Goal: Task Accomplishment & Management: Manage account settings

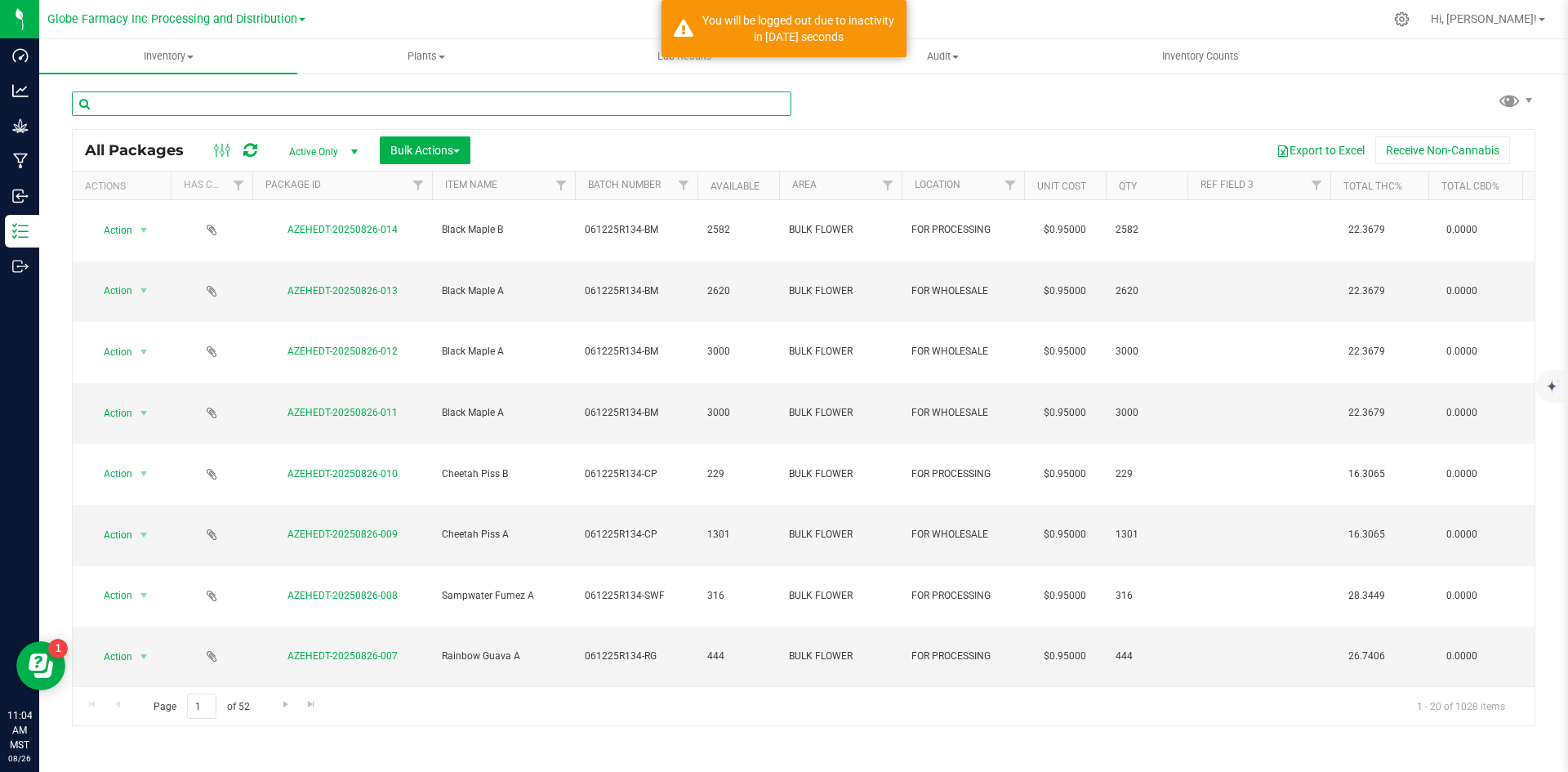
click at [291, 104] on input "text" at bounding box center [431, 104] width 719 height 25
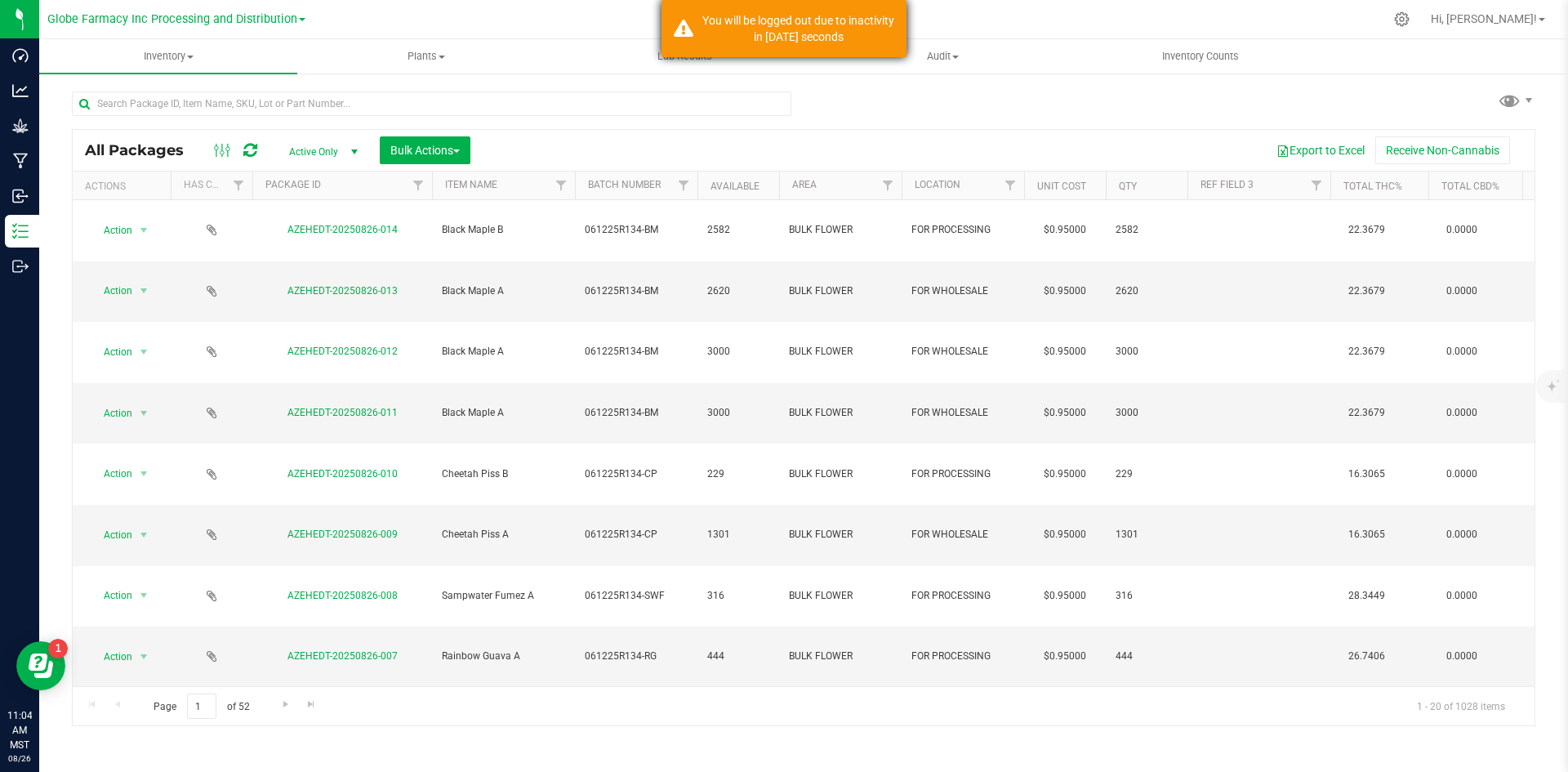
click at [862, 10] on div "You will be logged out due to inactivity in 1778 seconds" at bounding box center [783, 29] width 245 height 57
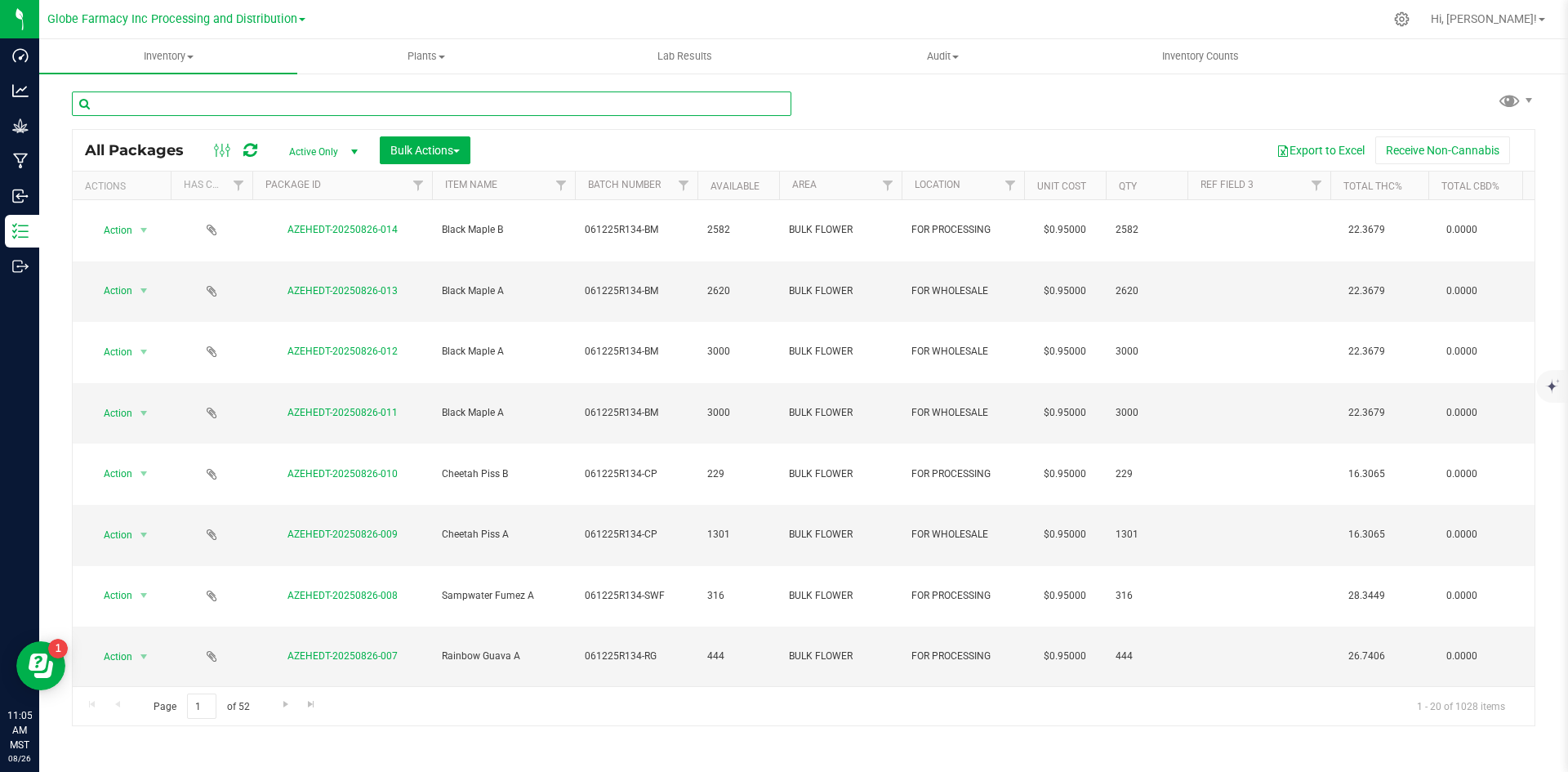
click at [206, 115] on input "text" at bounding box center [431, 104] width 719 height 25
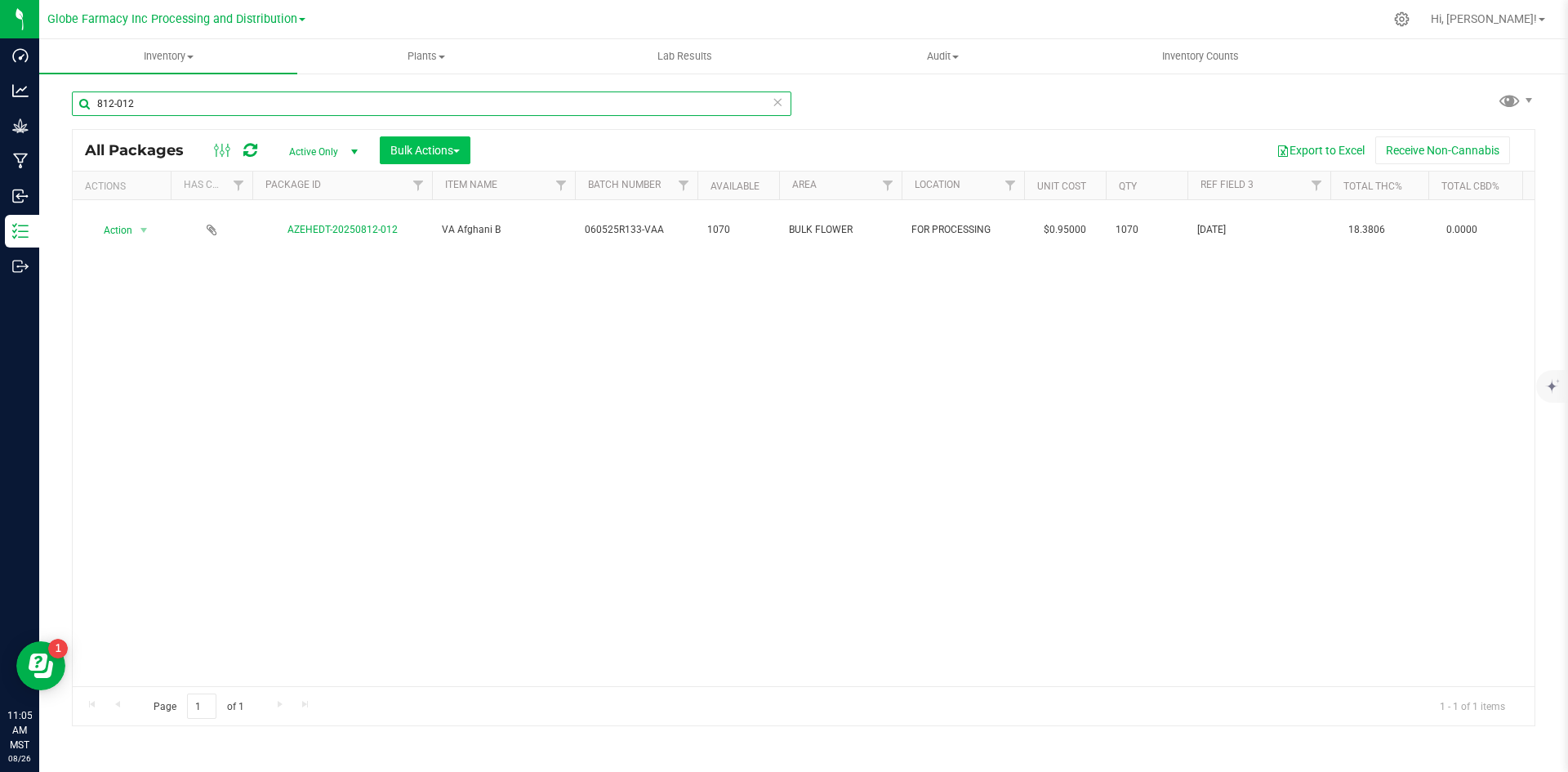
type input "812-012"
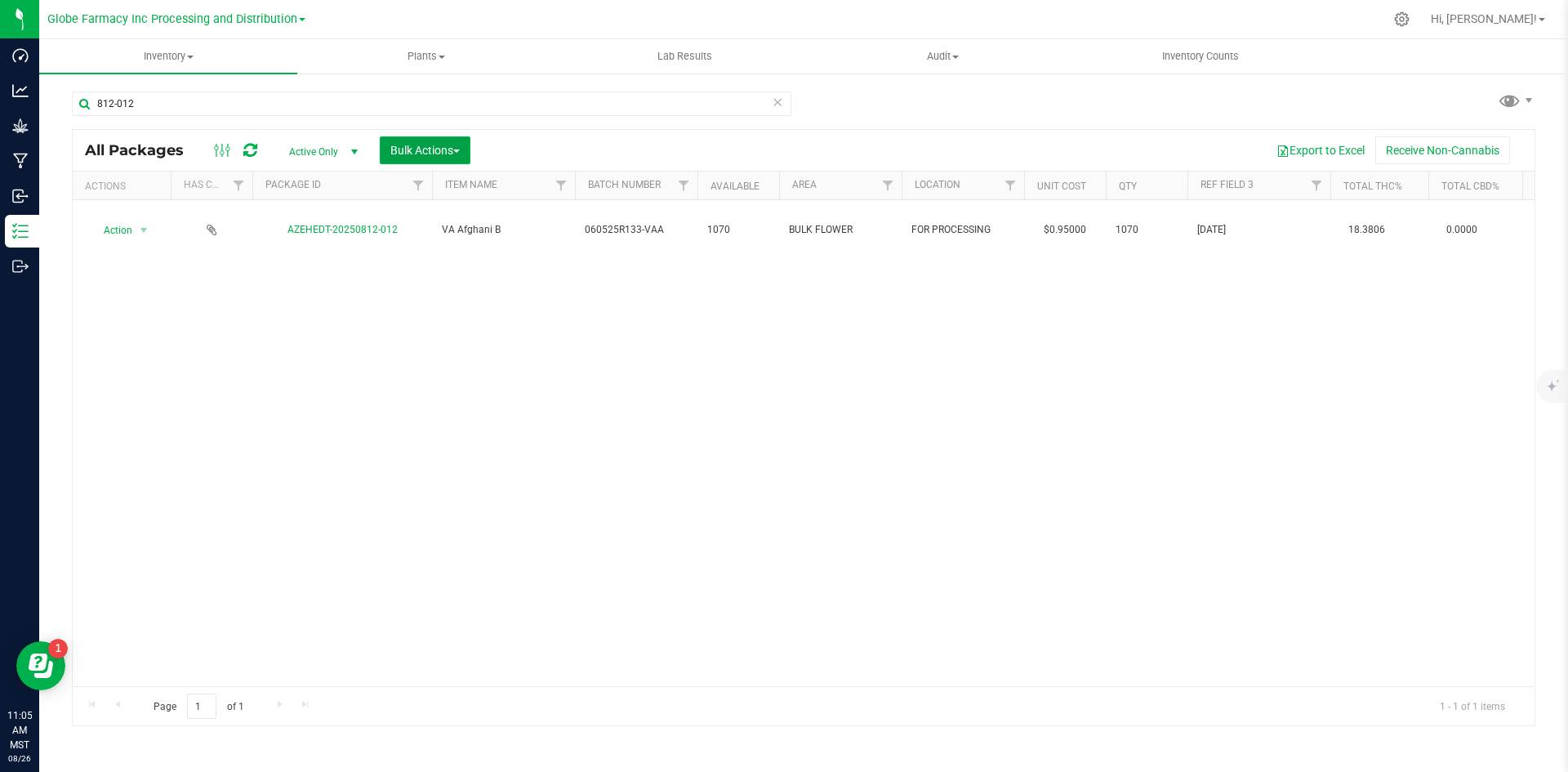
click at [448, 147] on span "Bulk Actions" at bounding box center [425, 151] width 70 height 13
click at [445, 198] on div "Add to manufacturing run" at bounding box center [462, 190] width 146 height 26
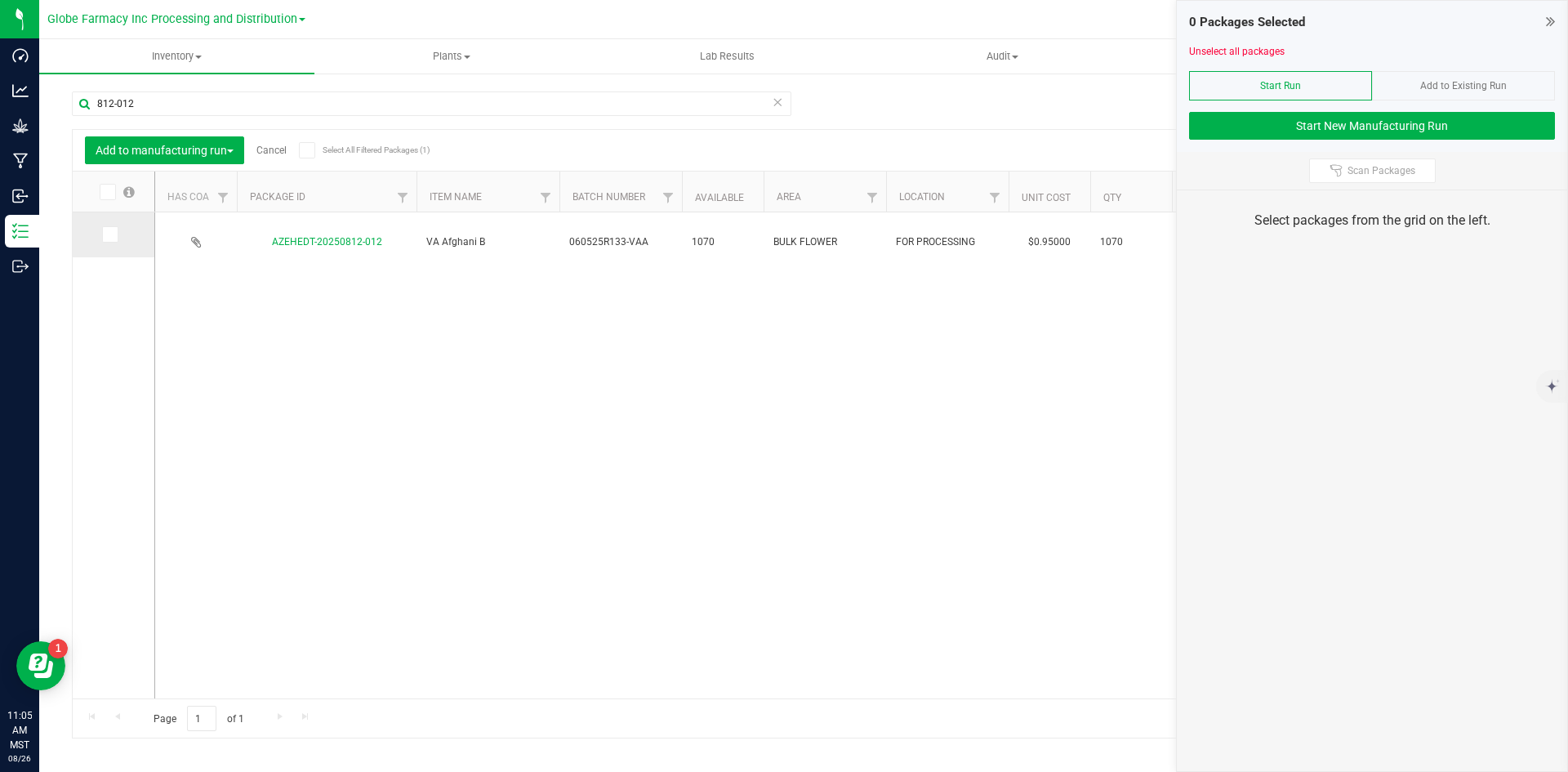
click at [105, 234] on icon at bounding box center [109, 234] width 11 height 0
click at [0, 0] on input "checkbox" at bounding box center [0, 0] width 0 height 0
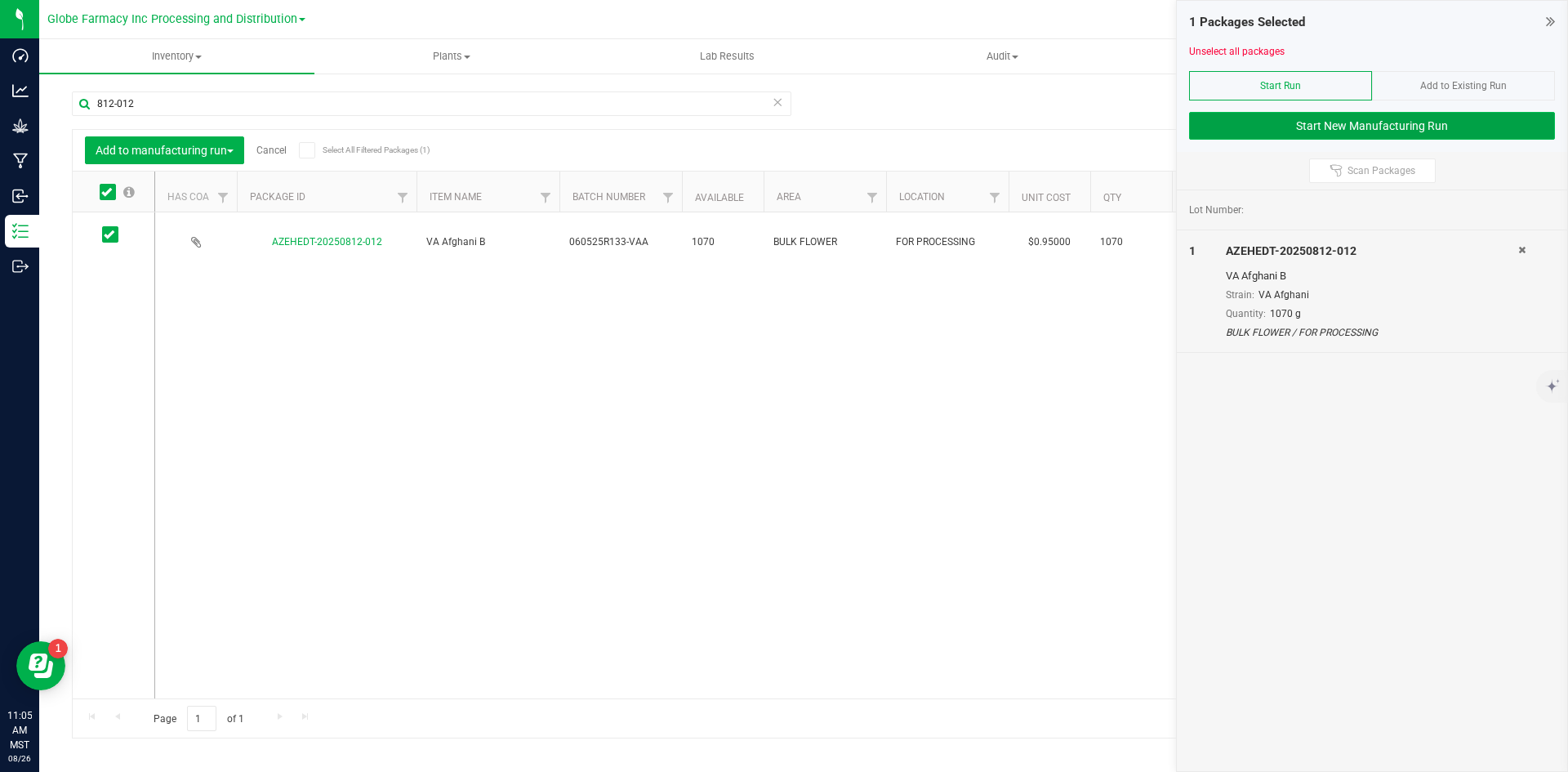
click at [1303, 130] on button "Start New Manufacturing Run" at bounding box center [1372, 126] width 366 height 28
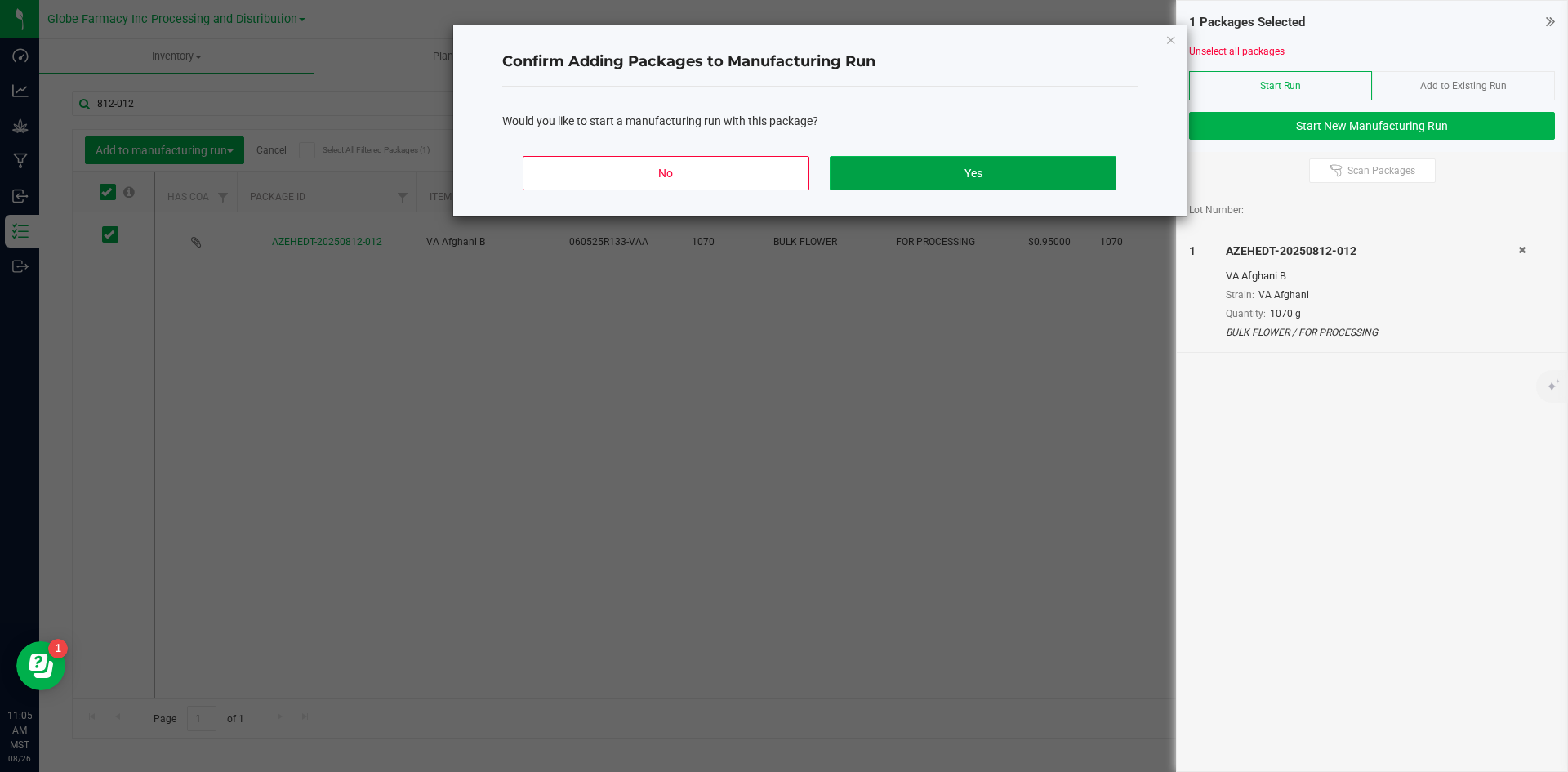
click at [1046, 172] on button "Yes" at bounding box center [972, 174] width 286 height 34
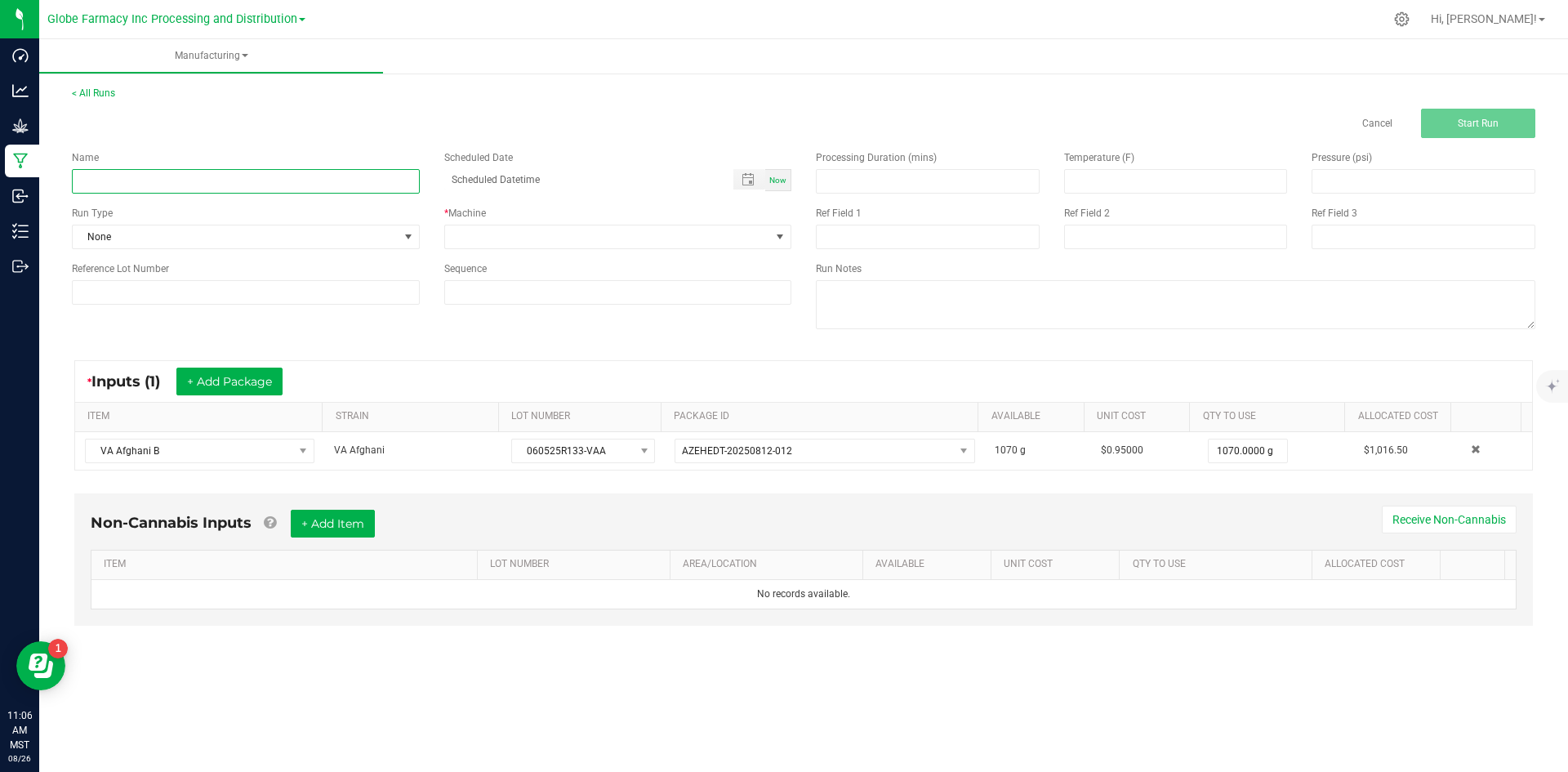
click at [333, 192] on input at bounding box center [246, 182] width 348 height 25
type input "v"
type input "VA AFGHANI PREROLL"
type input "month/day/year hour:minute AM"
click at [333, 192] on input "VA AFGHANI PREROLL" at bounding box center [246, 182] width 348 height 25
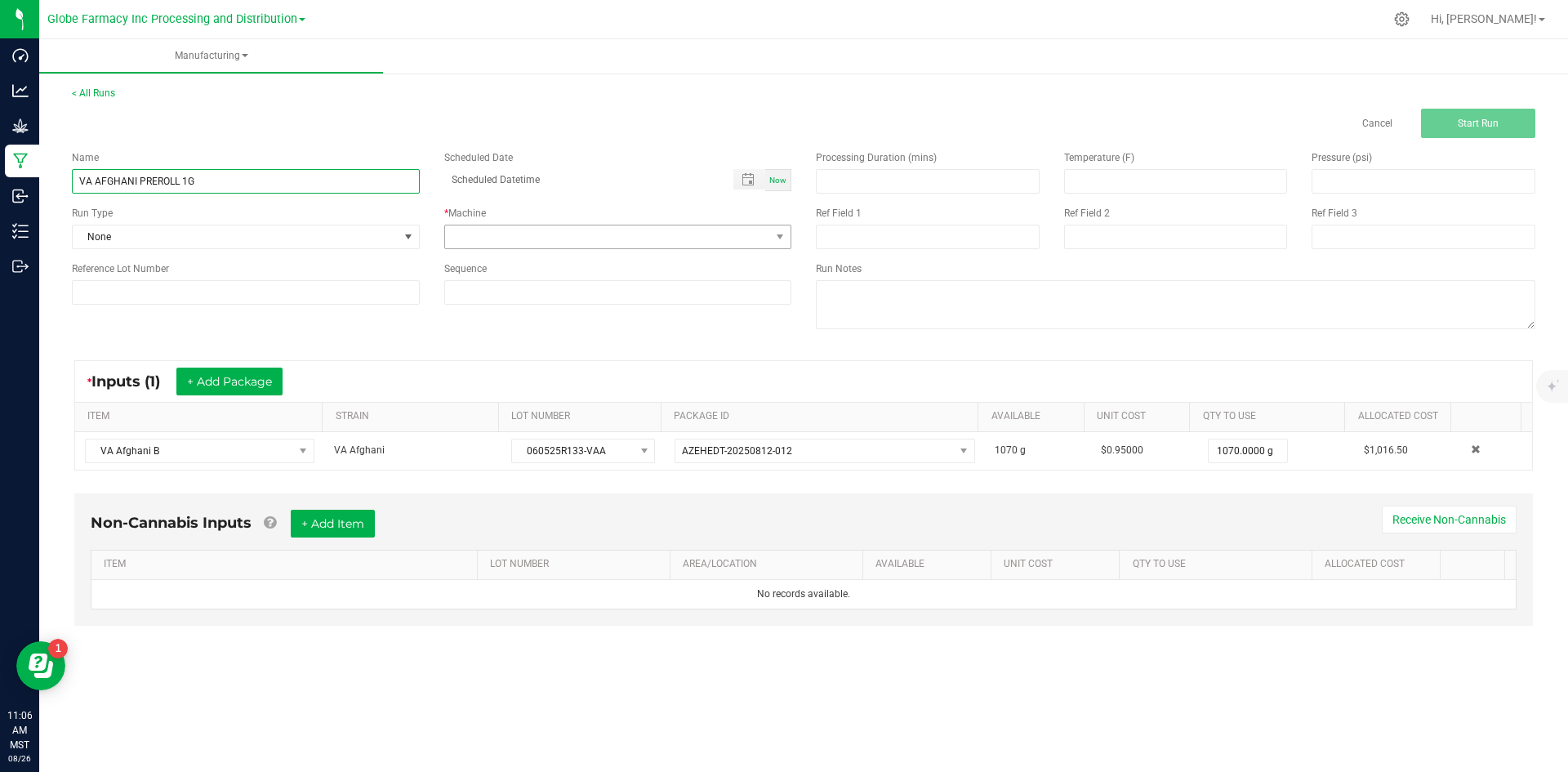
type input "VA AFGHANI PREROLL 1G"
click at [562, 237] on span at bounding box center [608, 237] width 326 height 23
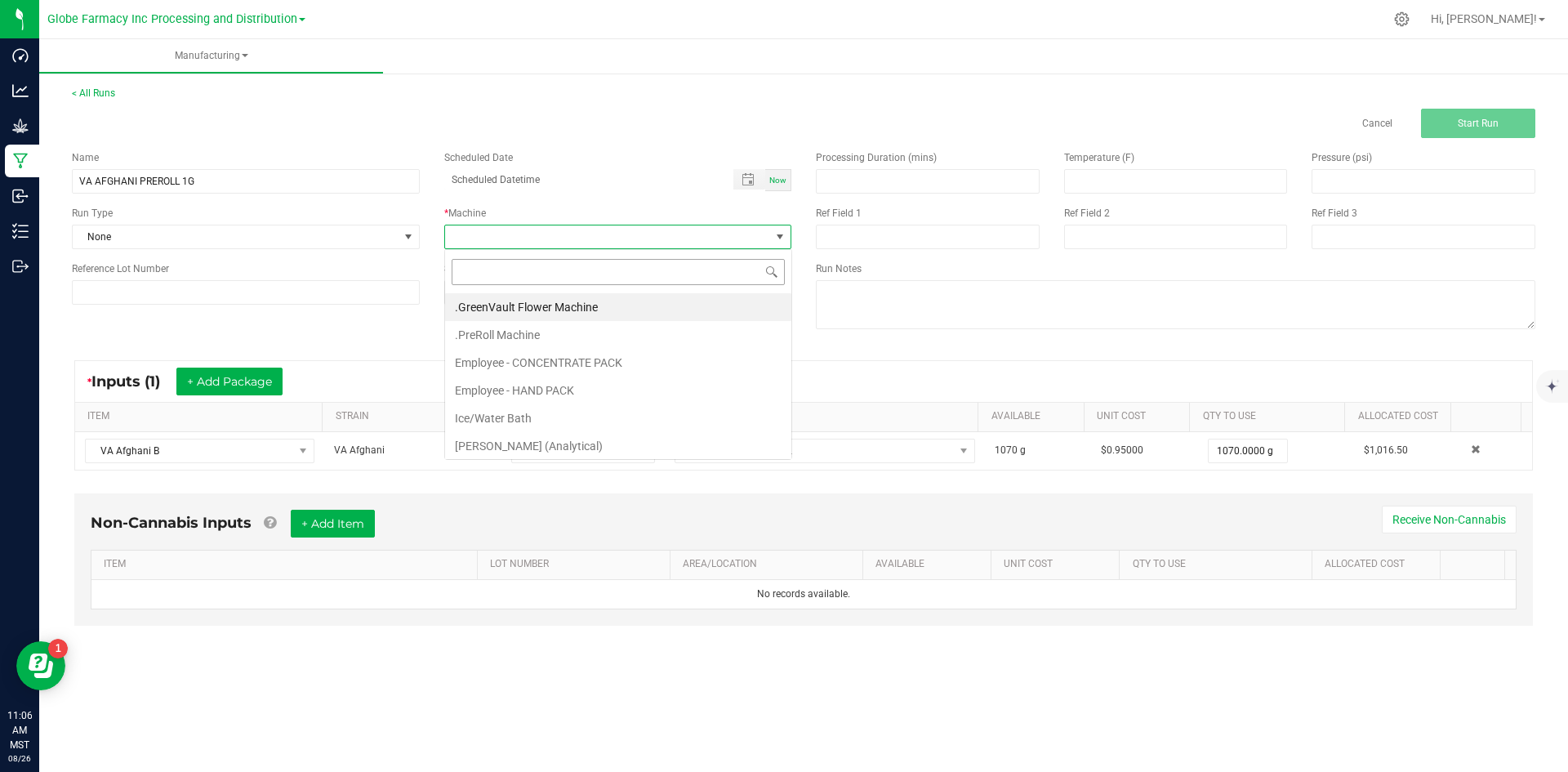
scroll to position [25, 347]
click at [549, 336] on li ".PreRoll Machine" at bounding box center [618, 335] width 346 height 28
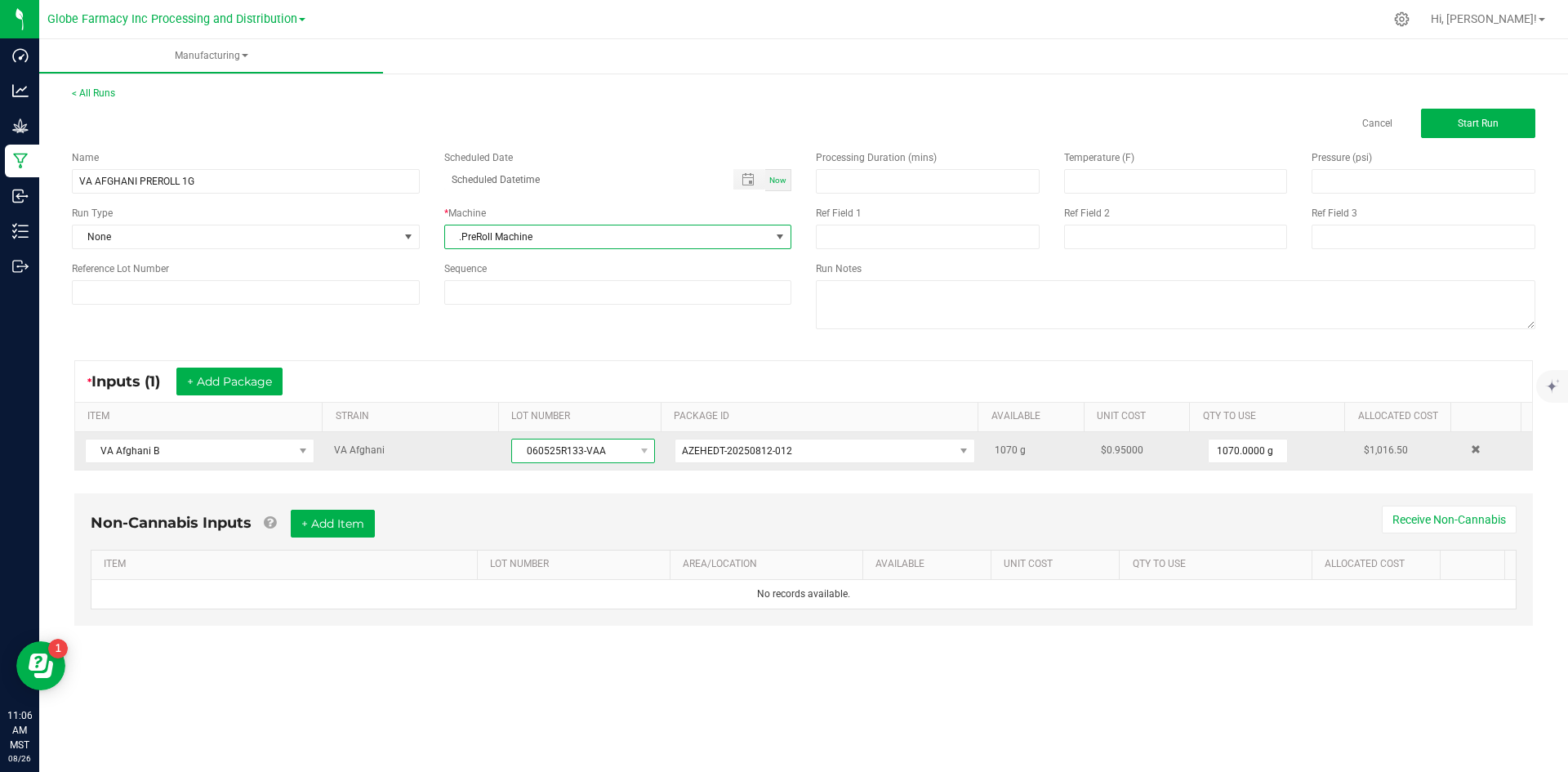
click at [547, 459] on span "060525R133-VAA" at bounding box center [573, 451] width 122 height 23
drag, startPoint x: 516, startPoint y: 453, endPoint x: 603, endPoint y: 453, distance: 87.0
click at [603, 453] on span "060525R133-VAA" at bounding box center [573, 451] width 122 height 23
copy span "060525R133-VAA"
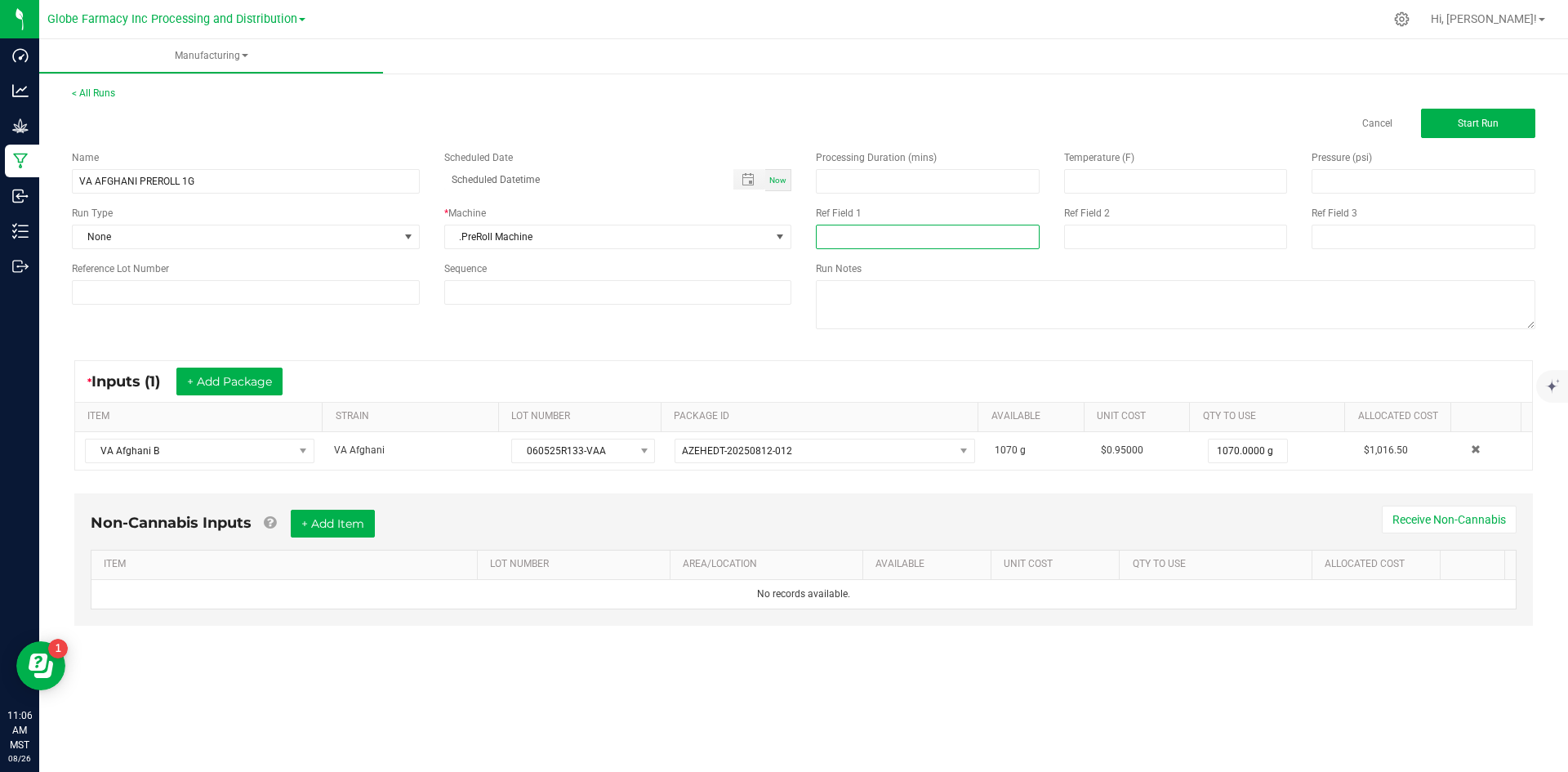
paste input "060525R133-VAA"
type input "060525R133-VAA"
click at [1069, 228] on input at bounding box center [1176, 237] width 223 height 25
type input "[DATE] PREROLL"
click at [328, 523] on button "+ Add Item" at bounding box center [332, 524] width 84 height 28
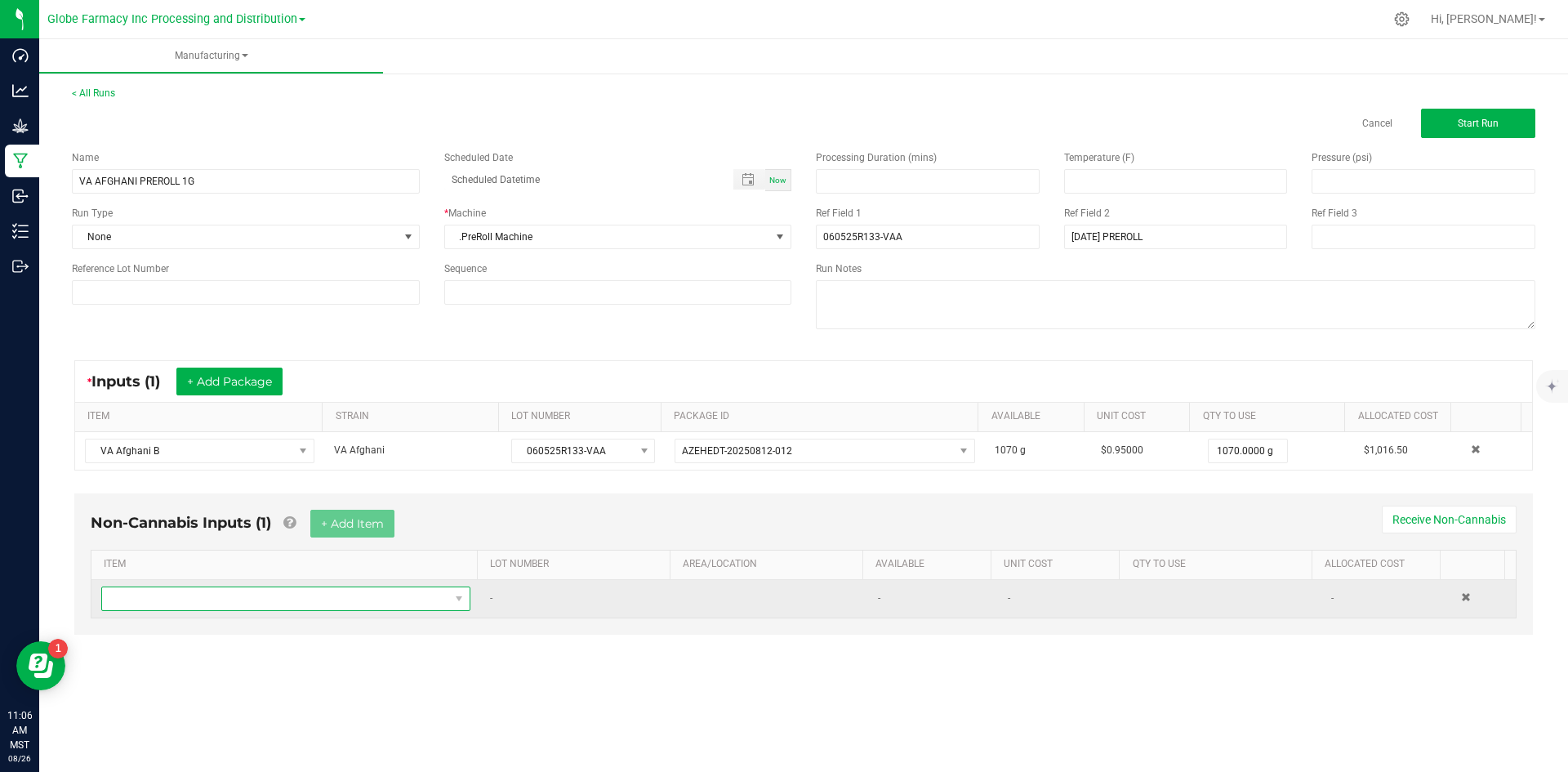
click at [310, 597] on span "NO DATA FOUND" at bounding box center [276, 599] width 347 height 23
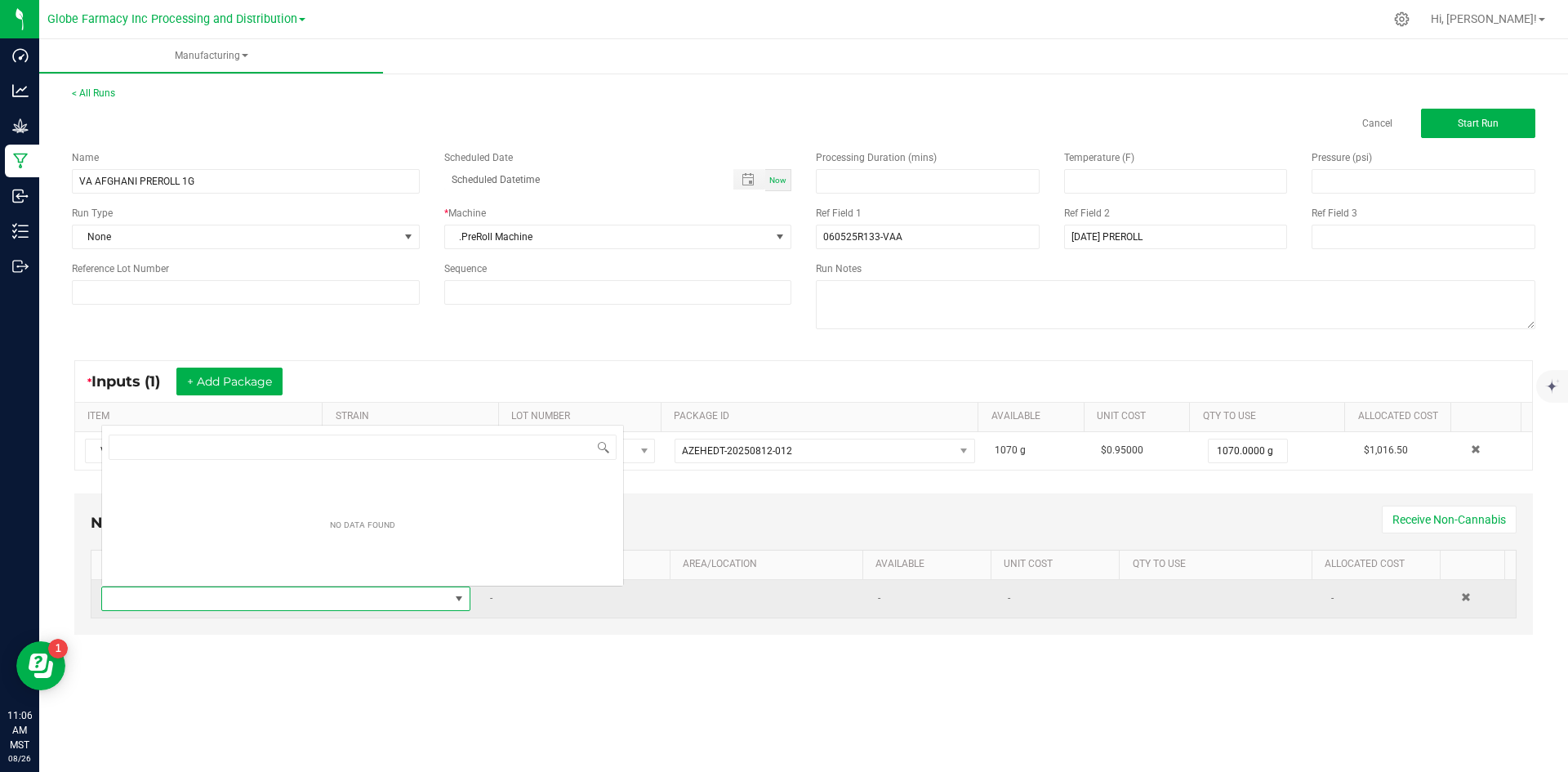
scroll to position [25, 363]
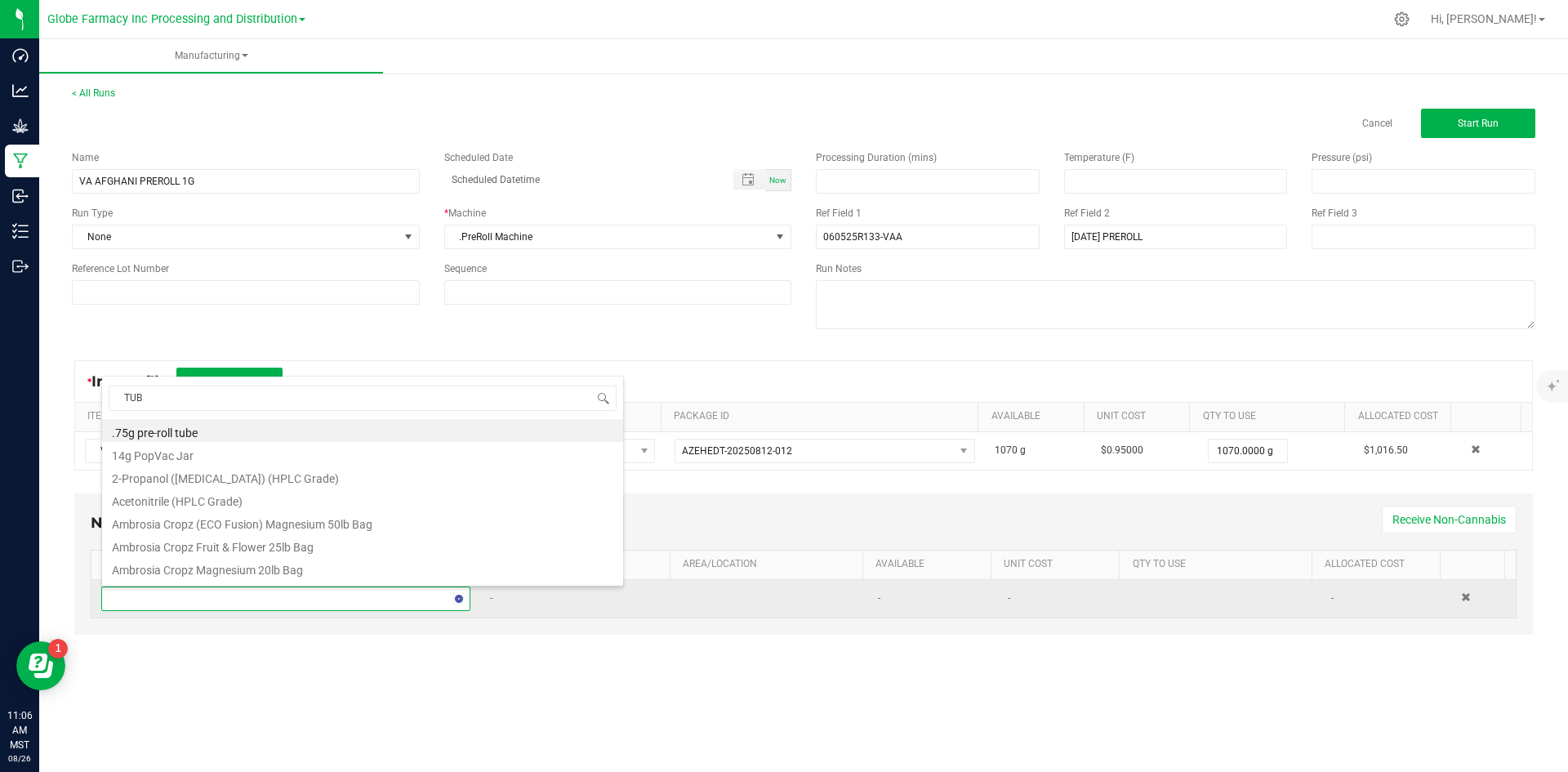
type input "TUBE"
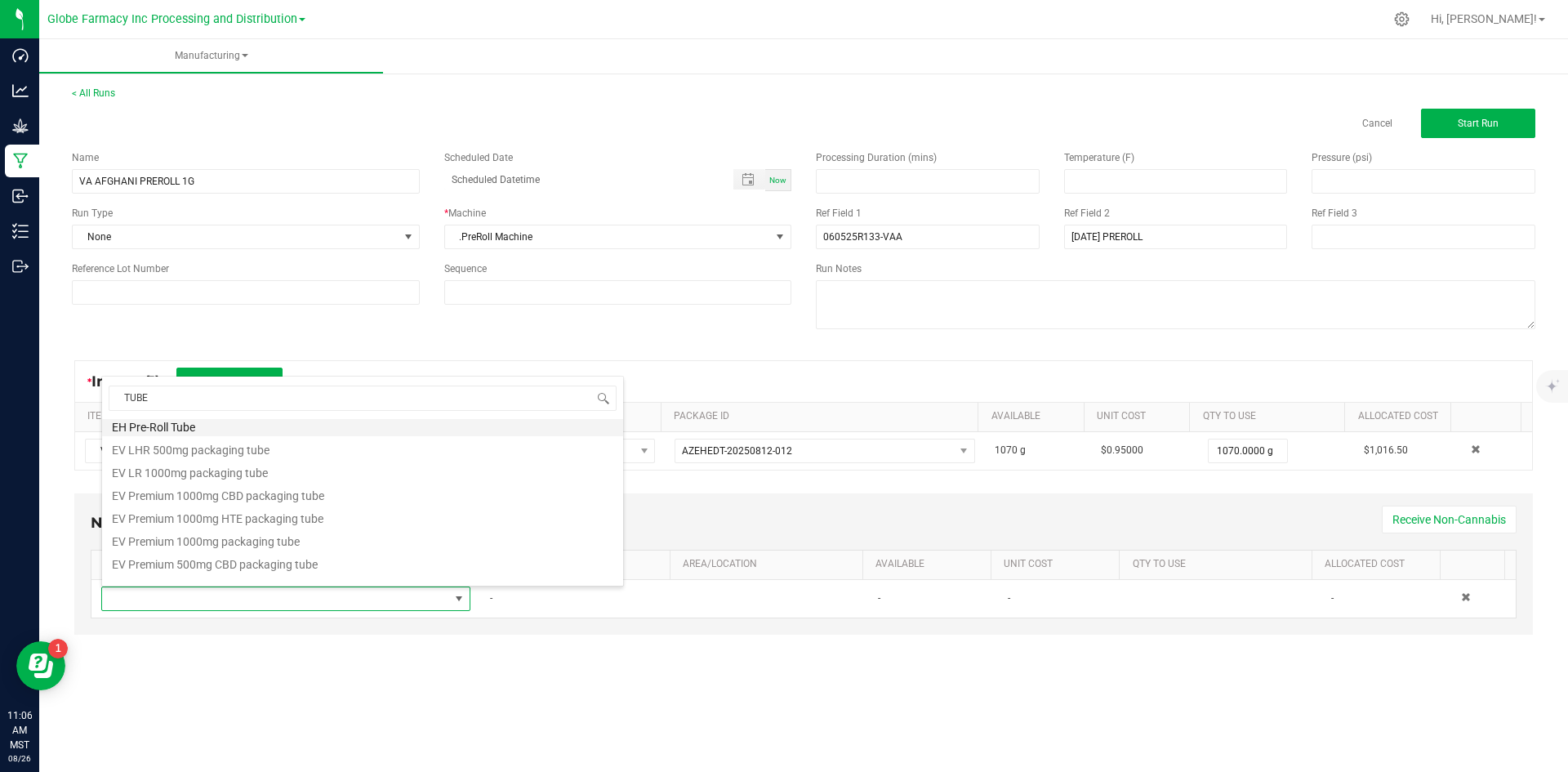
scroll to position [386, 0]
click at [276, 527] on li "Pre-Roll EG Branded Glass Tube" at bounding box center [363, 526] width 521 height 23
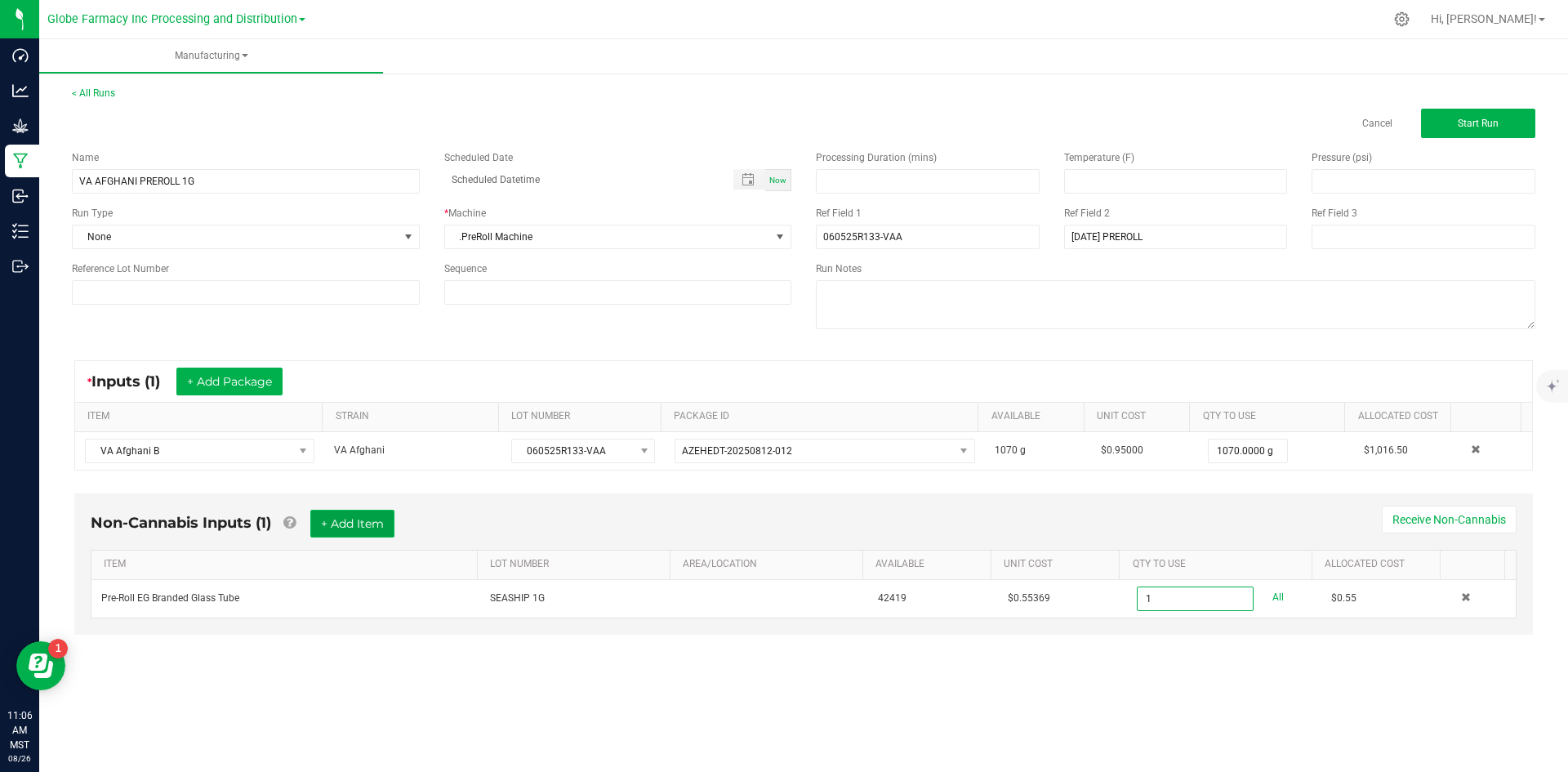
type input "1 ea"
click at [332, 527] on button "+ Add Item" at bounding box center [352, 524] width 84 height 28
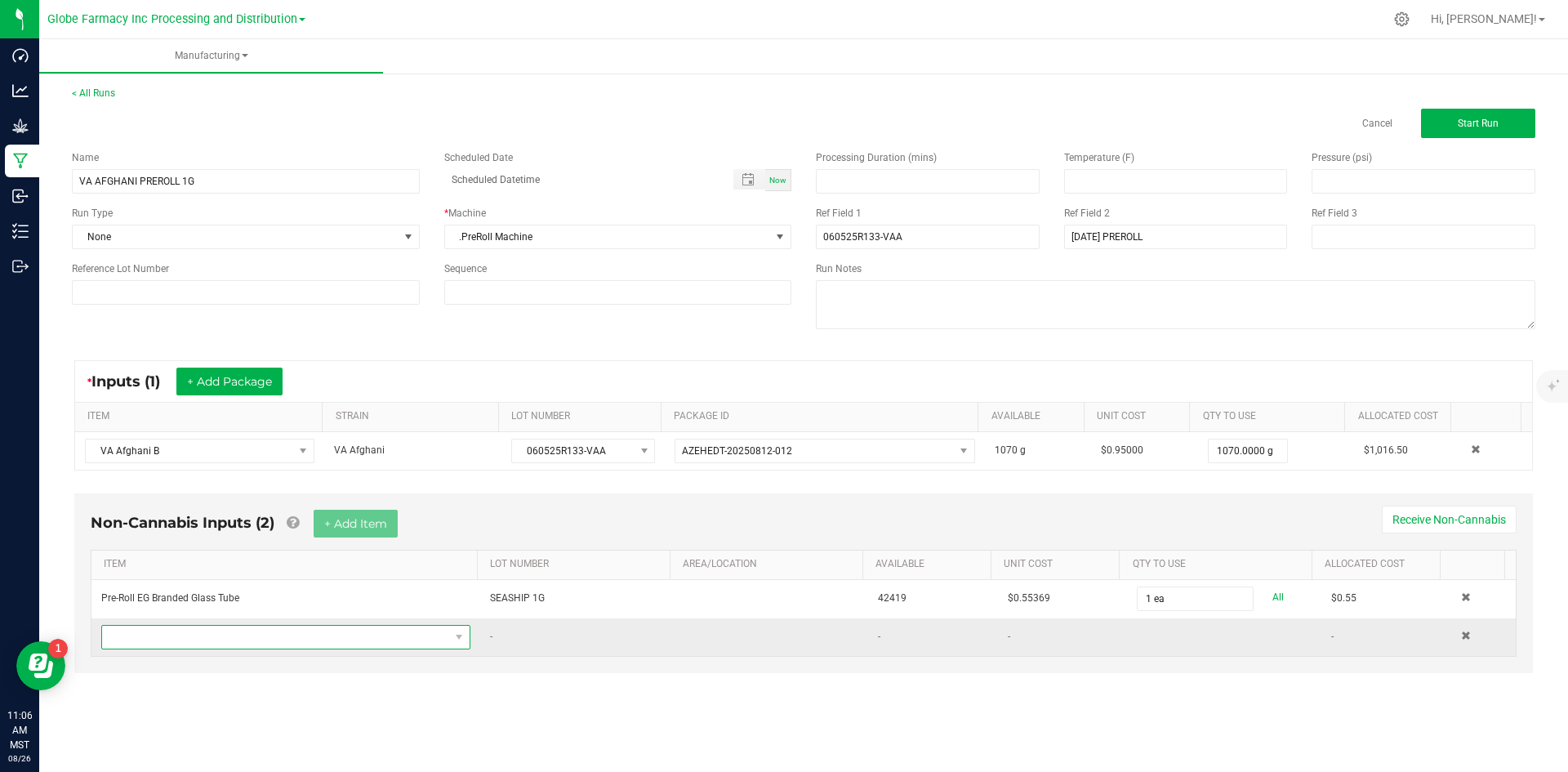
click at [318, 635] on span "NO DATA FOUND" at bounding box center [276, 638] width 347 height 23
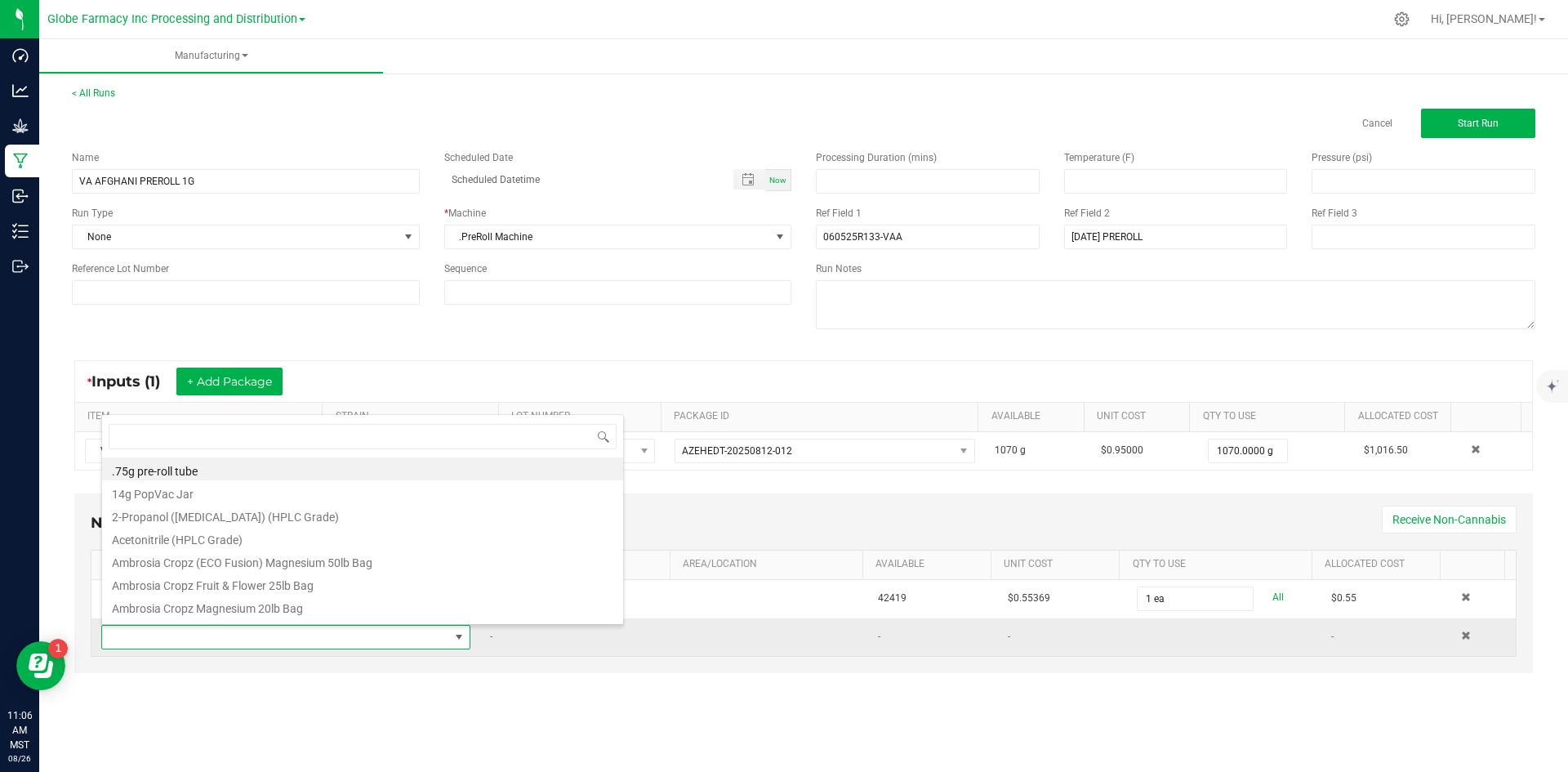
scroll to position [25, 363]
type input "CONE"
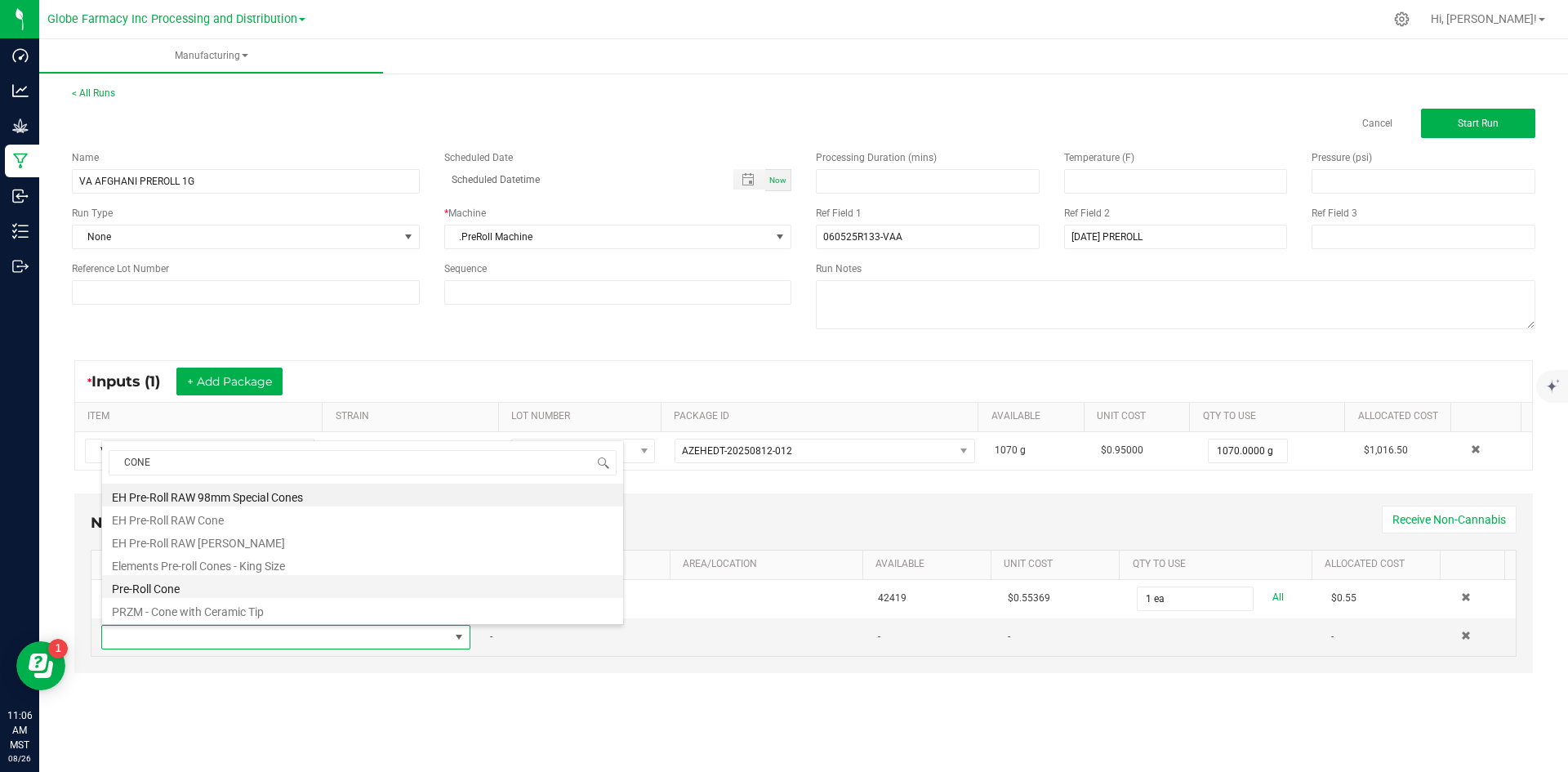
click at [160, 595] on li "Pre-Roll Cone" at bounding box center [363, 587] width 521 height 23
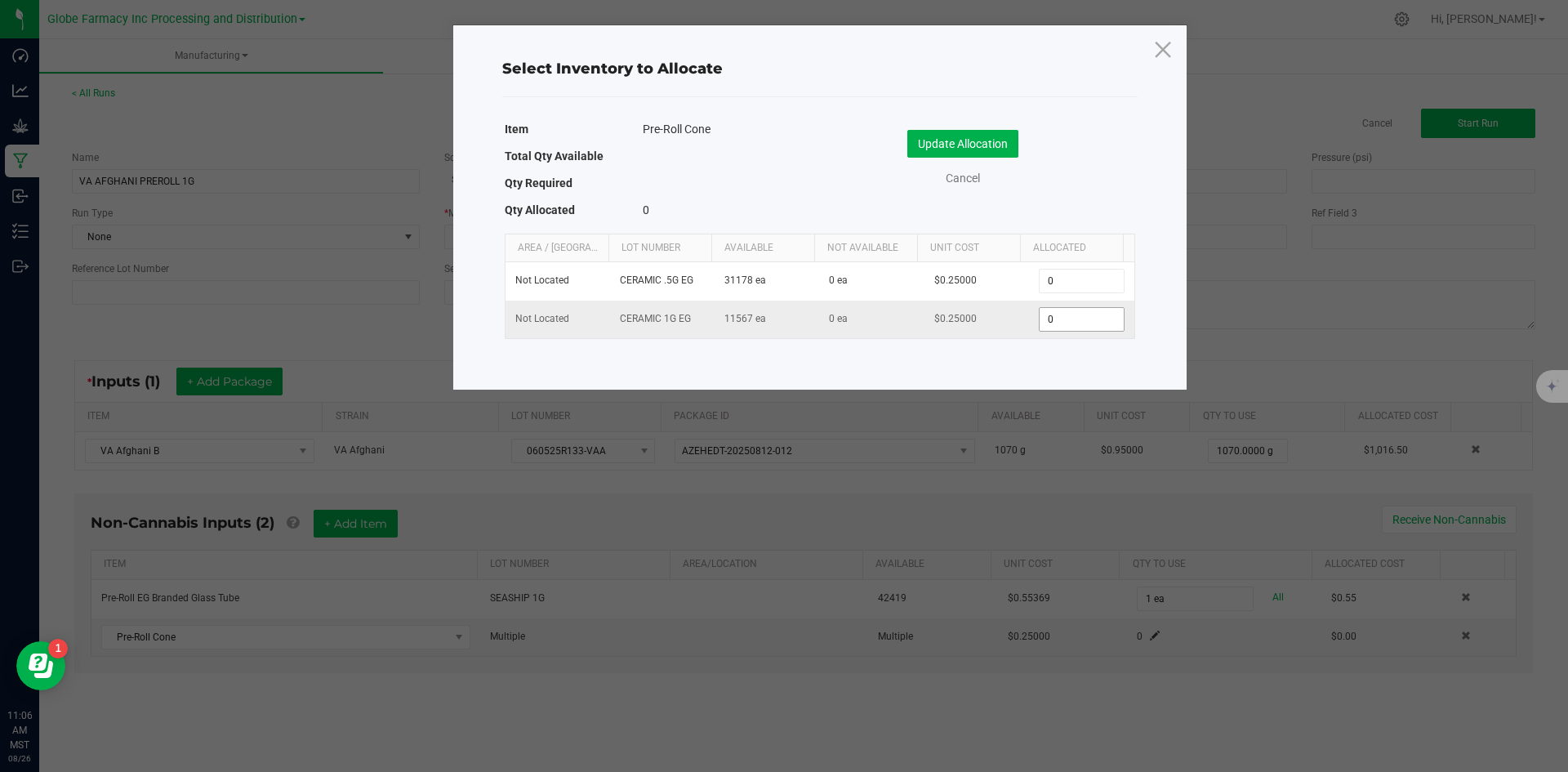
click at [1057, 326] on input "0" at bounding box center [1082, 319] width 83 height 23
type input "1"
click at [972, 133] on button "Update Allocation" at bounding box center [963, 144] width 111 height 28
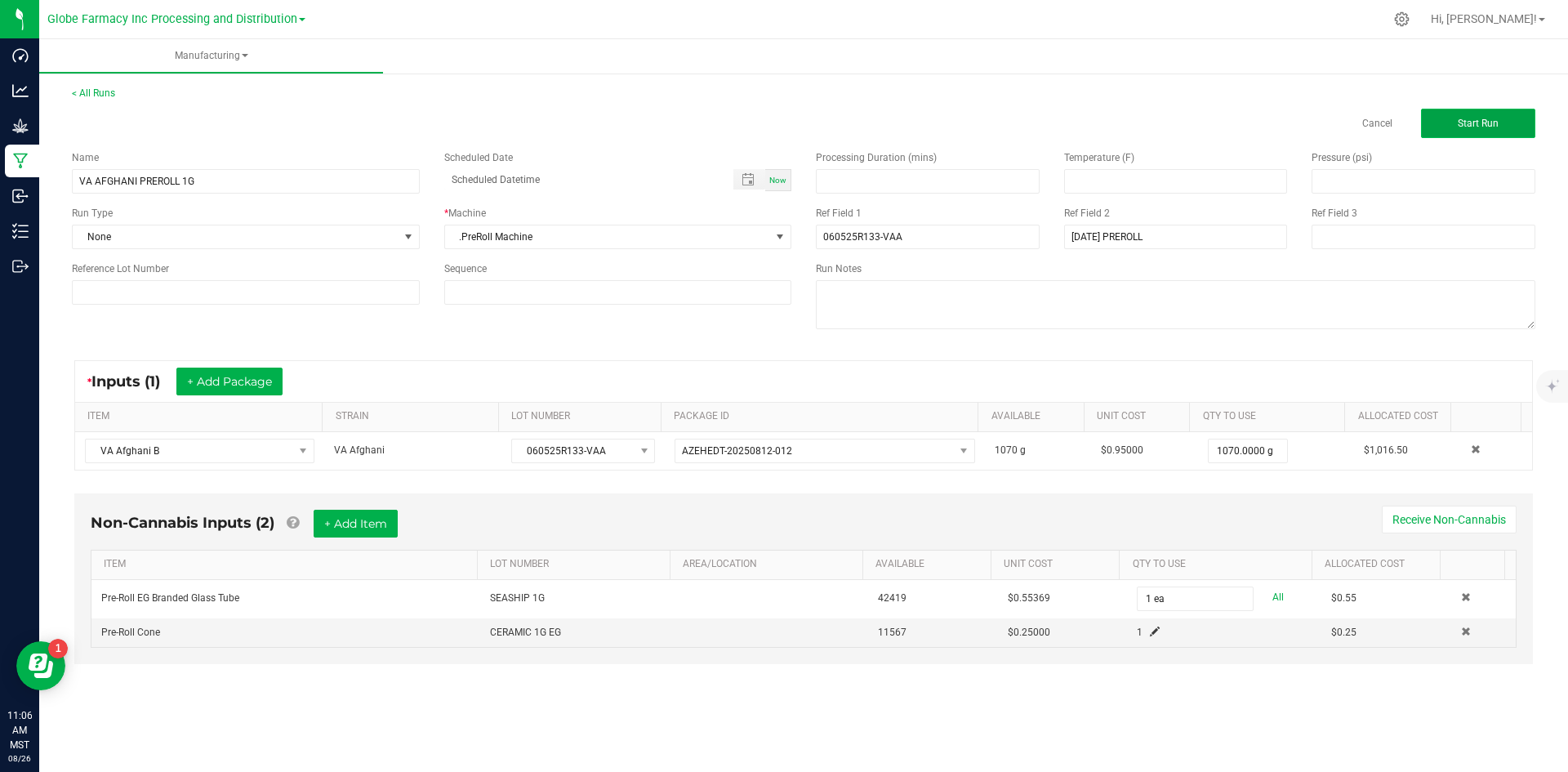
click at [1462, 122] on span "Start Run" at bounding box center [1479, 124] width 41 height 11
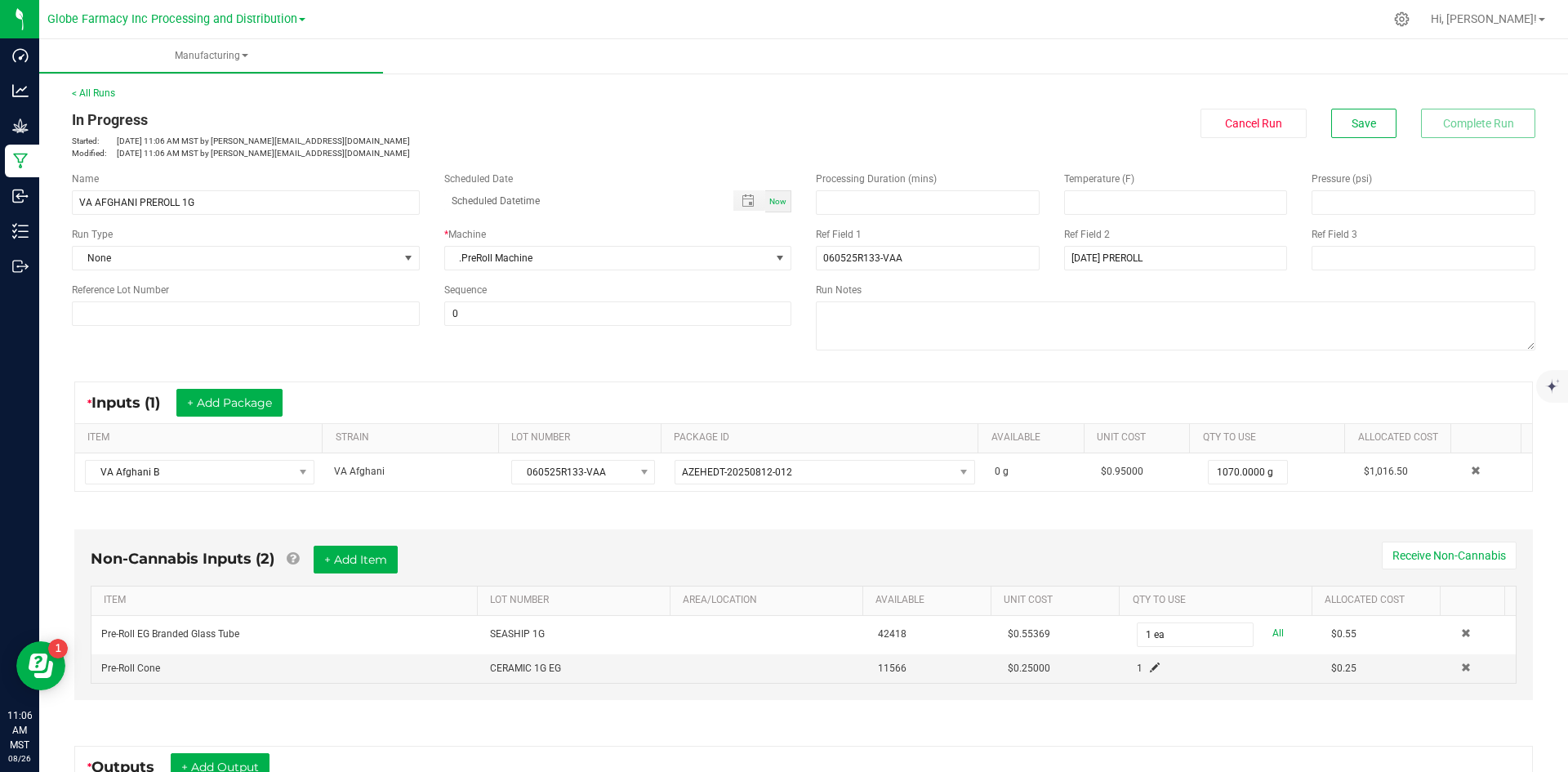
scroll to position [261, 0]
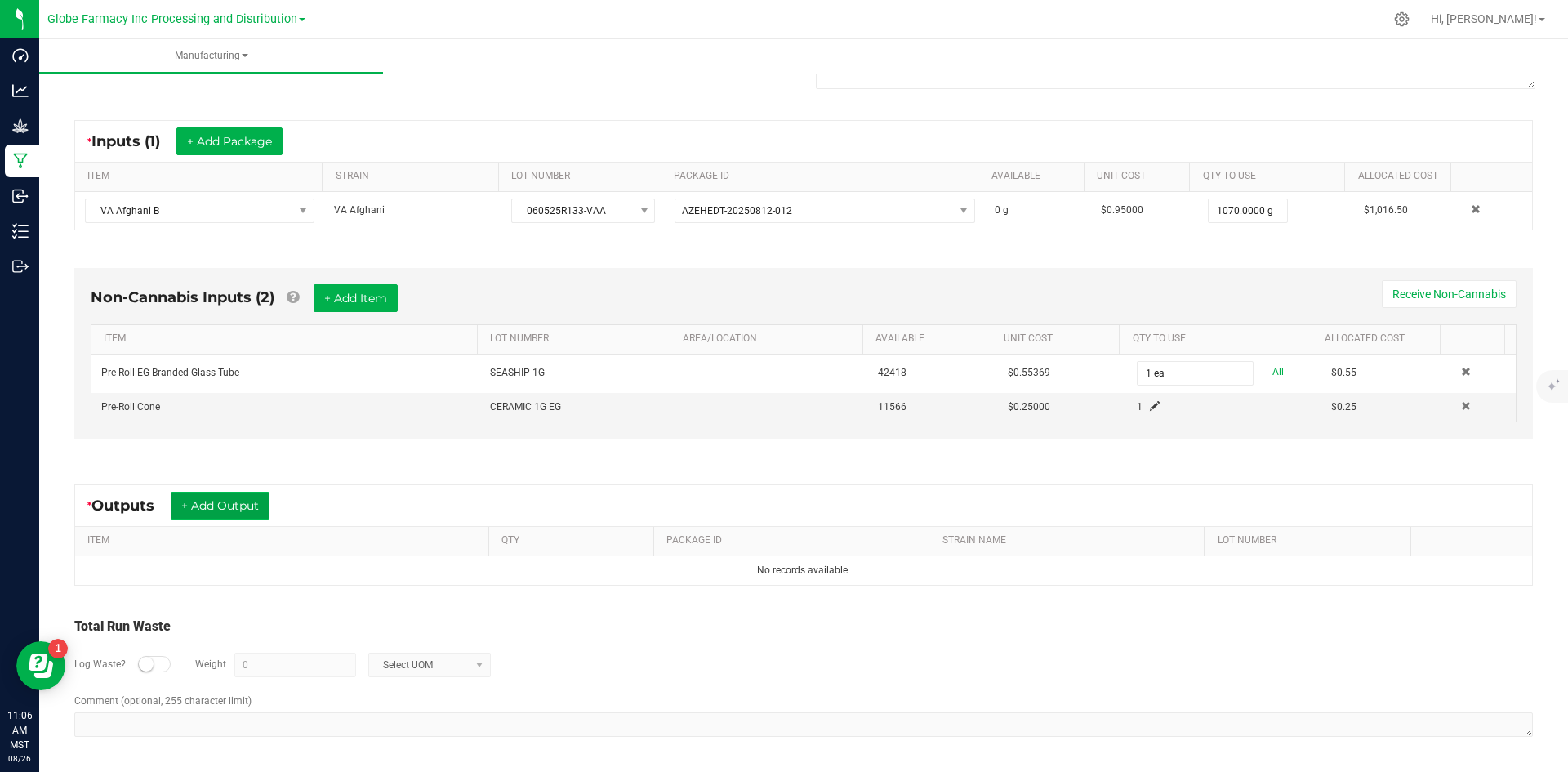
click at [192, 494] on button "+ Add Output" at bounding box center [220, 506] width 99 height 28
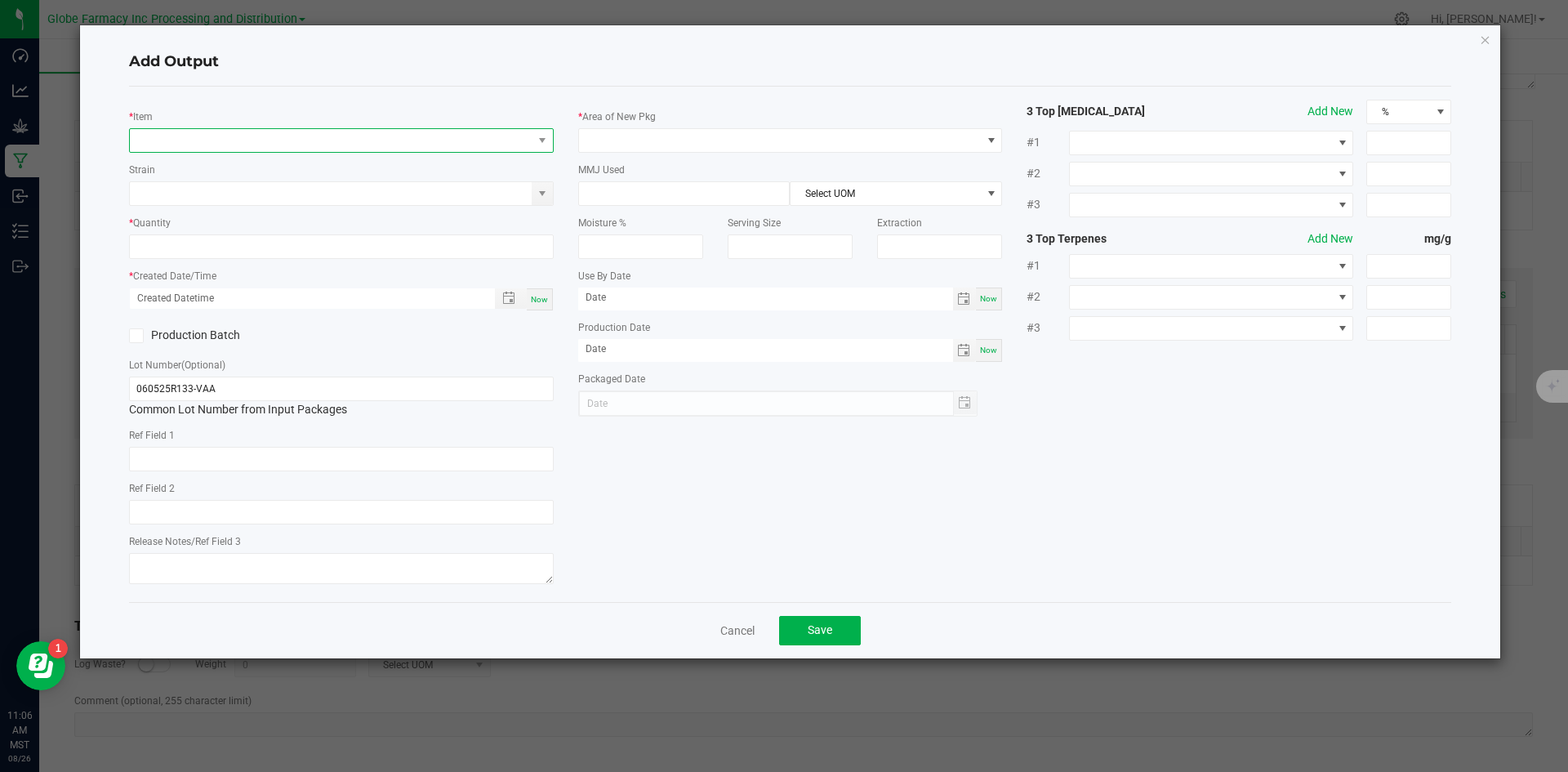
click at [184, 139] on span "NO DATA FOUND" at bounding box center [331, 141] width 403 height 23
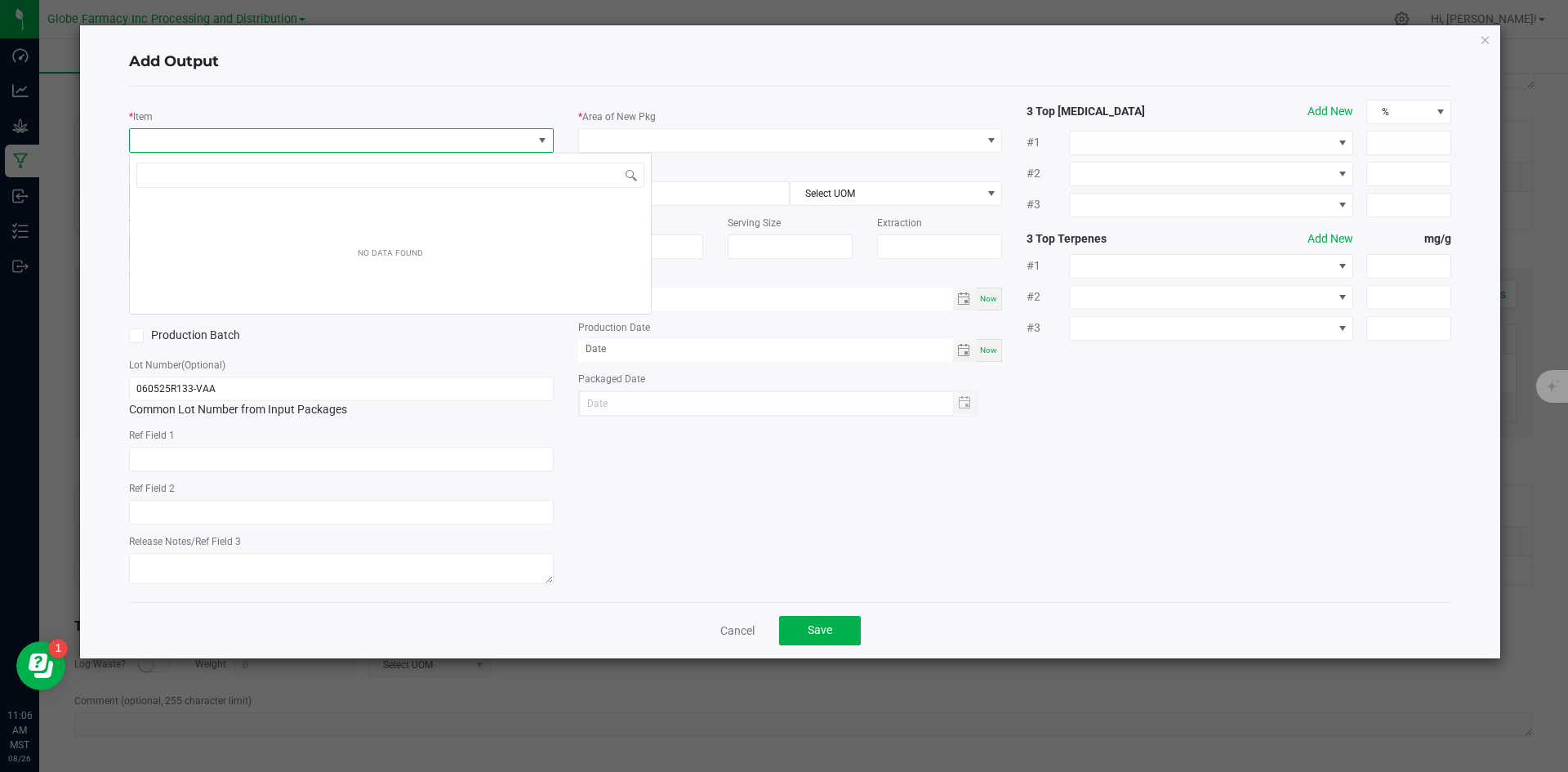
scroll to position [25, 425]
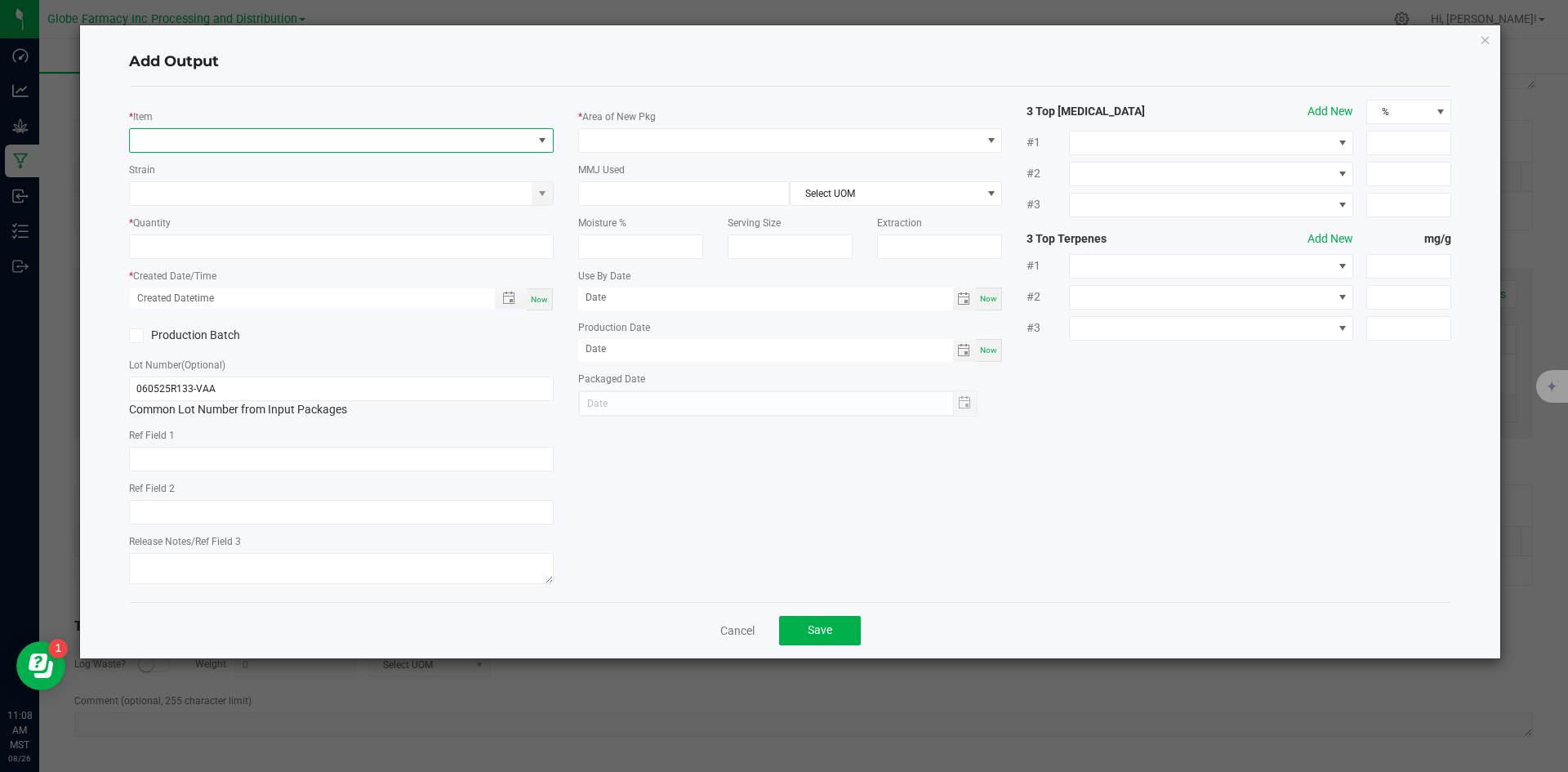
click at [241, 127] on div "* Item" at bounding box center [341, 130] width 425 height 45
click at [244, 131] on span "NO DATA FOUND" at bounding box center [331, 141] width 403 height 23
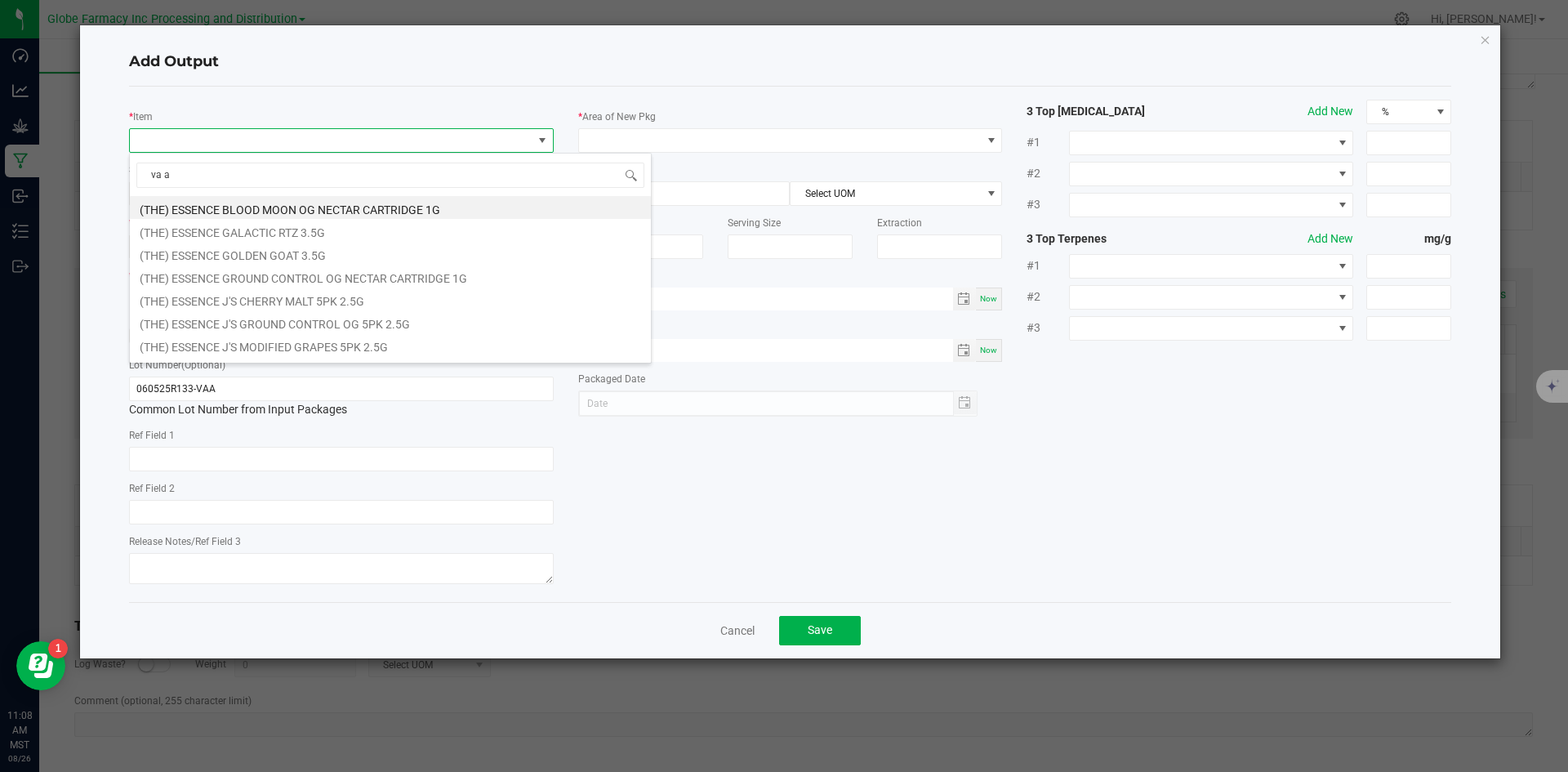
type input "va af"
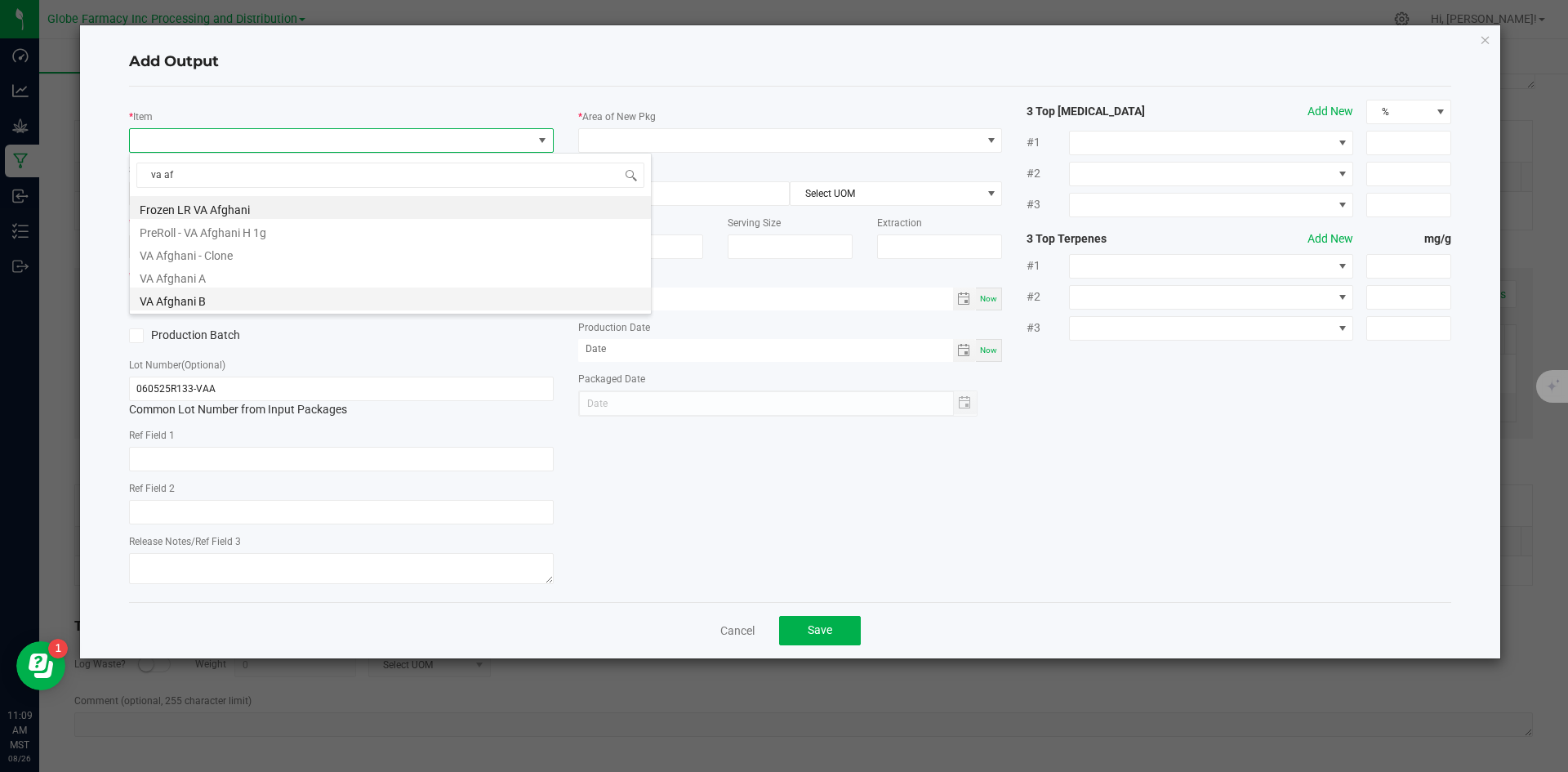
click at [208, 300] on li "VA Afghani B" at bounding box center [390, 299] width 521 height 23
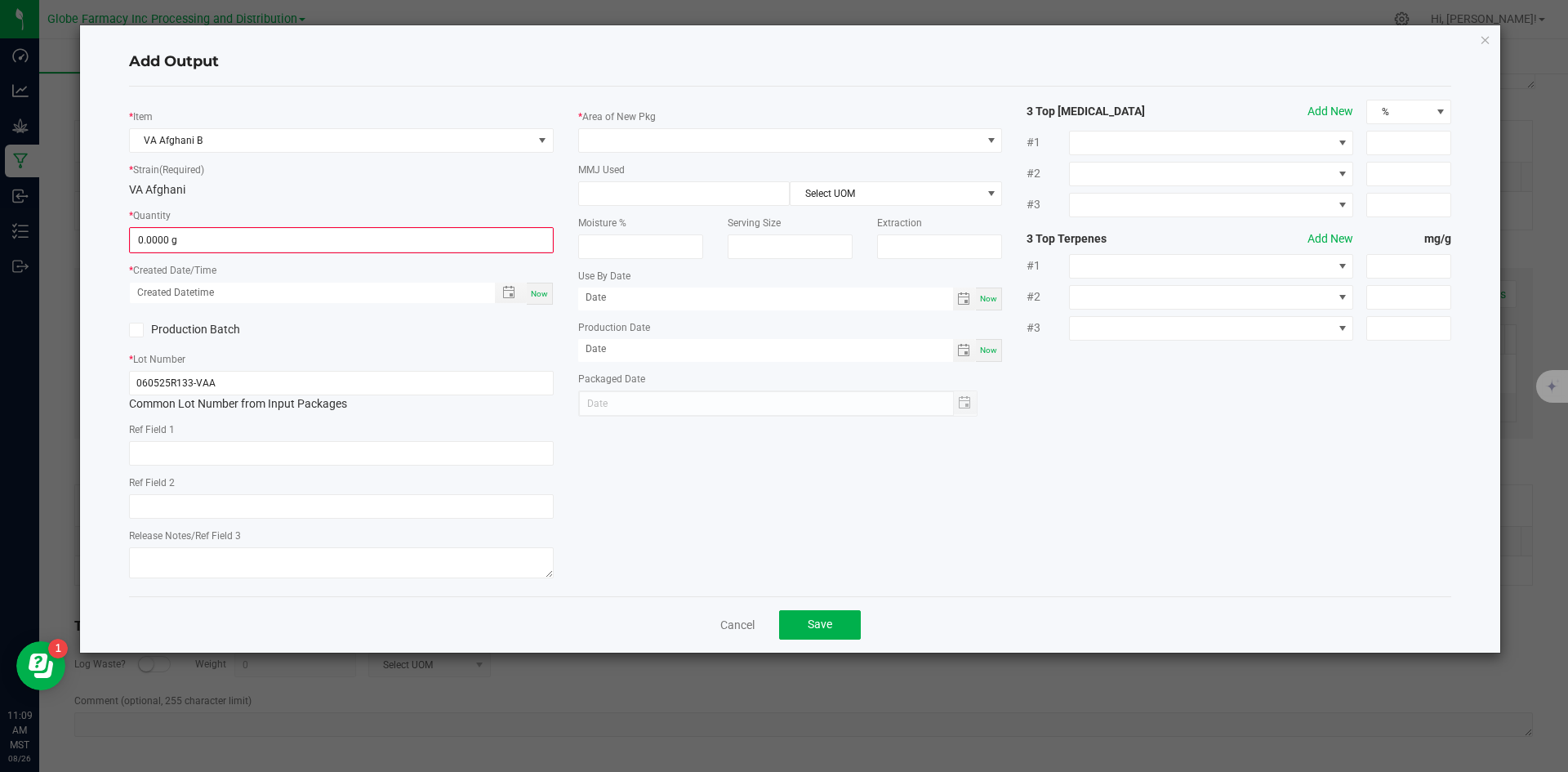
click at [219, 223] on div "* Quantity 0.0000 g" at bounding box center [341, 230] width 425 height 47
click at [219, 233] on input "0" at bounding box center [341, 240] width 421 height 23
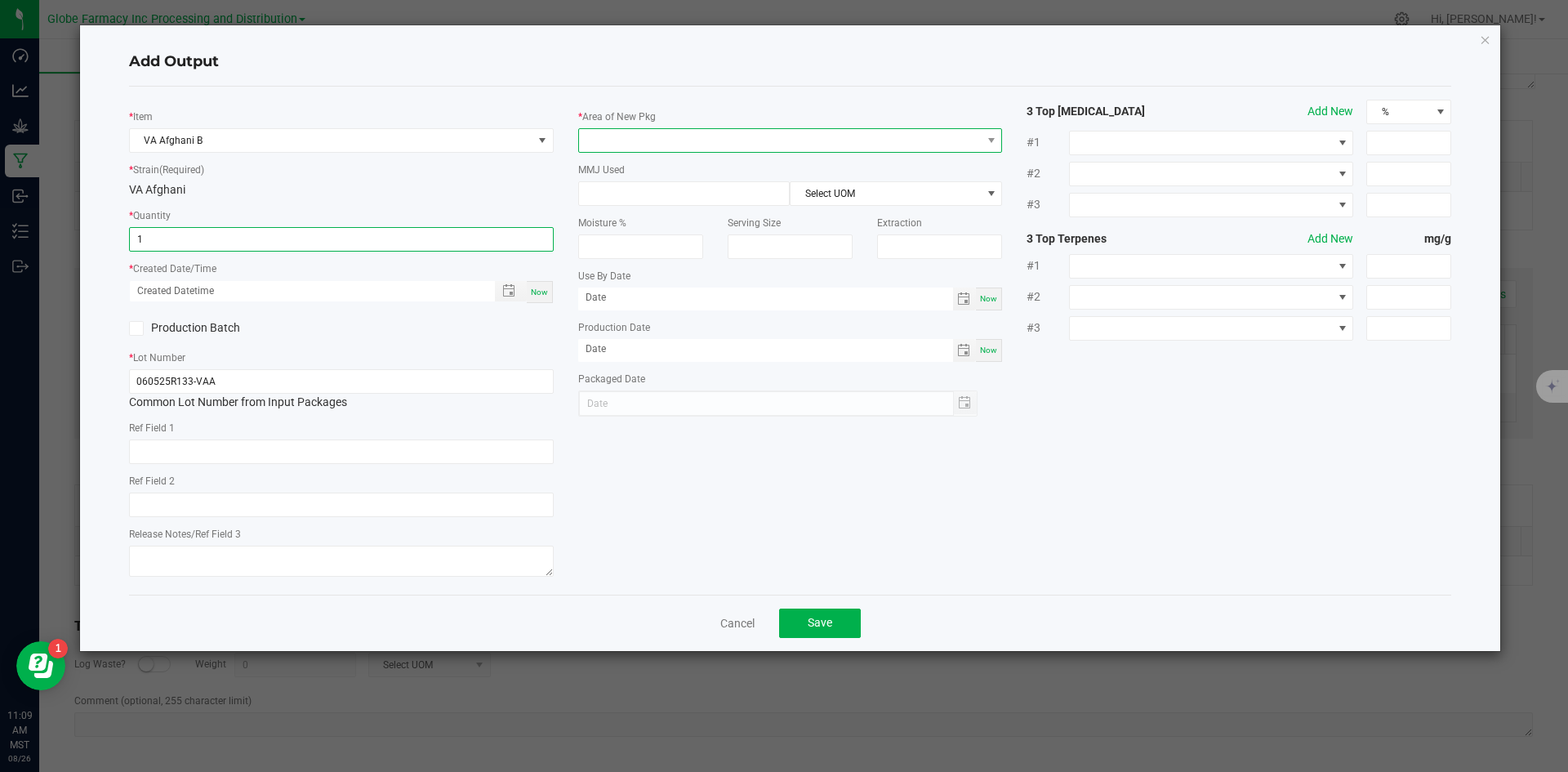
type input "1.0000 g"
click at [647, 129] on span at bounding box center [791, 141] width 425 height 25
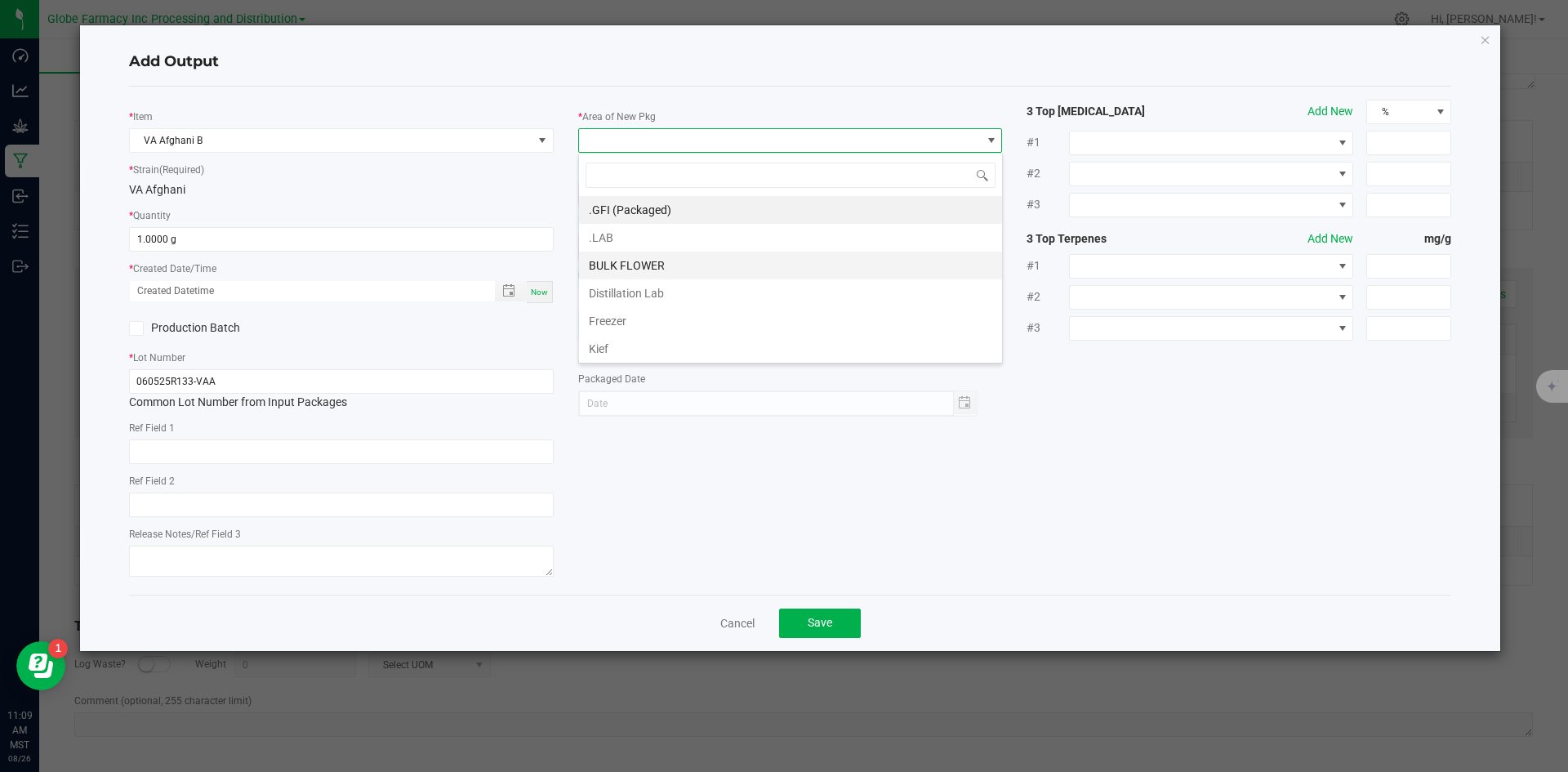
click at [636, 258] on li "BULK FLOWER" at bounding box center [791, 265] width 423 height 28
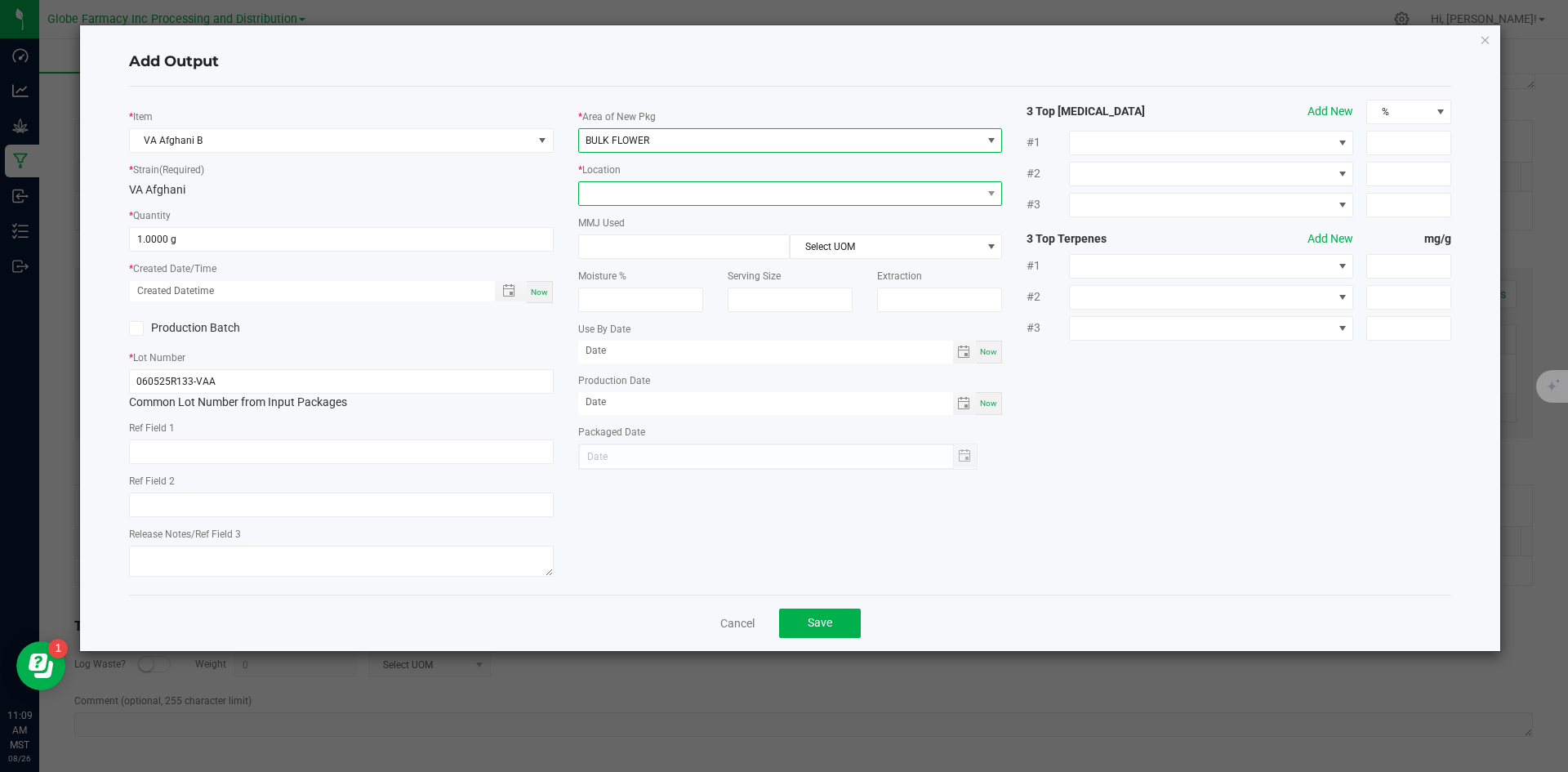
click at [628, 192] on span at bounding box center [781, 194] width 403 height 23
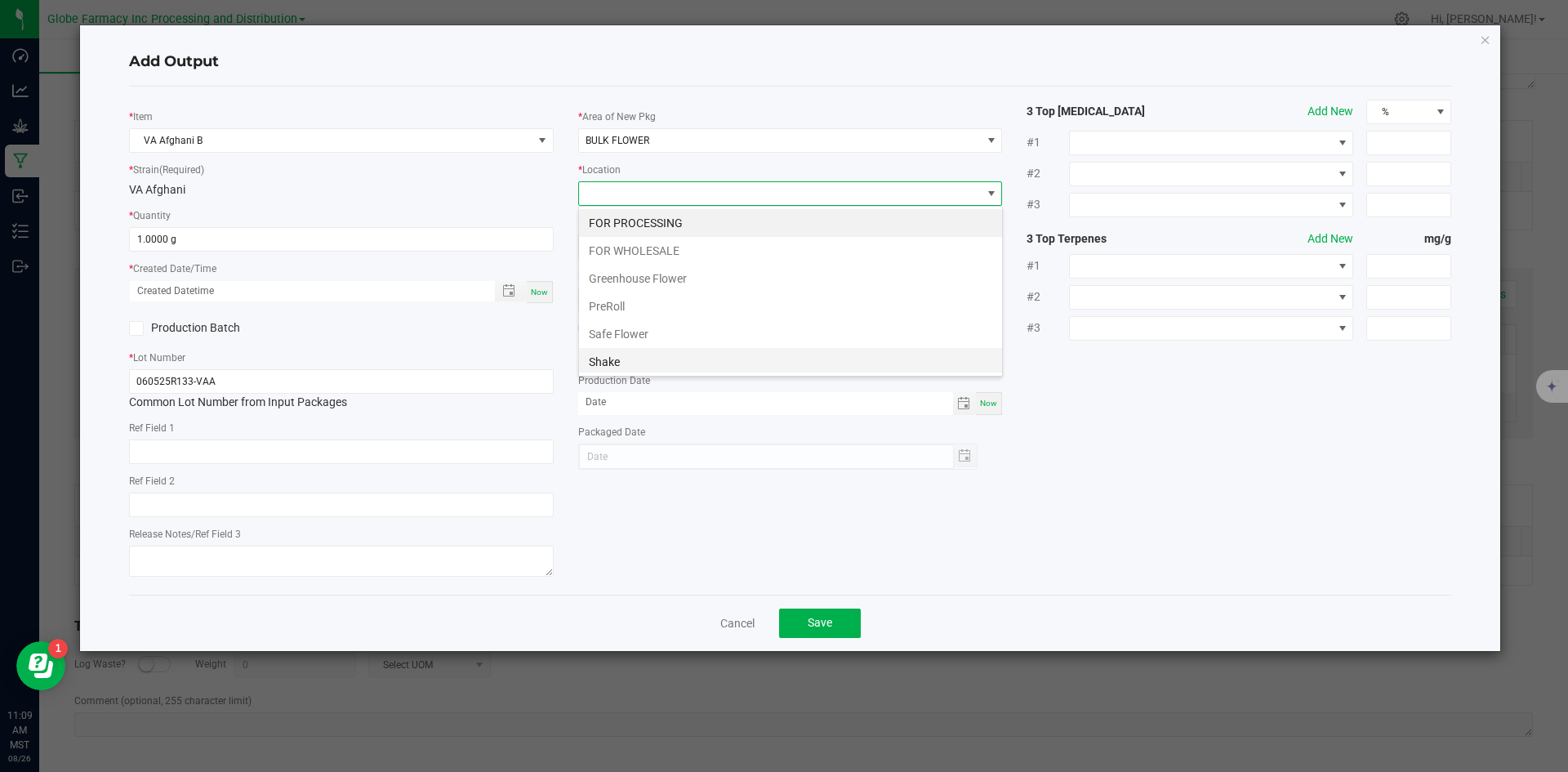
click at [660, 358] on li "Shake" at bounding box center [791, 362] width 423 height 28
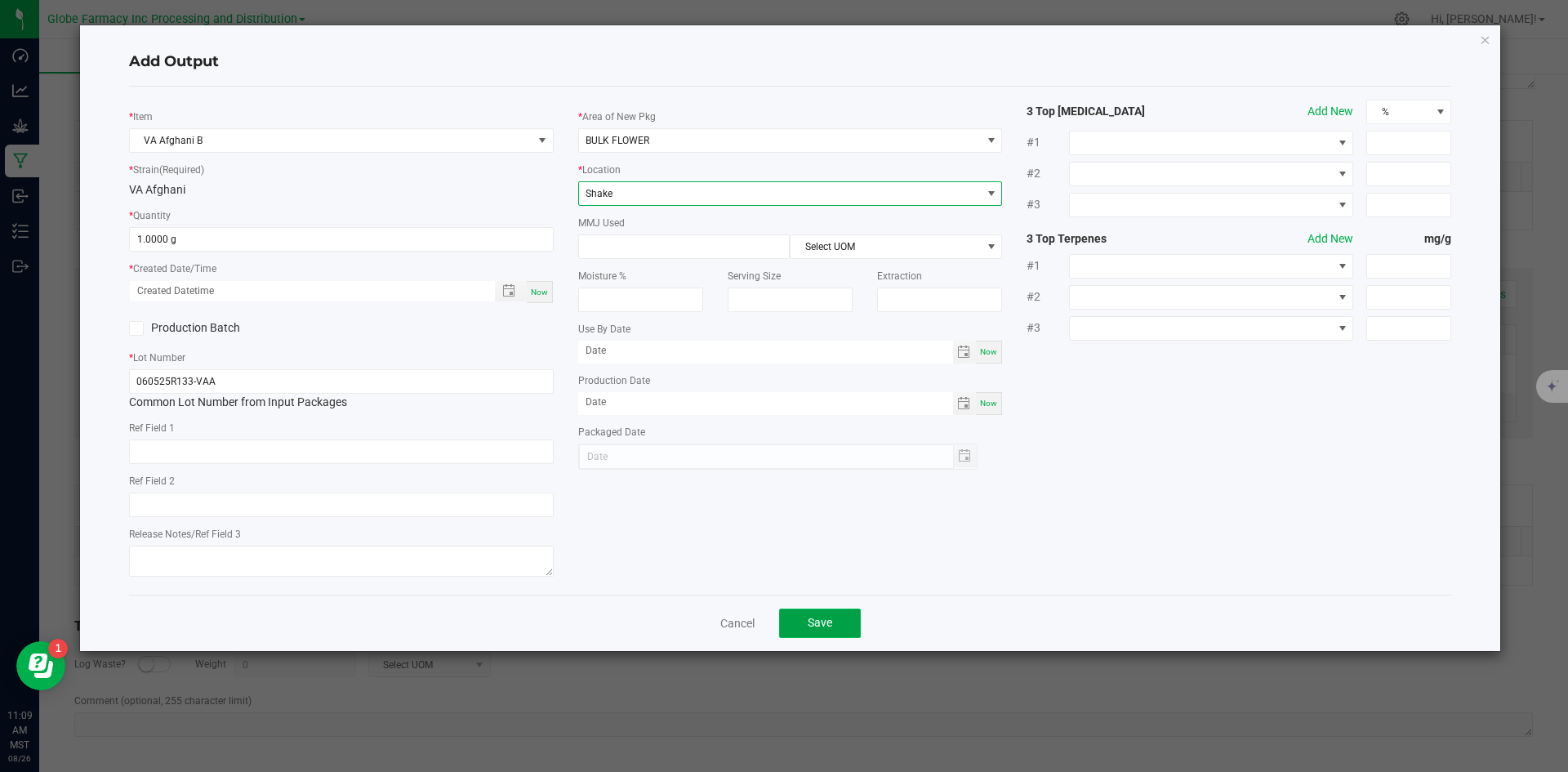
click at [822, 631] on button "Save" at bounding box center [820, 624] width 82 height 29
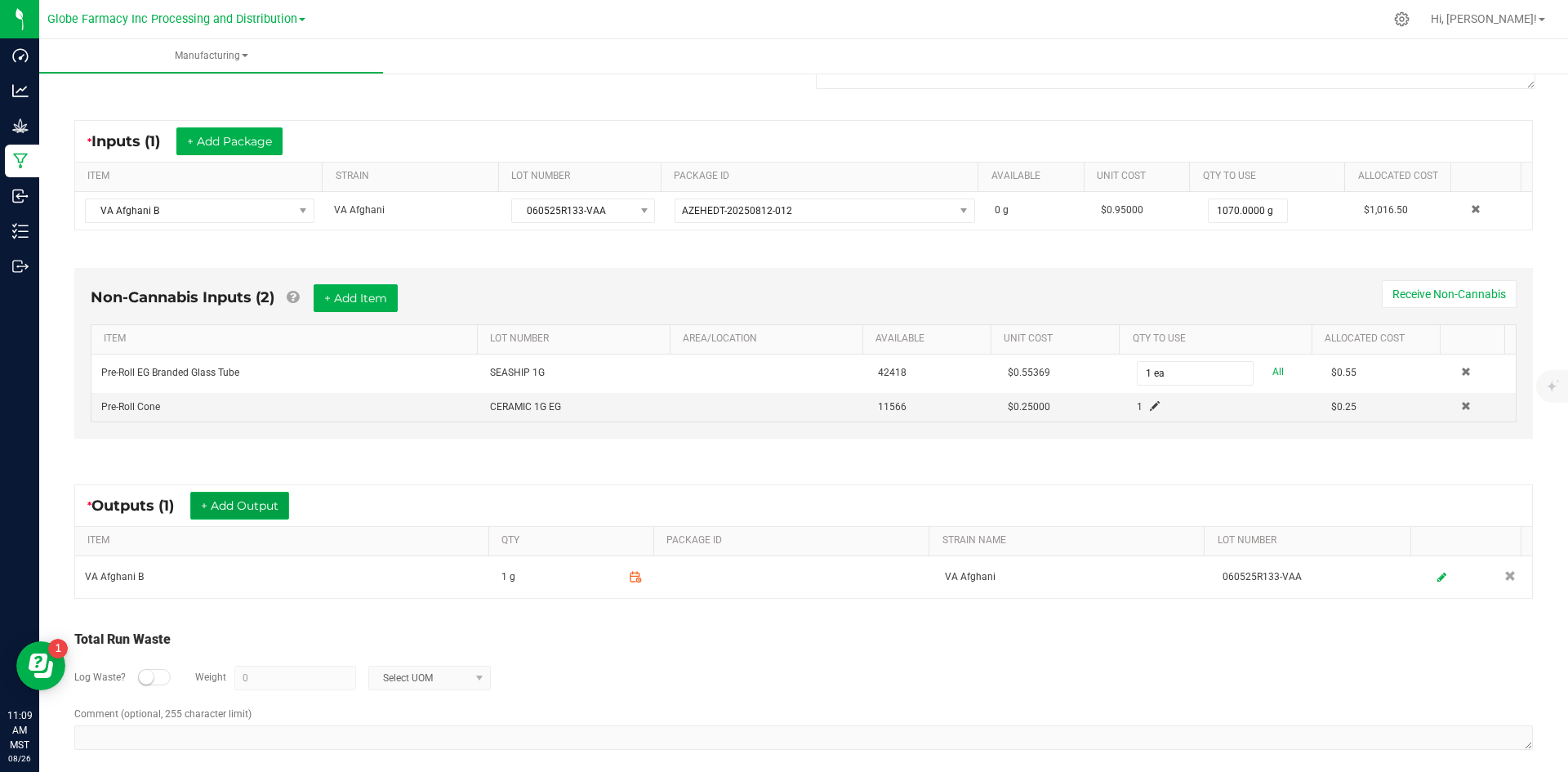
click at [228, 513] on button "+ Add Output" at bounding box center [240, 506] width 99 height 28
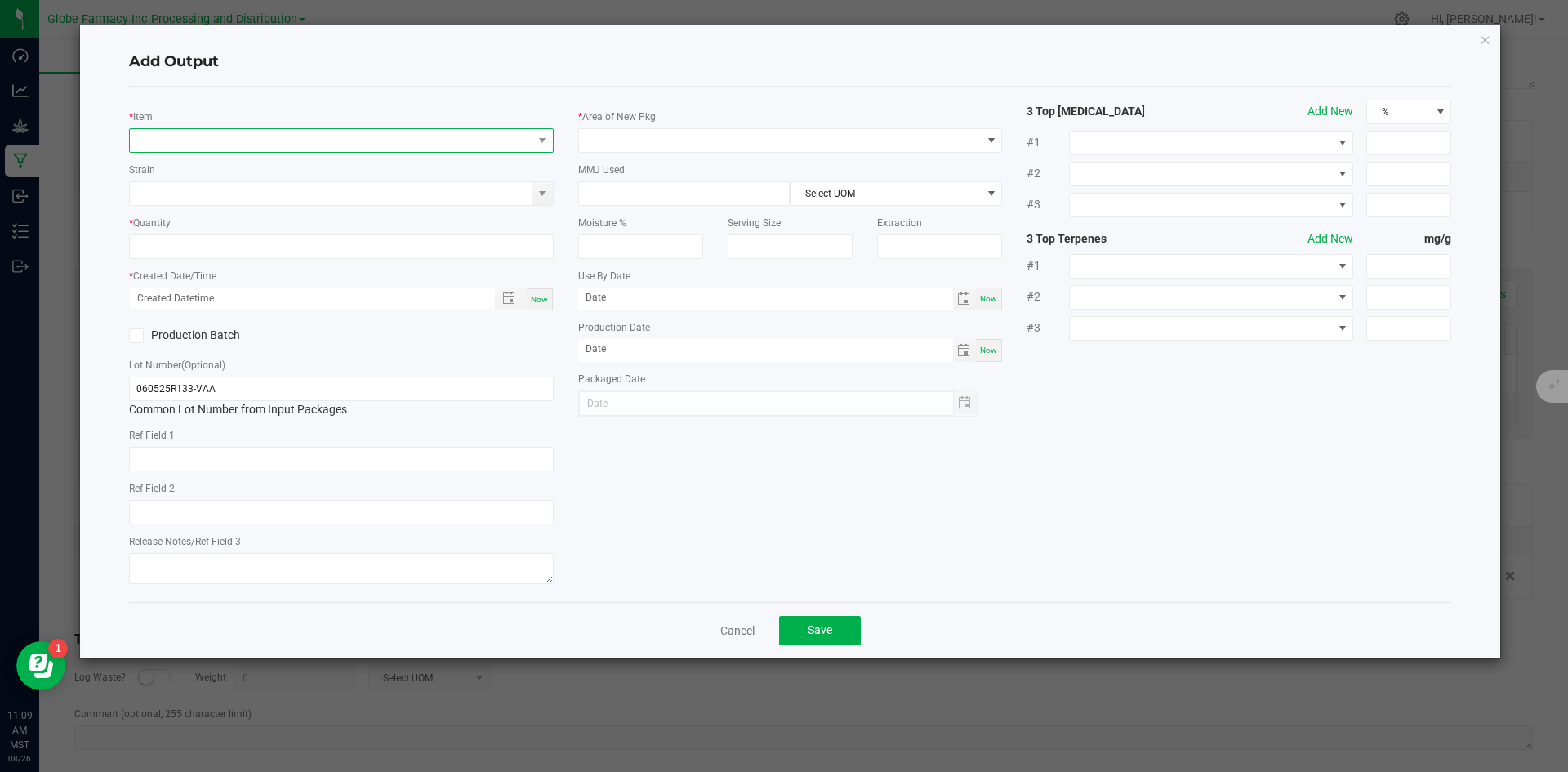
click at [255, 144] on span "NO DATA FOUND" at bounding box center [331, 141] width 403 height 23
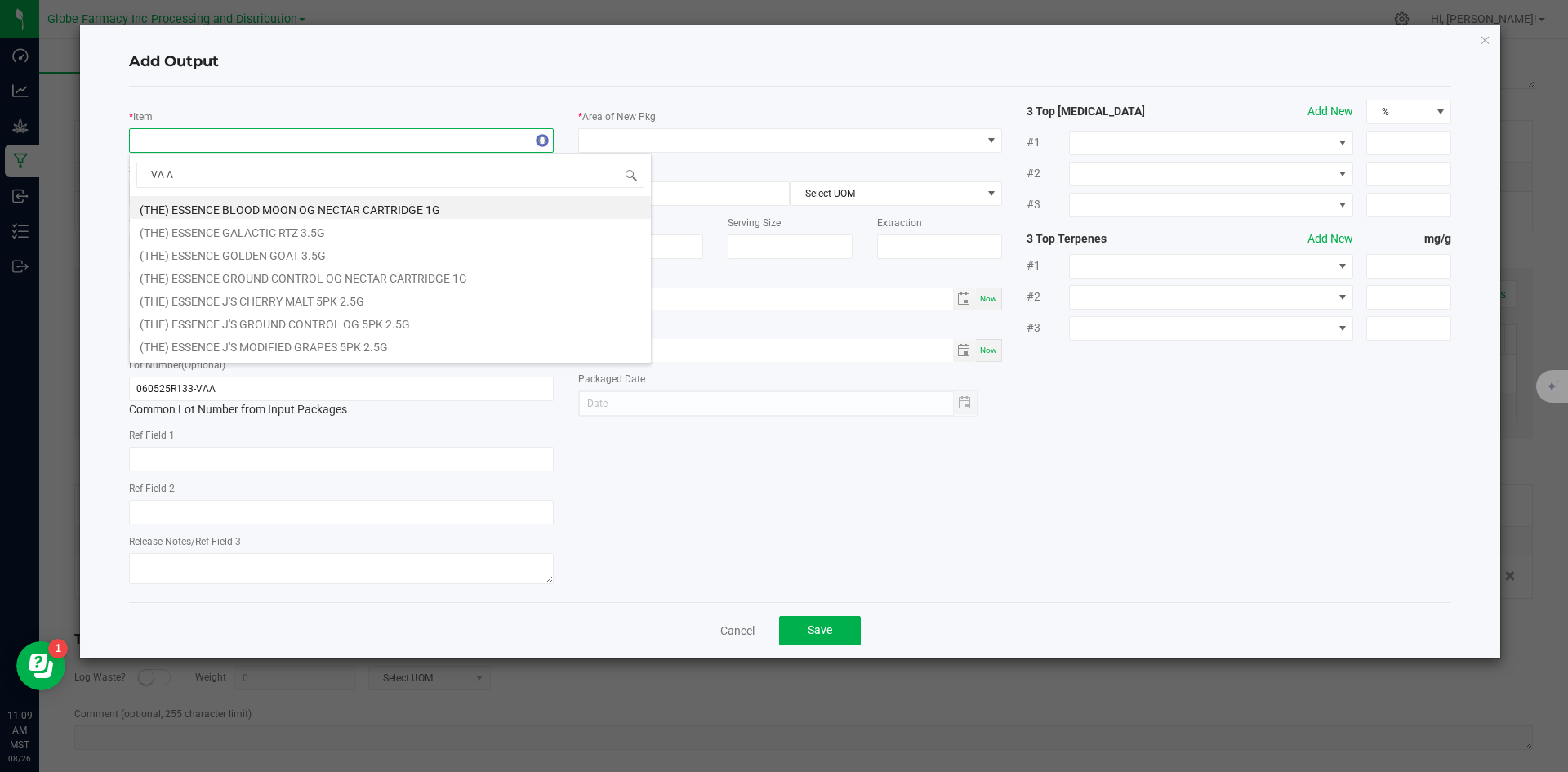
type input "VA AF"
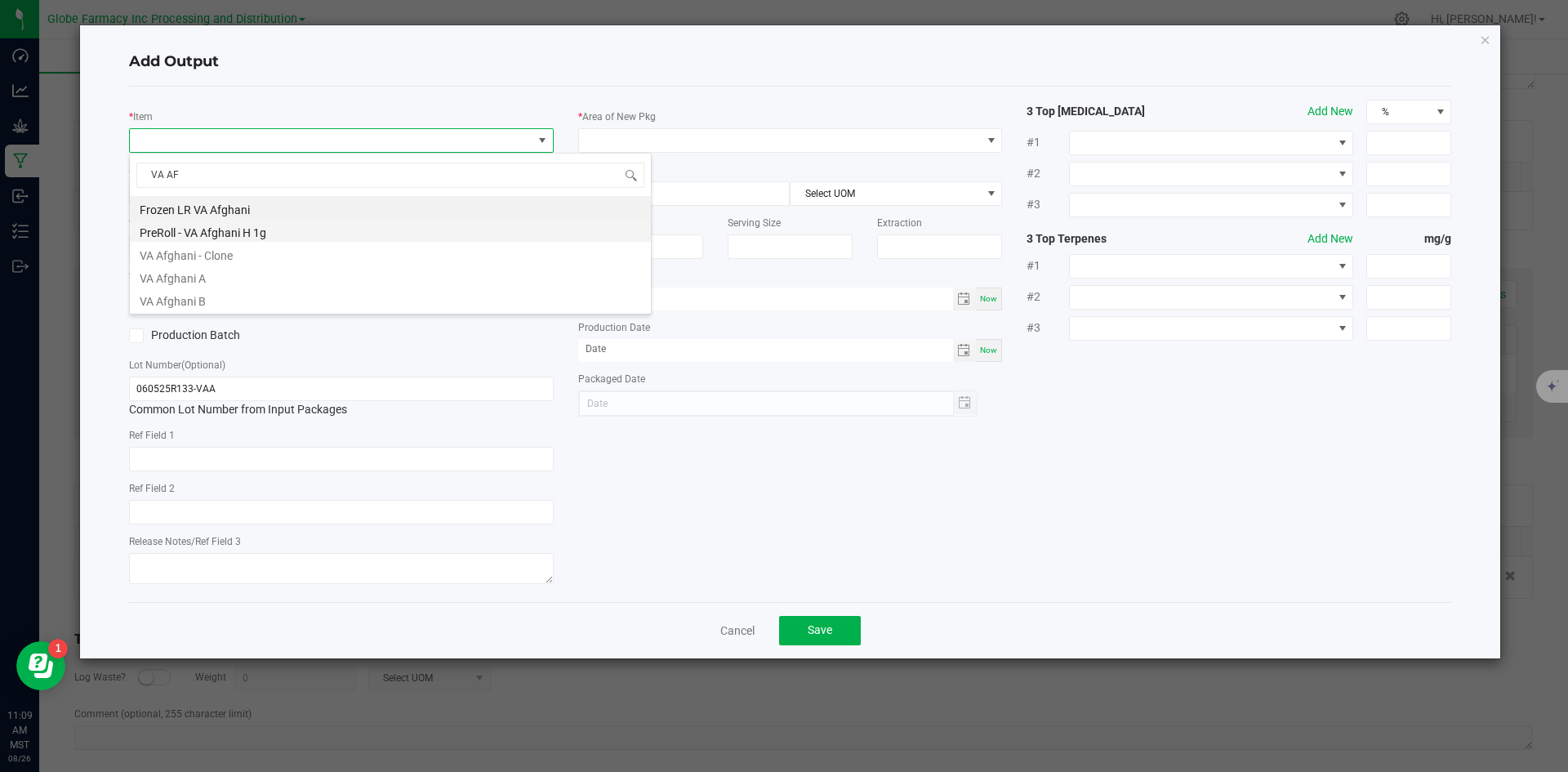
click at [258, 235] on li "PreRoll - VA Afghani H 1g" at bounding box center [390, 230] width 521 height 23
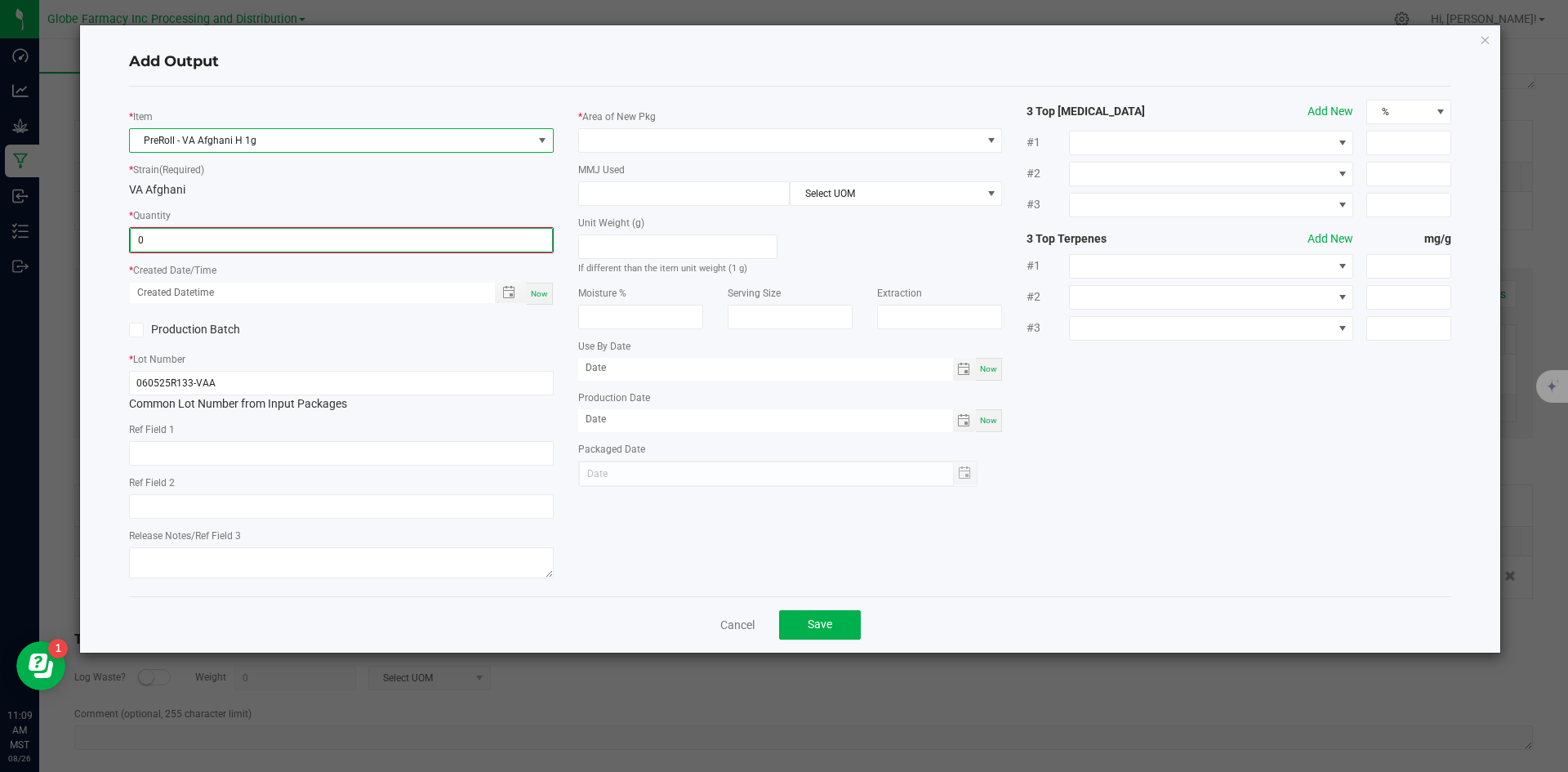
click at [262, 239] on input "0" at bounding box center [341, 240] width 421 height 23
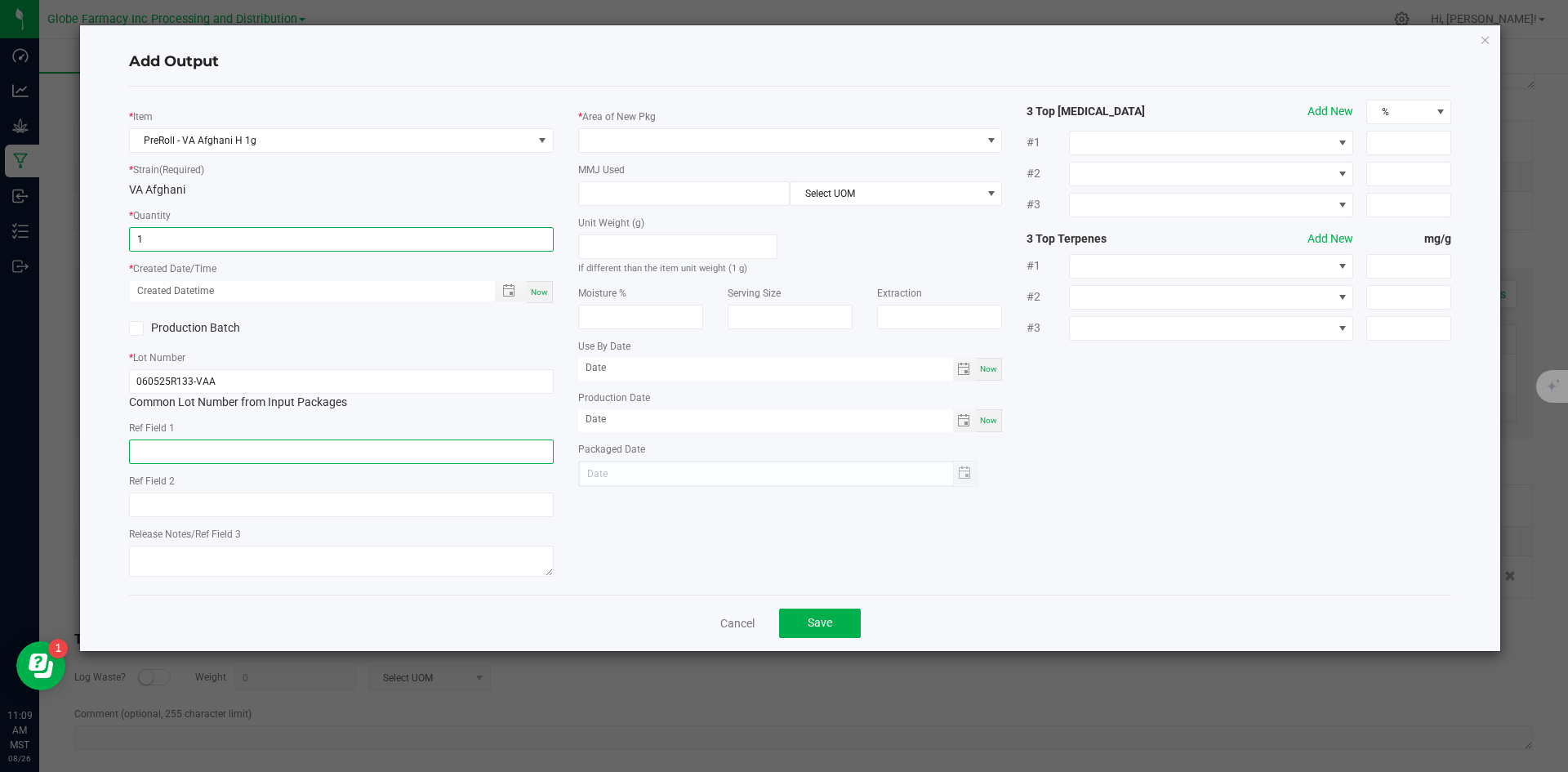
type input "1 ea"
click at [200, 456] on input "text" at bounding box center [341, 452] width 425 height 25
type input "FLOWER"
type input "VA AFGHANI"
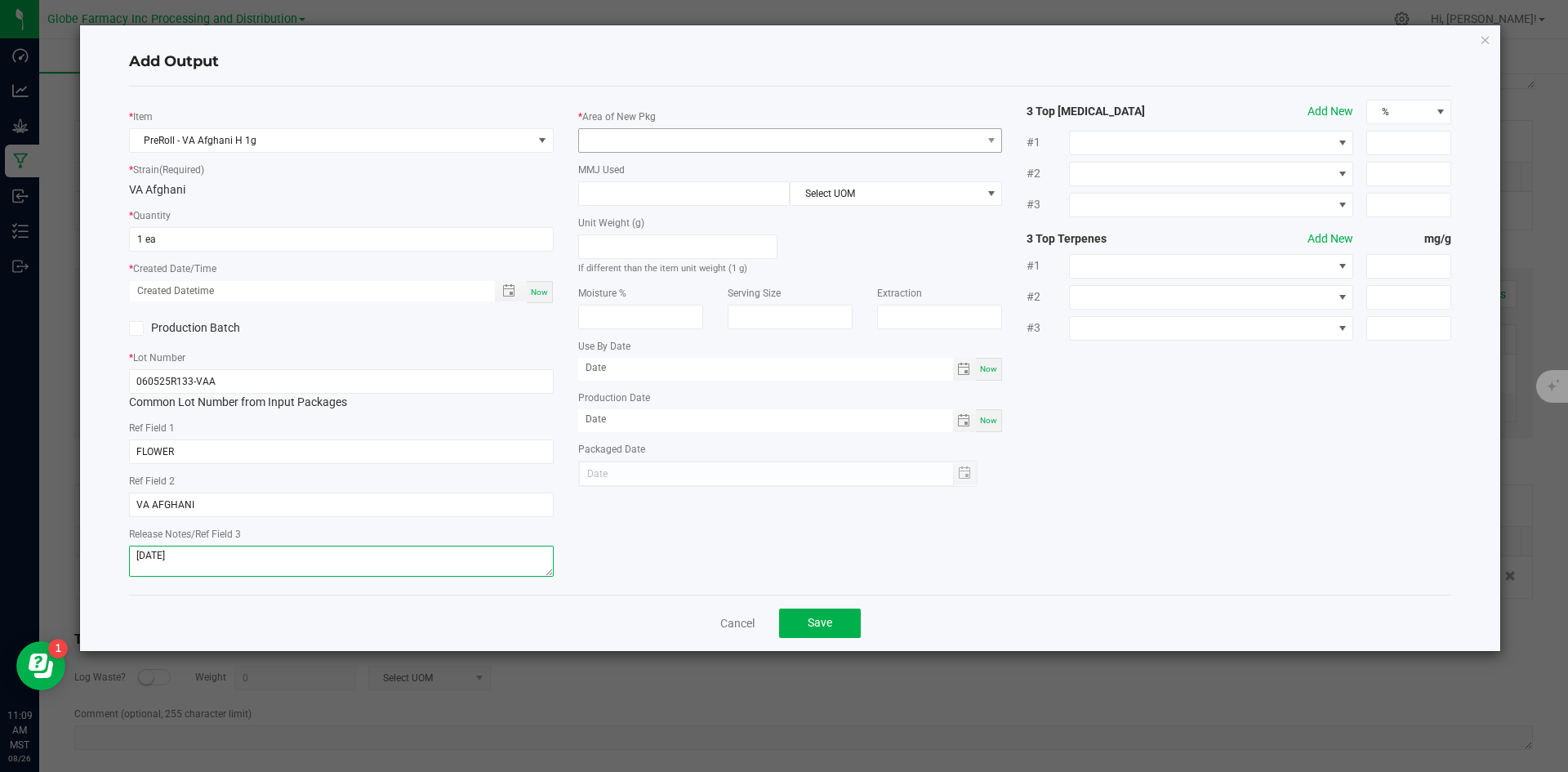
type textarea "[DATE]"
click at [691, 136] on span at bounding box center [781, 141] width 403 height 23
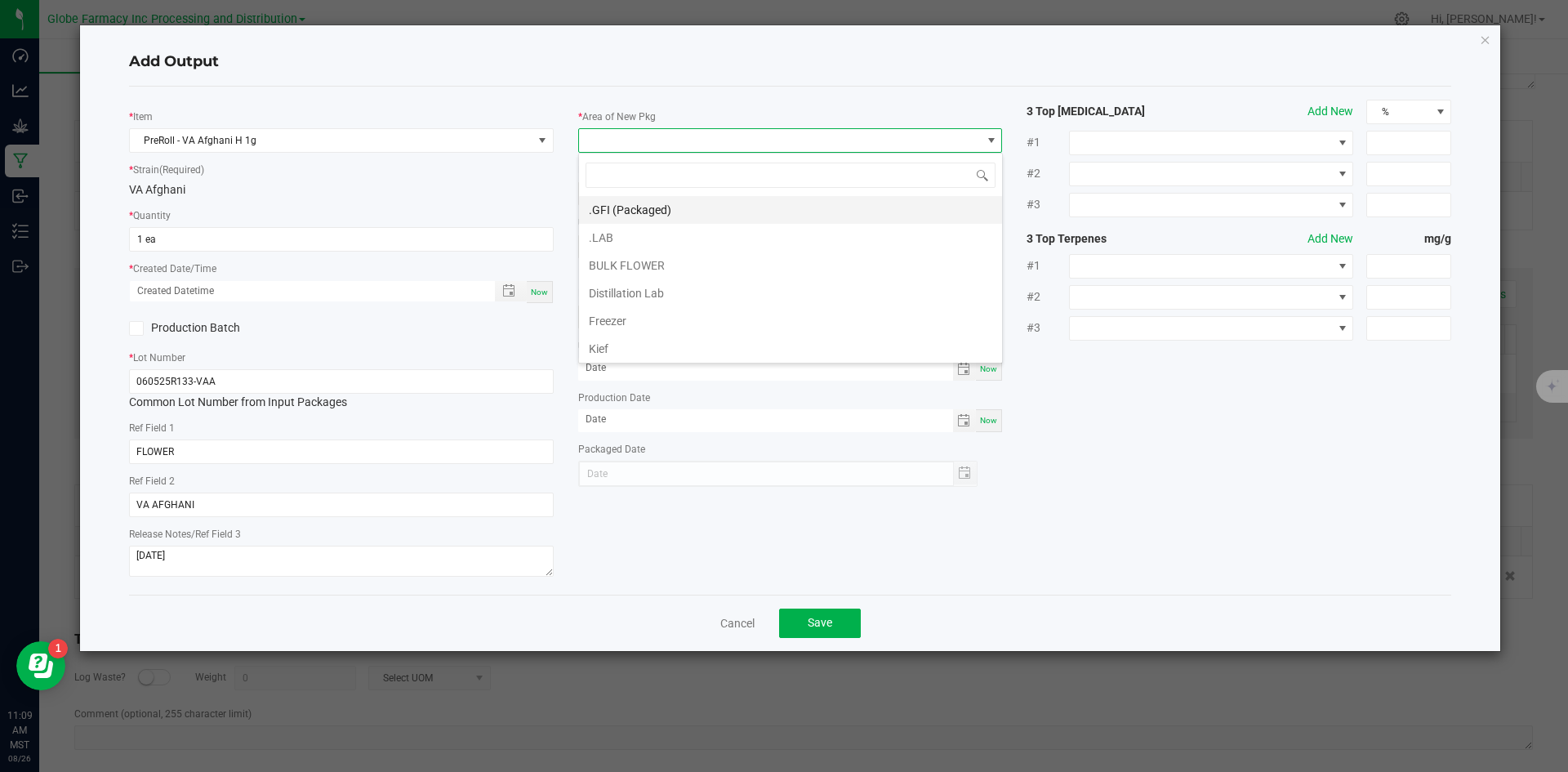
click at [663, 216] on li ".GFI (Packaged)" at bounding box center [791, 210] width 423 height 28
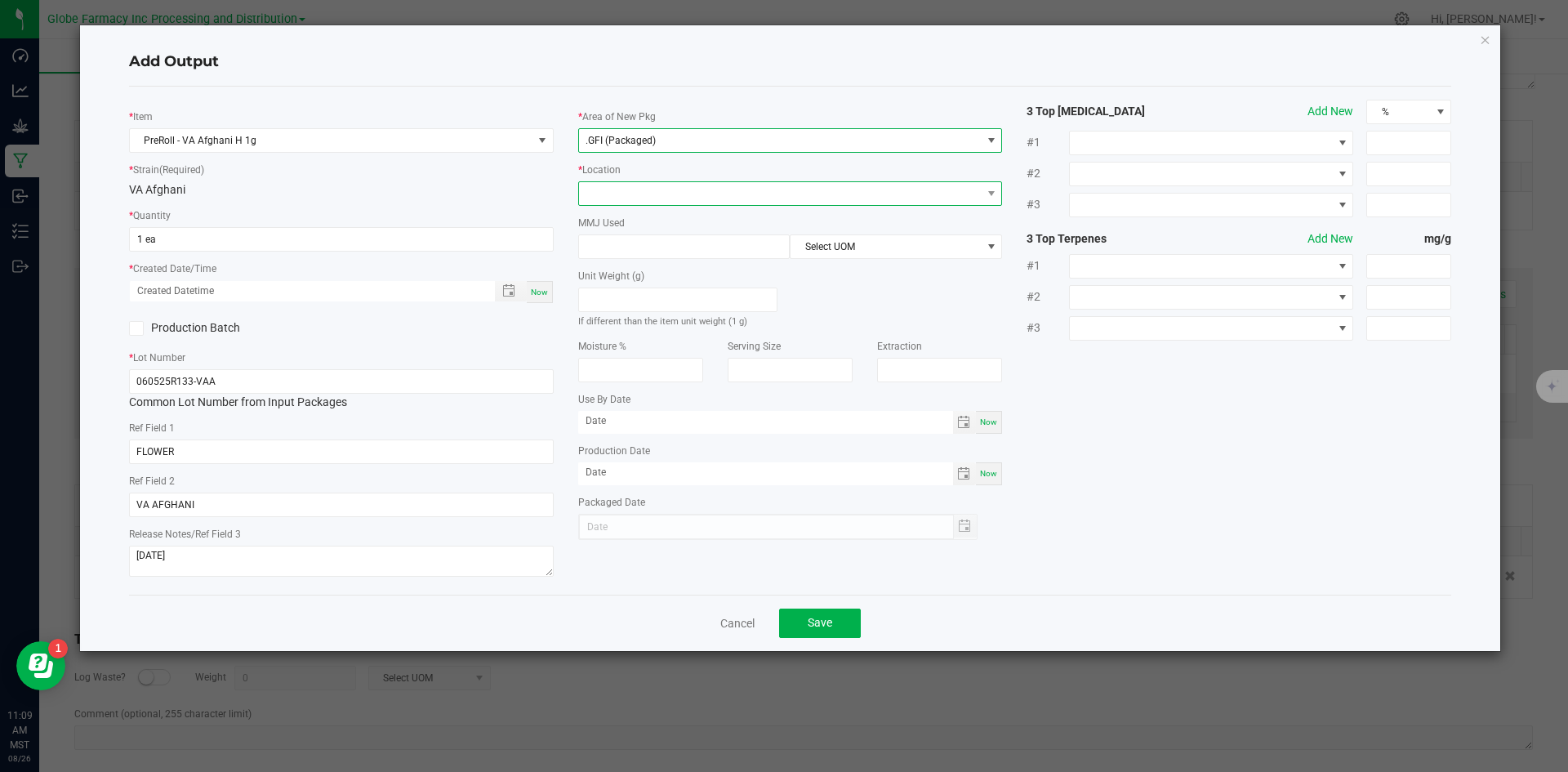
click at [663, 184] on span at bounding box center [781, 194] width 403 height 23
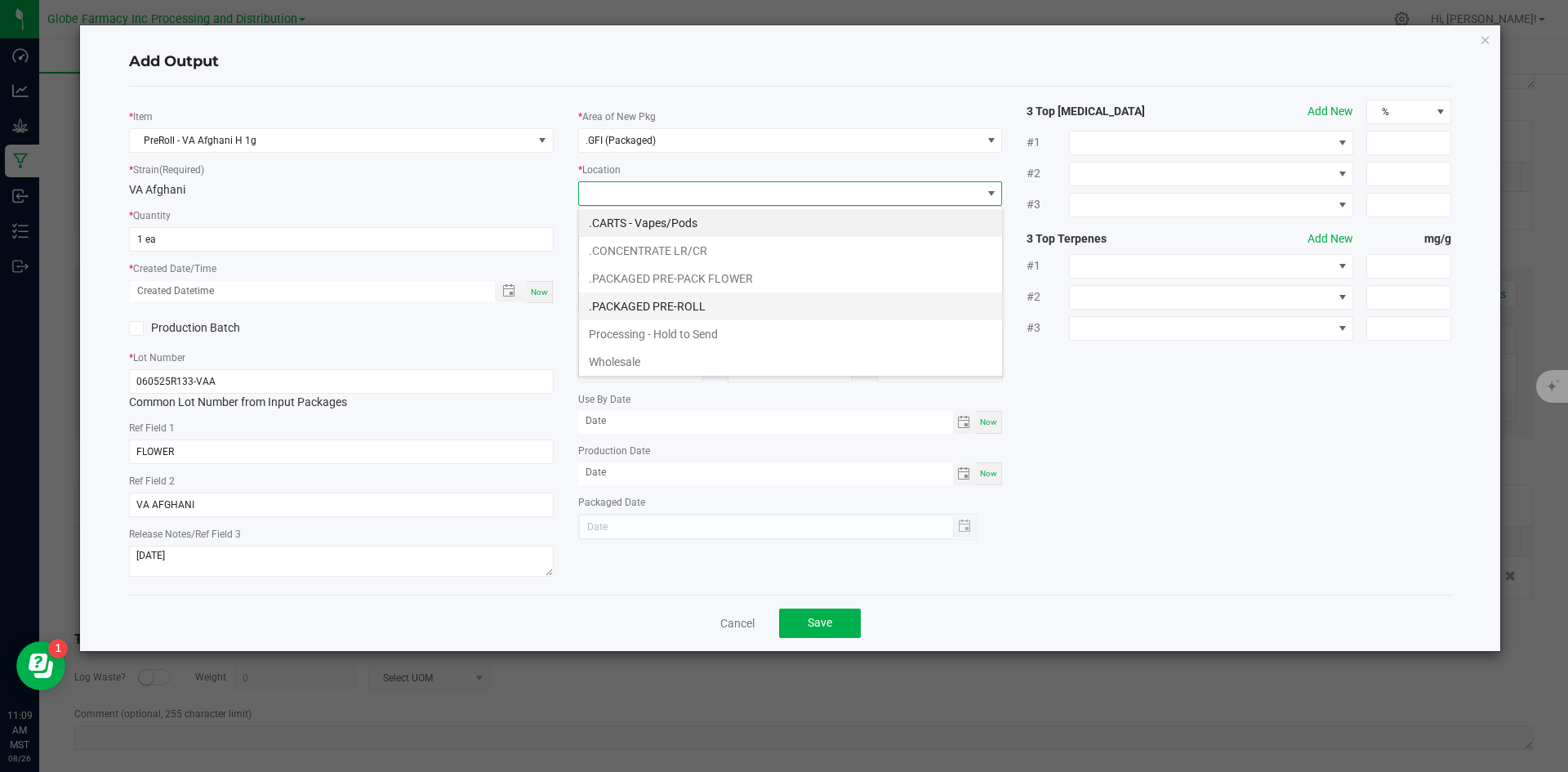
click at [691, 305] on li ".PACKAGED PRE-ROLL" at bounding box center [791, 306] width 423 height 28
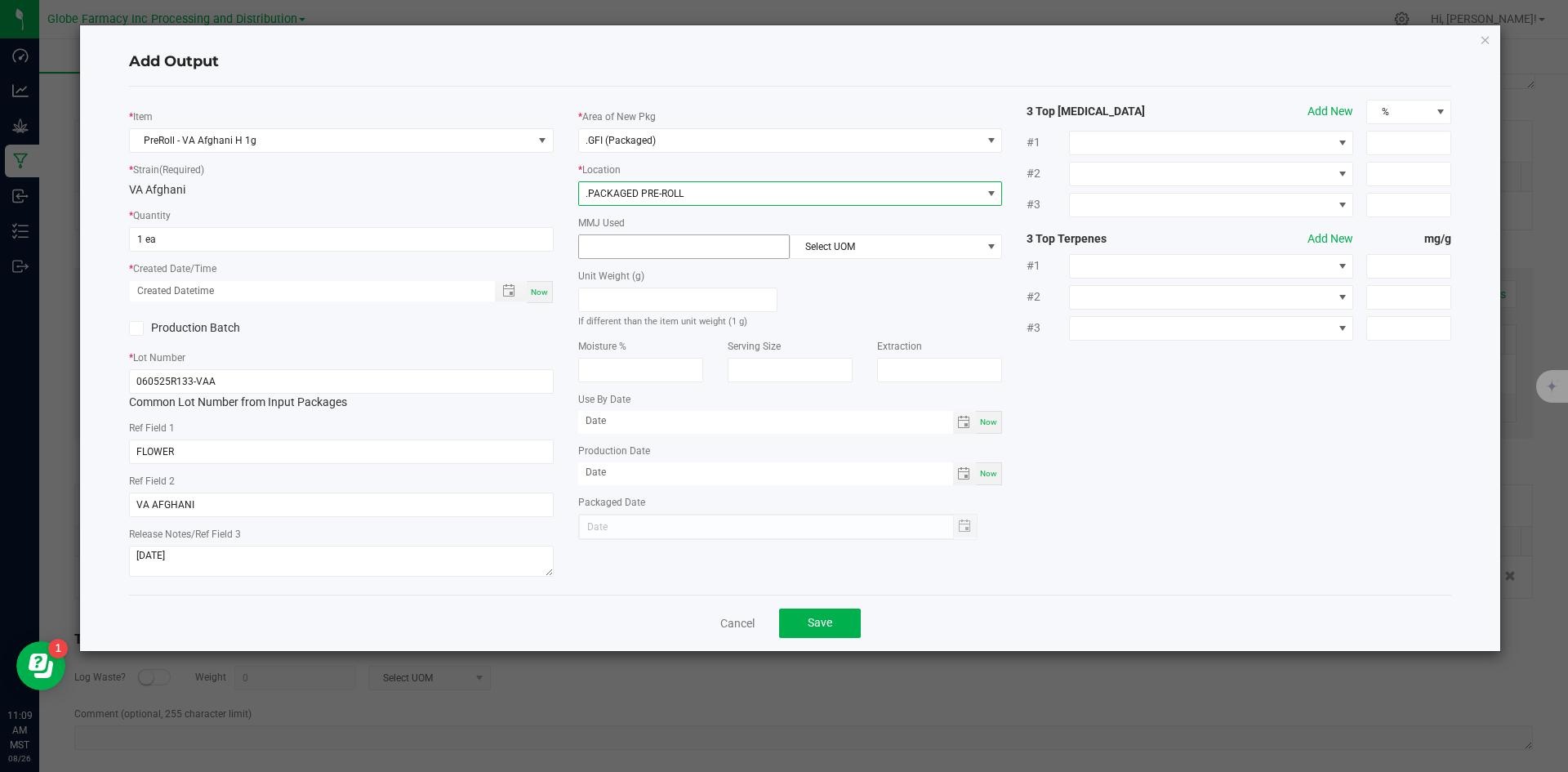
click at [633, 246] on input at bounding box center [685, 246] width 211 height 23
type input "1"
click at [827, 250] on span "Select UOM" at bounding box center [885, 246] width 191 height 23
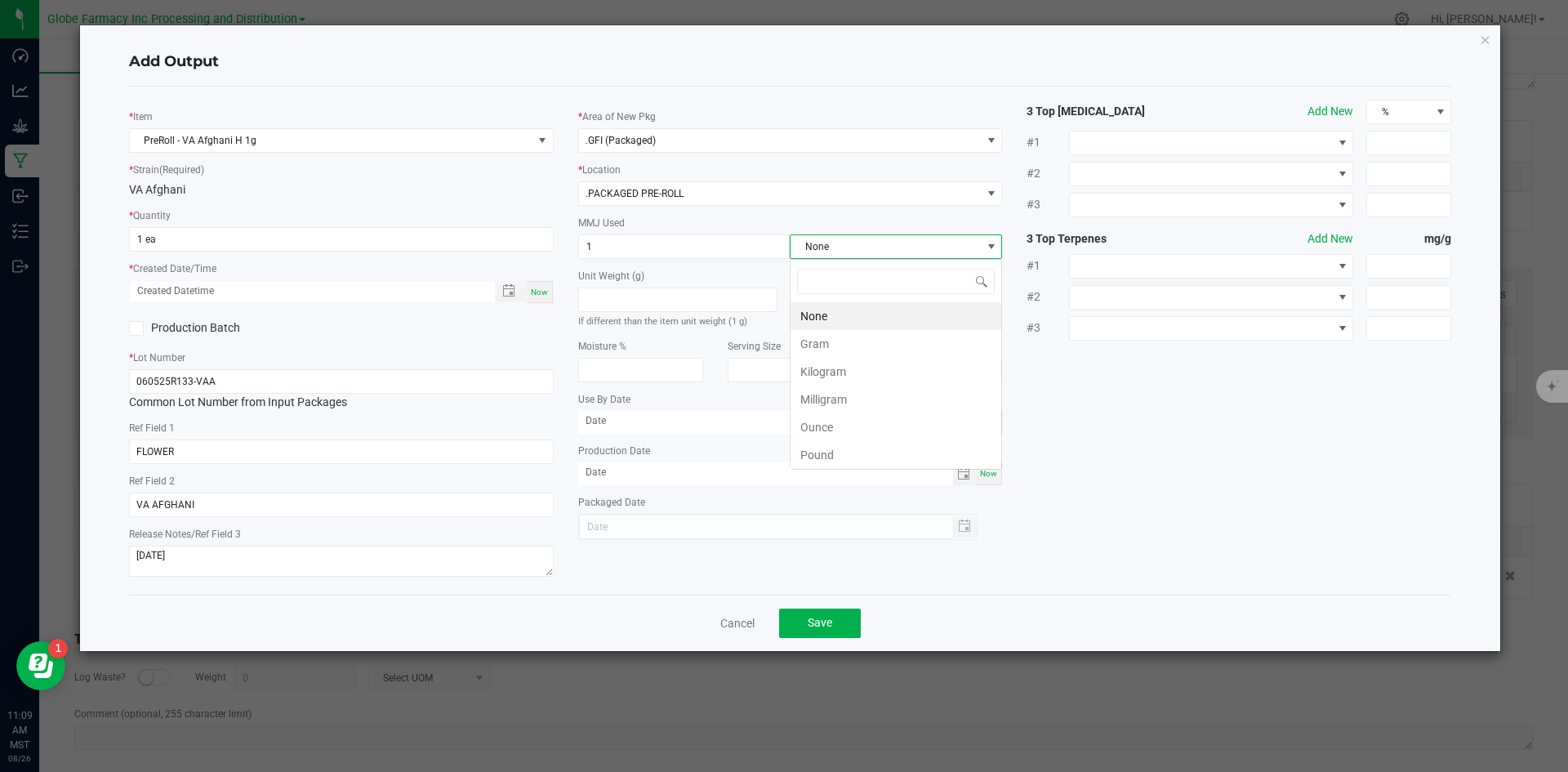
scroll to position [25, 213]
click at [814, 347] on li "Gram" at bounding box center [896, 344] width 211 height 28
click at [832, 617] on button "Save" at bounding box center [820, 624] width 82 height 29
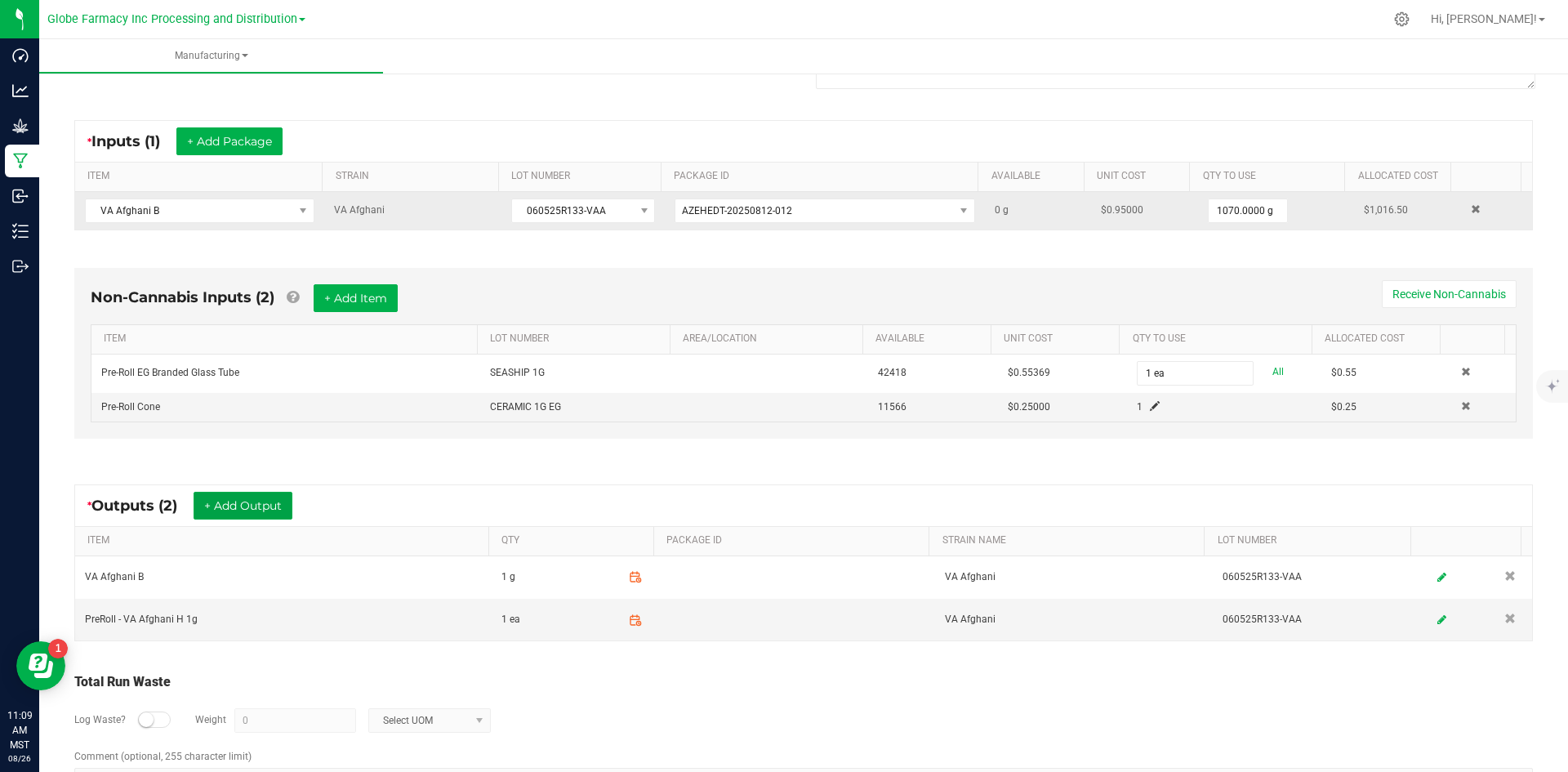
scroll to position [0, 0]
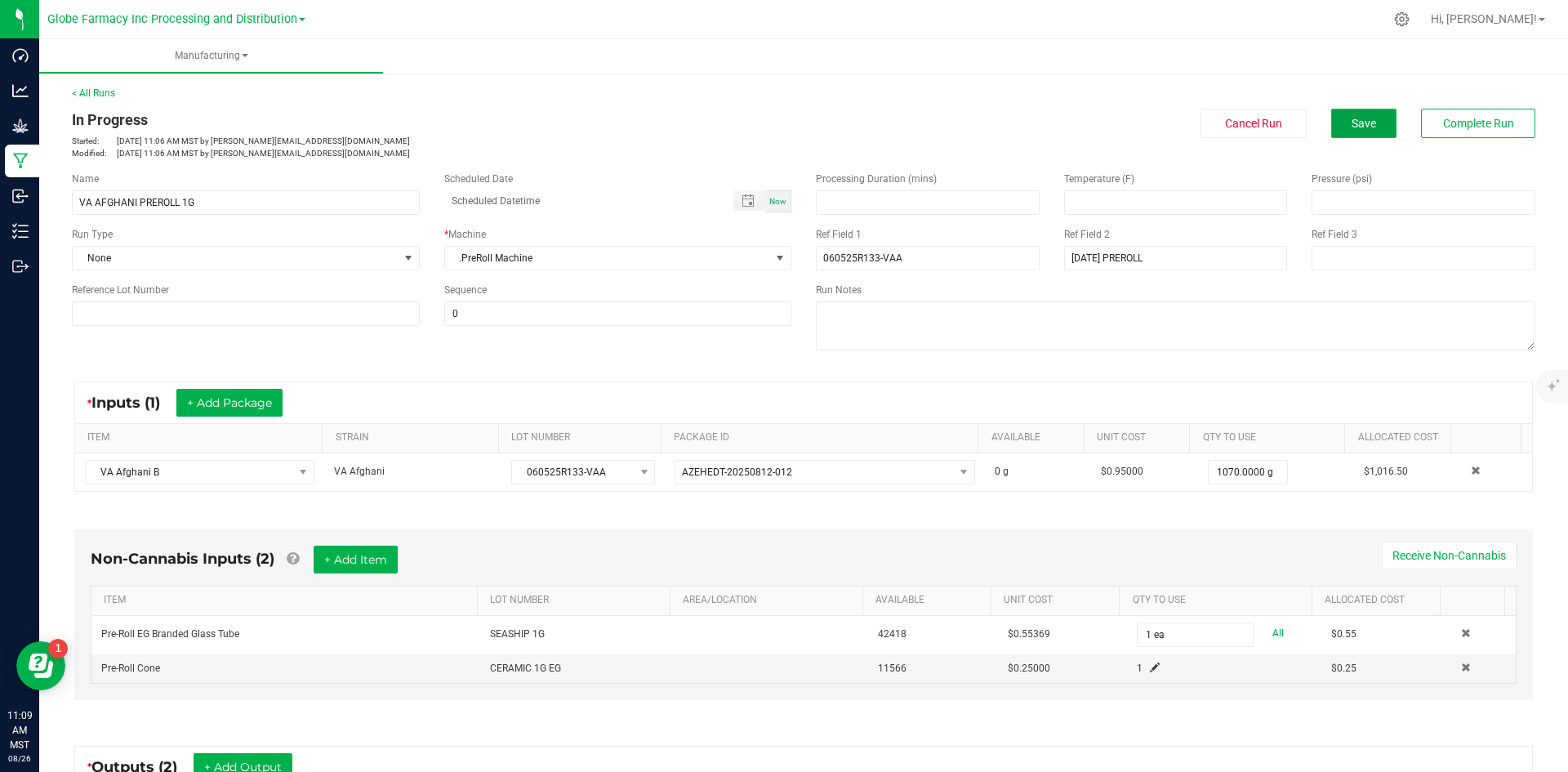
click at [1331, 133] on button "Save" at bounding box center [1364, 124] width 65 height 29
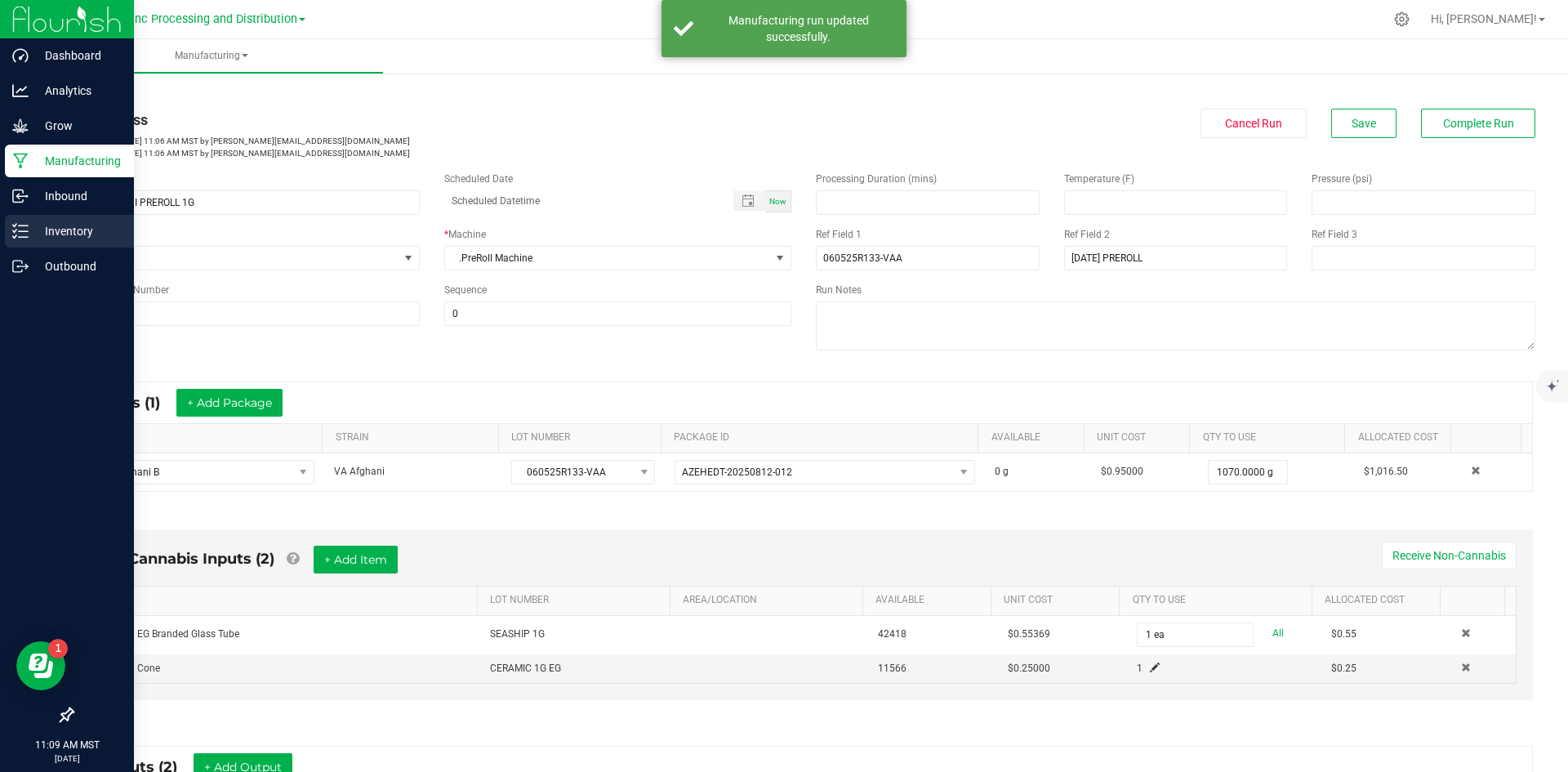
click at [33, 229] on p "Inventory" at bounding box center [78, 231] width 98 height 20
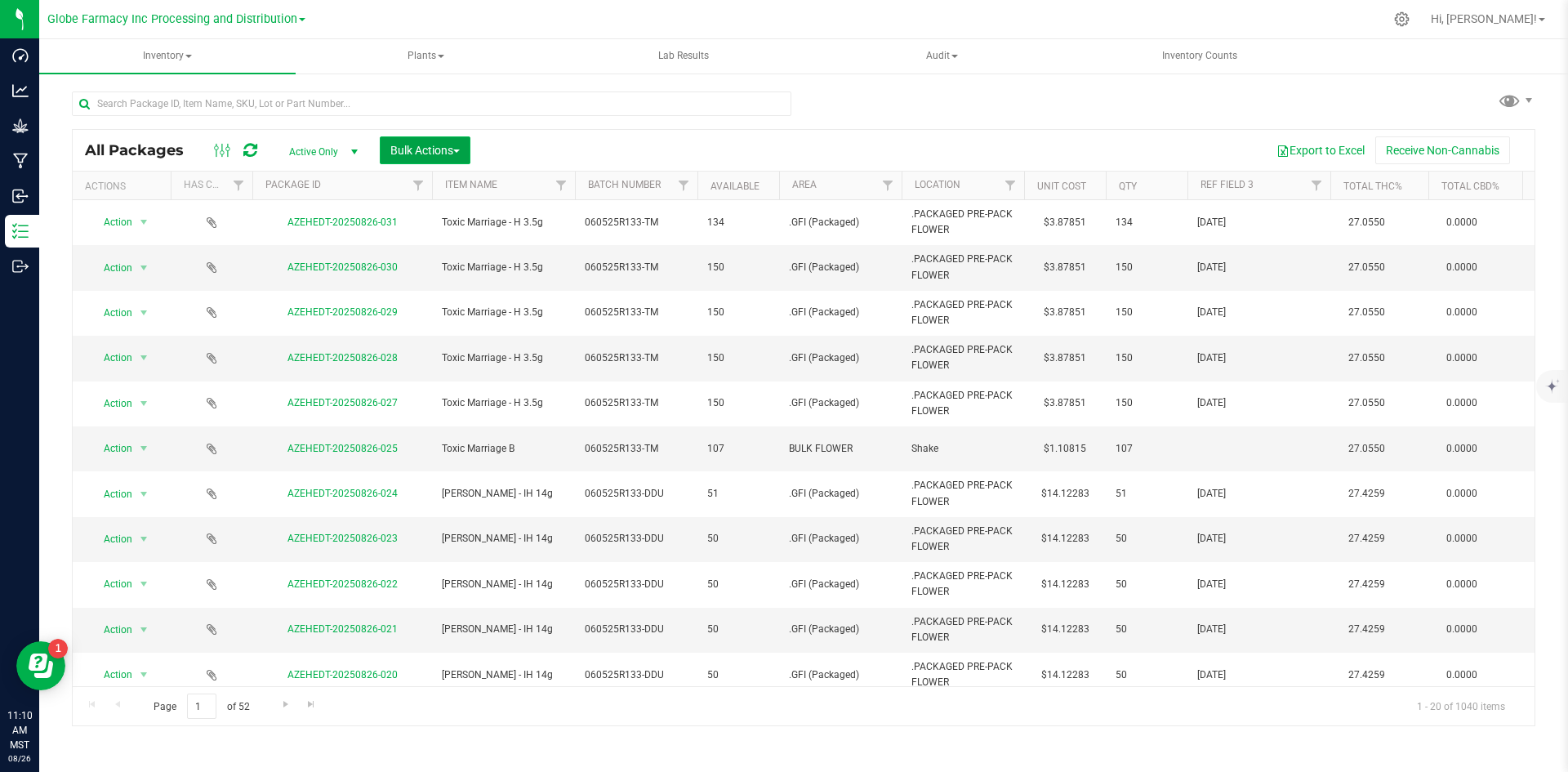
click at [426, 151] on span "Bulk Actions" at bounding box center [425, 151] width 70 height 13
click at [411, 187] on span "Add to manufacturing run" at bounding box center [451, 187] width 124 height 13
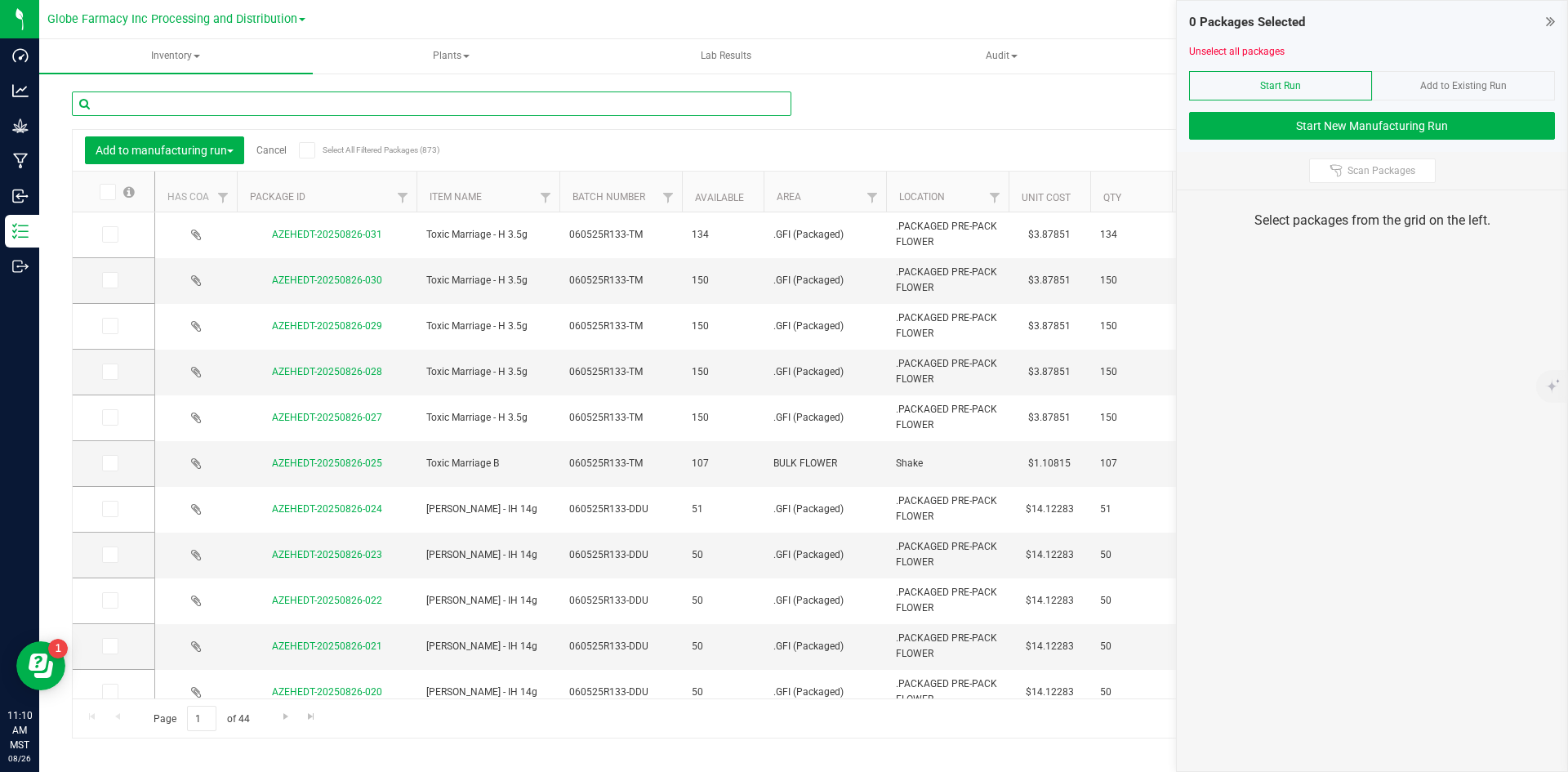
click at [340, 102] on input "text" at bounding box center [431, 104] width 719 height 25
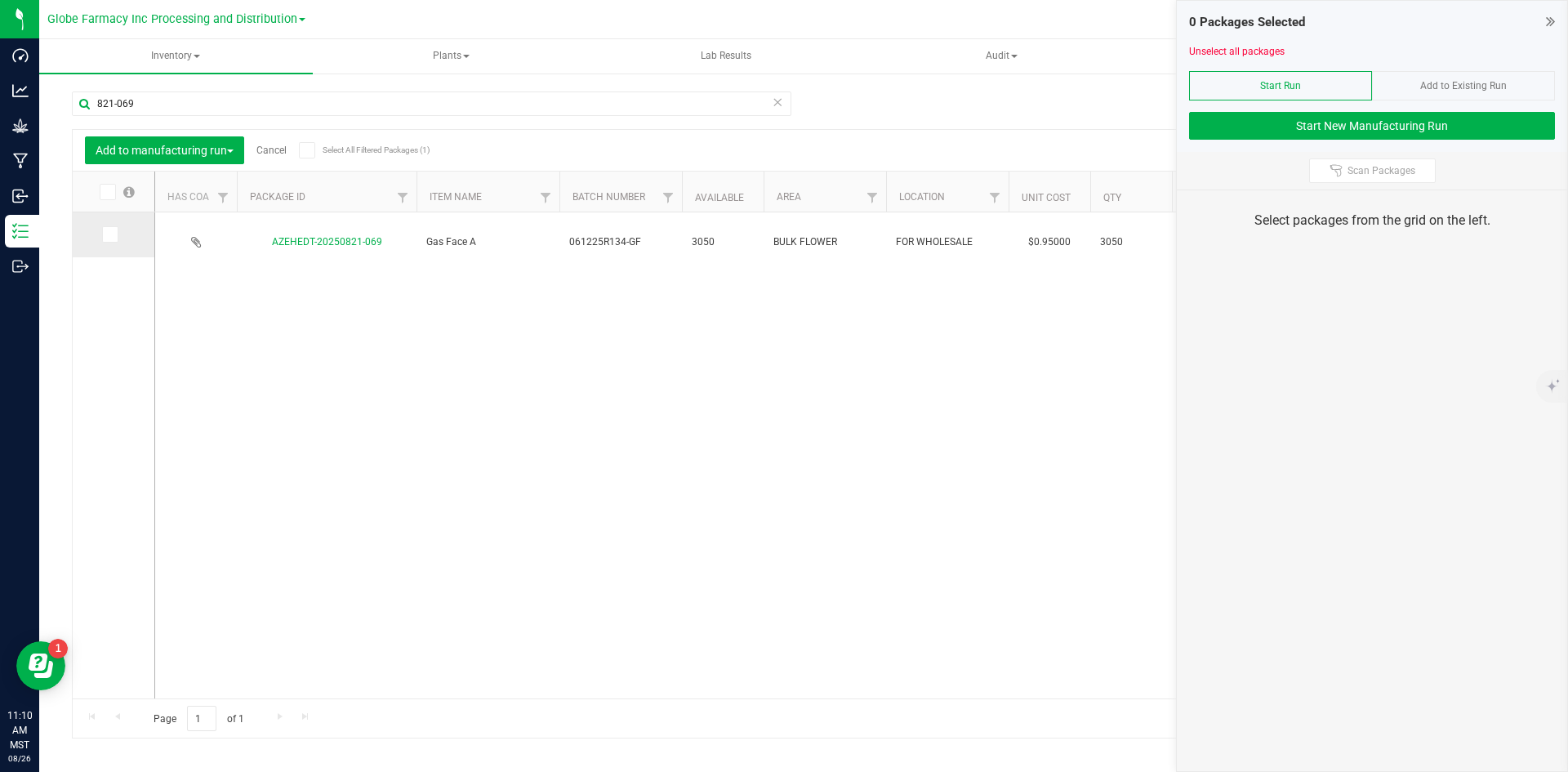
drag, startPoint x: 106, startPoint y: 234, endPoint x: 128, endPoint y: 212, distance: 31.1
click at [105, 234] on icon at bounding box center [109, 234] width 11 height 0
click at [0, 0] on input "checkbox" at bounding box center [0, 0] width 0 height 0
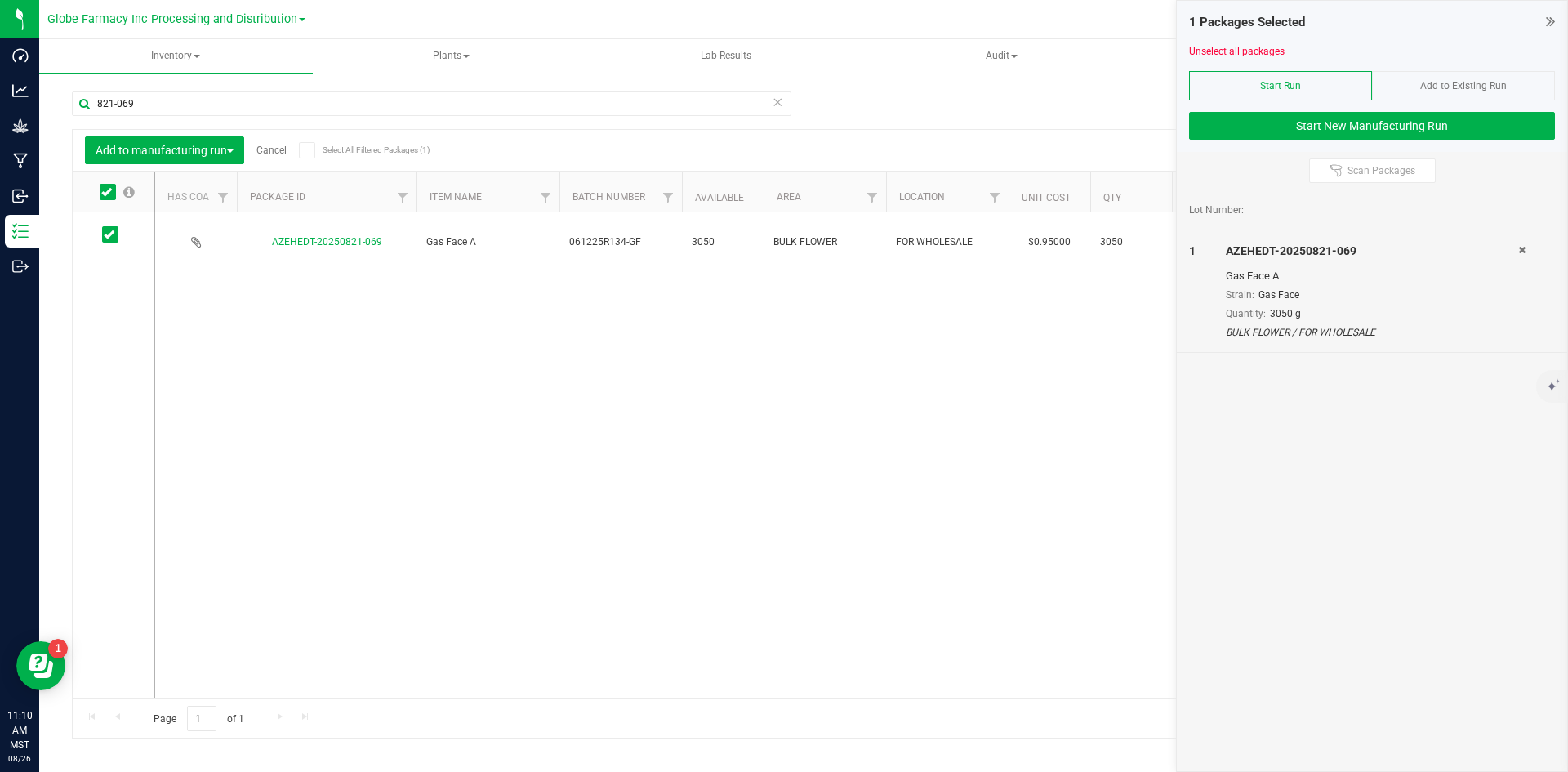
click at [208, 89] on div "821-069" at bounding box center [438, 103] width 732 height 52
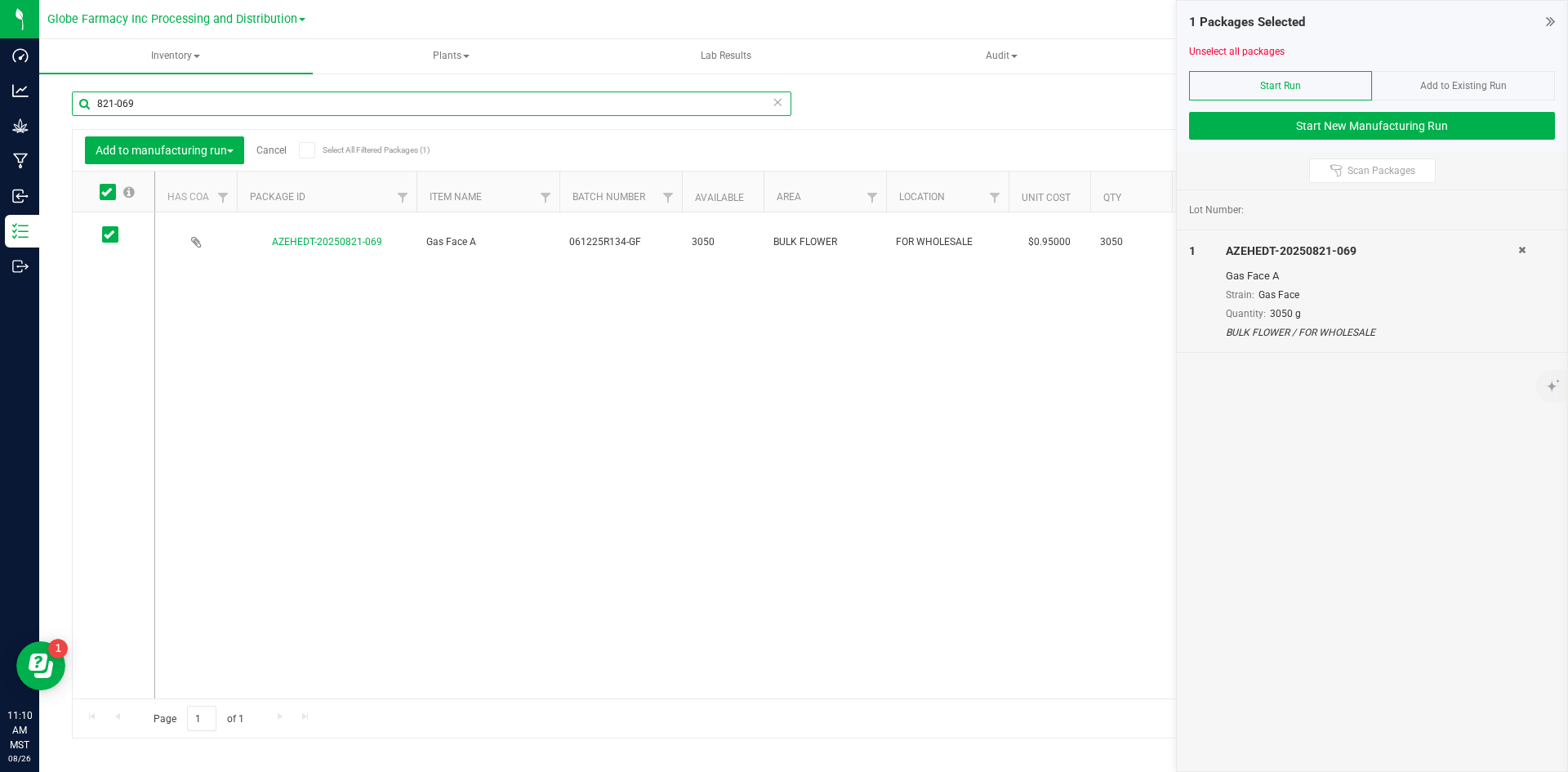
click at [208, 106] on input "821-069" at bounding box center [431, 104] width 719 height 25
type input "821-068"
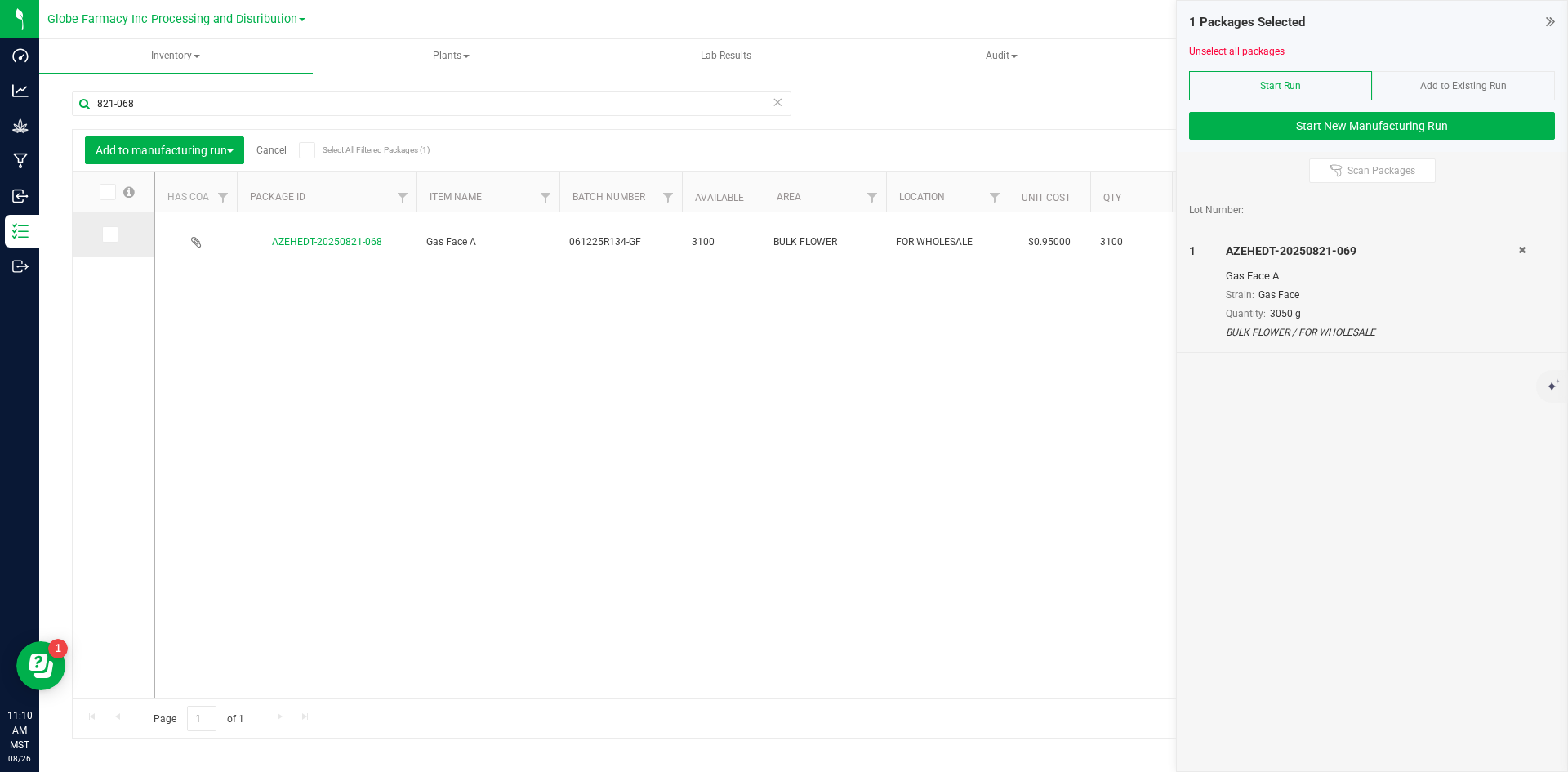
click at [108, 234] on icon at bounding box center [109, 234] width 11 height 0
click at [0, 0] on input "checkbox" at bounding box center [0, 0] width 0 height 0
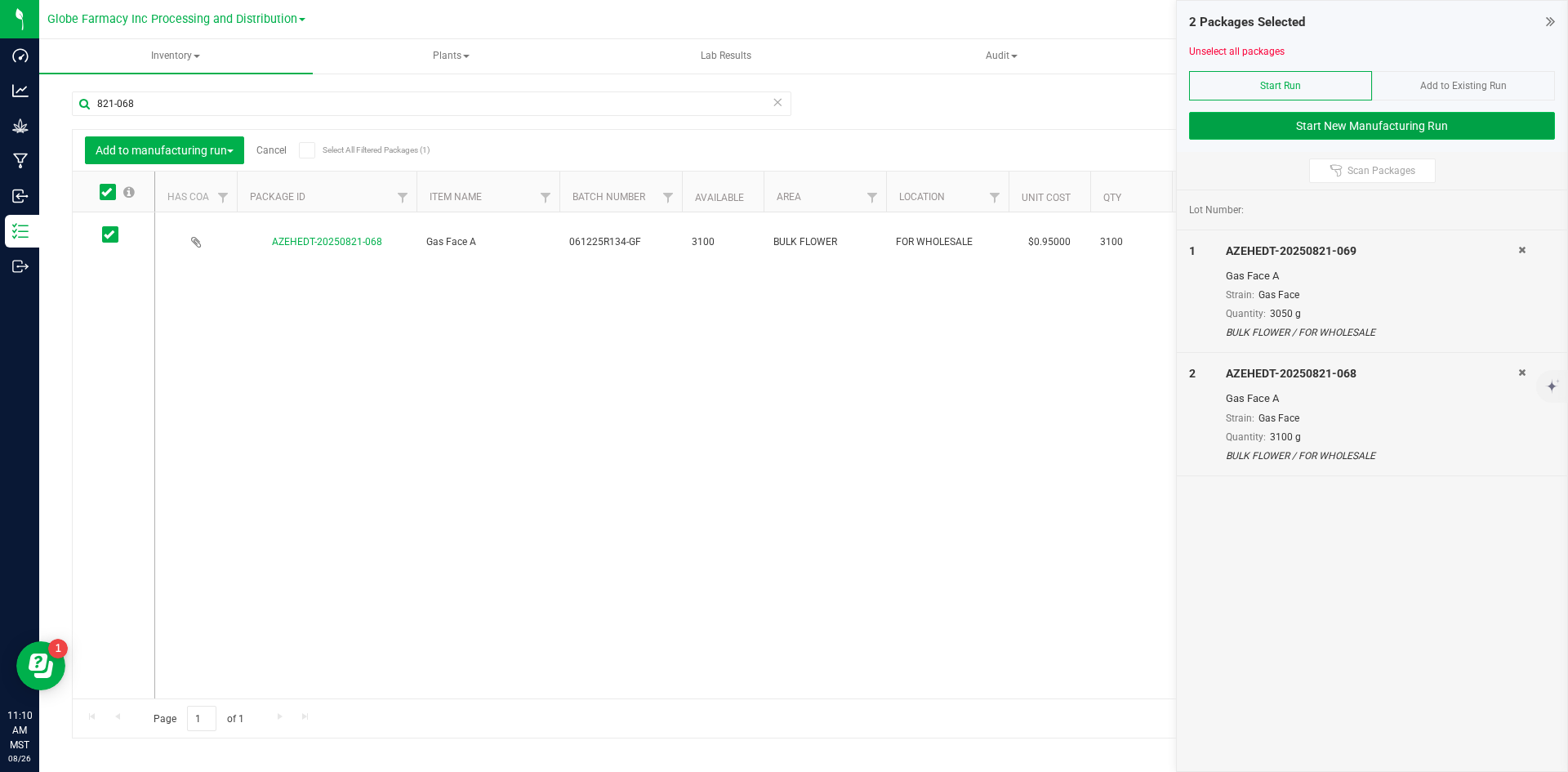
click at [1422, 124] on button "Start New Manufacturing Run" at bounding box center [1372, 126] width 366 height 28
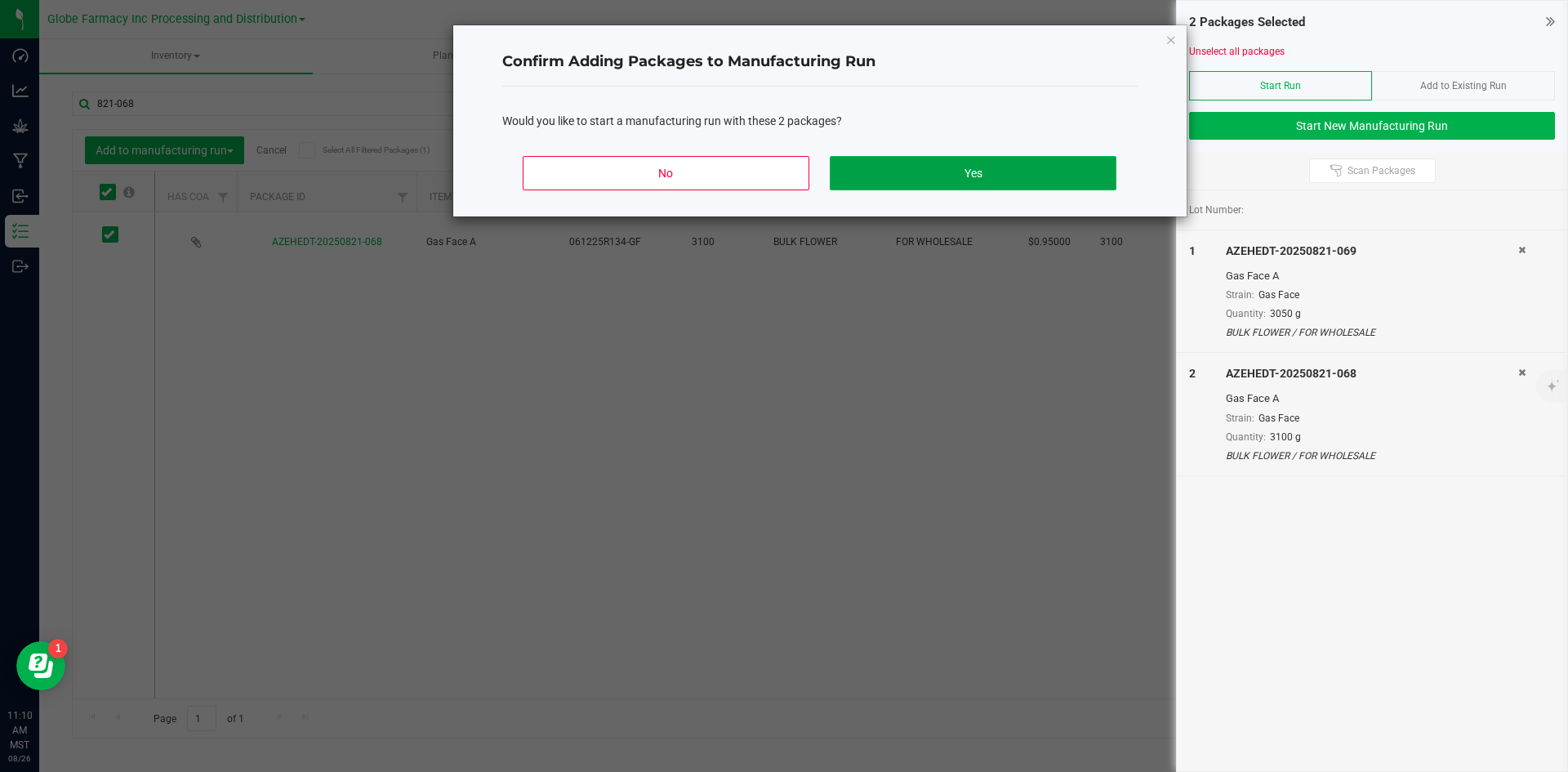
click at [880, 169] on button "Yes" at bounding box center [972, 174] width 286 height 34
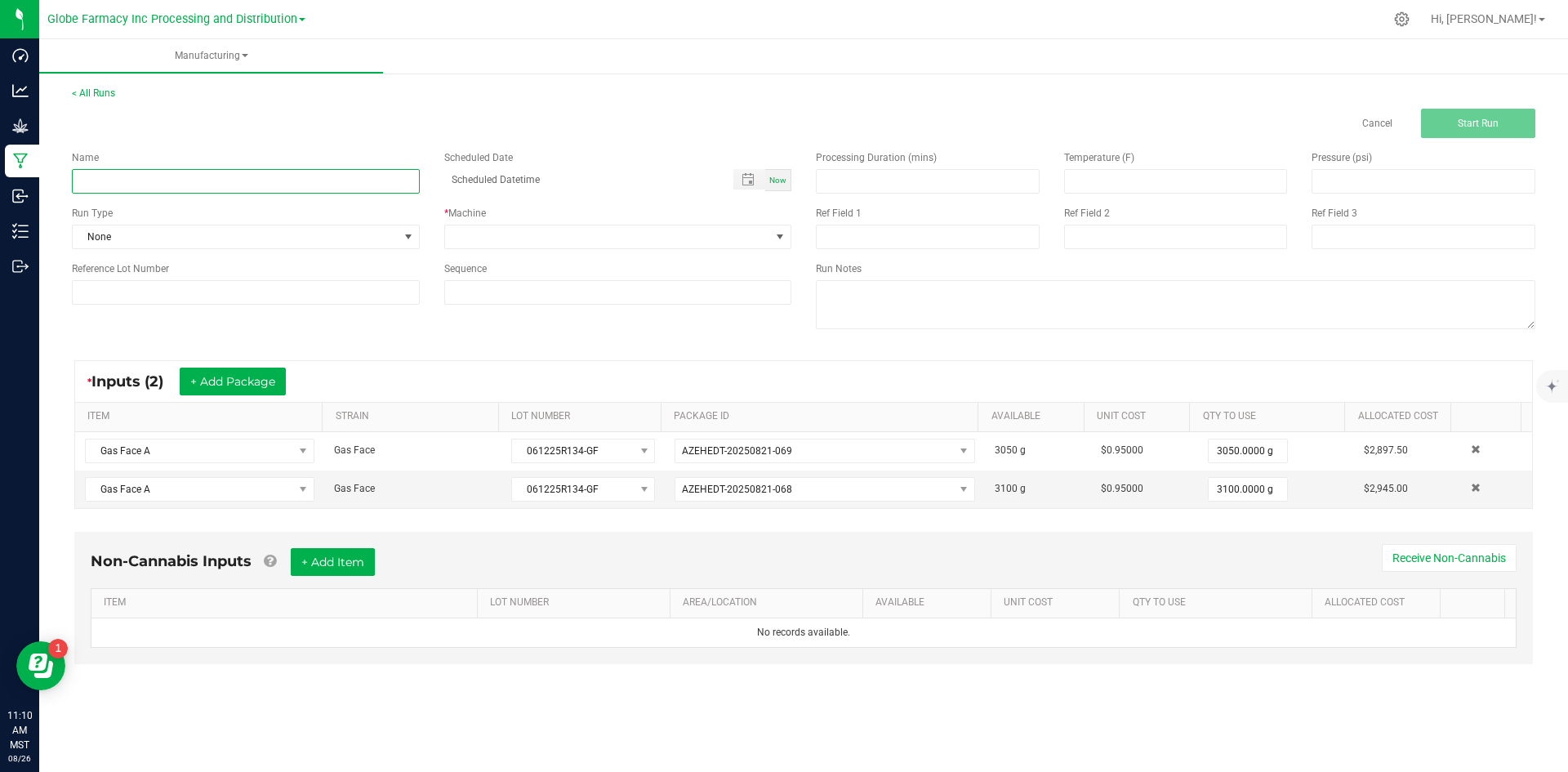
click at [213, 191] on input at bounding box center [246, 182] width 348 height 25
type input "JOZ GAS FACE 28G"
click at [515, 242] on span at bounding box center [608, 237] width 326 height 23
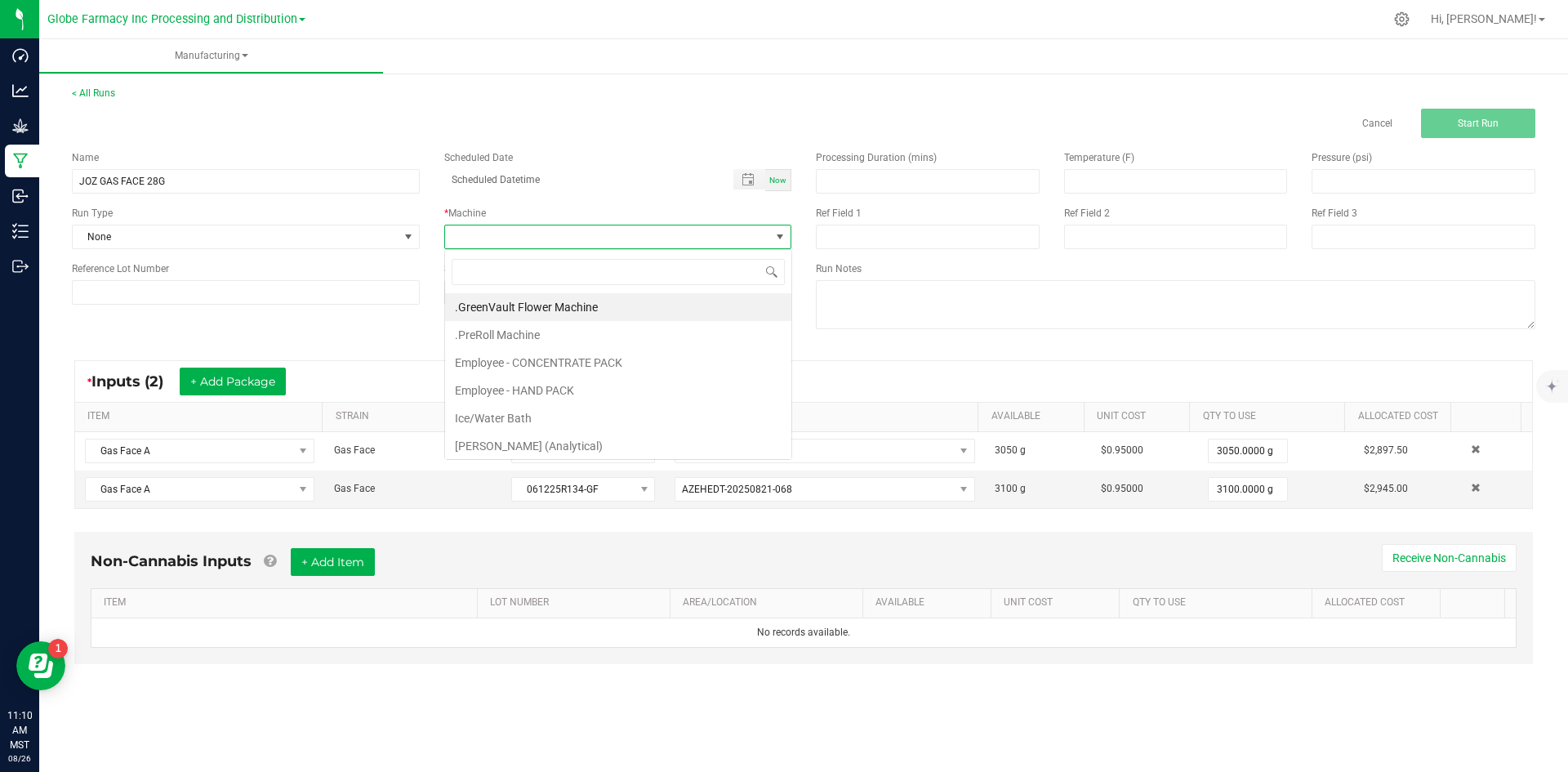
scroll to position [25, 347]
click at [511, 361] on li "Employee - CONCENTRATE PACK" at bounding box center [618, 363] width 346 height 28
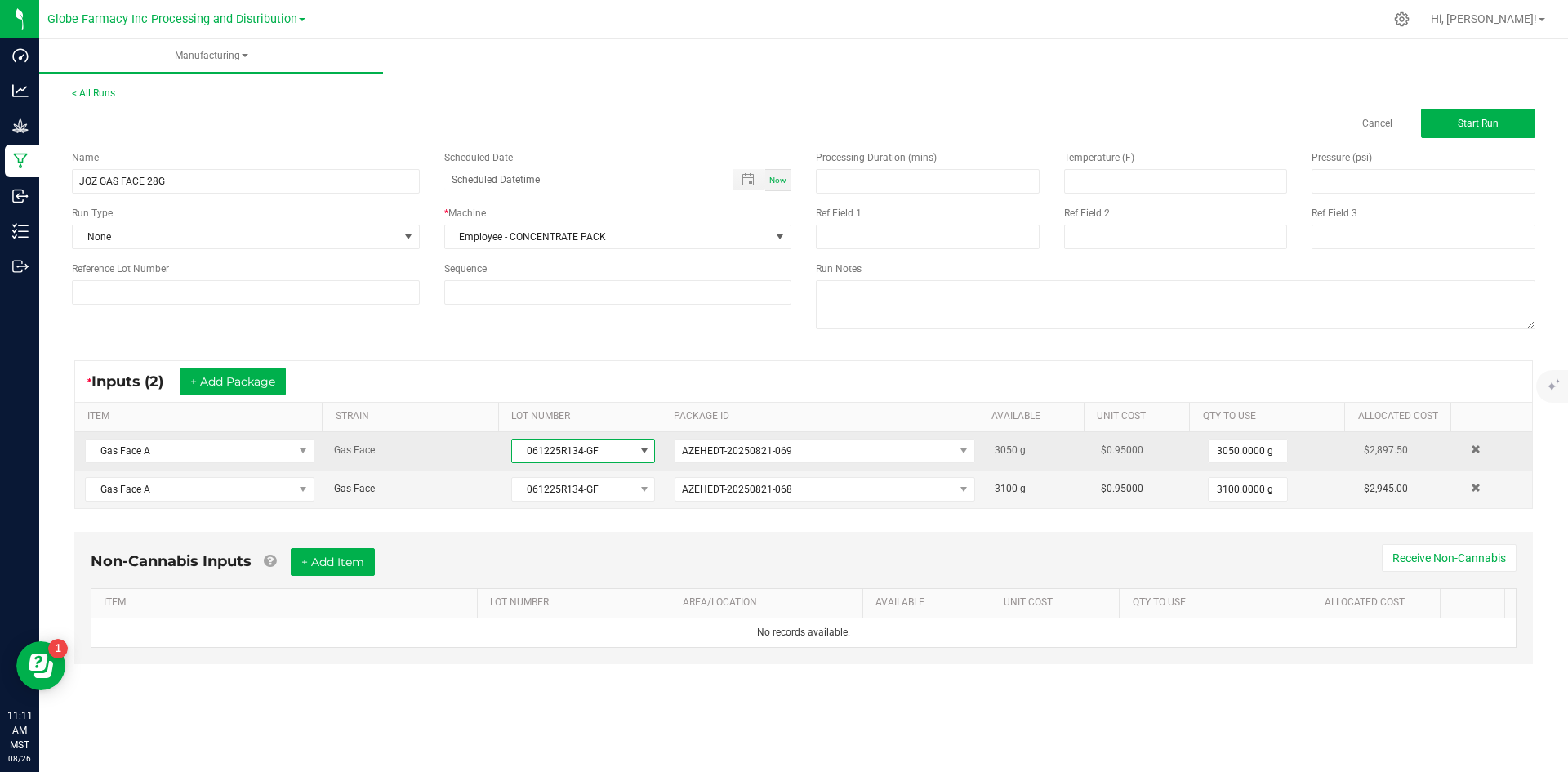
click at [520, 449] on span "061225R134-GF" at bounding box center [573, 451] width 122 height 23
drag, startPoint x: 520, startPoint y: 449, endPoint x: 600, endPoint y: 443, distance: 80.2
click at [600, 443] on span "061225R134-GF" at bounding box center [573, 451] width 122 height 23
copy span "061225R134-GF"
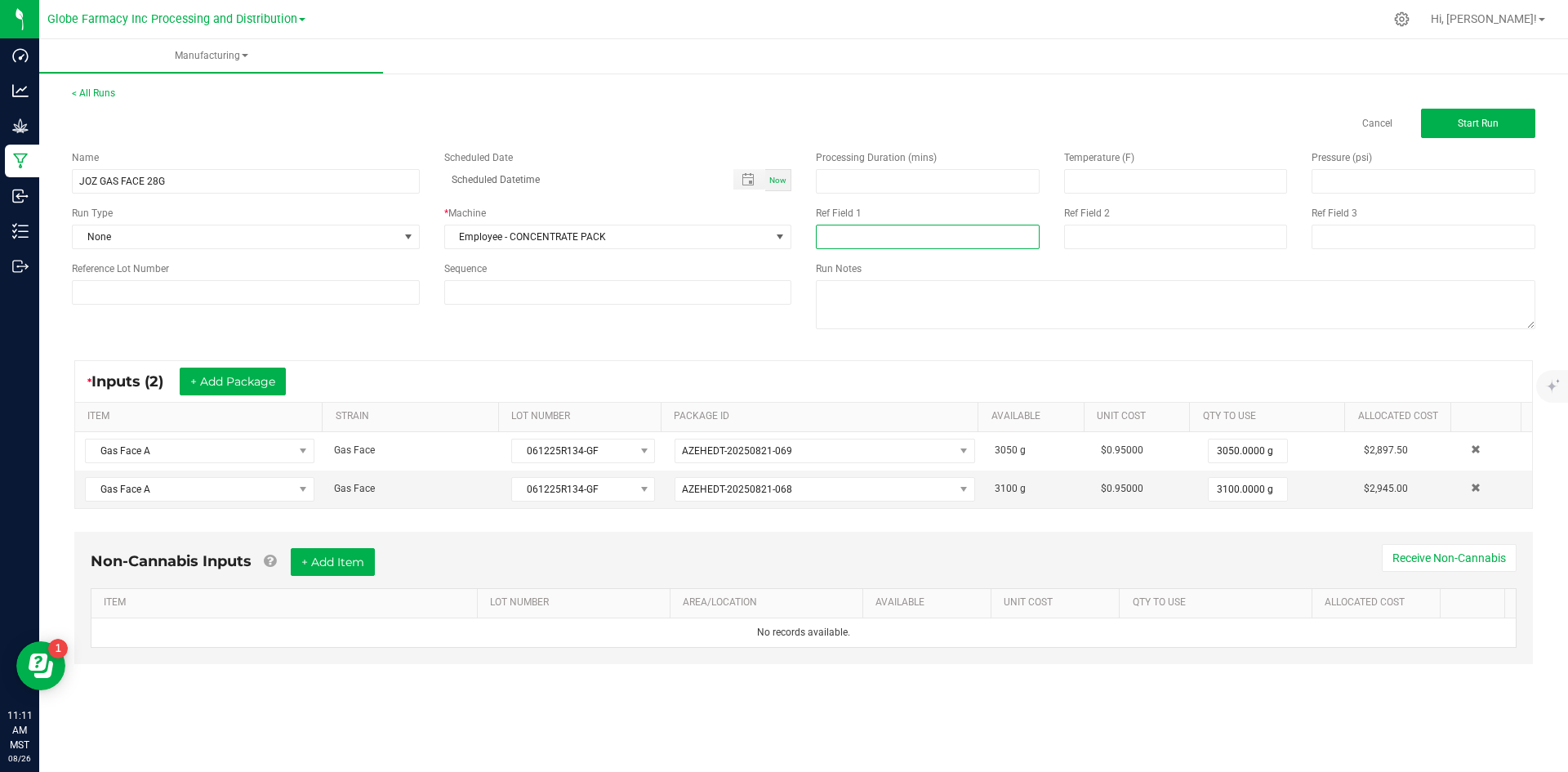
paste input "061225R134-GF"
type input "061225R134-GF"
click at [1082, 232] on input at bounding box center [1176, 237] width 223 height 25
type input "[DATE] FLOWER"
click at [336, 565] on button "+ Add Item" at bounding box center [332, 562] width 84 height 28
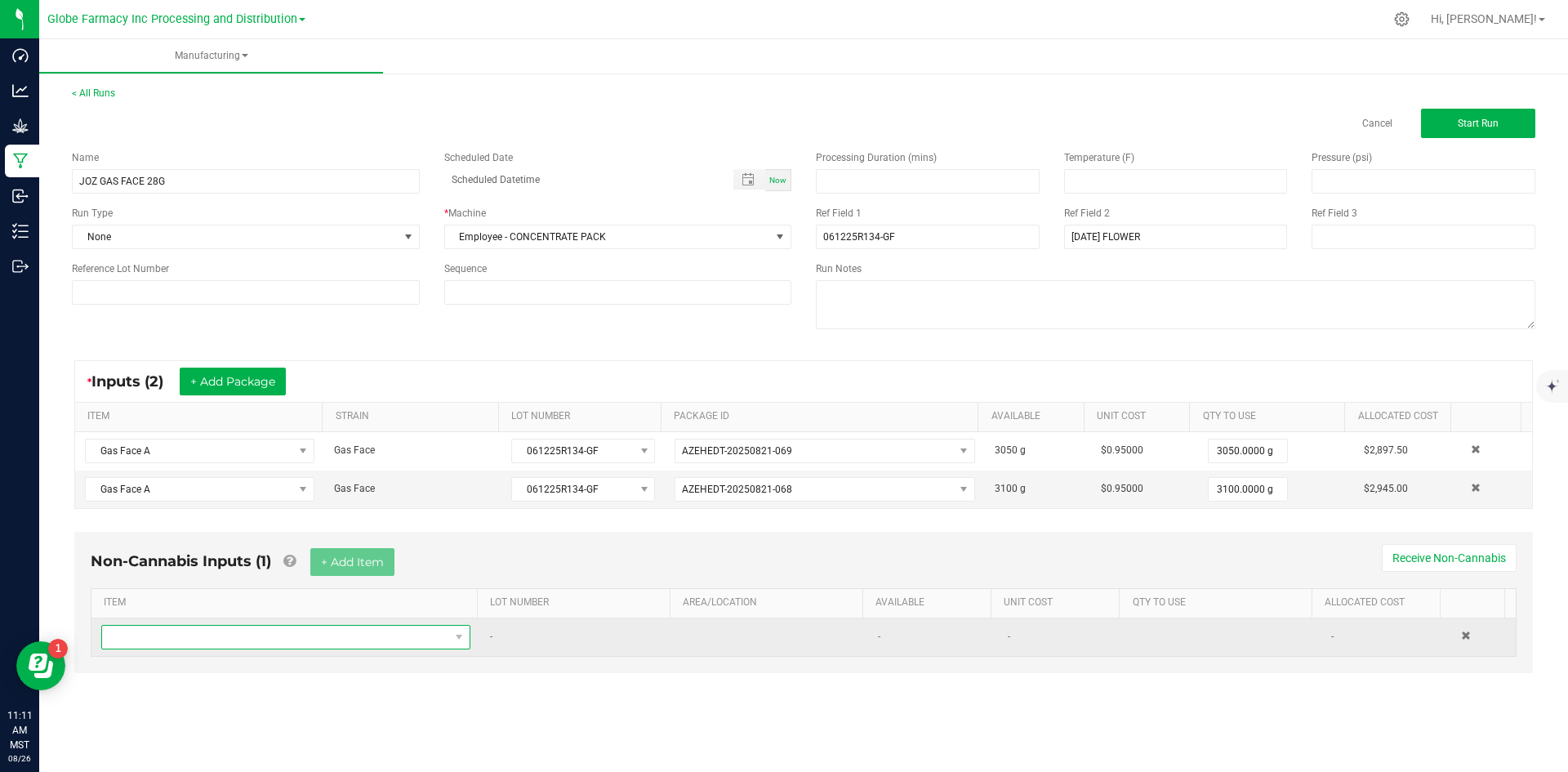
click at [302, 639] on span "NO DATA FOUND" at bounding box center [276, 638] width 347 height 23
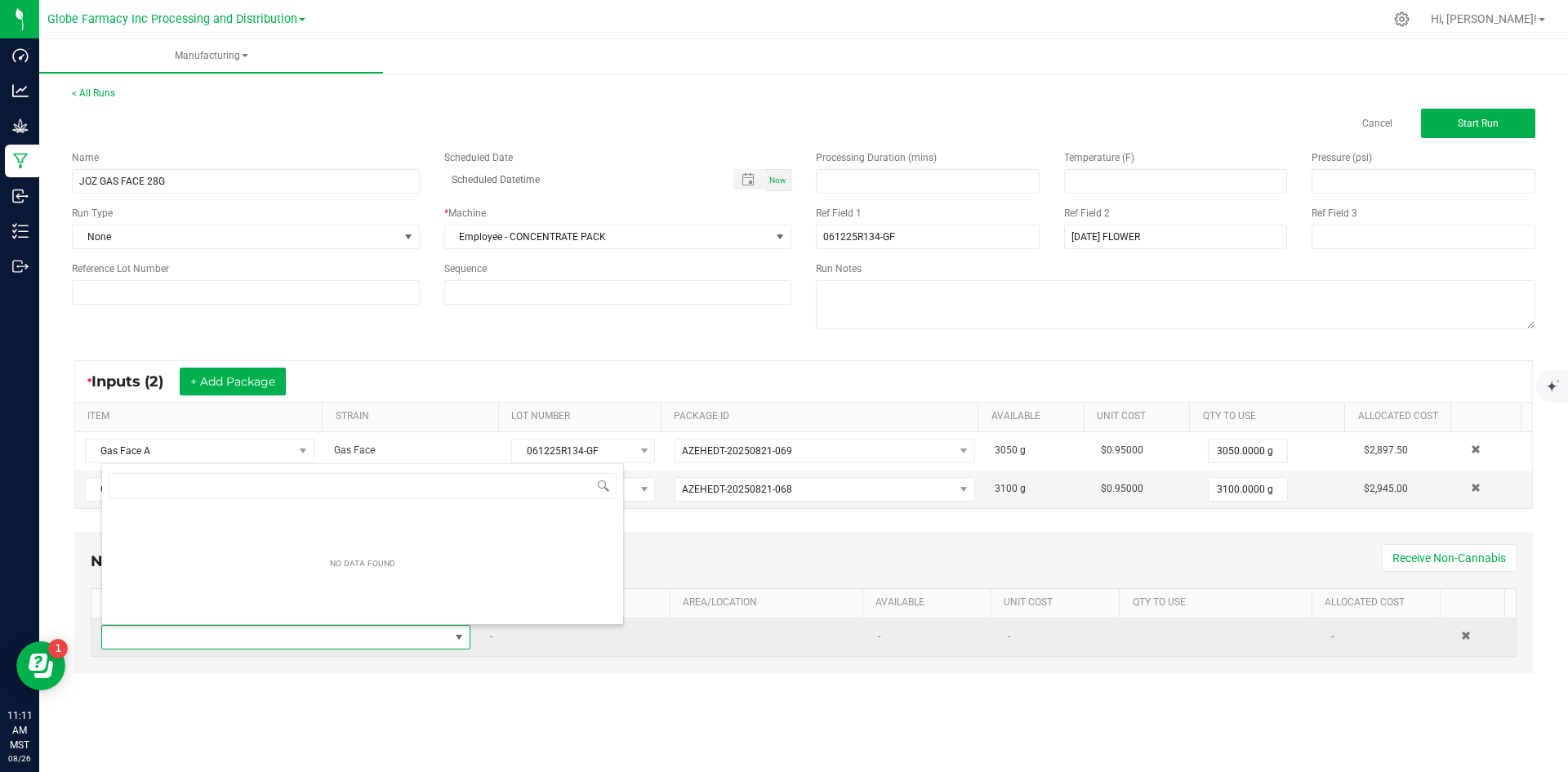
scroll to position [25, 363]
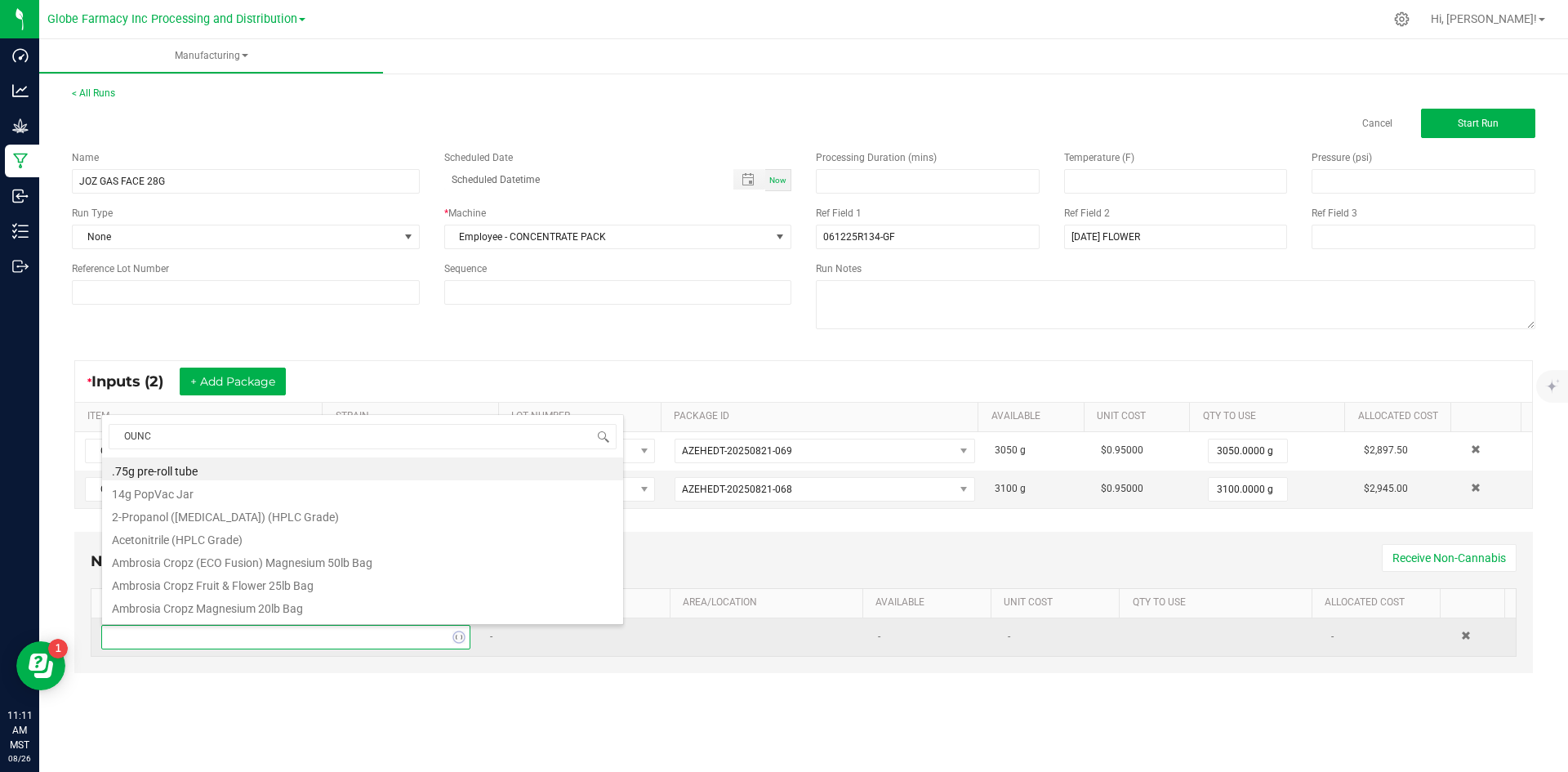
type input "OUNCE"
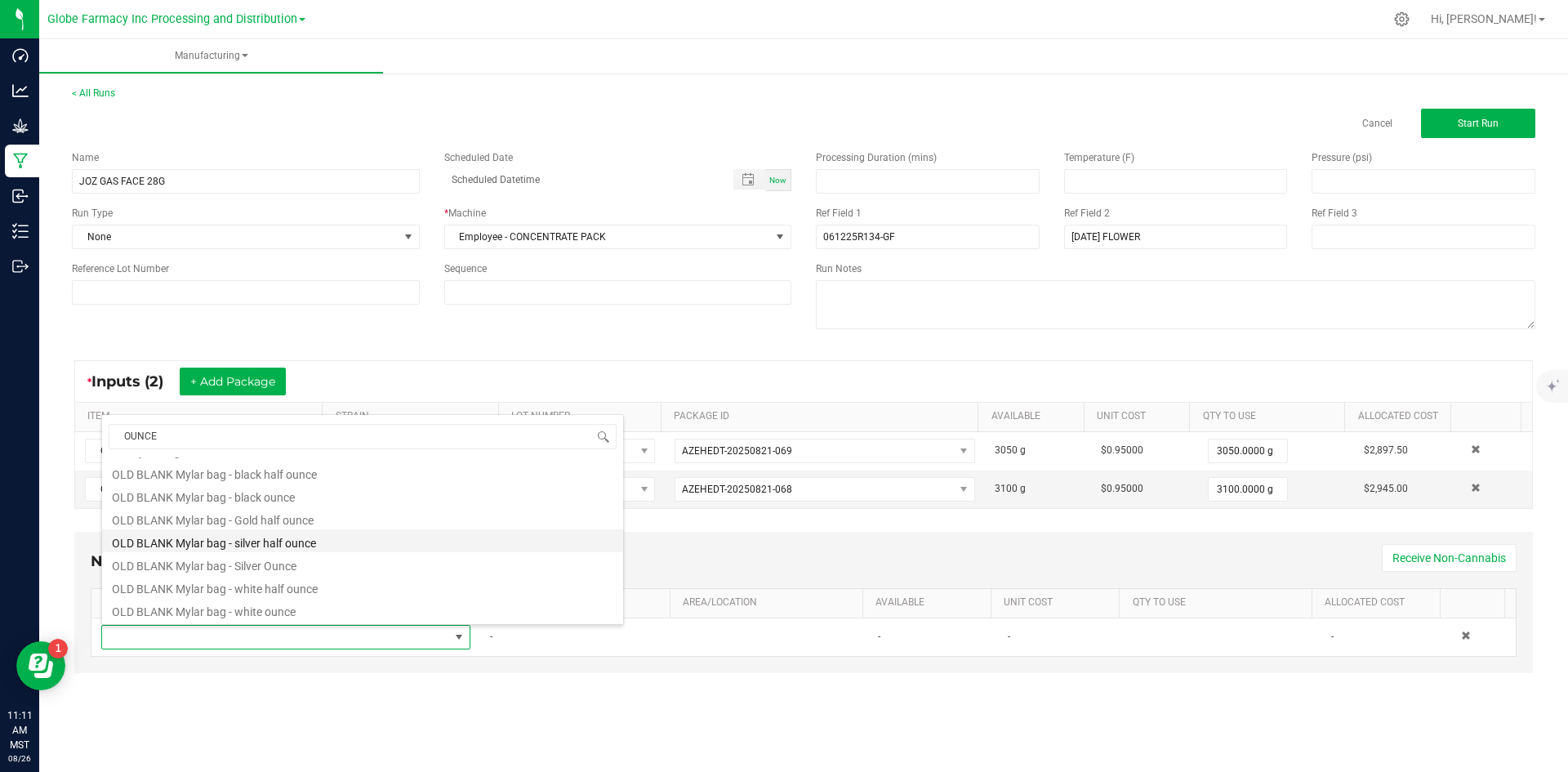
scroll to position [65, 0]
click at [203, 606] on li "Ounce Jar - White" at bounding box center [363, 610] width 521 height 23
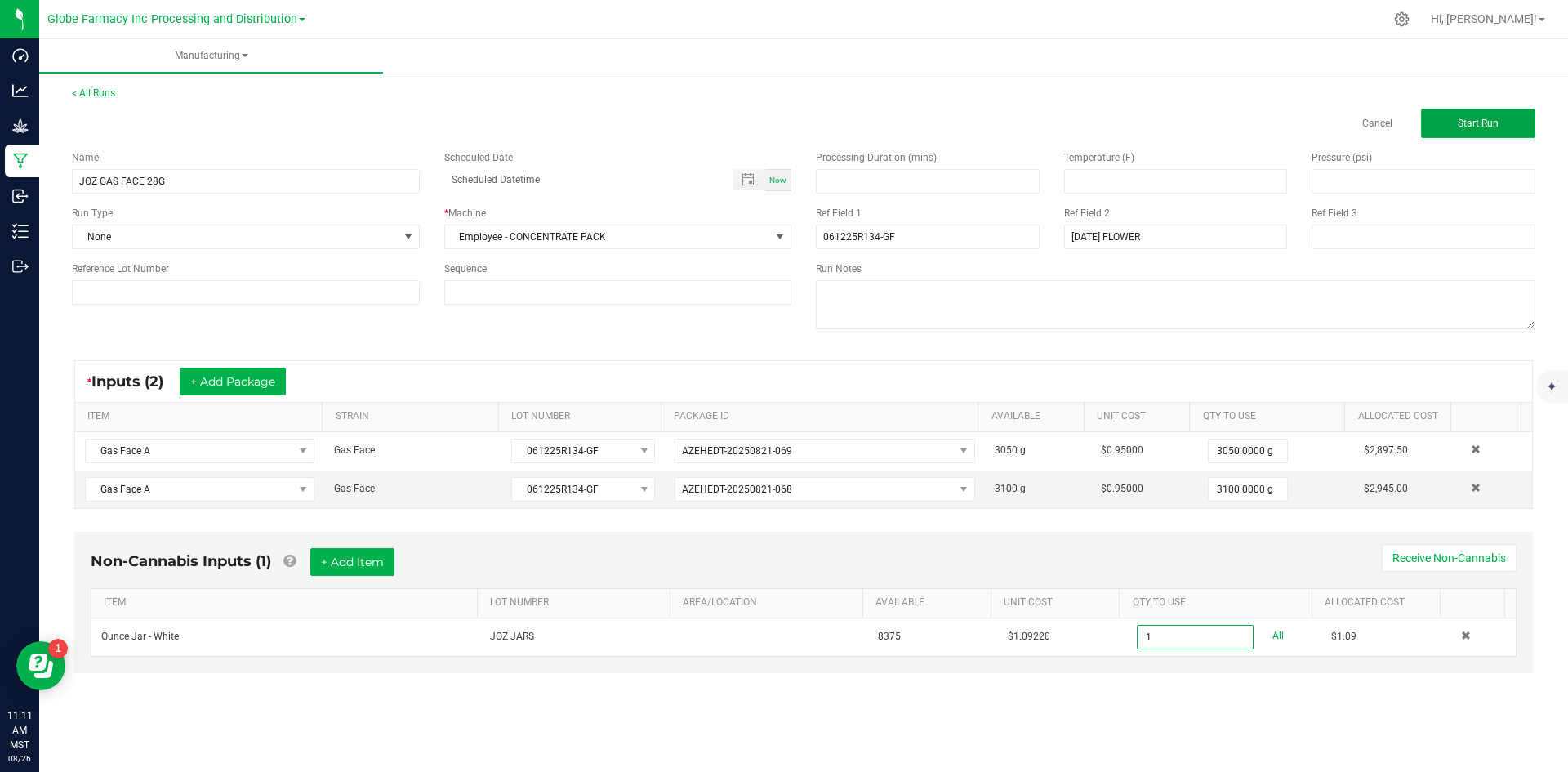
type input "1 ea"
click at [1456, 127] on button "Start Run" at bounding box center [1479, 124] width 115 height 29
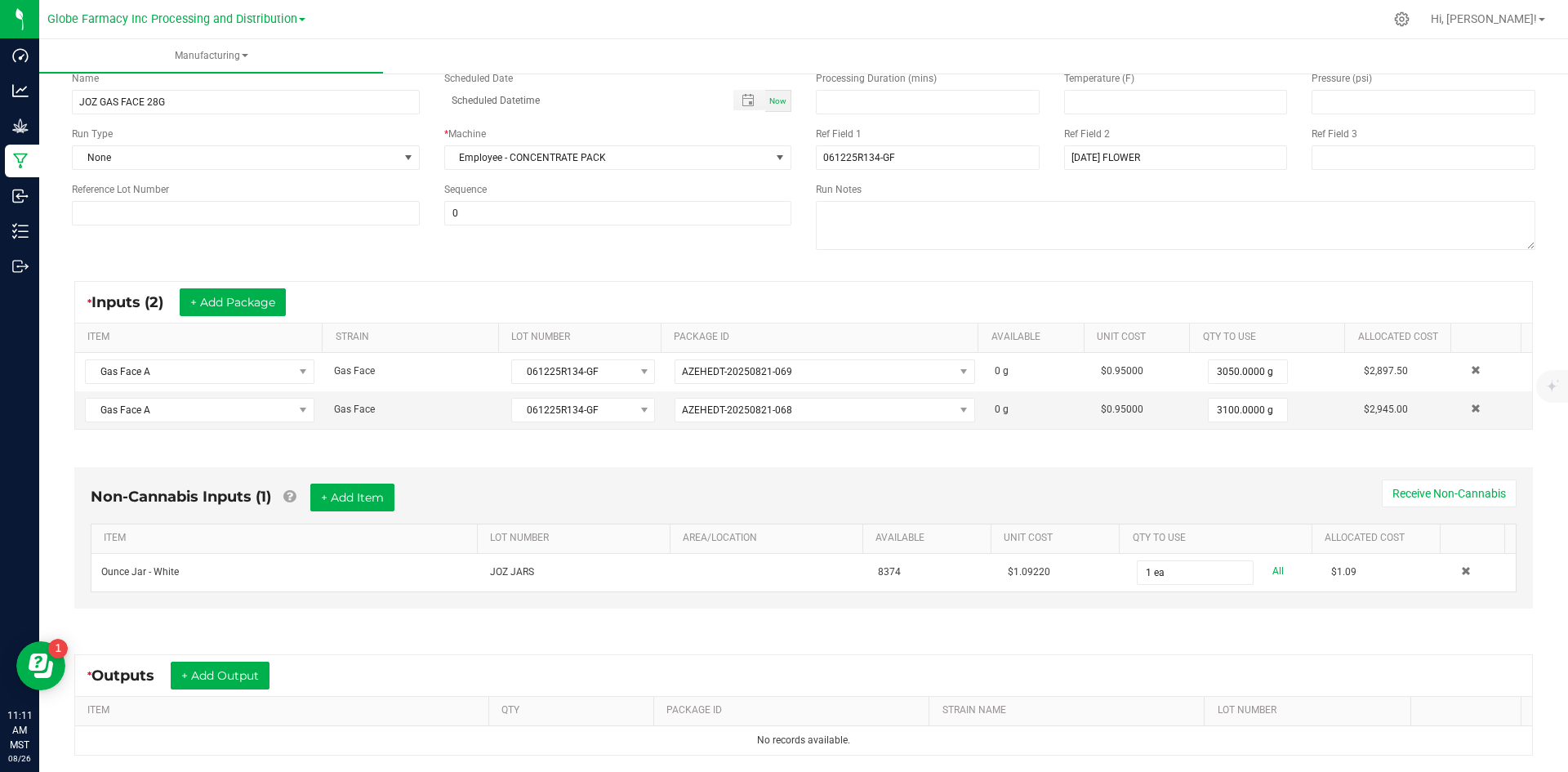
scroll to position [270, 0]
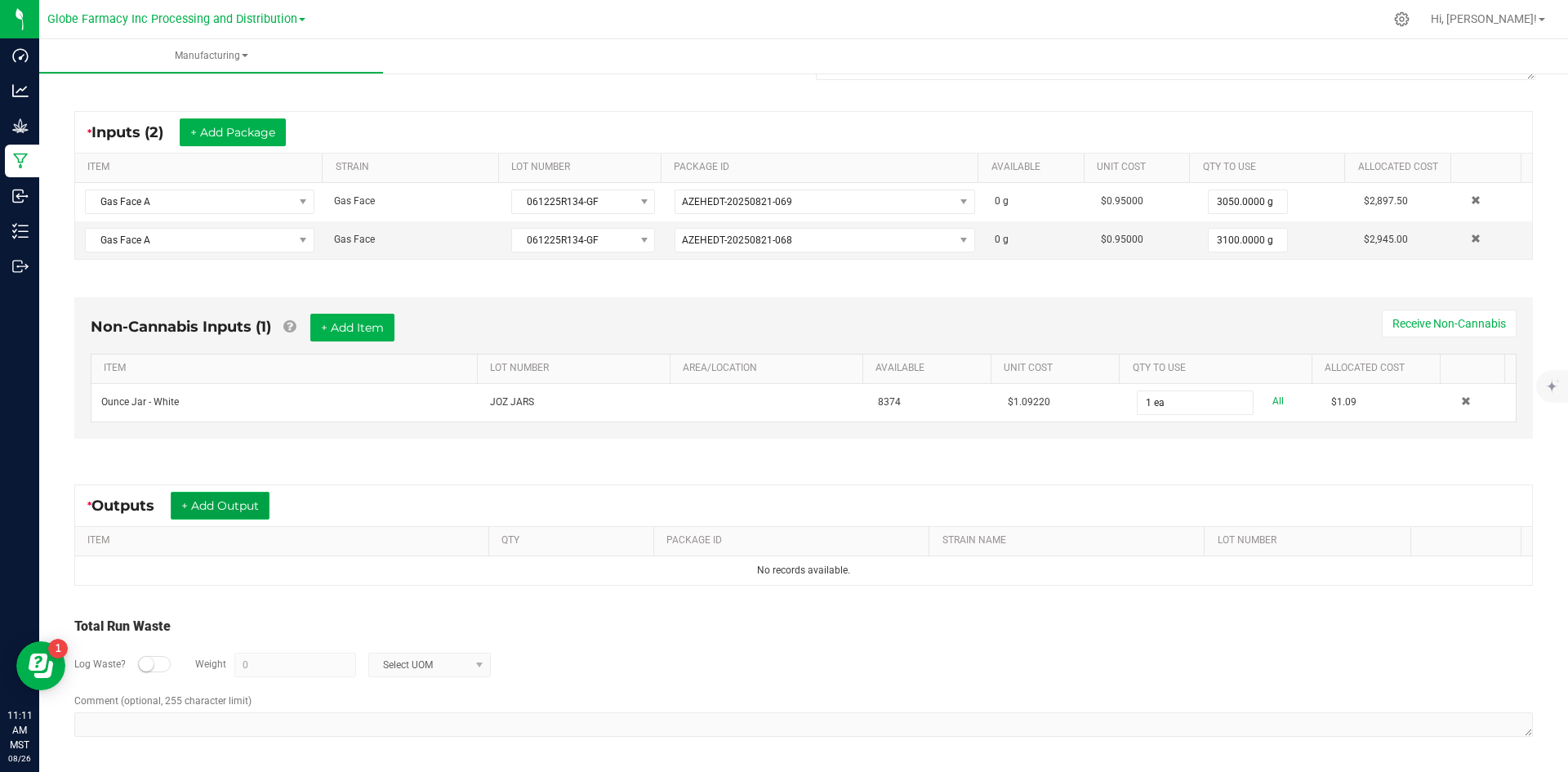
click at [190, 508] on button "+ Add Output" at bounding box center [220, 506] width 99 height 28
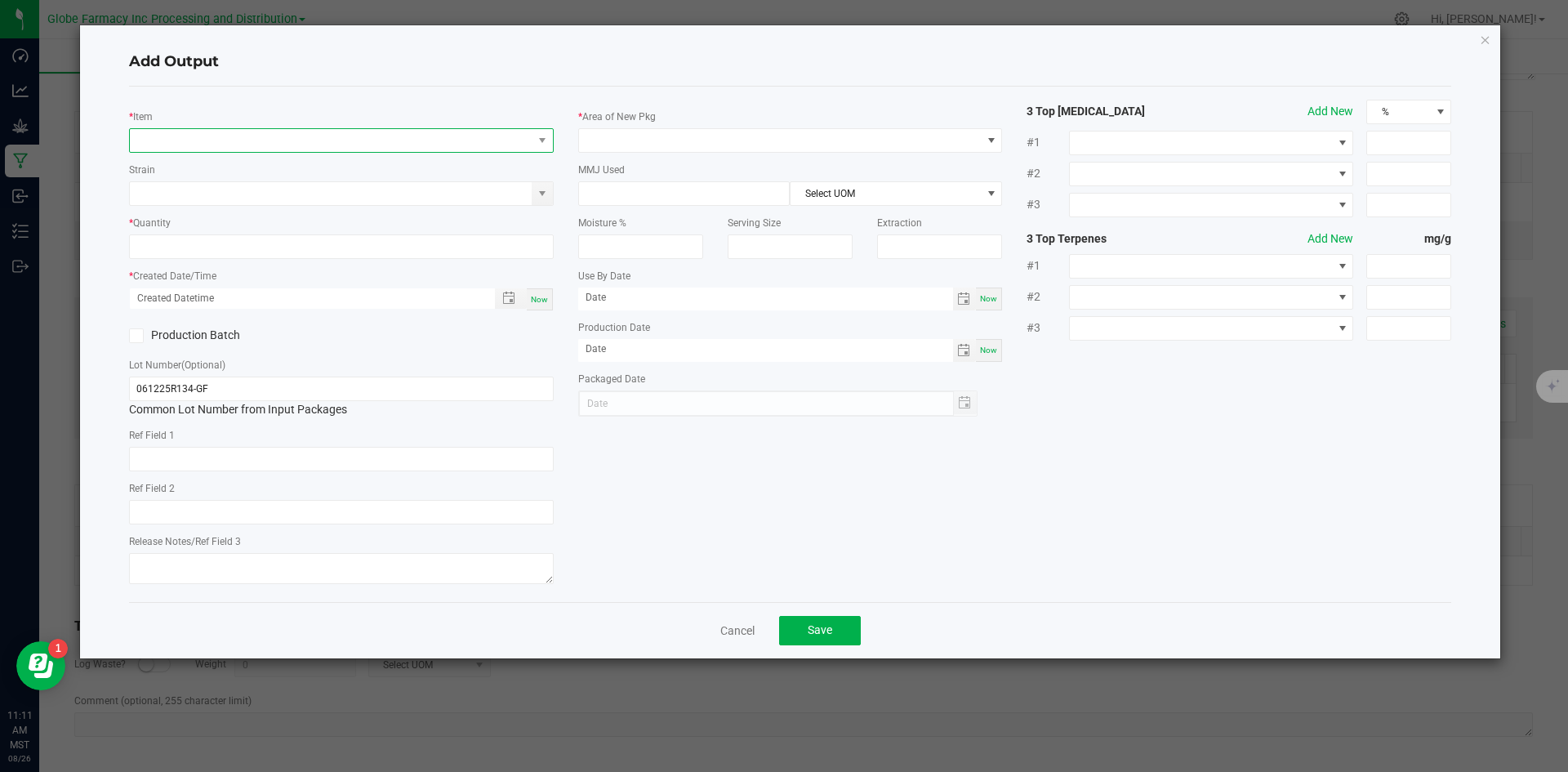
click at [287, 149] on span "NO DATA FOUND" at bounding box center [331, 141] width 403 height 23
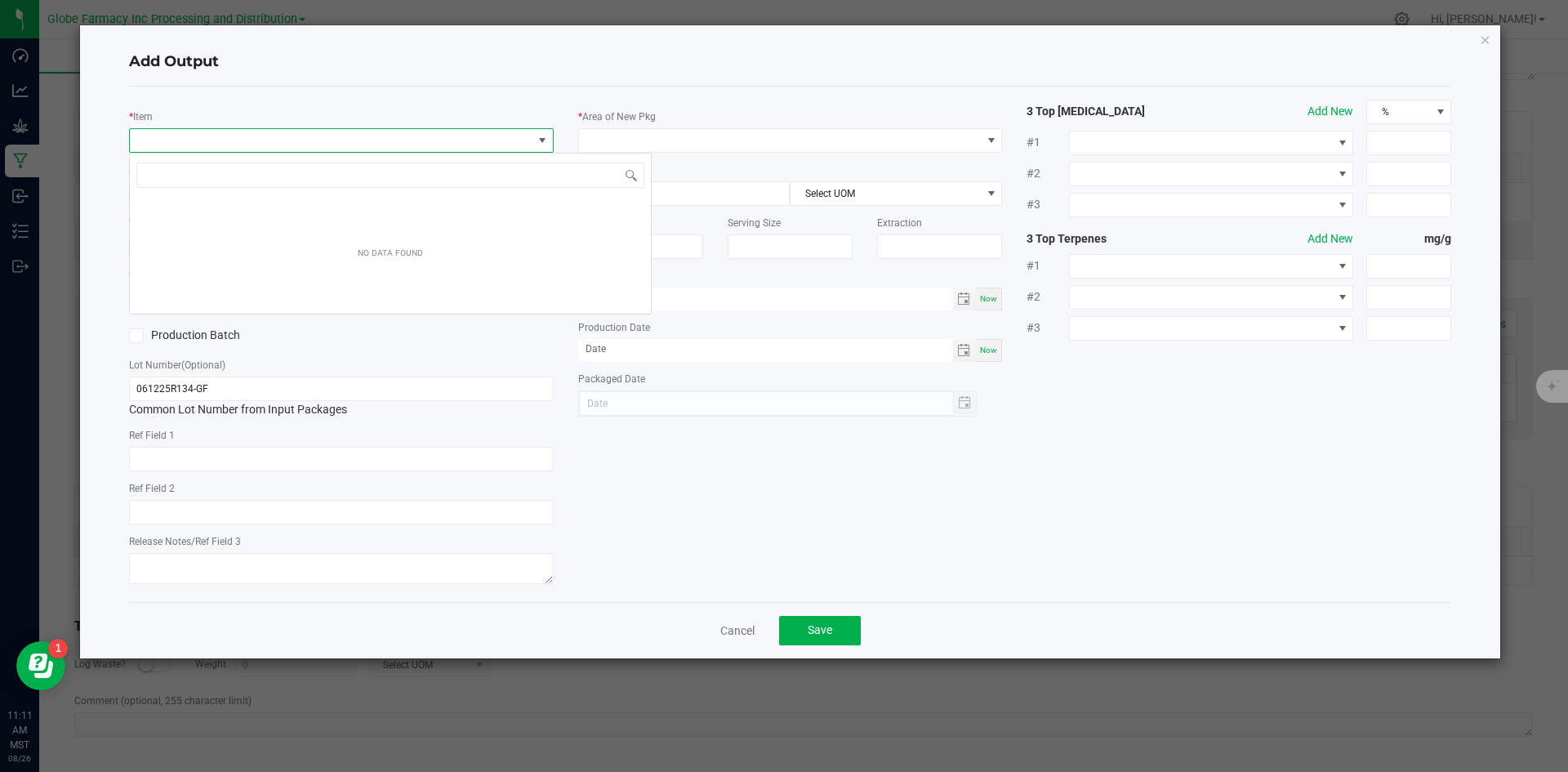
scroll to position [25, 425]
type input "GAS FACE B"
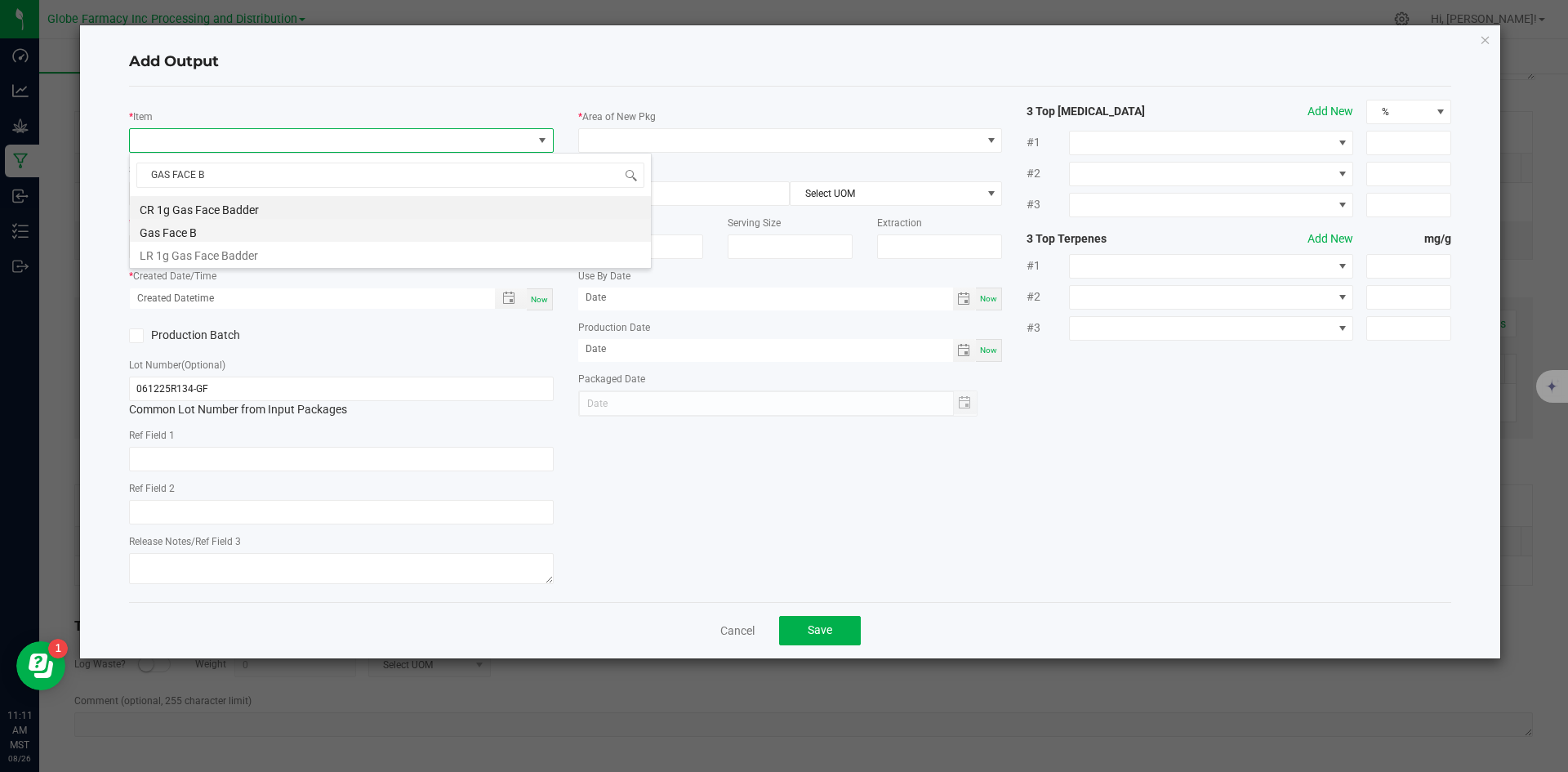
click at [214, 232] on li "Gas Face B" at bounding box center [390, 230] width 521 height 23
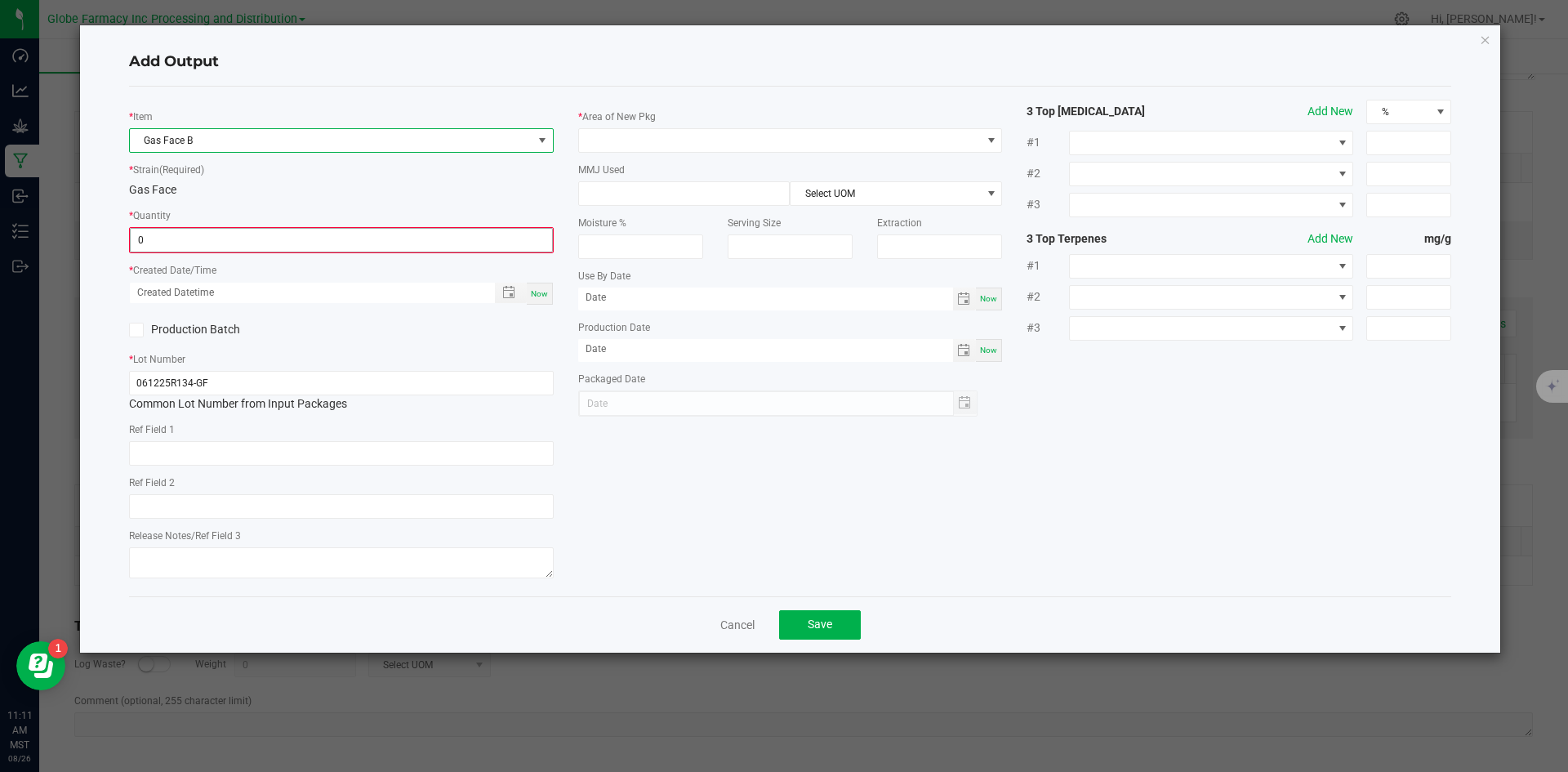
click at [204, 248] on input "0" at bounding box center [341, 240] width 421 height 23
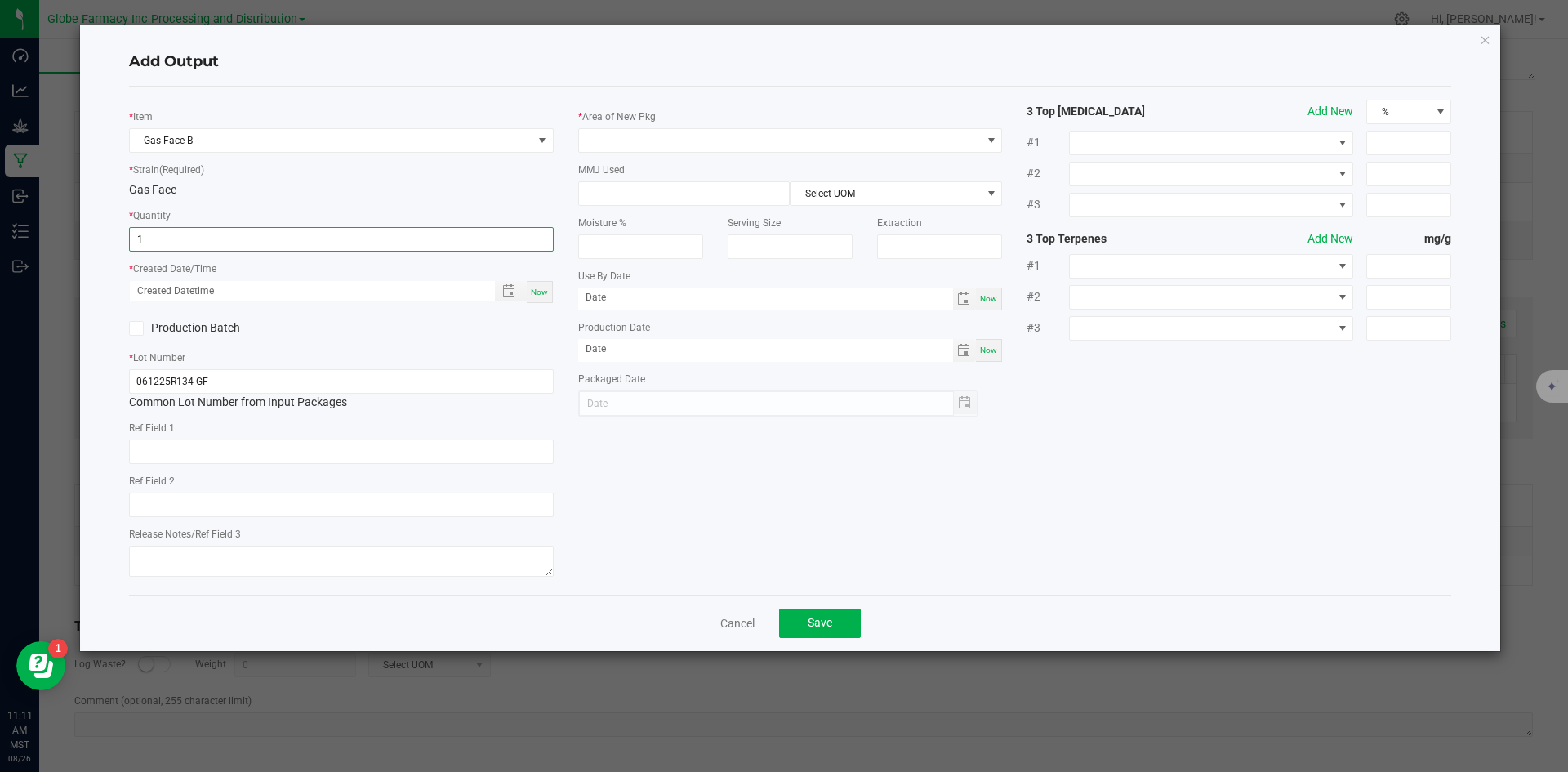
type input "1.0000 g"
click at [543, 291] on span "Now" at bounding box center [539, 291] width 17 height 9
type input "08/26/2025 11:11 AM"
type input "[DATE]"
drag, startPoint x: 207, startPoint y: 467, endPoint x: 207, endPoint y: 458, distance: 9.0
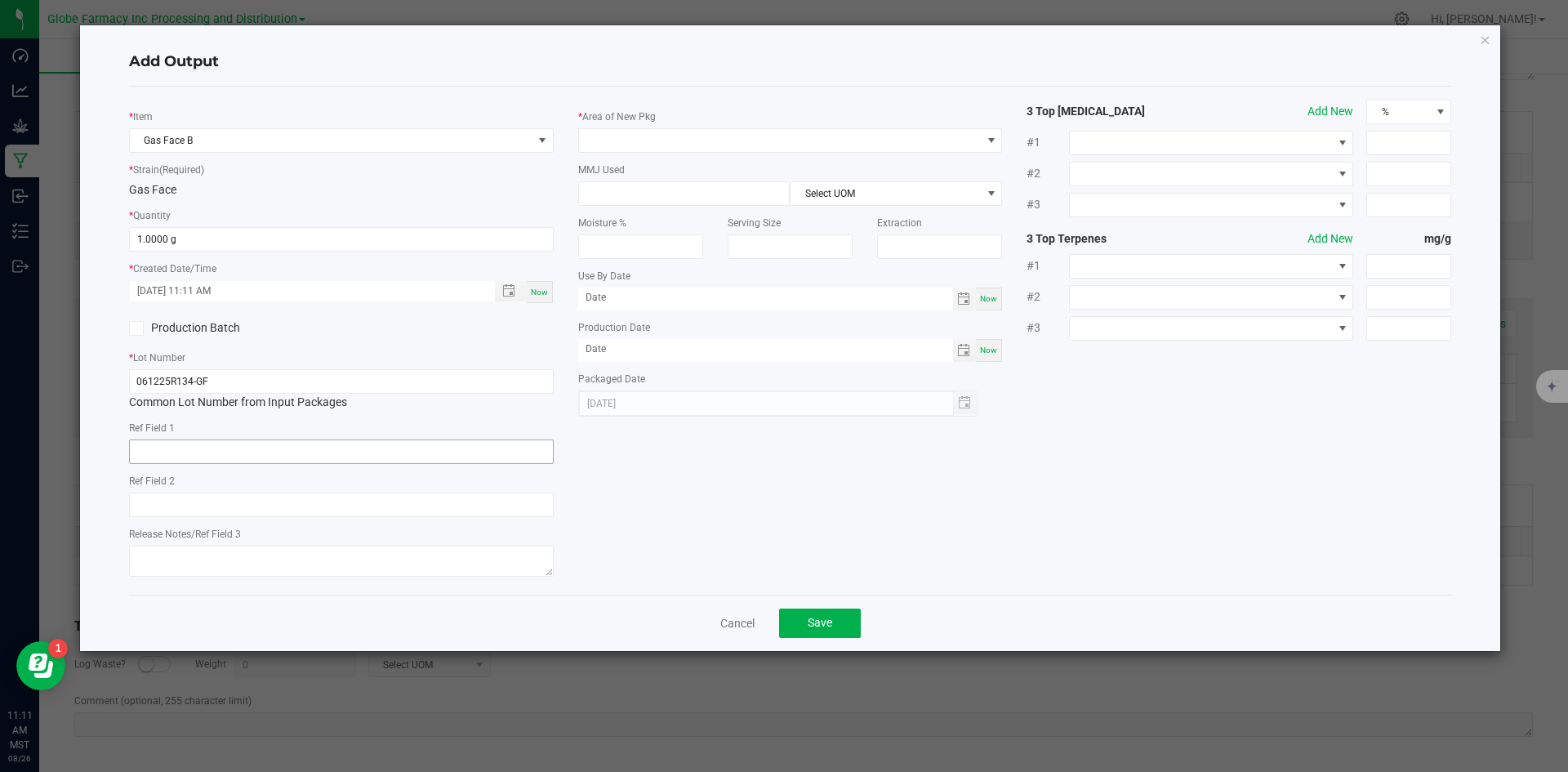
click at [207, 466] on div "* Item Gas Face B * Strain (Required) Gas Face * Quantity 1.0000 g * Created Da…" at bounding box center [341, 341] width 449 height 482
click at [207, 454] on input "text" at bounding box center [341, 452] width 425 height 25
type input "F"
click at [677, 147] on span at bounding box center [781, 141] width 403 height 23
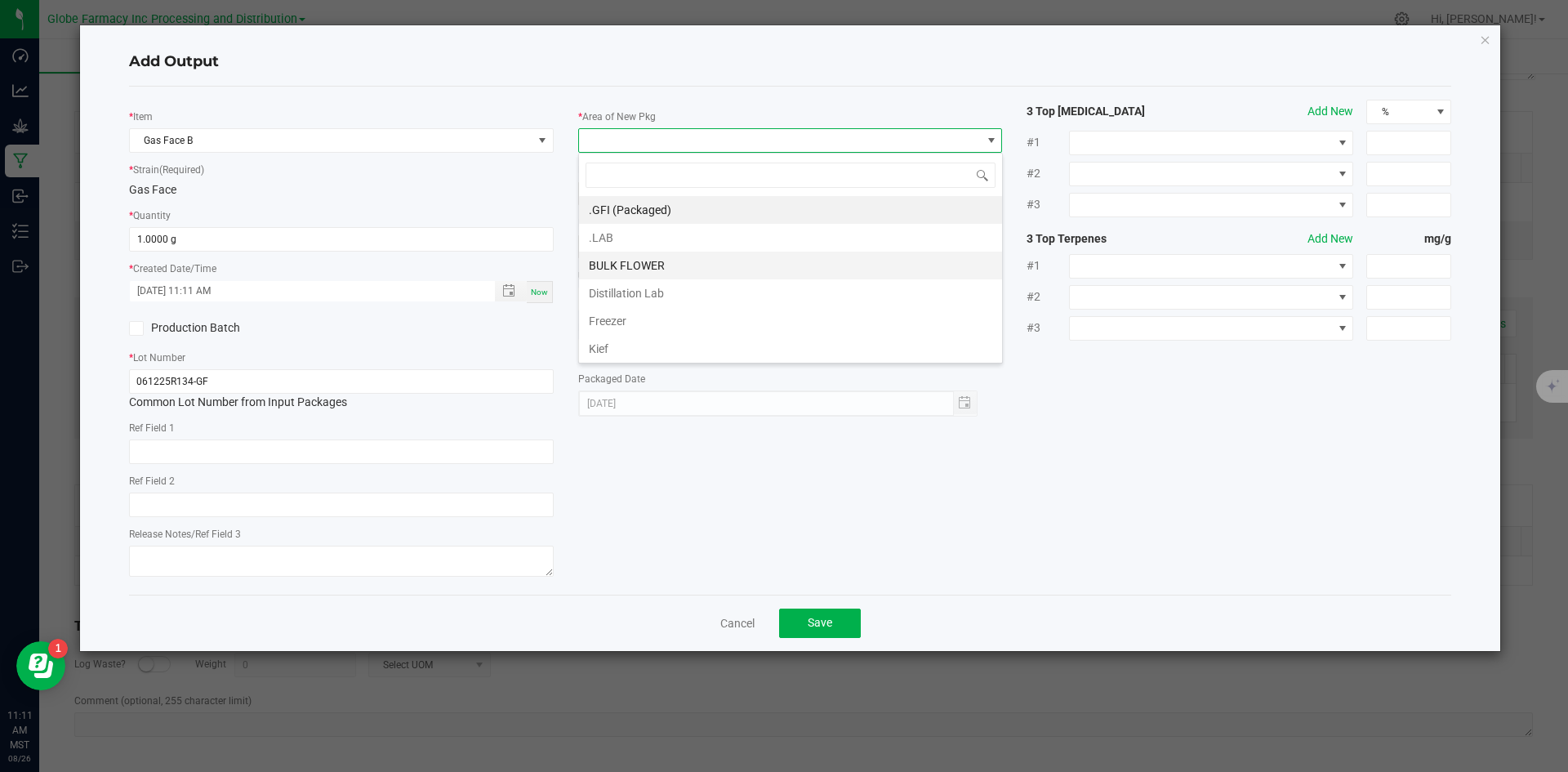
click at [641, 262] on li "BULK FLOWER" at bounding box center [791, 265] width 423 height 28
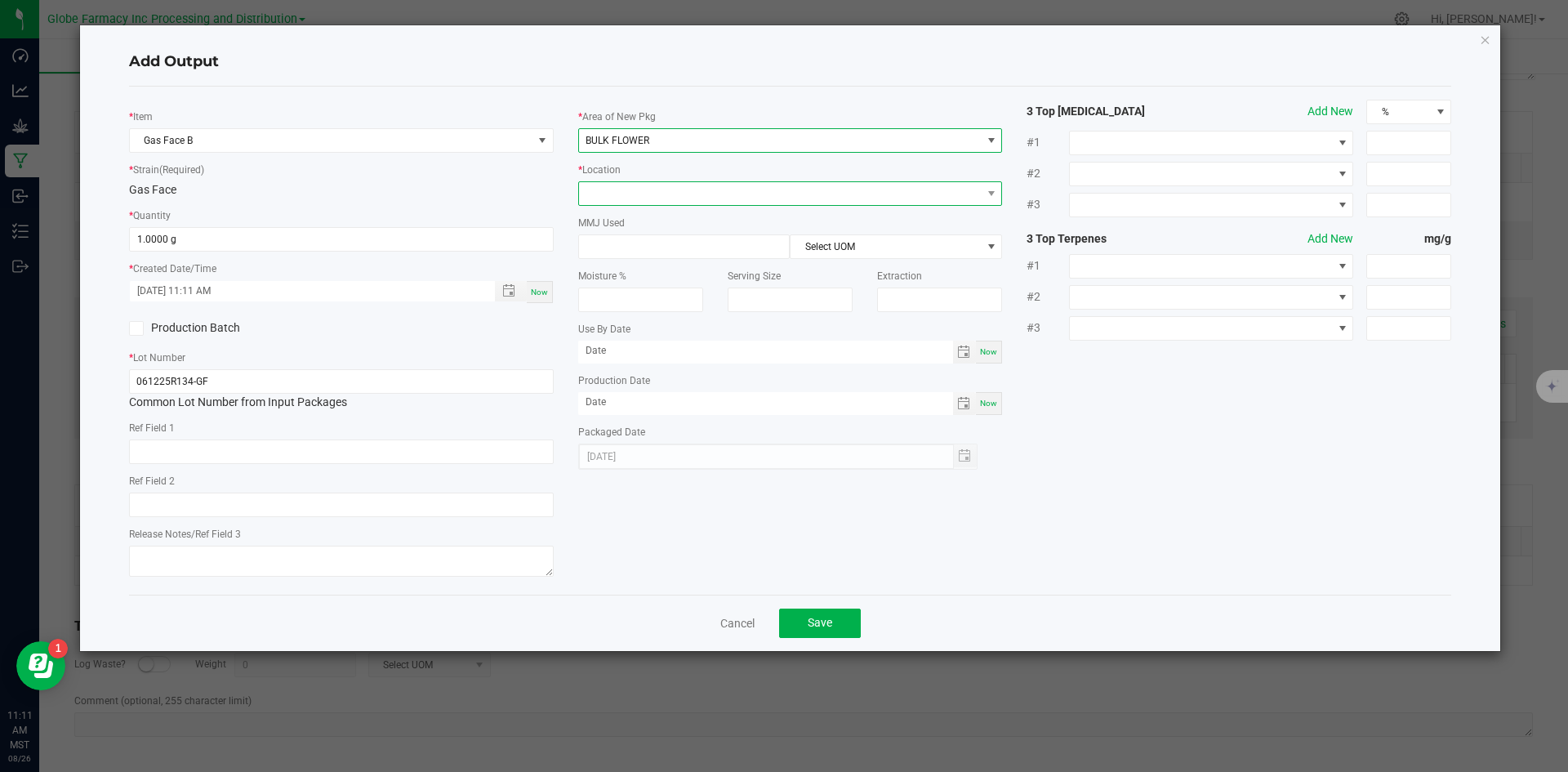
click at [647, 190] on span at bounding box center [781, 194] width 403 height 23
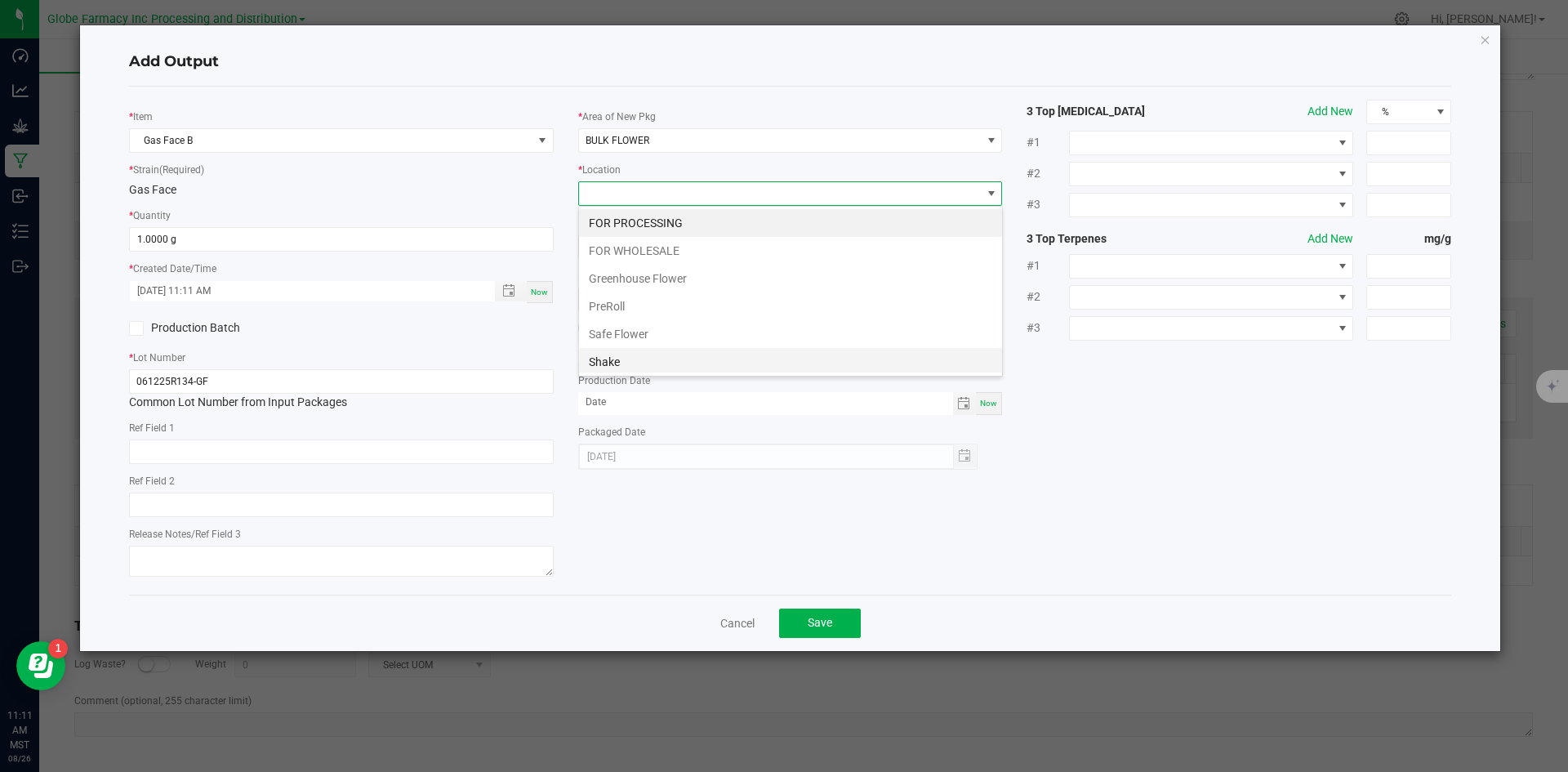
click at [653, 354] on li "Shake" at bounding box center [791, 362] width 423 height 28
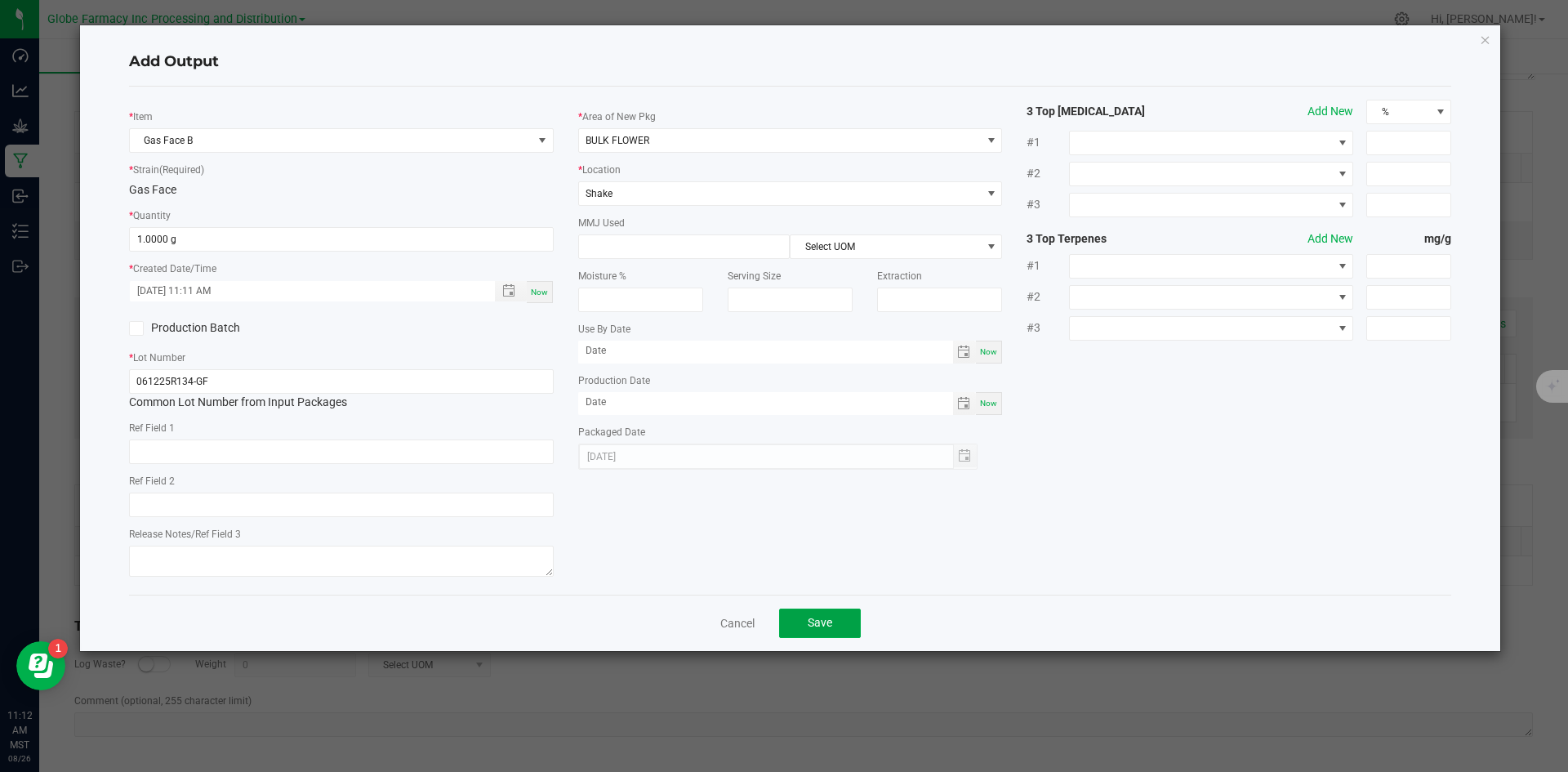
click at [817, 630] on button "Save" at bounding box center [820, 624] width 82 height 29
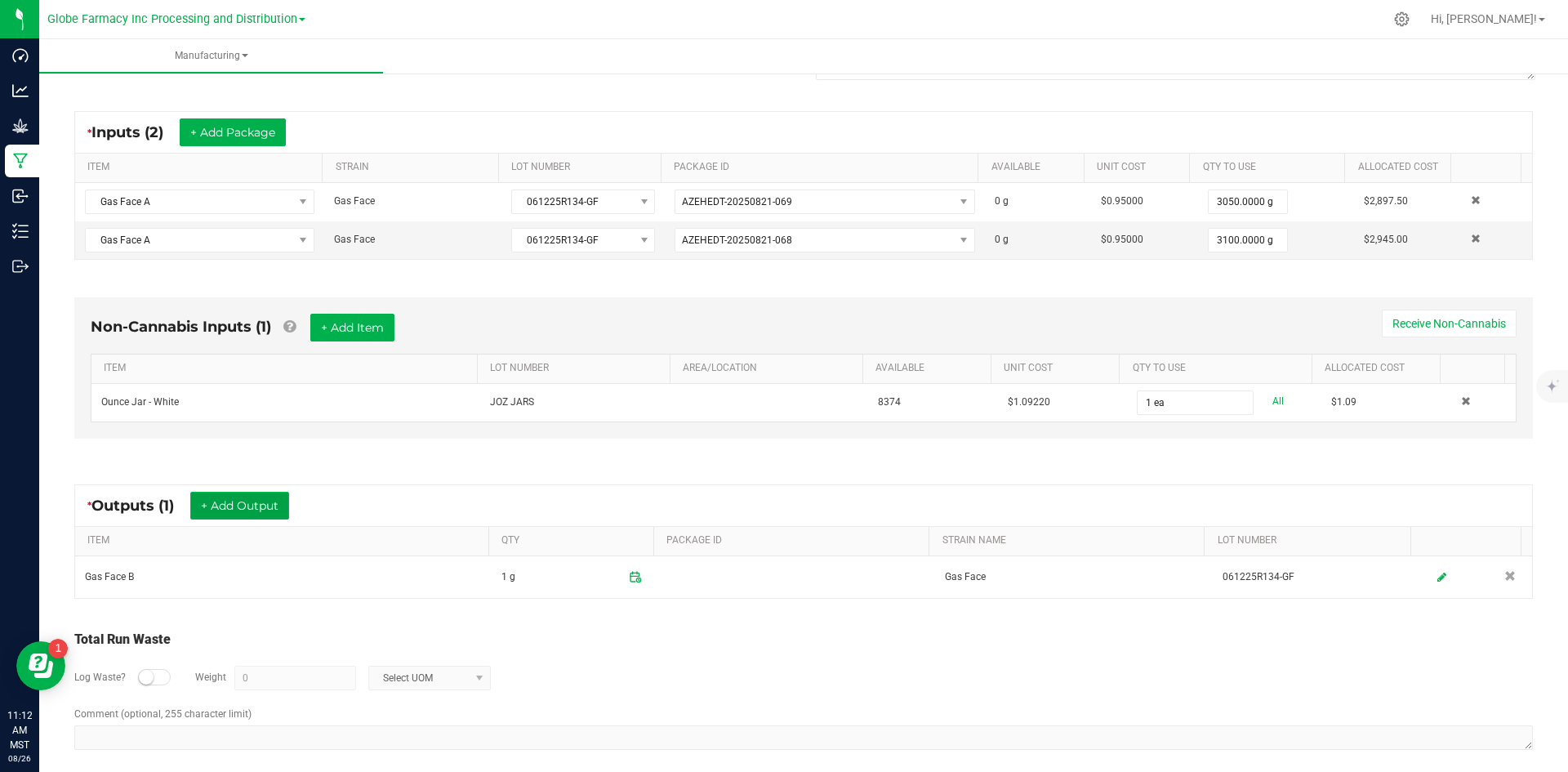
click at [274, 503] on button "+ Add Output" at bounding box center [240, 506] width 99 height 28
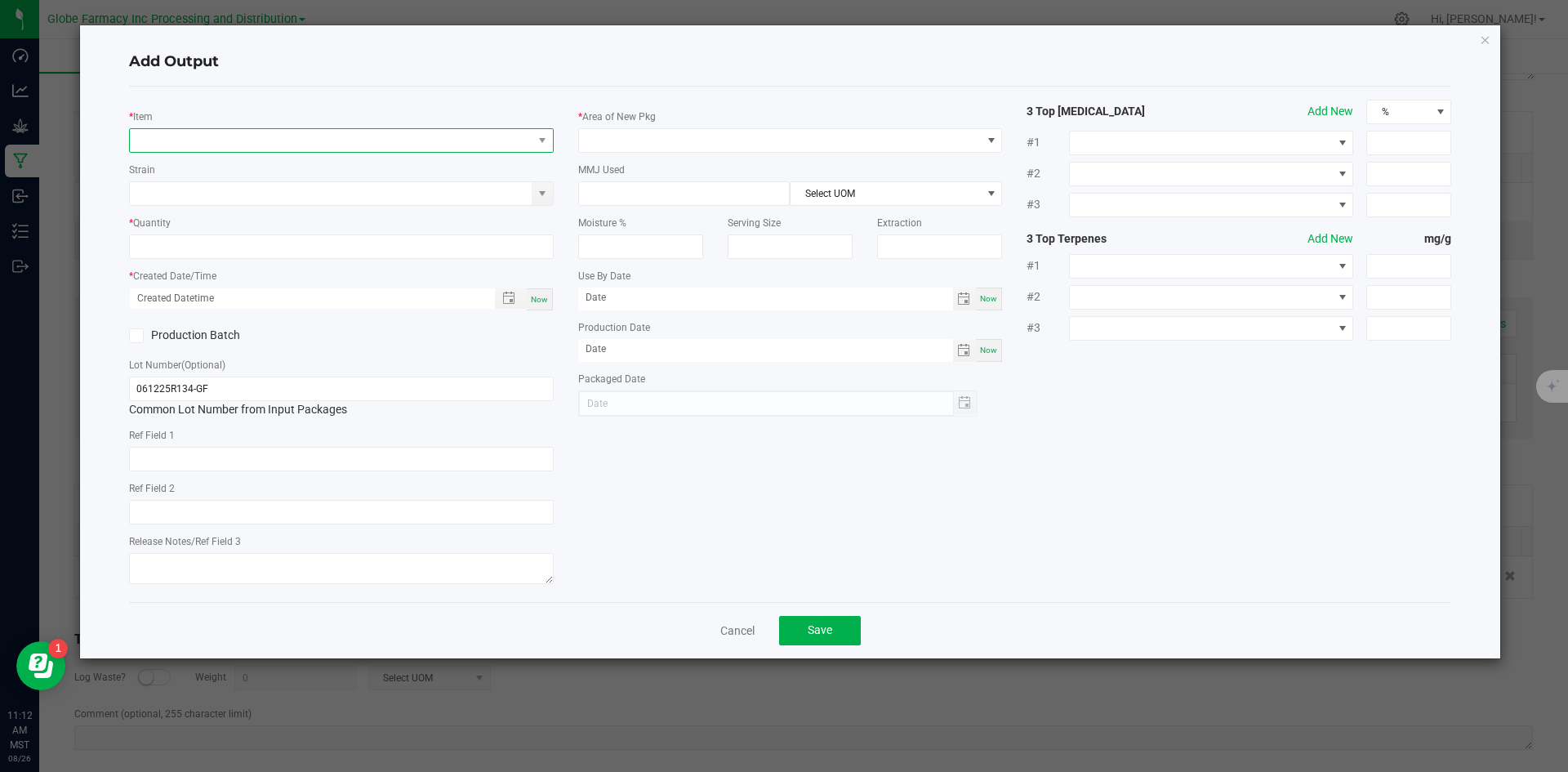
click at [241, 139] on span "NO DATA FOUND" at bounding box center [331, 141] width 403 height 23
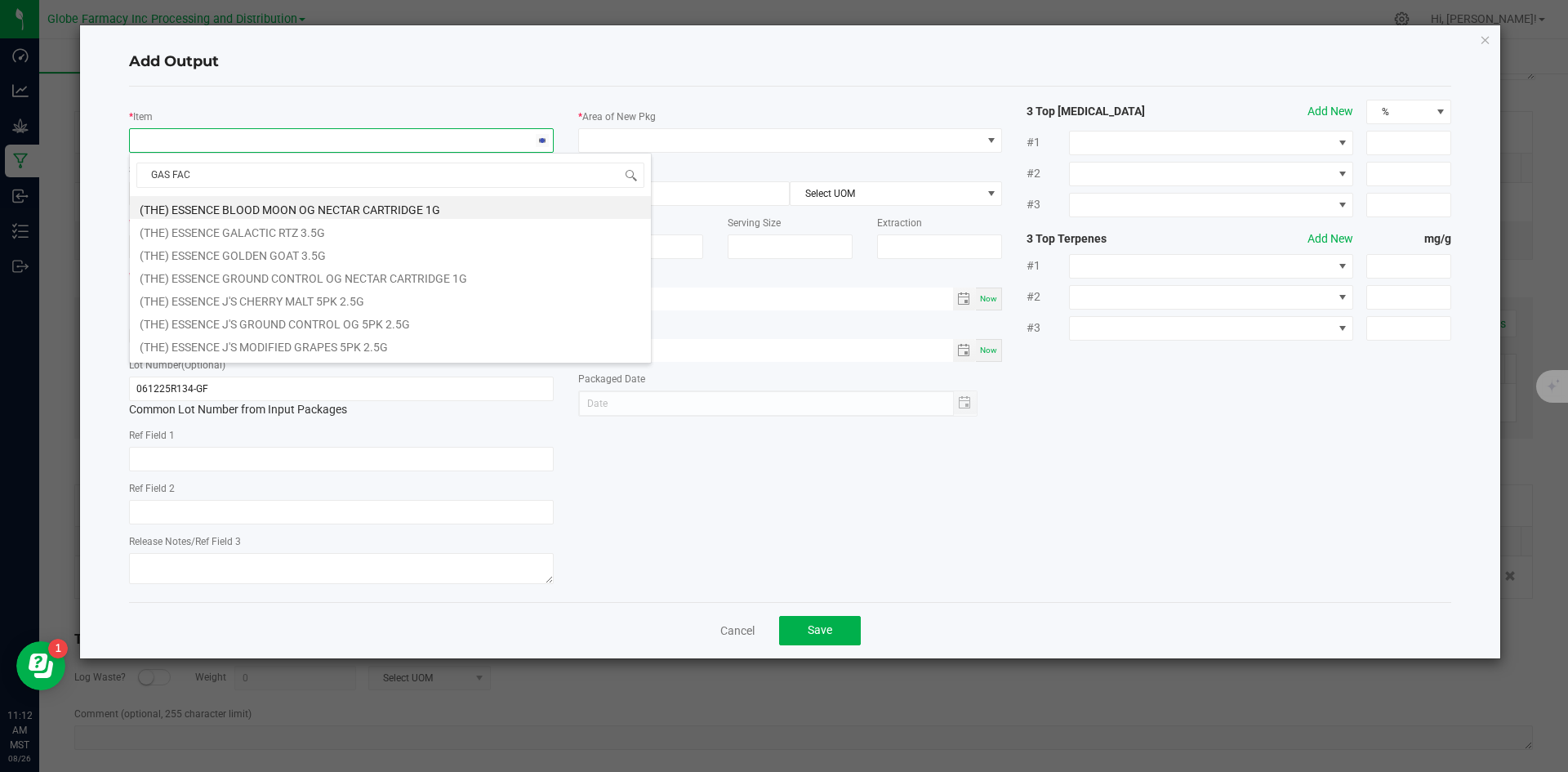
type input "GAS FACE"
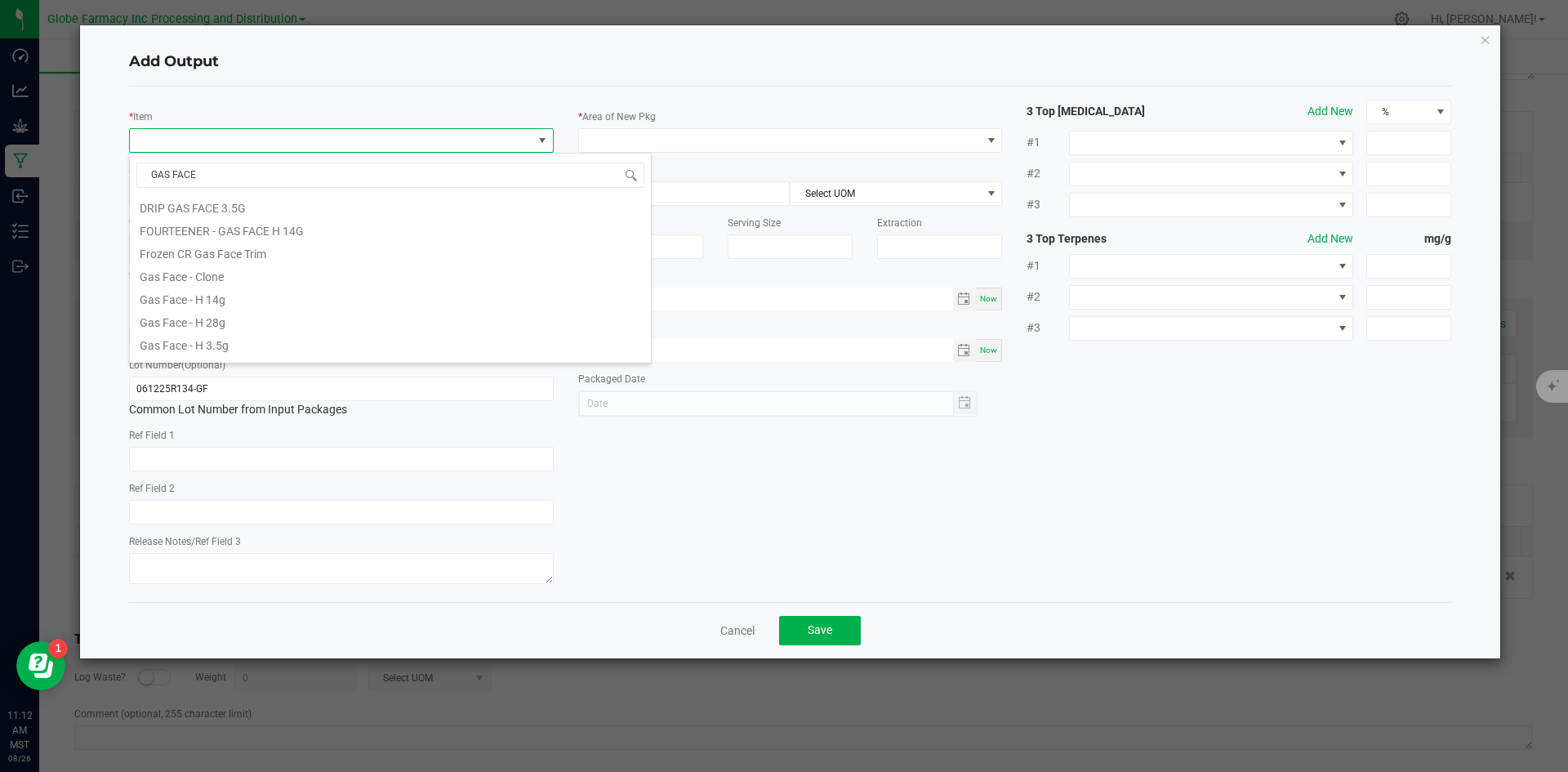
scroll to position [164, 0]
click at [263, 320] on li "Gas Face - H 28g" at bounding box center [390, 318] width 521 height 23
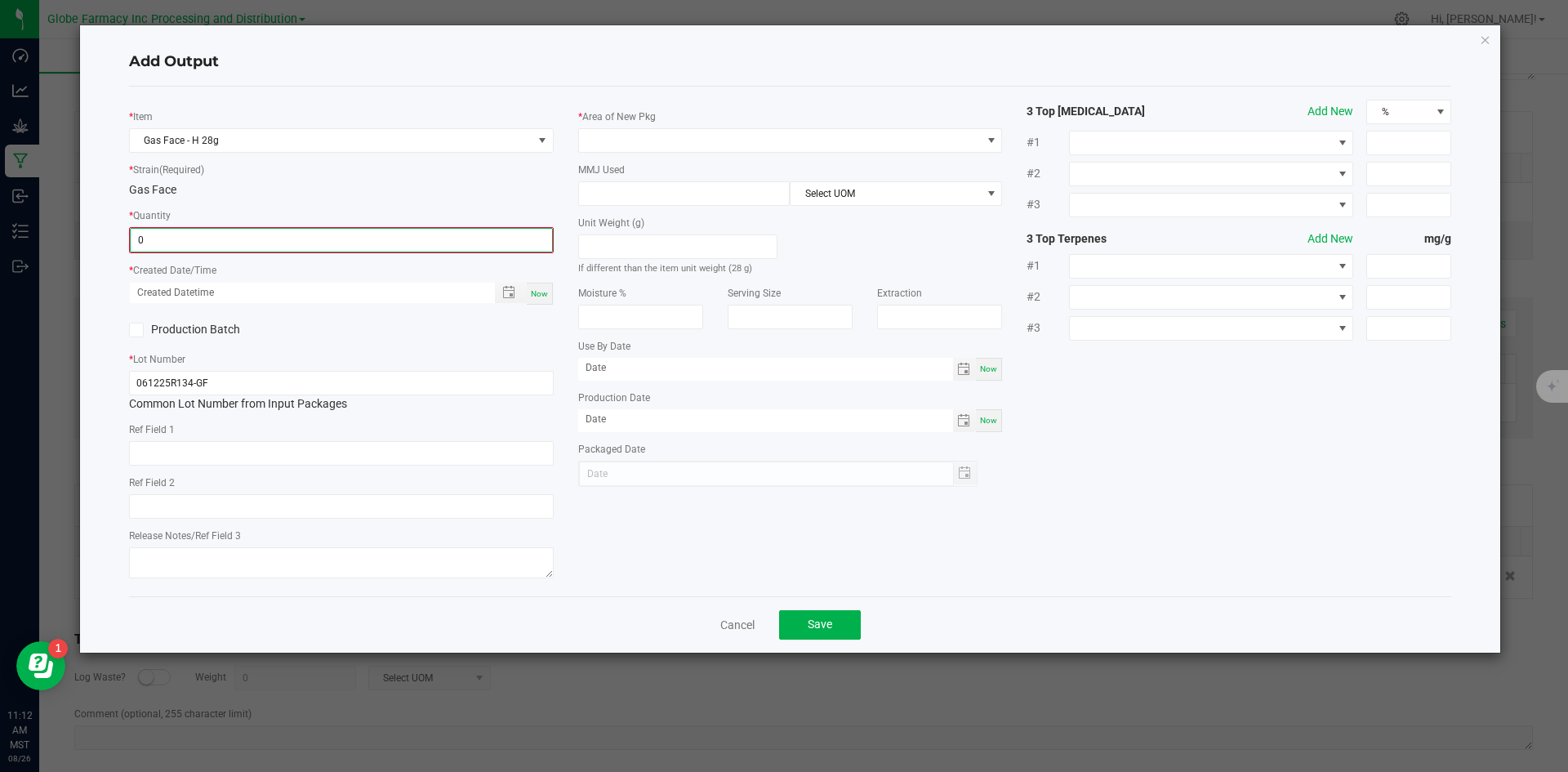
click at [270, 243] on input "0" at bounding box center [341, 240] width 421 height 23
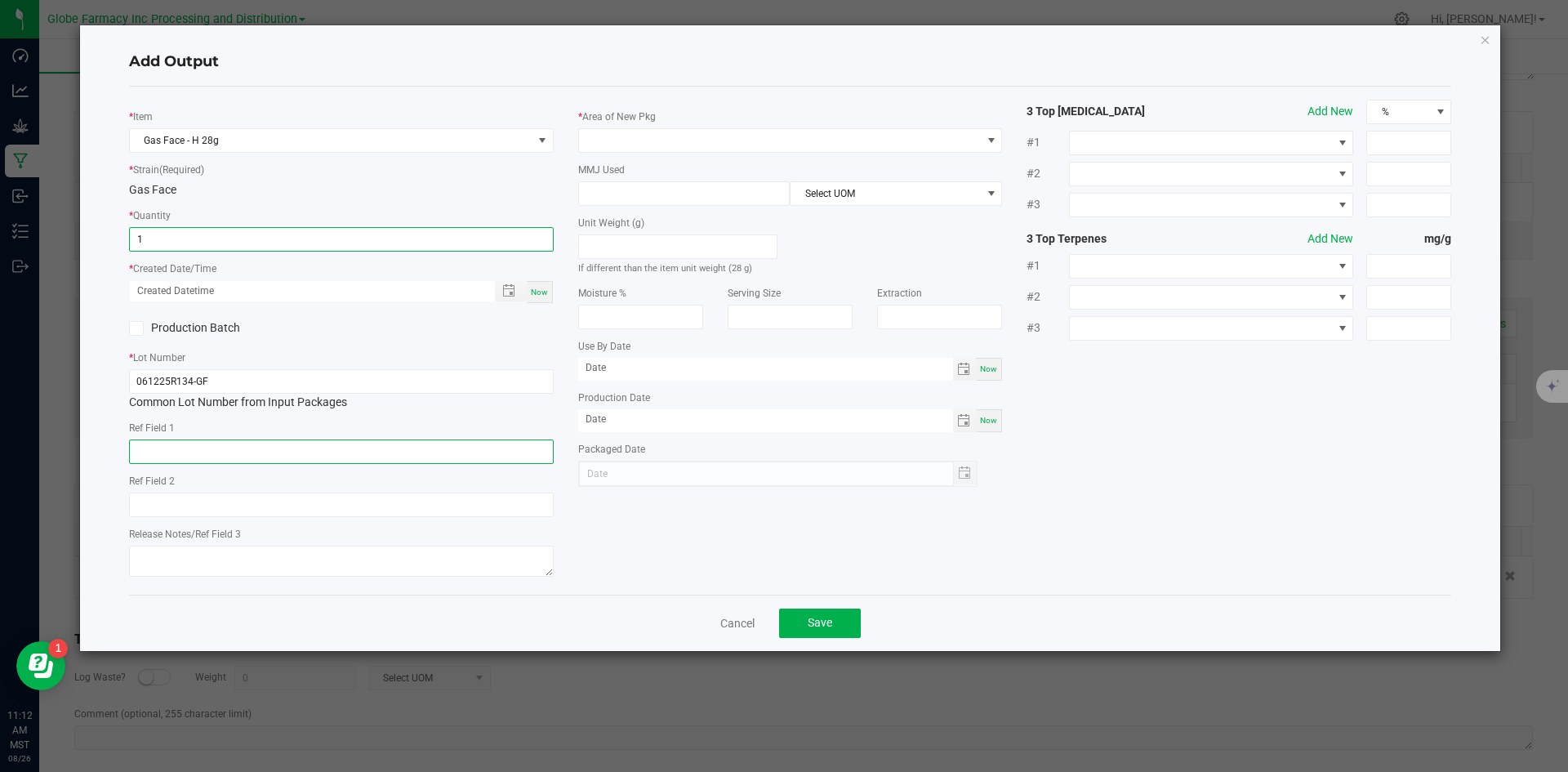
type input "1 ea"
click at [269, 449] on input "text" at bounding box center [341, 452] width 425 height 25
type input "FLOWER"
type input "GAS FACE"
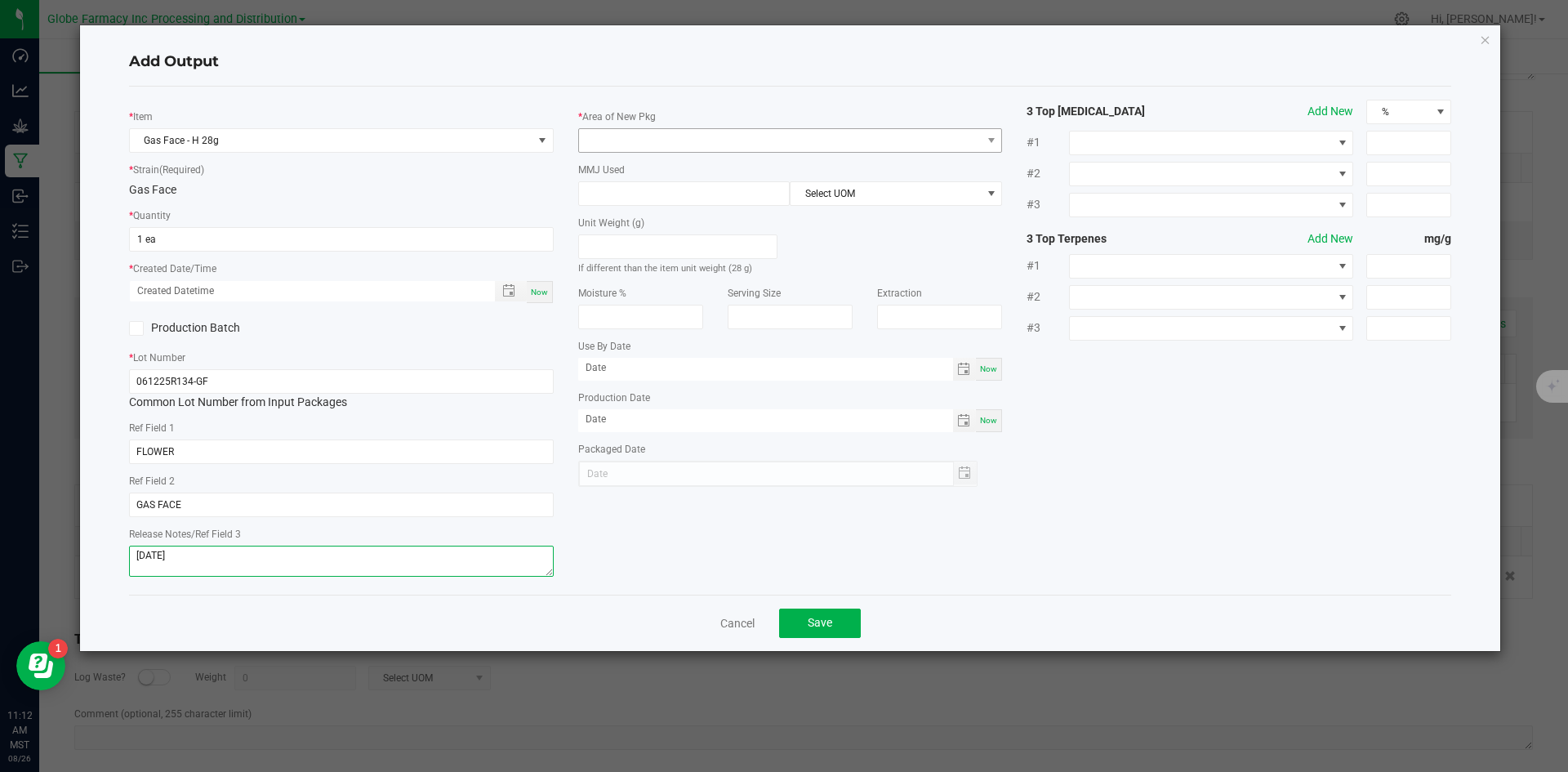
type textarea "[DATE]"
click at [633, 138] on span at bounding box center [781, 141] width 403 height 23
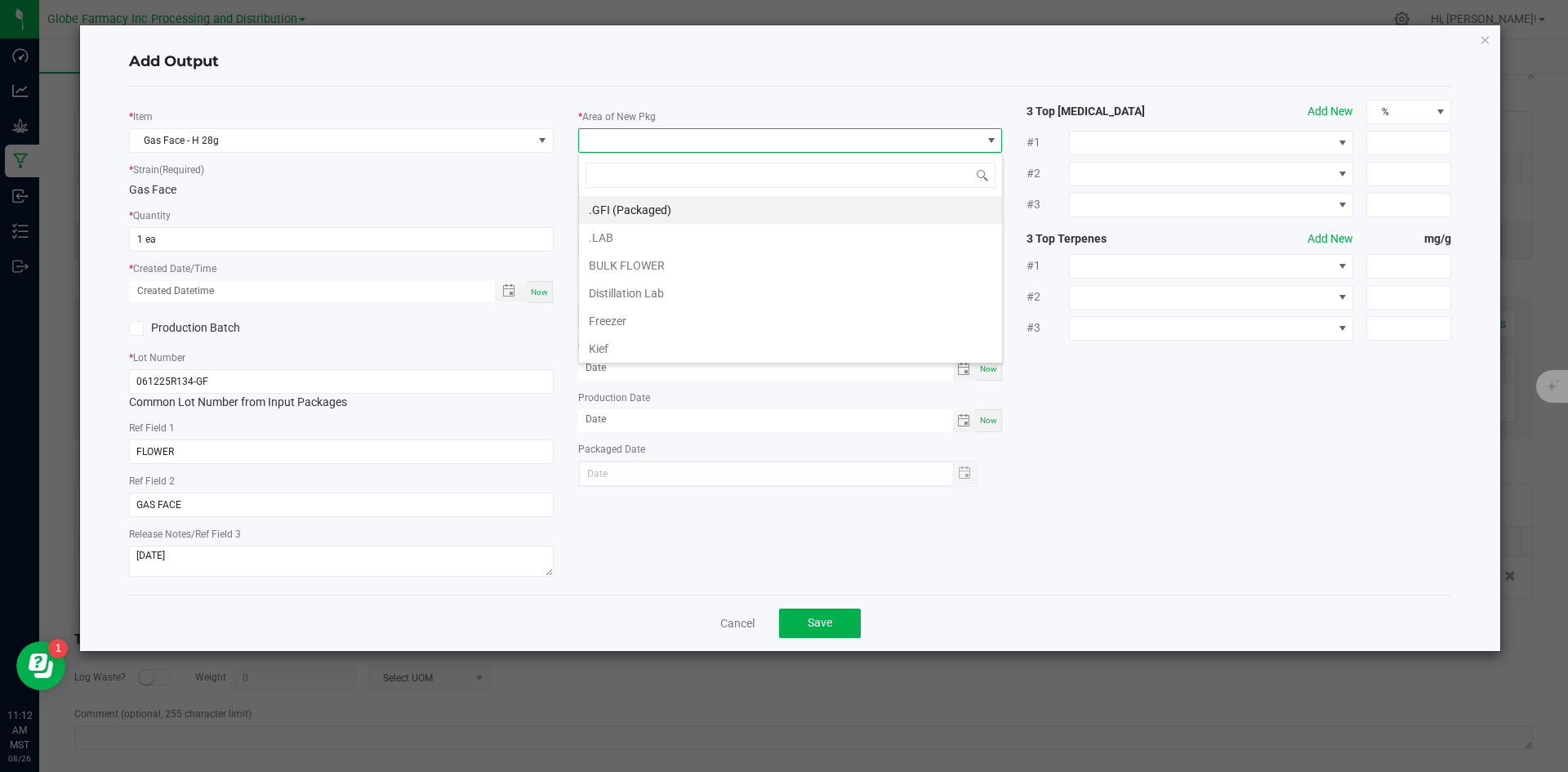
scroll to position [25, 425]
click at [638, 200] on li ".GFI (Packaged)" at bounding box center [791, 210] width 423 height 28
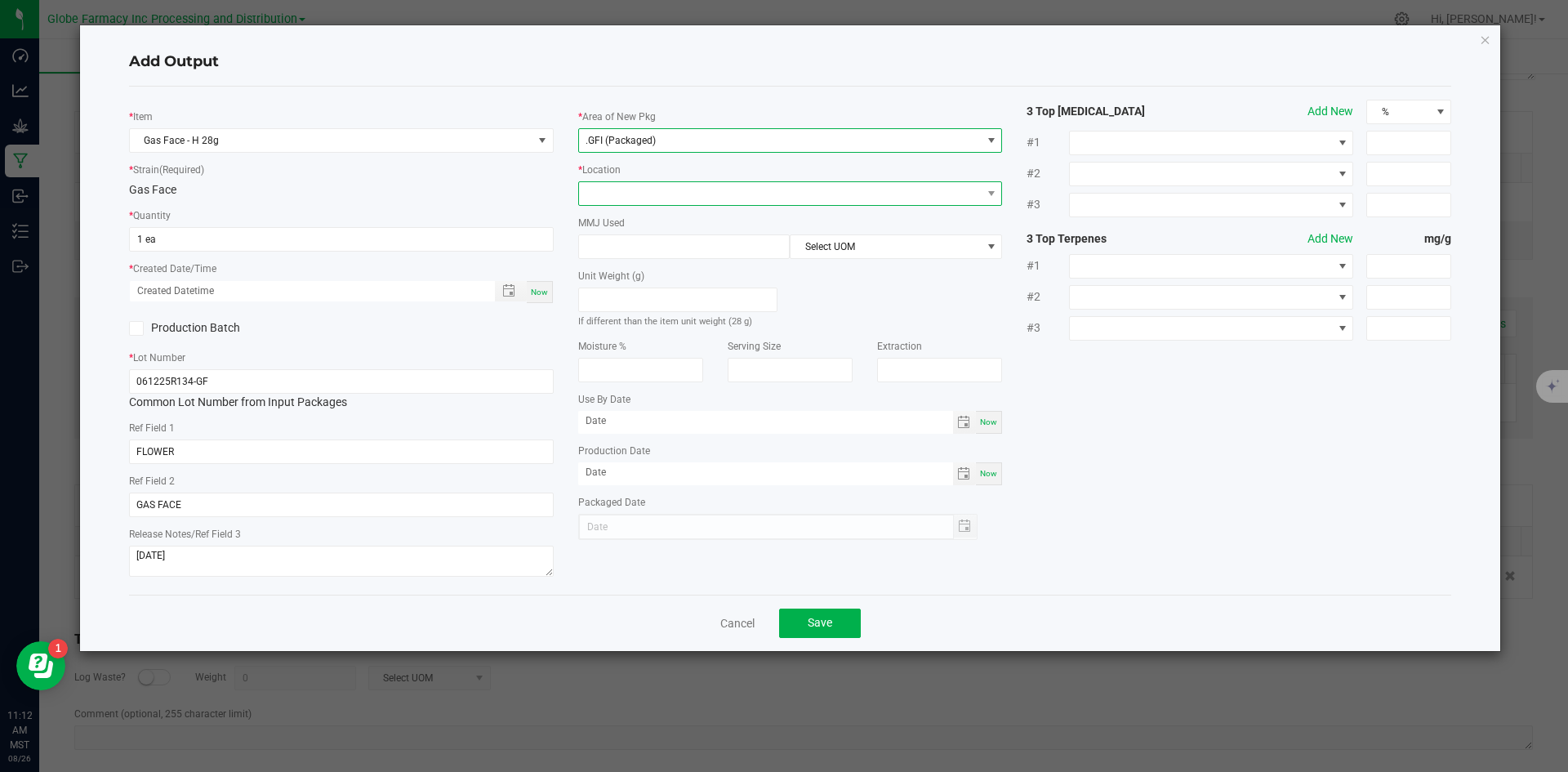
click at [638, 192] on span at bounding box center [781, 194] width 403 height 23
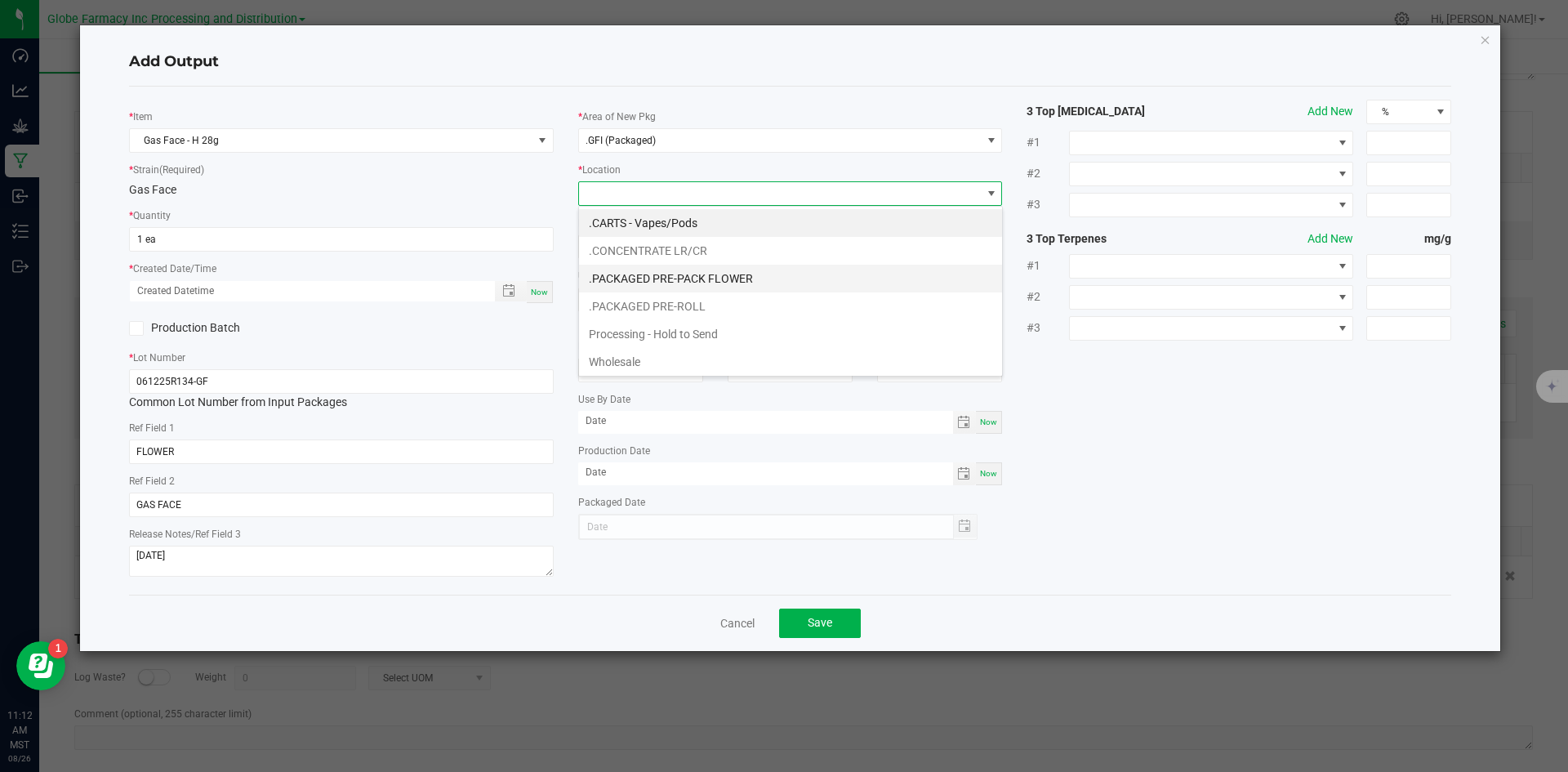
click at [682, 266] on li ".PACKAGED PRE-PACK FLOWER" at bounding box center [791, 278] width 423 height 28
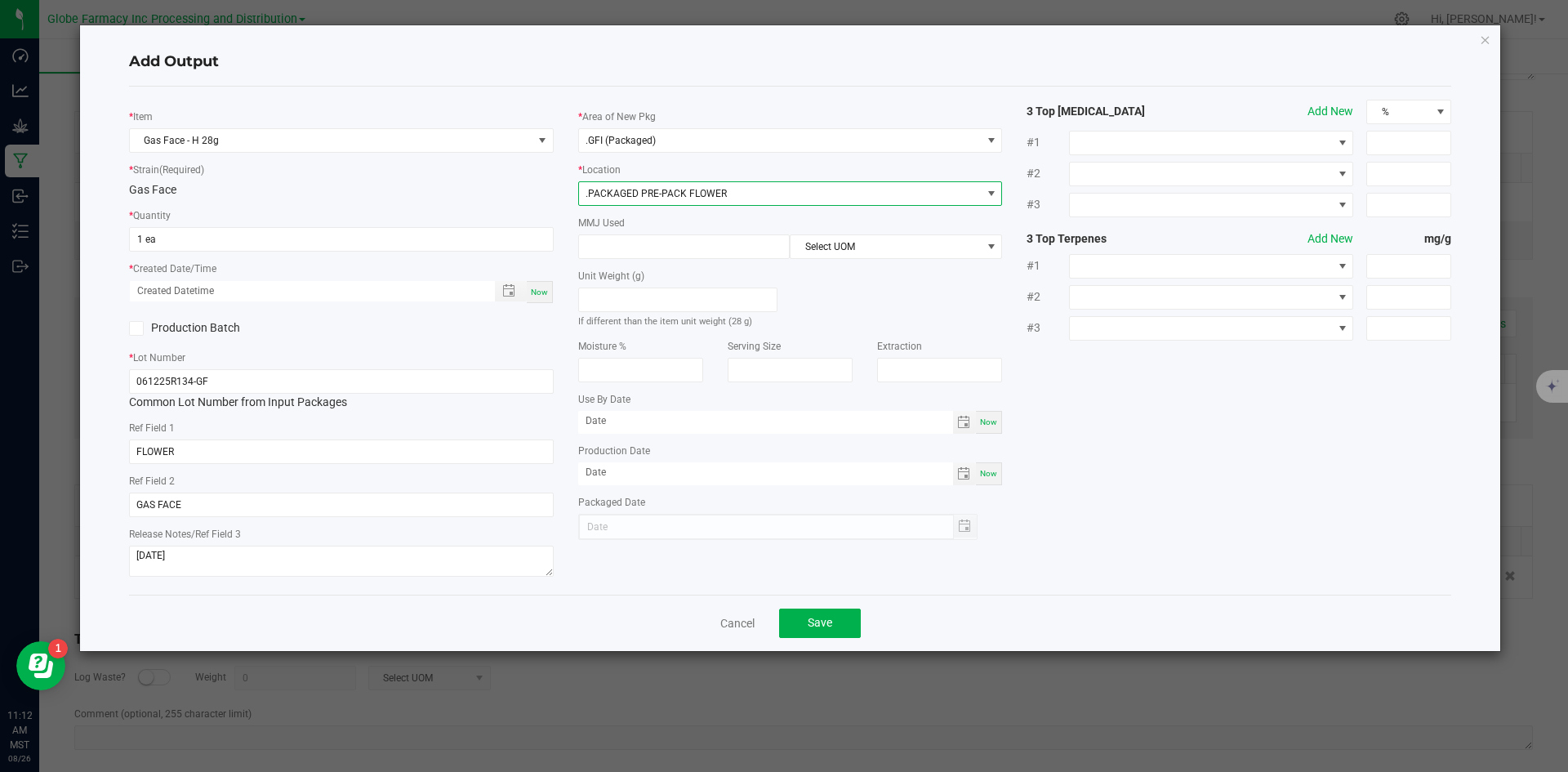
click at [679, 232] on div "MMJ Used Select UOM" at bounding box center [791, 237] width 425 height 45
click at [678, 237] on input at bounding box center [685, 246] width 211 height 23
type input "28"
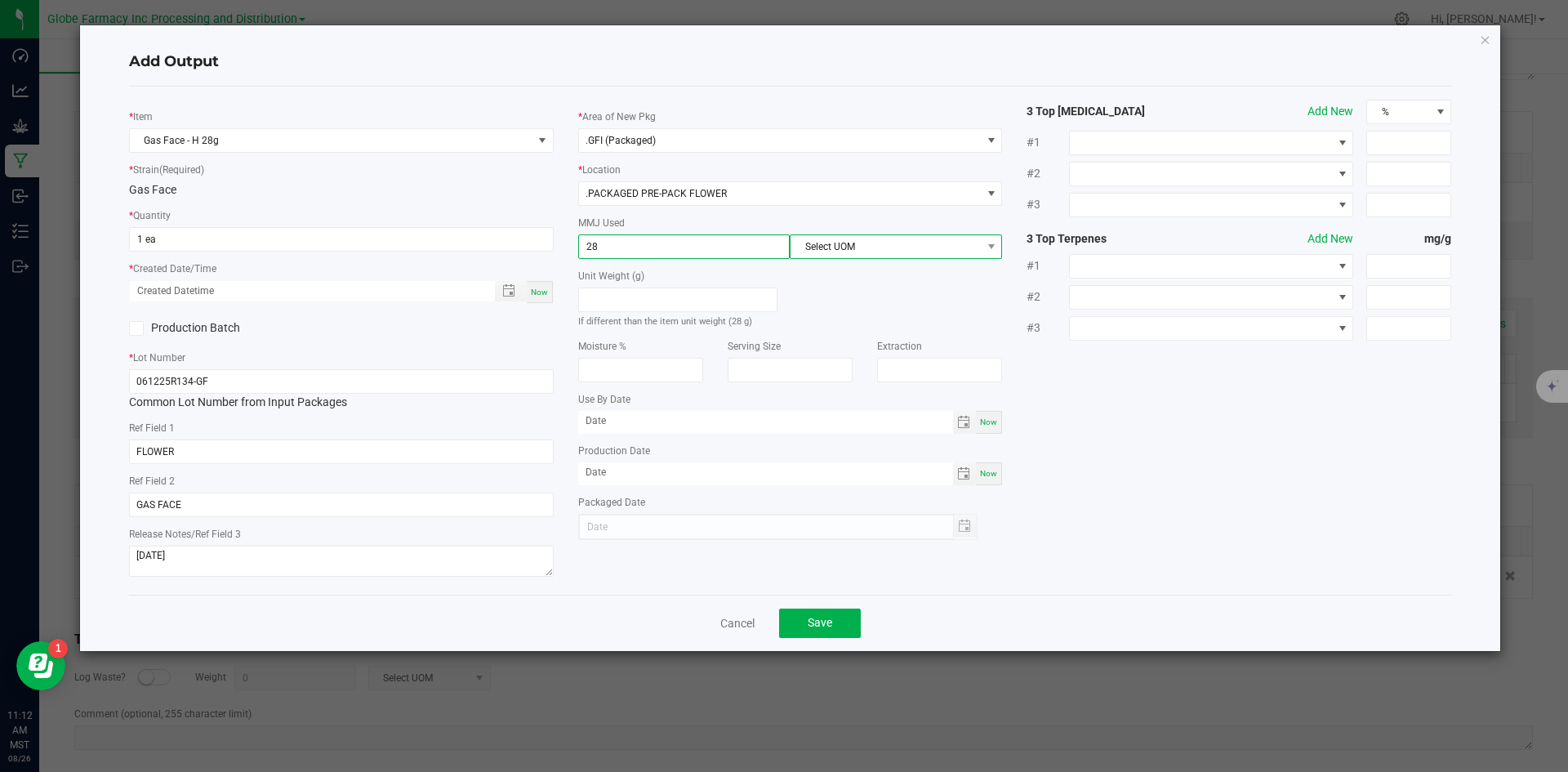
click at [827, 256] on span "Select UOM" at bounding box center [885, 246] width 191 height 23
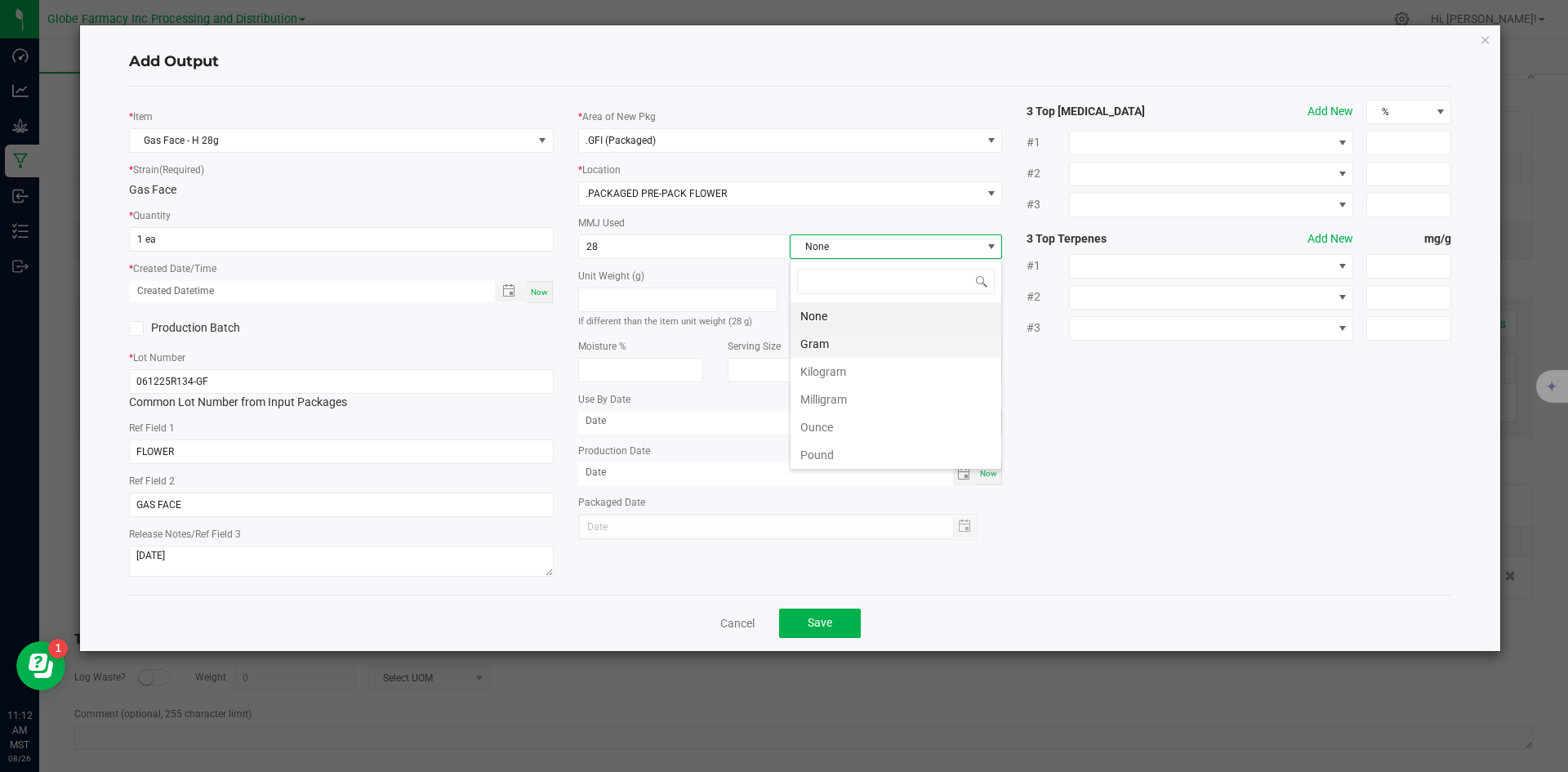
click at [826, 339] on li "Gram" at bounding box center [896, 344] width 211 height 28
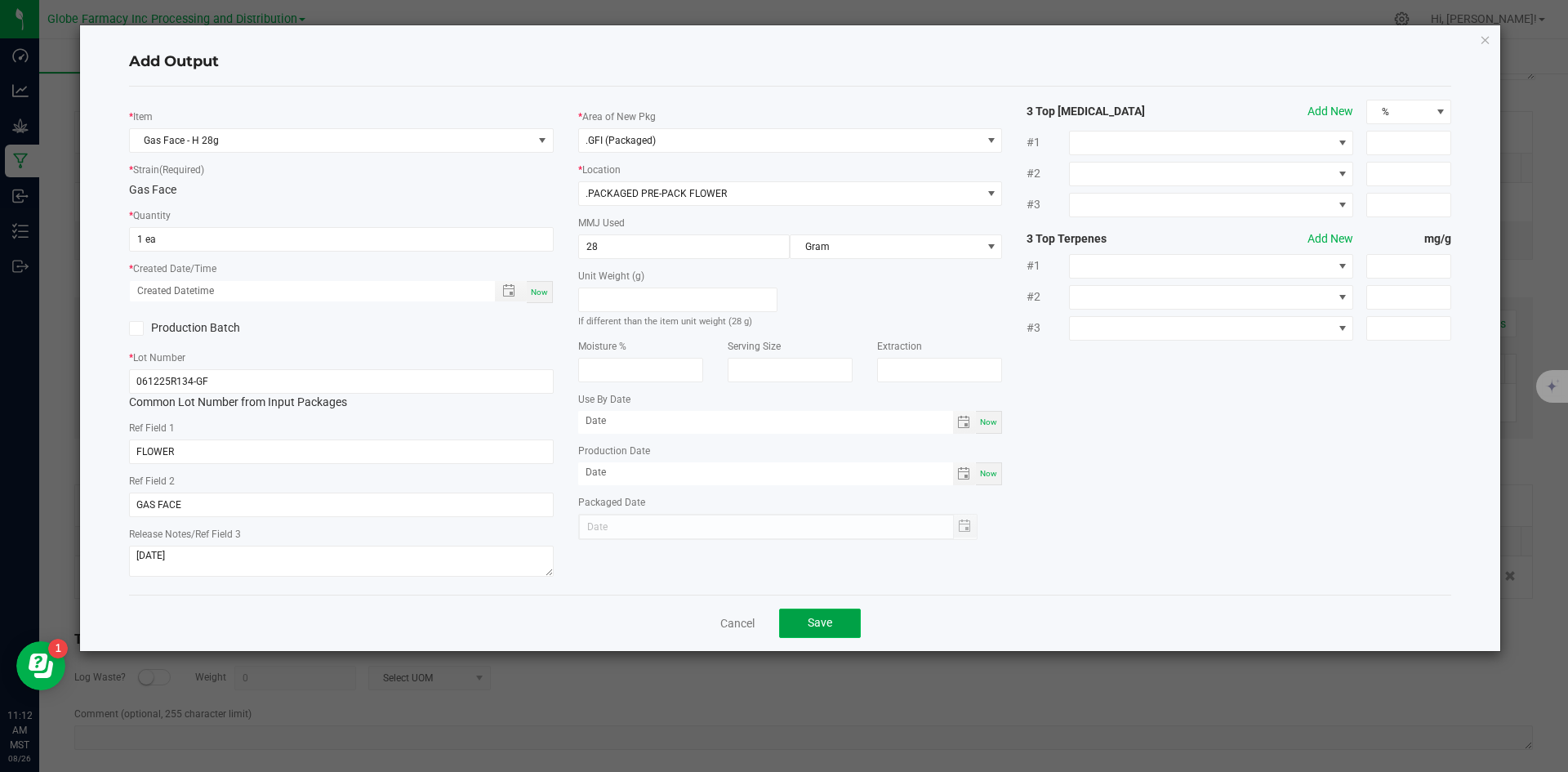
click at [822, 626] on span "Save" at bounding box center [820, 623] width 25 height 13
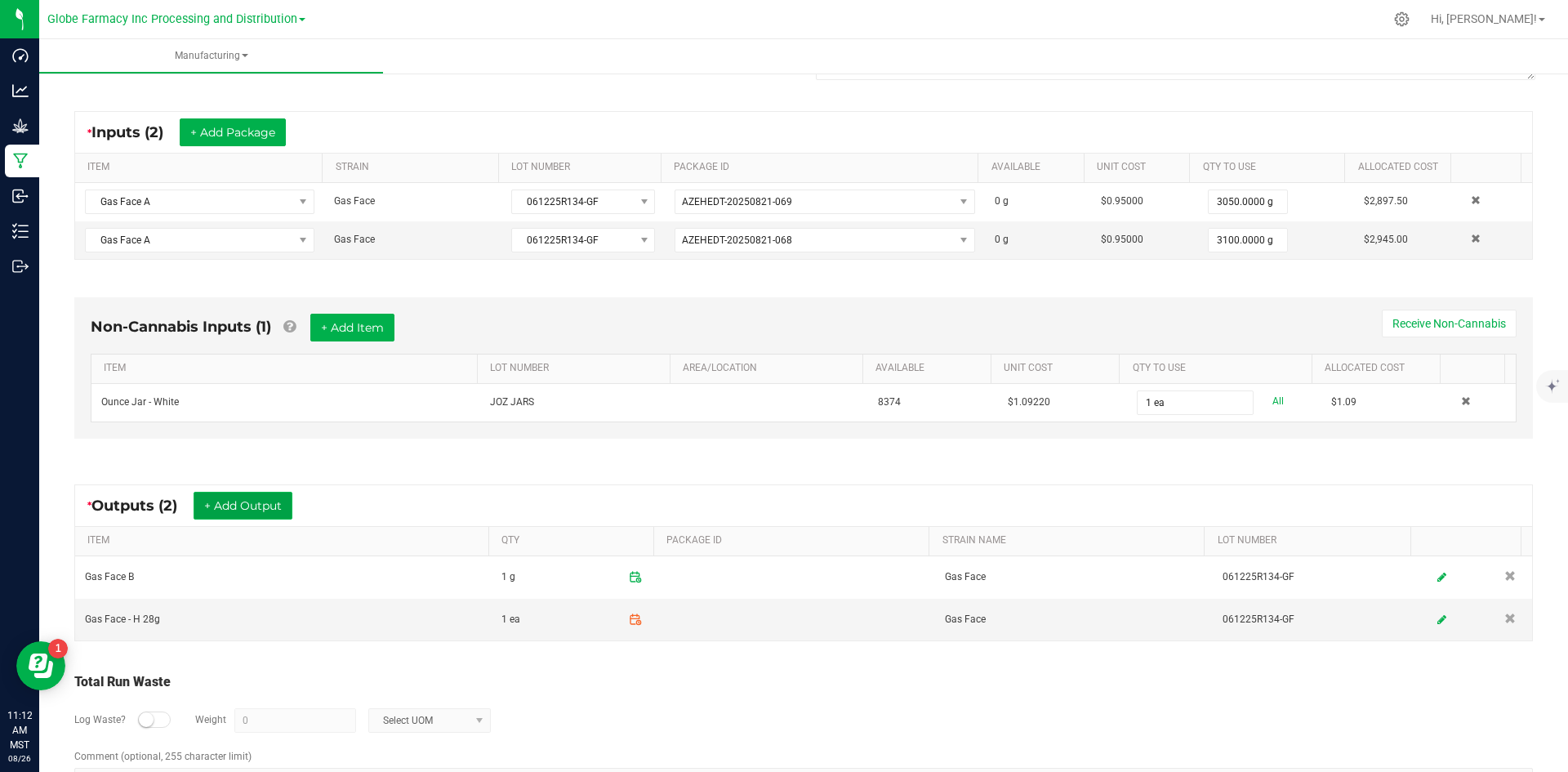
click at [278, 507] on button "+ Add Output" at bounding box center [243, 506] width 99 height 28
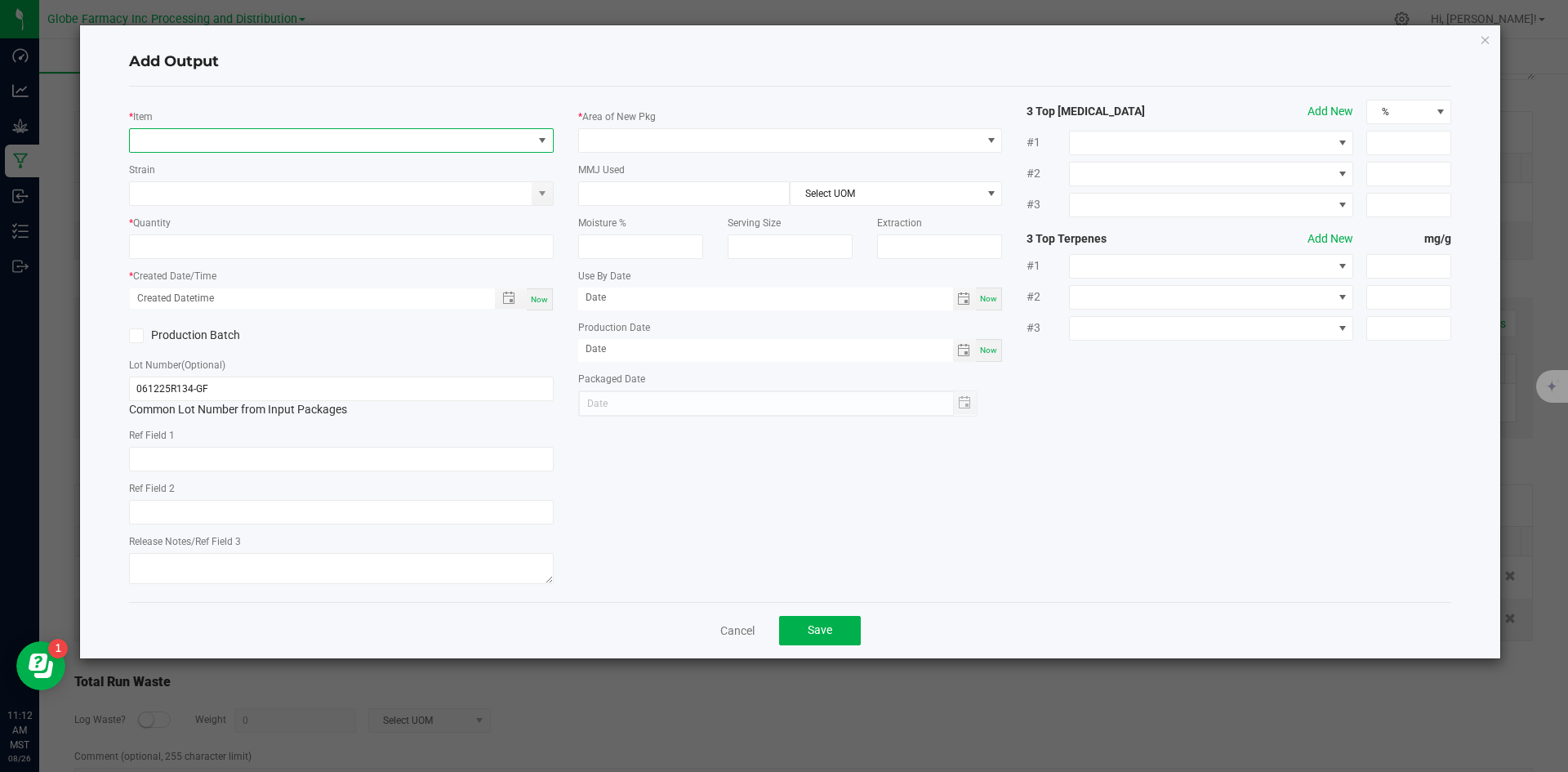
click at [241, 131] on span "NO DATA FOUND" at bounding box center [331, 141] width 403 height 23
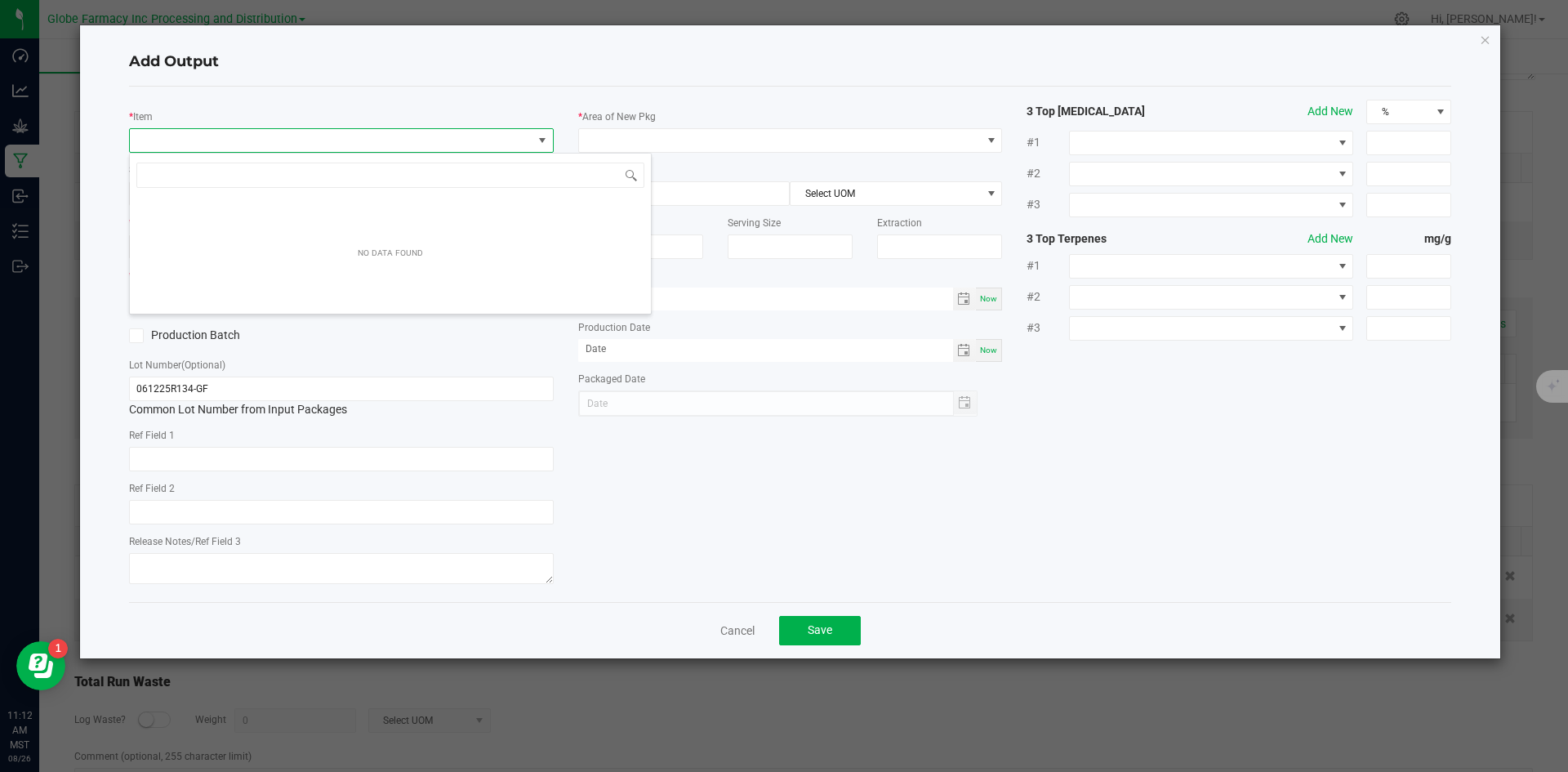
scroll to position [25, 425]
type input "GAS FACE"
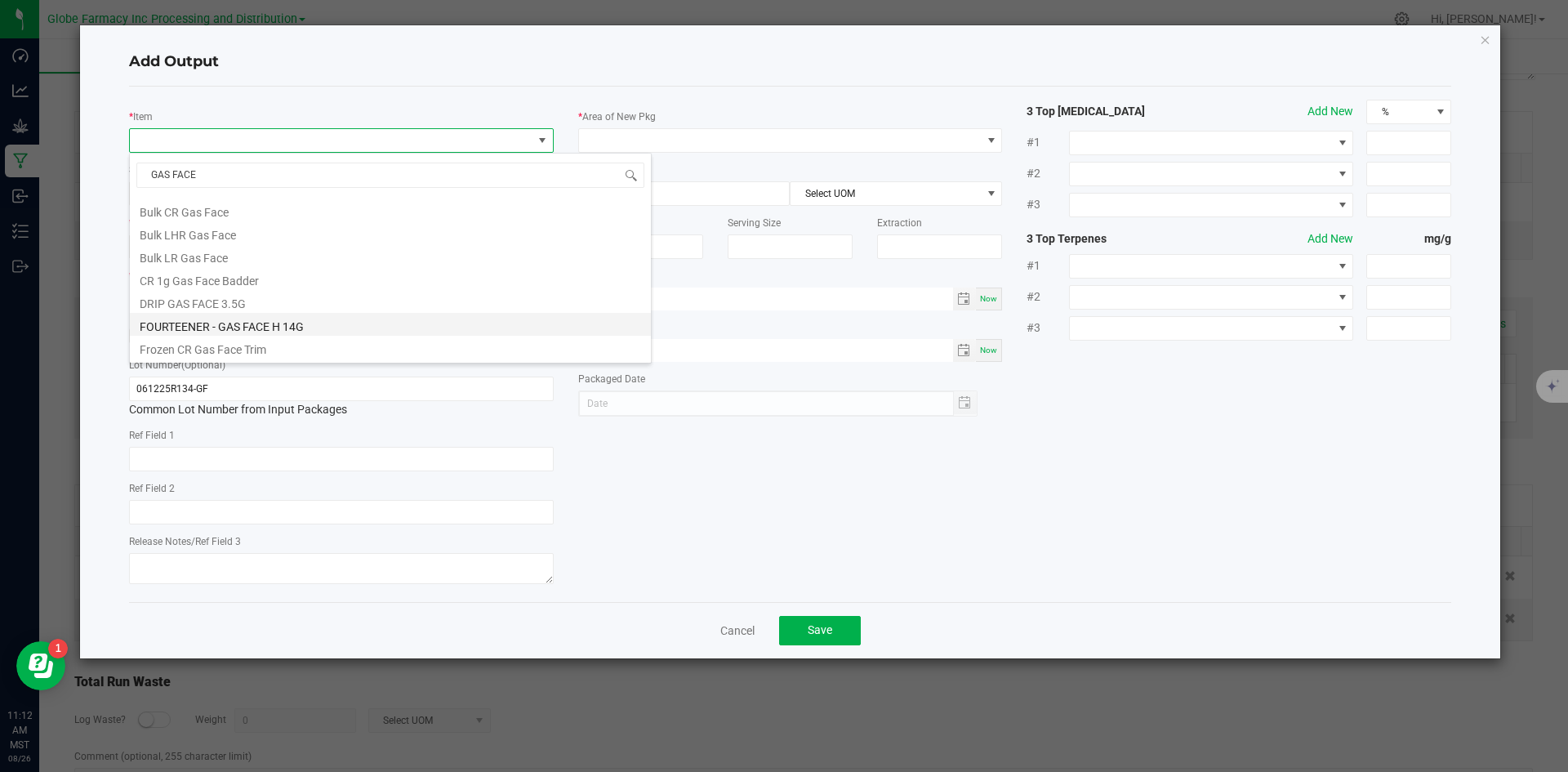
scroll to position [164, 0]
click at [236, 327] on li "Gas Face - H 28g" at bounding box center [390, 318] width 521 height 23
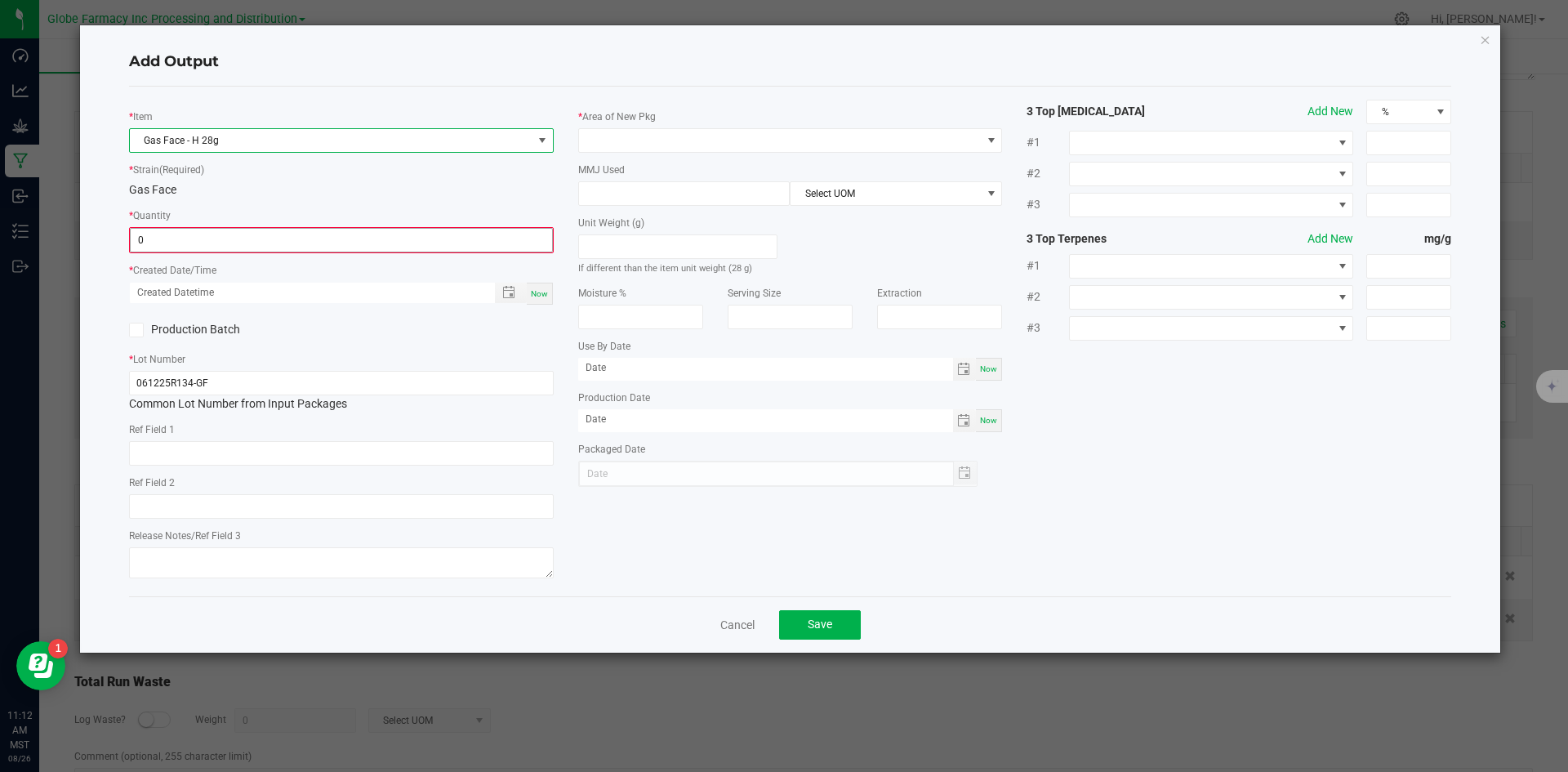
click at [274, 240] on input "0" at bounding box center [341, 240] width 421 height 23
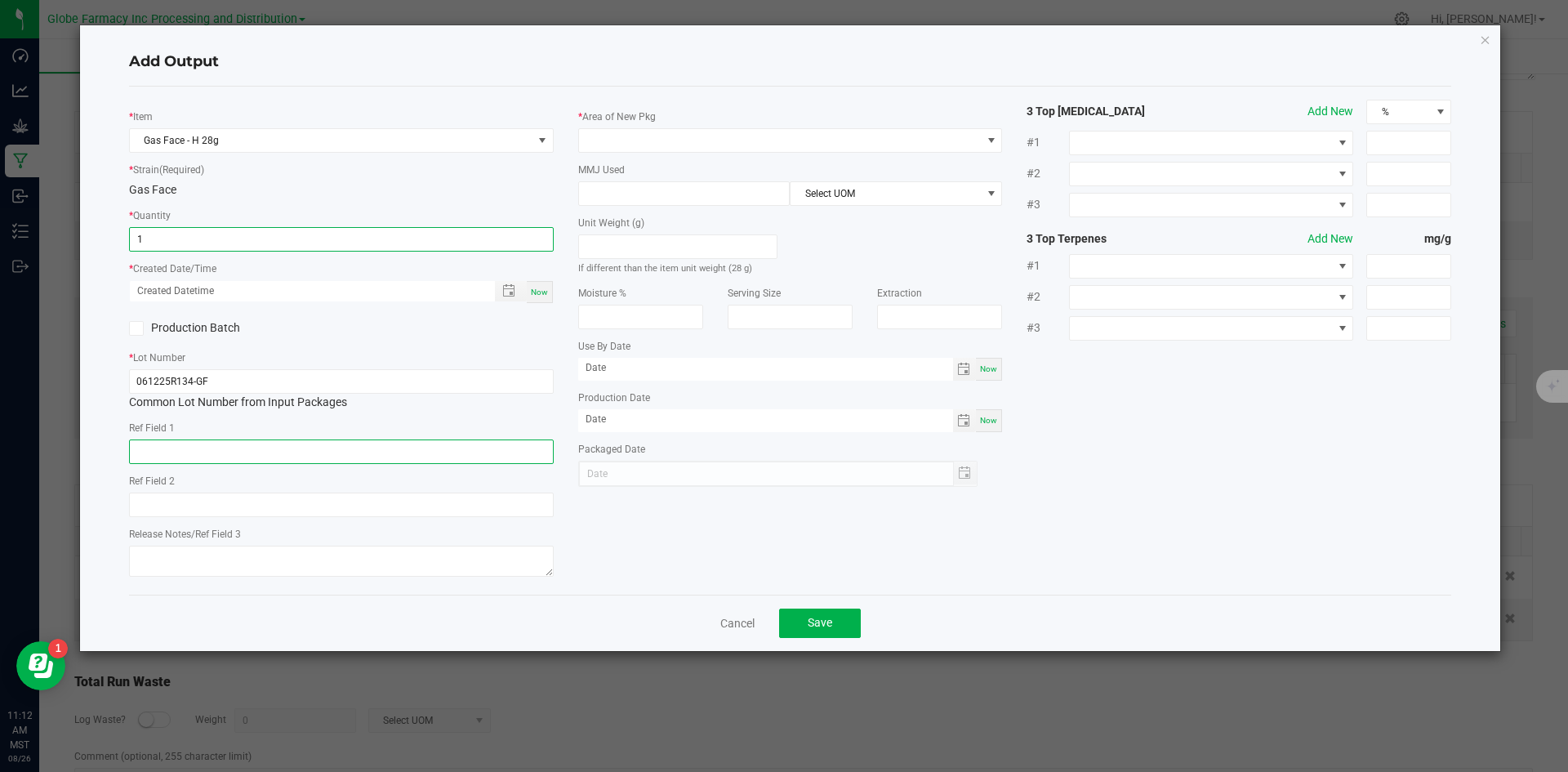
type input "1 ea"
click at [359, 457] on input "text" at bounding box center [341, 452] width 425 height 25
type input "FLOWER"
type input "GAS FACE"
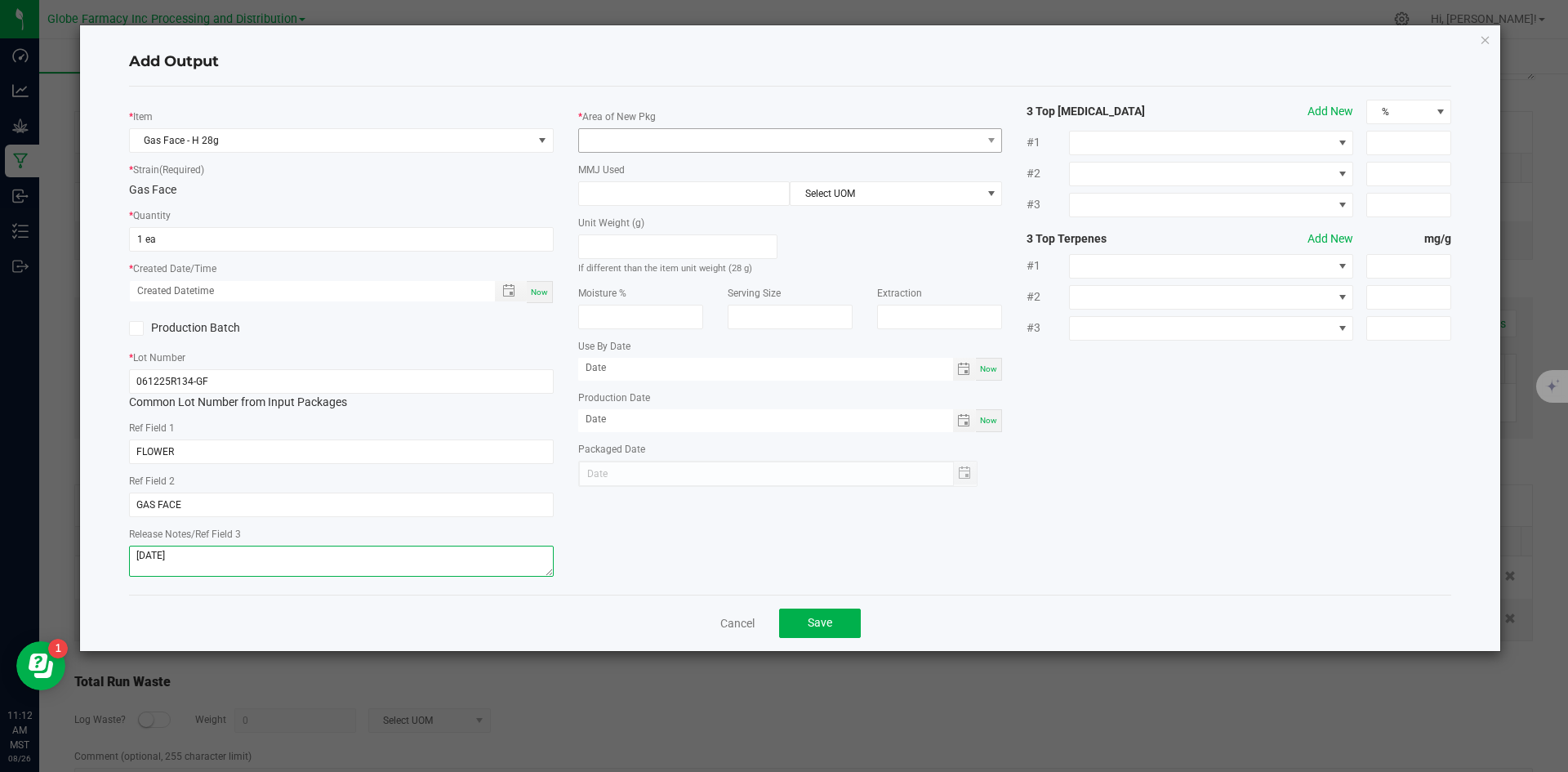
type textarea "[DATE]"
click at [702, 151] on span at bounding box center [781, 141] width 403 height 23
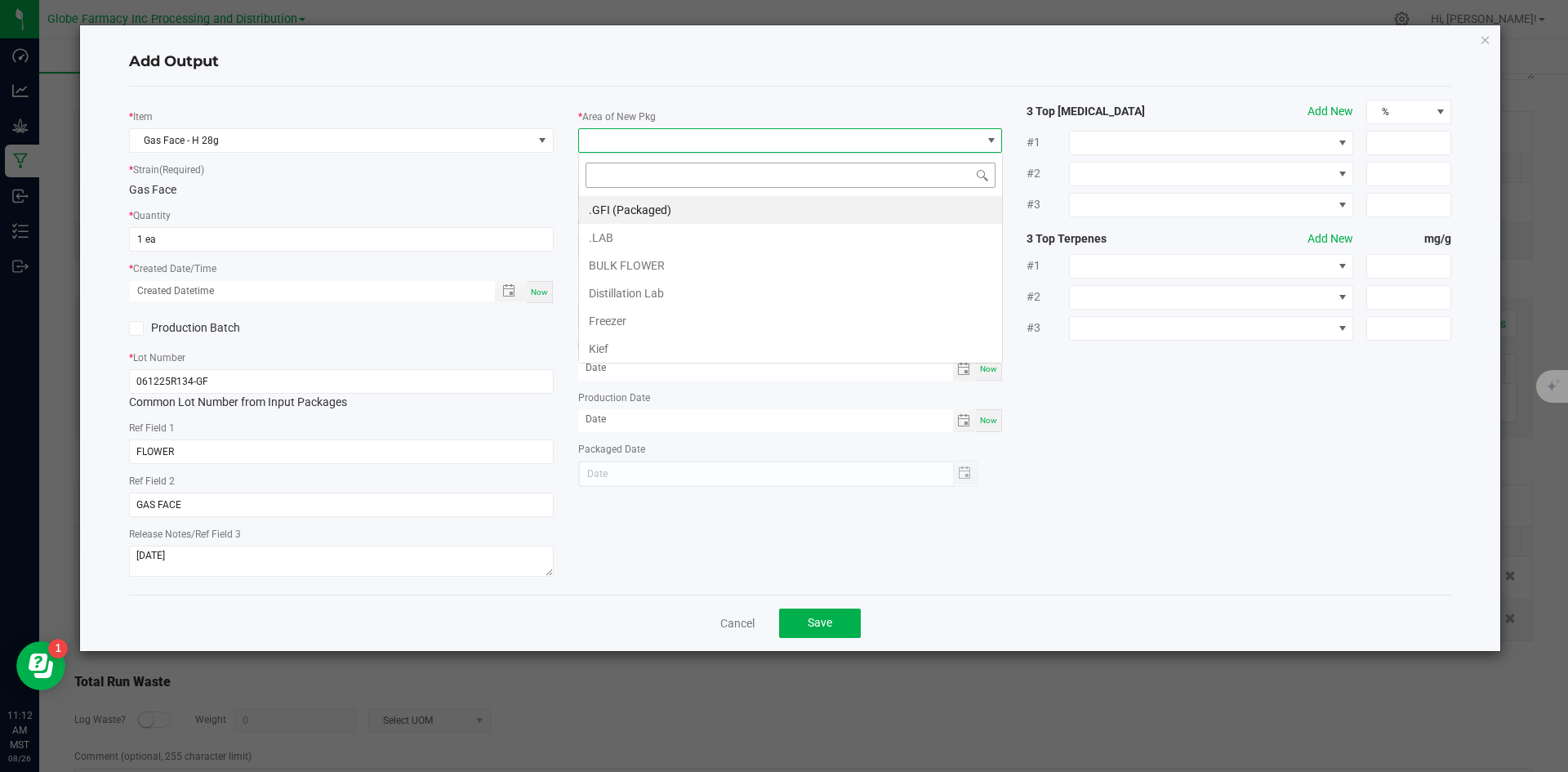
scroll to position [25, 425]
click at [647, 218] on li ".GFI (Packaged)" at bounding box center [791, 210] width 423 height 28
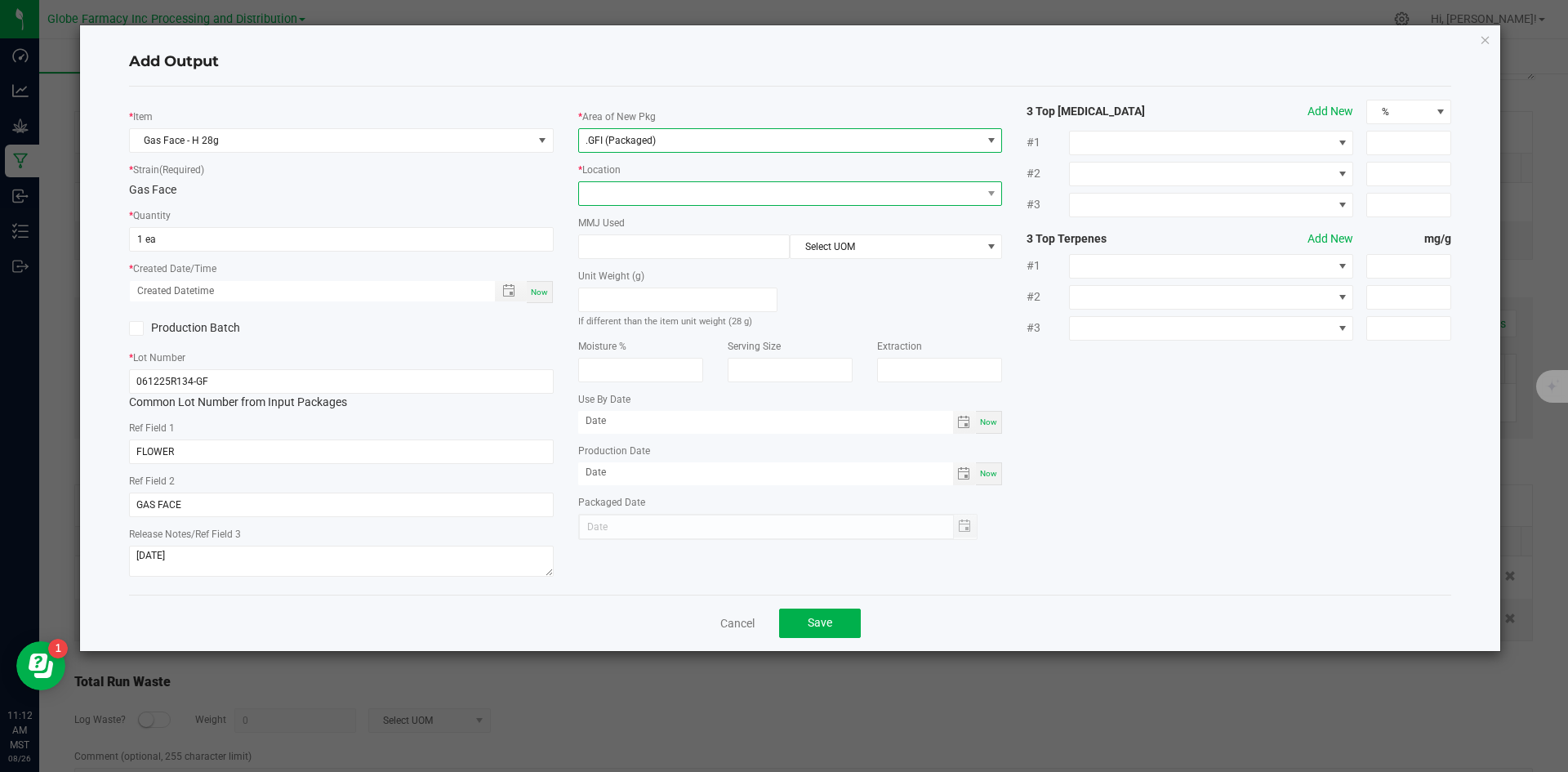
click at [638, 199] on span at bounding box center [781, 194] width 403 height 23
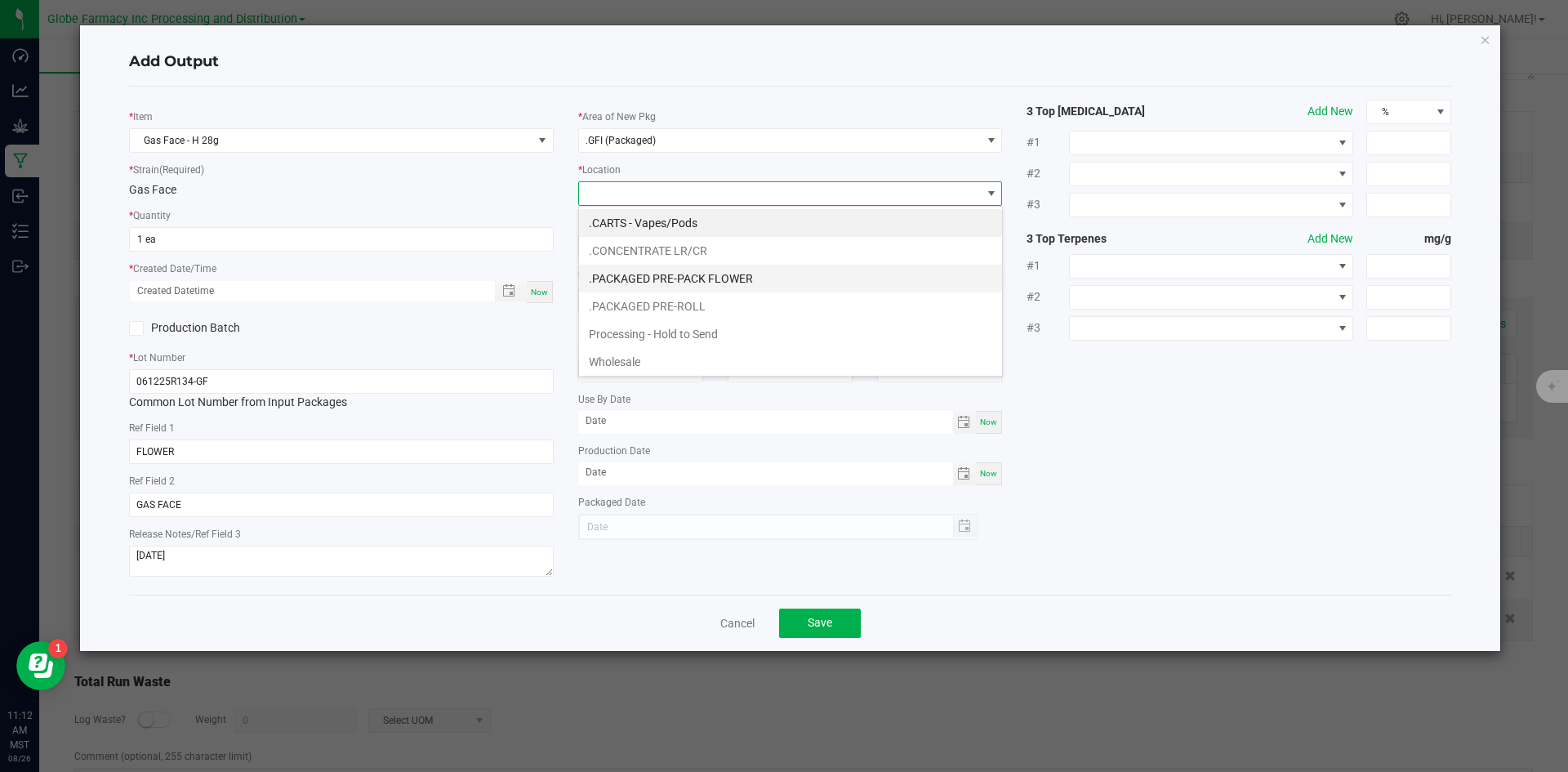
click at [641, 279] on li ".PACKAGED PRE-PACK FLOWER" at bounding box center [791, 278] width 423 height 28
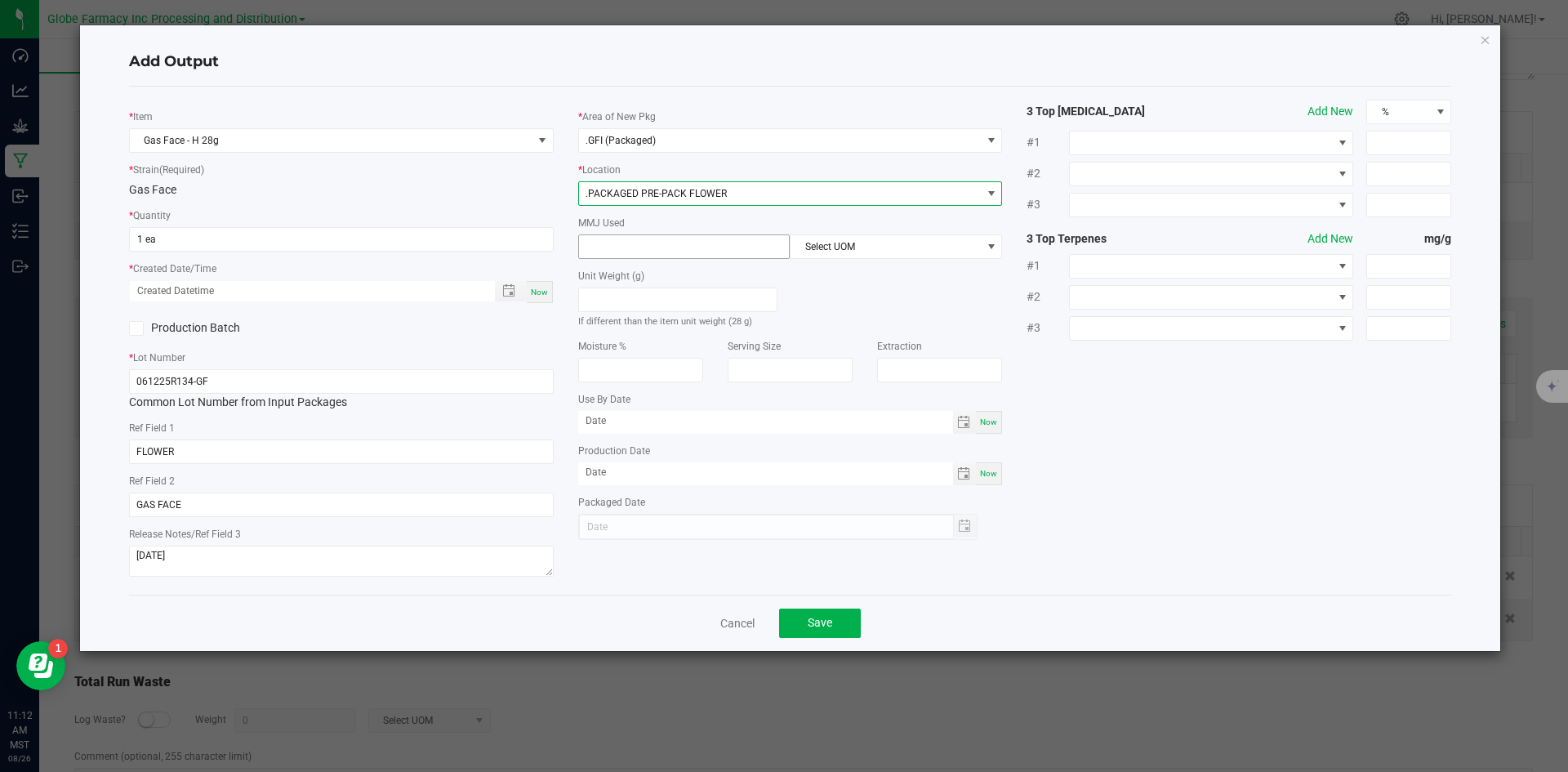
click at [638, 244] on input at bounding box center [685, 246] width 211 height 23
type input "28"
click at [879, 248] on span "Select UOM" at bounding box center [885, 246] width 191 height 23
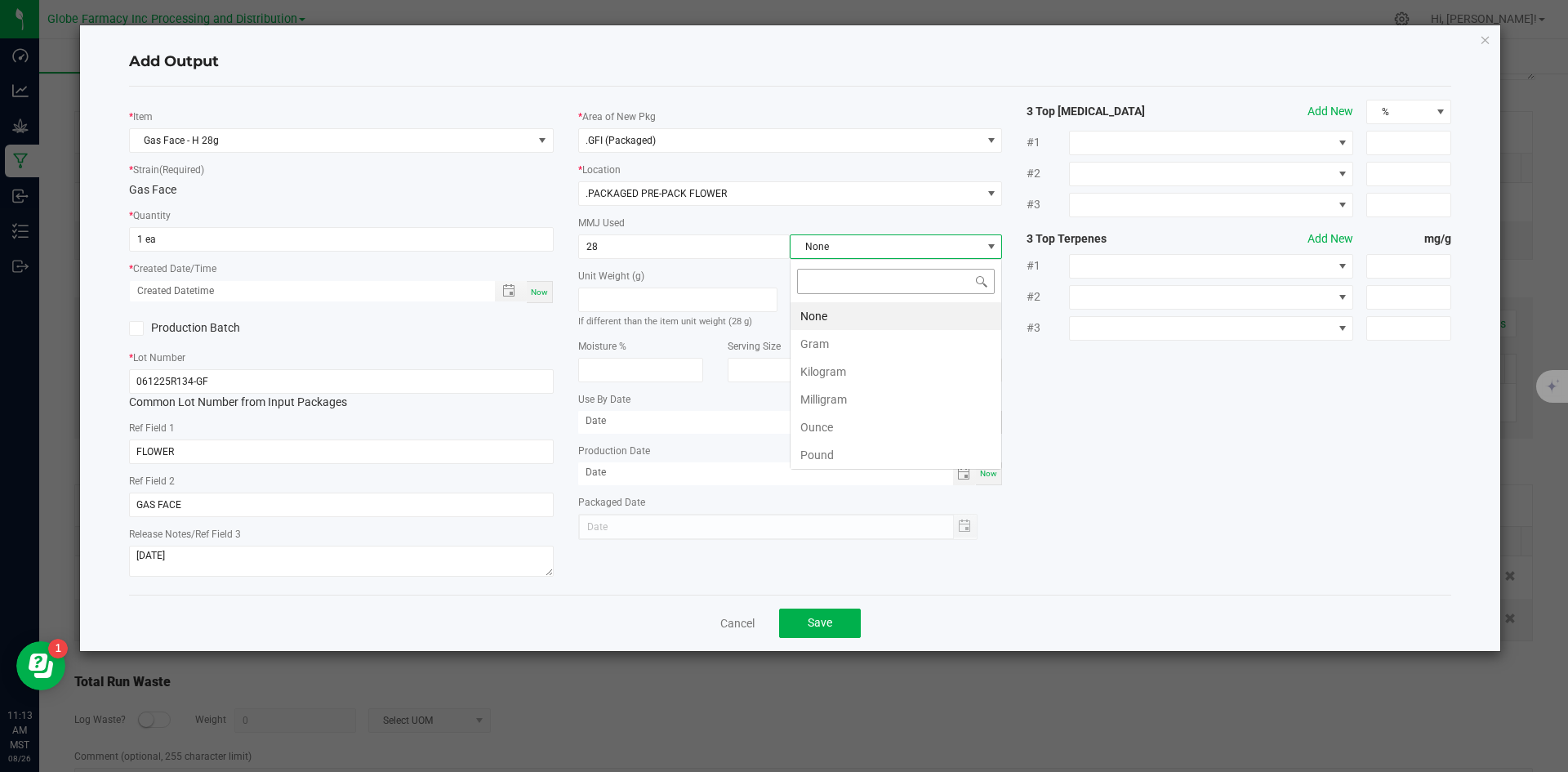
scroll to position [25, 213]
click at [847, 321] on li "None" at bounding box center [896, 316] width 211 height 28
click at [836, 246] on span "Select UOM" at bounding box center [885, 246] width 191 height 23
click at [837, 349] on li "Gram" at bounding box center [896, 344] width 211 height 28
click at [839, 629] on button "Save" at bounding box center [820, 624] width 82 height 29
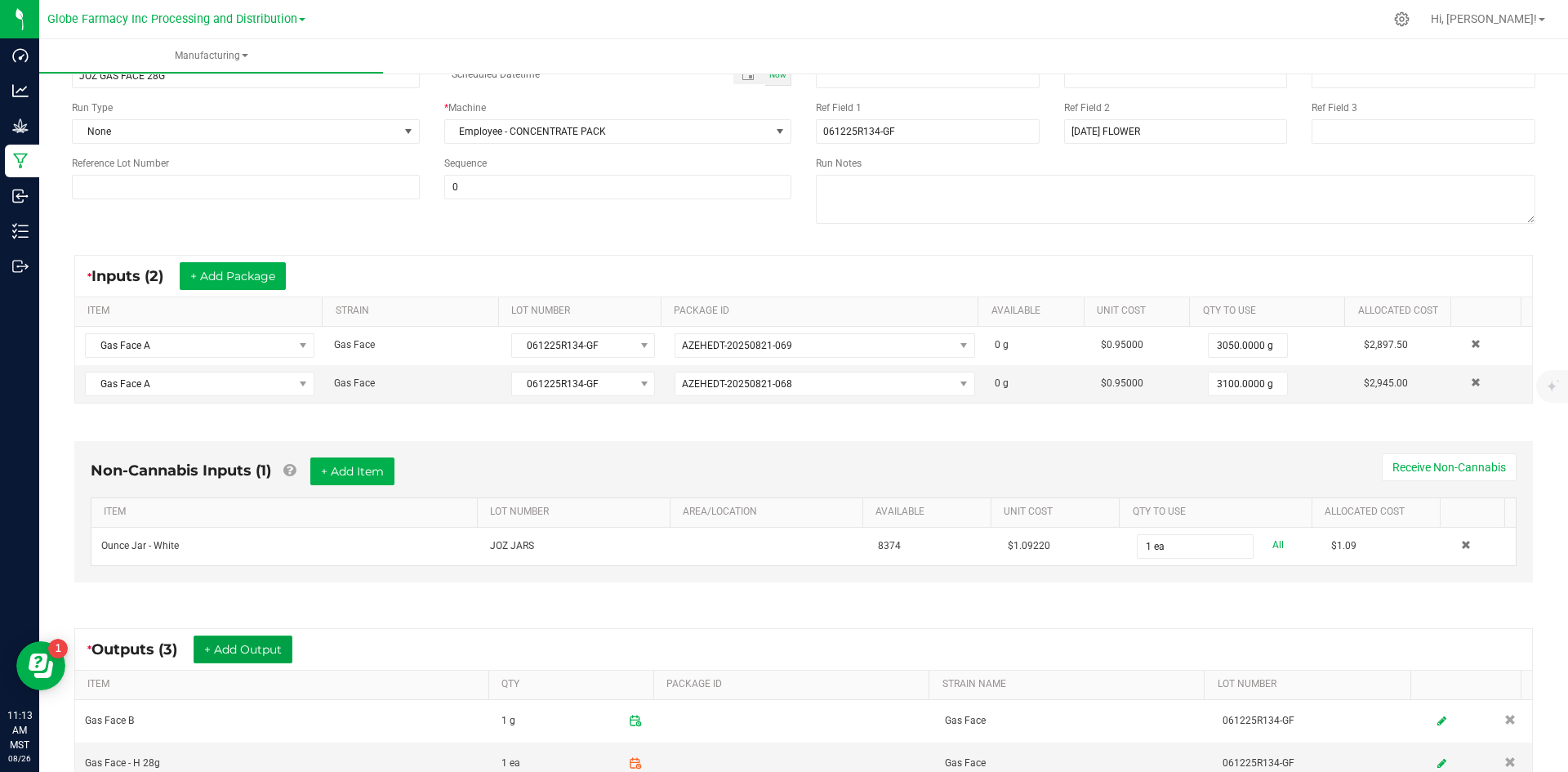
scroll to position [0, 0]
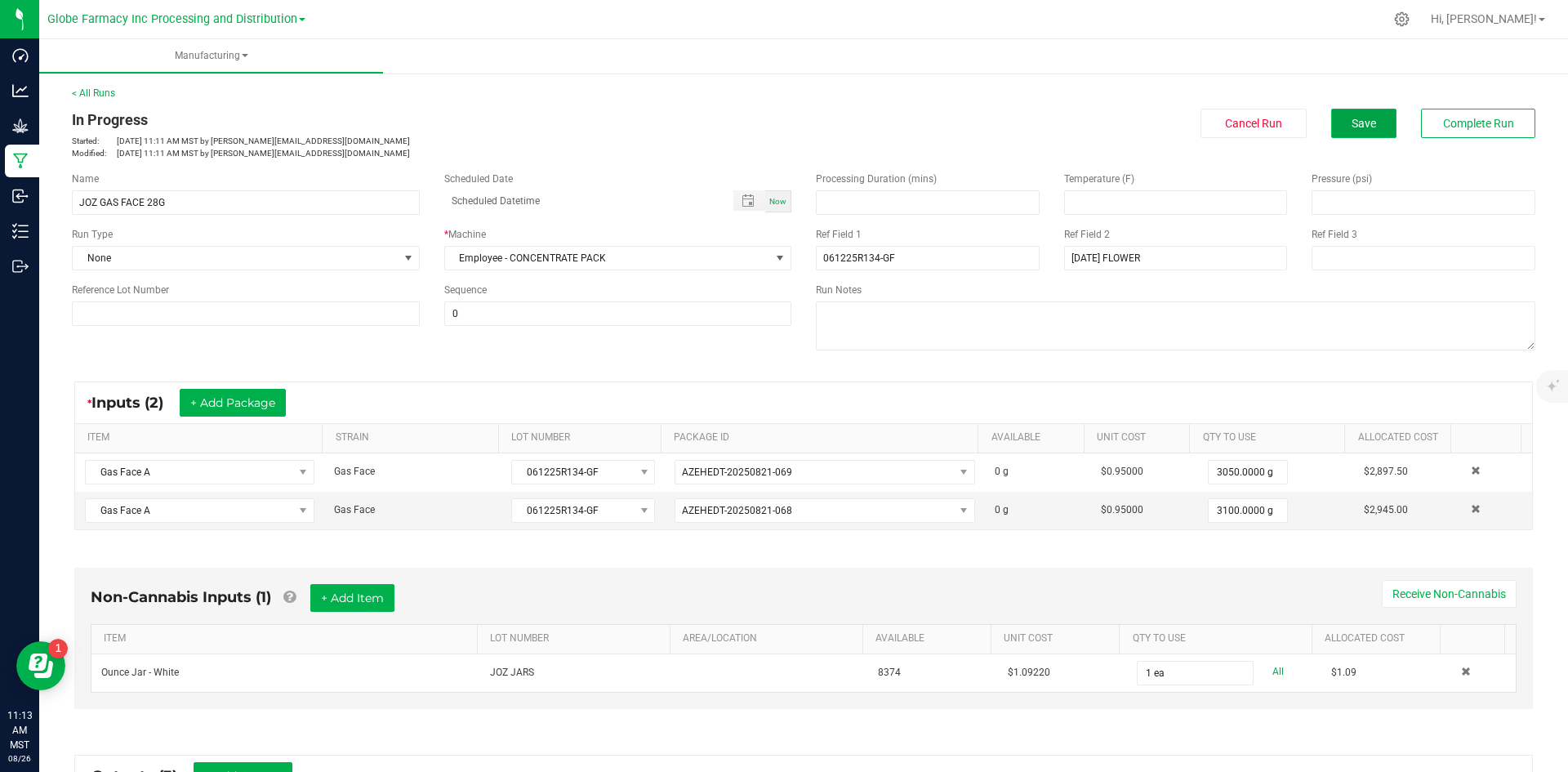
click at [1352, 121] on span "Save" at bounding box center [1364, 124] width 25 height 13
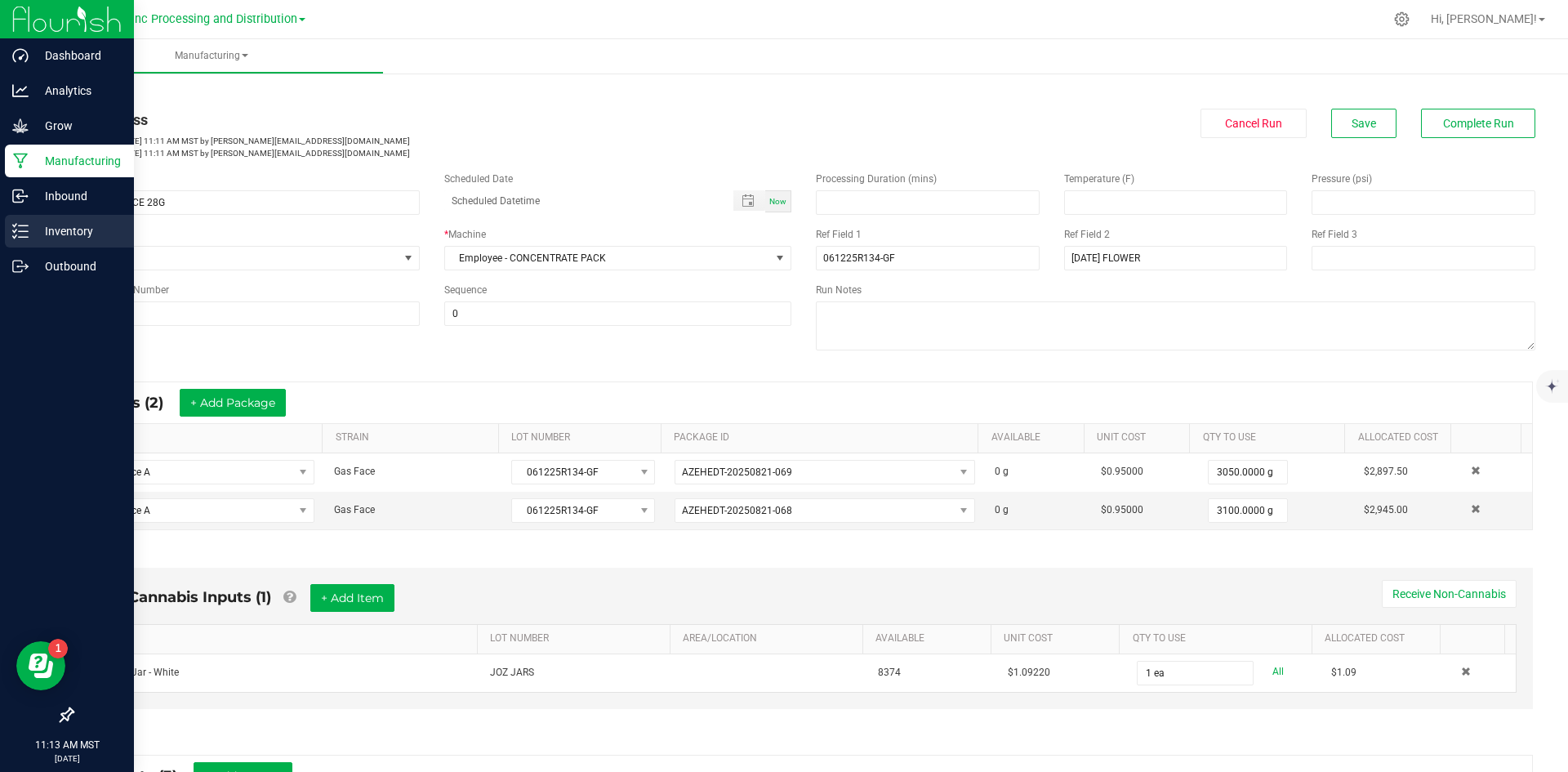
click at [19, 238] on icon at bounding box center [20, 231] width 16 height 16
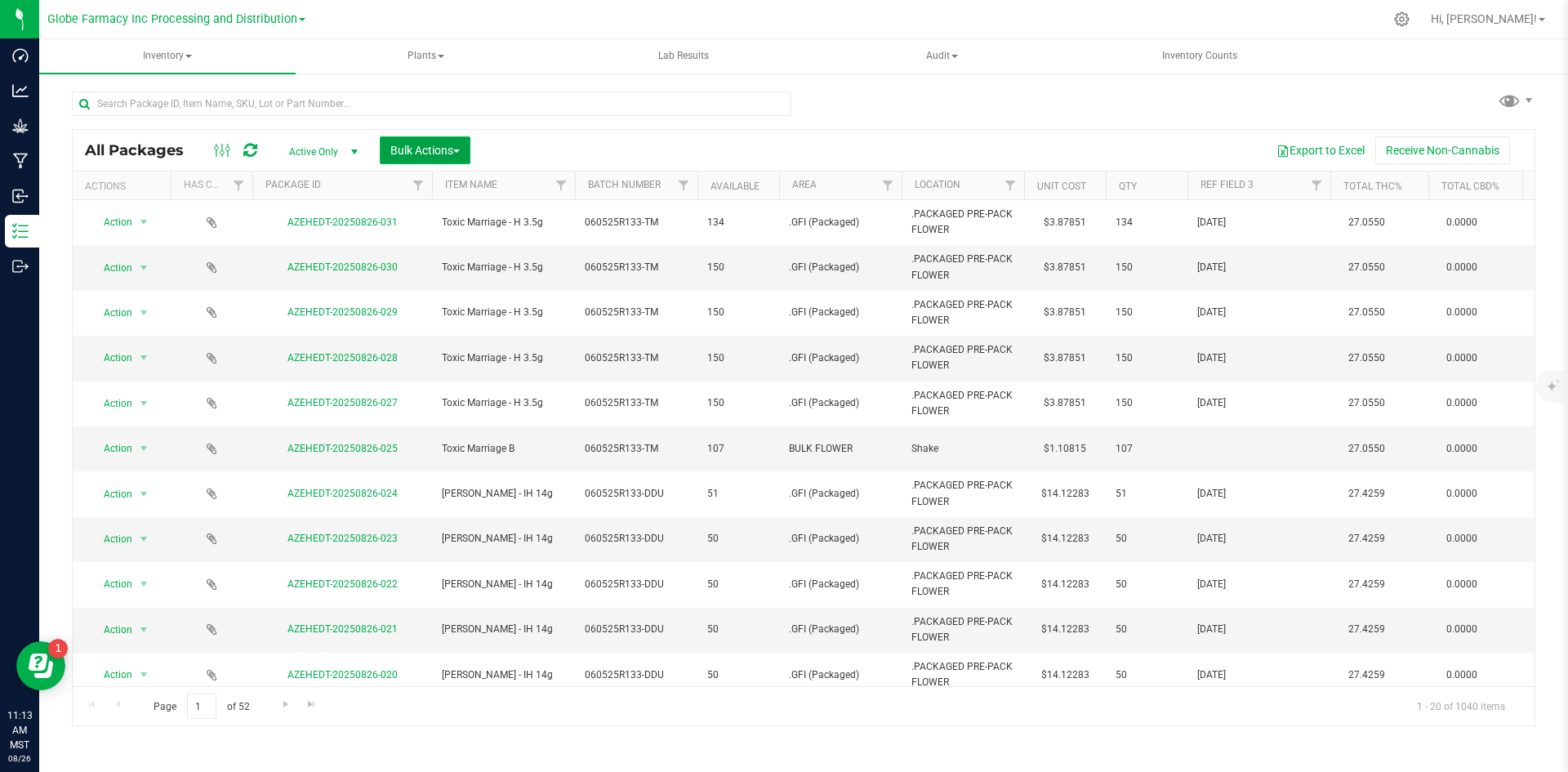
click at [421, 142] on button "Bulk Actions" at bounding box center [425, 151] width 91 height 28
click at [427, 174] on li "Add to manufacturing run" at bounding box center [459, 189] width 160 height 30
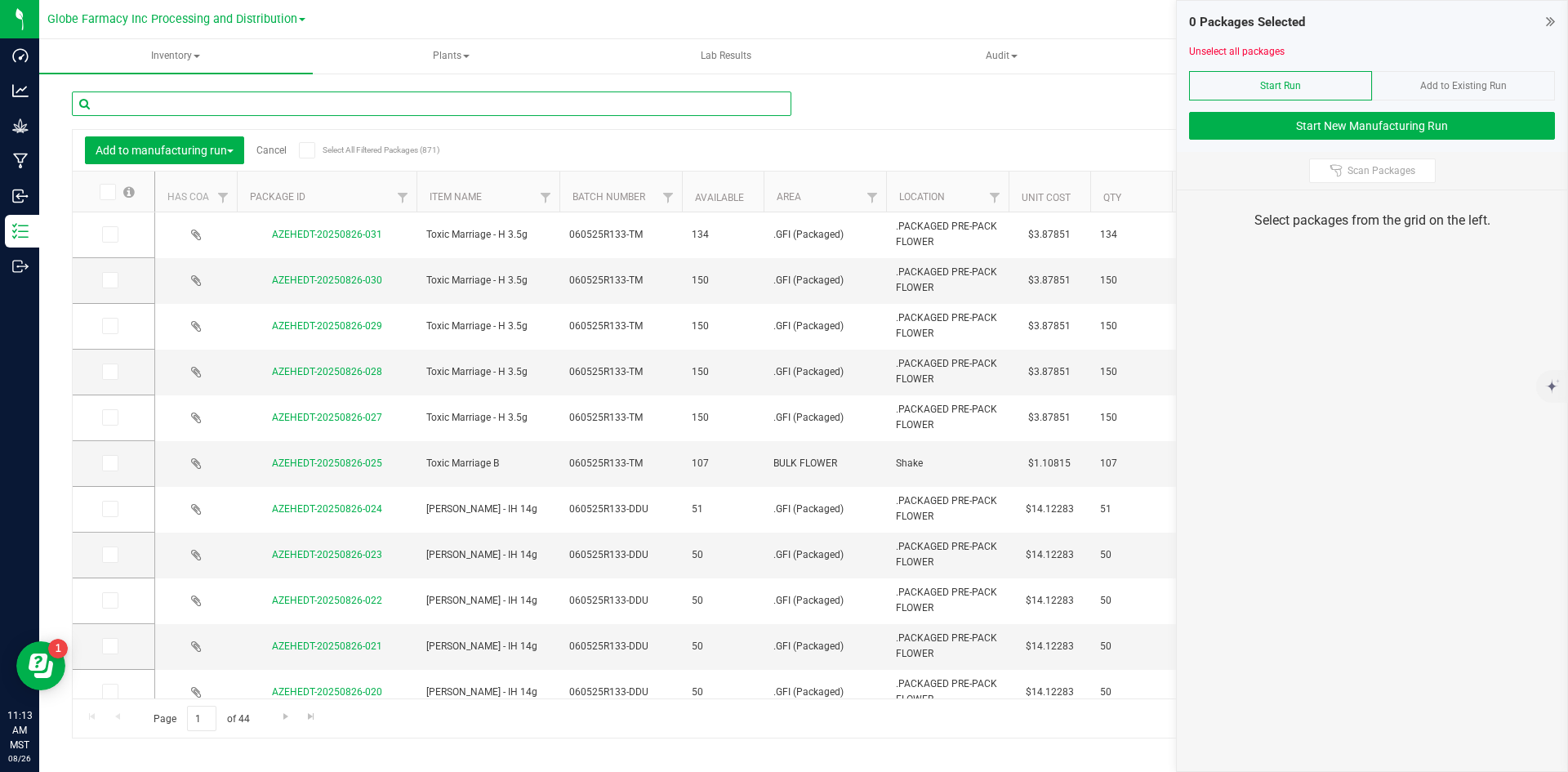
click at [321, 112] on input "text" at bounding box center [431, 104] width 719 height 25
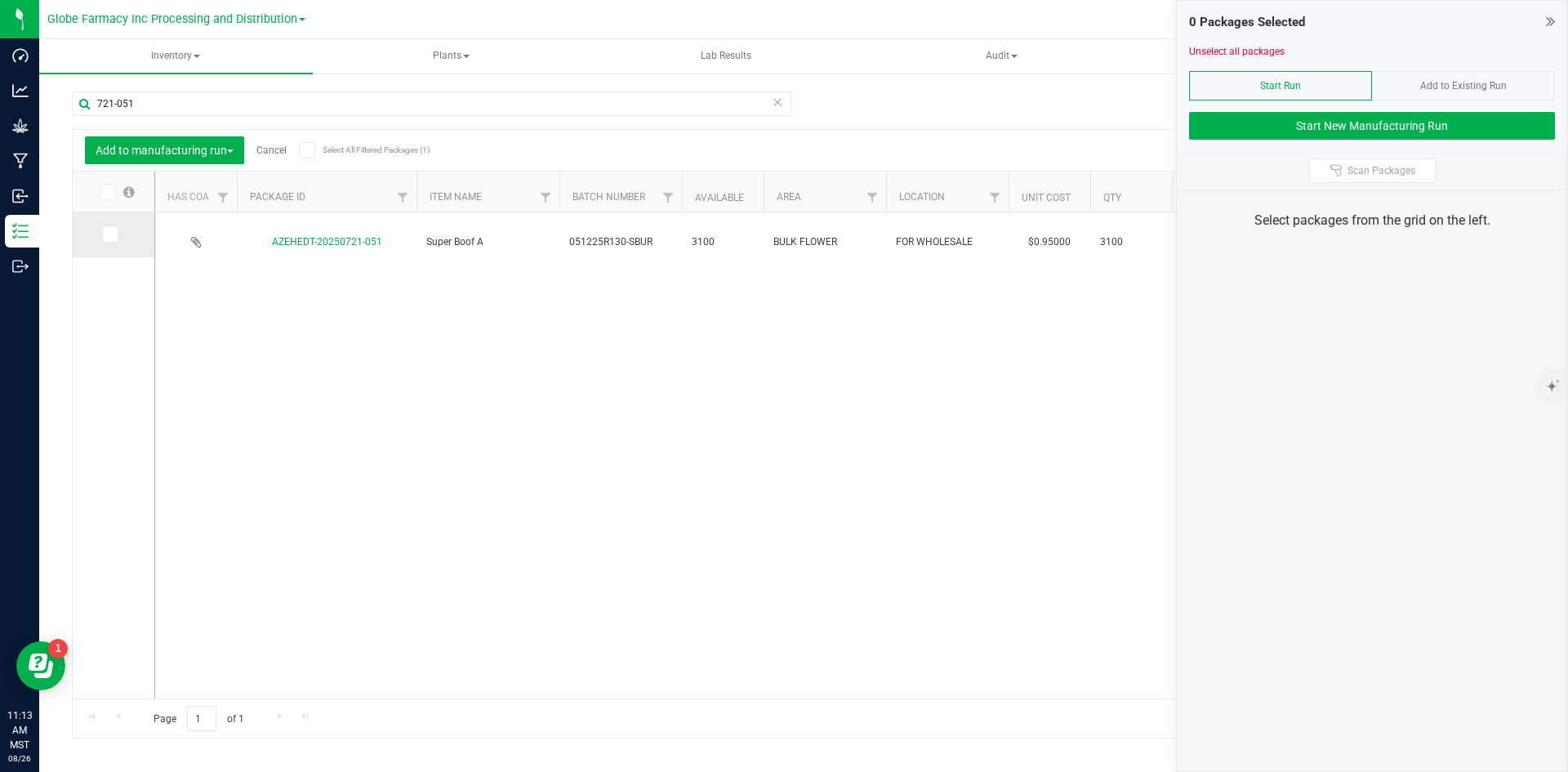
click at [108, 234] on icon at bounding box center [109, 234] width 11 height 0
click at [0, 0] on input "checkbox" at bounding box center [0, 0] width 0 height 0
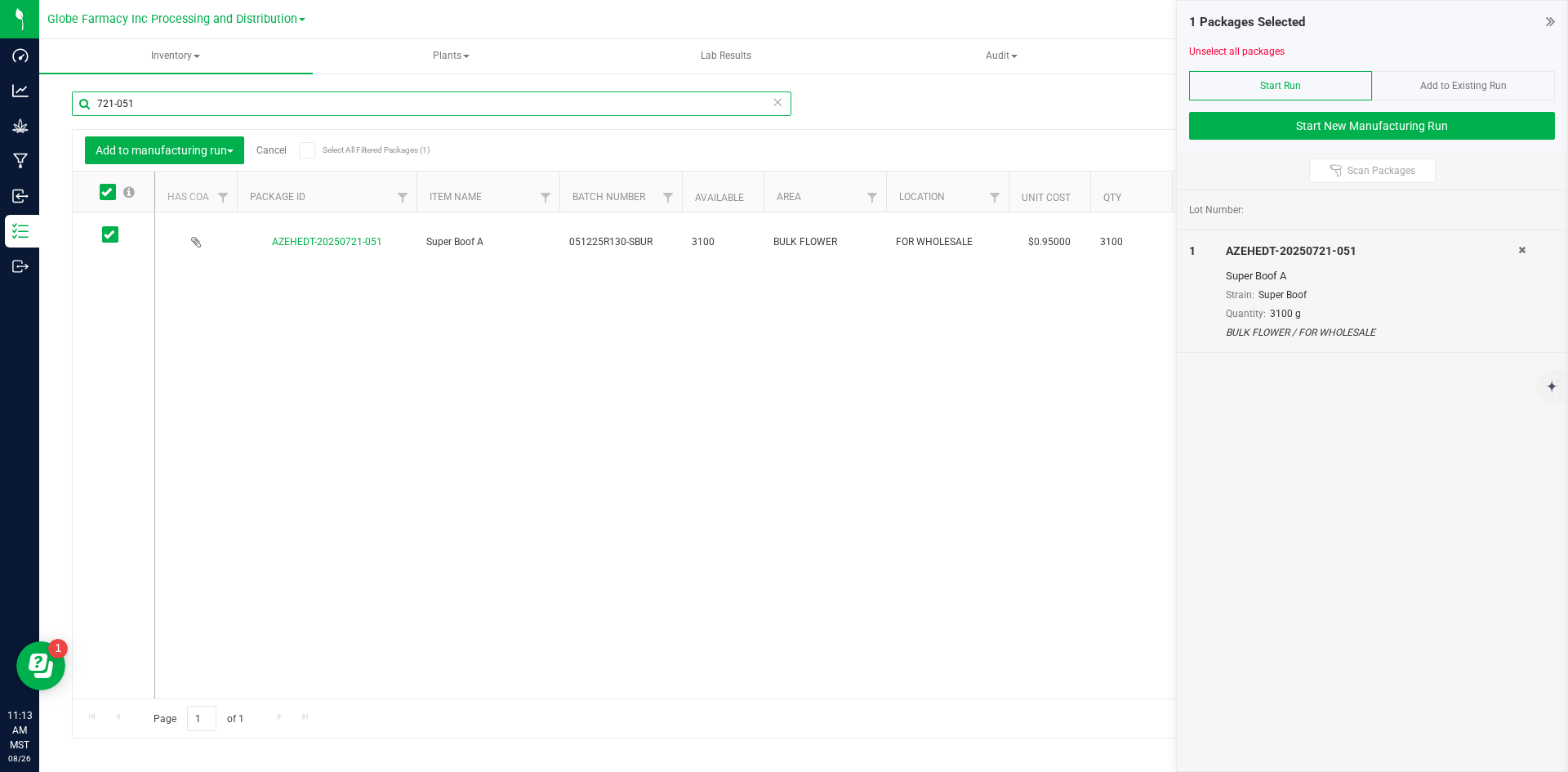
click at [158, 96] on input "721-051" at bounding box center [431, 104] width 719 height 25
type input "721-053"
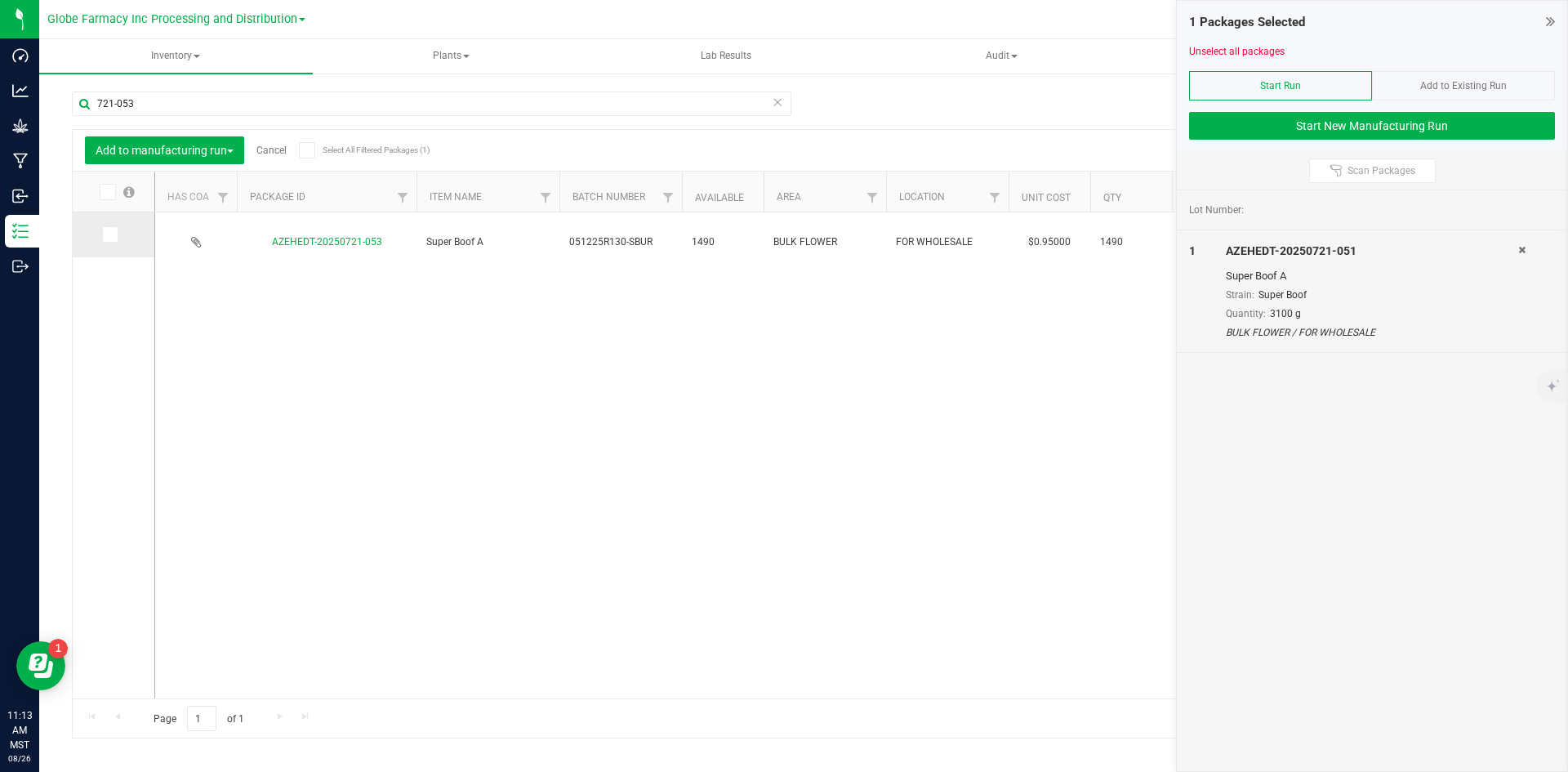
click at [110, 240] on span at bounding box center [110, 234] width 16 height 16
click at [0, 0] on input "checkbox" at bounding box center [0, 0] width 0 height 0
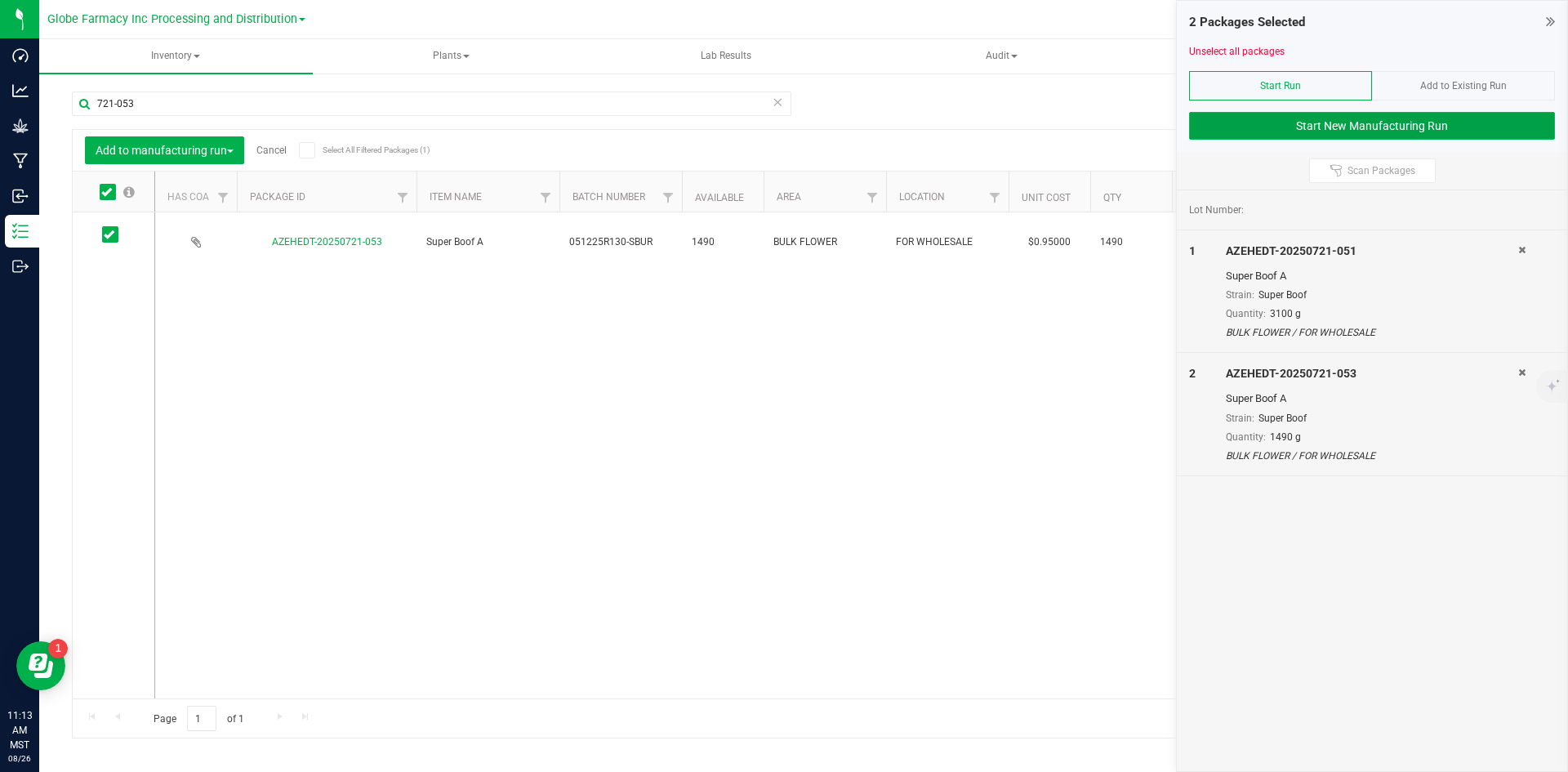
click at [1342, 133] on button "Start New Manufacturing Run" at bounding box center [1372, 126] width 366 height 28
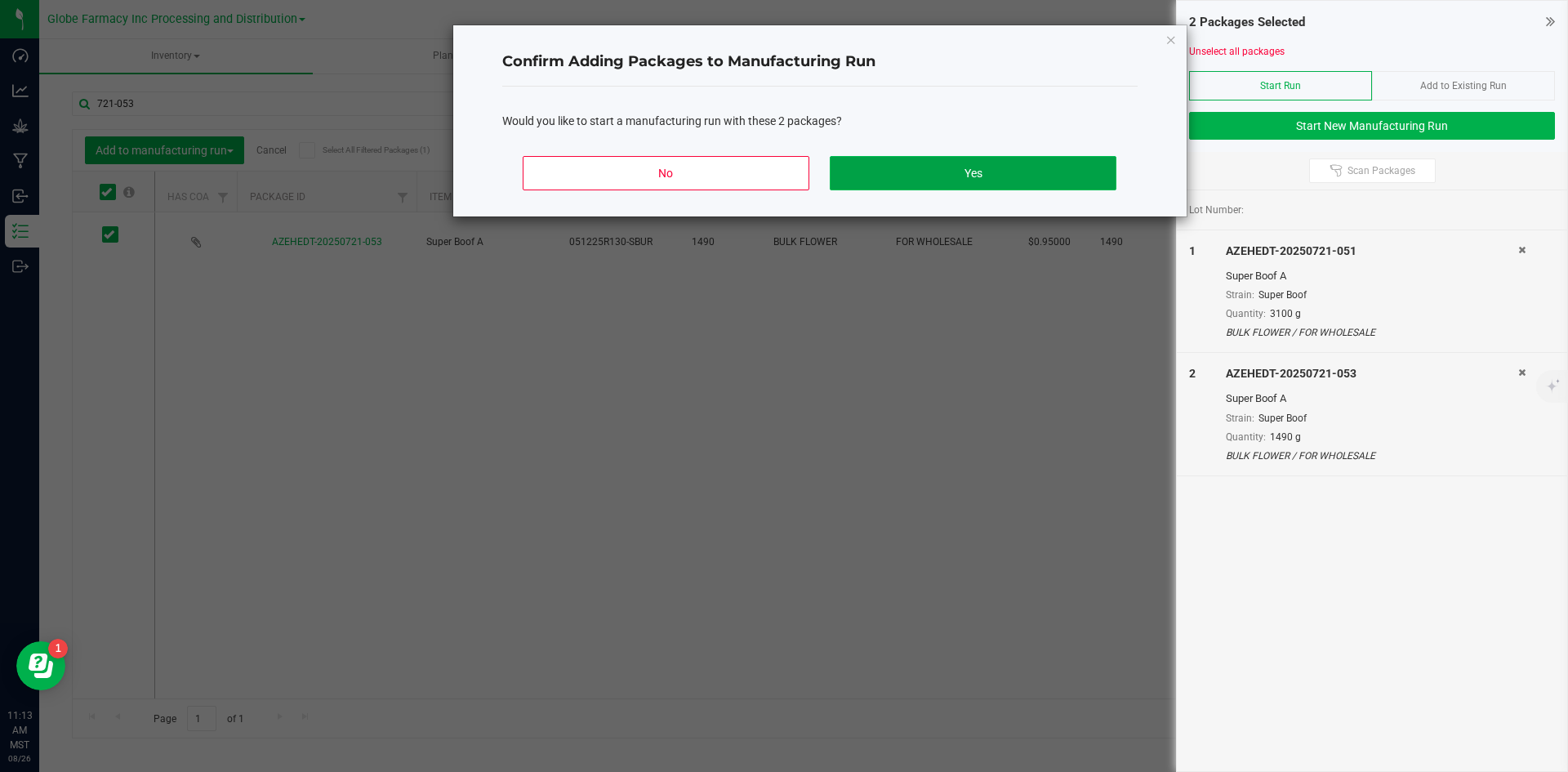
click at [1054, 175] on button "Yes" at bounding box center [972, 174] width 286 height 34
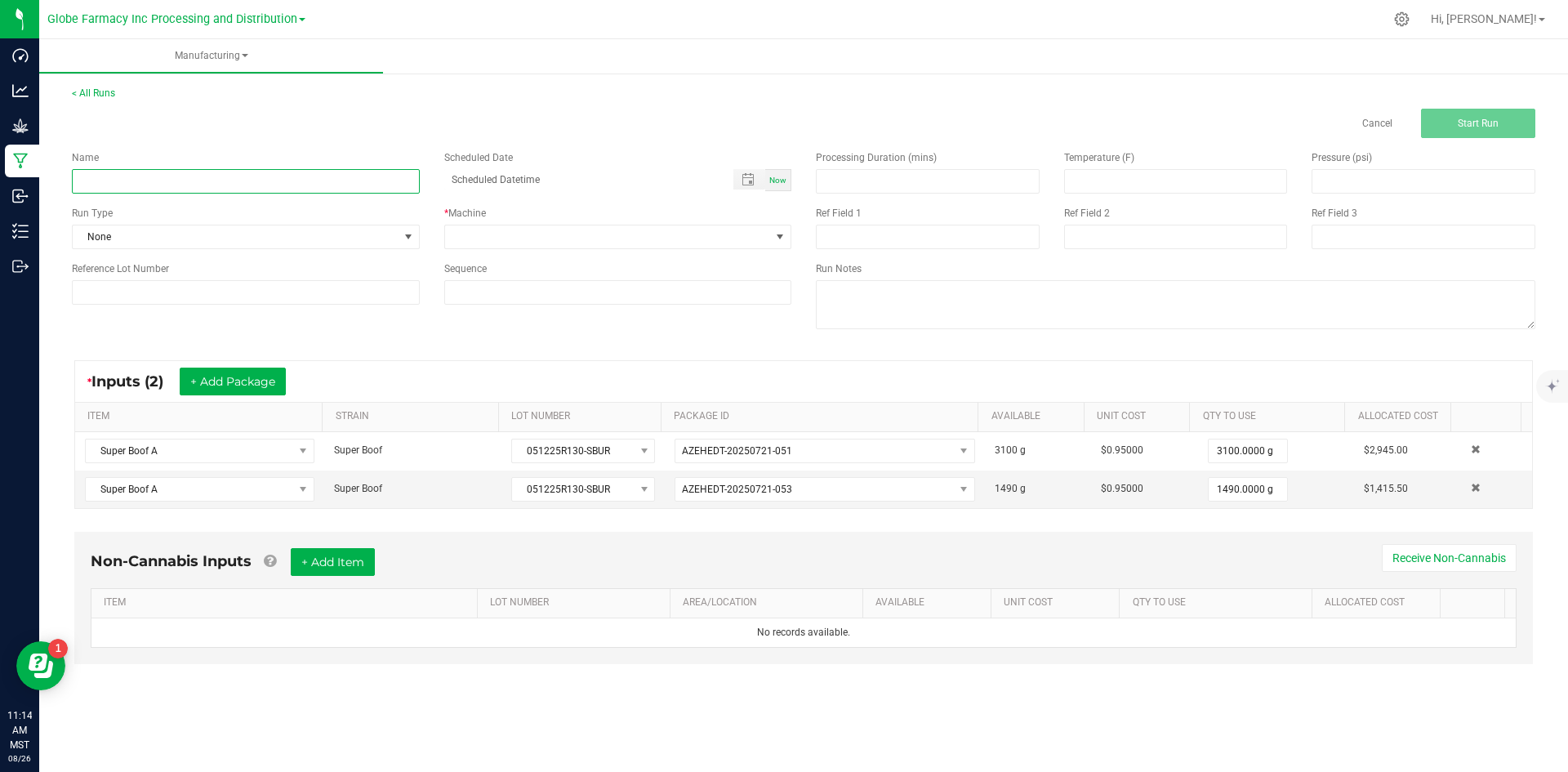
click at [255, 179] on input at bounding box center [246, 182] width 348 height 25
type input "JOZ SUPER BOOF 28G"
click at [468, 236] on span at bounding box center [608, 237] width 326 height 23
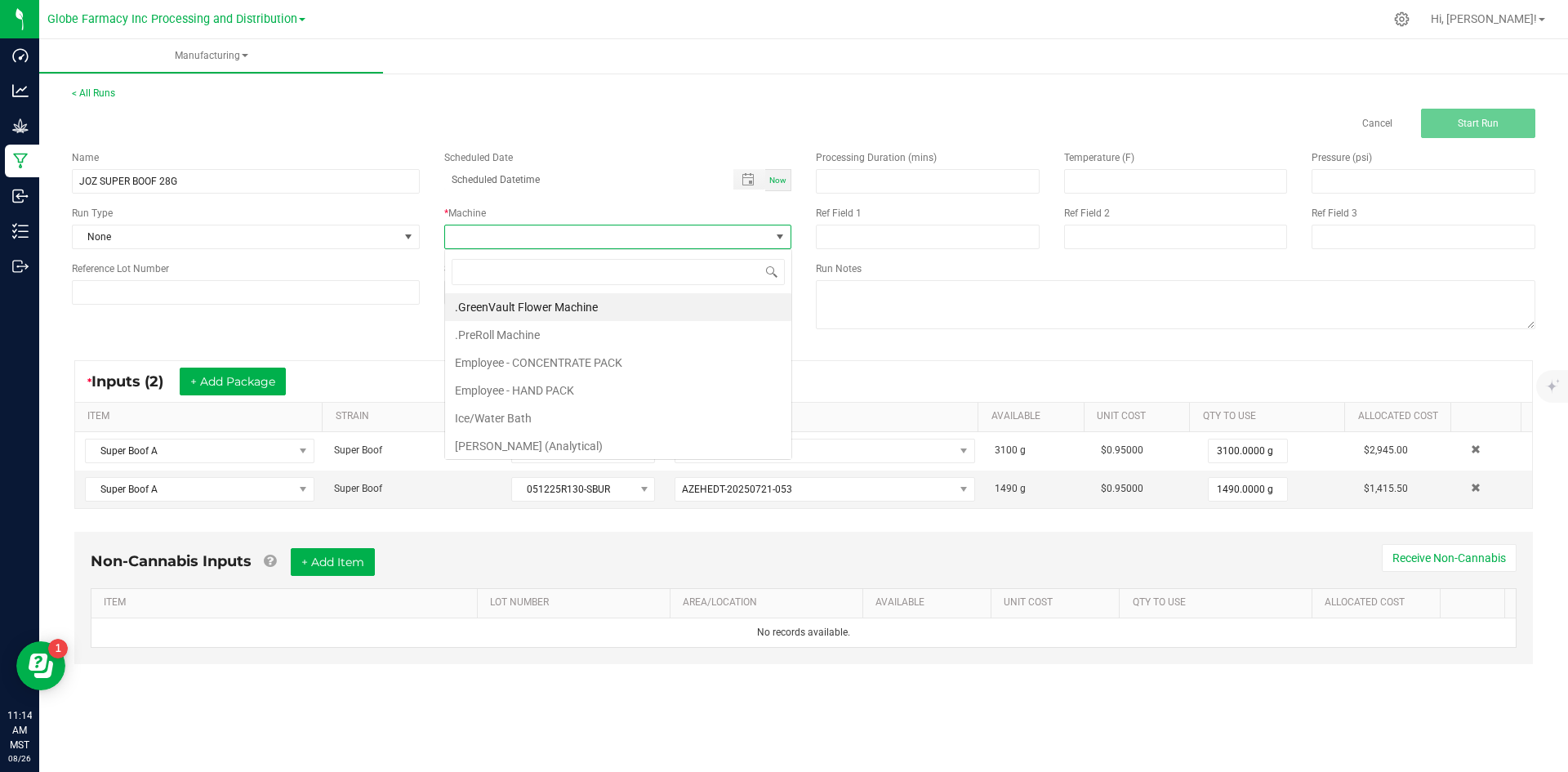
scroll to position [25, 347]
click at [498, 372] on li "Employee - CONCENTRATE PACK" at bounding box center [618, 363] width 346 height 28
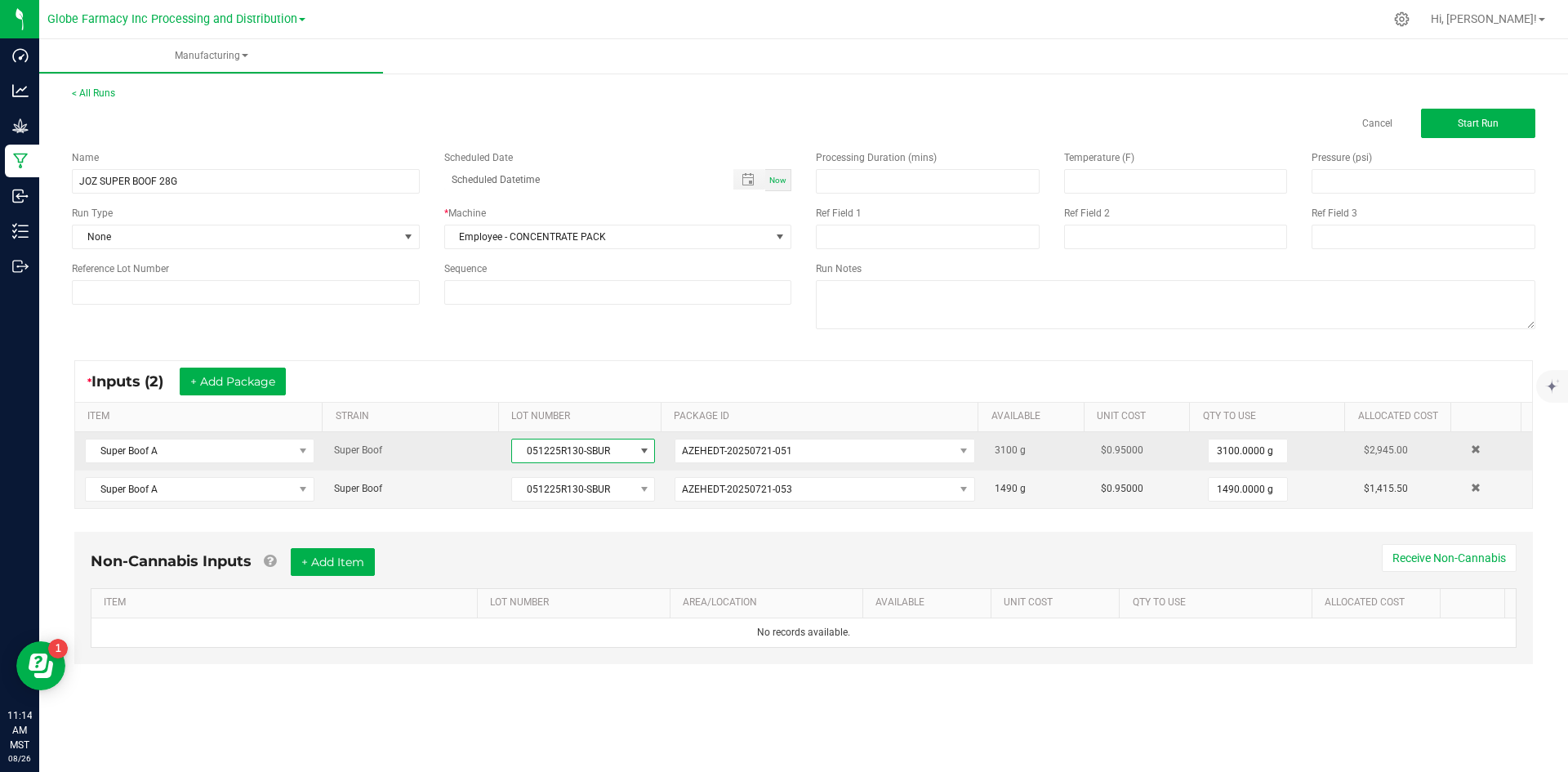
click at [524, 451] on span "051225R130-SBUR" at bounding box center [573, 451] width 122 height 23
drag, startPoint x: 517, startPoint y: 455, endPoint x: 621, endPoint y: 447, distance: 104.3
click at [621, 447] on span "051225R130-SBUR" at bounding box center [573, 451] width 122 height 23
copy span "051225R130-SBUR"
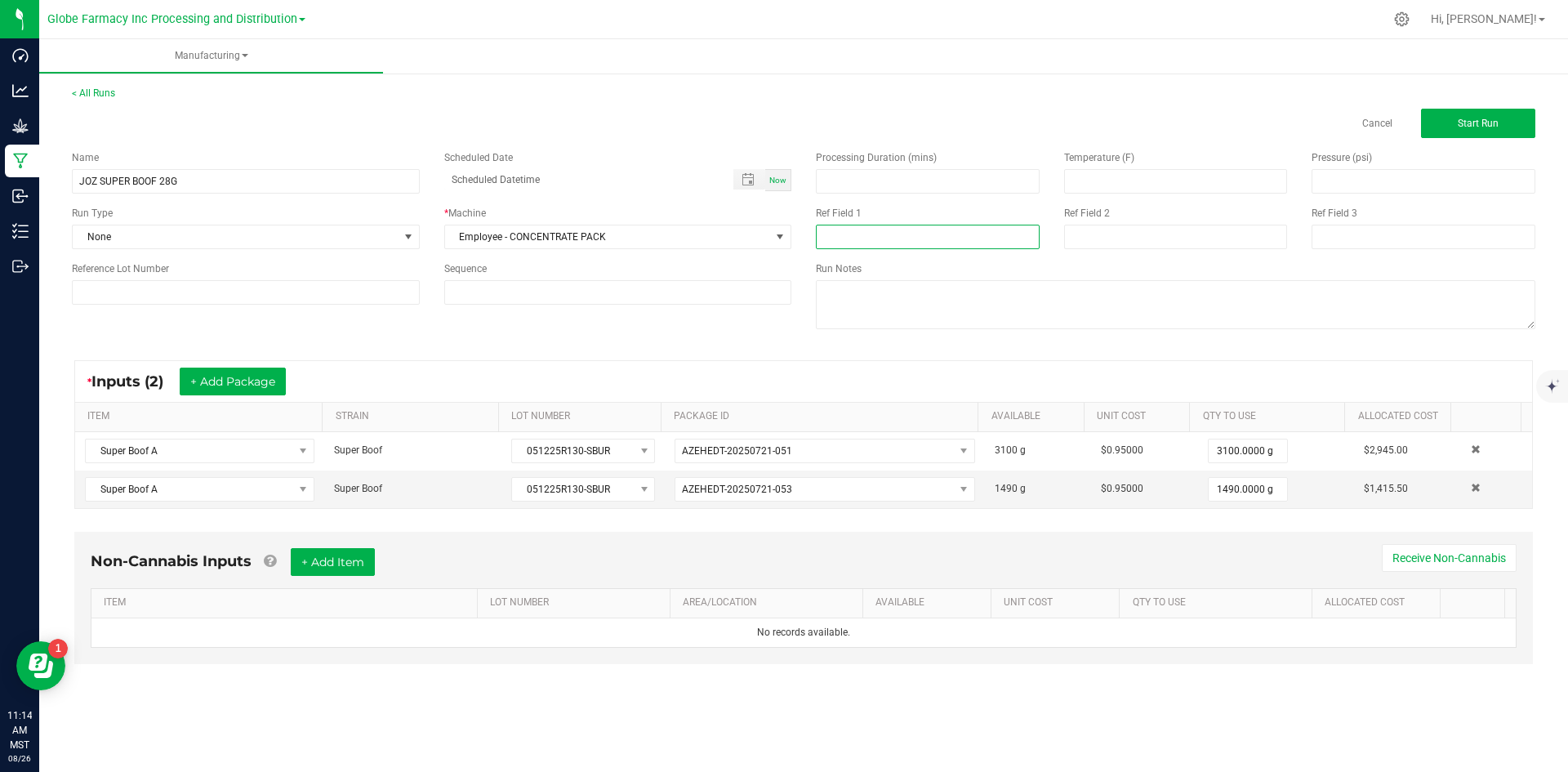
paste input "051225R130-SBUR"
type input "051225R130-SBUR"
click at [1163, 223] on div "Ref Field 2" at bounding box center [1176, 228] width 248 height 43
click at [1159, 232] on input at bounding box center [1176, 237] width 223 height 25
type input "[DATE] FLOWER"
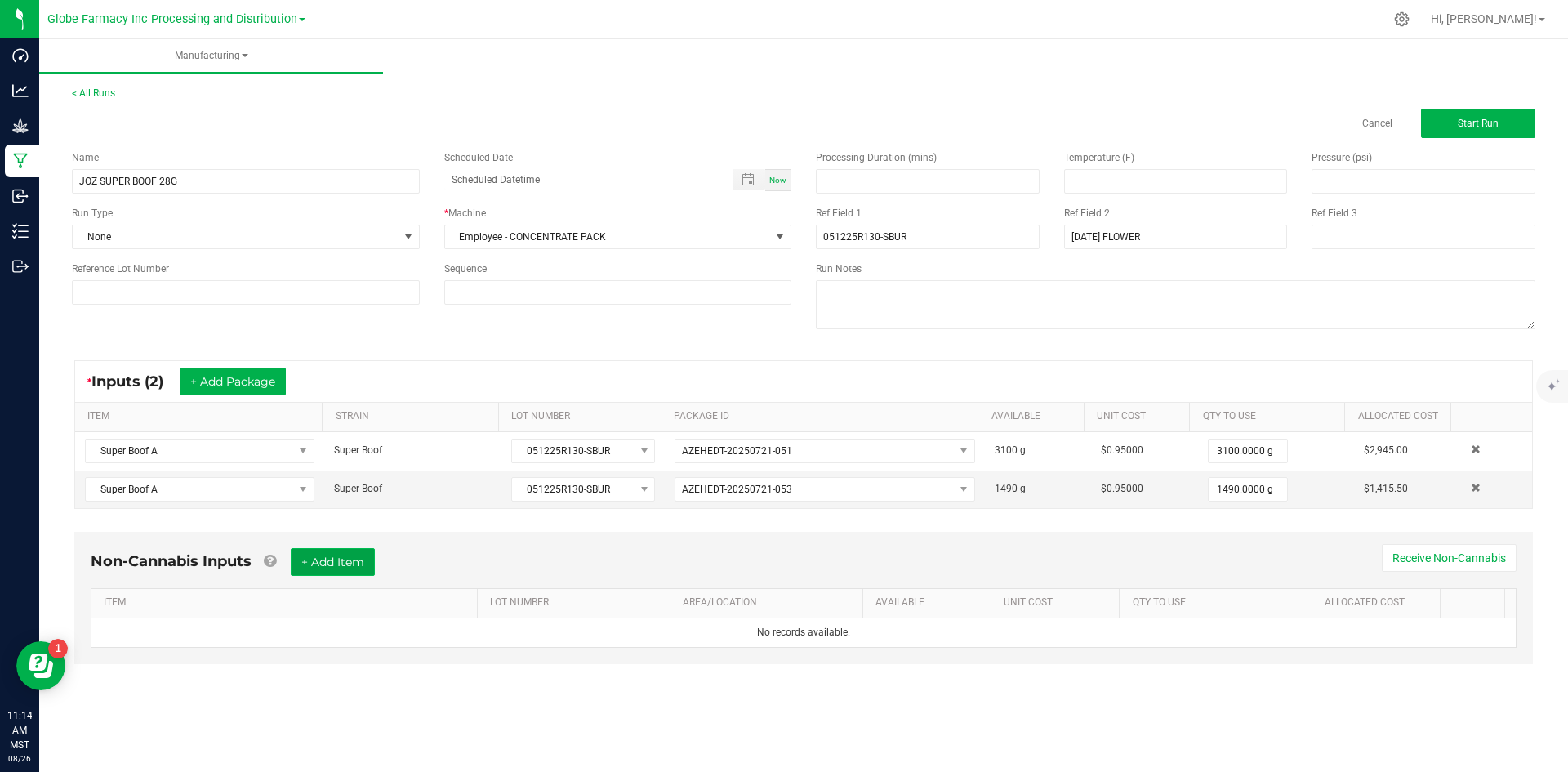
click at [306, 567] on button "+ Add Item" at bounding box center [332, 562] width 84 height 28
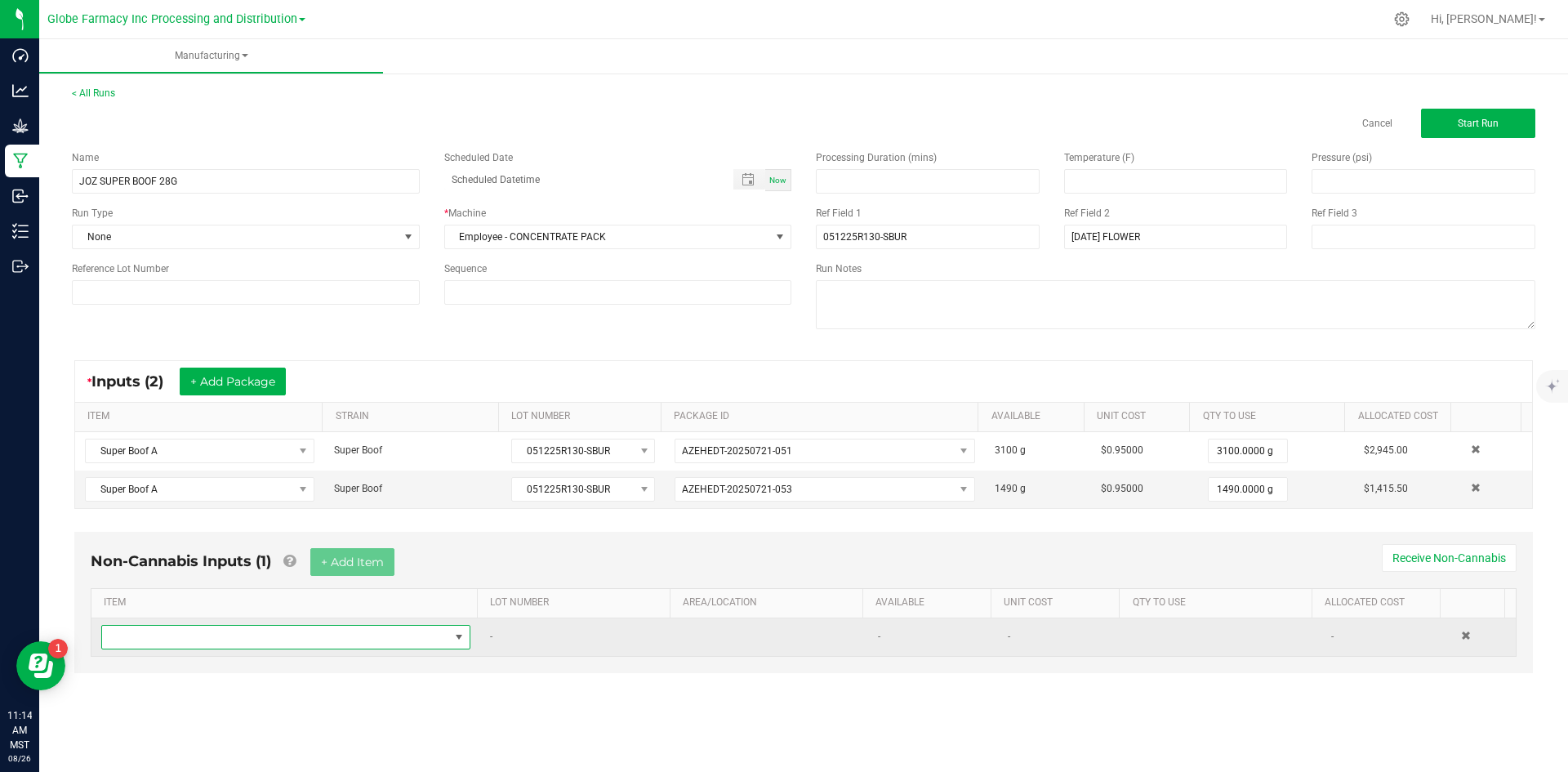
click at [268, 642] on span "NO DATA FOUND" at bounding box center [276, 638] width 347 height 23
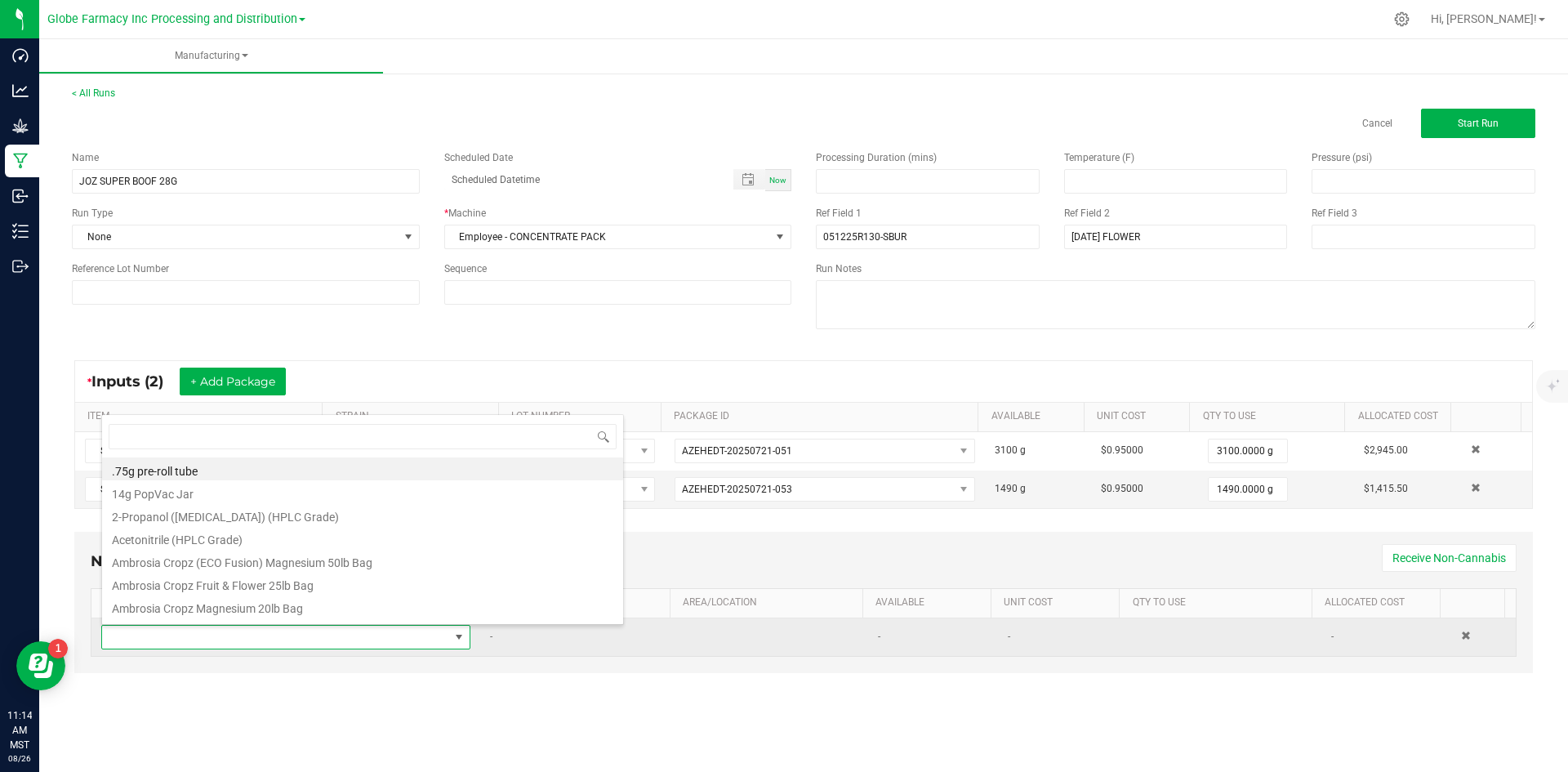
scroll to position [25, 363]
type input "OUNCE"
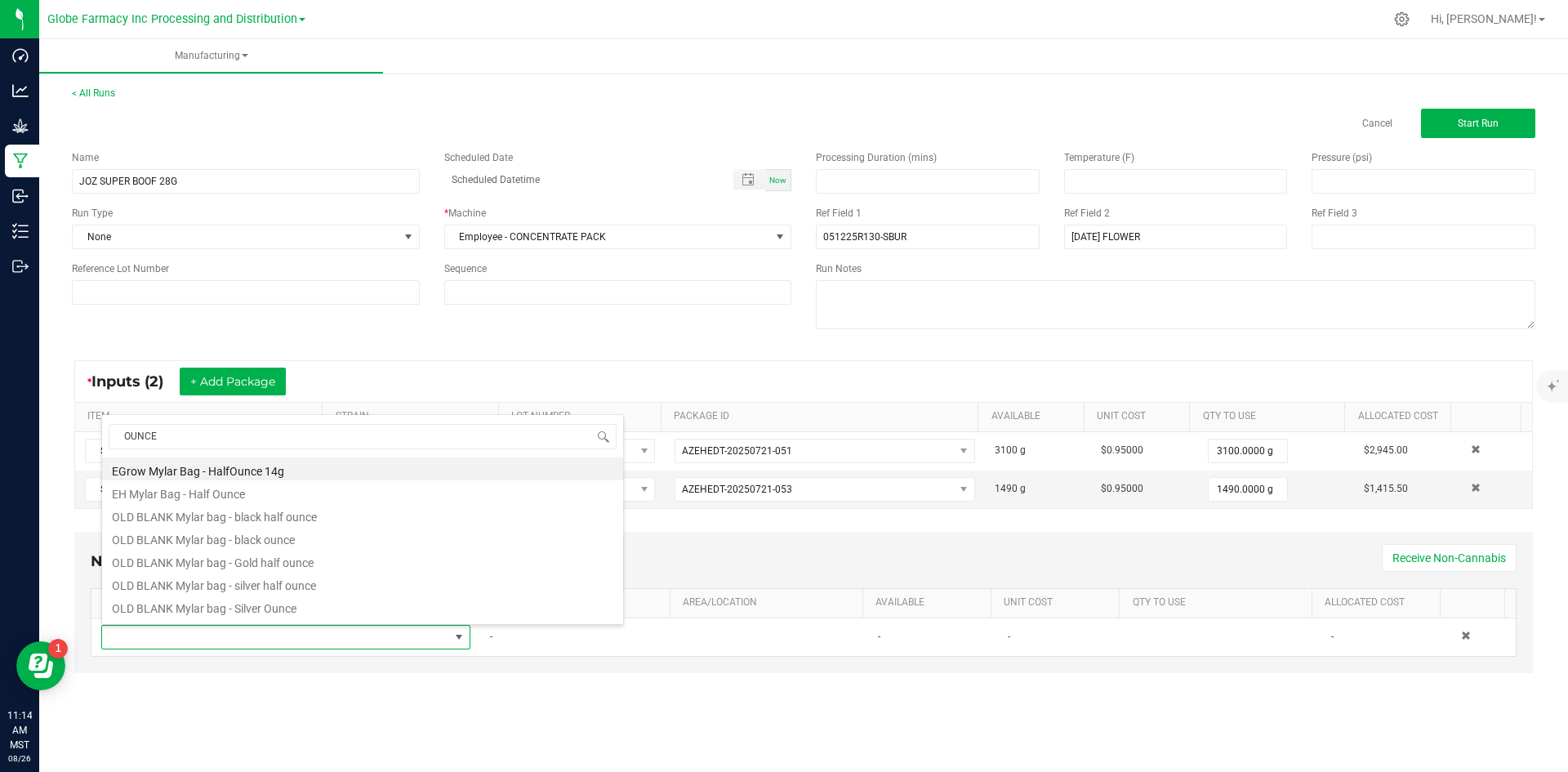
scroll to position [65, 0]
click at [251, 602] on li "Ounce Jar - White" at bounding box center [363, 610] width 521 height 23
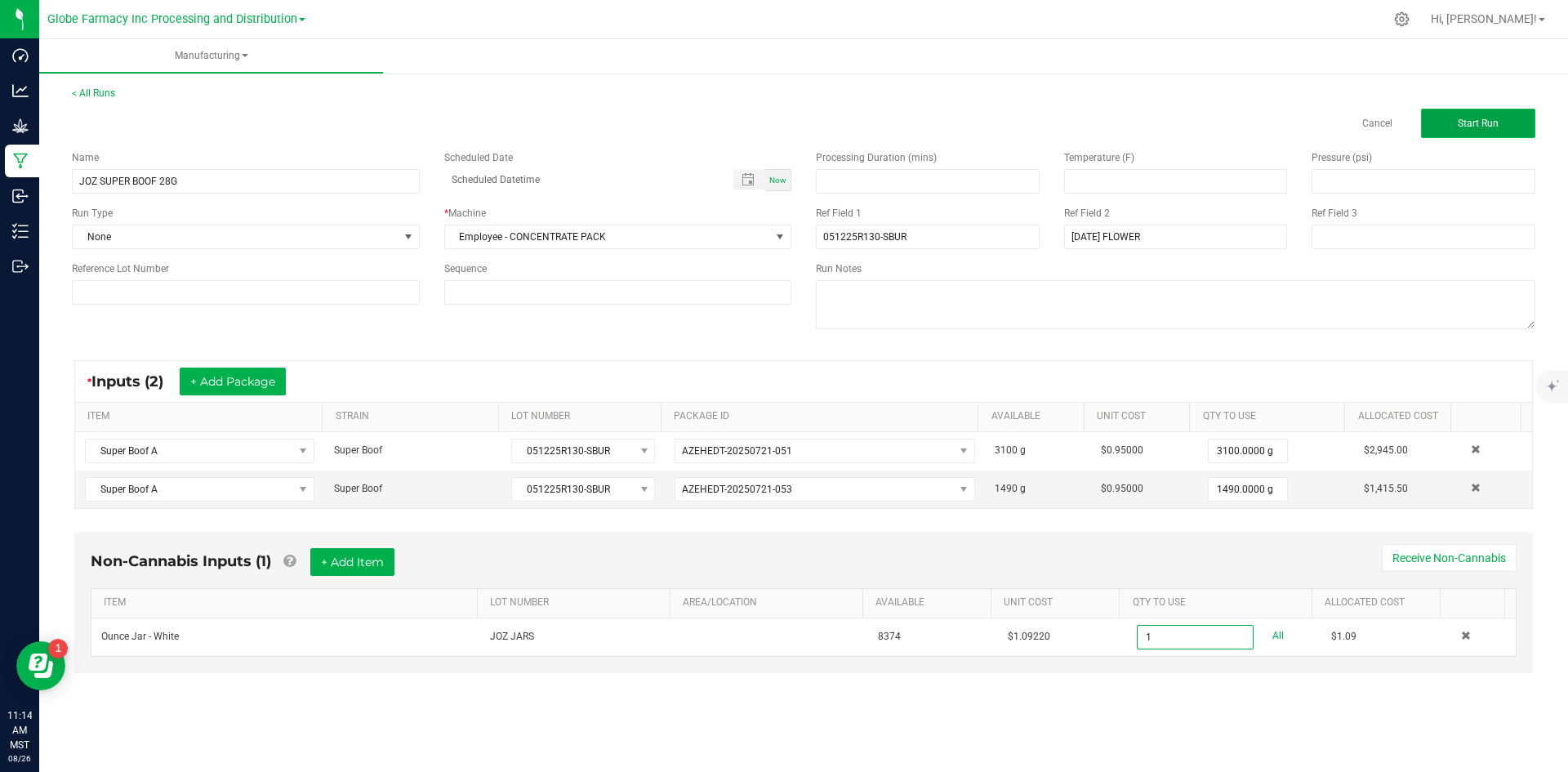
type input "1 ea"
click at [1515, 123] on button "Start Run" at bounding box center [1479, 124] width 115 height 29
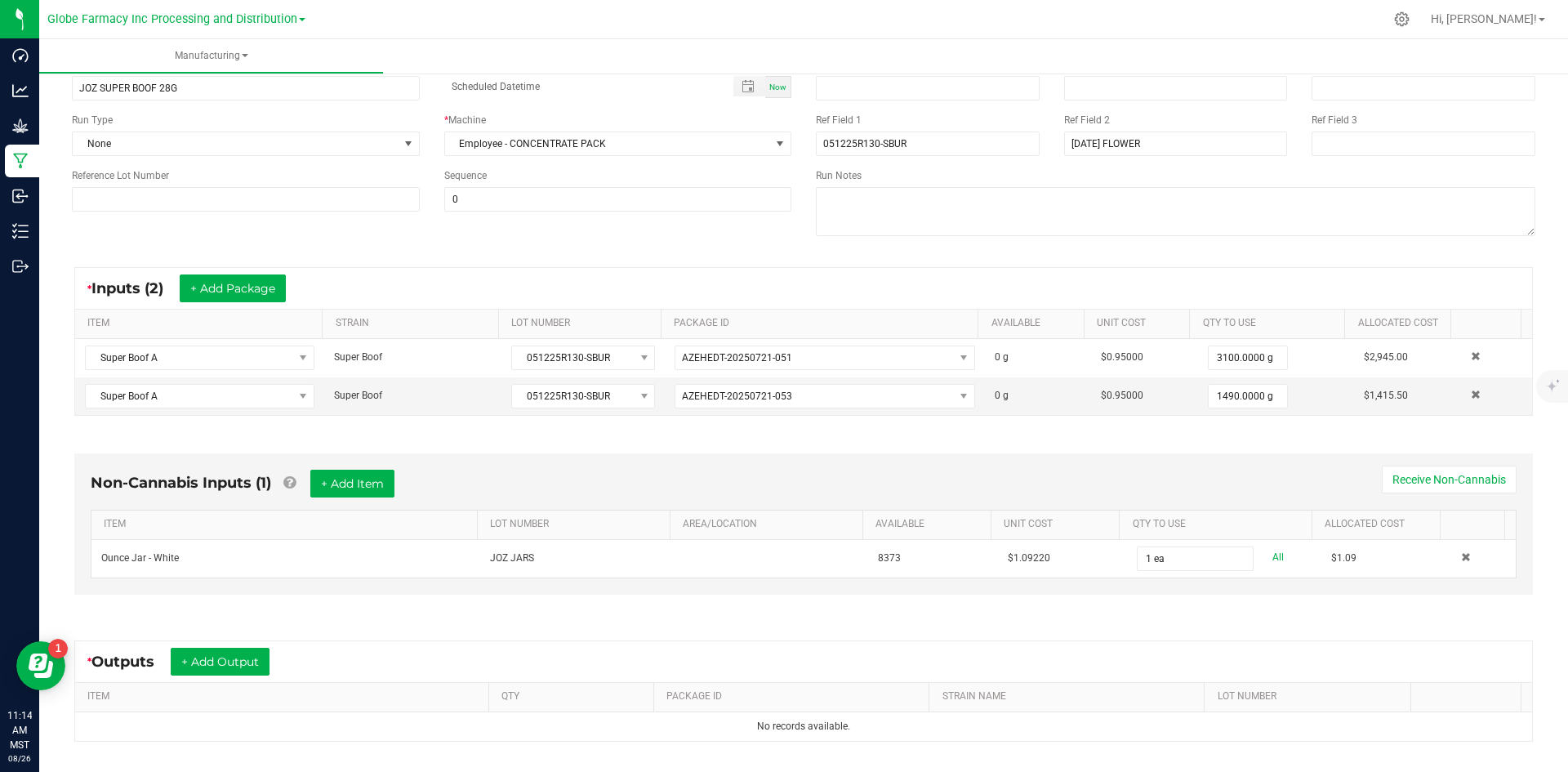
scroll to position [270, 0]
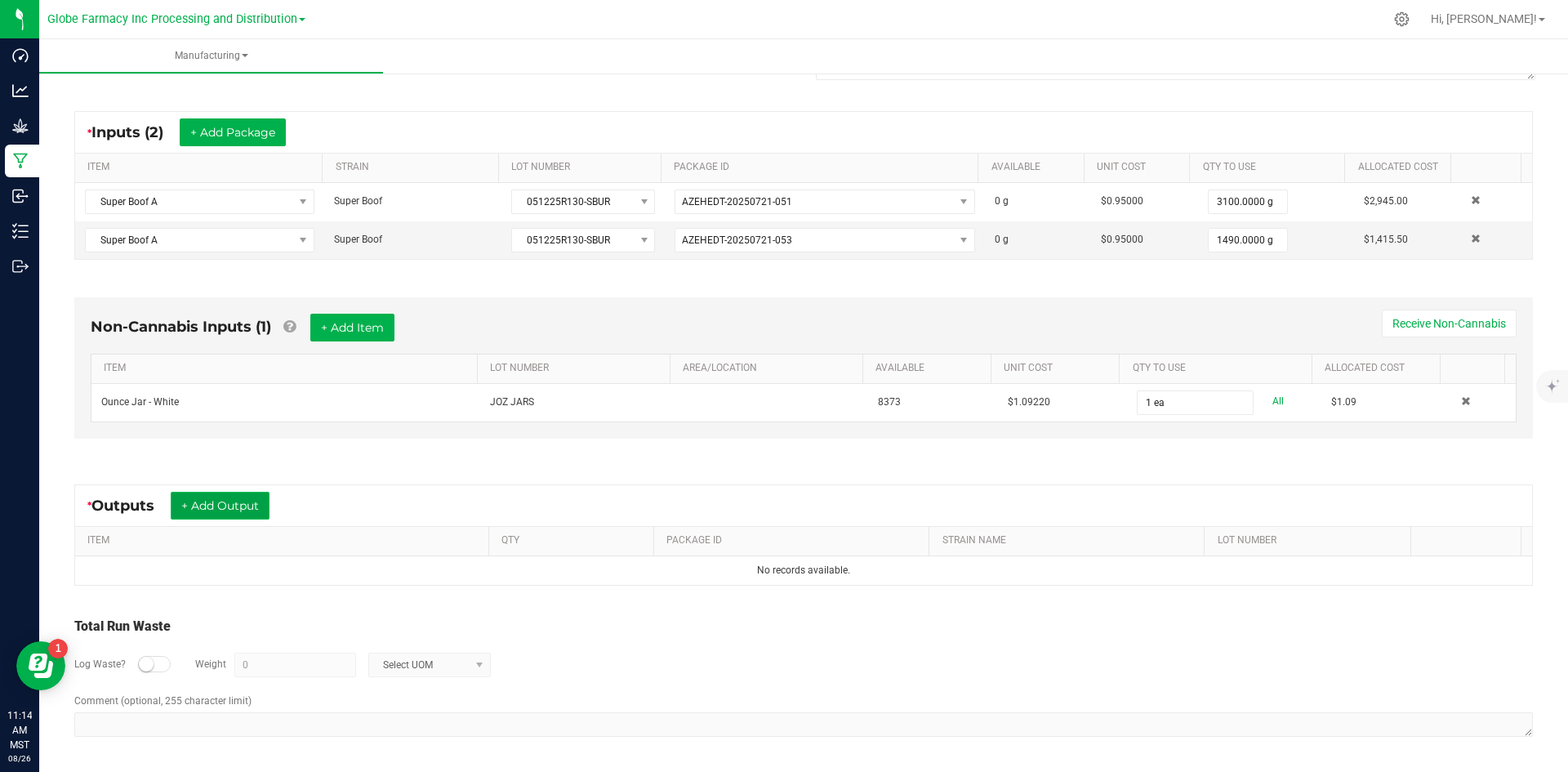
click at [182, 505] on button "+ Add Output" at bounding box center [220, 506] width 99 height 28
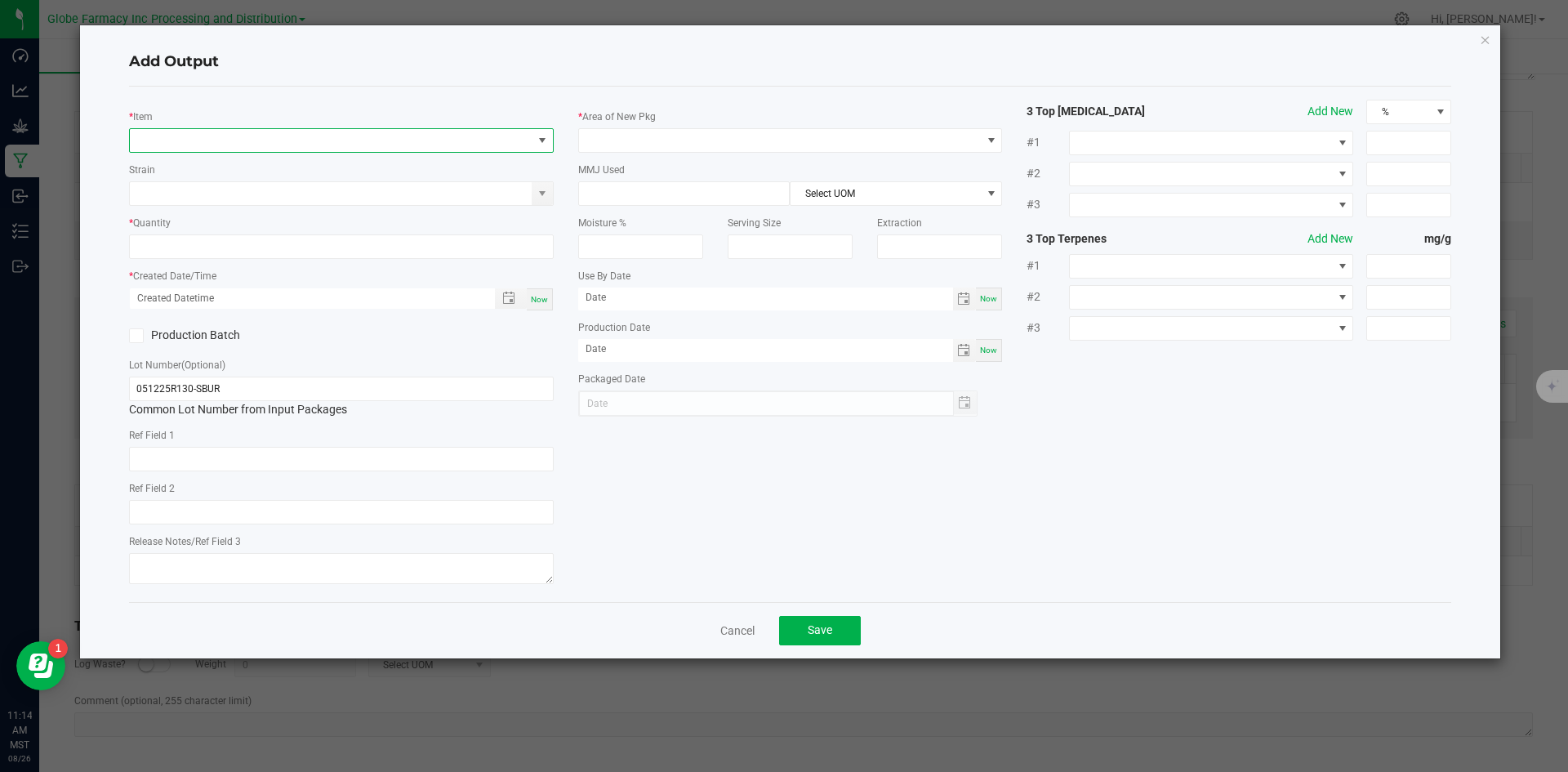
click at [206, 144] on span "NO DATA FOUND" at bounding box center [331, 141] width 403 height 23
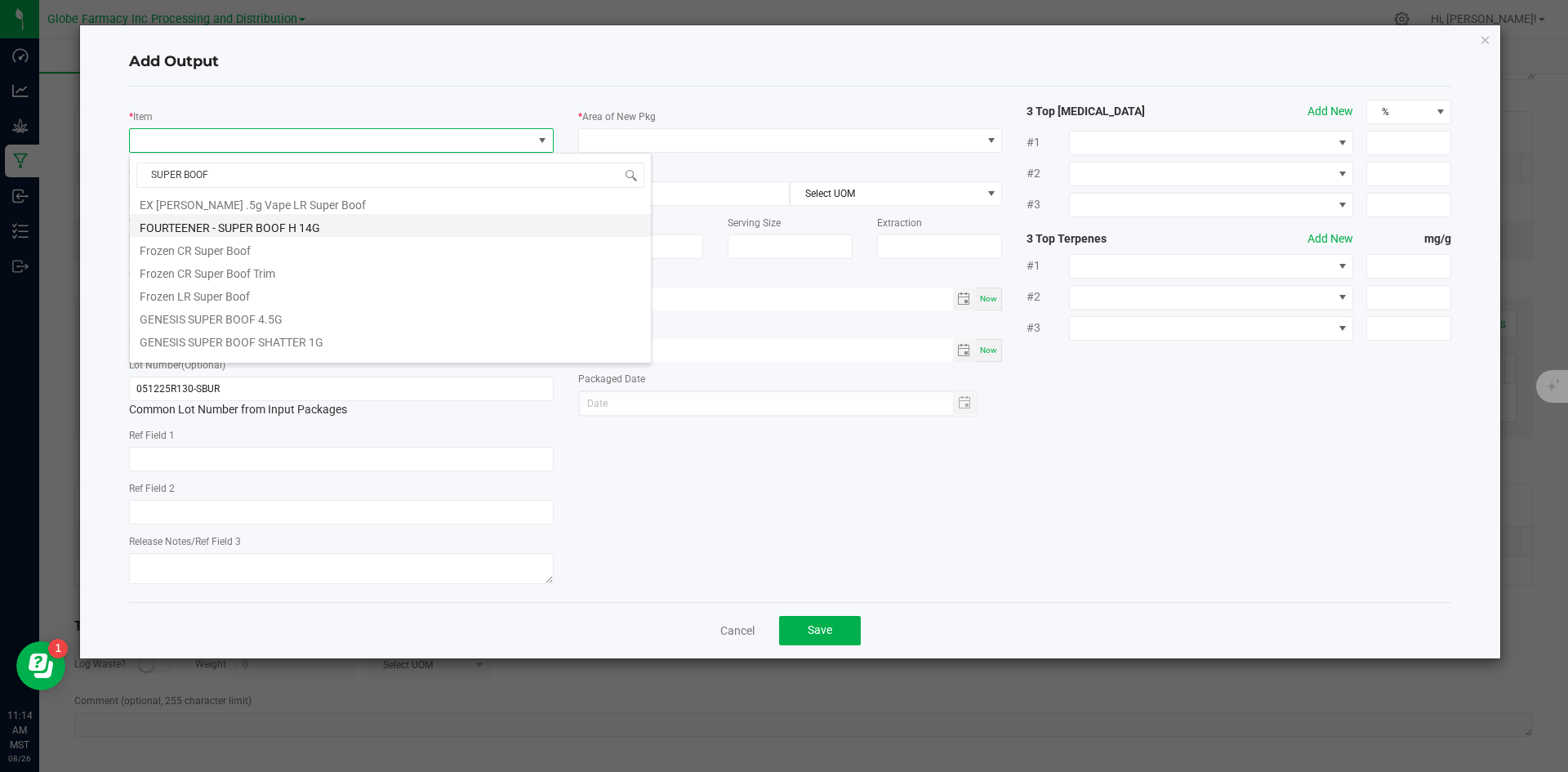
scroll to position [0, 0]
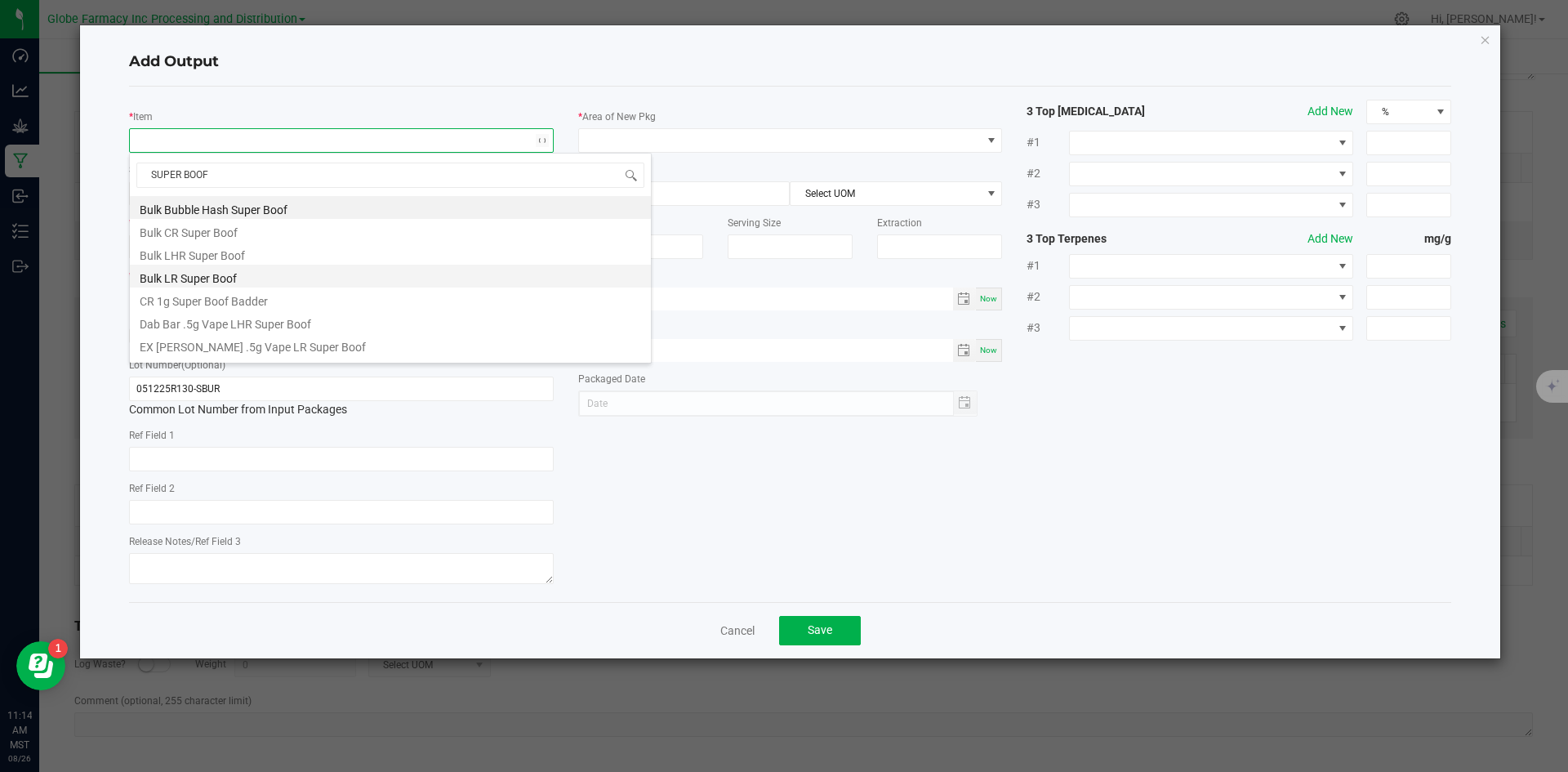
type input "SUPER BOOF B"
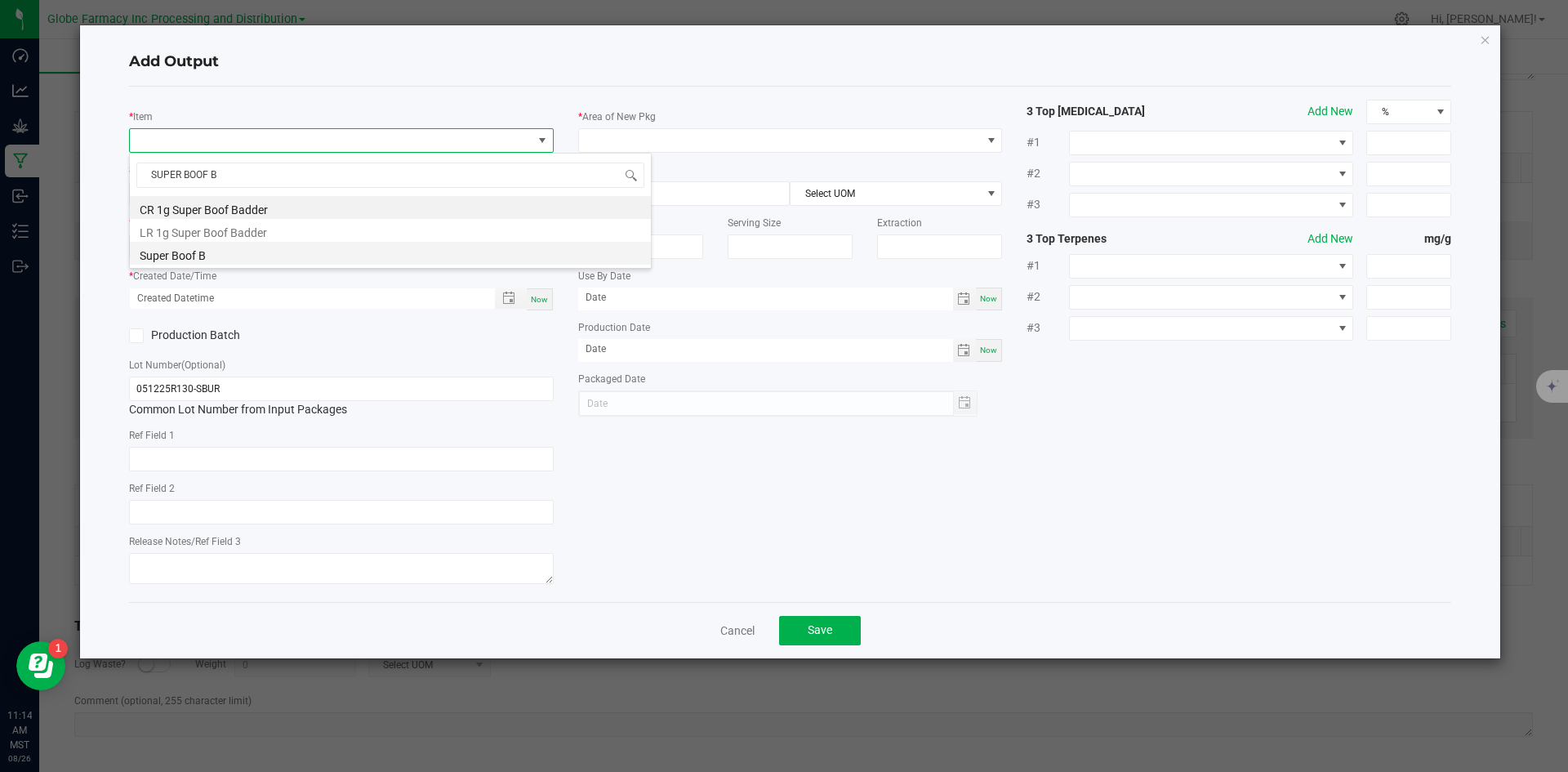
click at [253, 258] on li "Super Boof B" at bounding box center [390, 253] width 521 height 23
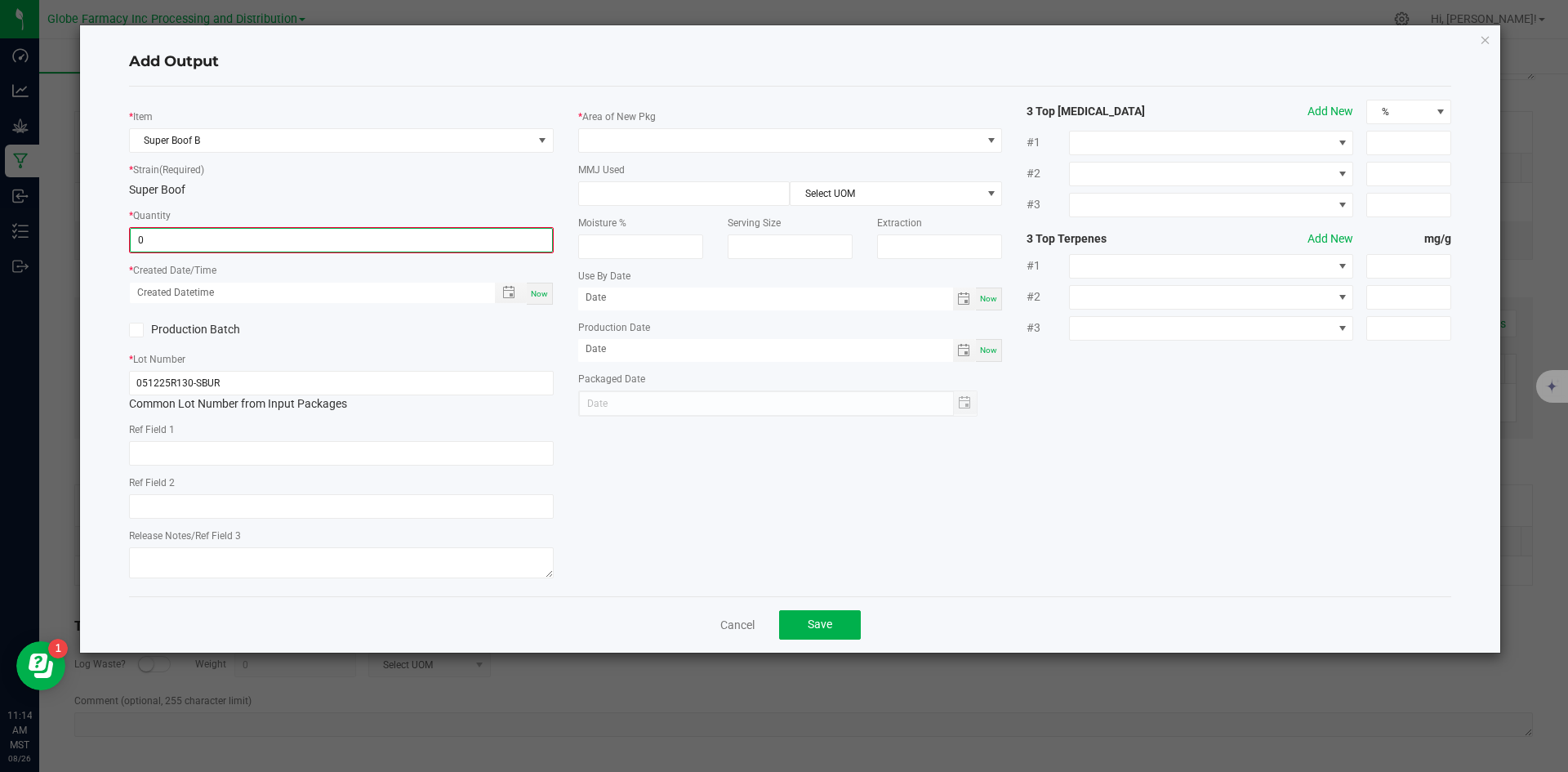
click at [250, 251] on input "0" at bounding box center [341, 240] width 421 height 23
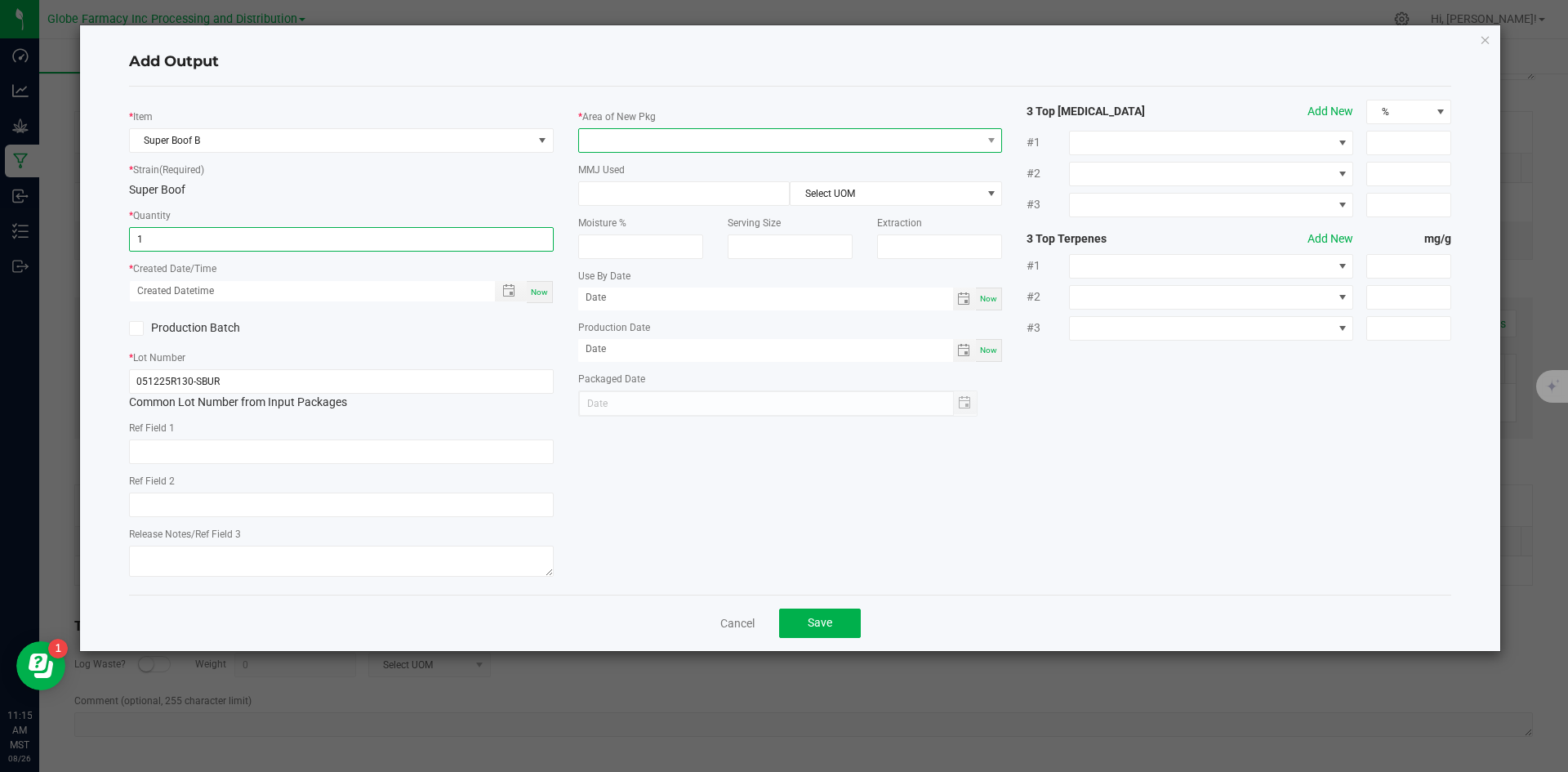
type input "1.0000 g"
click at [667, 137] on span at bounding box center [781, 141] width 403 height 23
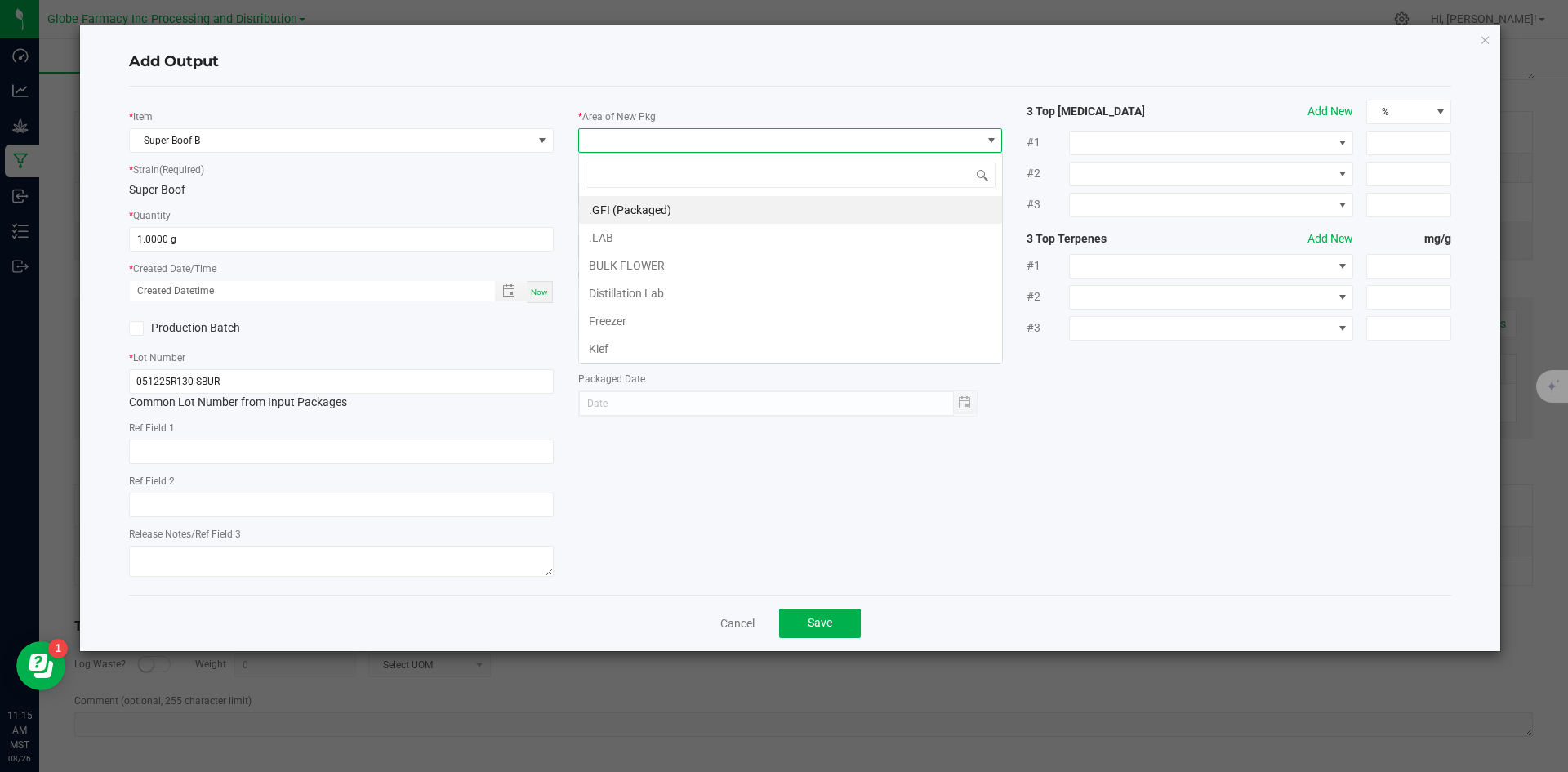
scroll to position [25, 425]
click at [629, 265] on li "BULK FLOWER" at bounding box center [791, 265] width 423 height 28
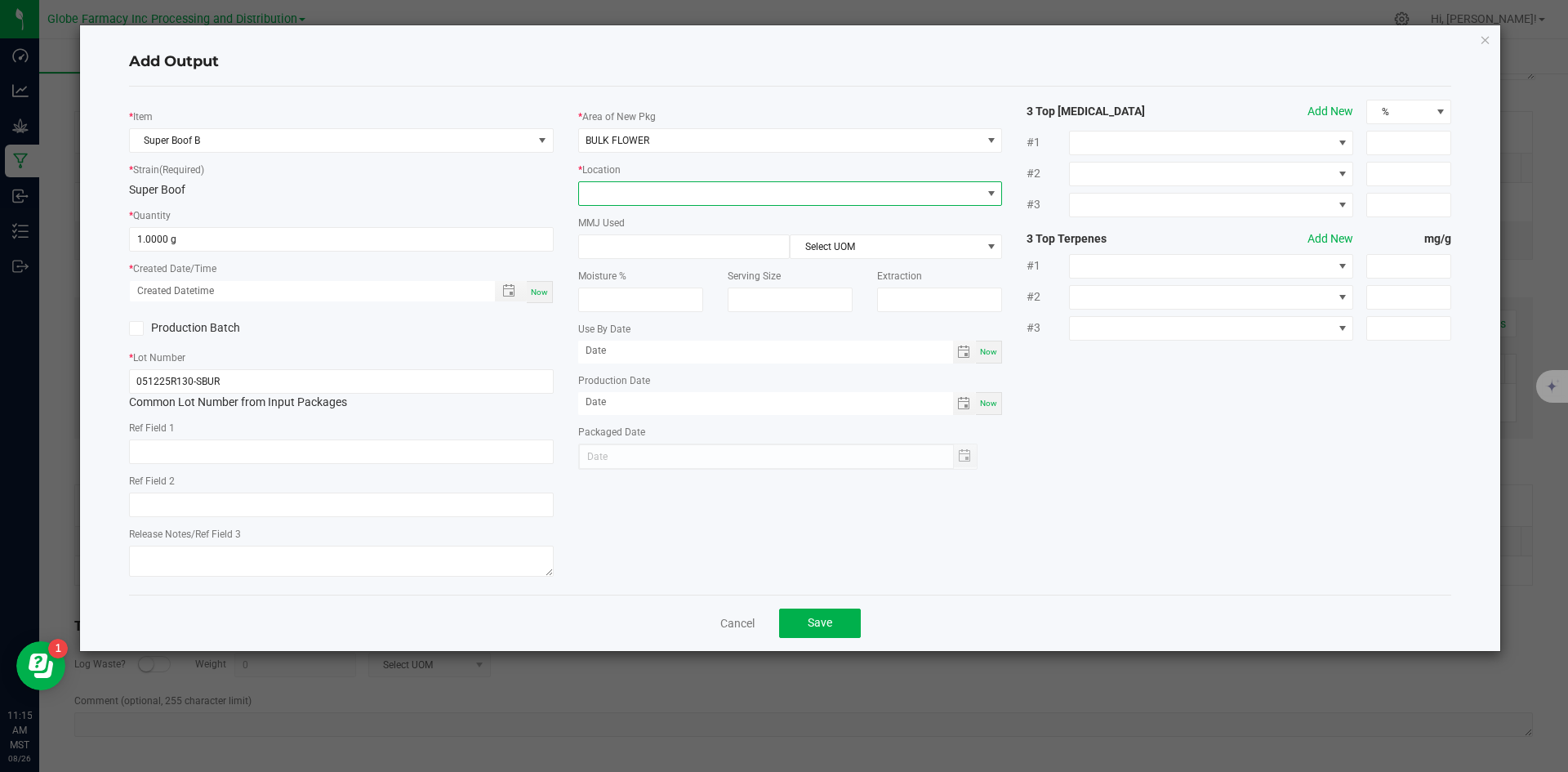
click at [642, 187] on span at bounding box center [781, 194] width 403 height 23
click at [667, 354] on li "Shake" at bounding box center [791, 362] width 423 height 28
click at [832, 625] on button "Save" at bounding box center [820, 624] width 82 height 29
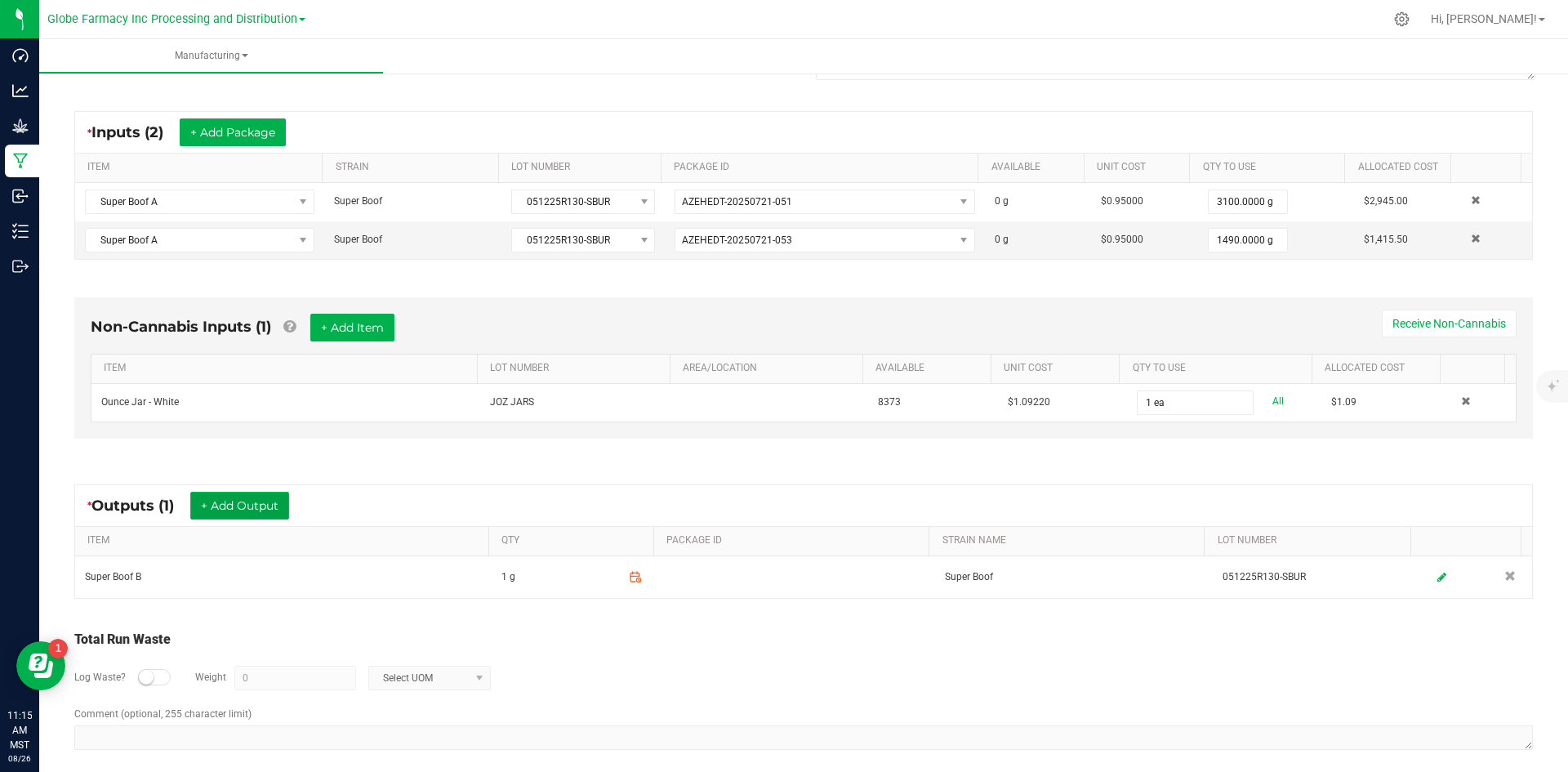
click at [243, 506] on button "+ Add Output" at bounding box center [240, 506] width 99 height 28
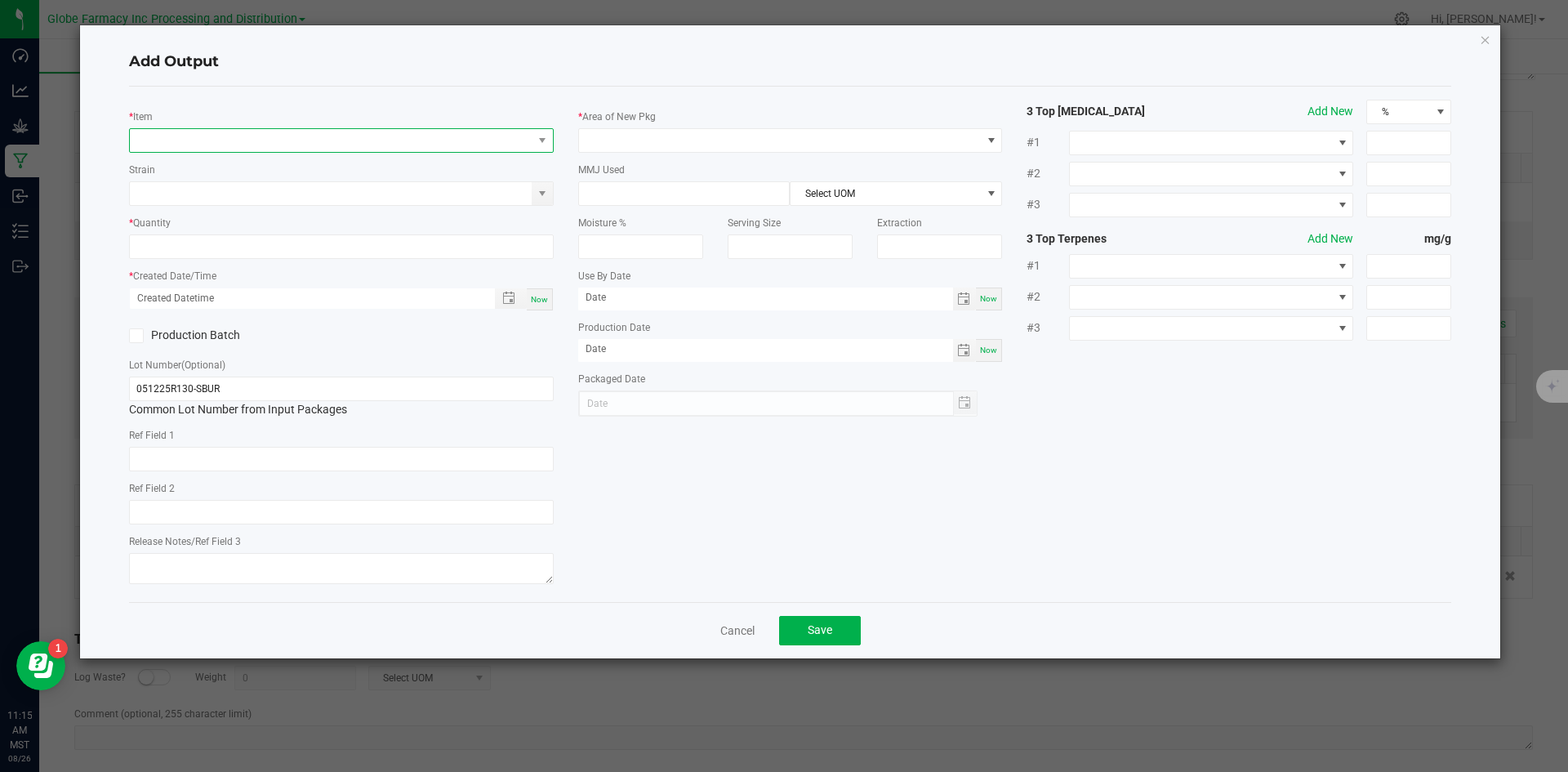
click at [336, 144] on span "NO DATA FOUND" at bounding box center [331, 141] width 403 height 23
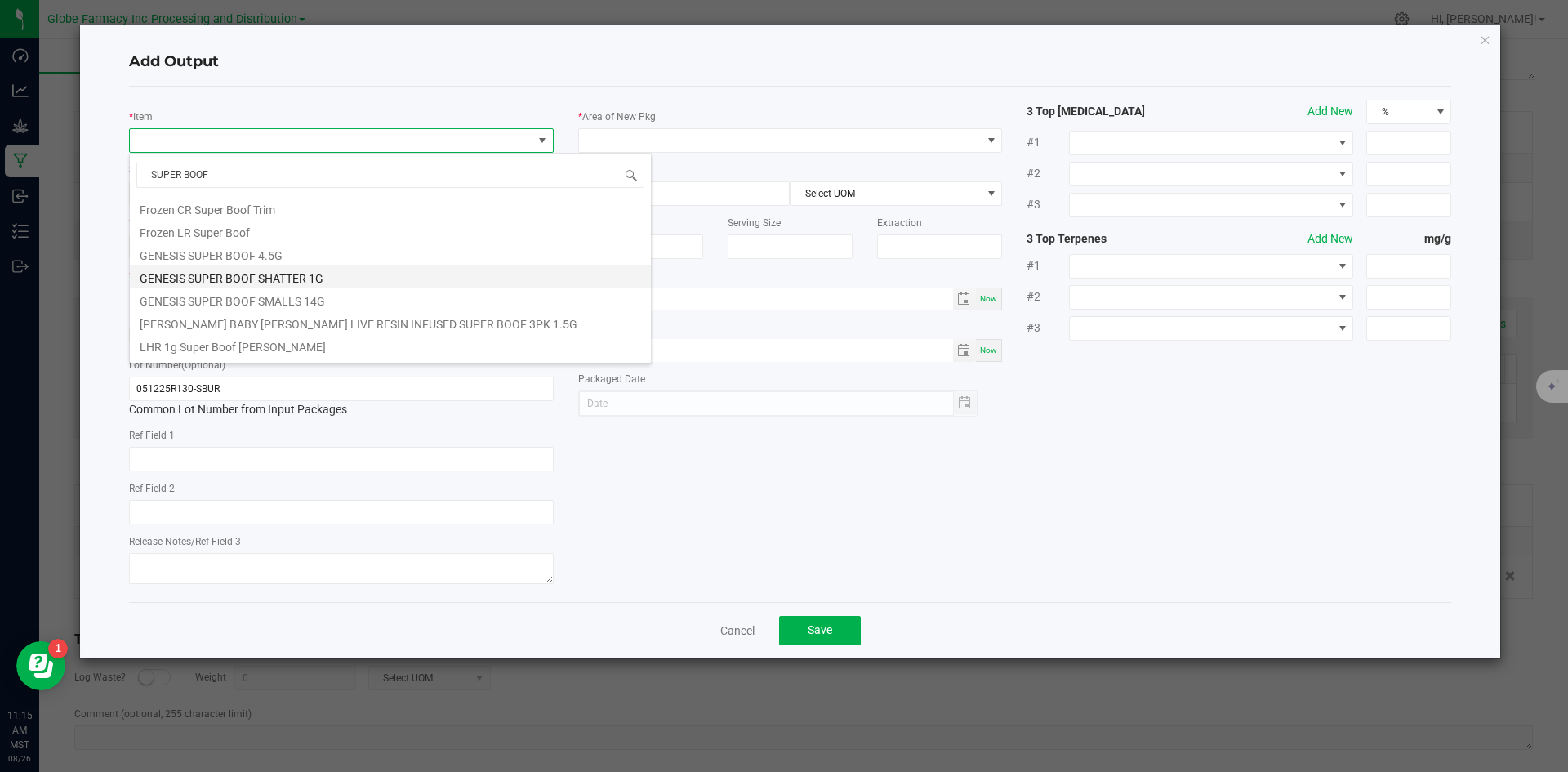
scroll to position [245, 0]
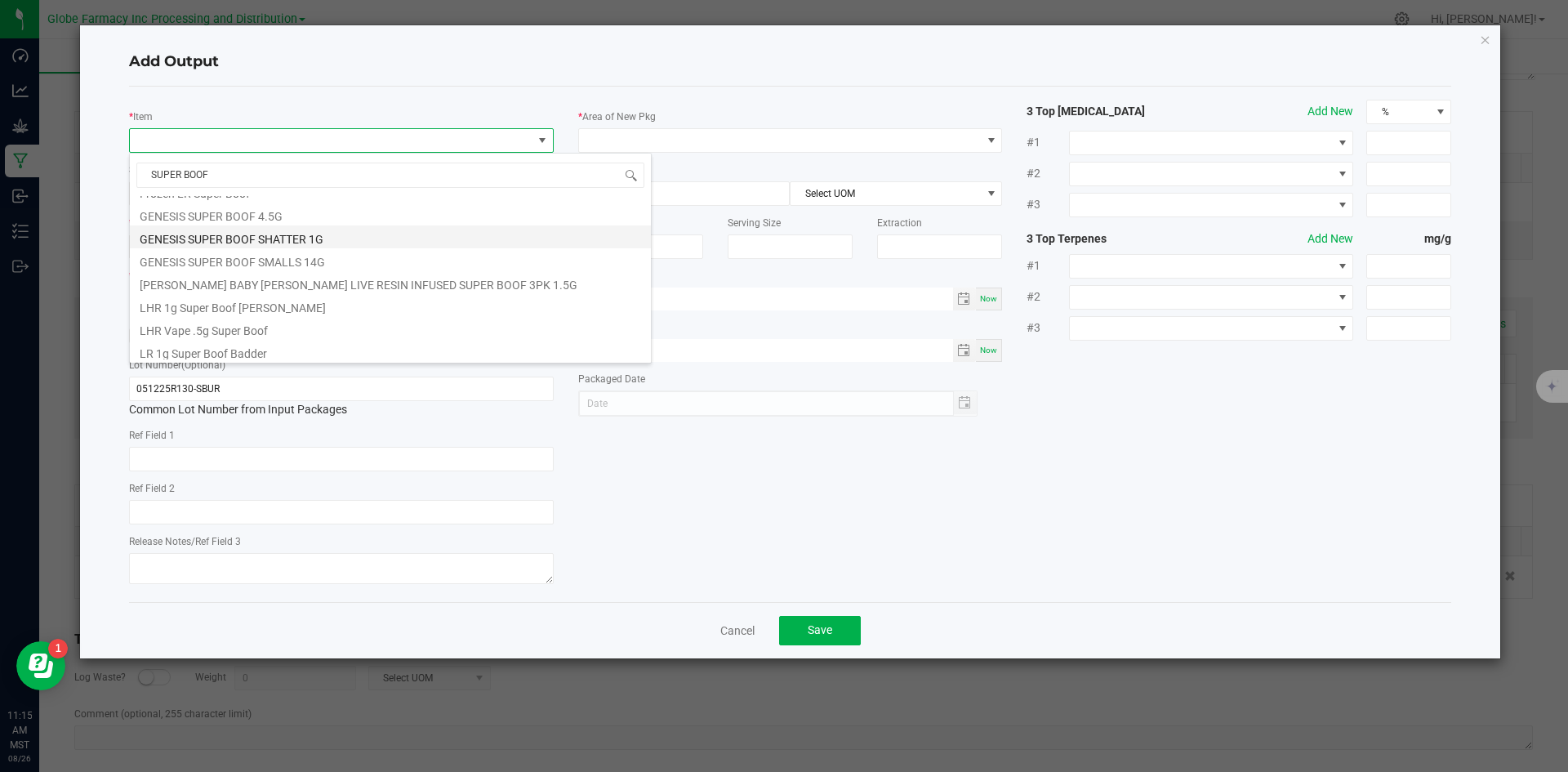
type input "SUPER BOOF"
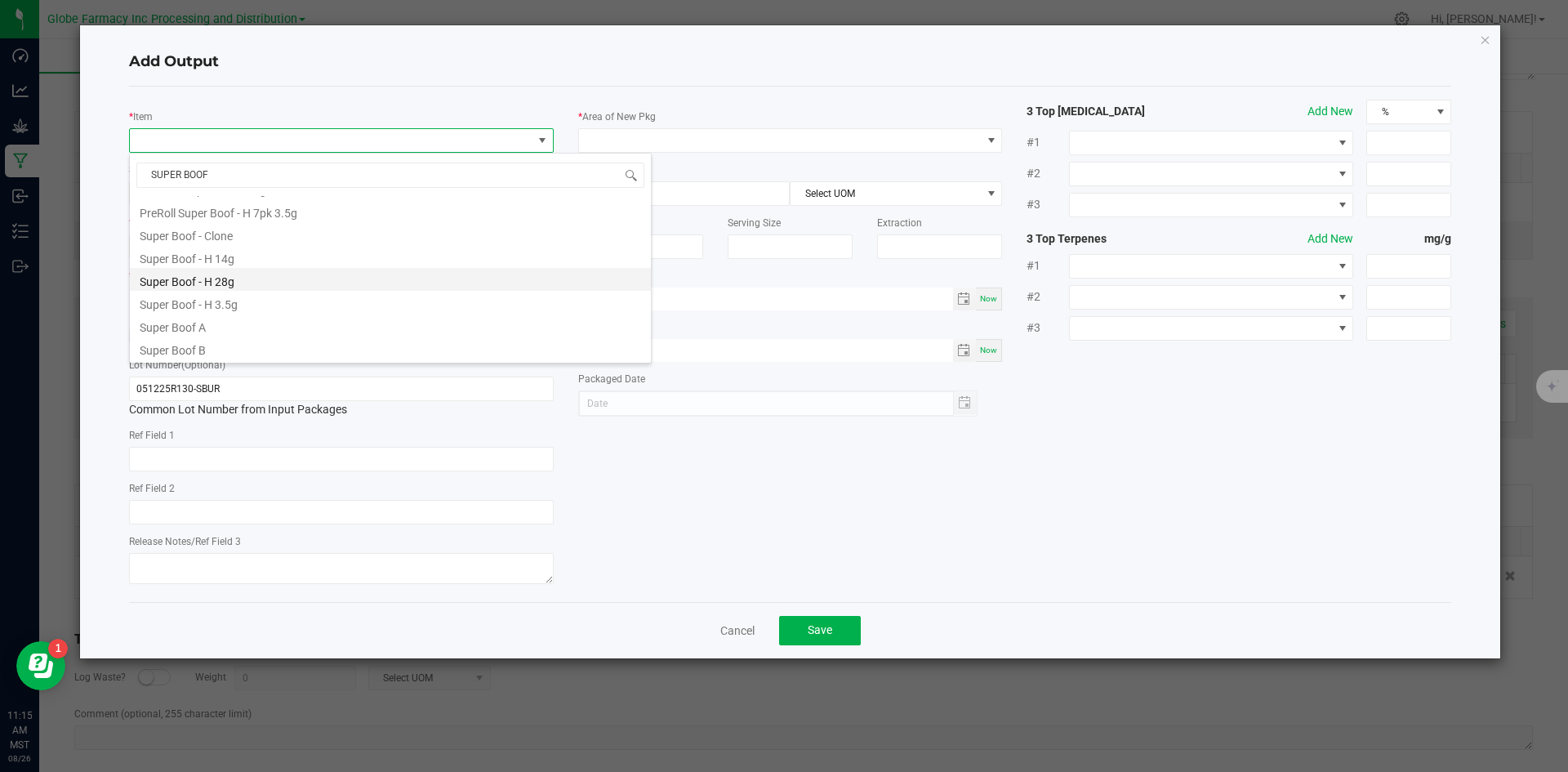
click at [280, 284] on li "Super Boof - H 28g" at bounding box center [390, 279] width 521 height 23
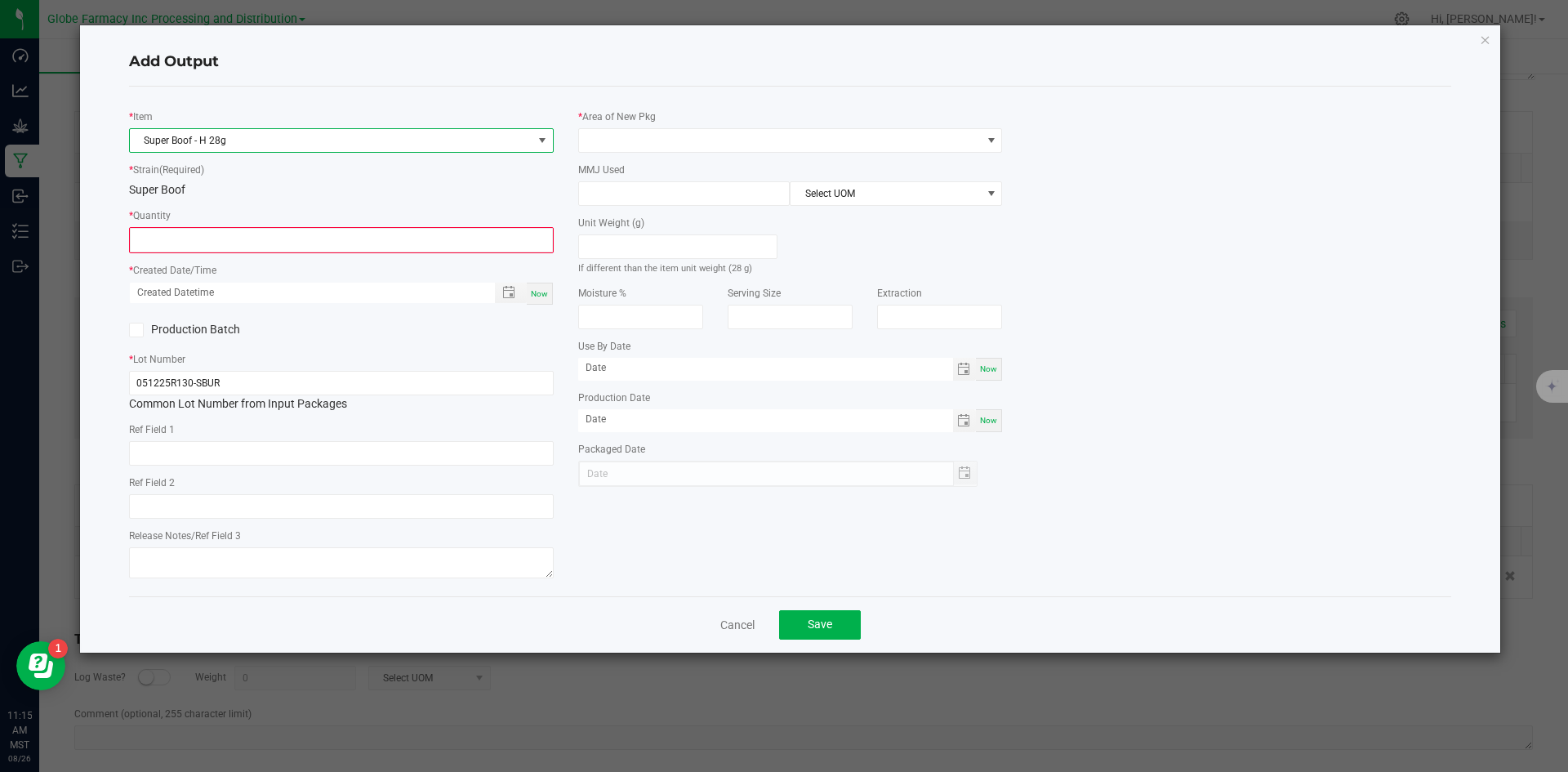
type input "0 ea"
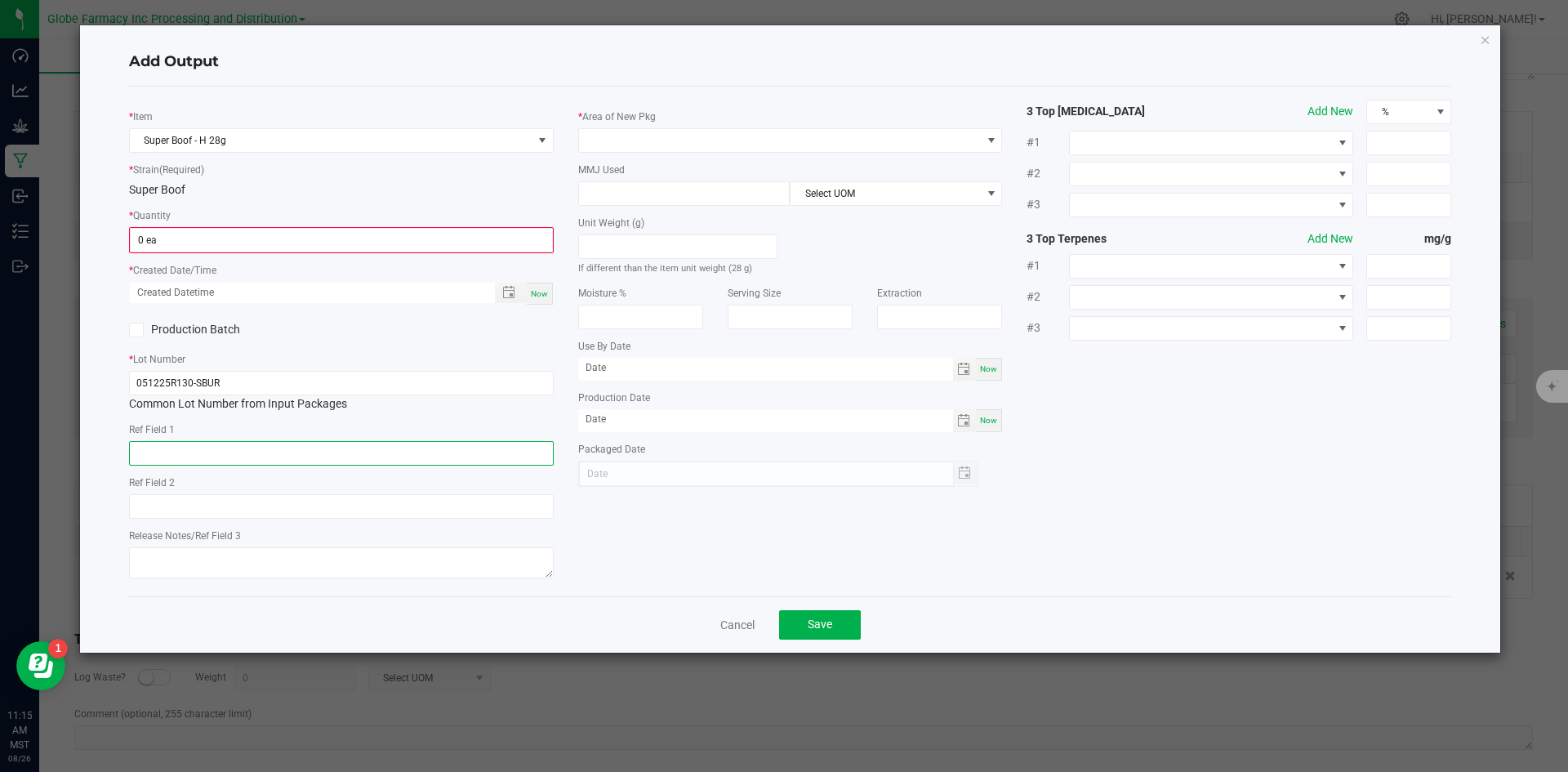
click at [392, 463] on input "text" at bounding box center [341, 454] width 425 height 25
type input "FLOWER"
type input "SUPER BOOF"
type textarea "5"
type textarea "05/12/2025"
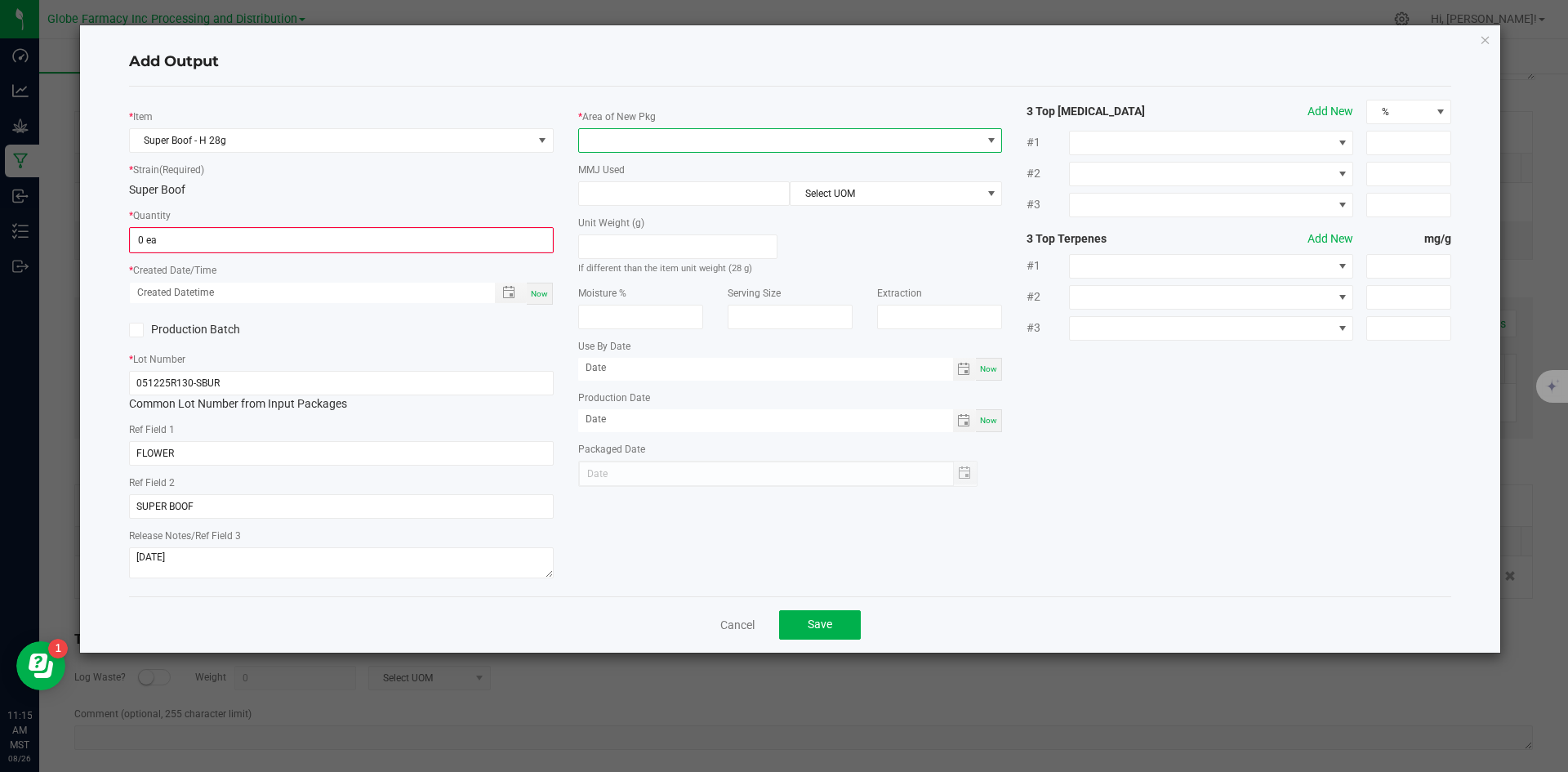
click at [617, 142] on span at bounding box center [781, 141] width 403 height 23
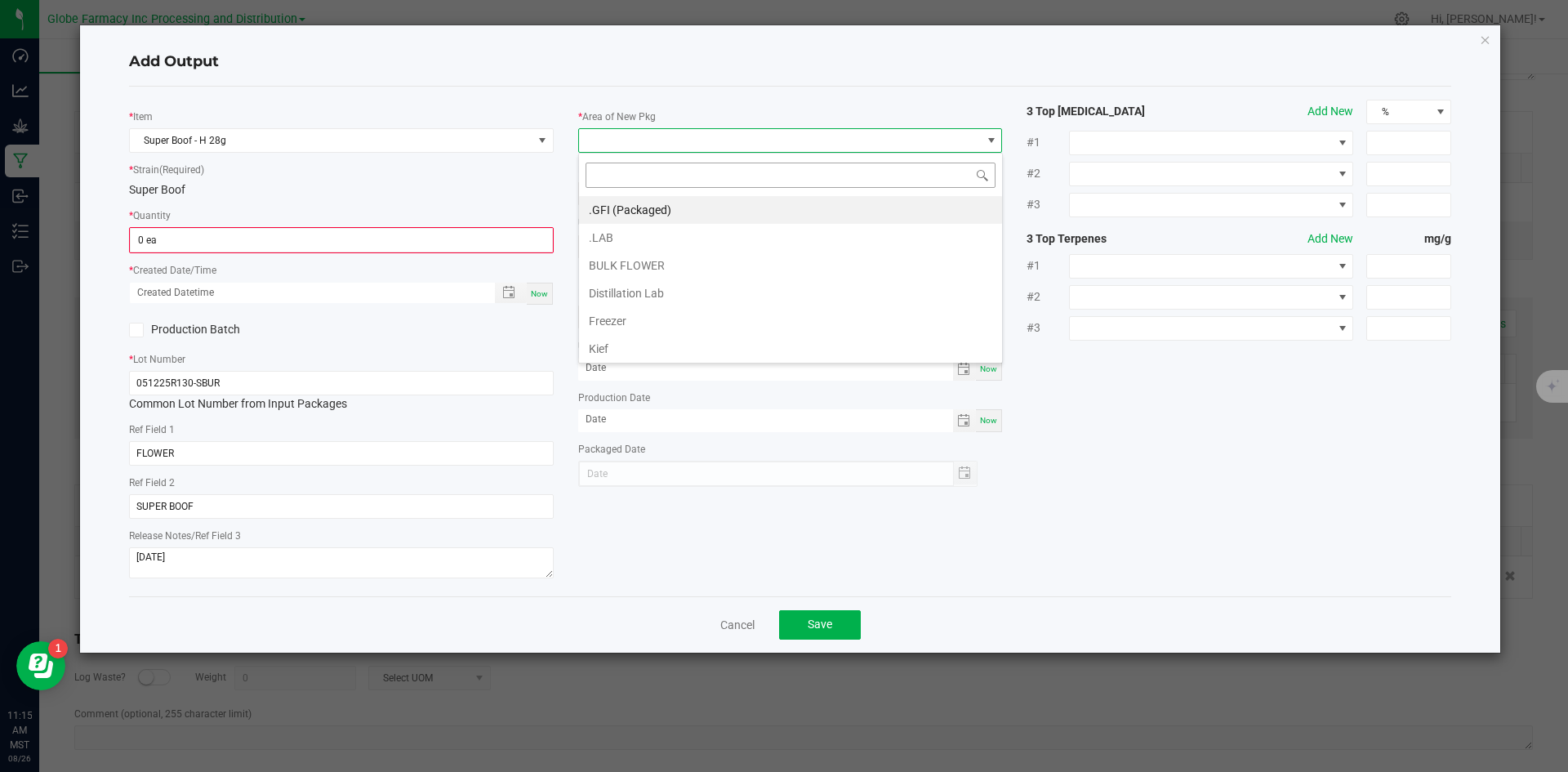
scroll to position [25, 425]
click at [628, 214] on li ".GFI (Packaged)" at bounding box center [791, 210] width 423 height 28
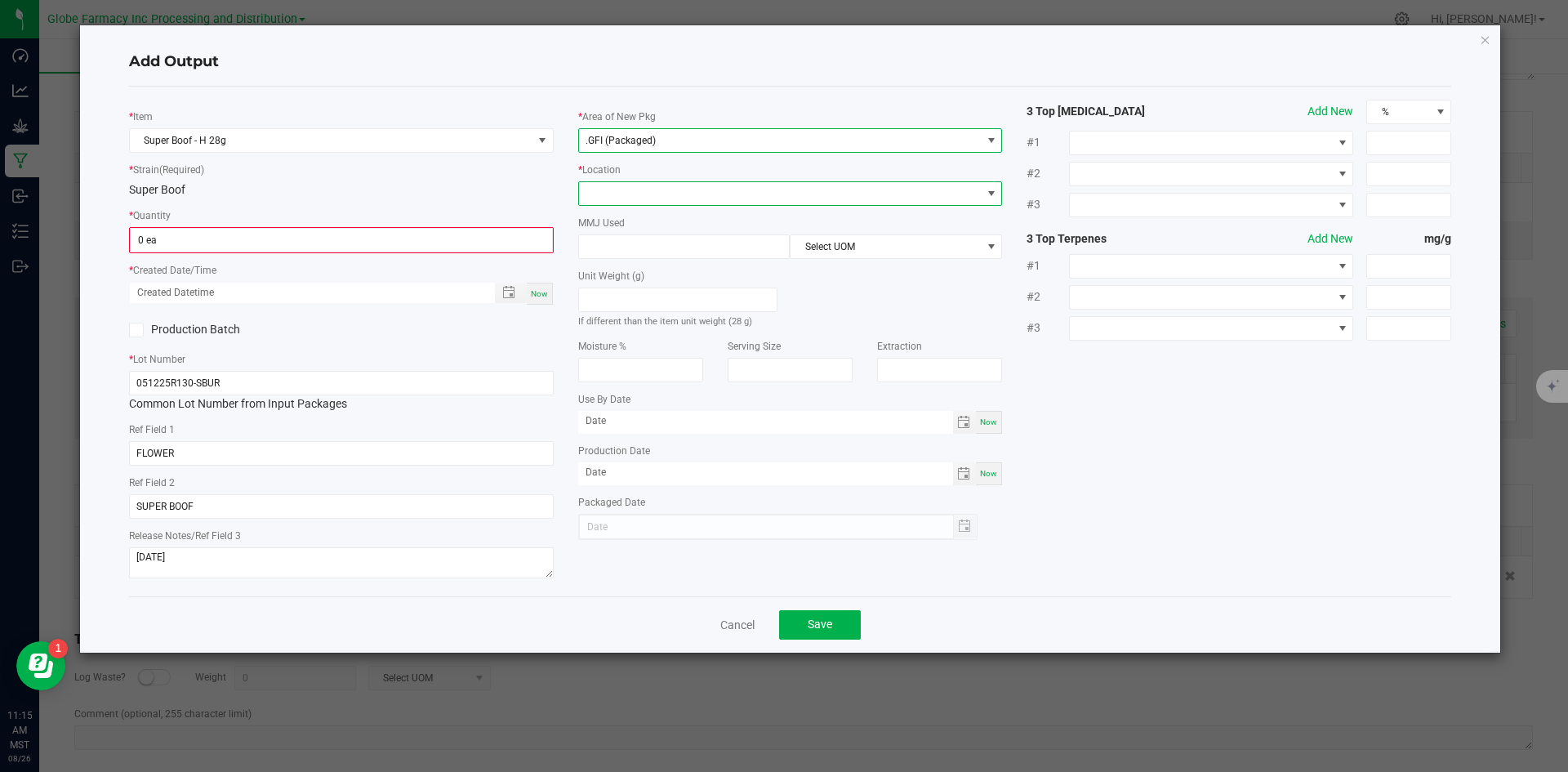
click at [626, 191] on span at bounding box center [781, 194] width 403 height 23
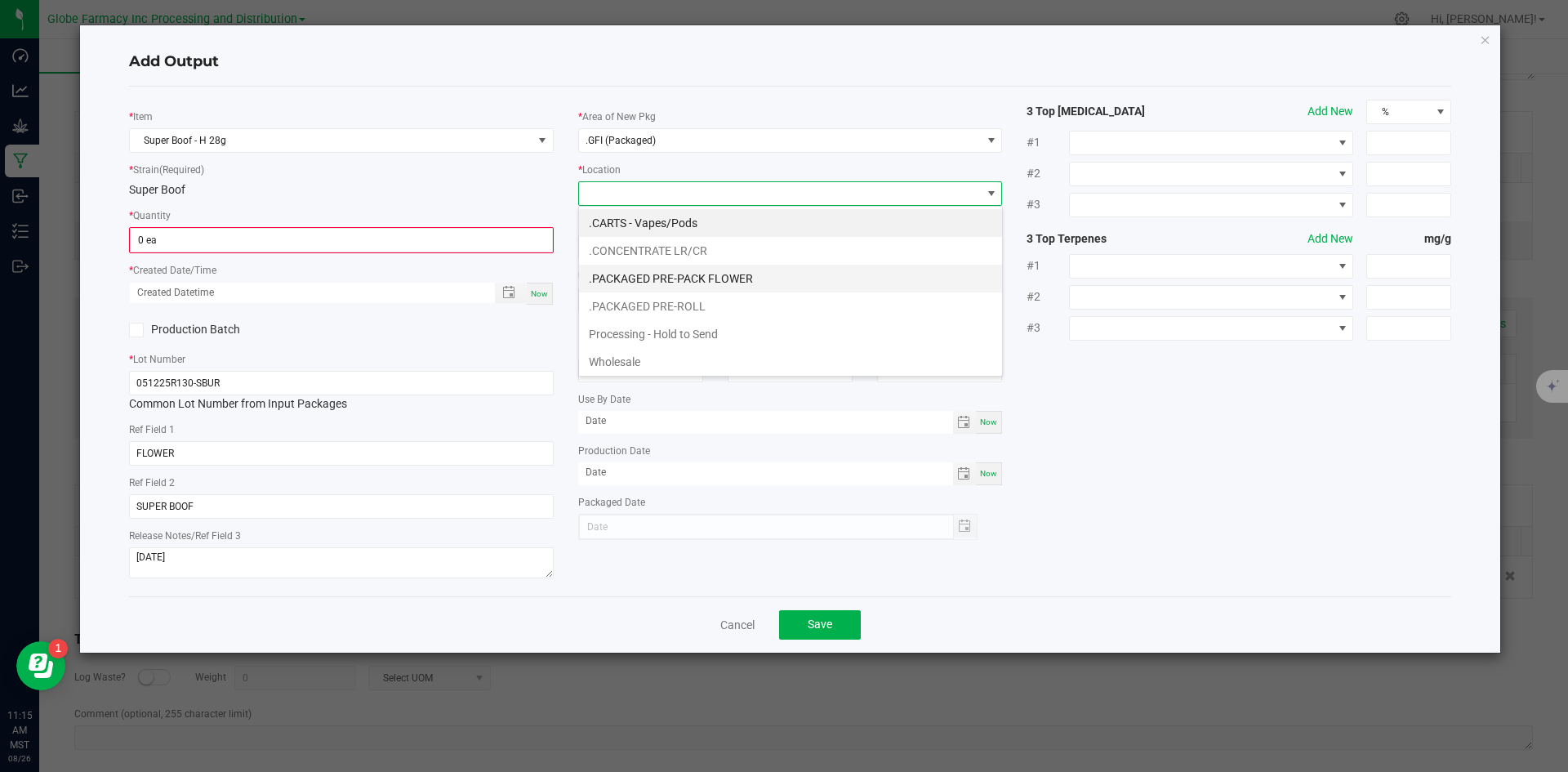
click at [678, 280] on li ".PACKAGED PRE-PACK FLOWER" at bounding box center [791, 278] width 423 height 28
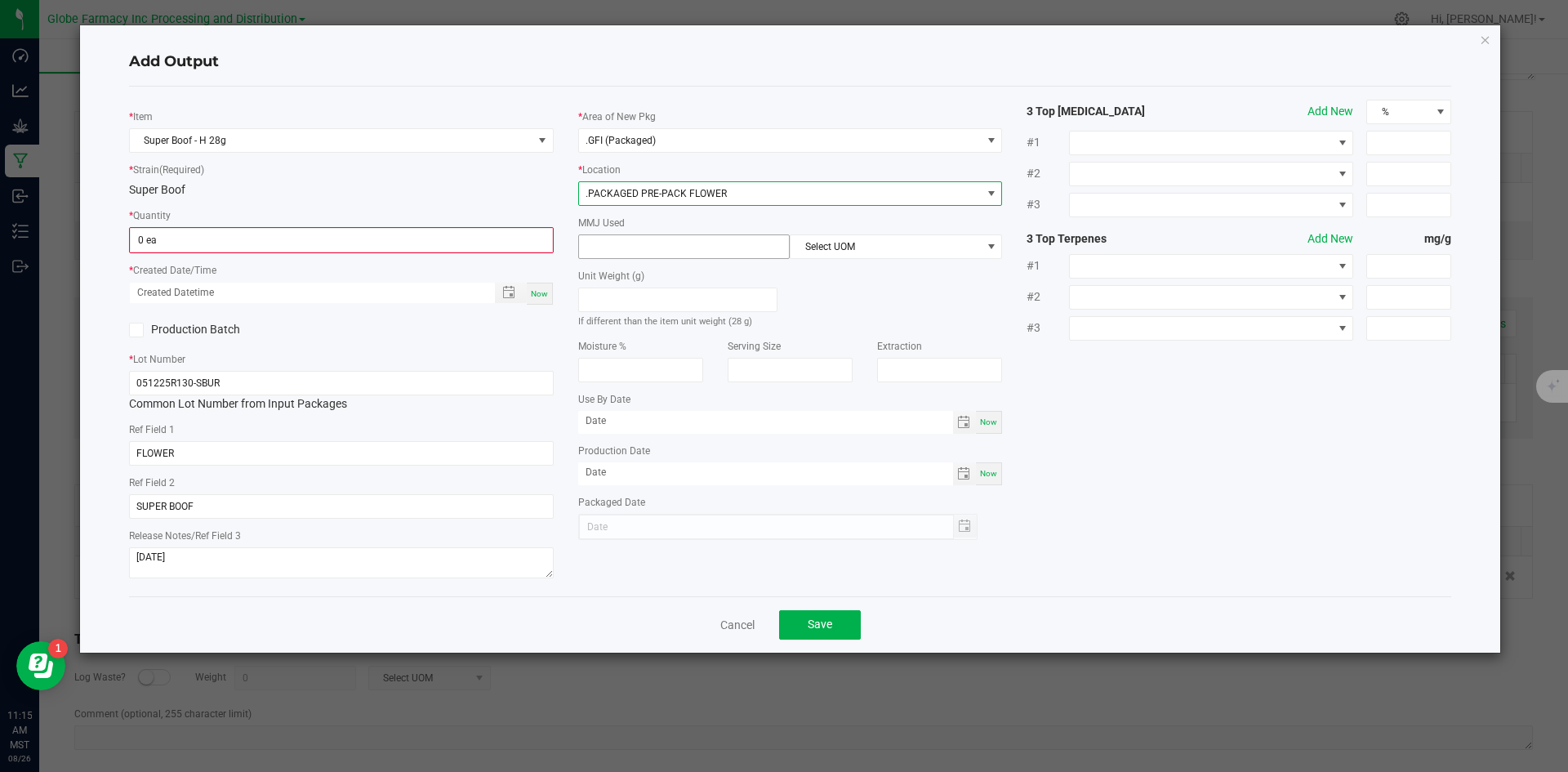
click at [662, 249] on input at bounding box center [685, 246] width 211 height 23
type input "28"
click at [858, 254] on span "Select UOM" at bounding box center [885, 246] width 191 height 23
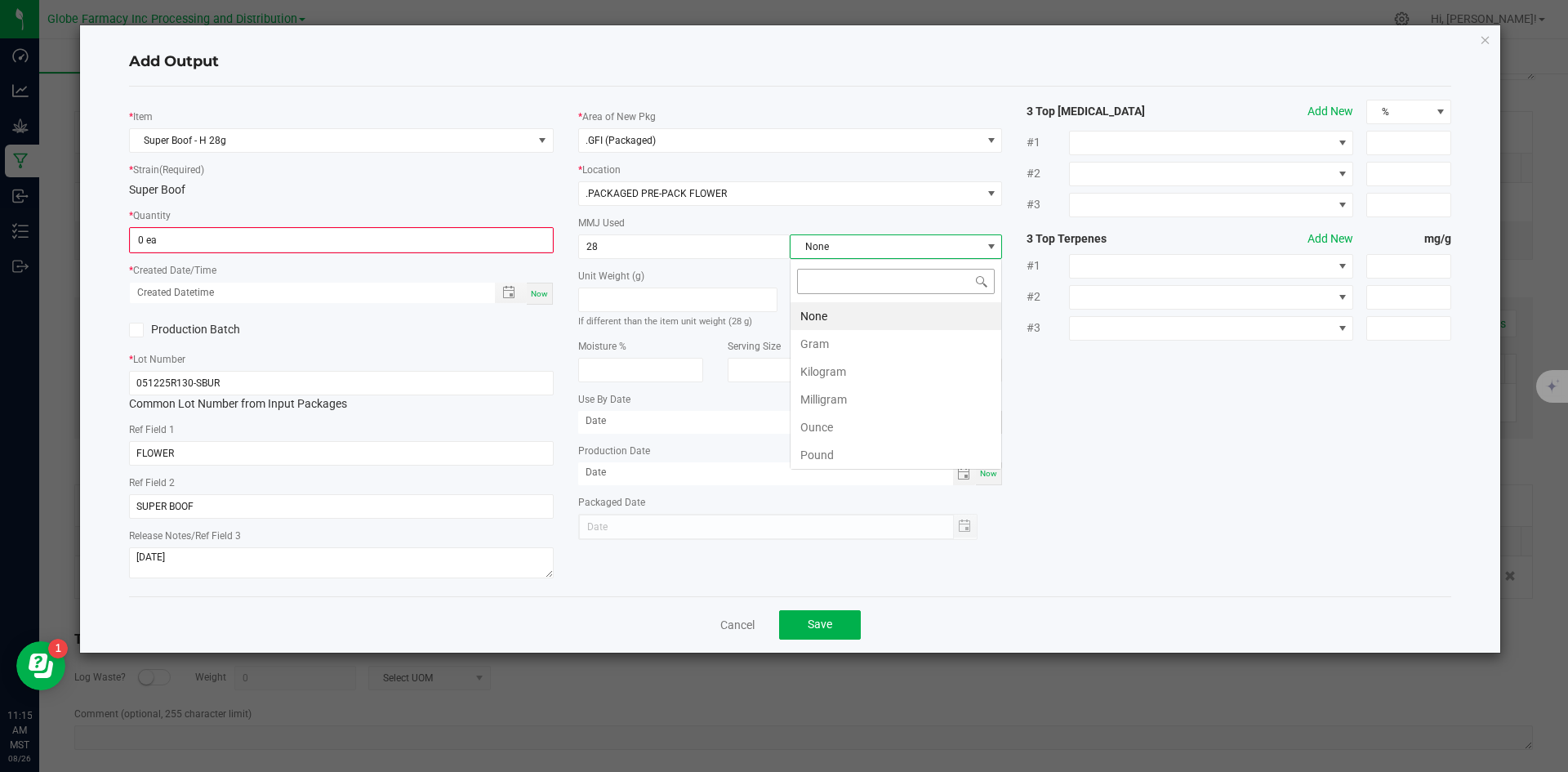
scroll to position [25, 213]
click at [839, 346] on li "Gram" at bounding box center [896, 344] width 211 height 28
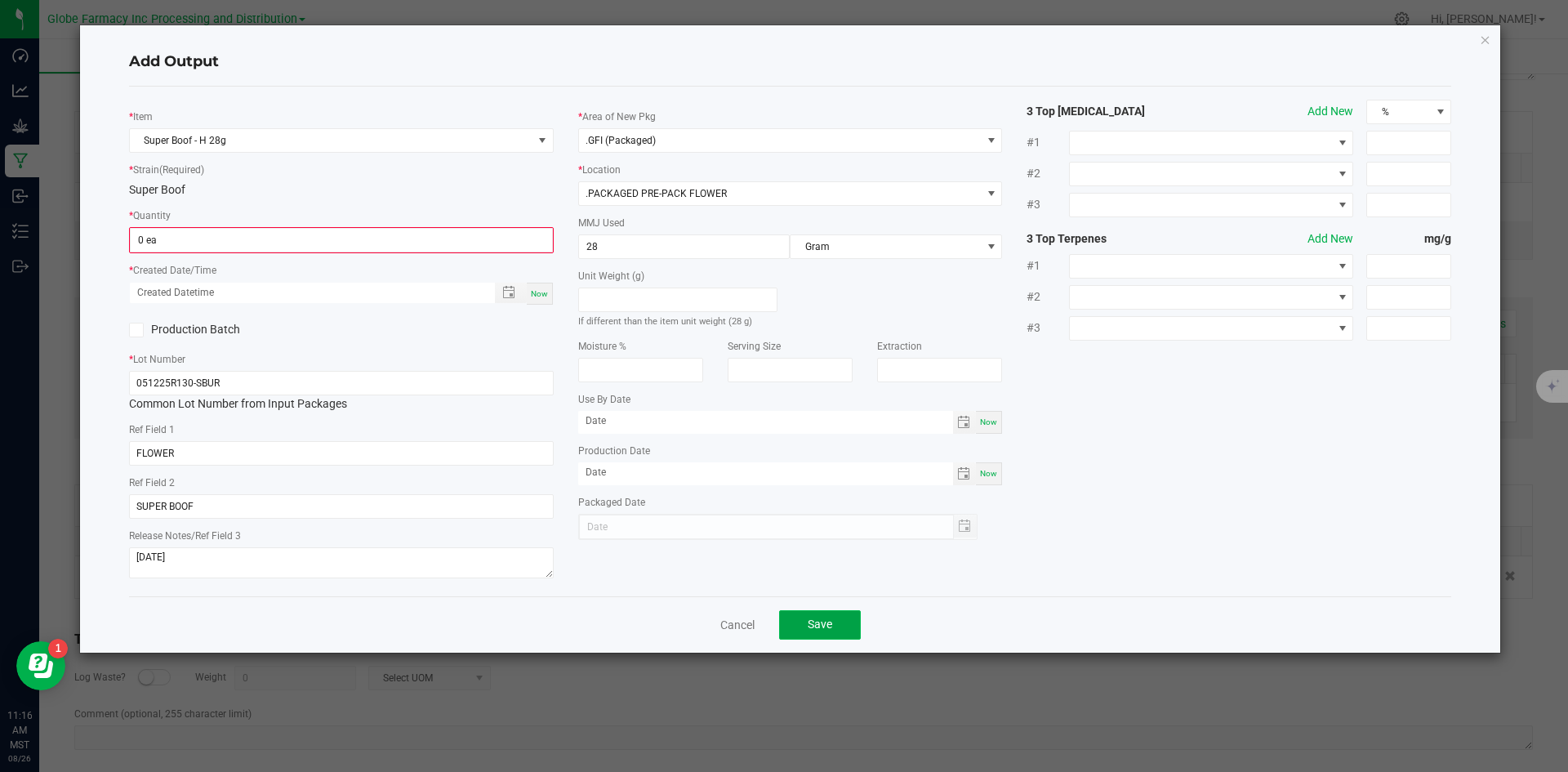
click at [823, 621] on span "Save" at bounding box center [820, 625] width 25 height 13
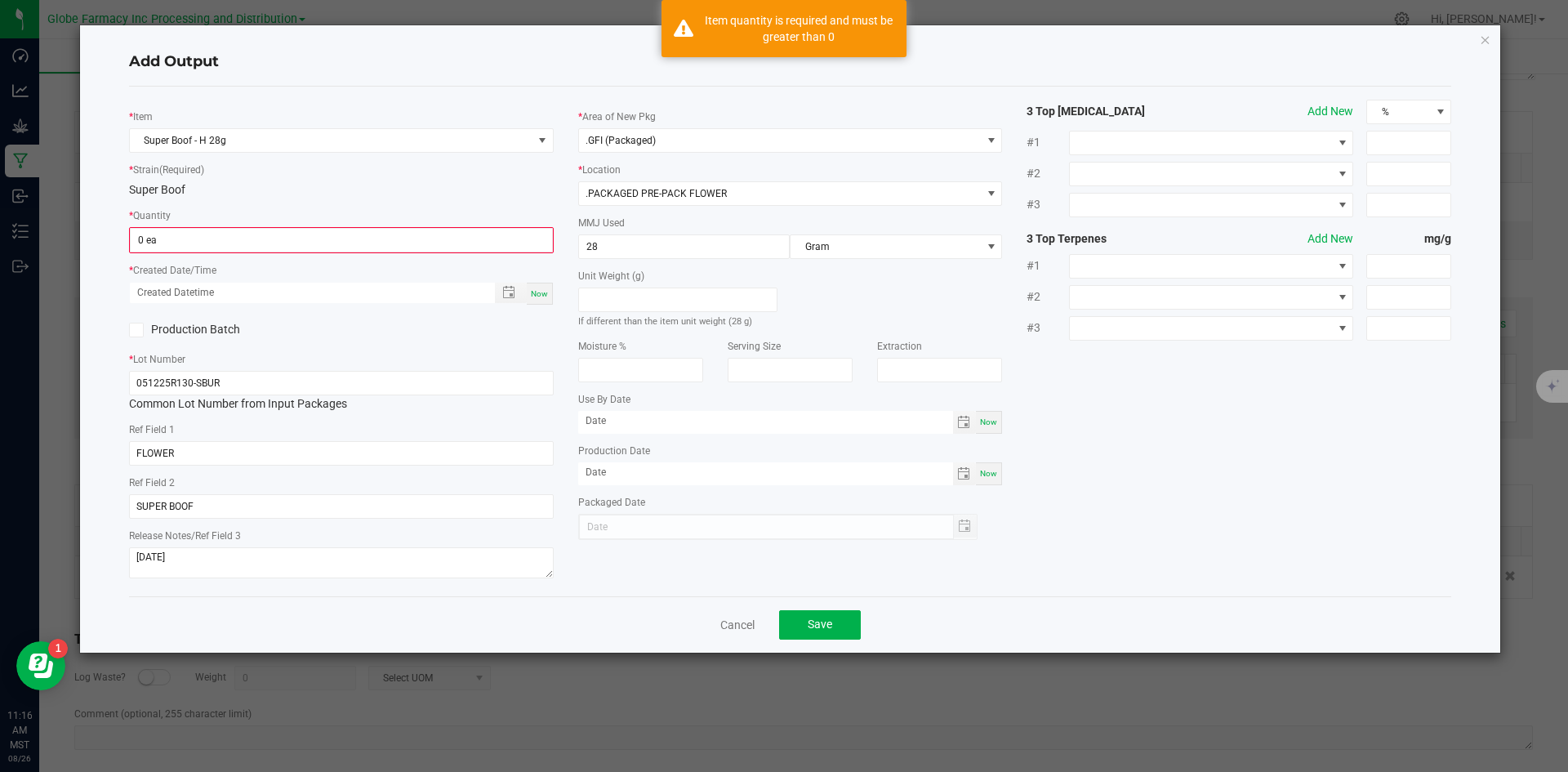
click at [241, 252] on kendo-numerictextbox "0 ea" at bounding box center [341, 240] width 425 height 26
click at [238, 238] on input "0" at bounding box center [341, 240] width 421 height 23
type input "1"
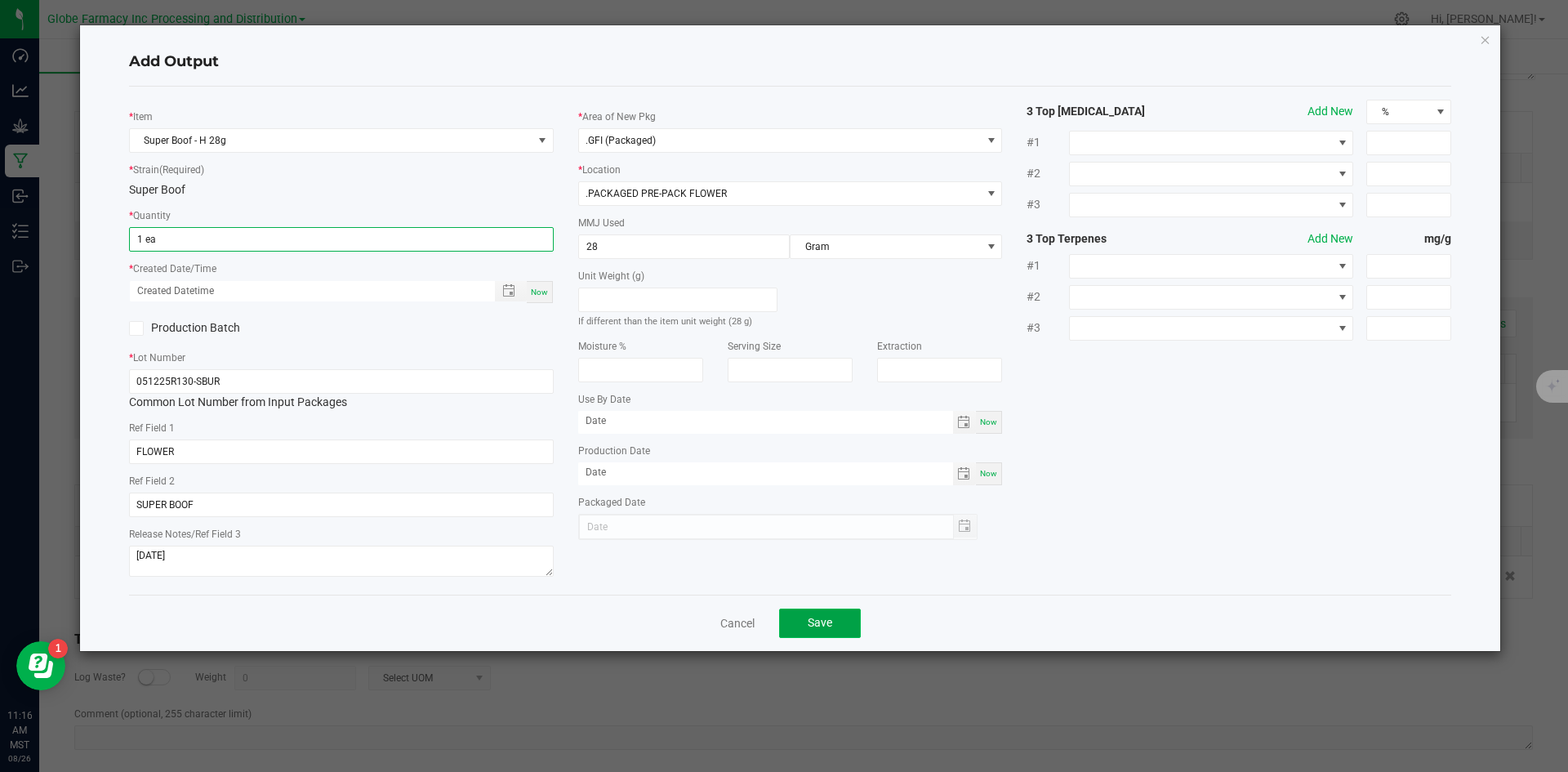
click at [789, 629] on button "Save" at bounding box center [820, 624] width 82 height 29
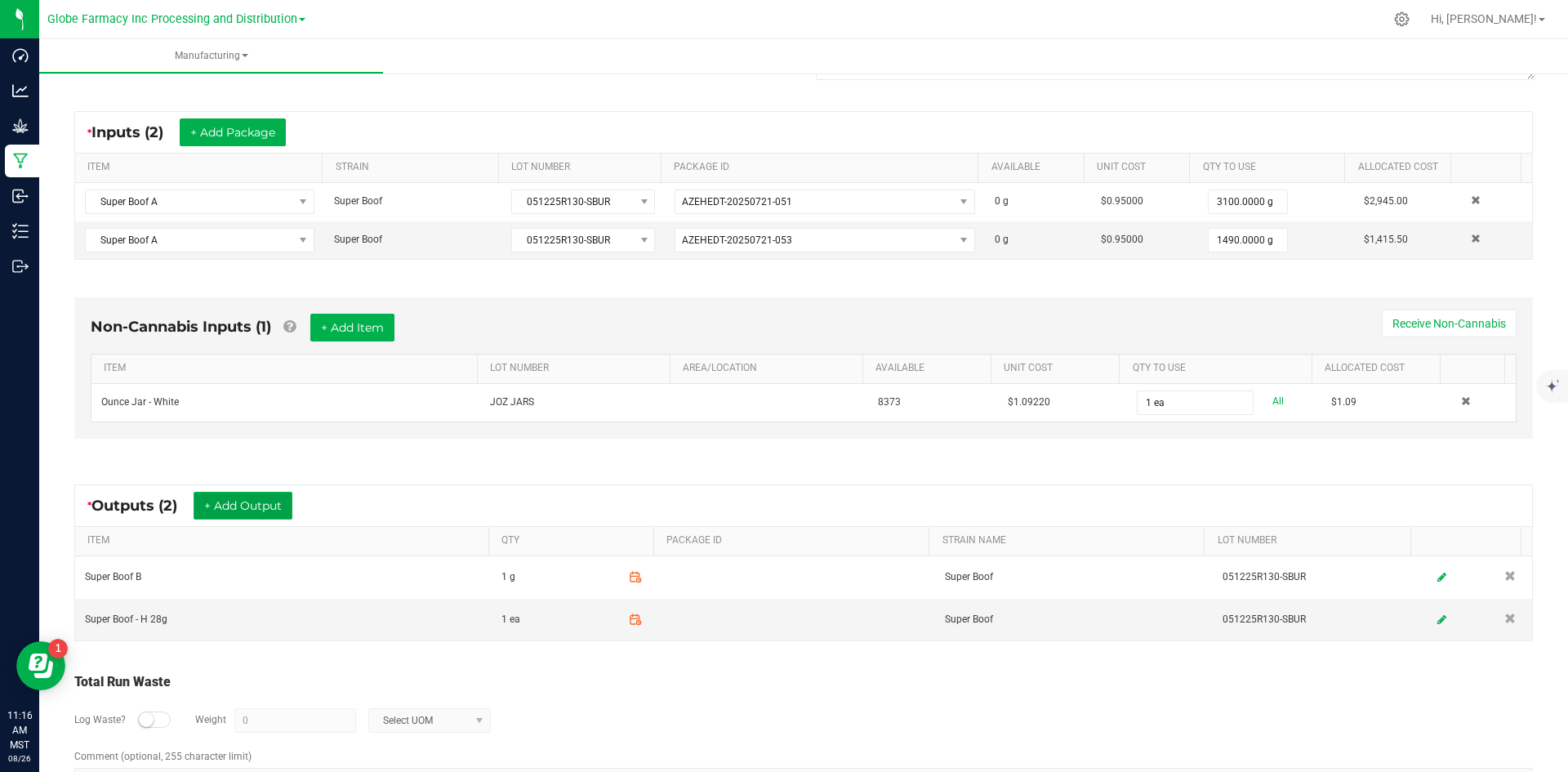
click at [237, 505] on button "+ Add Output" at bounding box center [243, 506] width 99 height 28
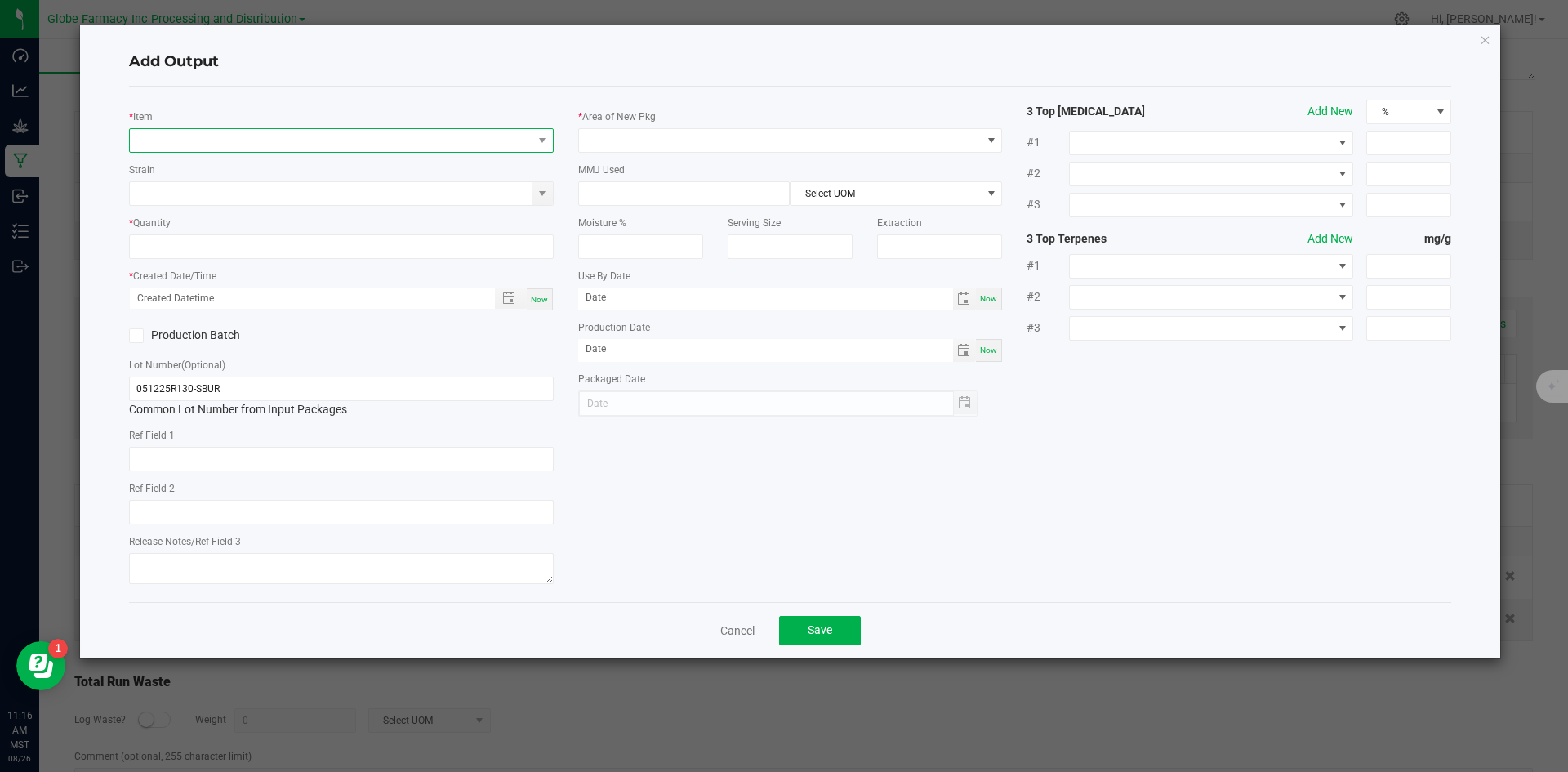
click at [246, 146] on span "NO DATA FOUND" at bounding box center [331, 141] width 403 height 23
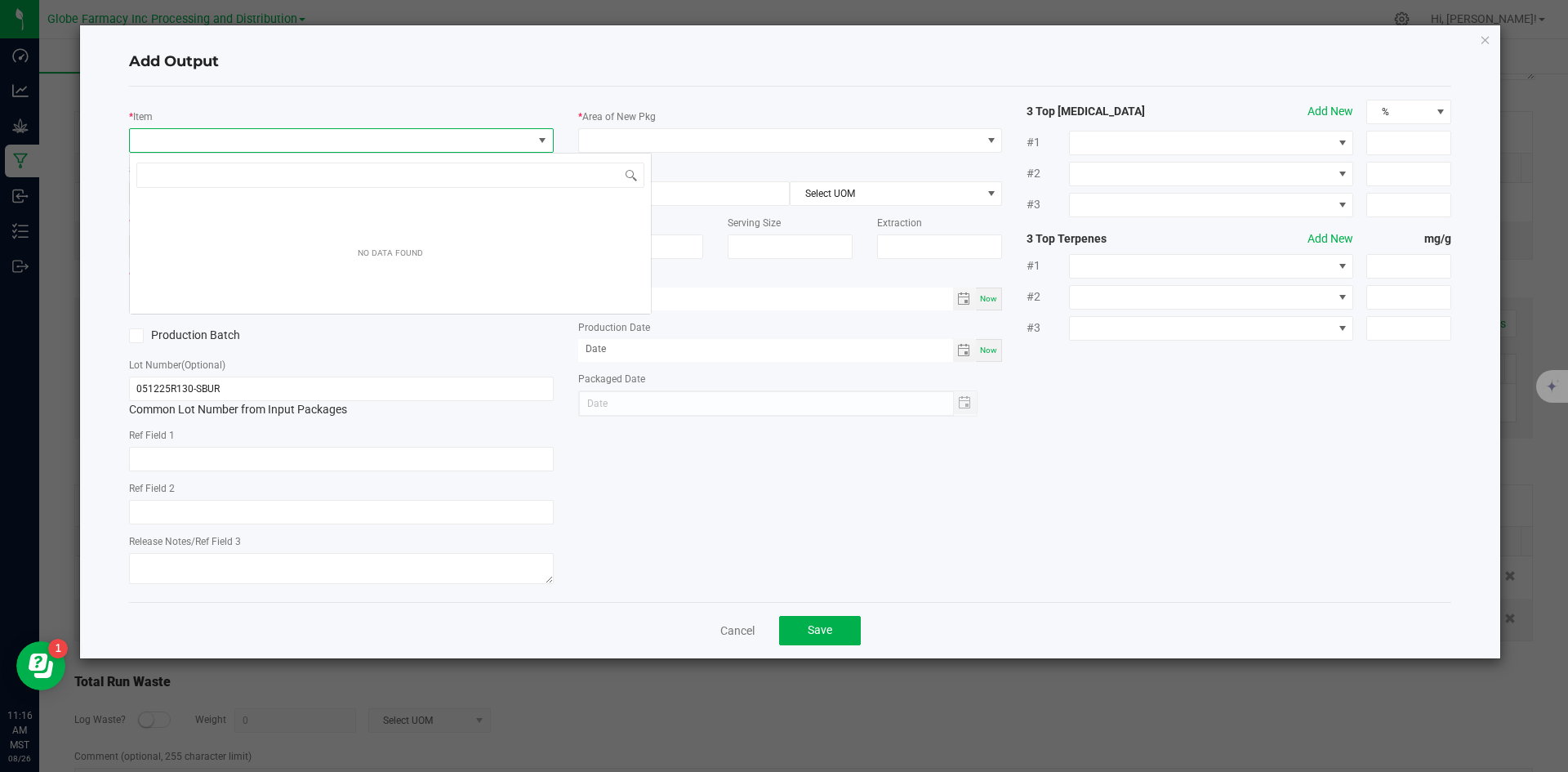
scroll to position [25, 425]
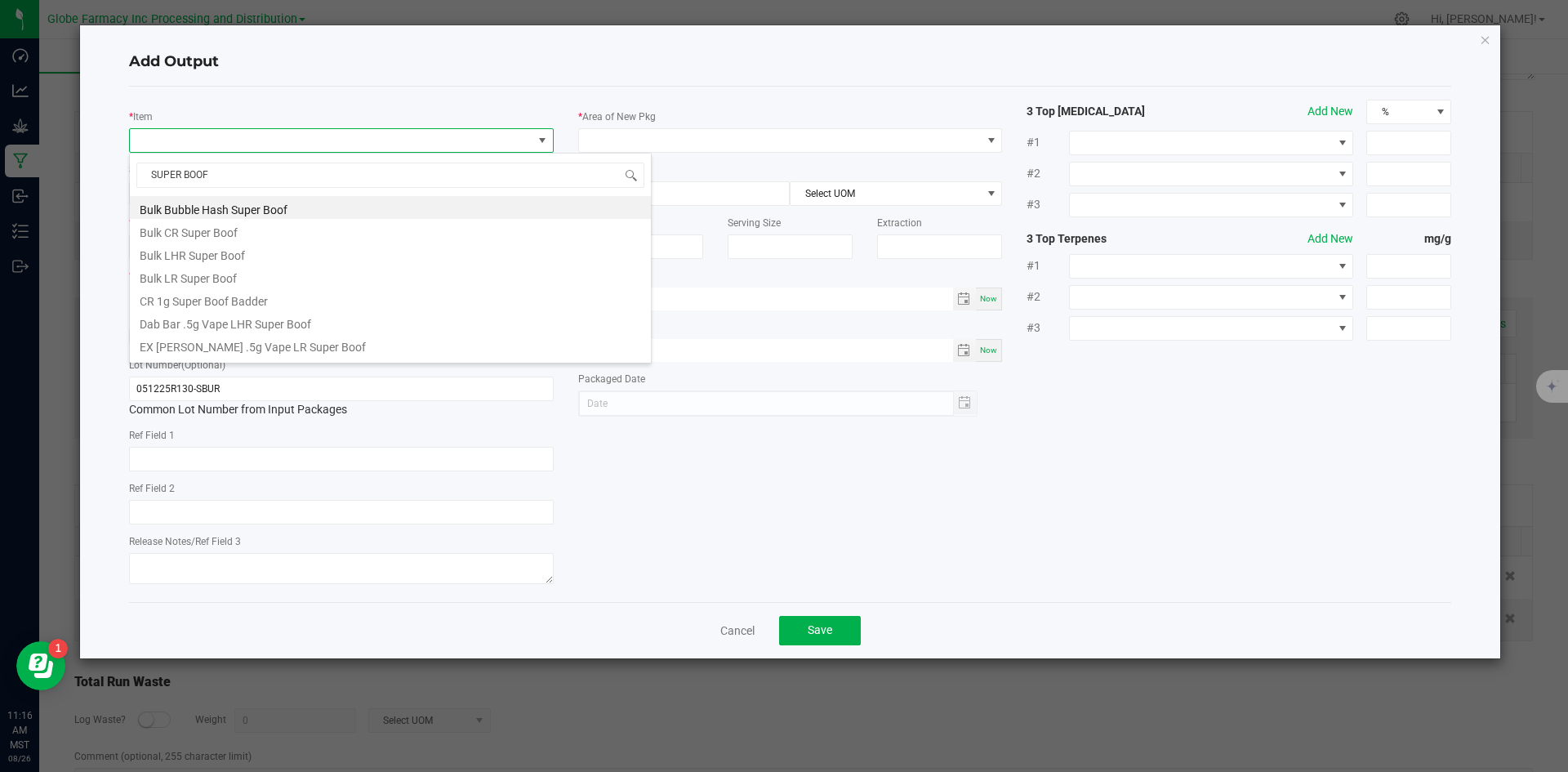
type input "SUPER BOOF"
click at [244, 282] on li "Super Boof - H 28g" at bounding box center [390, 279] width 521 height 23
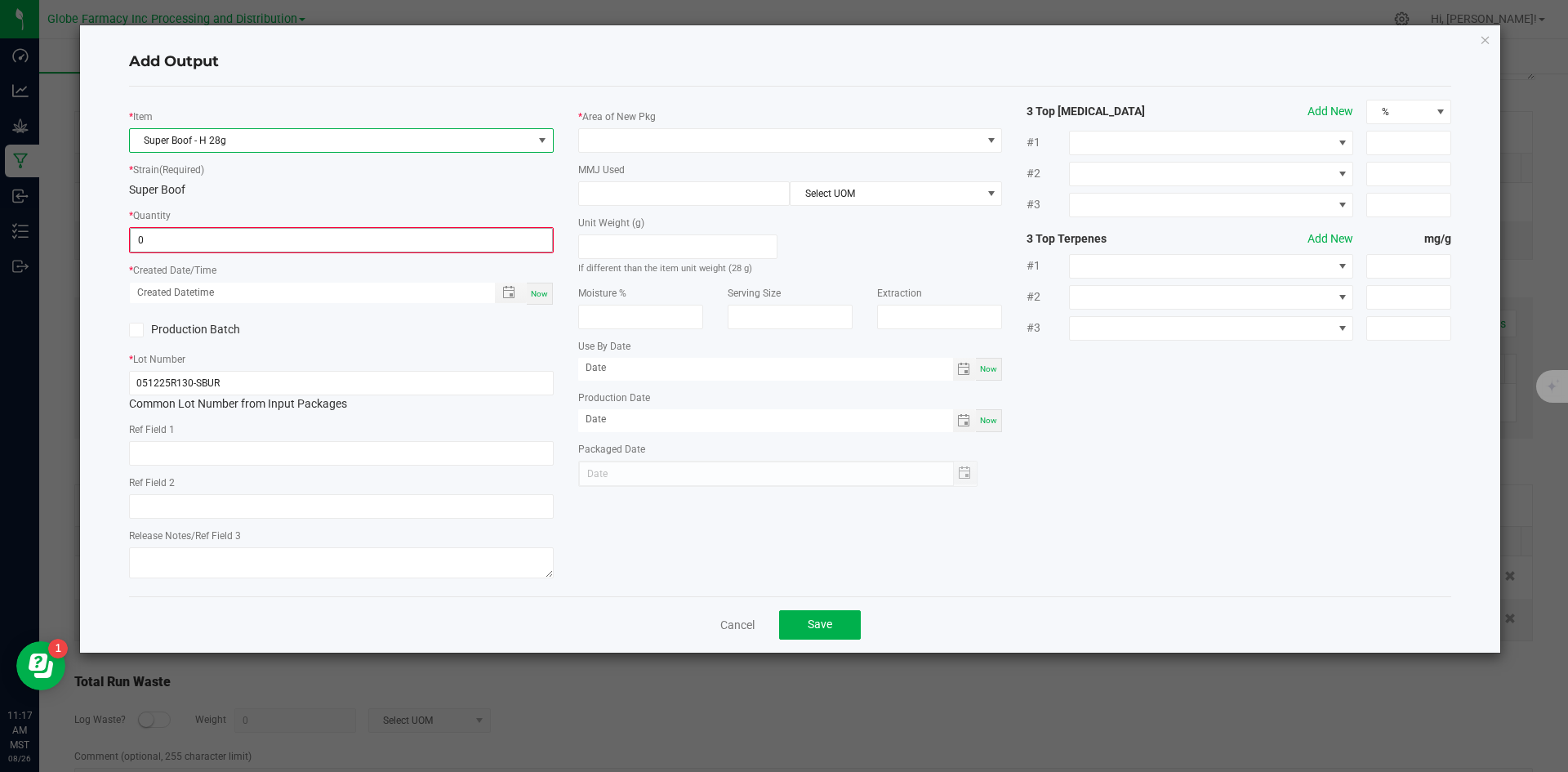
click at [261, 242] on input "0" at bounding box center [341, 240] width 421 height 23
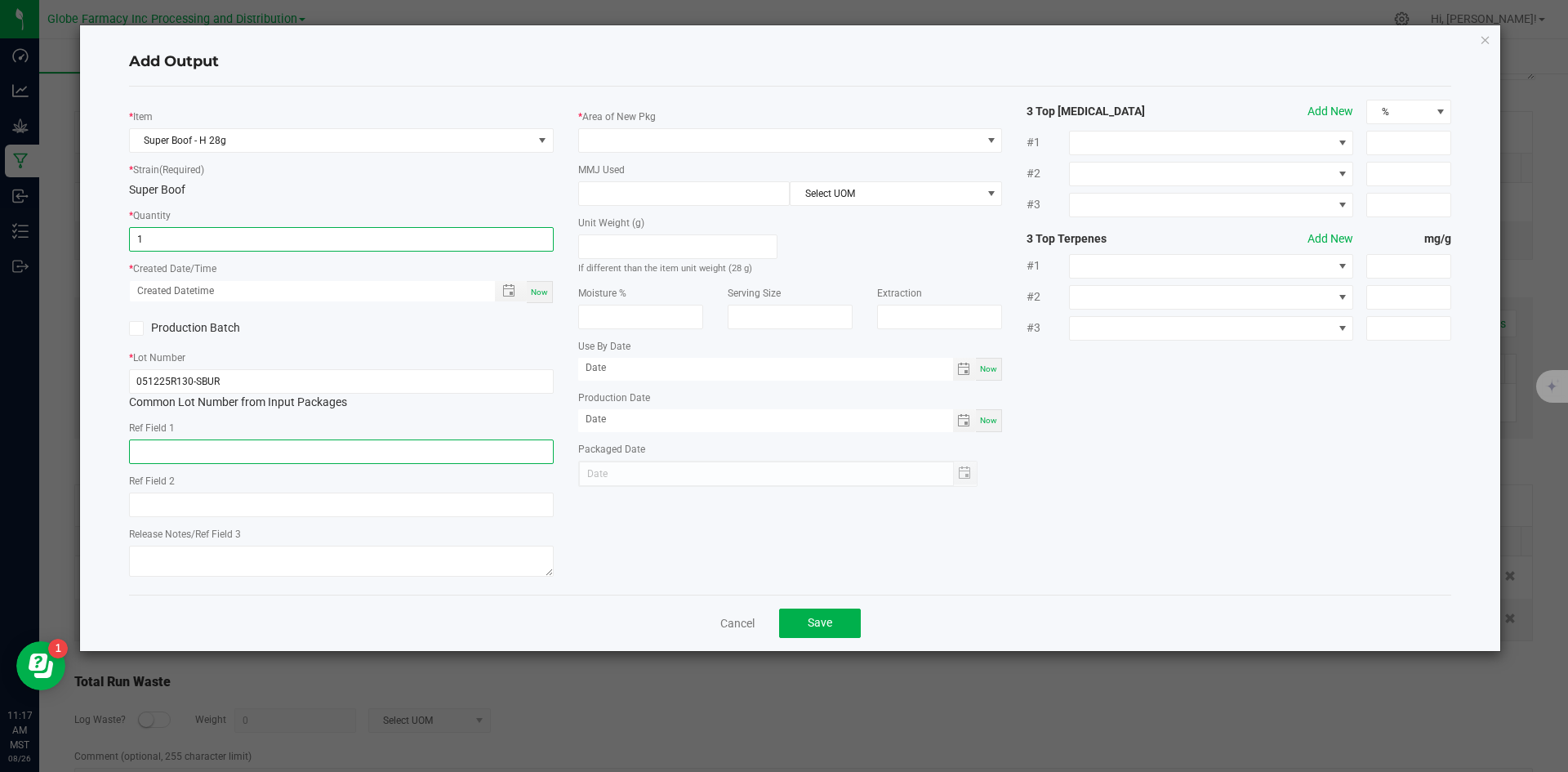
type input "1 ea"
click at [399, 454] on input "text" at bounding box center [341, 452] width 425 height 25
type input "FLOWER"
type input "SUPER BOOF"
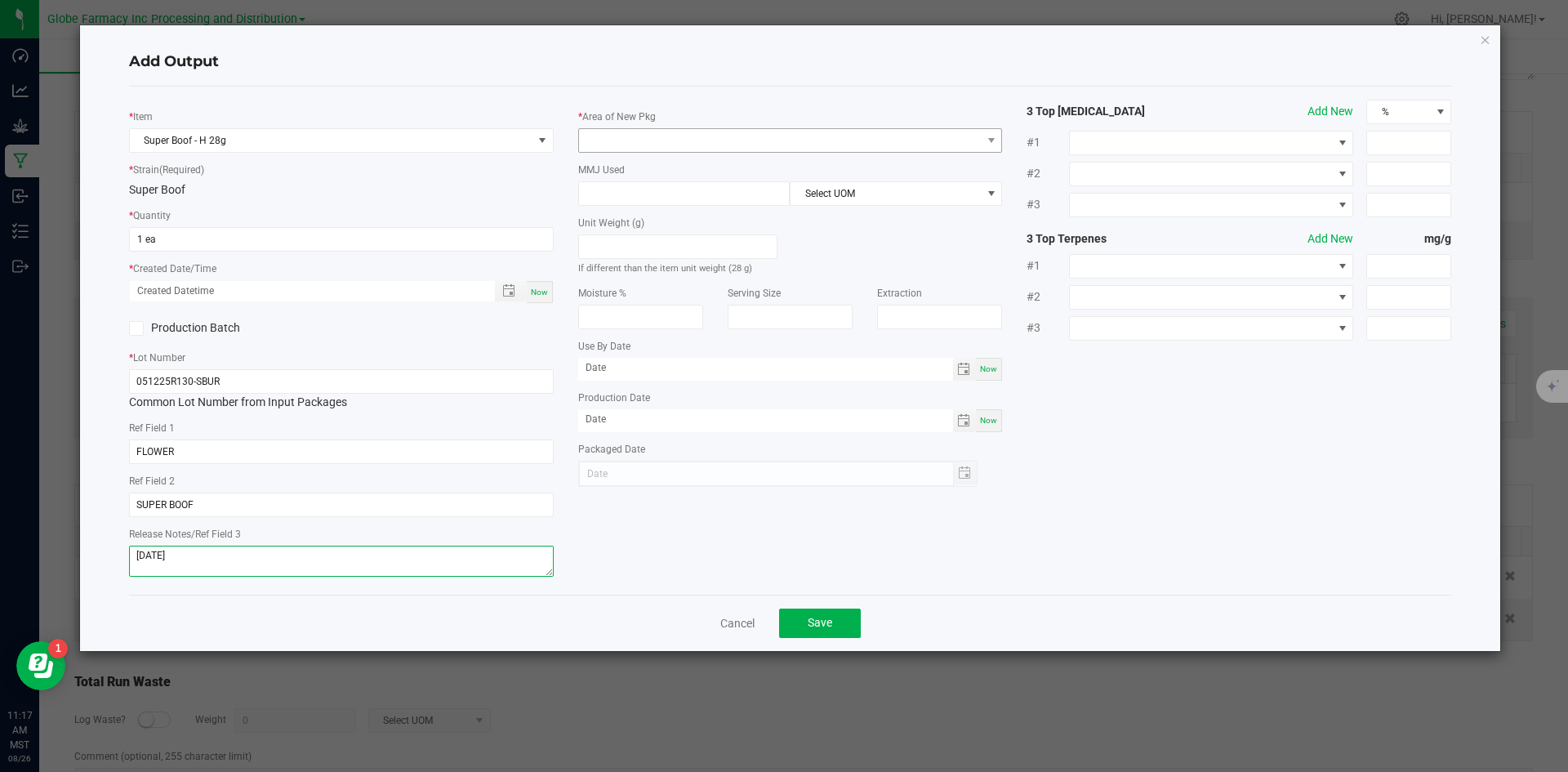
type textarea "05/12/2025"
click at [669, 145] on span at bounding box center [781, 141] width 403 height 23
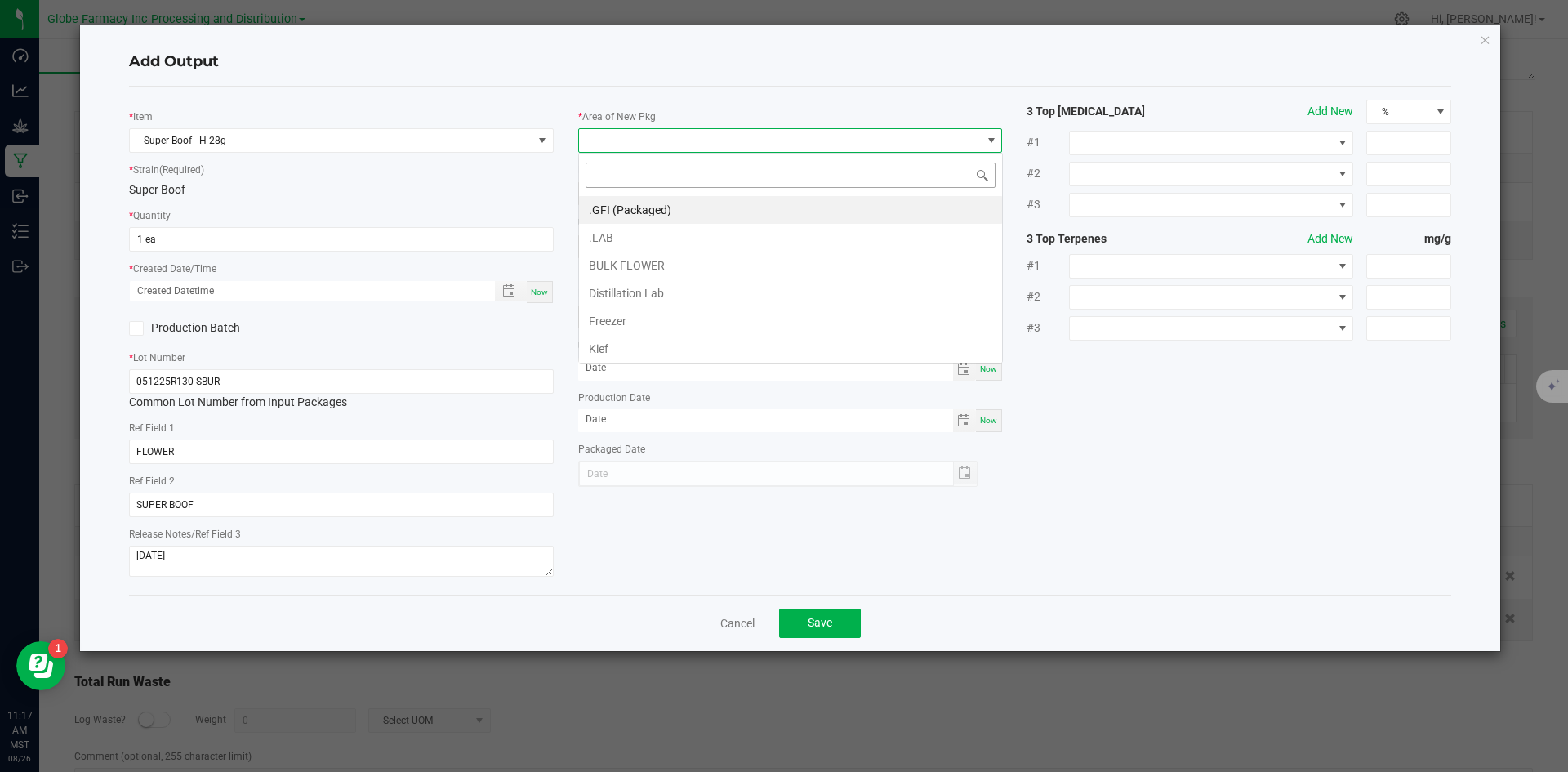
scroll to position [25, 425]
click at [613, 205] on li ".GFI (Packaged)" at bounding box center [791, 210] width 423 height 28
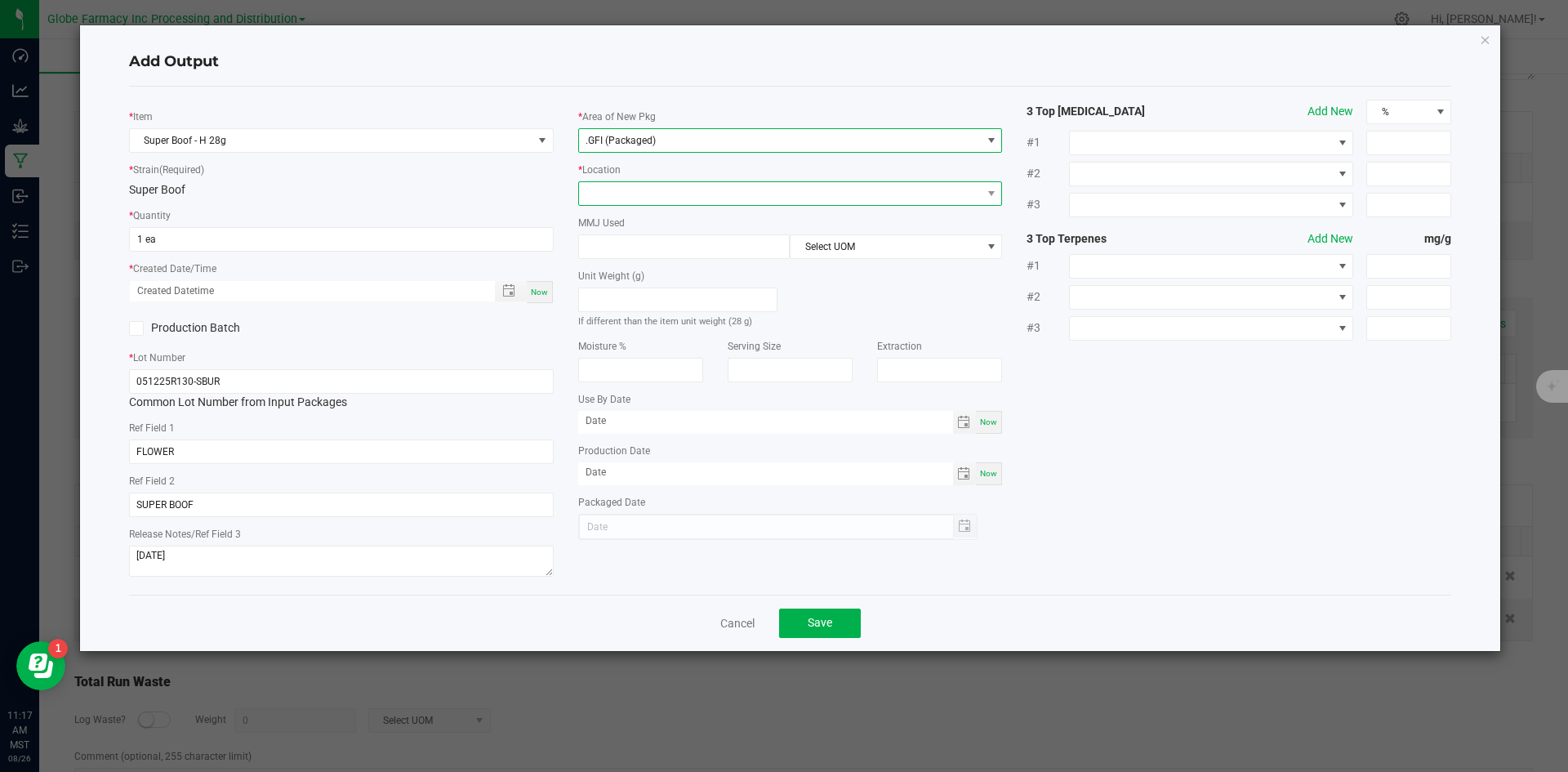
click at [611, 194] on span at bounding box center [781, 194] width 403 height 23
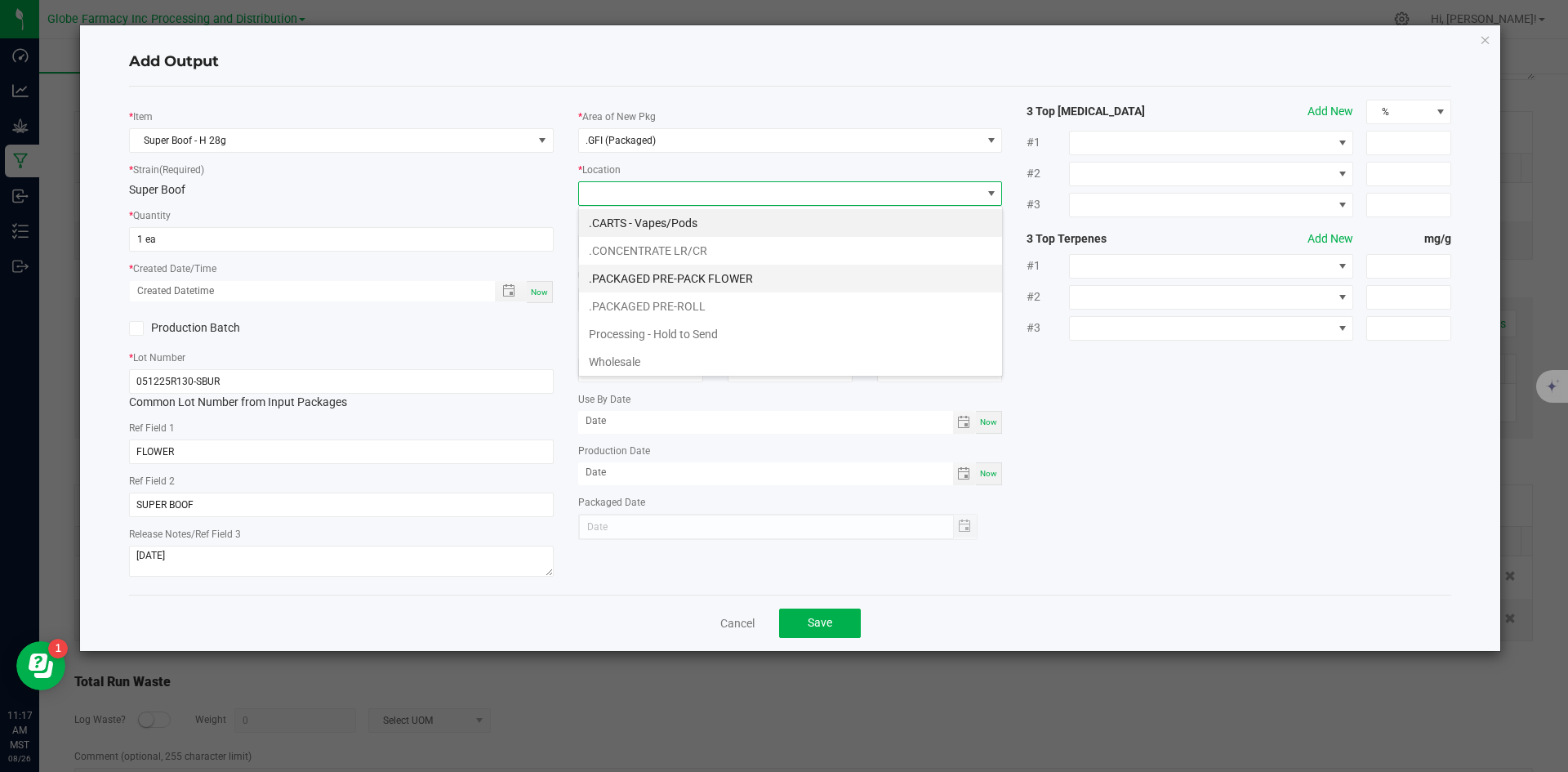
click at [620, 276] on li ".PACKAGED PRE-PACK FLOWER" at bounding box center [791, 278] width 423 height 28
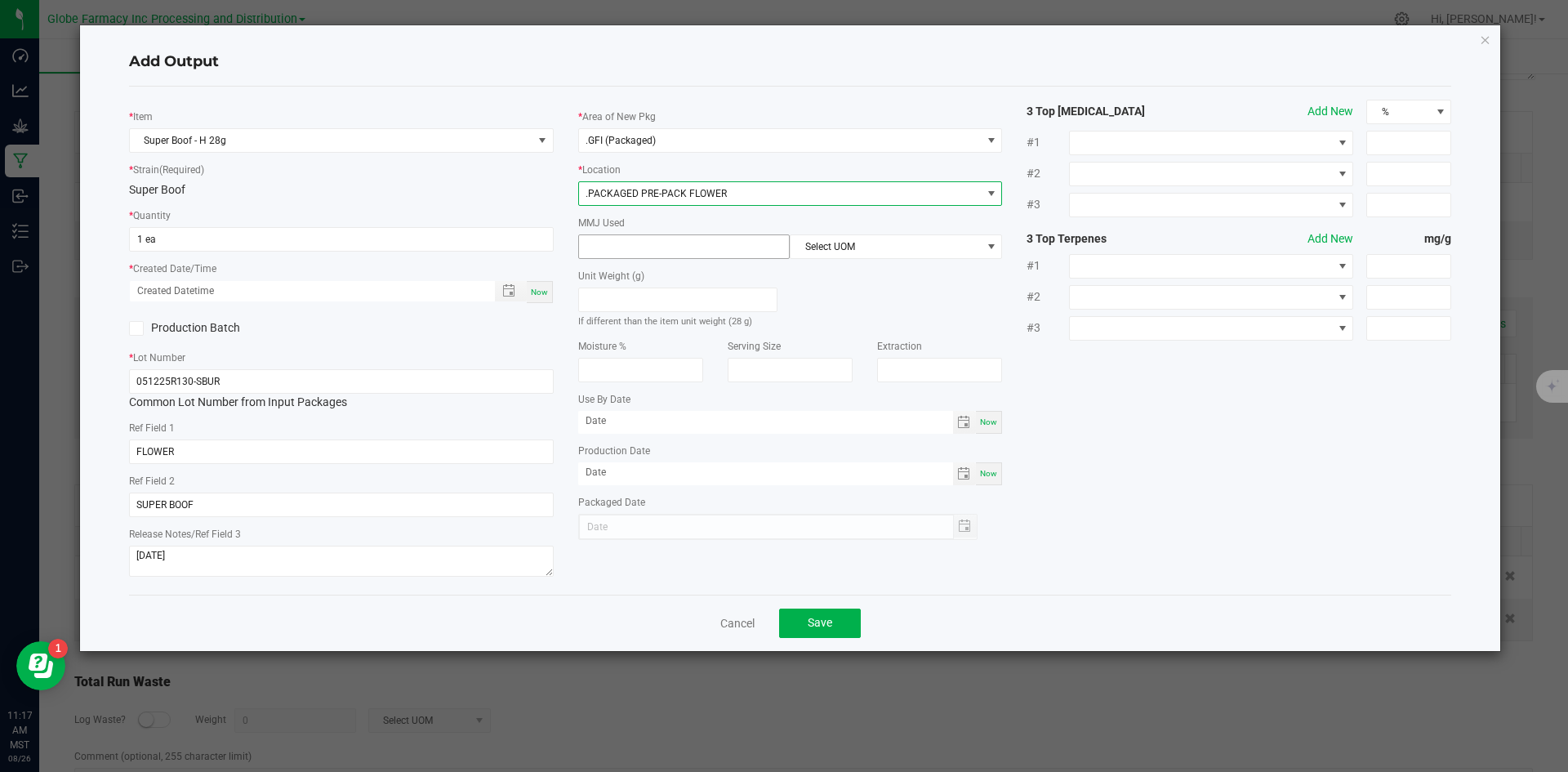
click at [641, 246] on input at bounding box center [685, 246] width 211 height 23
type input "28"
click at [844, 243] on span "Select UOM" at bounding box center [885, 246] width 191 height 23
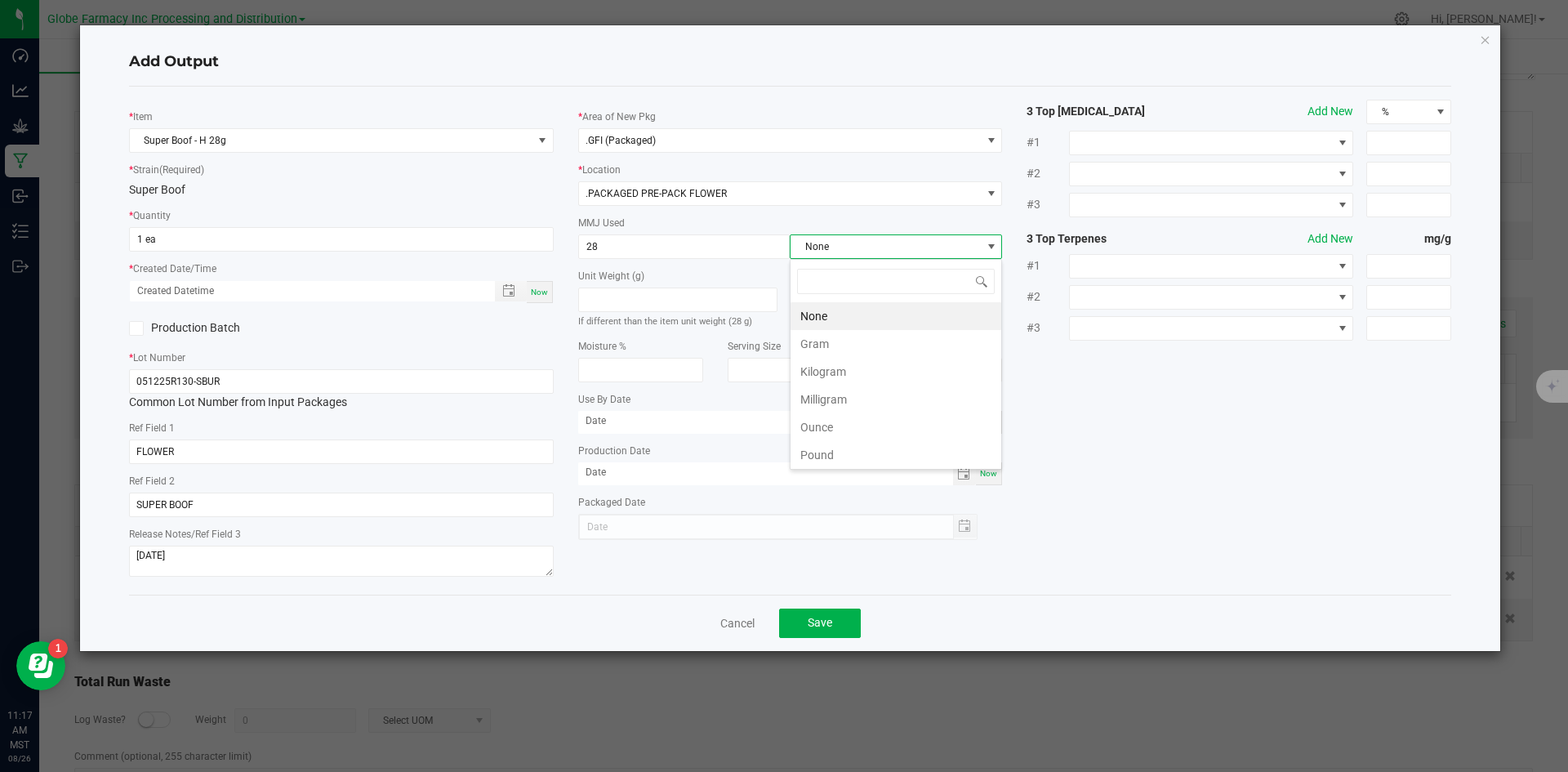
scroll to position [25, 213]
click at [836, 341] on li "Gram" at bounding box center [896, 344] width 211 height 28
click at [838, 618] on button "Save" at bounding box center [820, 624] width 82 height 29
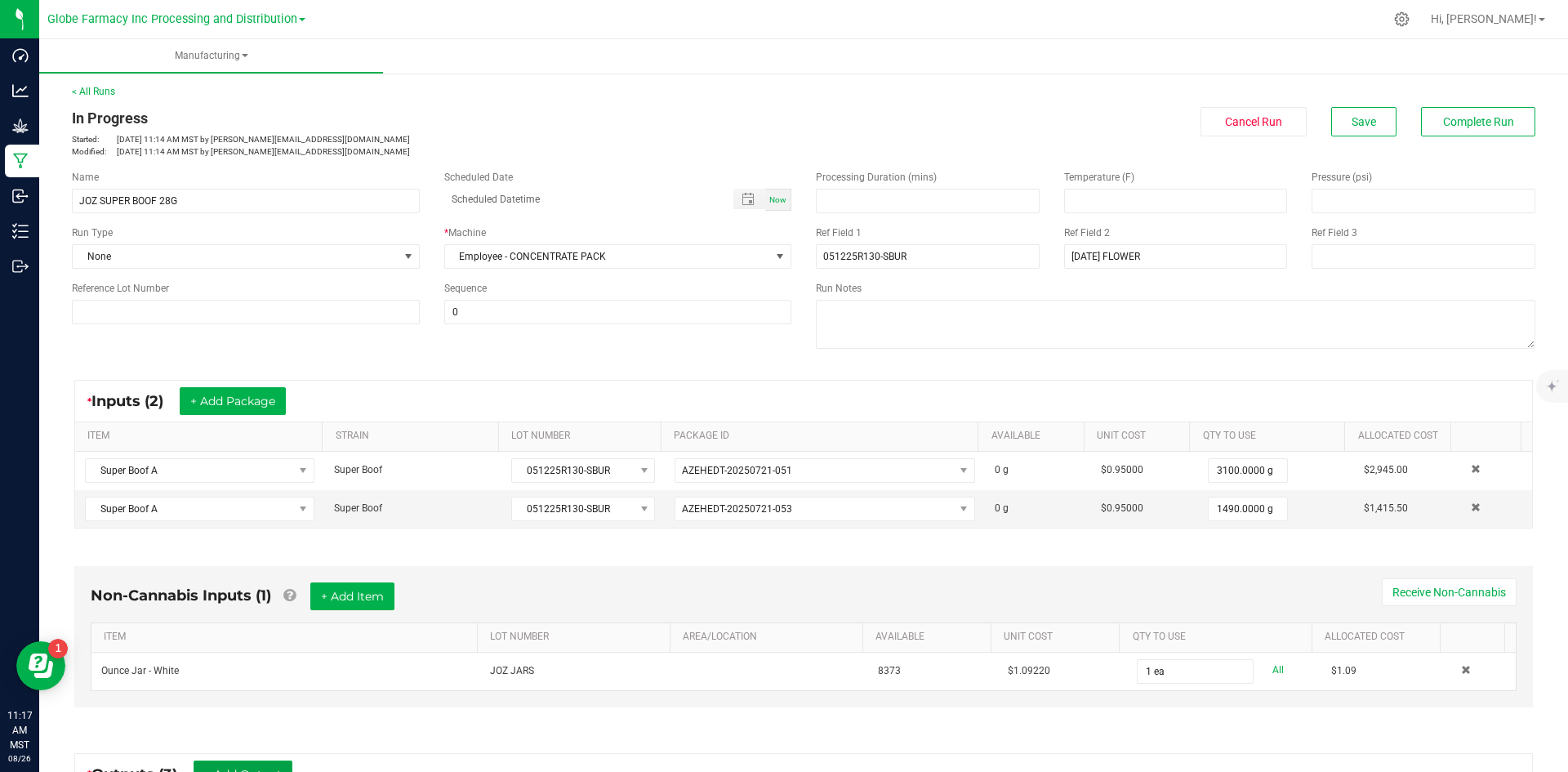
scroll to position [0, 0]
click at [1336, 104] on div "< All Runs In Progress Started: Aug 26, 2025 11:14 AM MST by sarahs@earthsheali…" at bounding box center [804, 123] width 1464 height 74
click at [1336, 121] on button "Save" at bounding box center [1364, 124] width 65 height 29
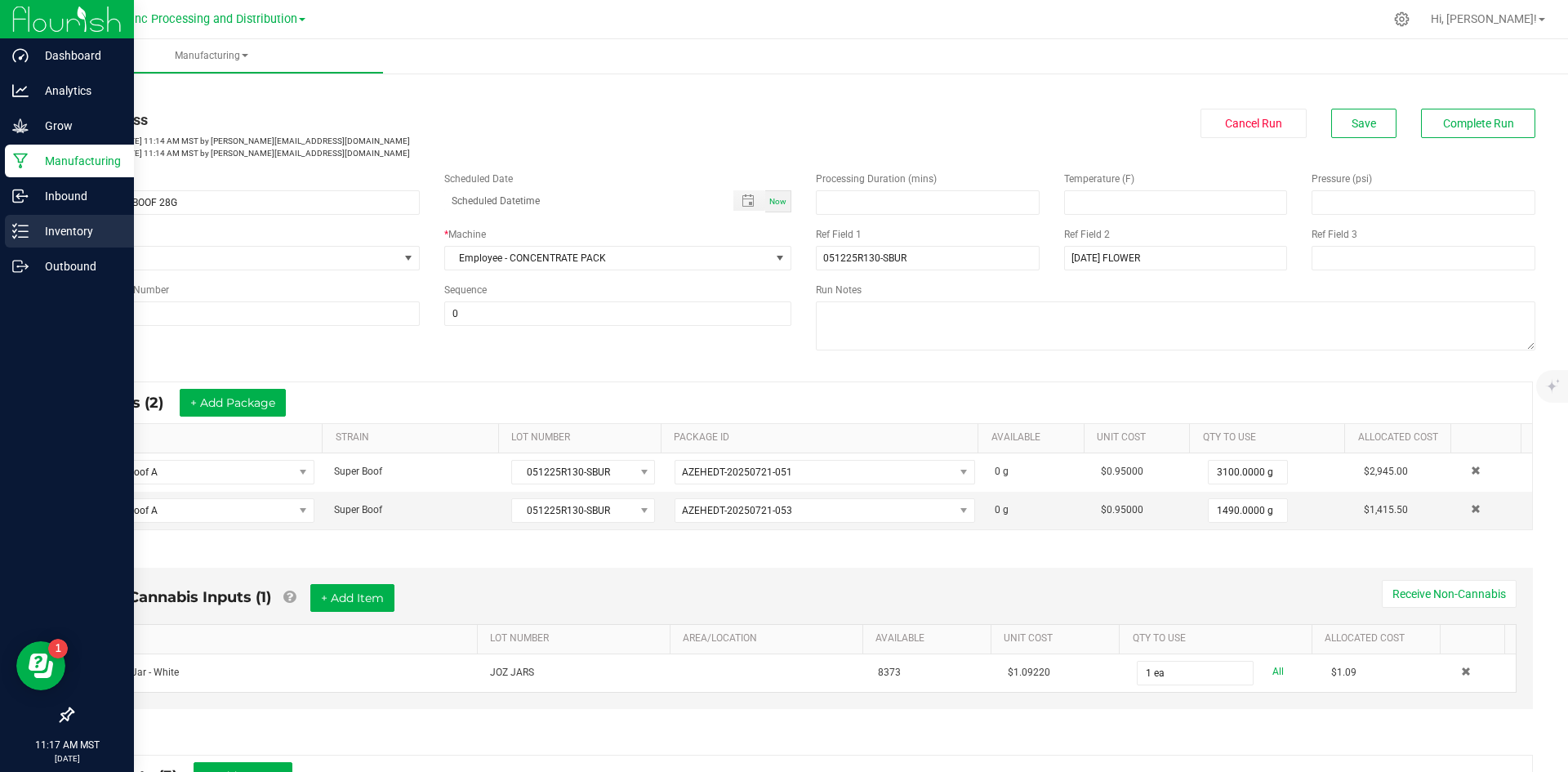
click at [40, 228] on p "Inventory" at bounding box center [78, 231] width 98 height 20
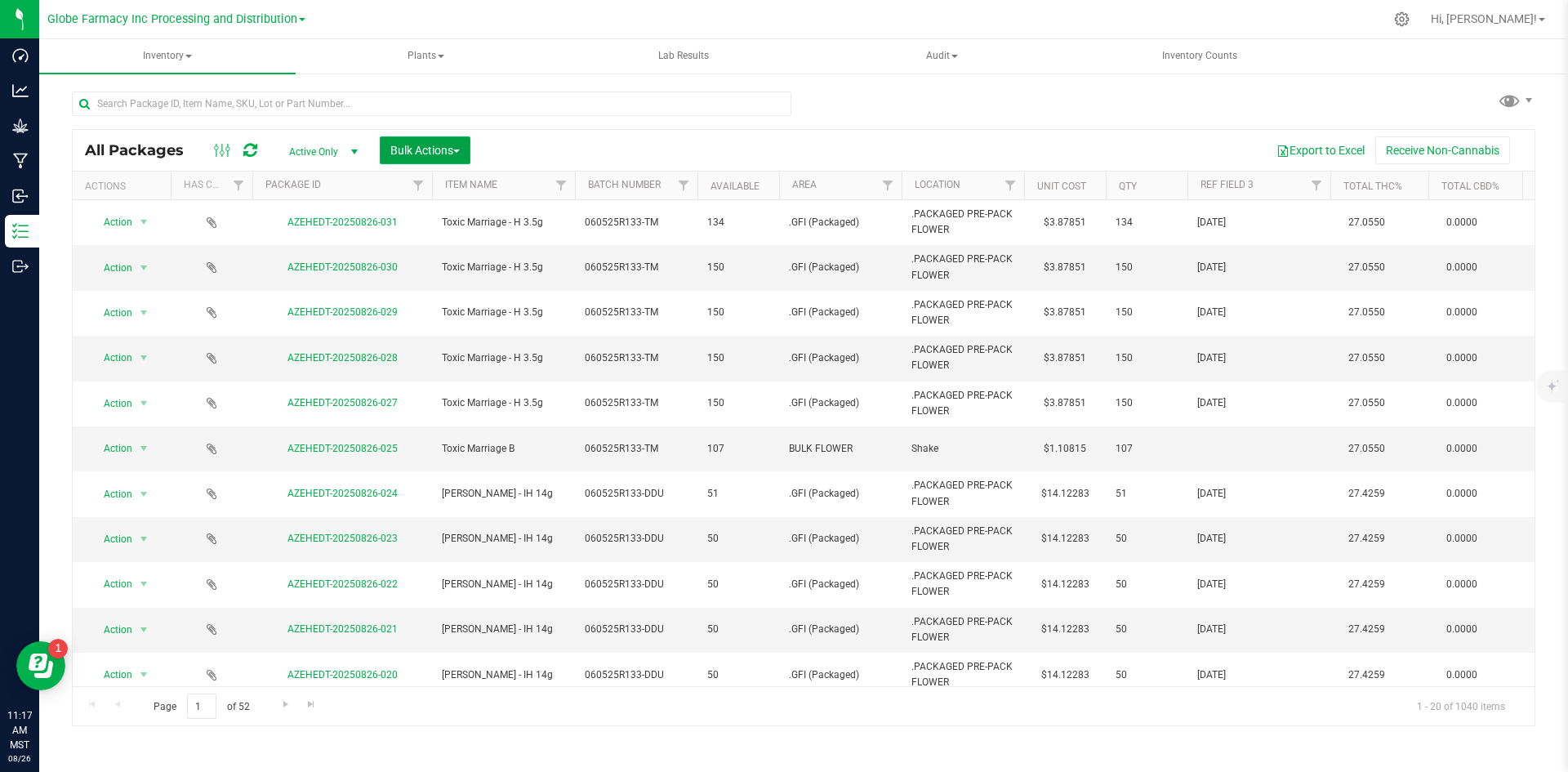
click at [412, 159] on button "Bulk Actions" at bounding box center [425, 151] width 91 height 28
click at [406, 188] on span "Add to manufacturing run" at bounding box center [451, 187] width 124 height 13
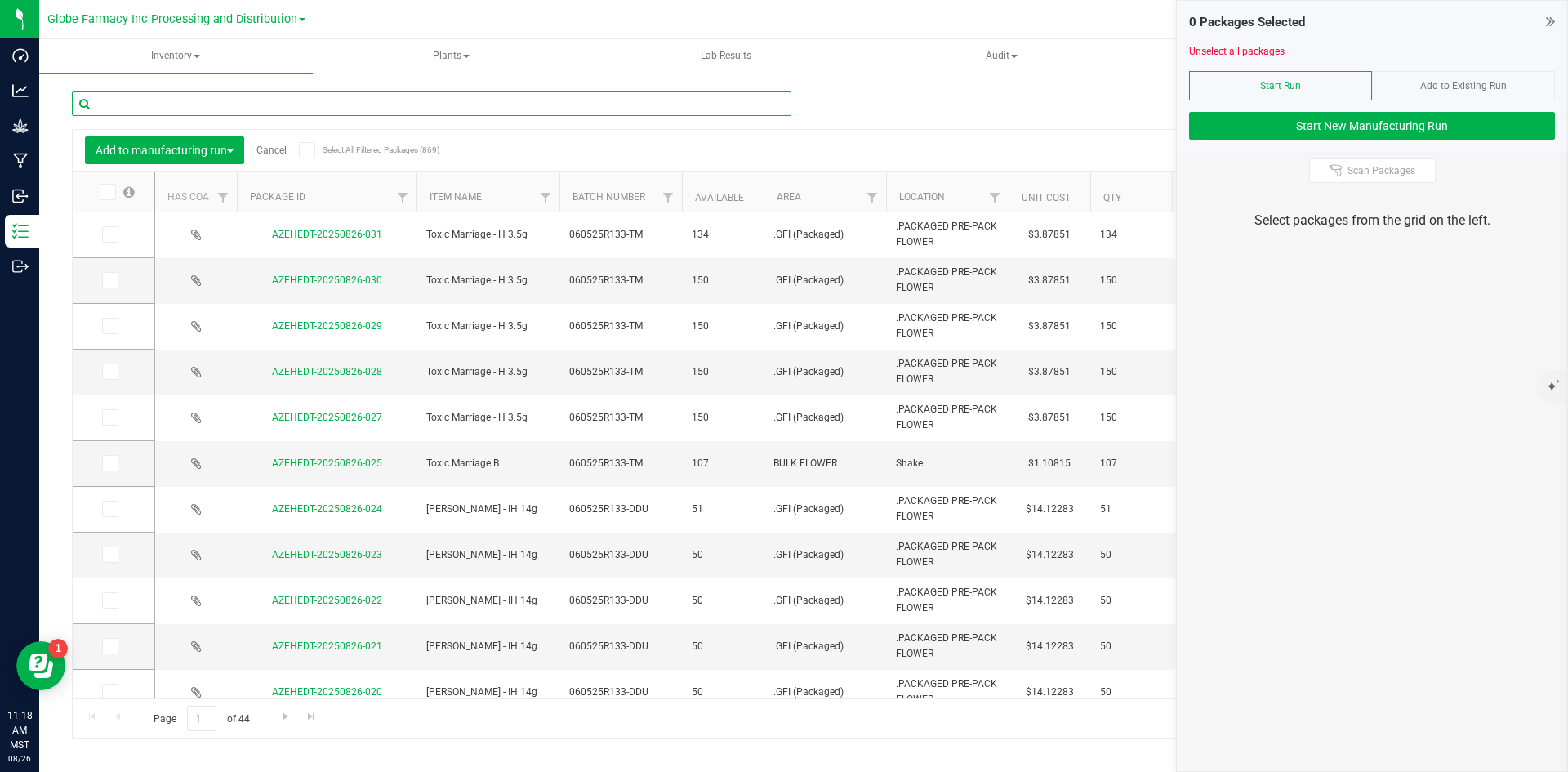
click at [191, 101] on input "text" at bounding box center [431, 104] width 719 height 25
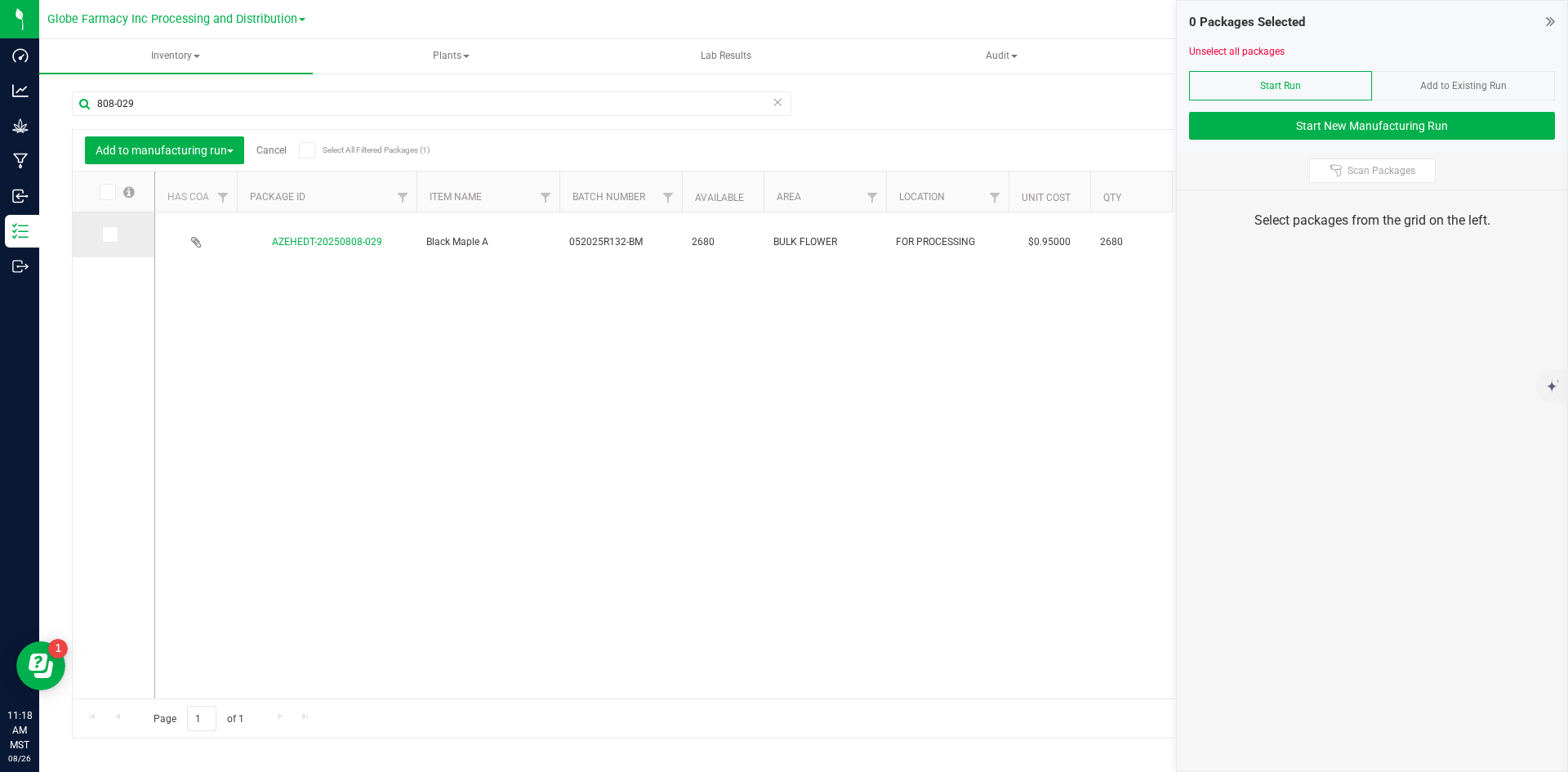
click at [107, 234] on icon at bounding box center [109, 234] width 11 height 0
click at [0, 0] on input "checkbox" at bounding box center [0, 0] width 0 height 0
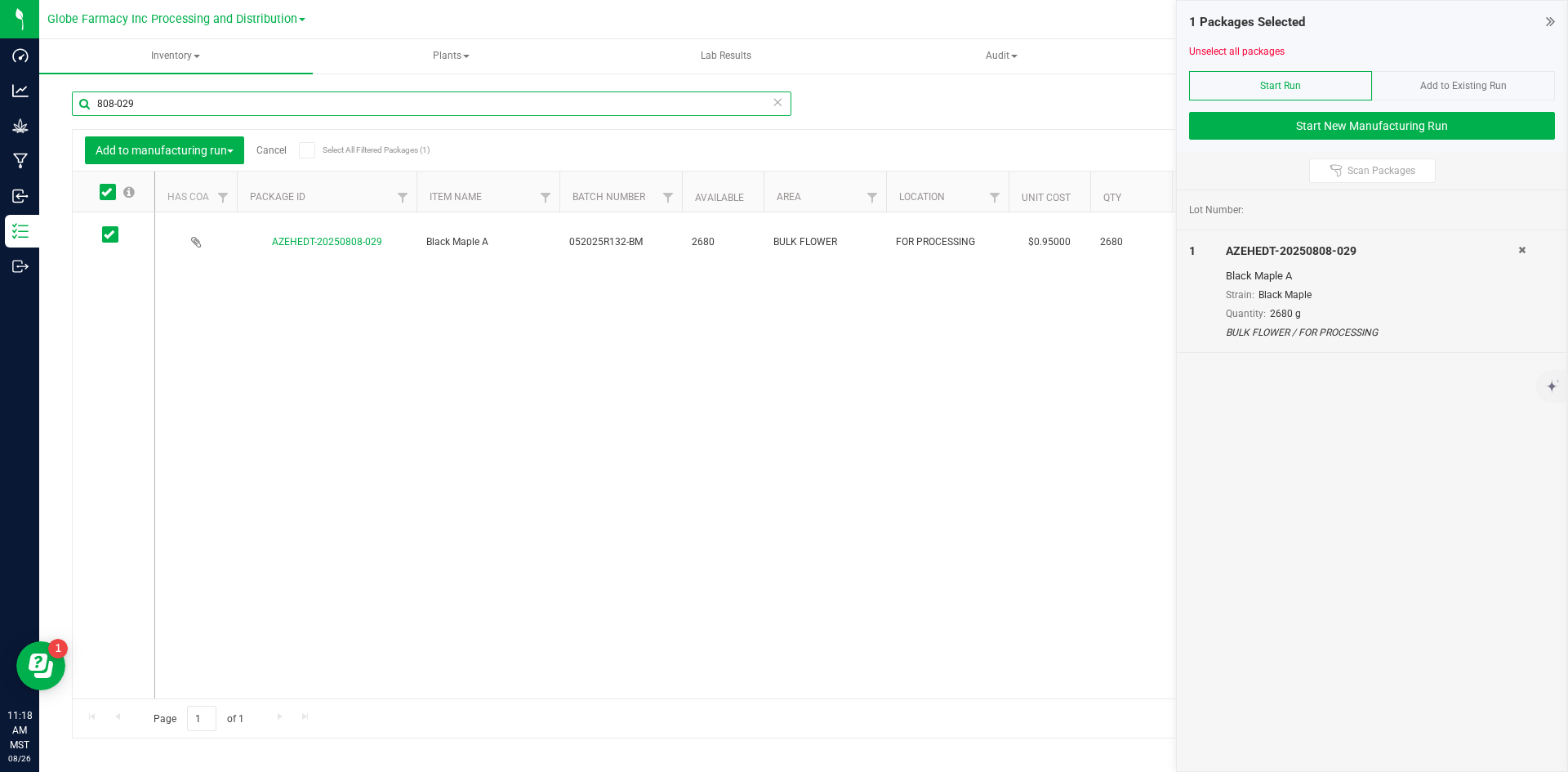
click at [156, 112] on input "808-029" at bounding box center [431, 104] width 719 height 25
type input "808-030"
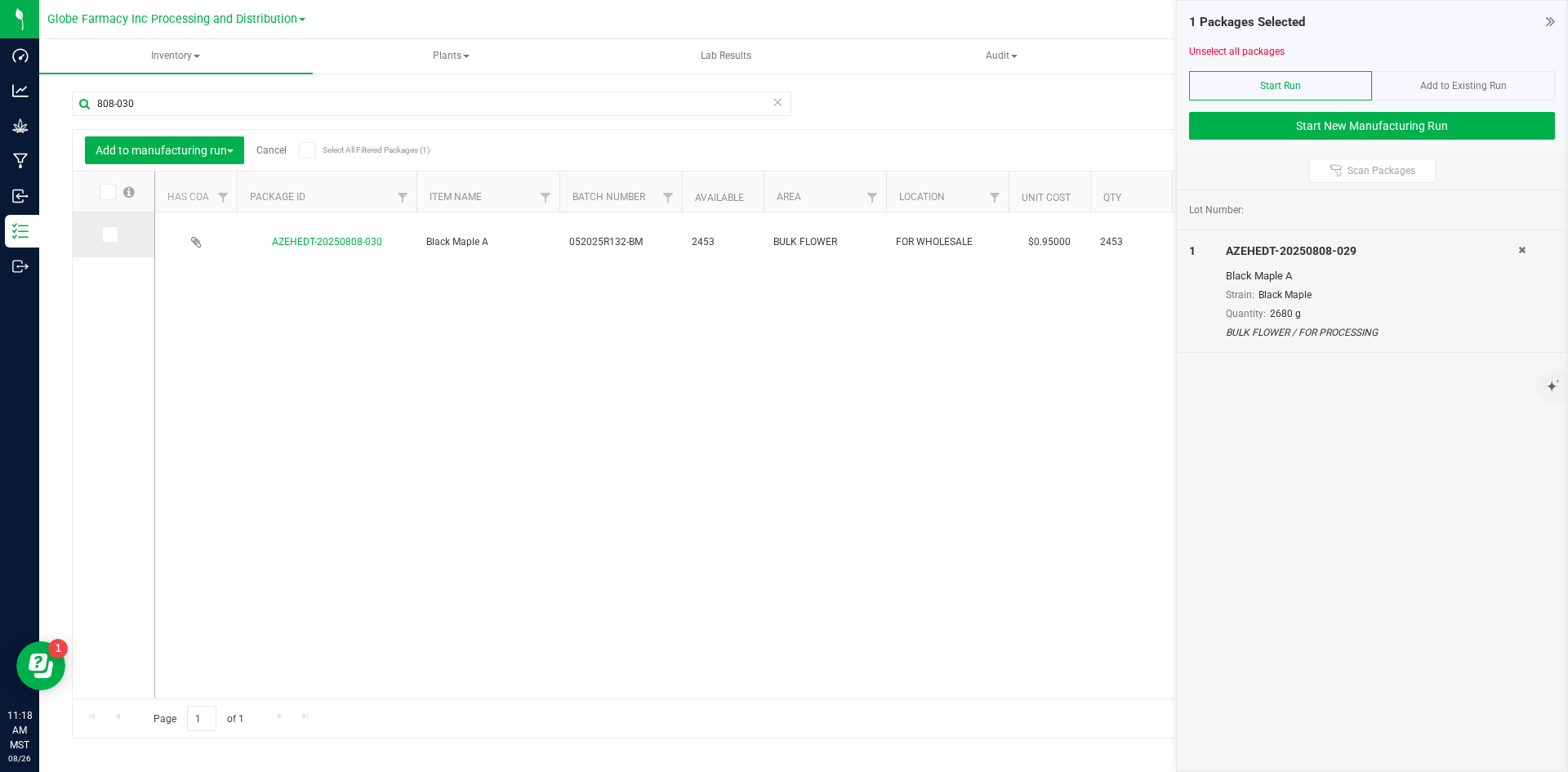
click at [115, 239] on span at bounding box center [110, 234] width 16 height 16
click at [0, 0] on input "checkbox" at bounding box center [0, 0] width 0 height 0
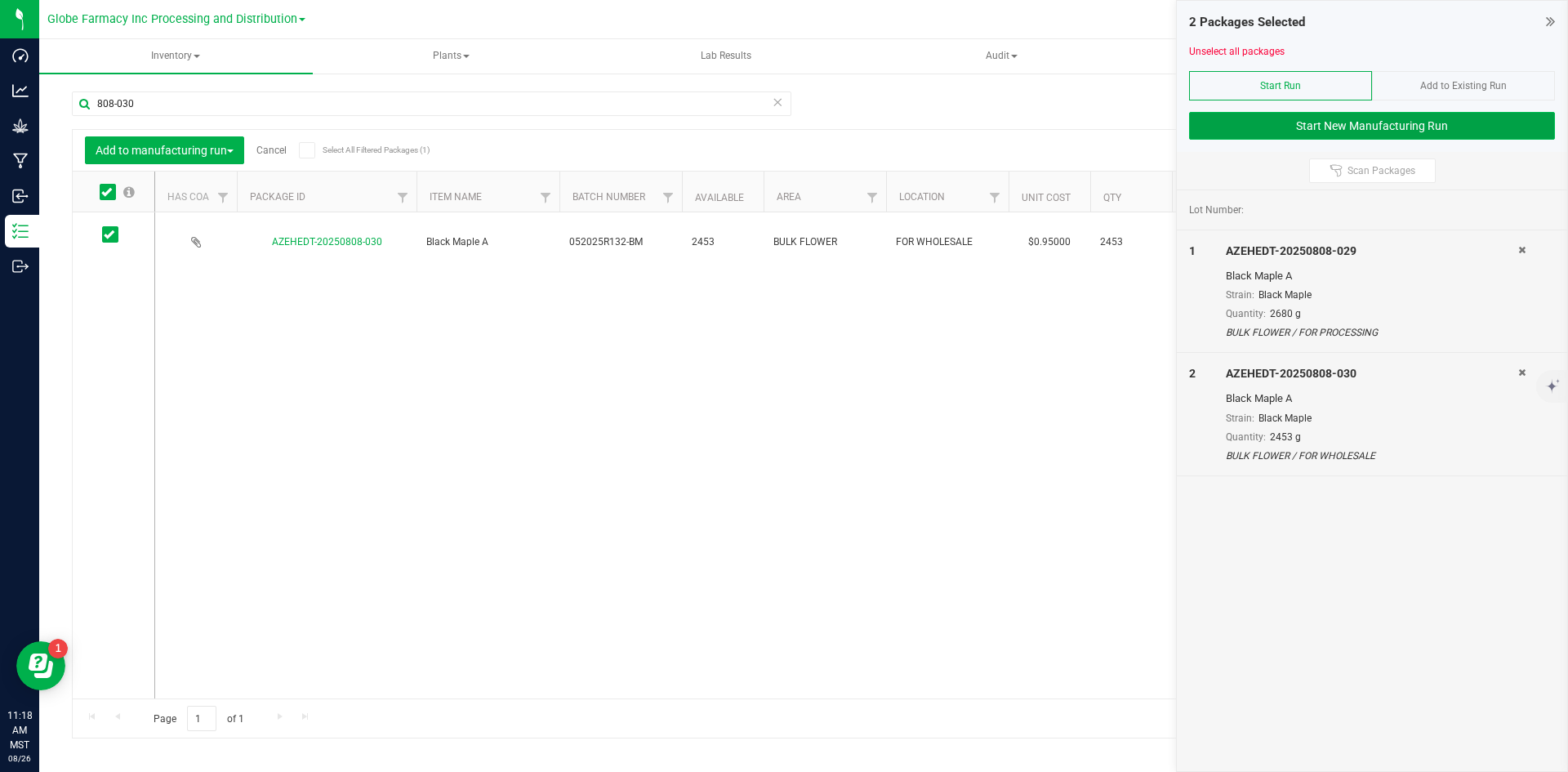
click at [1319, 131] on button "Start New Manufacturing Run" at bounding box center [1372, 126] width 366 height 28
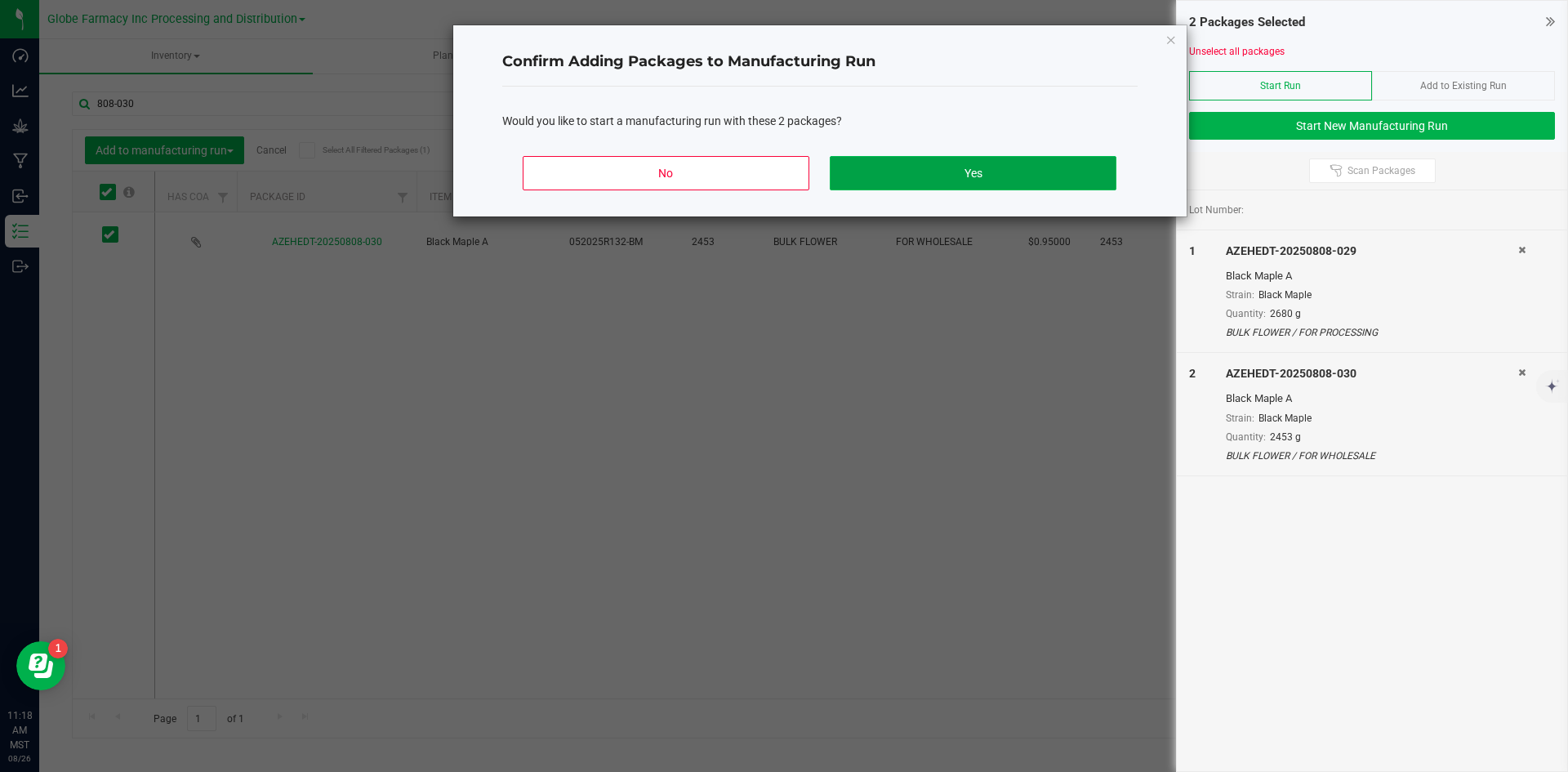
click at [954, 180] on button "Yes" at bounding box center [972, 174] width 286 height 34
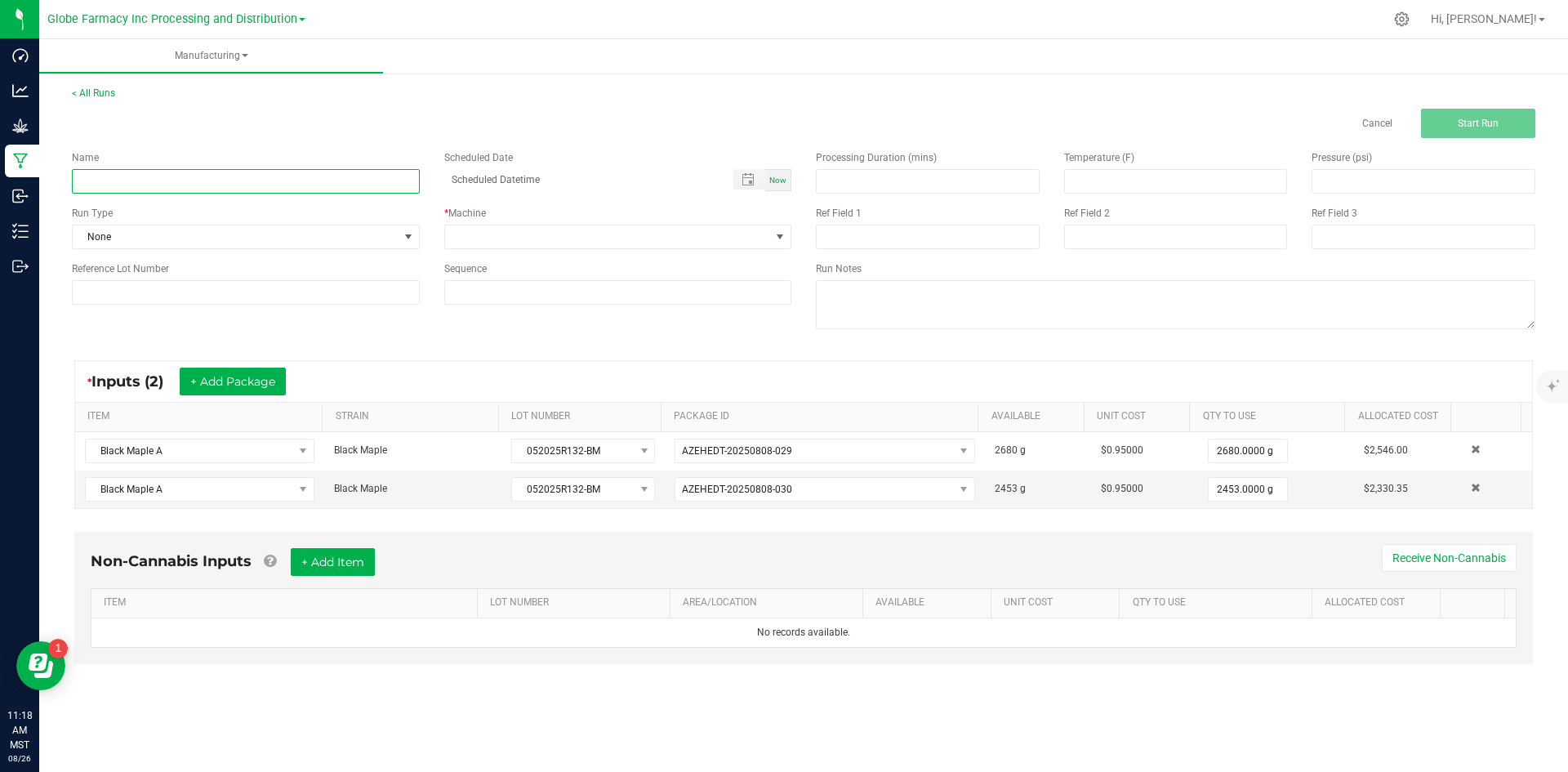
click at [289, 186] on input at bounding box center [246, 182] width 348 height 25
type input "JOZ BLACK MAPLE 28G"
click at [532, 242] on span at bounding box center [608, 237] width 326 height 23
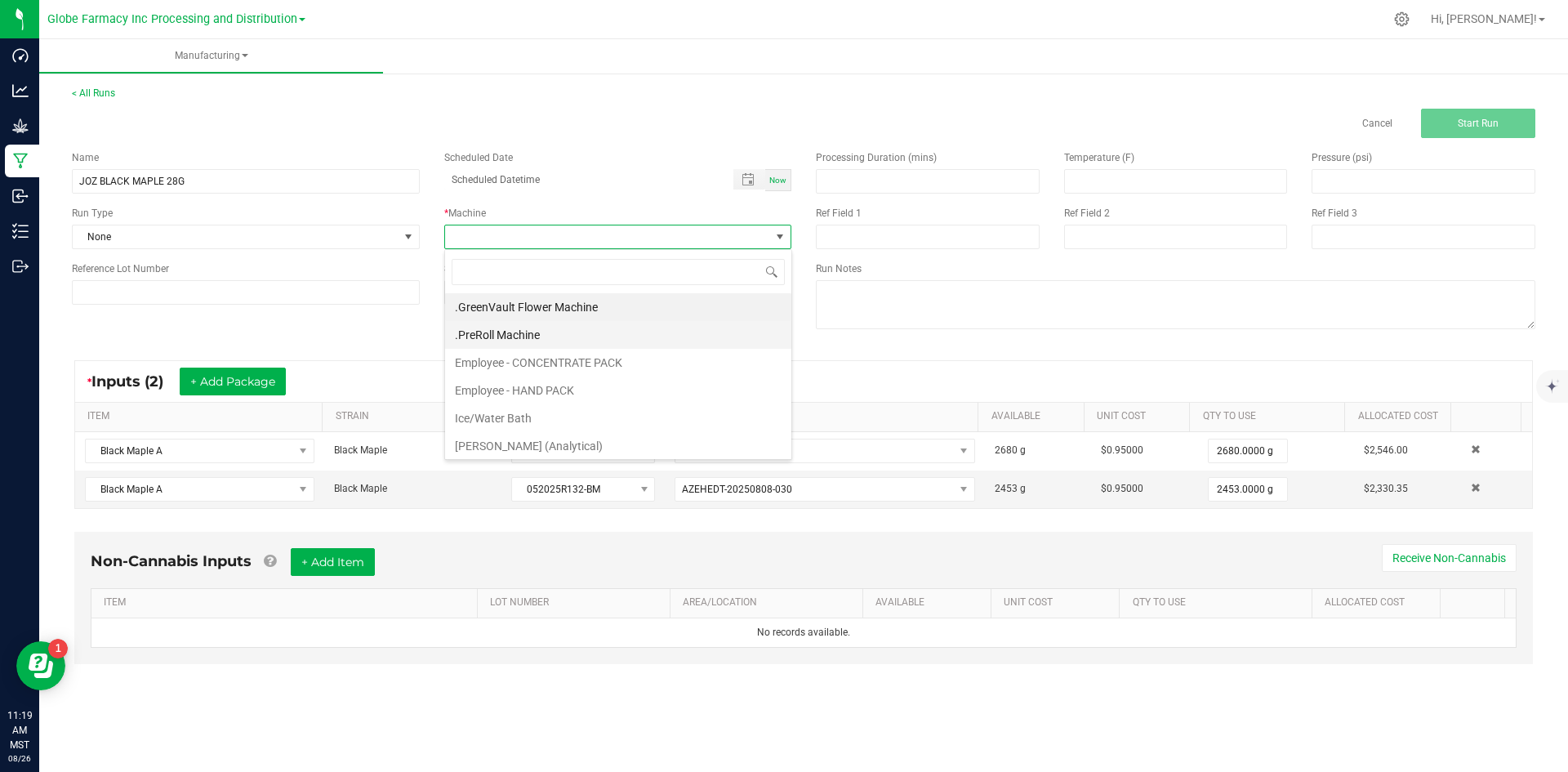
scroll to position [25, 347]
click at [516, 365] on li "Employee - CONCENTRATE PACK" at bounding box center [618, 363] width 346 height 28
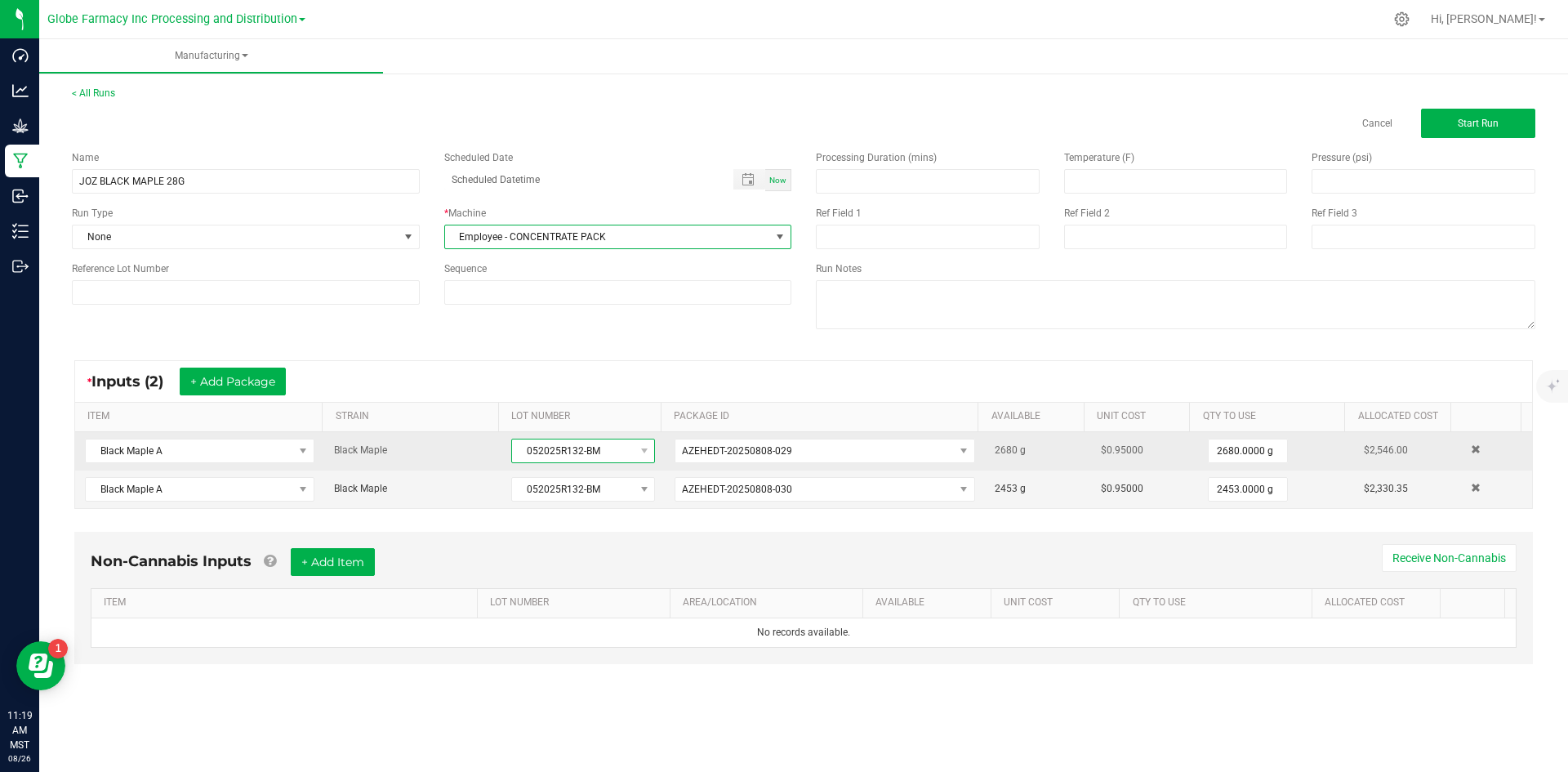
click at [515, 454] on span "052025R132-BM" at bounding box center [573, 451] width 122 height 23
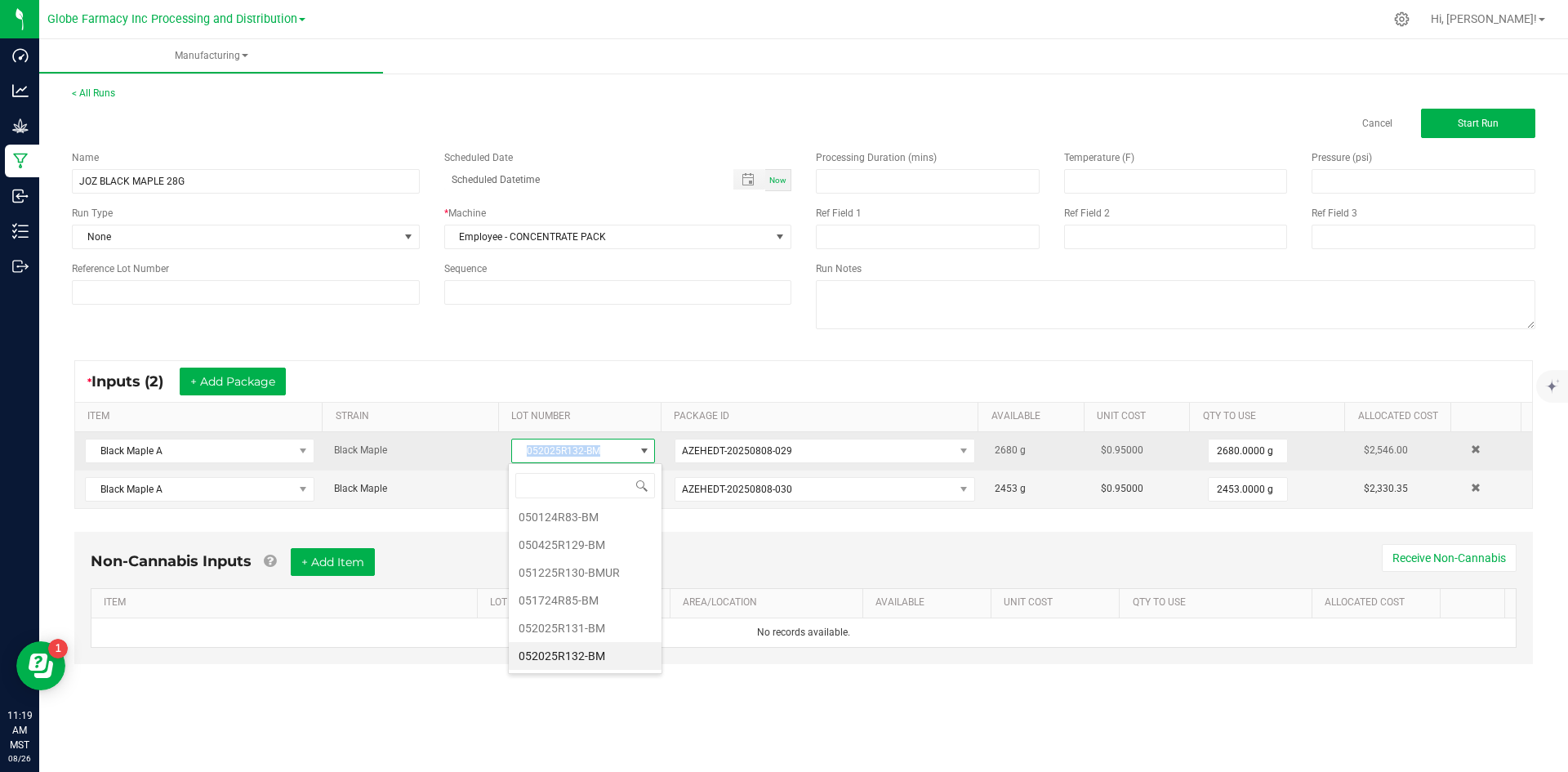
drag, startPoint x: 515, startPoint y: 454, endPoint x: 618, endPoint y: 455, distance: 103.0
click at [618, 455] on span "052025R132-BM" at bounding box center [573, 451] width 122 height 23
copy span "052025R132-BM"
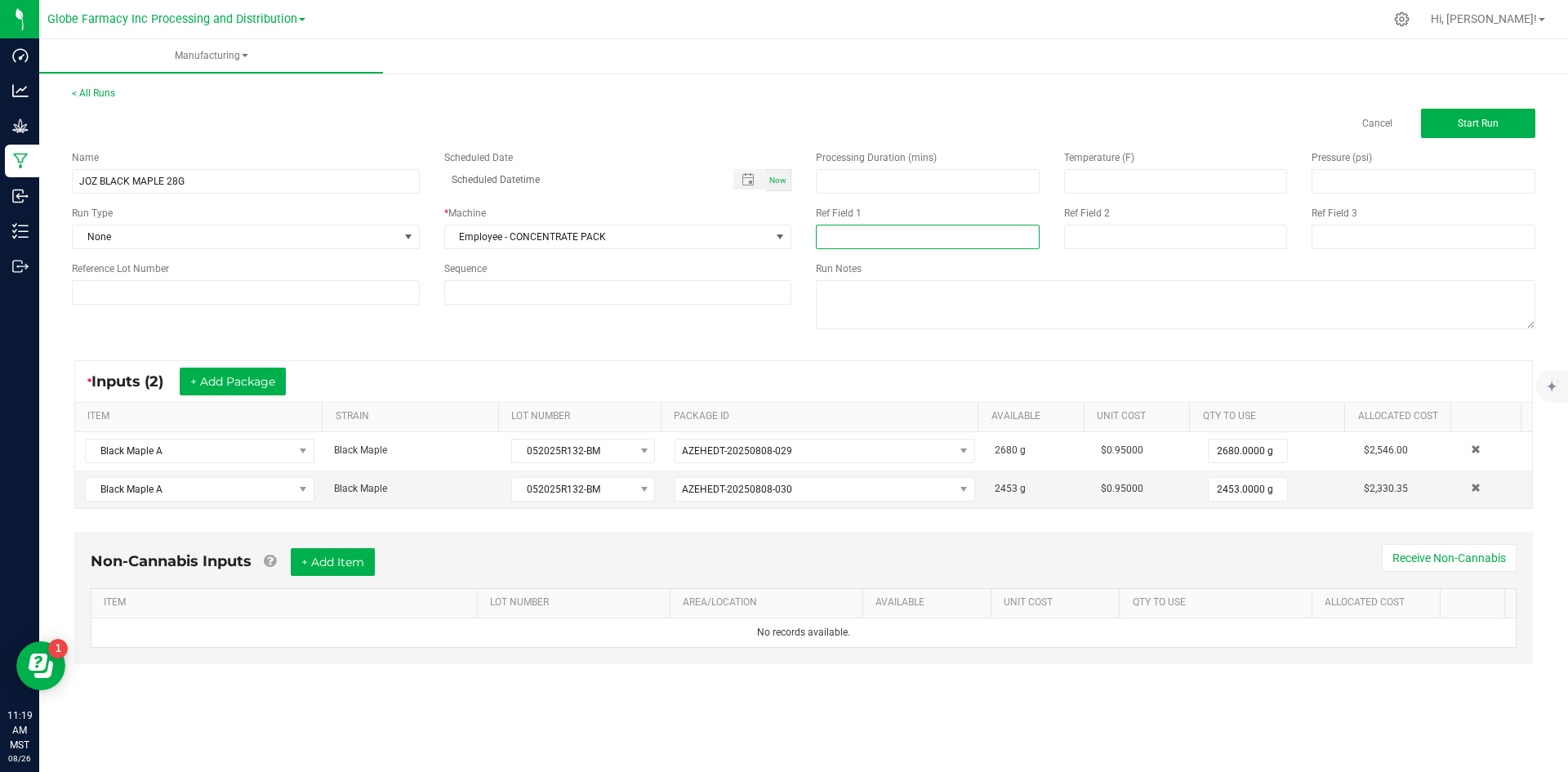
paste input "052025R132-BM"
type input "052025R132-BM"
click at [1144, 235] on input at bounding box center [1176, 237] width 223 height 25
type input "[DATE] FLOWER"
click at [352, 558] on button "+ Add Item" at bounding box center [332, 562] width 84 height 28
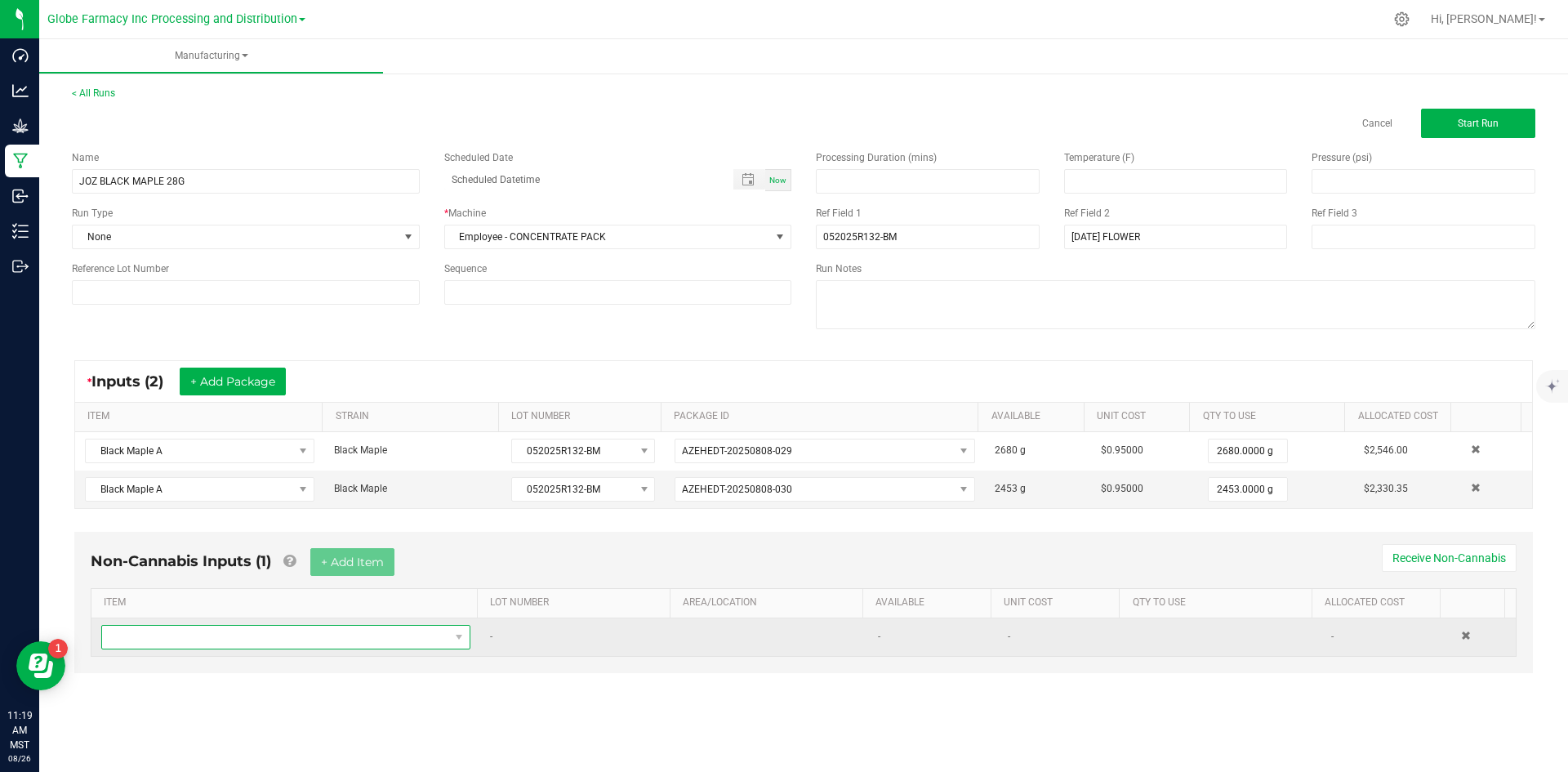
click at [300, 630] on span "NO DATA FOUND" at bounding box center [276, 638] width 347 height 23
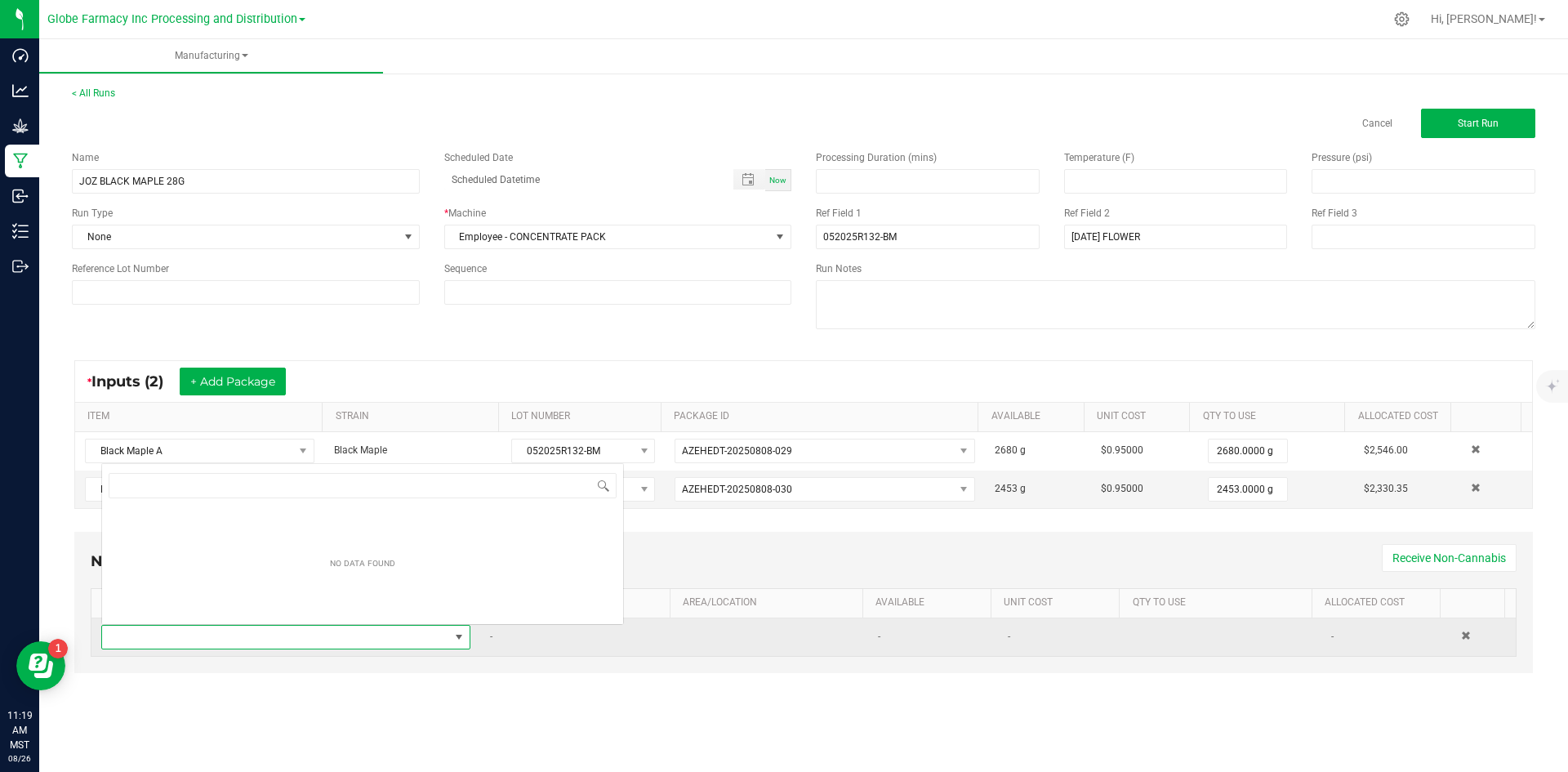
scroll to position [25, 363]
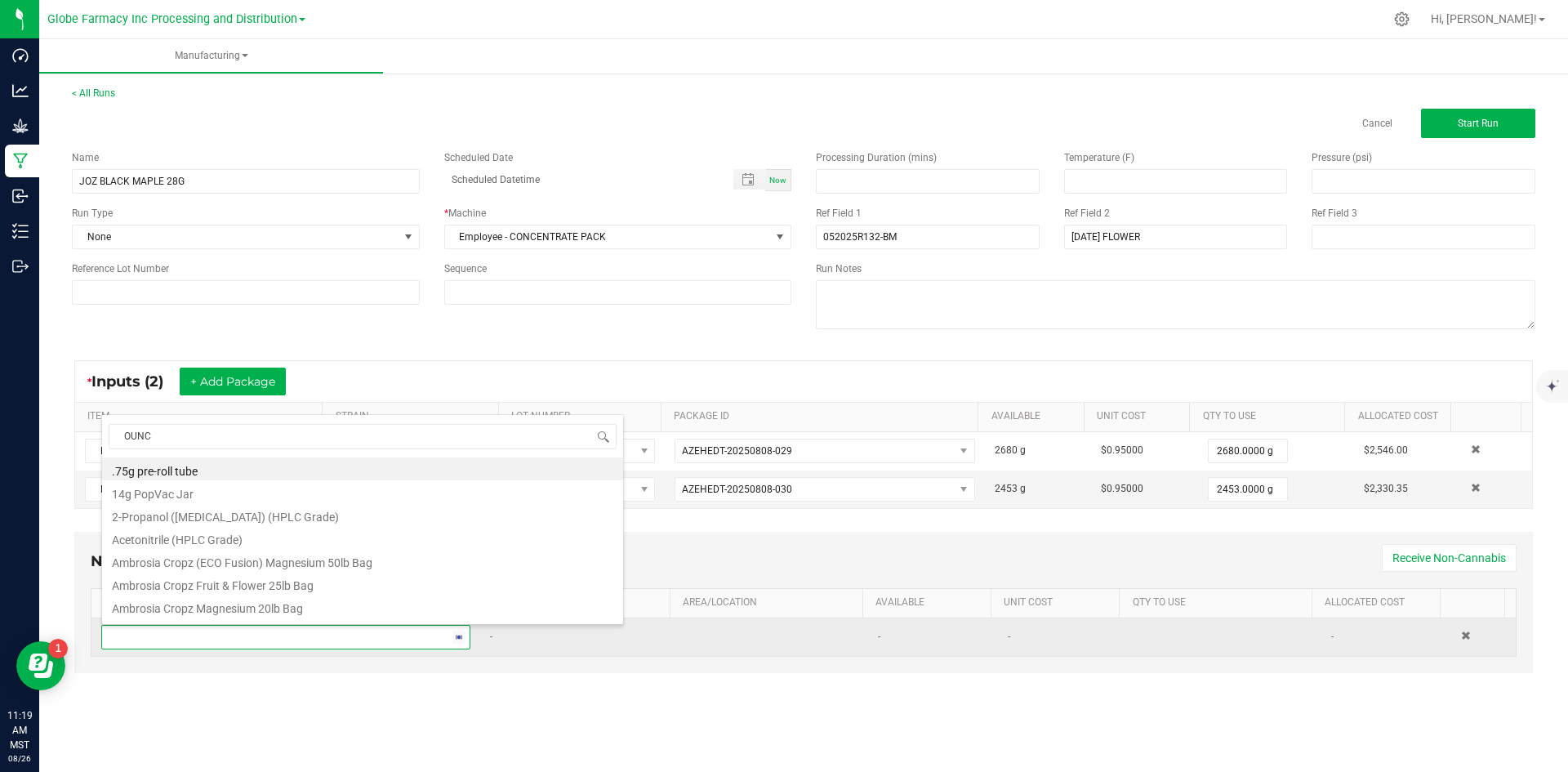
type input "OUNCE"
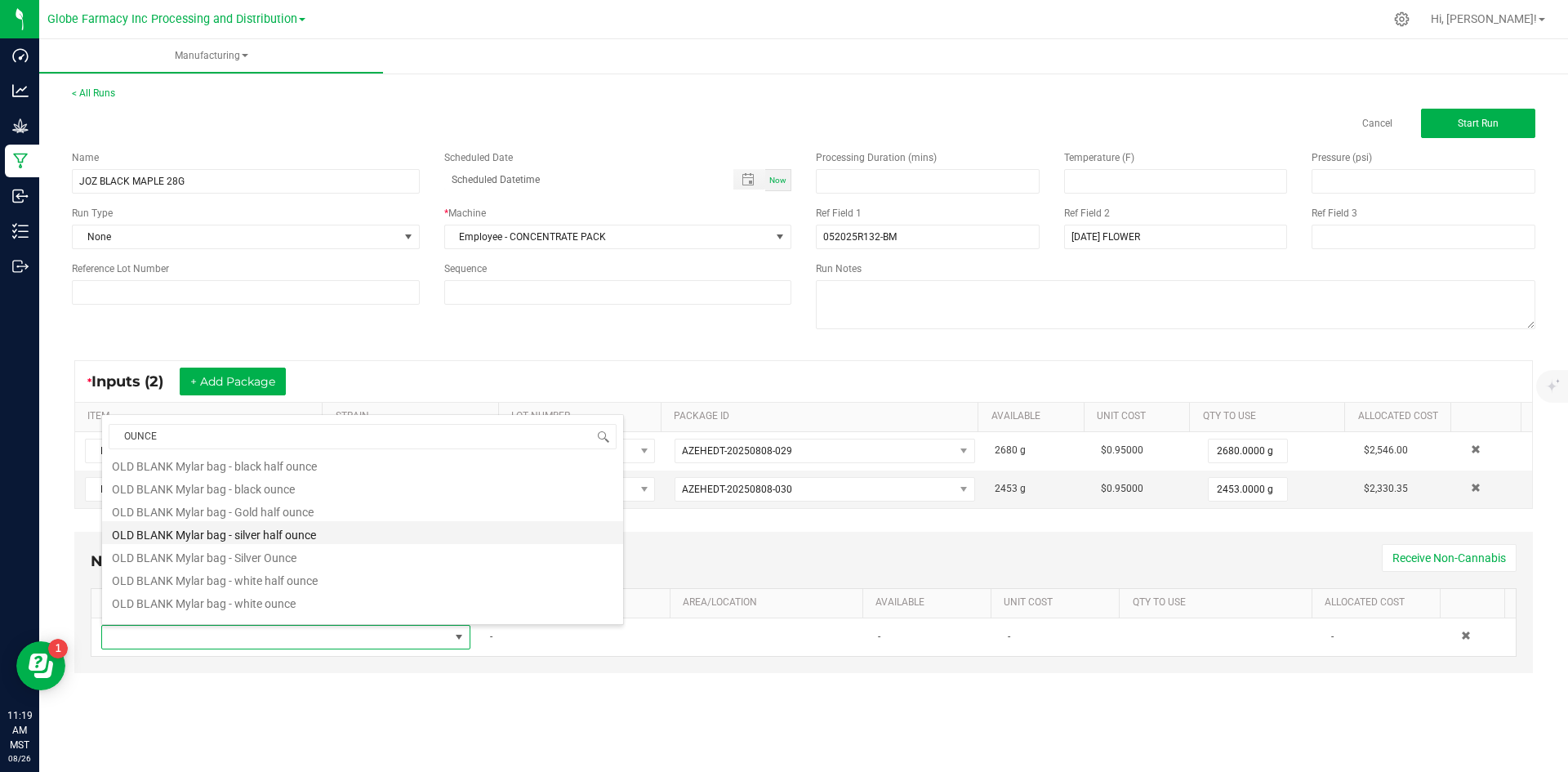
scroll to position [65, 0]
click at [219, 612] on li "Ounce Jar - White" at bounding box center [363, 610] width 521 height 23
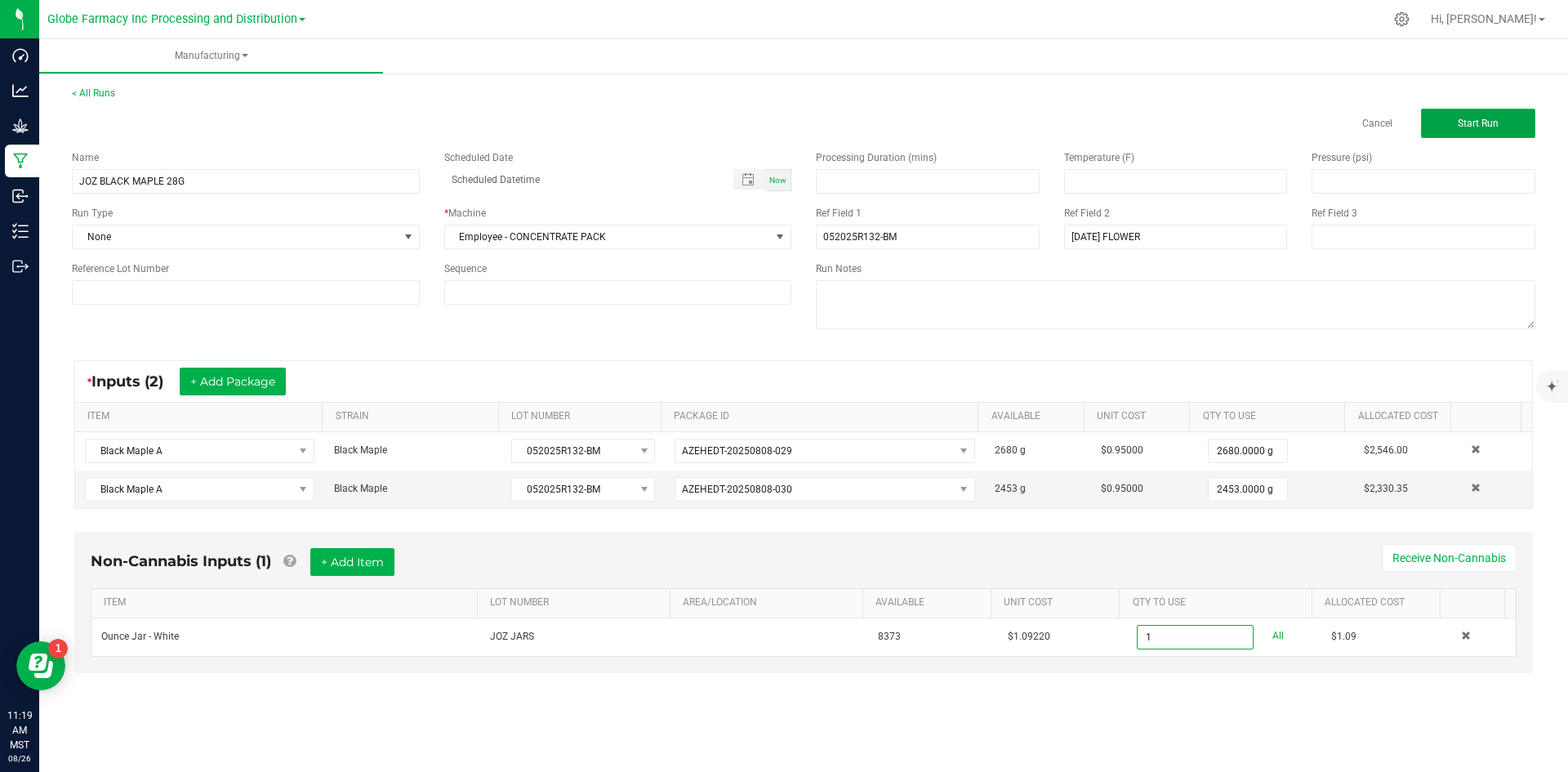
type input "1 ea"
click at [1484, 130] on button "Start Run" at bounding box center [1479, 124] width 115 height 29
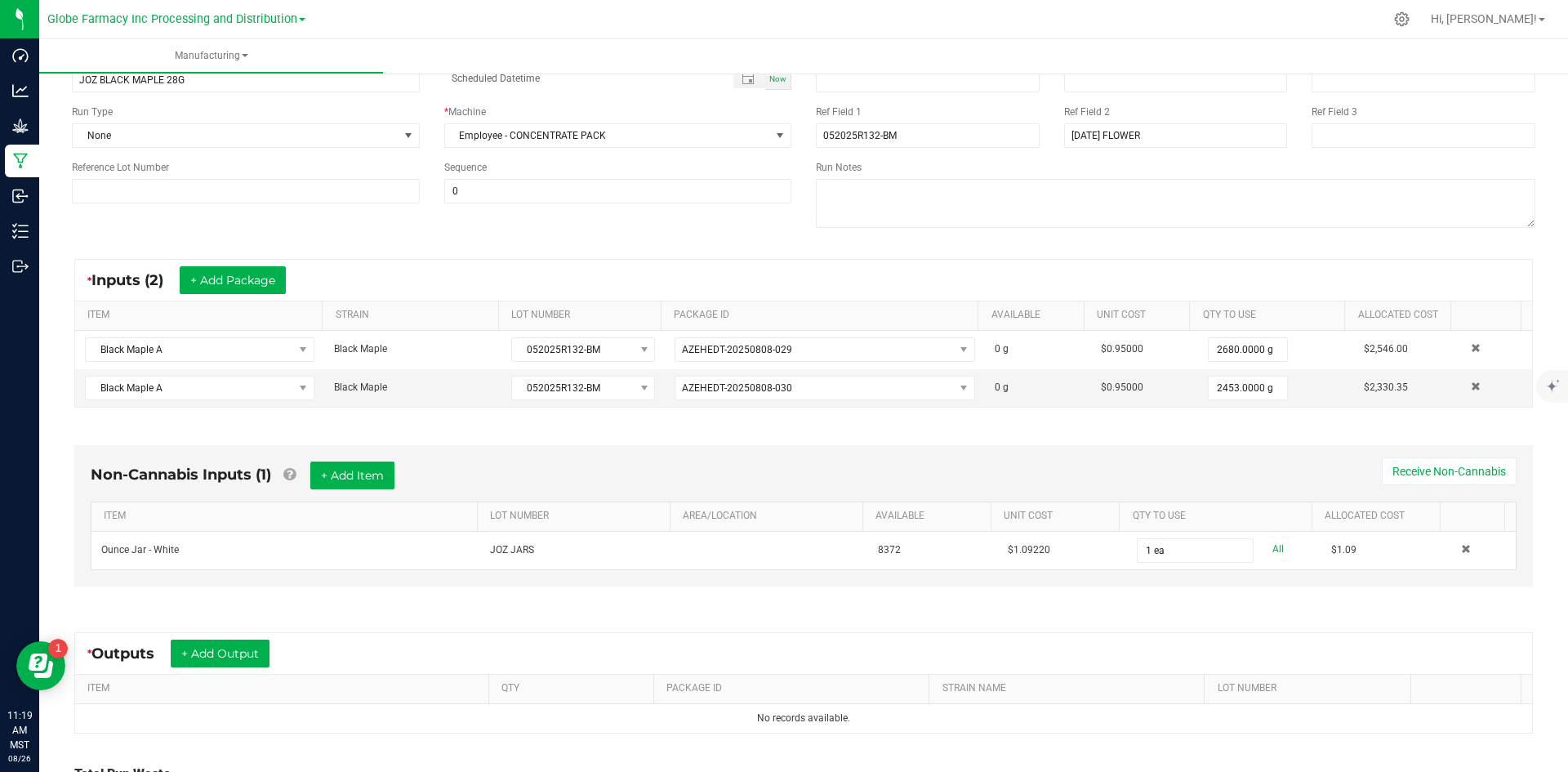
scroll to position [270, 0]
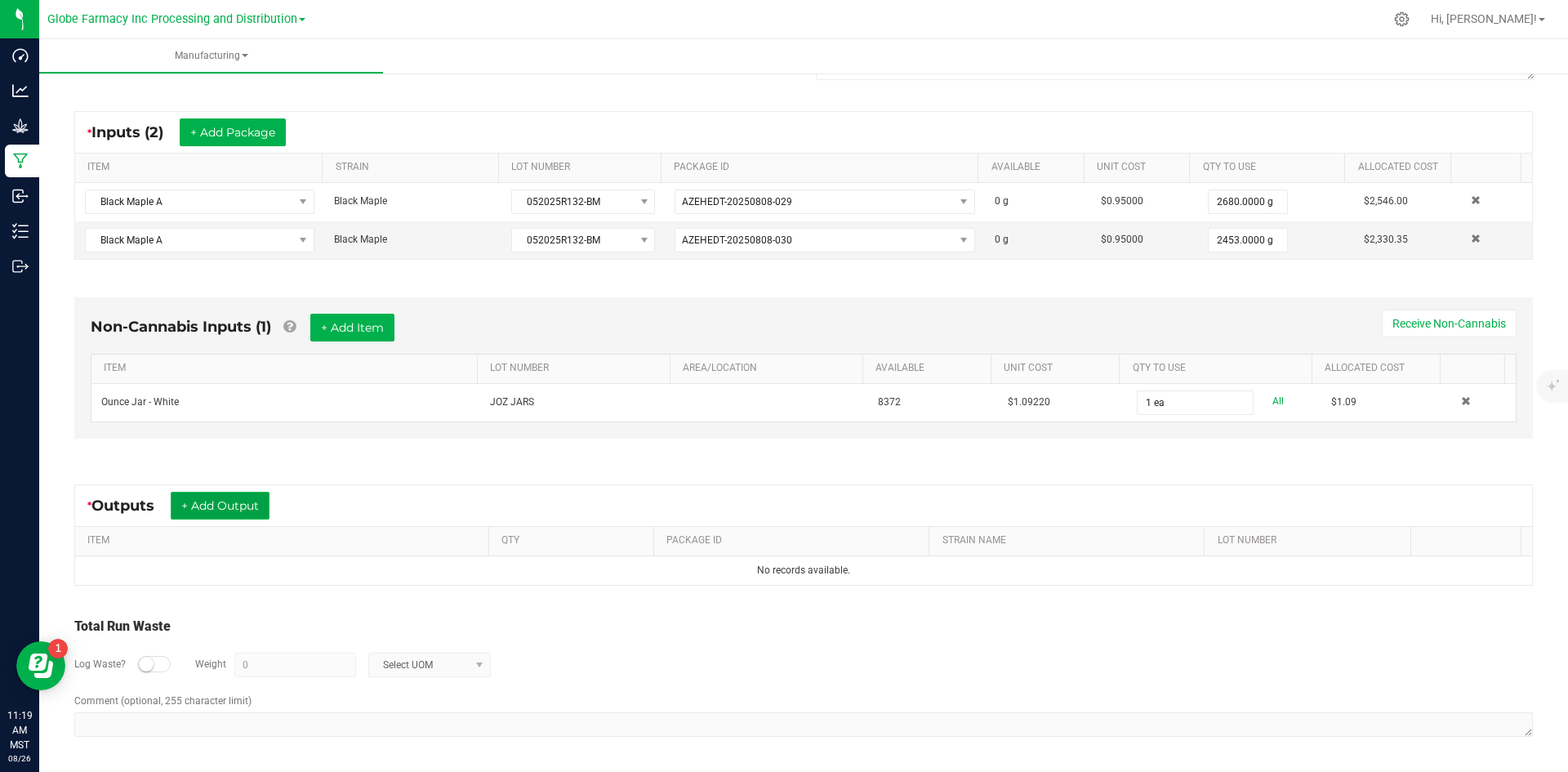
click at [211, 494] on button "+ Add Output" at bounding box center [220, 506] width 99 height 28
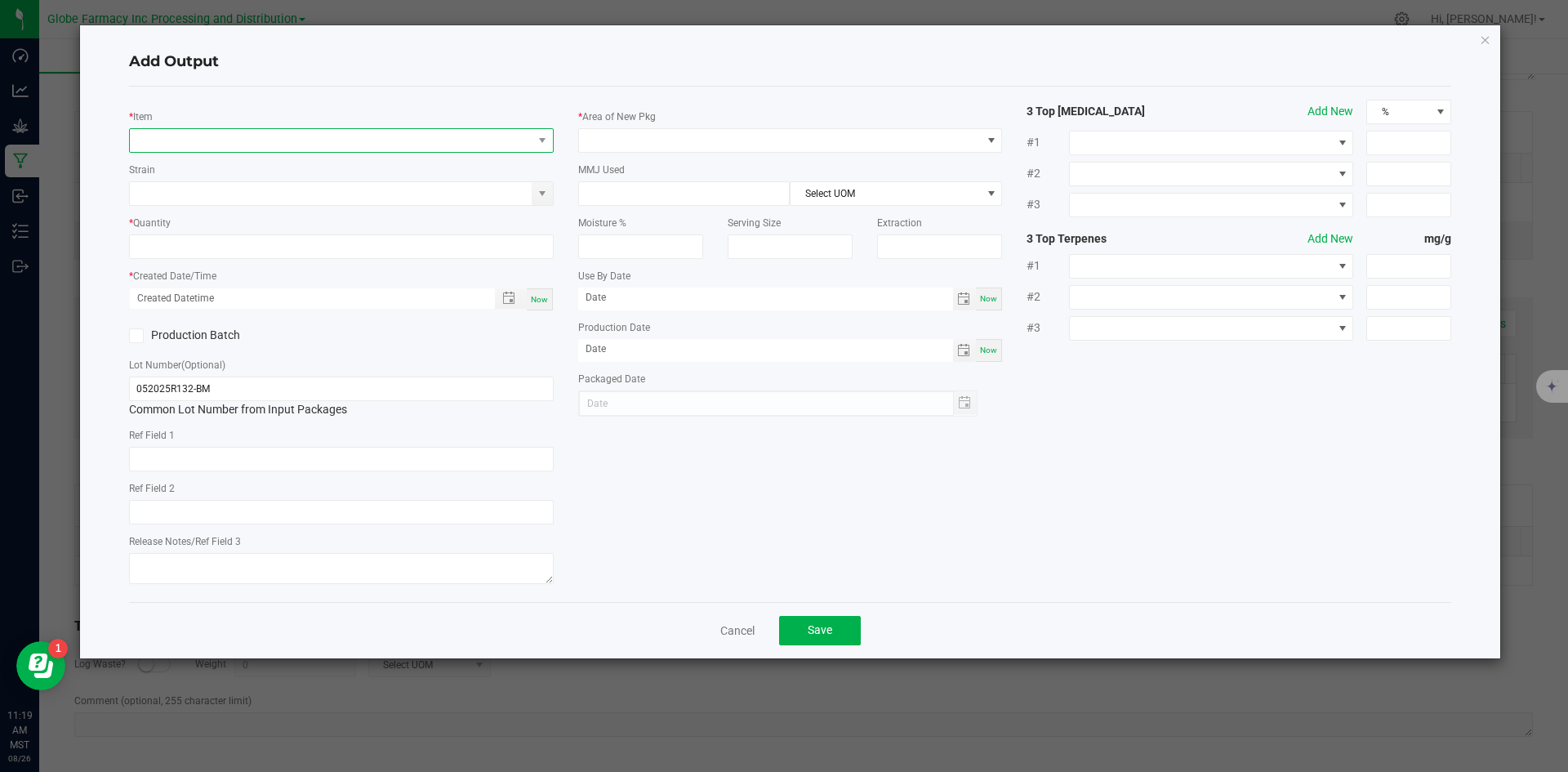
click at [252, 129] on span "NO DATA FOUND" at bounding box center [331, 141] width 403 height 23
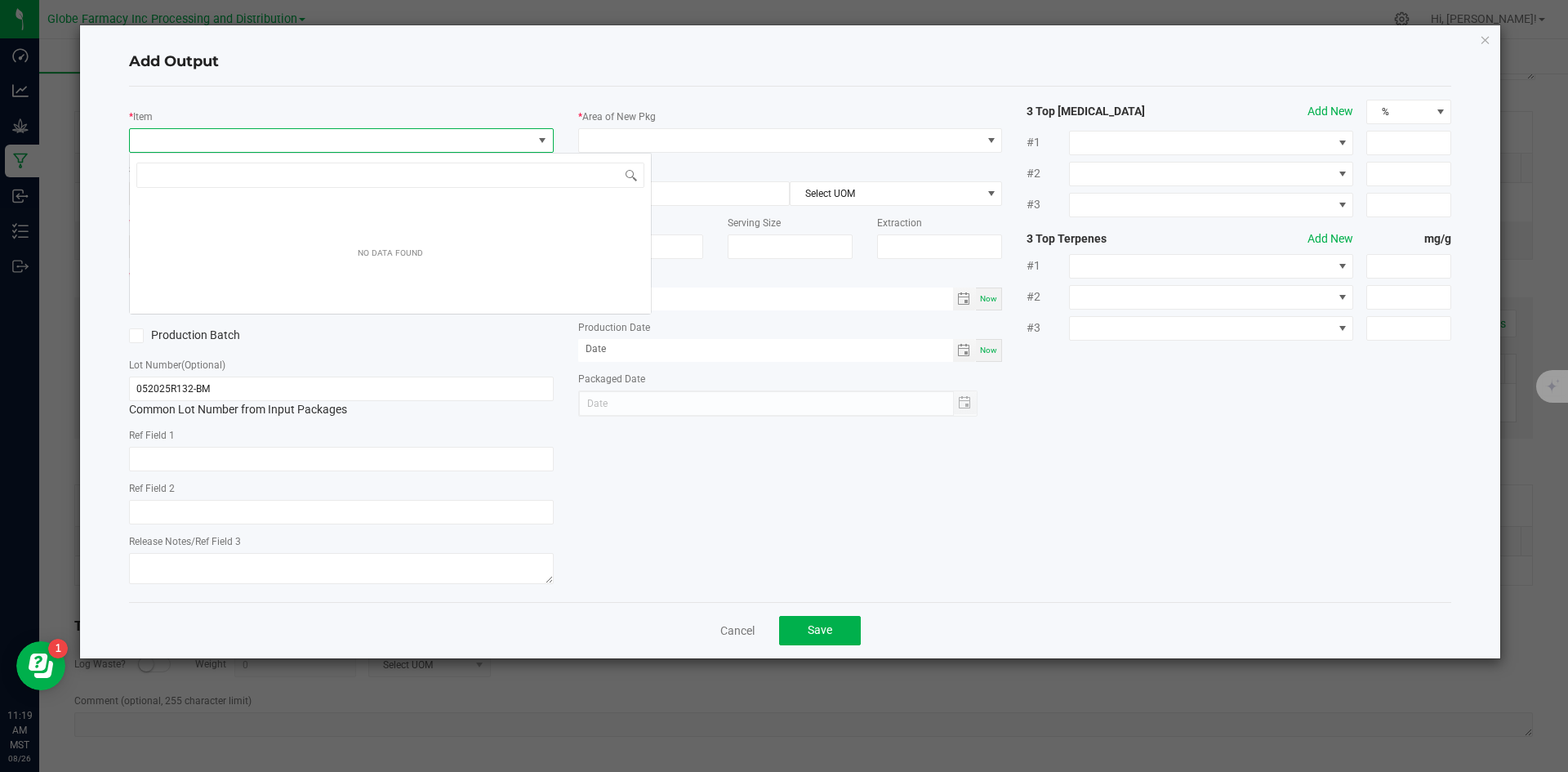
scroll to position [25, 425]
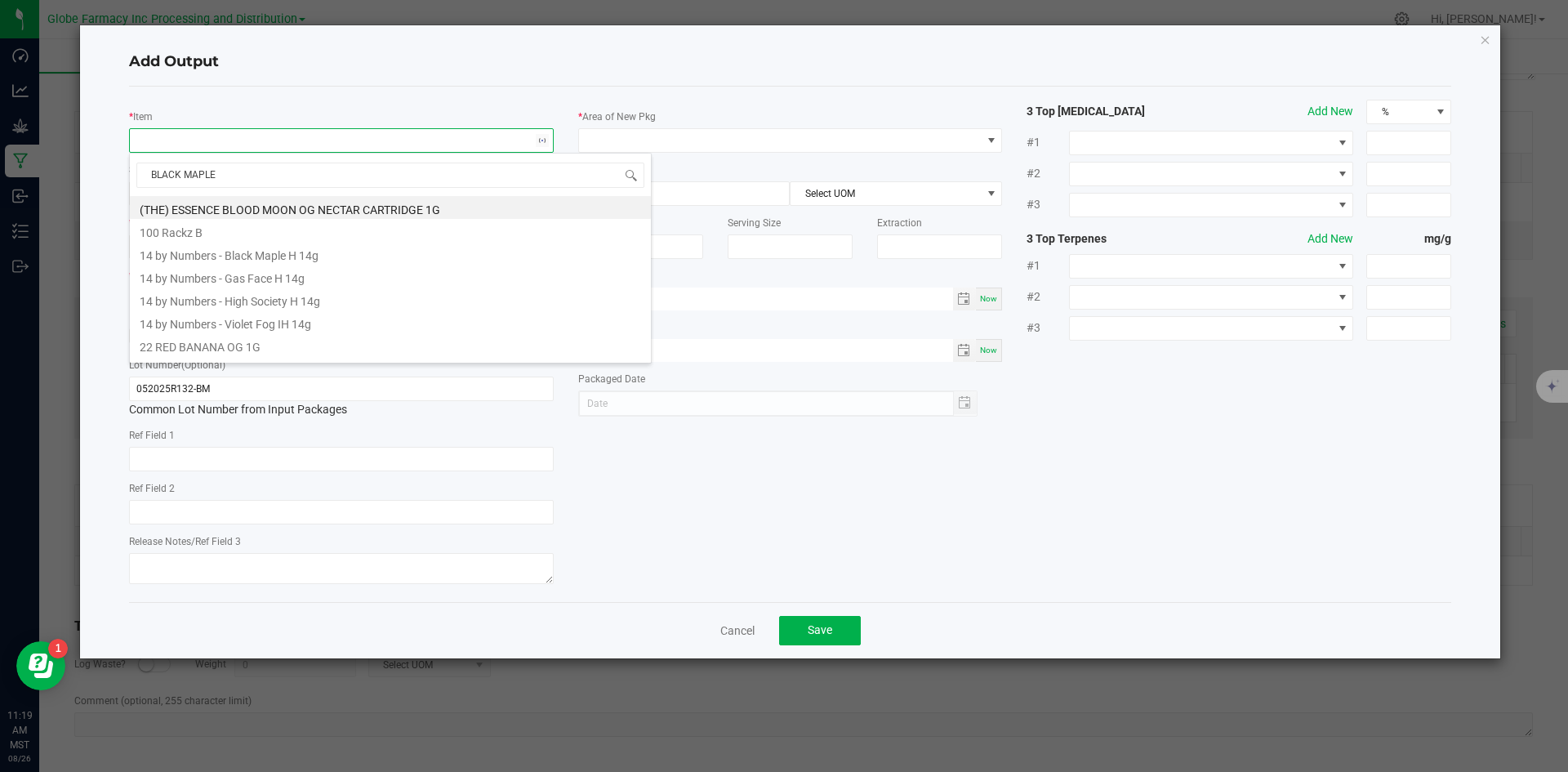
type input "BLACK MAPLE B"
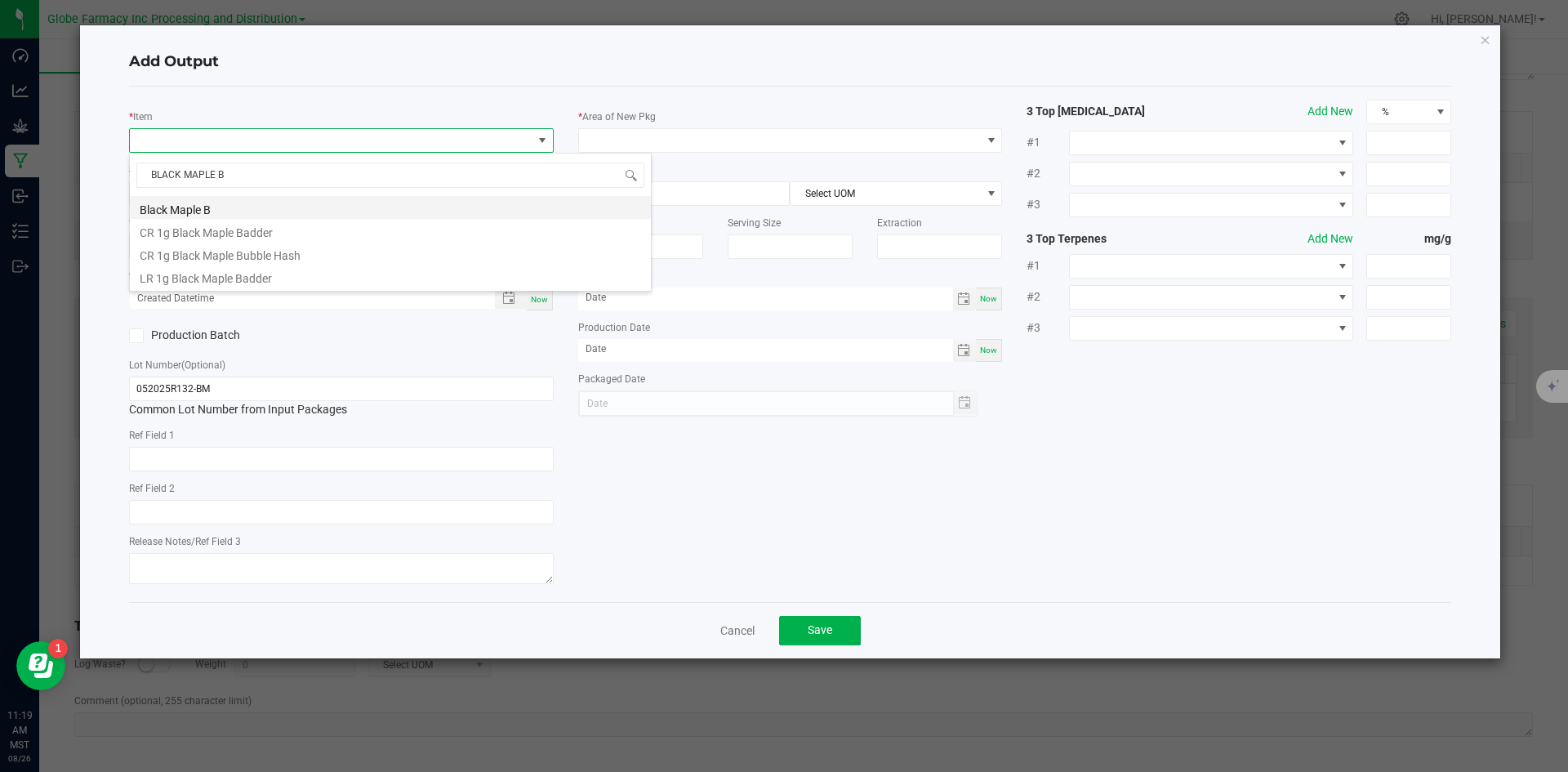
click at [247, 203] on li "Black Maple B" at bounding box center [390, 208] width 521 height 23
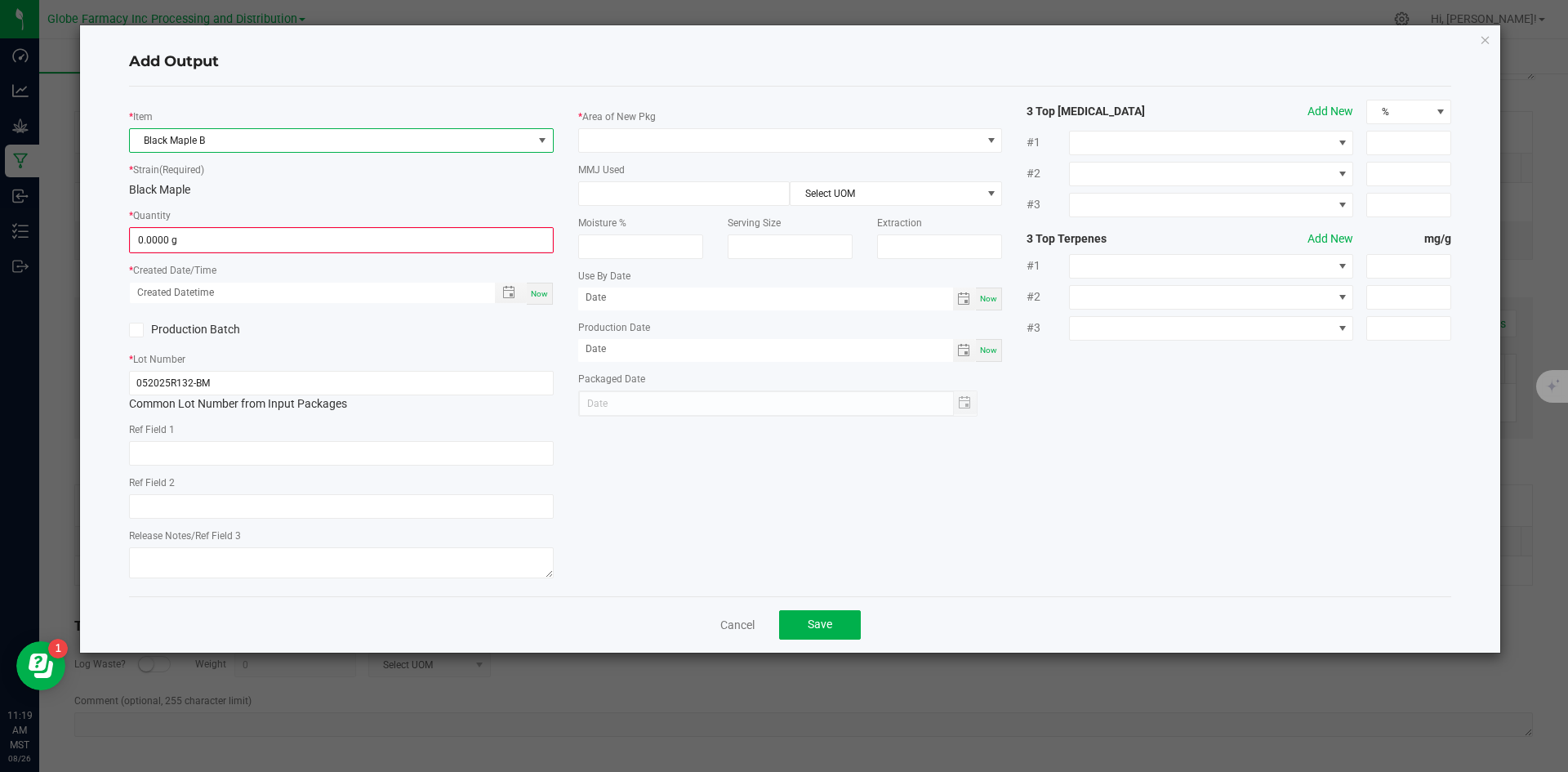
click at [221, 256] on div "* Item Black Maple B * Strain (Required) Black Maple * Quantity 0.0000 g * Crea…" at bounding box center [341, 341] width 449 height 484
click at [219, 247] on input "0" at bounding box center [341, 240] width 421 height 23
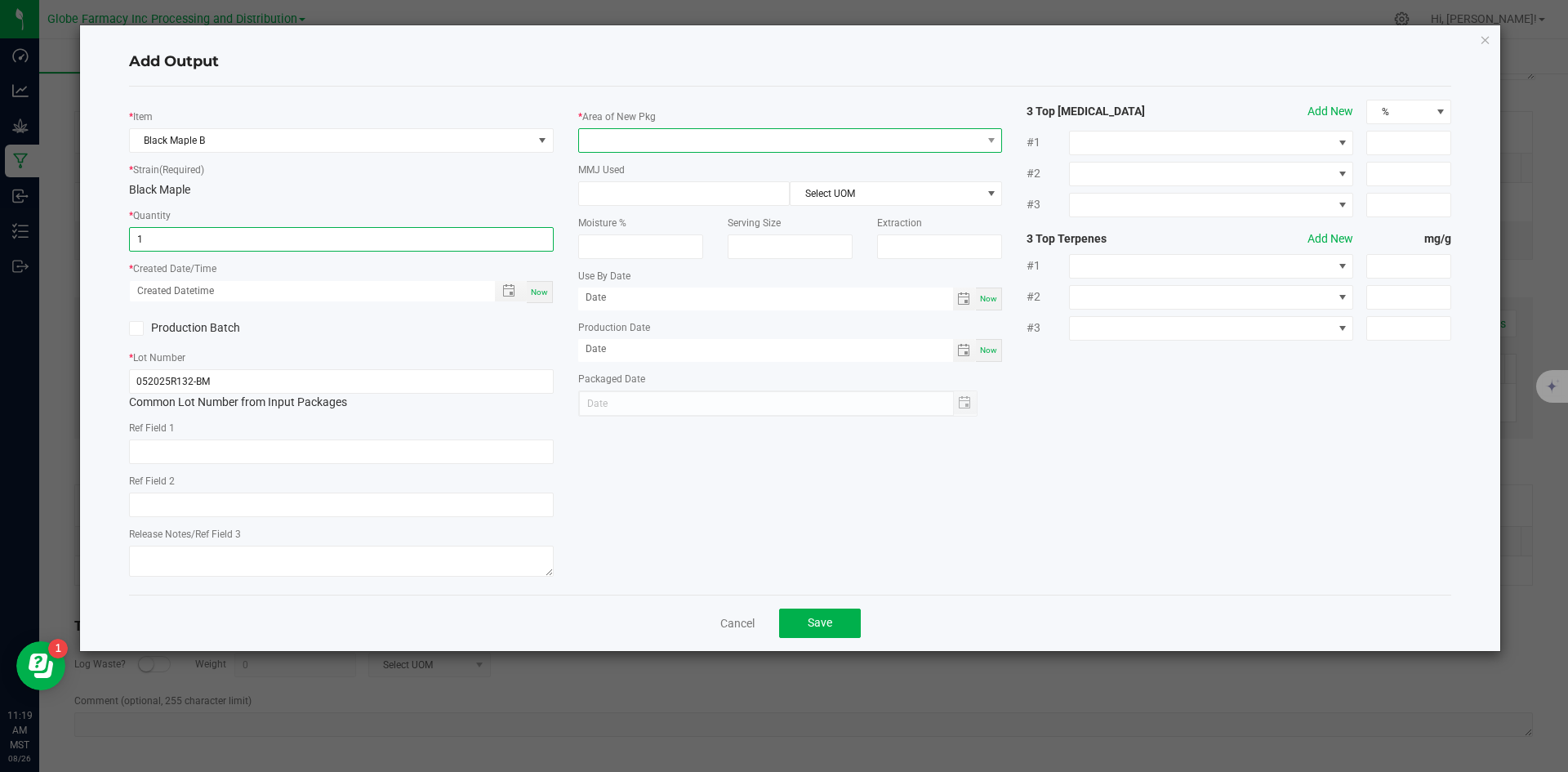
type input "1.0000 g"
click at [670, 133] on span at bounding box center [781, 141] width 403 height 23
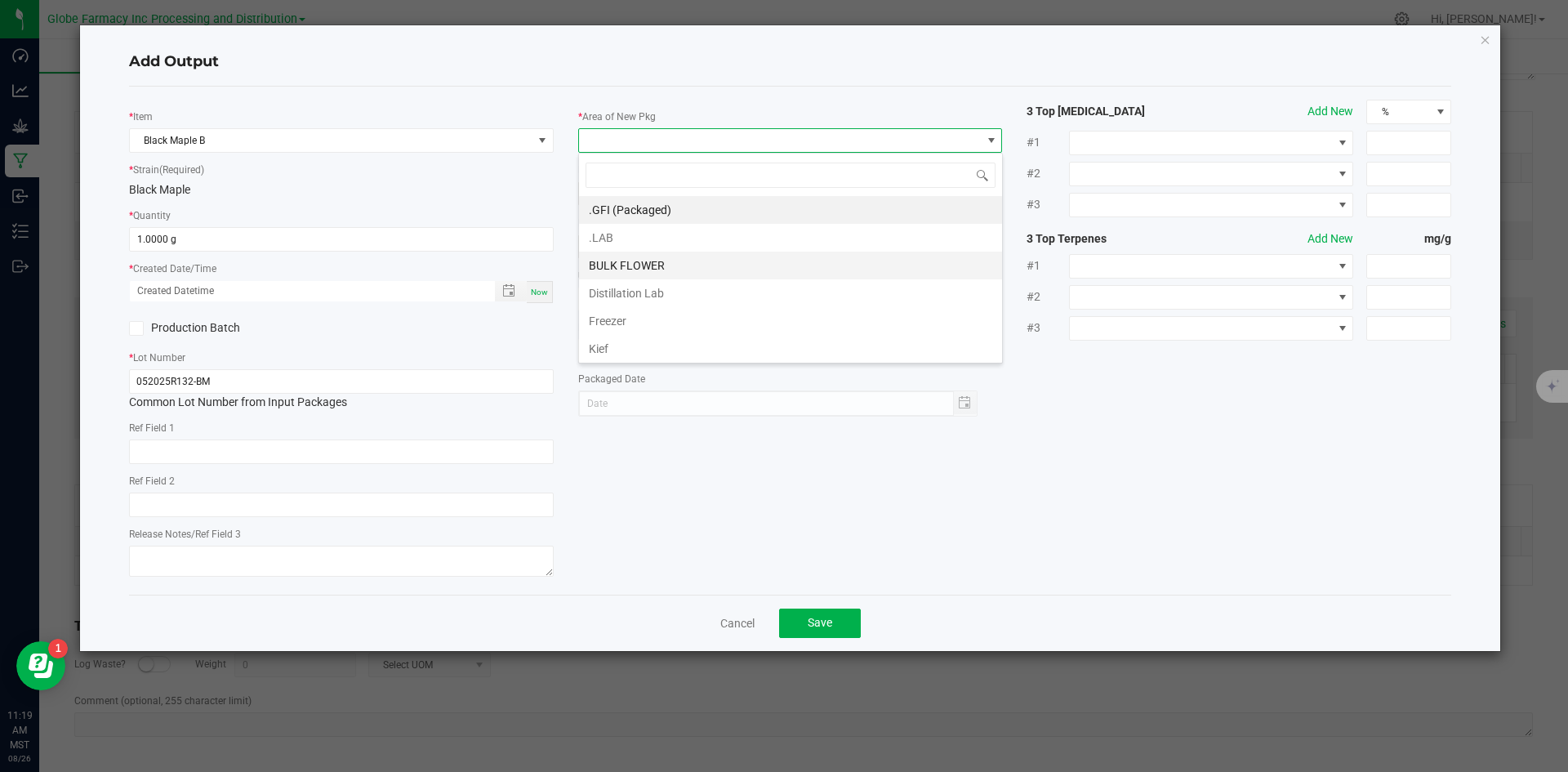
click at [645, 264] on li "BULK FLOWER" at bounding box center [791, 265] width 423 height 28
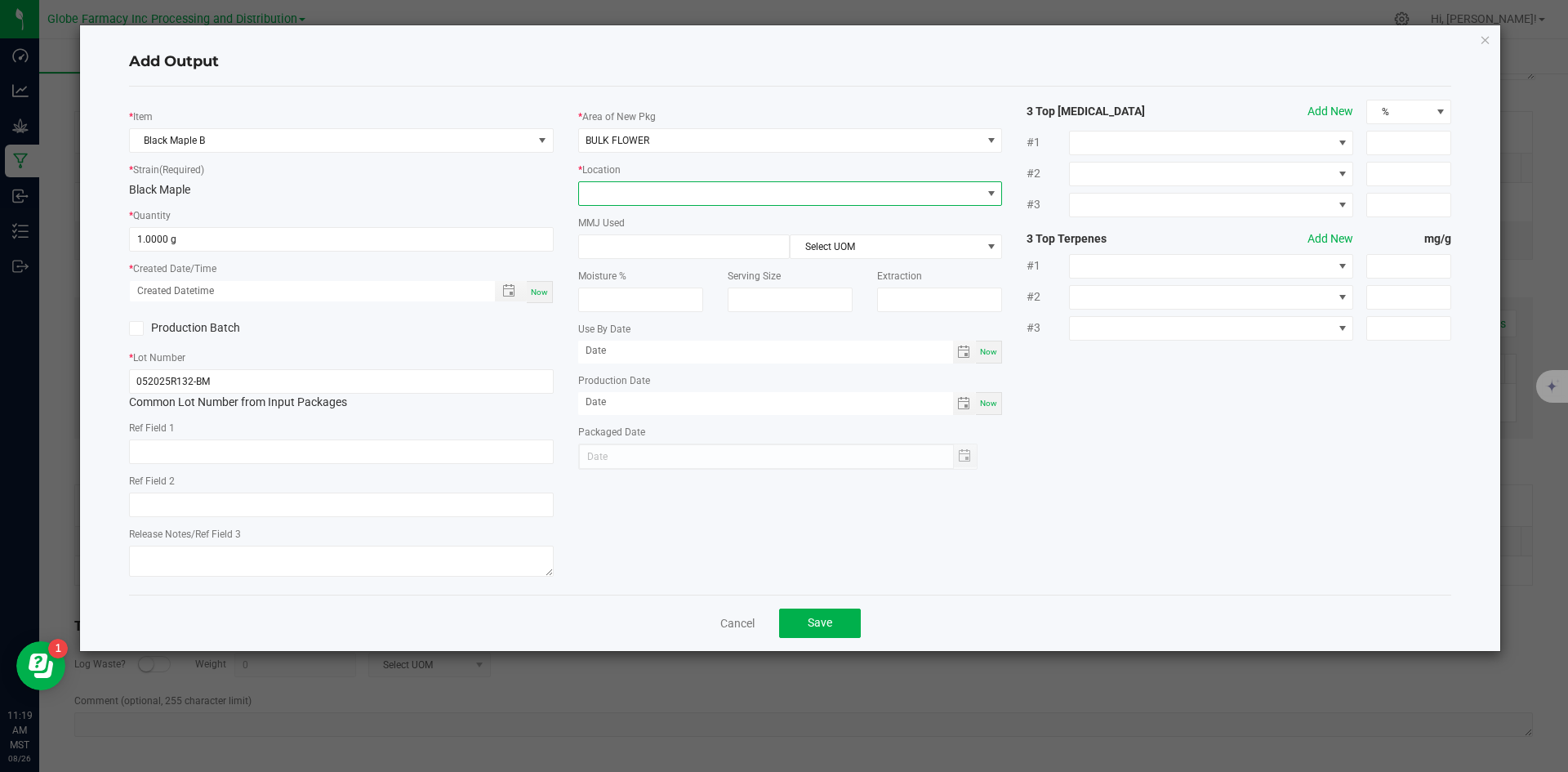
click at [643, 196] on span at bounding box center [781, 194] width 403 height 23
click at [643, 360] on li "Shake" at bounding box center [791, 362] width 423 height 28
click at [849, 634] on button "Save" at bounding box center [820, 624] width 82 height 29
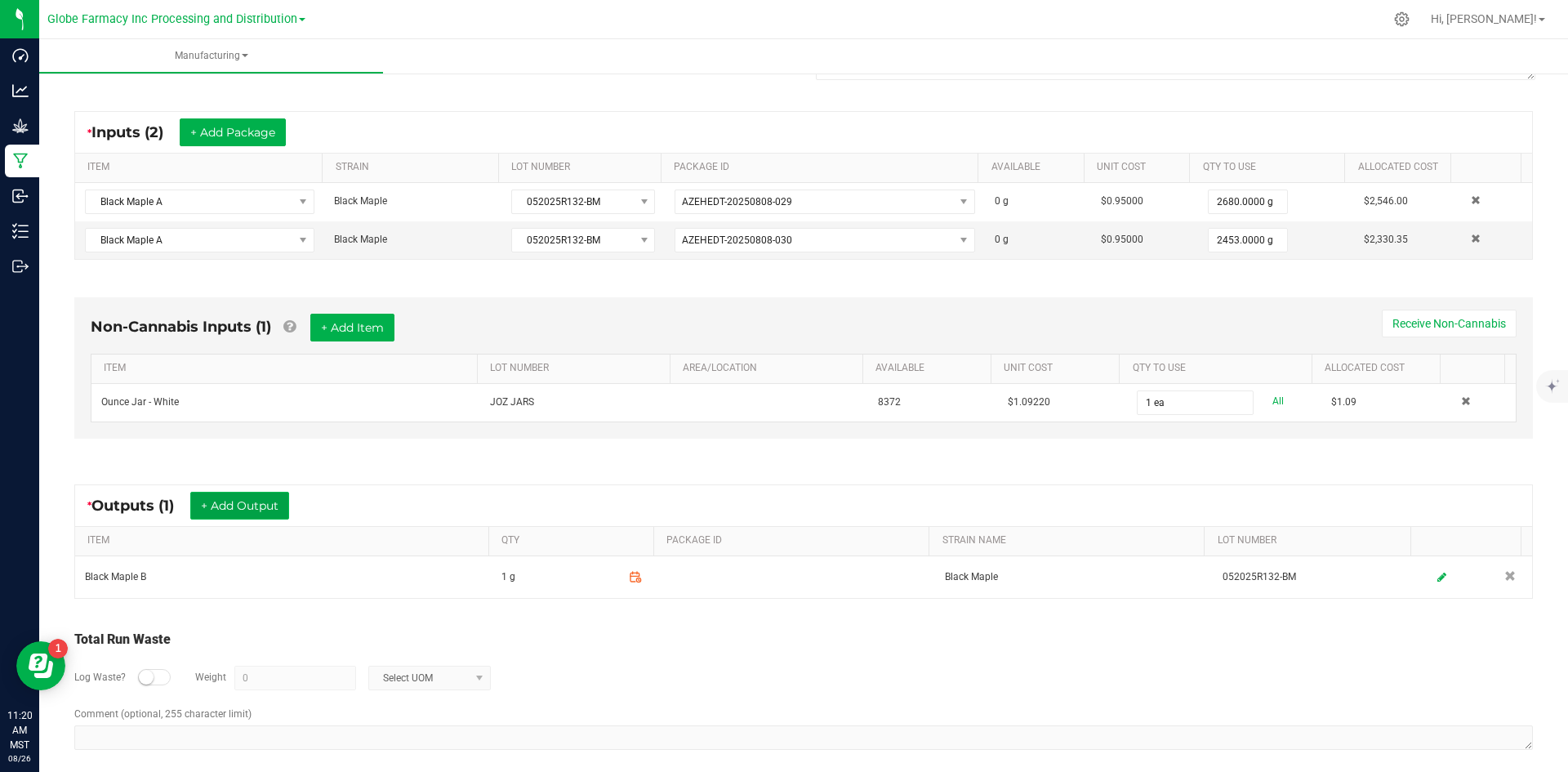
click at [219, 512] on button "+ Add Output" at bounding box center [240, 506] width 99 height 28
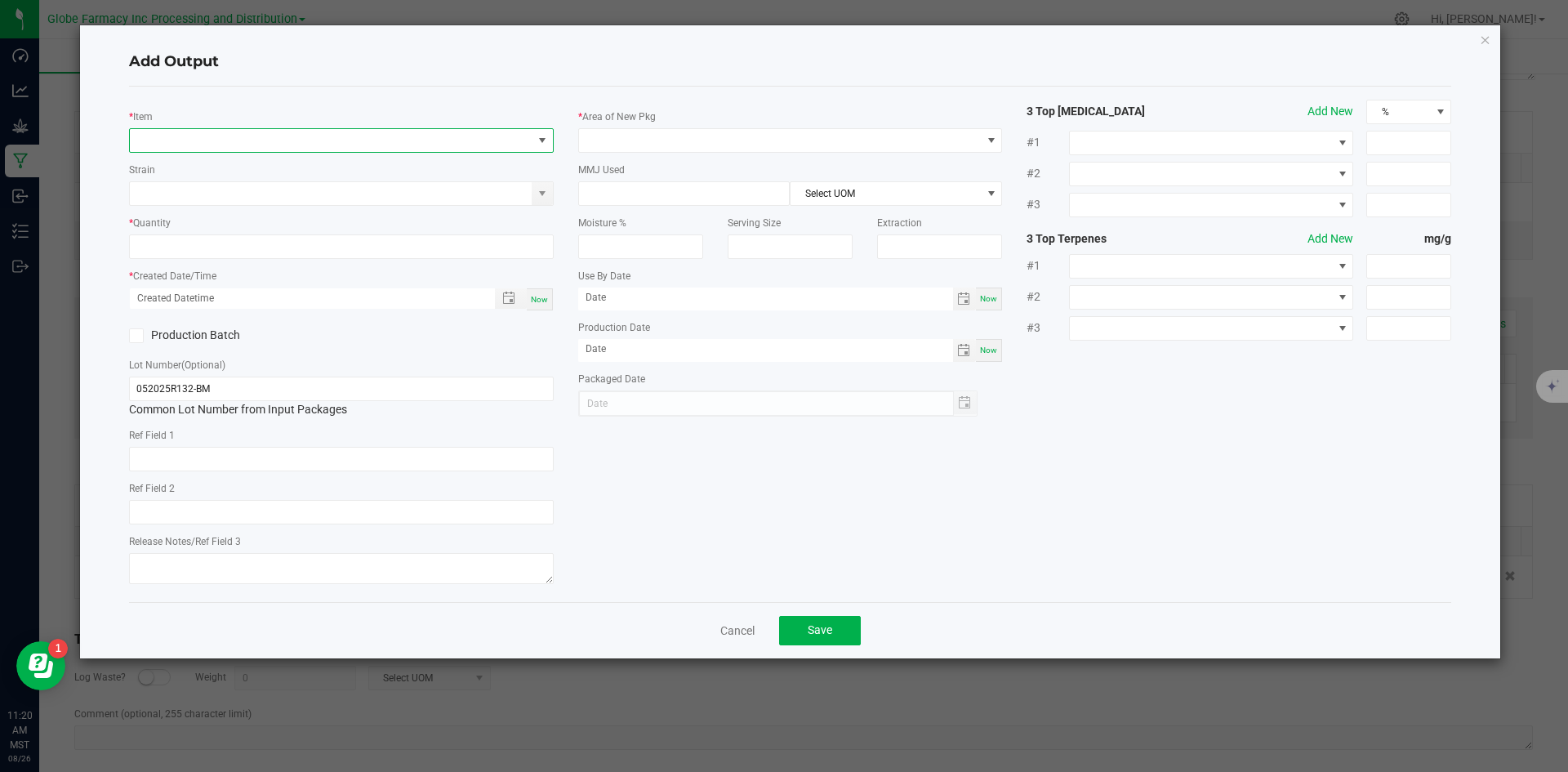
click at [175, 149] on span "NO DATA FOUND" at bounding box center [331, 141] width 403 height 23
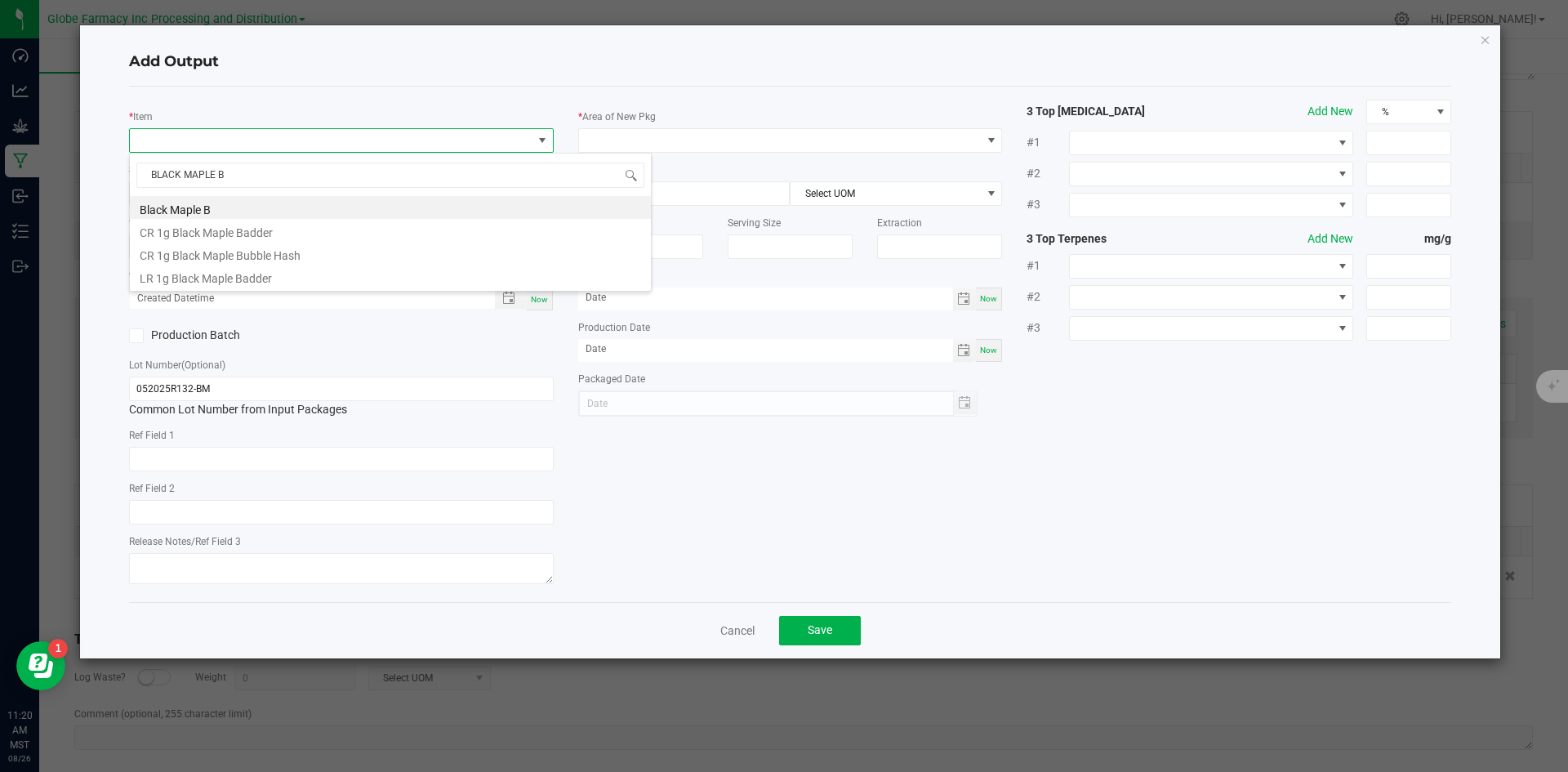
type input "BLACK MAPLE"
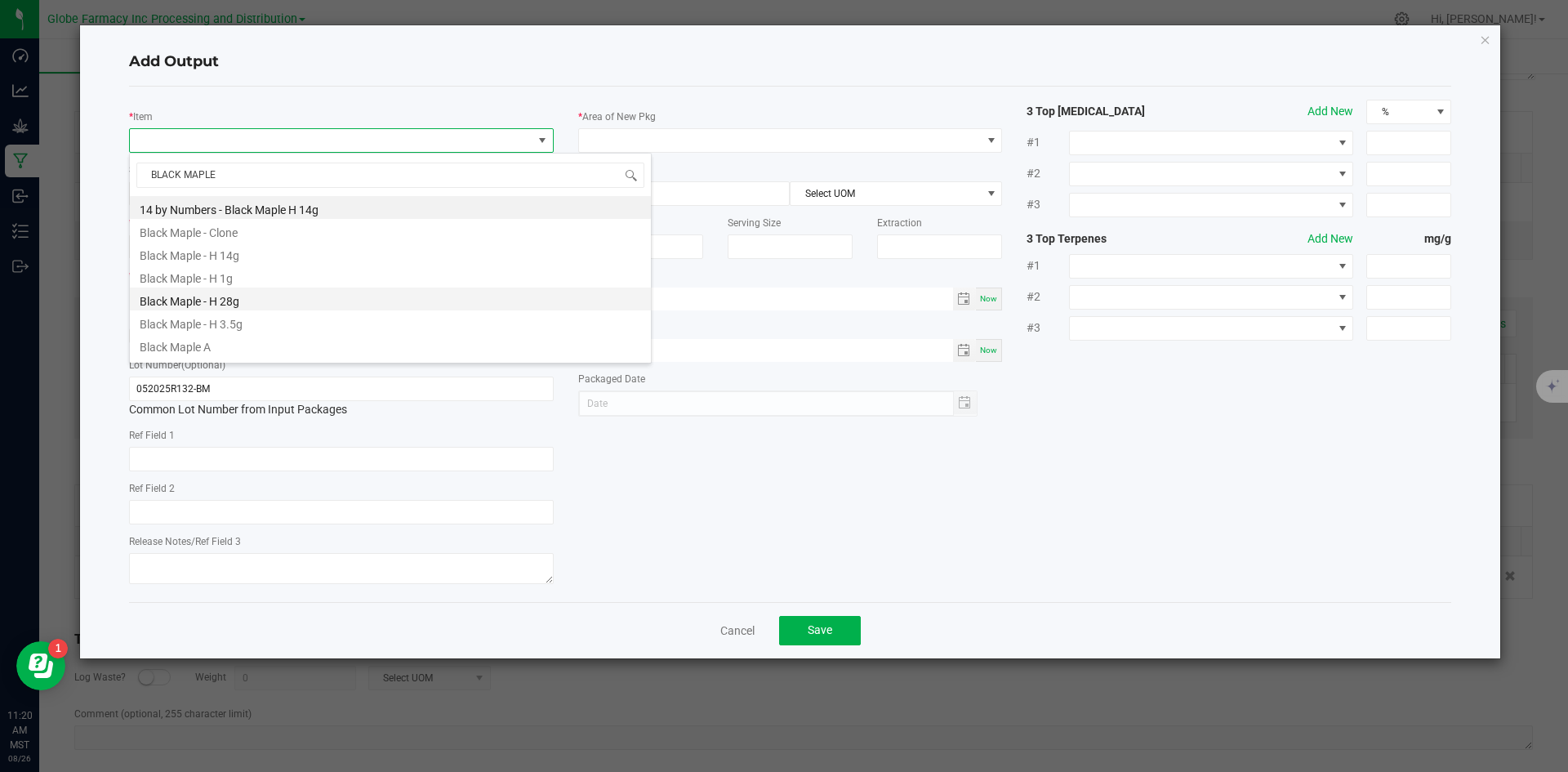
click at [267, 303] on li "Black Maple - H 28g" at bounding box center [390, 299] width 521 height 23
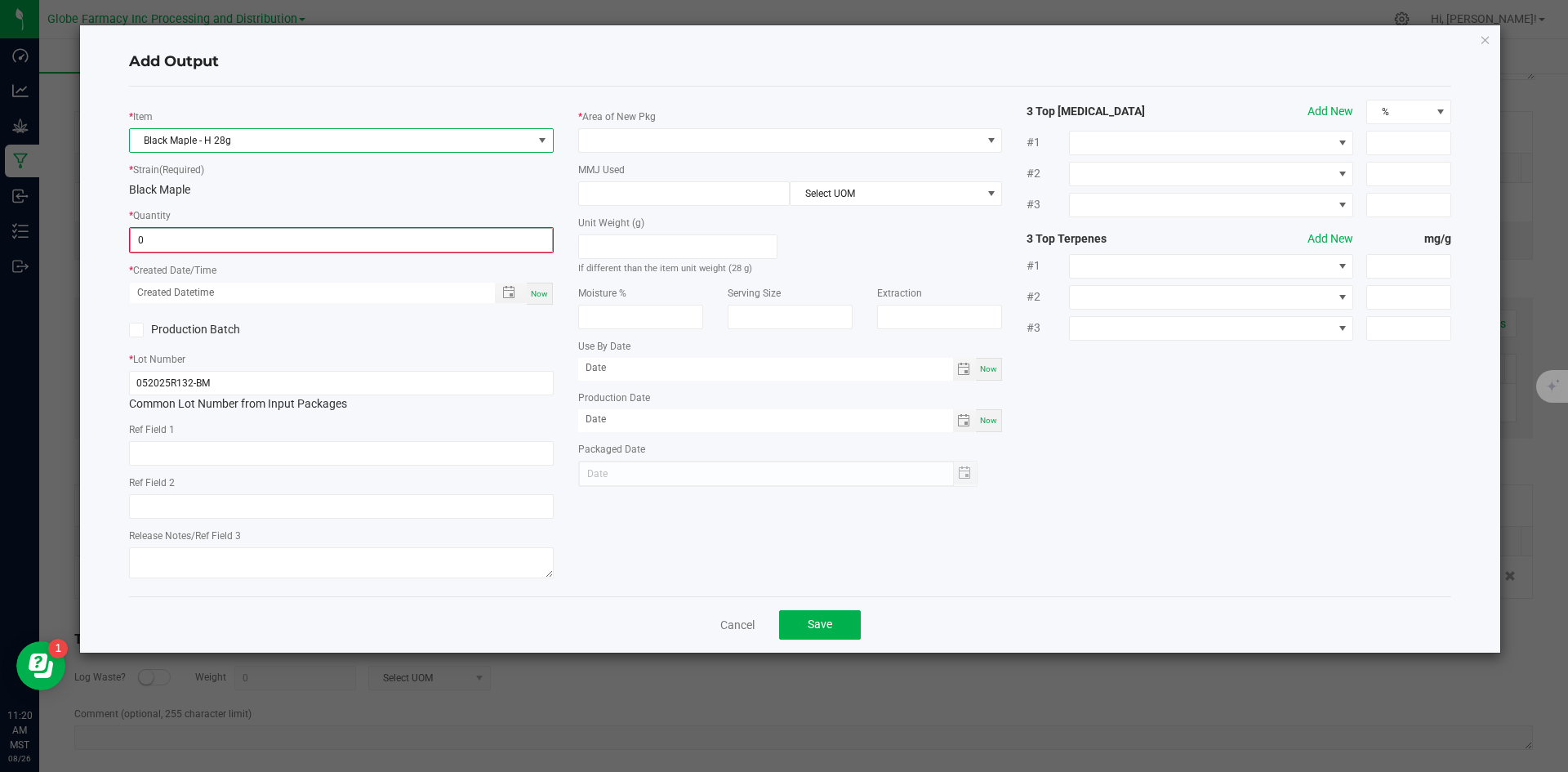
click at [254, 249] on input "0" at bounding box center [341, 240] width 421 height 23
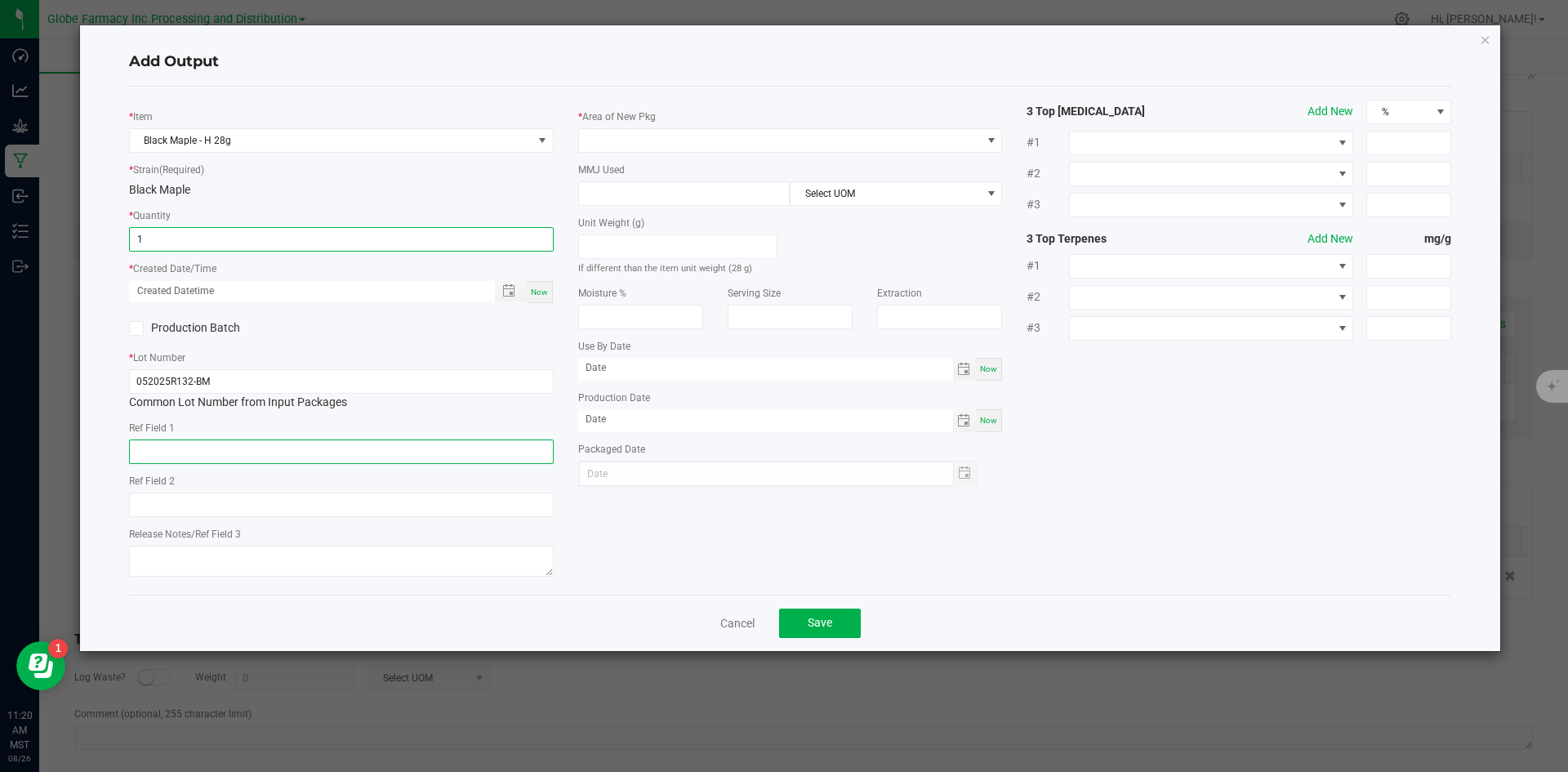
type input "1 ea"
click at [214, 447] on input "text" at bounding box center [341, 452] width 425 height 25
type input "FLOWER"
type input "BLACK MAPLE"
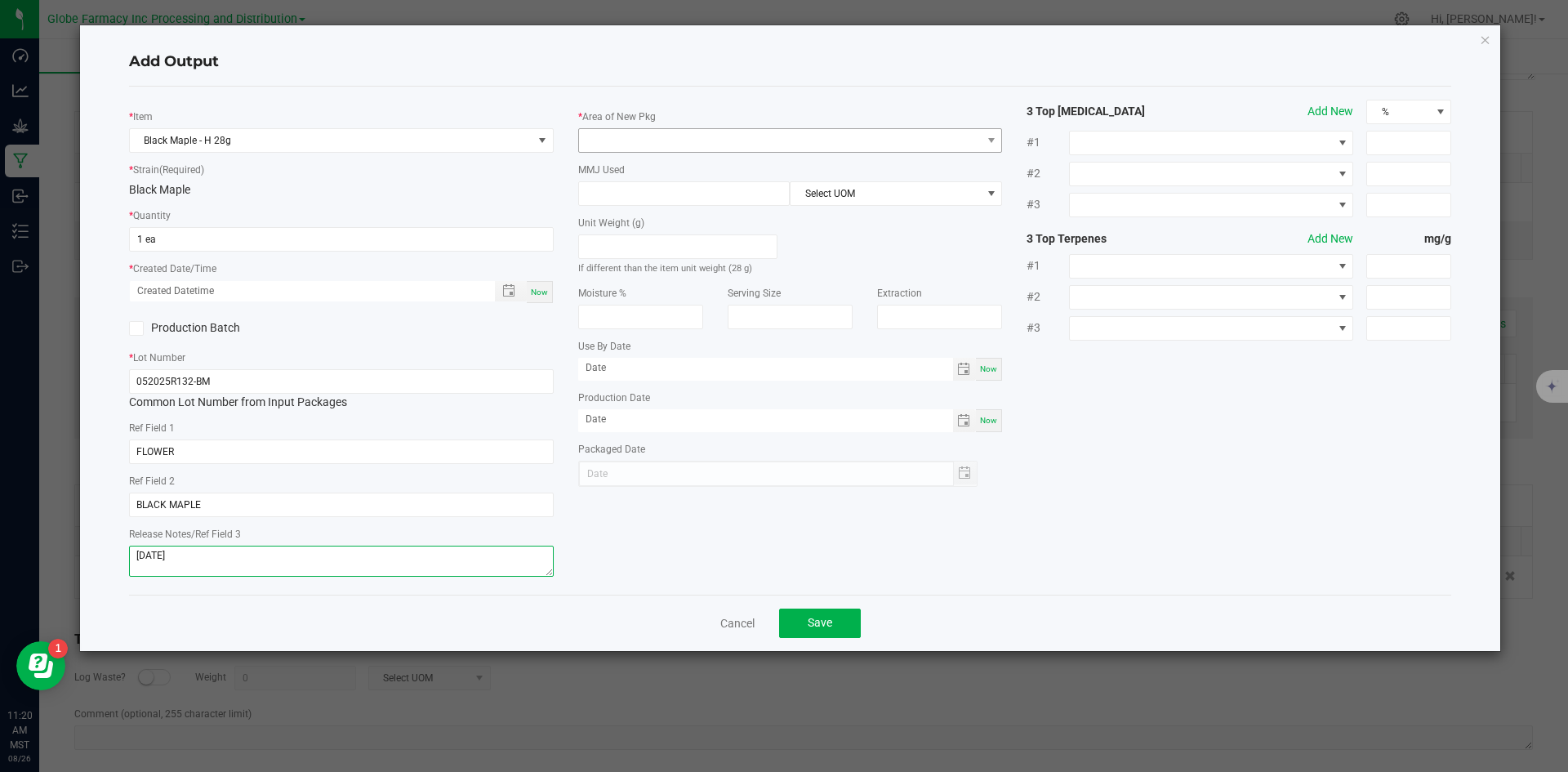
type textarea "05/20/2025"
click at [613, 147] on span at bounding box center [781, 141] width 403 height 23
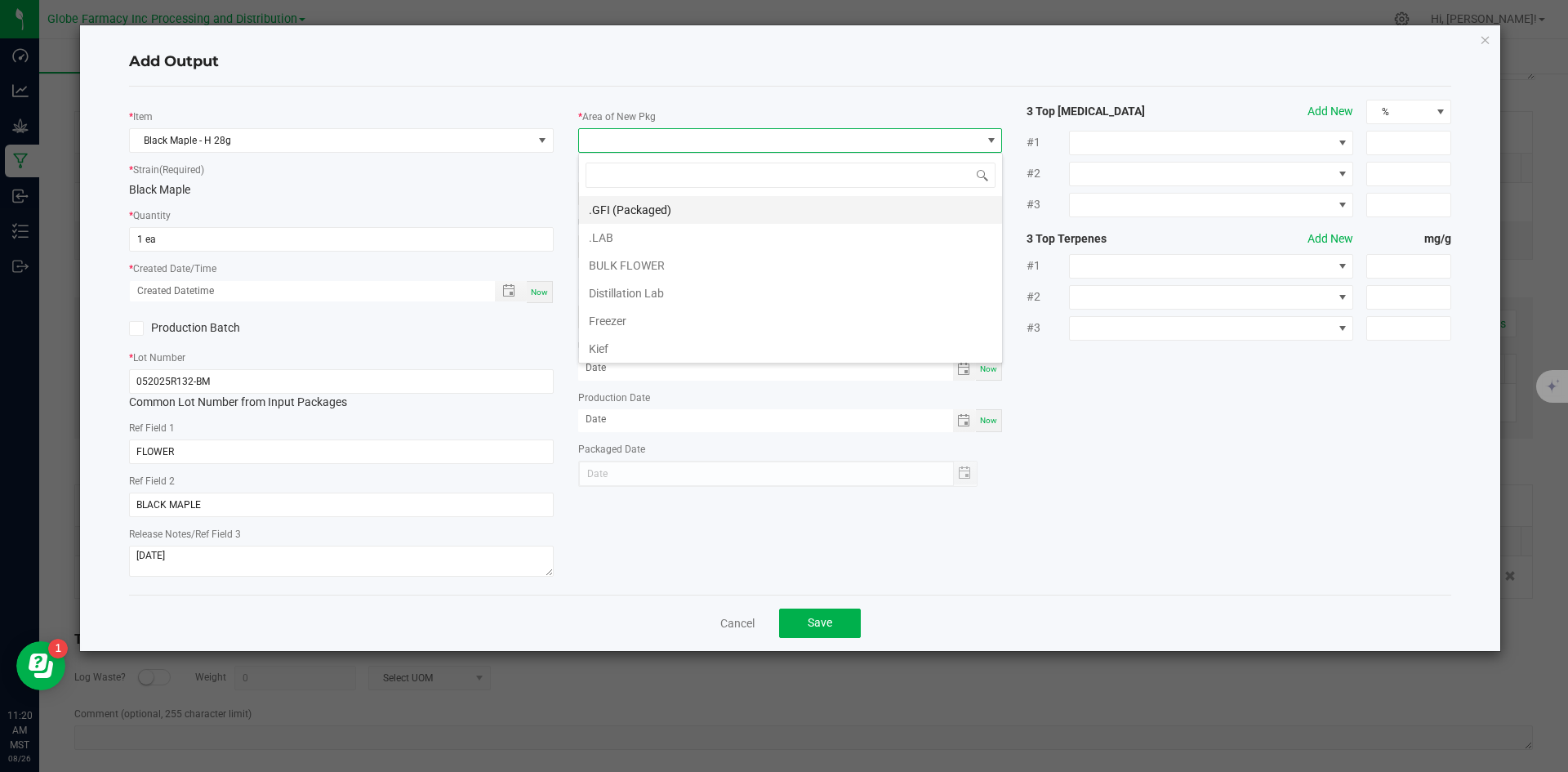
click at [616, 202] on li ".GFI (Packaged)" at bounding box center [791, 210] width 423 height 28
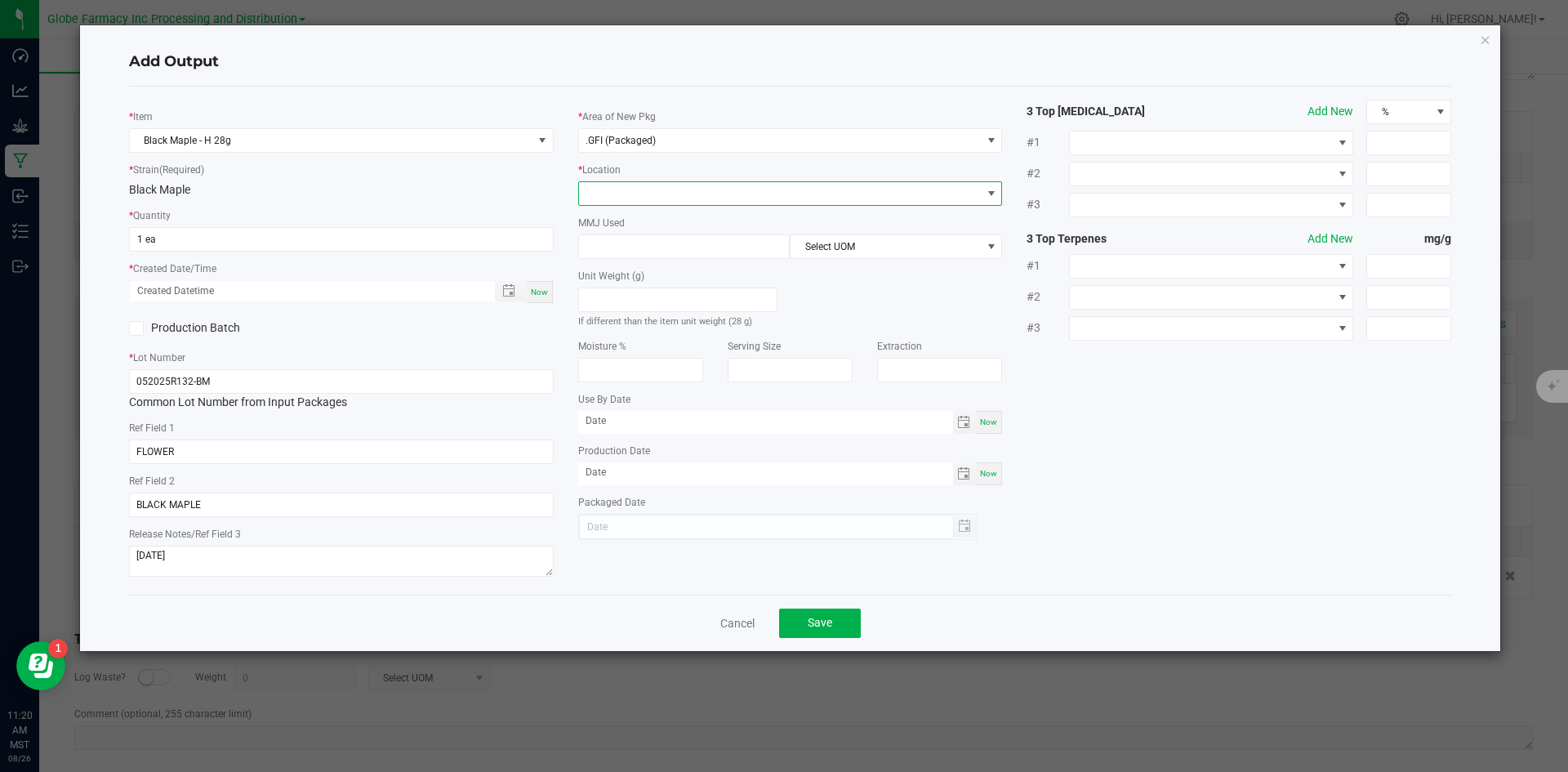
click at [613, 183] on span at bounding box center [781, 194] width 403 height 23
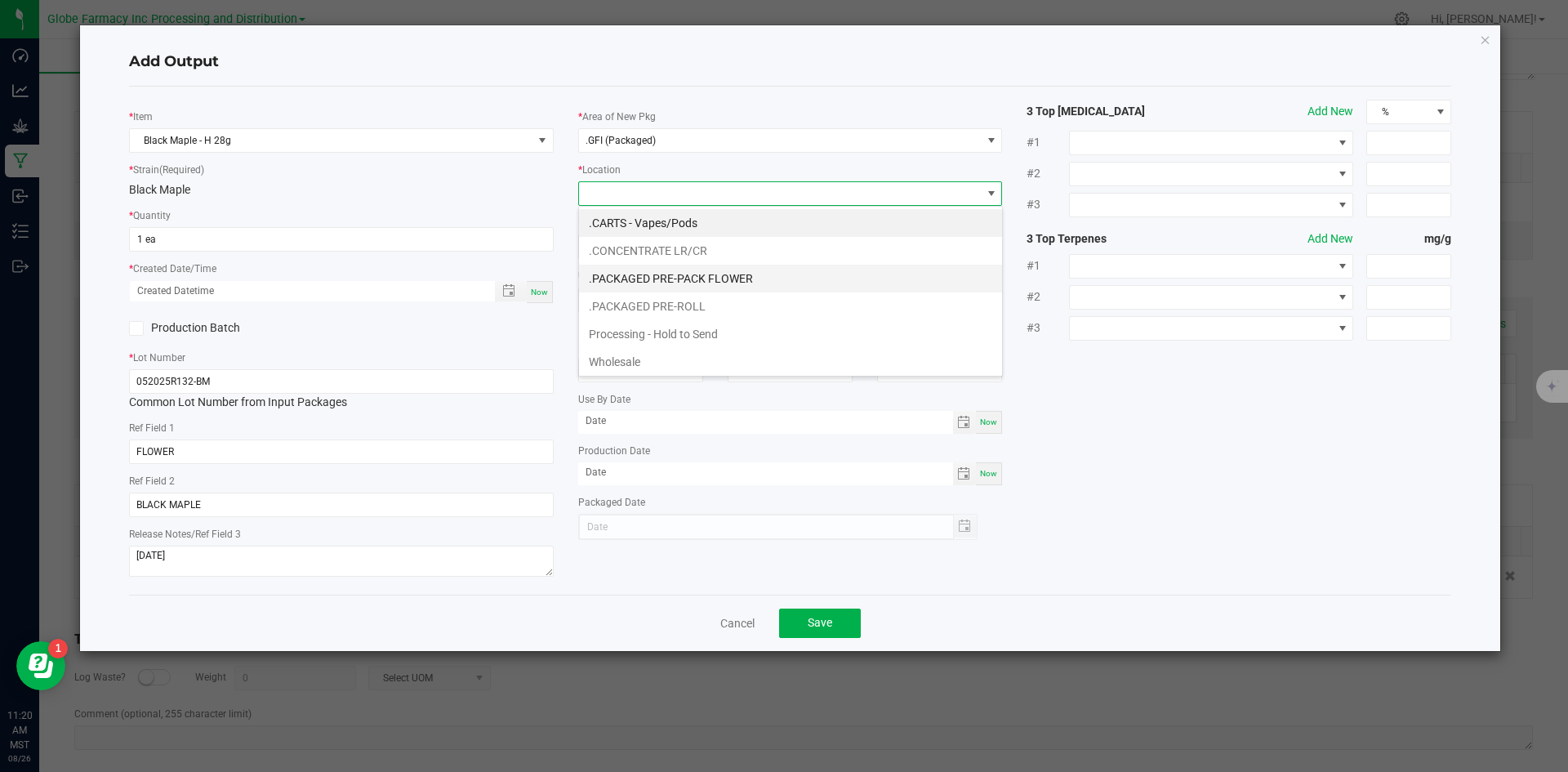
click at [697, 287] on li ".PACKAGED PRE-PACK FLOWER" at bounding box center [791, 278] width 423 height 28
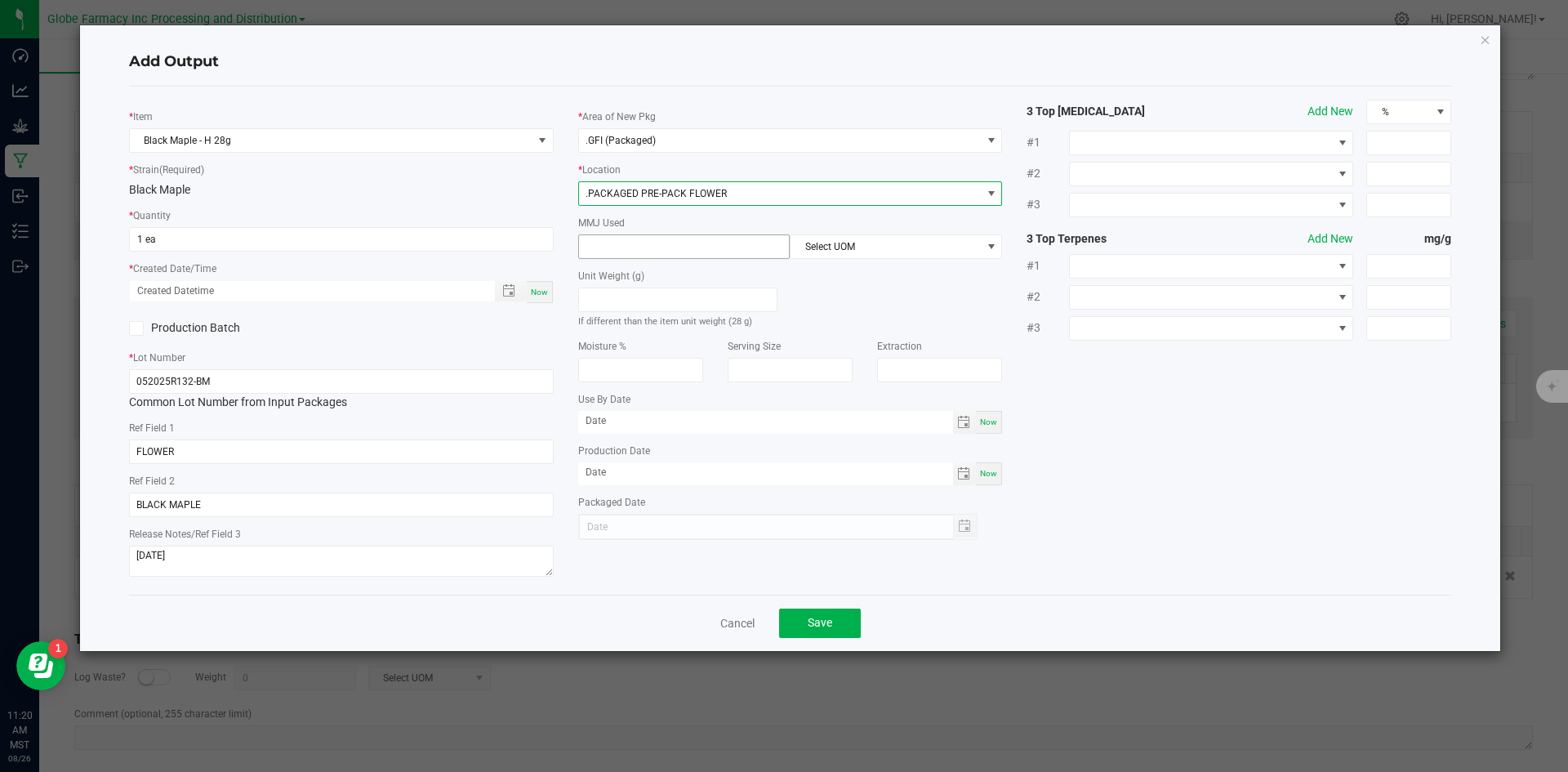
click at [683, 256] on input at bounding box center [685, 246] width 211 height 23
type input "28"
click at [859, 243] on span "Select UOM" at bounding box center [885, 246] width 191 height 23
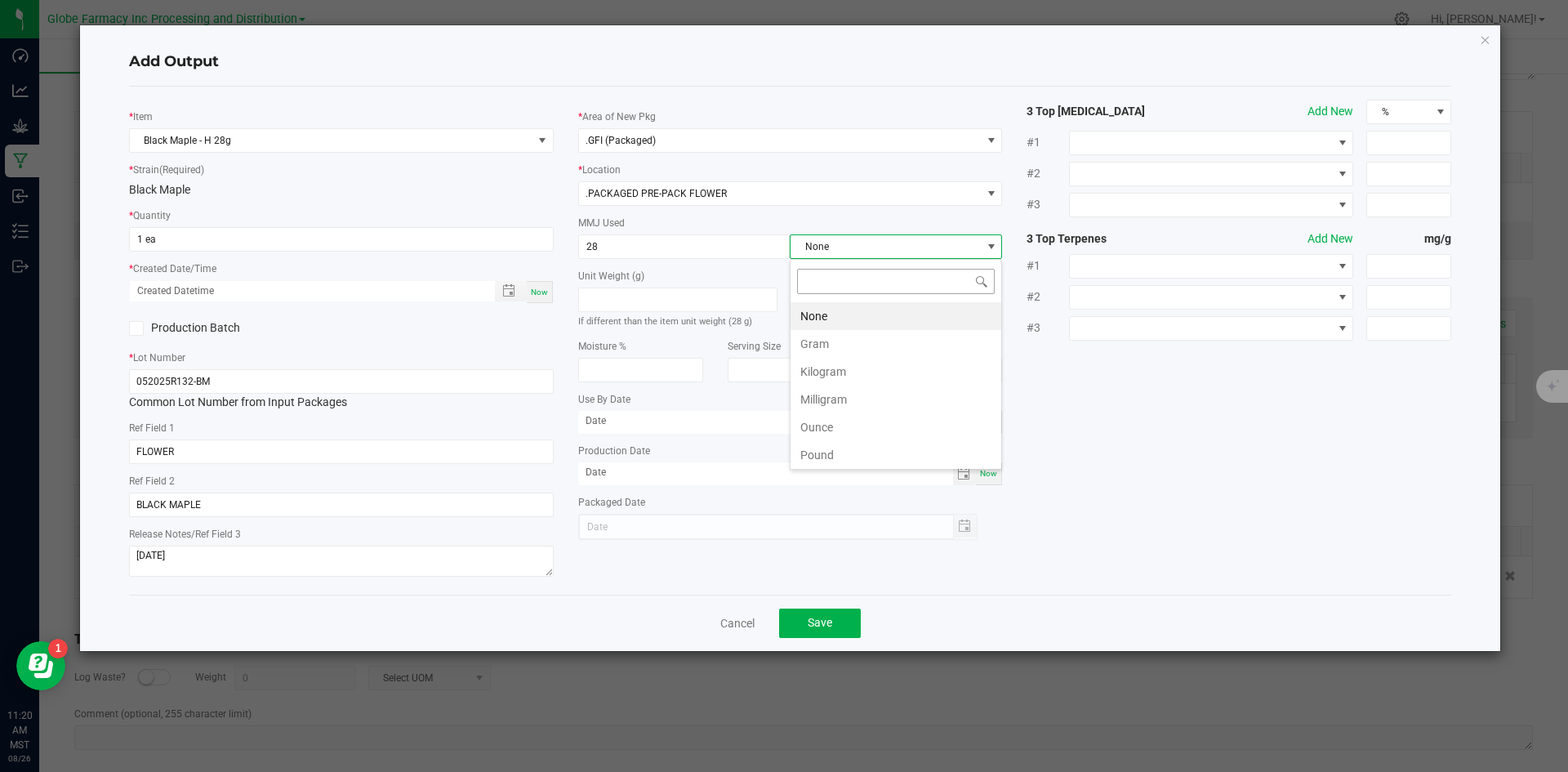
scroll to position [25, 213]
click at [833, 344] on li "Gram" at bounding box center [896, 344] width 211 height 28
click at [831, 625] on span "Save" at bounding box center [820, 623] width 25 height 13
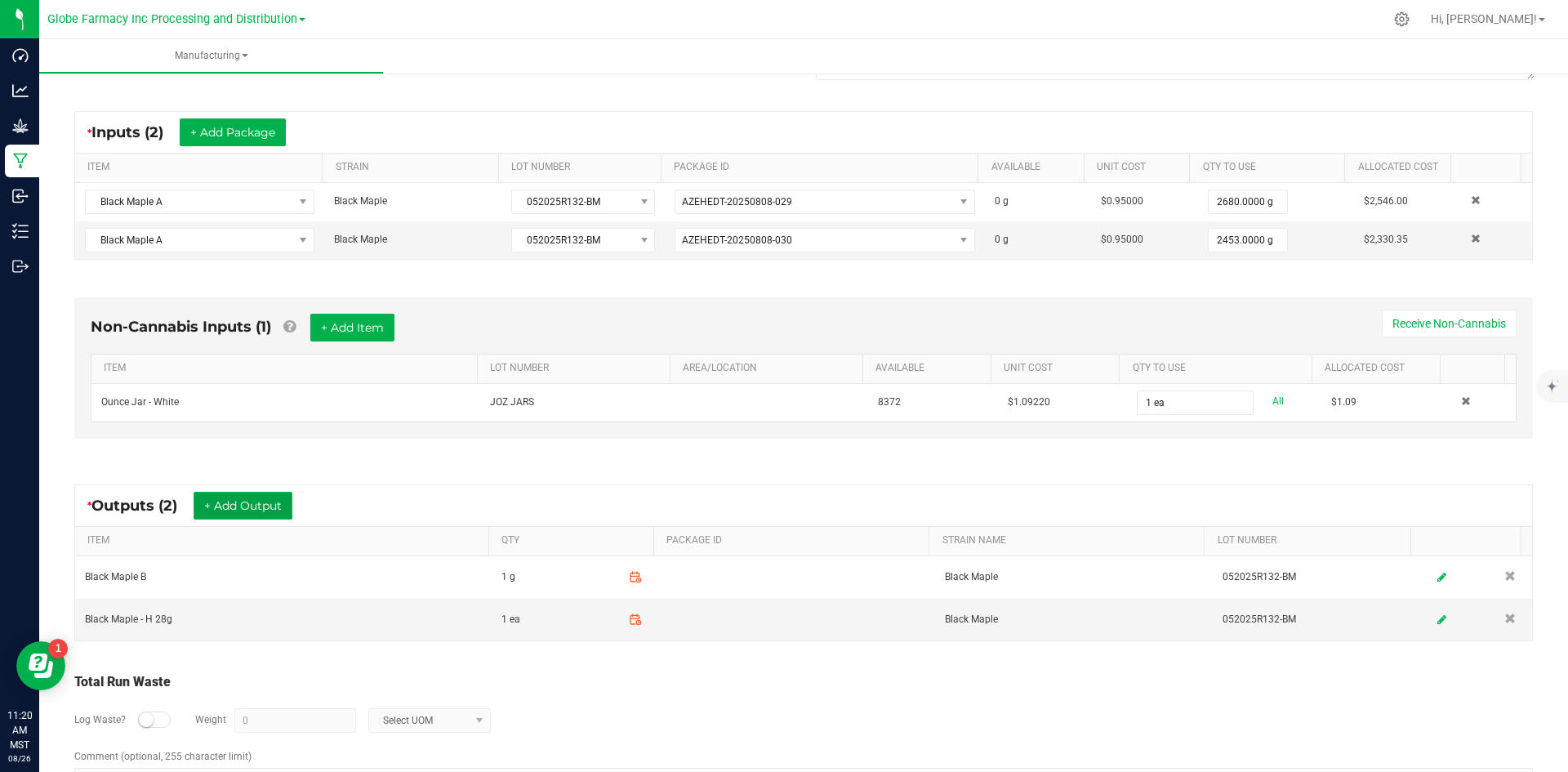
click at [236, 498] on button "+ Add Output" at bounding box center [243, 506] width 99 height 28
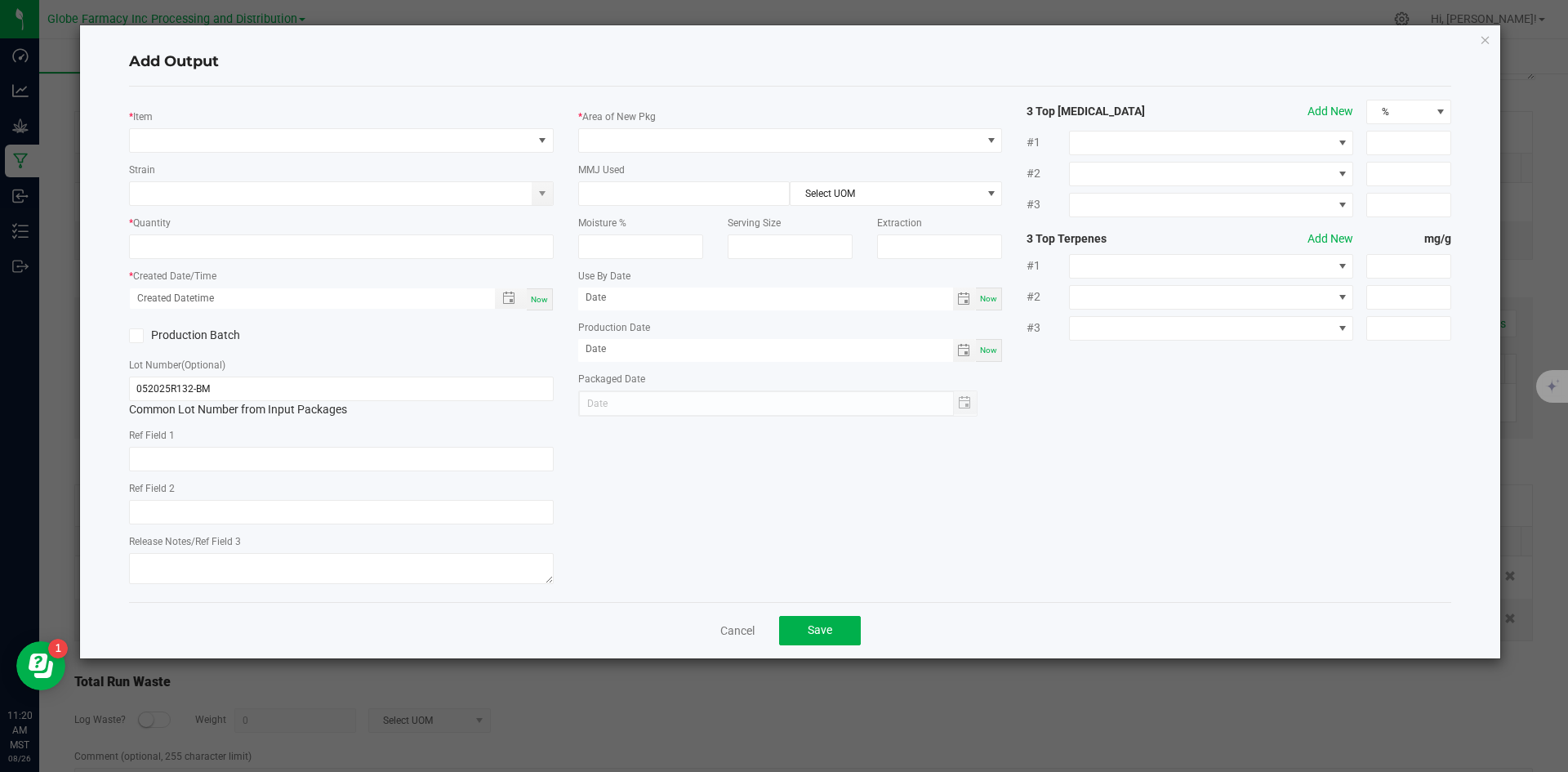
click at [294, 162] on div "Strain" at bounding box center [341, 183] width 425 height 45
click at [294, 144] on span "NO DATA FOUND" at bounding box center [331, 141] width 403 height 23
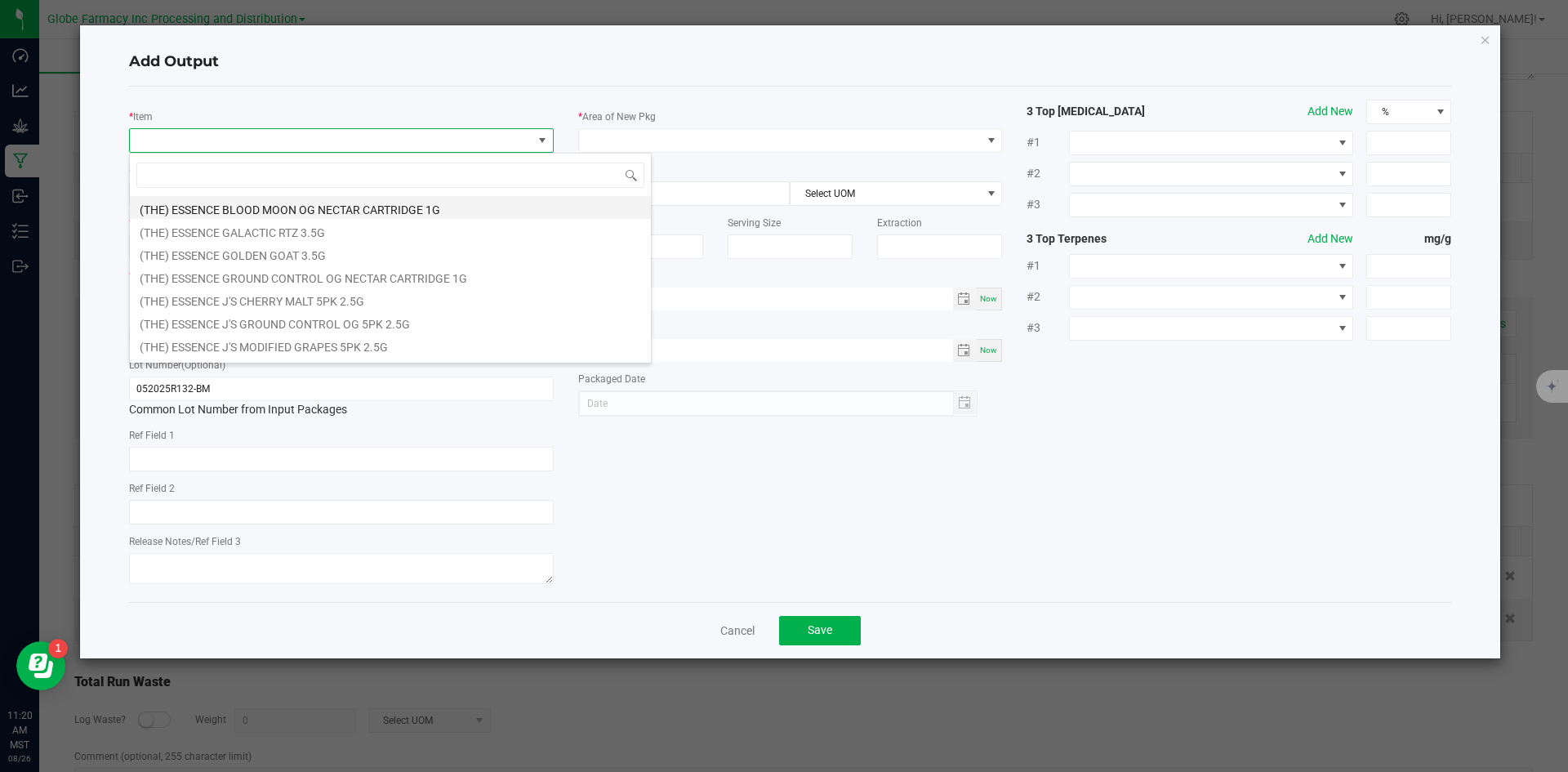
scroll to position [25, 425]
type input "BLACK MAPLE"
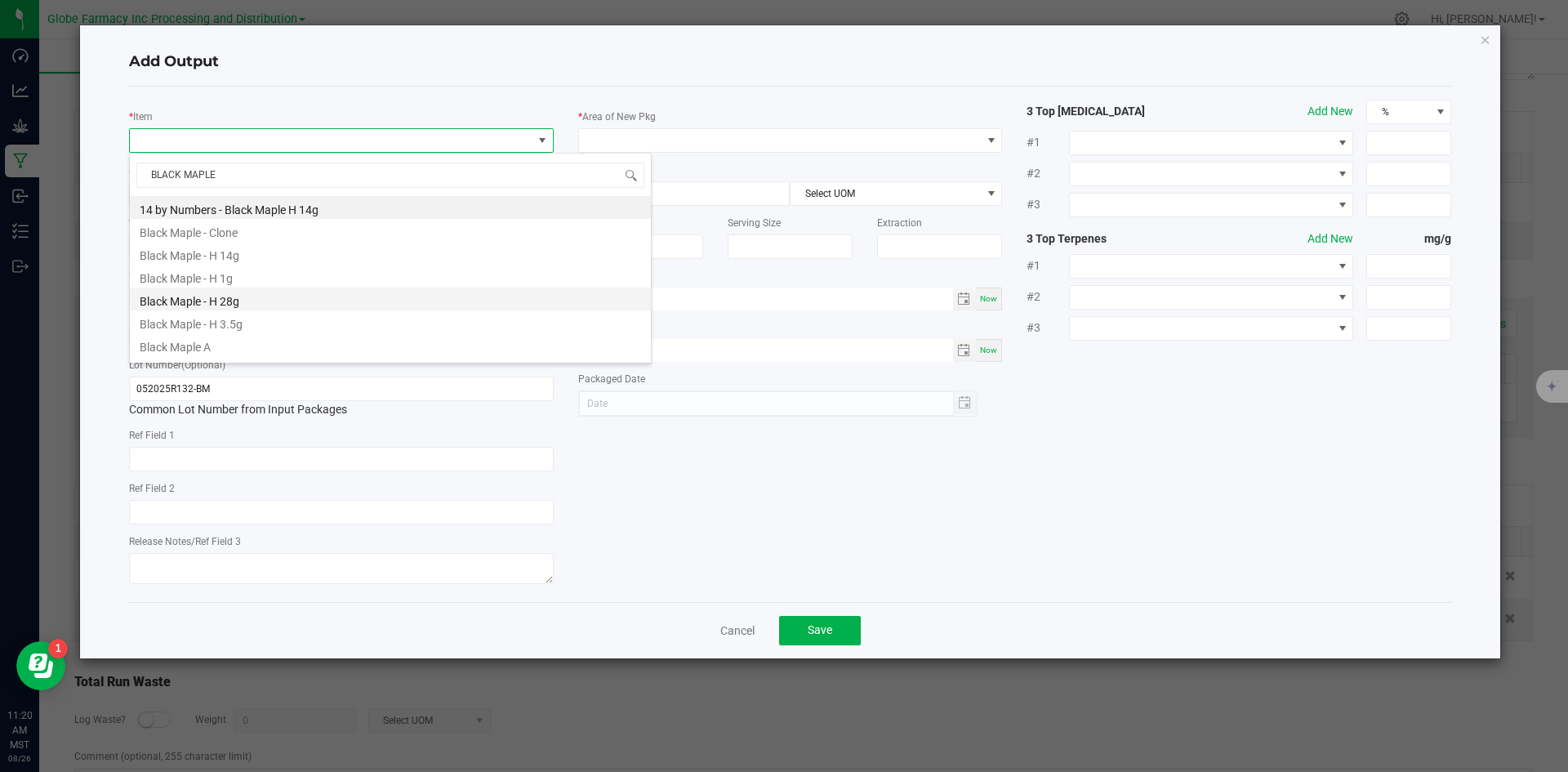
click at [262, 295] on li "Black Maple - H 28g" at bounding box center [390, 299] width 521 height 23
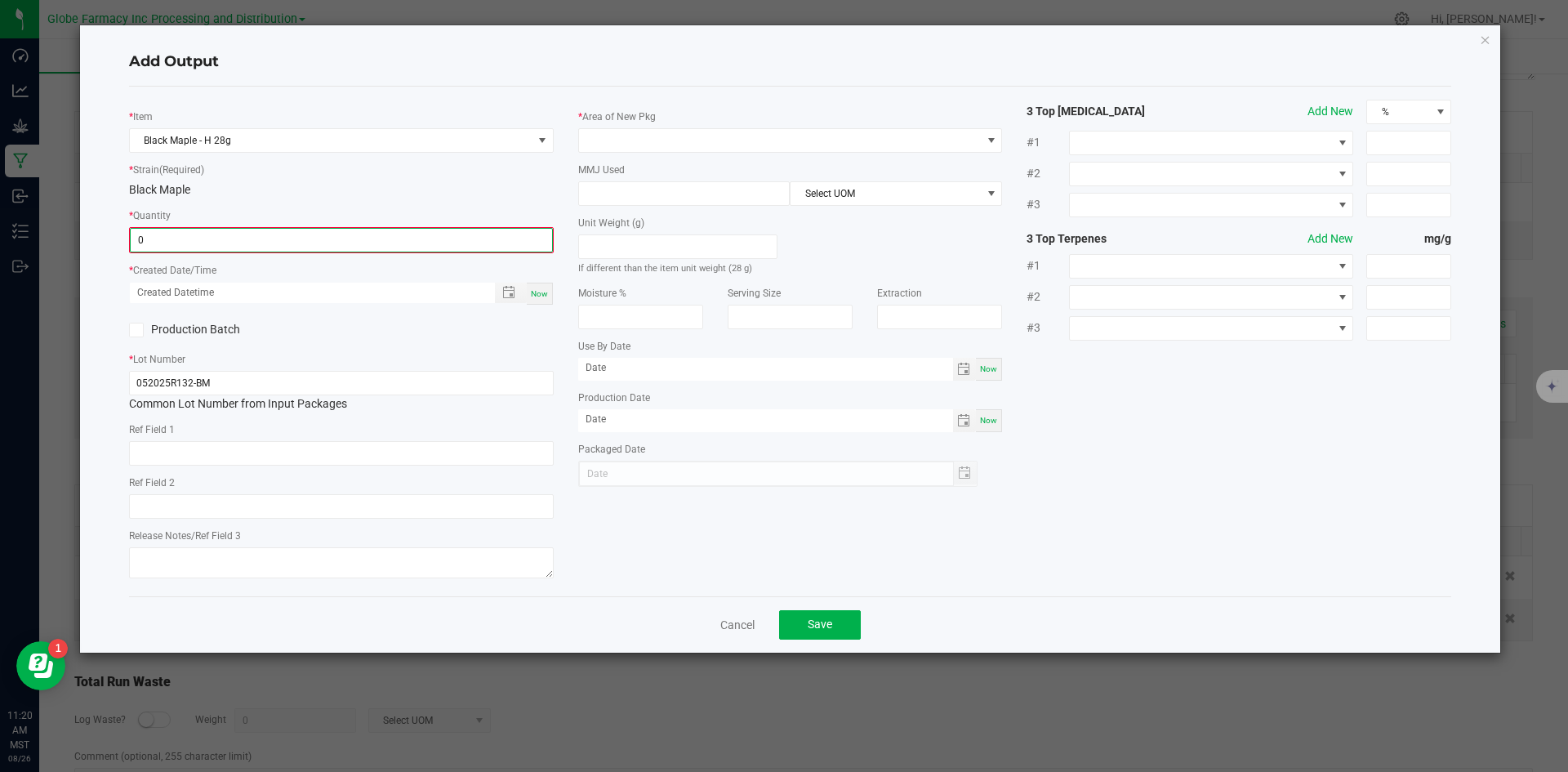
click at [268, 234] on input "0" at bounding box center [341, 240] width 421 height 23
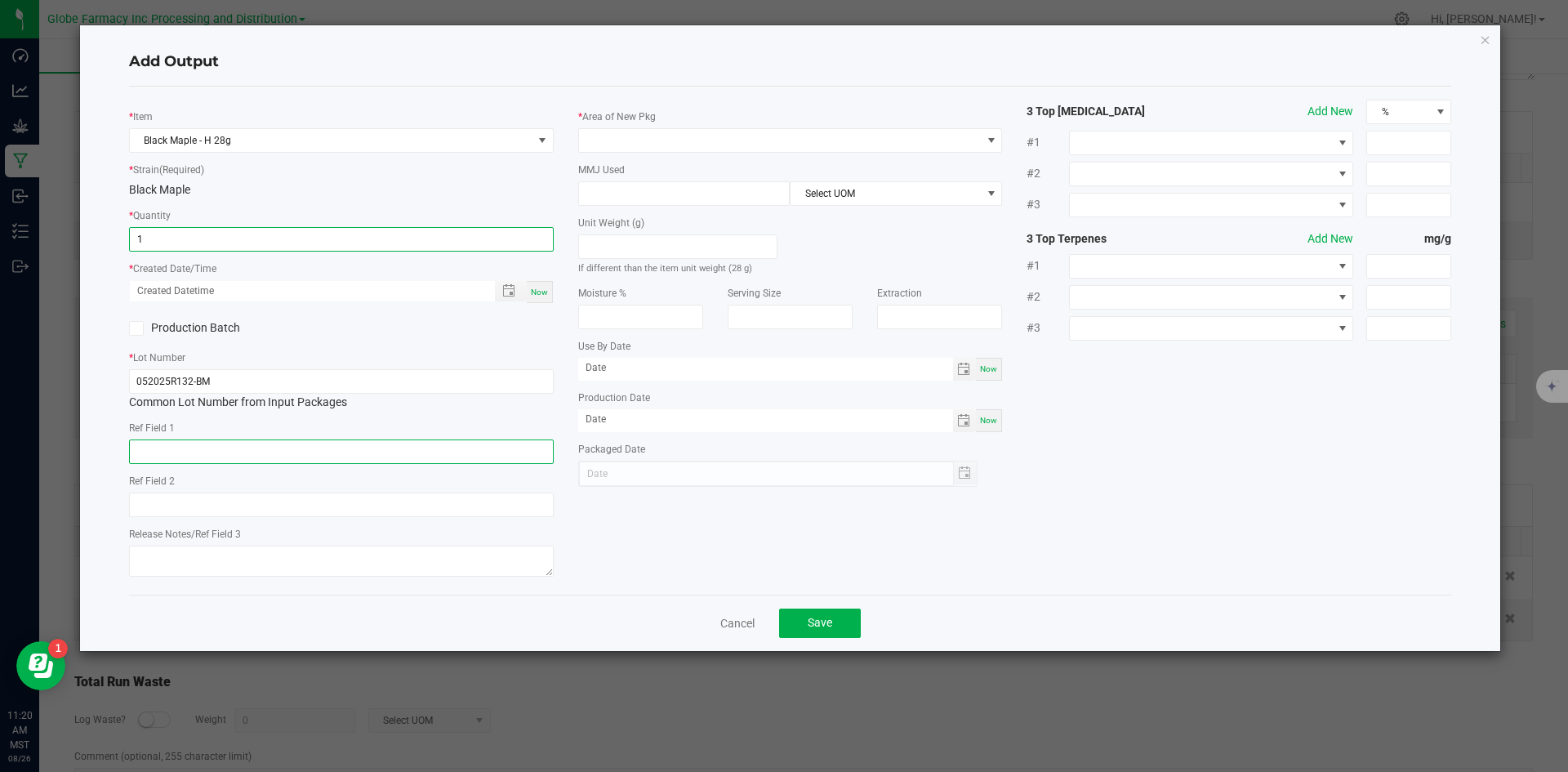
type input "1 ea"
click at [264, 453] on input "text" at bounding box center [341, 452] width 425 height 25
type input "L"
type input "FLOWER"
type input "BLACK MAPLE"
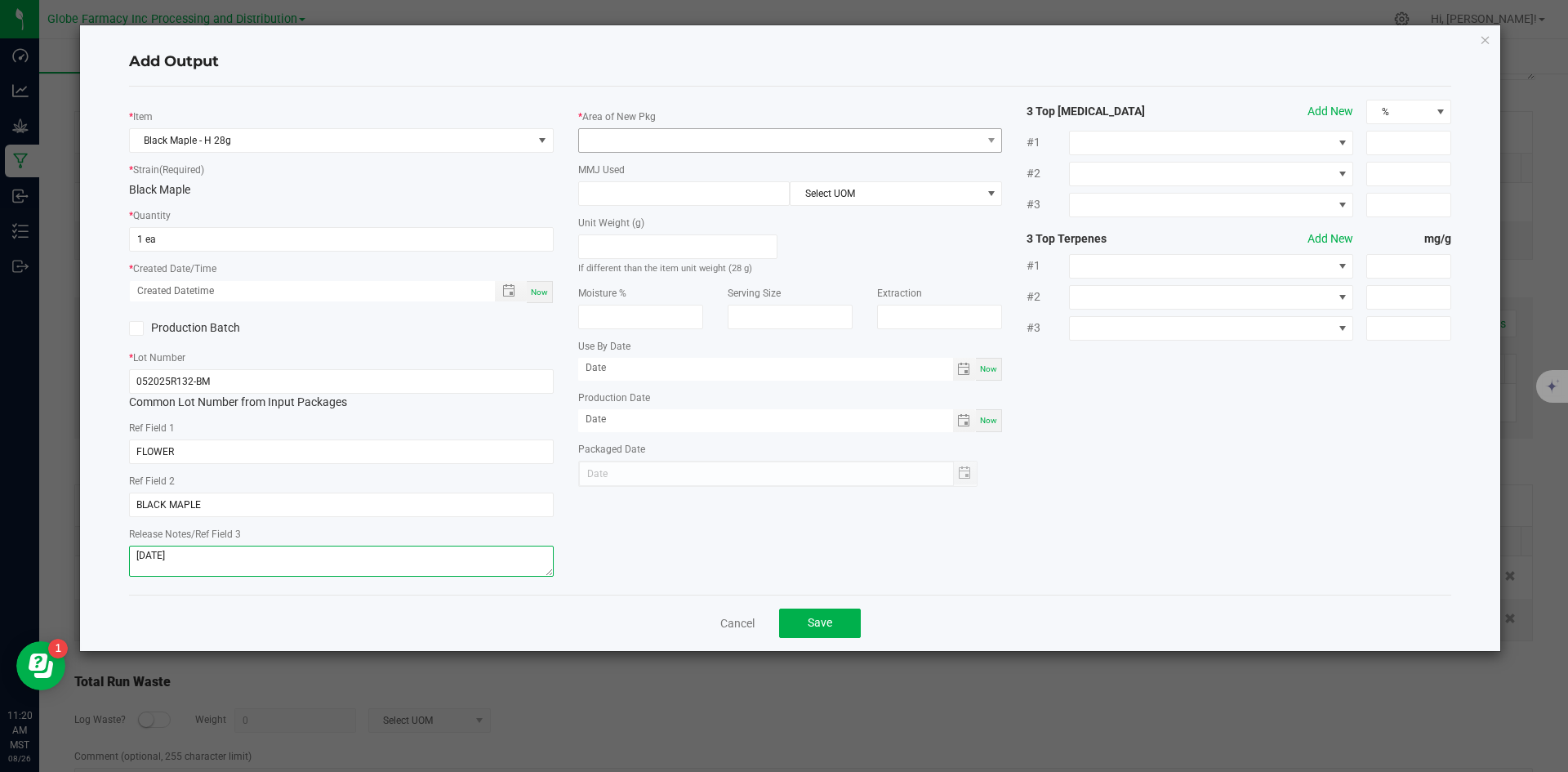
type textarea "05/20/2025"
click at [615, 130] on span at bounding box center [781, 141] width 403 height 23
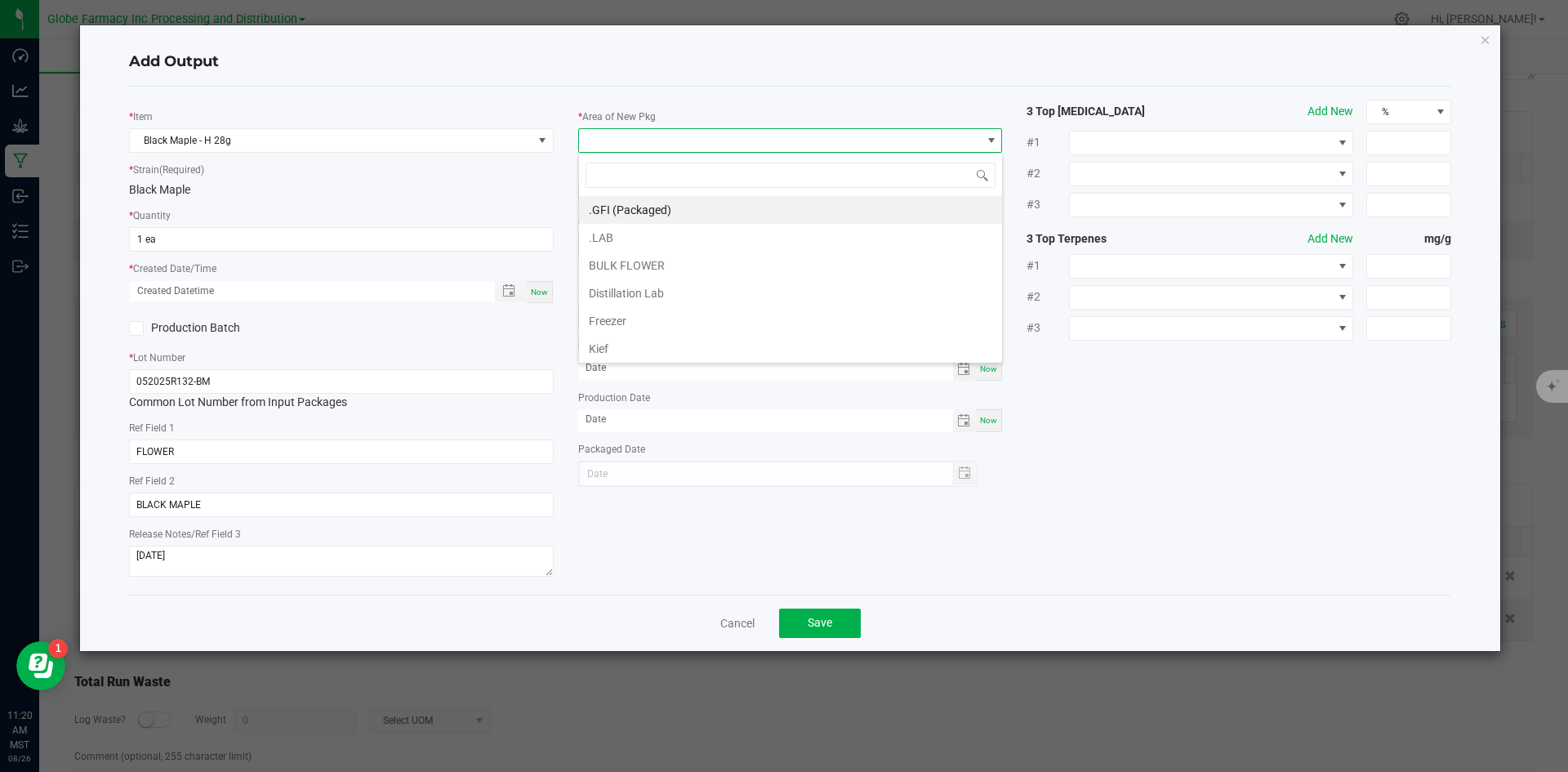
click at [606, 196] on div ".GFI (Packaged) .LAB BULK FLOWER Distillation Lab Freezer Kief Quarantine TOLL …" at bounding box center [791, 259] width 425 height 211
click at [606, 205] on li ".GFI (Packaged)" at bounding box center [791, 210] width 423 height 28
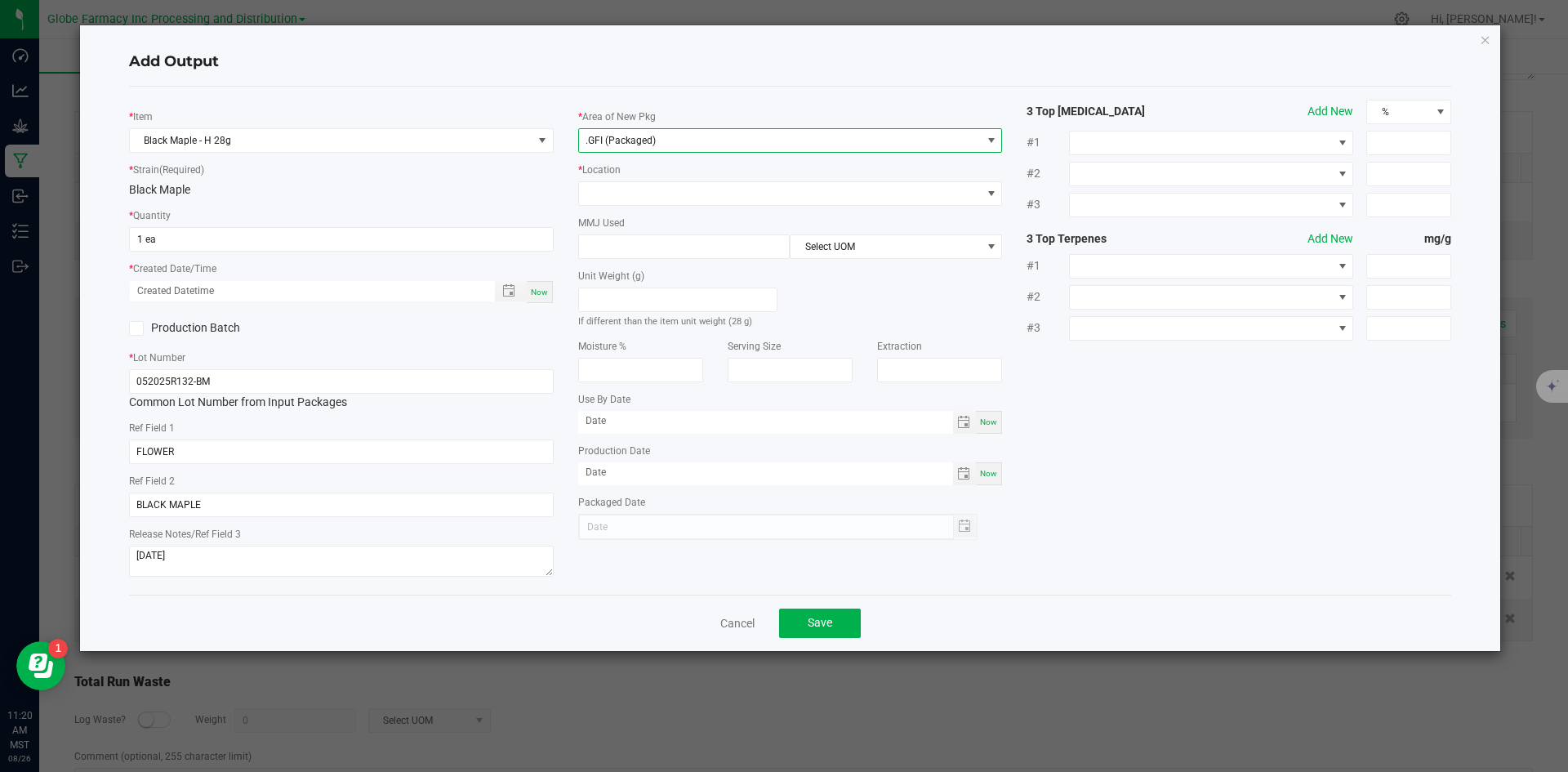
click at [607, 178] on div "* Location" at bounding box center [791, 183] width 425 height 45
click at [611, 189] on span at bounding box center [781, 194] width 403 height 23
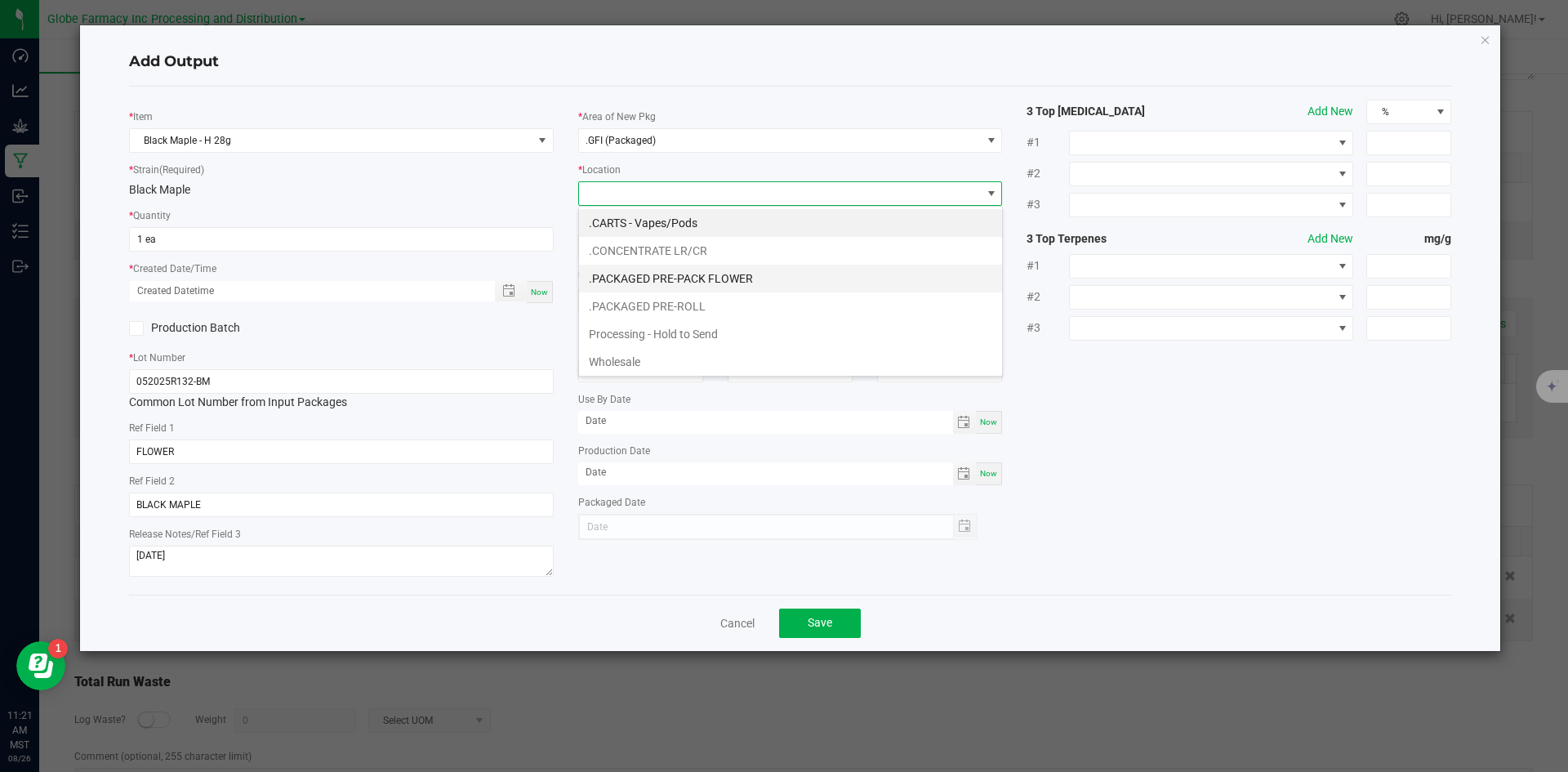
click at [644, 274] on li ".PACKAGED PRE-PACK FLOWER" at bounding box center [791, 278] width 423 height 28
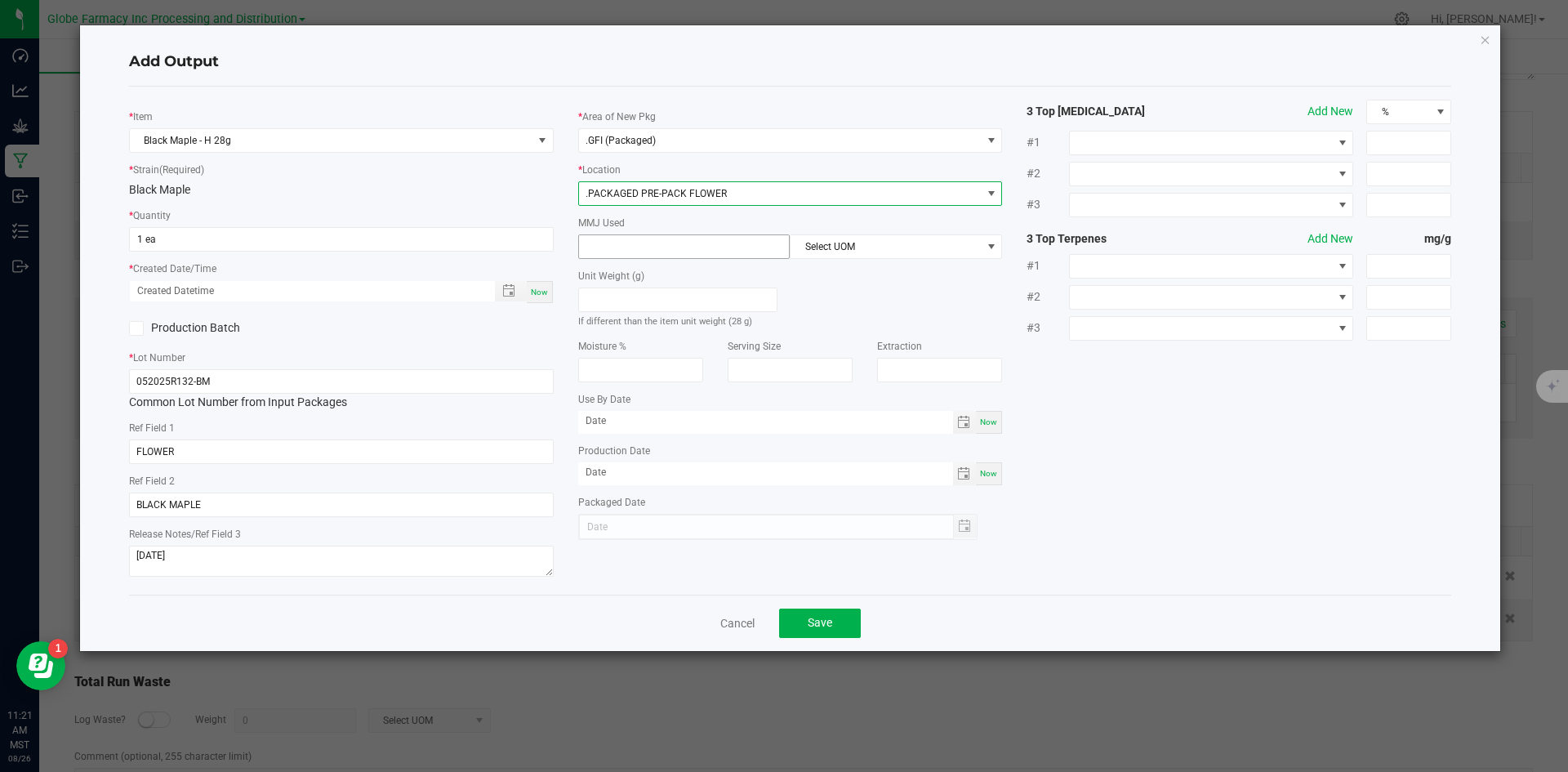
click at [653, 249] on input at bounding box center [685, 246] width 211 height 23
type input "28"
click at [893, 242] on span "Select UOM" at bounding box center [885, 246] width 191 height 23
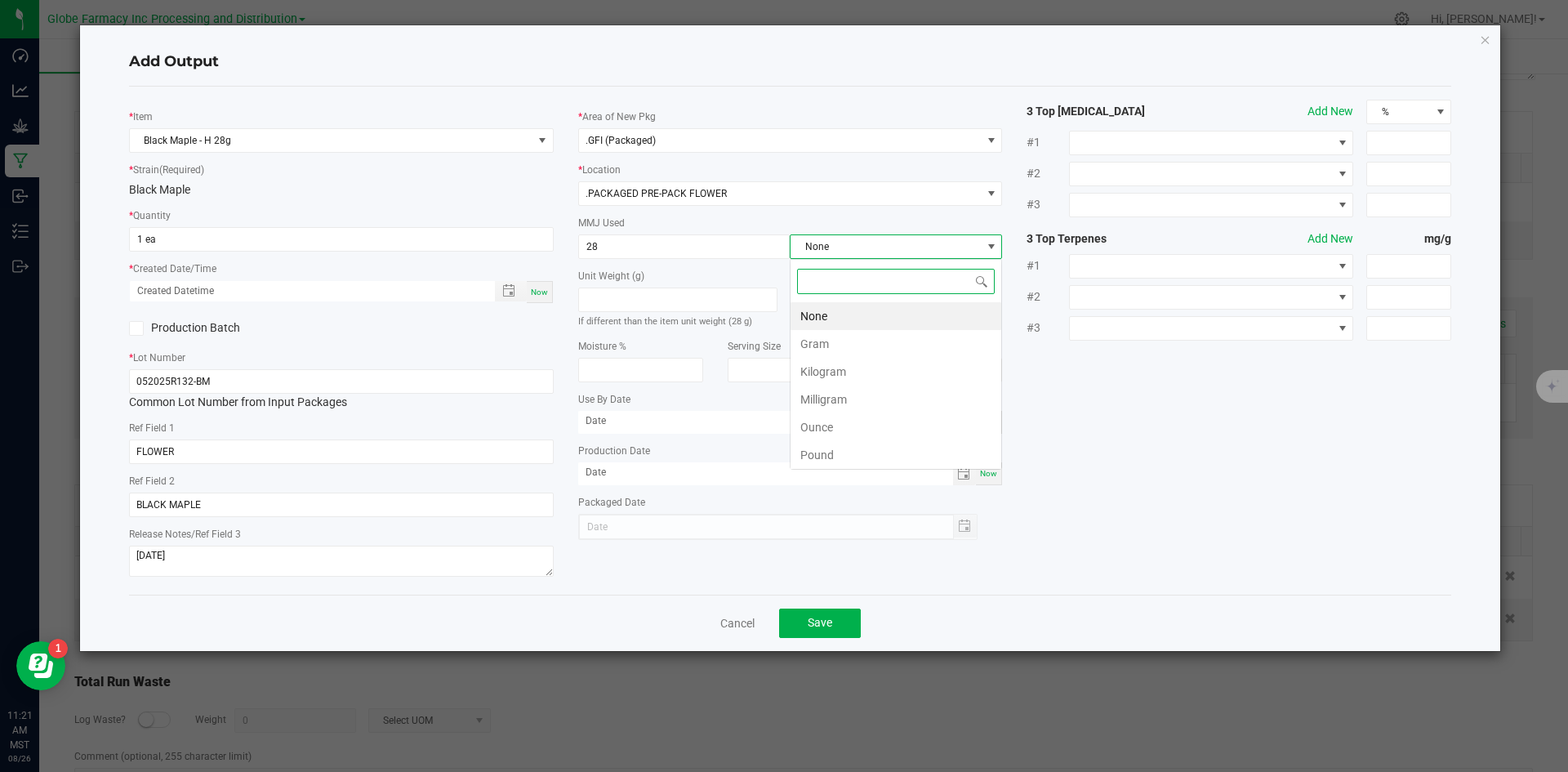
scroll to position [25, 213]
click at [824, 344] on li "Gram" at bounding box center [896, 344] width 211 height 28
click at [845, 630] on button "Save" at bounding box center [820, 624] width 82 height 29
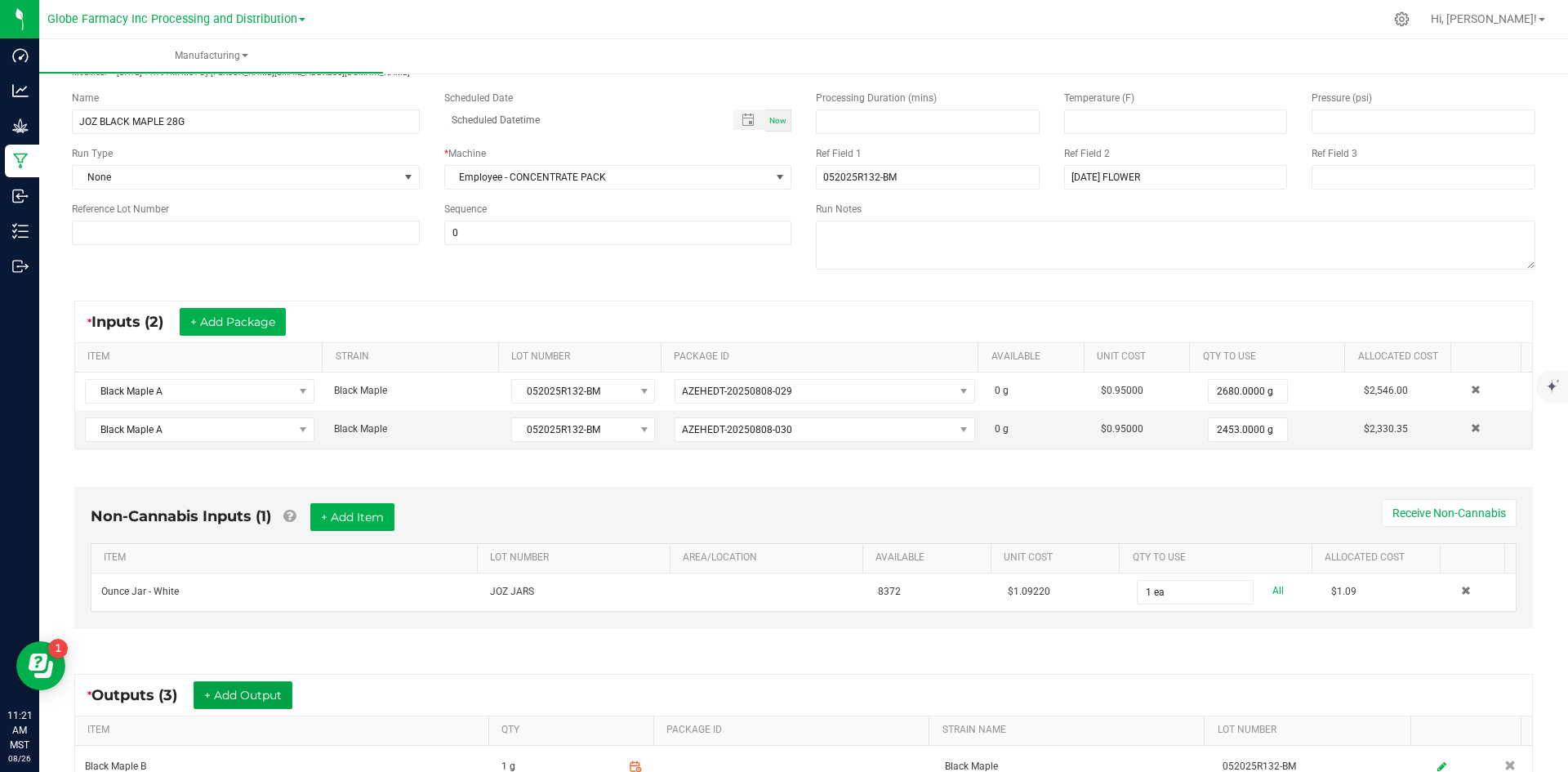
scroll to position [0, 0]
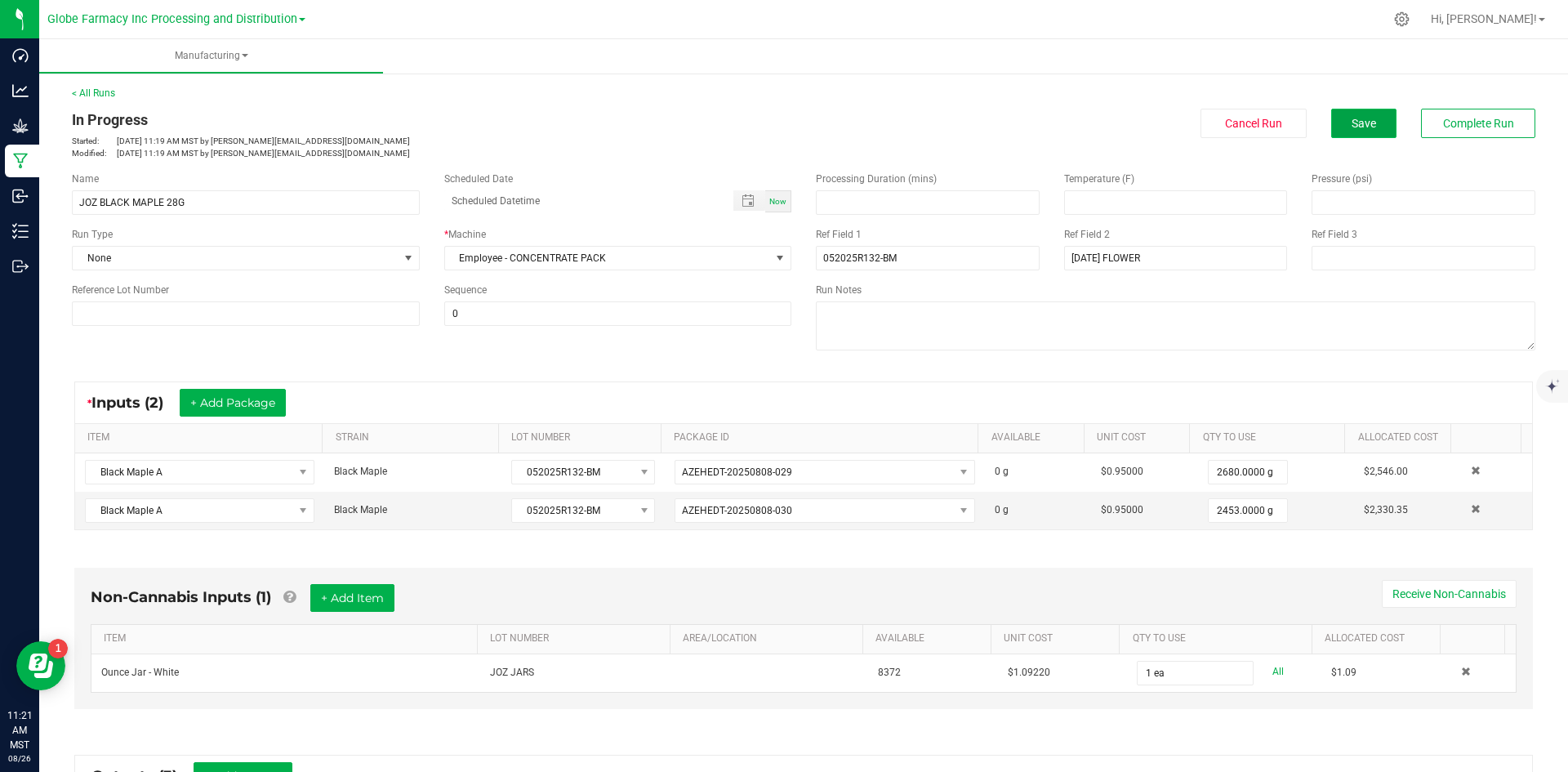
click at [1352, 124] on span "Save" at bounding box center [1364, 124] width 25 height 13
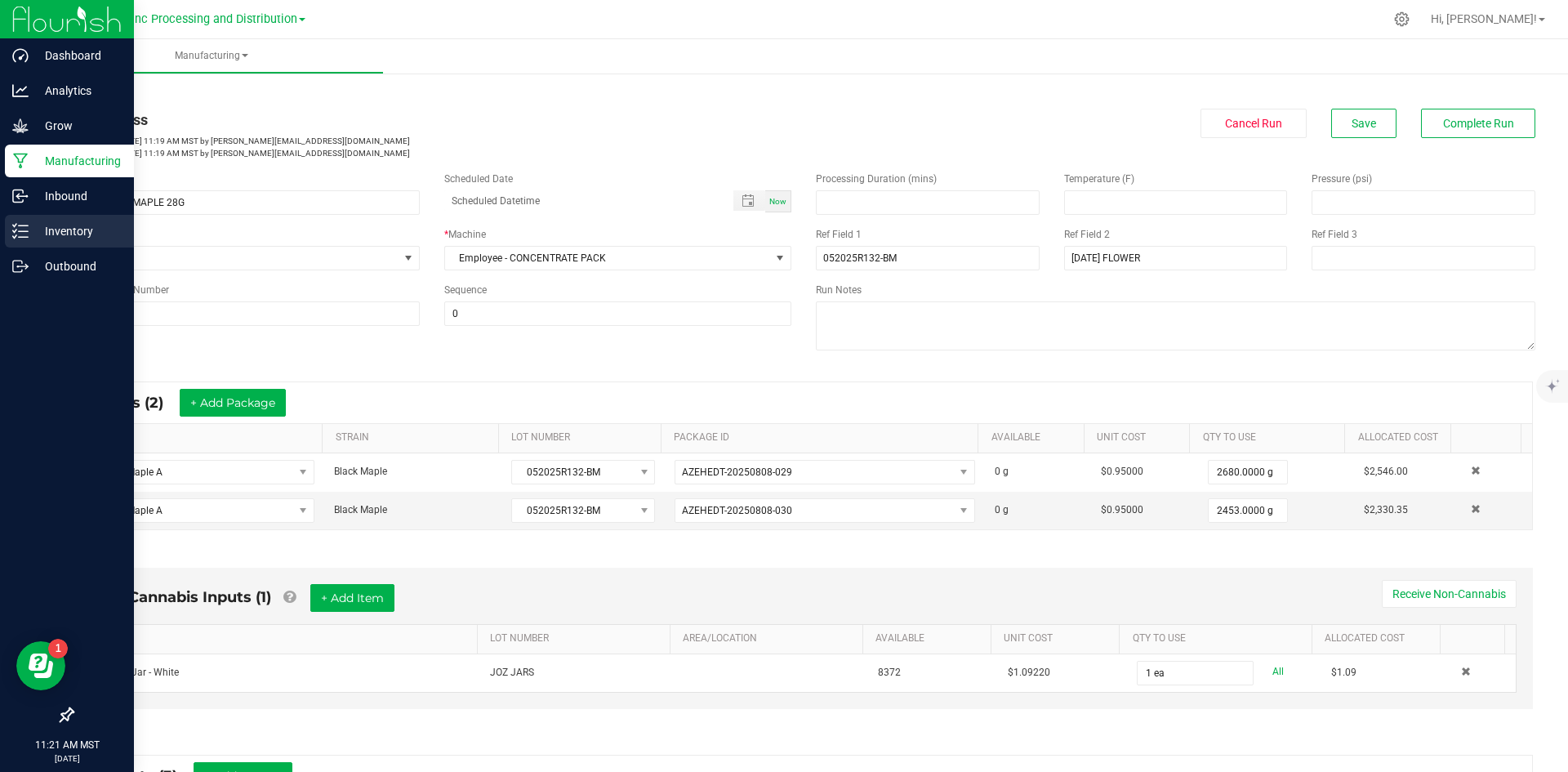
click at [19, 231] on line at bounding box center [23, 231] width 9 height 0
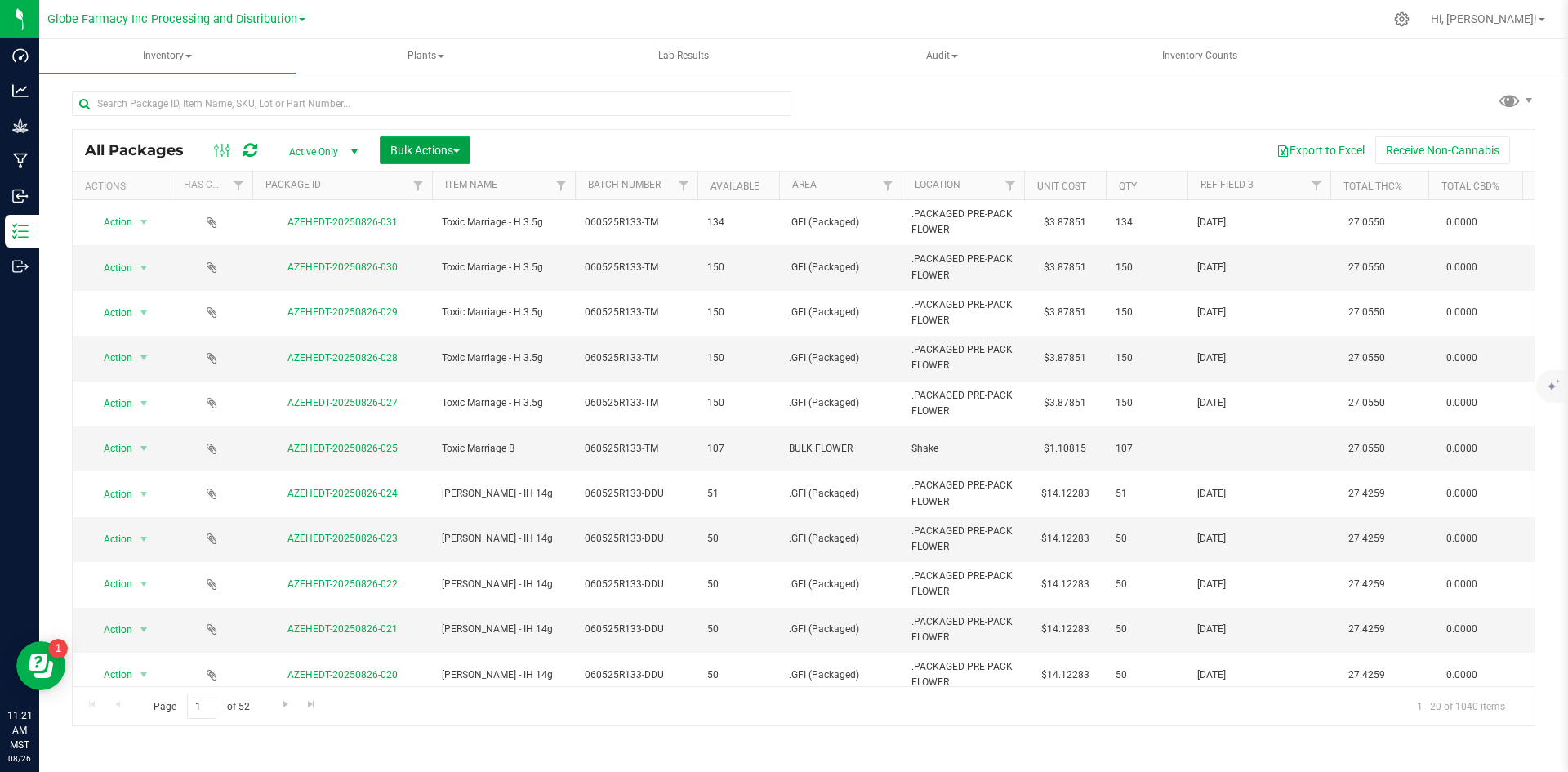
click at [425, 157] on button "Bulk Actions" at bounding box center [425, 151] width 91 height 28
click at [416, 200] on div "Add to manufacturing run" at bounding box center [462, 190] width 146 height 26
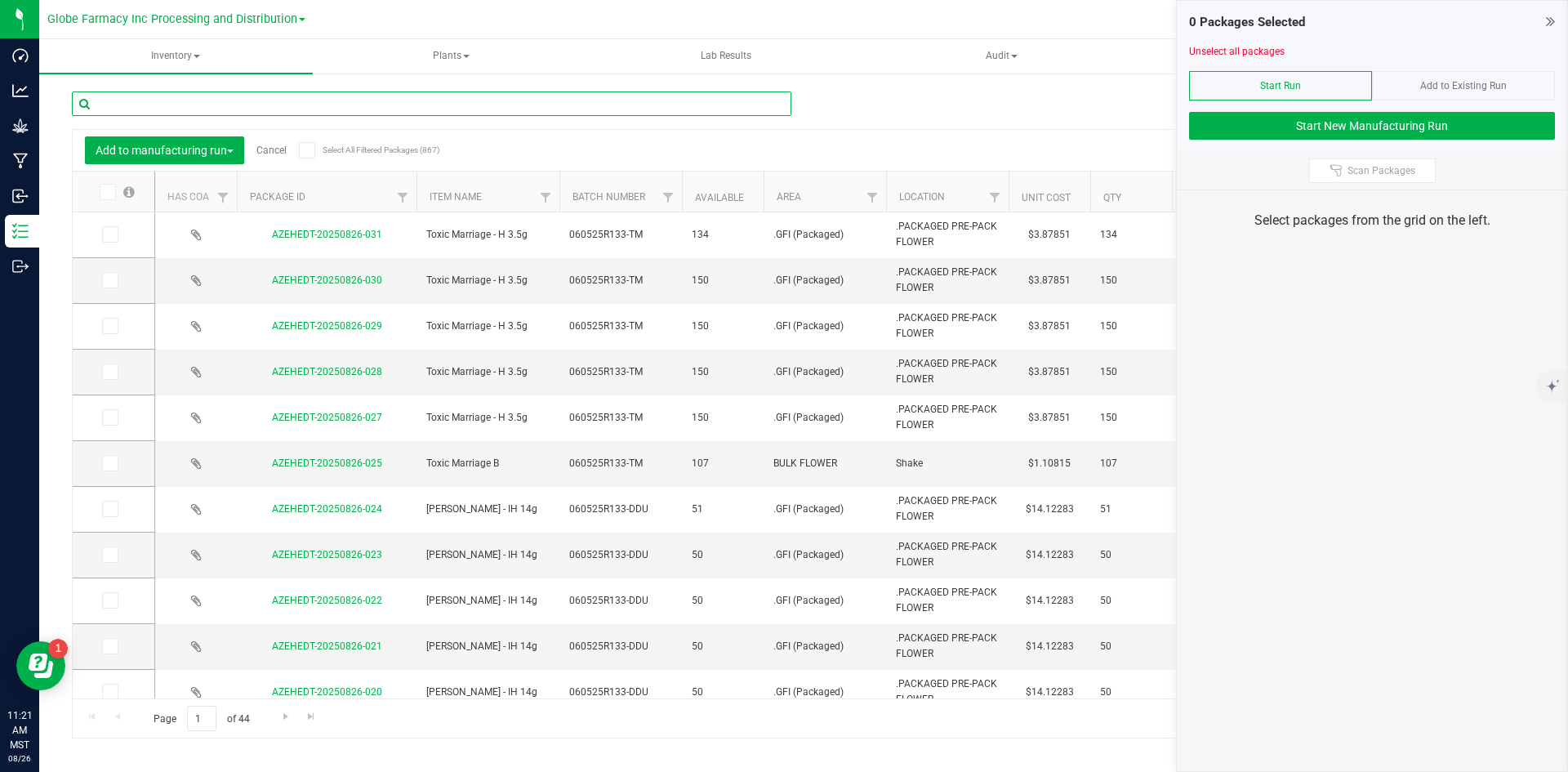
click at [296, 98] on input "text" at bounding box center [431, 104] width 719 height 25
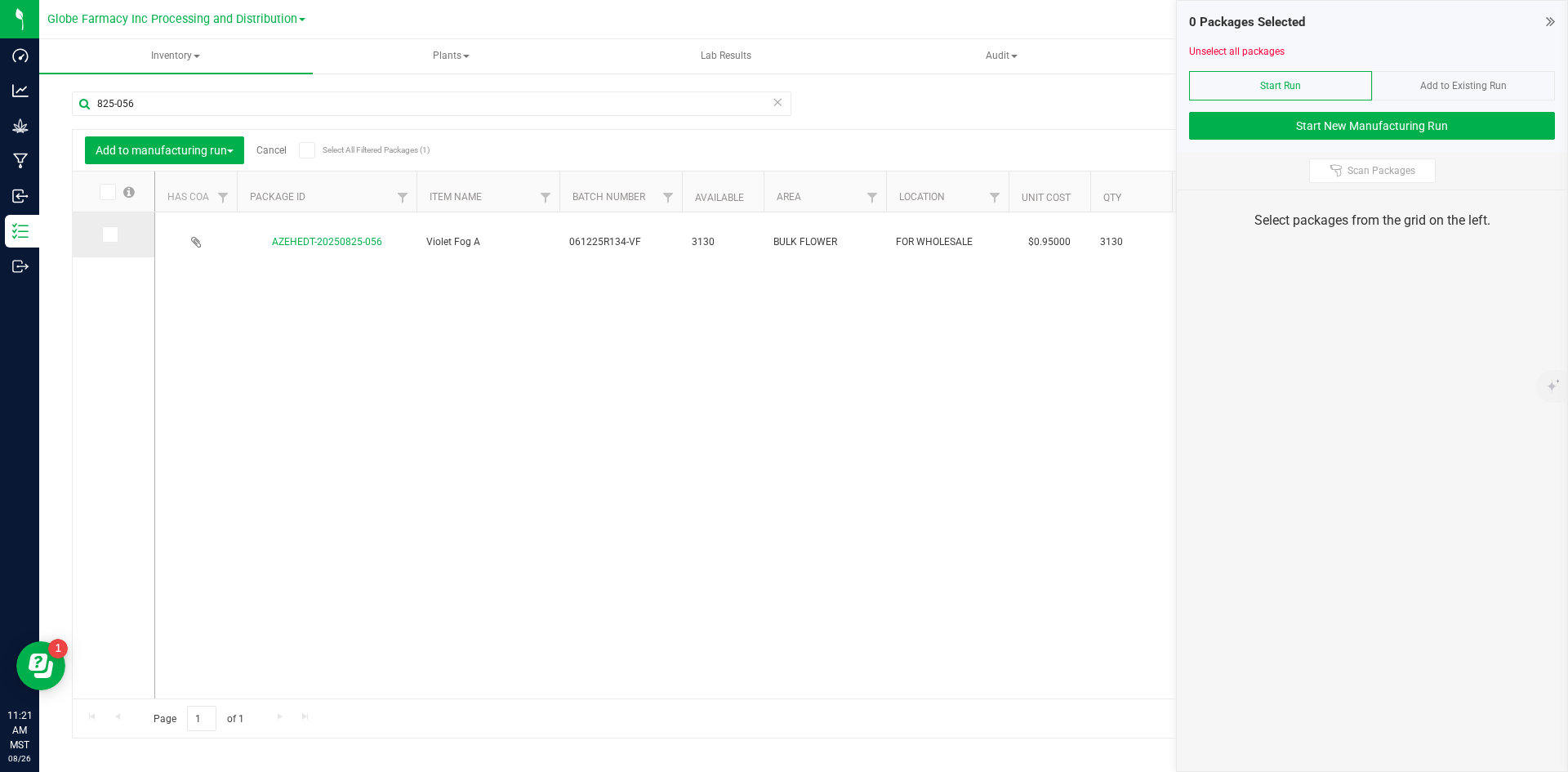
click at [110, 234] on icon at bounding box center [109, 234] width 11 height 0
click at [0, 0] on input "checkbox" at bounding box center [0, 0] width 0 height 0
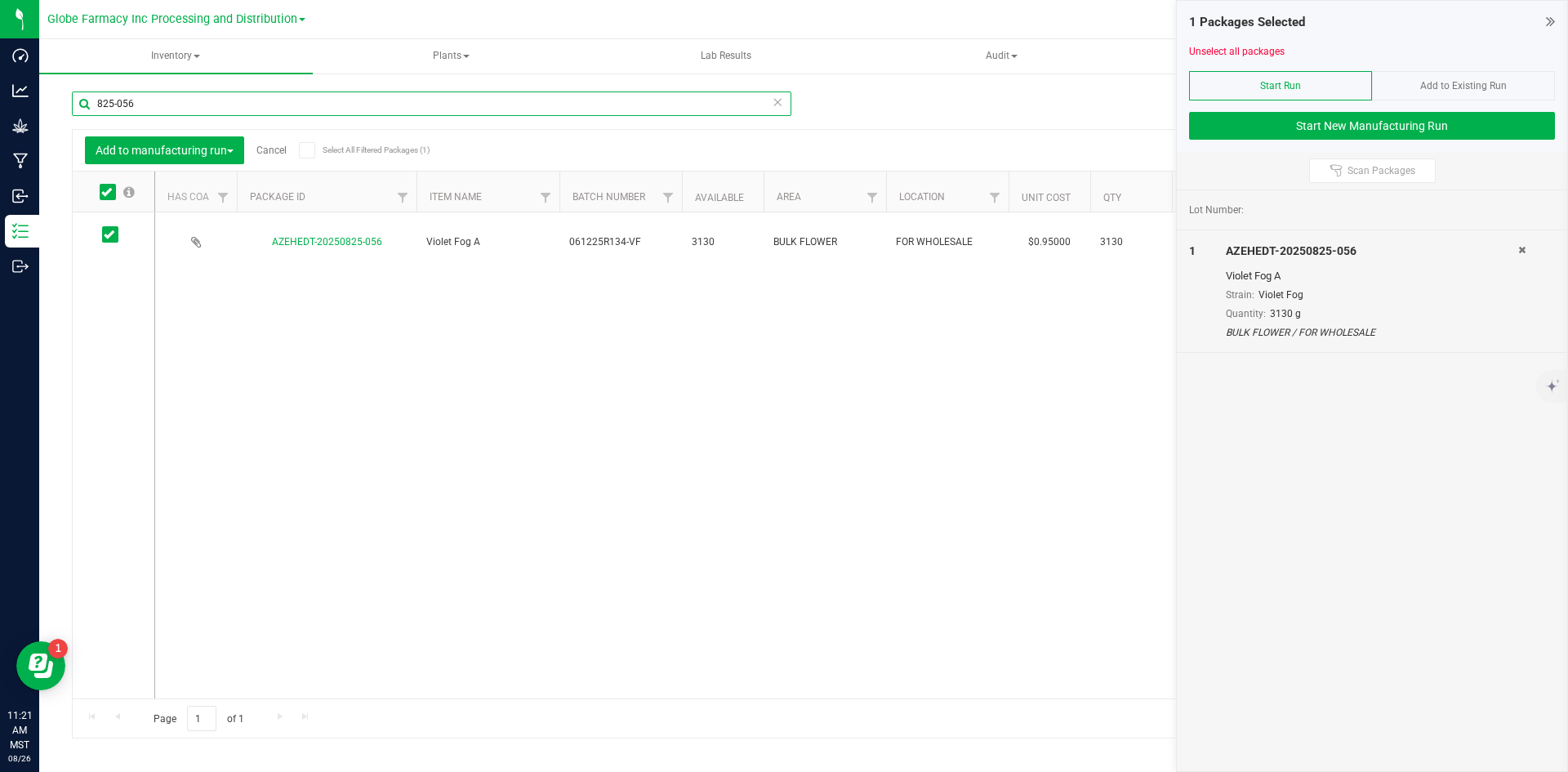
click at [186, 109] on input "825-056" at bounding box center [431, 104] width 719 height 25
type input "825-058"
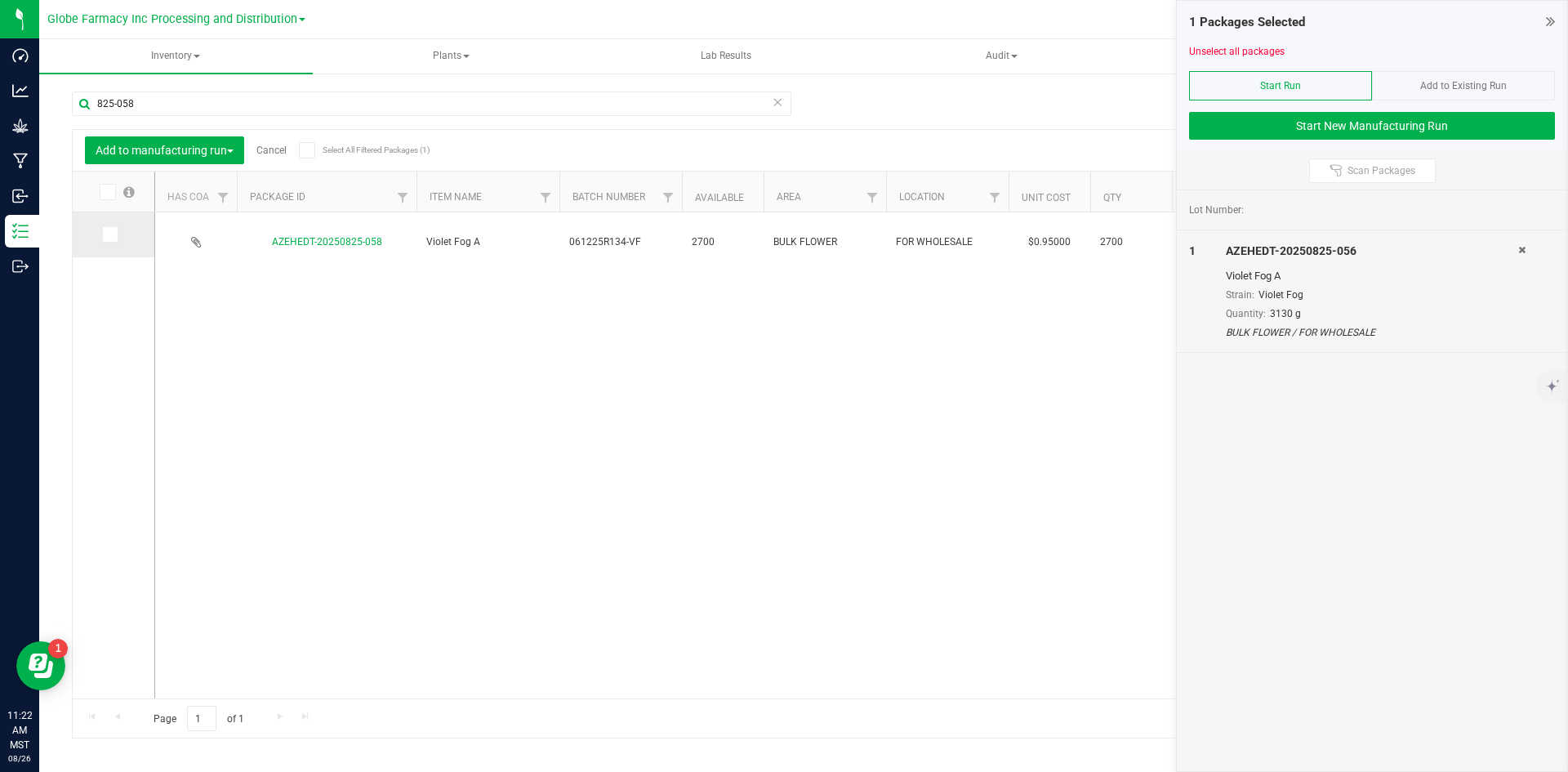
click at [107, 234] on icon at bounding box center [109, 234] width 11 height 0
click at [0, 0] on input "checkbox" at bounding box center [0, 0] width 0 height 0
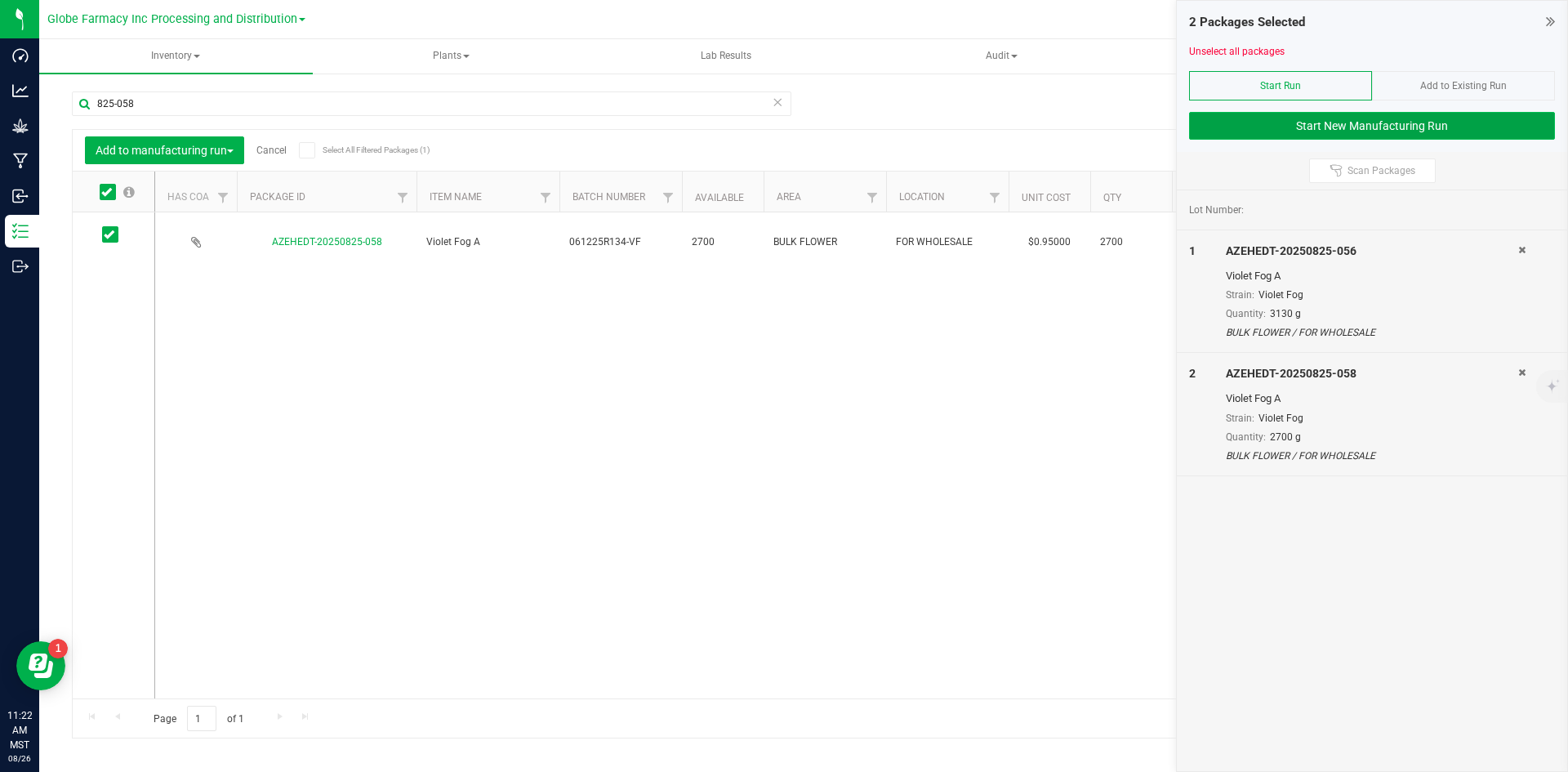
click at [1370, 134] on button "Start New Manufacturing Run" at bounding box center [1372, 126] width 366 height 28
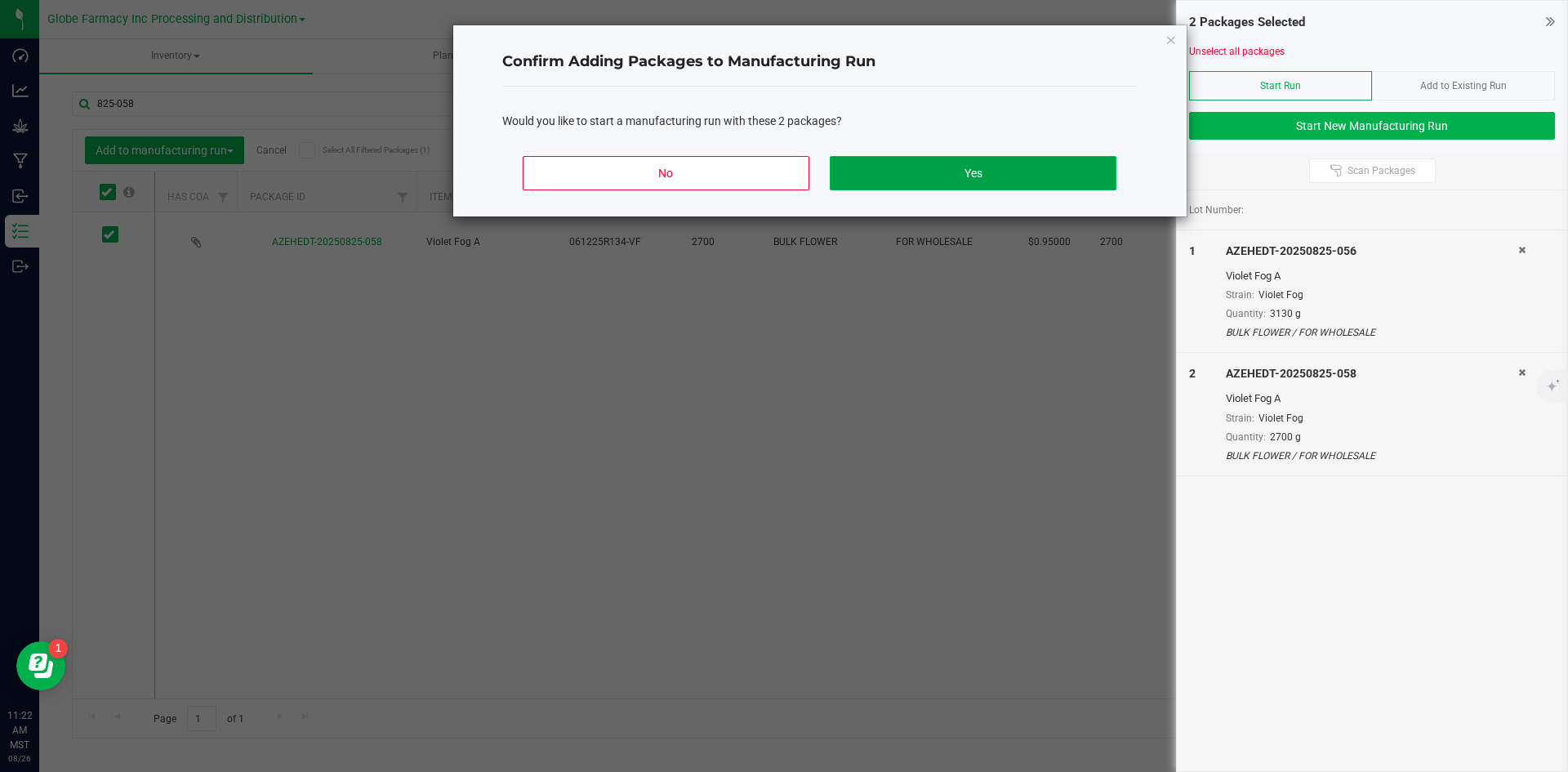
click at [941, 178] on button "Yes" at bounding box center [972, 174] width 286 height 34
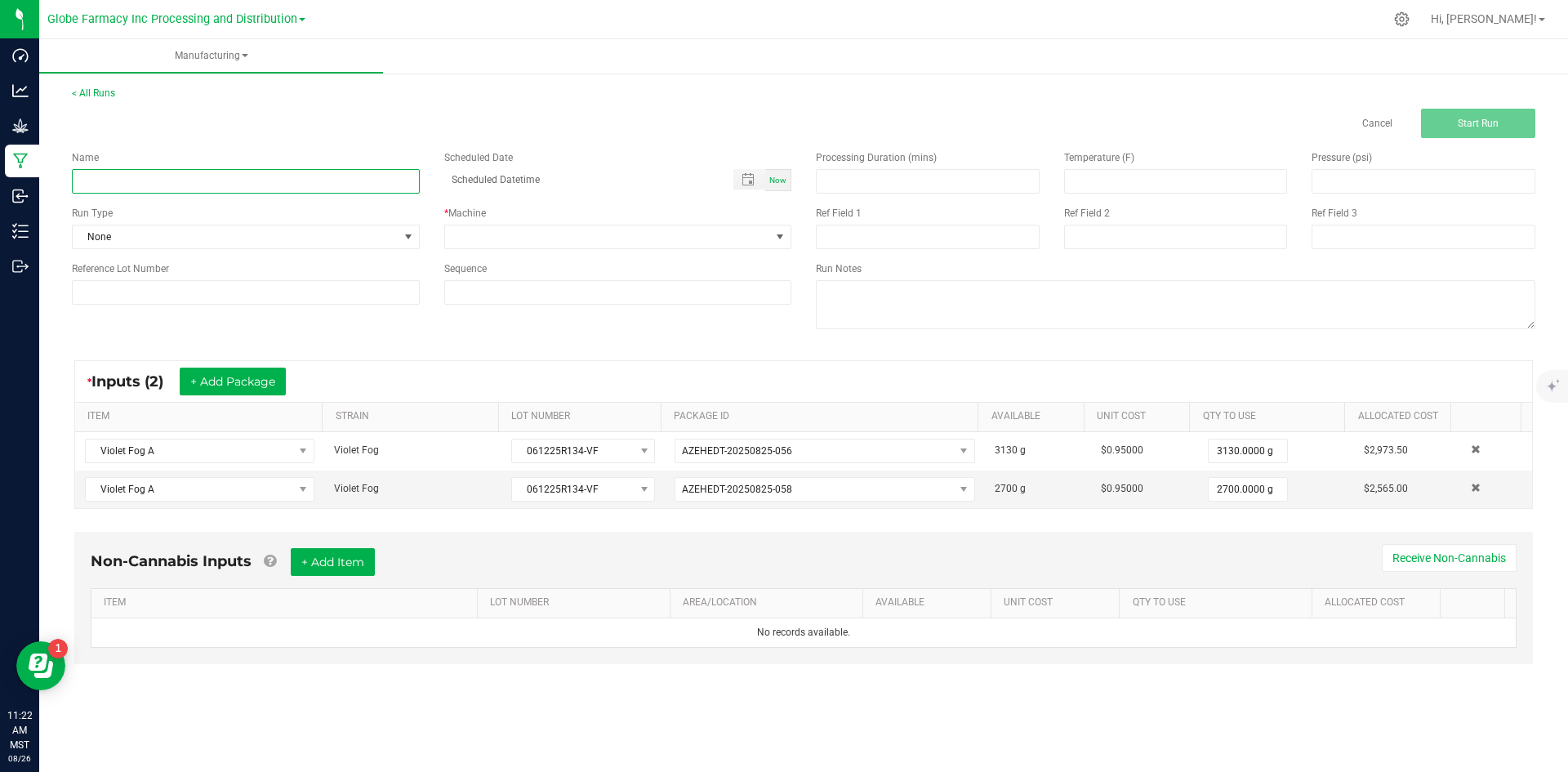
click at [318, 187] on input at bounding box center [246, 182] width 348 height 25
type input "JOZ VIOLET FOG 28G"
click at [475, 239] on span at bounding box center [608, 237] width 326 height 23
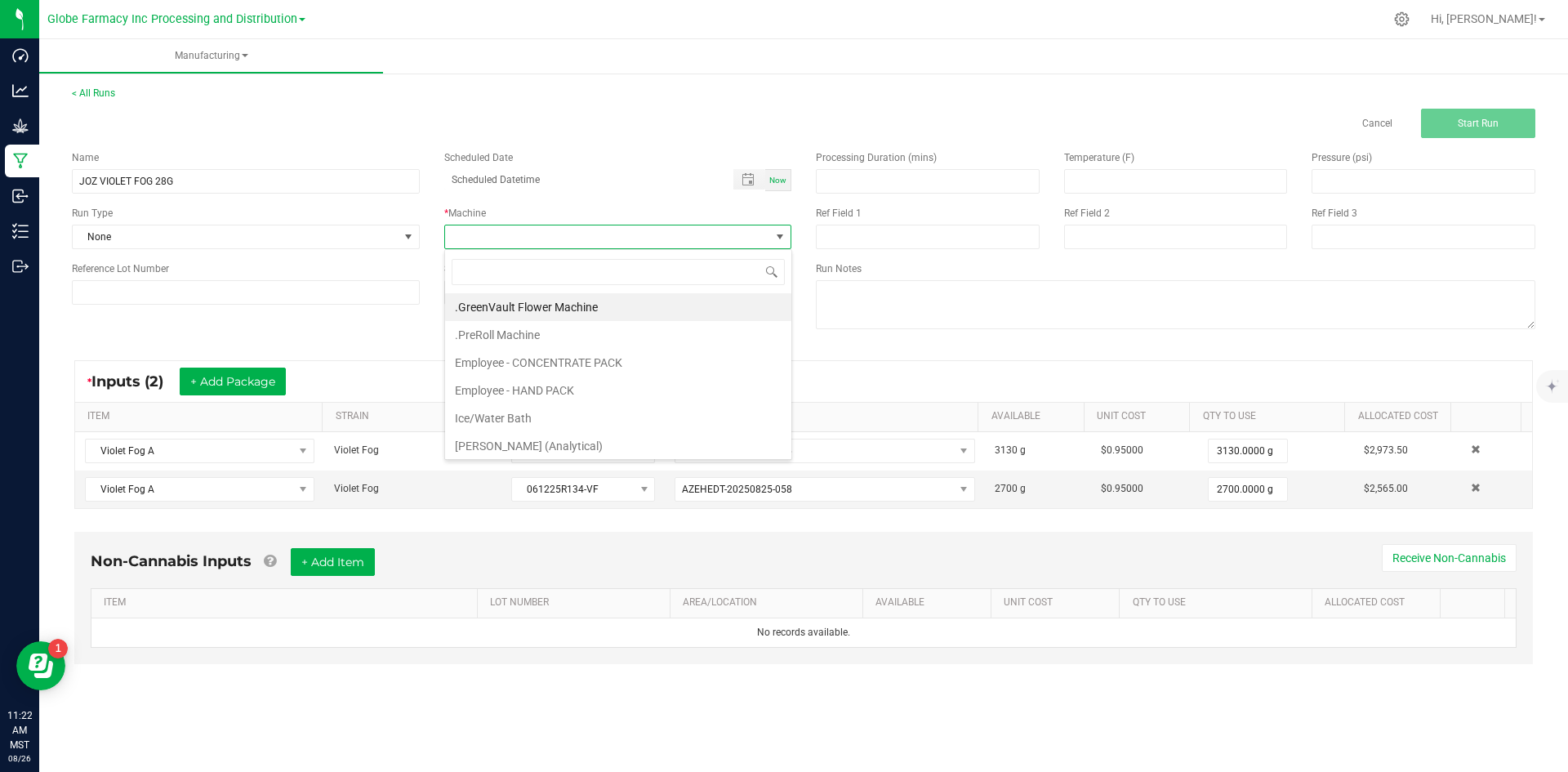
scroll to position [25, 347]
click at [475, 370] on li "Employee - CONCENTRATE PACK" at bounding box center [618, 363] width 346 height 28
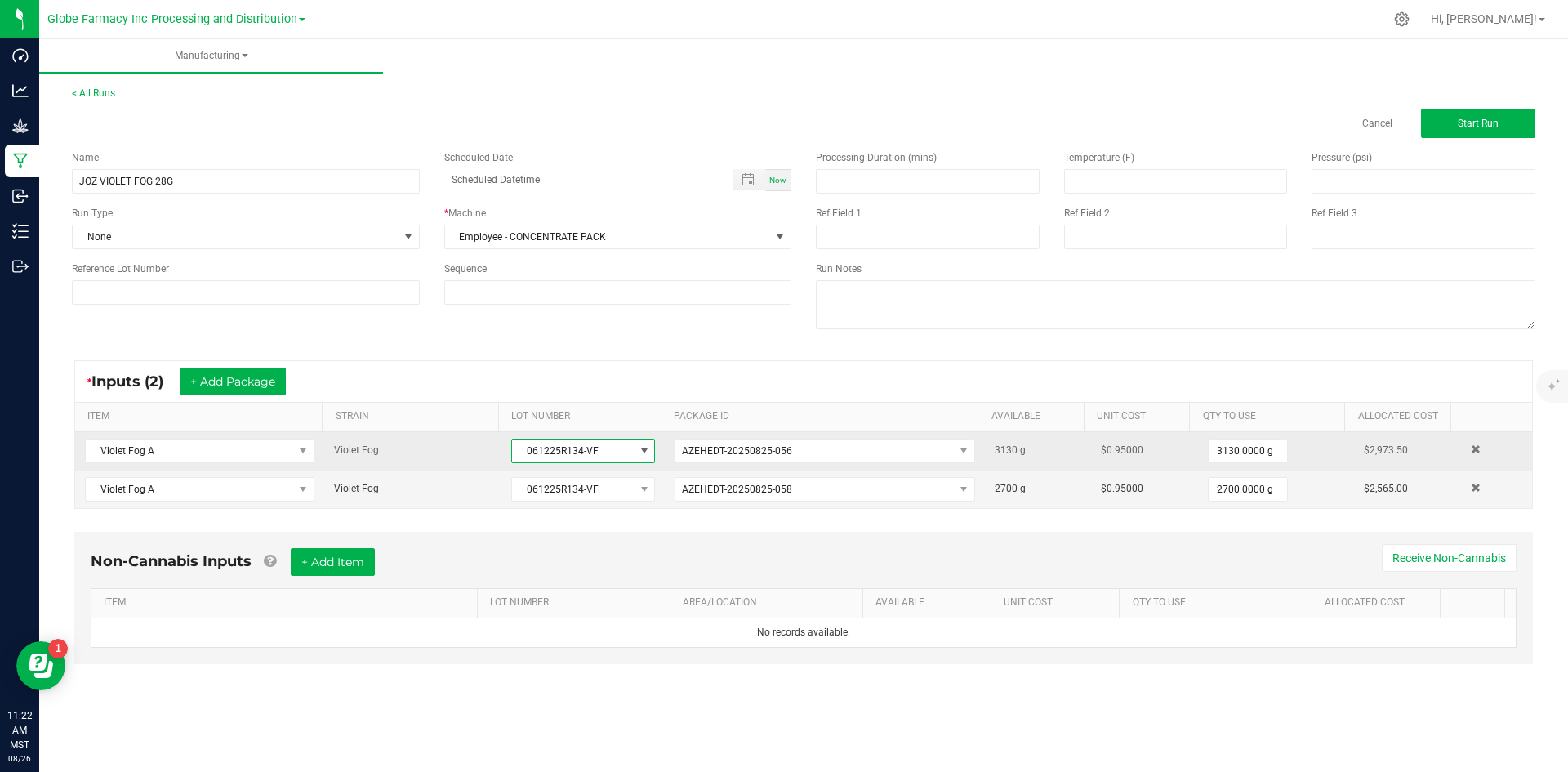
click at [513, 447] on span "061225R134-VF" at bounding box center [573, 451] width 122 height 23
drag, startPoint x: 513, startPoint y: 447, endPoint x: 617, endPoint y: 451, distance: 104.1
click at [617, 451] on span "061225R134-VF" at bounding box center [573, 451] width 122 height 23
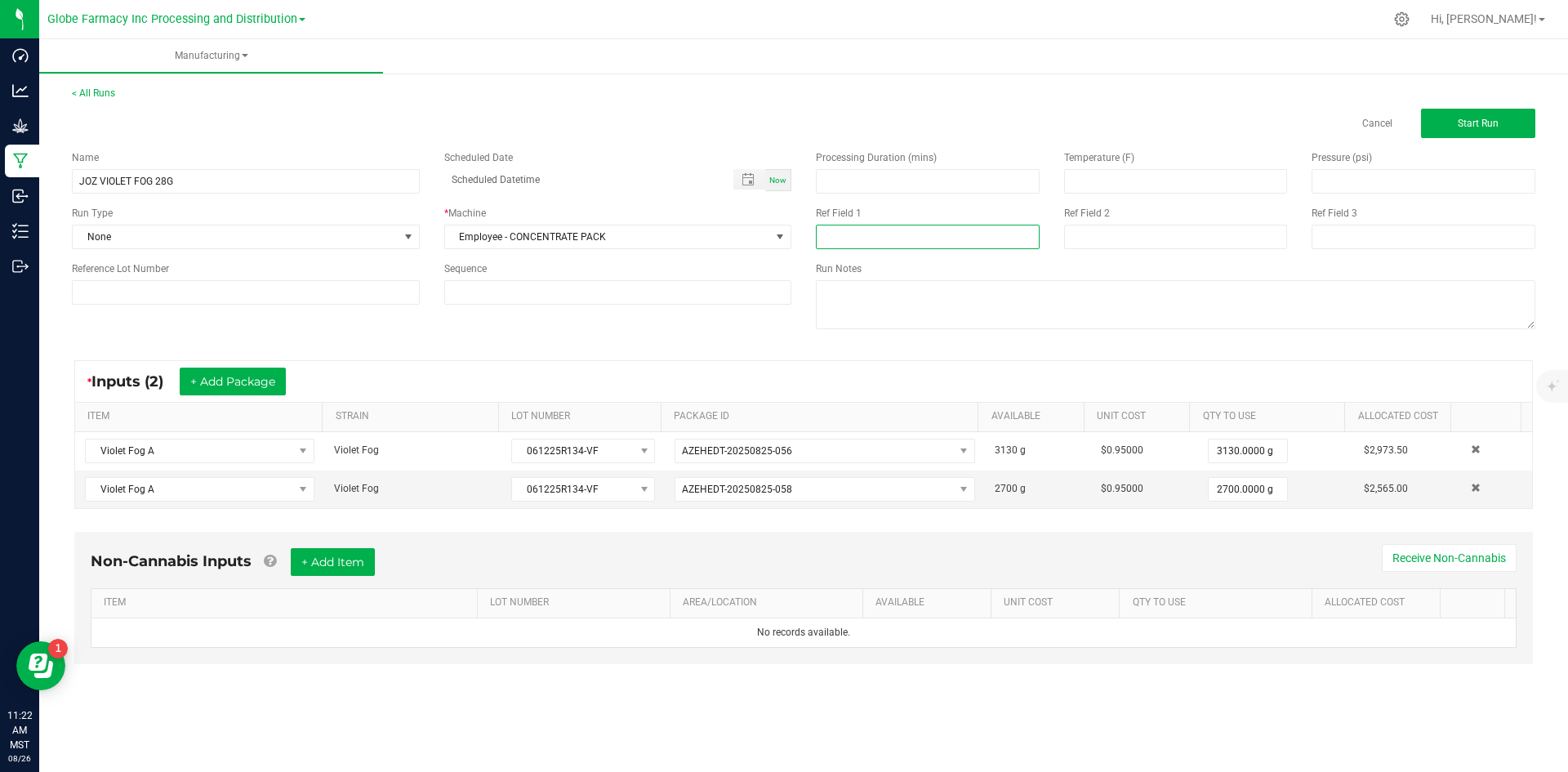
paste input "061225R134-VF"
type input "061225R134-VF"
click at [1129, 240] on input at bounding box center [1176, 237] width 223 height 25
type input "[DATE] FLOWER"
click at [345, 569] on button "+ Add Item" at bounding box center [332, 562] width 84 height 28
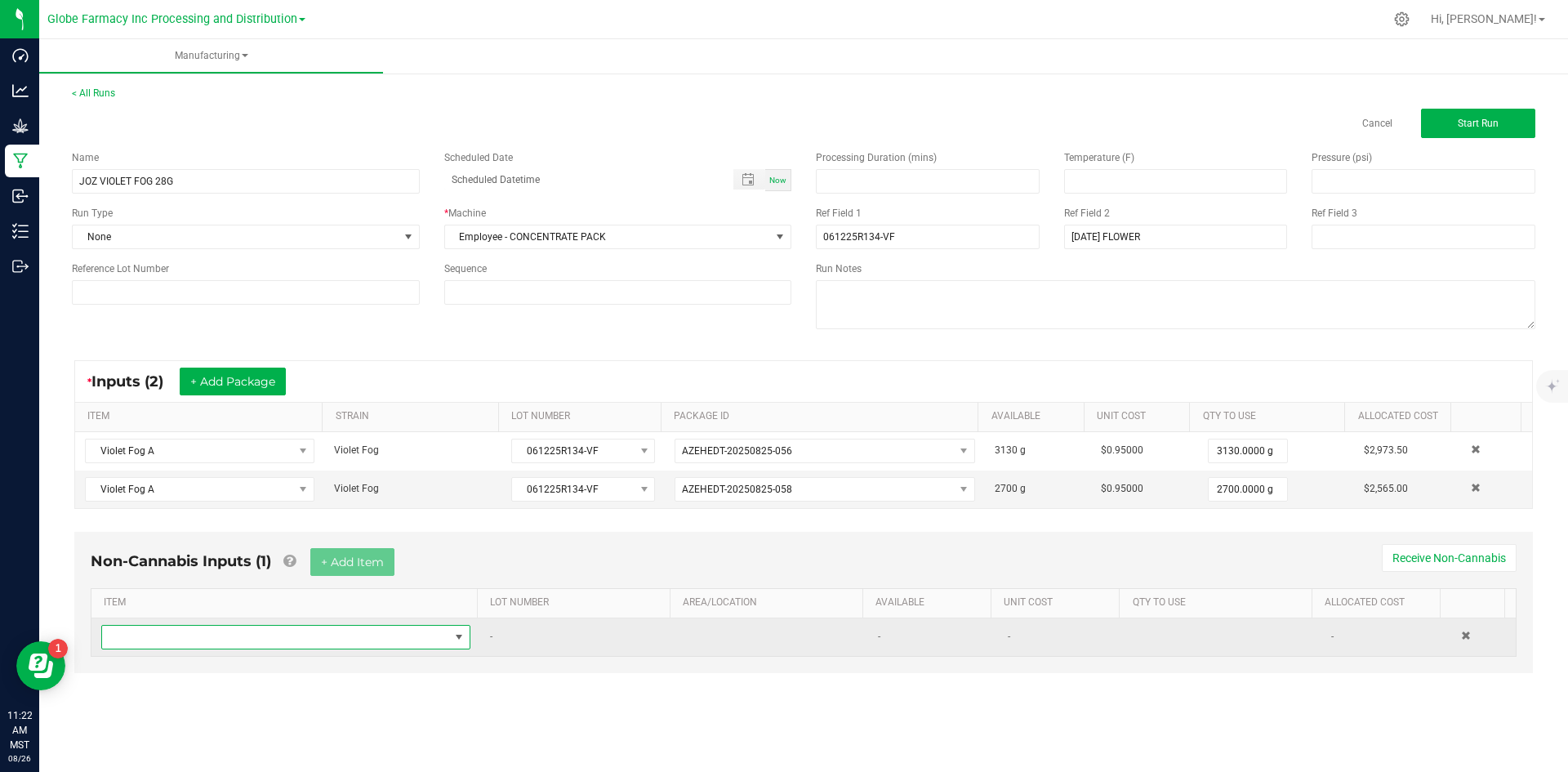
click at [298, 639] on span "NO DATA FOUND" at bounding box center [276, 638] width 347 height 23
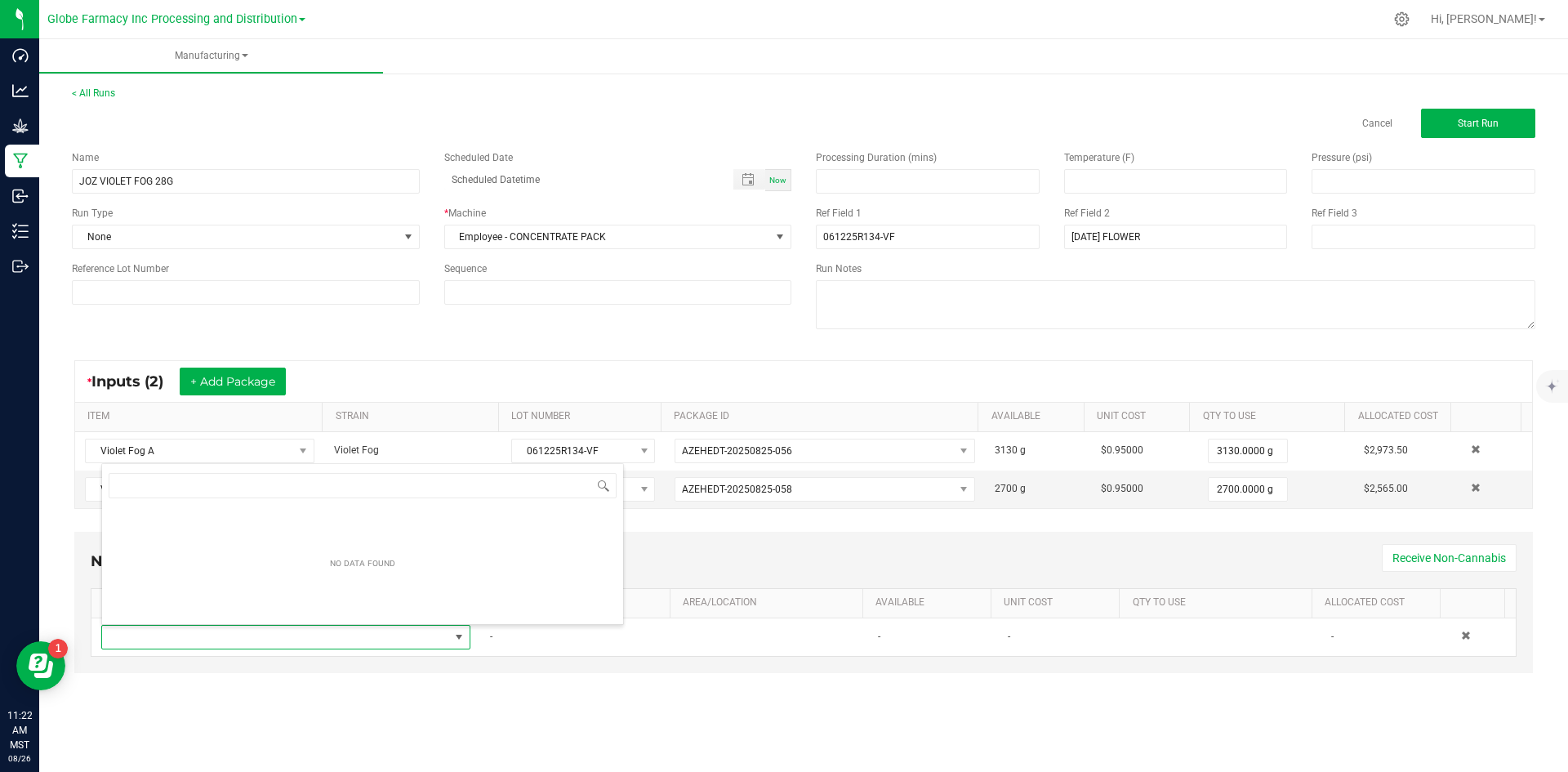
scroll to position [25, 363]
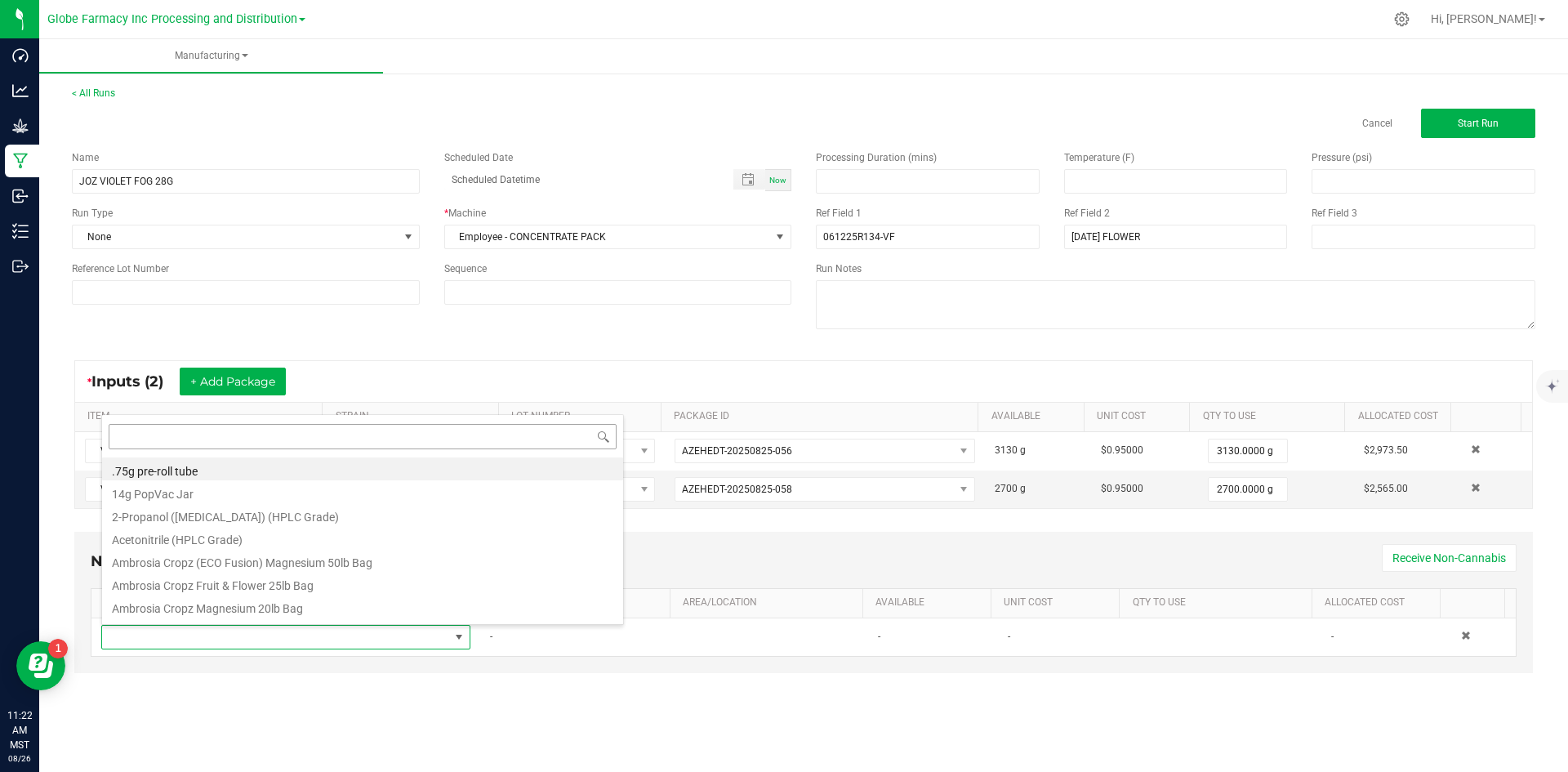
click at [305, 440] on input at bounding box center [363, 436] width 508 height 25
type input "OUNCE"
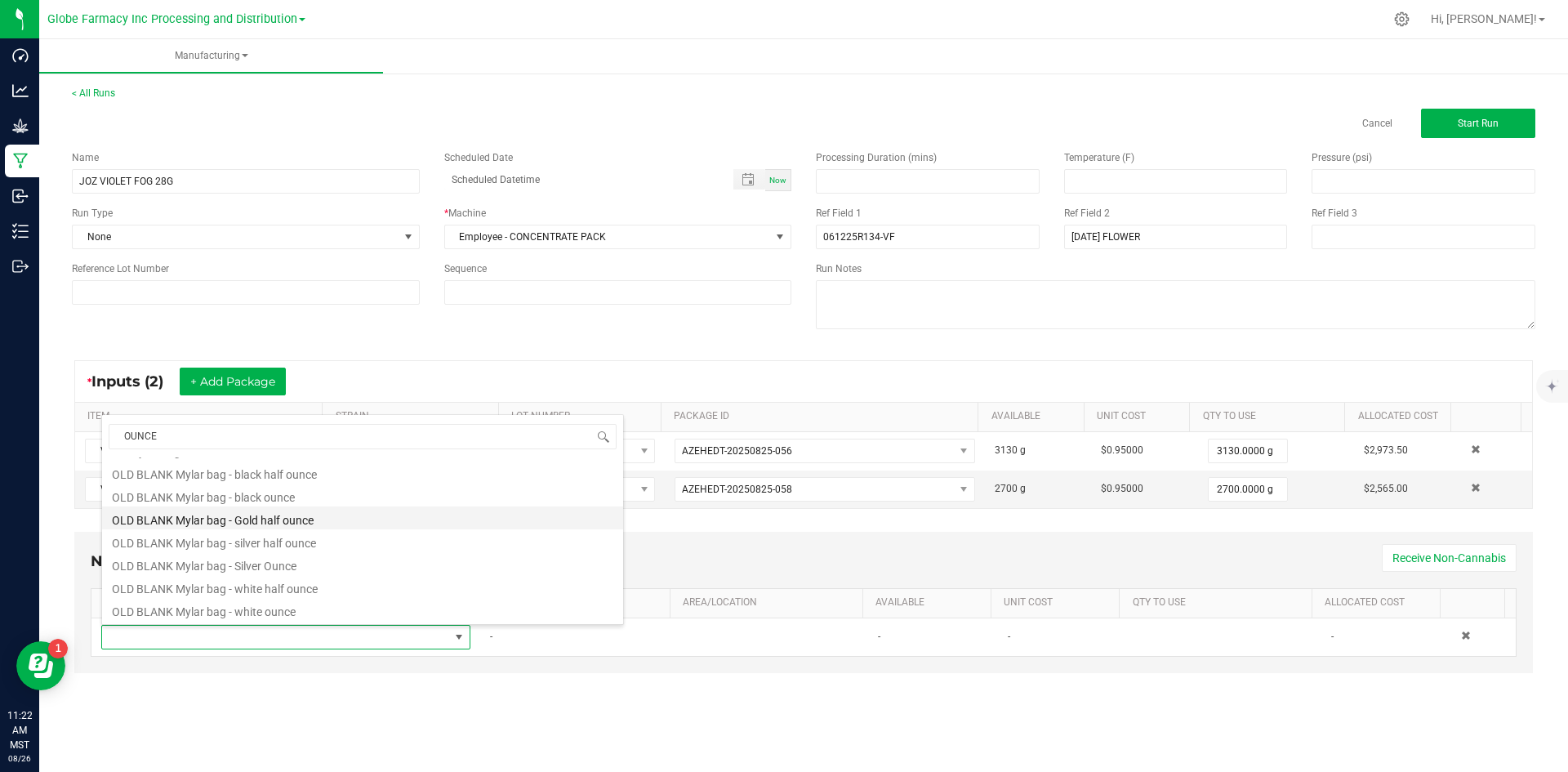
scroll to position [65, 0]
click at [183, 618] on li "Ounce Jar - White" at bounding box center [363, 610] width 521 height 23
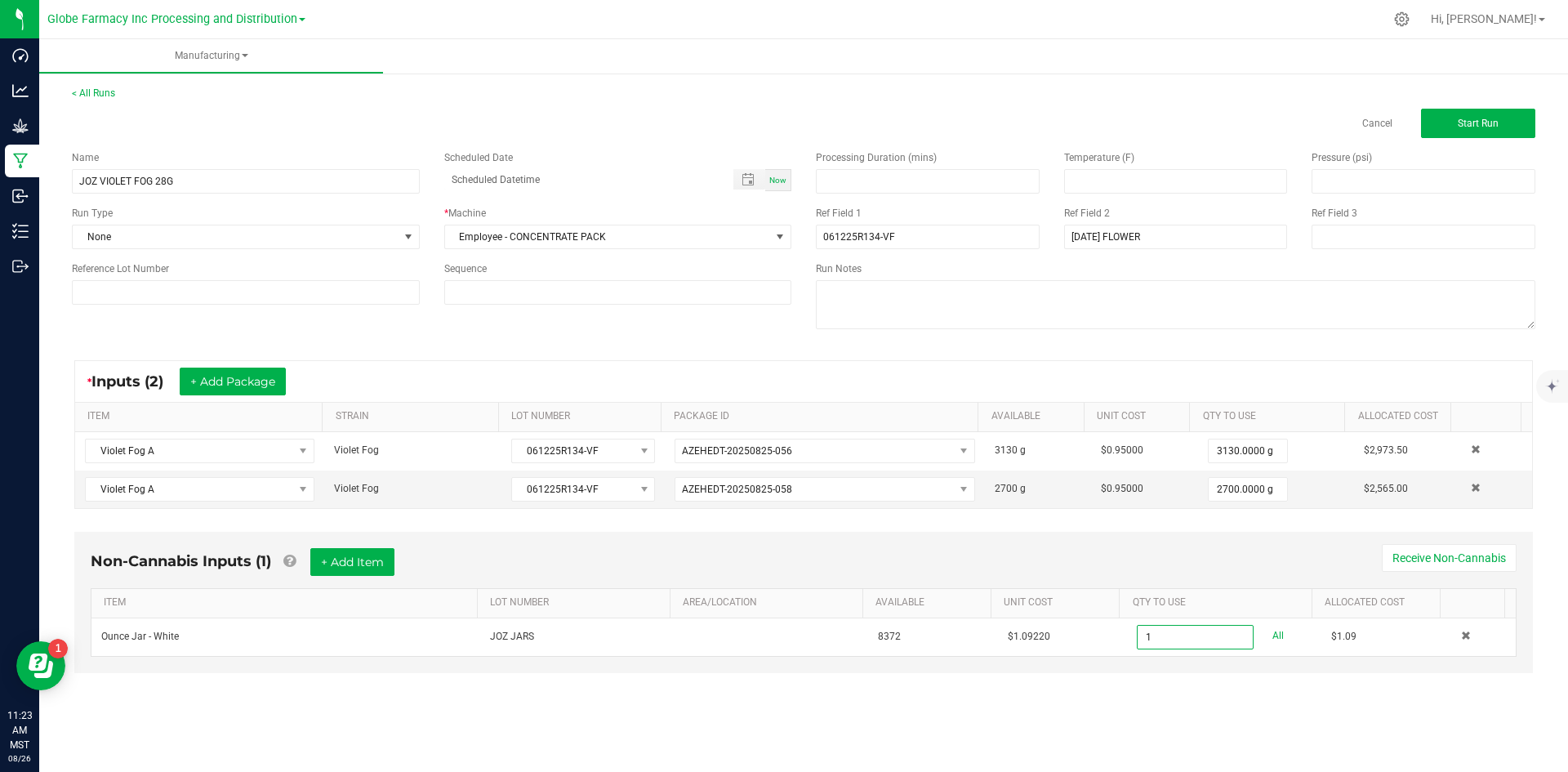
type input "1 ea"
click at [1475, 143] on div "Processing Duration (mins) Temperature (F) Pressure (psi) Ref Field 1 061225R13…" at bounding box center [1175, 242] width 744 height 208
click at [1474, 126] on span "Start Run" at bounding box center [1479, 124] width 41 height 11
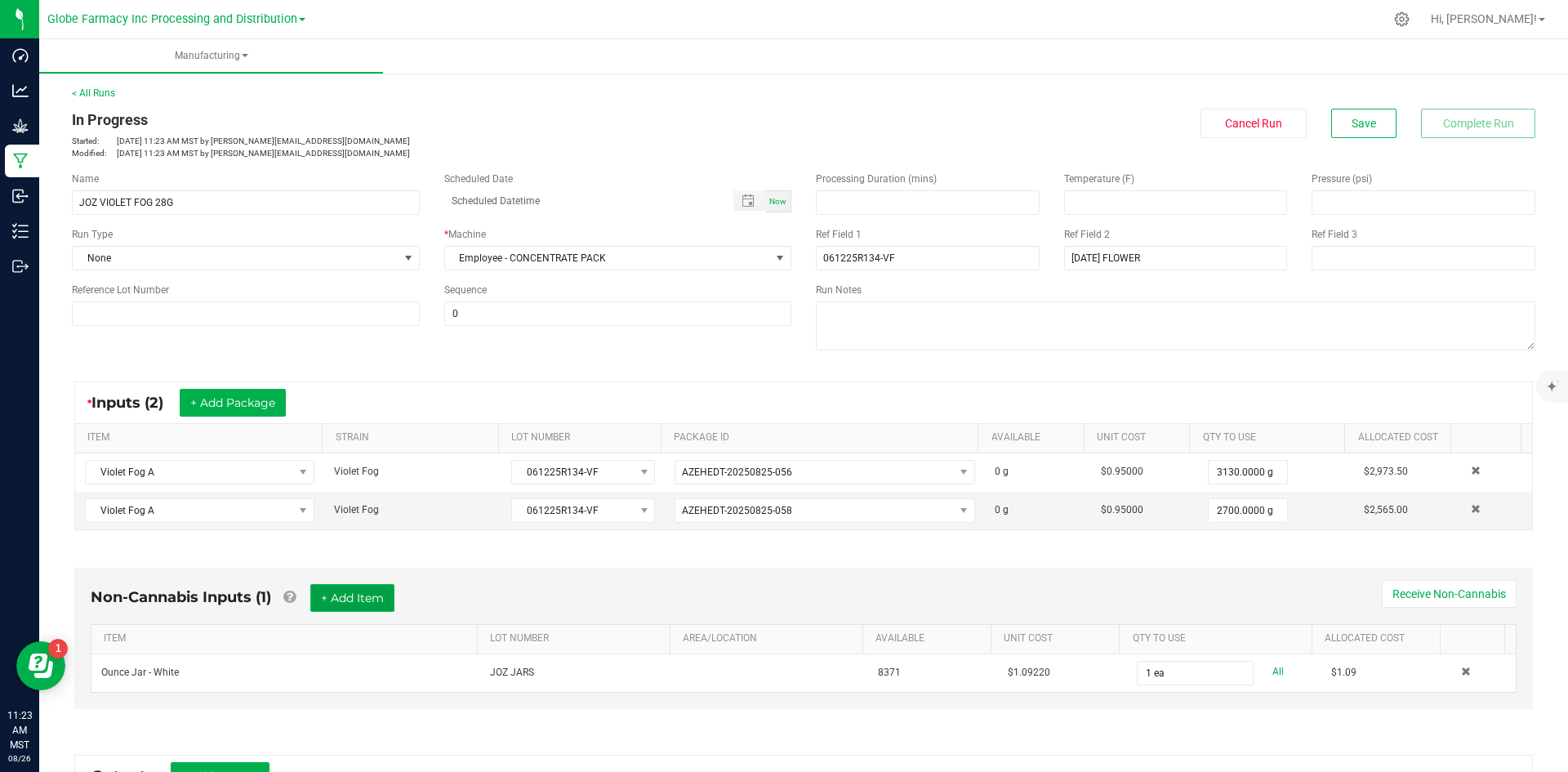
click at [378, 606] on button "+ Add Item" at bounding box center [352, 598] width 84 height 28
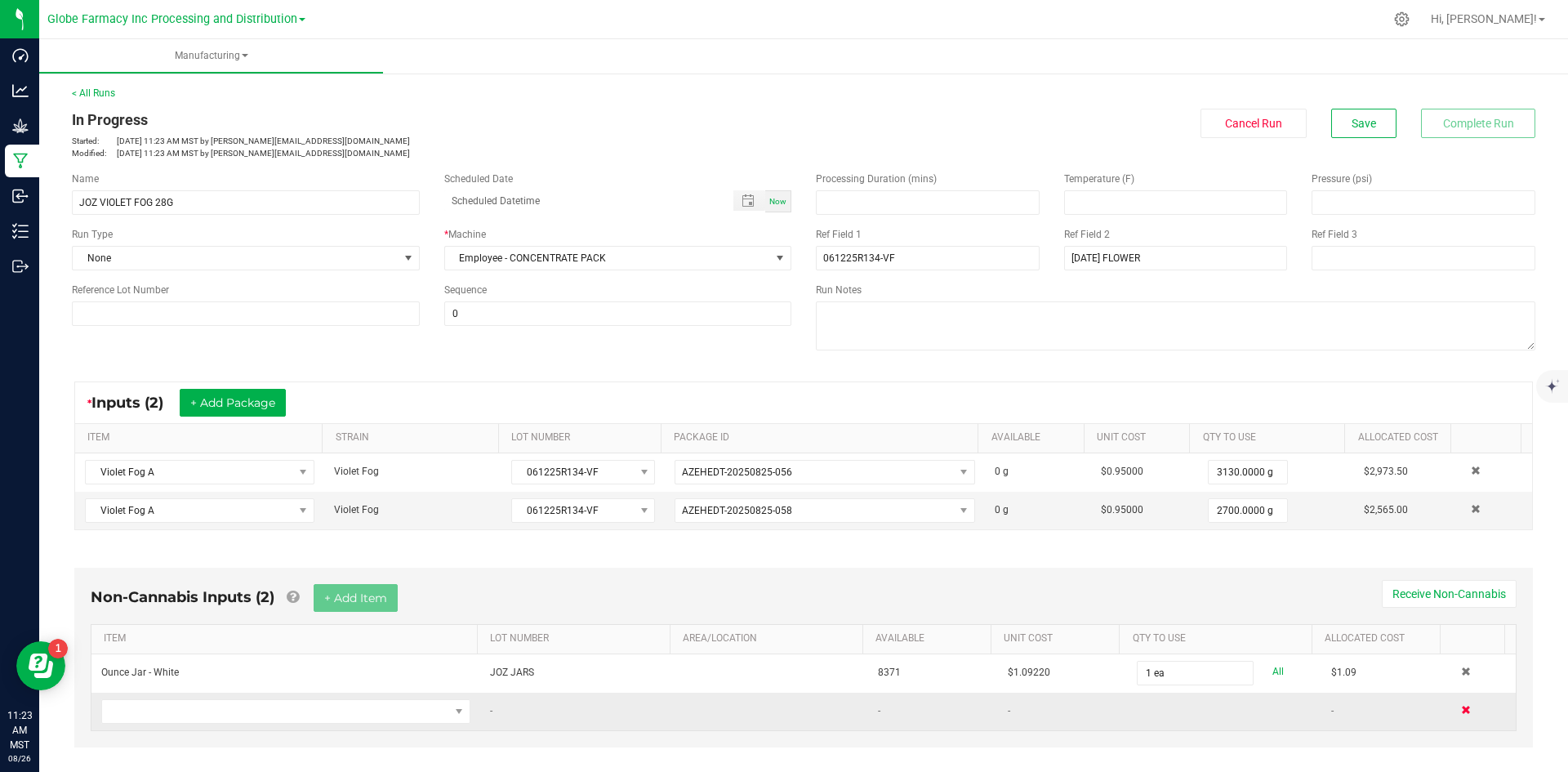
click at [1462, 711] on span at bounding box center [1467, 710] width 10 height 10
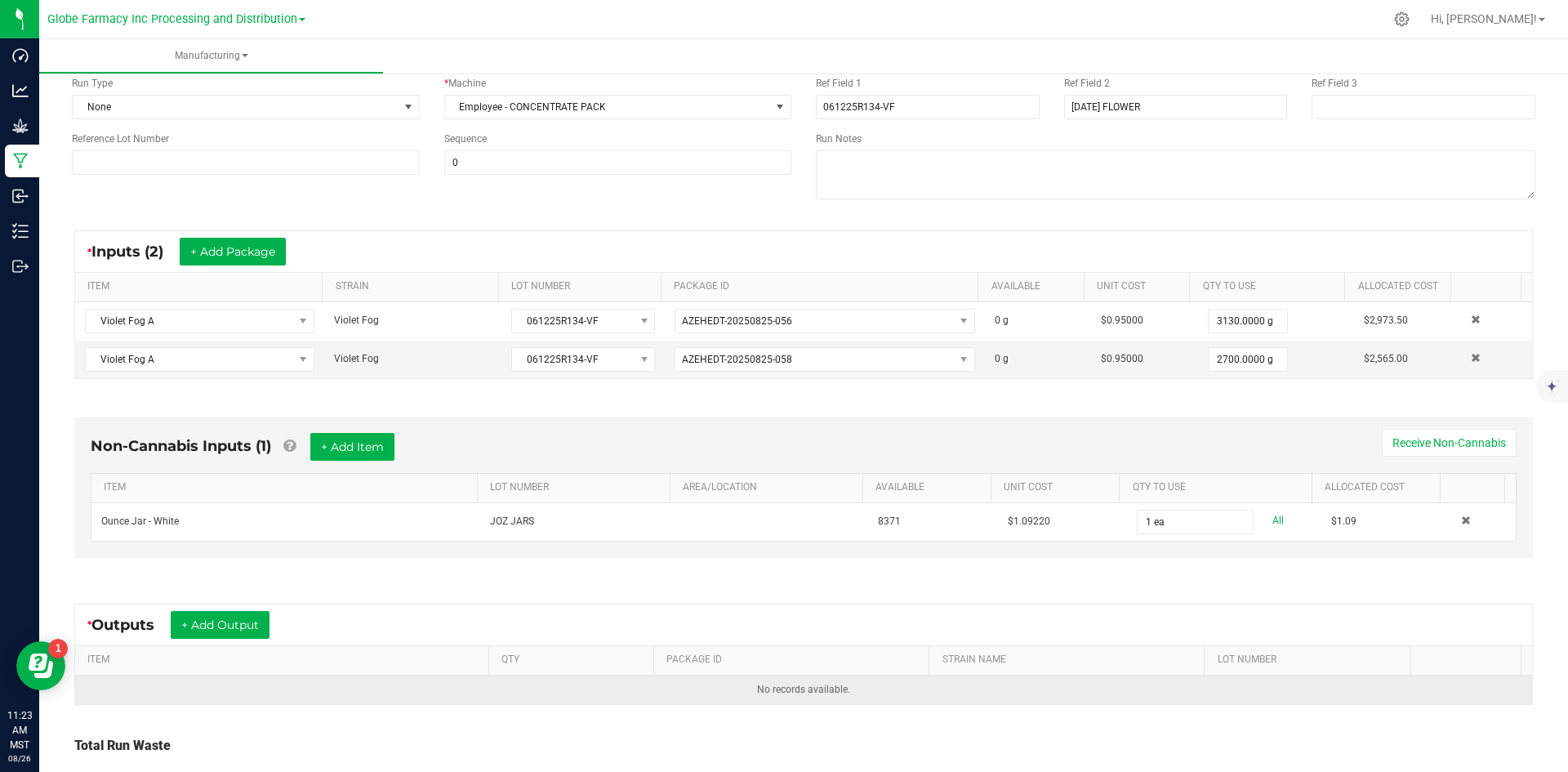
scroll to position [270, 0]
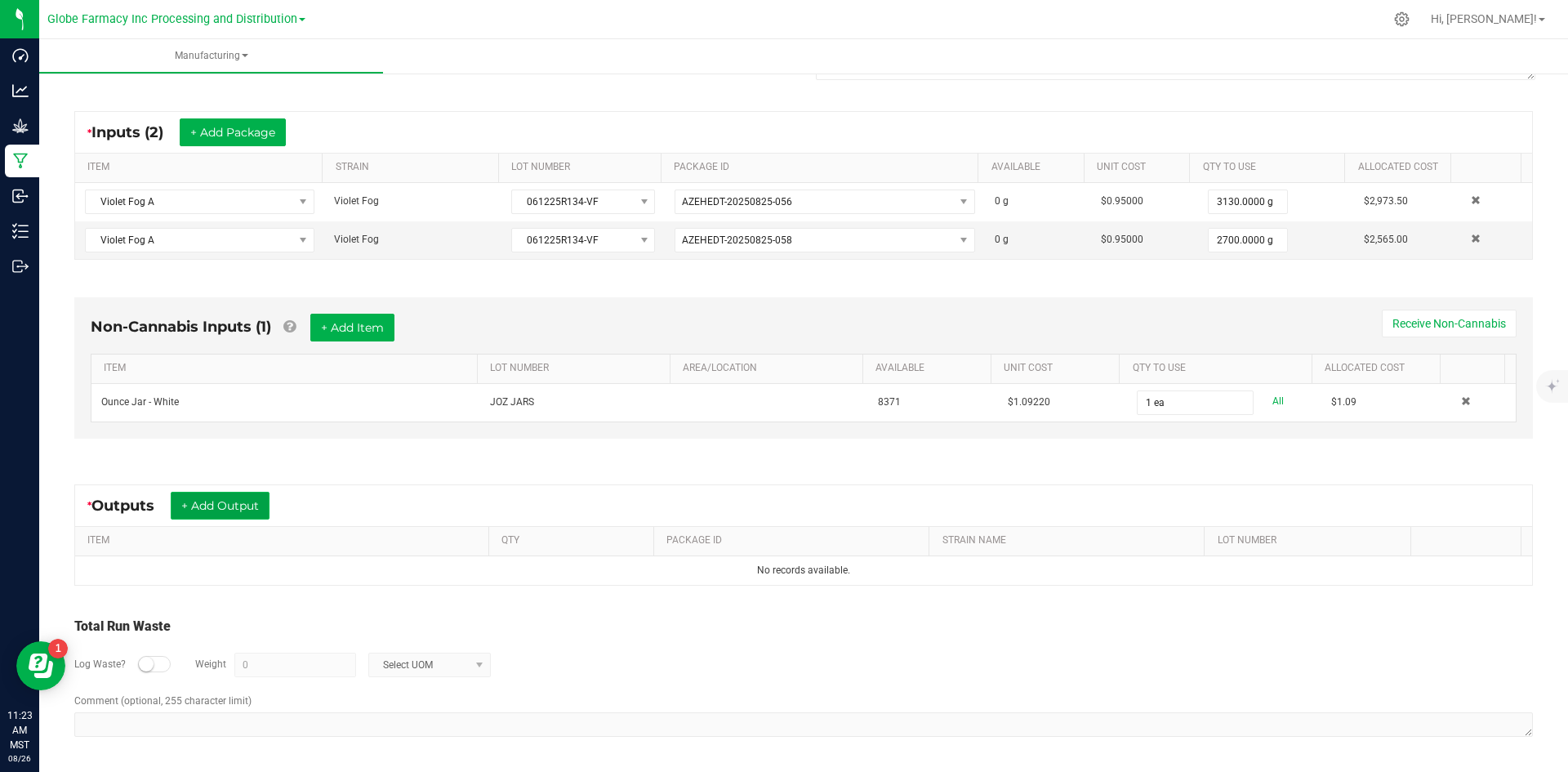
click at [221, 503] on button "+ Add Output" at bounding box center [220, 506] width 99 height 28
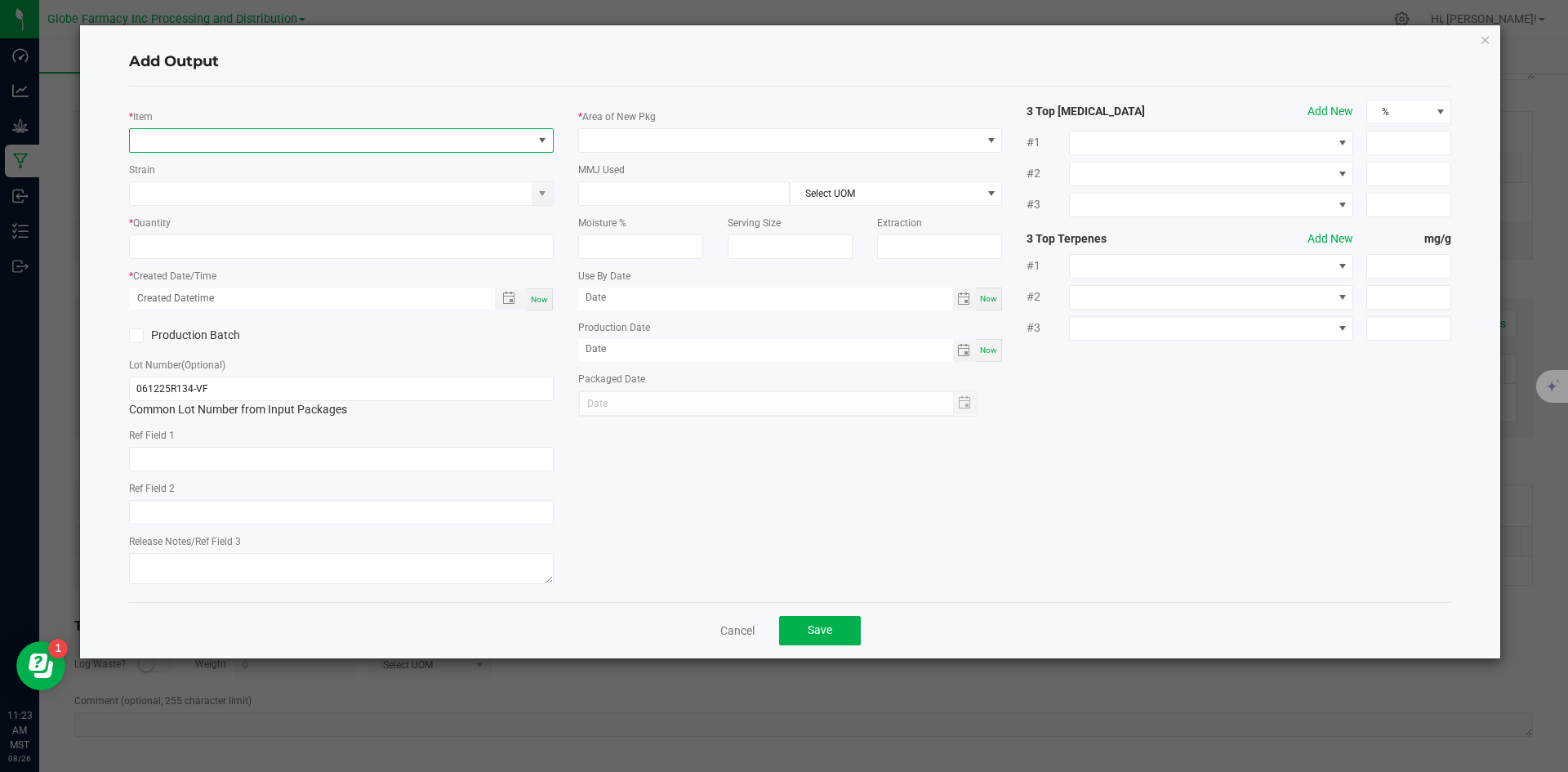
click at [203, 146] on span "NO DATA FOUND" at bounding box center [331, 141] width 403 height 23
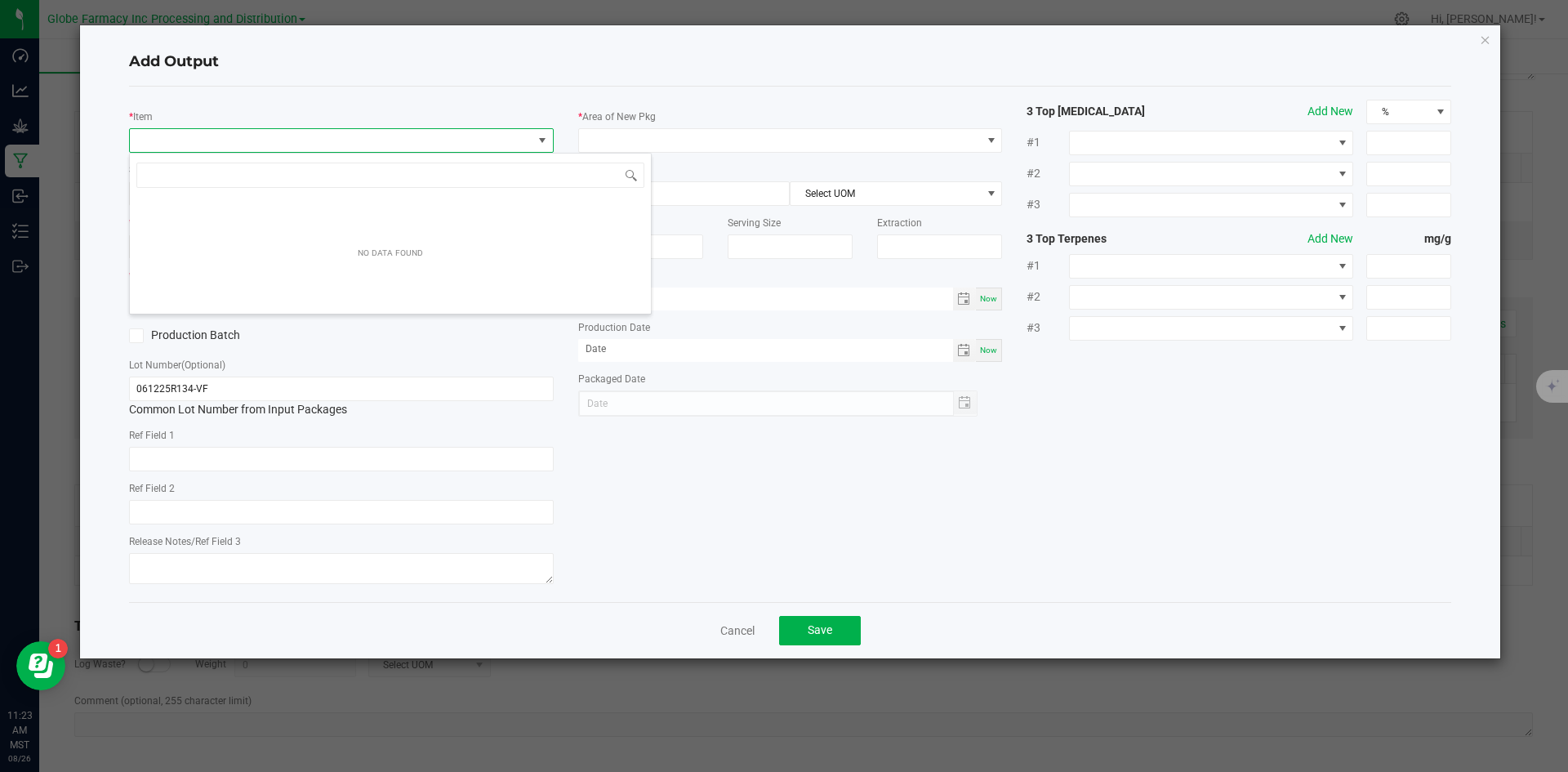
scroll to position [25, 425]
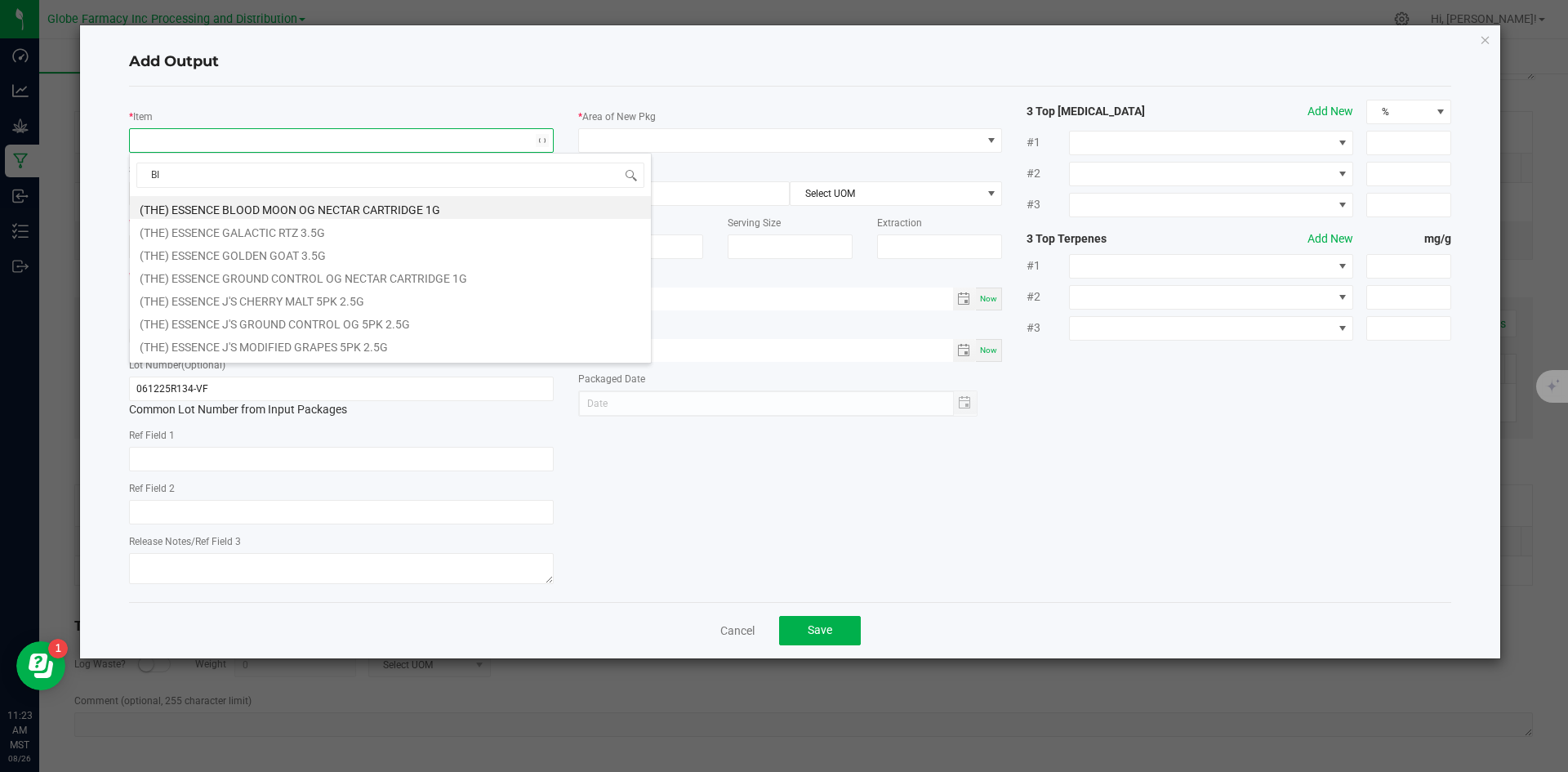
type input "B"
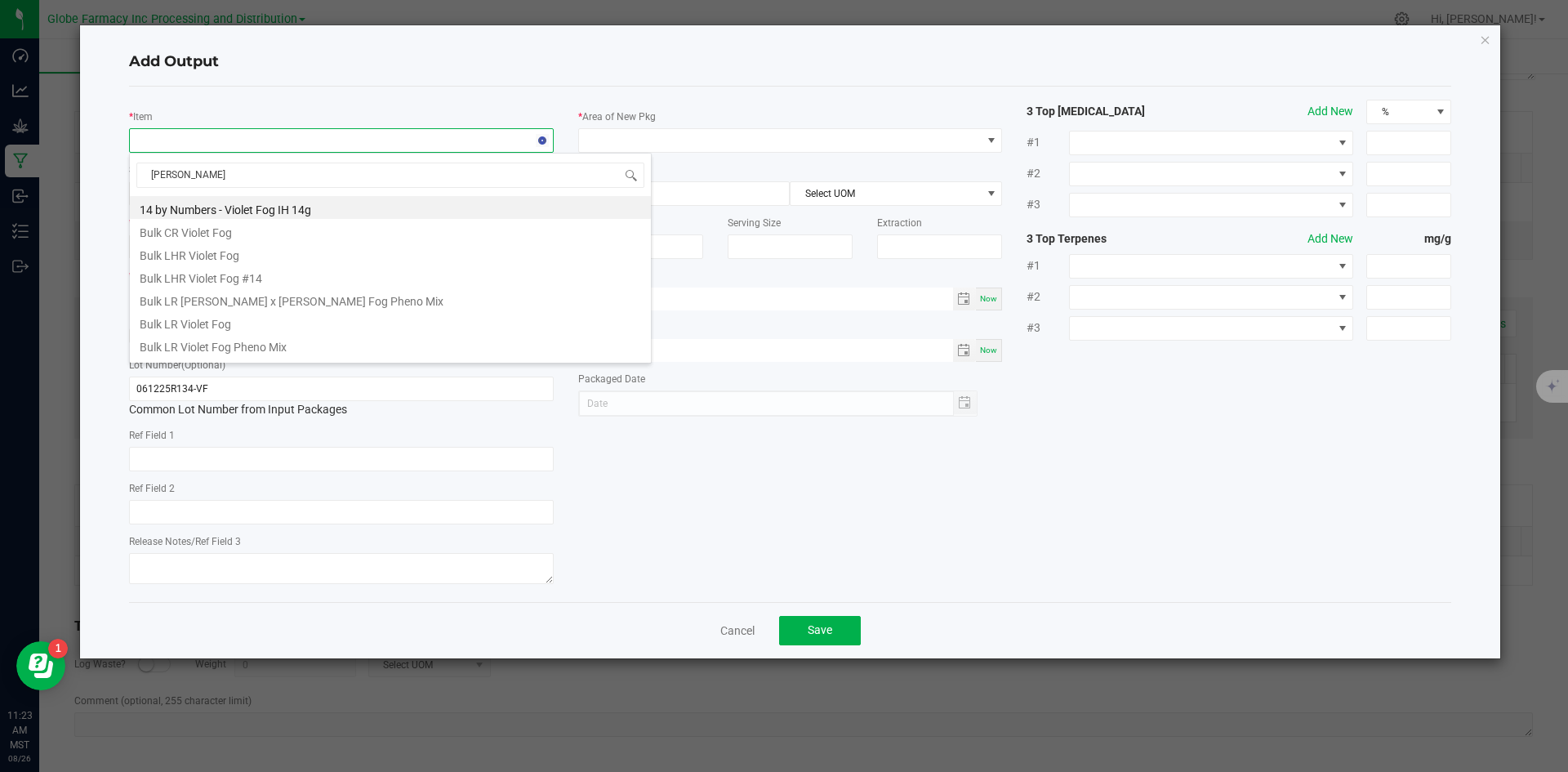
type input "VIOLET FOG B"
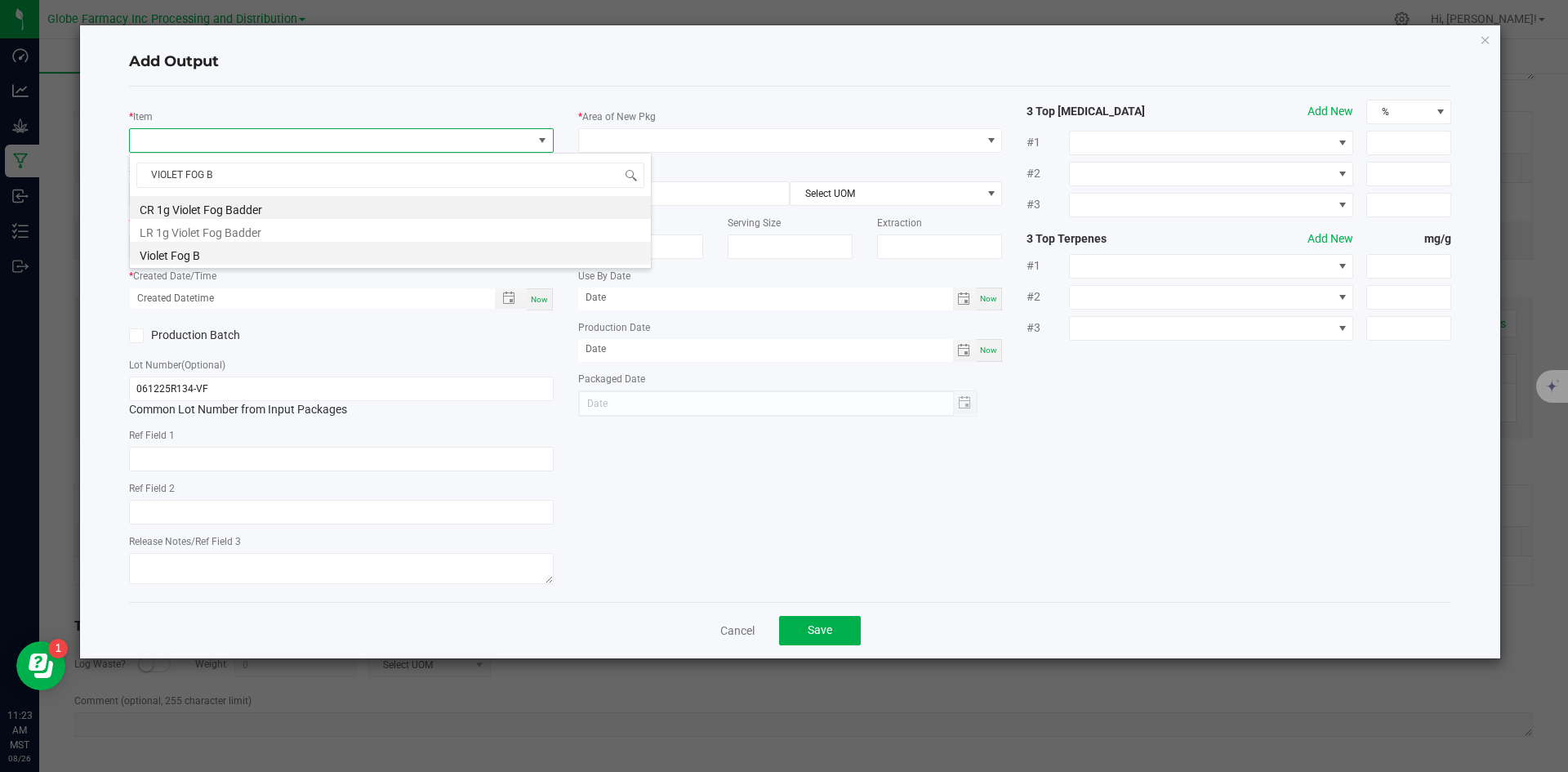
click at [173, 248] on li "Violet Fog B" at bounding box center [390, 253] width 521 height 23
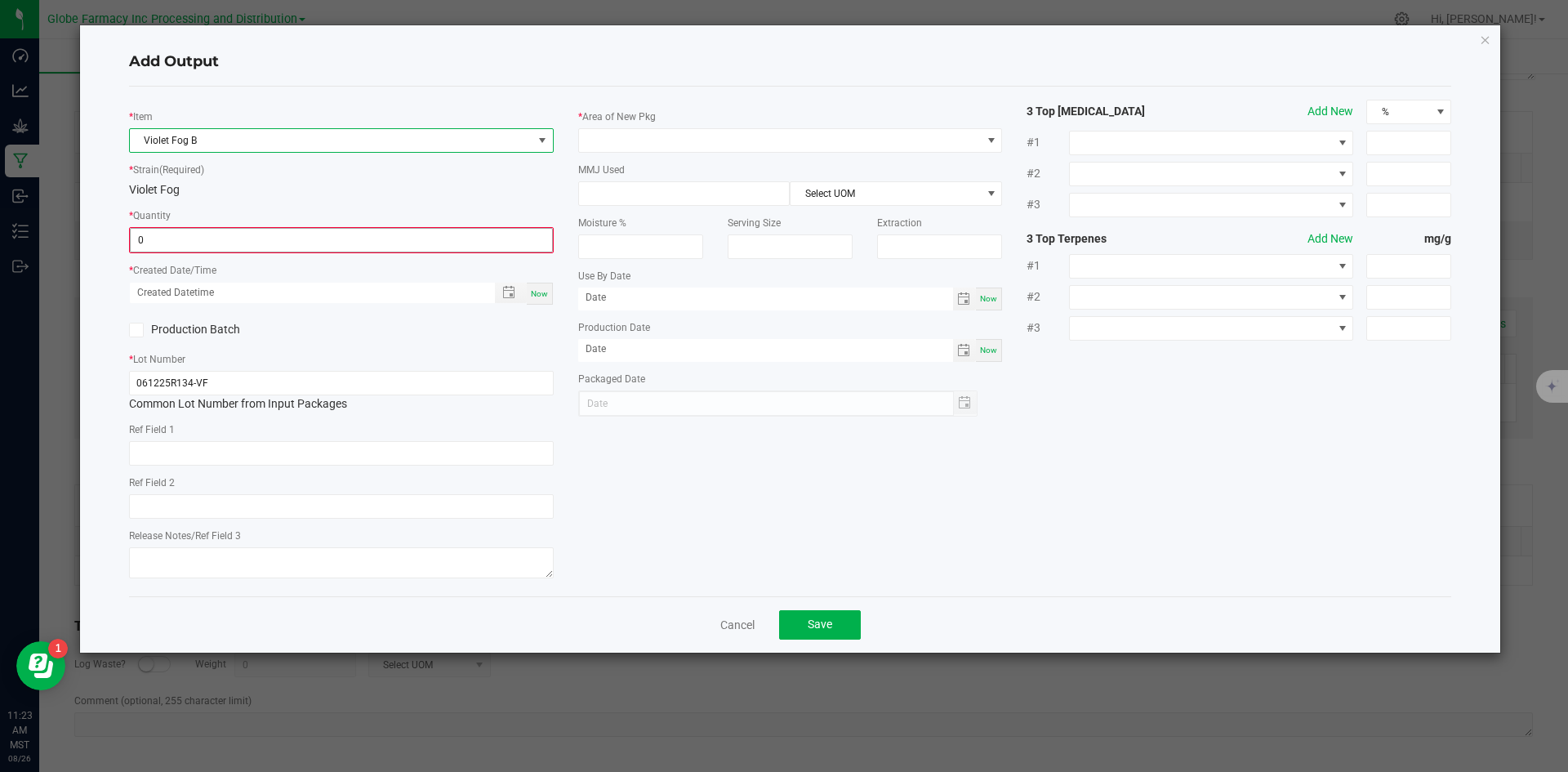
click at [186, 242] on input "0" at bounding box center [341, 240] width 421 height 23
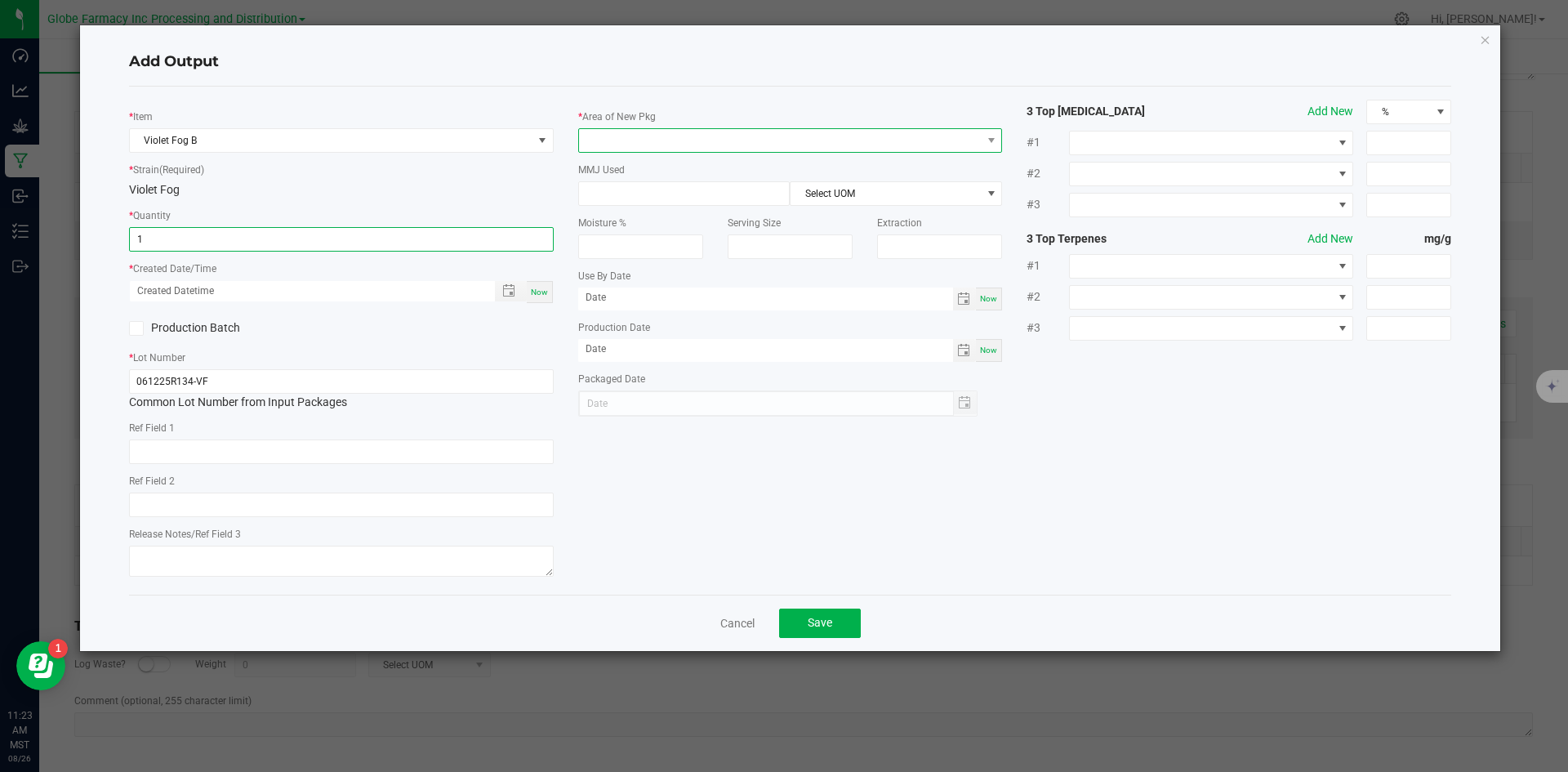
type input "1.0000 g"
click at [691, 138] on span at bounding box center [781, 141] width 403 height 23
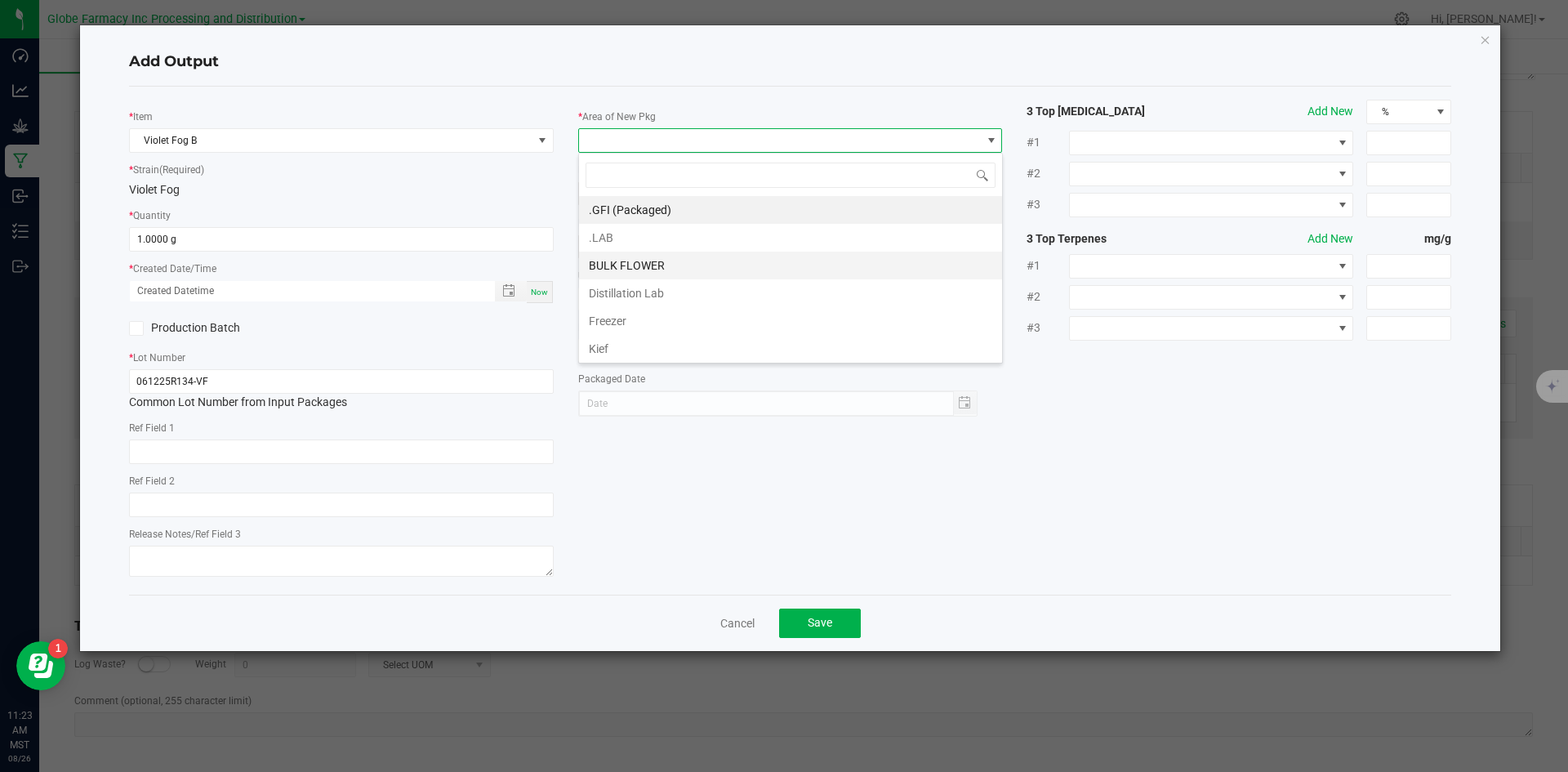
click at [649, 261] on li "BULK FLOWER" at bounding box center [791, 265] width 423 height 28
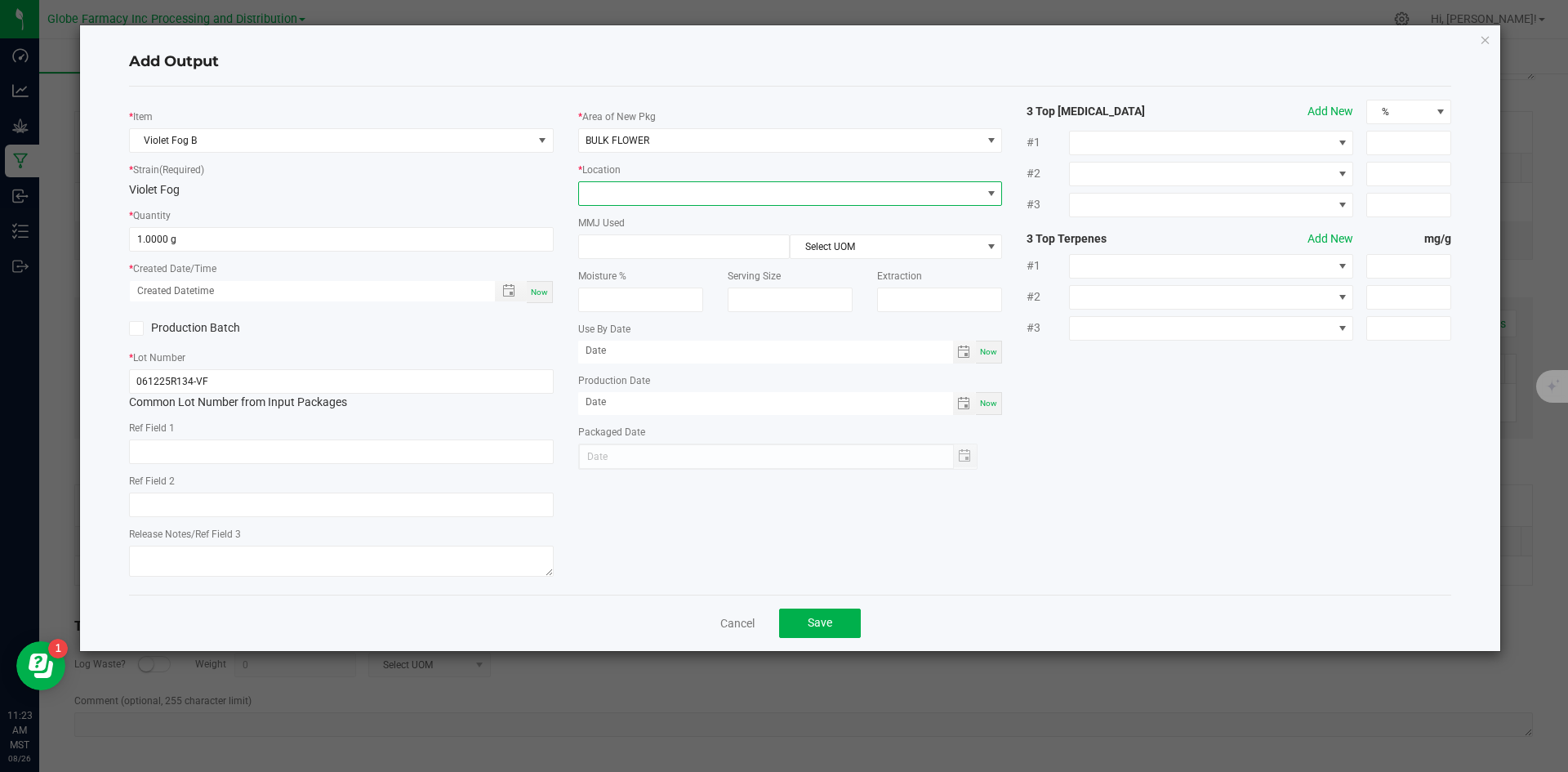
click at [642, 187] on span at bounding box center [781, 194] width 403 height 23
click at [659, 357] on li "Shake" at bounding box center [791, 362] width 423 height 28
click at [853, 613] on button "Save" at bounding box center [820, 624] width 82 height 29
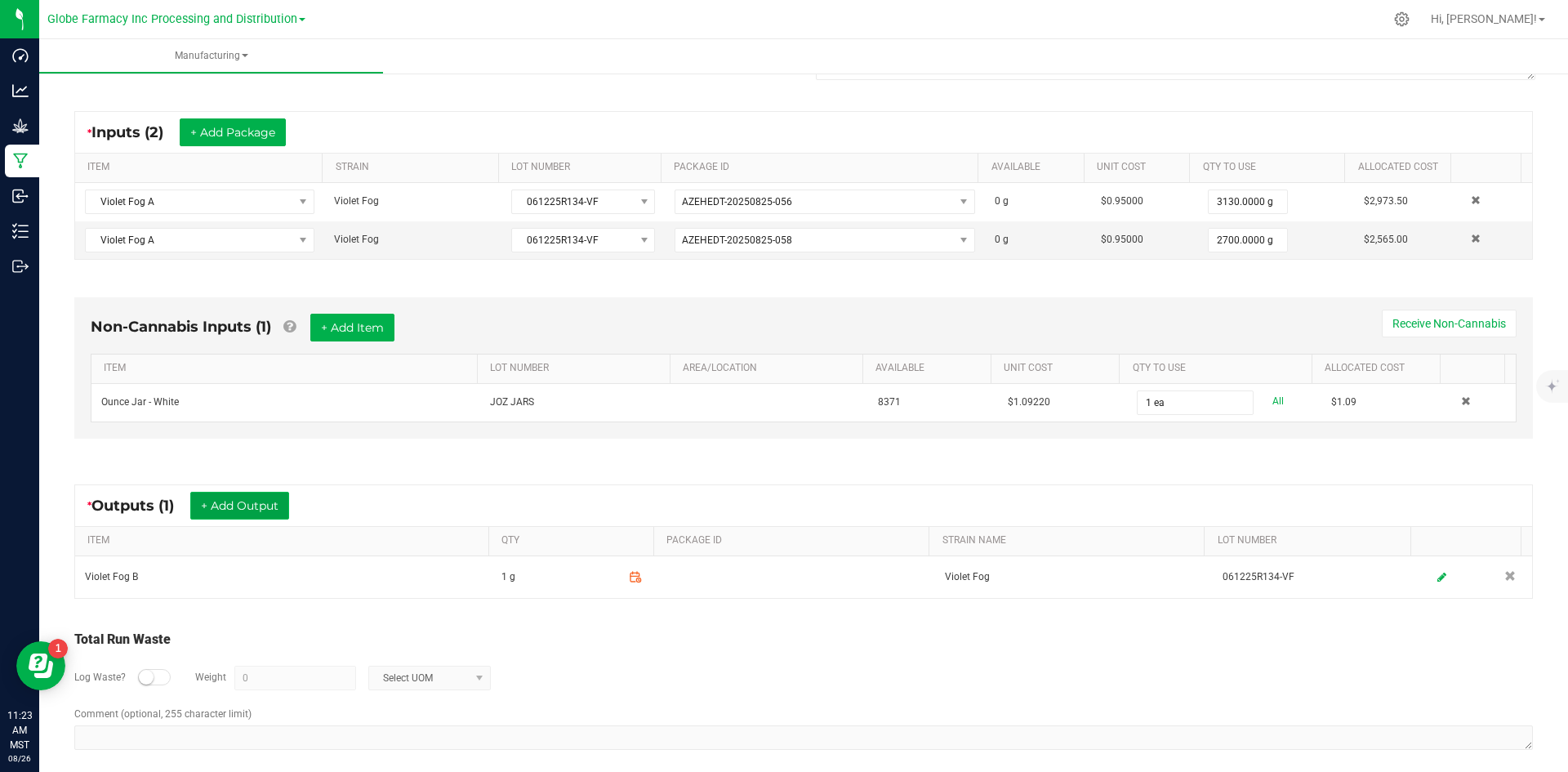
click at [239, 507] on button "+ Add Output" at bounding box center [240, 506] width 99 height 28
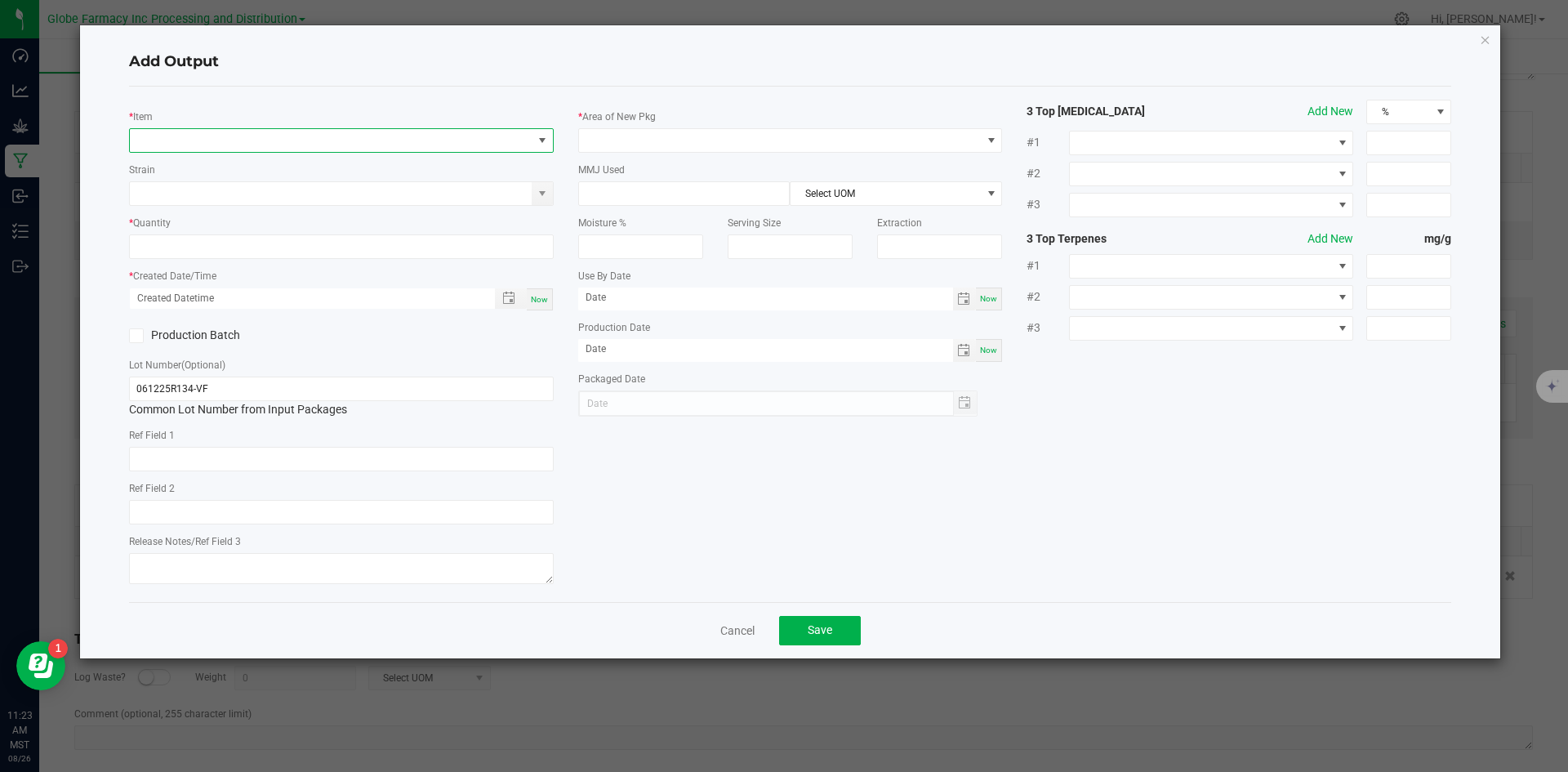
click at [318, 142] on span "NO DATA FOUND" at bounding box center [331, 141] width 403 height 23
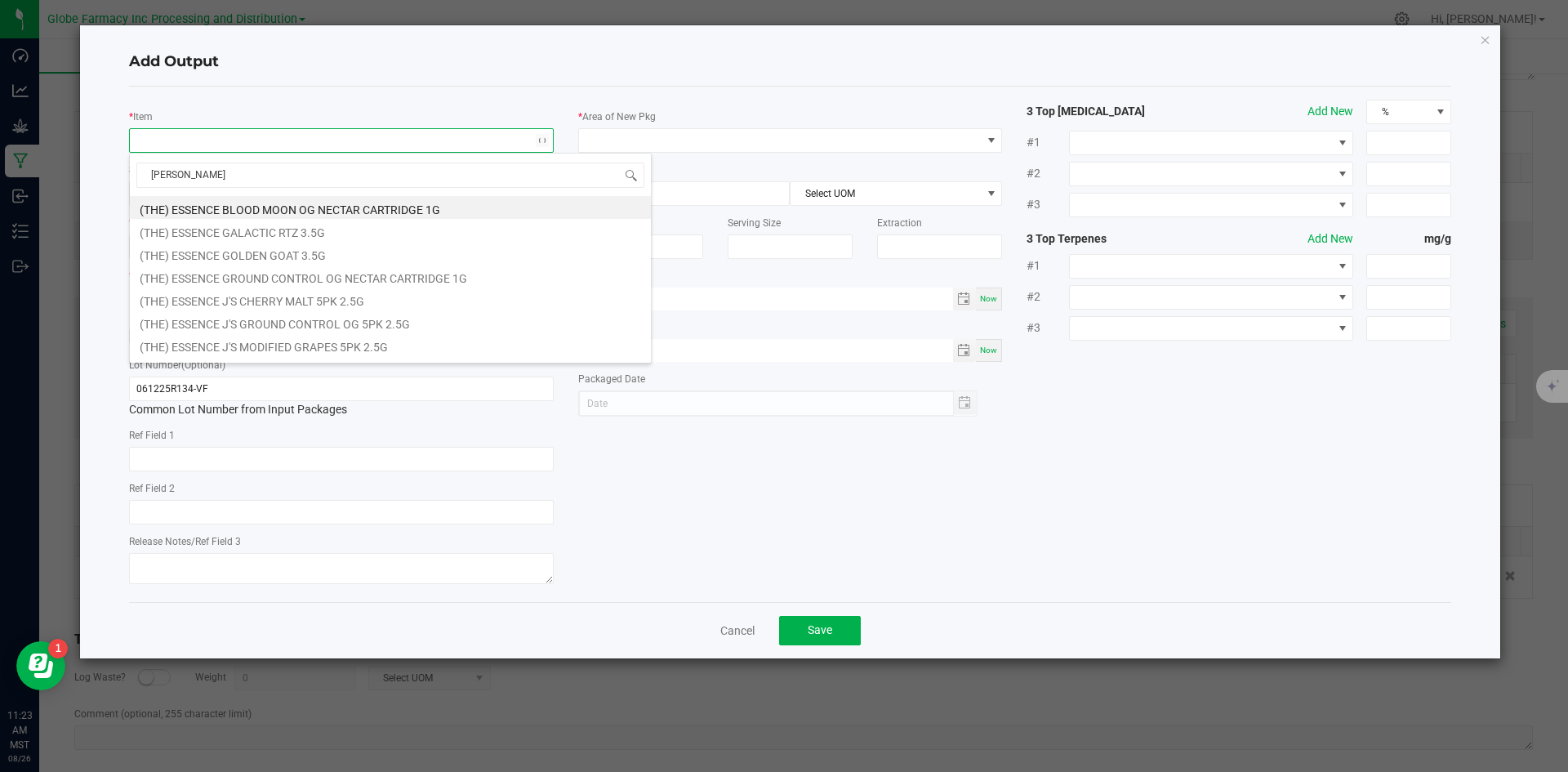
type input "[PERSON_NAME]"
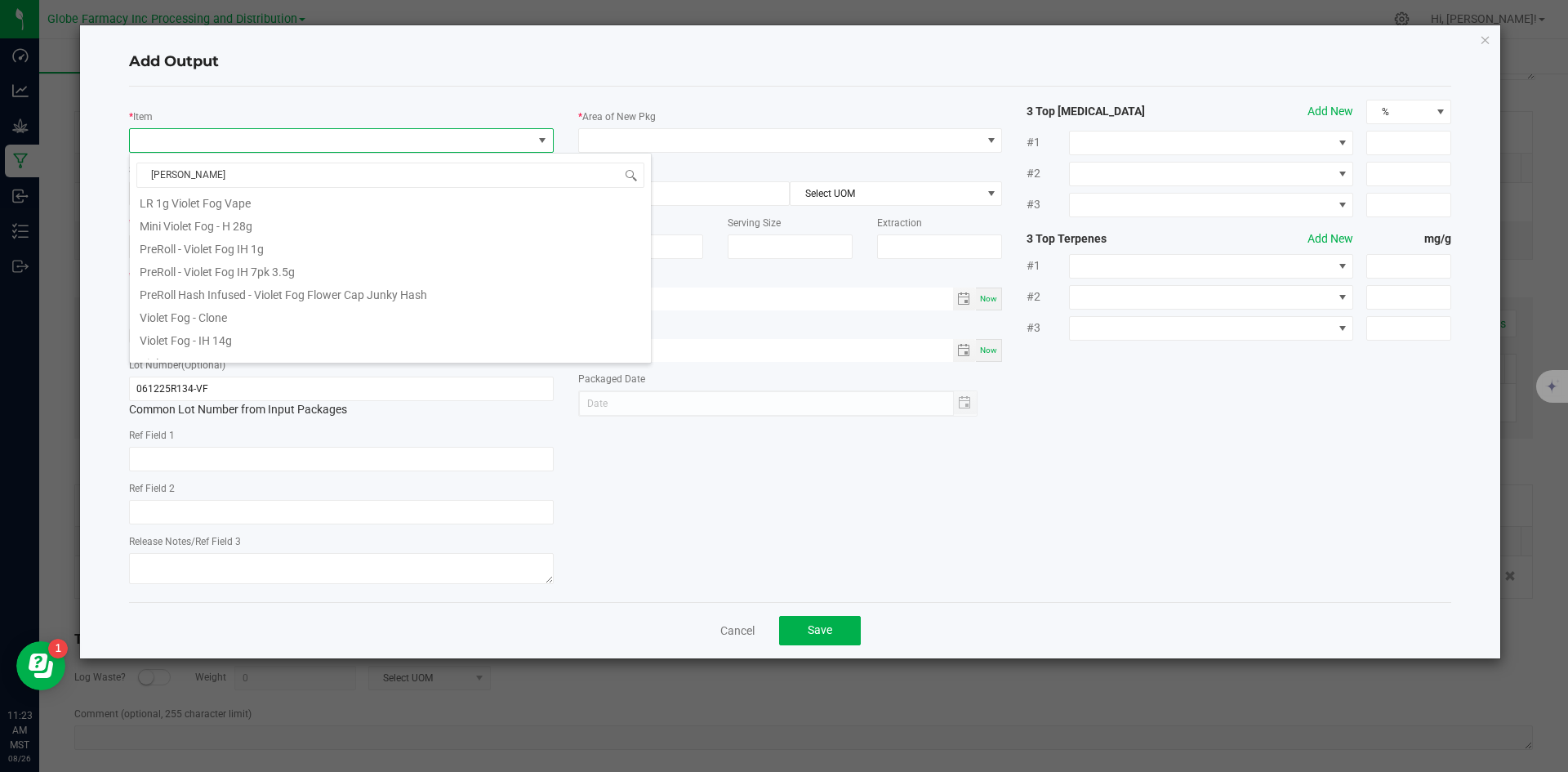
scroll to position [409, 0]
click at [261, 306] on li "Violet Fog - IH 28g" at bounding box center [390, 302] width 521 height 23
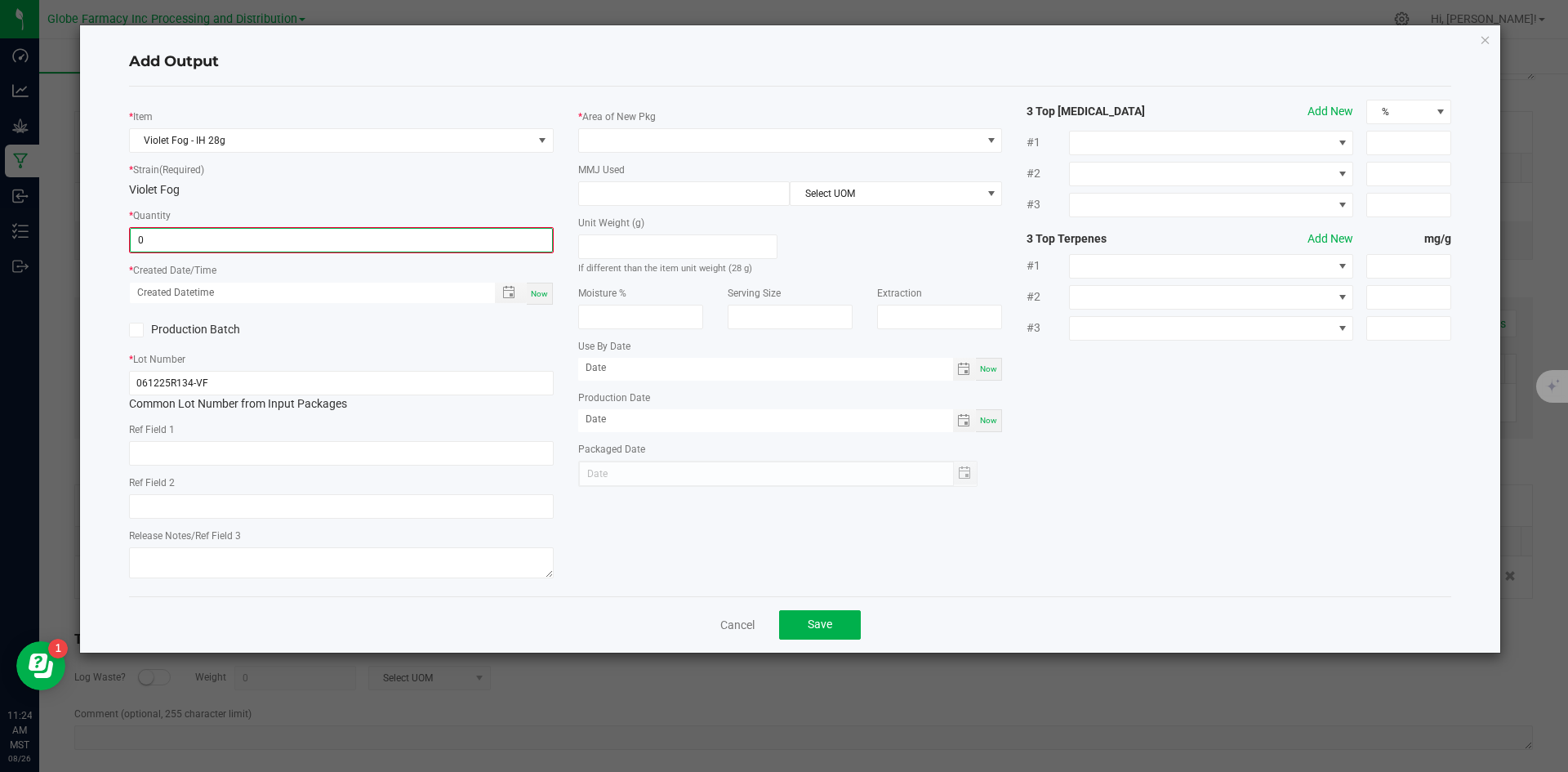
click at [301, 243] on input "0" at bounding box center [341, 240] width 421 height 23
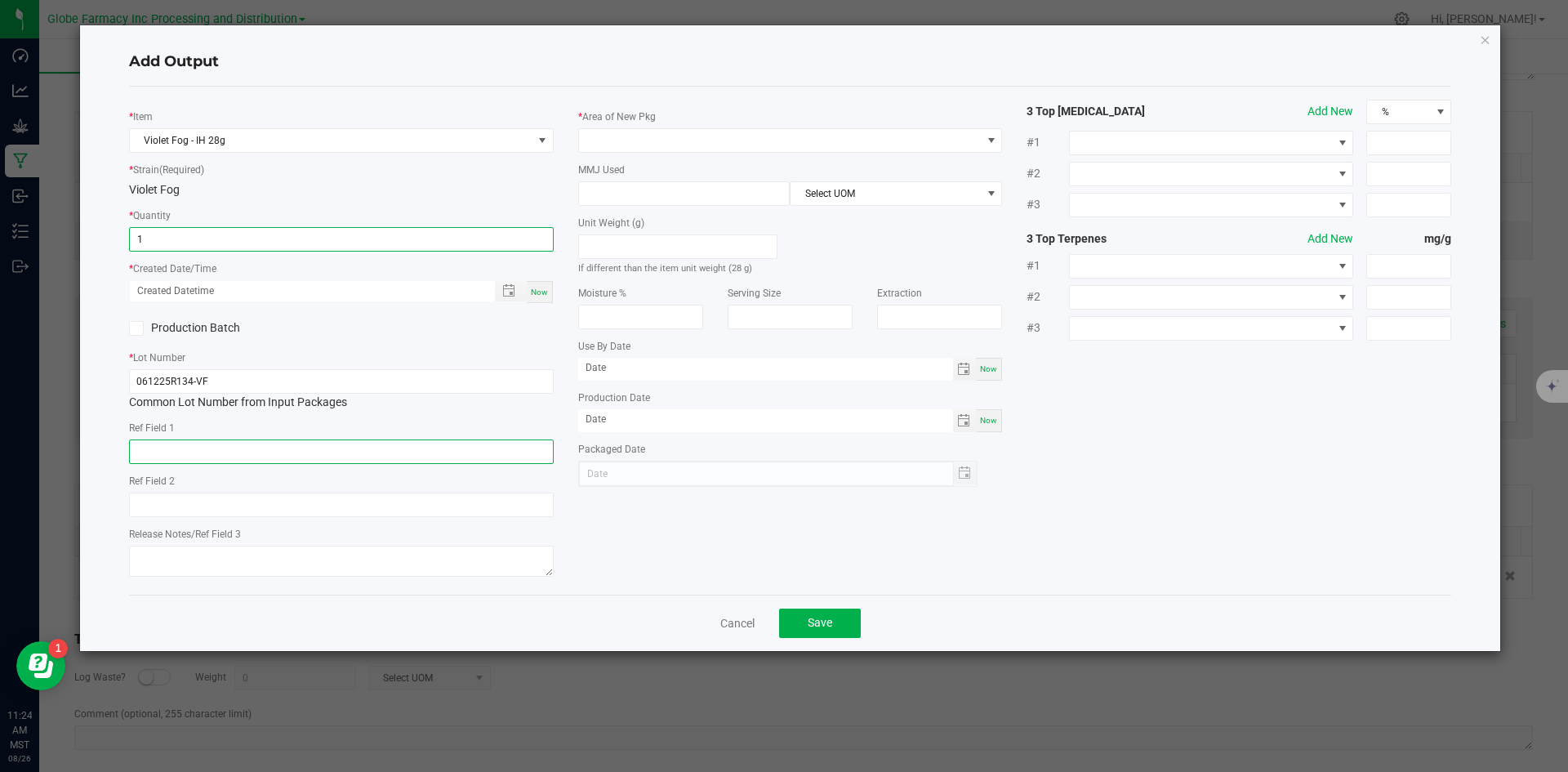
type input "1 ea"
click at [354, 463] on input "text" at bounding box center [341, 452] width 425 height 25
type input "FLOWER"
type input "[PERSON_NAME]"
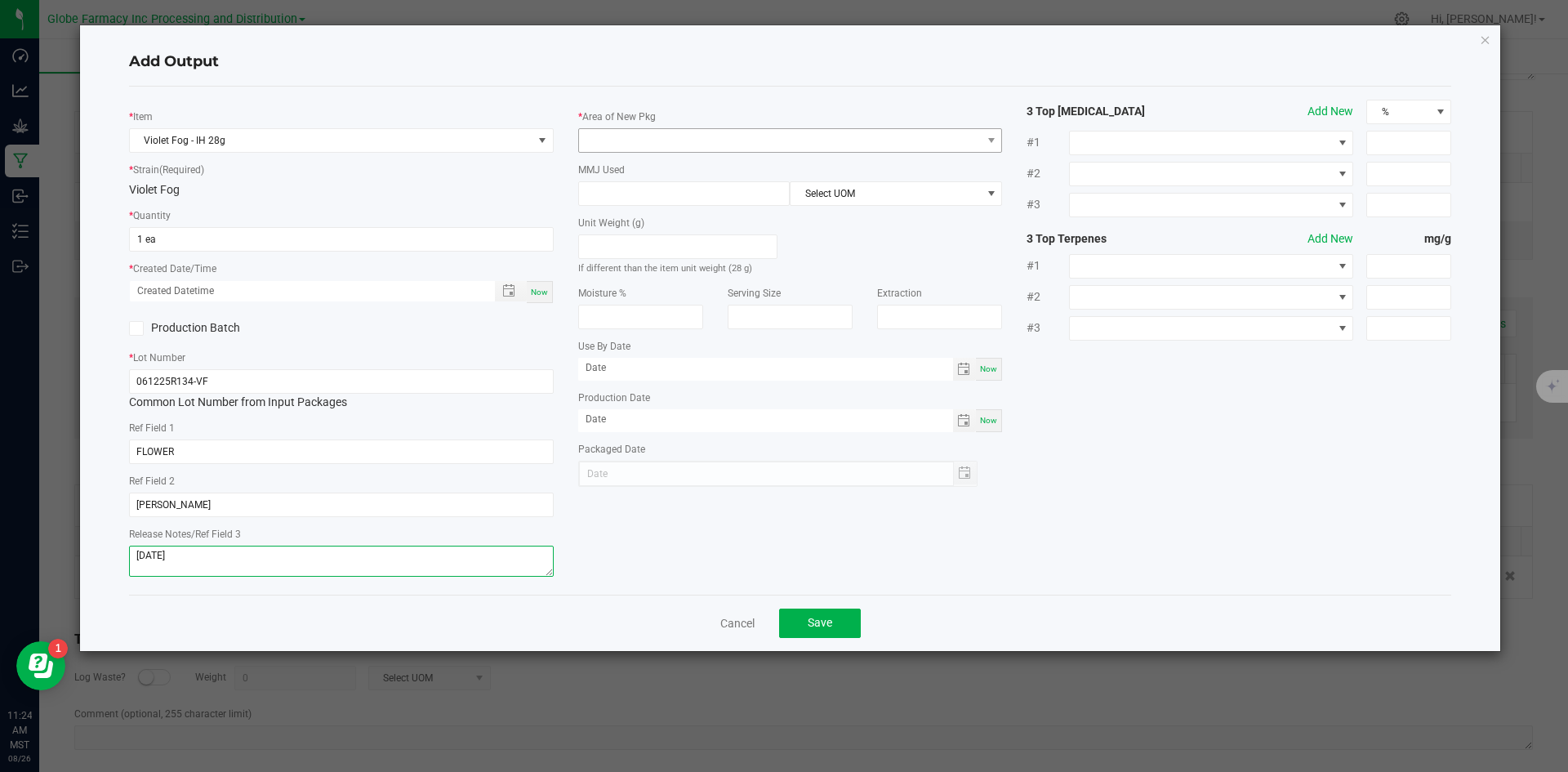
type textarea "[DATE]"
click at [660, 143] on span at bounding box center [781, 141] width 403 height 23
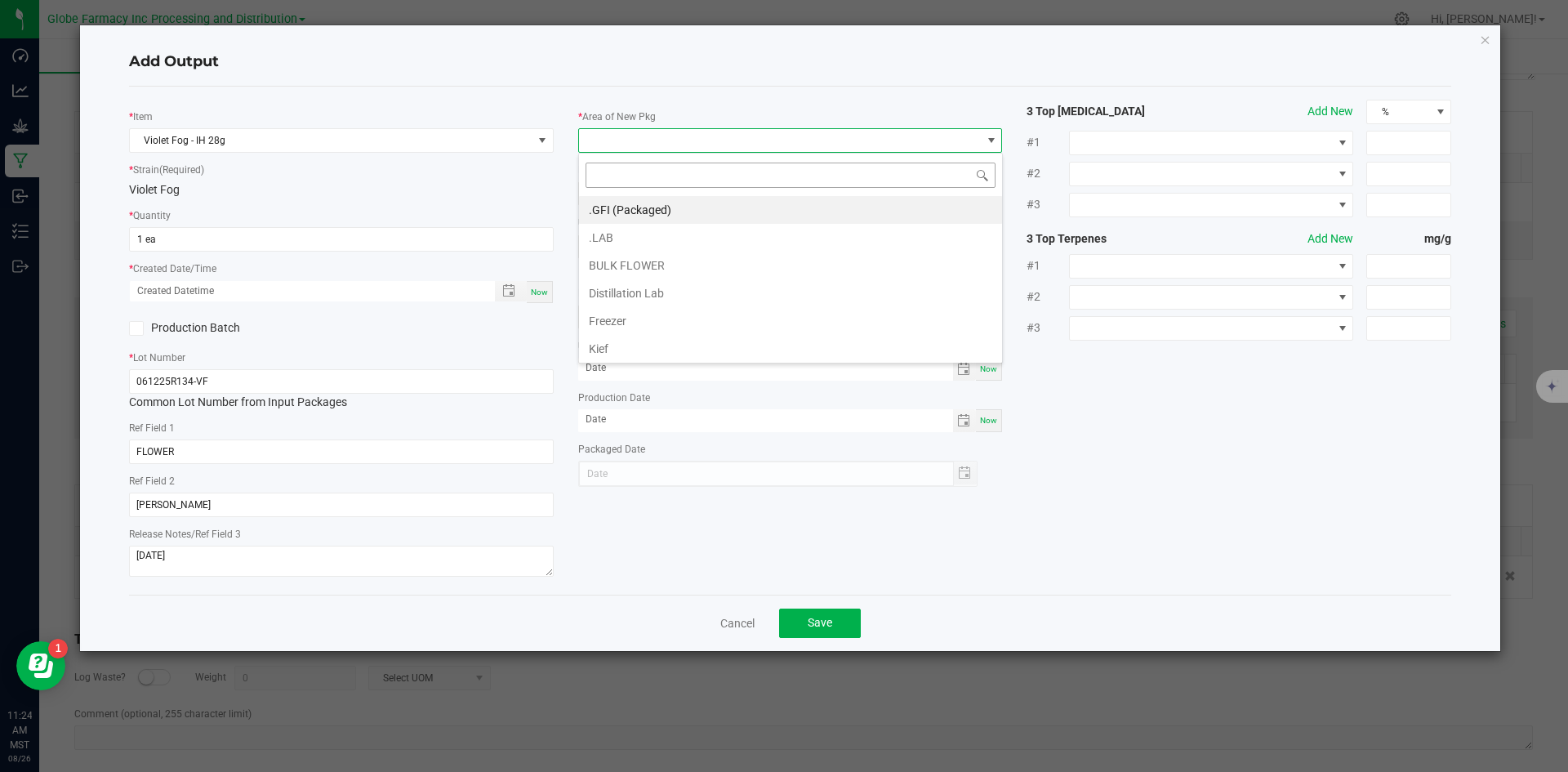
scroll to position [25, 425]
click at [653, 210] on li ".GFI (Packaged)" at bounding box center [791, 210] width 423 height 28
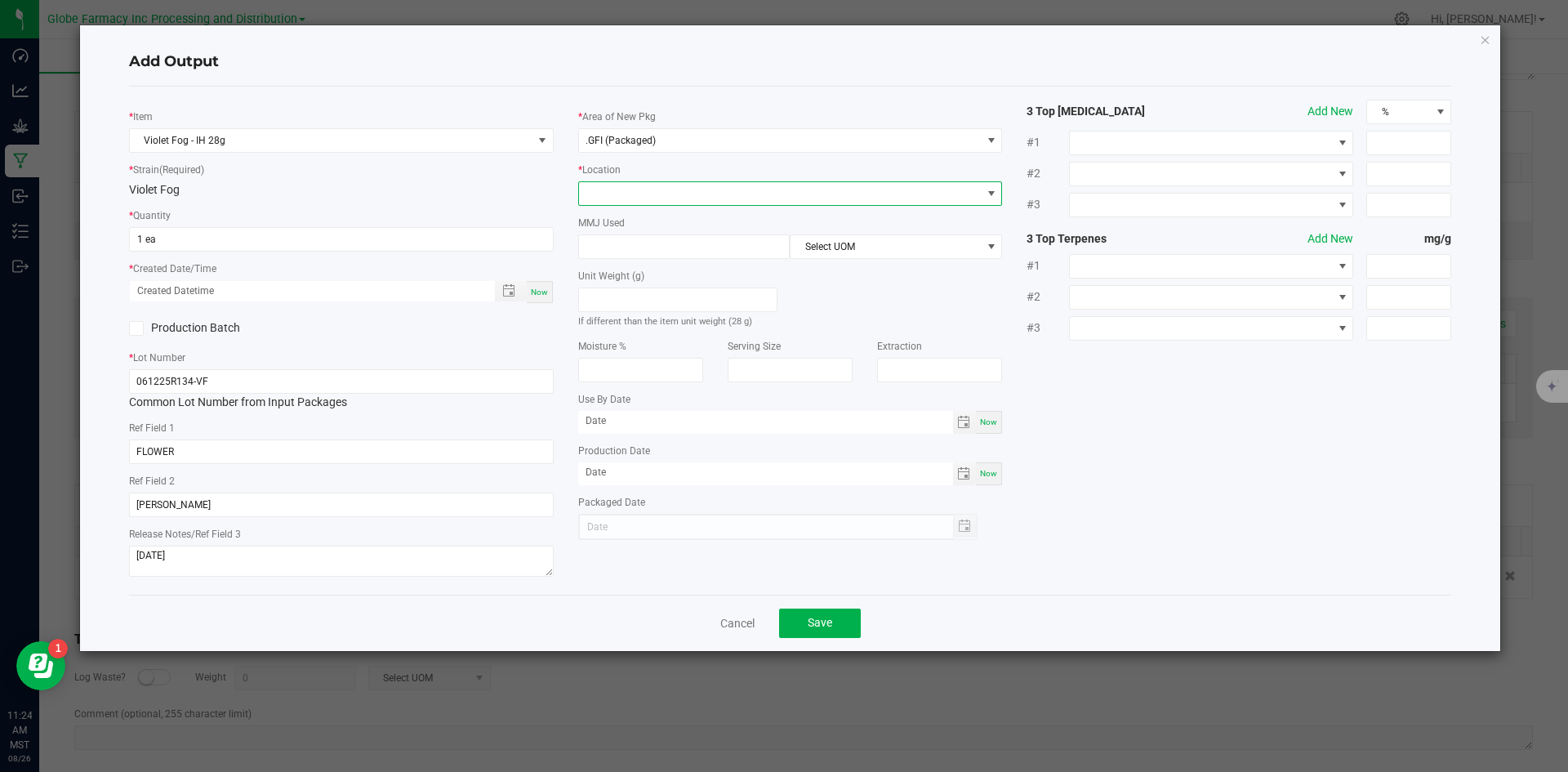
click at [649, 196] on span at bounding box center [781, 194] width 403 height 23
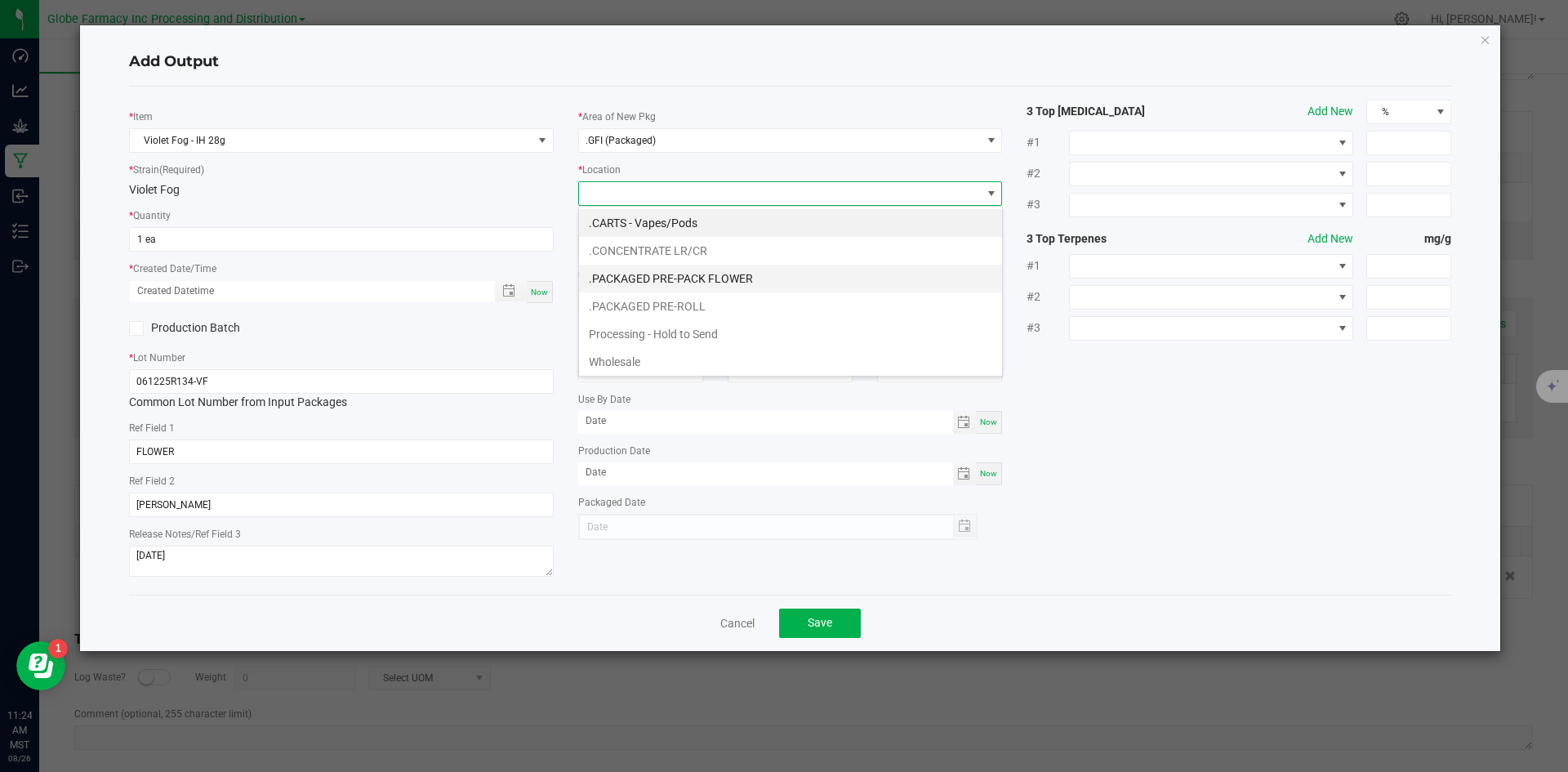
click at [679, 272] on li ".PACKAGED PRE-PACK FLOWER" at bounding box center [791, 278] width 423 height 28
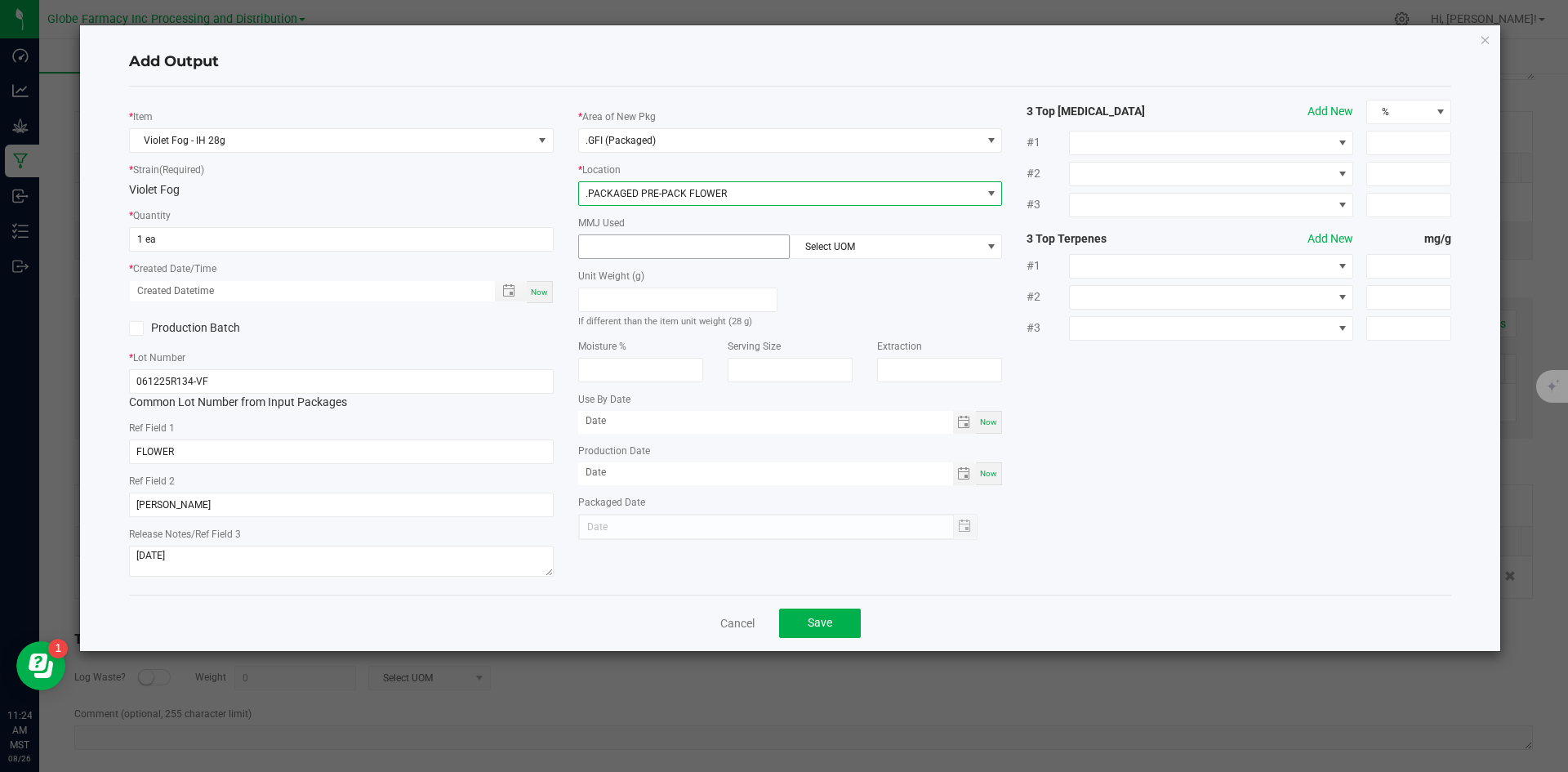
click at [677, 251] on input at bounding box center [685, 246] width 211 height 23
type input "1"
type input "28"
click at [948, 254] on span "Select UOM" at bounding box center [885, 246] width 191 height 23
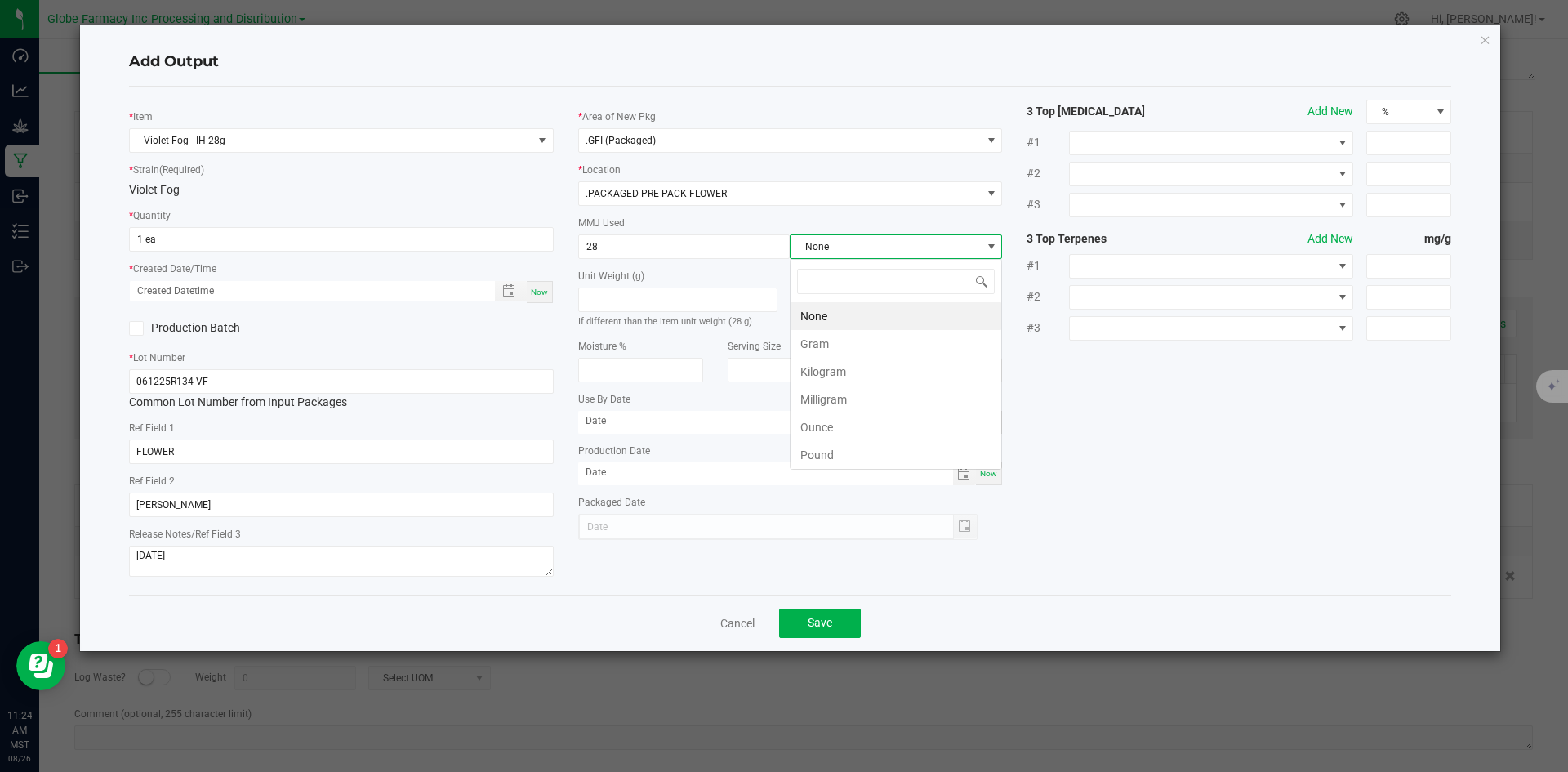
scroll to position [25, 213]
click at [849, 344] on li "Gram" at bounding box center [896, 344] width 211 height 28
click at [836, 630] on button "Save" at bounding box center [820, 624] width 82 height 29
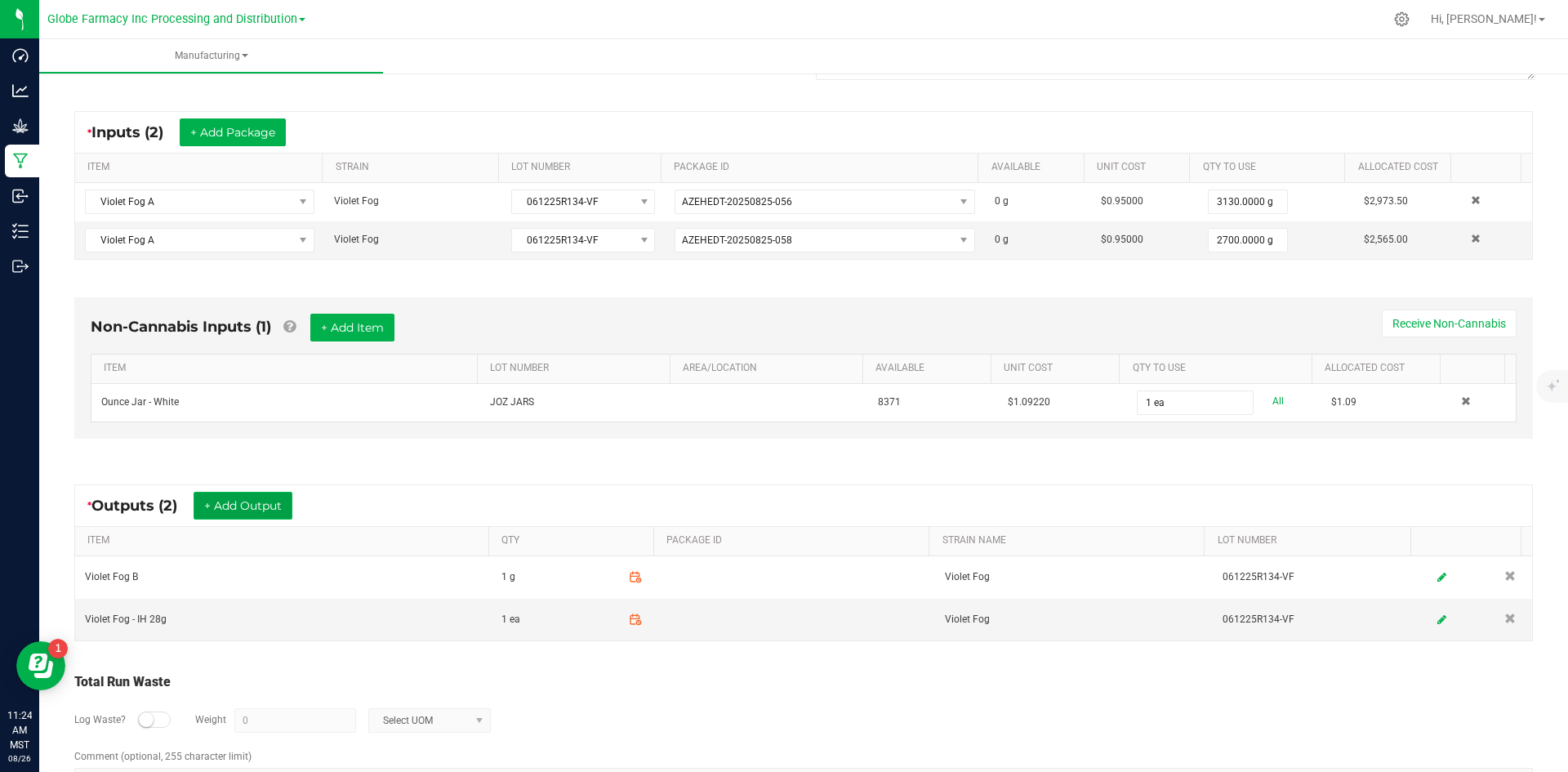
click at [255, 508] on button "+ Add Output" at bounding box center [243, 506] width 99 height 28
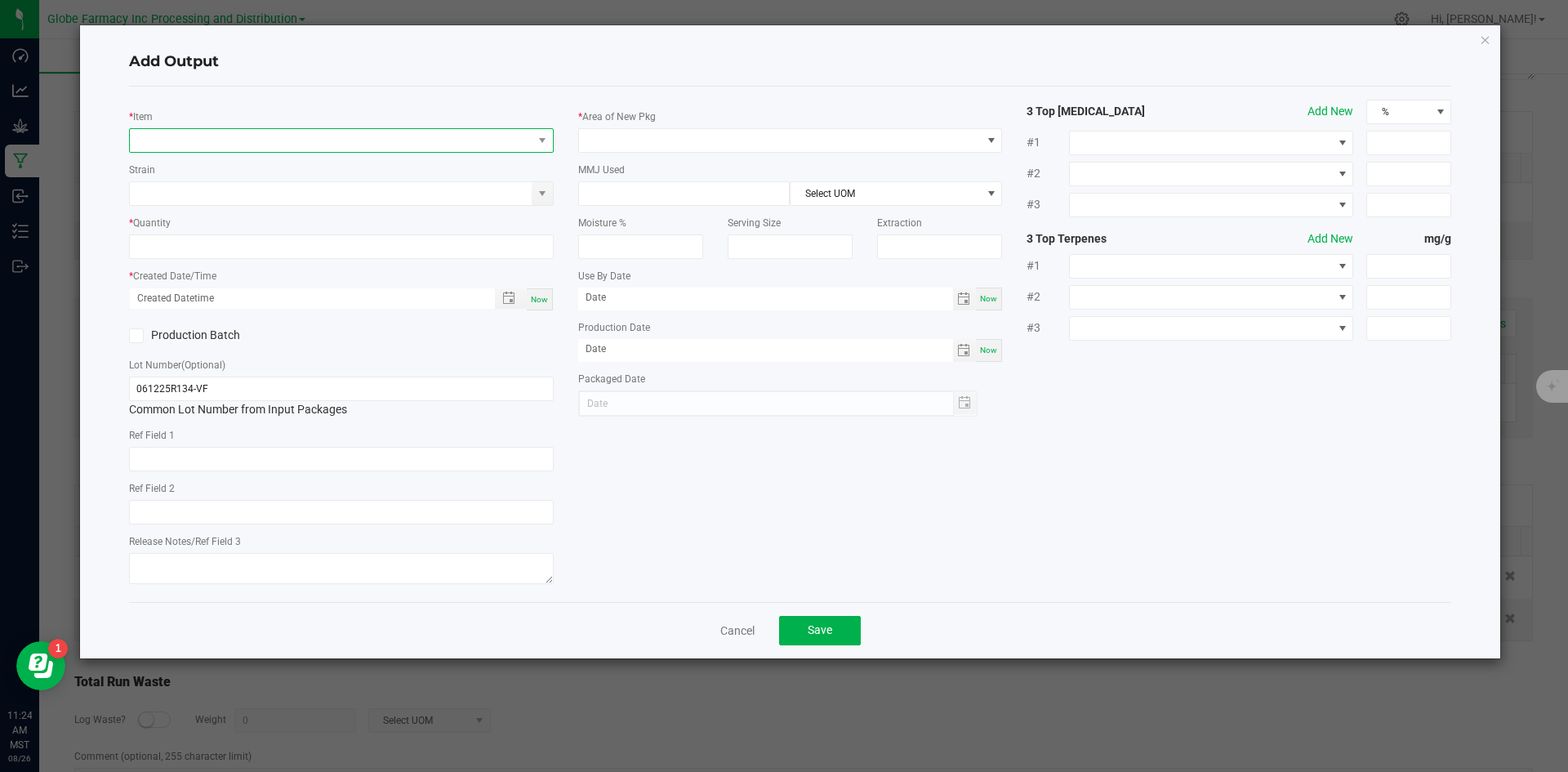
click at [381, 142] on span "NO DATA FOUND" at bounding box center [331, 141] width 403 height 23
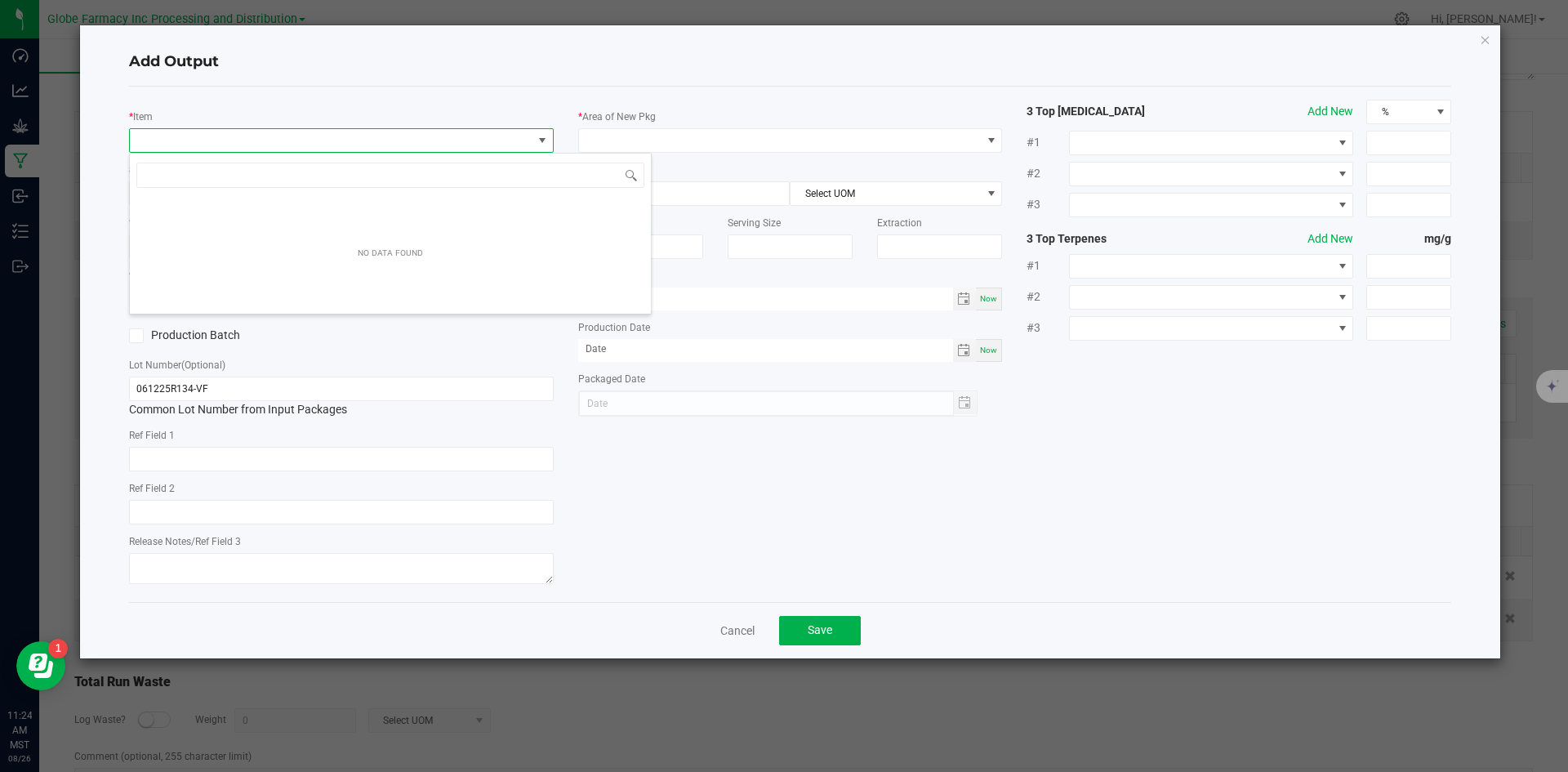
scroll to position [25, 425]
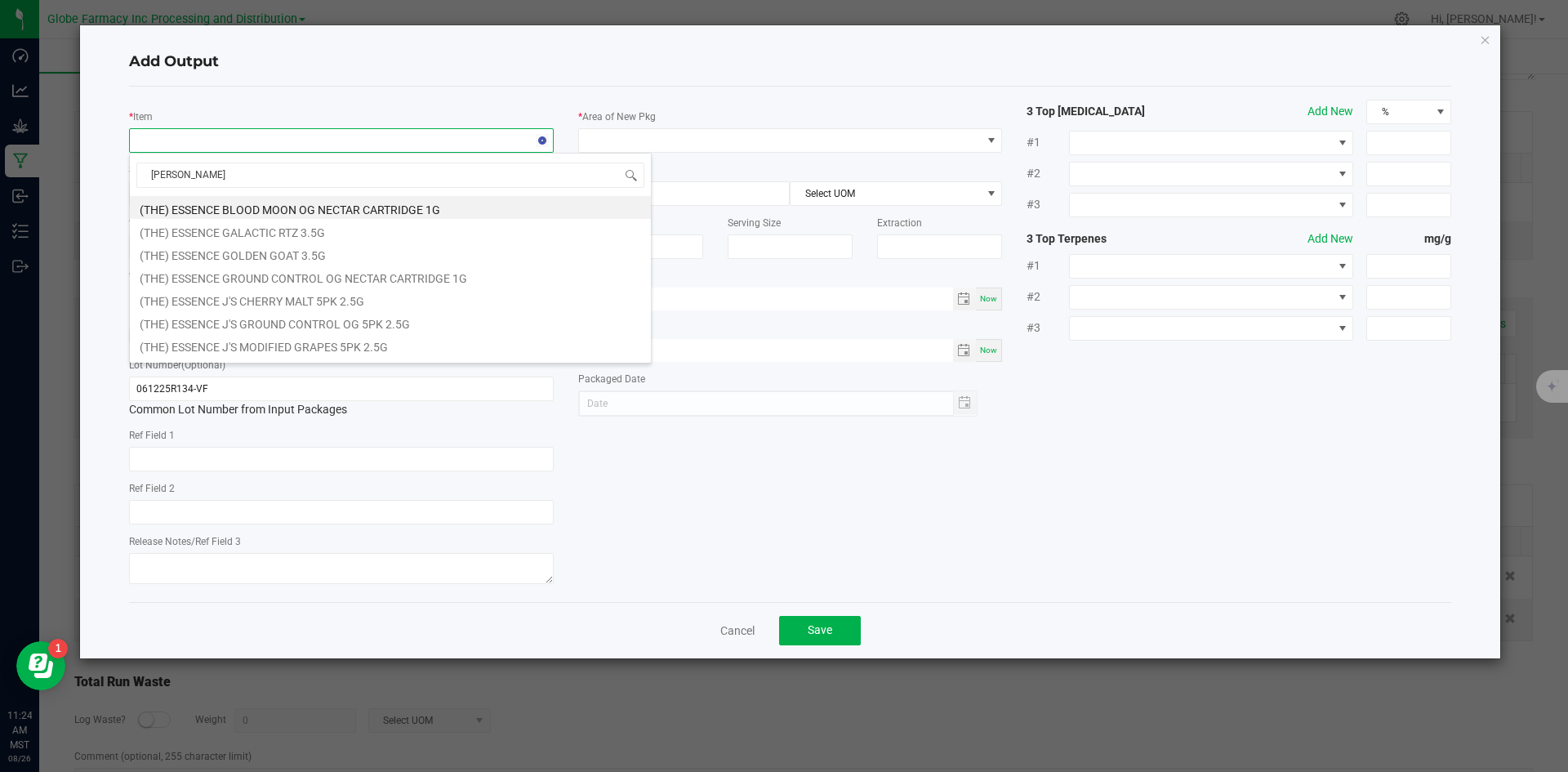
type input "[PERSON_NAME]"
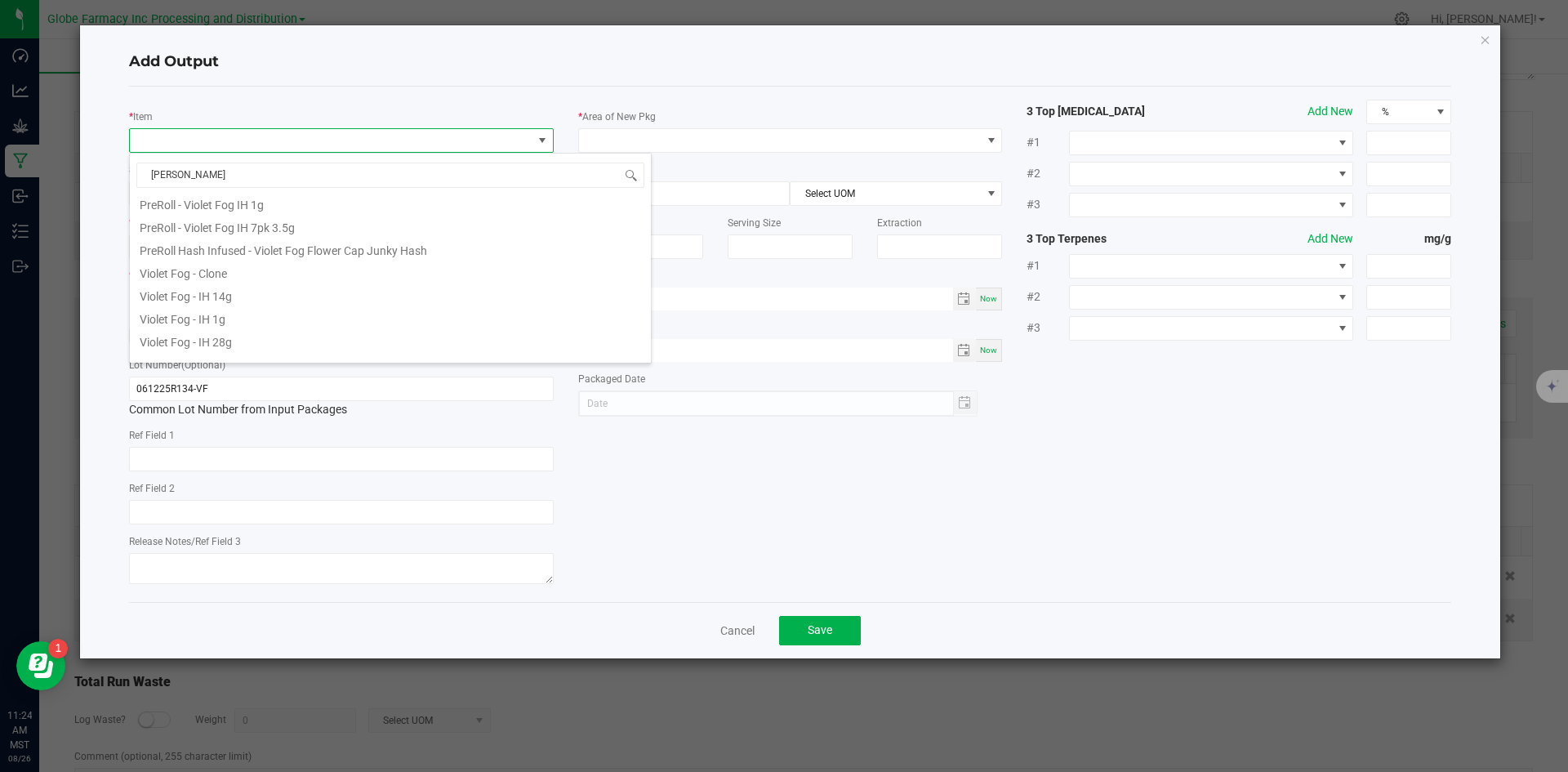
scroll to position [409, 0]
click at [215, 302] on li "Violet Fog - IH 28g" at bounding box center [390, 302] width 521 height 23
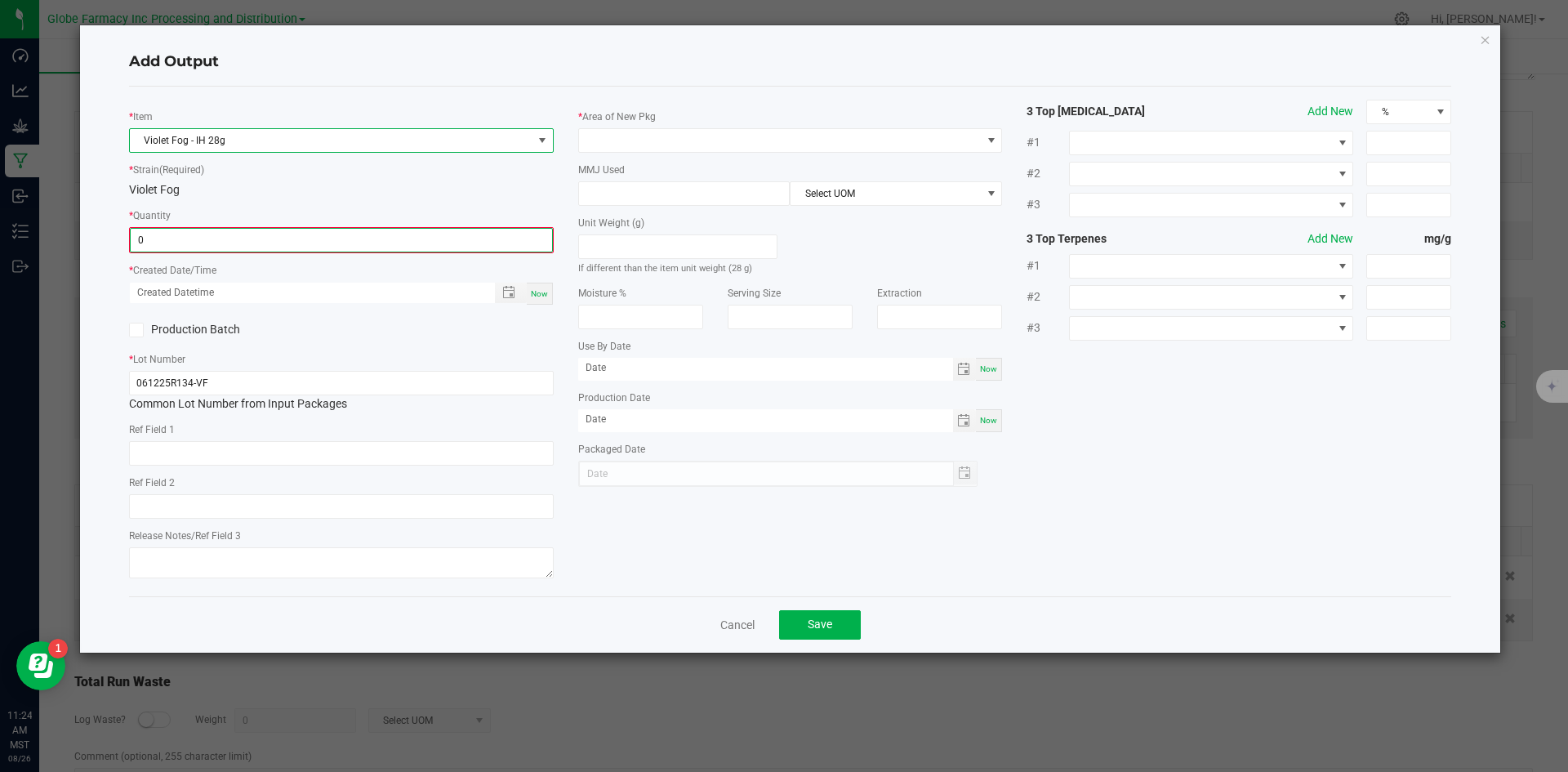
click at [248, 245] on input "0" at bounding box center [341, 240] width 421 height 23
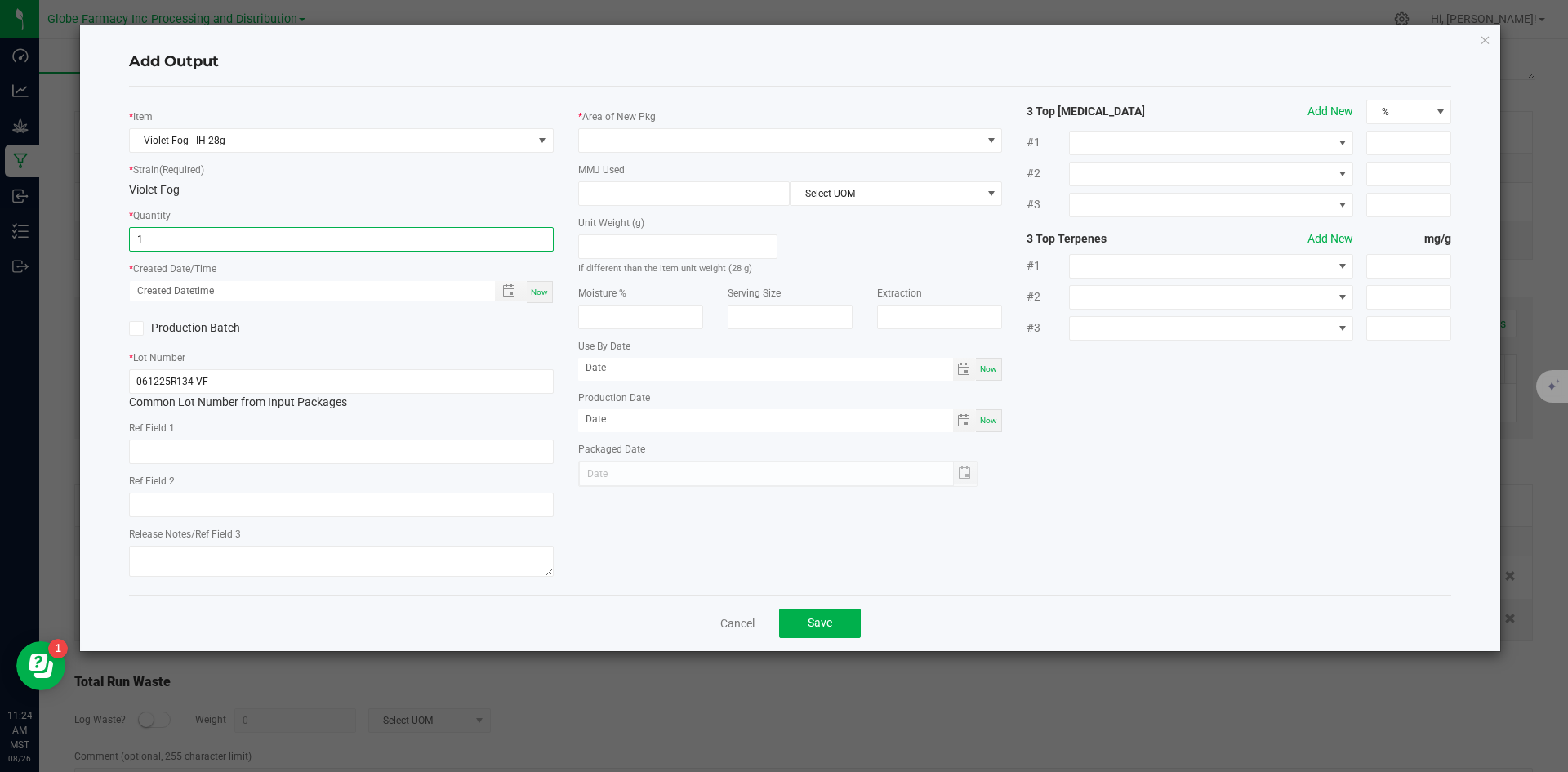
type input "1 ea"
click at [254, 464] on div "* Item Violet Fog - IH 28g * Strain (Required) Violet Fog * Quantity 1 ea * Cre…" at bounding box center [341, 341] width 449 height 482
click at [253, 453] on input "text" at bounding box center [341, 452] width 425 height 25
type input "FLOWER"
type input "[PERSON_NAME]"
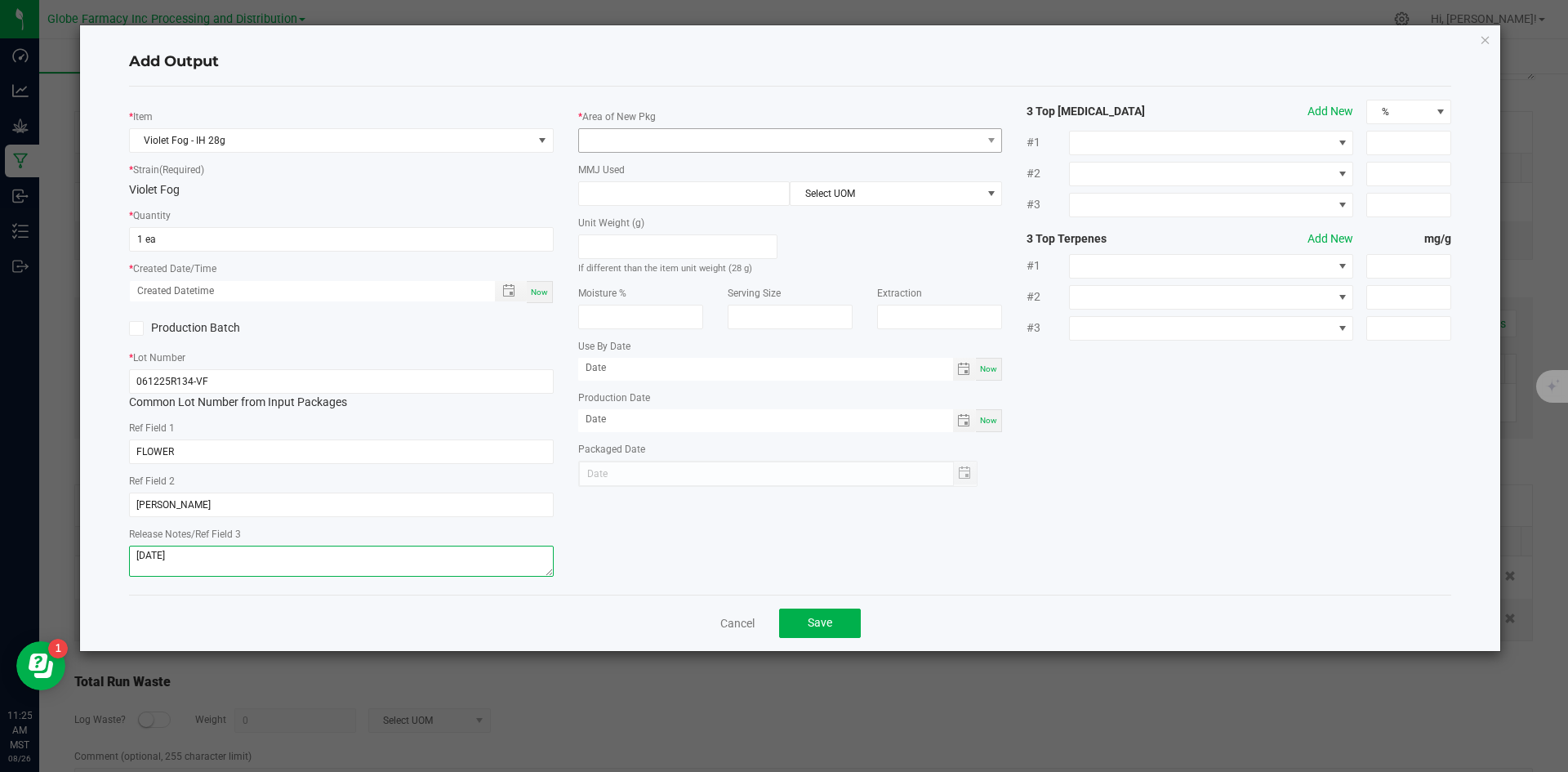
type textarea "[DATE]"
click at [747, 133] on span at bounding box center [781, 141] width 403 height 23
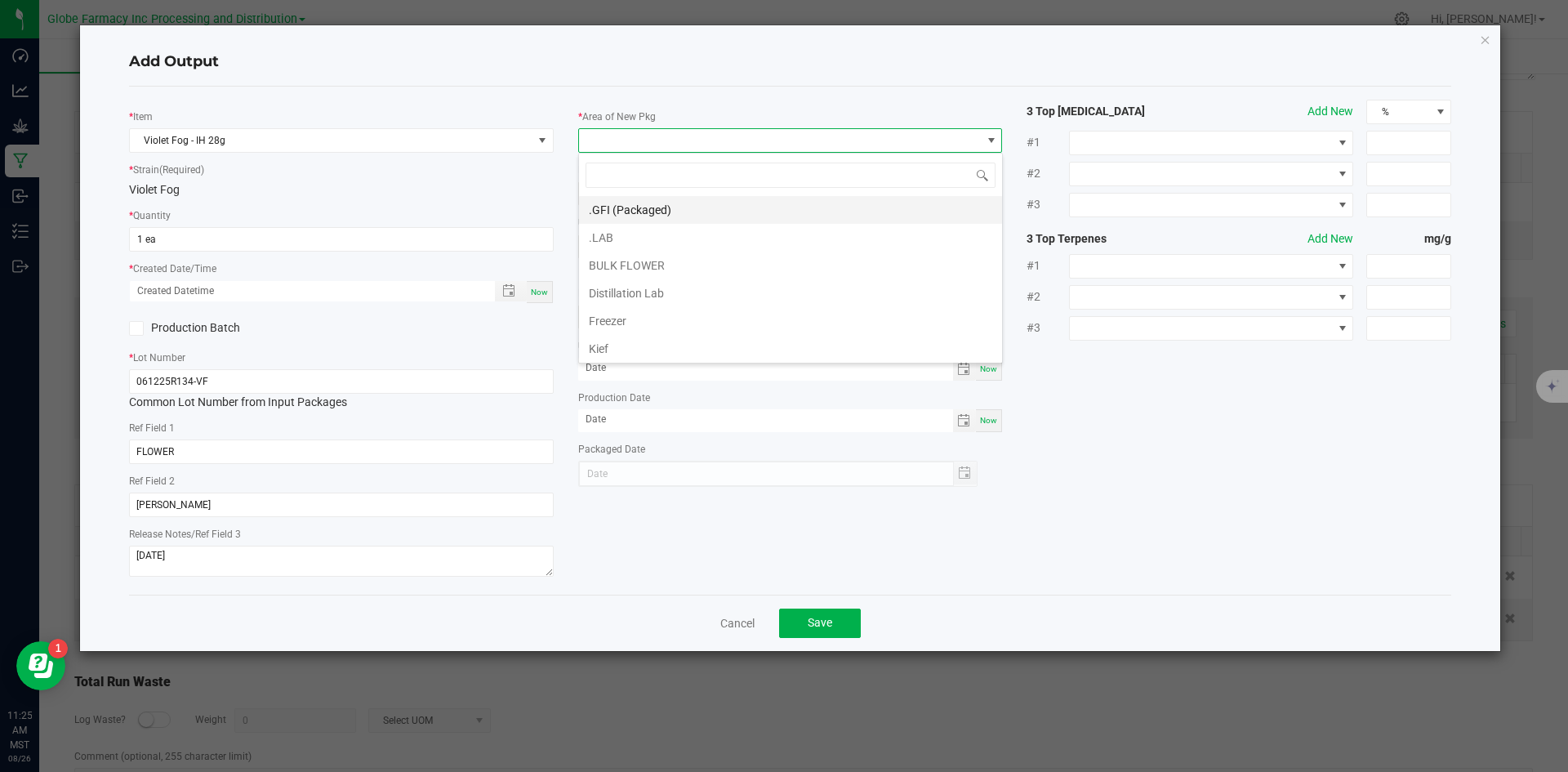
scroll to position [25, 425]
click at [701, 201] on li ".GFI (Packaged)" at bounding box center [791, 210] width 423 height 28
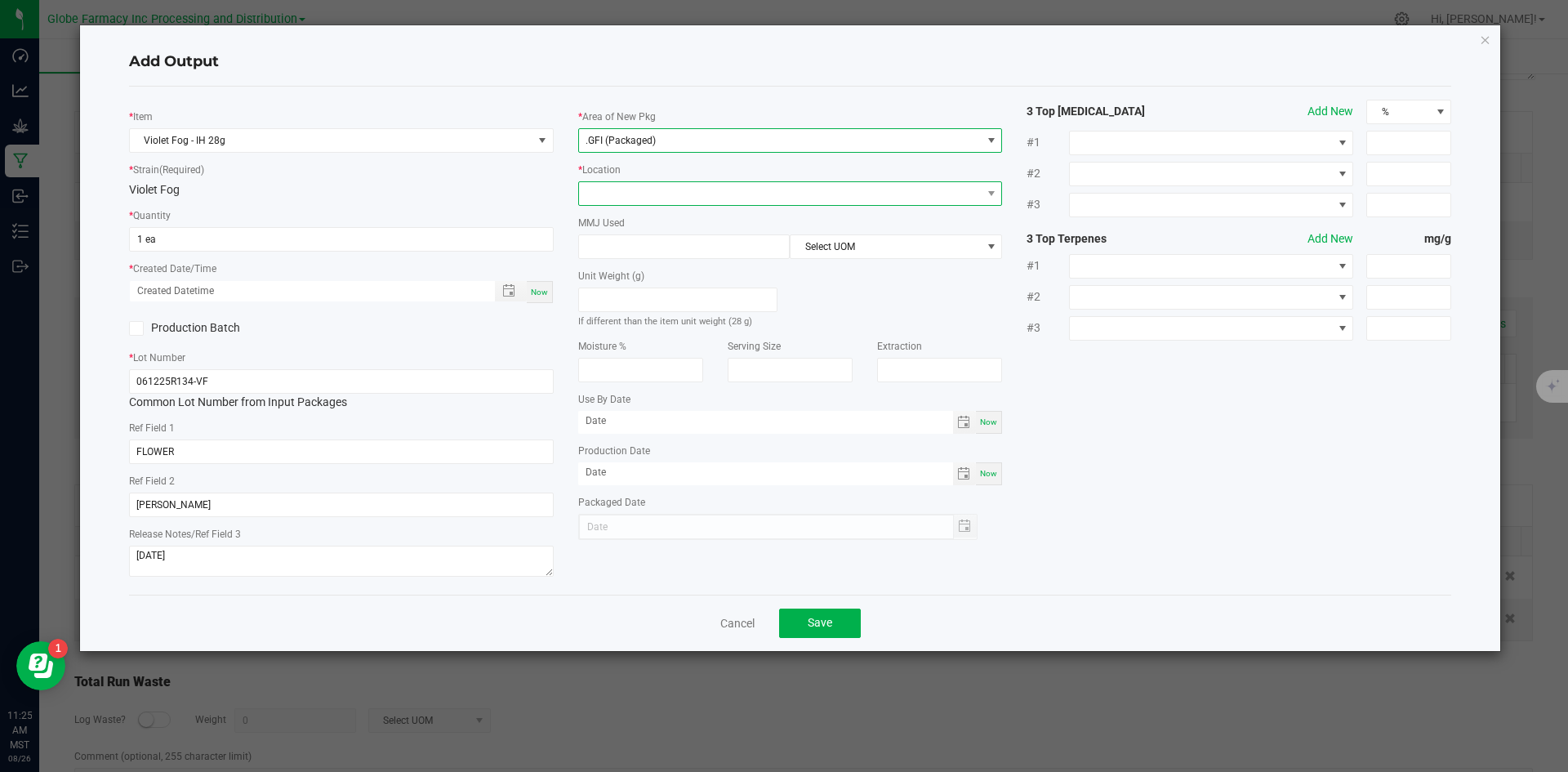
click at [657, 196] on span at bounding box center [781, 194] width 403 height 23
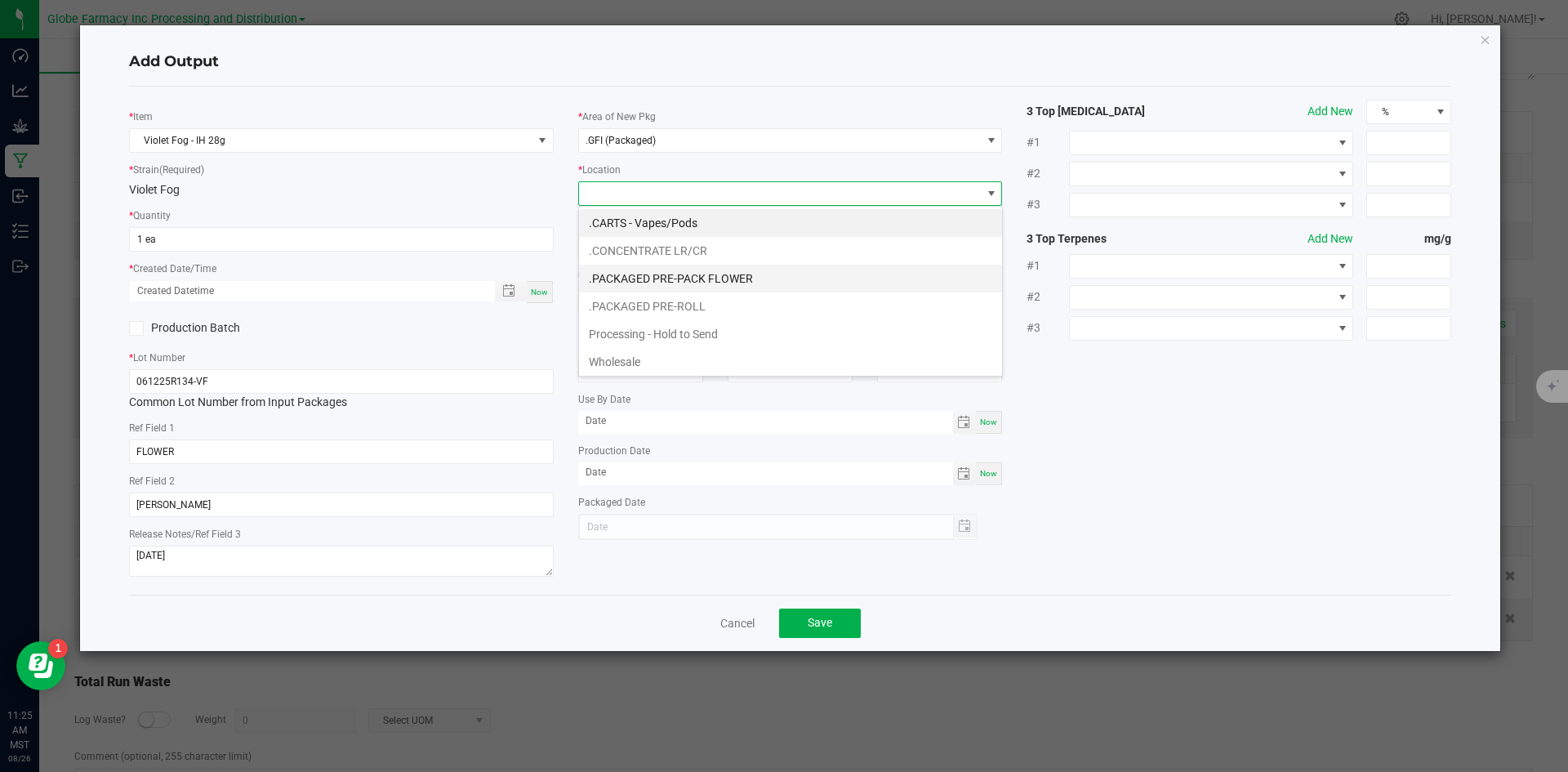
click at [661, 264] on li ".PACKAGED PRE-PACK FLOWER" at bounding box center [791, 278] width 423 height 28
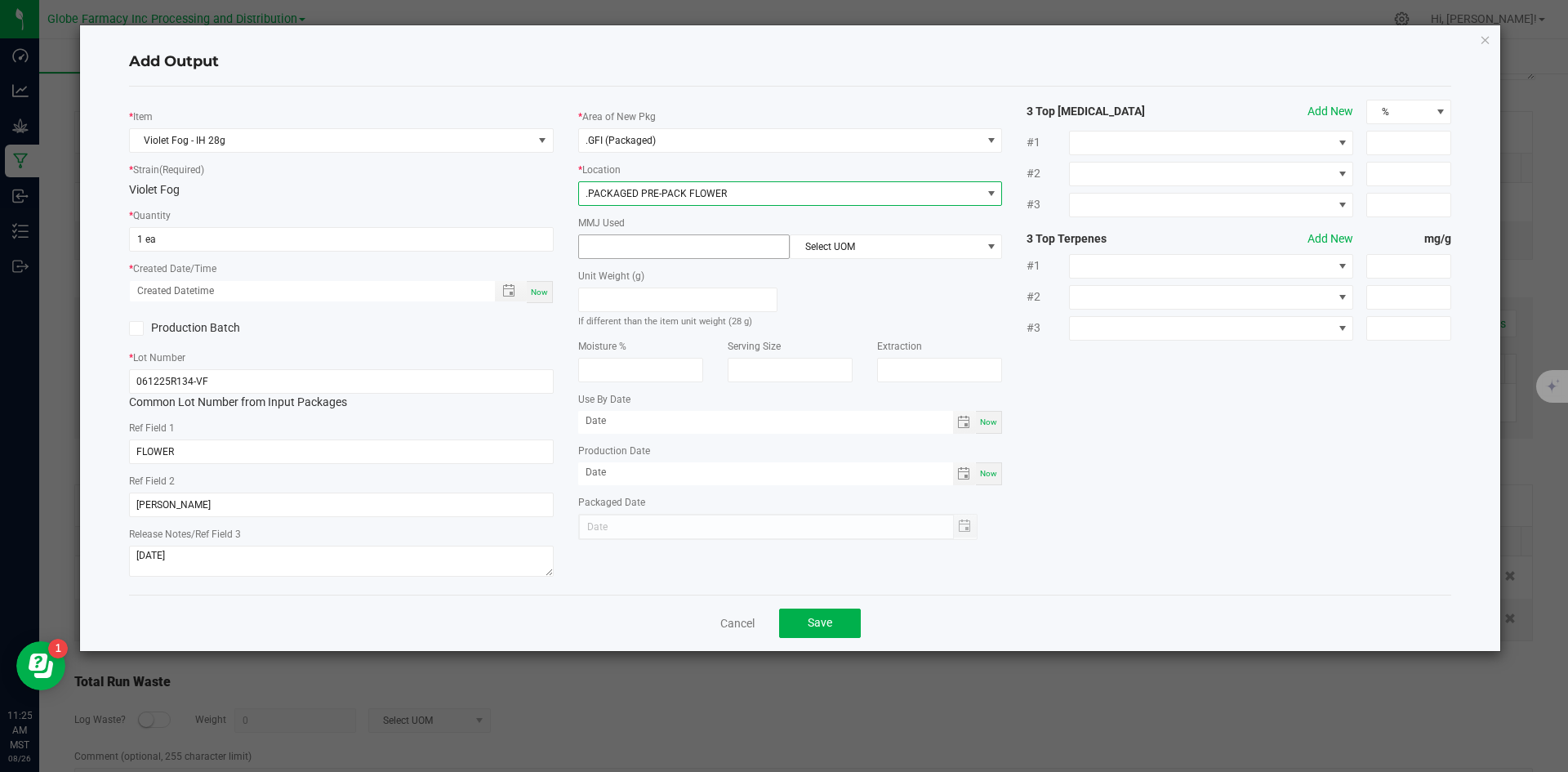
click at [651, 250] on input at bounding box center [685, 246] width 211 height 23
type input "8"
type input "28"
click at [870, 242] on span "Select UOM" at bounding box center [885, 246] width 191 height 23
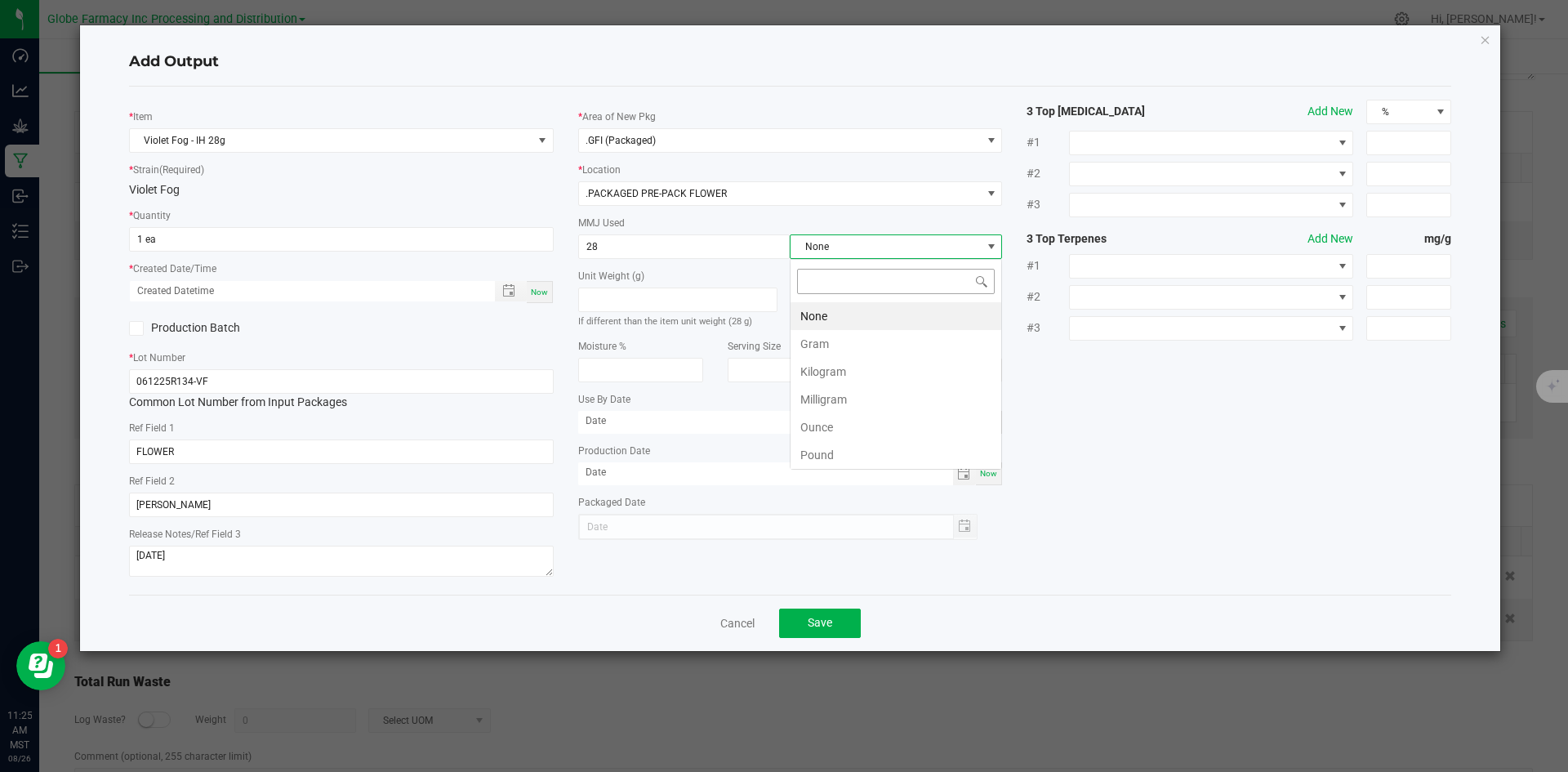
scroll to position [25, 213]
click at [831, 345] on li "Gram" at bounding box center [896, 344] width 211 height 28
click at [818, 626] on span "Save" at bounding box center [820, 623] width 25 height 13
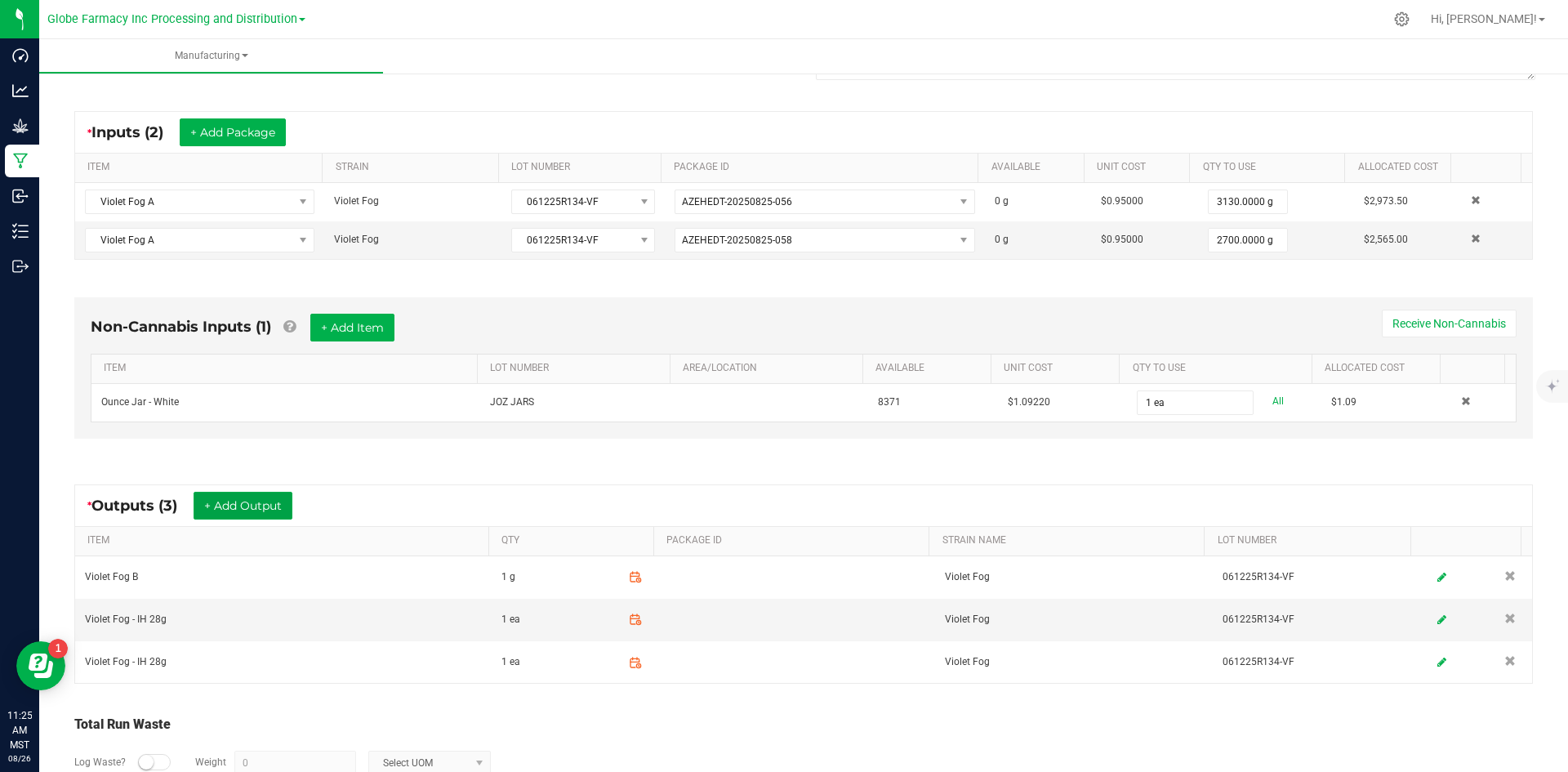
scroll to position [0, 0]
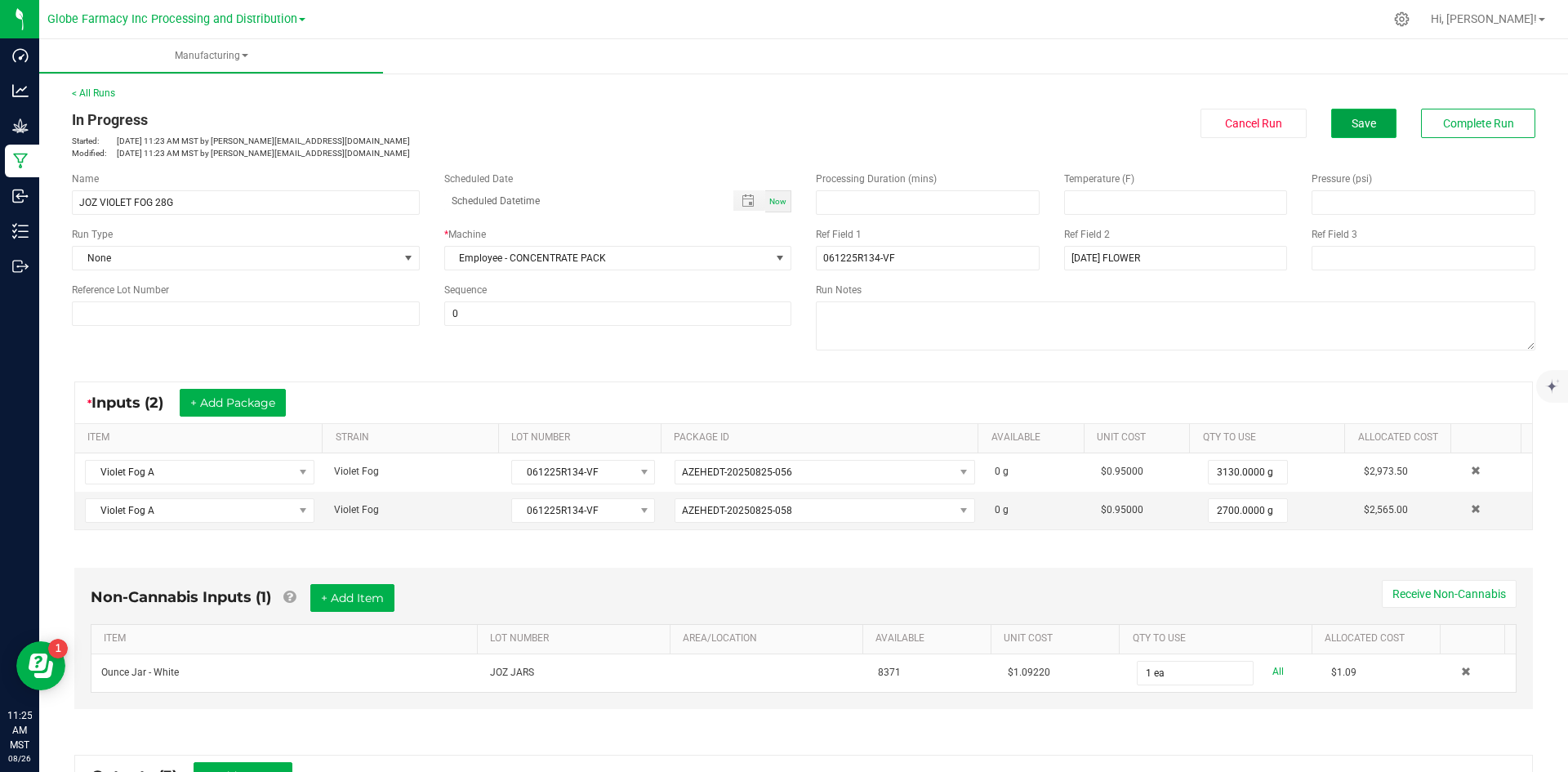
click at [1368, 116] on button "Save" at bounding box center [1364, 124] width 65 height 29
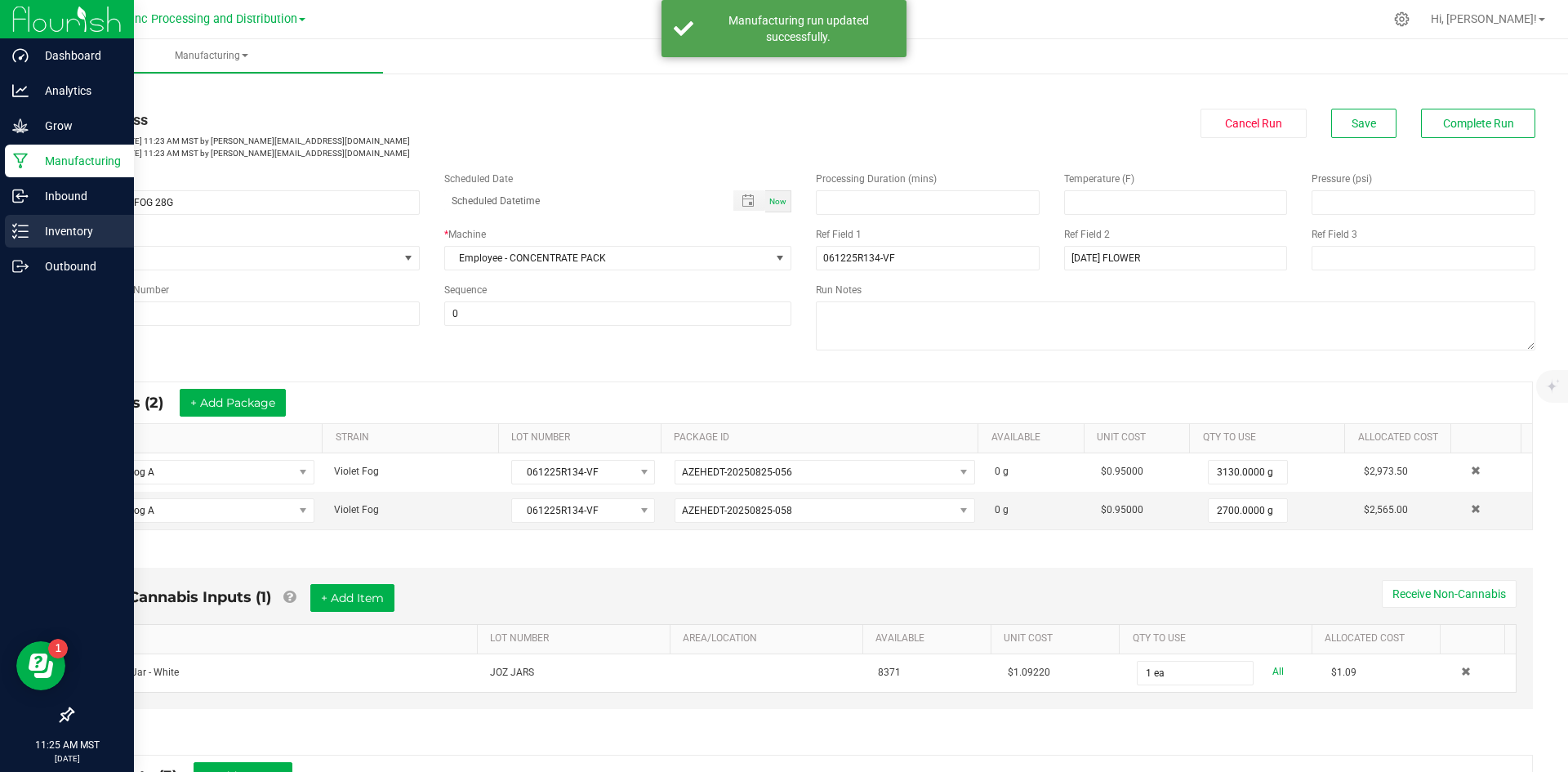
click at [59, 240] on p "Inventory" at bounding box center [78, 231] width 98 height 20
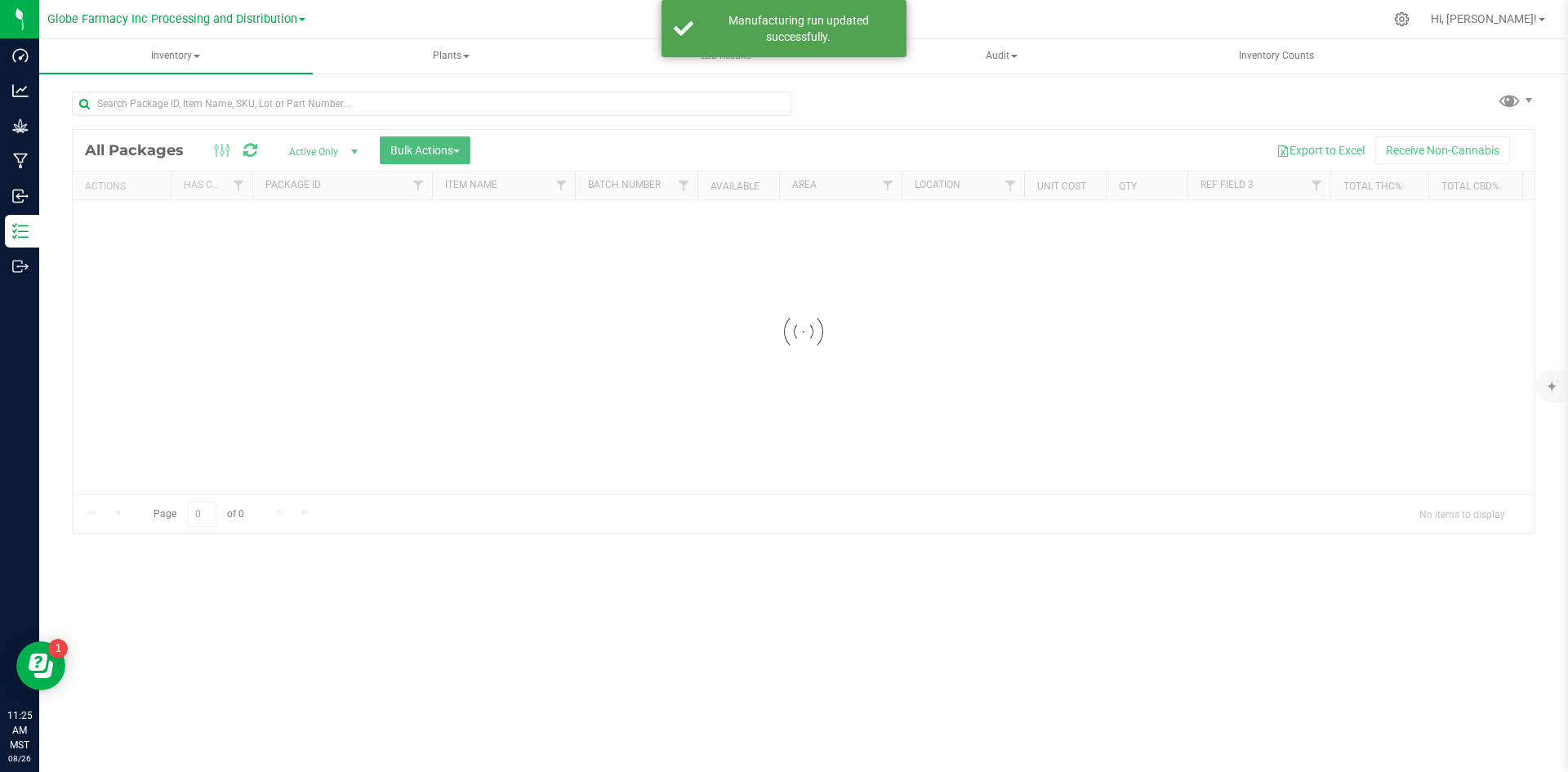
click at [459, 148] on span "Bulk Actions" at bounding box center [425, 151] width 70 height 13
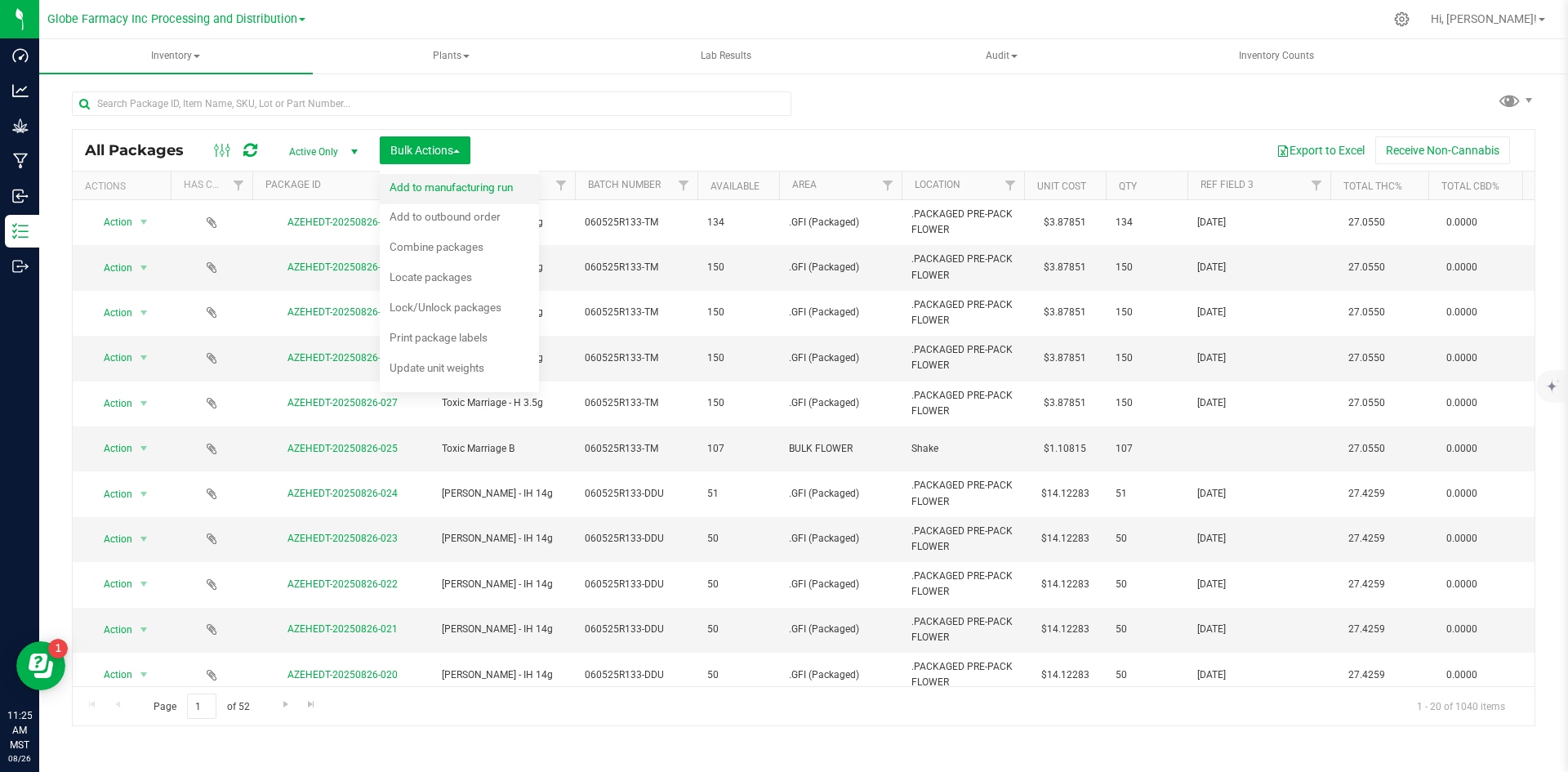
click at [451, 184] on span "Add to manufacturing run" at bounding box center [451, 187] width 124 height 13
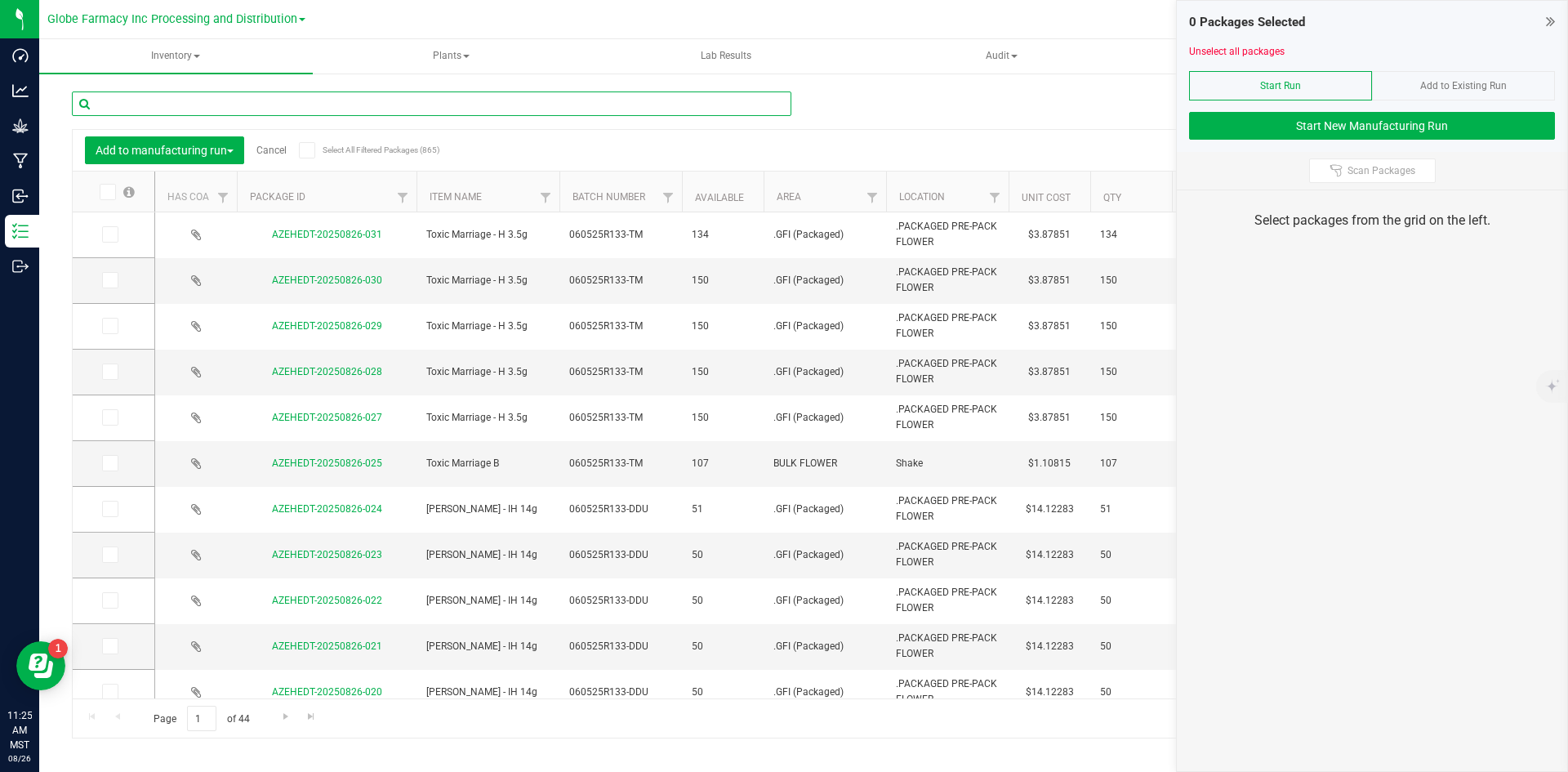
click at [381, 97] on input "text" at bounding box center [431, 104] width 719 height 25
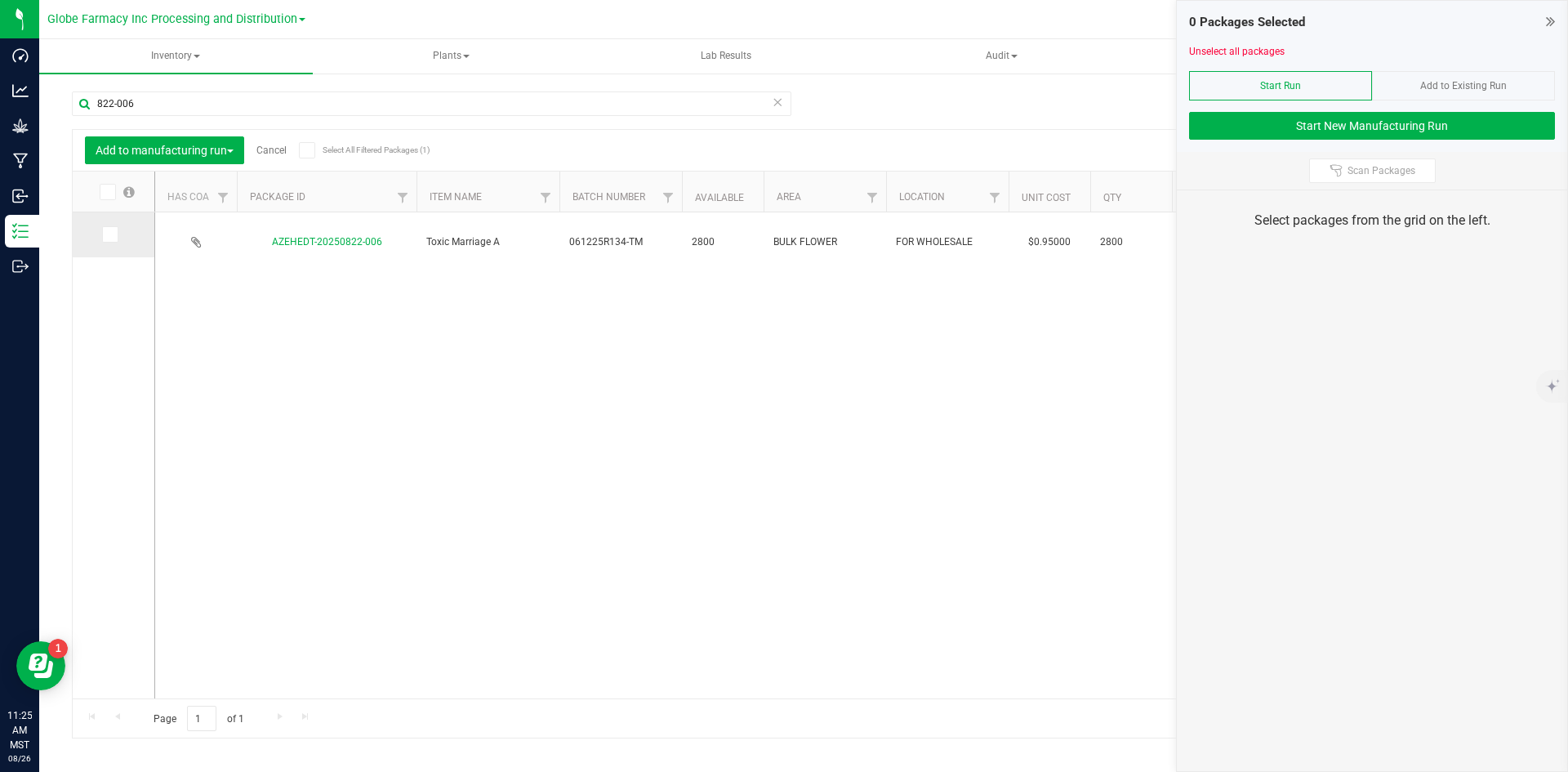
click at [106, 234] on icon at bounding box center [109, 234] width 11 height 0
click at [0, 0] on input "checkbox" at bounding box center [0, 0] width 0 height 0
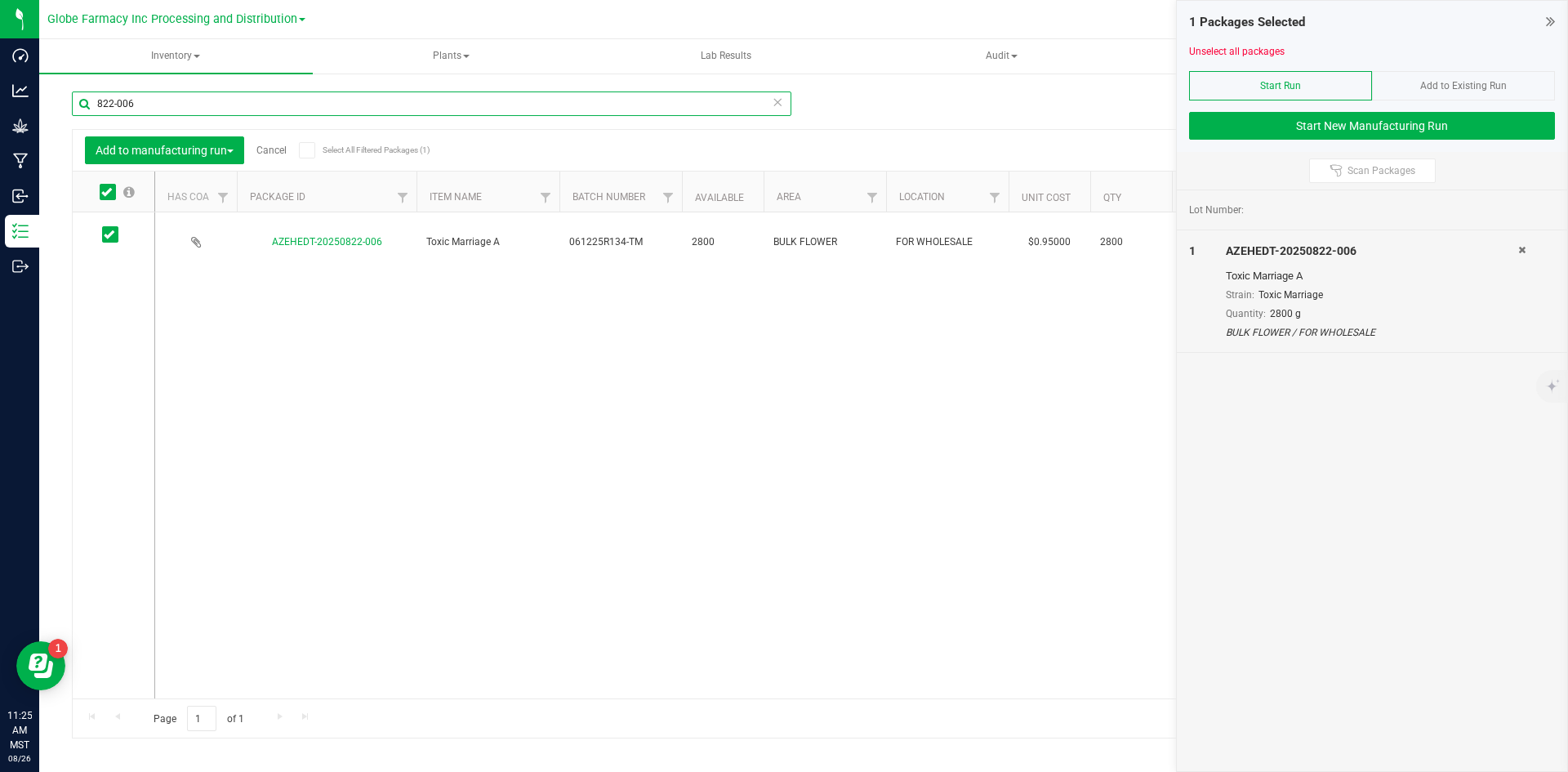
click at [151, 92] on input "822-006" at bounding box center [431, 104] width 719 height 25
type input "822-007"
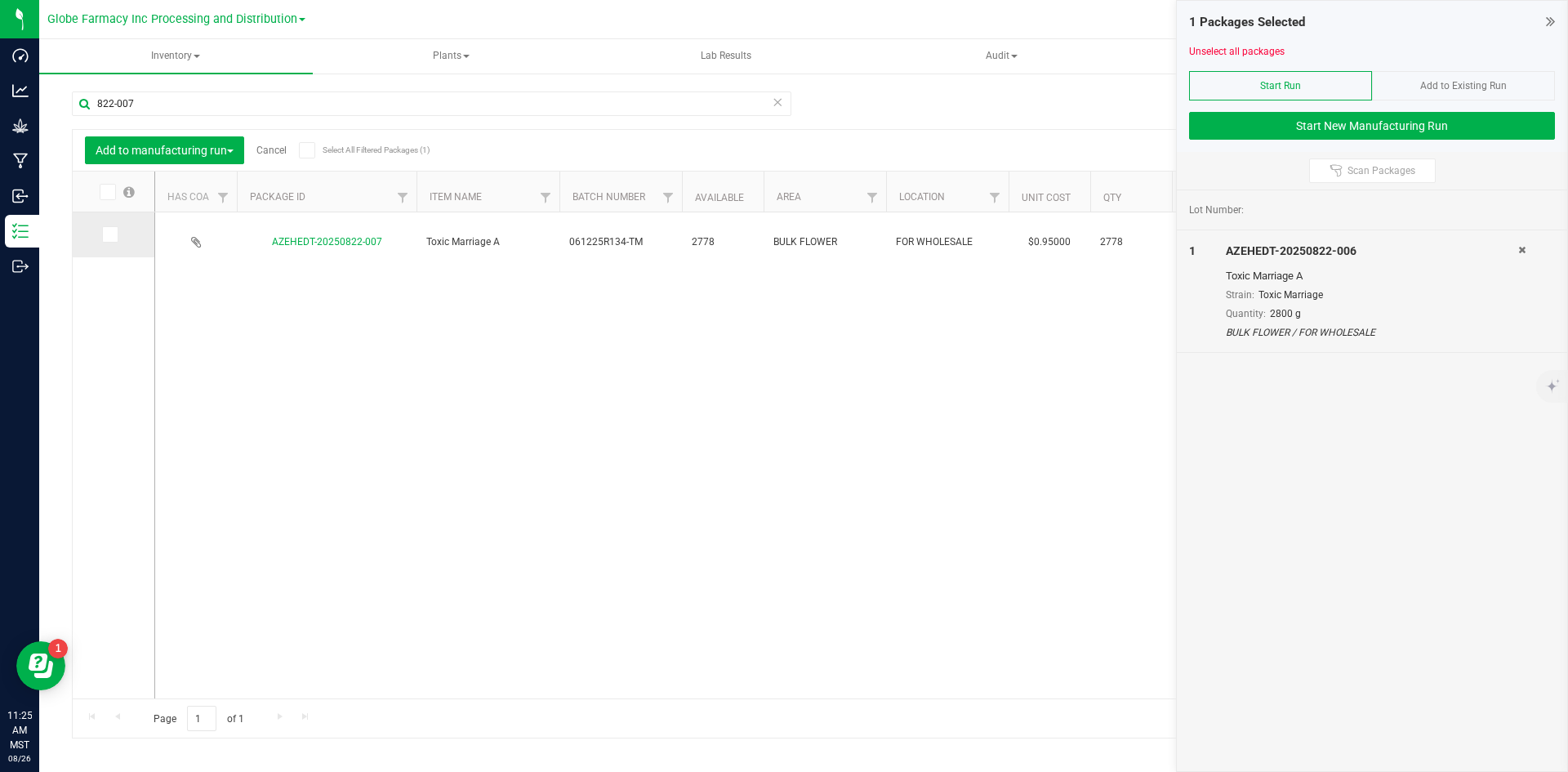
click at [112, 242] on span at bounding box center [110, 234] width 16 height 16
click at [0, 0] on input "checkbox" at bounding box center [0, 0] width 0 height 0
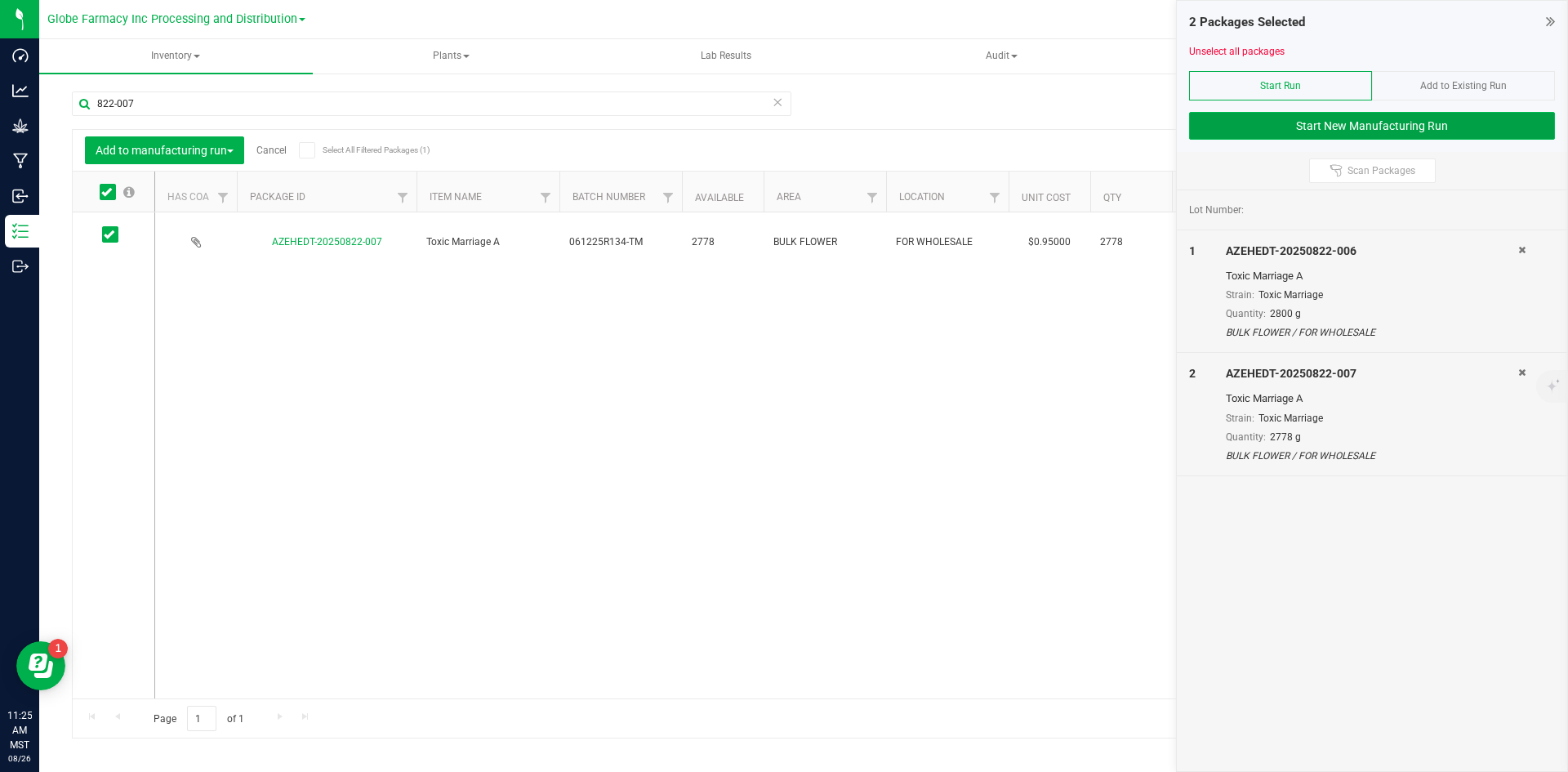
click at [1216, 126] on button "Start New Manufacturing Run" at bounding box center [1372, 126] width 366 height 28
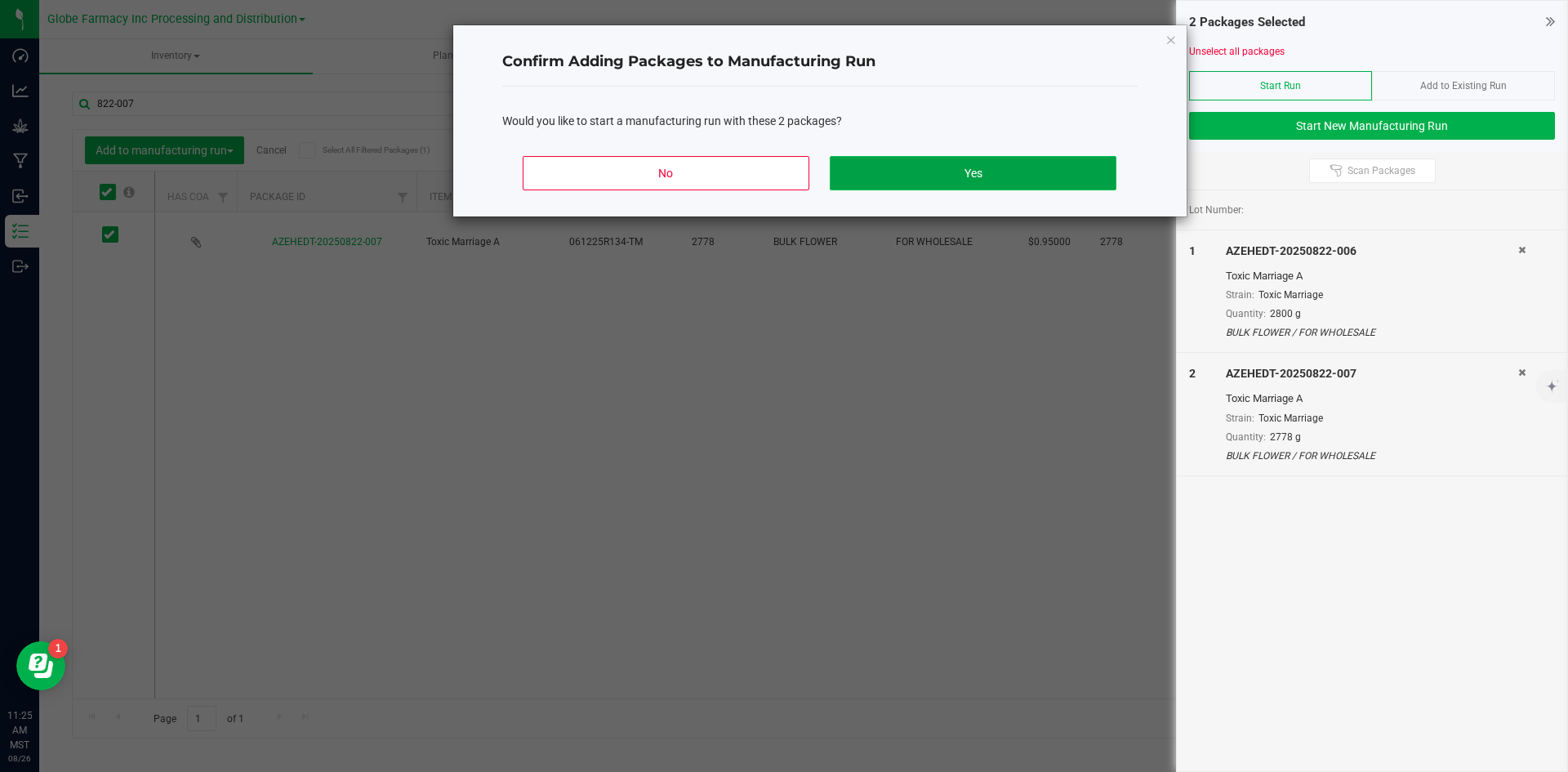
click at [864, 165] on button "Yes" at bounding box center [972, 174] width 286 height 34
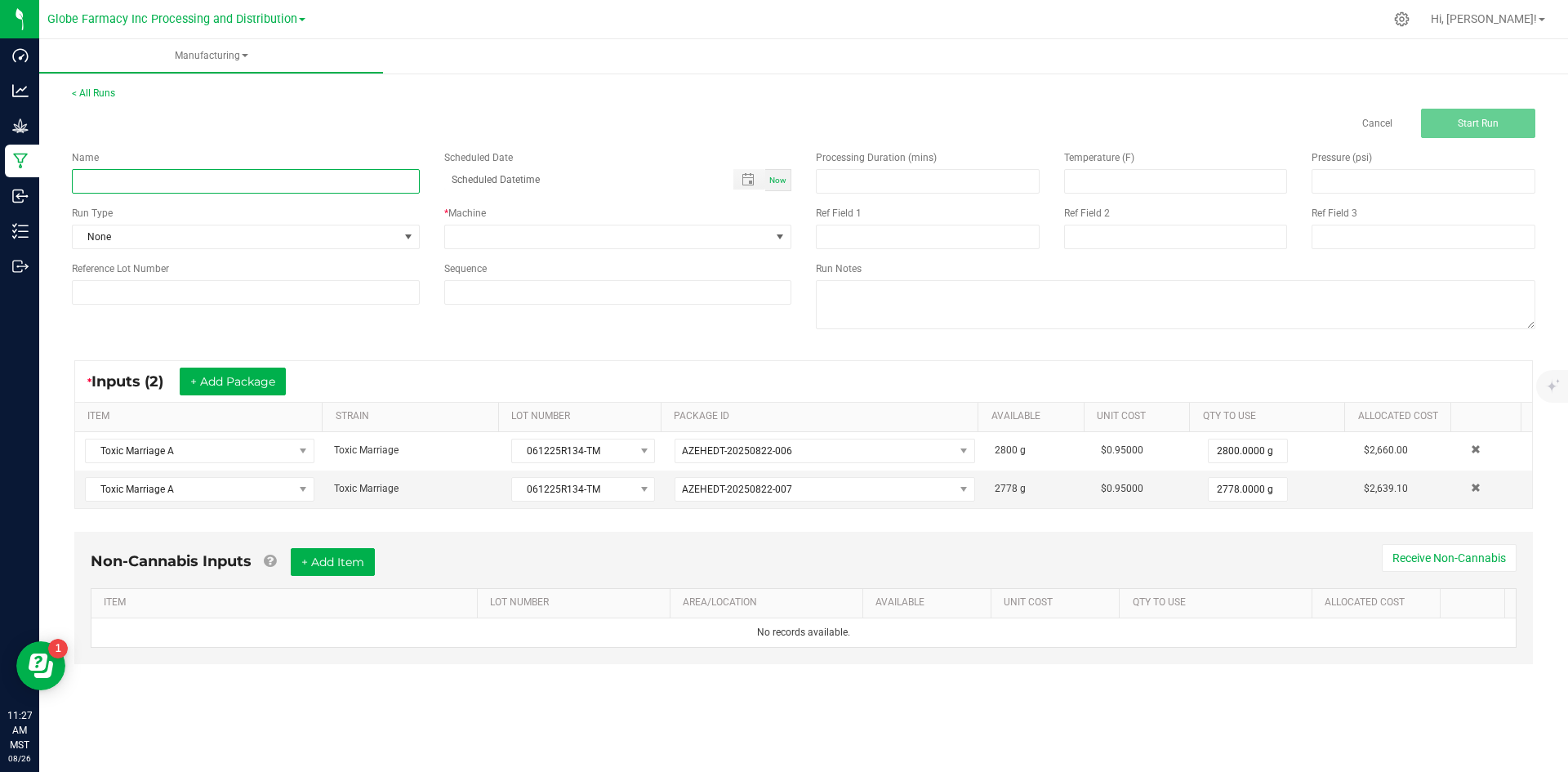
click at [340, 182] on input at bounding box center [246, 182] width 348 height 25
type input "JOZ TOXIC MARRIAGE 28G"
click at [514, 237] on span at bounding box center [608, 237] width 326 height 23
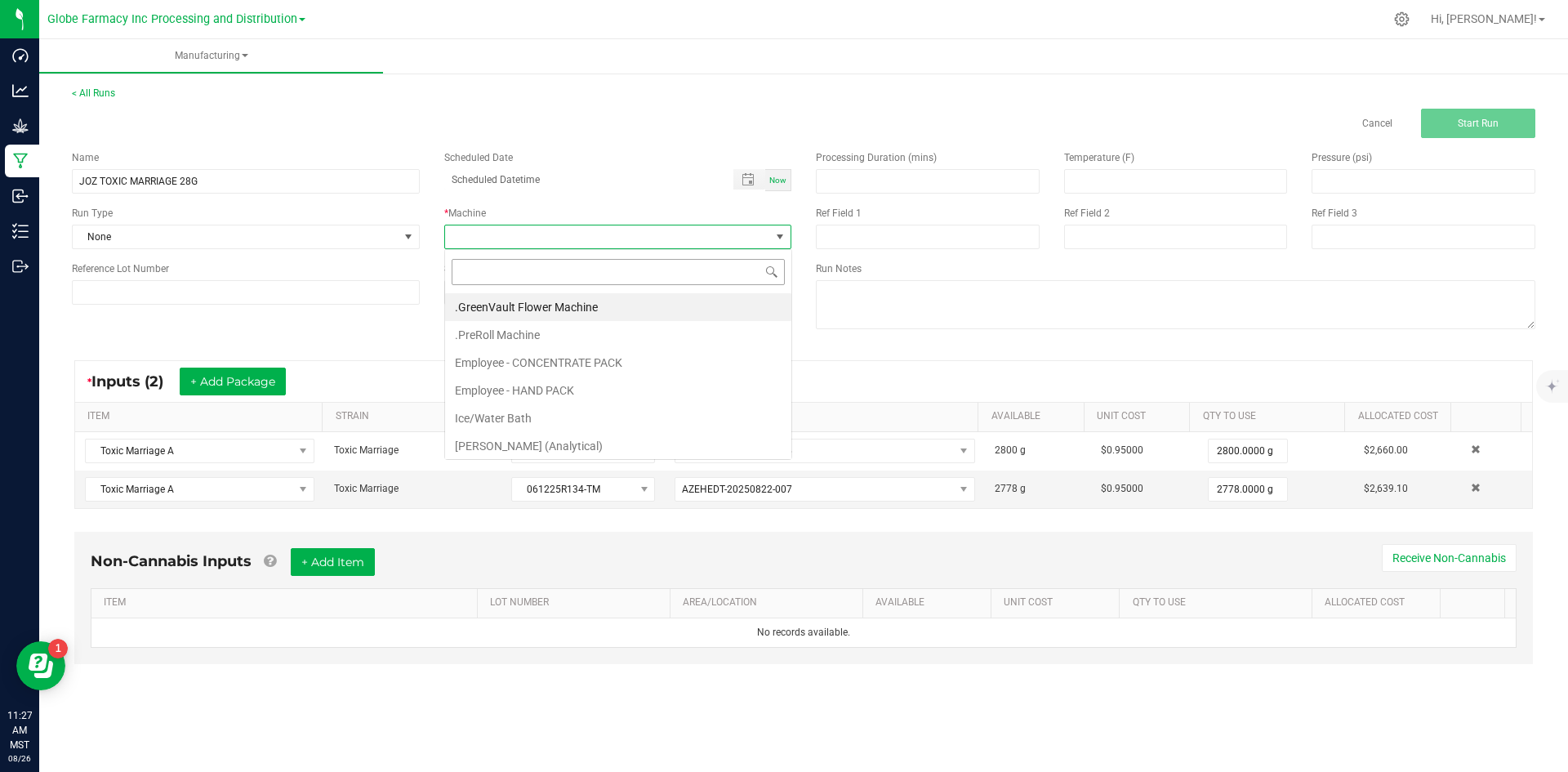
scroll to position [25, 347]
click at [525, 362] on li "Employee - CONCENTRATE PACK" at bounding box center [618, 363] width 346 height 28
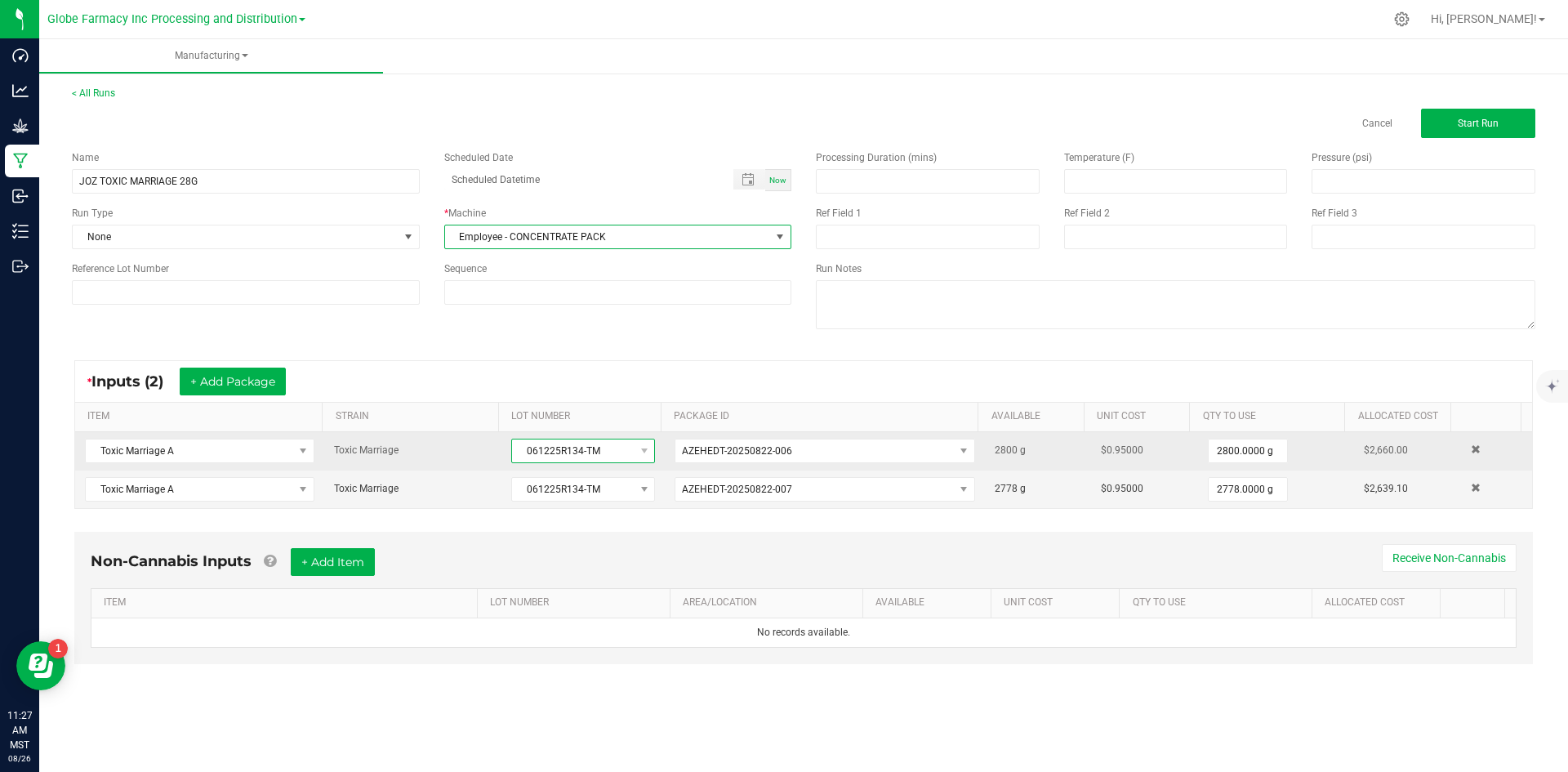
click at [517, 452] on span "061225R134-TM" at bounding box center [573, 451] width 122 height 23
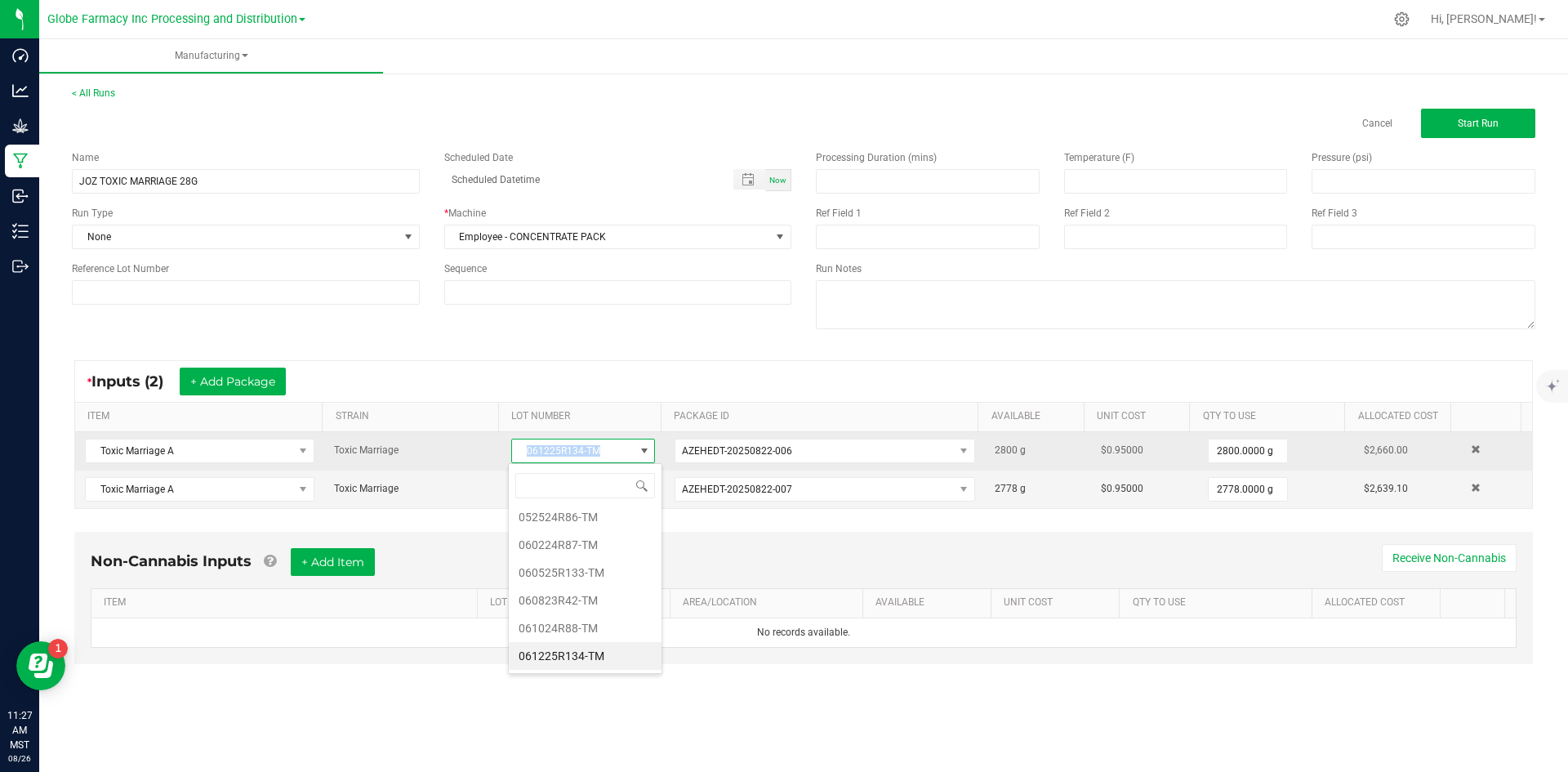
drag, startPoint x: 517, startPoint y: 448, endPoint x: 610, endPoint y: 457, distance: 93.4
click at [610, 457] on span "061225R134-TM" at bounding box center [573, 451] width 122 height 23
copy span "061225R134-TM"
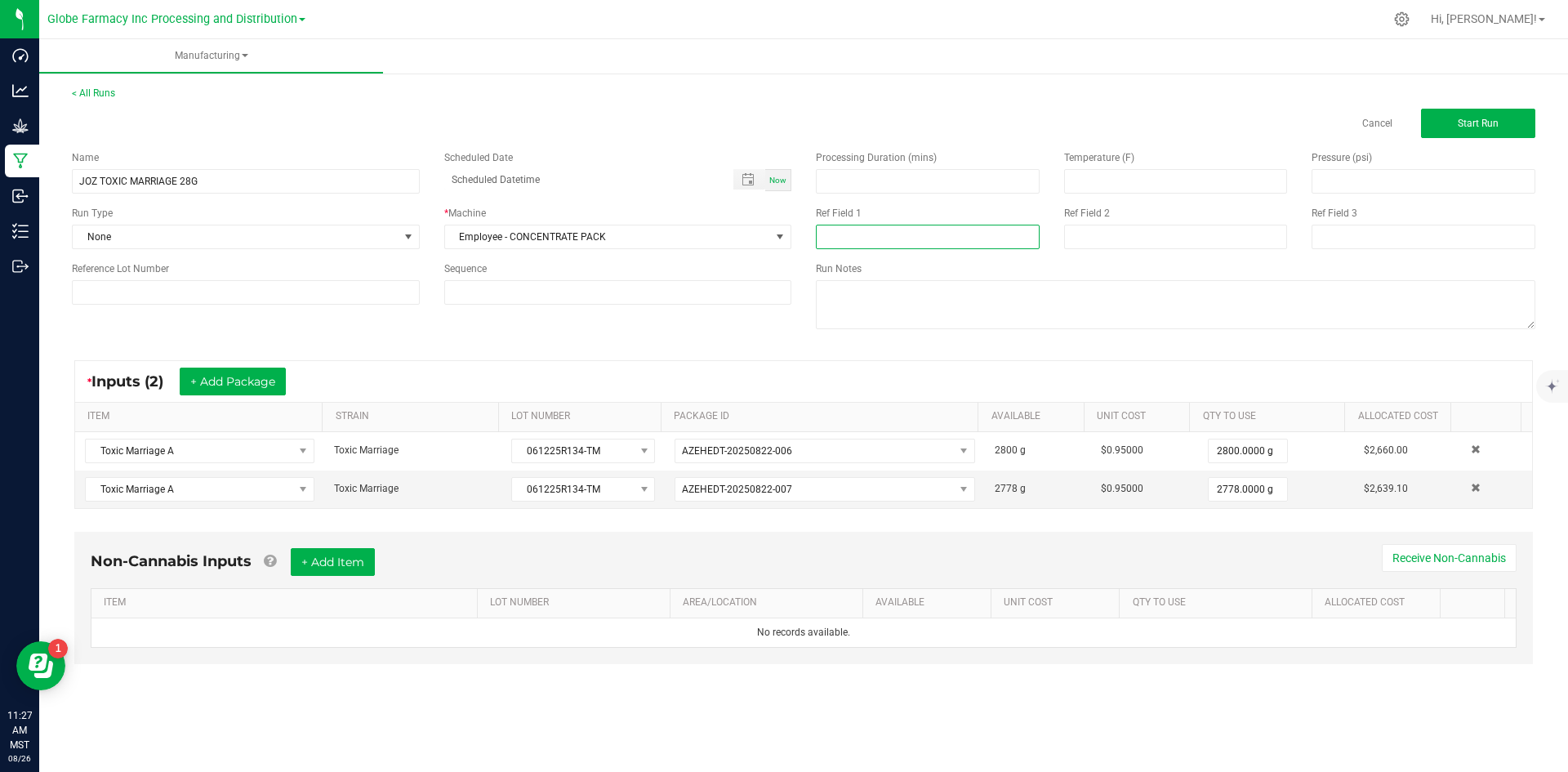
paste input "061225R134-TM"
type input "061225R134-TM"
click at [1108, 240] on input at bounding box center [1176, 237] width 223 height 25
type input "[DATE] FLOWER"
click at [336, 555] on button "+ Add Item" at bounding box center [332, 562] width 84 height 28
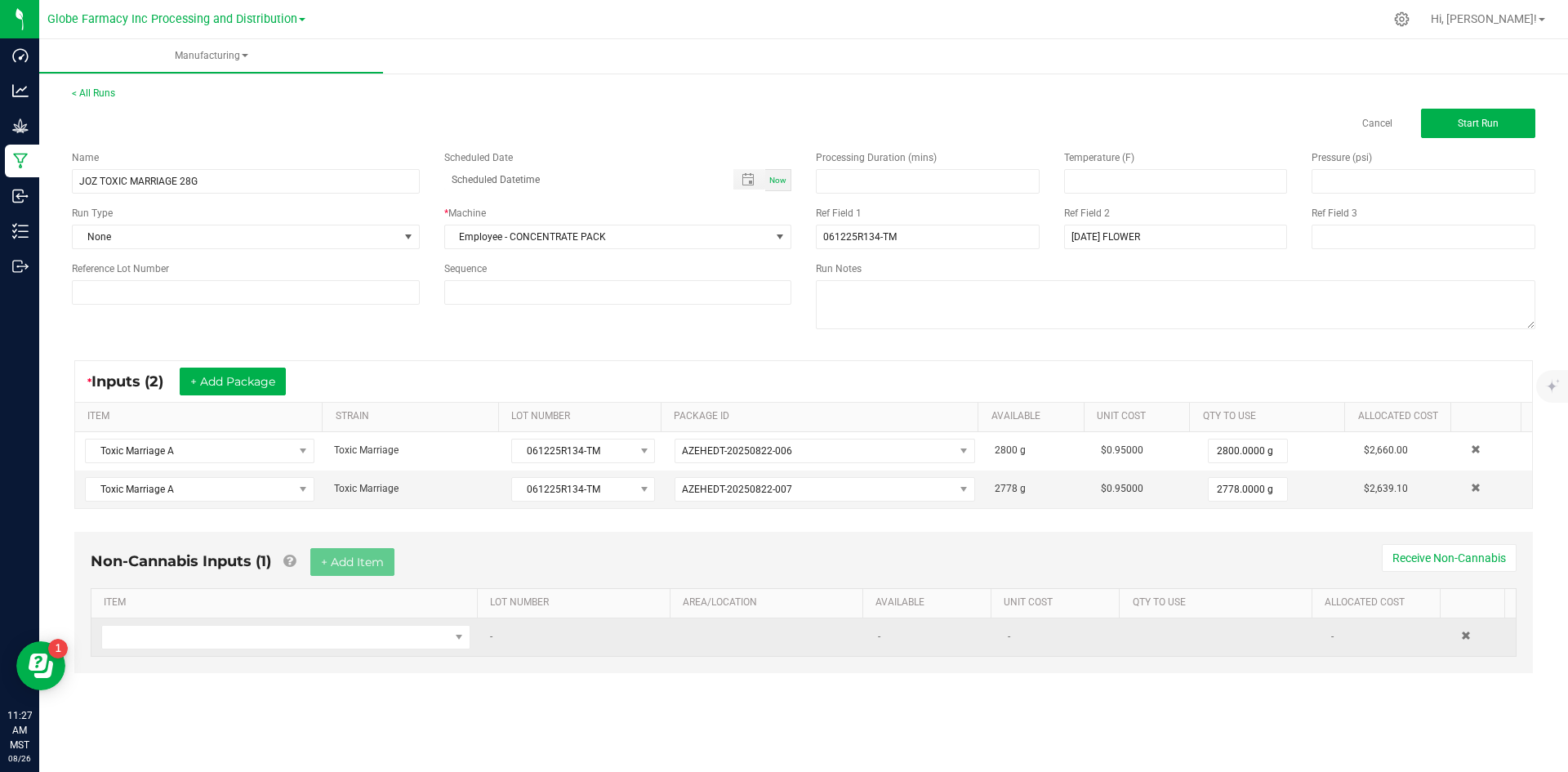
click at [307, 652] on td at bounding box center [286, 638] width 389 height 38
click at [307, 642] on span "NO DATA FOUND" at bounding box center [276, 638] width 347 height 23
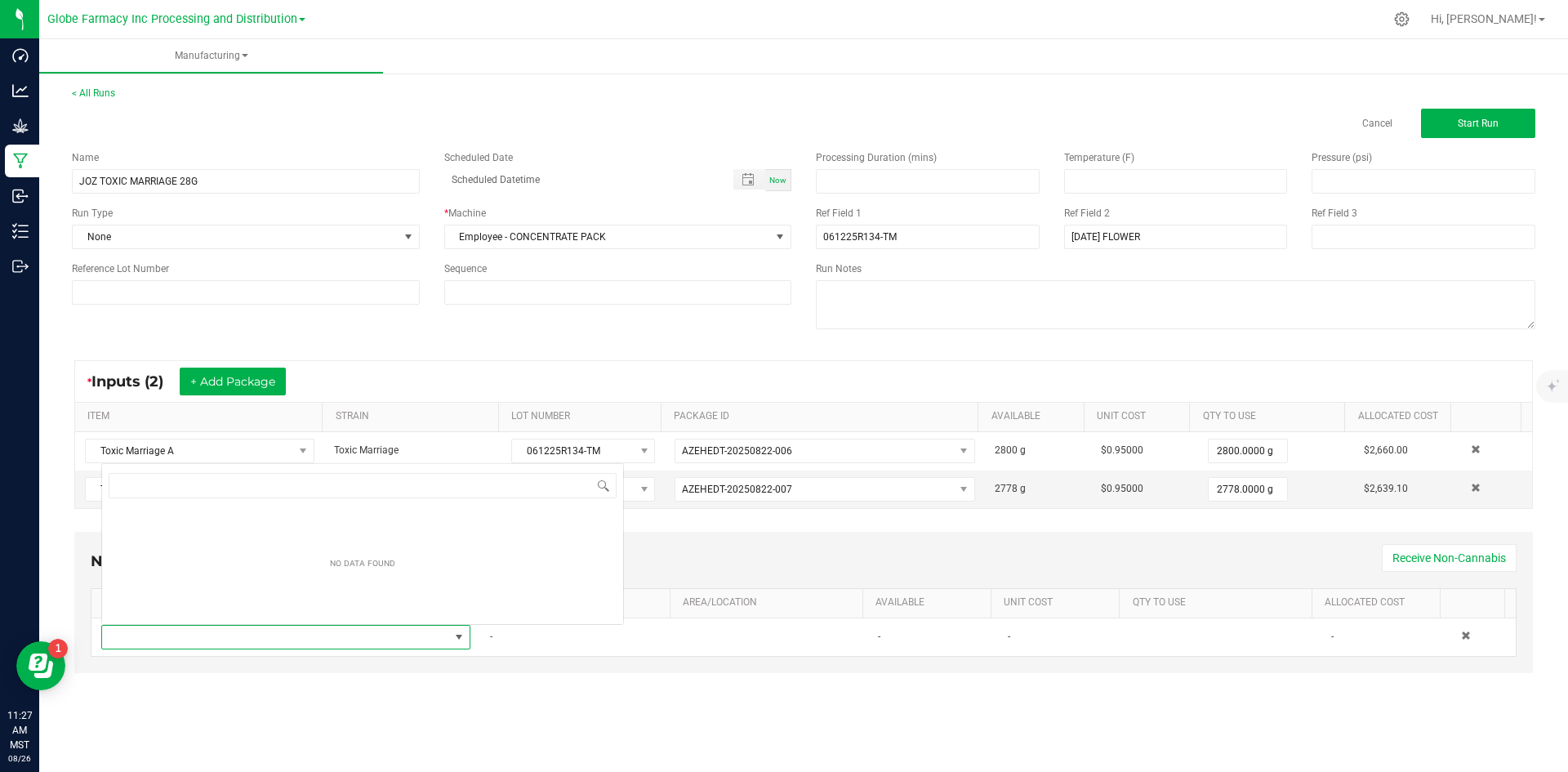
scroll to position [25, 363]
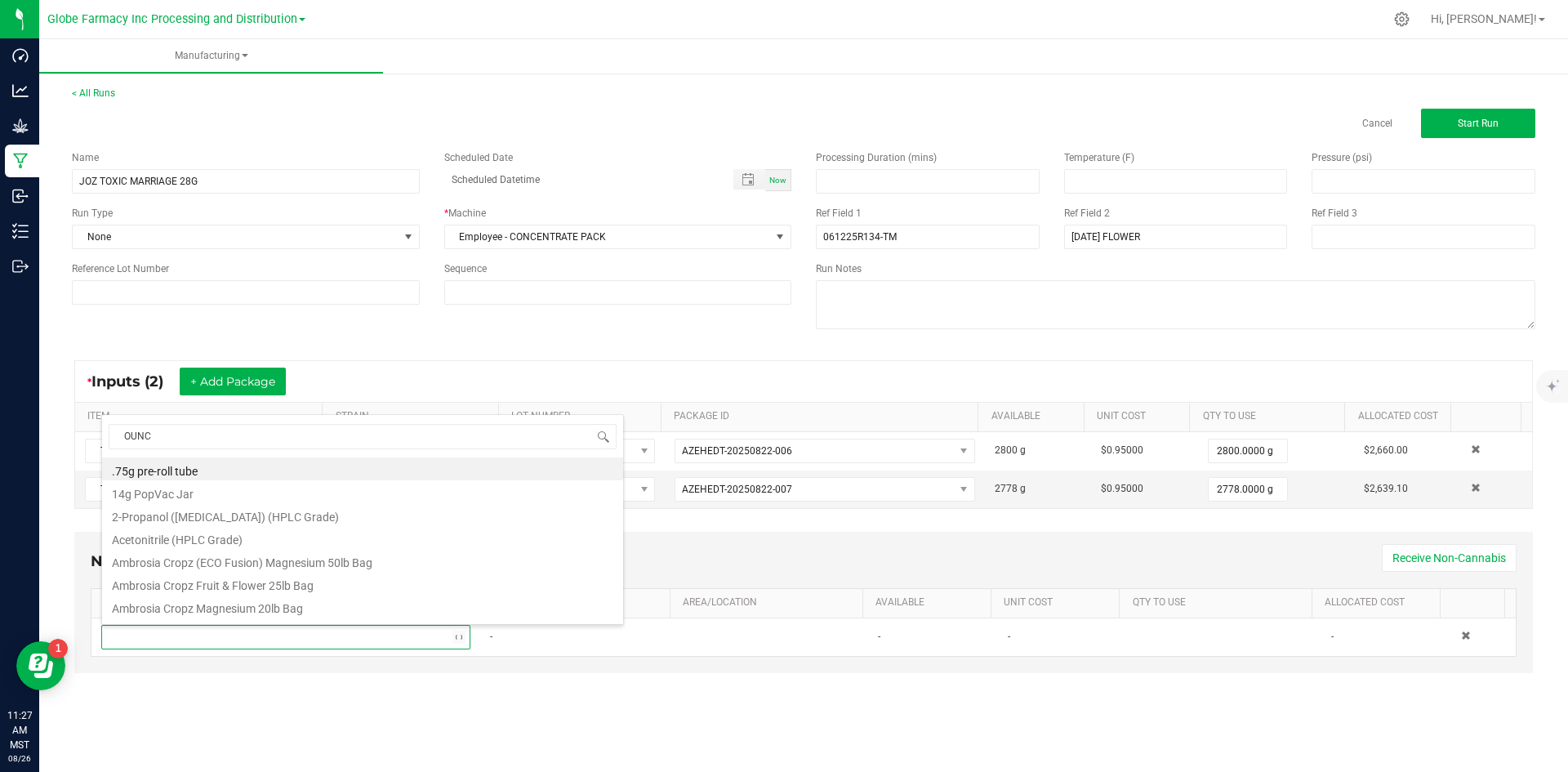
type input "OUNCE"
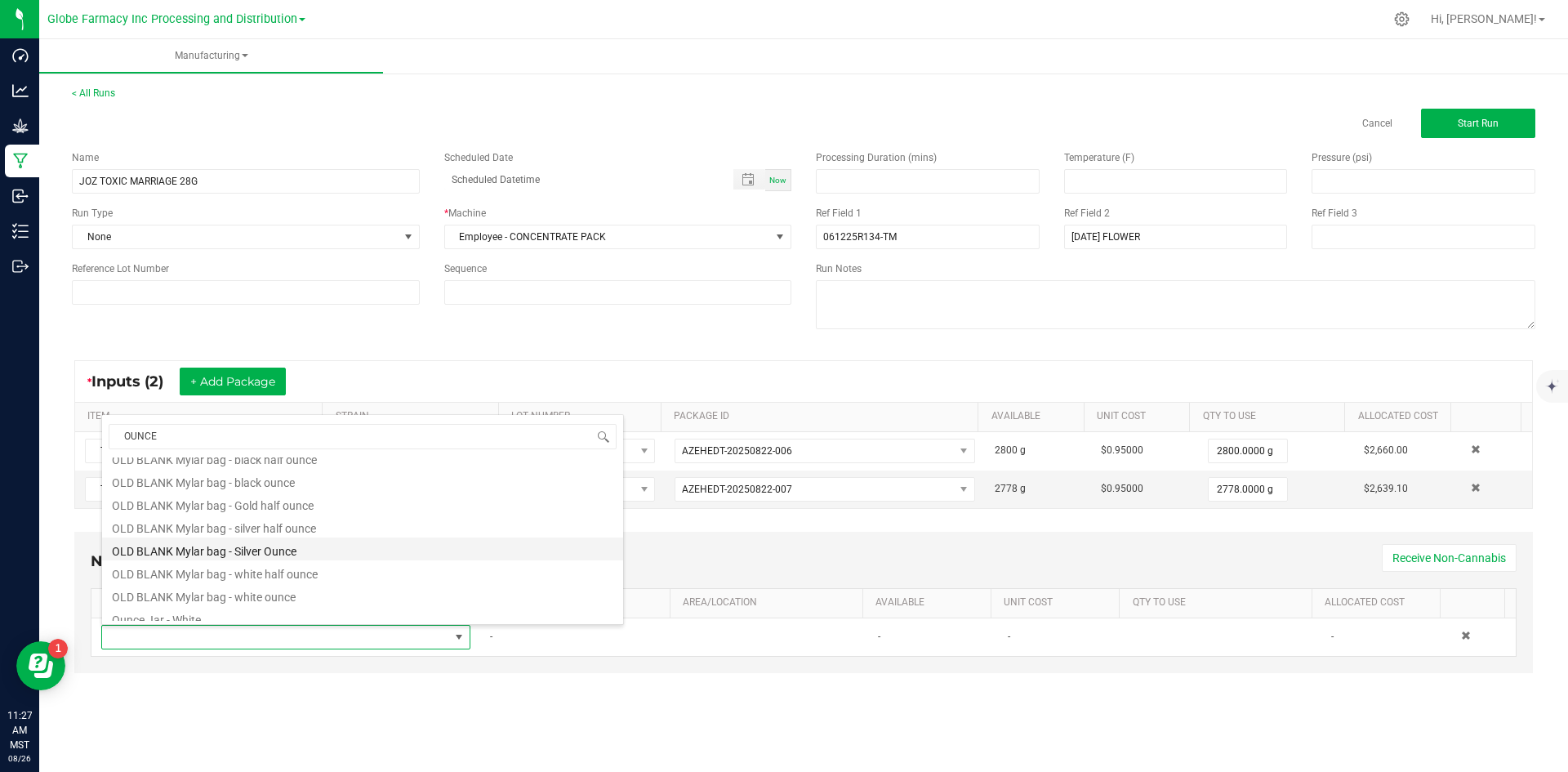
scroll to position [65, 0]
click at [203, 612] on li "Ounce Jar - White" at bounding box center [363, 610] width 521 height 23
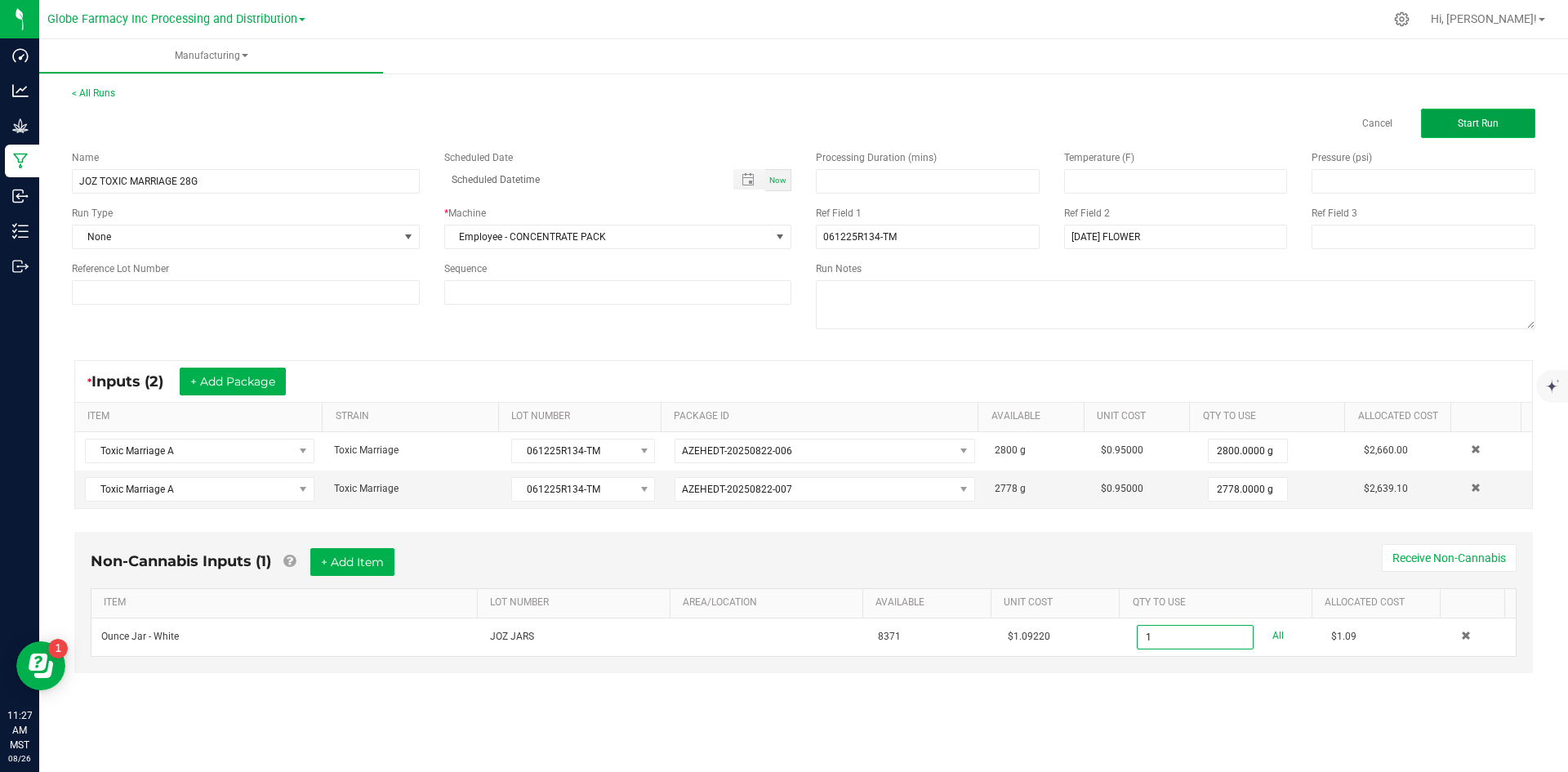
type input "1 ea"
click at [1524, 120] on button "Start Run" at bounding box center [1479, 124] width 115 height 29
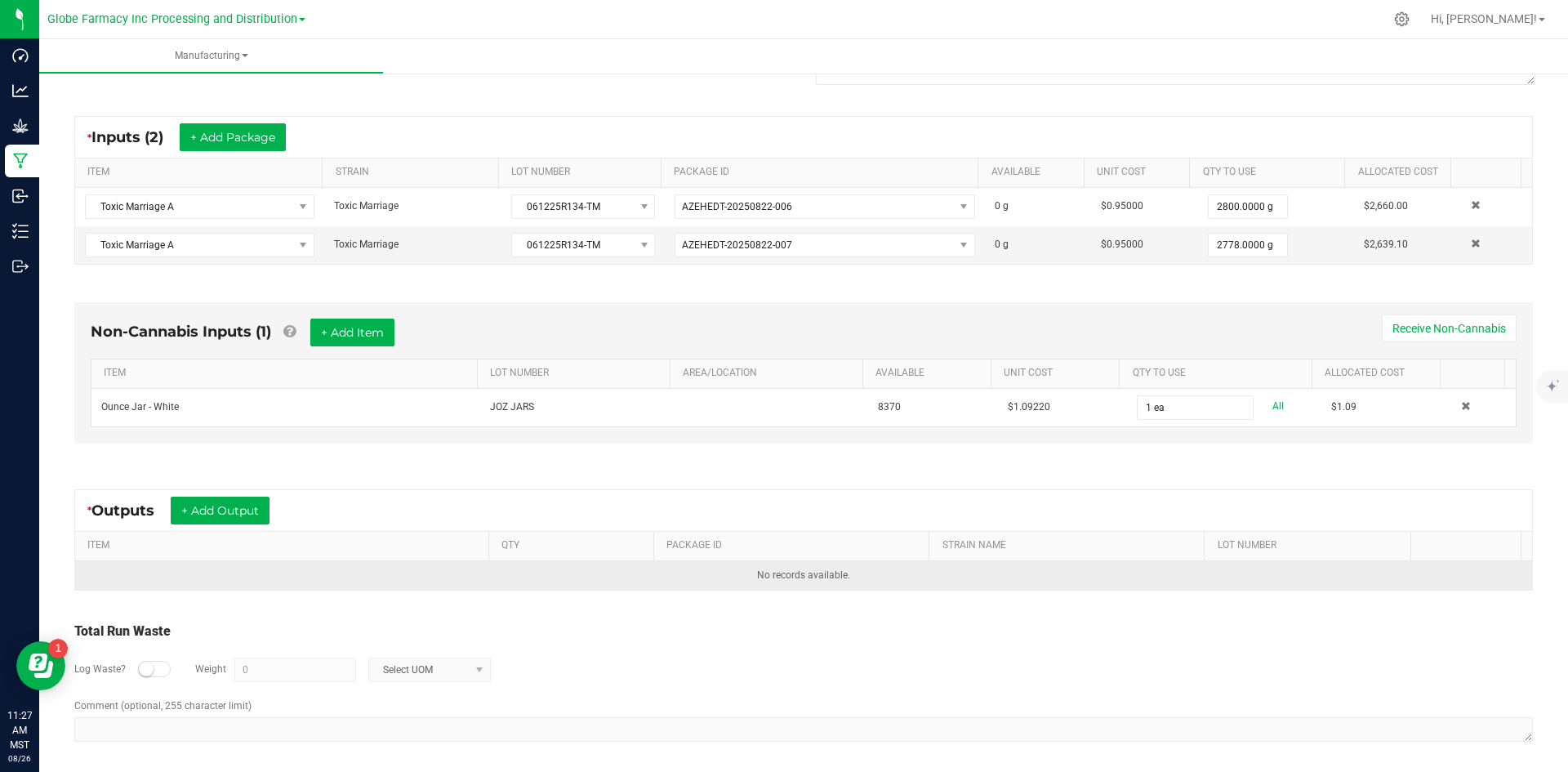
scroll to position [270, 0]
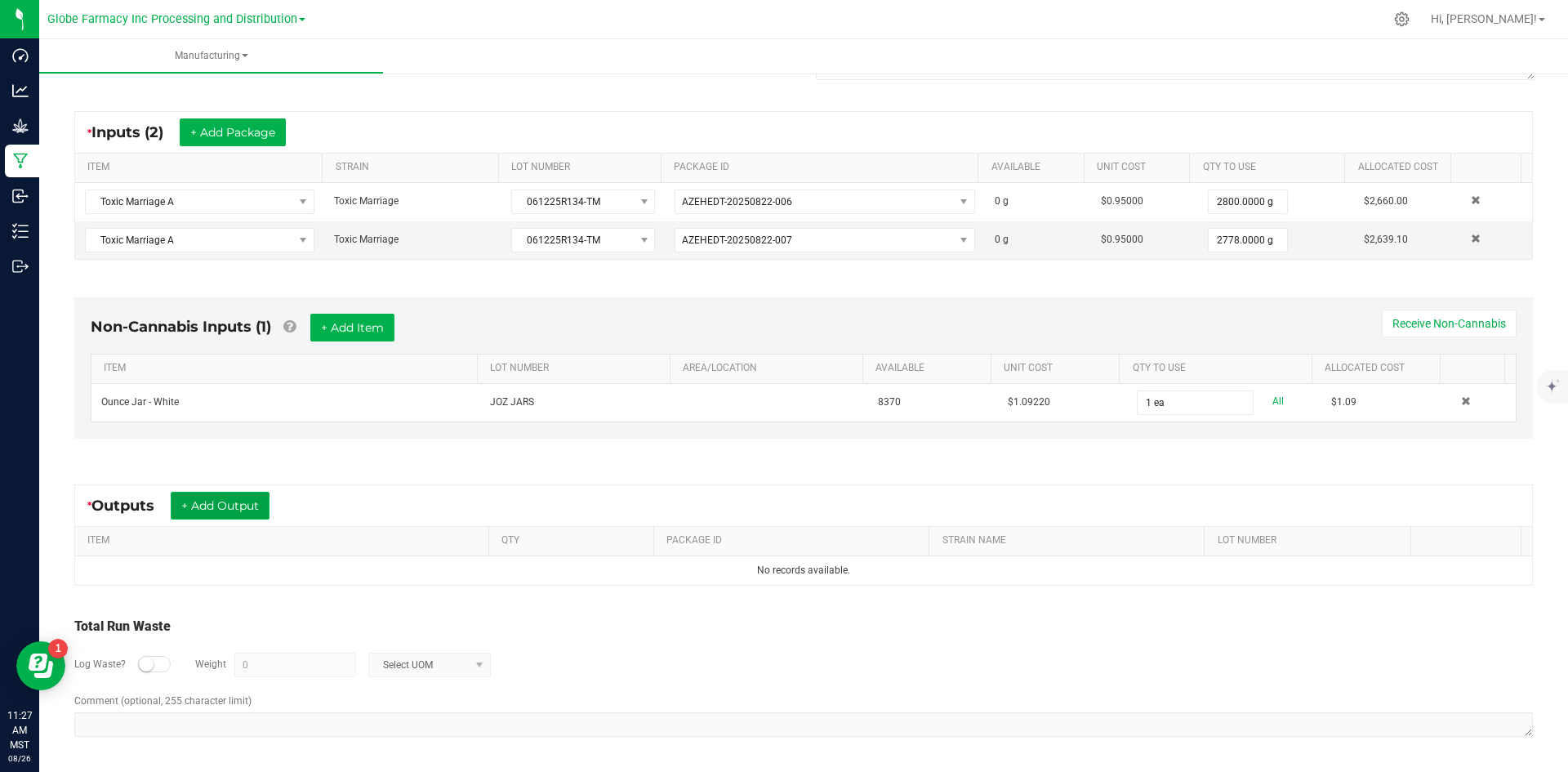
click at [244, 519] on button "+ Add Output" at bounding box center [220, 506] width 99 height 28
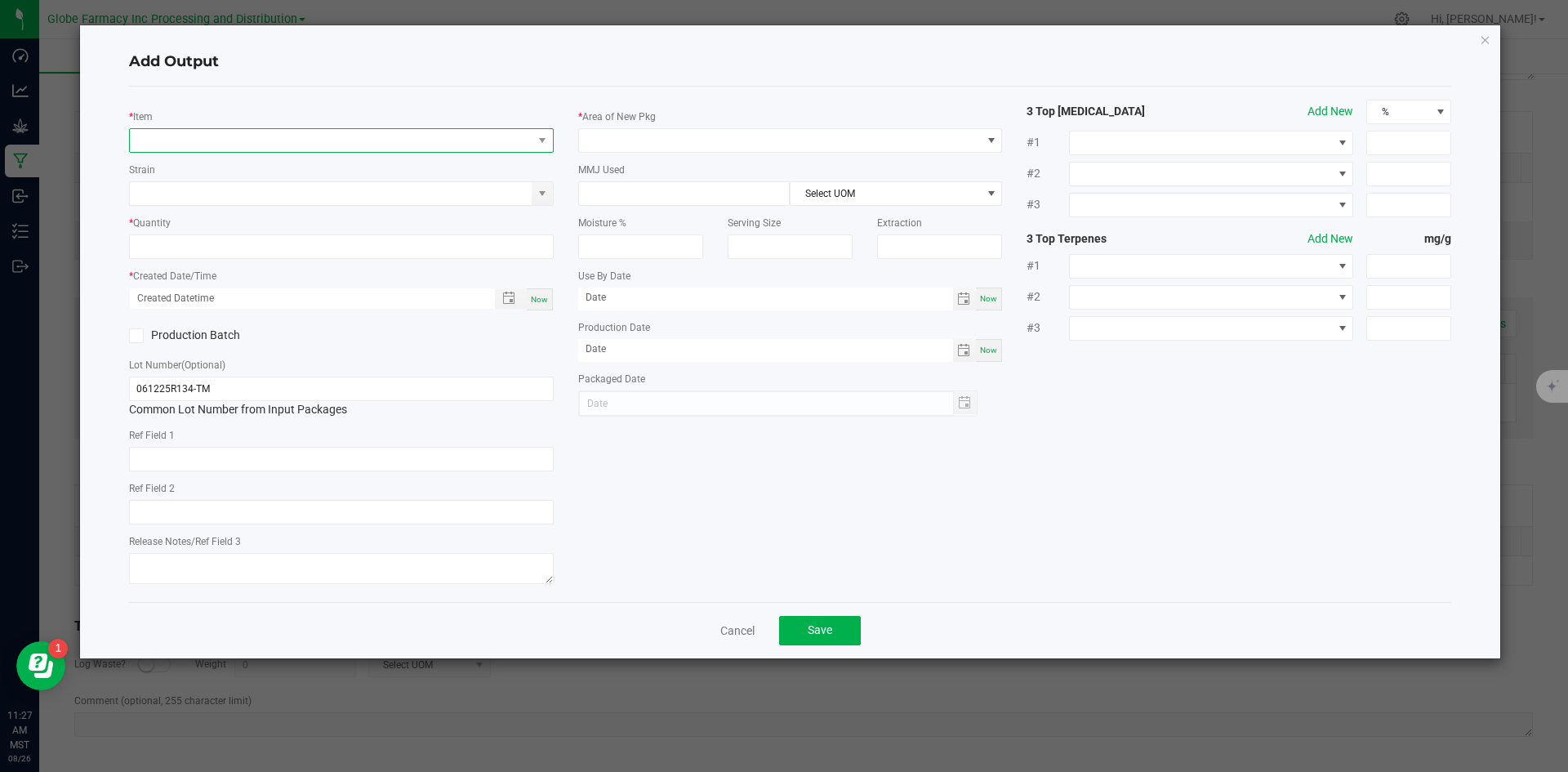
click at [254, 139] on span "NO DATA FOUND" at bounding box center [331, 141] width 403 height 23
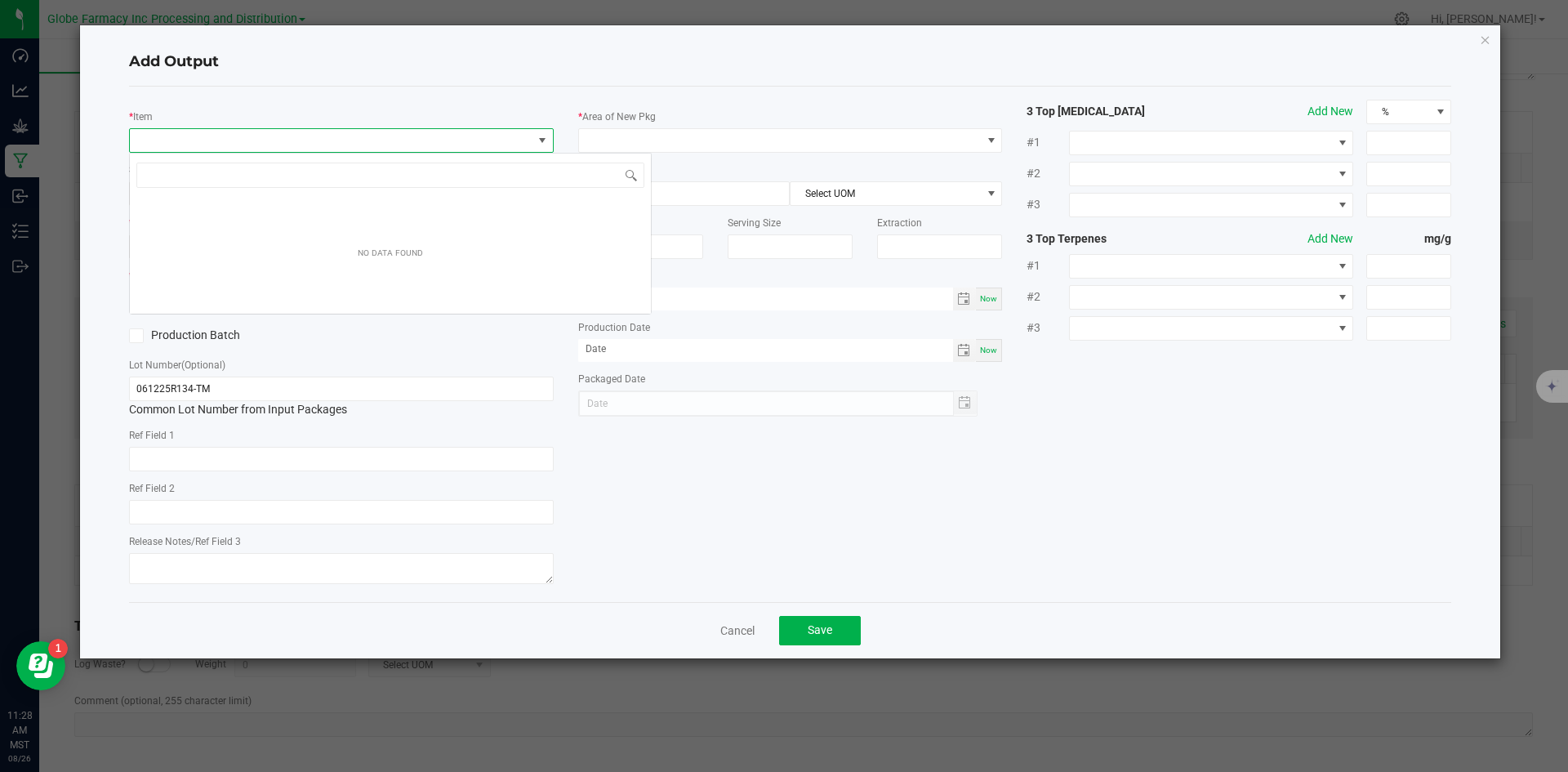
scroll to position [25, 425]
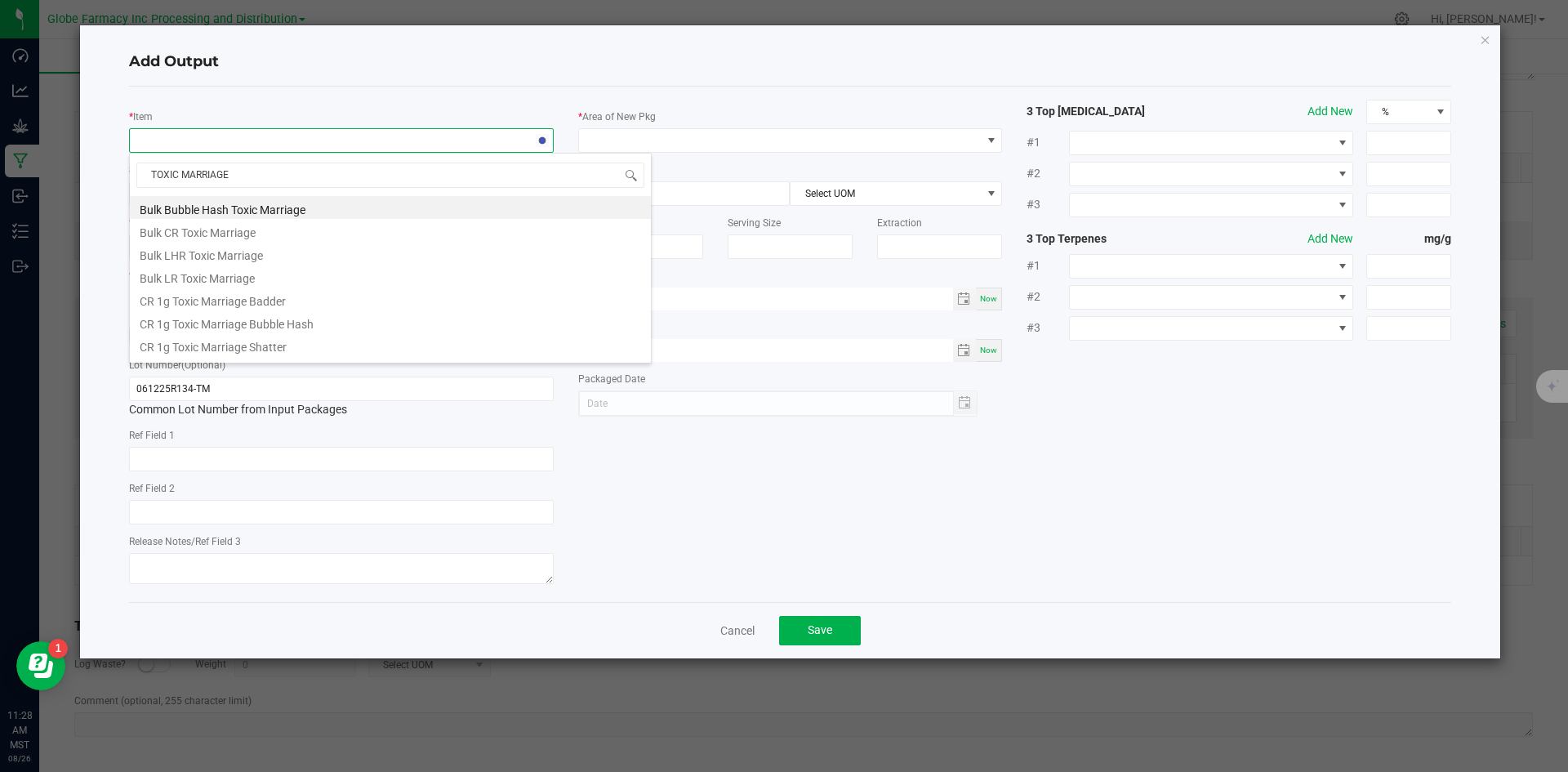
type input "TOXIC MARRIAGE B"
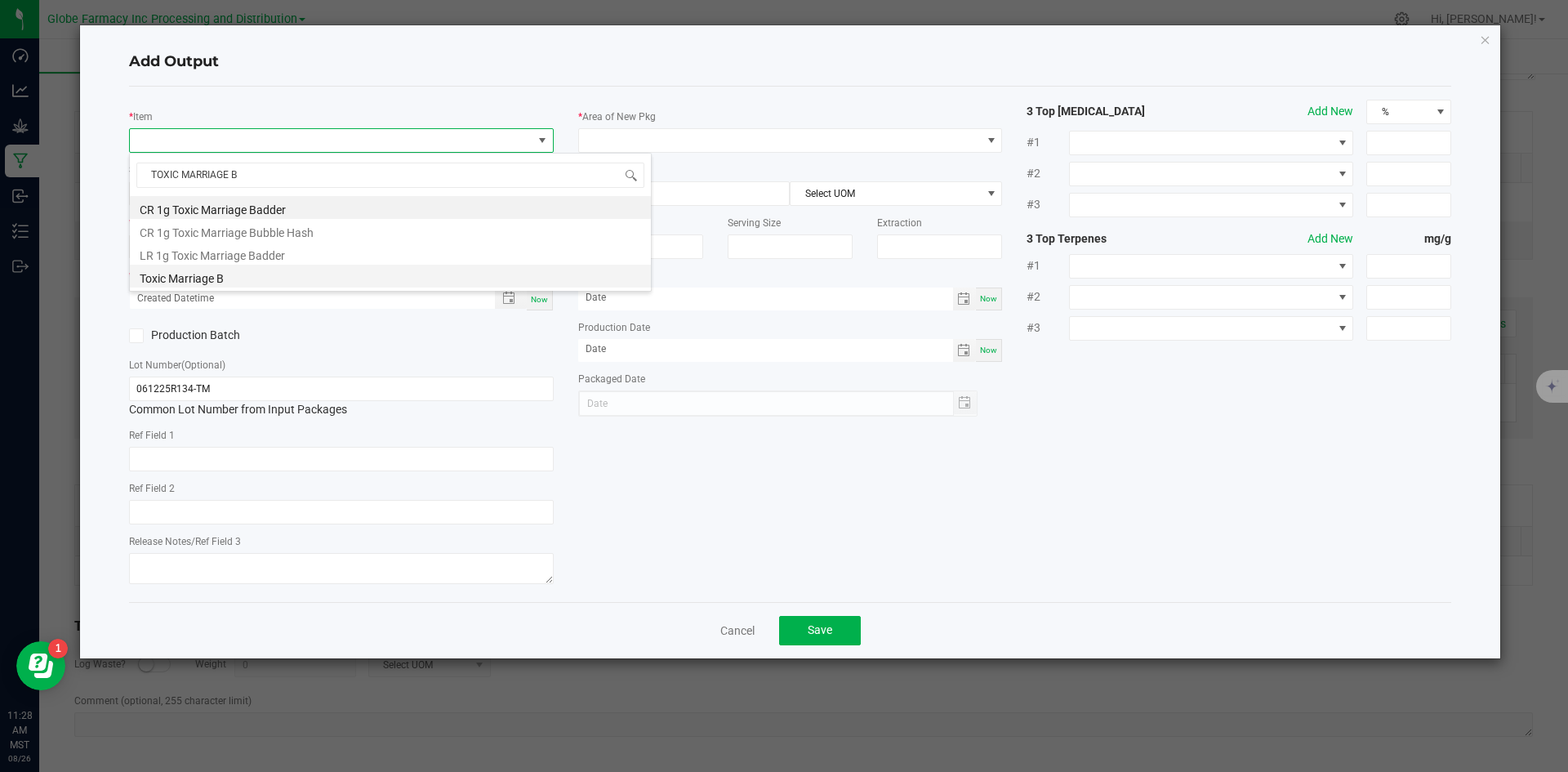
click at [248, 274] on li "Toxic Marriage B" at bounding box center [390, 276] width 521 height 23
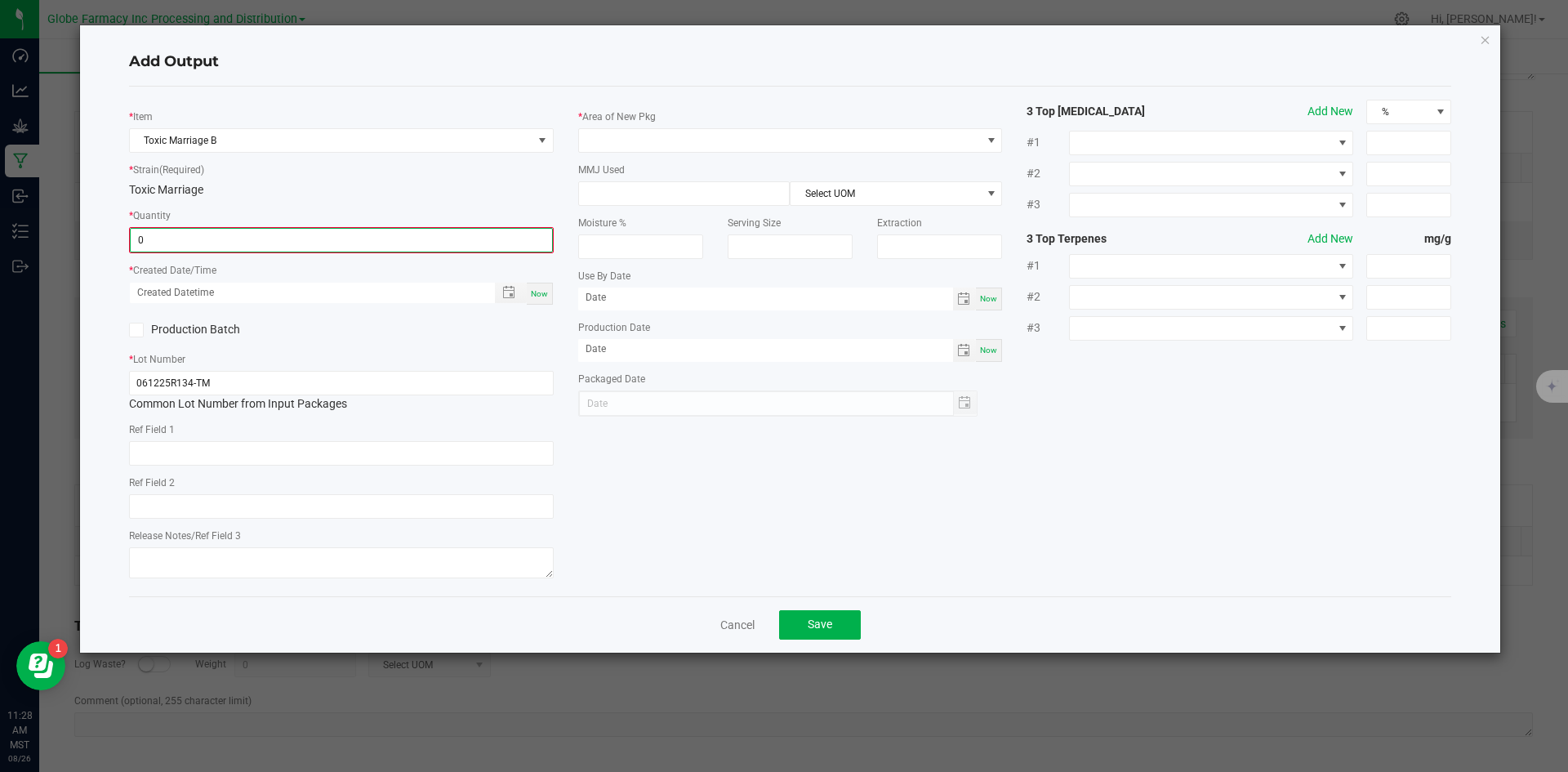
click at [320, 246] on input "0" at bounding box center [341, 240] width 421 height 23
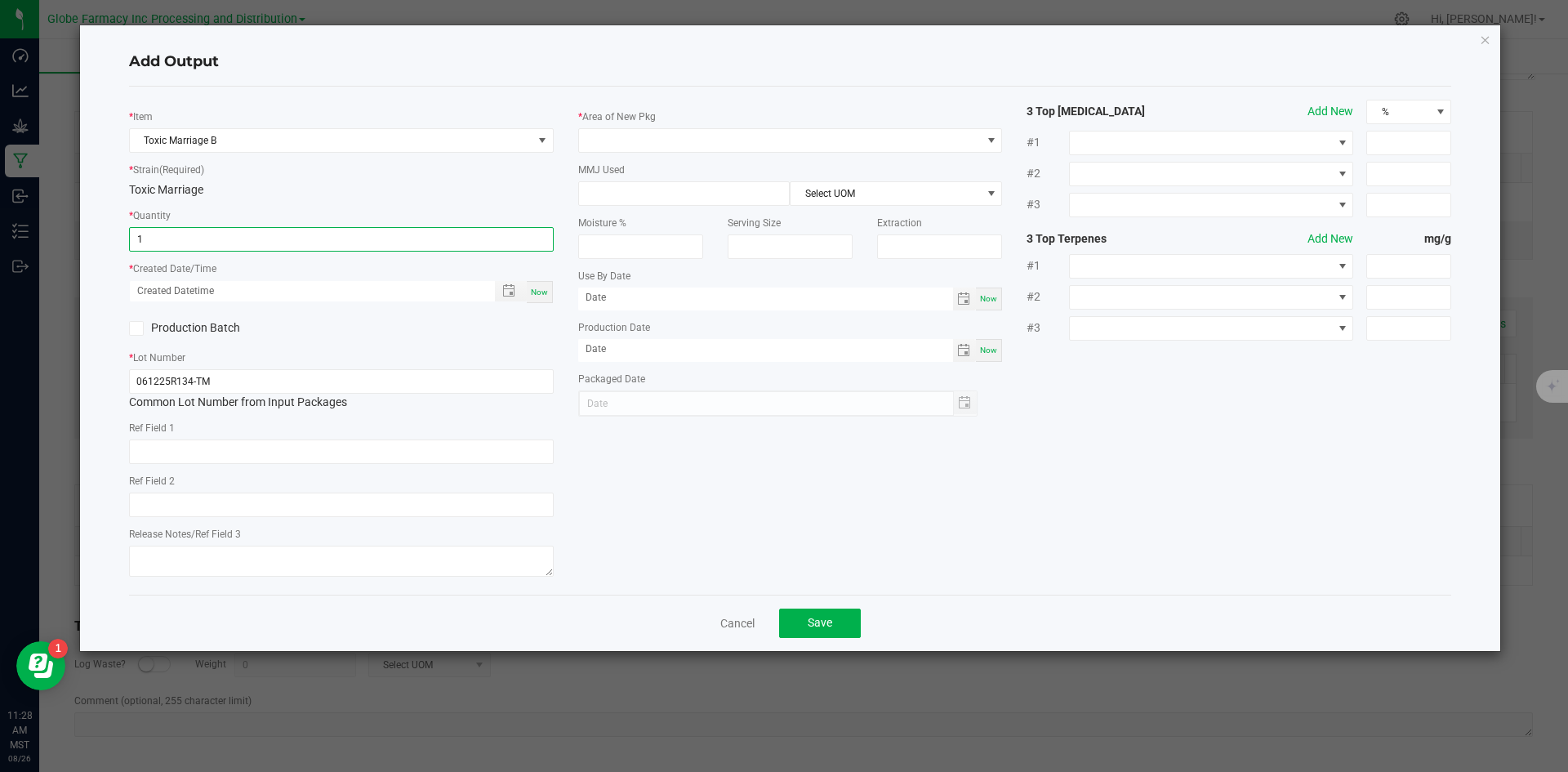
type input "1.0000 g"
click at [714, 124] on div "* Area of New Pkg" at bounding box center [791, 130] width 425 height 45
click at [714, 140] on span at bounding box center [781, 141] width 403 height 23
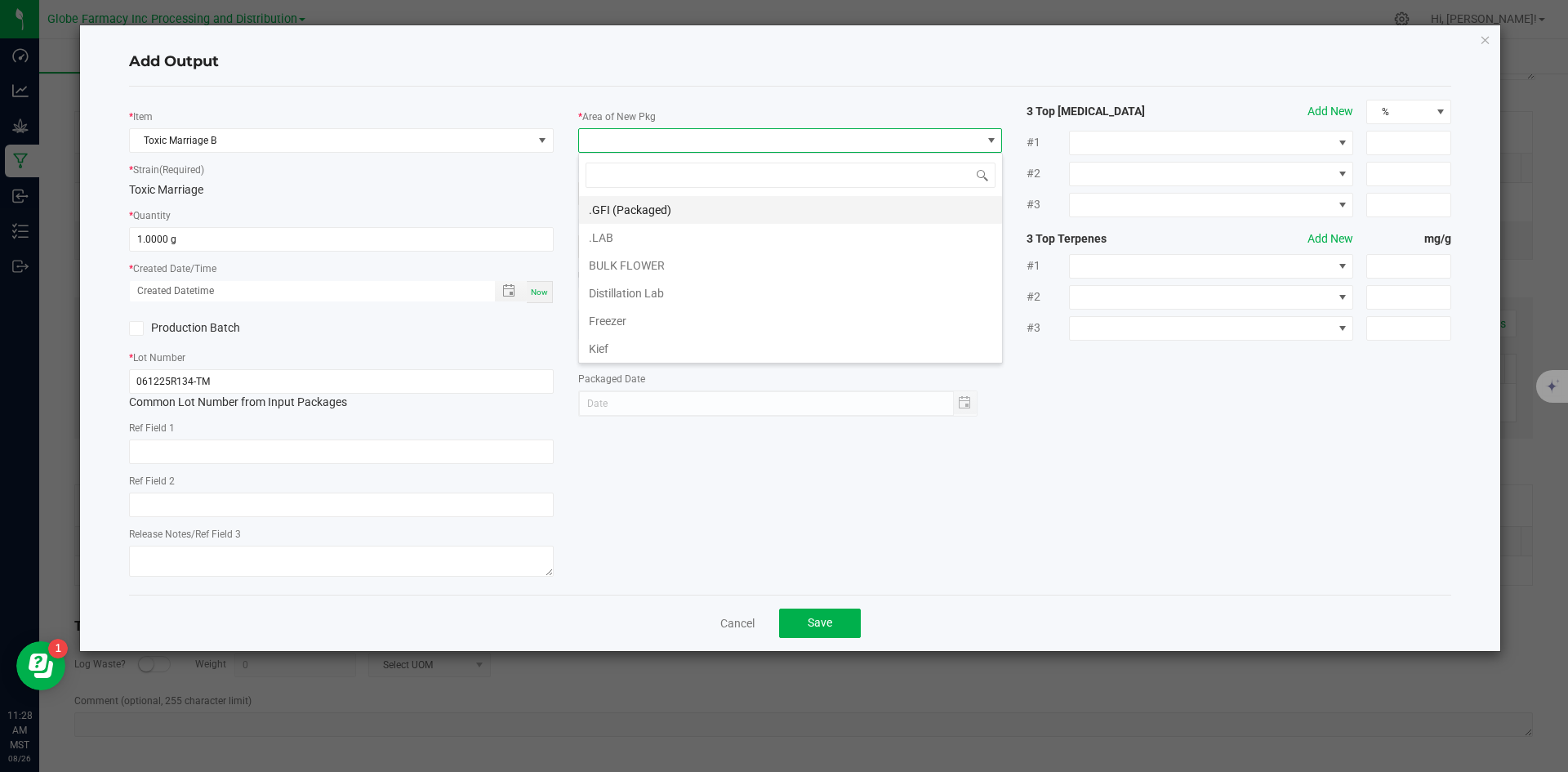
click at [673, 210] on li ".GFI (Packaged)" at bounding box center [791, 210] width 423 height 28
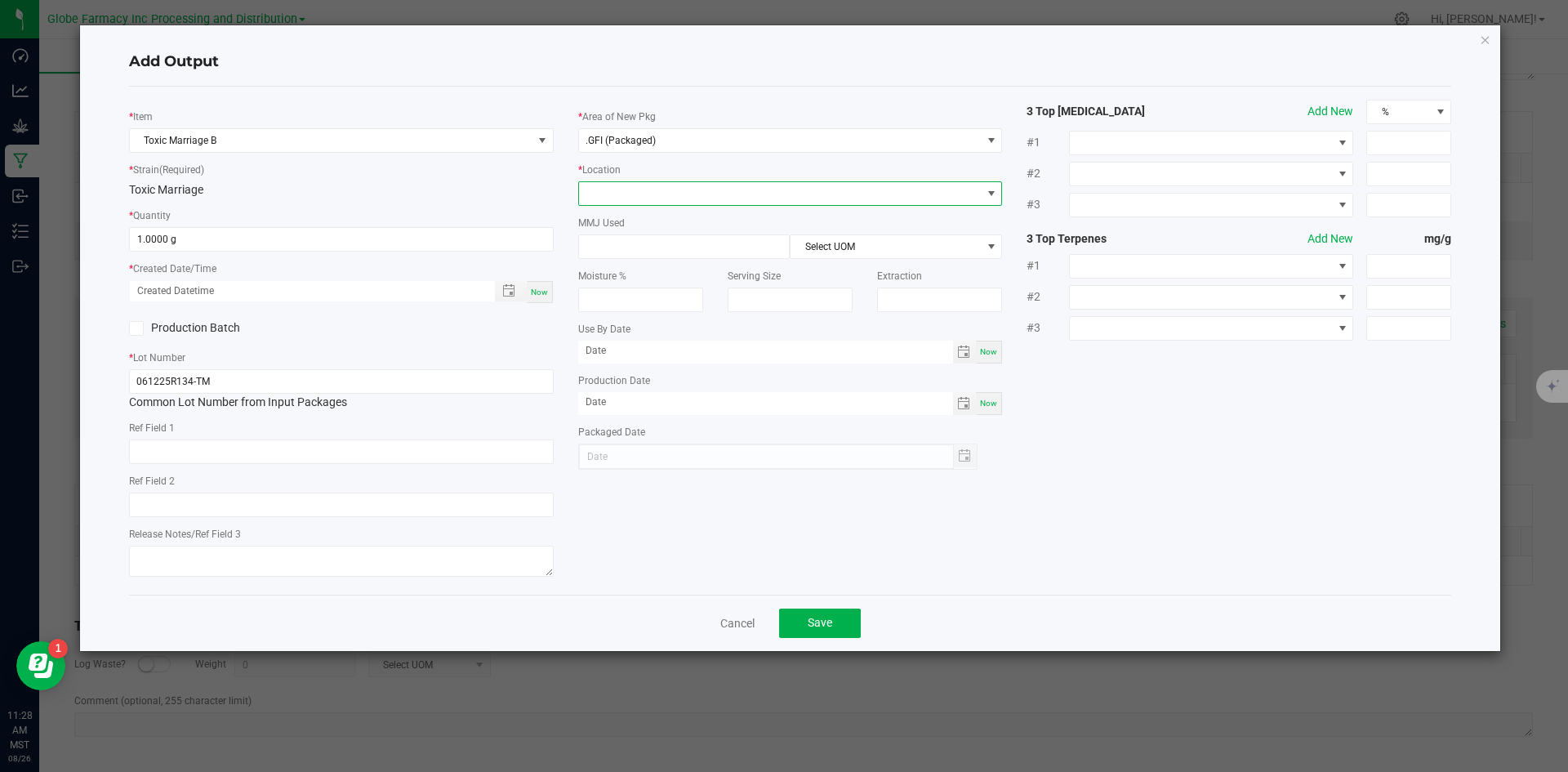
click at [665, 196] on span at bounding box center [781, 194] width 403 height 23
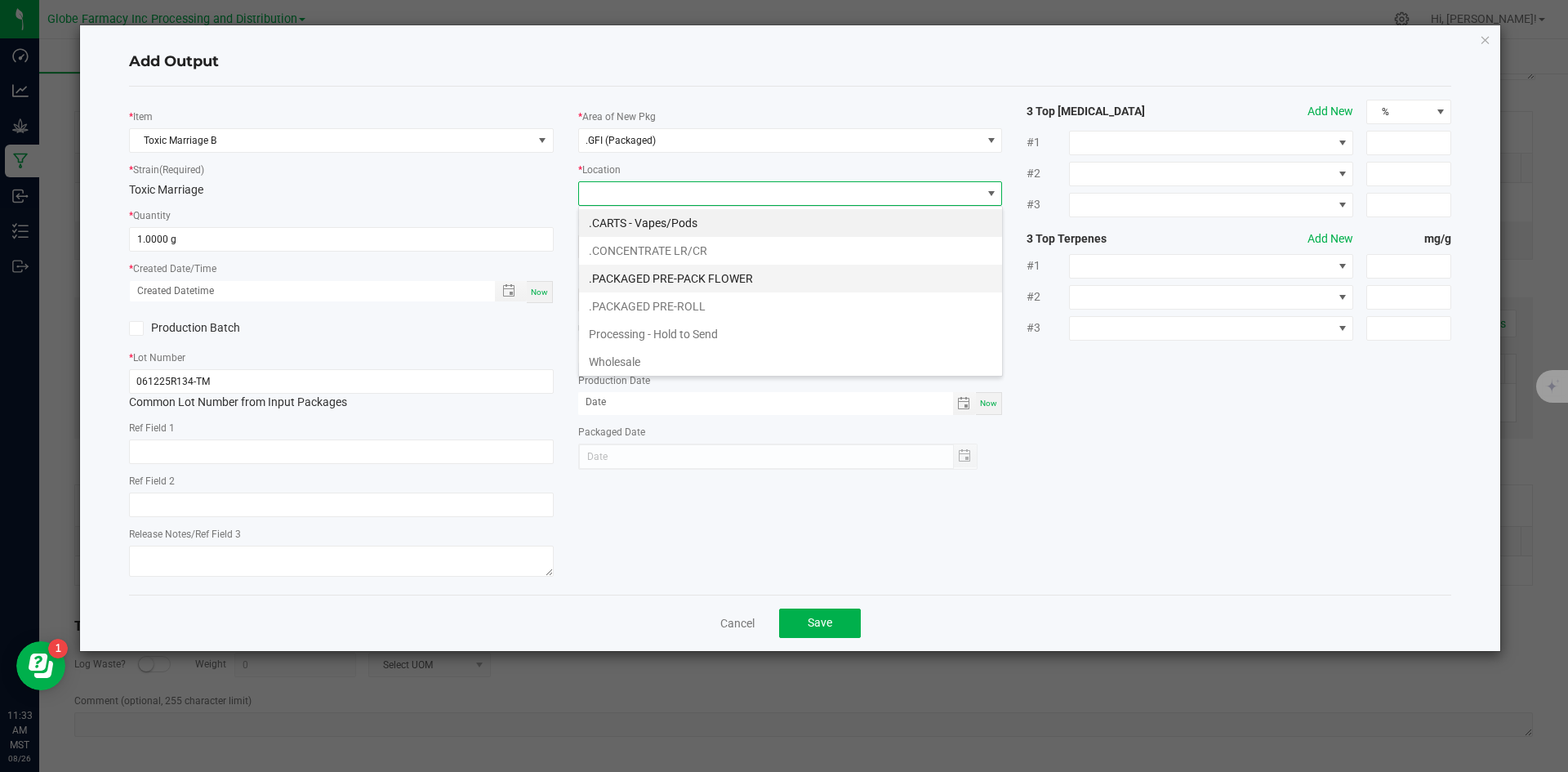
click at [707, 275] on li ".PACKAGED PRE-PACK FLOWER" at bounding box center [791, 278] width 423 height 28
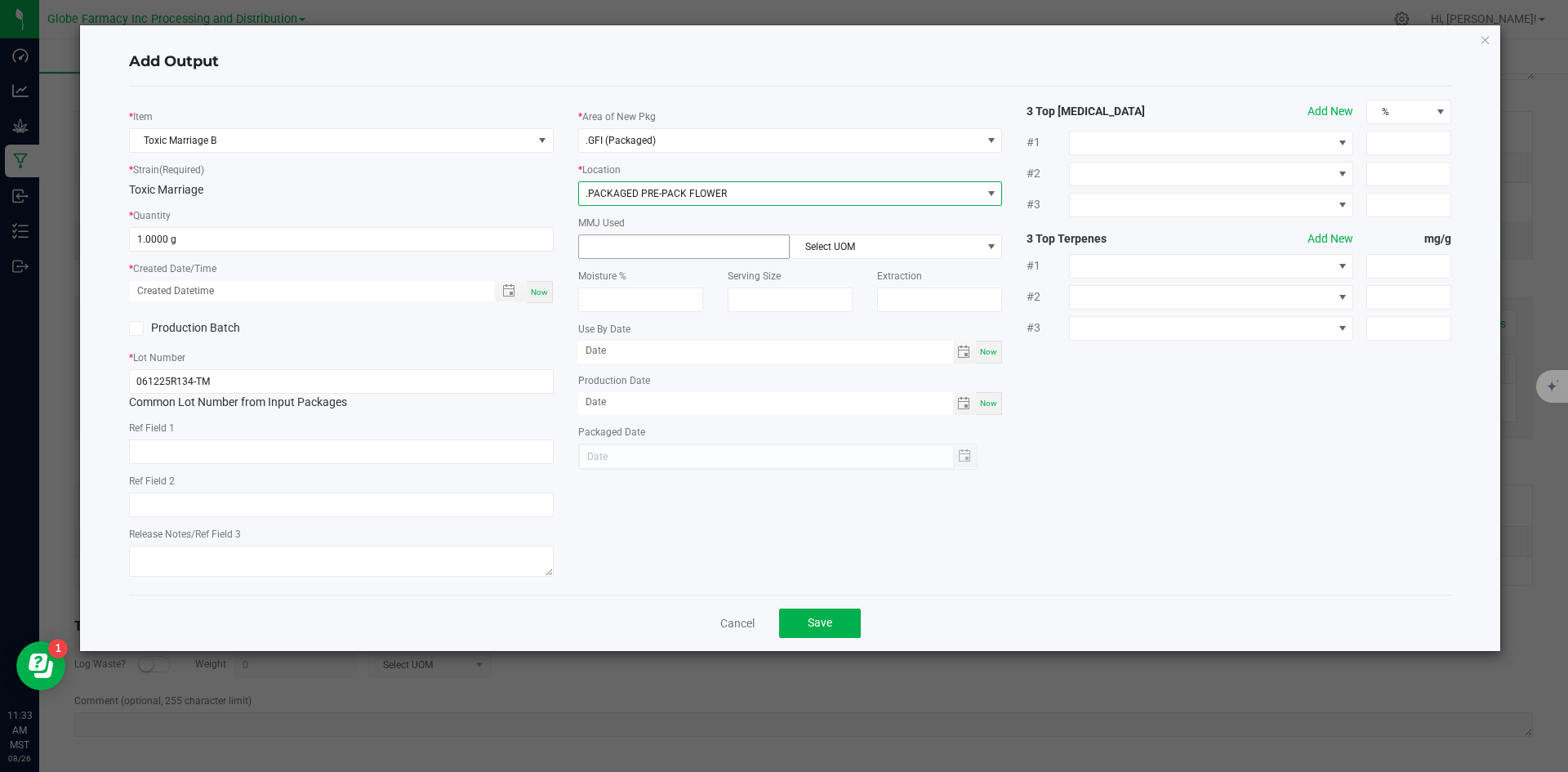
click at [599, 245] on input at bounding box center [685, 246] width 211 height 23
type input "28"
click at [824, 244] on span "Select UOM" at bounding box center [885, 246] width 191 height 23
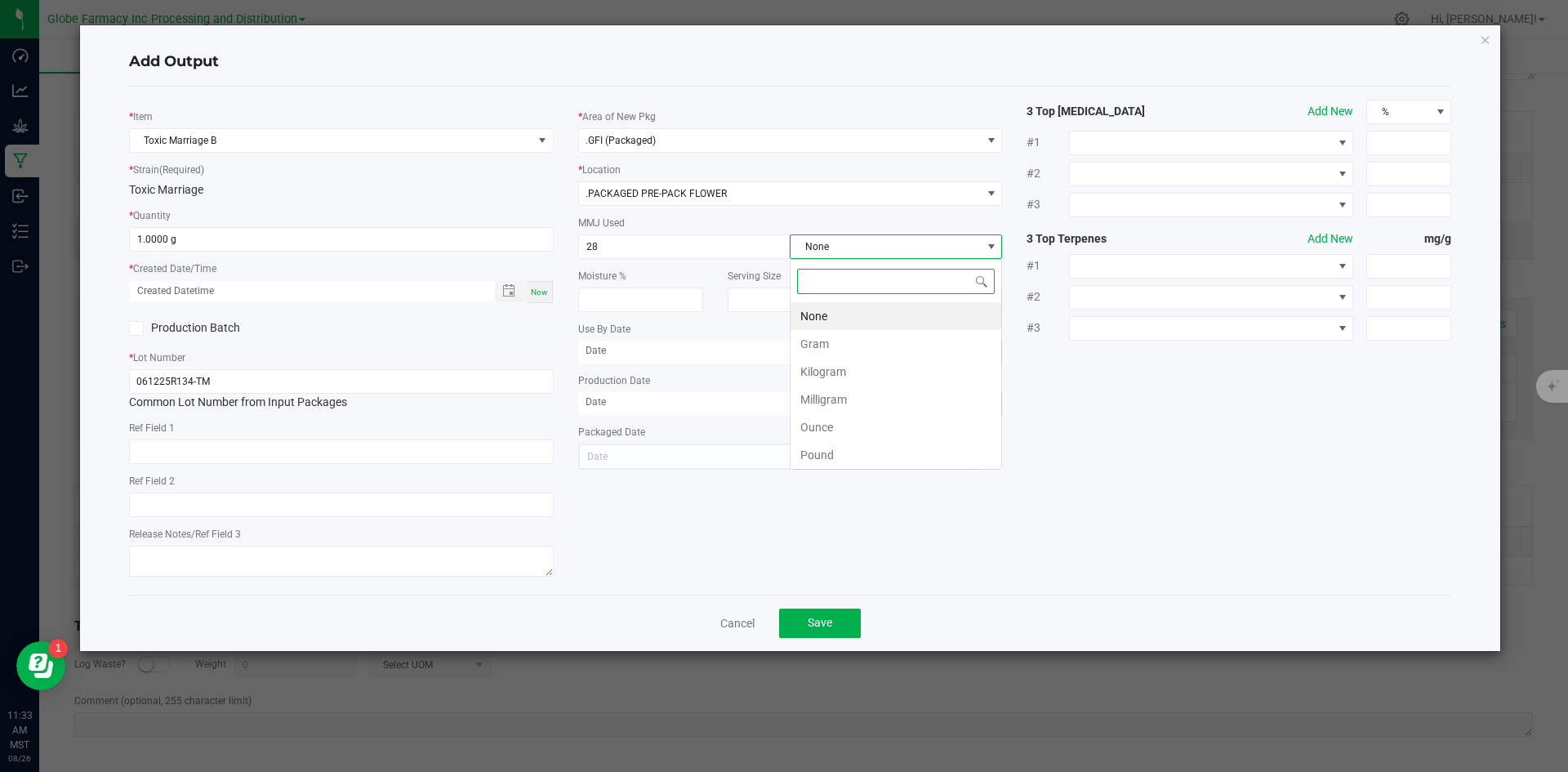
scroll to position [25, 213]
click at [833, 334] on li "Gram" at bounding box center [896, 344] width 211 height 28
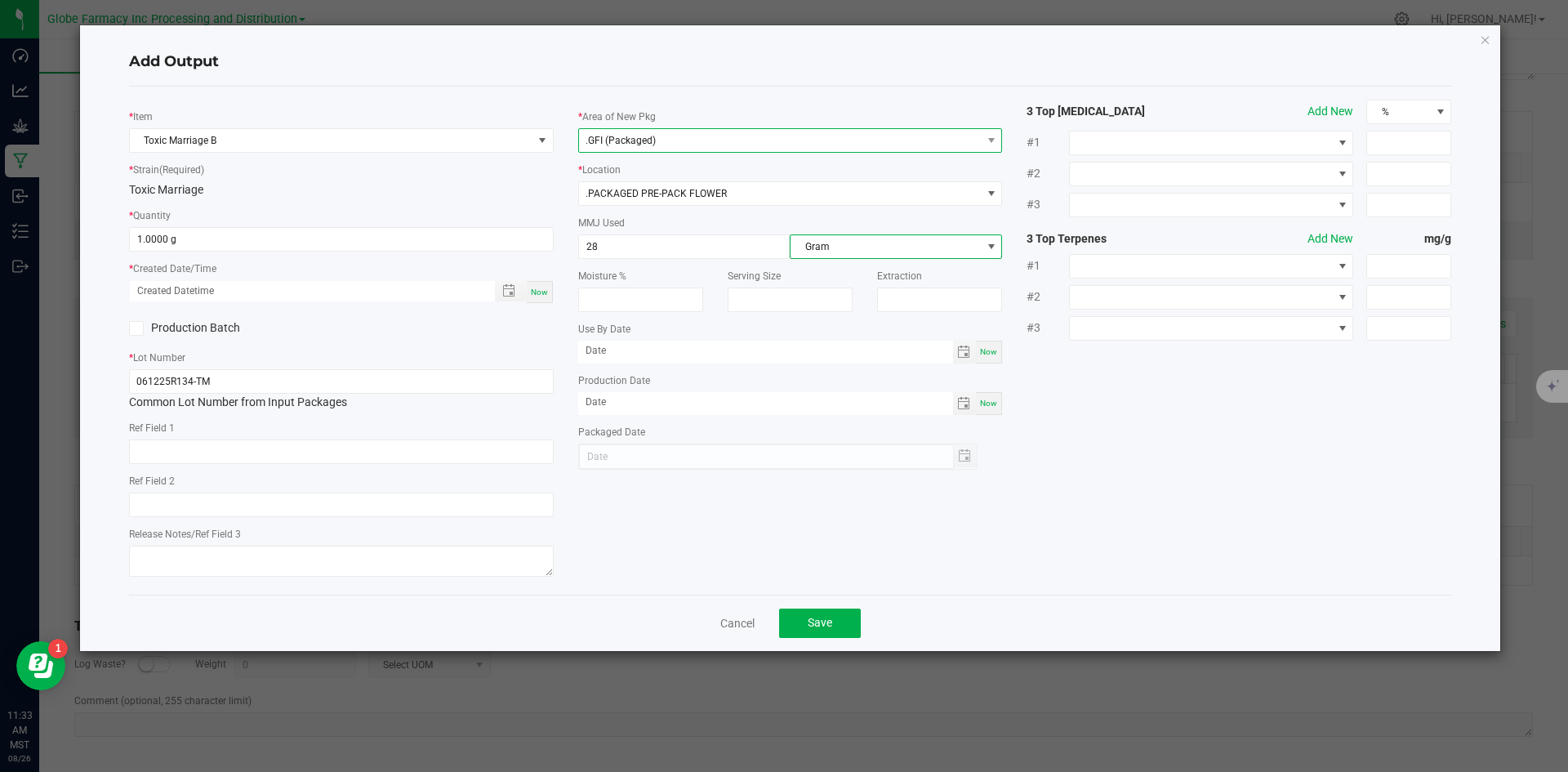
click at [625, 136] on span ".GFI (Packaged)" at bounding box center [621, 141] width 70 height 11
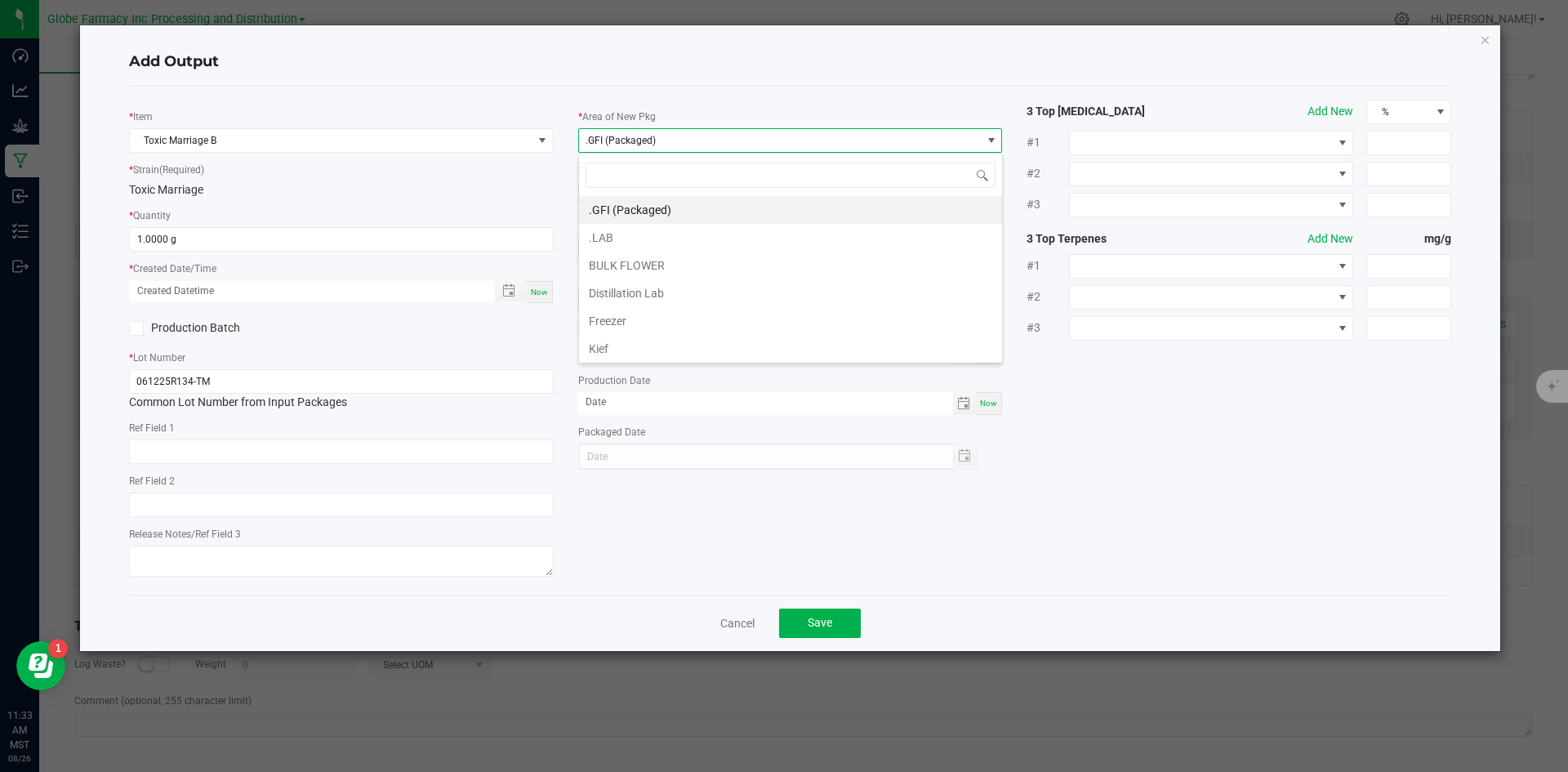
scroll to position [25, 425]
click at [624, 270] on li "BULK FLOWER" at bounding box center [791, 265] width 423 height 28
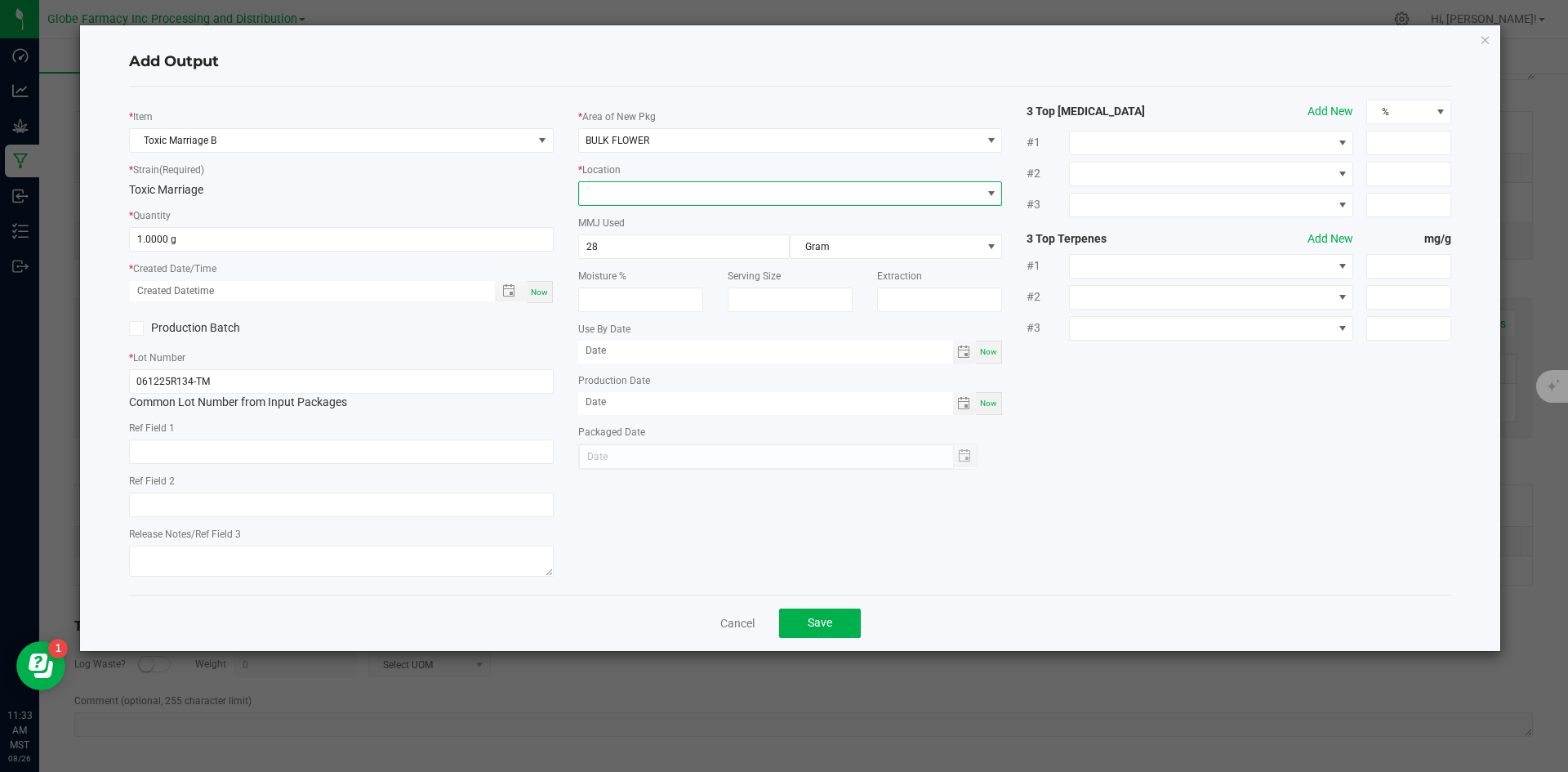
click at [629, 187] on span at bounding box center [781, 194] width 403 height 23
click at [627, 354] on li "Shake" at bounding box center [791, 362] width 423 height 28
click at [629, 246] on input "28" at bounding box center [685, 246] width 211 height 23
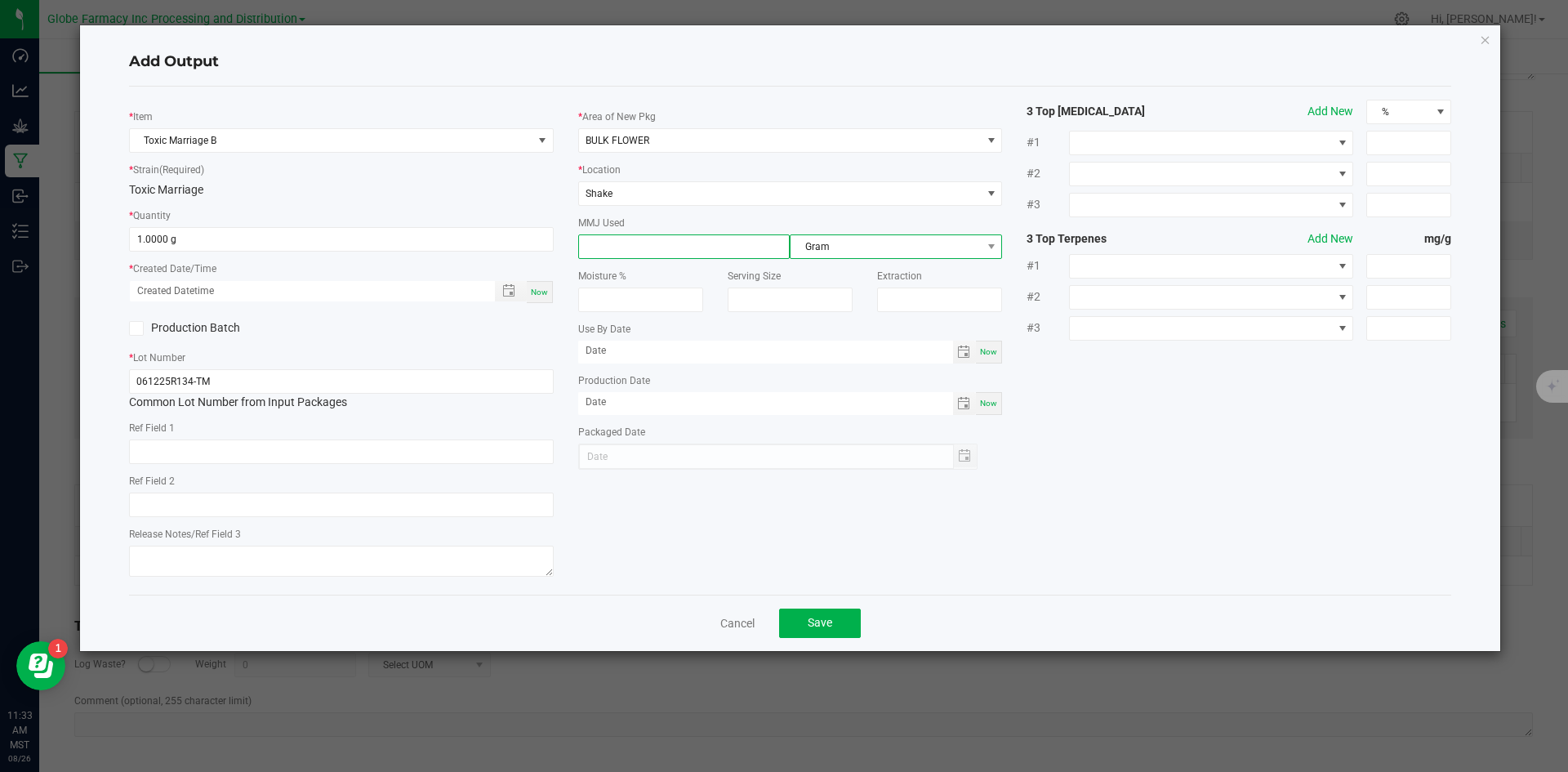
click at [817, 236] on span "Gram" at bounding box center [885, 246] width 191 height 23
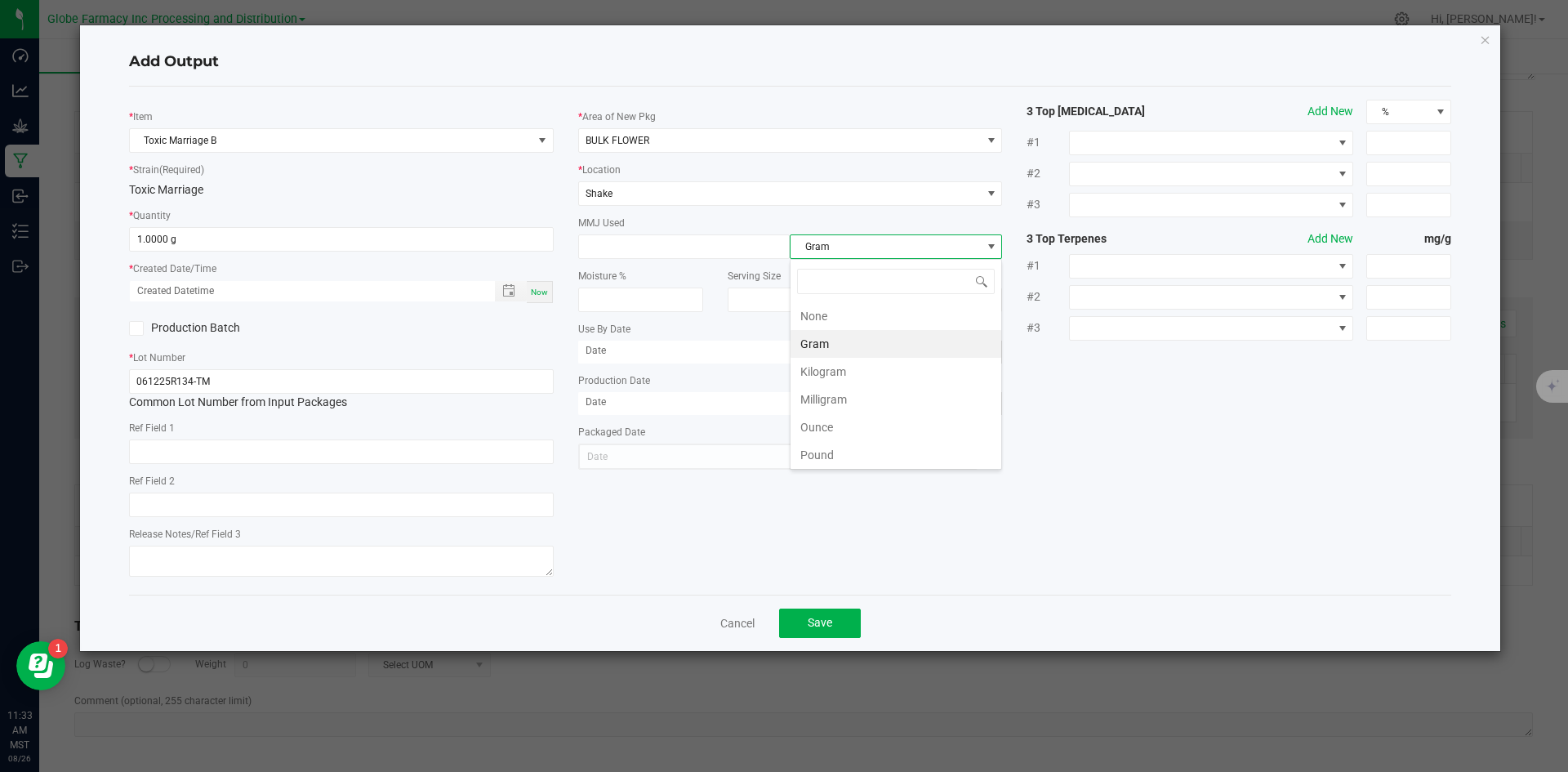
scroll to position [25, 213]
click at [807, 316] on li "None" at bounding box center [896, 316] width 211 height 28
click at [822, 631] on button "Save" at bounding box center [820, 624] width 82 height 29
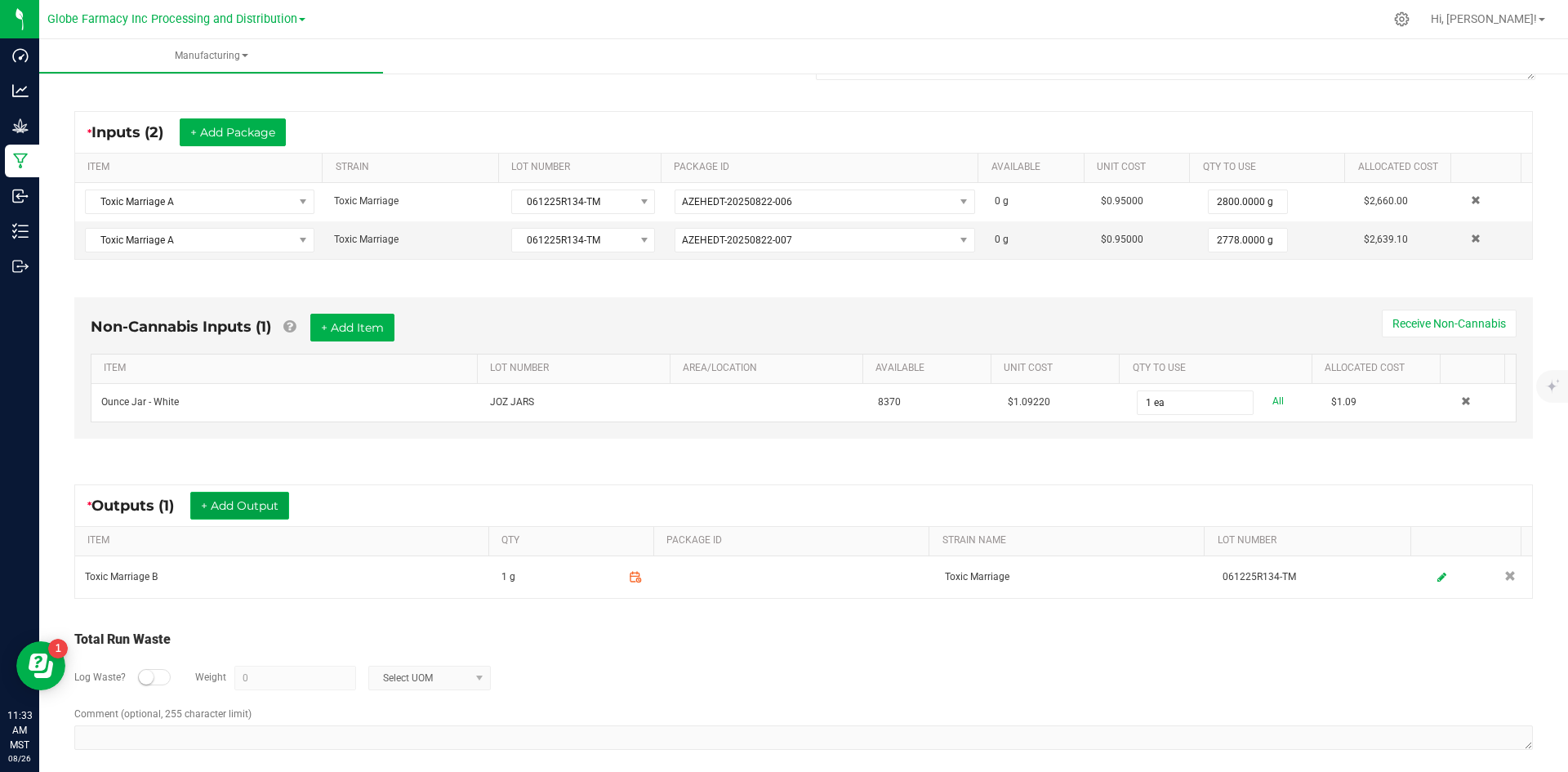
click at [275, 497] on button "+ Add Output" at bounding box center [240, 506] width 99 height 28
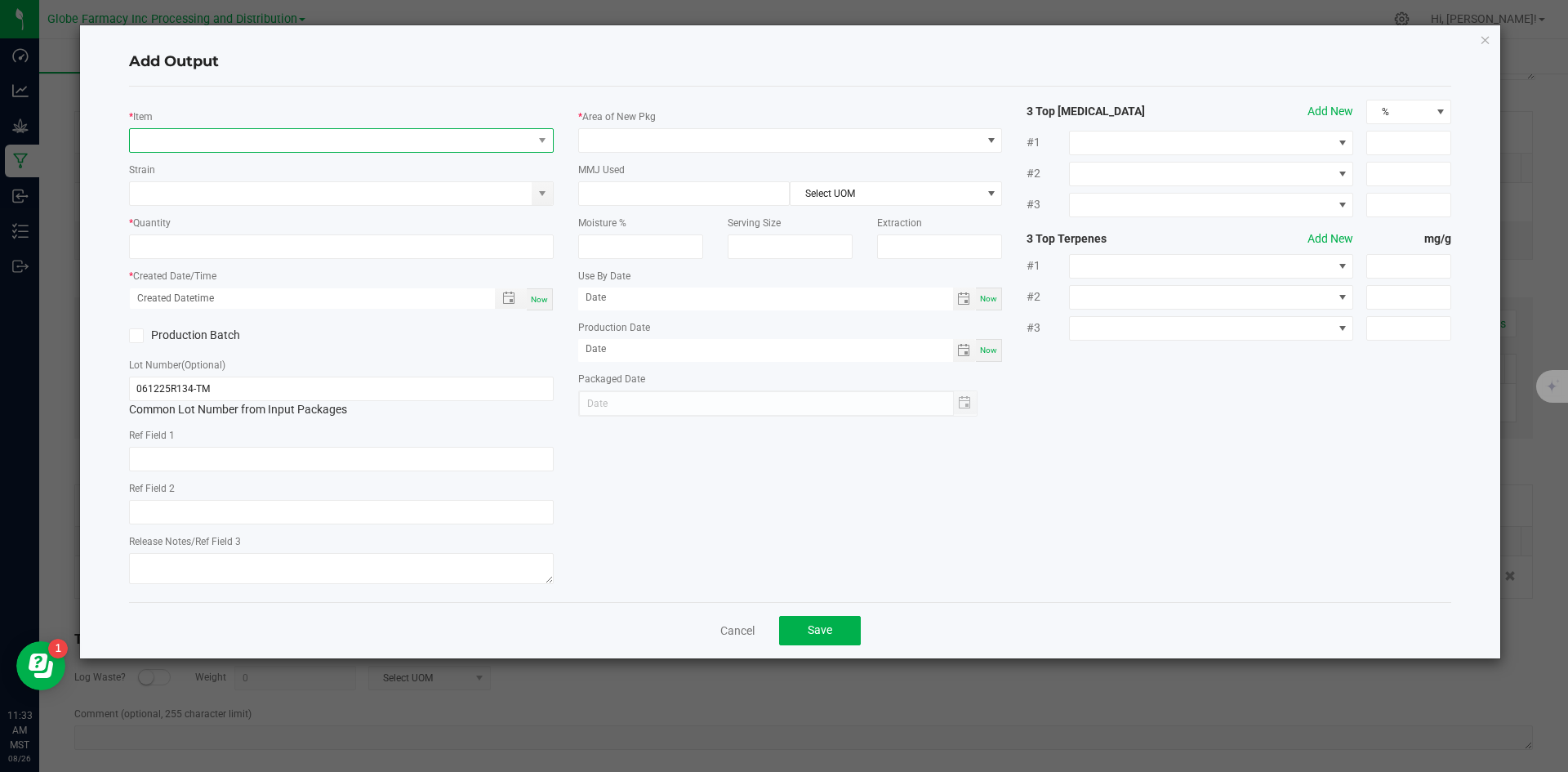
click at [253, 141] on span "NO DATA FOUND" at bounding box center [331, 141] width 403 height 23
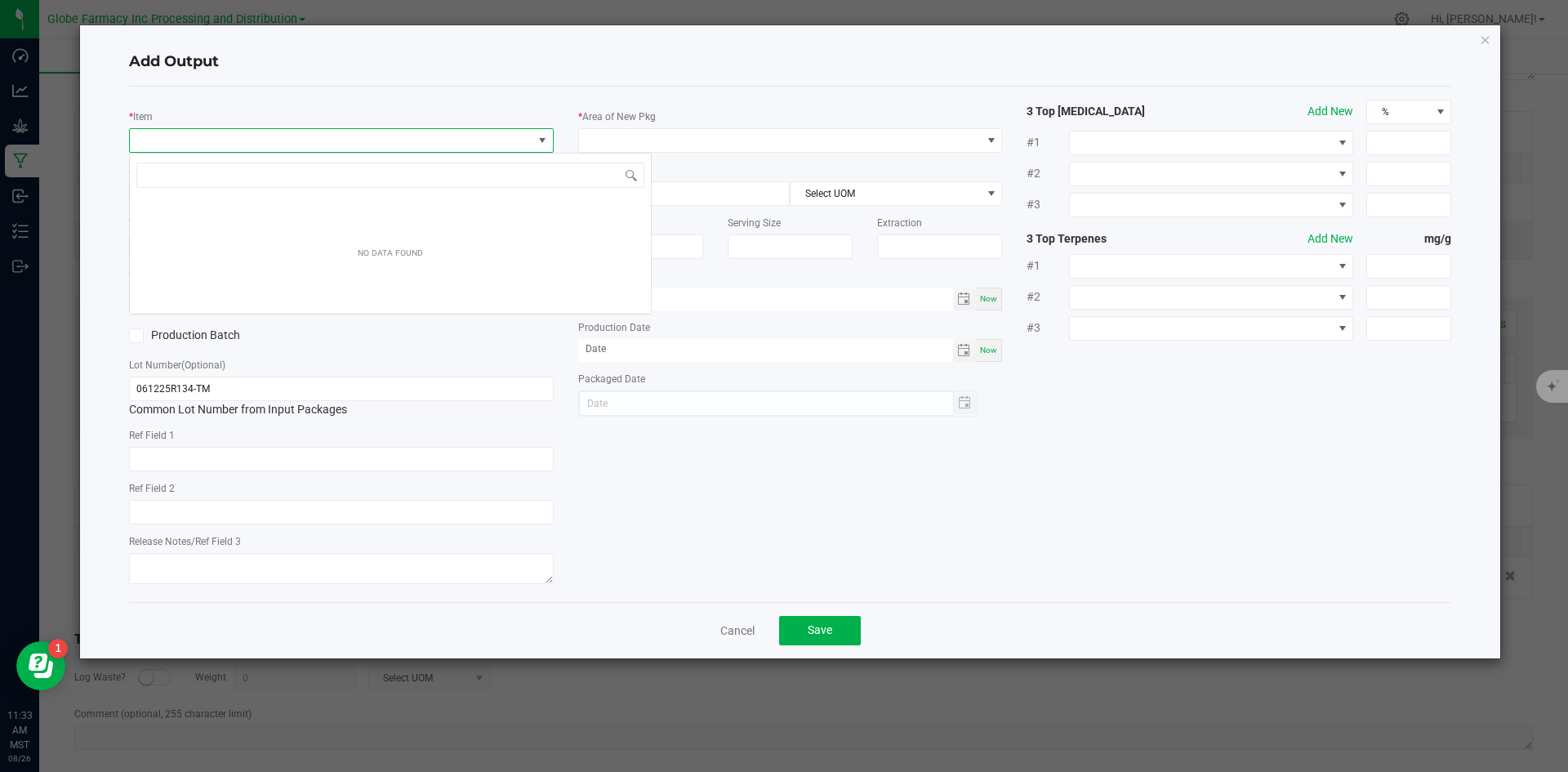
scroll to position [25, 425]
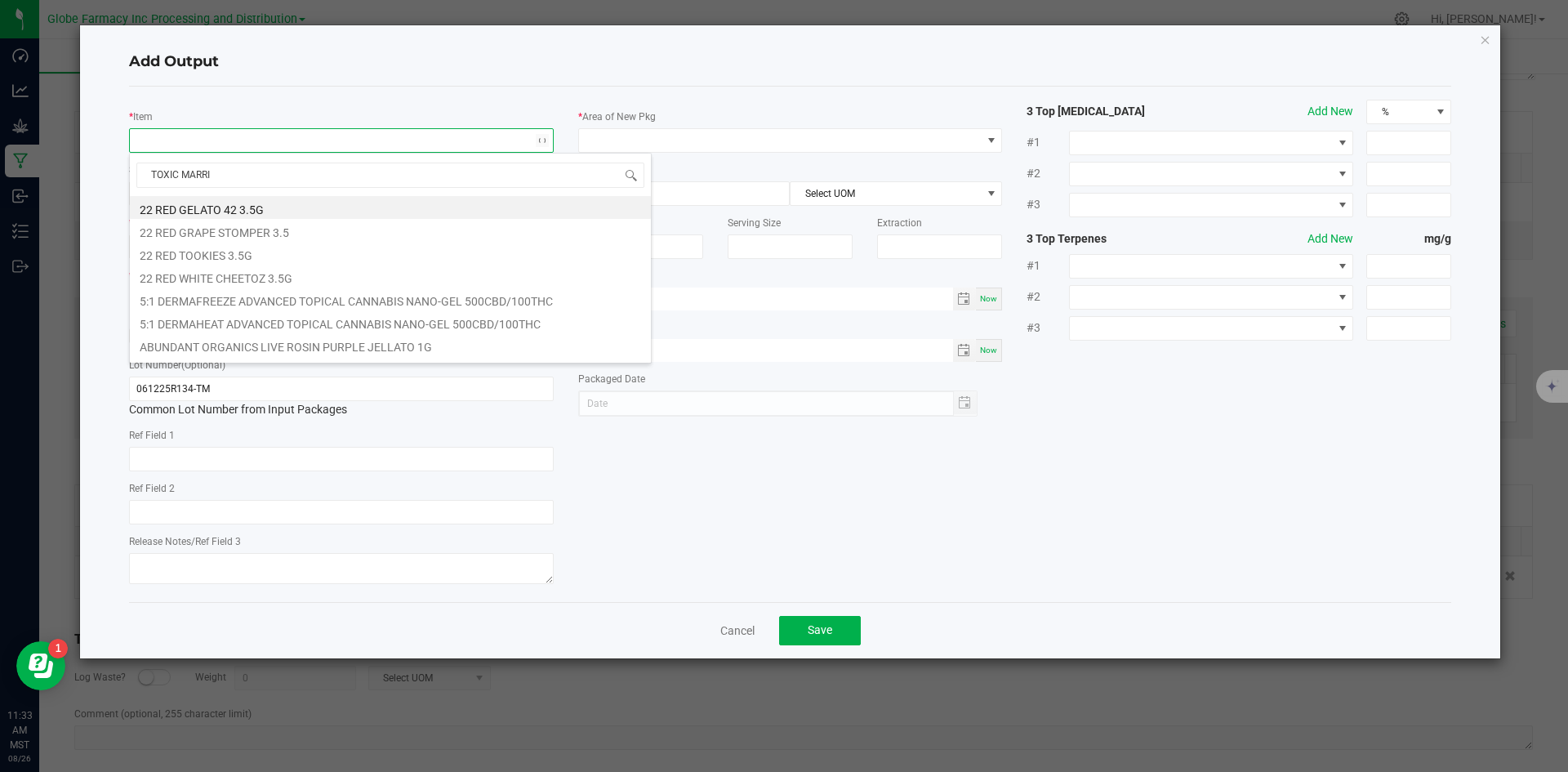
type input "TOXIC MARRIA"
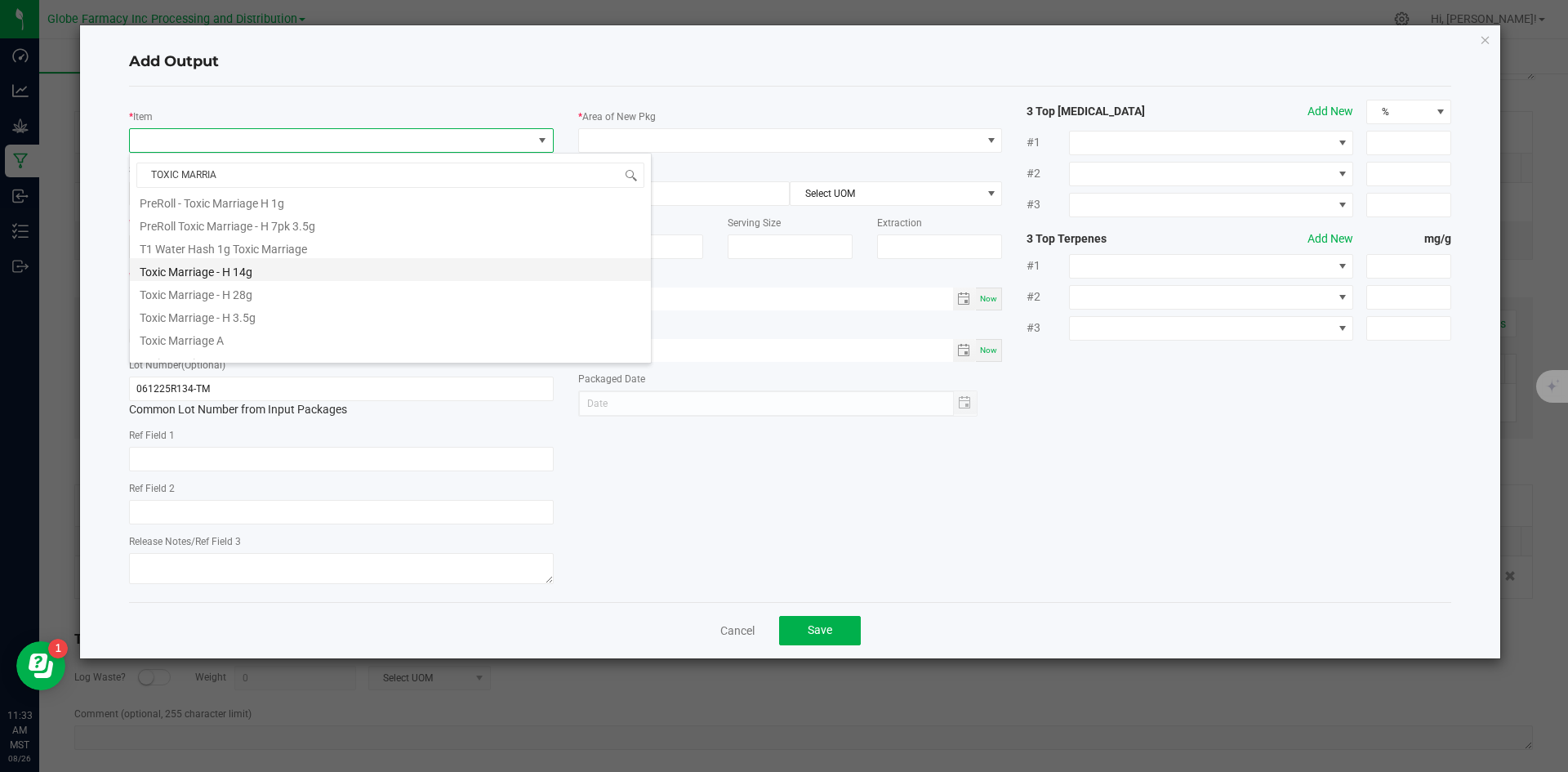
scroll to position [653, 0]
click at [275, 262] on li "Toxic Marriage - H 28g" at bounding box center [390, 263] width 521 height 23
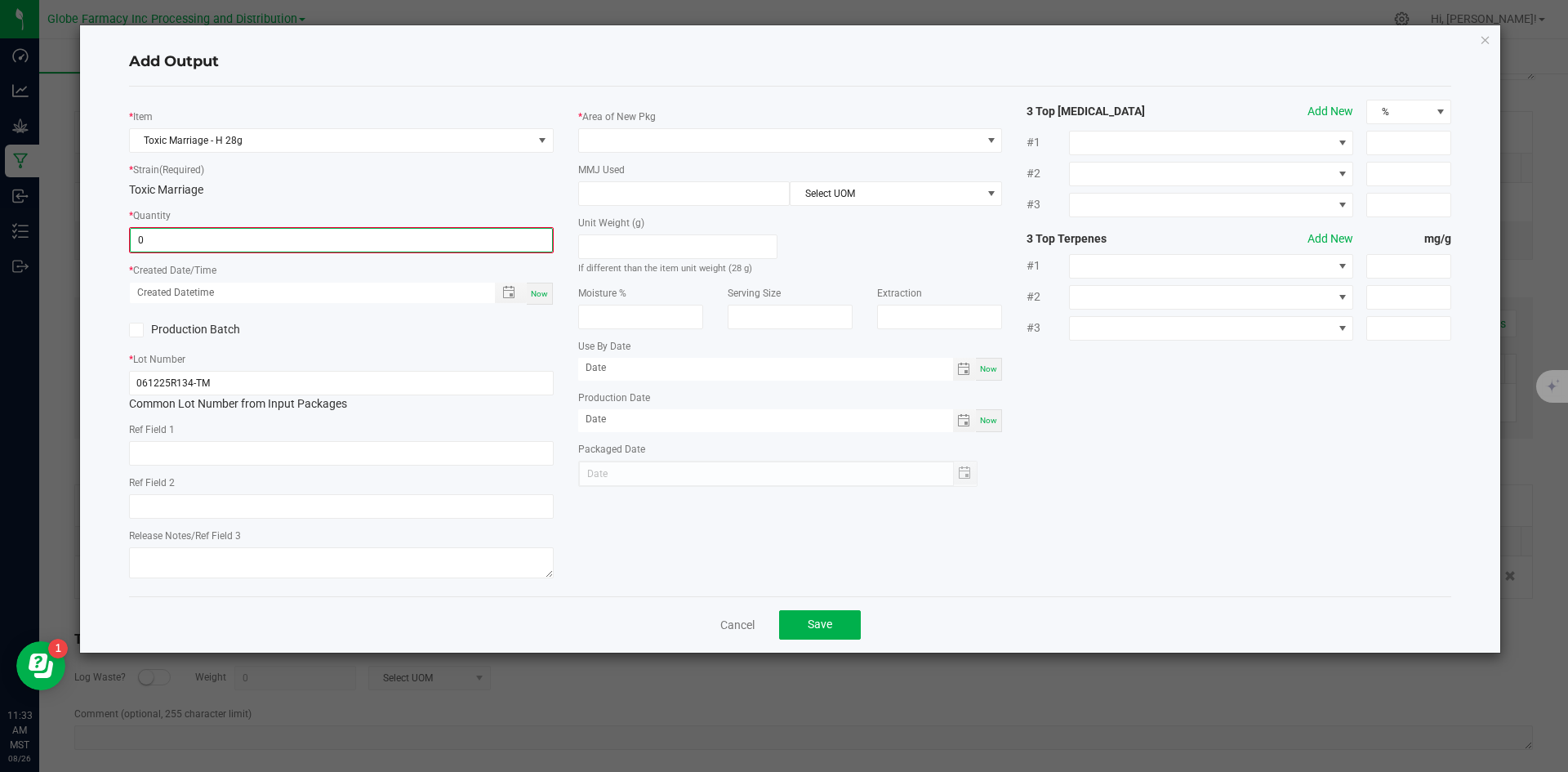
click at [273, 241] on input "0" at bounding box center [341, 240] width 421 height 23
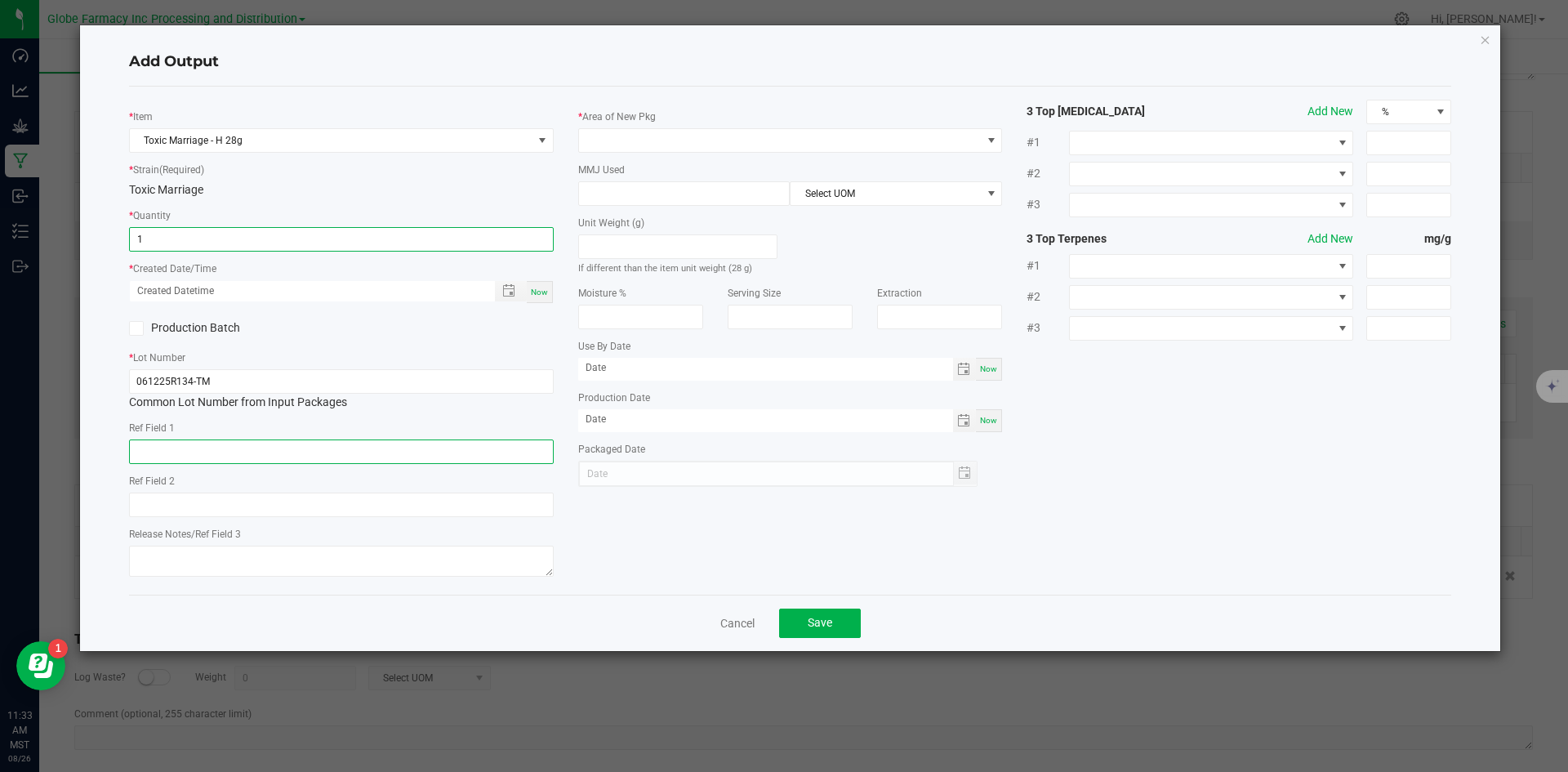
type input "1 ea"
click at [205, 450] on input "text" at bounding box center [341, 452] width 425 height 25
type input "FLOWER"
type input "TOXIC MARRIAGE"
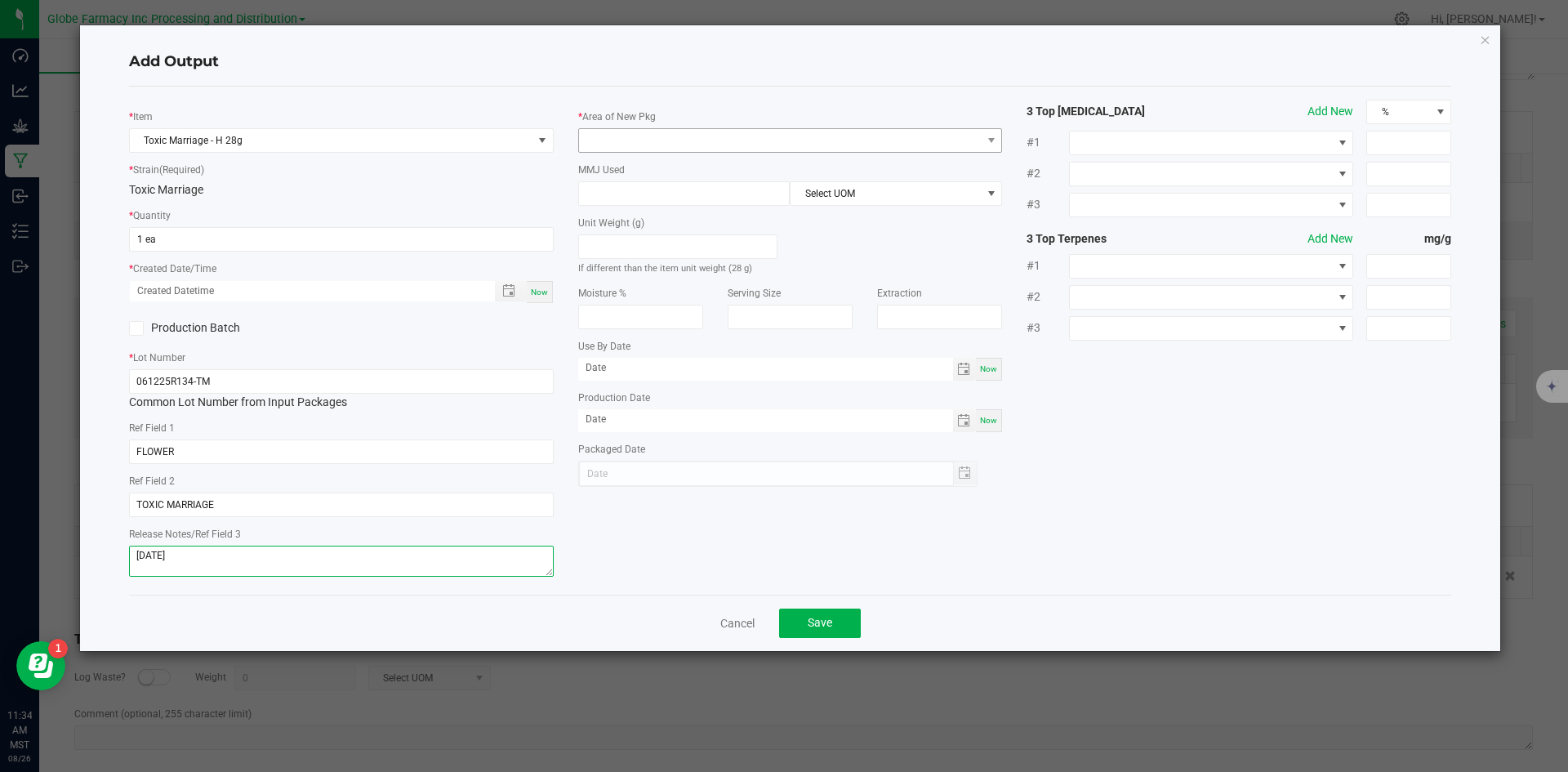
type textarea "[DATE]"
click at [674, 135] on span at bounding box center [781, 141] width 403 height 23
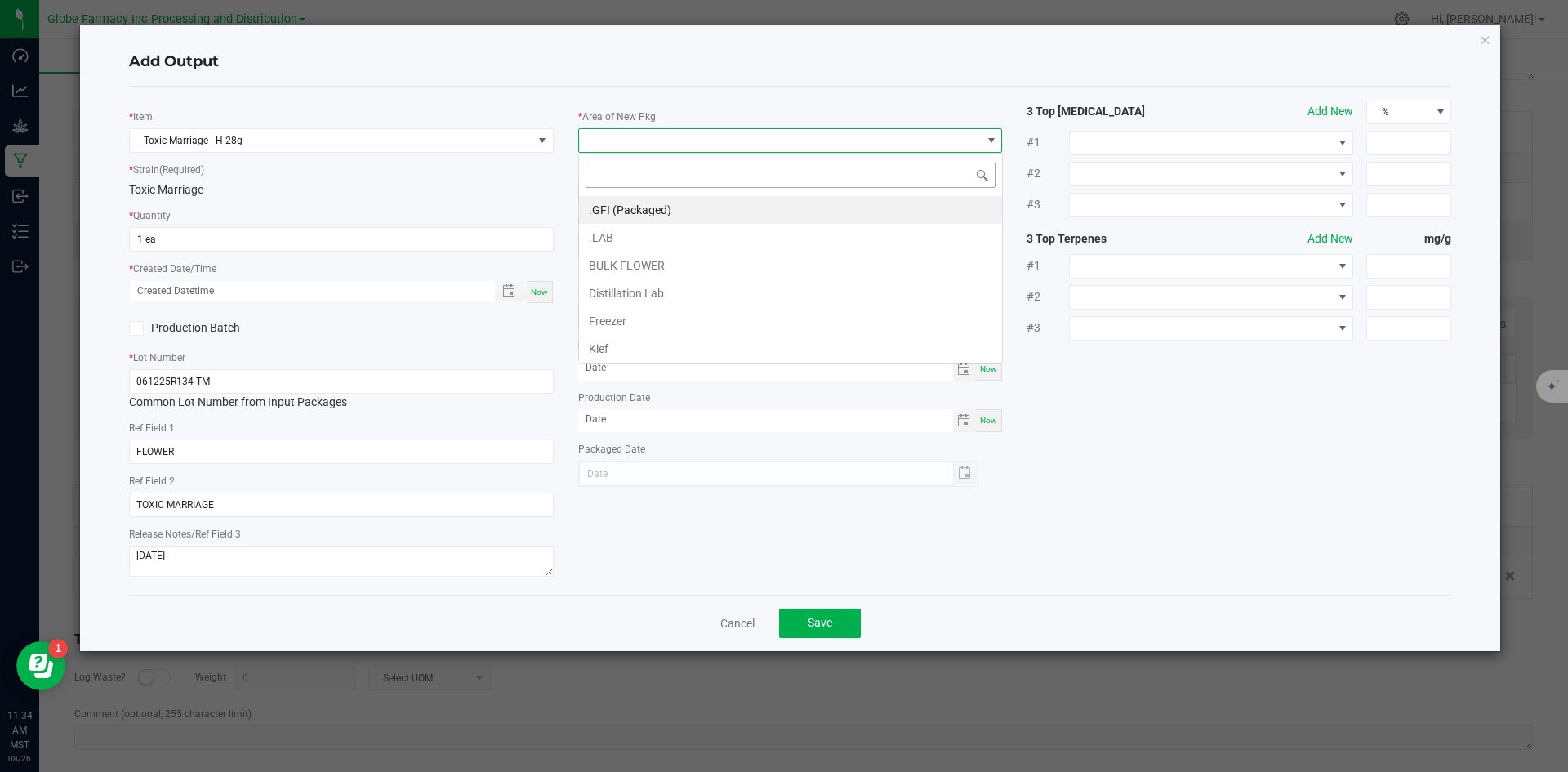
scroll to position [25, 425]
click at [638, 215] on li ".GFI (Packaged)" at bounding box center [791, 210] width 423 height 28
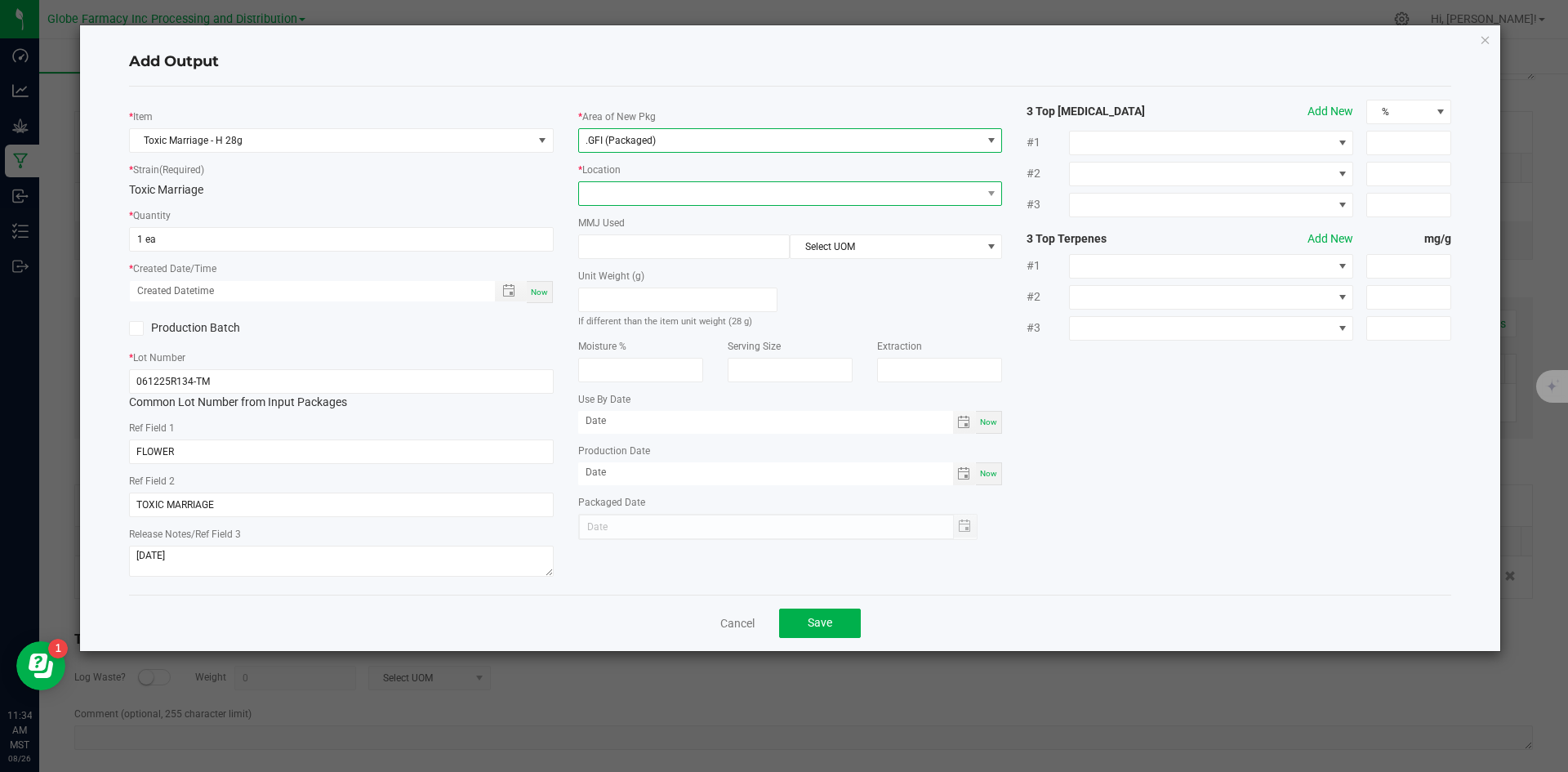
click at [643, 187] on span at bounding box center [781, 194] width 403 height 23
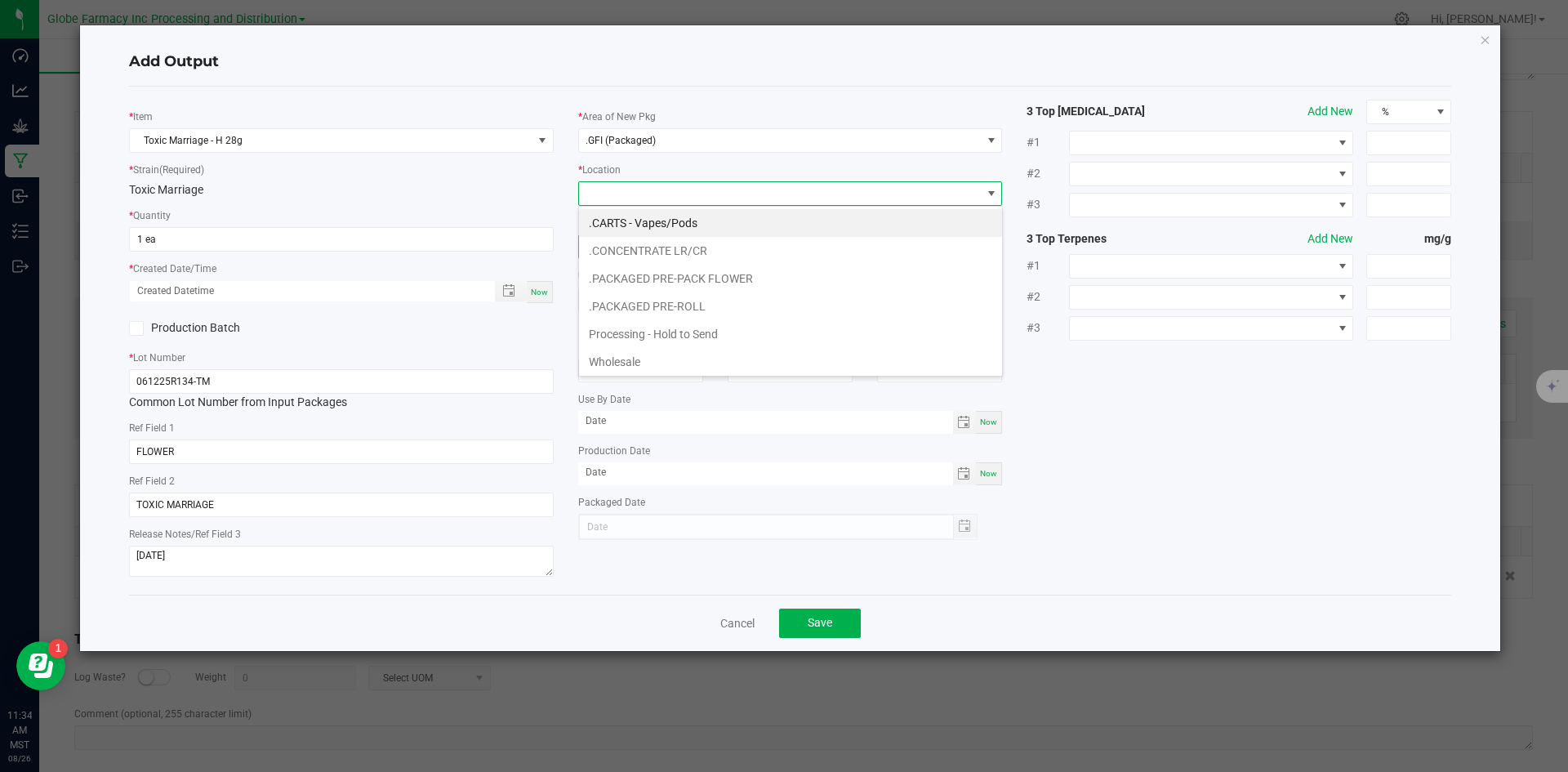
drag, startPoint x: 694, startPoint y: 275, endPoint x: 684, endPoint y: 257, distance: 20.6
click at [694, 272] on li ".PACKAGED PRE-PACK FLOWER" at bounding box center [791, 278] width 423 height 28
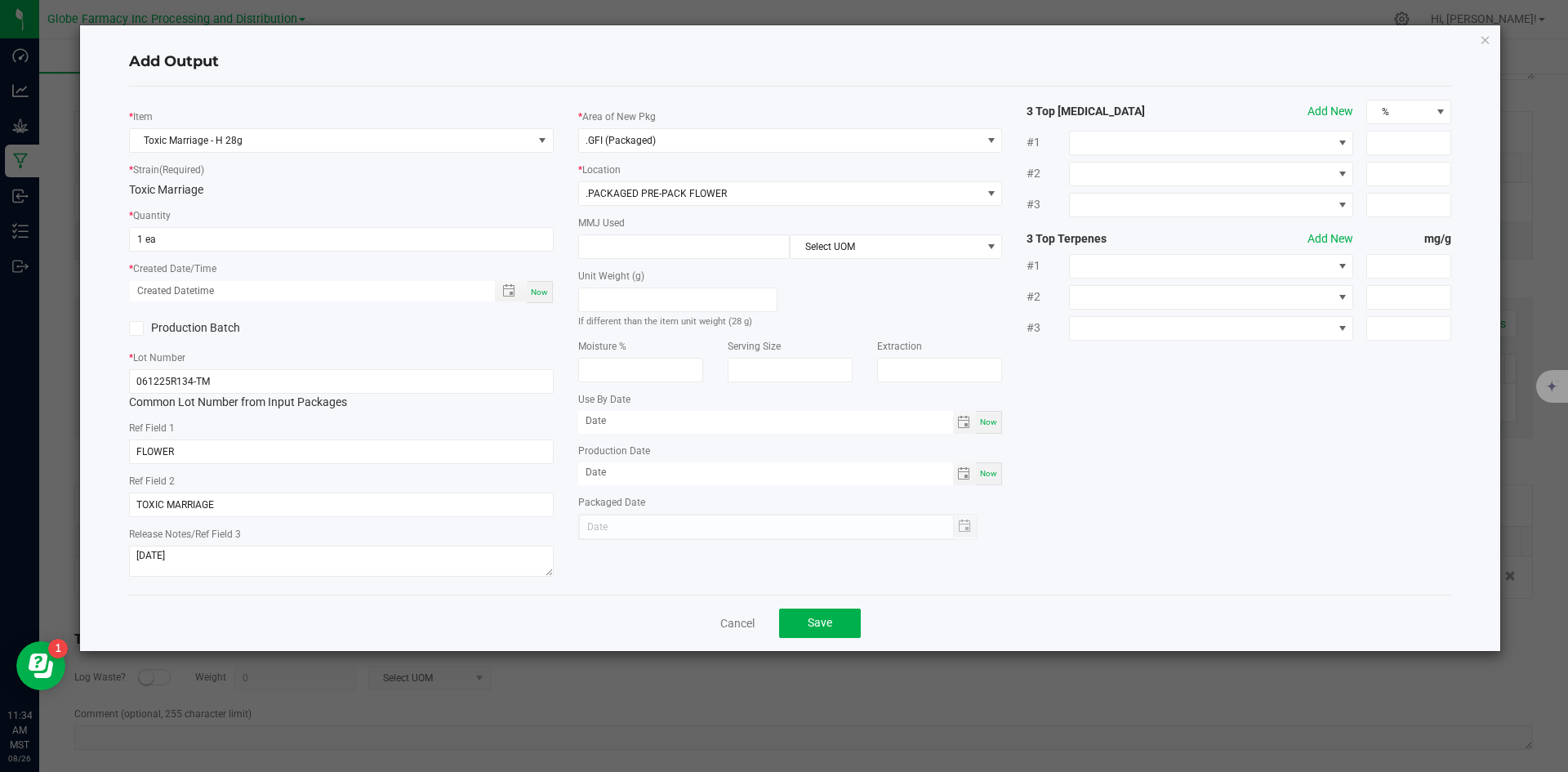
click at [647, 229] on div "MMJ Used Select UOM" at bounding box center [791, 237] width 425 height 45
click at [719, 227] on div "MMJ Used Select UOM" at bounding box center [791, 237] width 425 height 45
click at [714, 245] on input at bounding box center [685, 246] width 211 height 23
type input "28"
click at [869, 251] on span "Select UOM" at bounding box center [885, 246] width 191 height 23
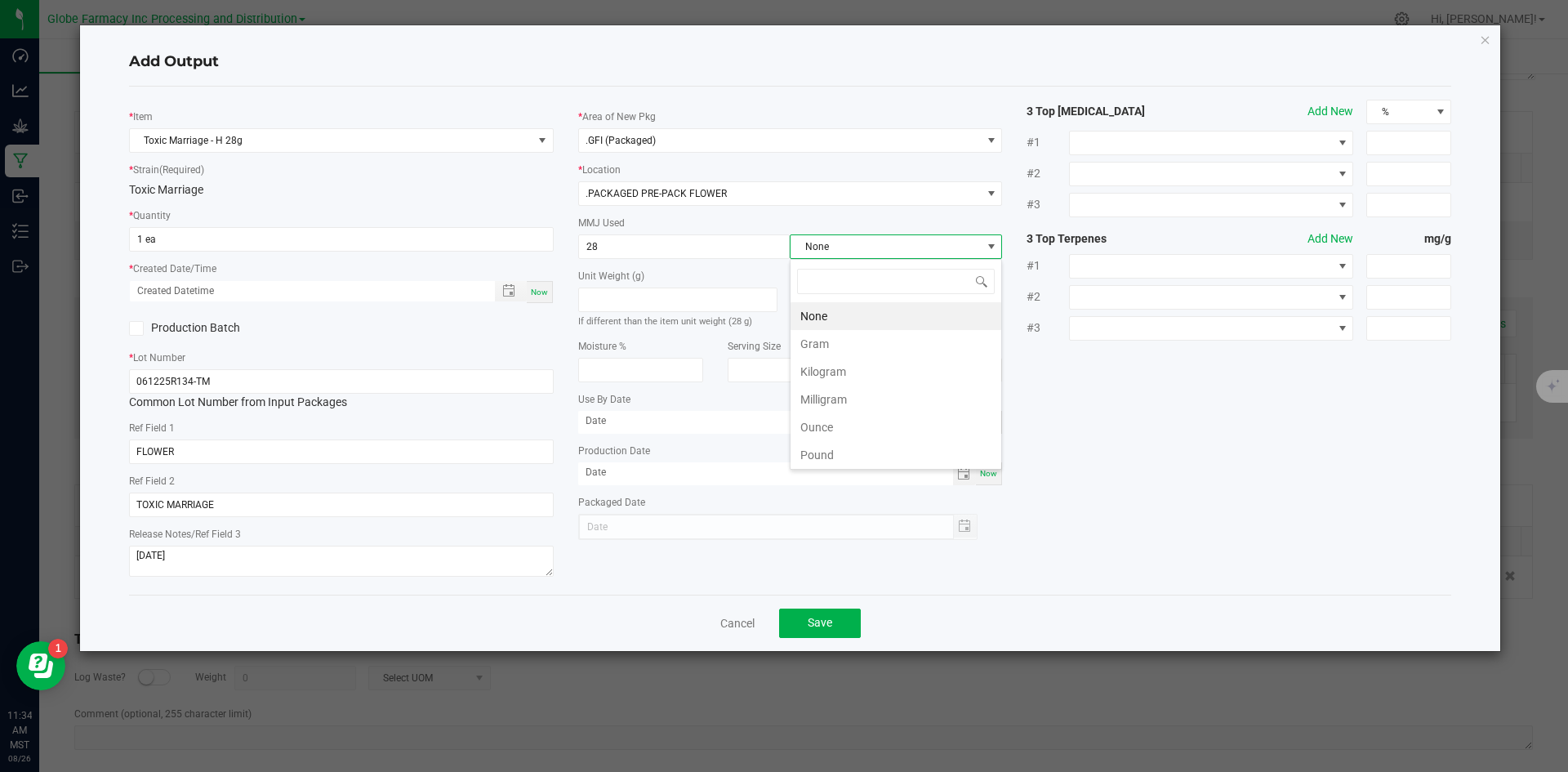
scroll to position [25, 213]
click at [845, 345] on li "Gram" at bounding box center [896, 344] width 211 height 28
click at [823, 616] on span "Save" at bounding box center [820, 623] width 25 height 13
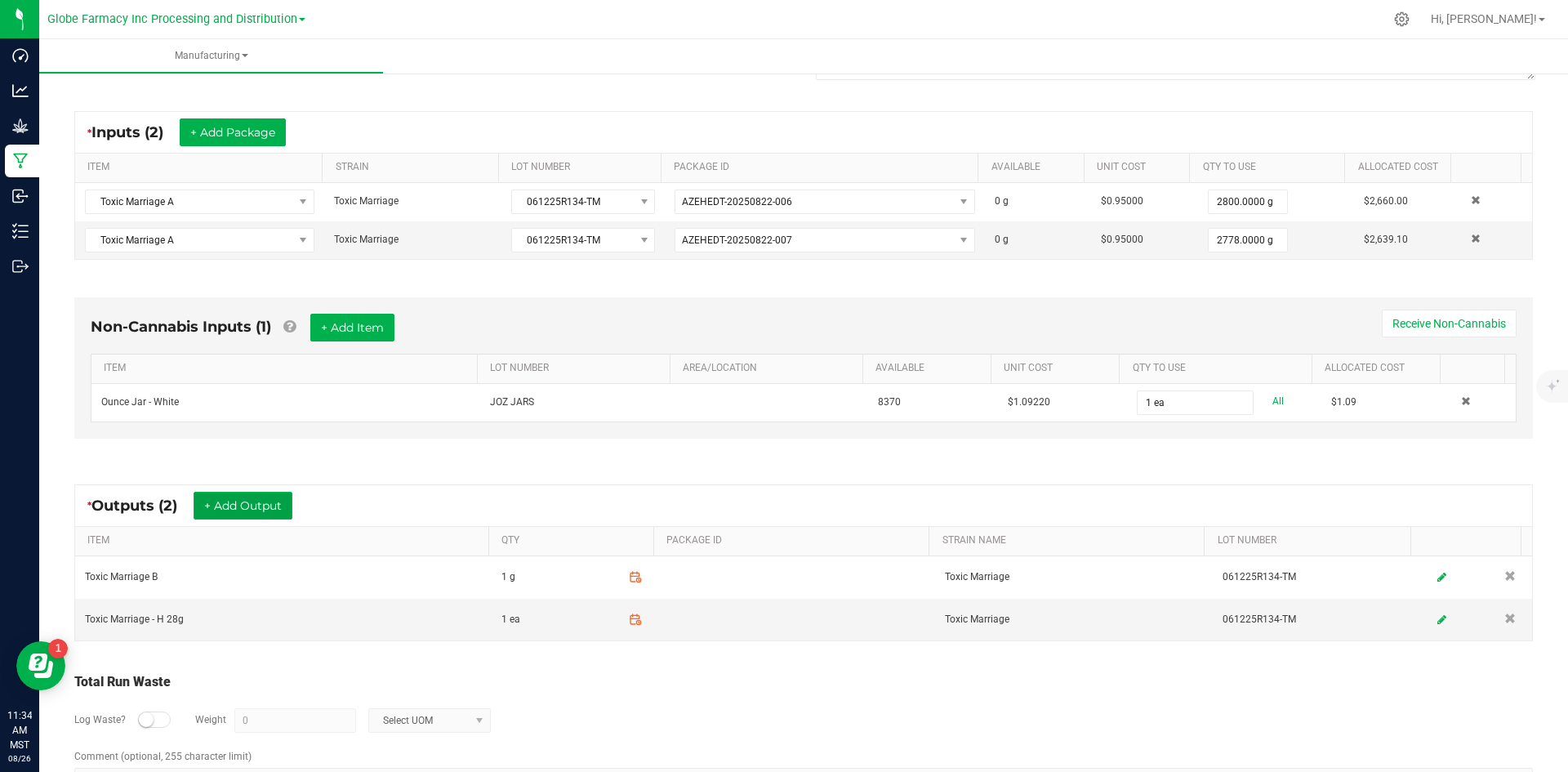
click at [225, 495] on button "+ Add Output" at bounding box center [243, 506] width 99 height 28
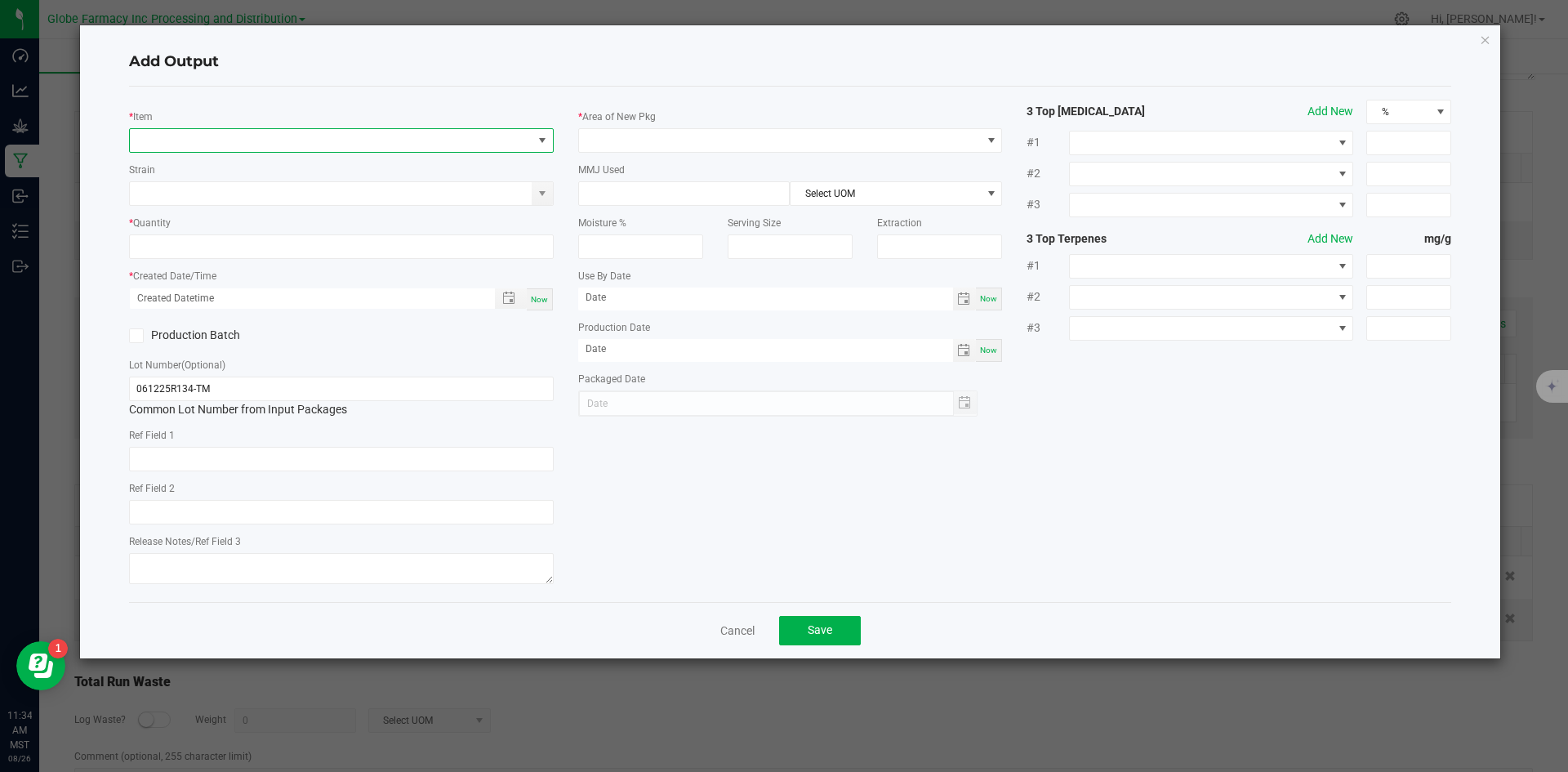
click at [245, 144] on span "NO DATA FOUND" at bounding box center [331, 141] width 403 height 23
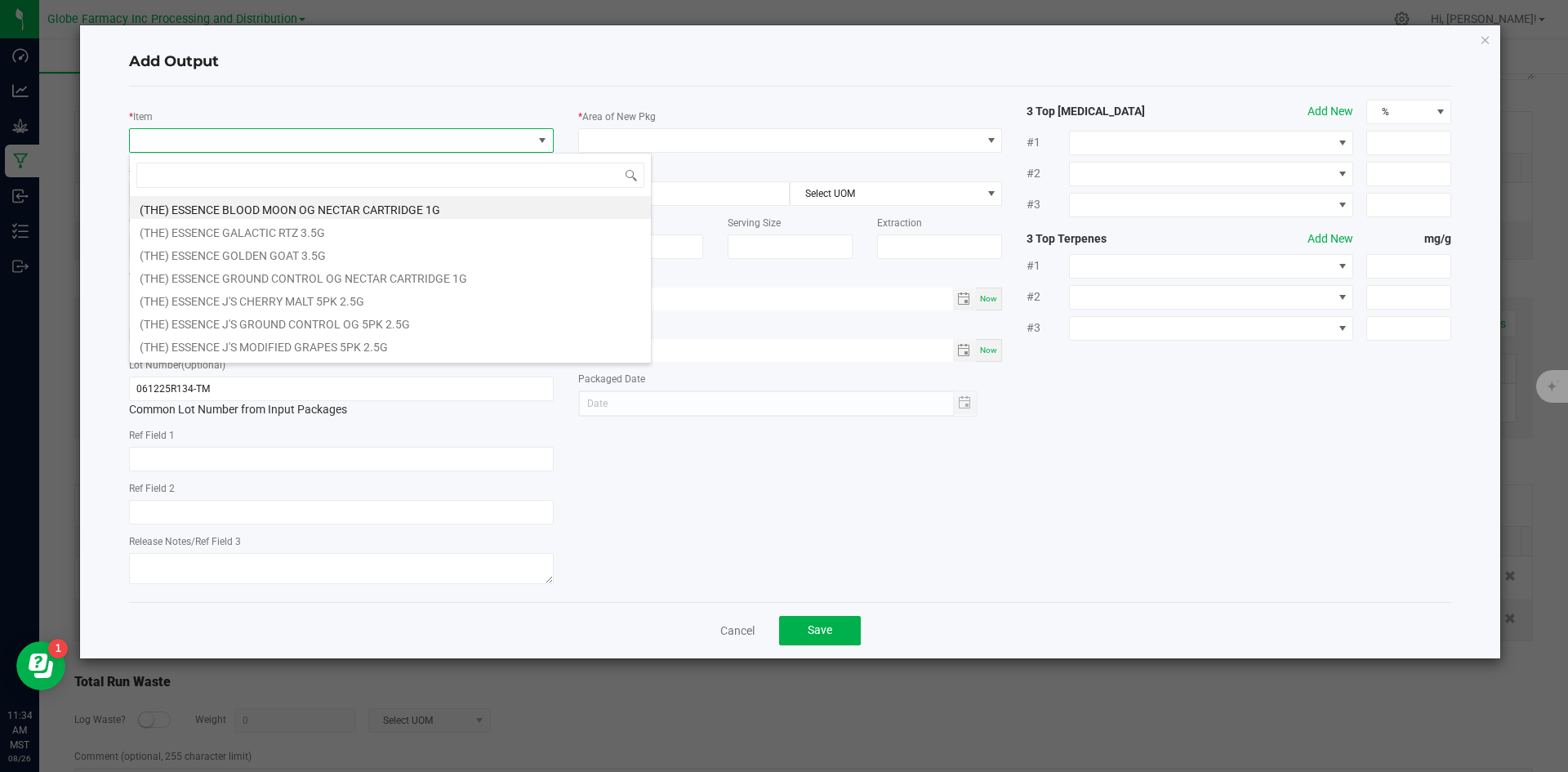
scroll to position [25, 425]
type input "TOXIC MARRIAGE"
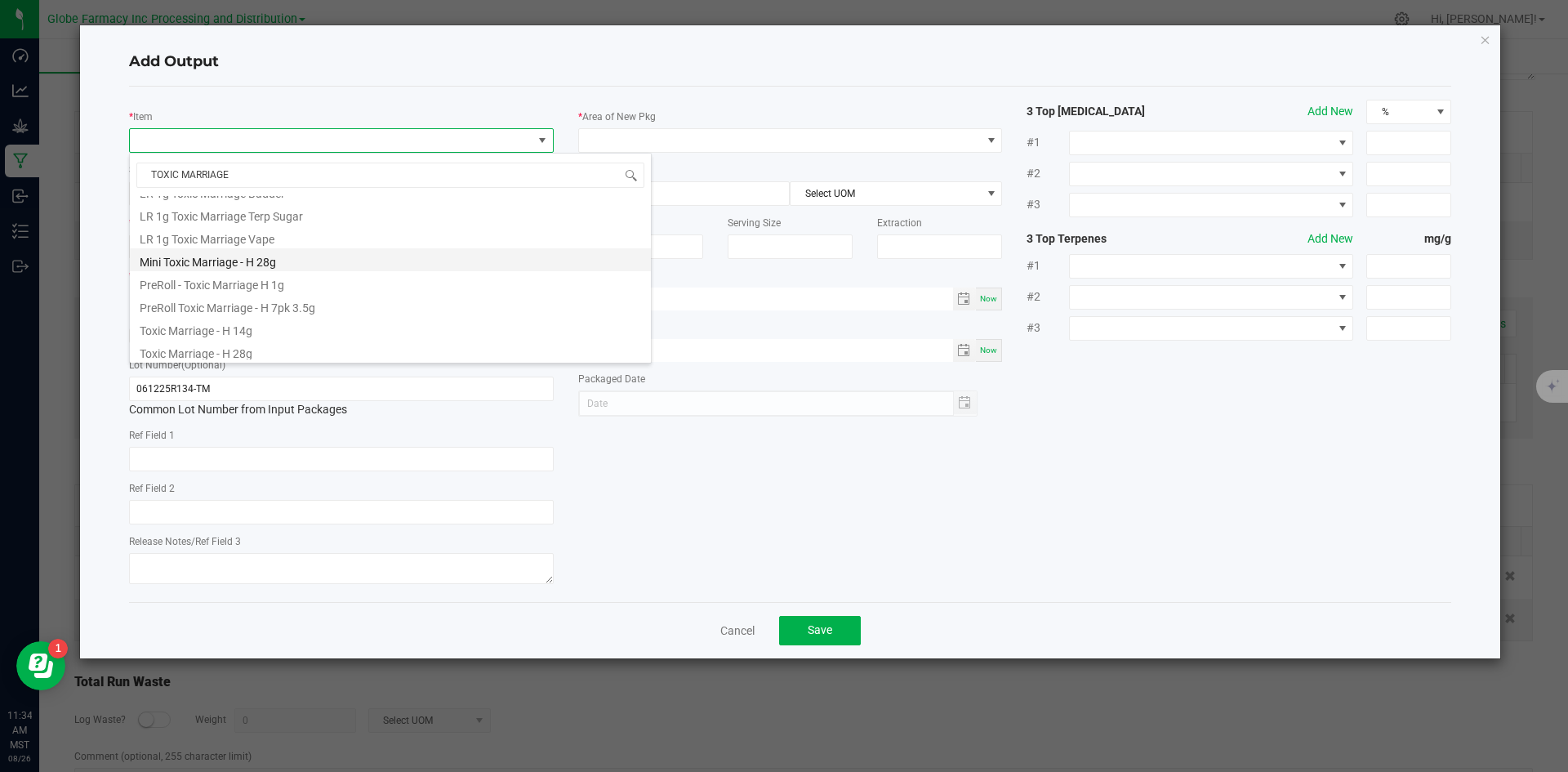
scroll to position [317, 0]
click at [241, 285] on li "Toxic Marriage - H 28g" at bounding box center [390, 279] width 521 height 23
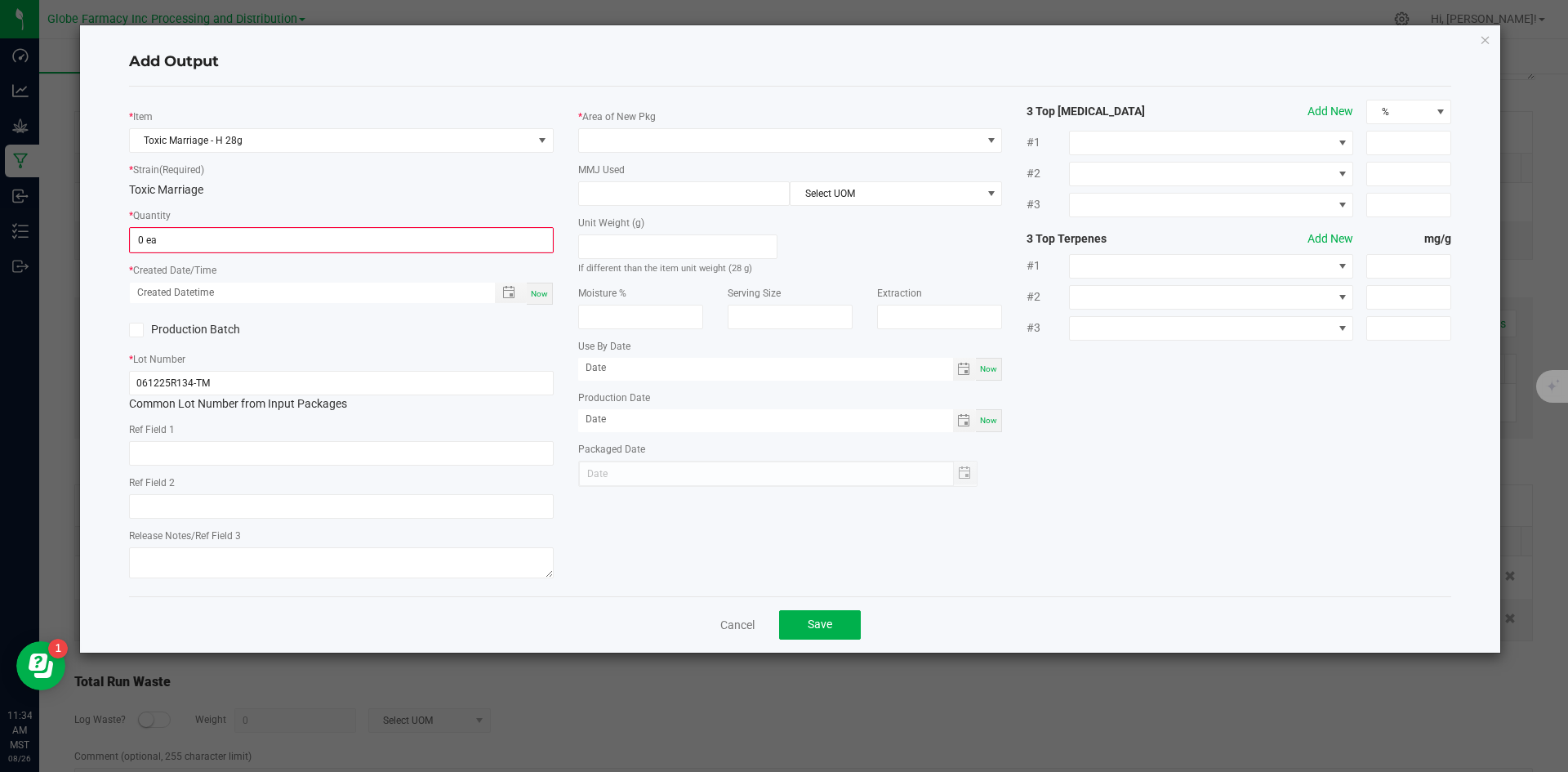
click at [270, 252] on kendo-numerictextbox "0 ea" at bounding box center [341, 240] width 425 height 26
click at [286, 237] on input "0" at bounding box center [341, 240] width 421 height 23
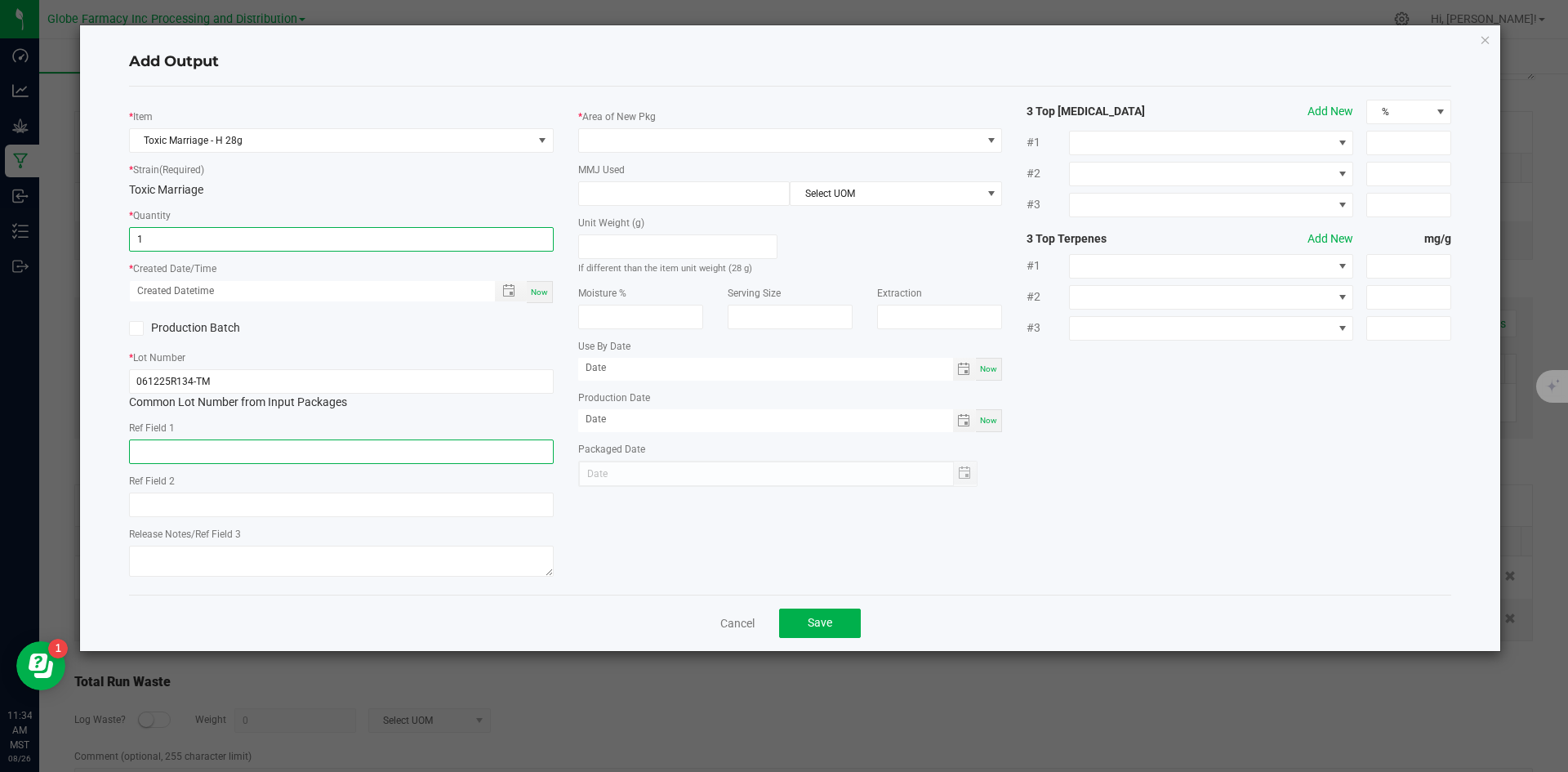
type input "1 ea"
click at [318, 457] on input "text" at bounding box center [341, 452] width 425 height 25
type input "FLOWER"
type input "TOXIC MARRIAGE"
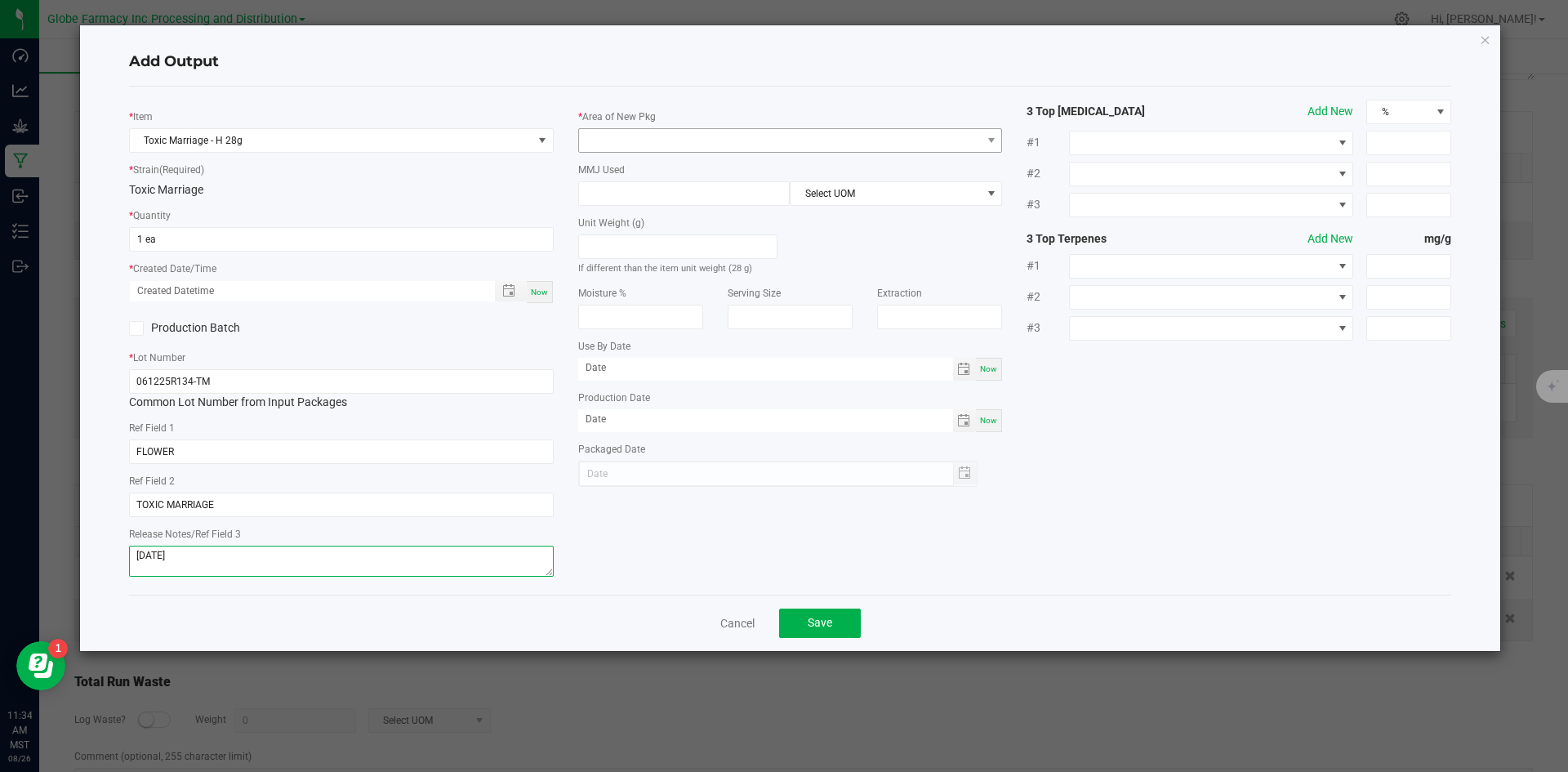
type textarea "[DATE]"
click at [741, 141] on span at bounding box center [781, 141] width 403 height 23
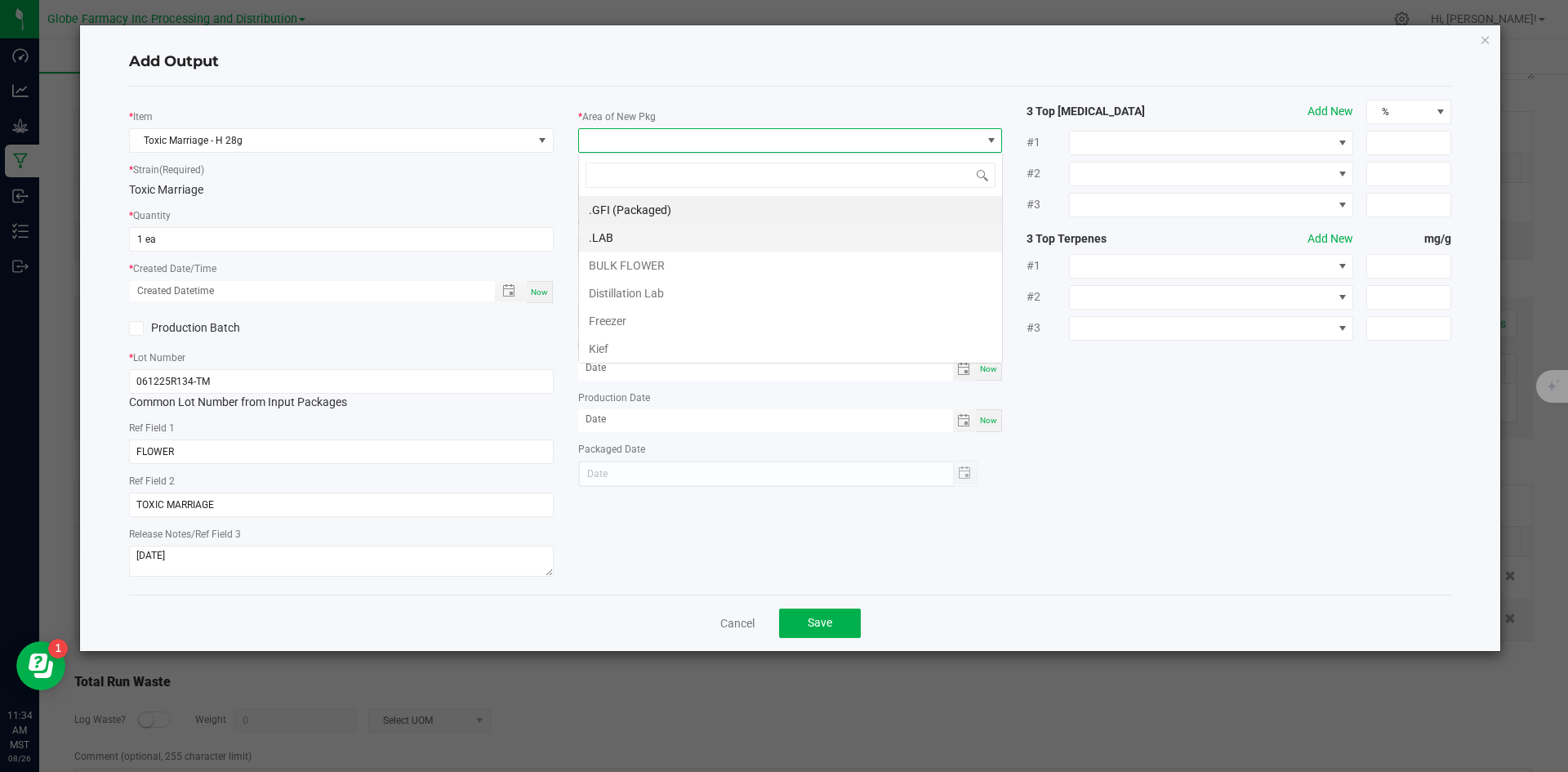
scroll to position [25, 425]
click at [640, 222] on li ".GFI (Packaged)" at bounding box center [791, 210] width 423 height 28
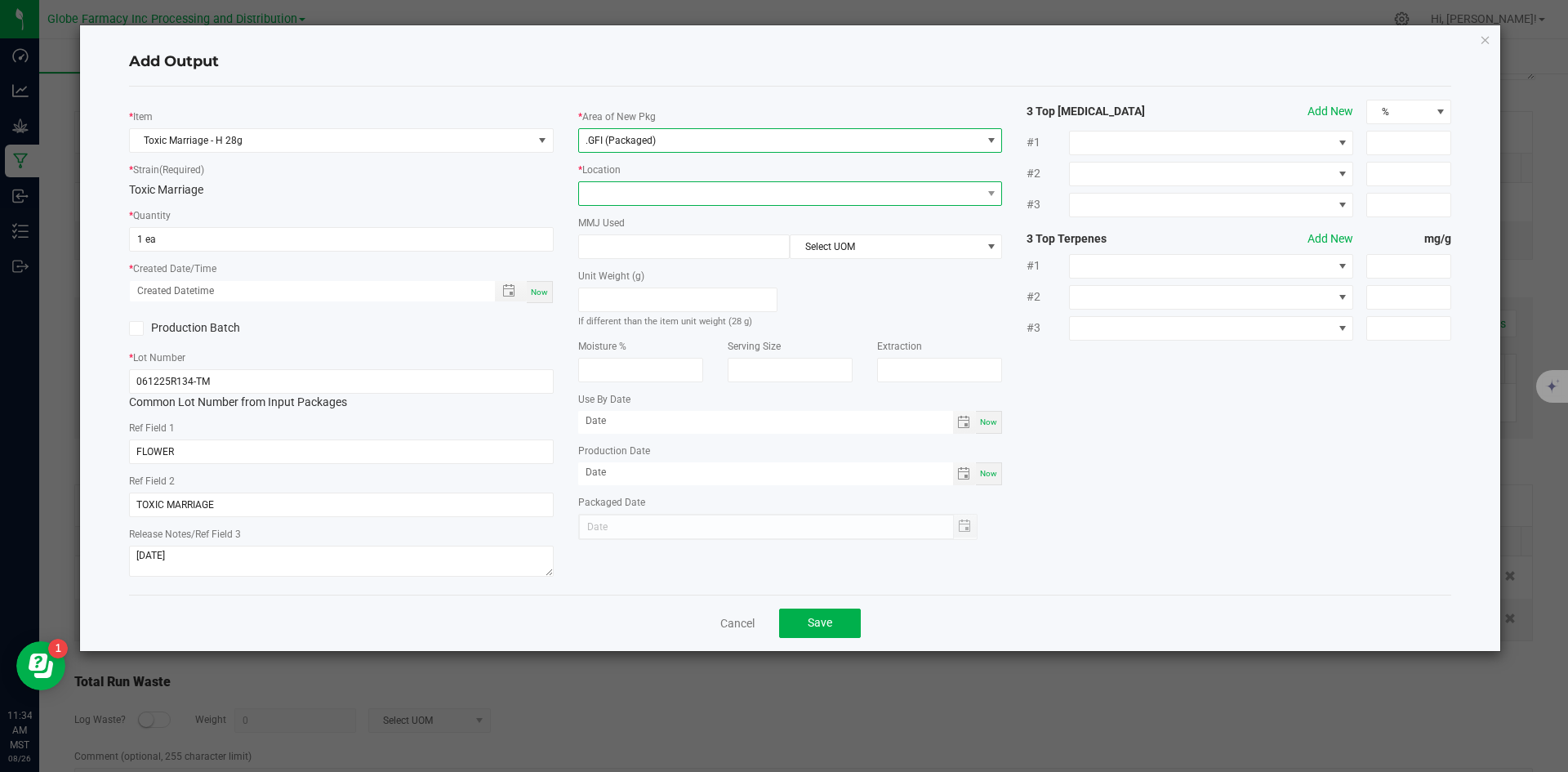
click at [636, 200] on span at bounding box center [781, 194] width 403 height 23
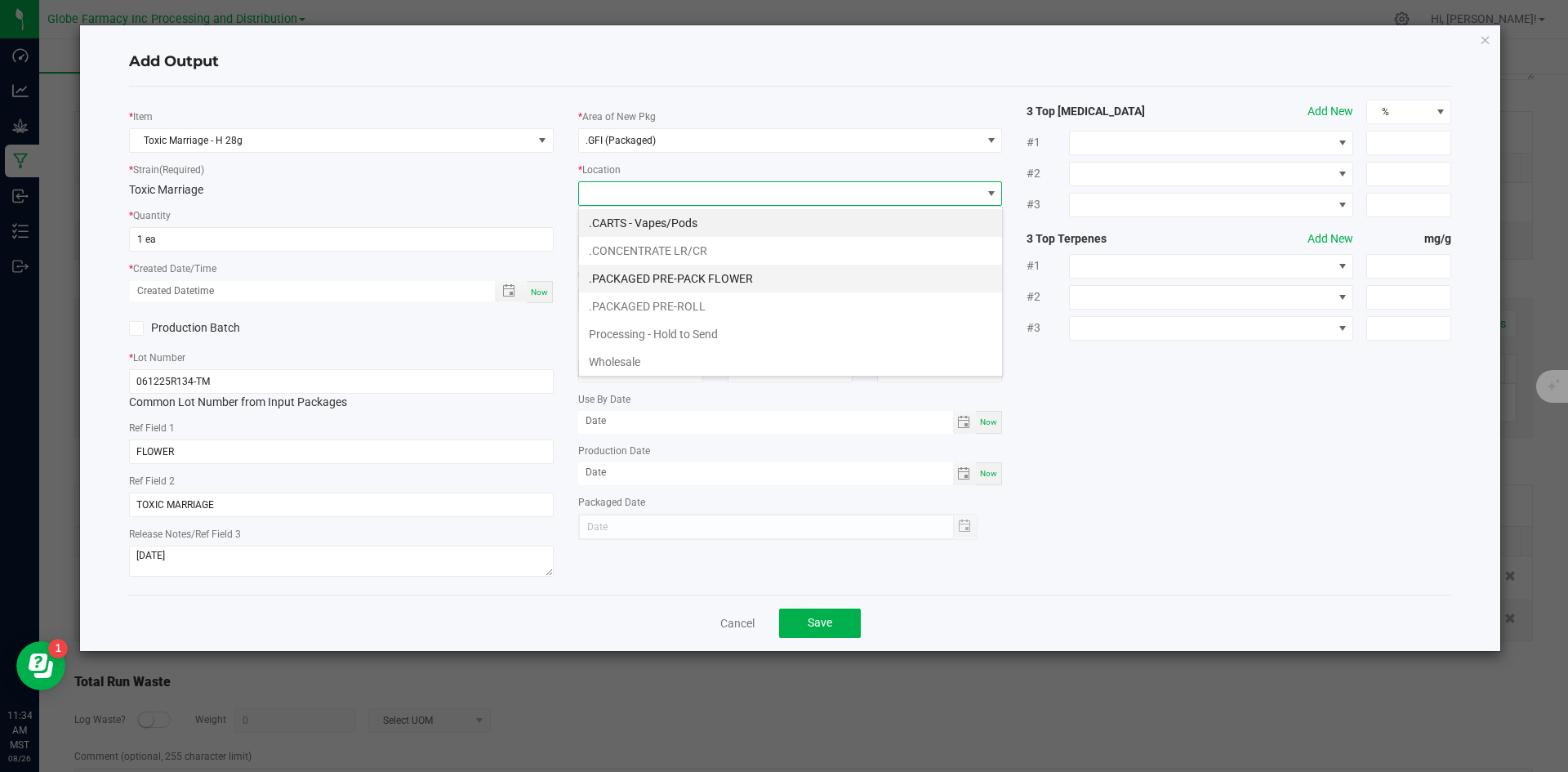
click at [671, 282] on li ".PACKAGED PRE-PACK FLOWER" at bounding box center [791, 278] width 423 height 28
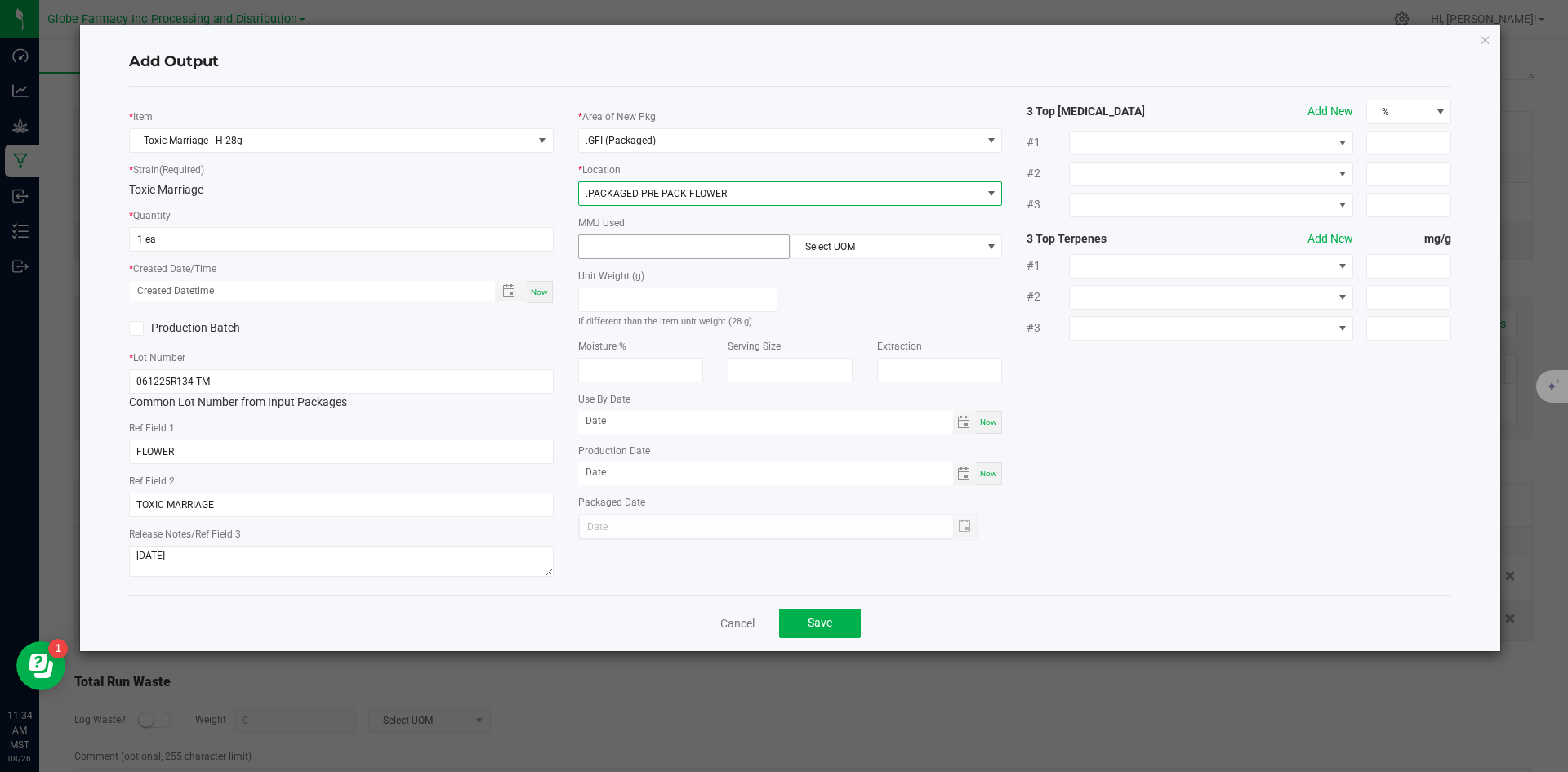
click at [669, 247] on input at bounding box center [685, 246] width 211 height 23
type input "28"
click at [829, 238] on span "Select UOM" at bounding box center [885, 246] width 191 height 23
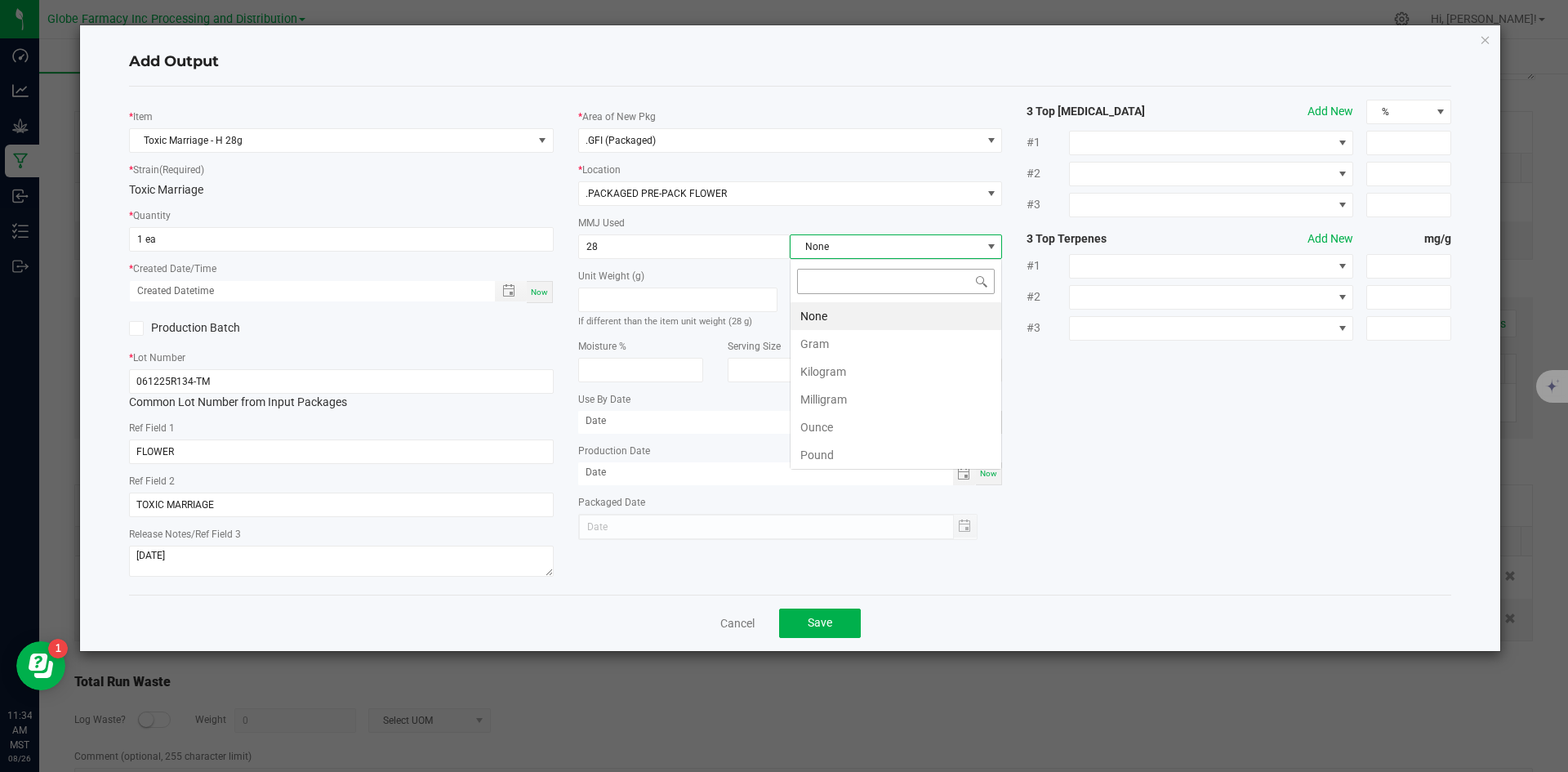
scroll to position [25, 213]
click at [812, 340] on li "Gram" at bounding box center [896, 344] width 211 height 28
click at [843, 613] on button "Save" at bounding box center [820, 624] width 82 height 29
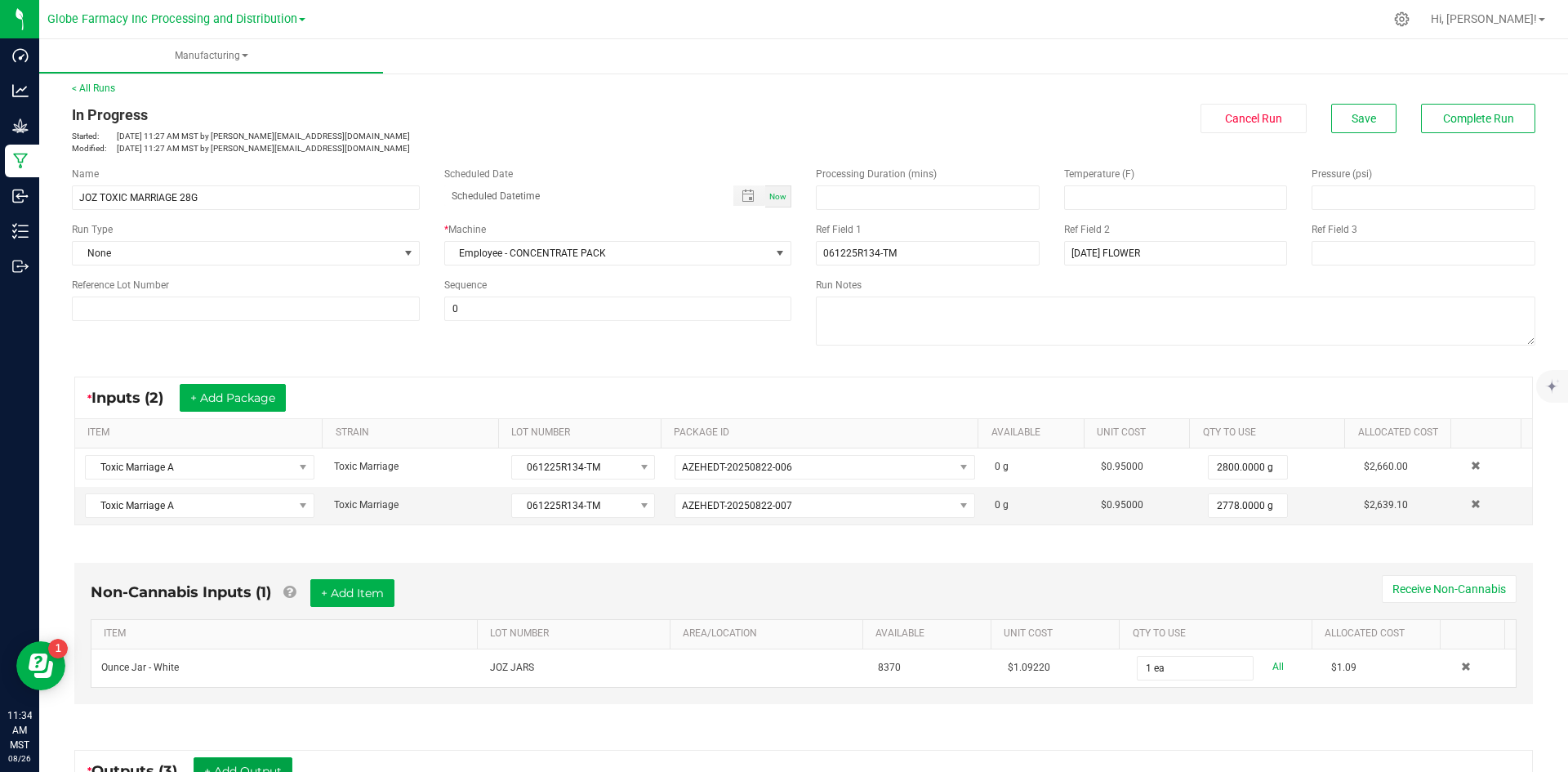
scroll to position [0, 0]
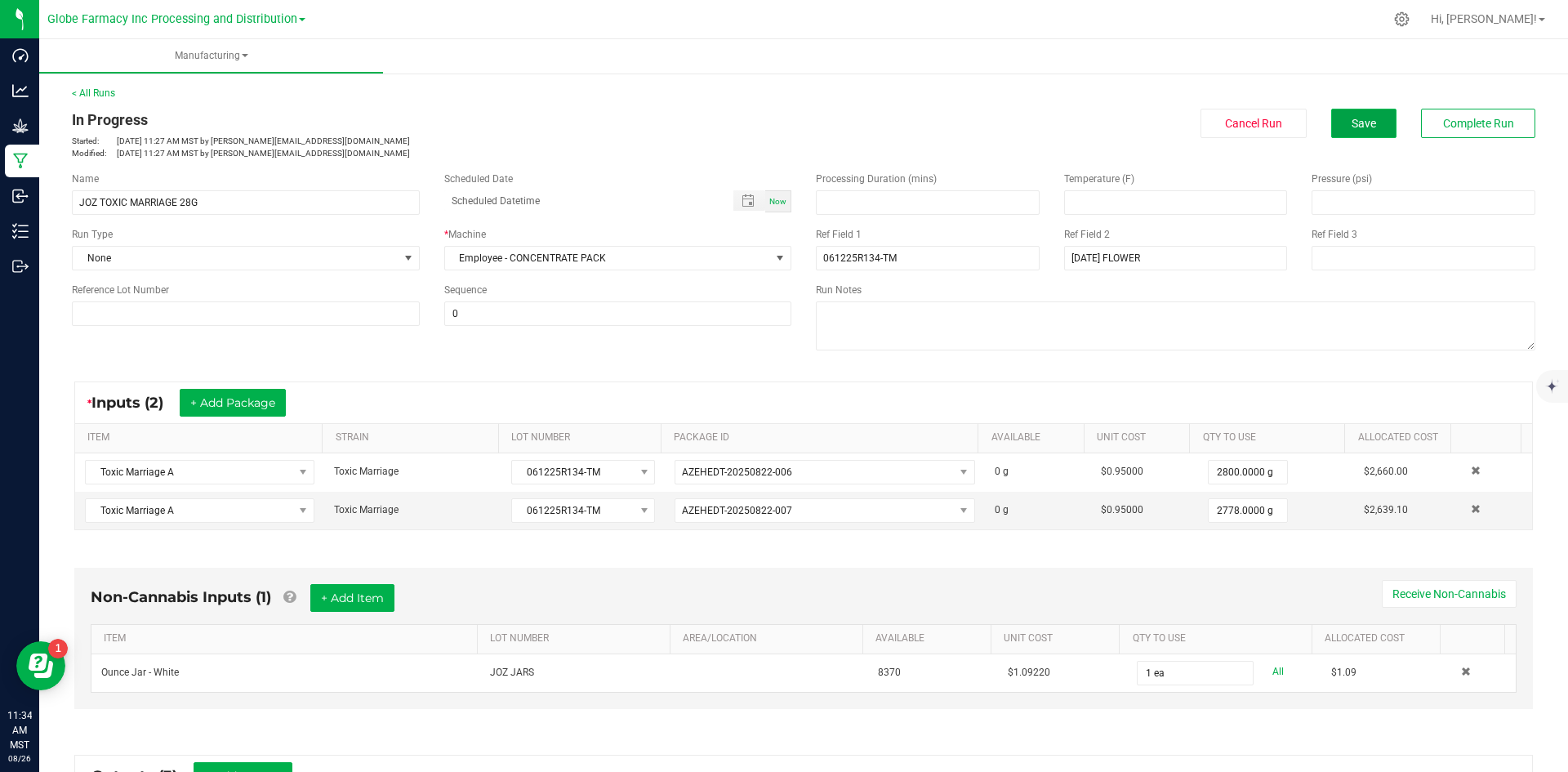
click at [1352, 124] on span "Save" at bounding box center [1364, 124] width 25 height 13
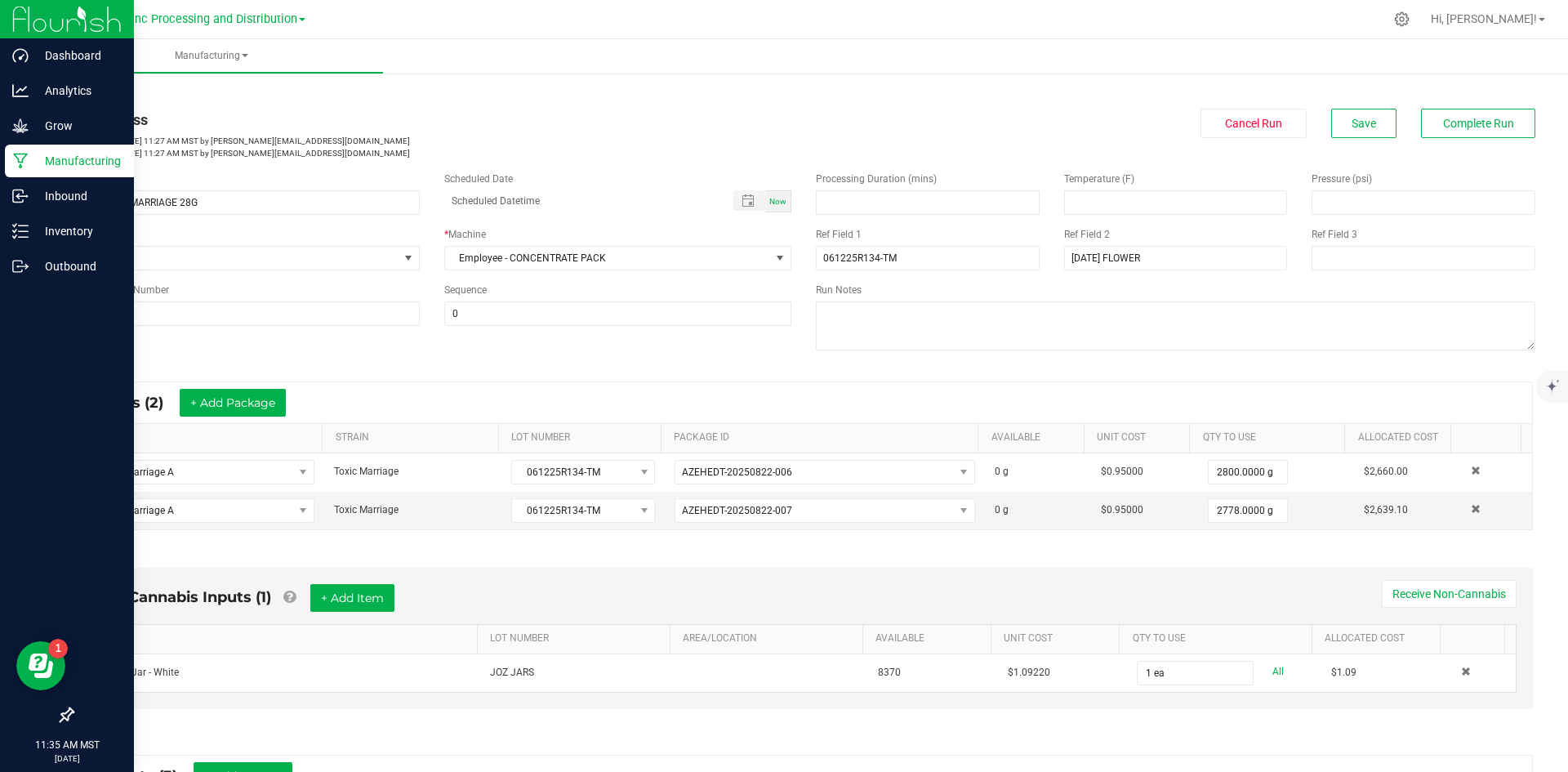
click at [53, 164] on p "Manufacturing" at bounding box center [78, 161] width 98 height 20
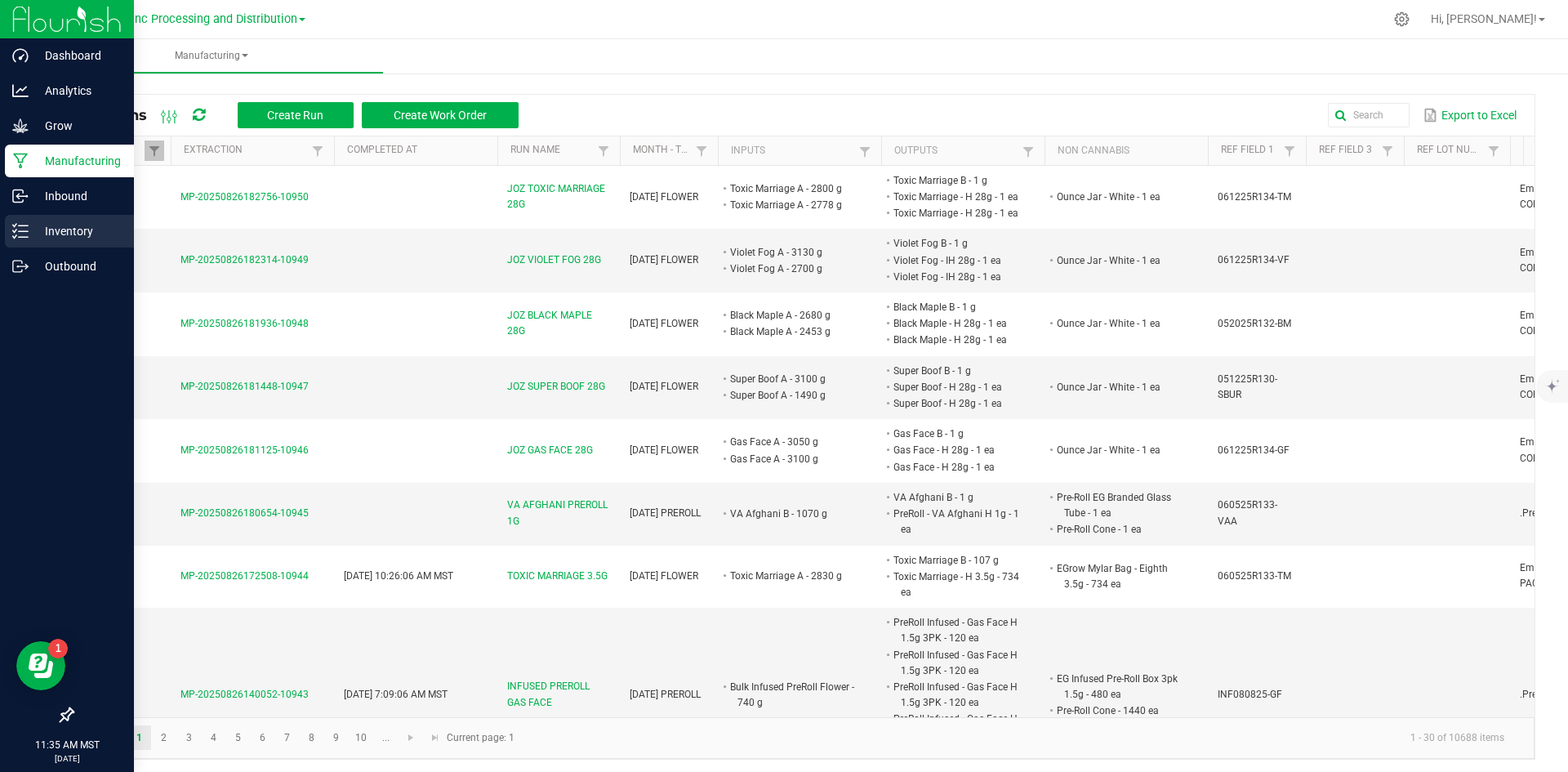
click at [91, 241] on div "Inventory" at bounding box center [70, 232] width 129 height 33
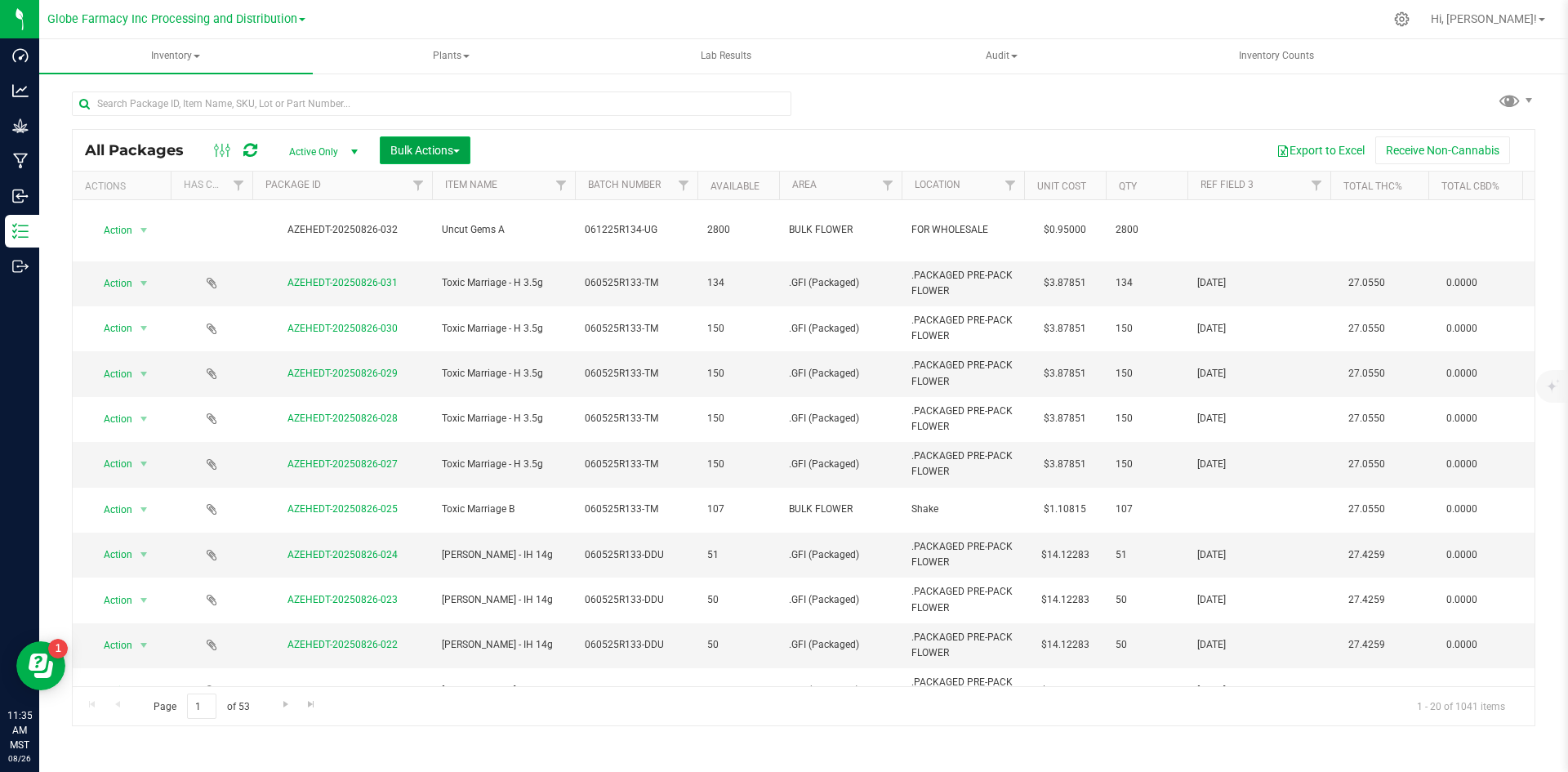
click at [421, 155] on span "Bulk Actions" at bounding box center [425, 151] width 70 height 13
click at [411, 332] on span "Print package labels" at bounding box center [439, 337] width 98 height 13
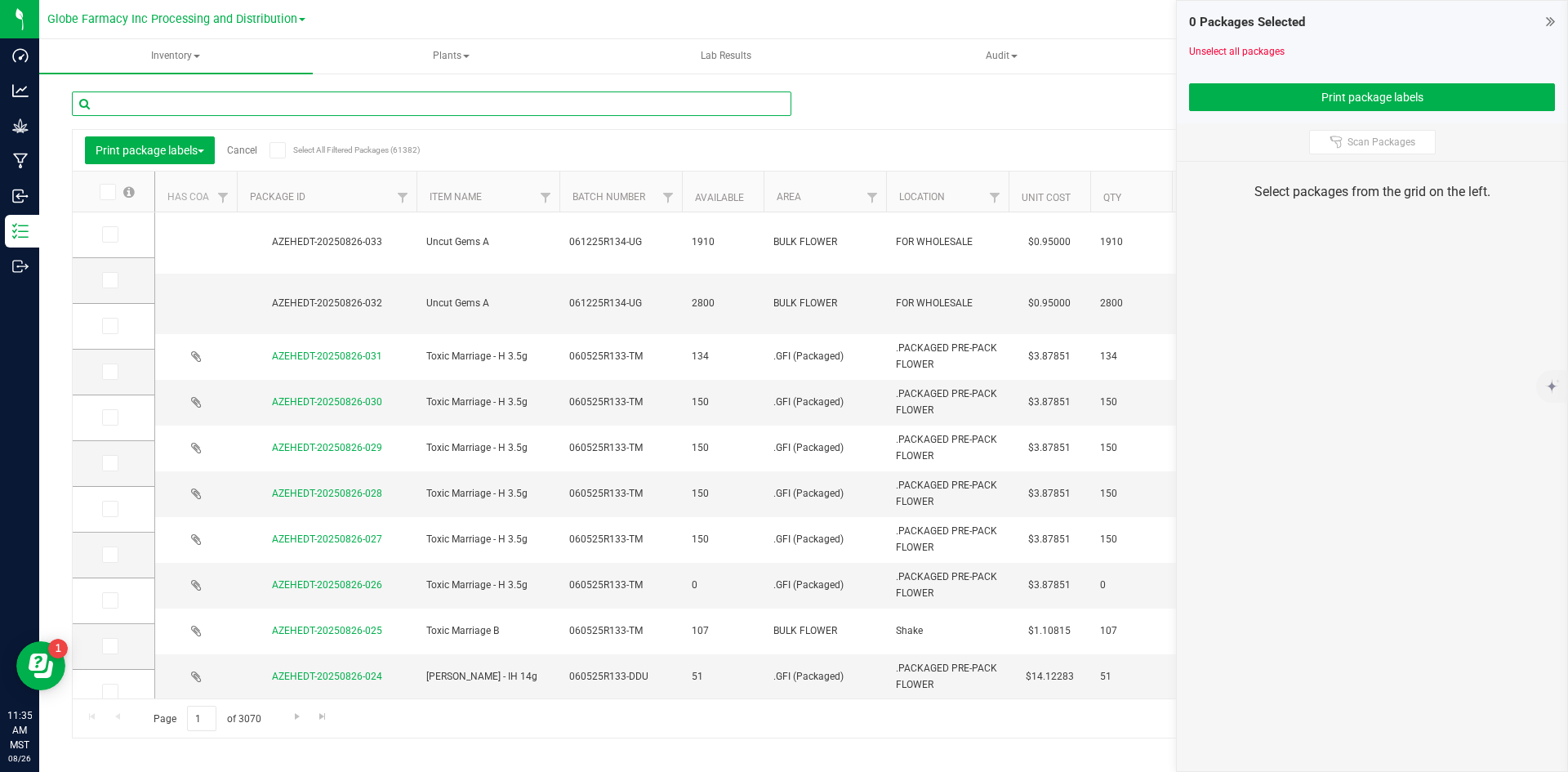
click at [552, 111] on input "text" at bounding box center [431, 104] width 719 height 25
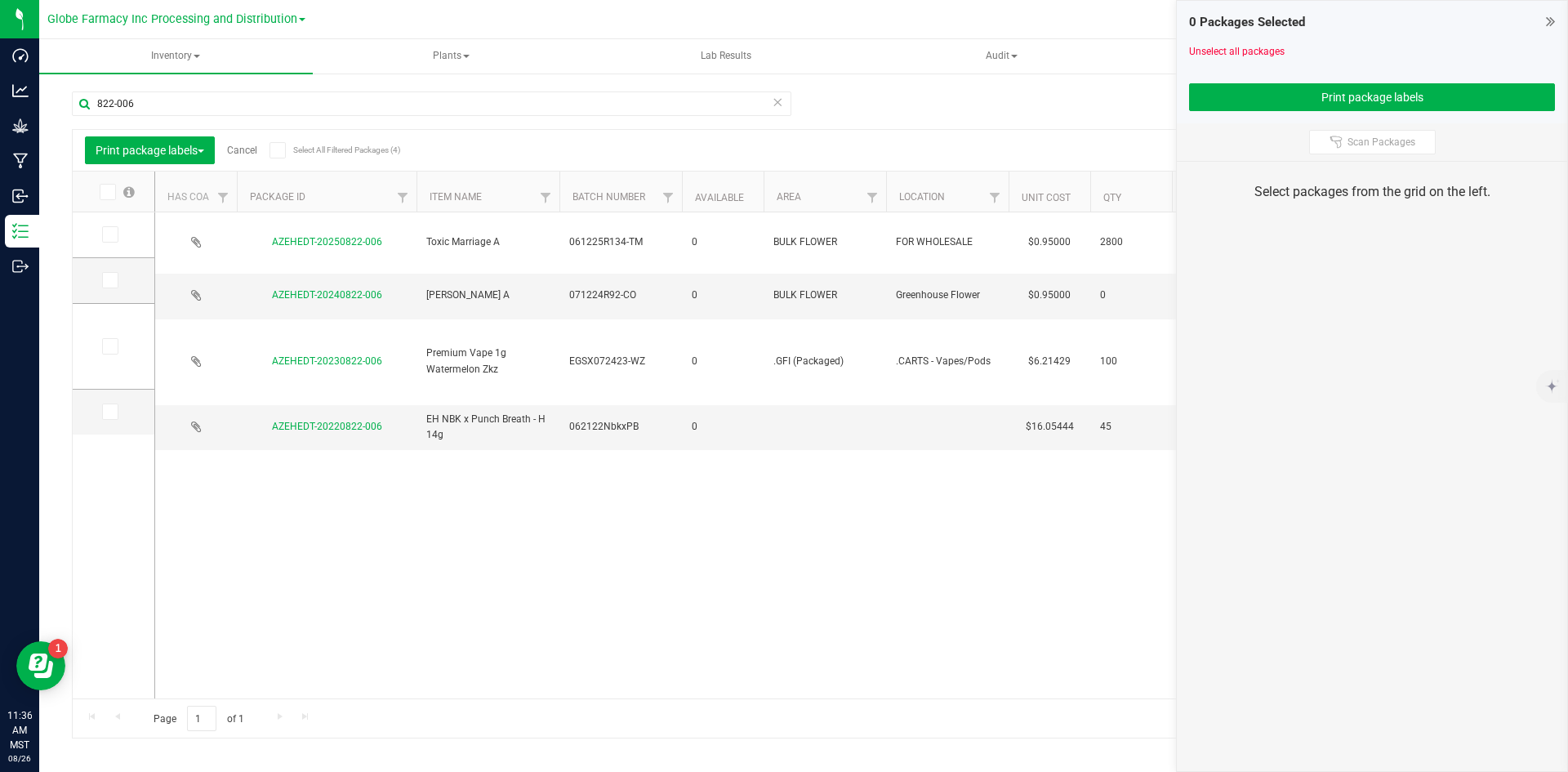
click at [115, 237] on span at bounding box center [110, 234] width 16 height 16
click at [0, 0] on input "checkbox" at bounding box center [0, 0] width 0 height 0
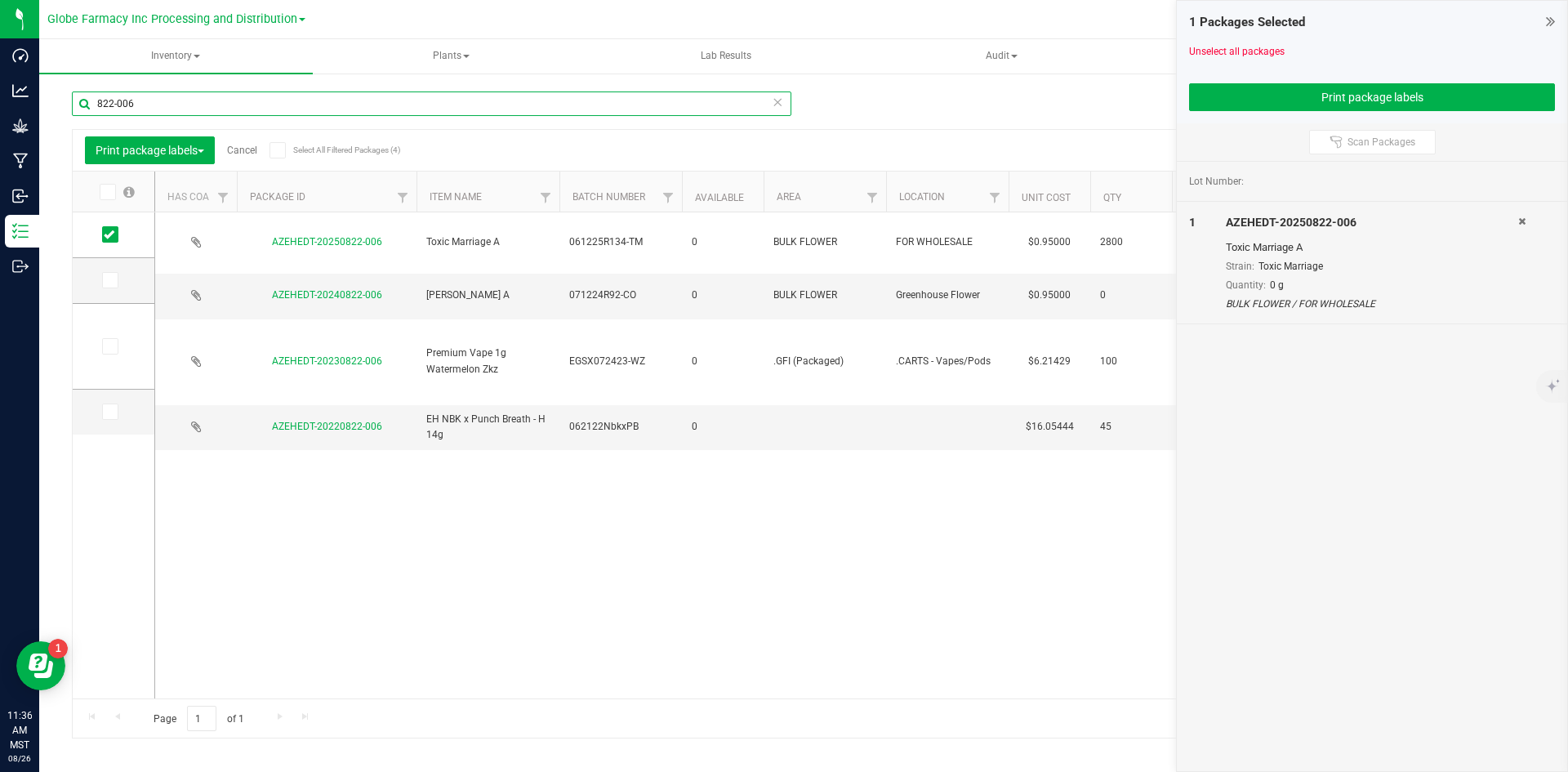
click at [169, 93] on input "822-006" at bounding box center [431, 104] width 719 height 25
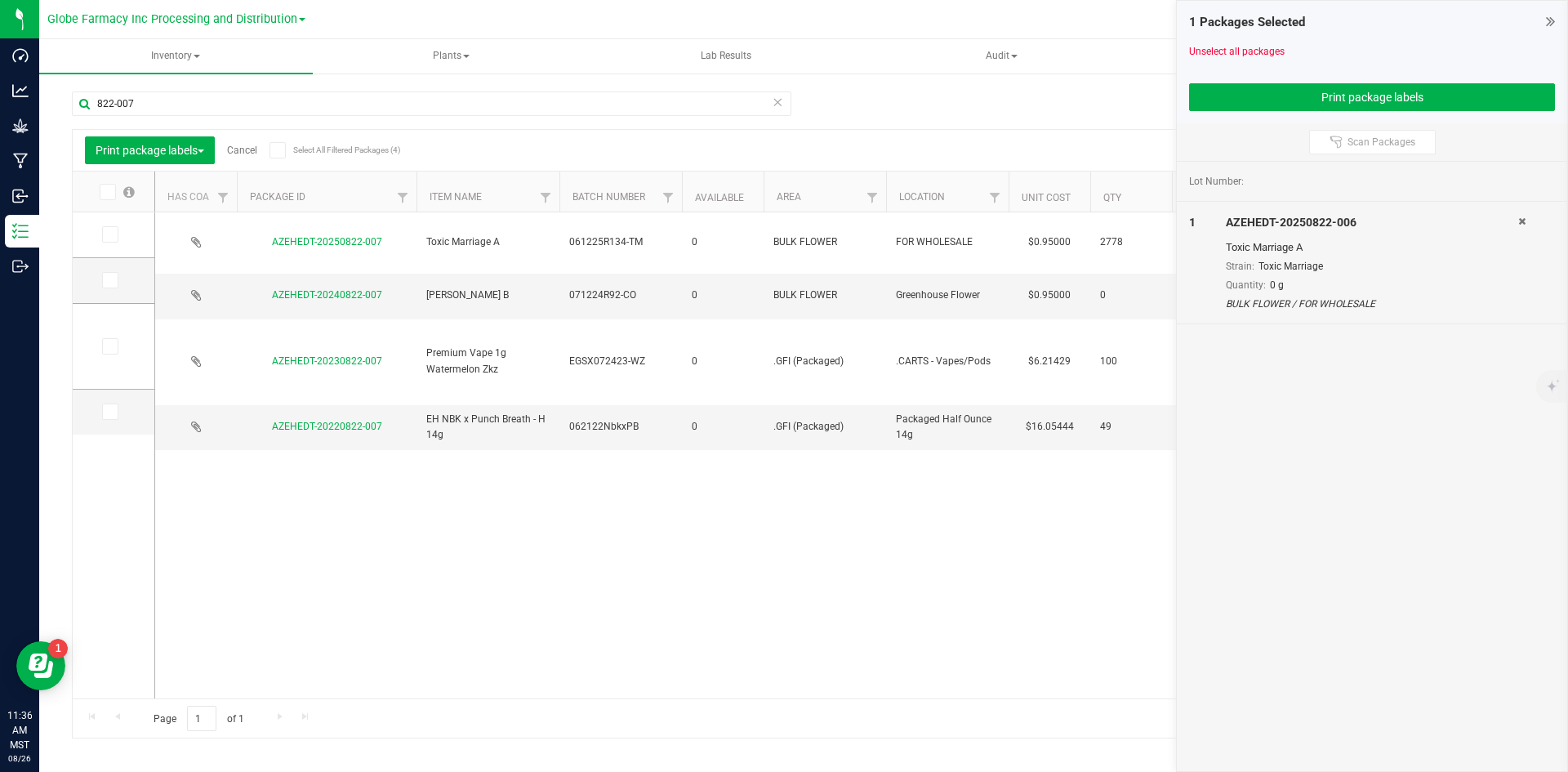
click at [110, 234] on icon at bounding box center [109, 234] width 11 height 0
click at [0, 0] on input "checkbox" at bounding box center [0, 0] width 0 height 0
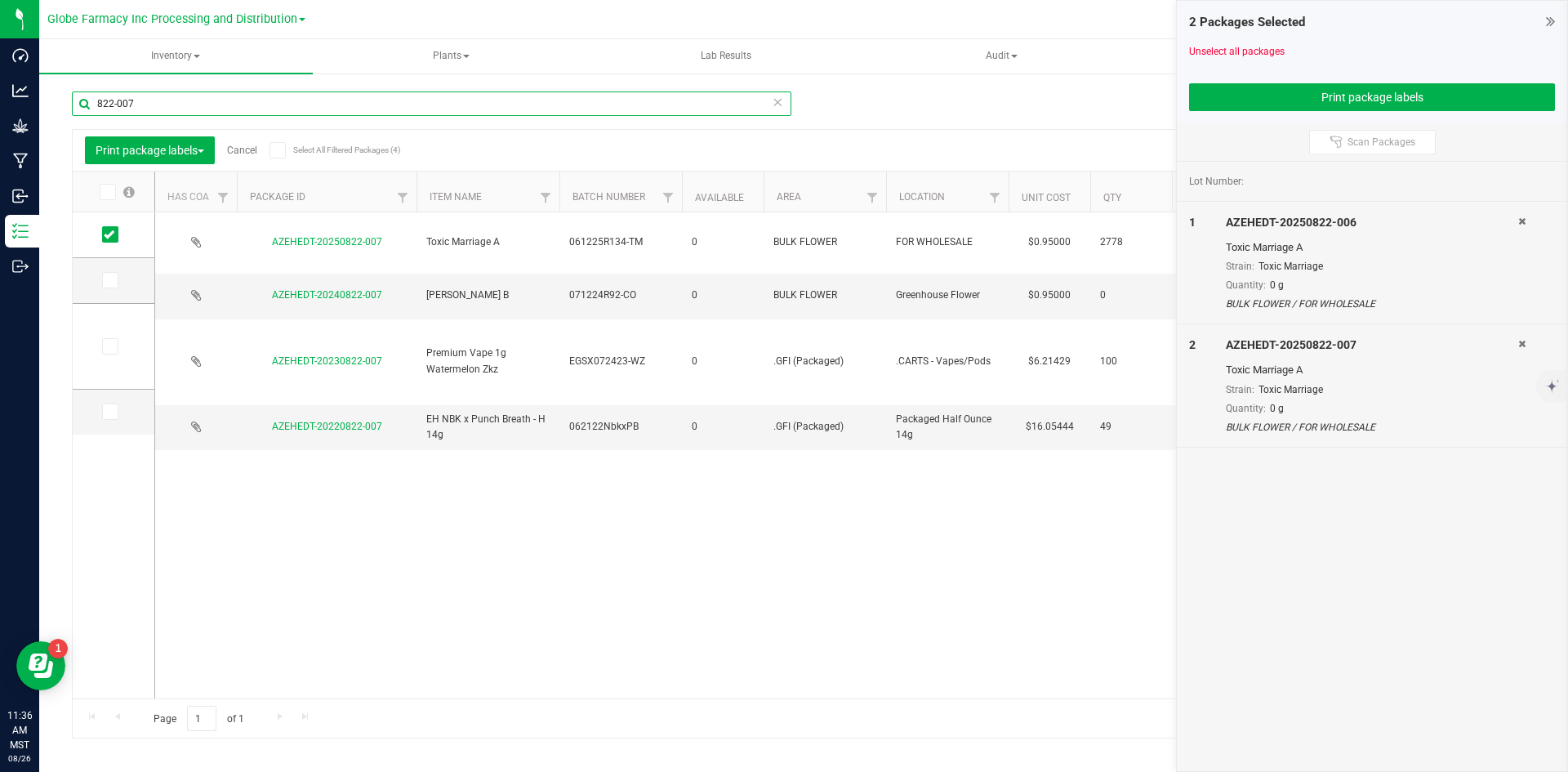
click at [176, 109] on input "822-007" at bounding box center [431, 104] width 719 height 25
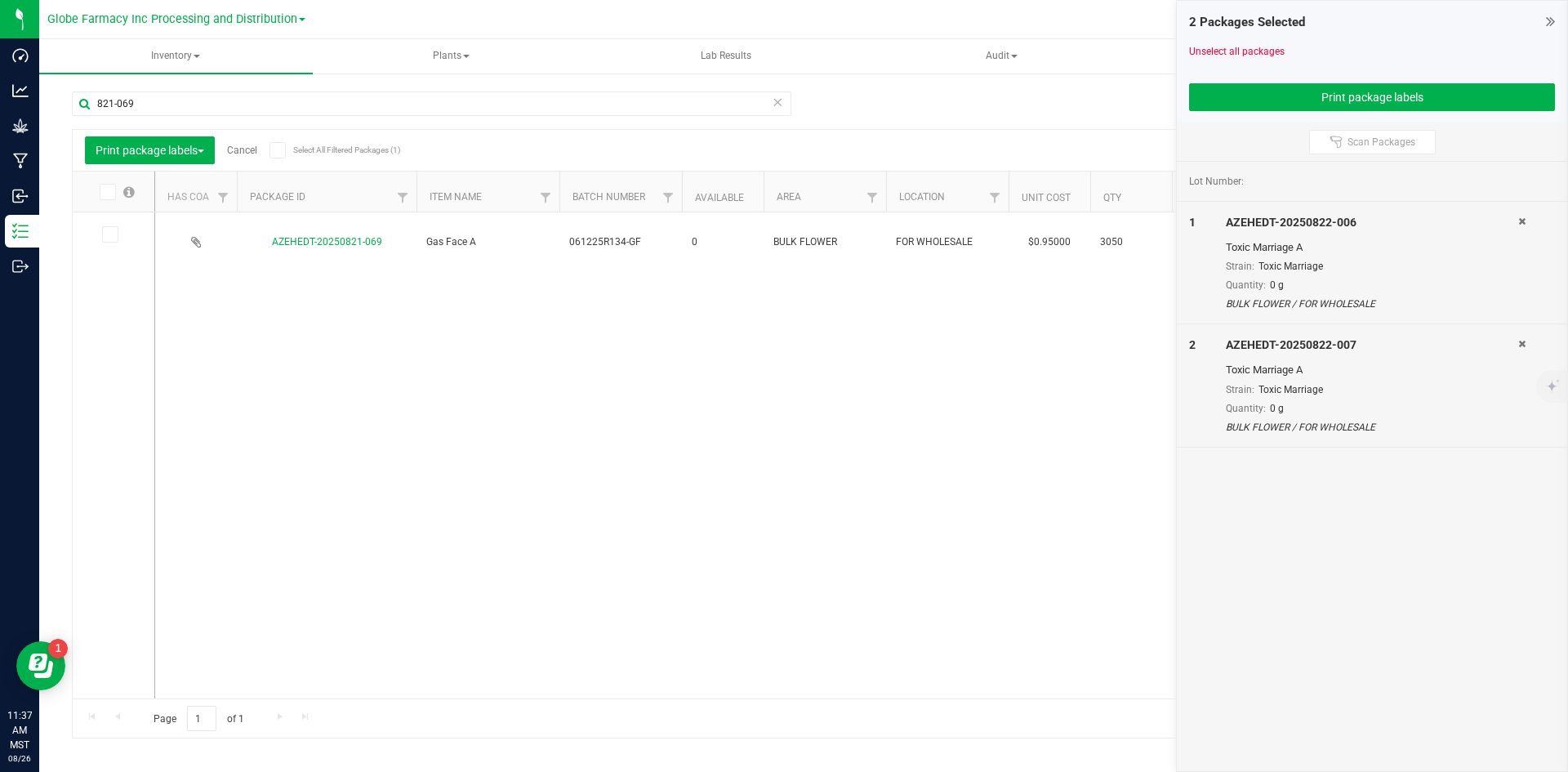
click at [111, 234] on icon at bounding box center [109, 234] width 11 height 0
click at [0, 0] on input "checkbox" at bounding box center [0, 0] width 0 height 0
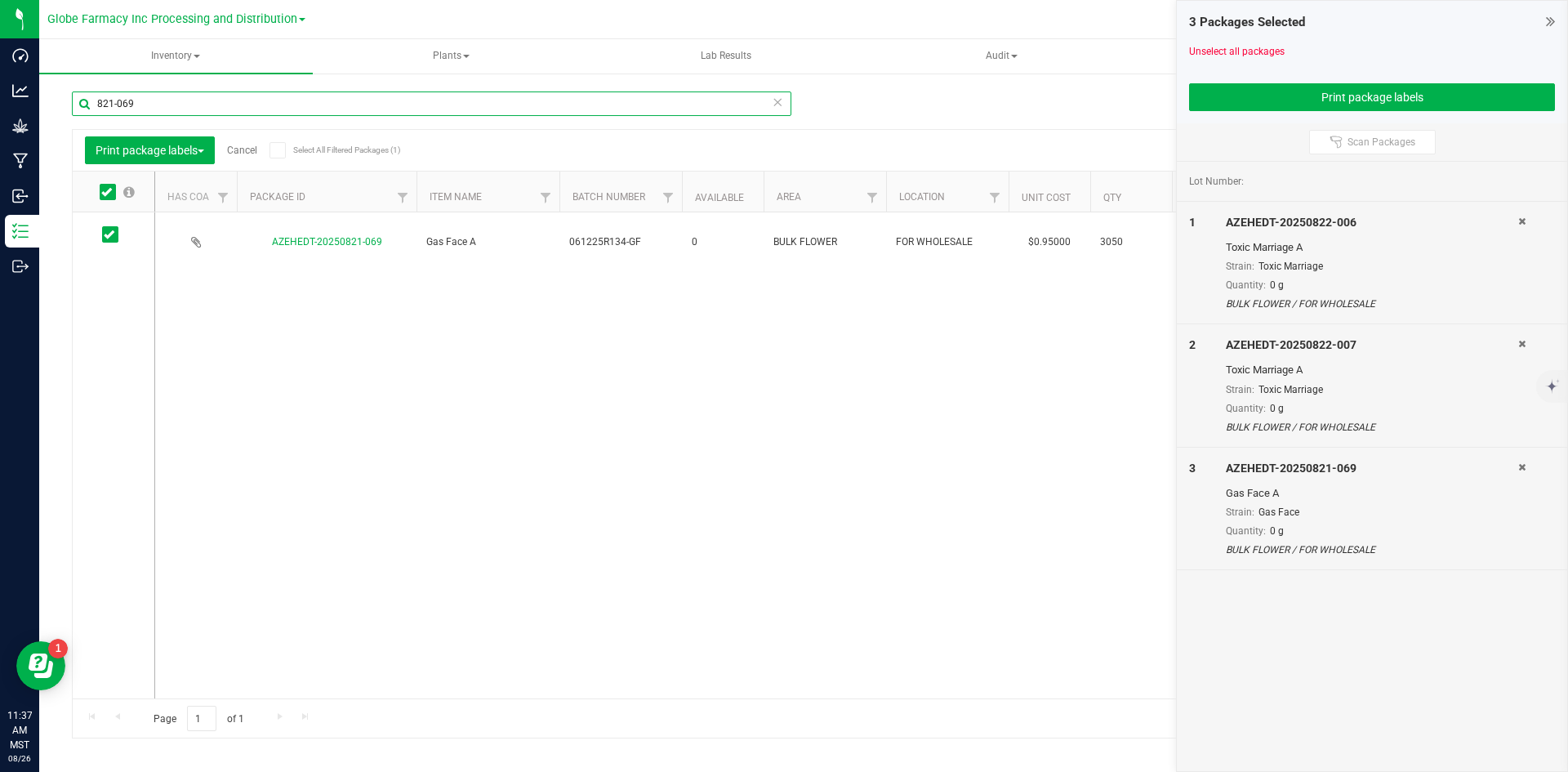
click at [164, 100] on input "821-069" at bounding box center [431, 104] width 719 height 25
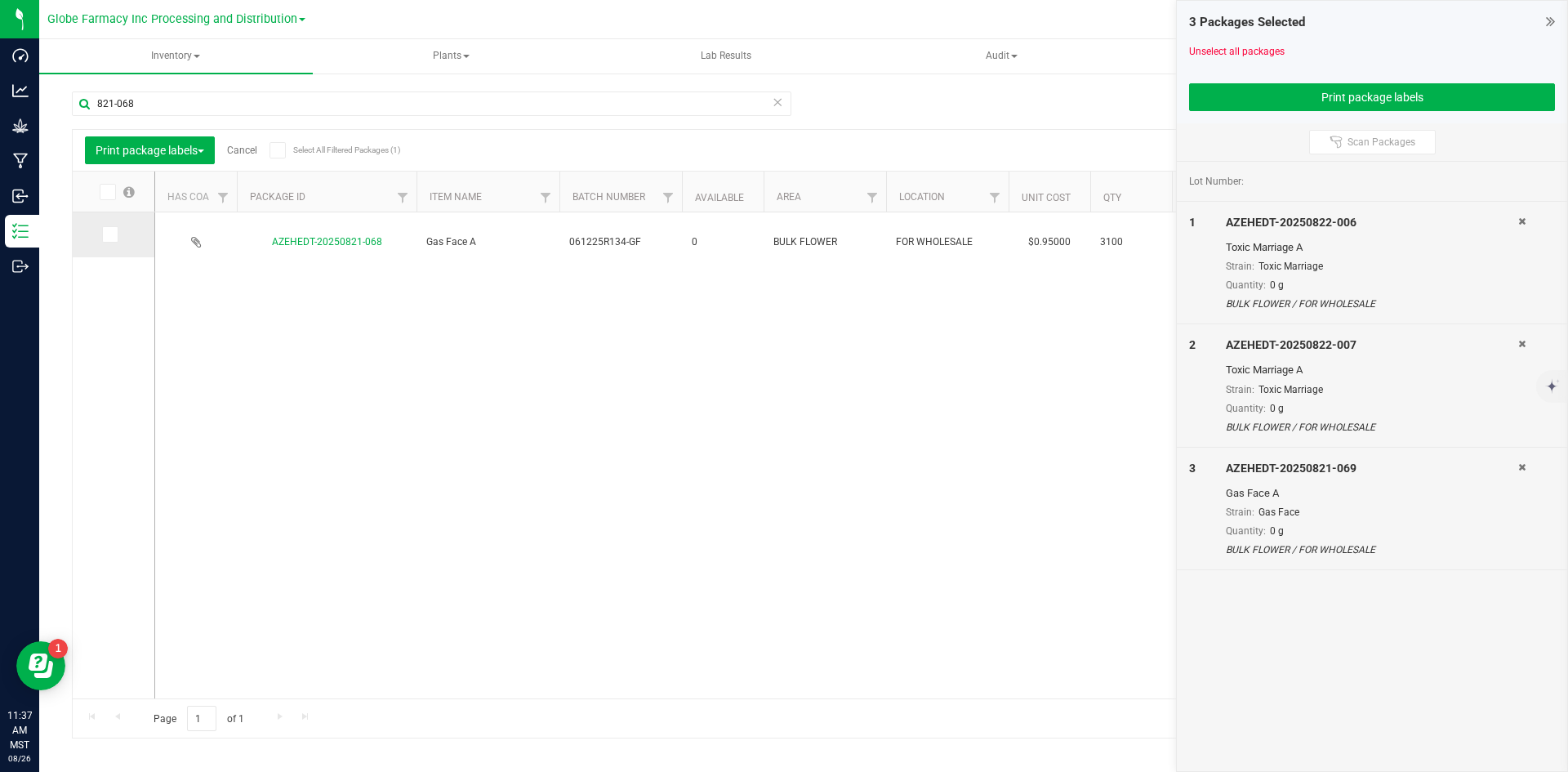
click at [110, 234] on icon at bounding box center [109, 234] width 11 height 0
click at [0, 0] on input "checkbox" at bounding box center [0, 0] width 0 height 0
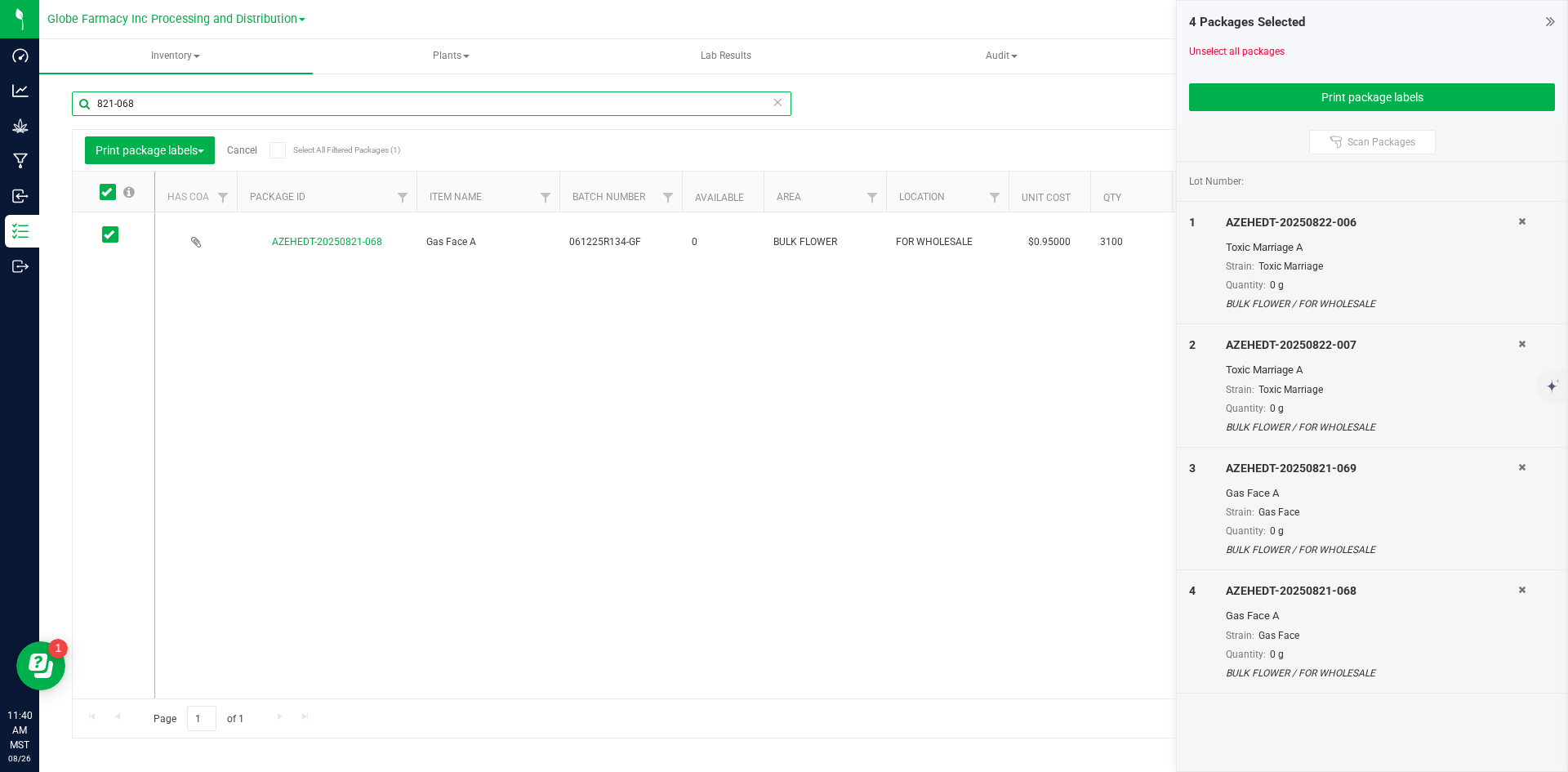
click at [146, 103] on input "821-068" at bounding box center [431, 104] width 719 height 25
drag, startPoint x: 146, startPoint y: 103, endPoint x: 133, endPoint y: 93, distance: 16.4
click at [146, 102] on input "821-068" at bounding box center [431, 104] width 719 height 25
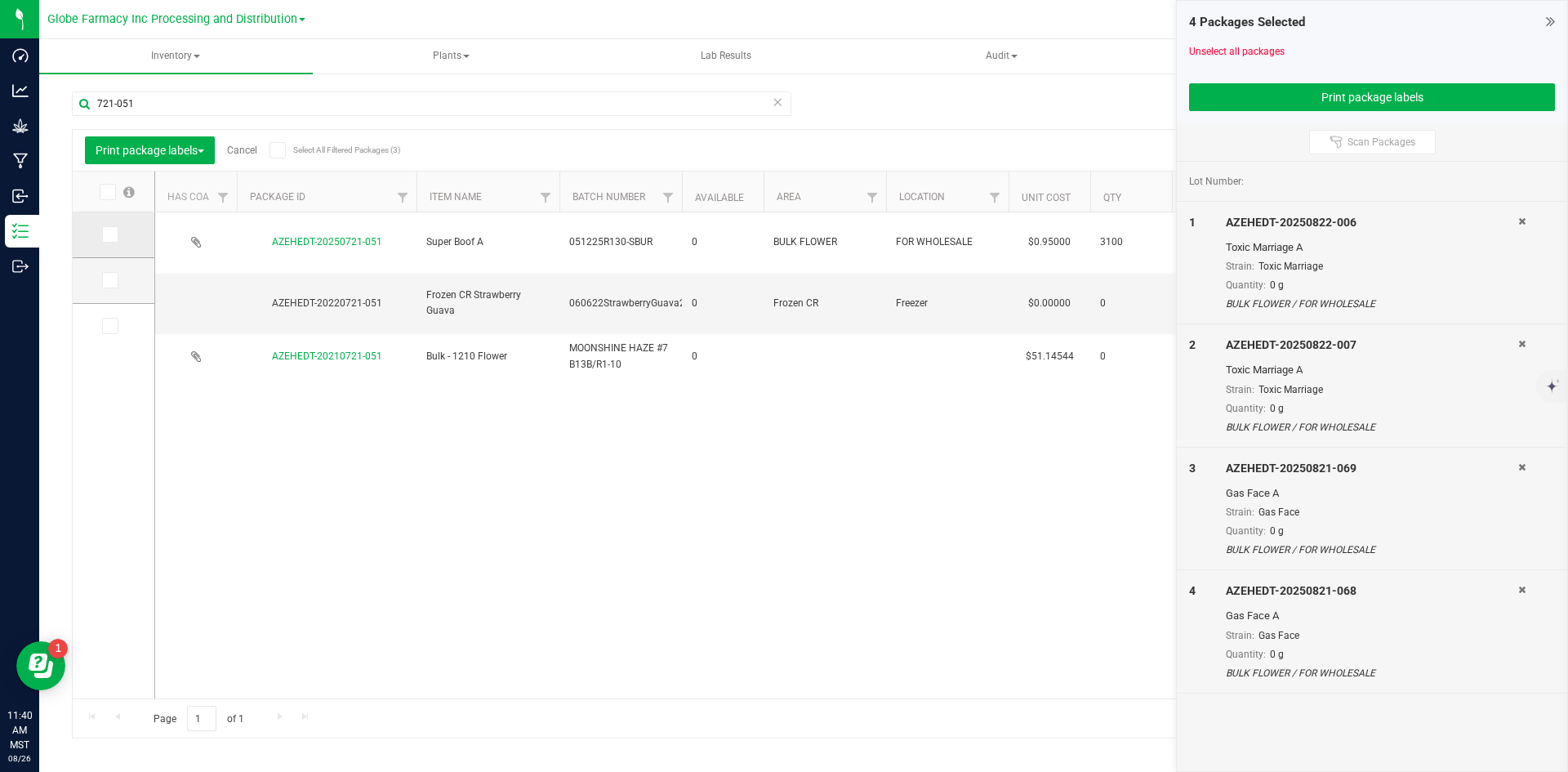
click at [106, 234] on icon at bounding box center [109, 234] width 11 height 0
click at [0, 0] on input "checkbox" at bounding box center [0, 0] width 0 height 0
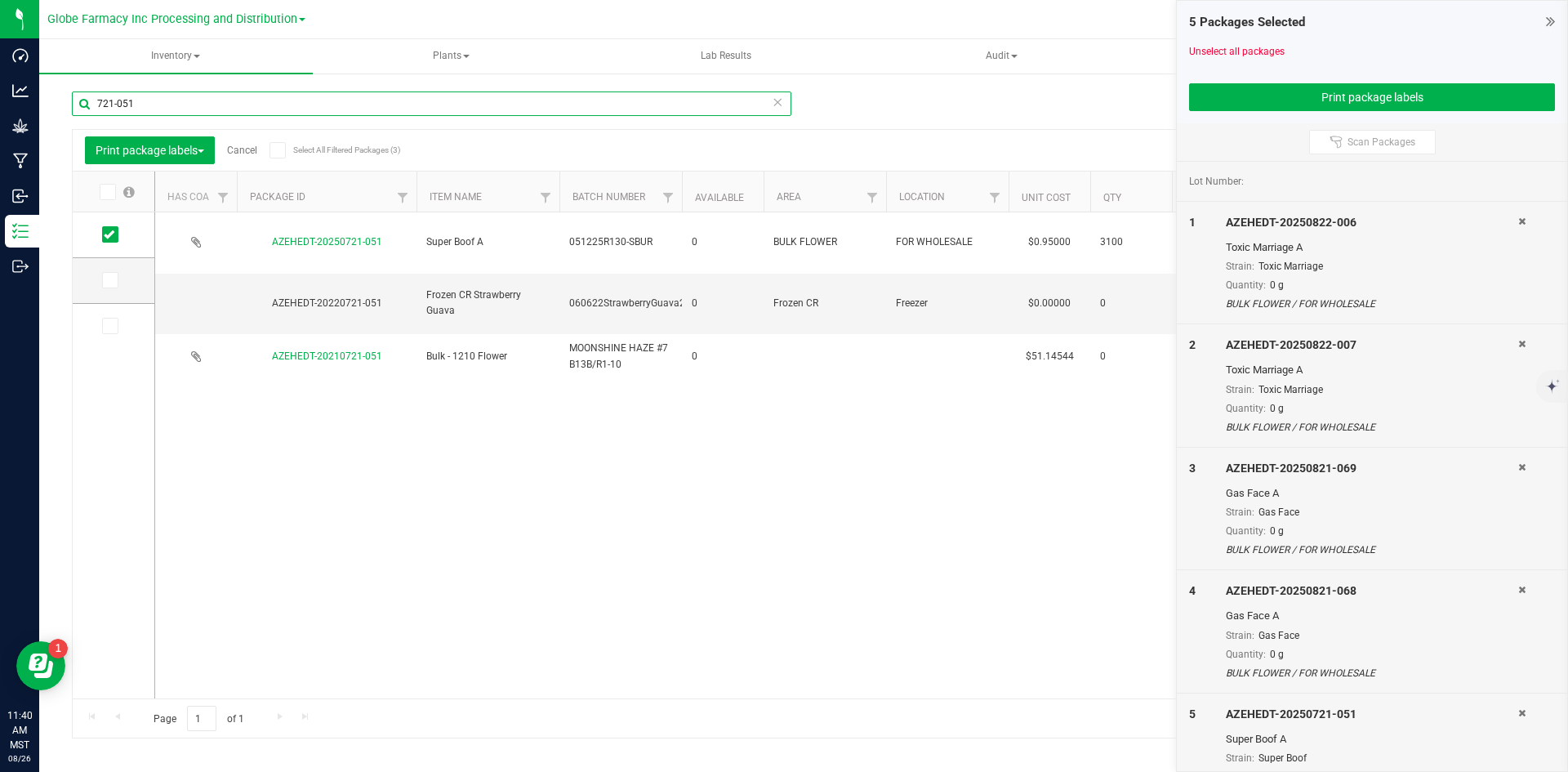
click at [191, 92] on input "721-051" at bounding box center [431, 104] width 719 height 25
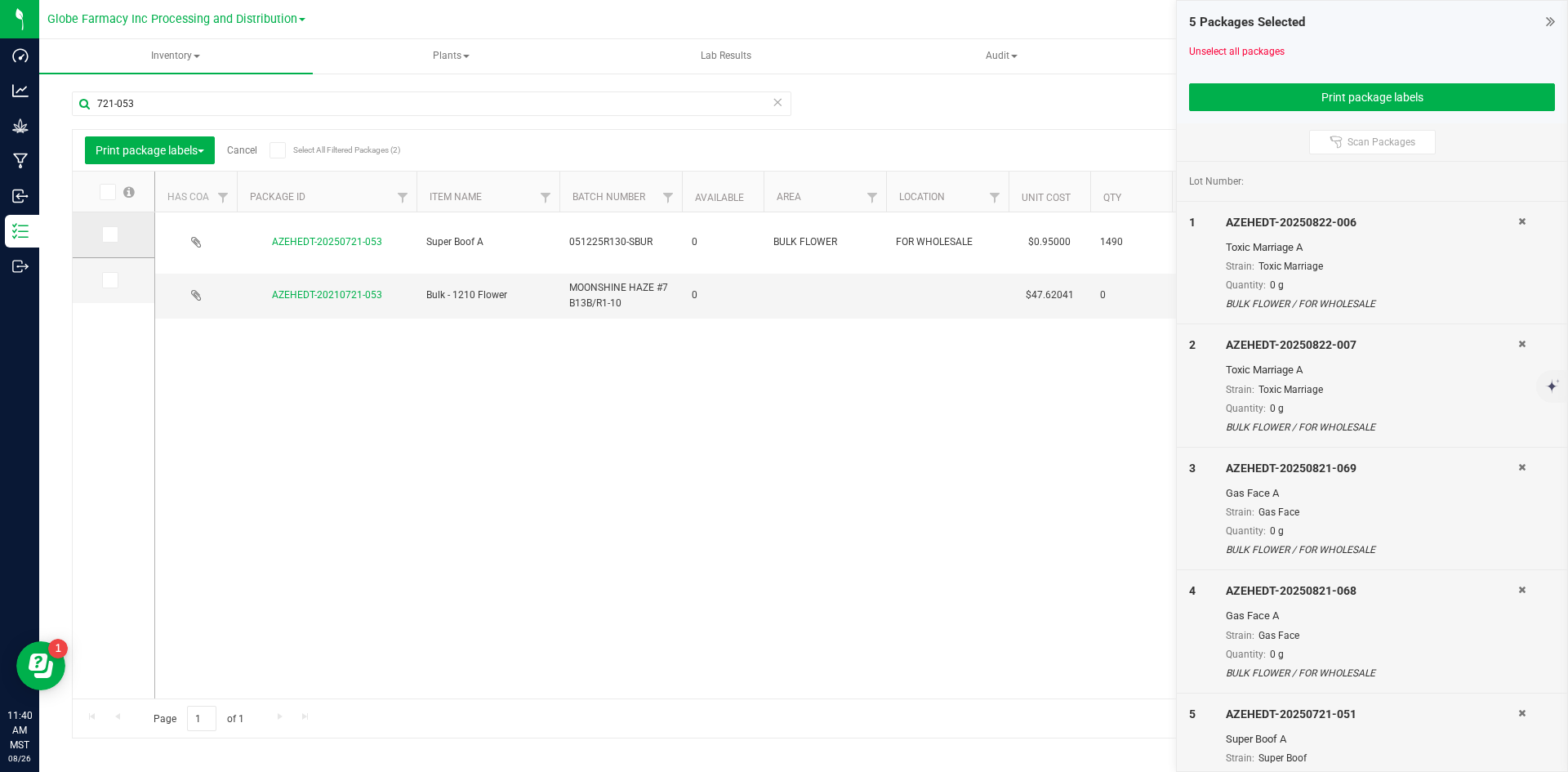
click at [111, 234] on icon at bounding box center [109, 234] width 11 height 0
click at [0, 0] on input "checkbox" at bounding box center [0, 0] width 0 height 0
click at [194, 88] on div "721-053" at bounding box center [438, 103] width 732 height 52
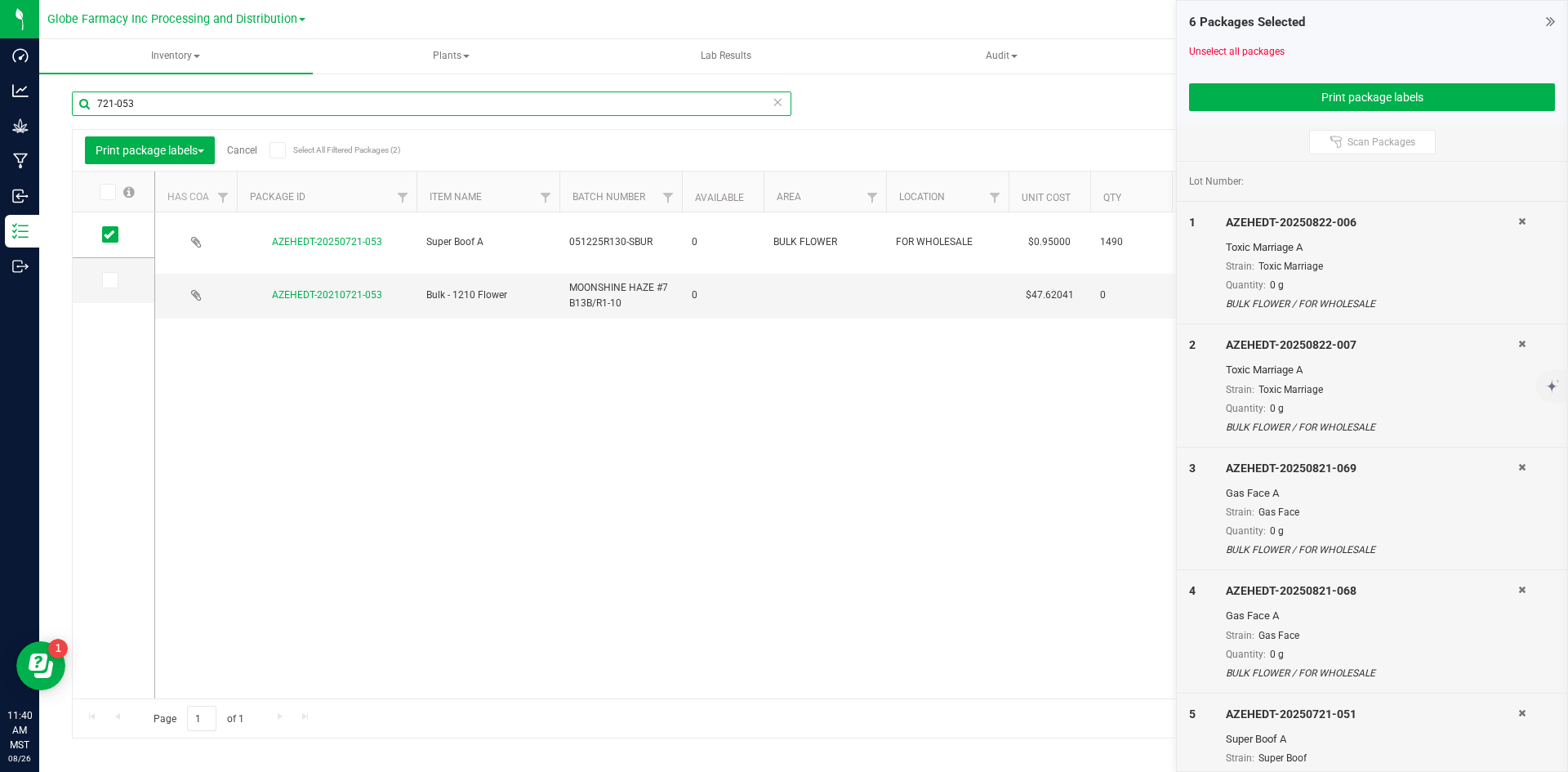
click at [191, 103] on input "721-053" at bounding box center [431, 104] width 719 height 25
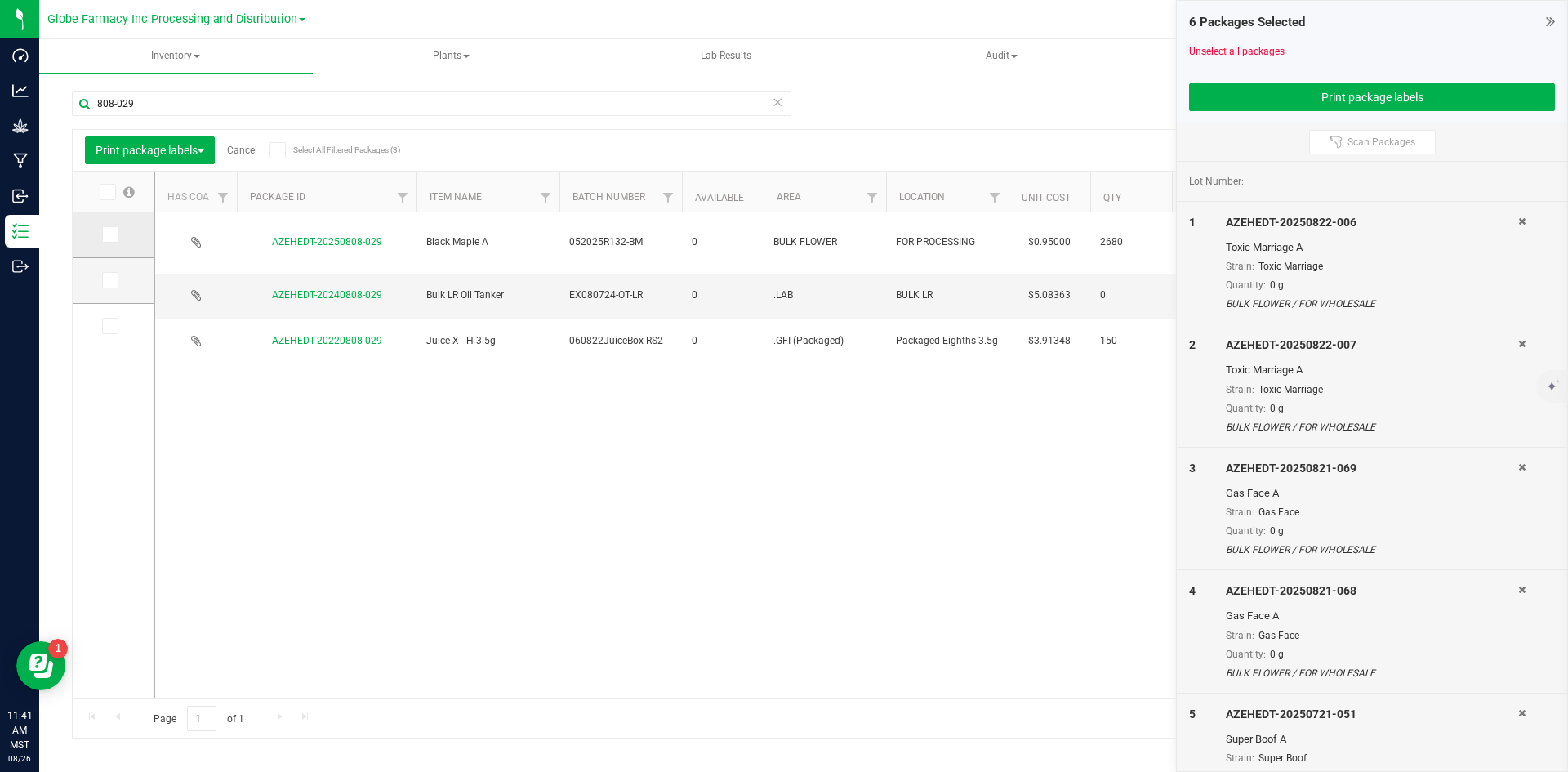
click at [115, 234] on span at bounding box center [110, 234] width 16 height 16
click at [0, 0] on input "checkbox" at bounding box center [0, 0] width 0 height 0
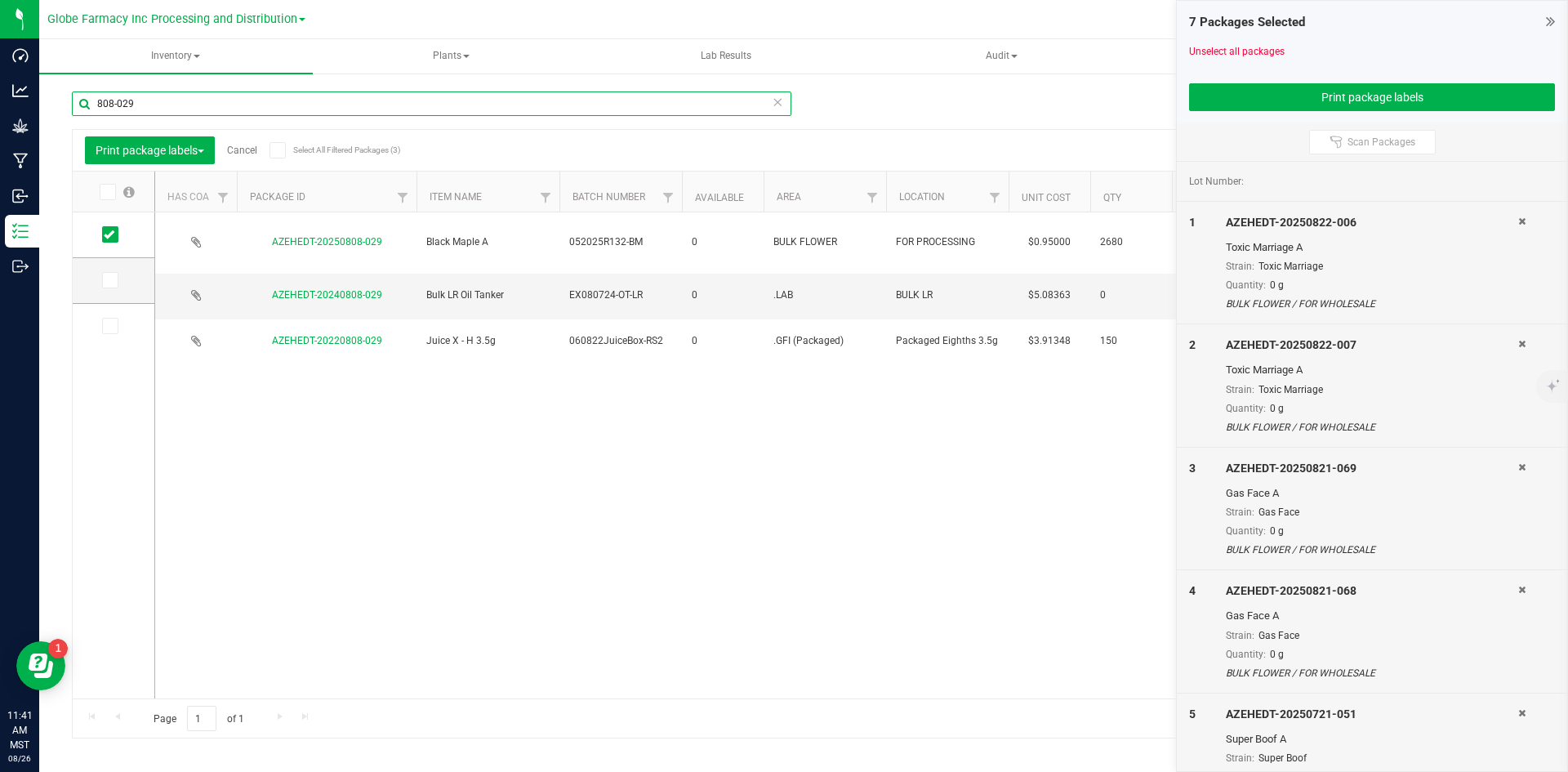
click at [207, 102] on input "808-029" at bounding box center [431, 104] width 719 height 25
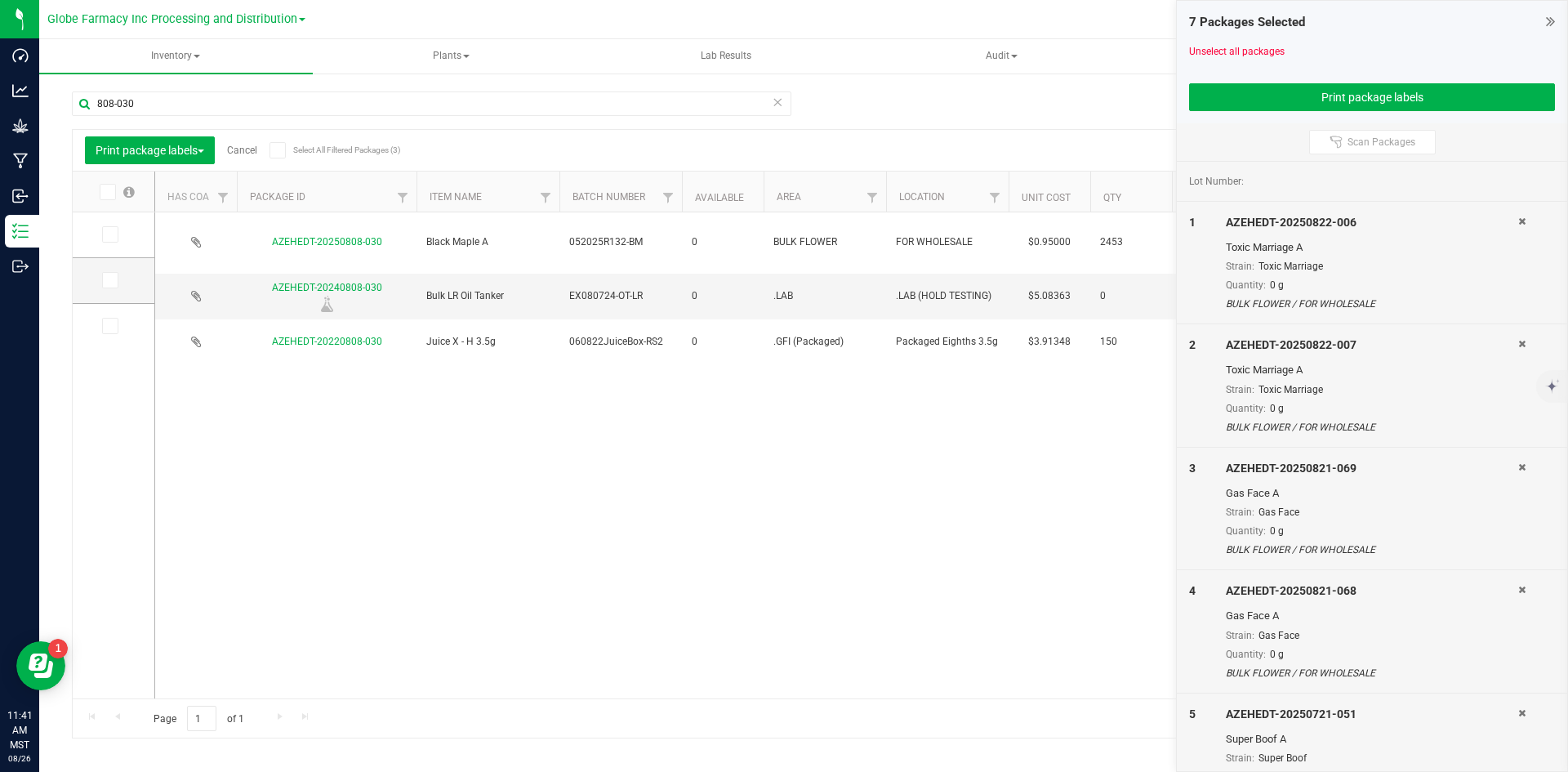
click at [107, 234] on icon at bounding box center [109, 234] width 11 height 0
click at [0, 0] on input "checkbox" at bounding box center [0, 0] width 0 height 0
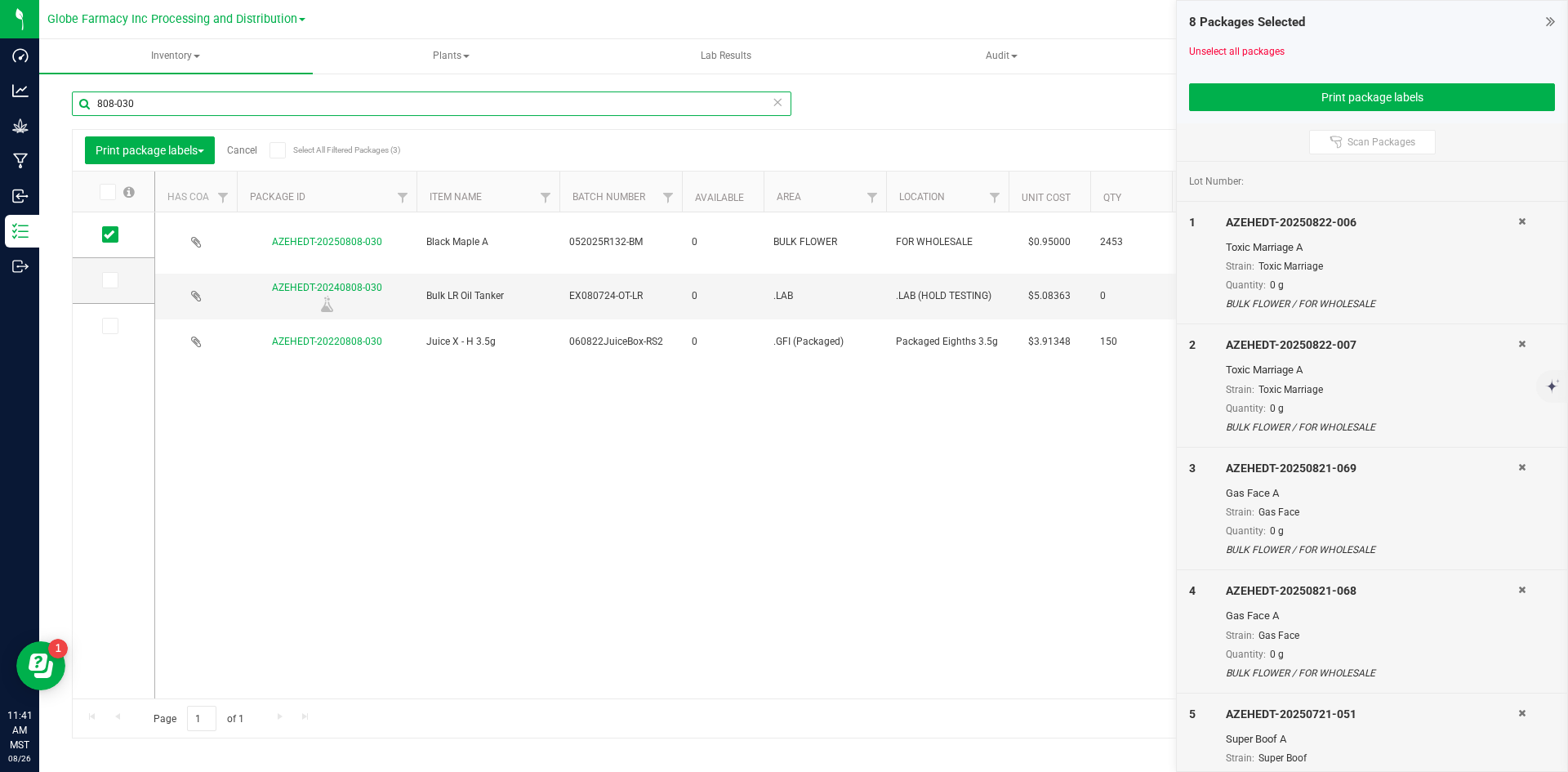
click at [142, 101] on input "808-030" at bounding box center [431, 104] width 719 height 25
click at [142, 100] on input "808-030" at bounding box center [431, 104] width 719 height 25
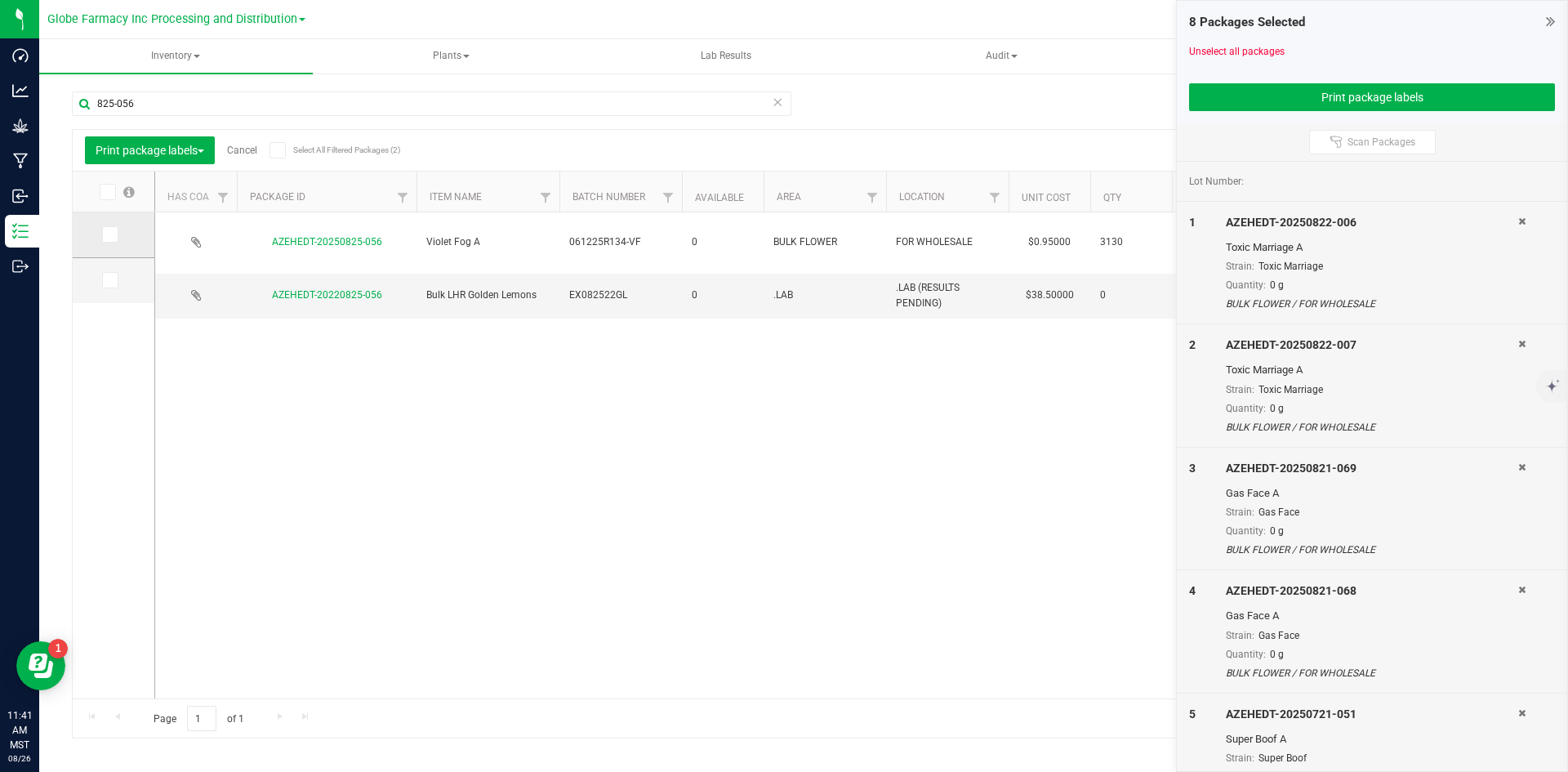
click at [106, 234] on icon at bounding box center [109, 234] width 11 height 0
click at [0, 0] on input "checkbox" at bounding box center [0, 0] width 0 height 0
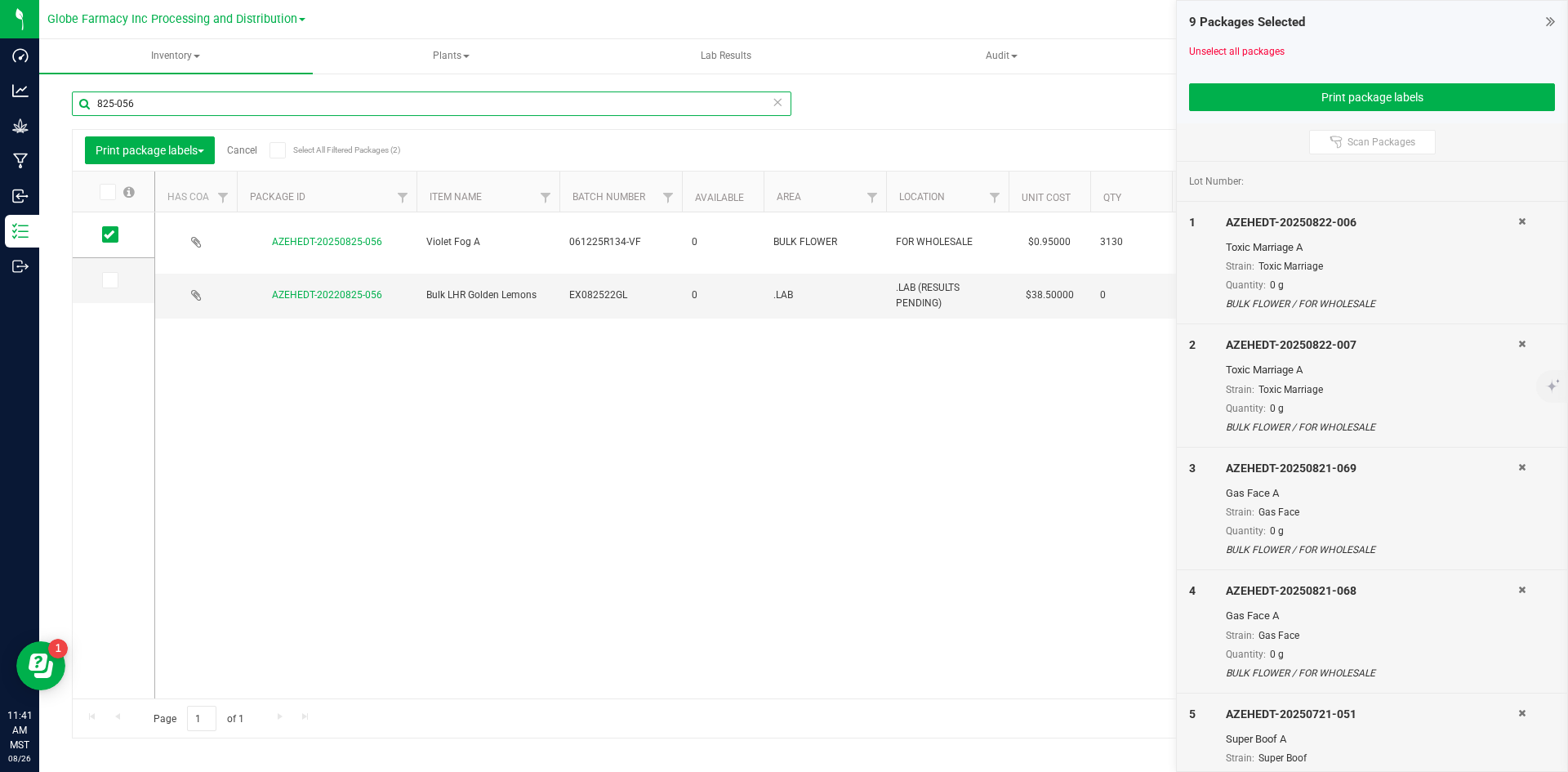
click at [164, 103] on input "825-056" at bounding box center [431, 104] width 719 height 25
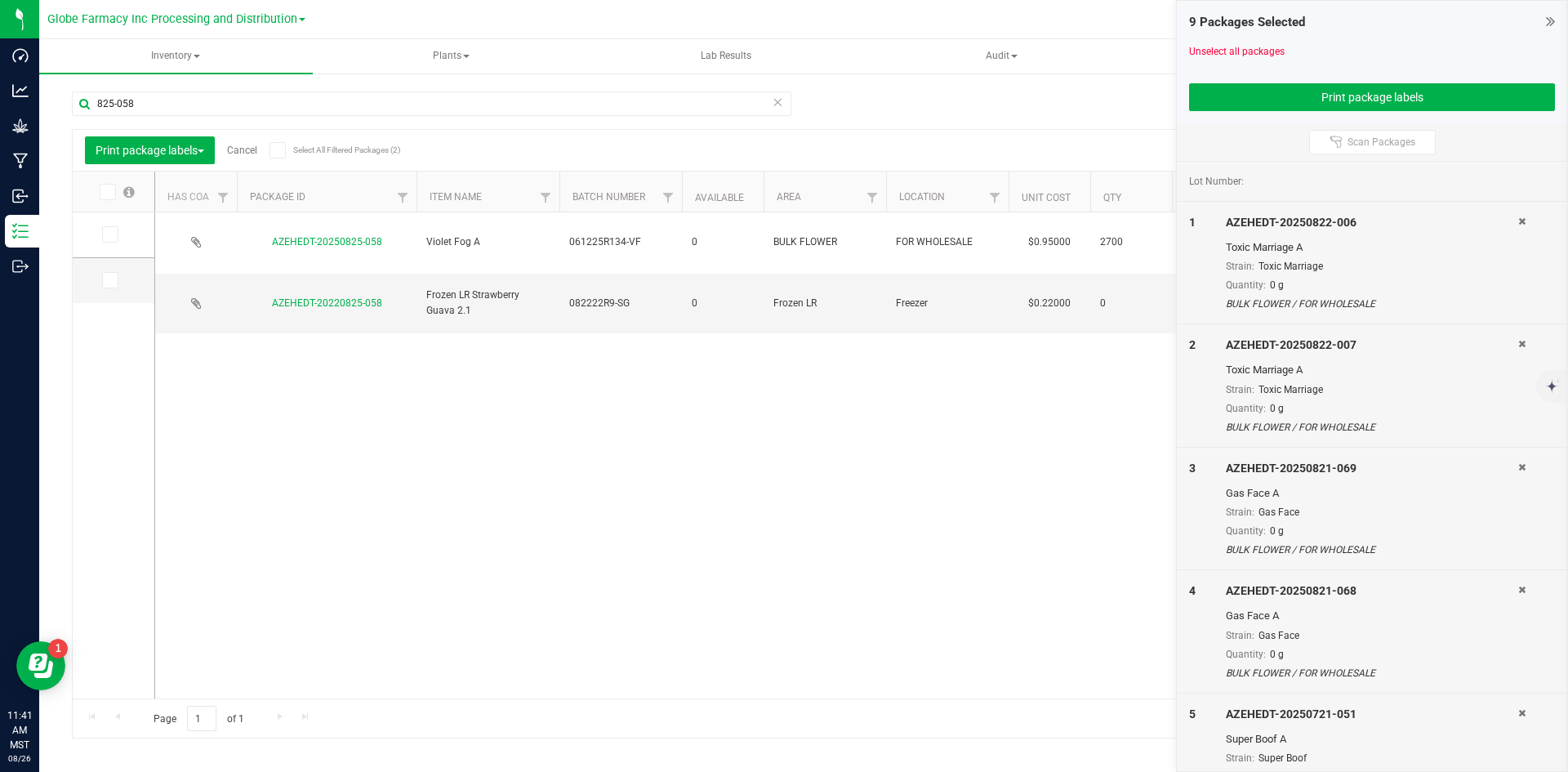
click at [109, 234] on icon at bounding box center [109, 234] width 11 height 0
click at [0, 0] on input "checkbox" at bounding box center [0, 0] width 0 height 0
click at [350, 88] on div "825-058" at bounding box center [438, 103] width 732 height 52
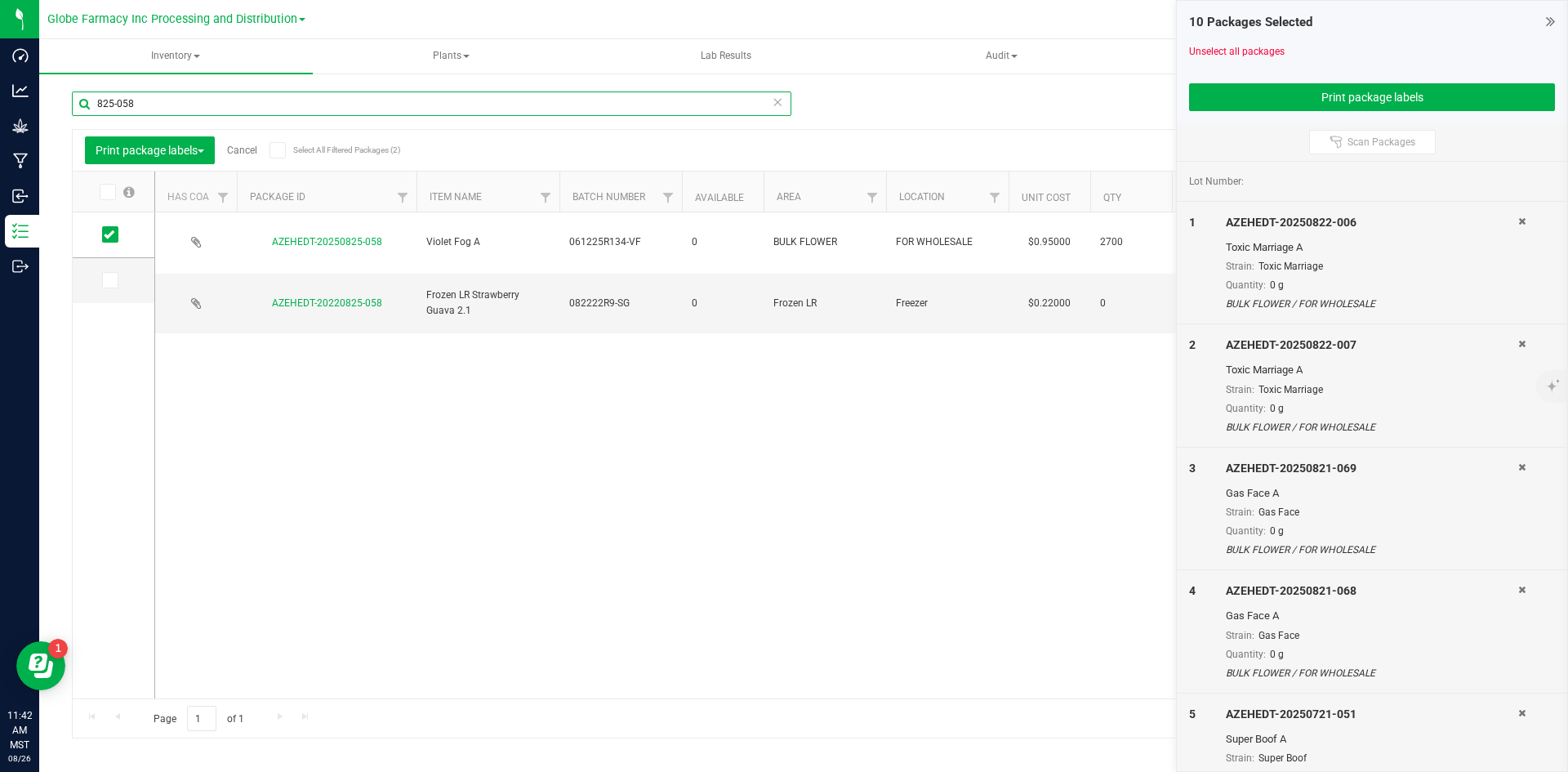
click at [344, 101] on input "825-058" at bounding box center [431, 104] width 719 height 25
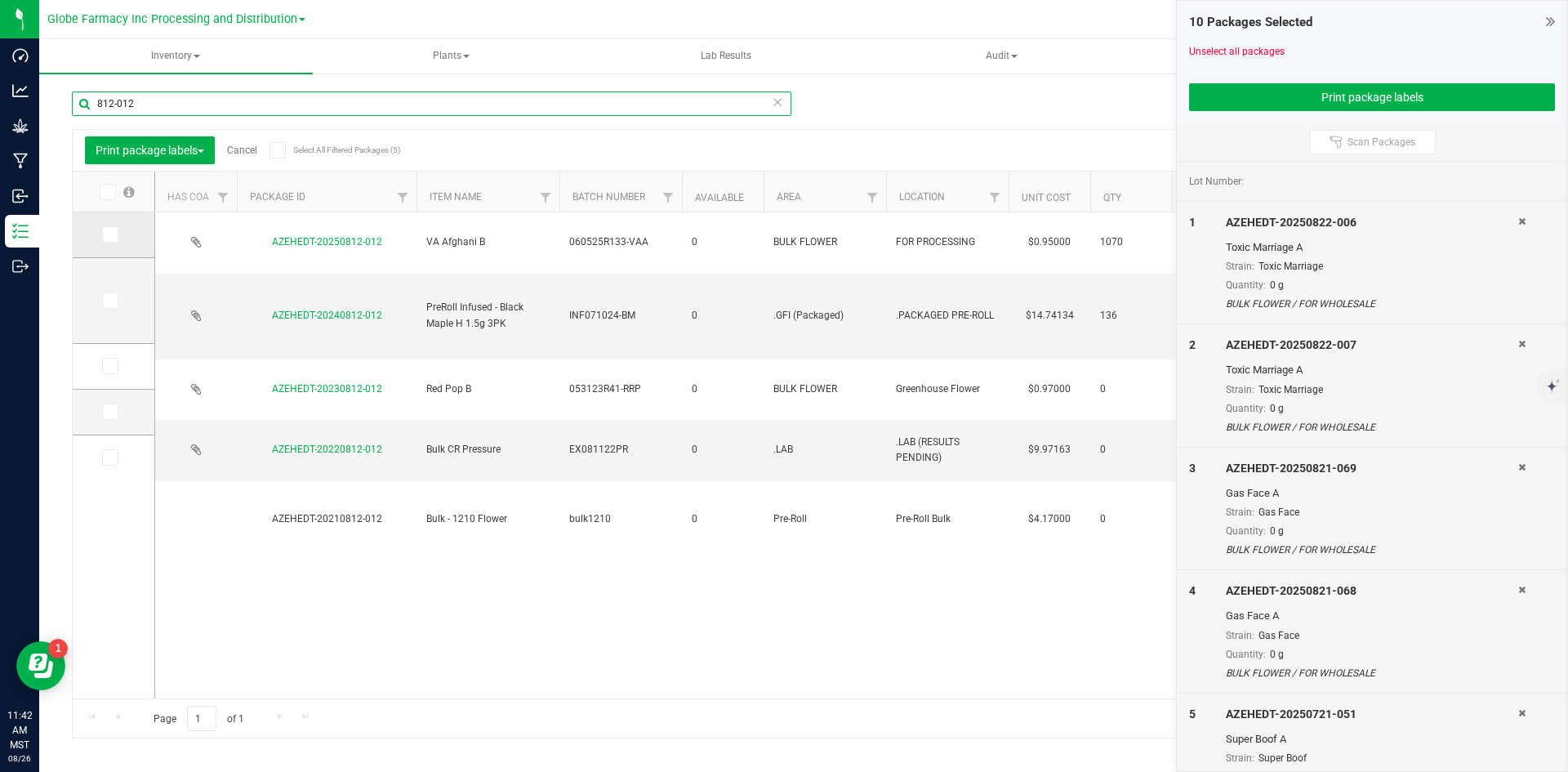
type input "812-012"
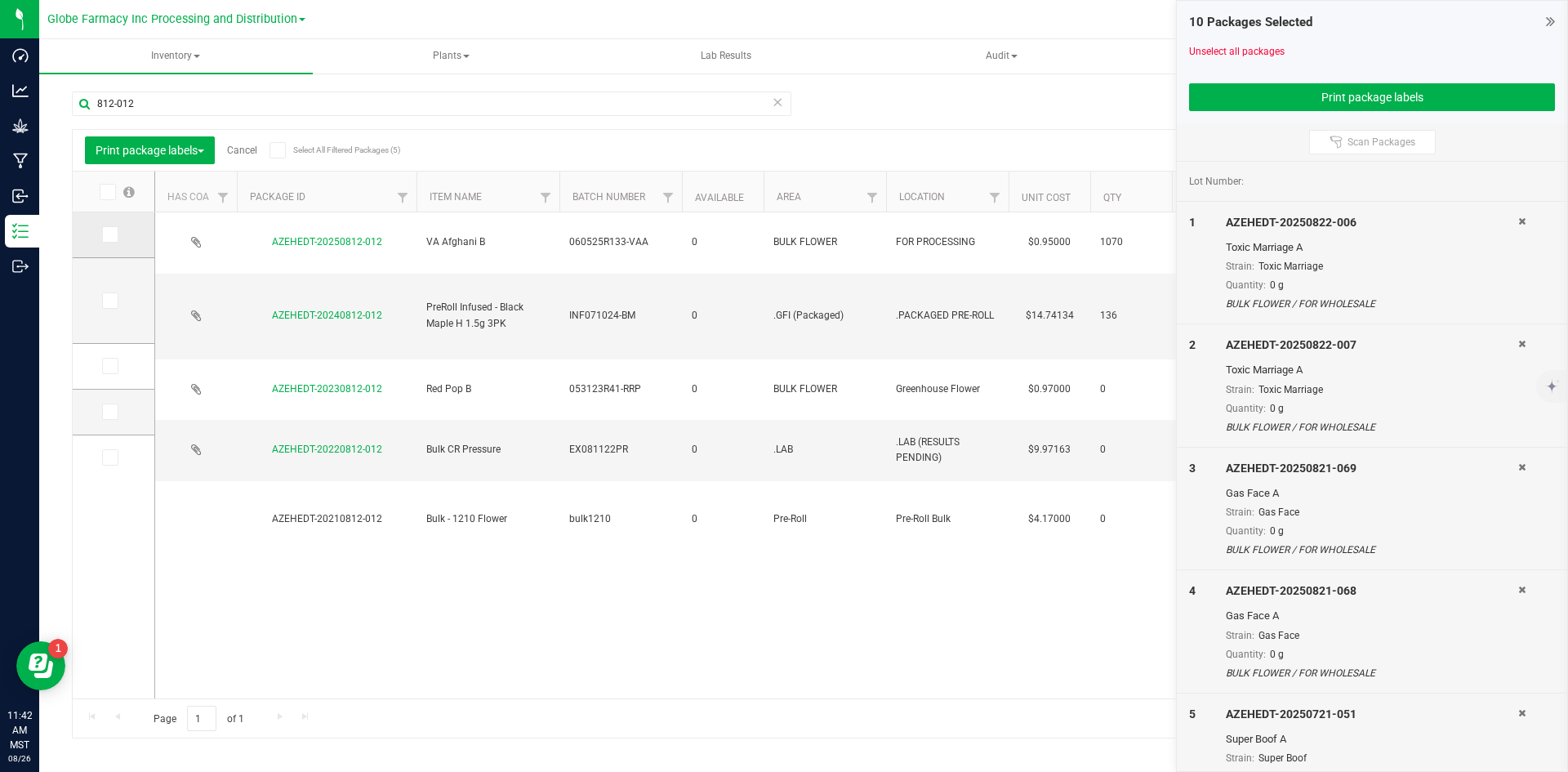
click at [105, 234] on icon at bounding box center [109, 234] width 11 height 0
click at [0, 0] on input "checkbox" at bounding box center [0, 0] width 0 height 0
click at [1242, 90] on button "Print package labels" at bounding box center [1372, 97] width 366 height 28
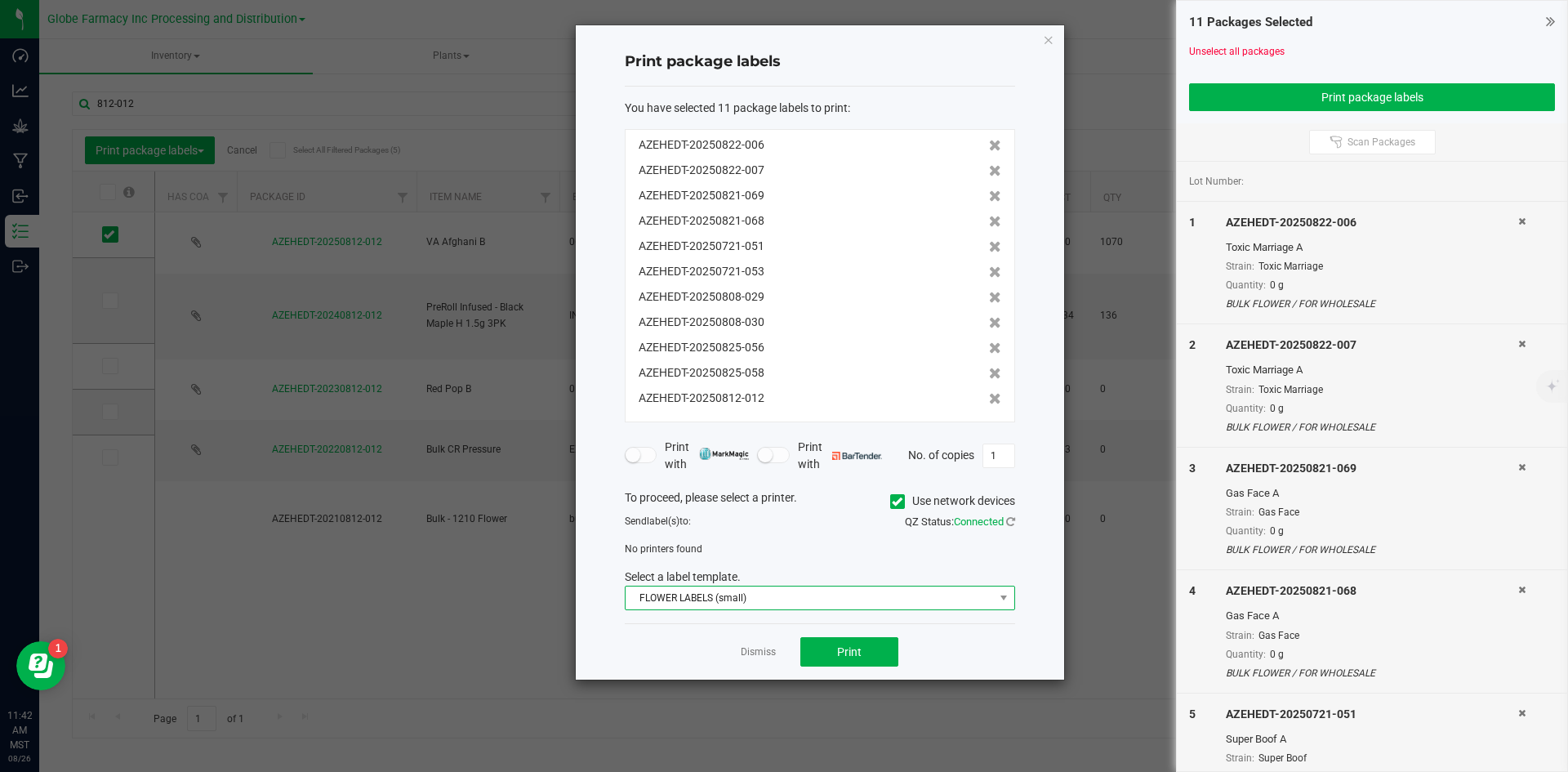
click at [698, 595] on span "FLOWER LABELS (small)" at bounding box center [810, 598] width 368 height 23
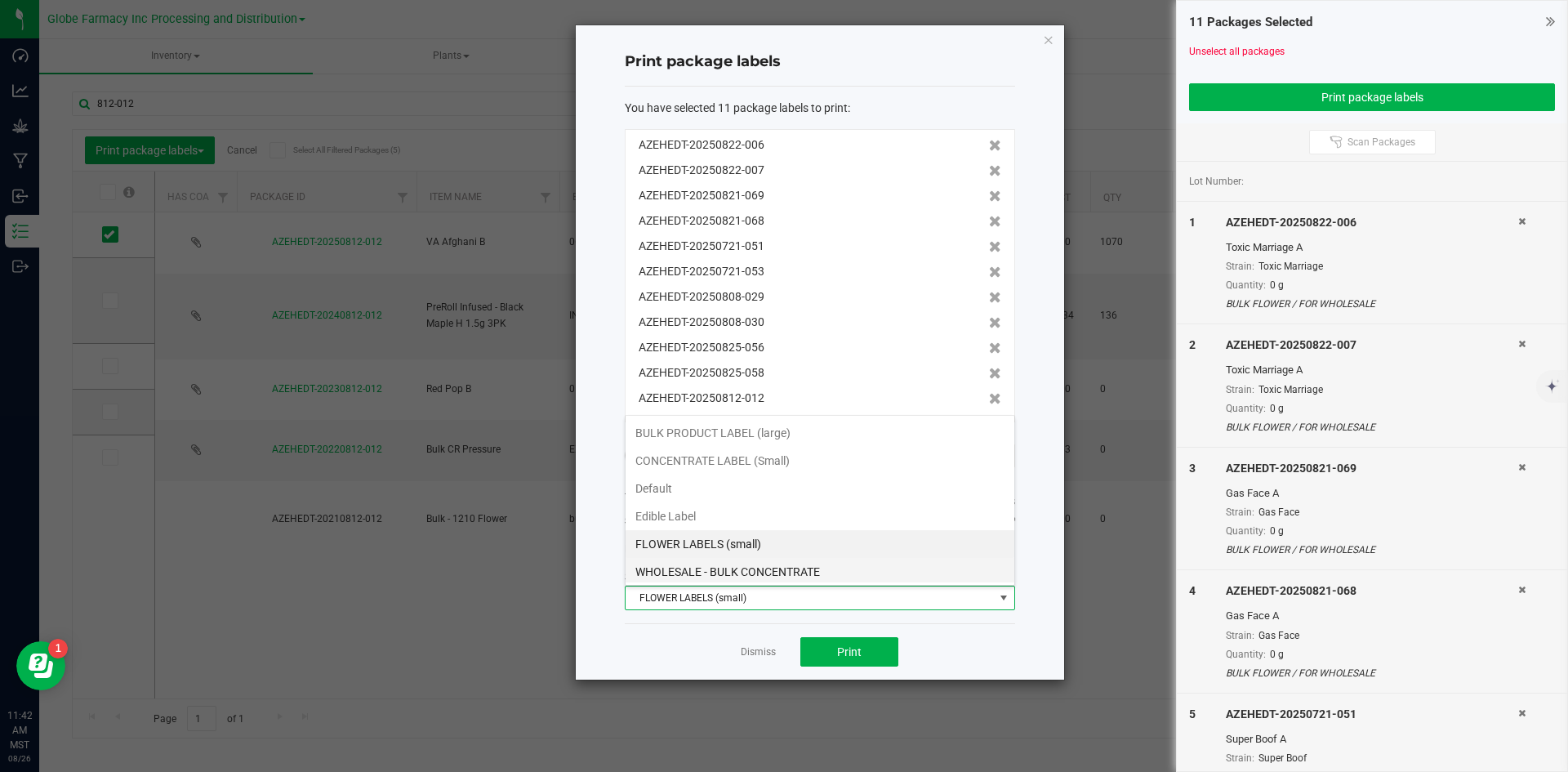
scroll to position [25, 390]
click at [683, 424] on li "BULK PRODUCT LABEL (large)" at bounding box center [820, 433] width 389 height 28
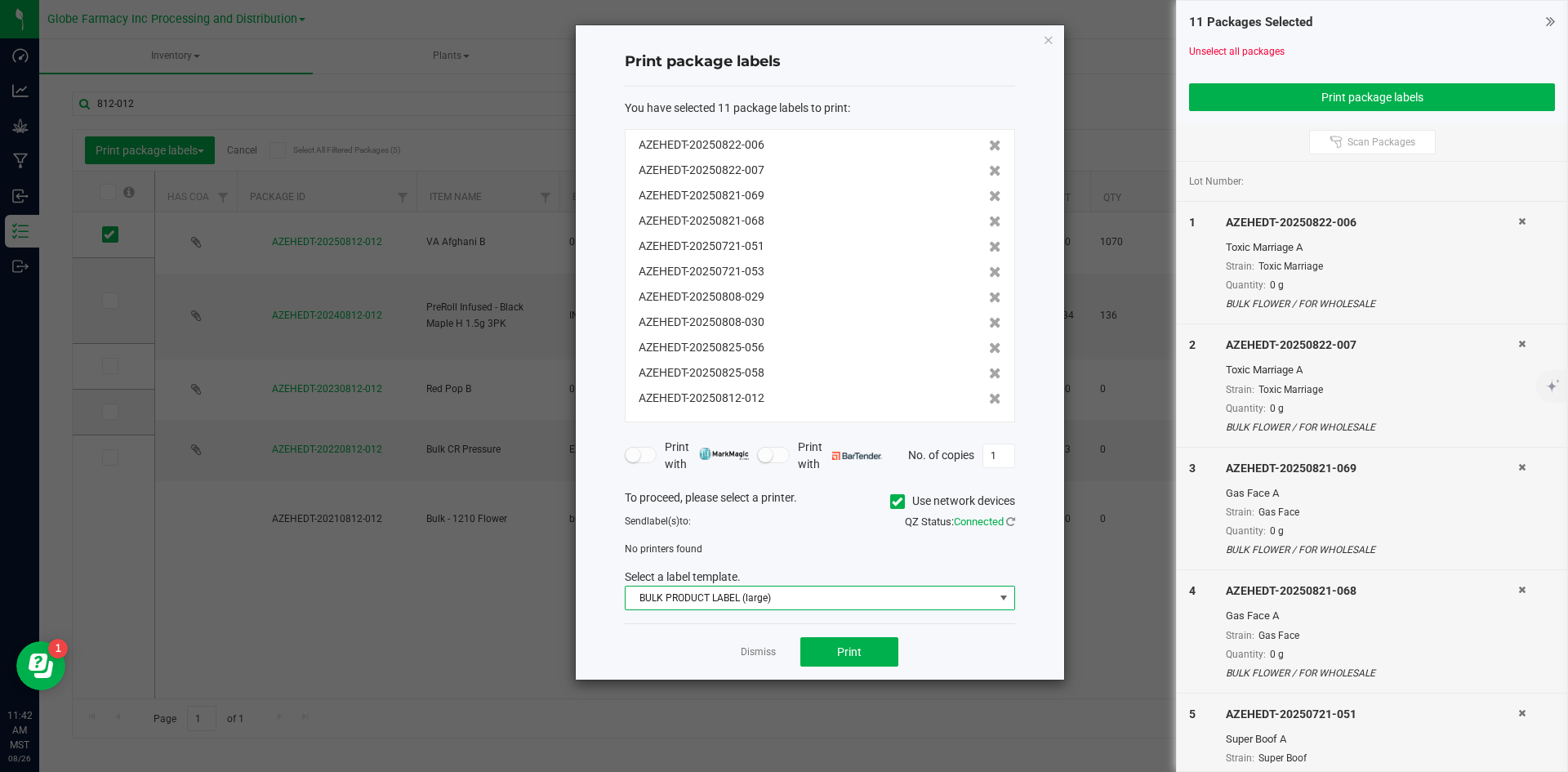
click at [892, 502] on icon at bounding box center [897, 502] width 11 height 0
click at [0, 0] on input "Use network devices" at bounding box center [0, 0] width 0 height 0
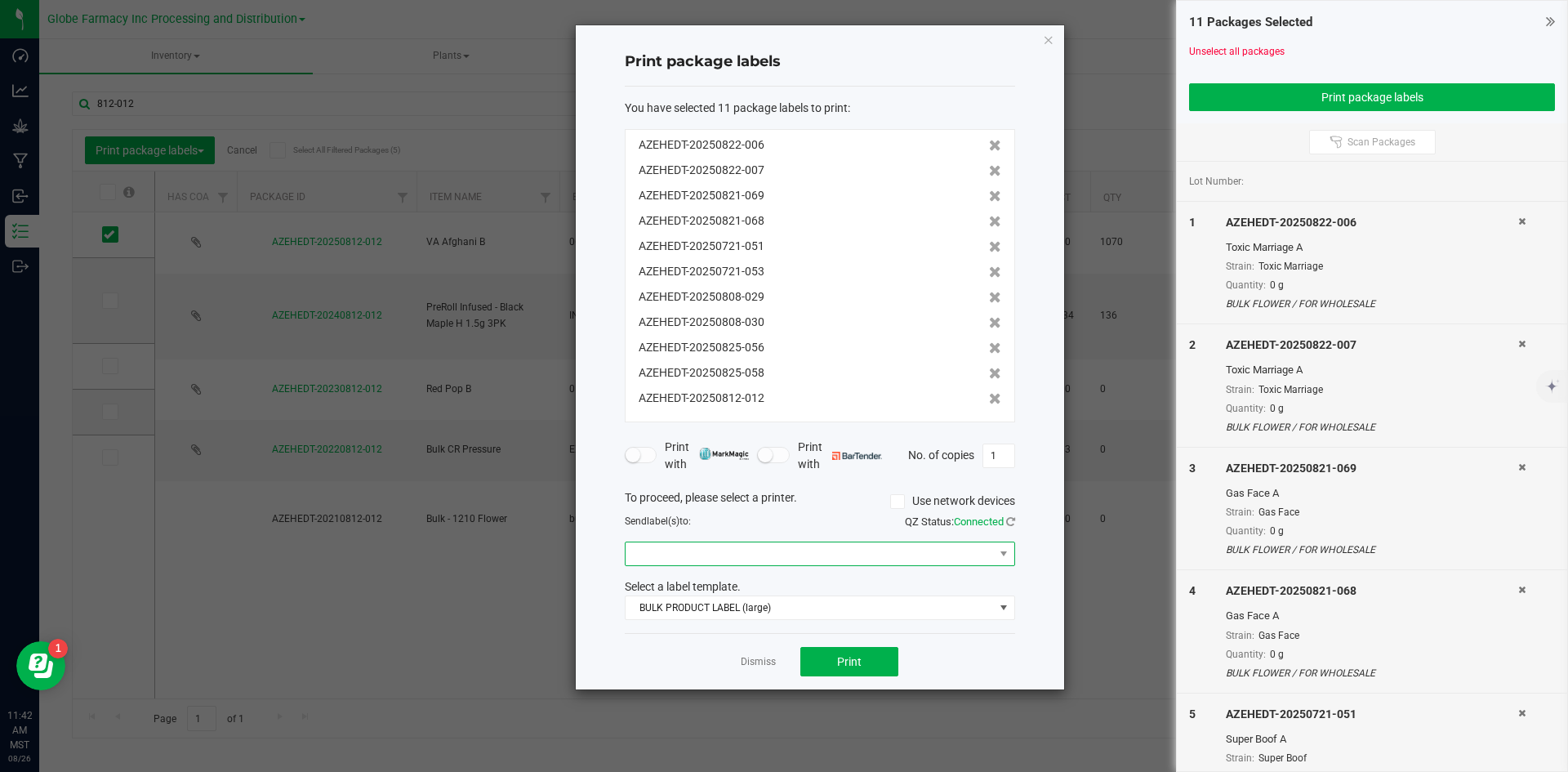
click at [678, 552] on span at bounding box center [810, 554] width 368 height 23
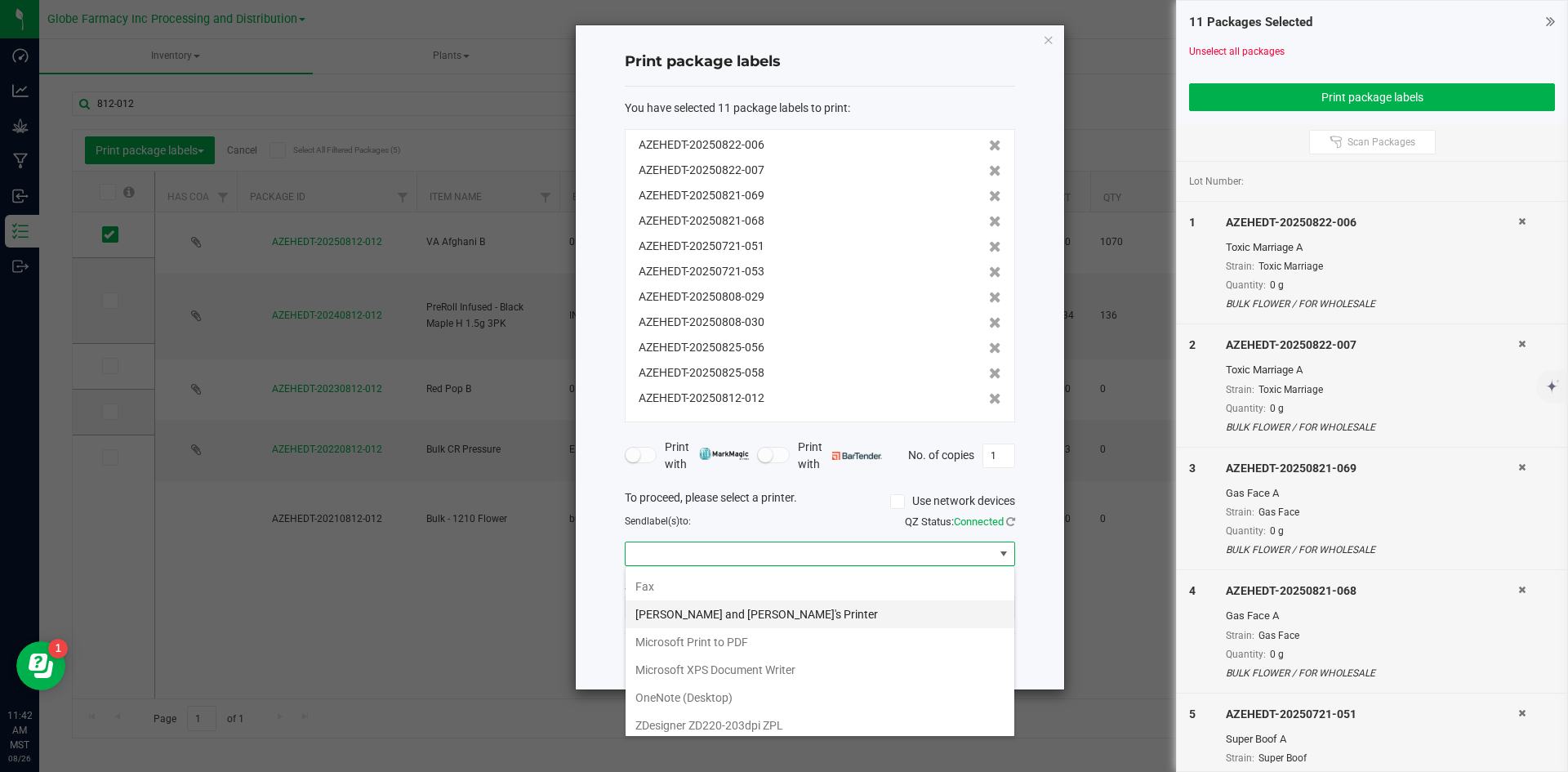
scroll to position [82, 0]
click at [682, 717] on Big "Zebra Packaging Big" at bounding box center [820, 725] width 389 height 28
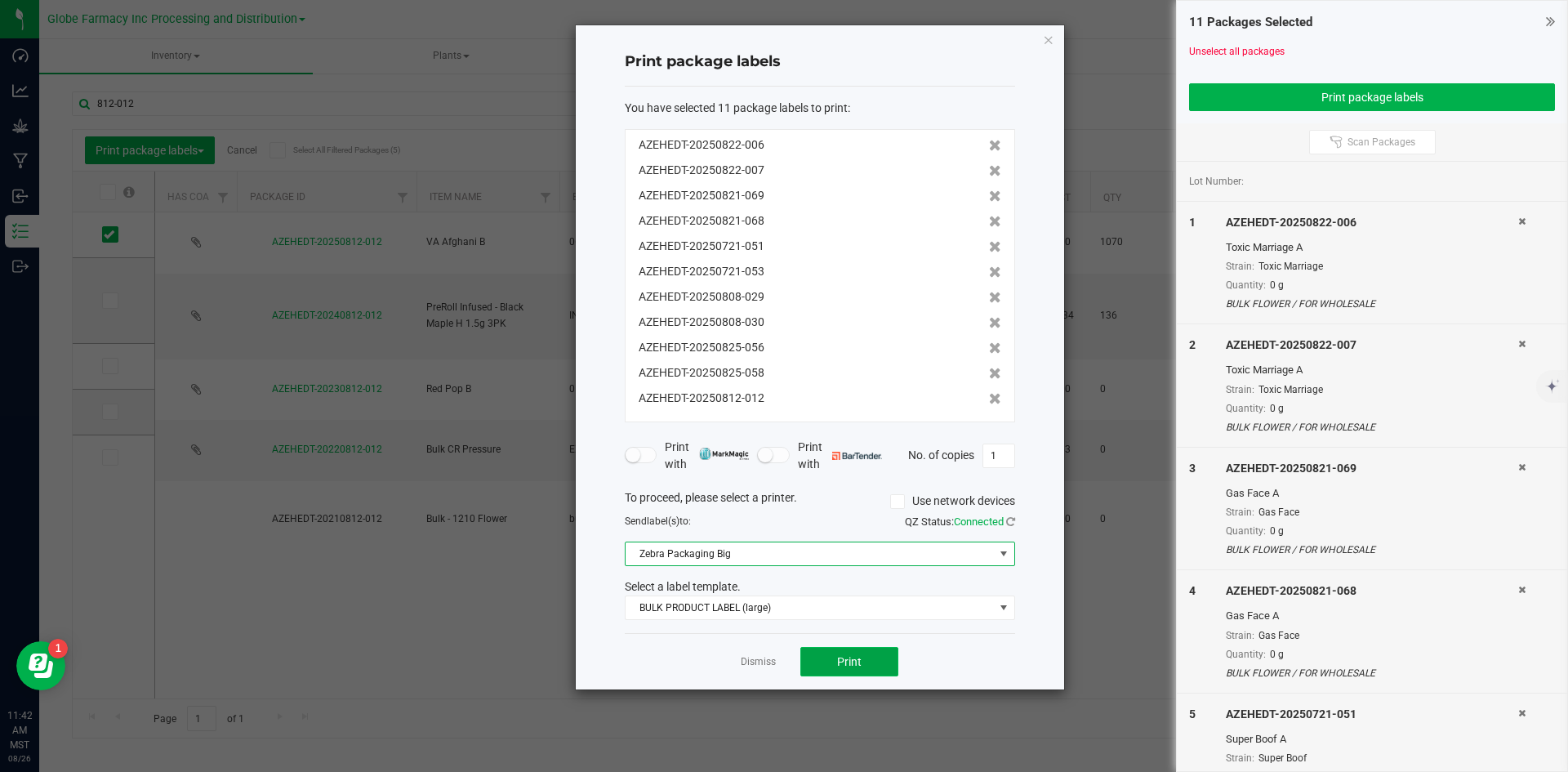
click at [879, 660] on button "Print" at bounding box center [849, 662] width 98 height 29
click at [755, 665] on link "Dismiss" at bounding box center [758, 661] width 35 height 14
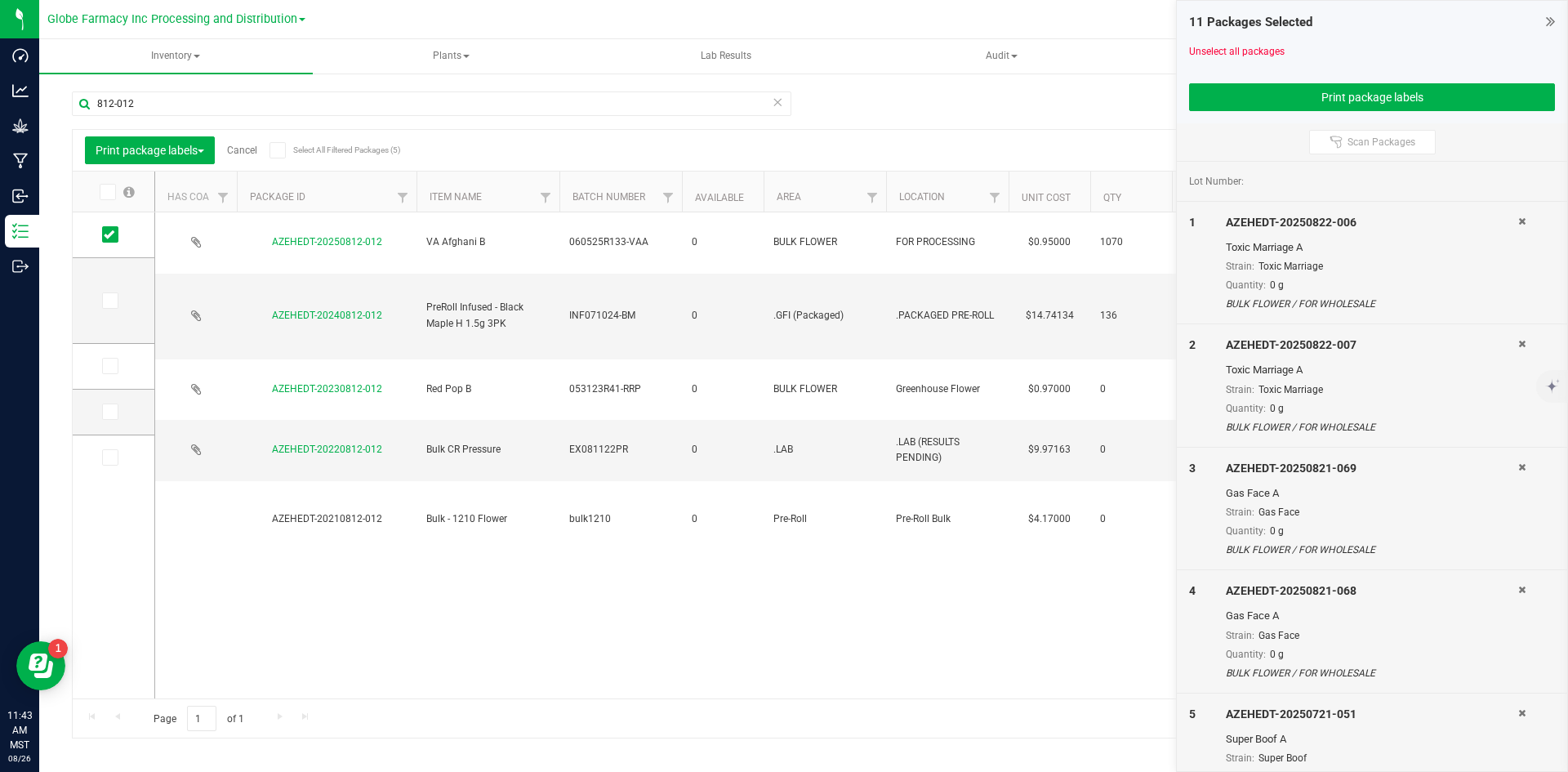
click at [1518, 223] on icon at bounding box center [1521, 221] width 7 height 10
click at [1518, 347] on icon at bounding box center [1521, 344] width 7 height 10
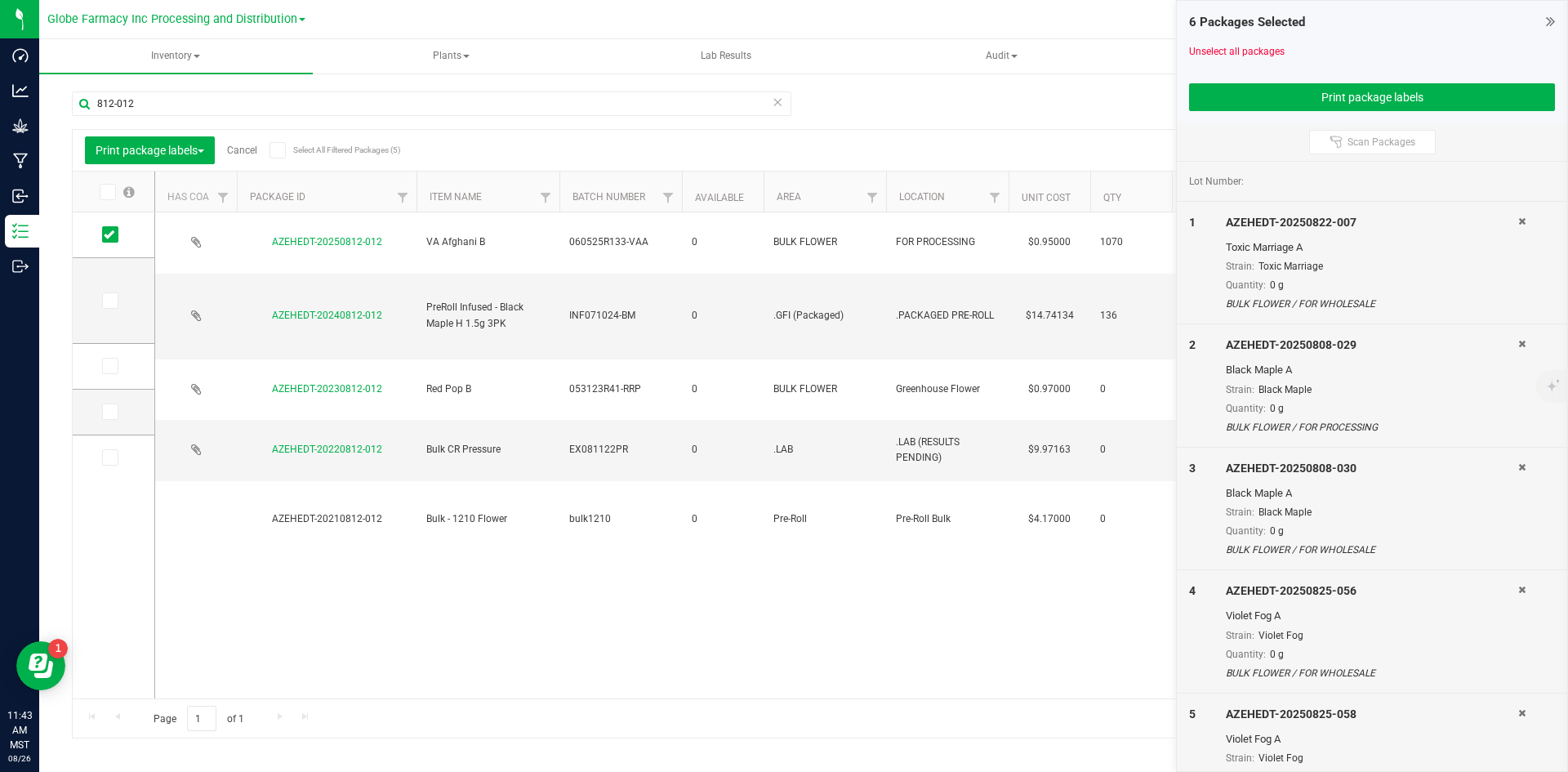
click at [1518, 347] on icon at bounding box center [1521, 344] width 7 height 10
click at [1513, 347] on div "AZEHEDT-20250825-056" at bounding box center [1372, 345] width 292 height 17
click at [1524, 344] on icon at bounding box center [1521, 344] width 7 height 10
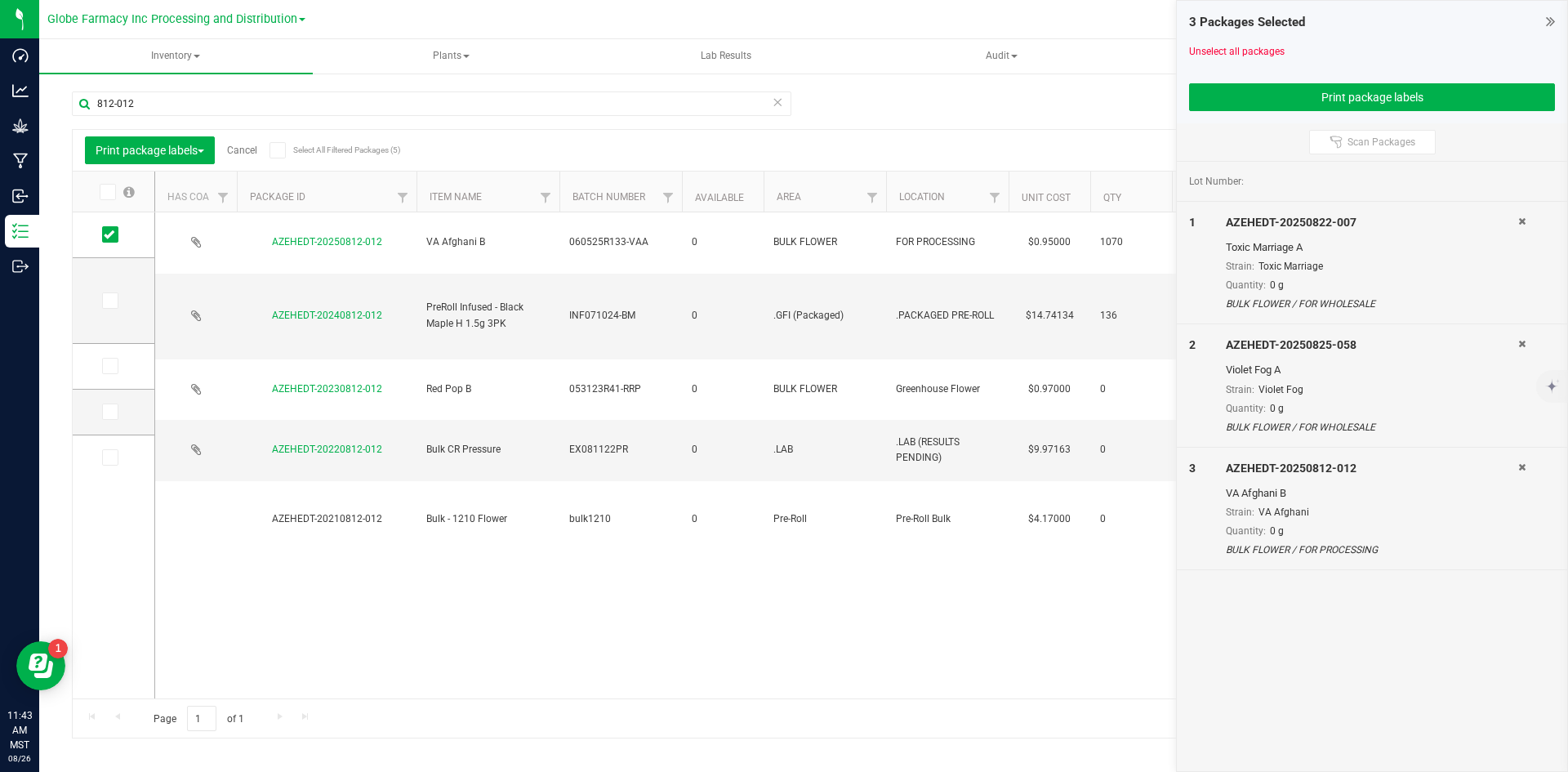
click at [1524, 344] on icon at bounding box center [1521, 344] width 7 height 10
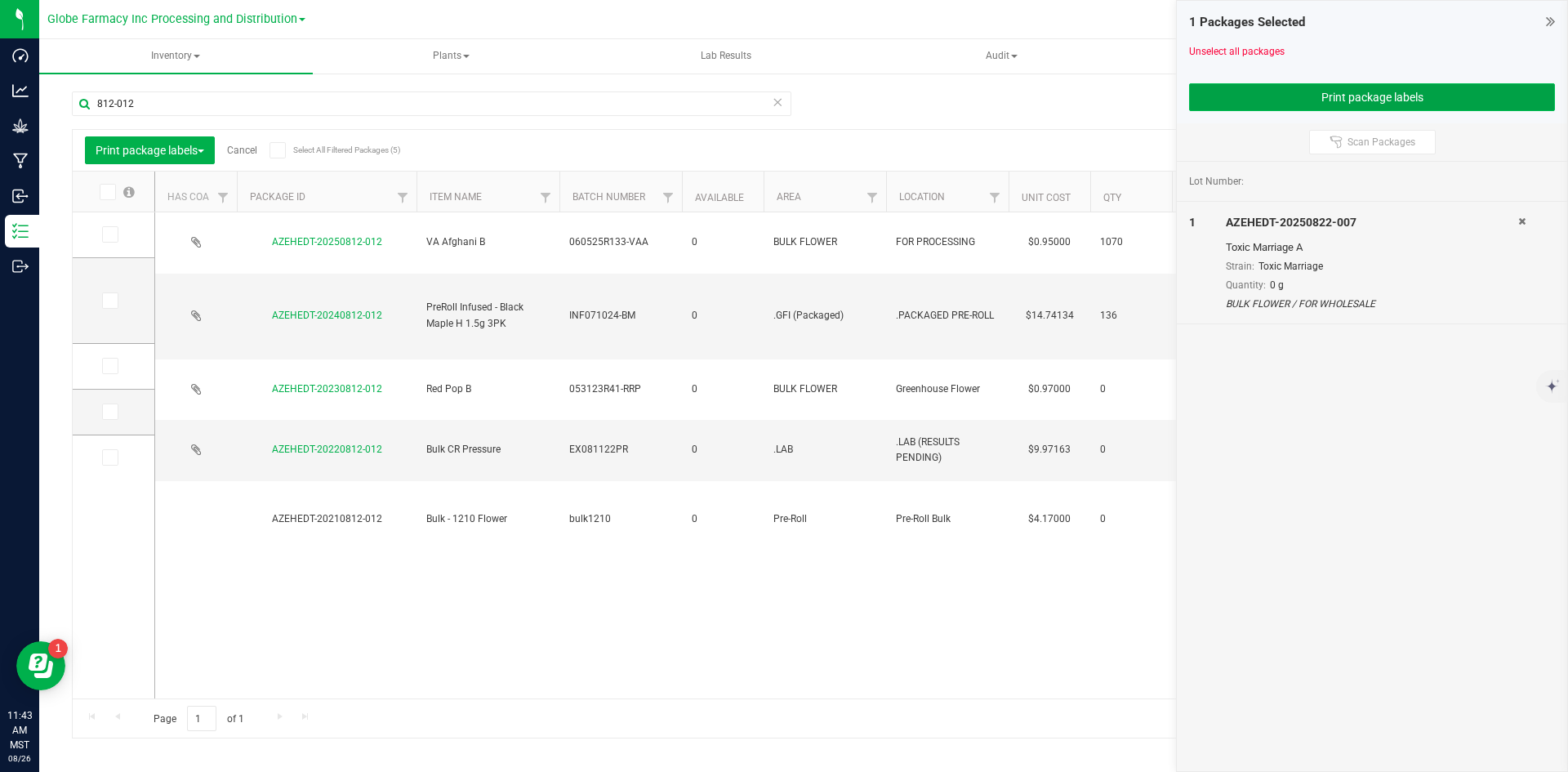
click at [1372, 101] on button "Print package labels" at bounding box center [1372, 97] width 366 height 28
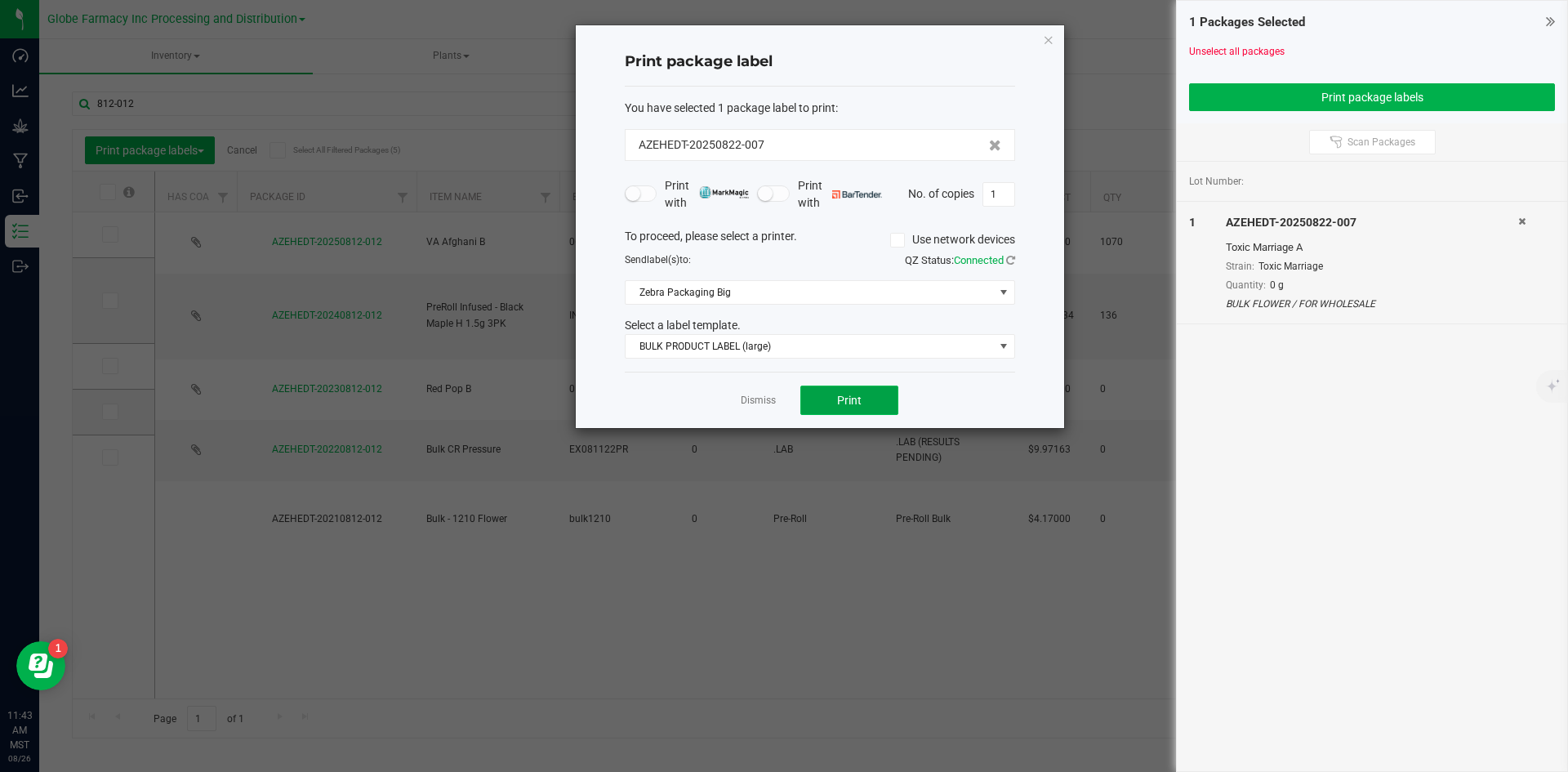
click at [870, 391] on button "Print" at bounding box center [849, 400] width 98 height 29
click at [769, 401] on link "Dismiss" at bounding box center [758, 400] width 35 height 14
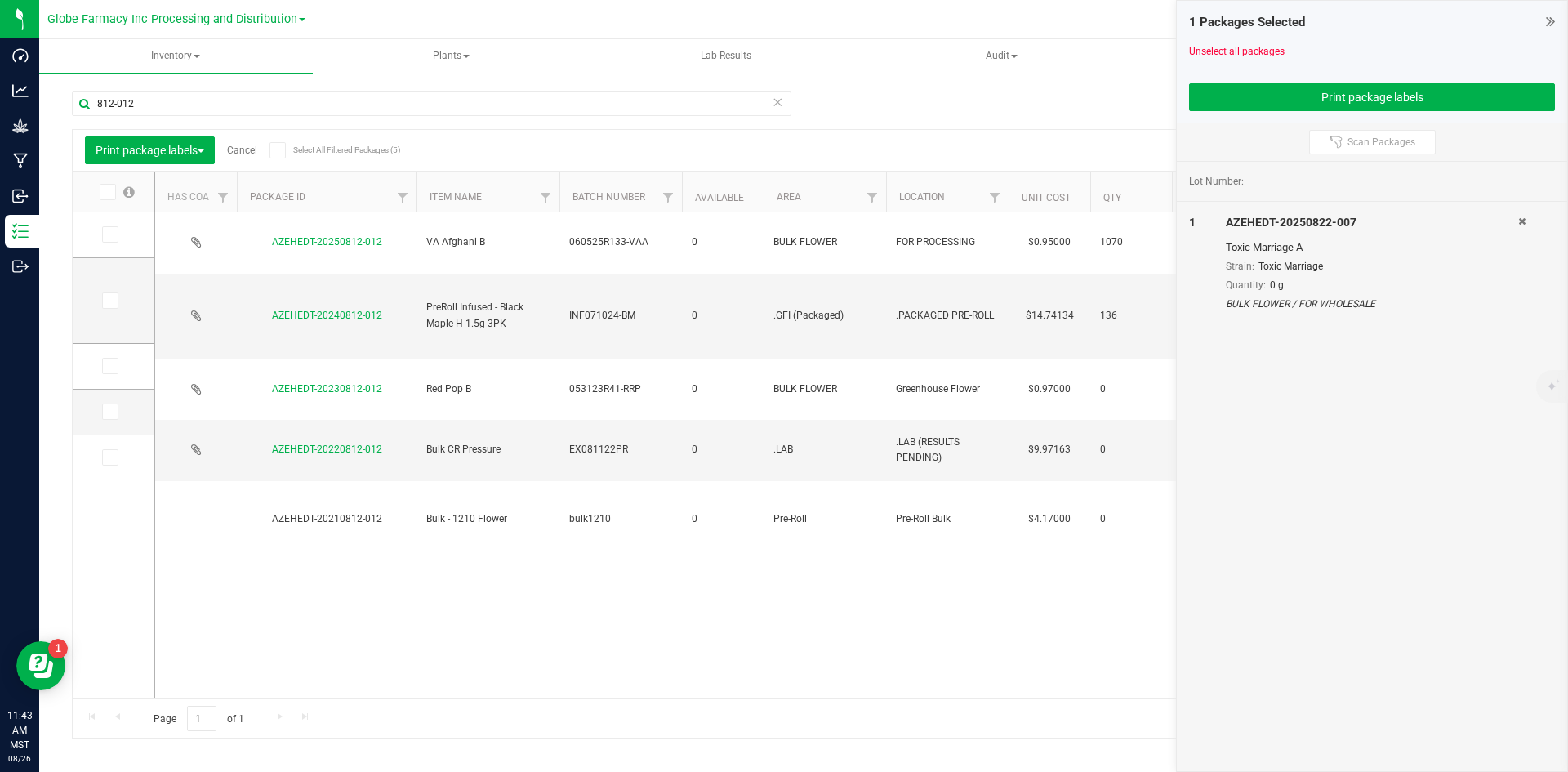
click at [241, 147] on link "Cancel" at bounding box center [241, 151] width 30 height 11
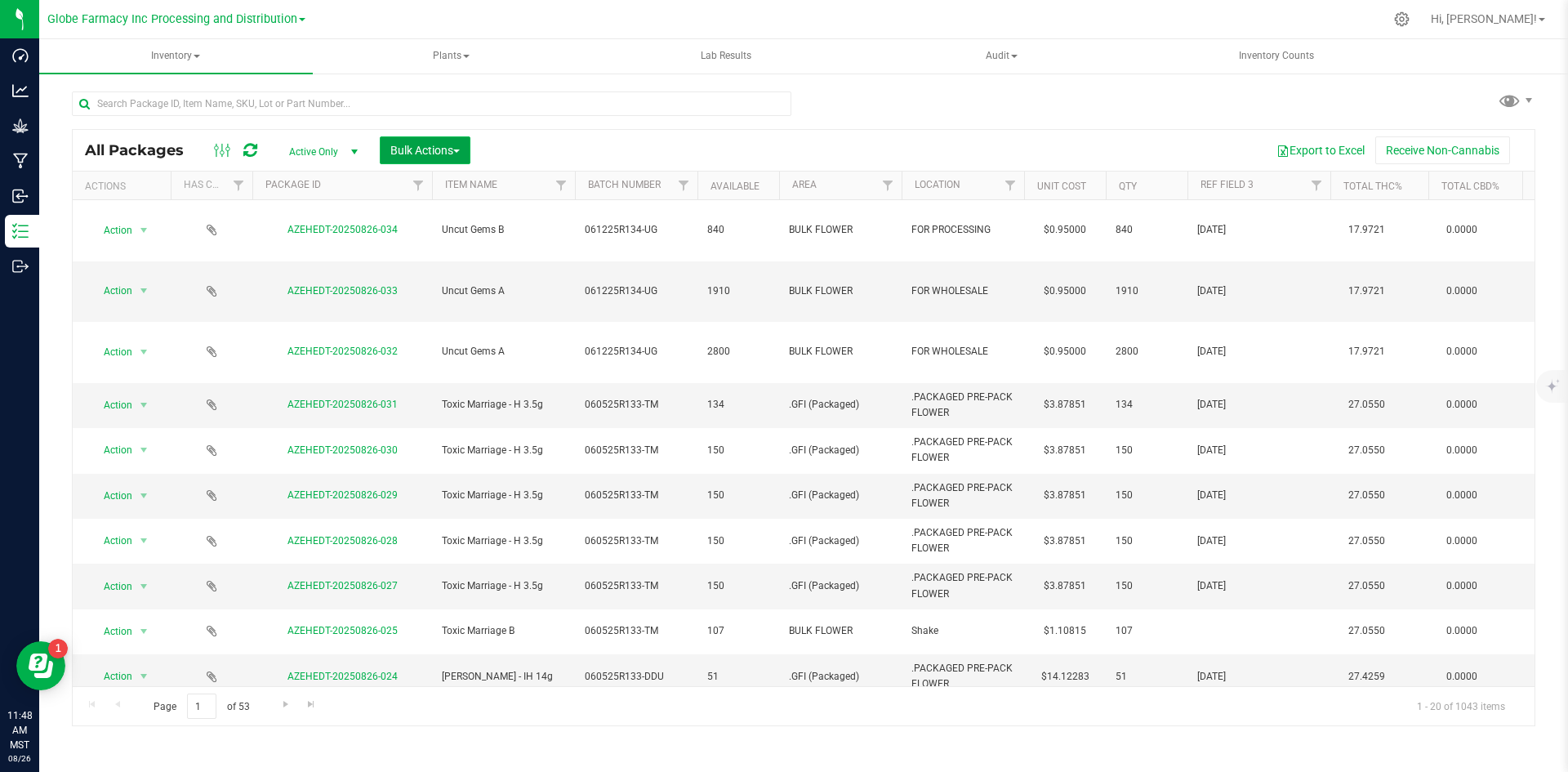
click at [423, 145] on span "Bulk Actions" at bounding box center [425, 151] width 70 height 13
click at [418, 195] on div "Add to manufacturing run" at bounding box center [462, 190] width 146 height 26
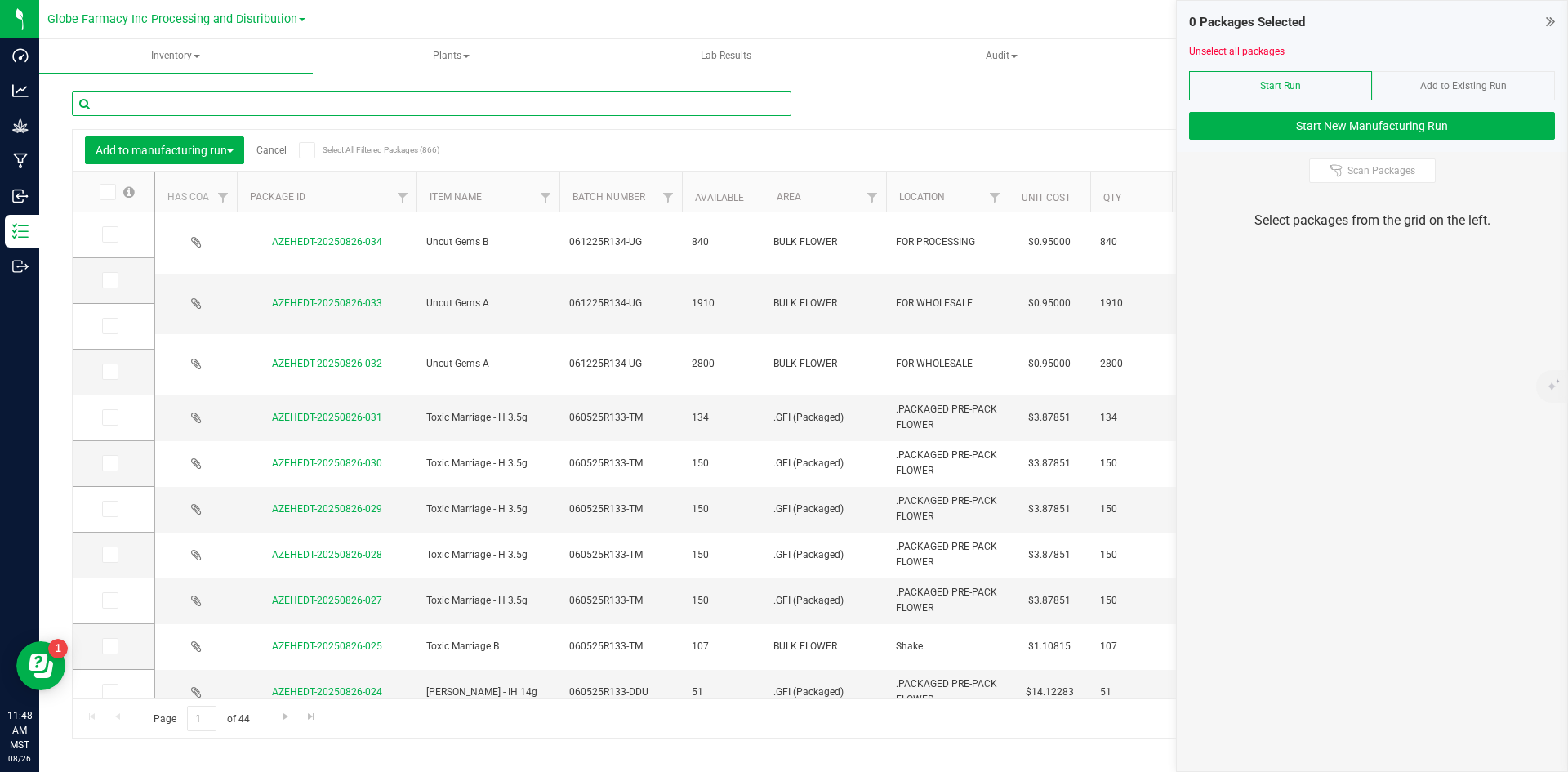
click at [273, 107] on input "text" at bounding box center [431, 104] width 719 height 25
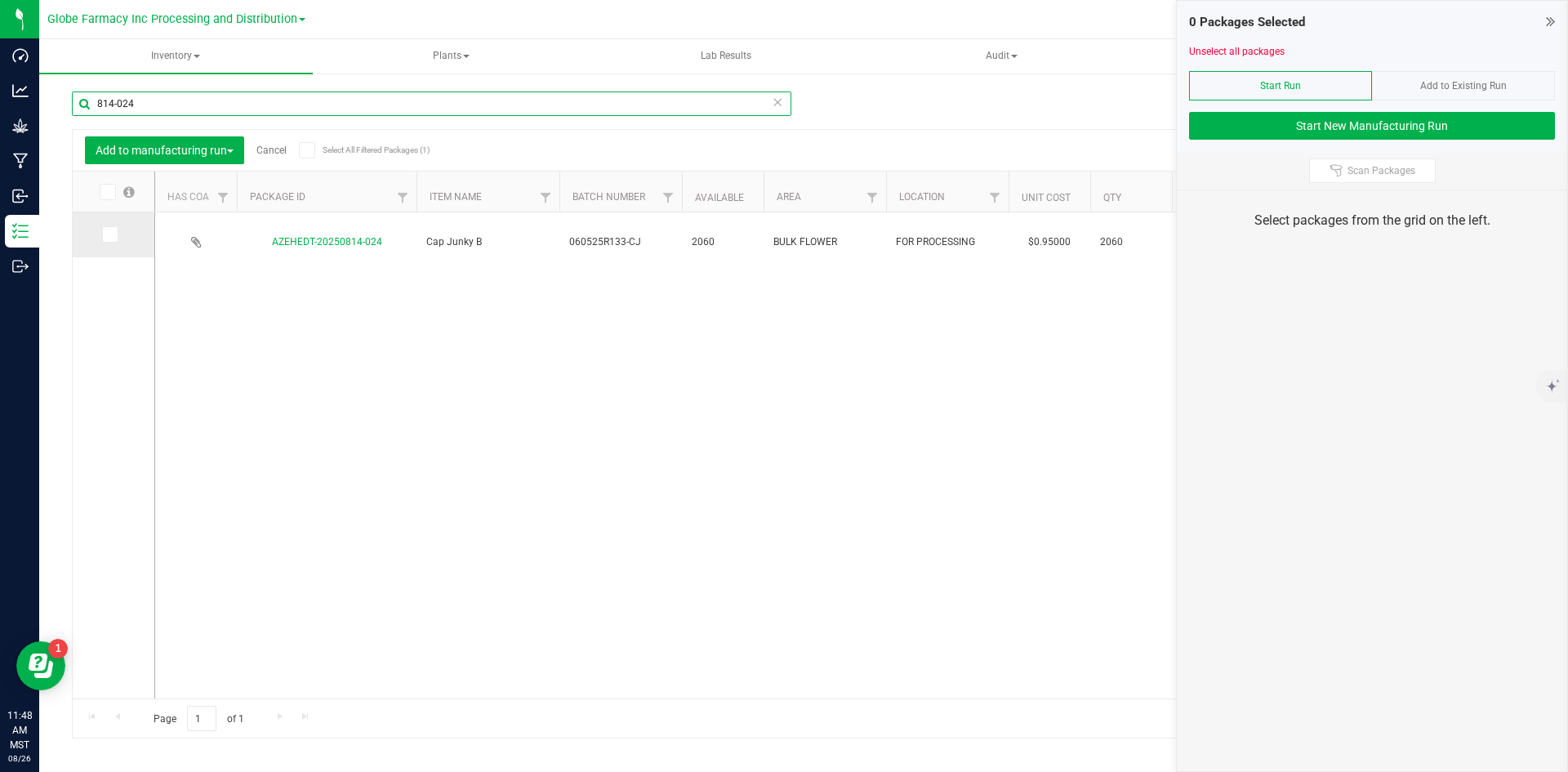
type input "814-024"
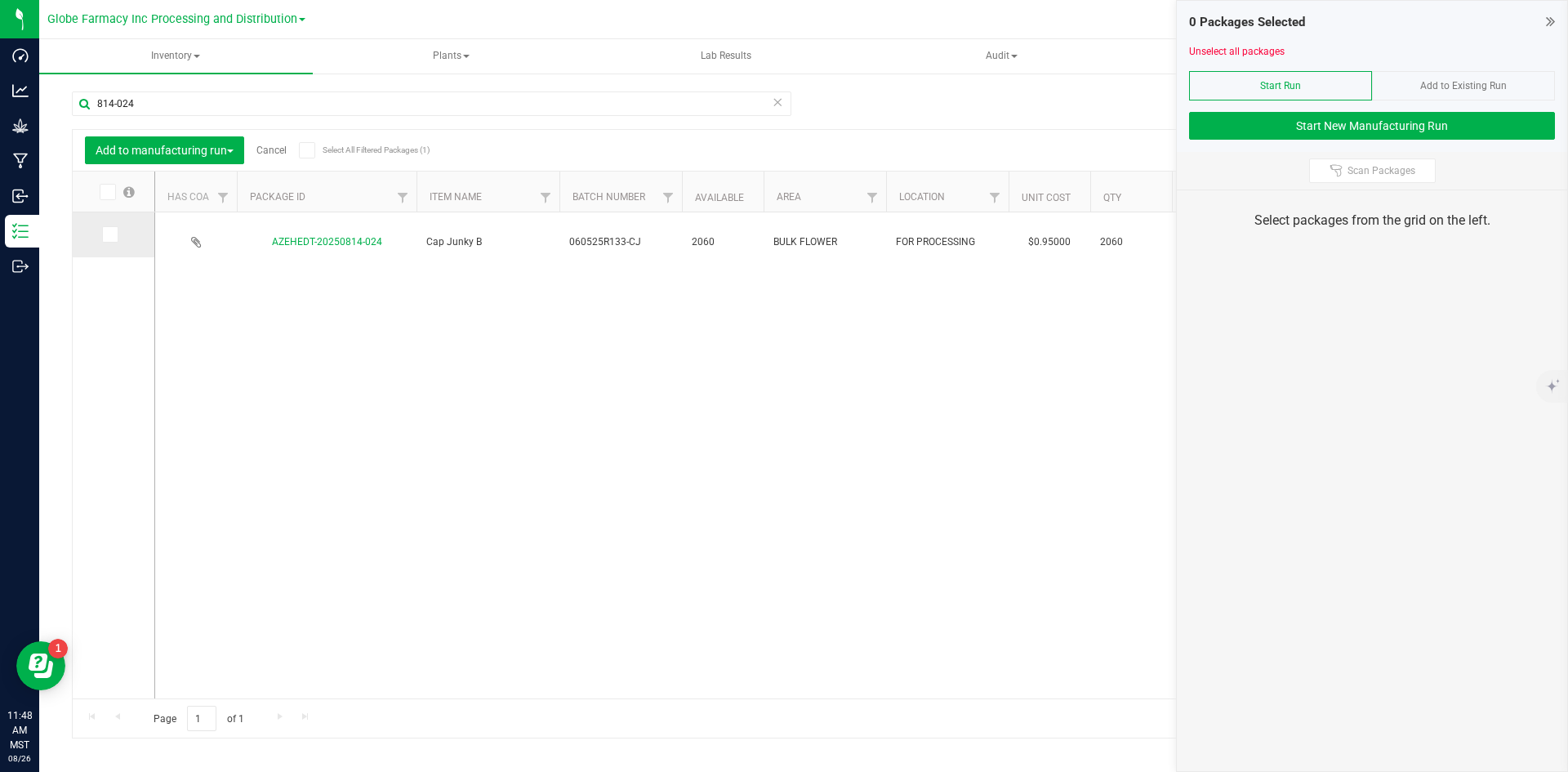
click at [104, 234] on icon at bounding box center [109, 234] width 11 height 0
click at [0, 0] on input "checkbox" at bounding box center [0, 0] width 0 height 0
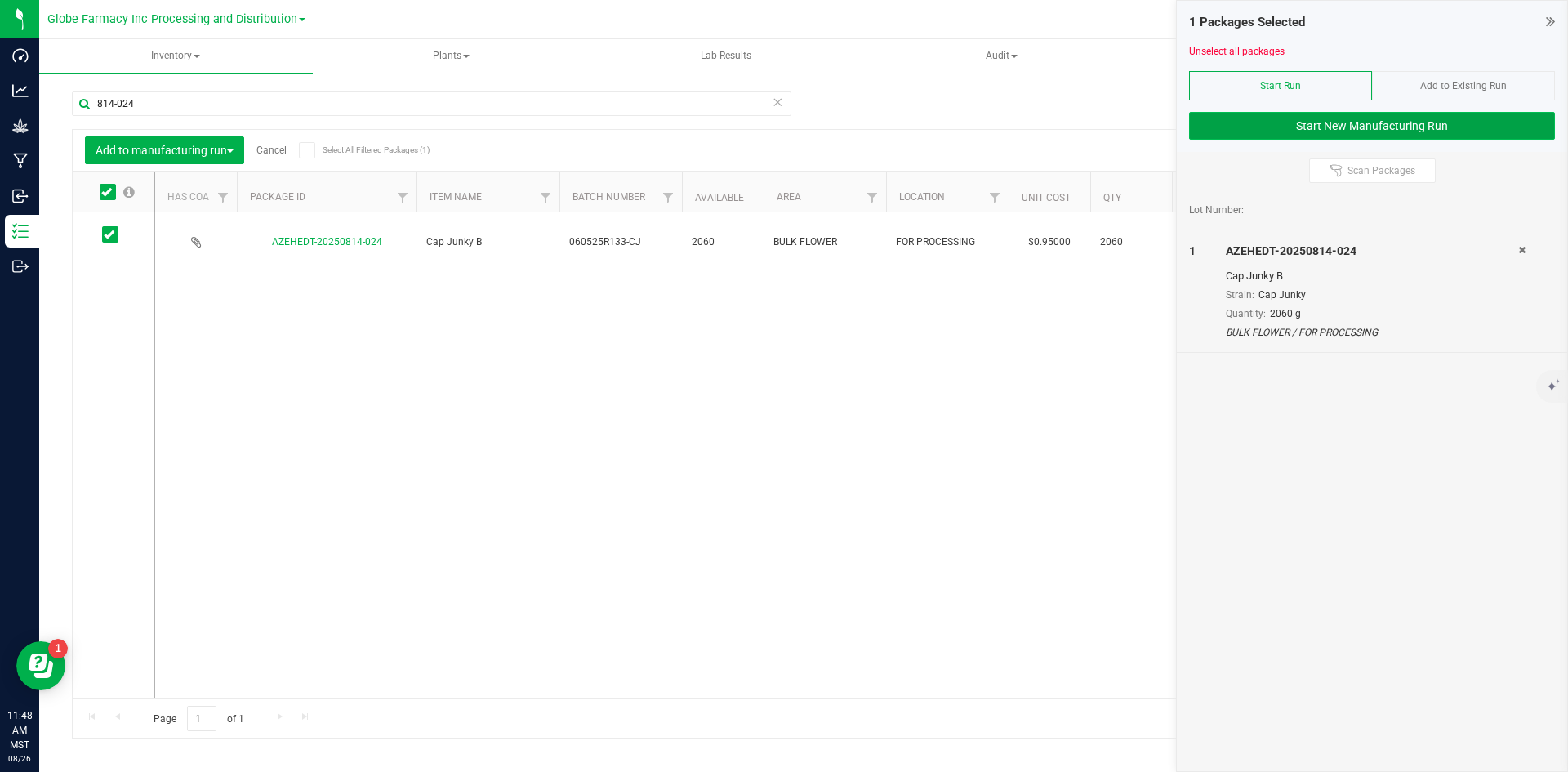
click at [1261, 119] on button "Start New Manufacturing Run" at bounding box center [1372, 126] width 366 height 28
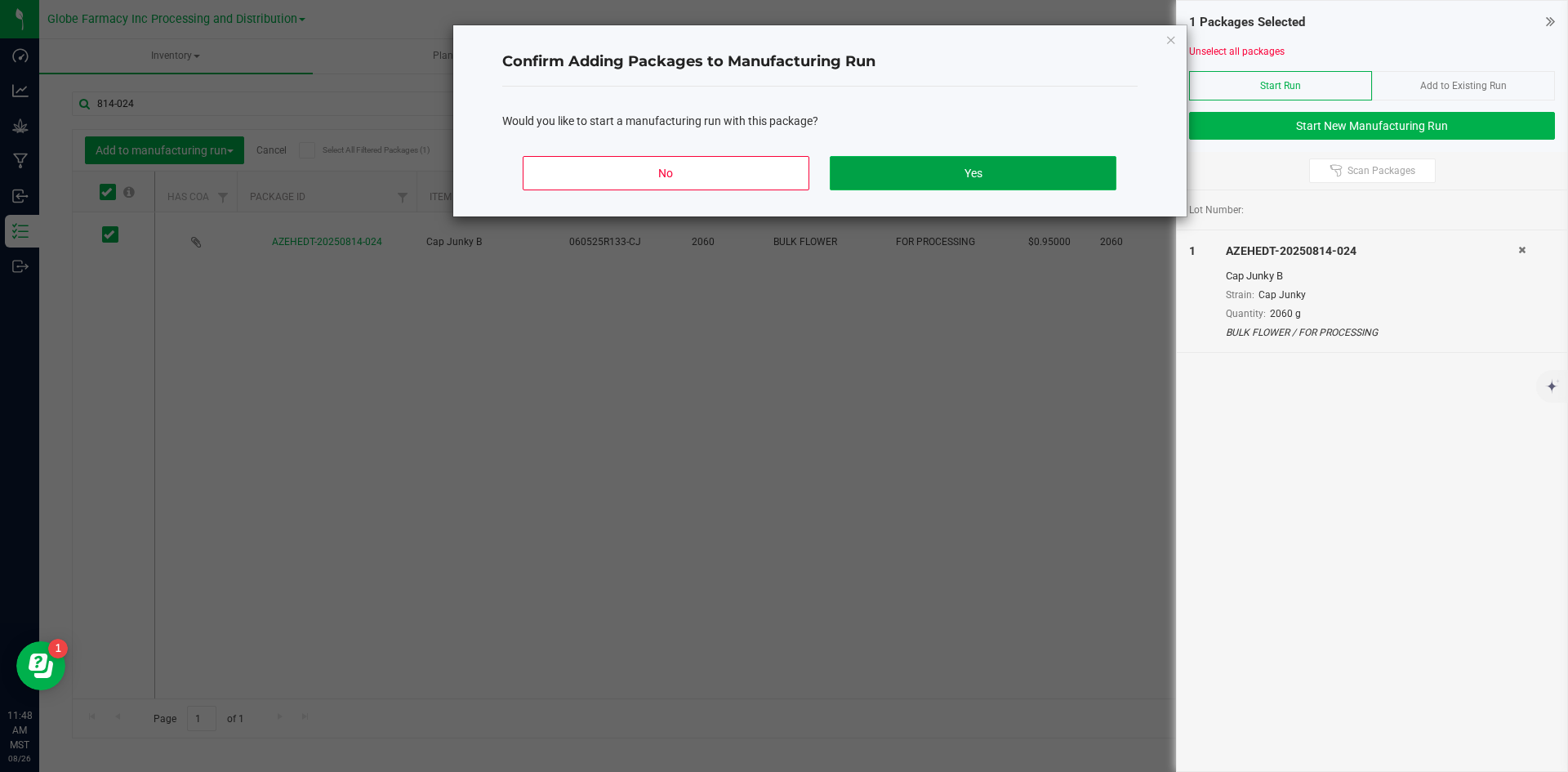
click at [883, 187] on button "Yes" at bounding box center [972, 174] width 286 height 34
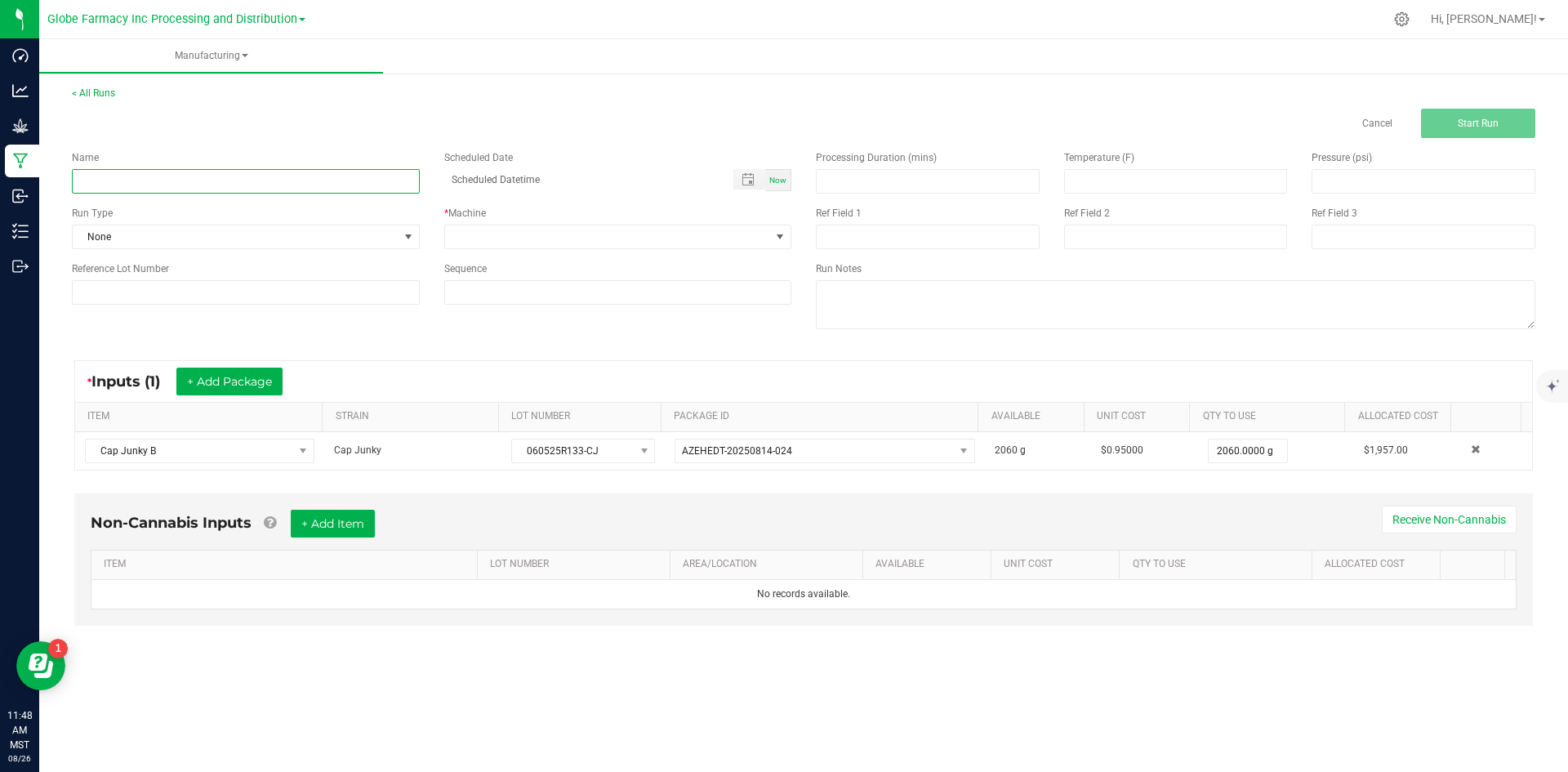
click at [232, 177] on input at bounding box center [246, 182] width 348 height 25
type input "MINIS CAP JUNKY 28G"
click at [482, 251] on div "Name MINIS CAP JUNKY 28G Scheduled Date Now Run Type None * Machine Reference L…" at bounding box center [431, 228] width 744 height 179
drag, startPoint x: 496, startPoint y: 233, endPoint x: 501, endPoint y: 242, distance: 10.3
click at [497, 233] on span at bounding box center [608, 237] width 326 height 23
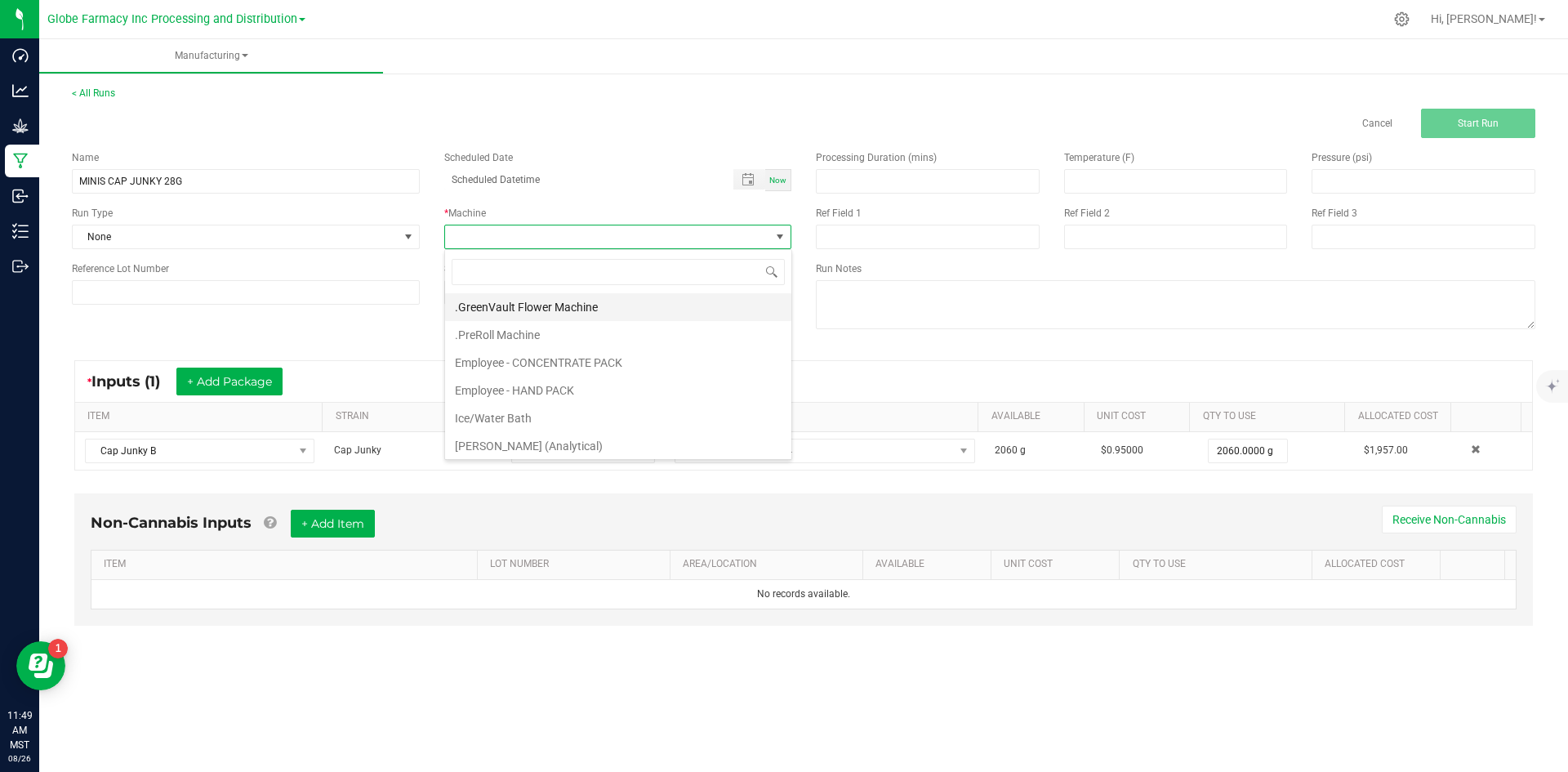
scroll to position [25, 347]
click at [540, 363] on li "Employee - CONCENTRATE PACK" at bounding box center [618, 363] width 346 height 28
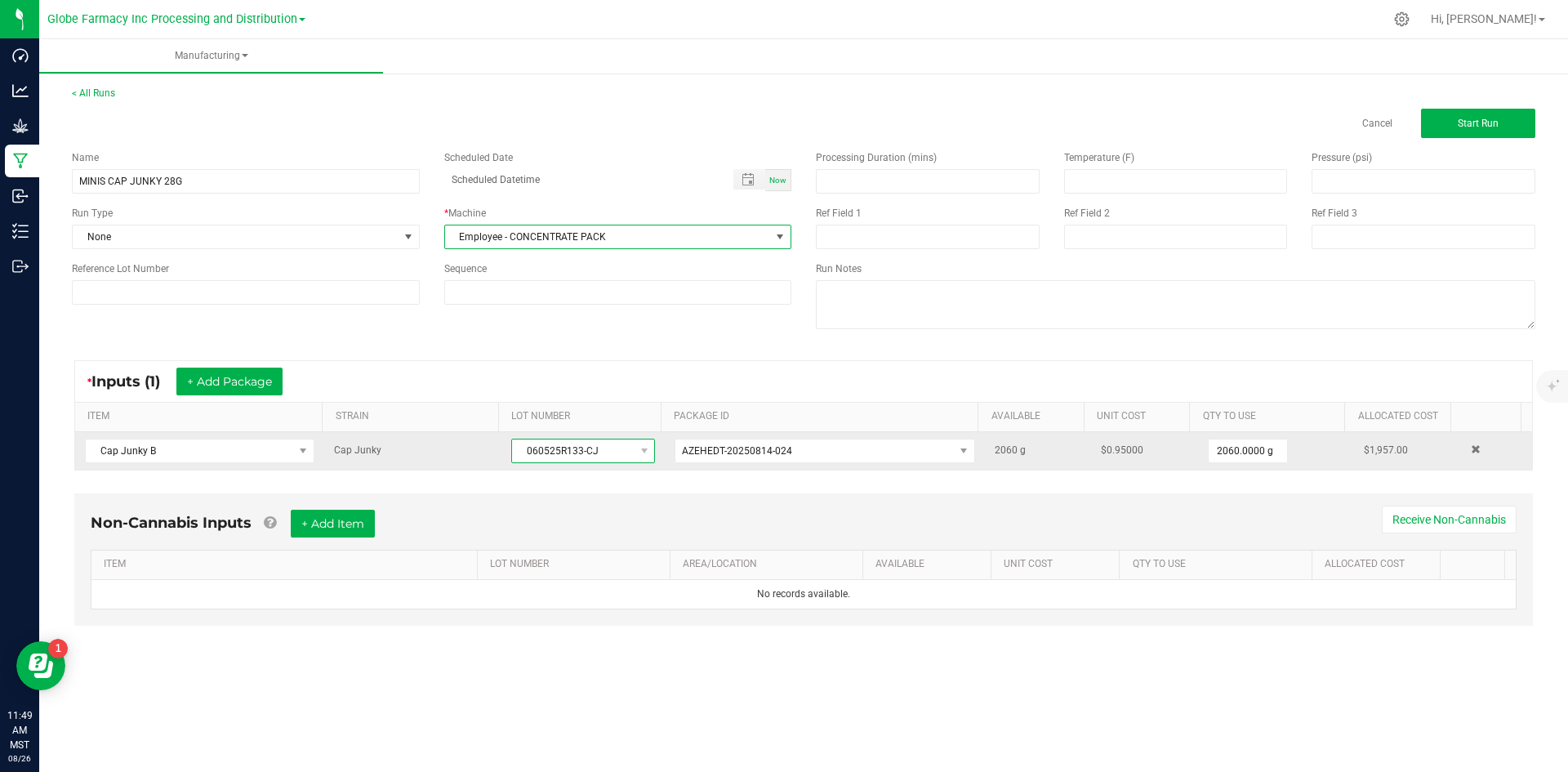
click at [521, 445] on span "060525R133-CJ" at bounding box center [573, 451] width 122 height 23
drag, startPoint x: 516, startPoint y: 457, endPoint x: 606, endPoint y: 447, distance: 90.6
click at [606, 447] on span "060525R133-CJ" at bounding box center [573, 451] width 122 height 23
copy span "060525R133-CJ"
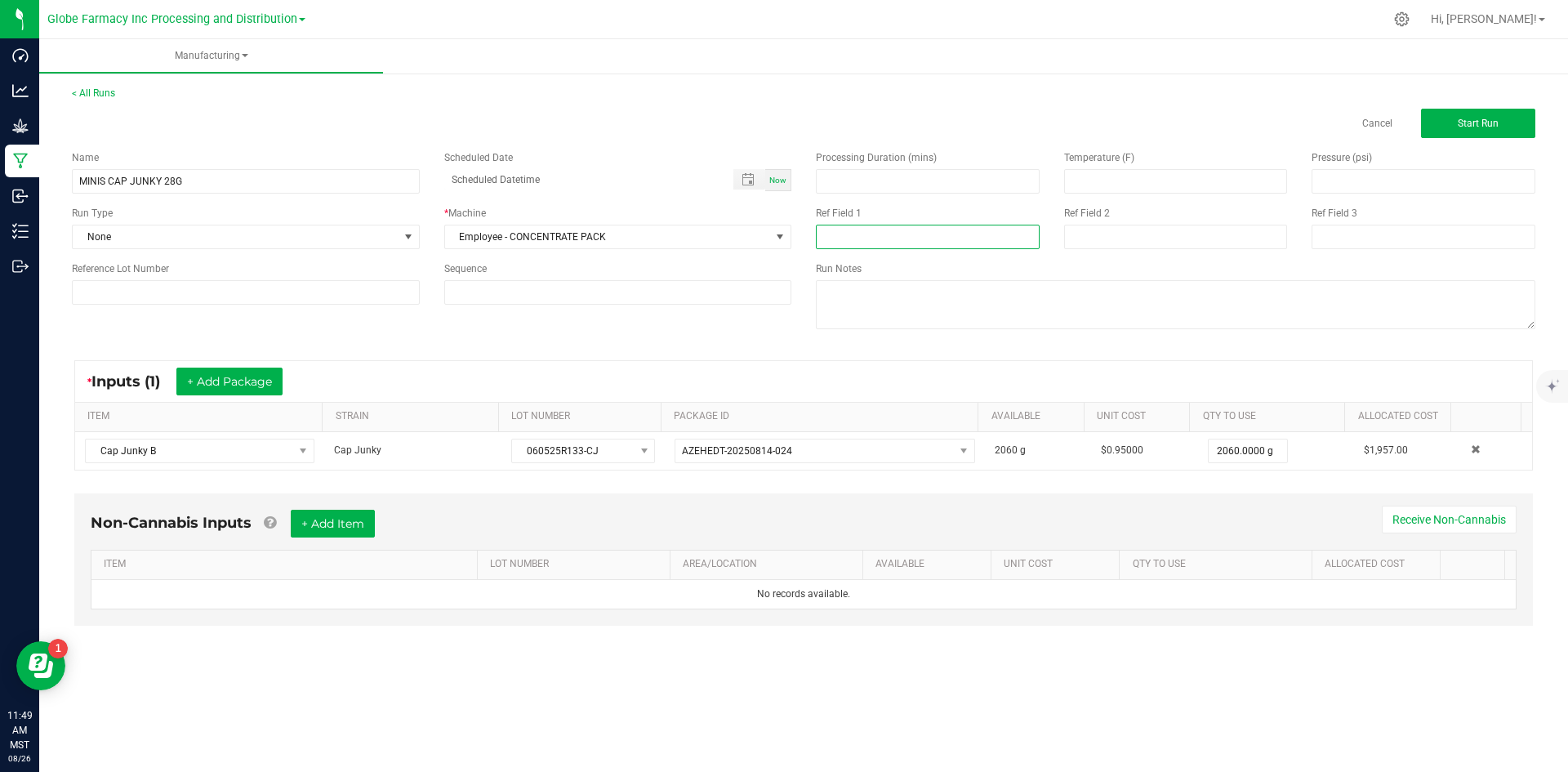
paste input "060525R133-CJ"
type input "060525R133-CJ"
drag, startPoint x: 1079, startPoint y: 238, endPoint x: 1088, endPoint y: 245, distance: 11.4
click at [1079, 238] on input at bounding box center [1176, 237] width 223 height 25
type input "[DATE] FLOWER"
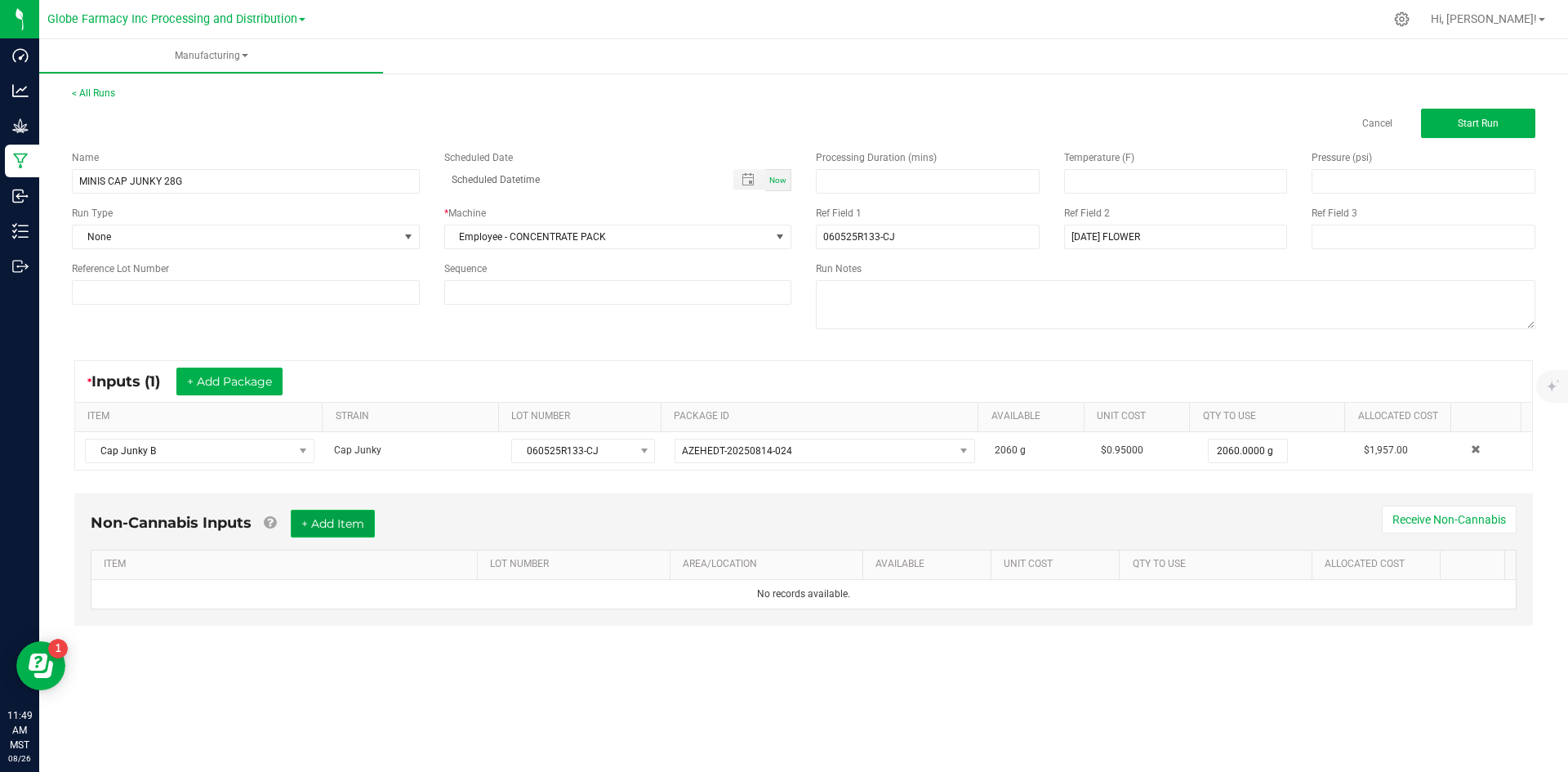
click at [334, 528] on button "+ Add Item" at bounding box center [332, 524] width 84 height 28
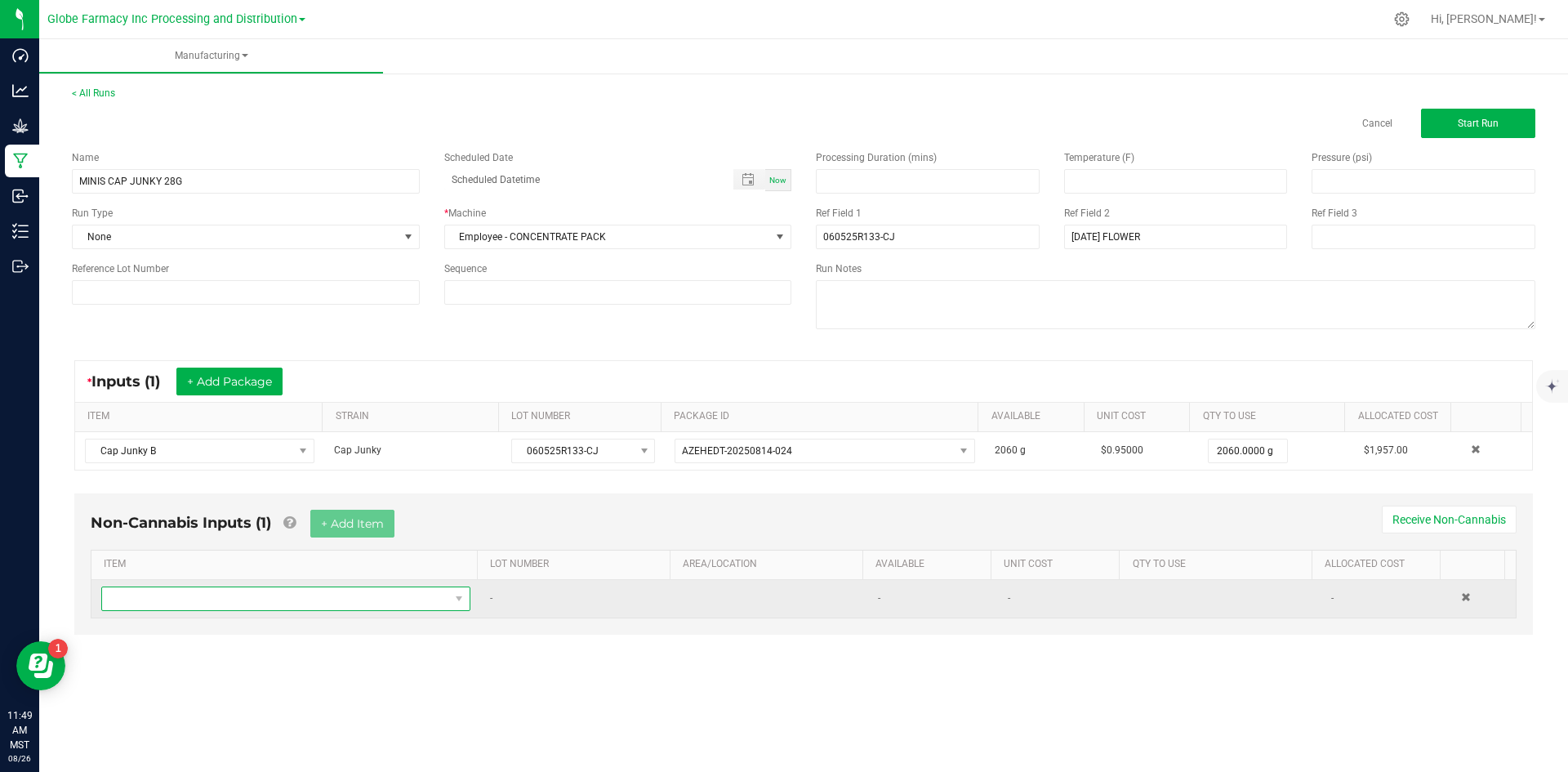
click at [304, 588] on span "NO DATA FOUND" at bounding box center [276, 599] width 347 height 23
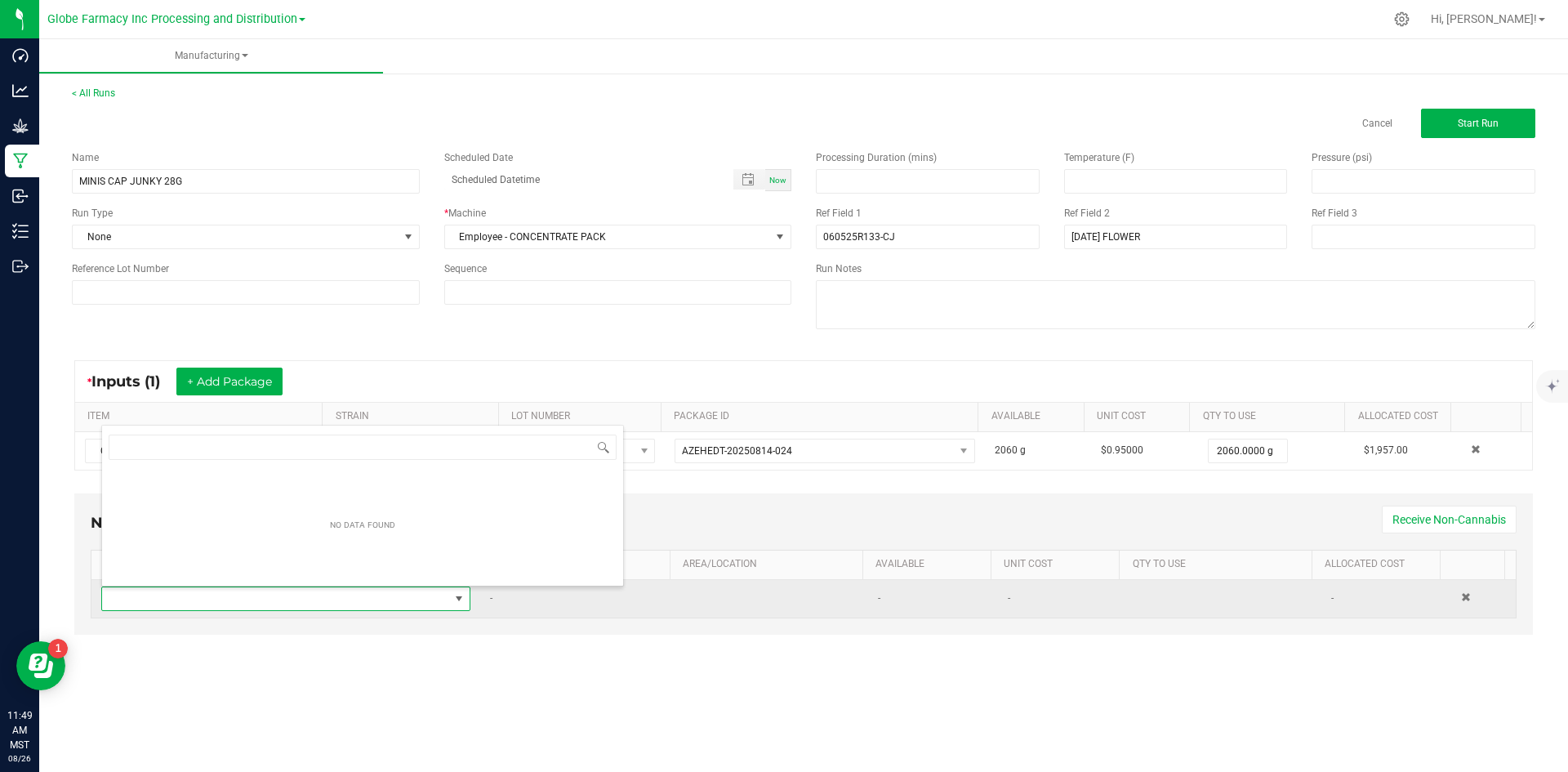
scroll to position [25, 363]
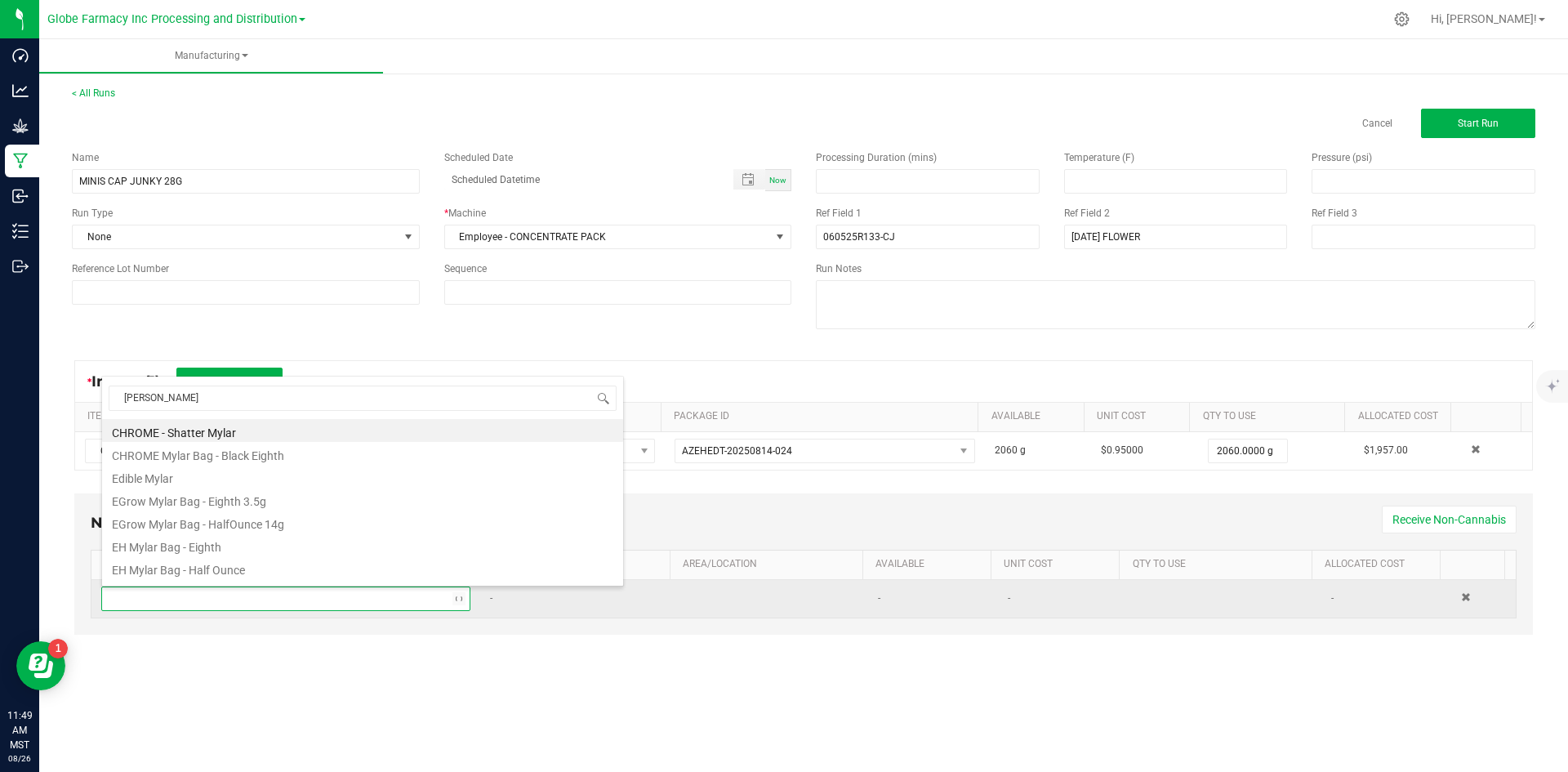
type input "MYLAR"
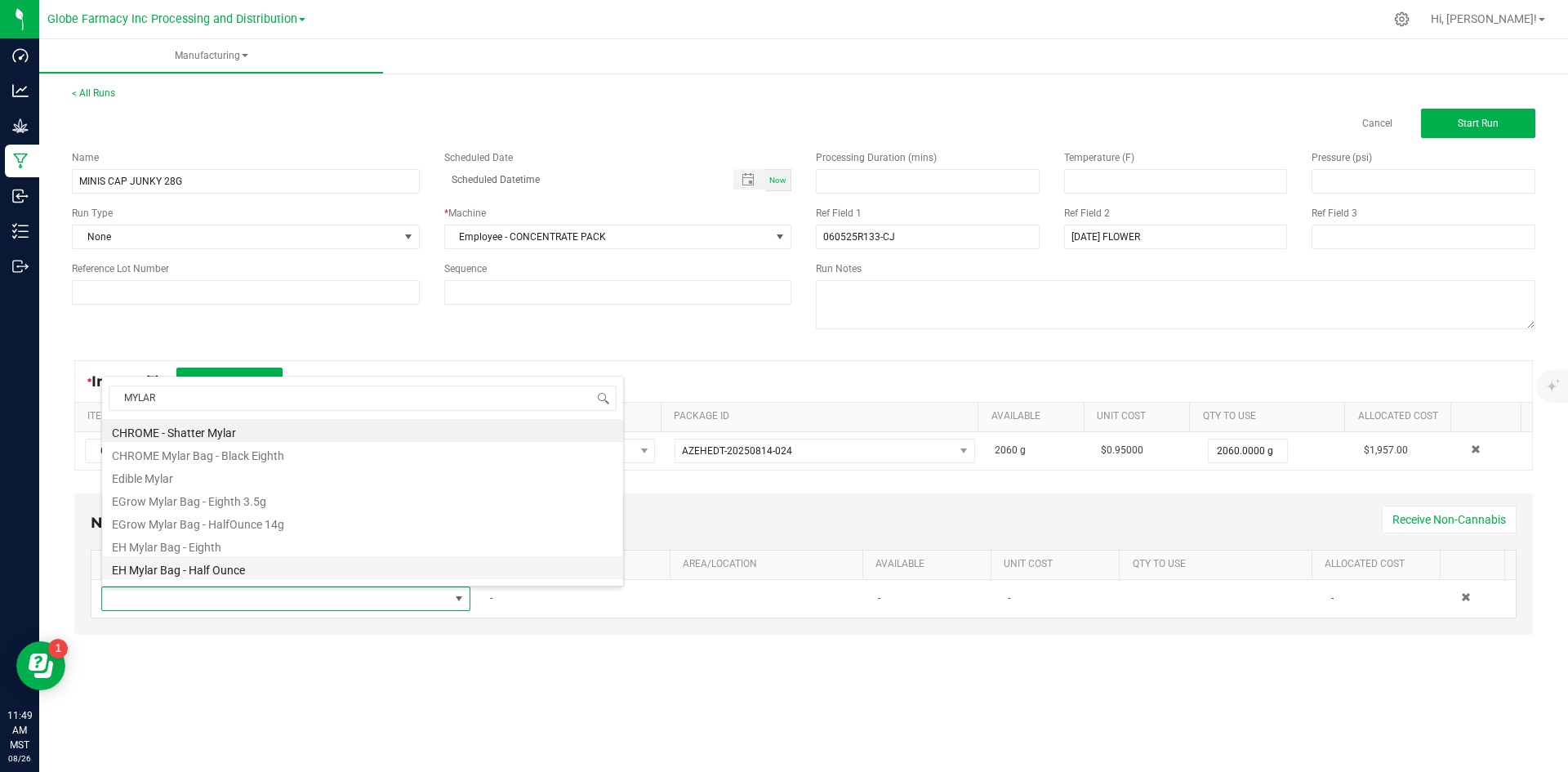
click at [248, 569] on li "EH Mylar Bag - Half Ounce" at bounding box center [363, 568] width 521 height 23
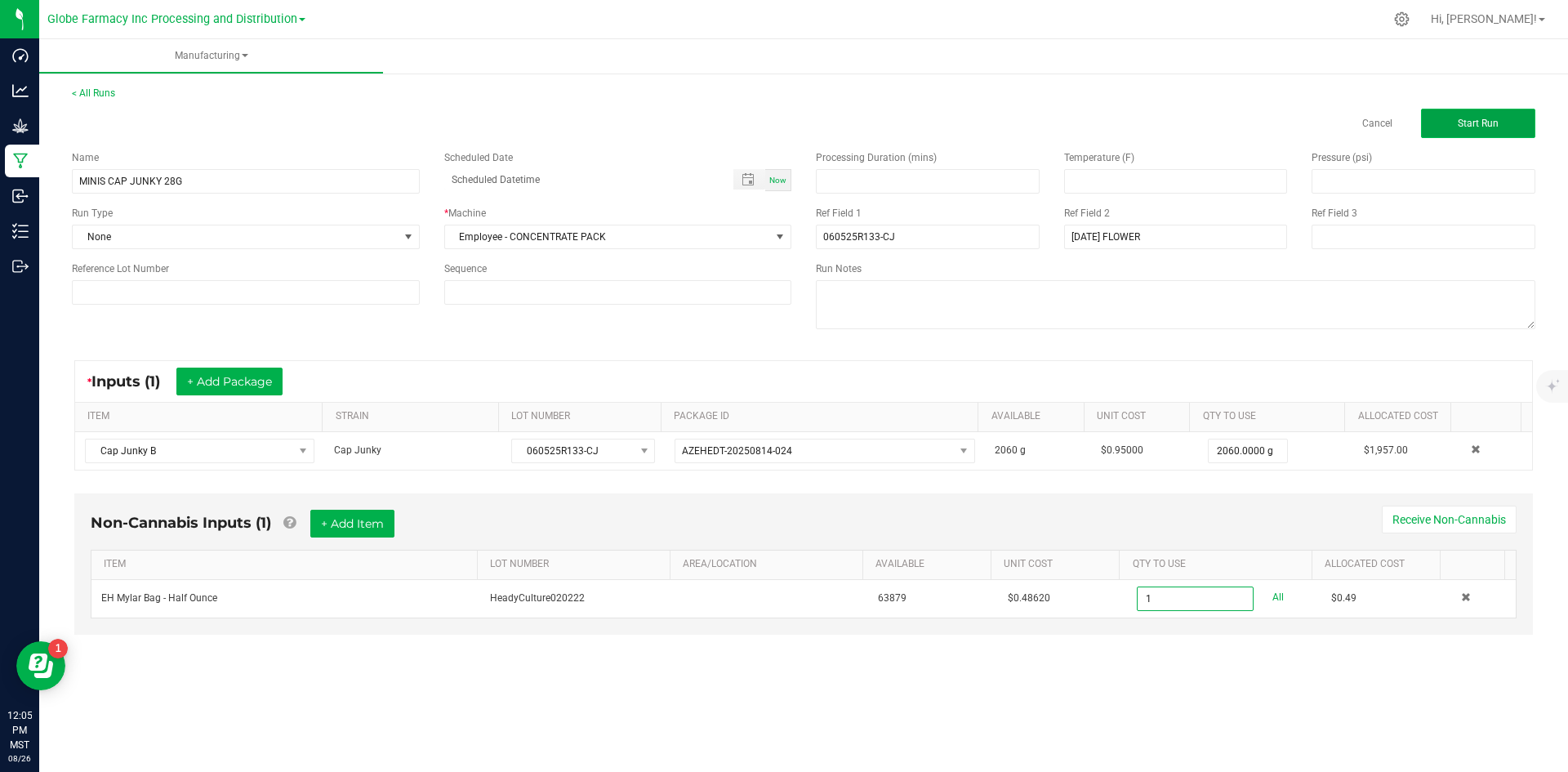
type input "1 ea"
click at [1450, 117] on button "Start Run" at bounding box center [1479, 124] width 115 height 29
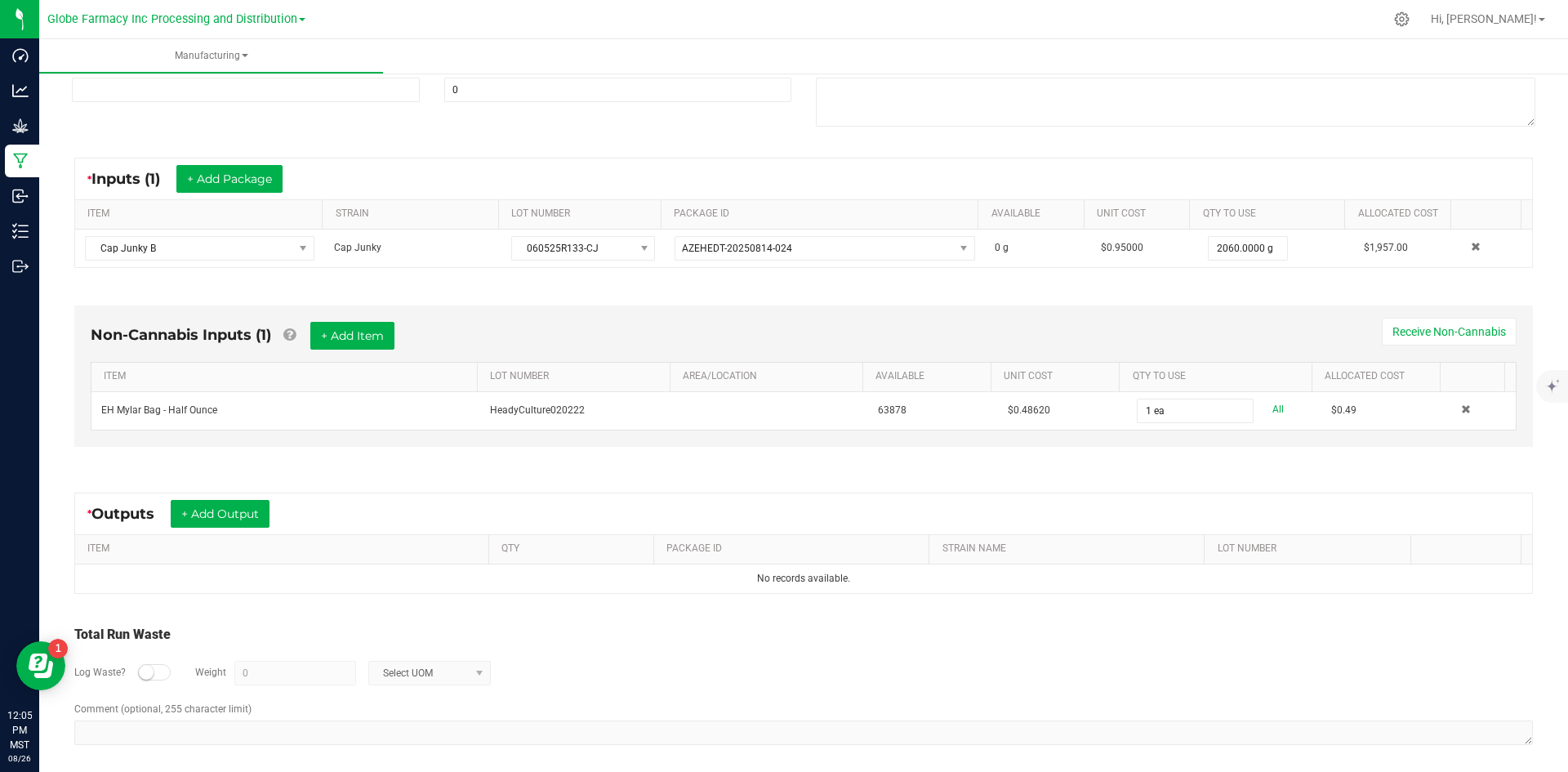
scroll to position [232, 0]
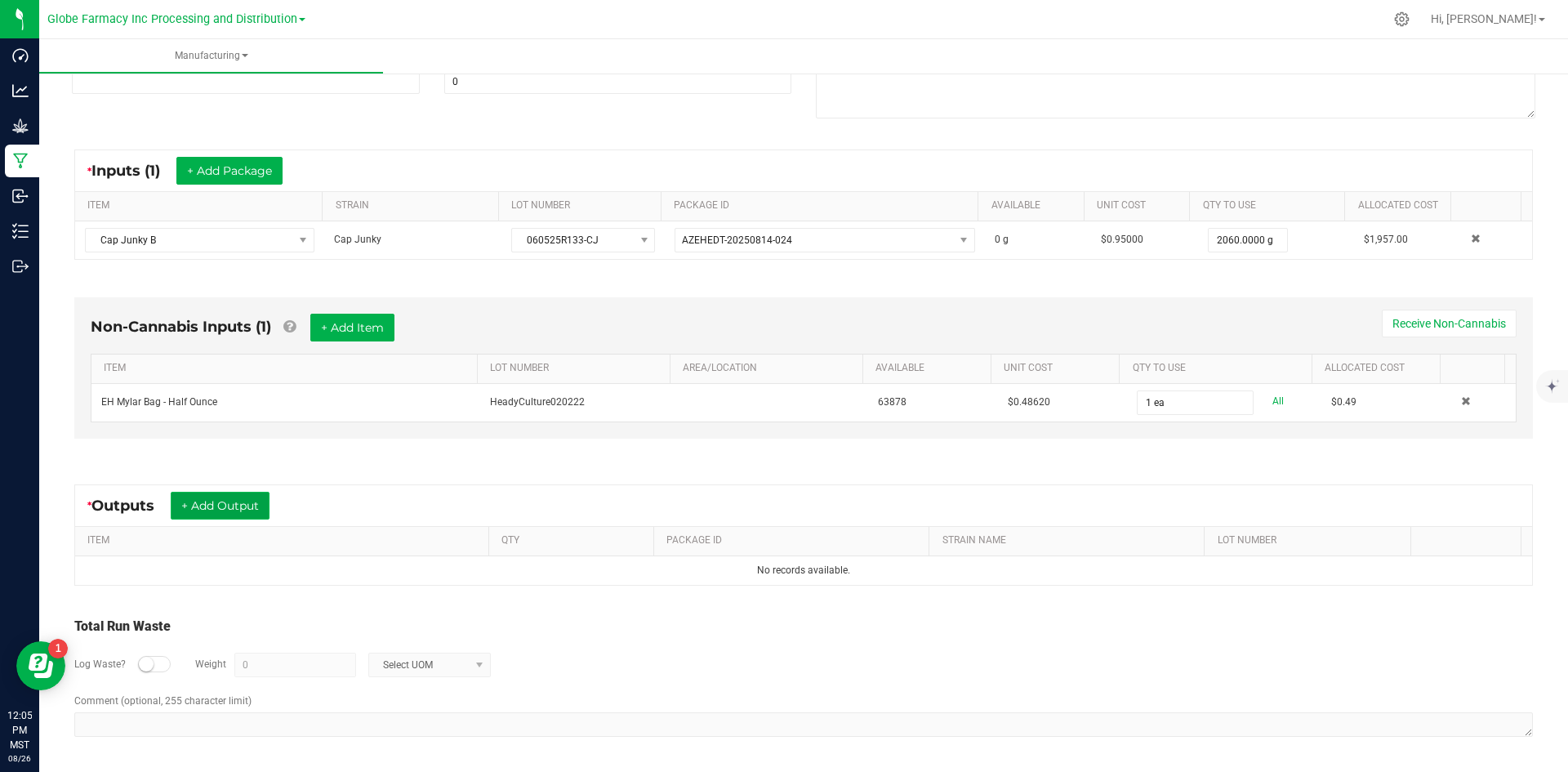
click at [216, 504] on button "+ Add Output" at bounding box center [220, 506] width 99 height 28
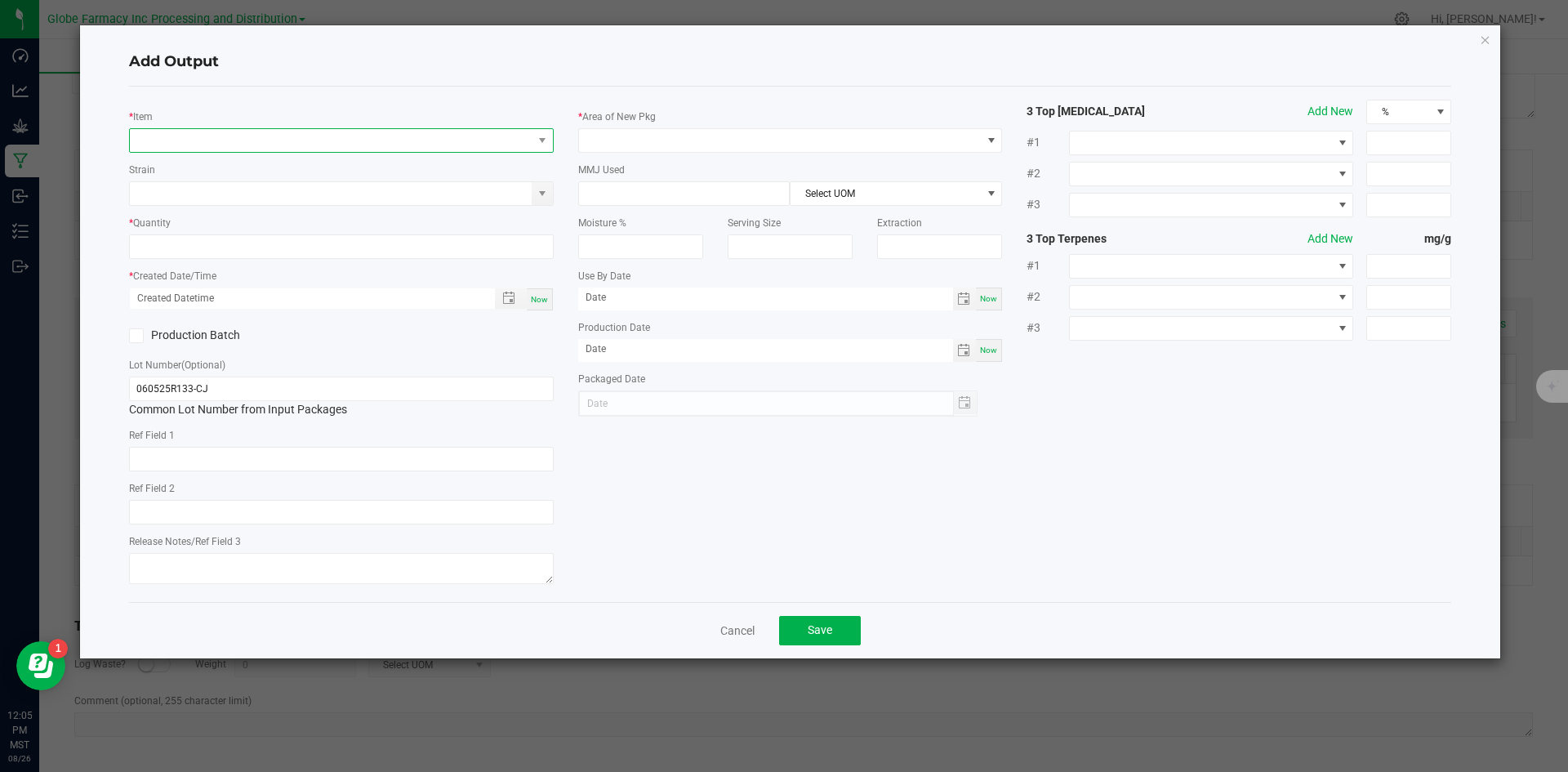
click at [286, 142] on span "NO DATA FOUND" at bounding box center [331, 141] width 403 height 23
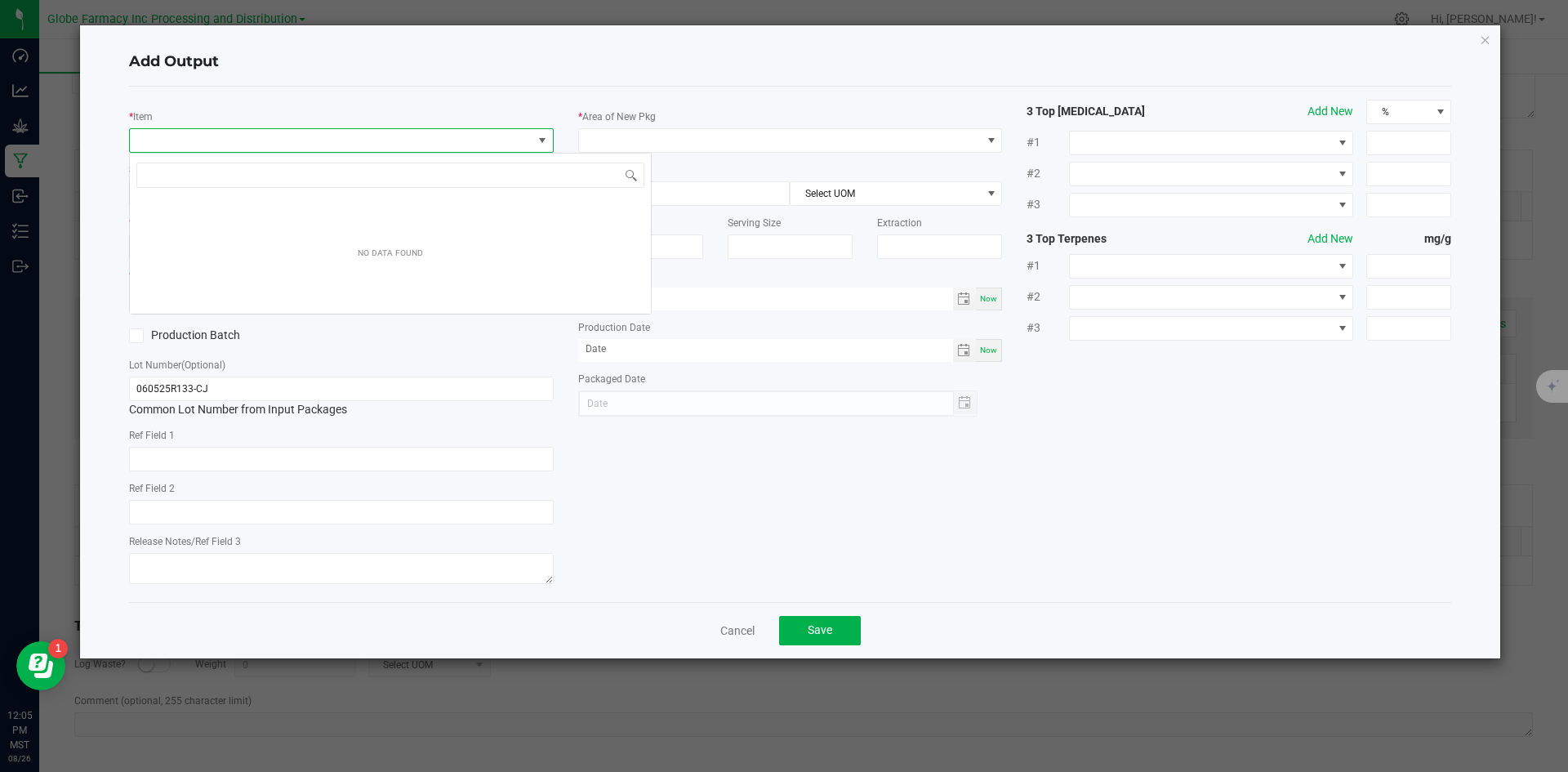
scroll to position [25, 425]
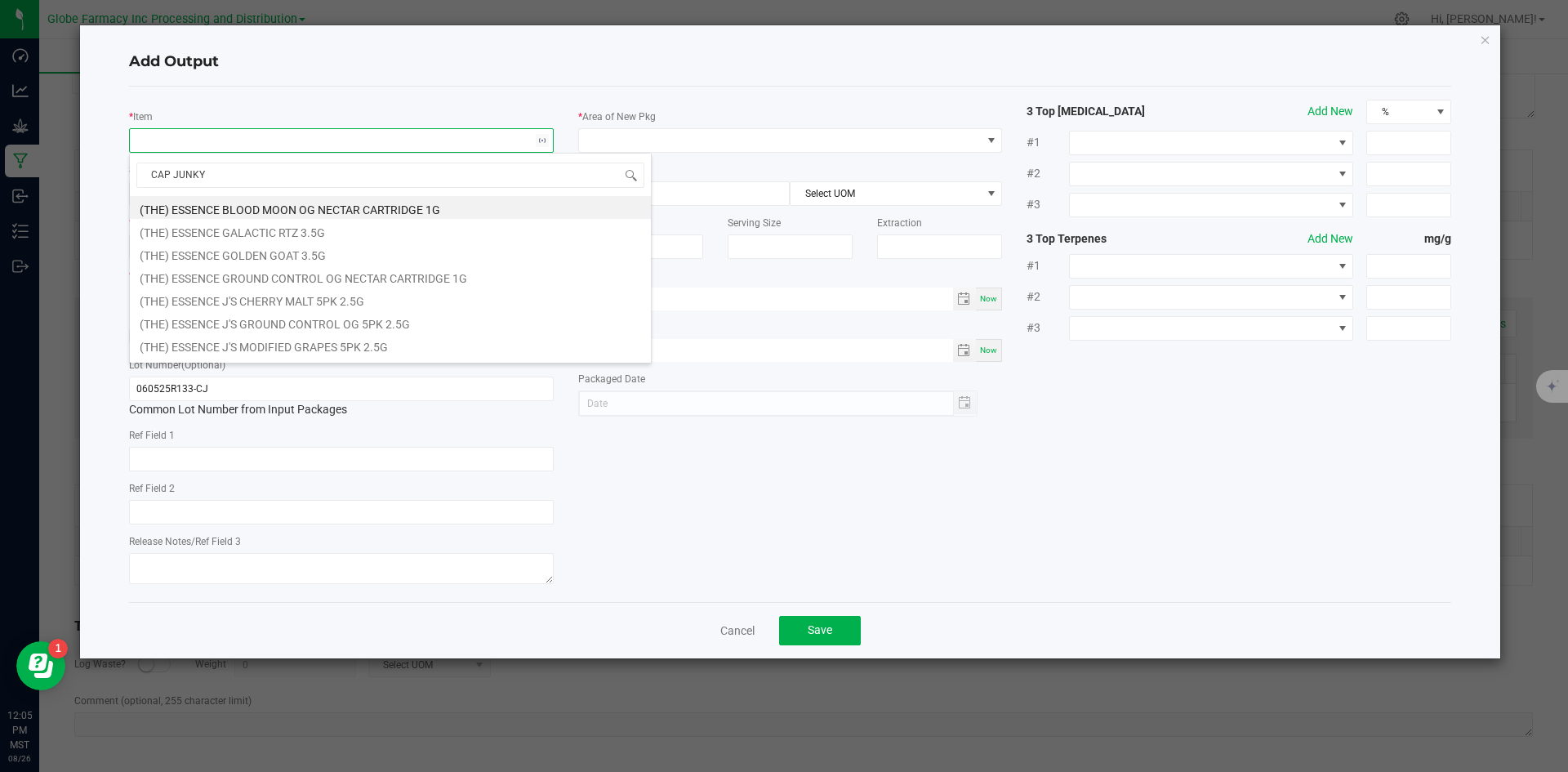
type input "CAP JUNKY B"
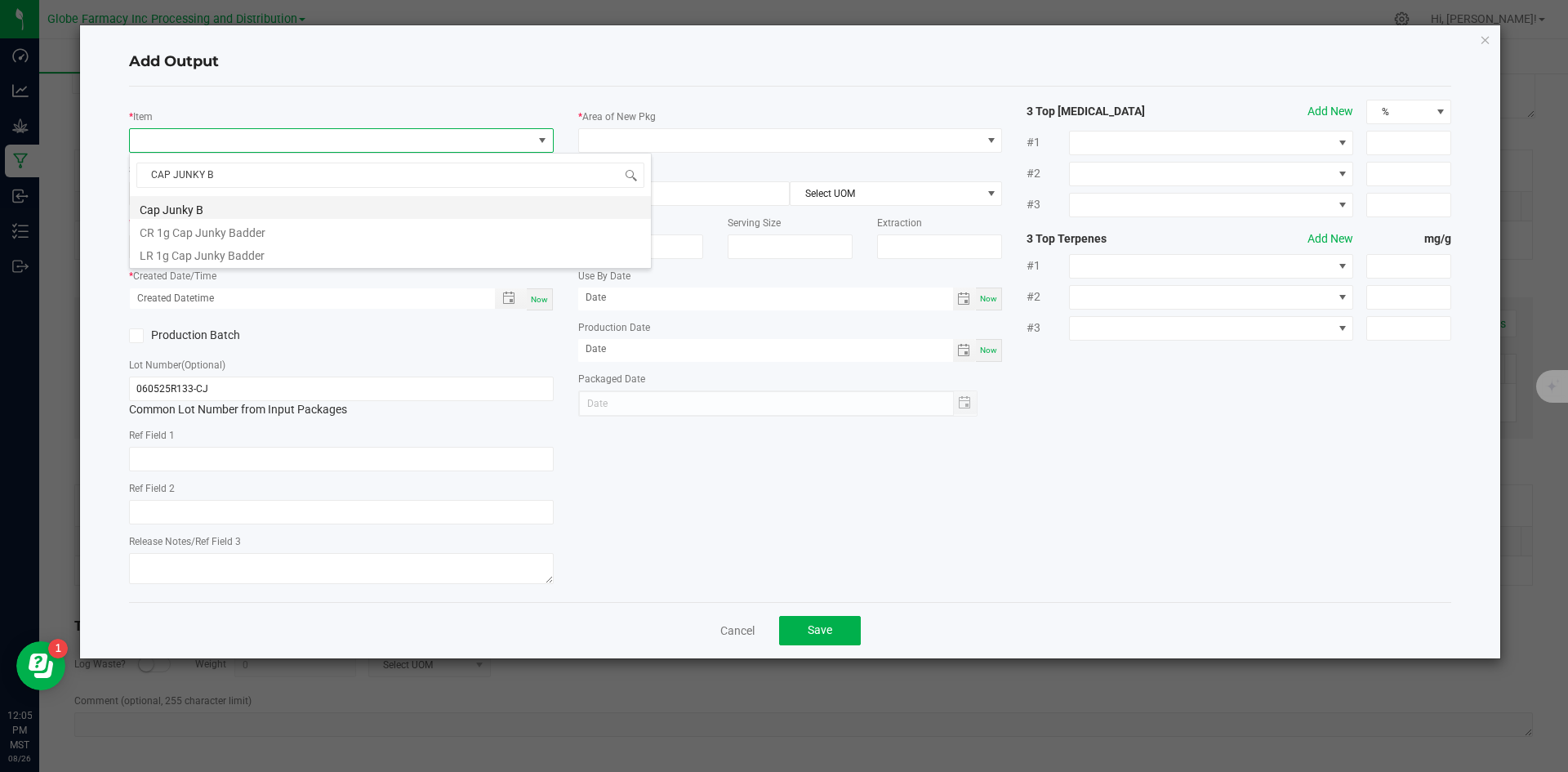
click at [244, 202] on li "Cap Junky B" at bounding box center [390, 208] width 521 height 23
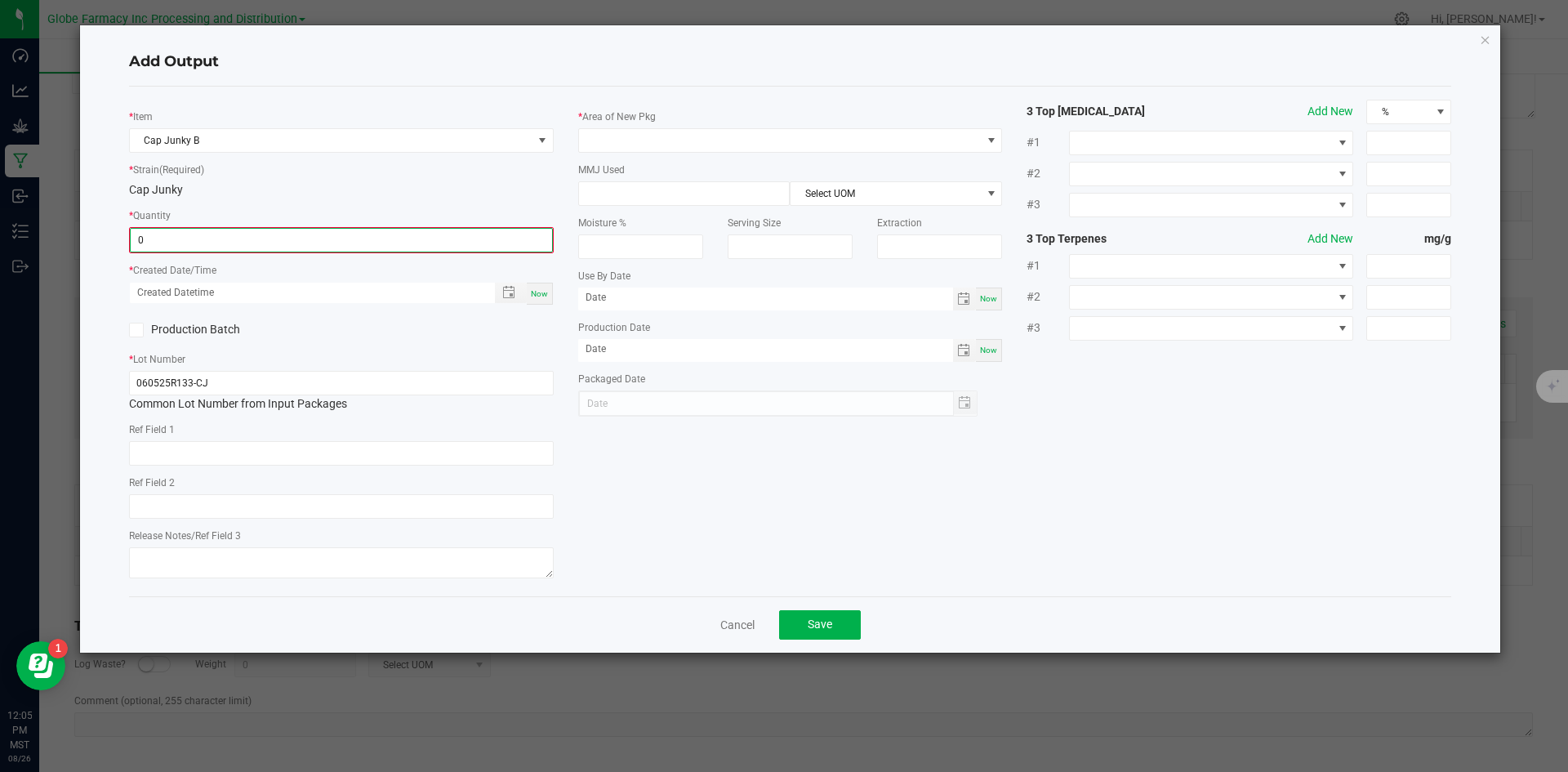
click at [178, 239] on input "0" at bounding box center [341, 240] width 421 height 23
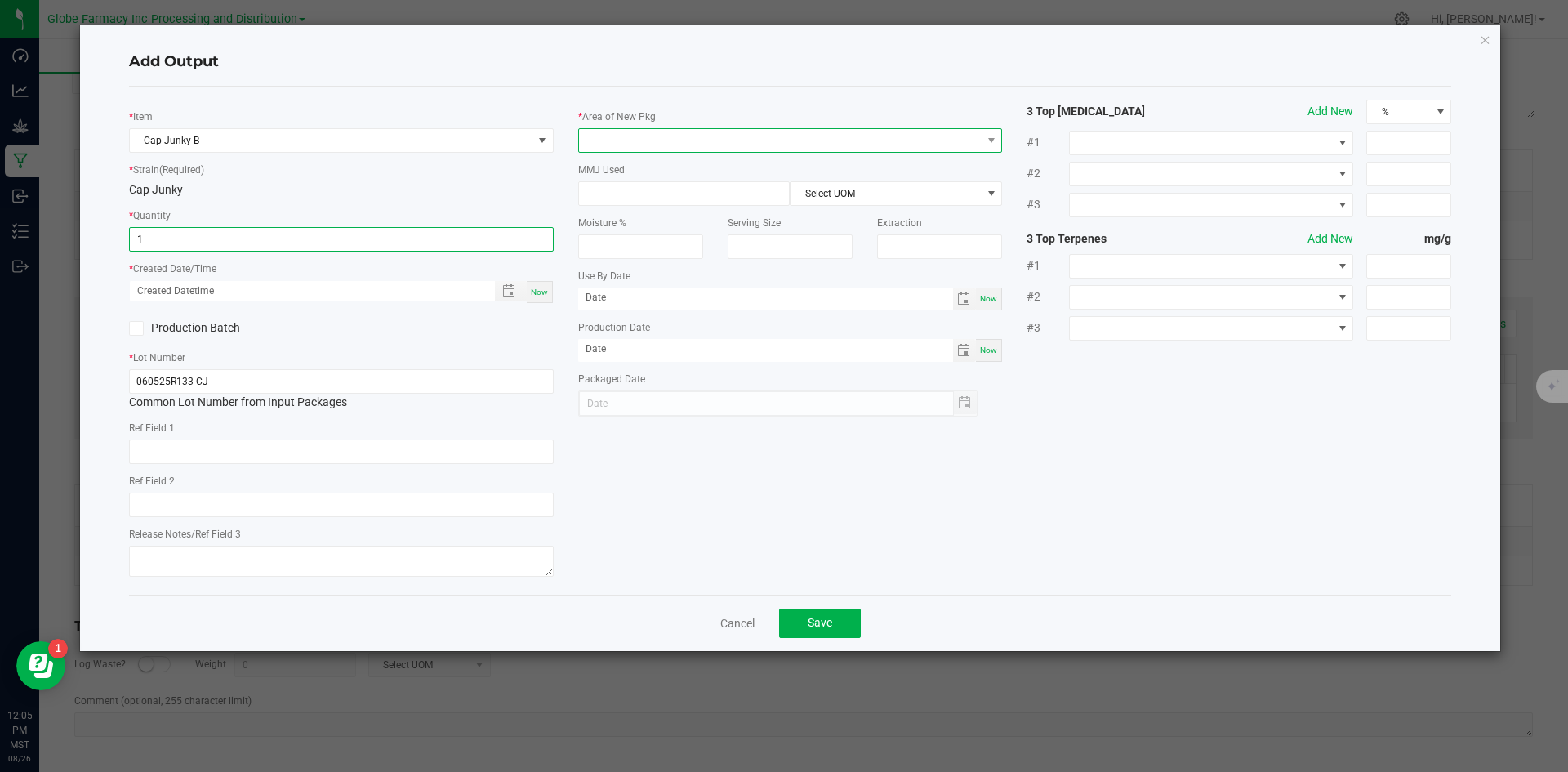
type input "1.0000 g"
drag, startPoint x: 582, startPoint y: 144, endPoint x: 590, endPoint y: 140, distance: 8.9
click at [583, 142] on span at bounding box center [781, 141] width 403 height 23
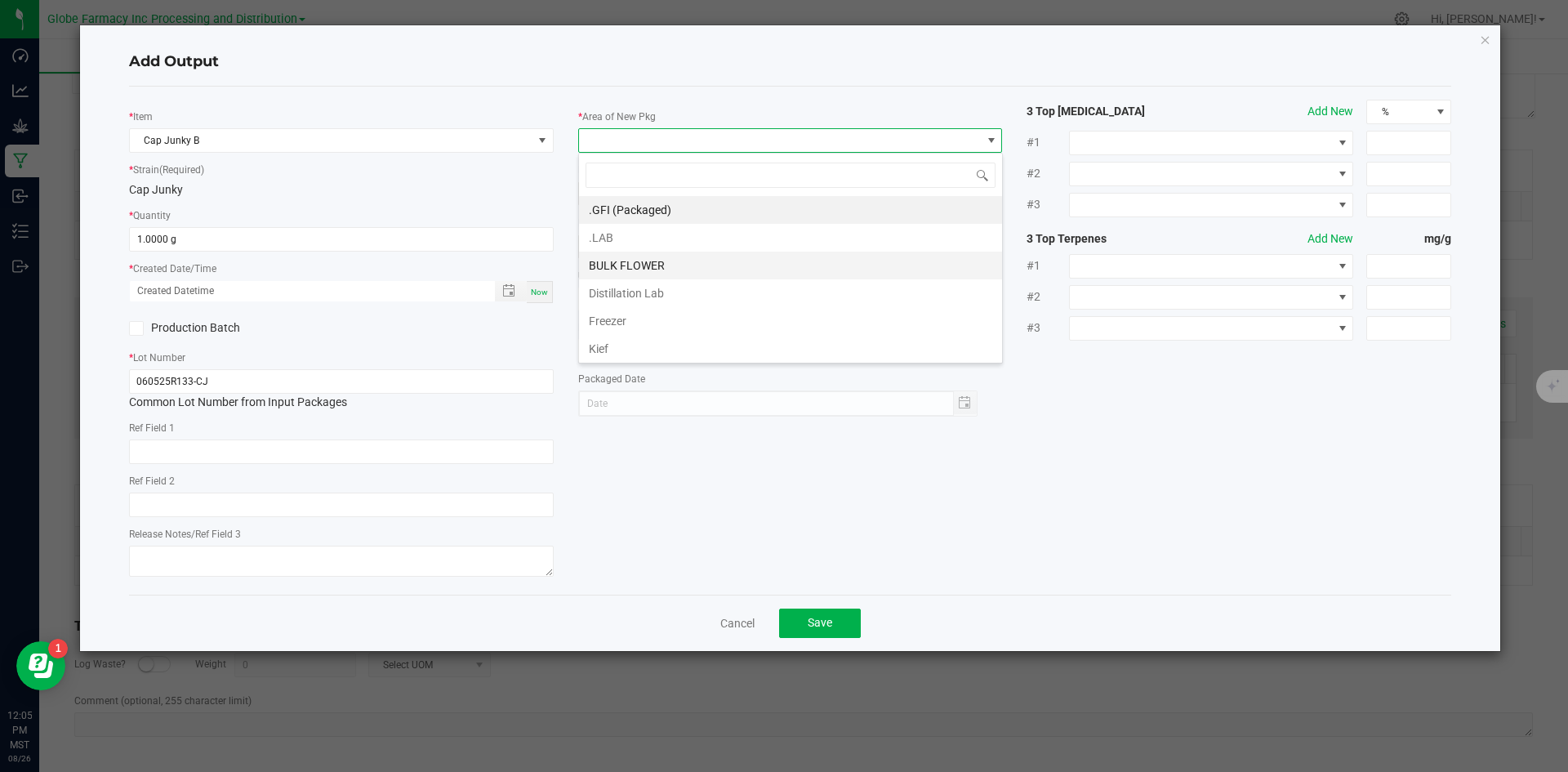
click at [632, 255] on li "BULK FLOWER" at bounding box center [791, 265] width 423 height 28
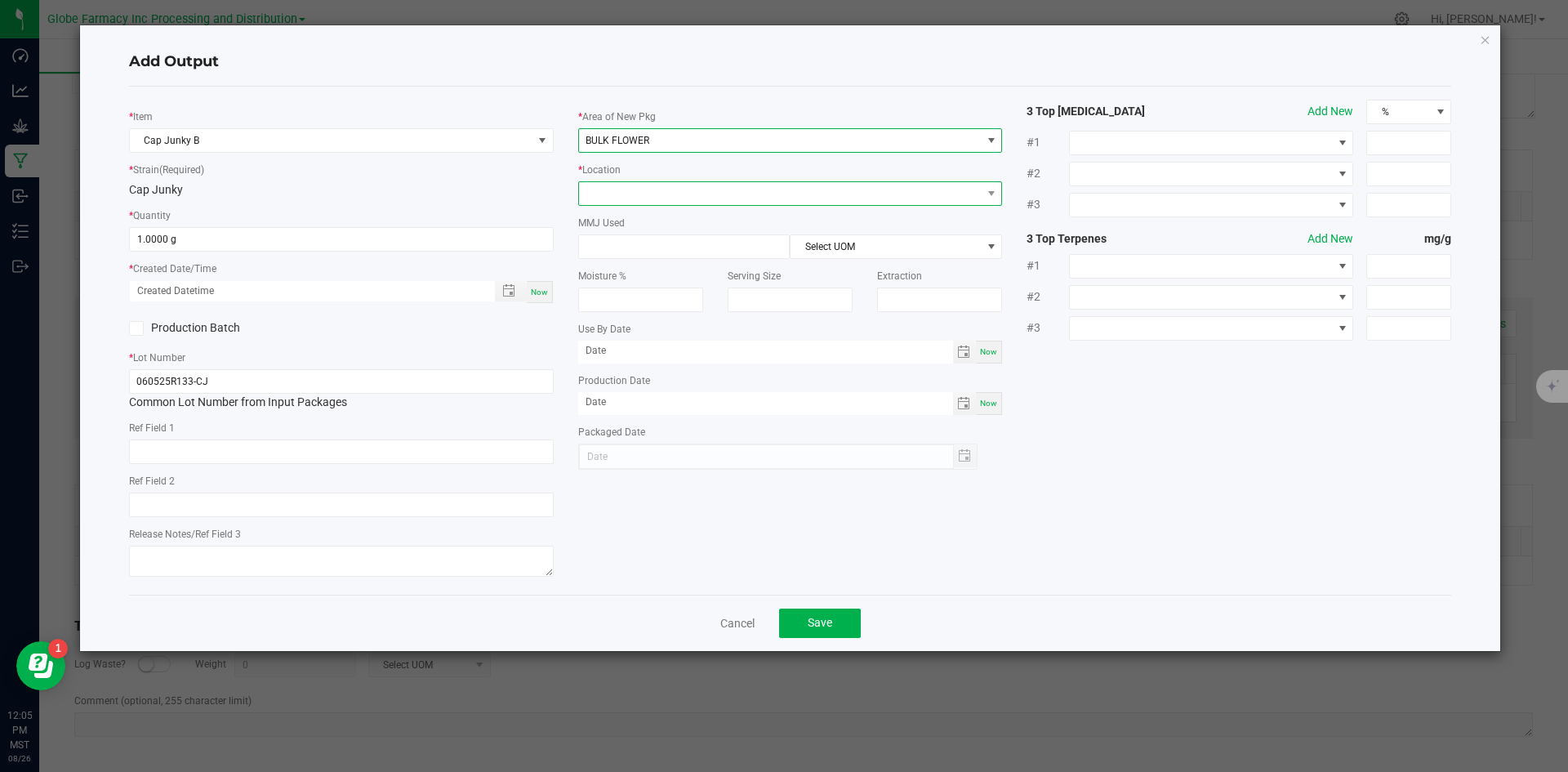
click at [631, 196] on span at bounding box center [781, 194] width 403 height 23
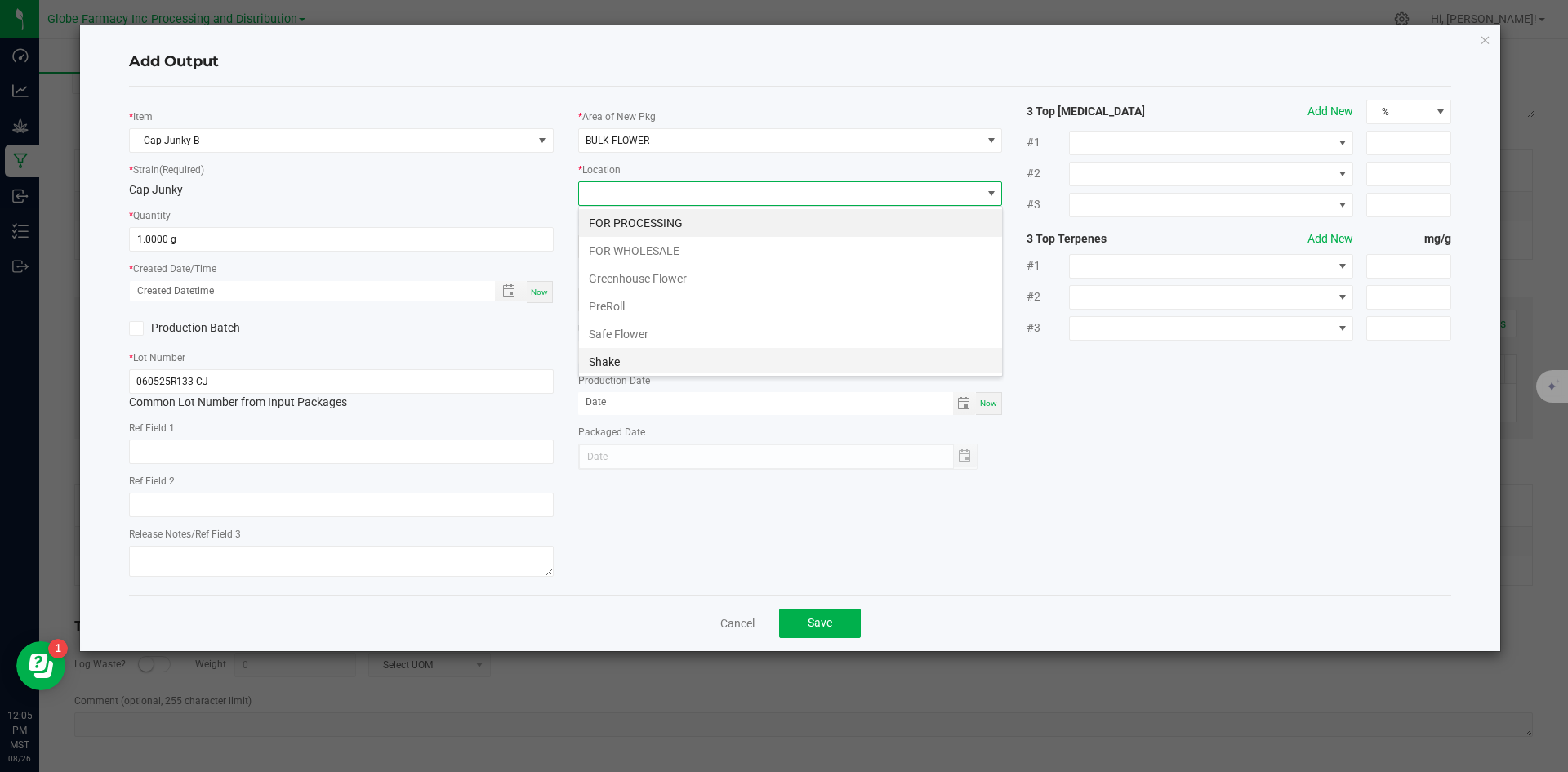
click at [632, 350] on li "Shake" at bounding box center [791, 362] width 423 height 28
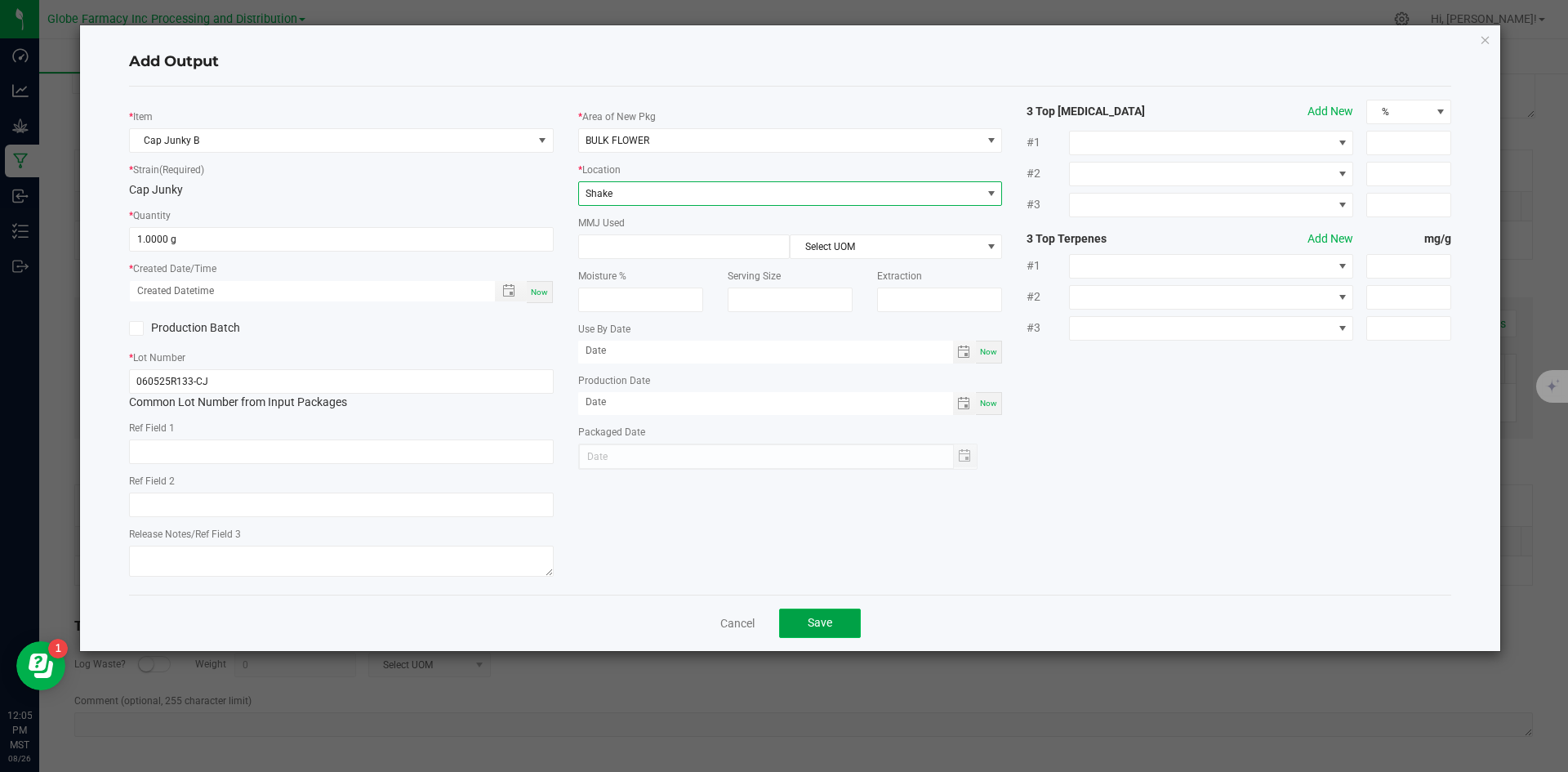
click at [811, 621] on span "Save" at bounding box center [820, 623] width 25 height 13
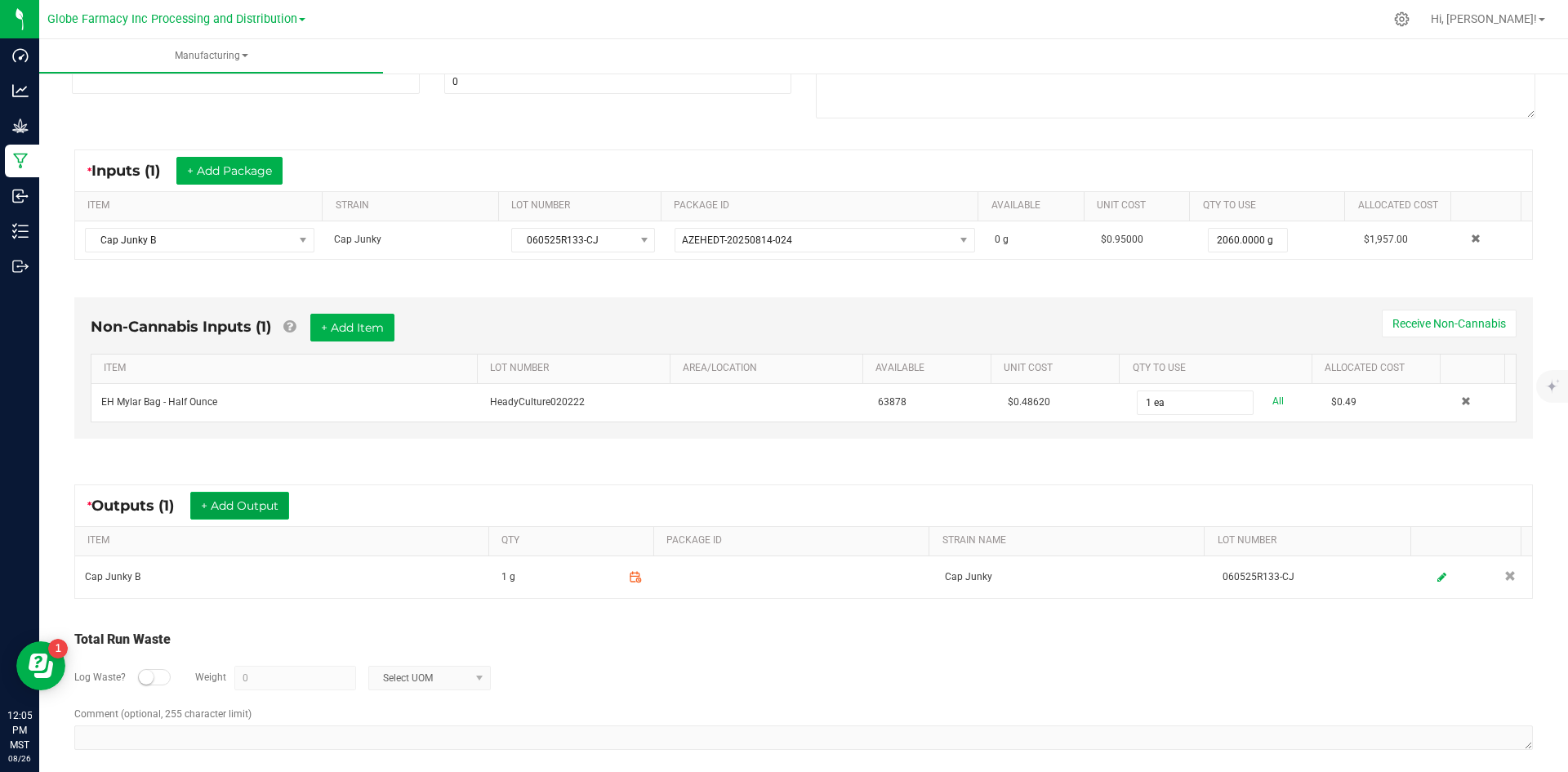
click at [250, 508] on button "+ Add Output" at bounding box center [240, 506] width 99 height 28
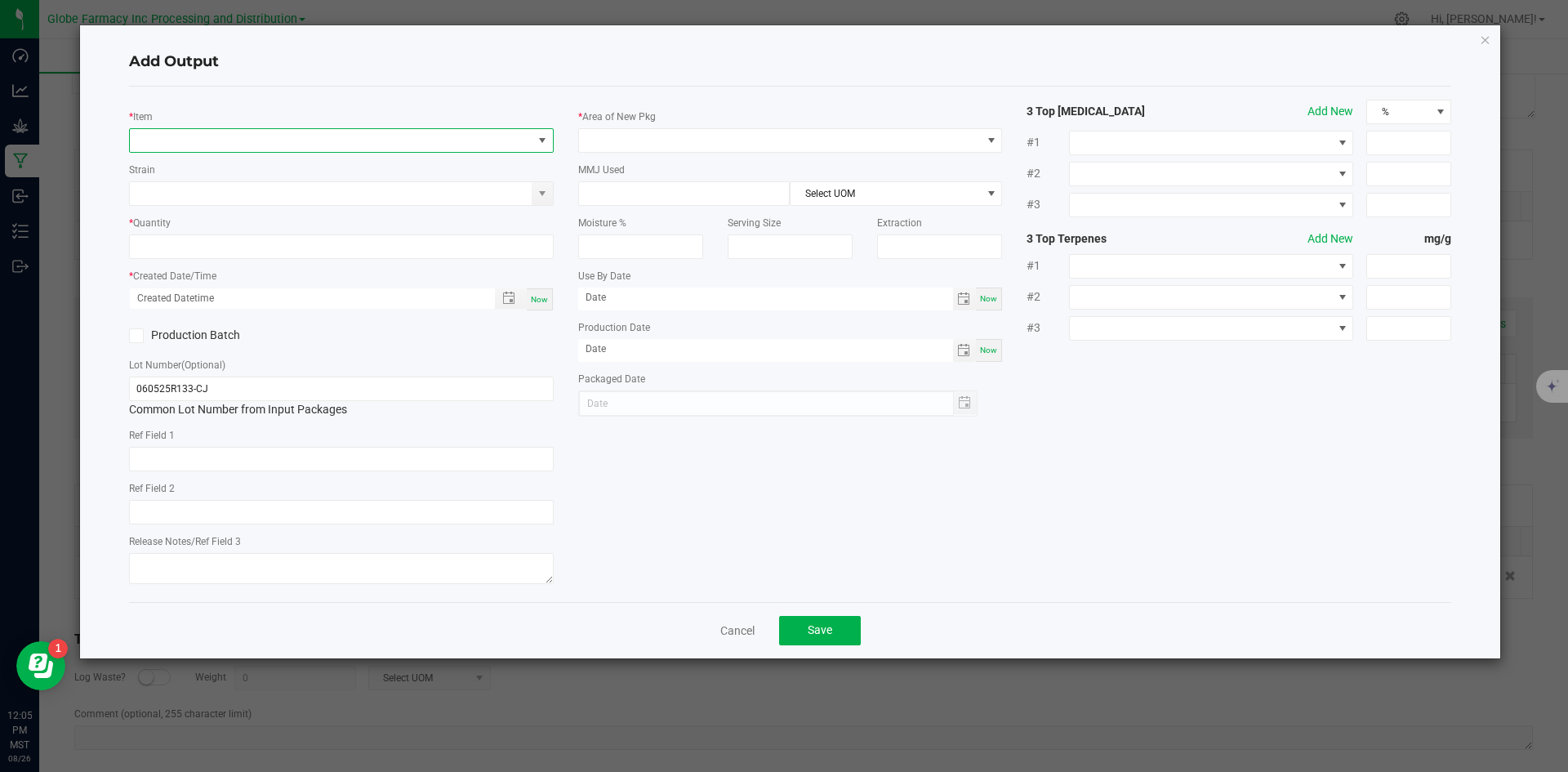
click at [292, 147] on span "NO DATA FOUND" at bounding box center [331, 141] width 403 height 23
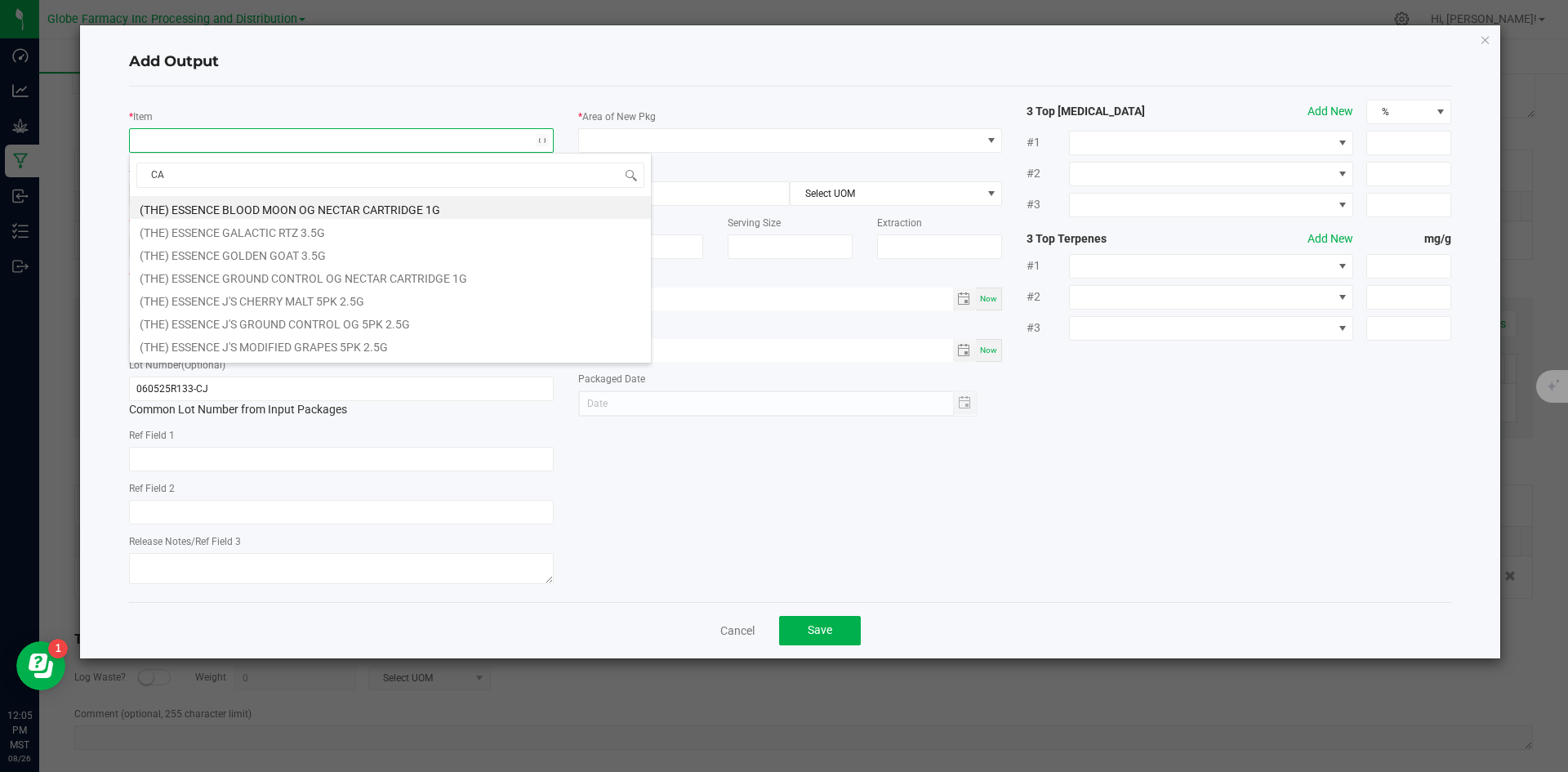
type input "C"
type input "MINI CAP"
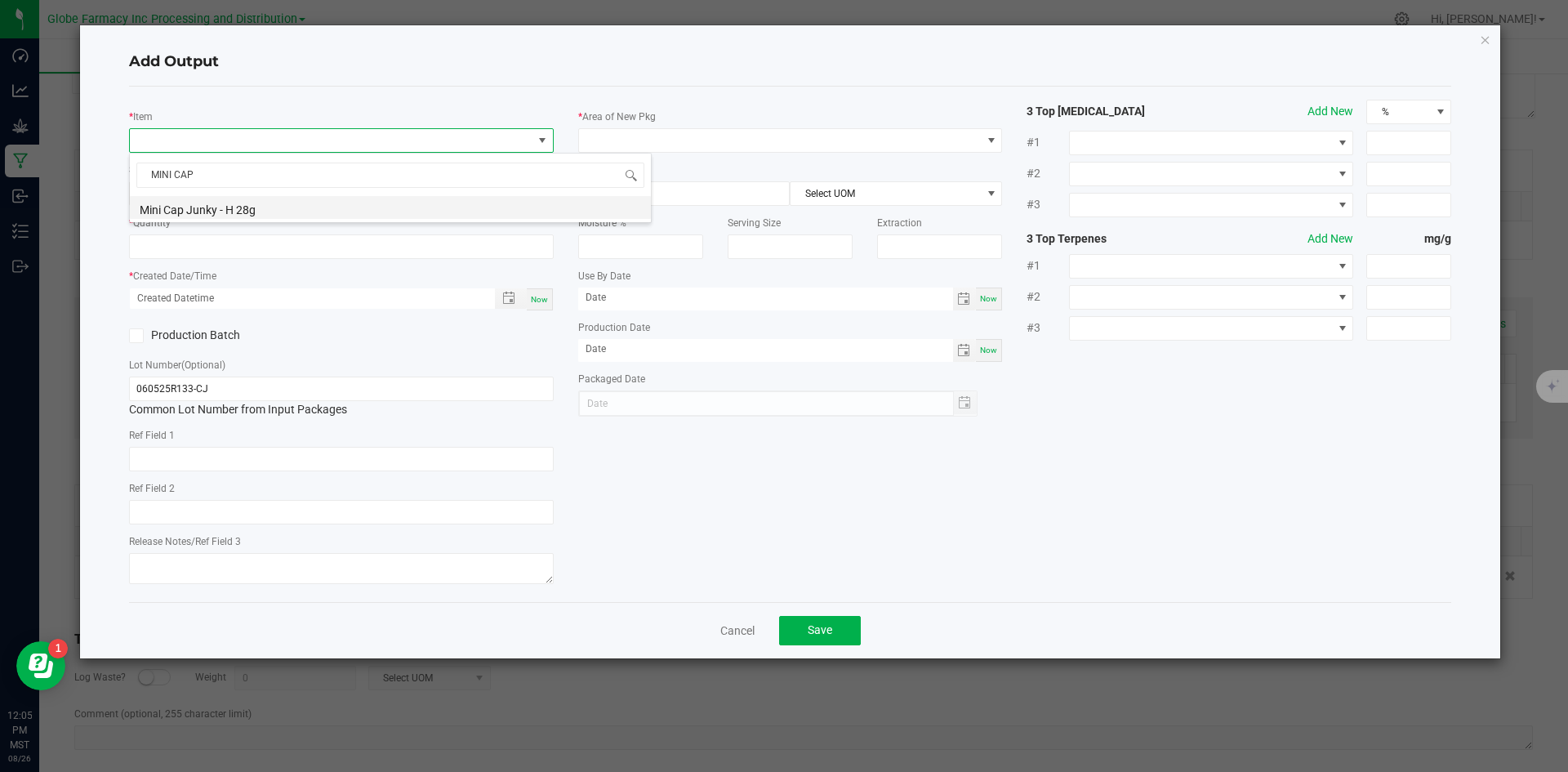
click at [219, 209] on li "Mini Cap Junky - H 28g" at bounding box center [390, 208] width 521 height 23
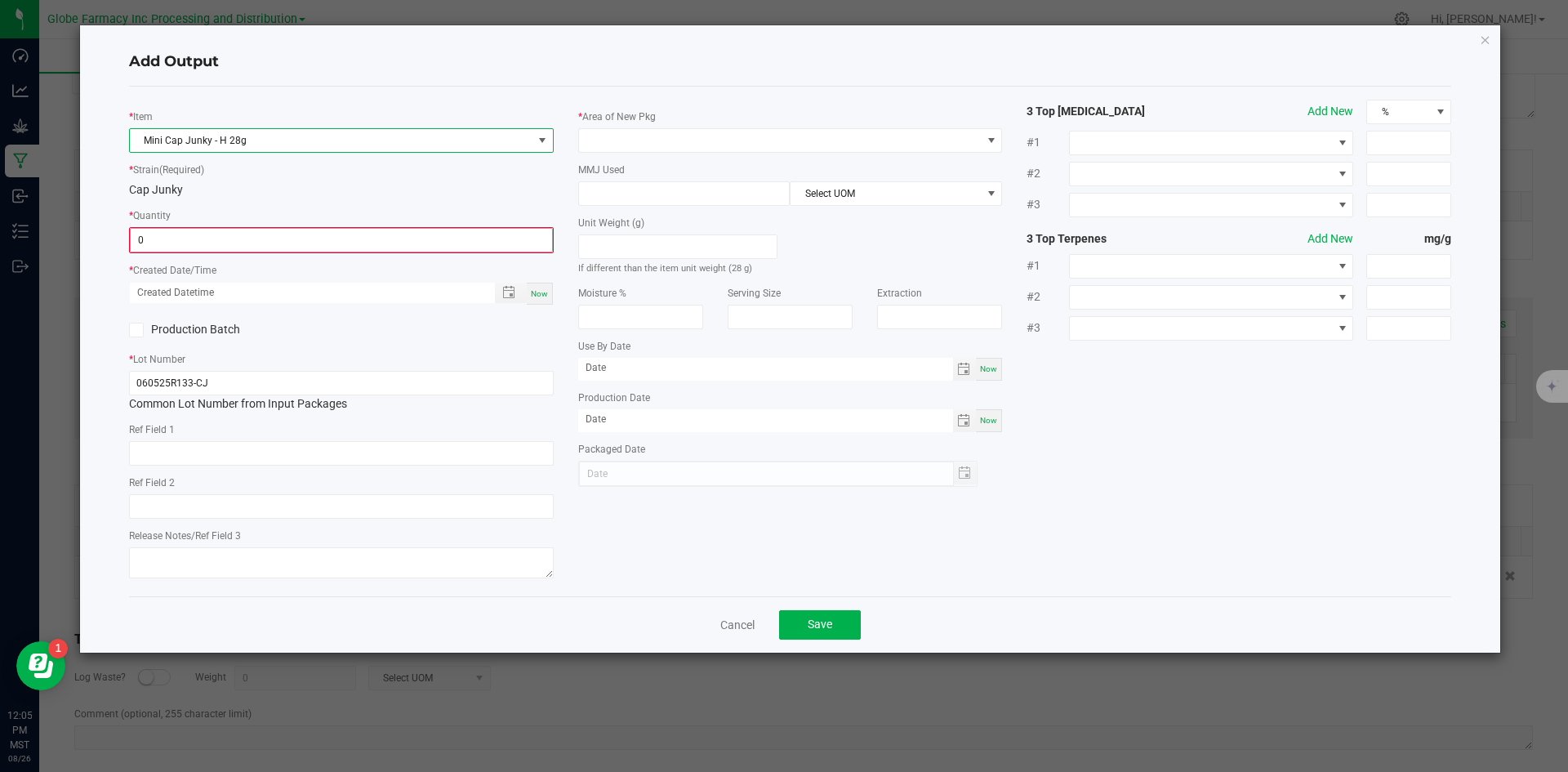
click at [211, 234] on input "0" at bounding box center [341, 240] width 421 height 23
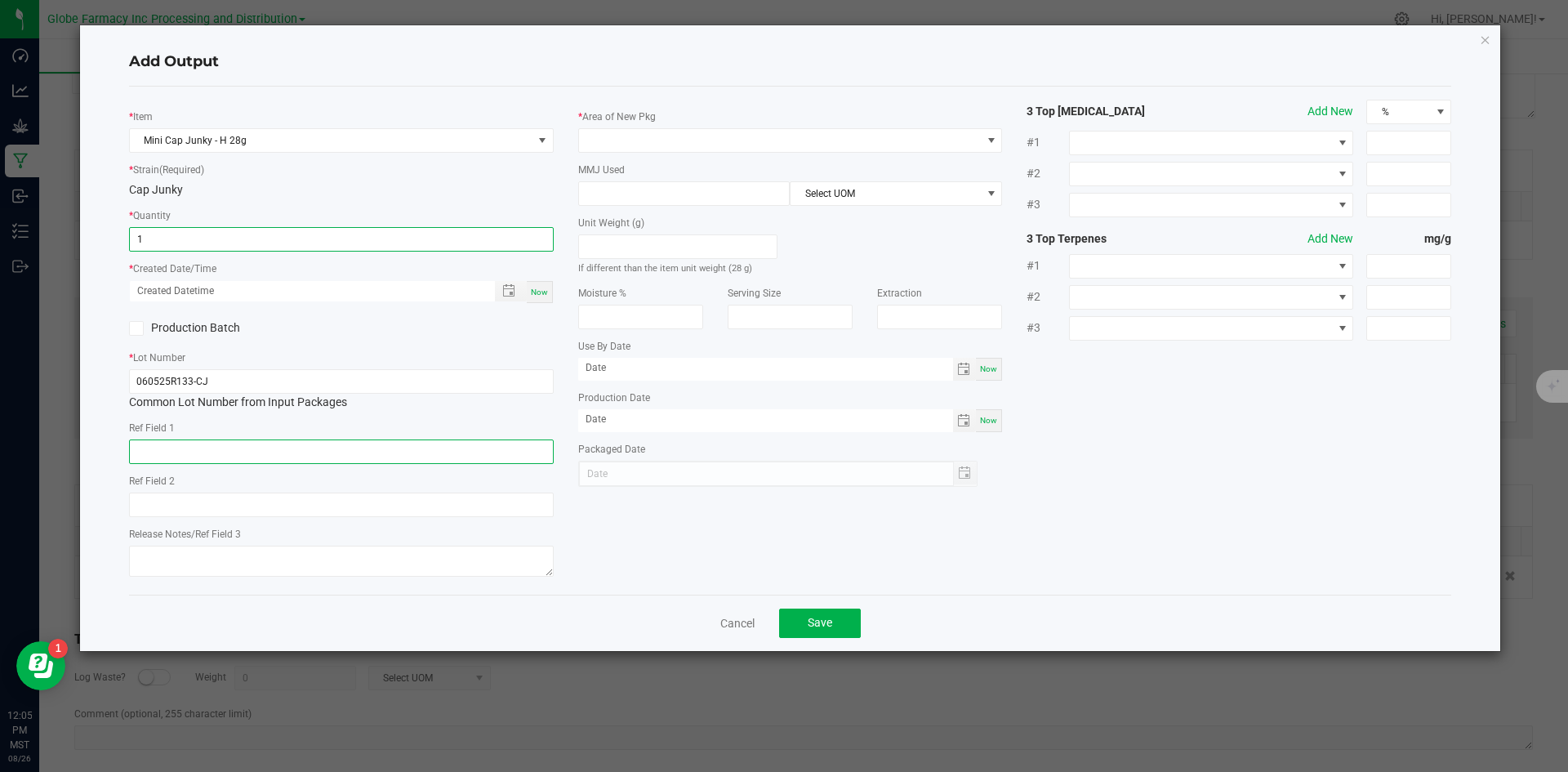
type input "1 ea"
click at [167, 453] on input "text" at bounding box center [341, 452] width 425 height 25
type input "FLOWER"
type input "CAP JUNKY"
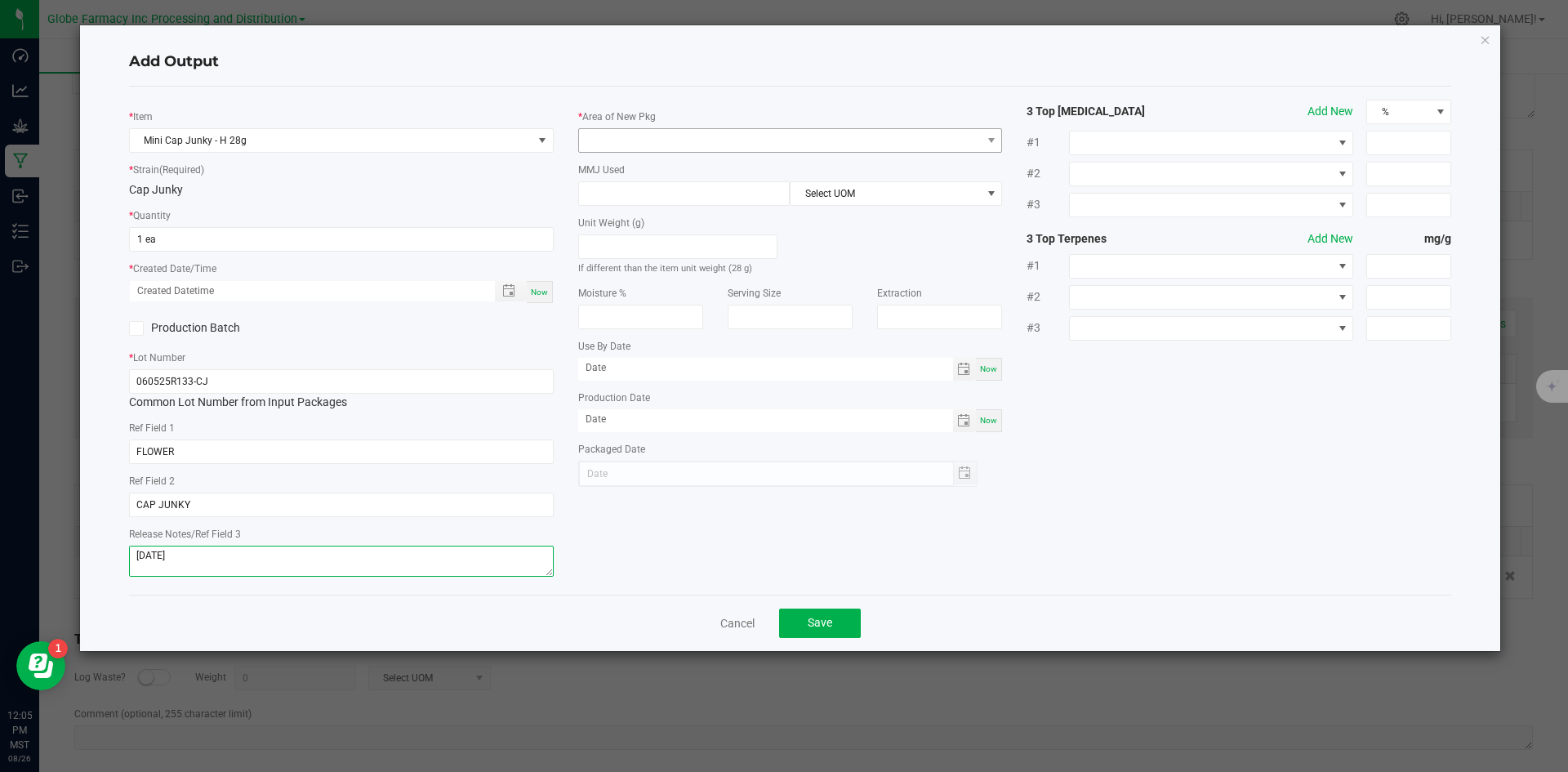
type textarea "[DATE]"
click at [701, 142] on span at bounding box center [781, 141] width 403 height 23
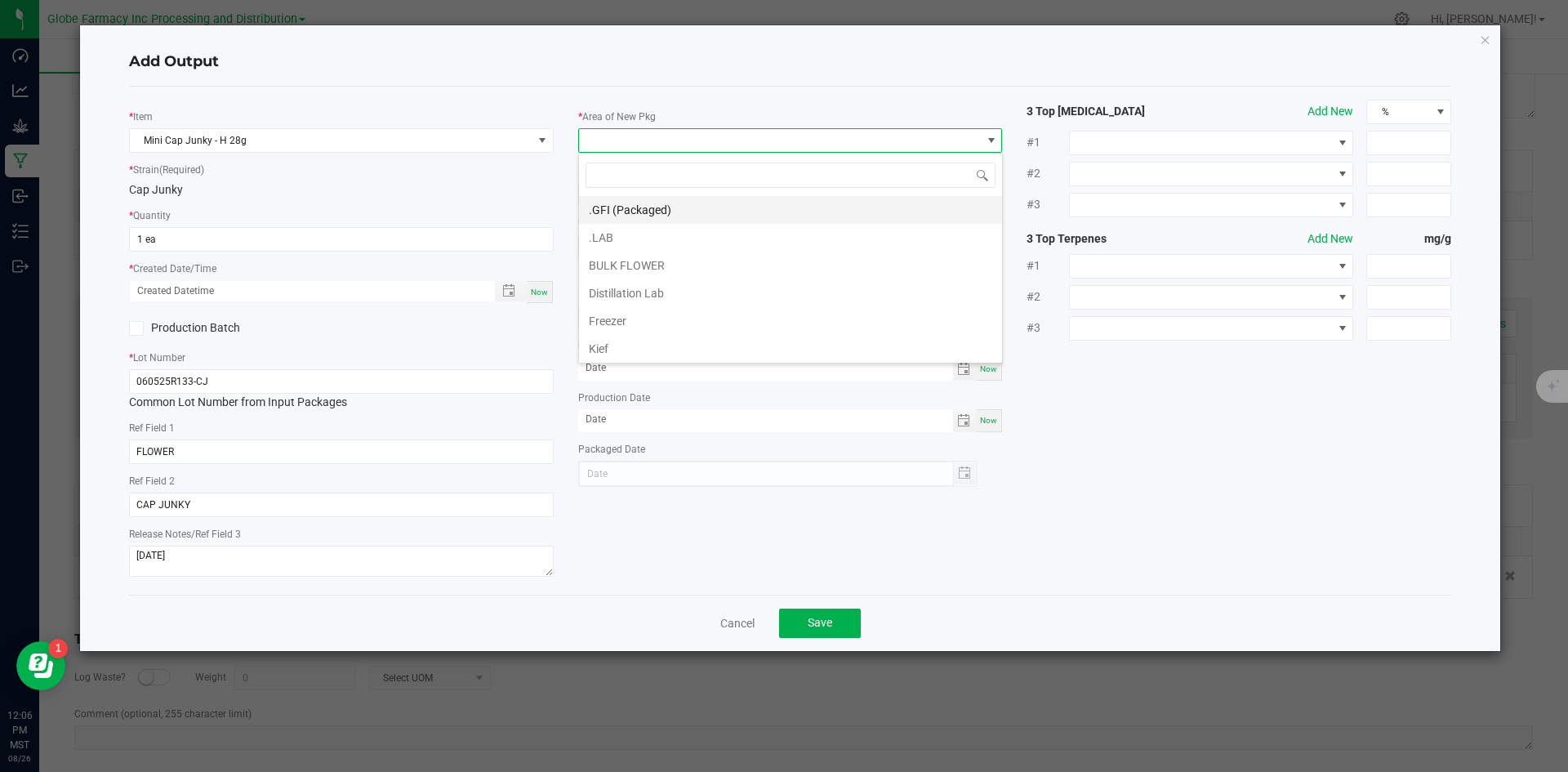
click at [700, 212] on li ".GFI (Packaged)" at bounding box center [791, 210] width 423 height 28
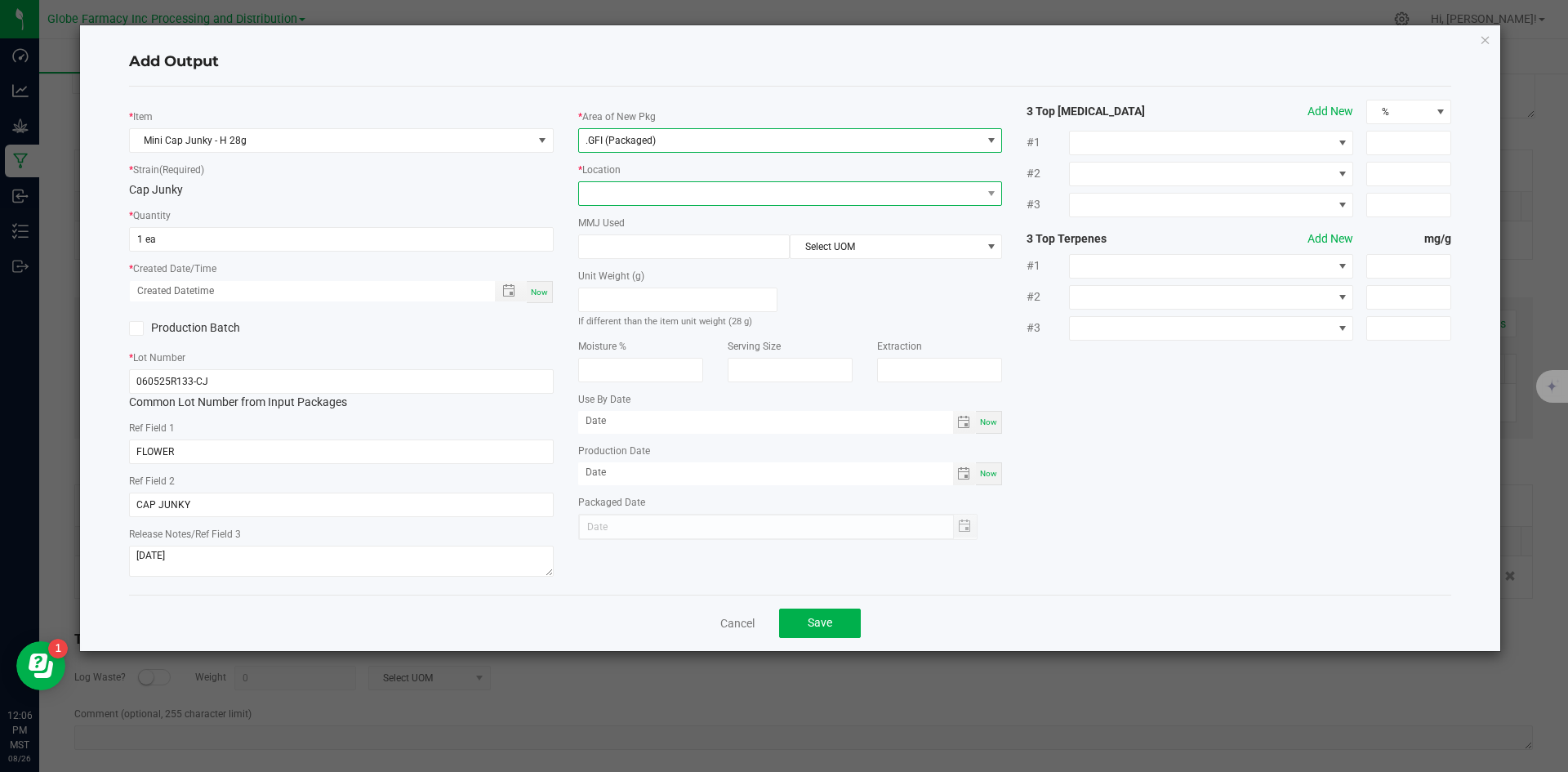
click at [624, 196] on span at bounding box center [781, 194] width 403 height 23
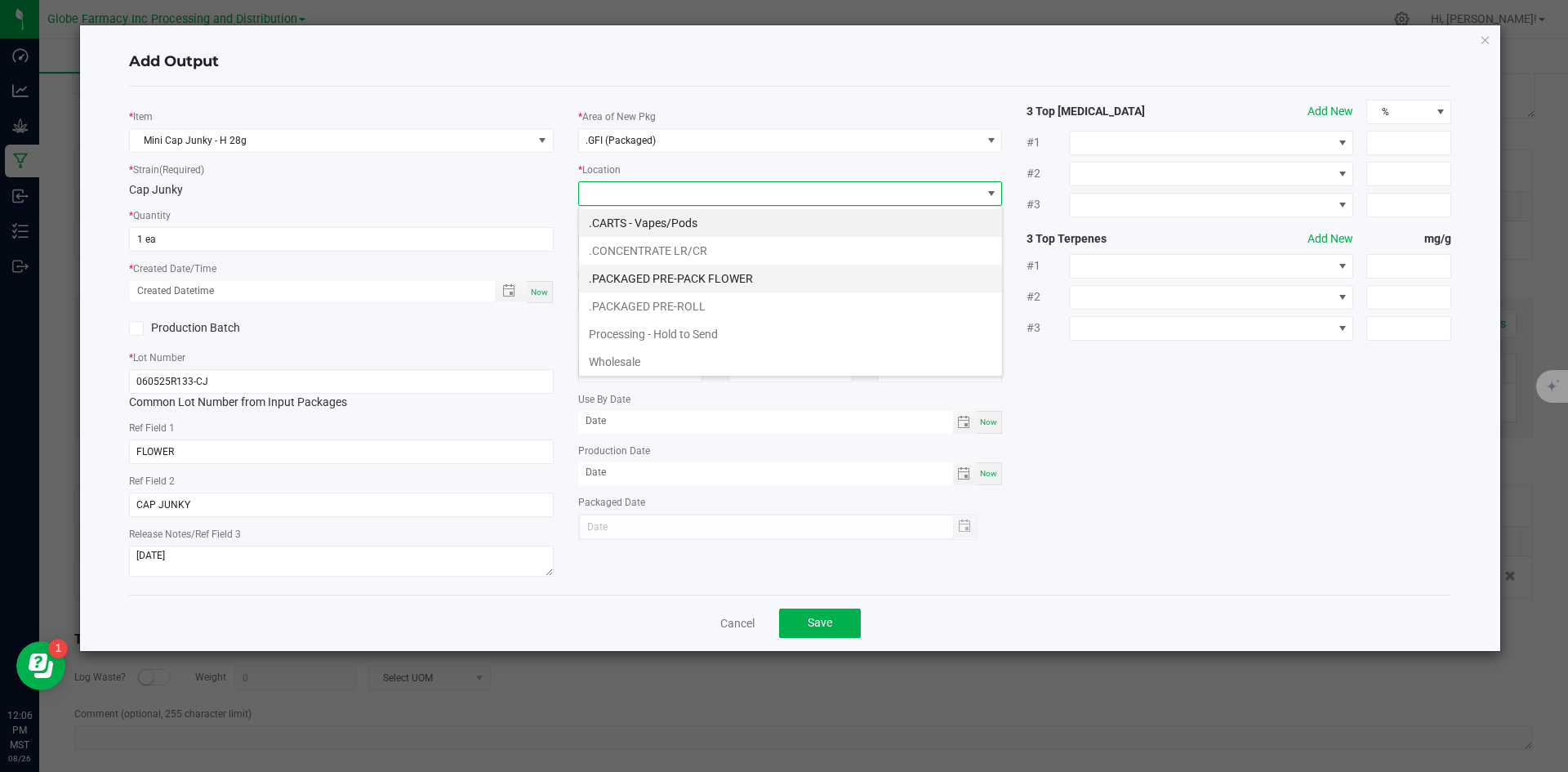
click at [651, 280] on li ".PACKAGED PRE-PACK FLOWER" at bounding box center [791, 278] width 423 height 28
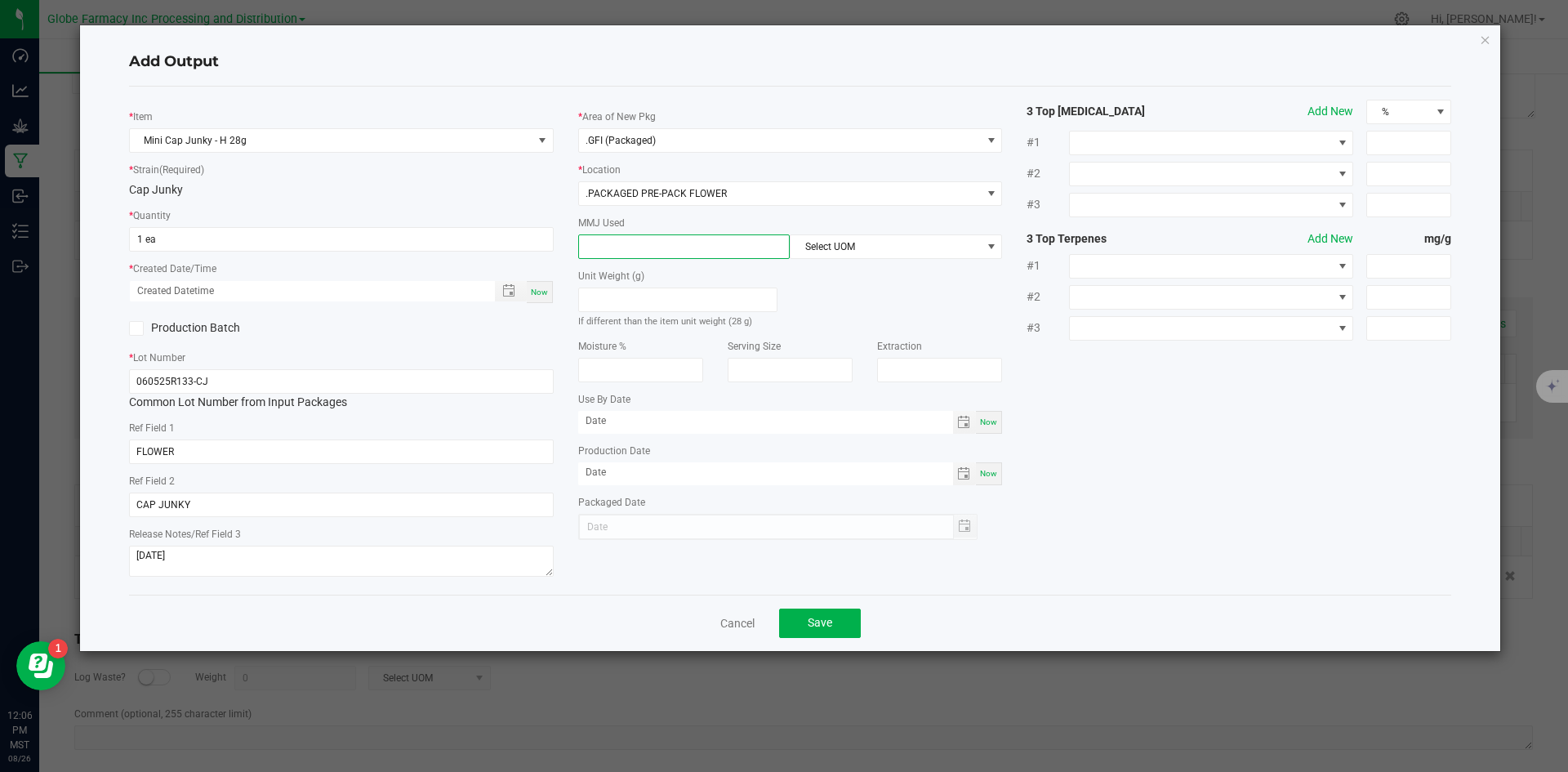
click at [687, 242] on input at bounding box center [685, 246] width 211 height 23
type input "28"
click at [912, 238] on span "Select UOM" at bounding box center [885, 246] width 191 height 23
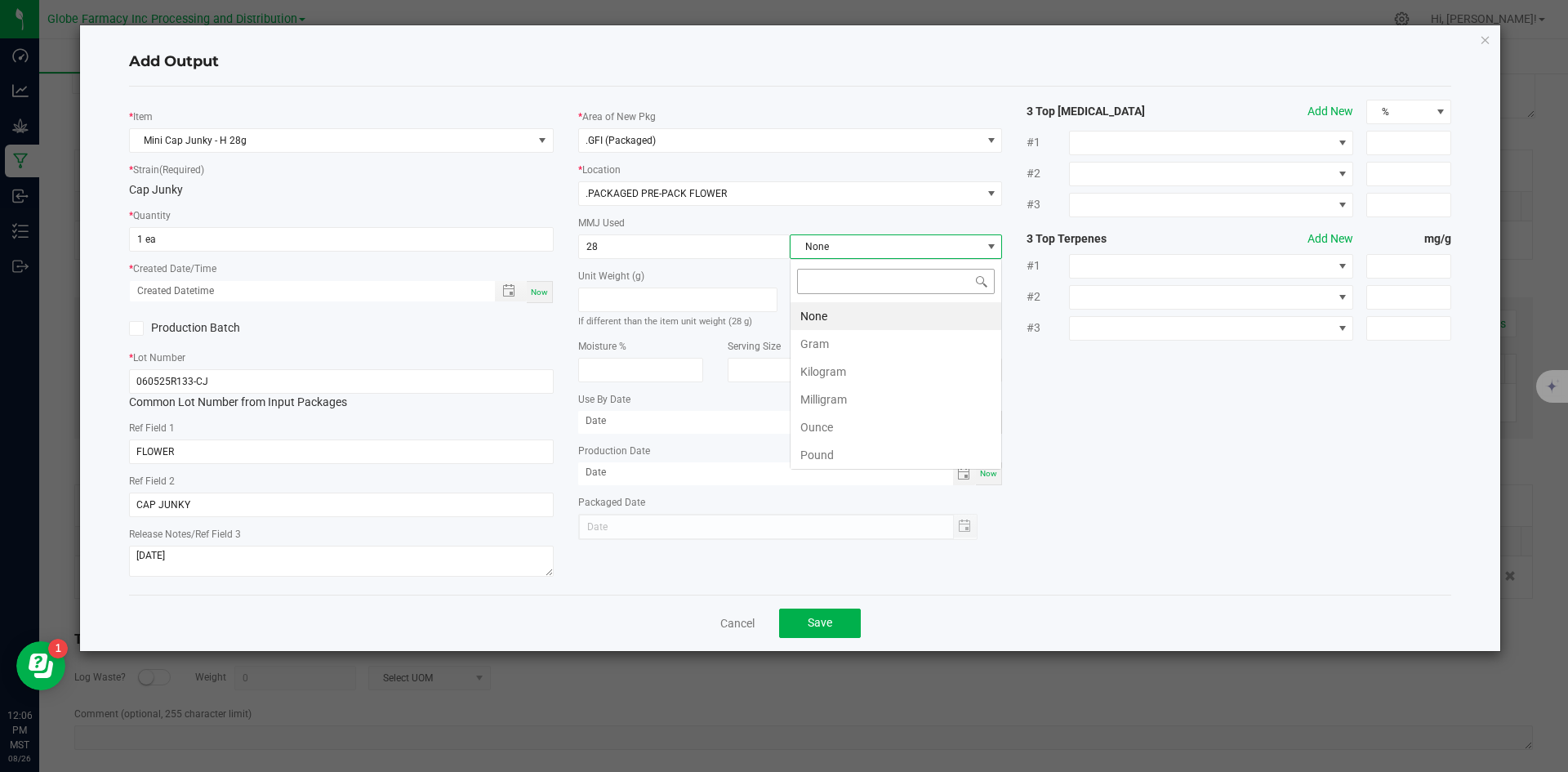
scroll to position [25, 213]
click at [852, 336] on li "Gram" at bounding box center [896, 344] width 211 height 28
click at [801, 605] on div "Cancel Save" at bounding box center [791, 623] width 1323 height 56
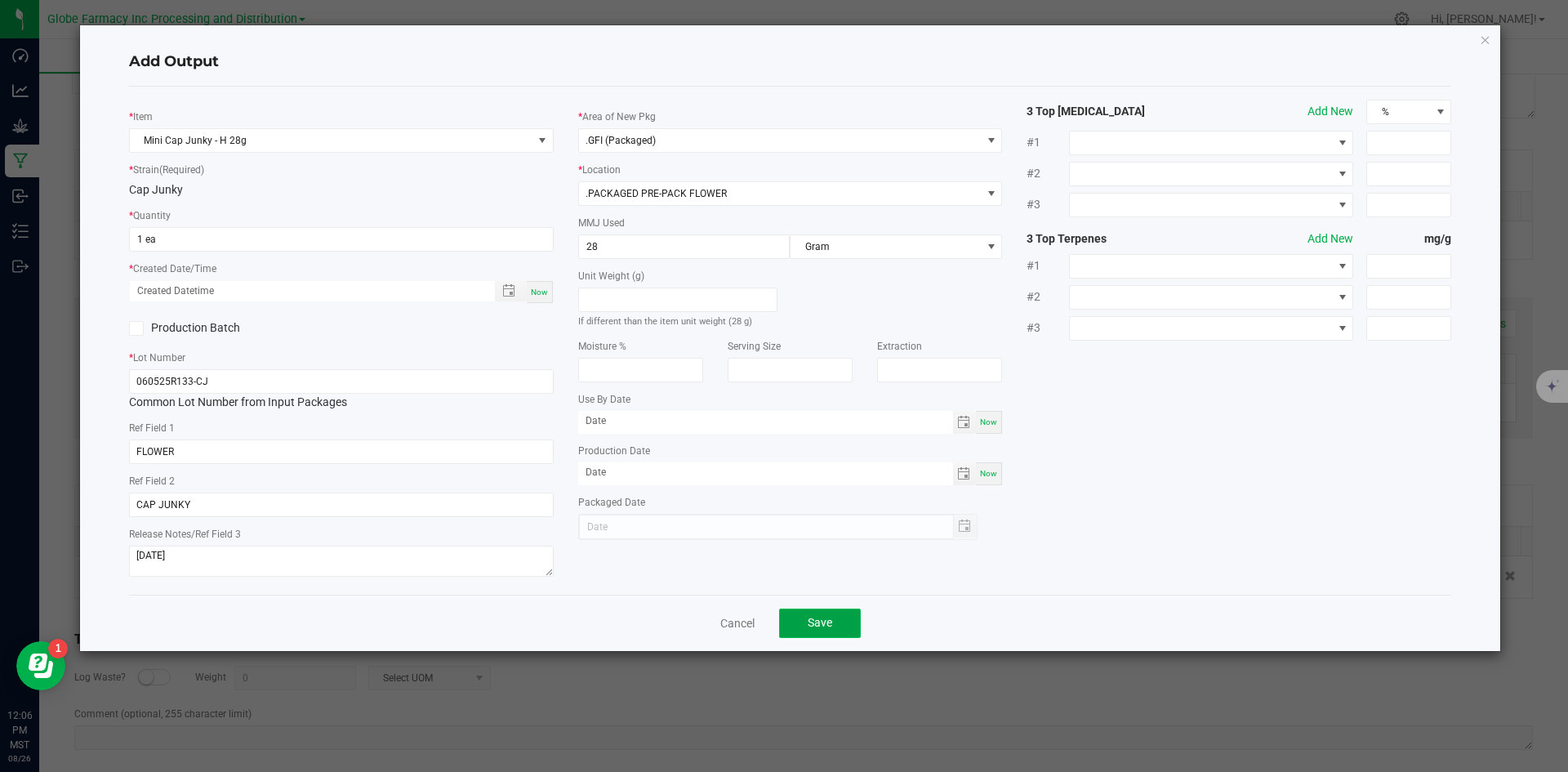
click at [805, 616] on button "Save" at bounding box center [820, 624] width 82 height 29
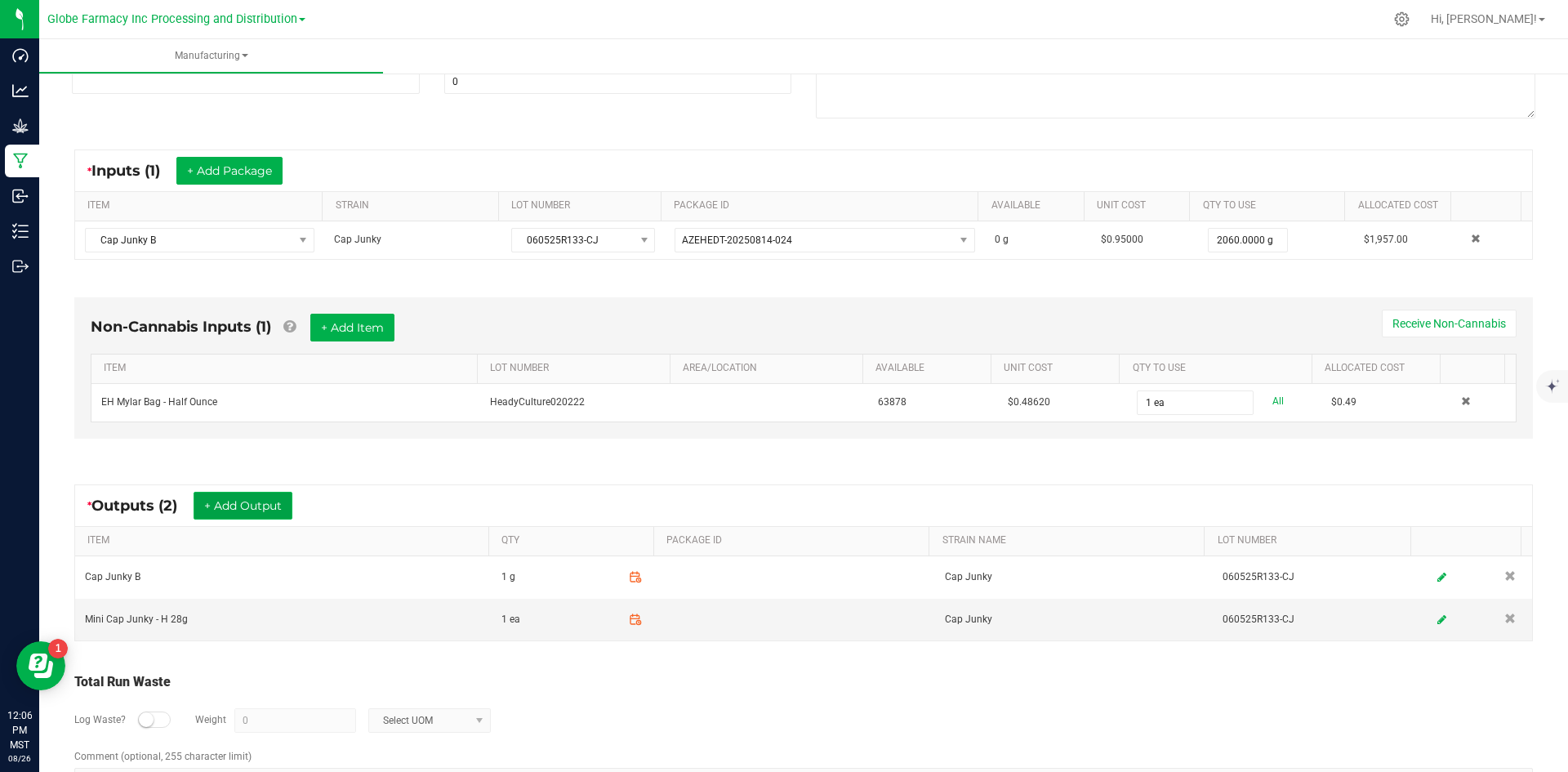
click at [276, 502] on button "+ Add Output" at bounding box center [243, 506] width 99 height 28
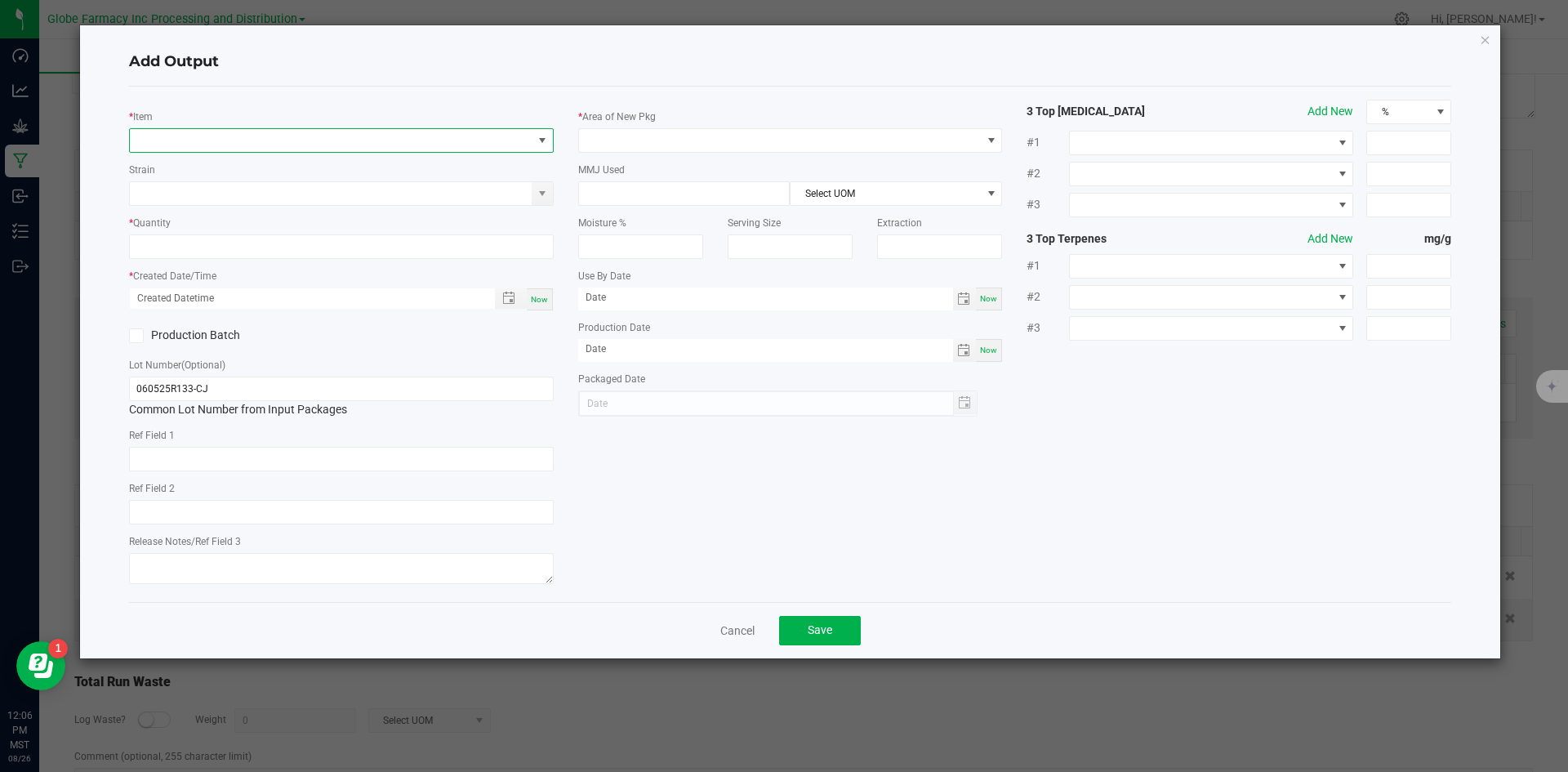
click at [237, 145] on span "NO DATA FOUND" at bounding box center [331, 141] width 403 height 23
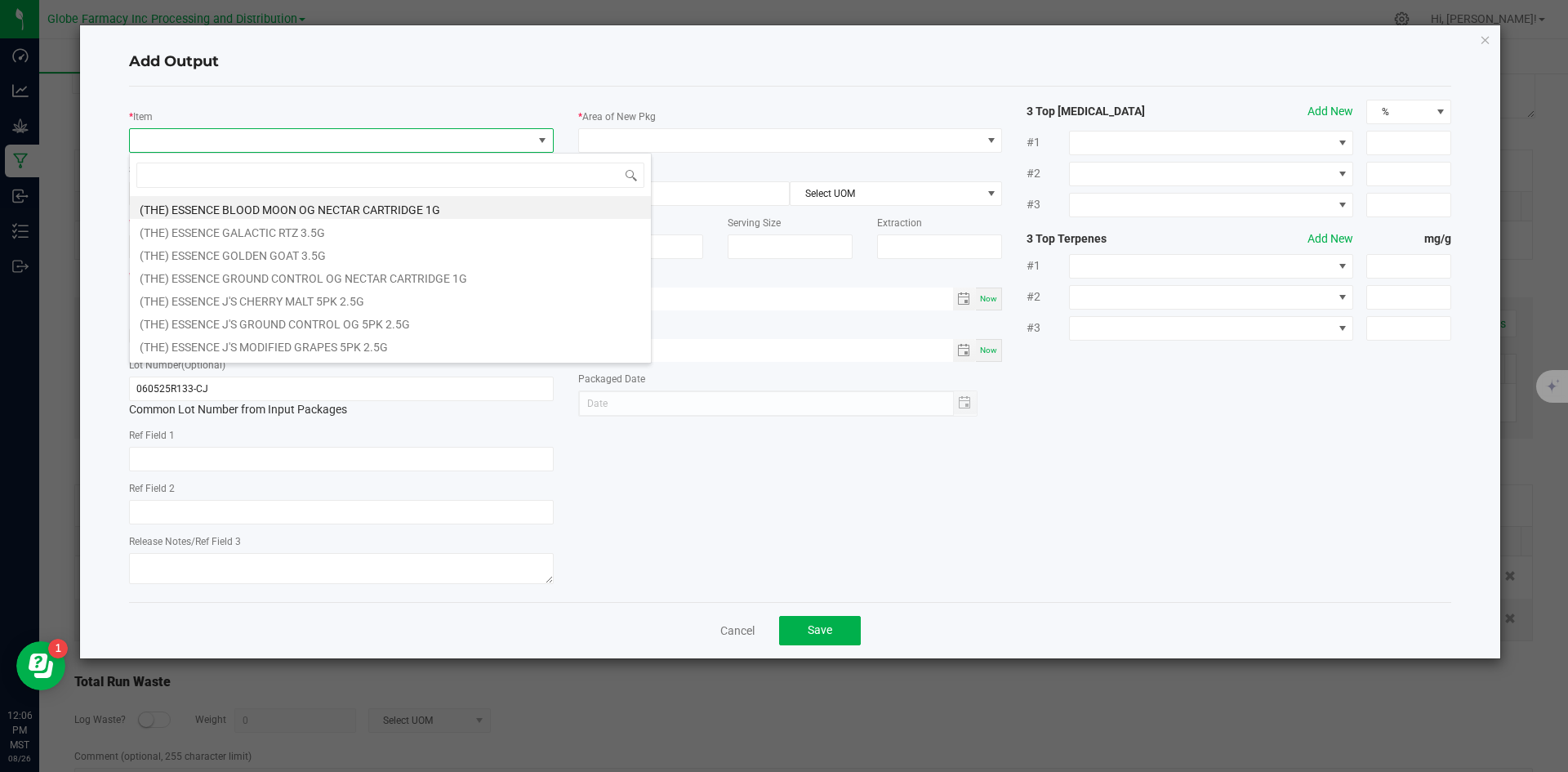
scroll to position [25, 425]
type input "MINI CA"
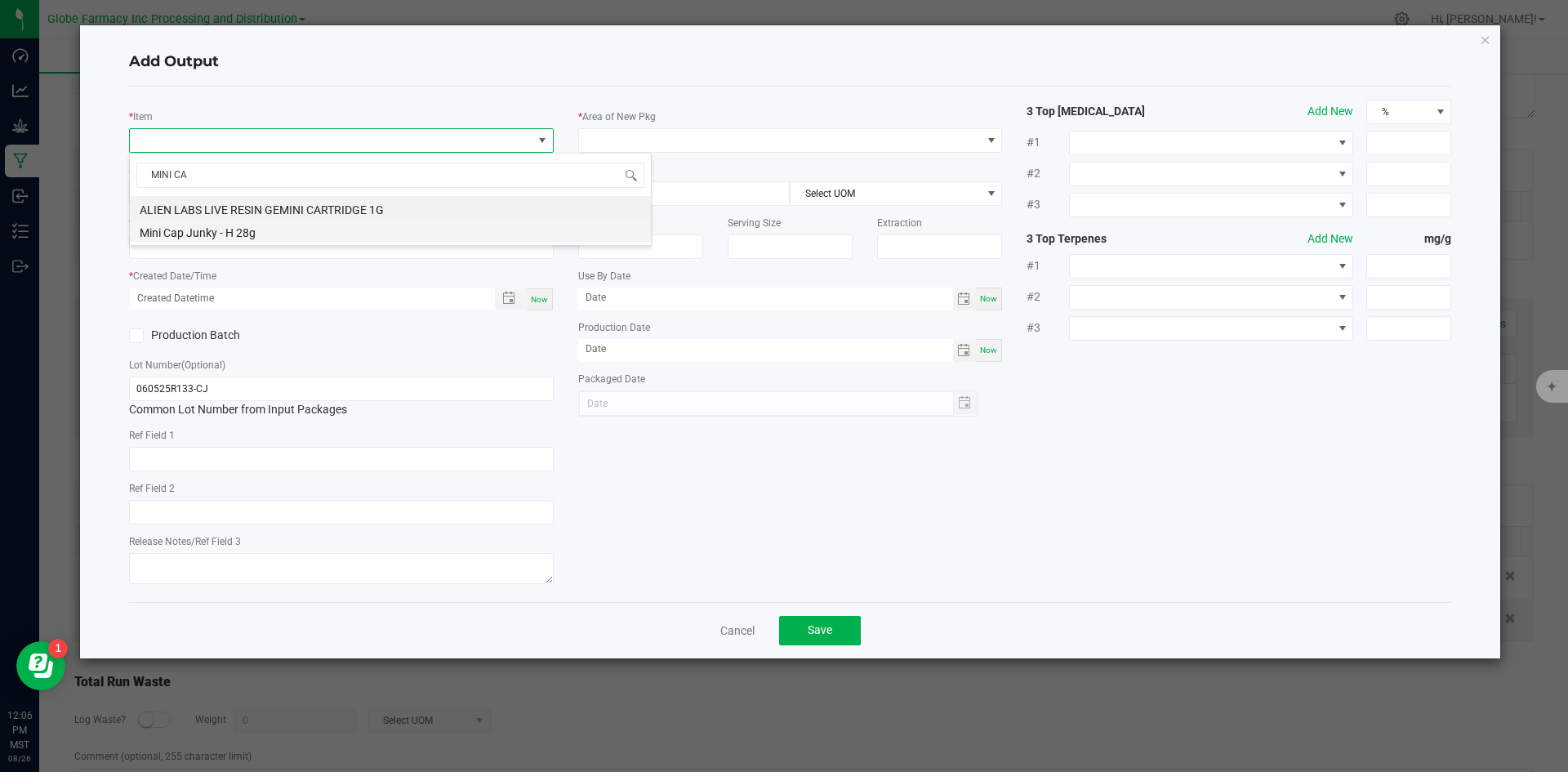
click at [215, 228] on li "Mini Cap Junky - H 28g" at bounding box center [390, 230] width 521 height 23
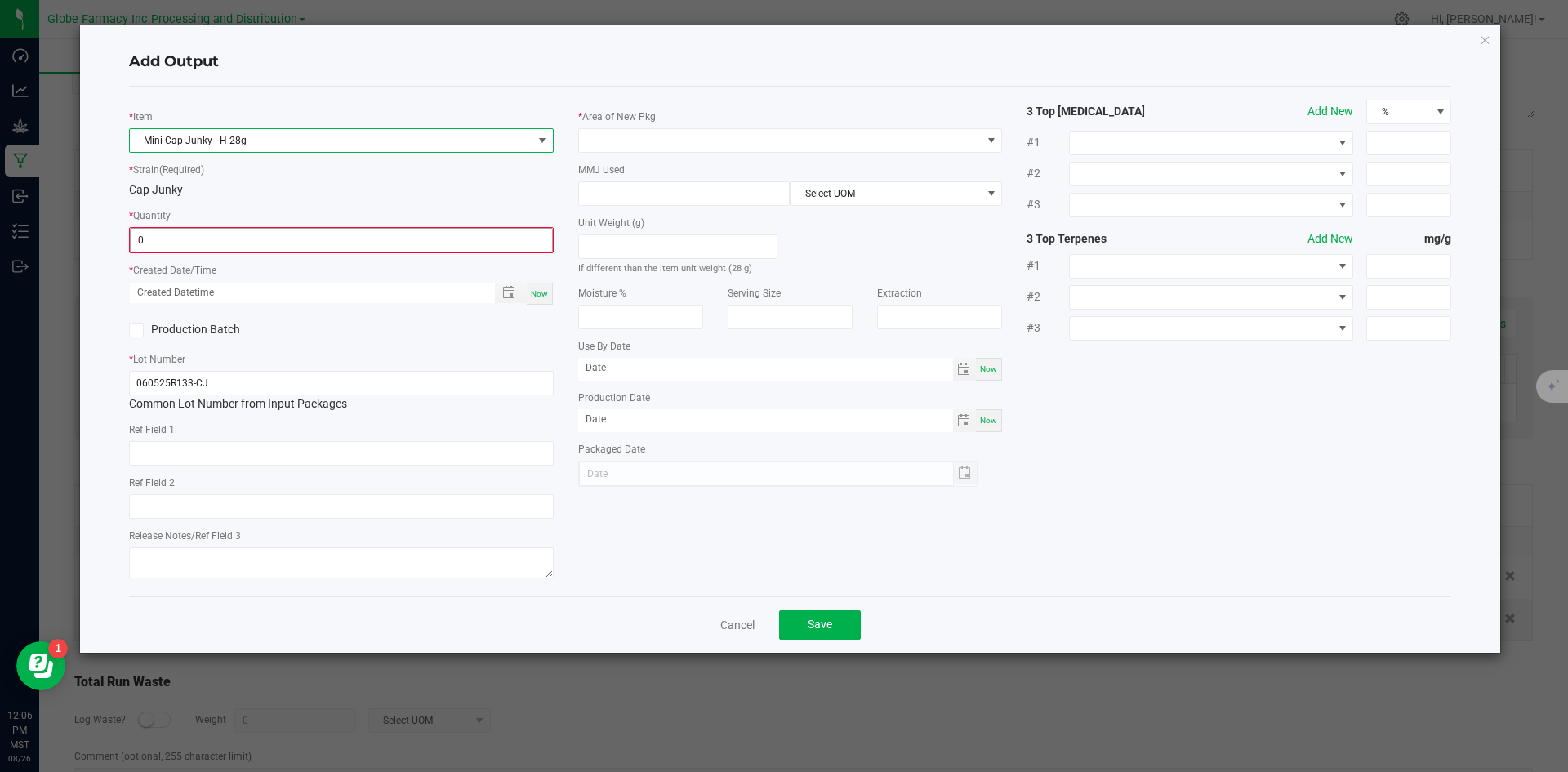
click at [192, 239] on input "0" at bounding box center [341, 240] width 421 height 23
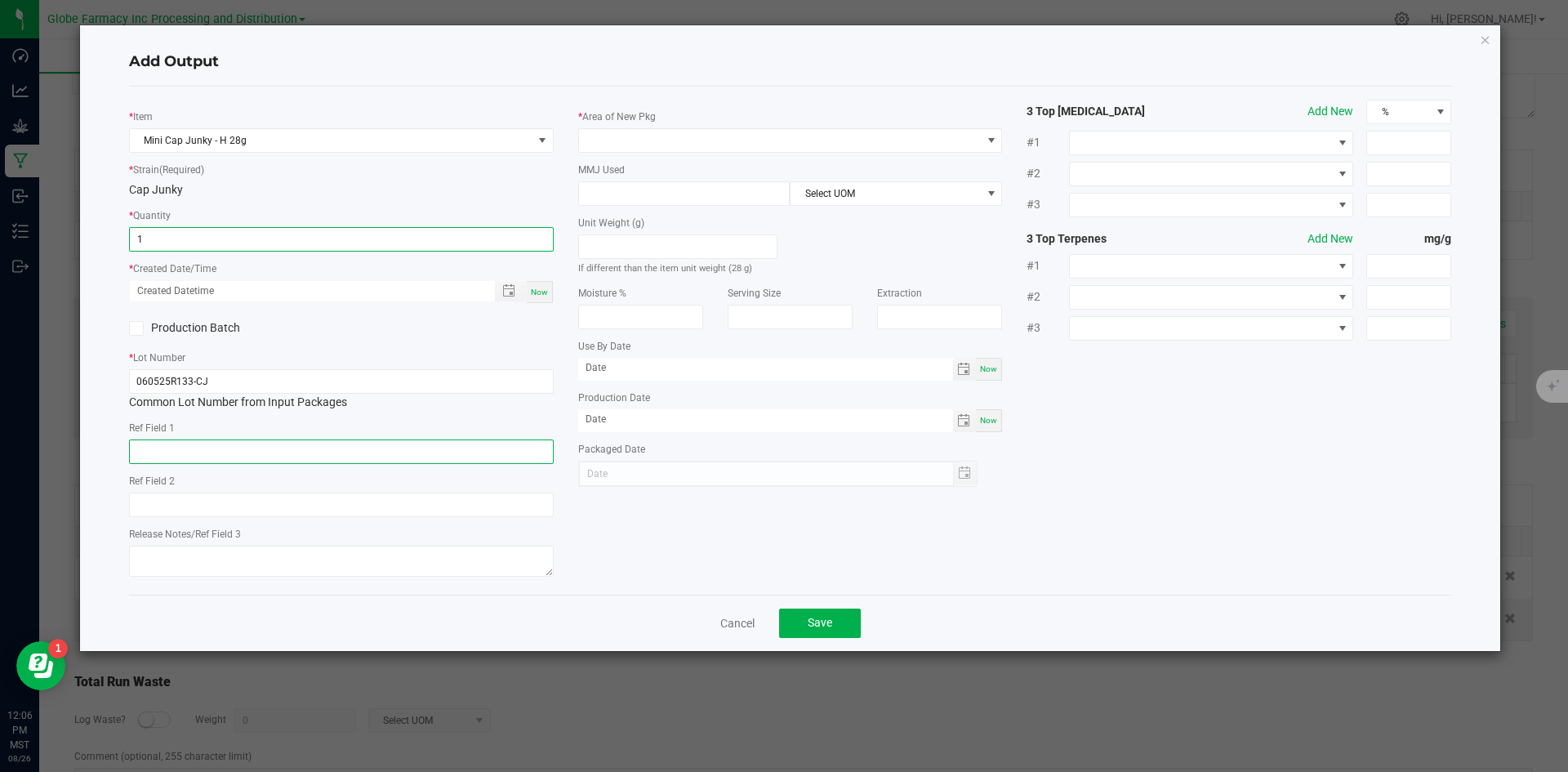
type input "1 ea"
click at [198, 457] on input "text" at bounding box center [341, 452] width 425 height 25
type input "FLOWER"
type input "CAP JUNKY"
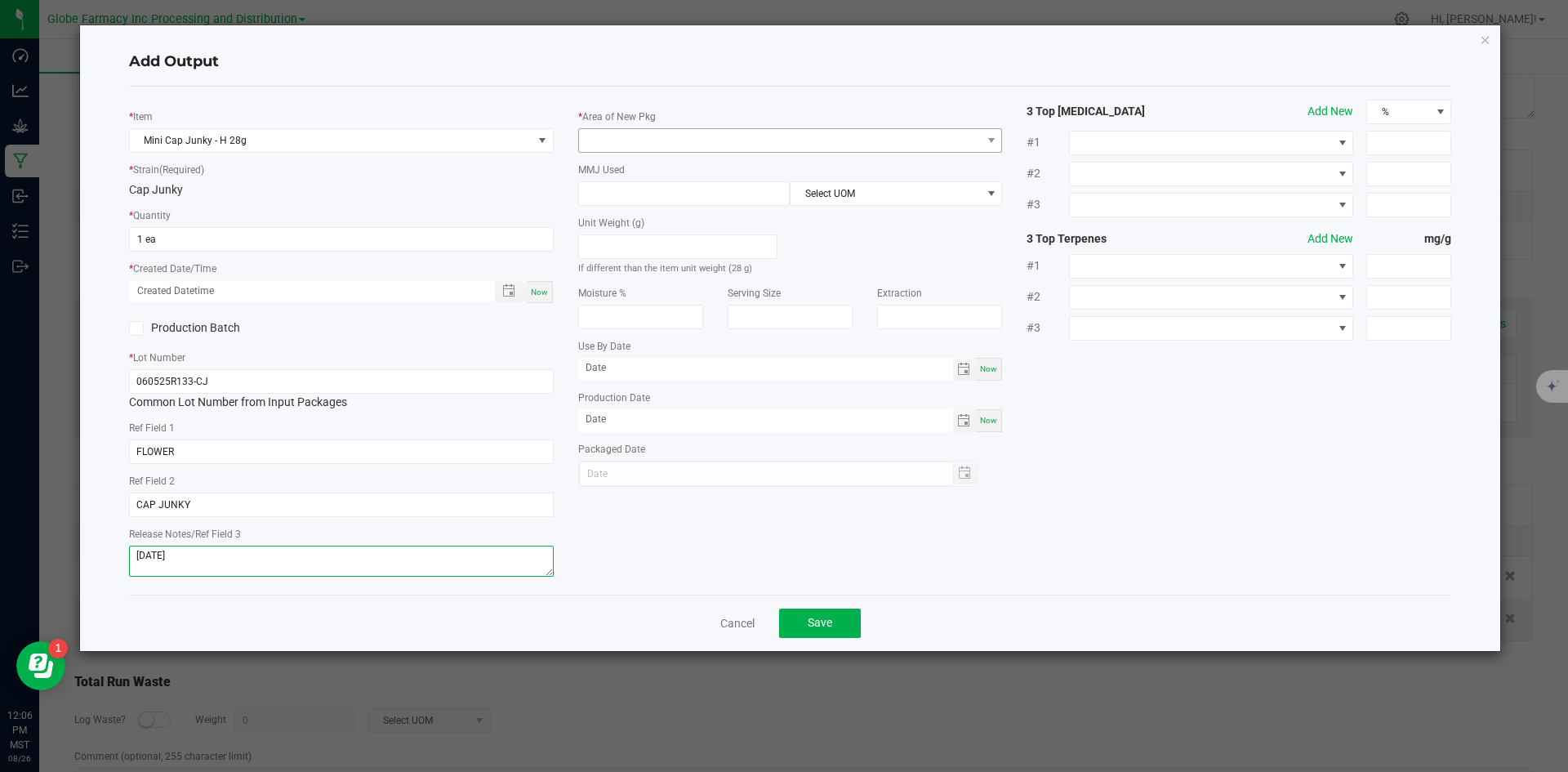
type textarea "[DATE]"
click at [804, 136] on span at bounding box center [781, 141] width 403 height 23
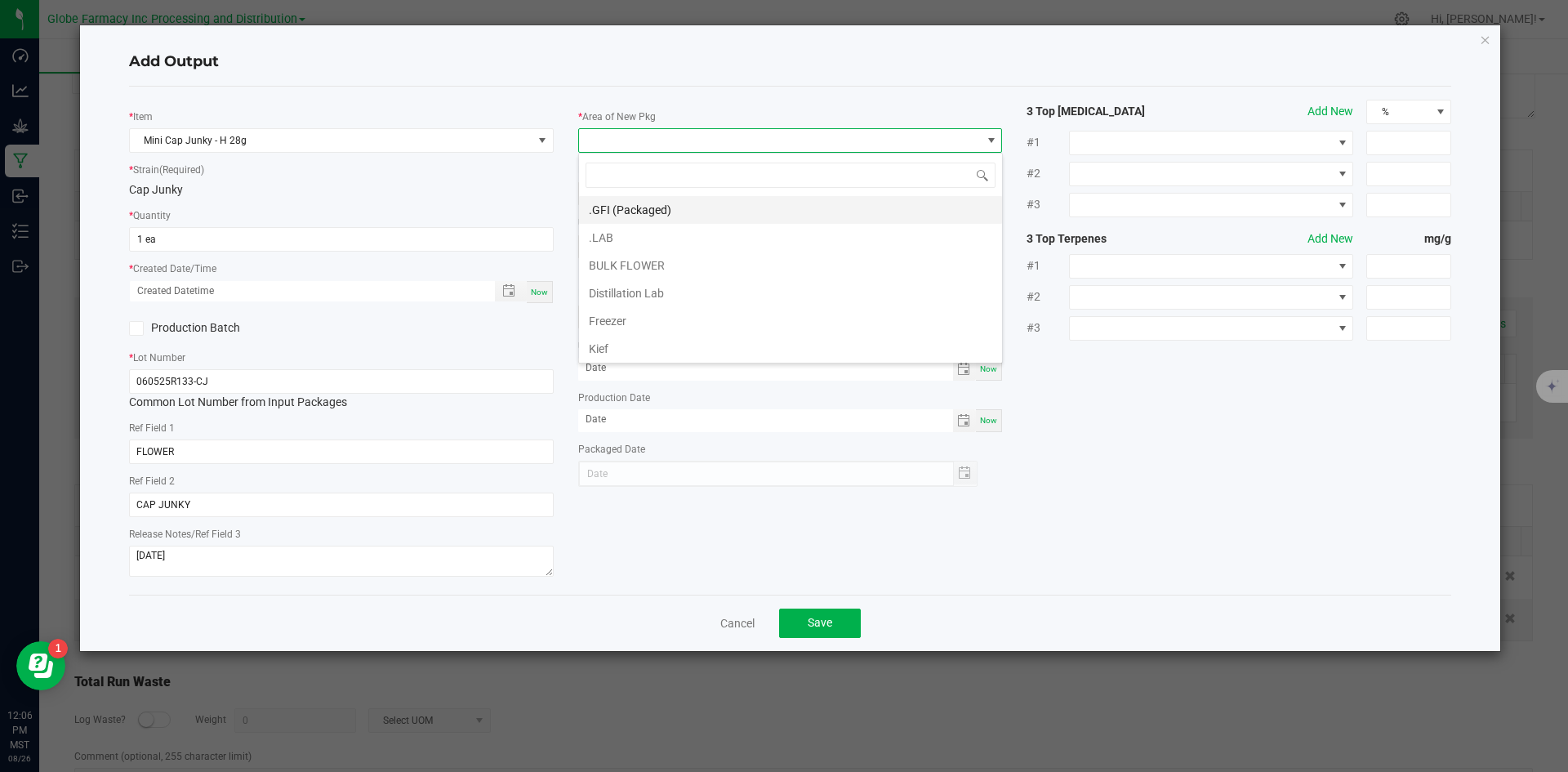
click at [698, 200] on li ".GFI (Packaged)" at bounding box center [791, 210] width 423 height 28
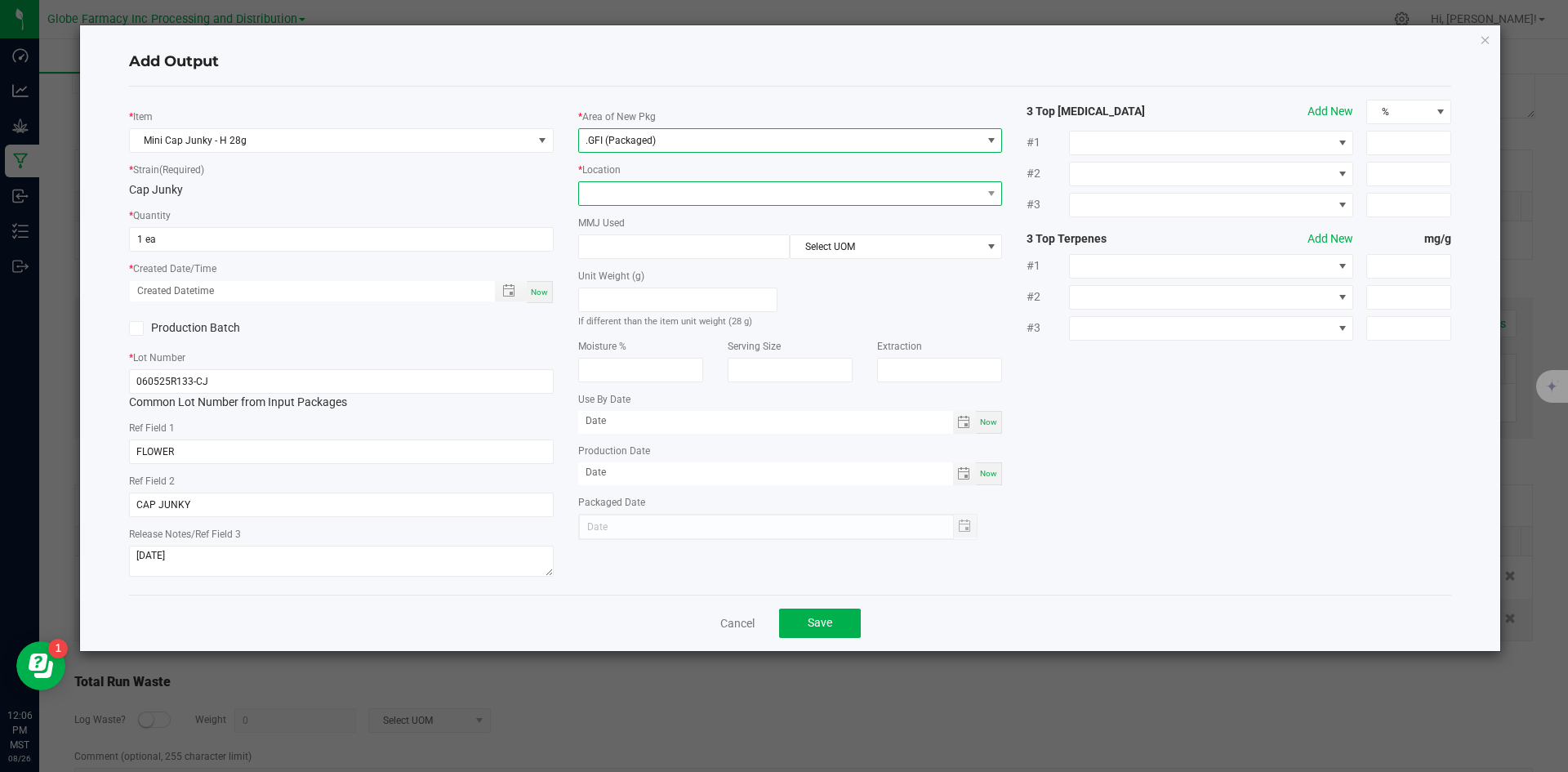
click at [650, 197] on span at bounding box center [781, 194] width 403 height 23
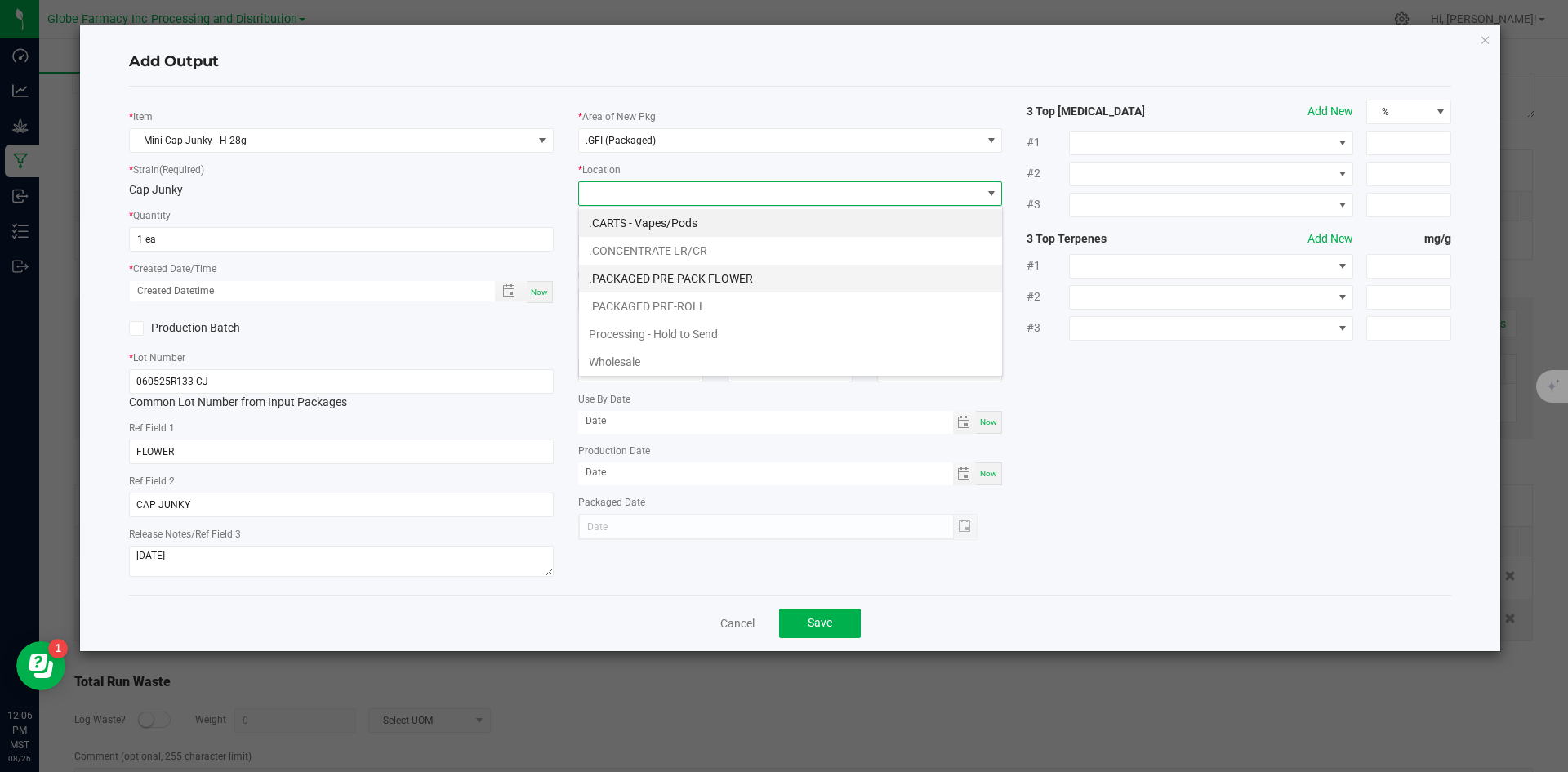
click at [633, 282] on li ".PACKAGED PRE-PACK FLOWER" at bounding box center [791, 278] width 423 height 28
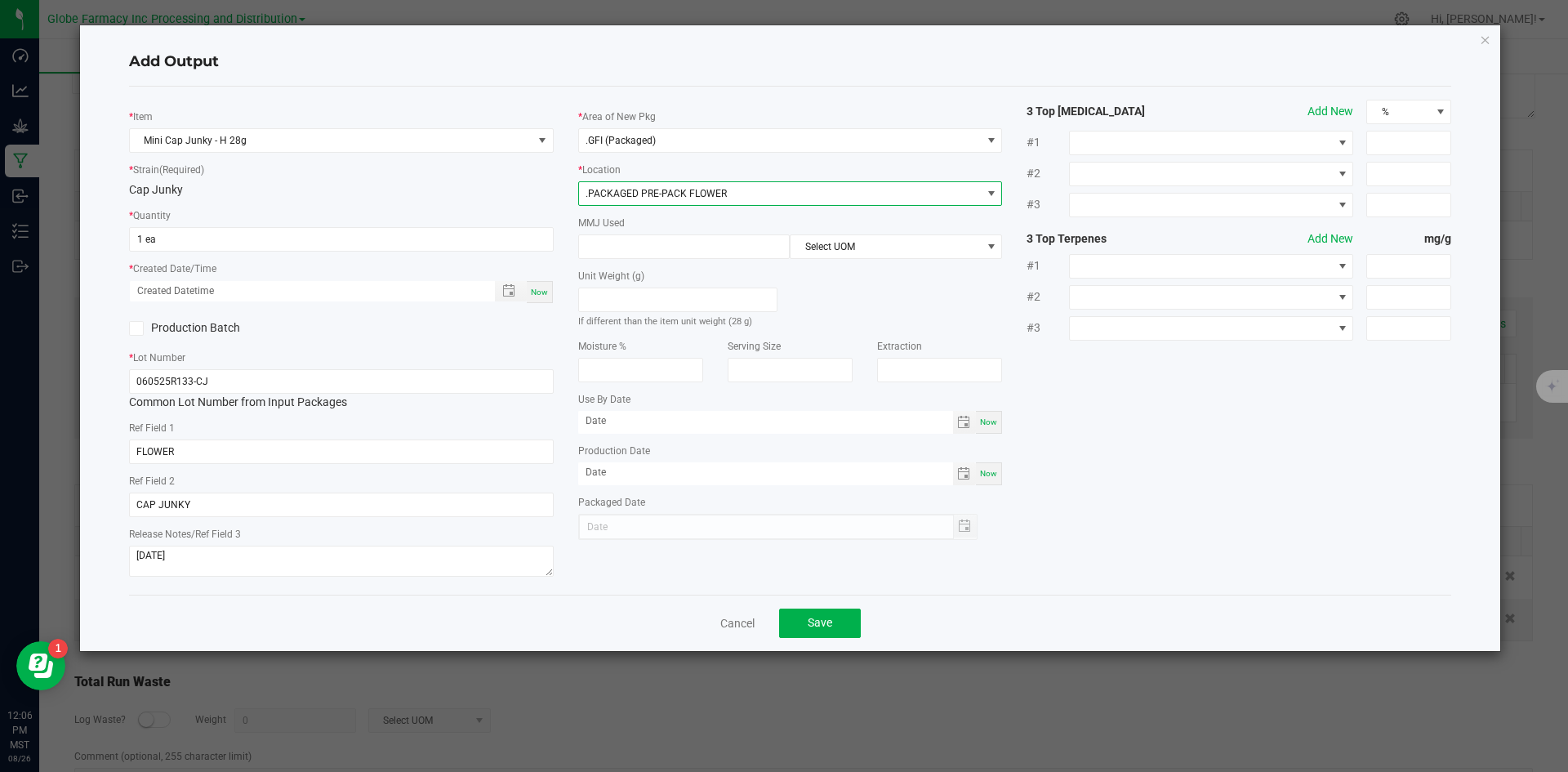
click at [624, 232] on div "MMJ Used Select UOM" at bounding box center [791, 237] width 425 height 45
click at [615, 237] on input at bounding box center [685, 246] width 211 height 23
type input "28"
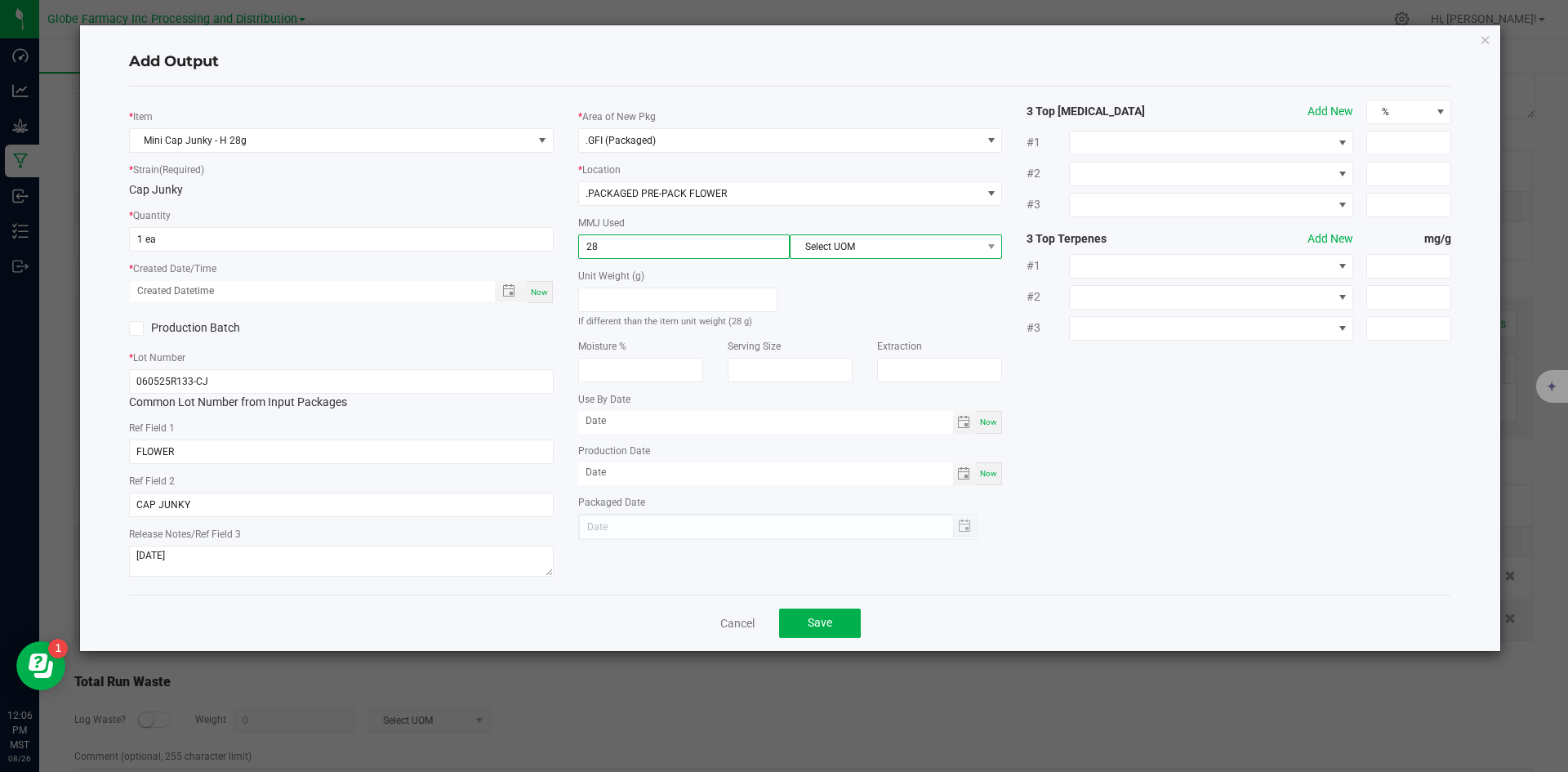
click at [828, 250] on span "Select UOM" at bounding box center [885, 246] width 191 height 23
click at [836, 314] on li "None" at bounding box center [896, 316] width 211 height 28
click at [842, 247] on span "Select UOM" at bounding box center [885, 246] width 191 height 23
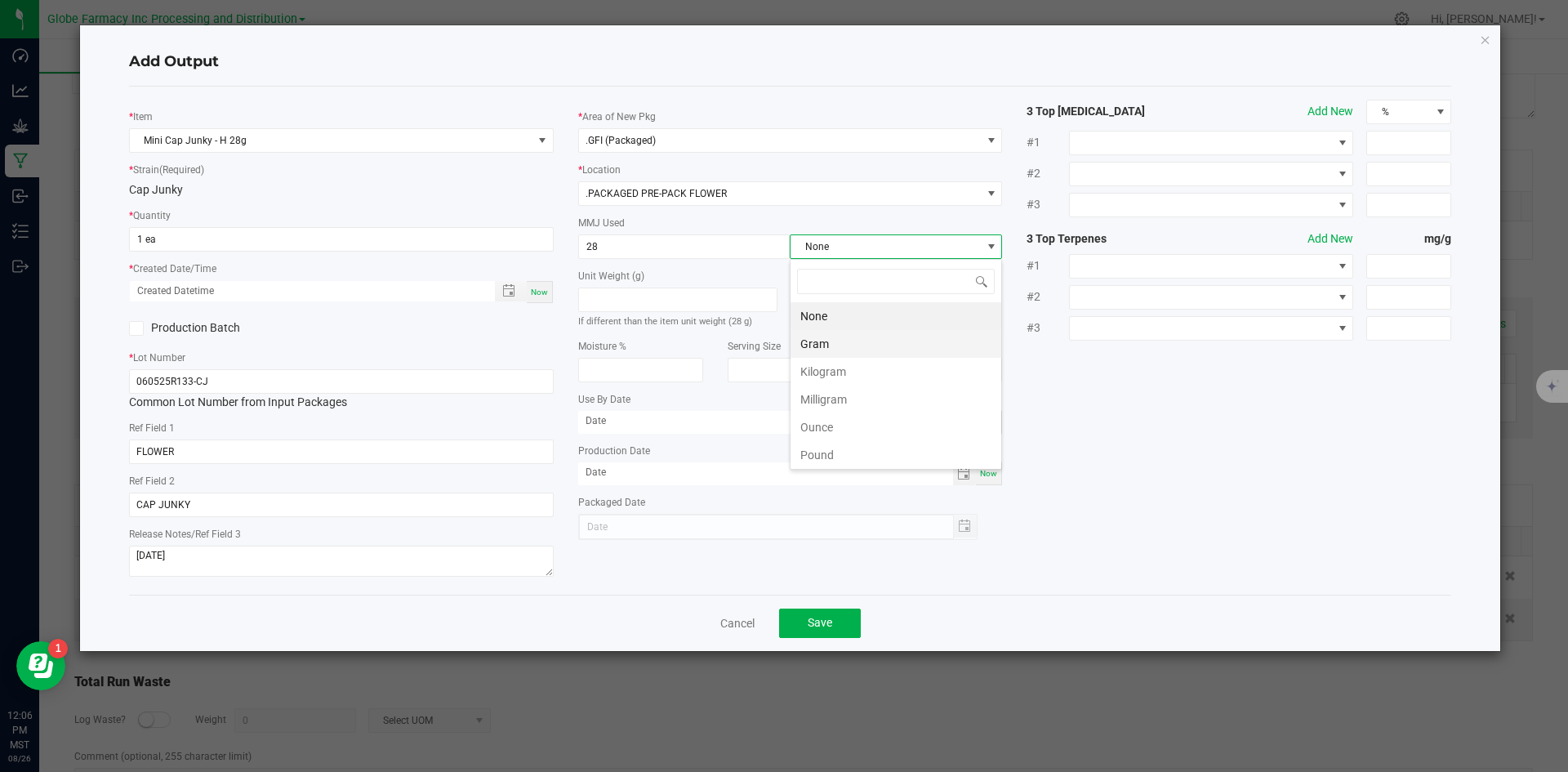
click at [825, 342] on li "Gram" at bounding box center [896, 344] width 211 height 28
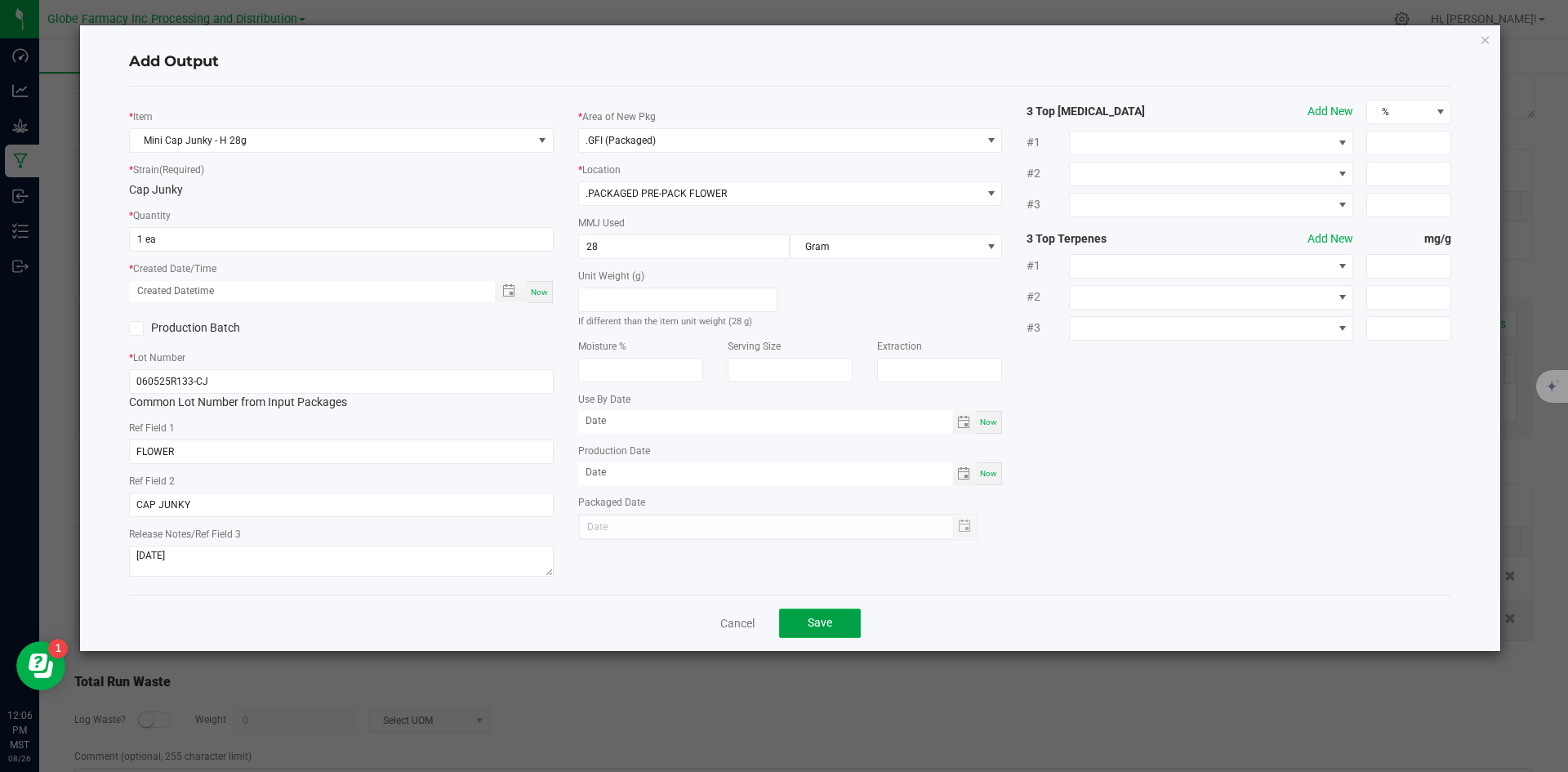
click at [817, 619] on span "Save" at bounding box center [820, 623] width 25 height 13
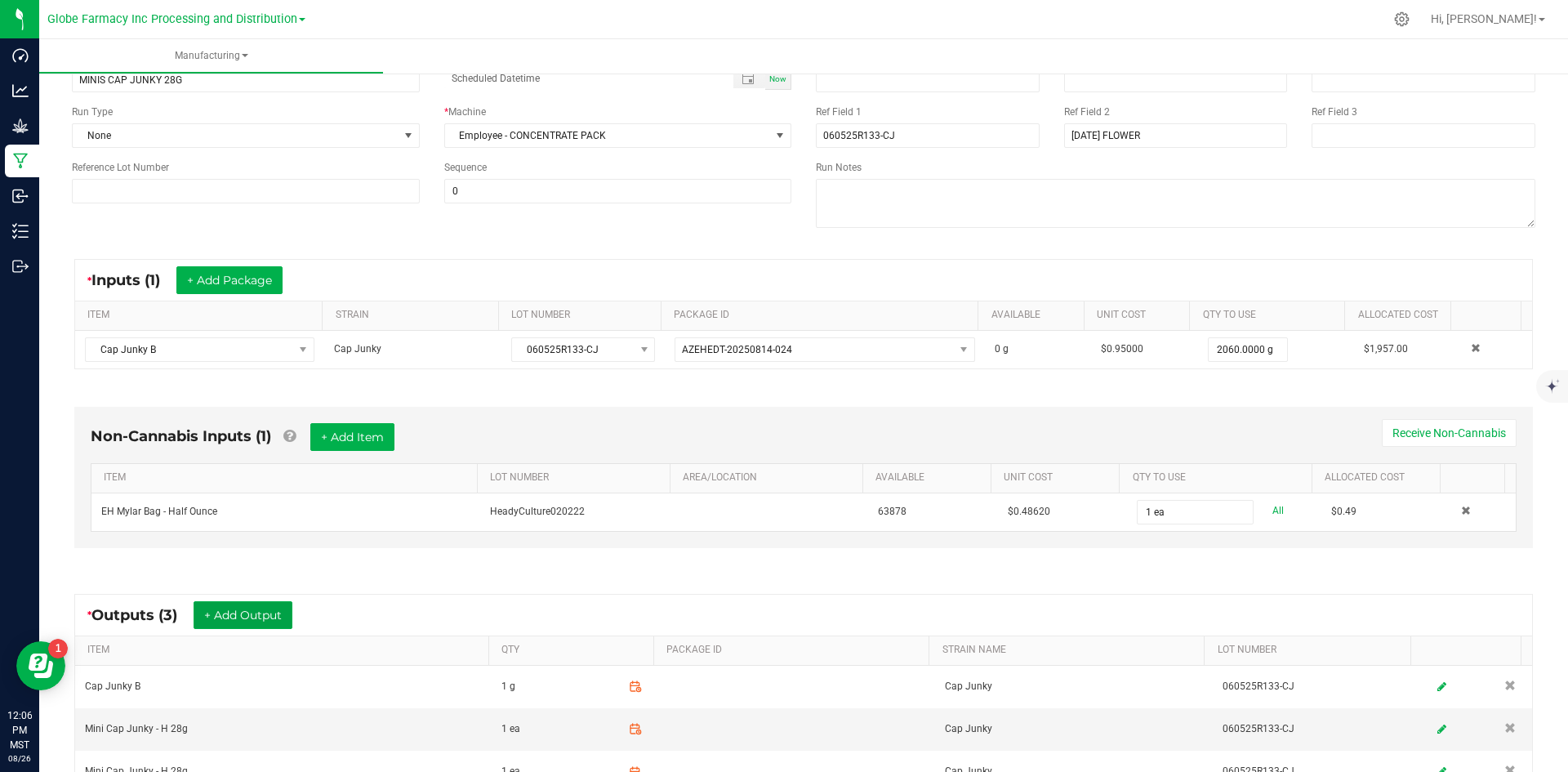
scroll to position [0, 0]
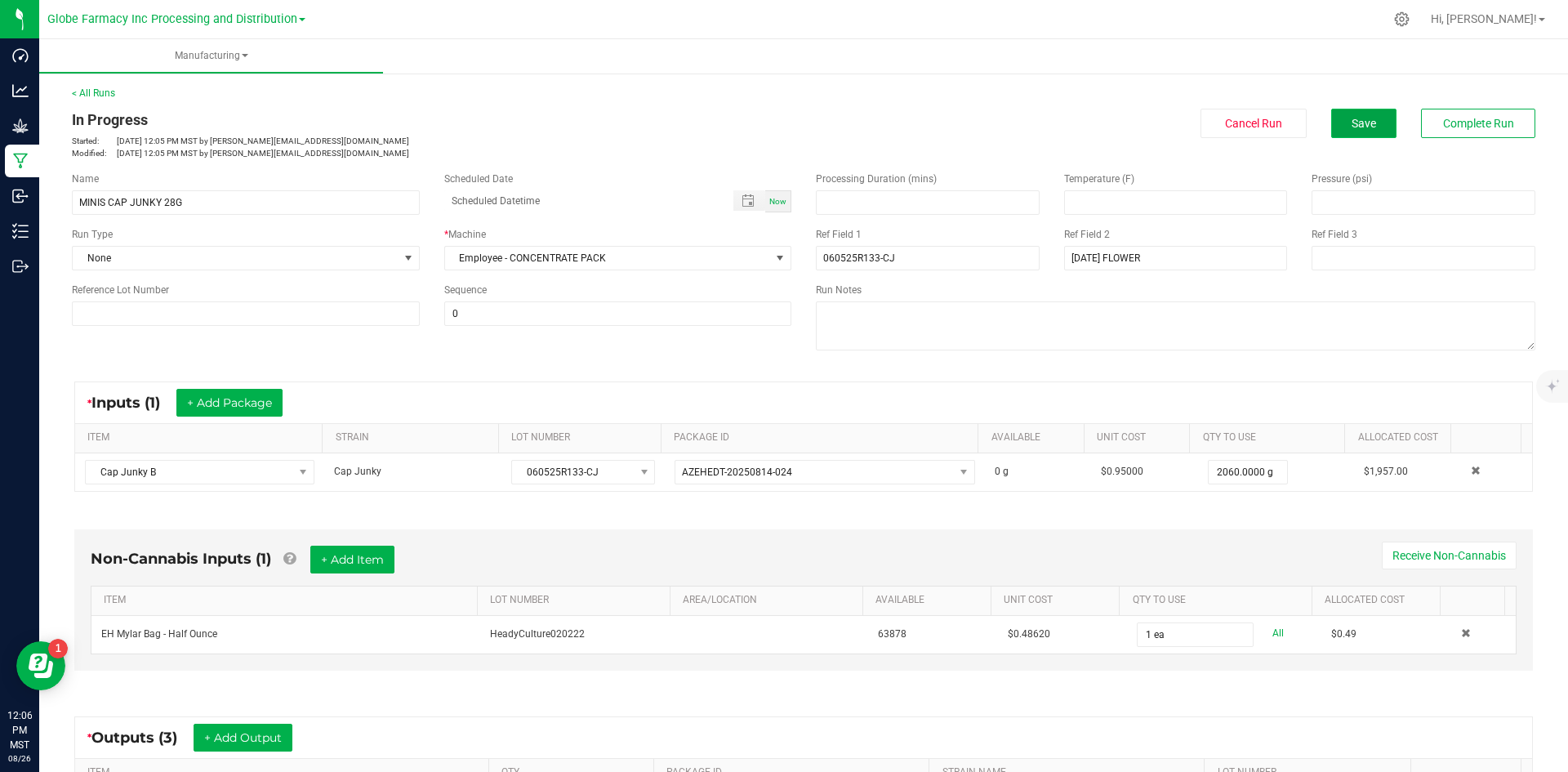
click at [1352, 115] on button "Save" at bounding box center [1364, 124] width 65 height 29
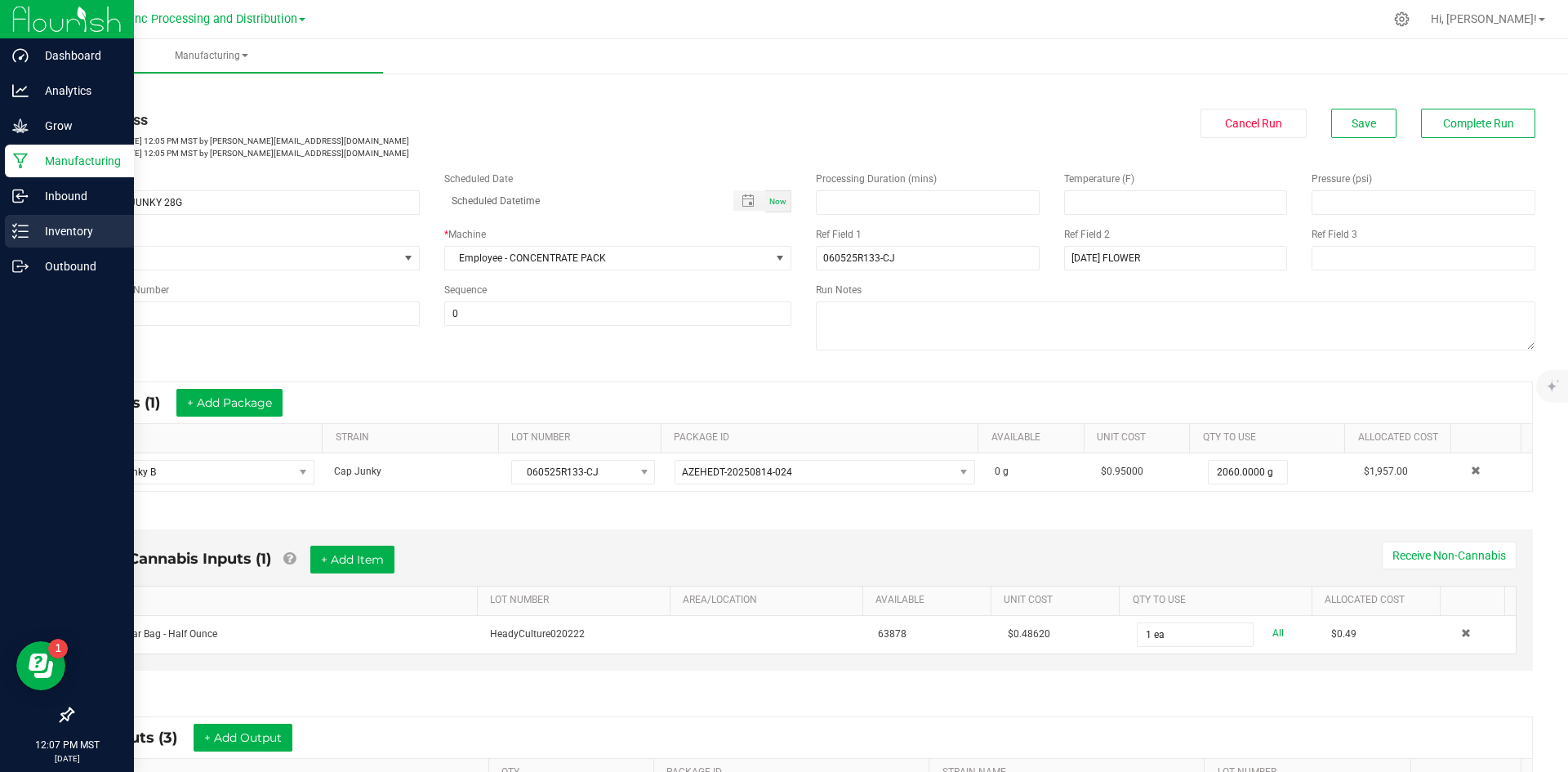
click at [48, 223] on p "Inventory" at bounding box center [78, 231] width 98 height 20
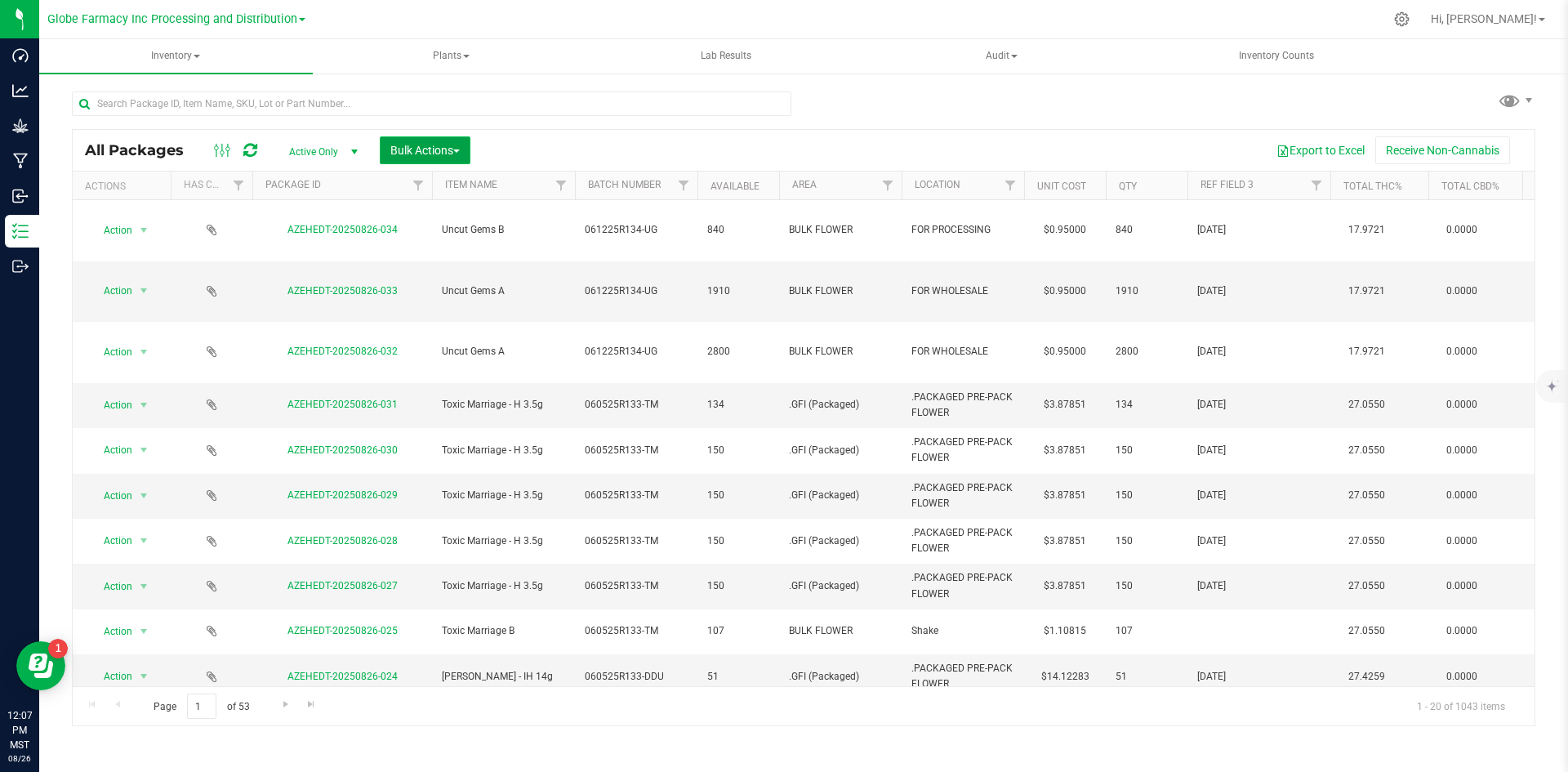
click at [459, 137] on button "Bulk Actions" at bounding box center [425, 151] width 91 height 28
click at [435, 183] on span "Add to manufacturing run" at bounding box center [451, 187] width 124 height 13
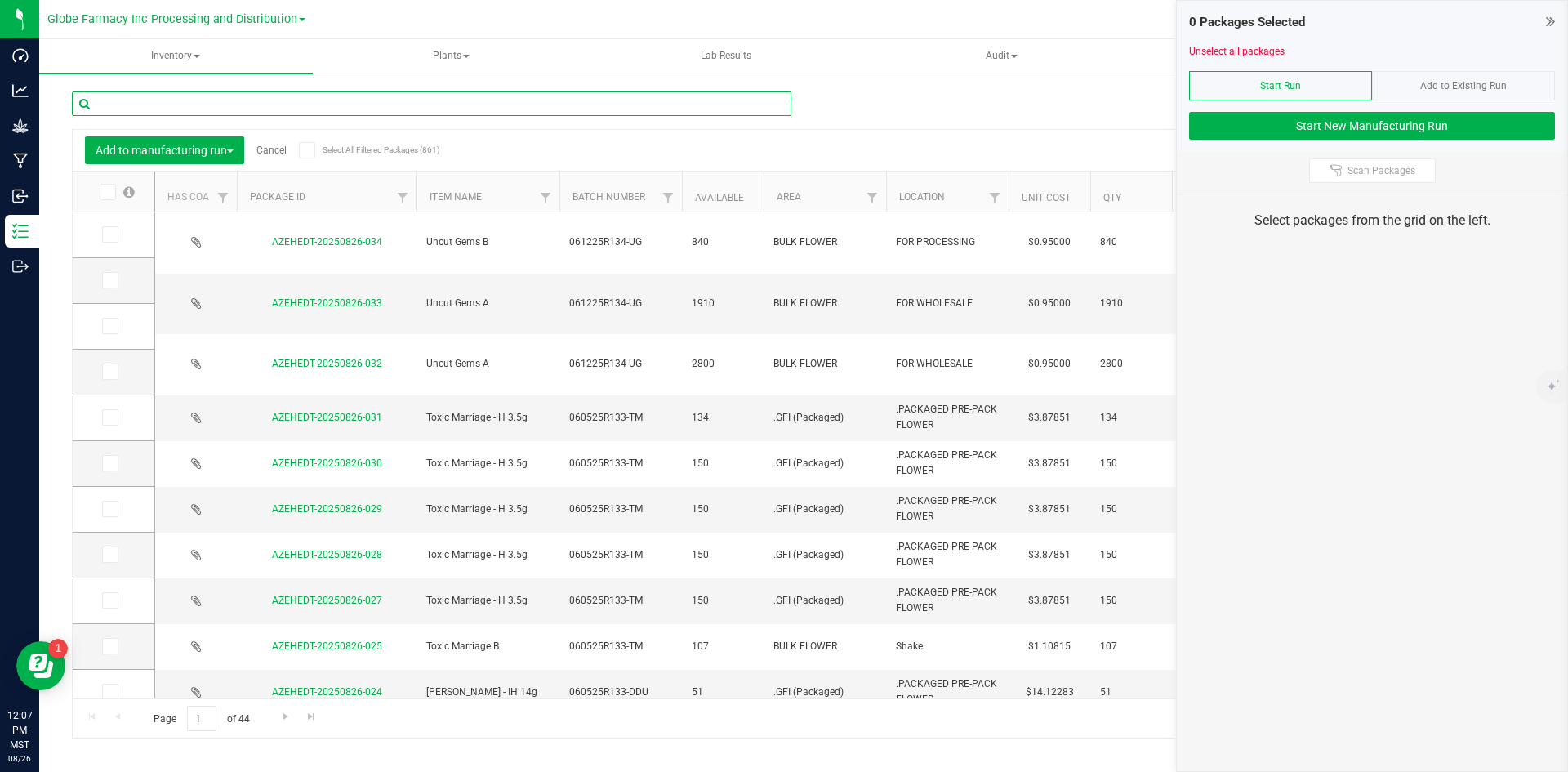
click at [413, 106] on input "text" at bounding box center [431, 104] width 719 height 25
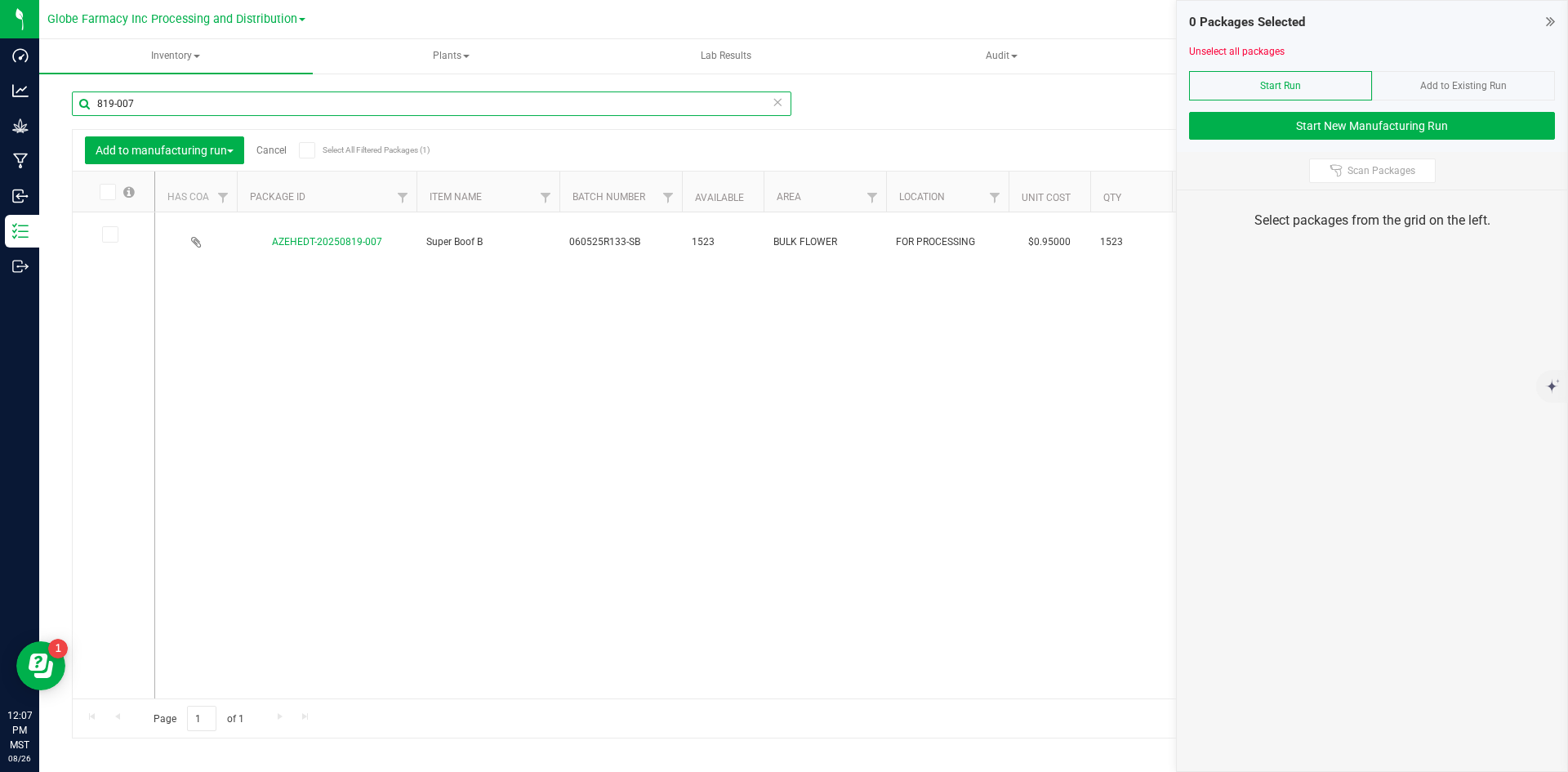
type input "819-007"
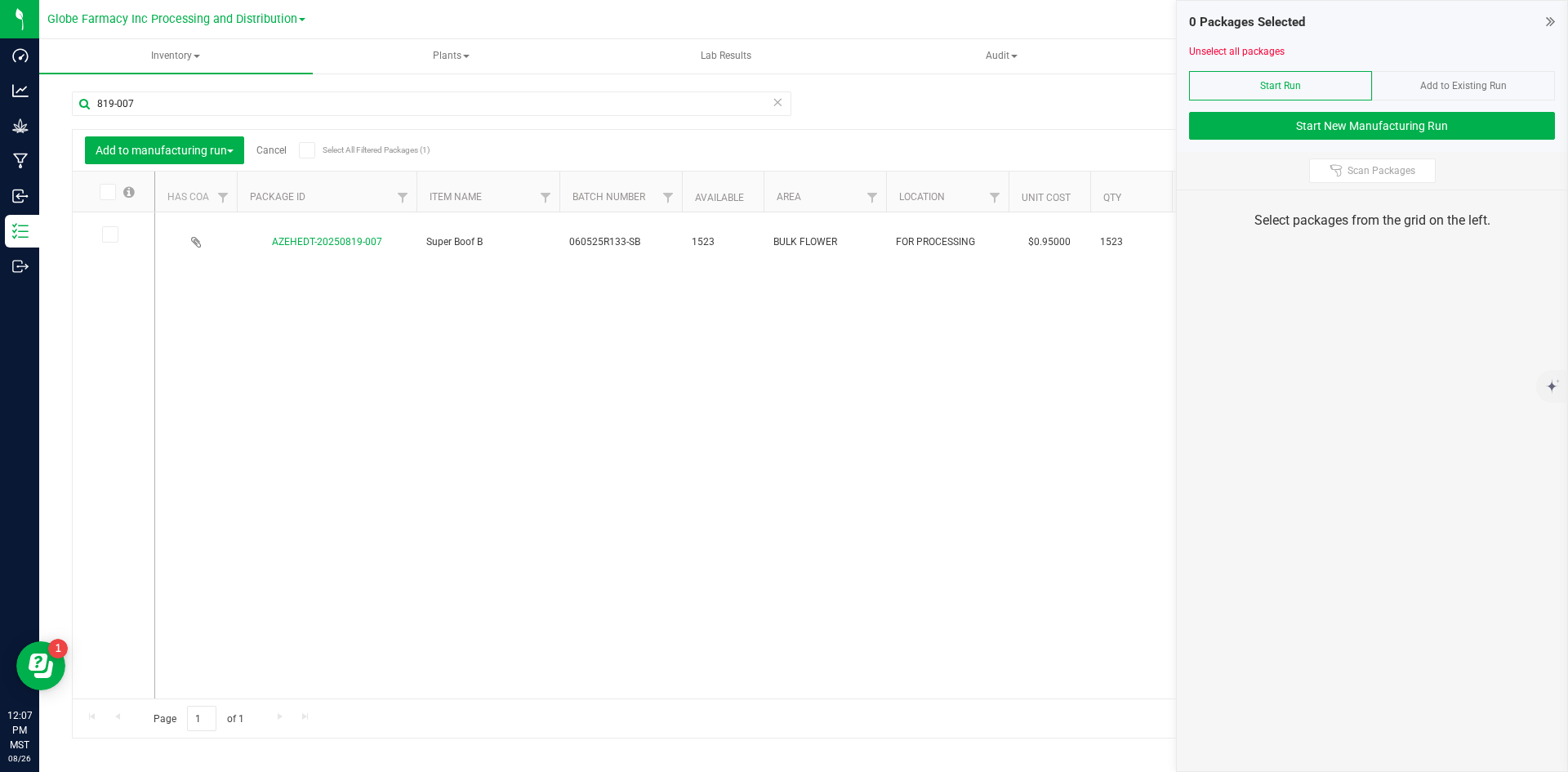
click at [106, 234] on icon at bounding box center [109, 234] width 11 height 0
click at [0, 0] on input "checkbox" at bounding box center [0, 0] width 0 height 0
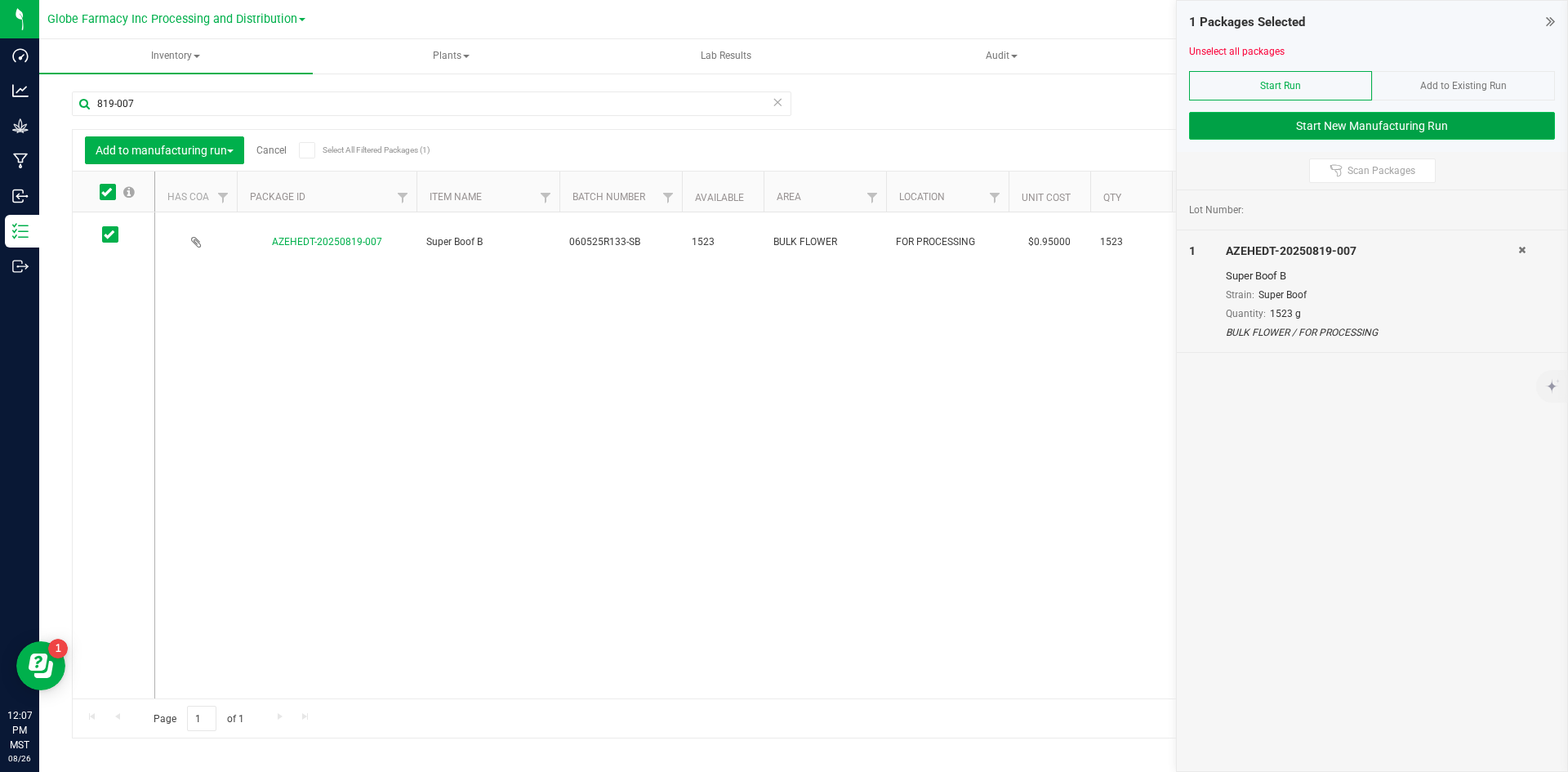
click at [1385, 127] on button "Start New Manufacturing Run" at bounding box center [1372, 126] width 366 height 28
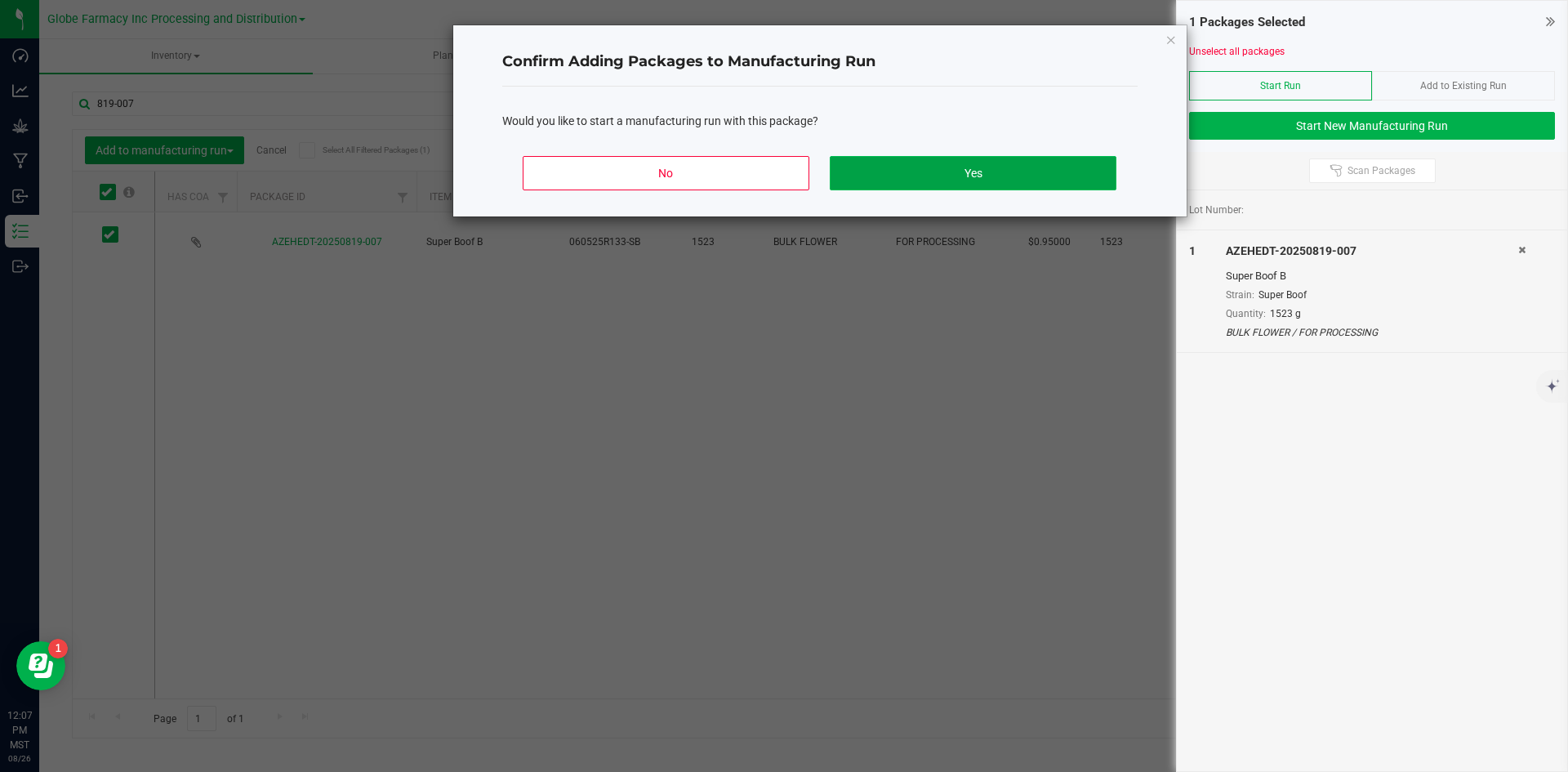
click at [1011, 168] on button "Yes" at bounding box center [972, 174] width 286 height 34
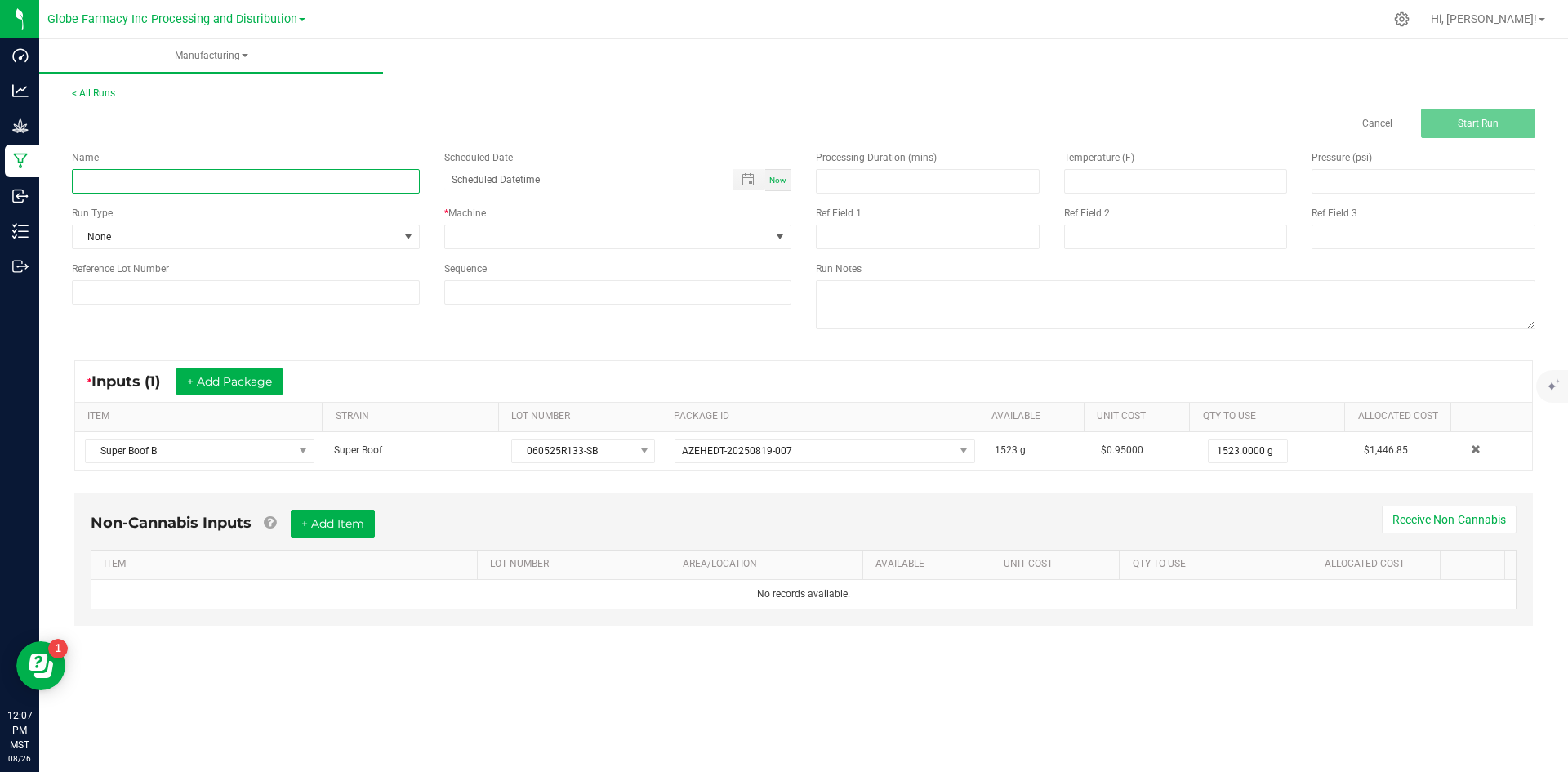
click at [161, 183] on input at bounding box center [246, 182] width 348 height 25
type input "MINIS SUPER BOOF 28G"
click at [483, 233] on span at bounding box center [608, 237] width 326 height 23
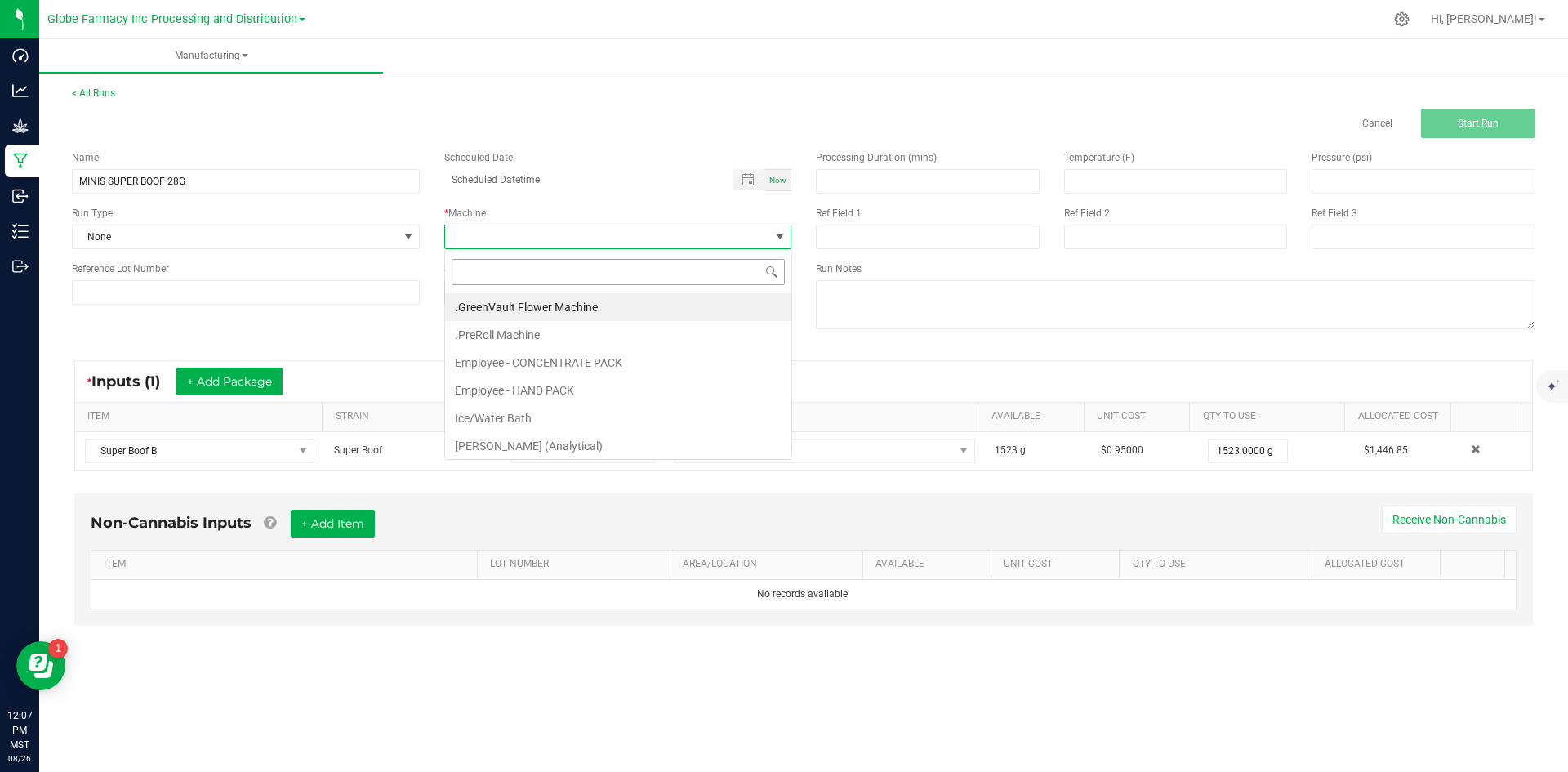
scroll to position [25, 347]
click at [498, 368] on li "Employee - CONCENTRATE PACK" at bounding box center [618, 363] width 346 height 28
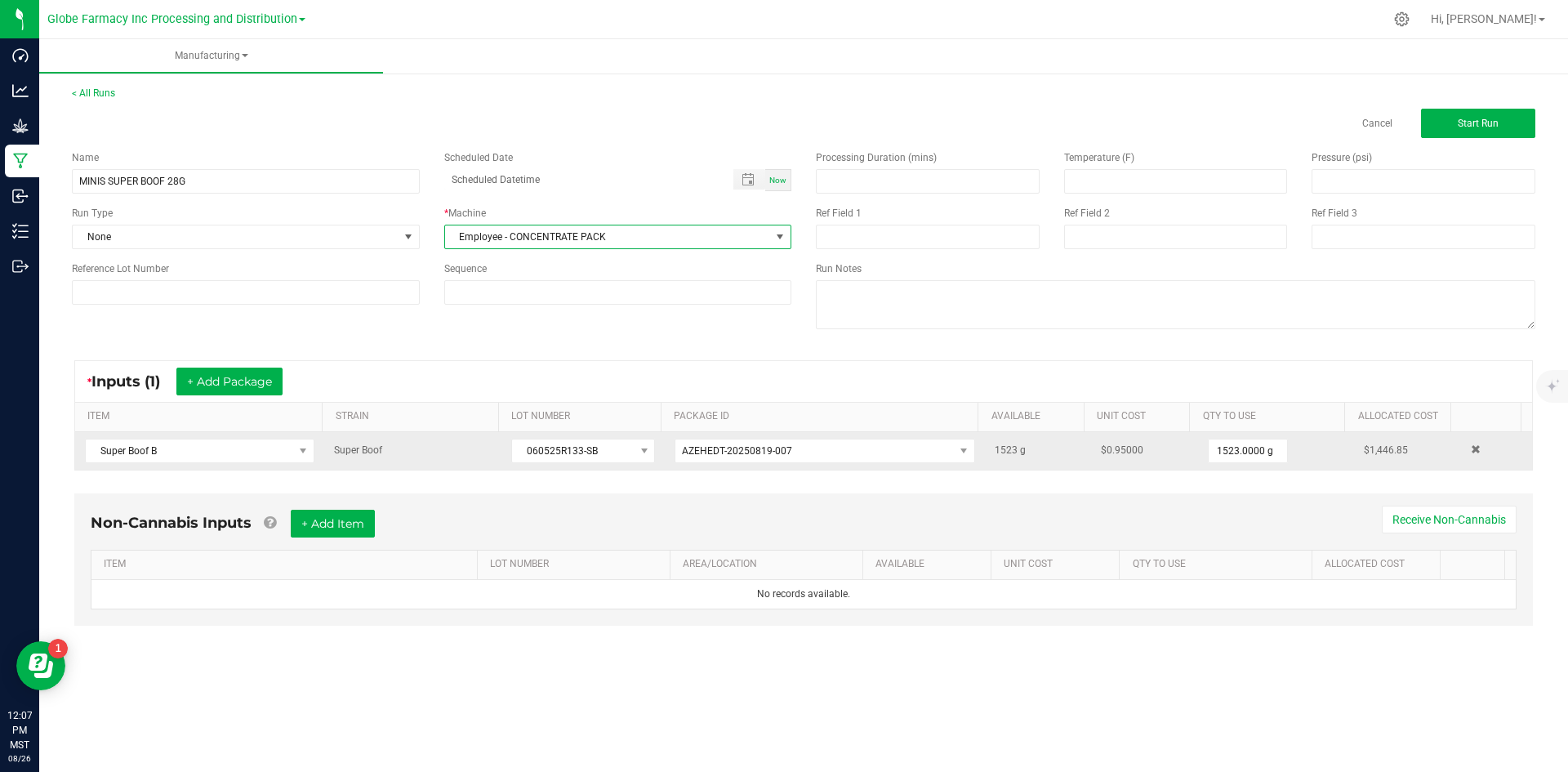
click at [507, 457] on td "060525R133-SB" at bounding box center [583, 451] width 164 height 38
click at [514, 452] on span "060525R133-SB" at bounding box center [573, 451] width 122 height 23
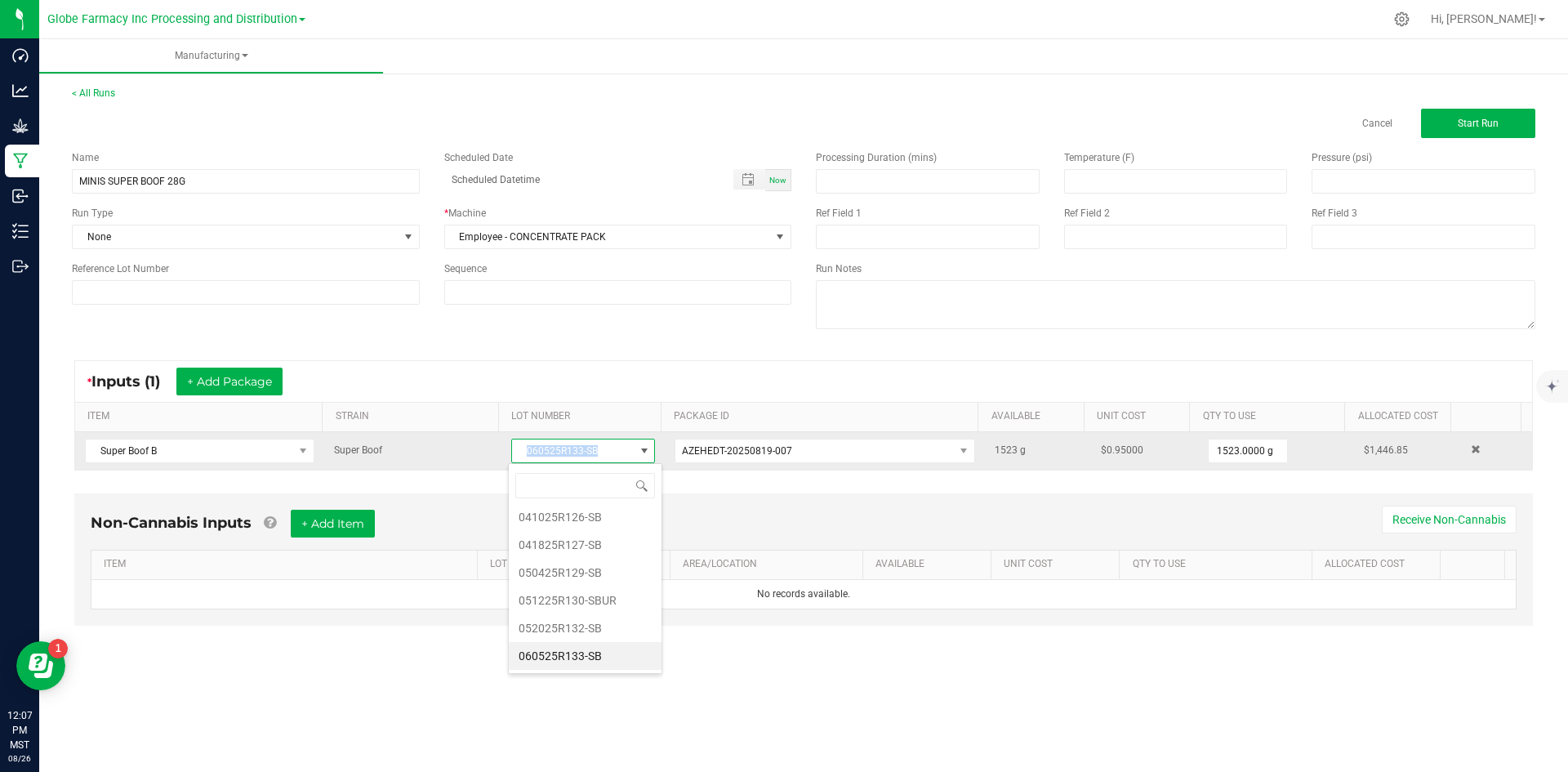
drag, startPoint x: 514, startPoint y: 452, endPoint x: 600, endPoint y: 449, distance: 86.1
click at [600, 449] on span "060525R133-SB" at bounding box center [573, 451] width 122 height 23
copy span "060525R133-SB"
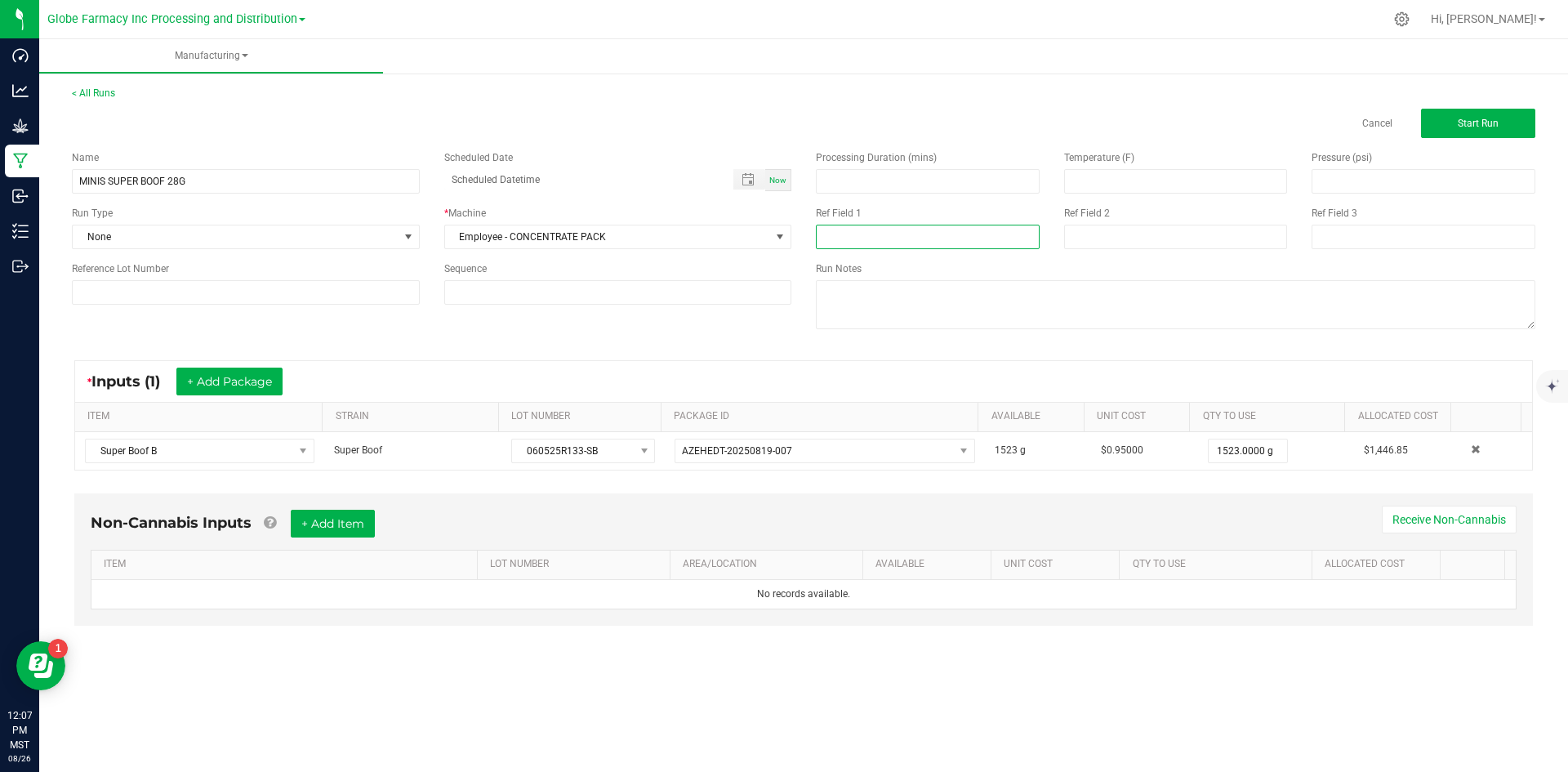
paste input "060525R133-SB"
type input "060525R133-SB"
click at [1094, 246] on input at bounding box center [1176, 237] width 223 height 25
click at [1079, 241] on input "SUGUST" at bounding box center [1176, 237] width 223 height 25
click at [1193, 228] on input "AUGUST" at bounding box center [1176, 237] width 223 height 25
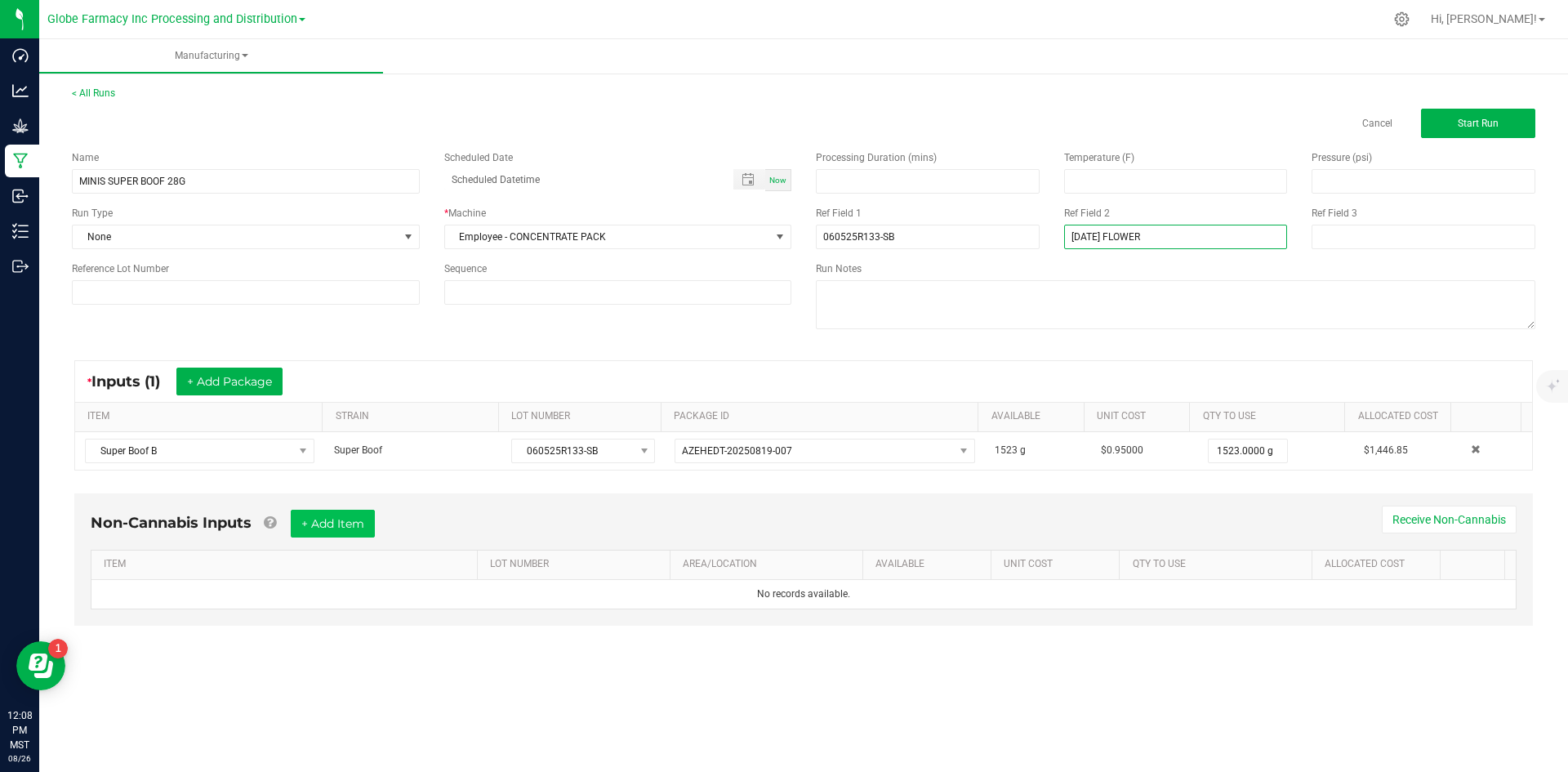
type input "[DATE] FLOWER"
click at [364, 535] on button "+ Add Item" at bounding box center [332, 524] width 84 height 28
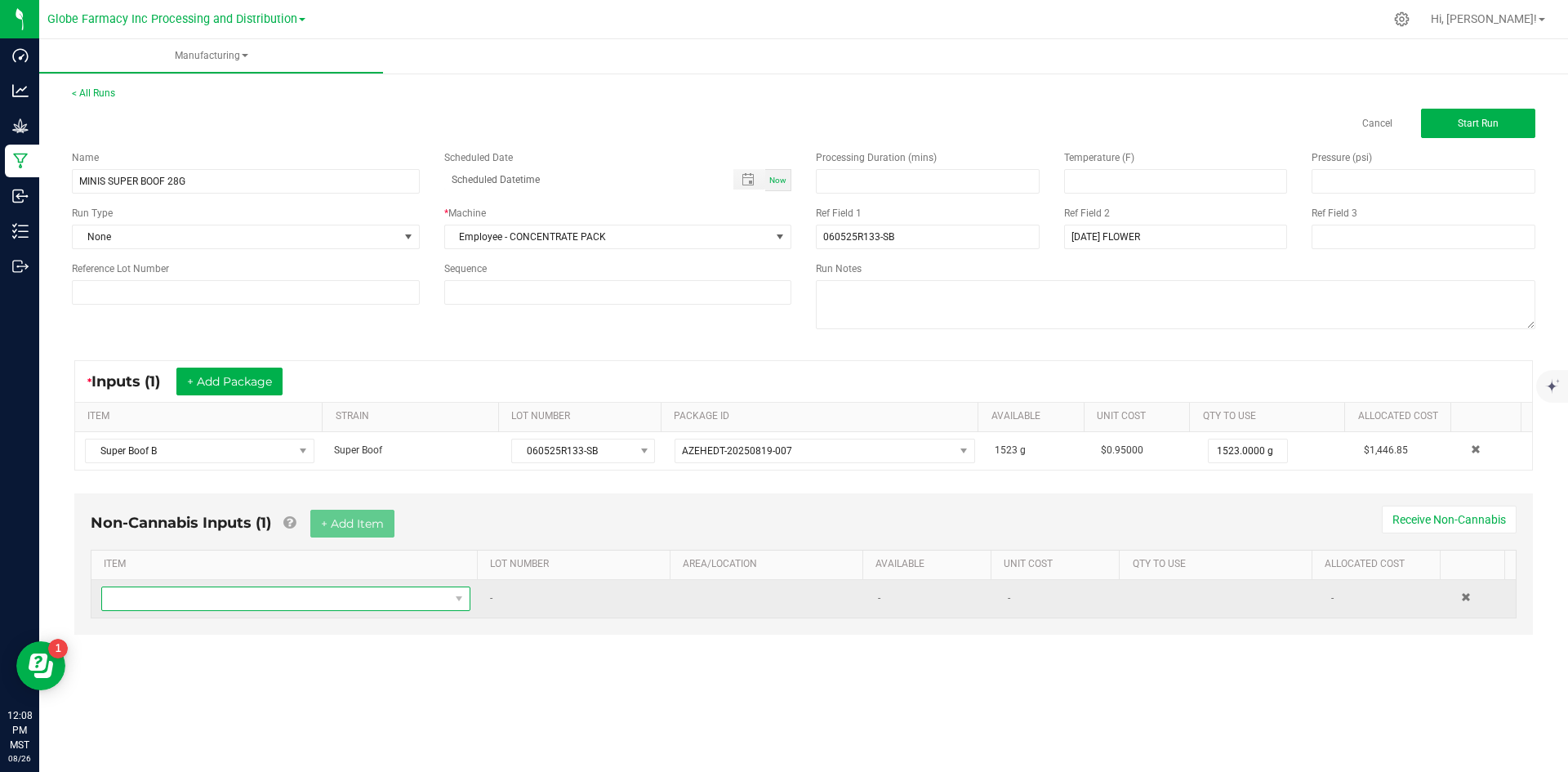
click at [296, 604] on span "NO DATA FOUND" at bounding box center [276, 599] width 347 height 23
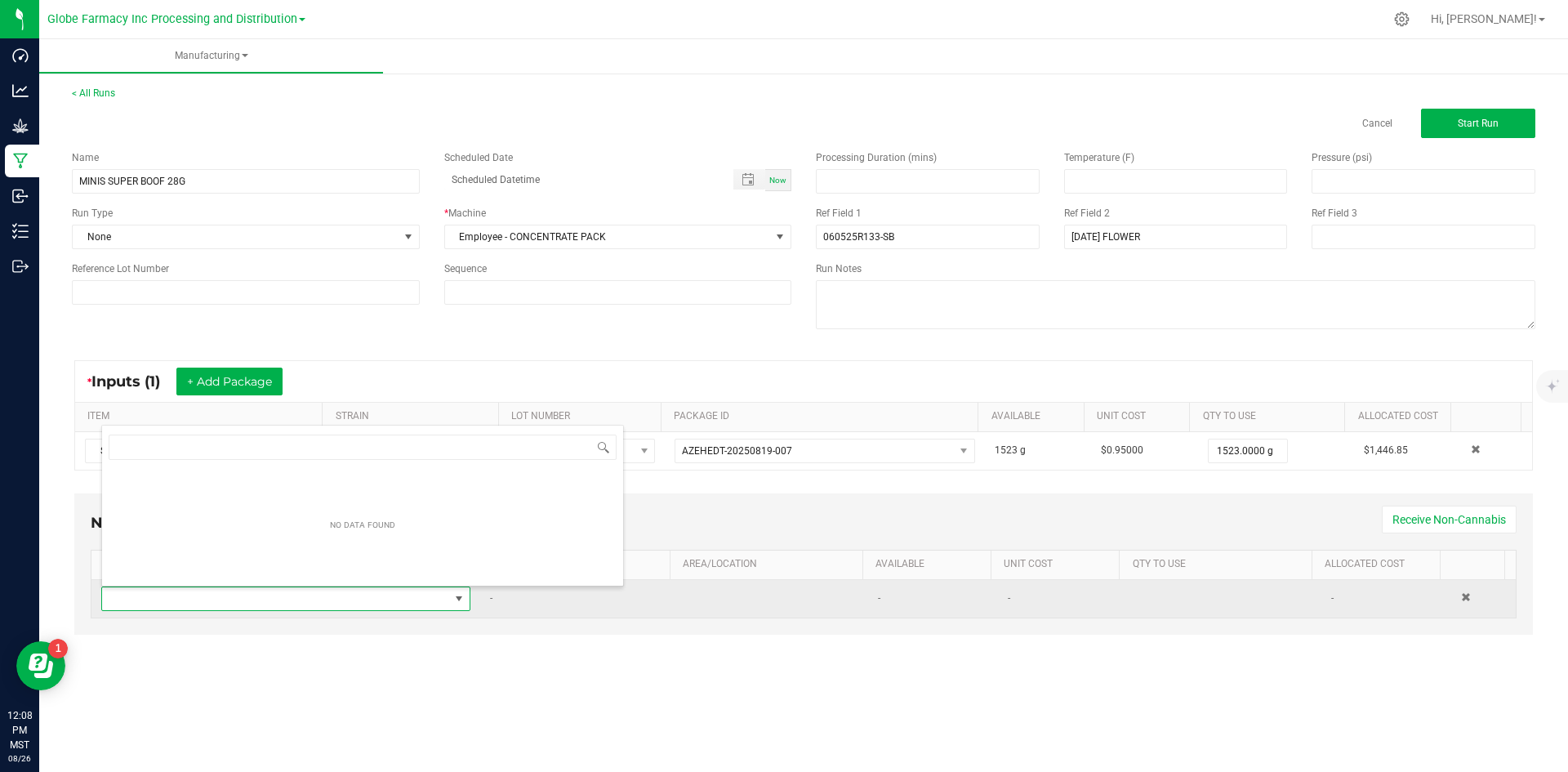
scroll to position [25, 363]
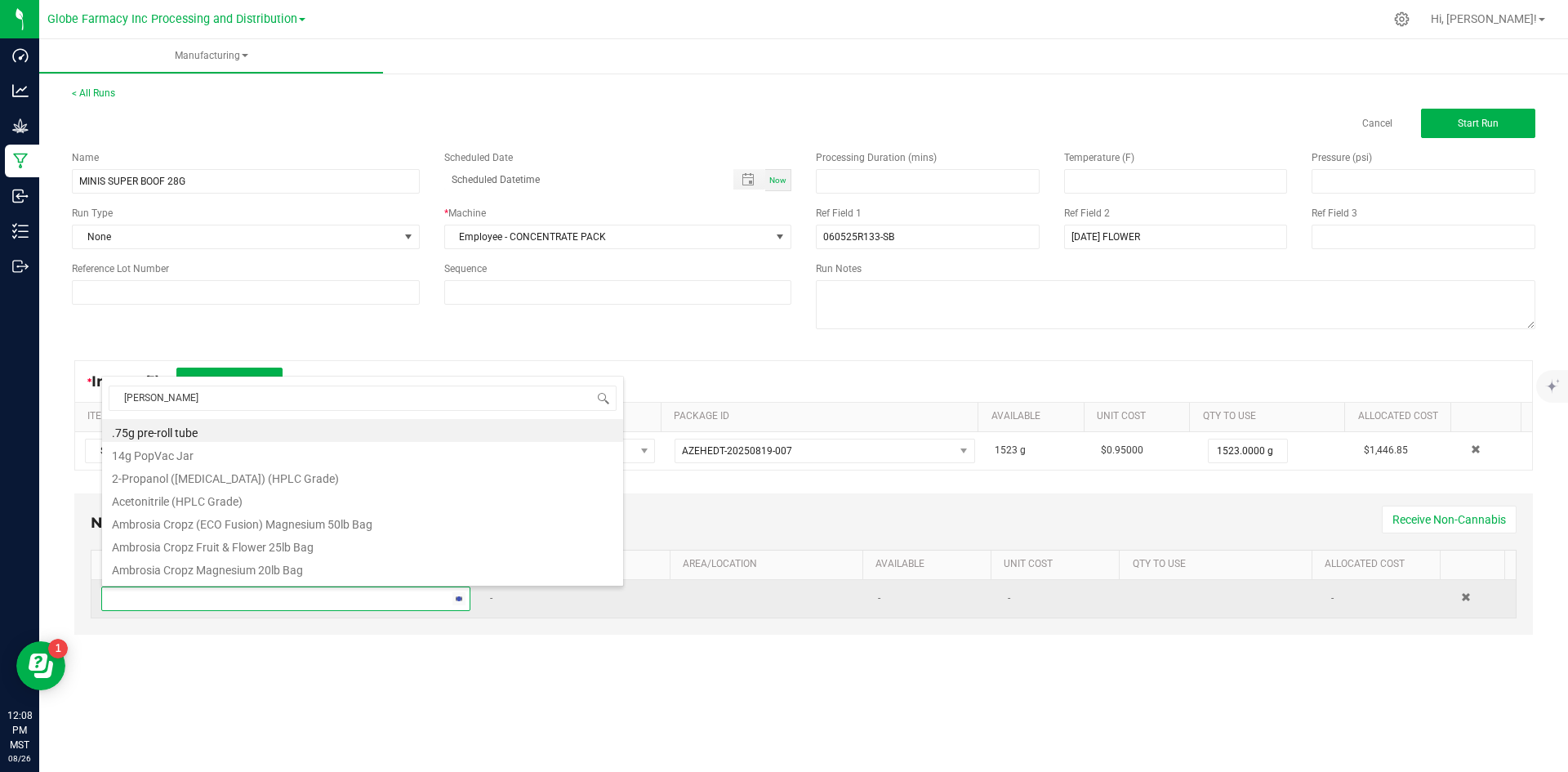
type input "MYLAR"
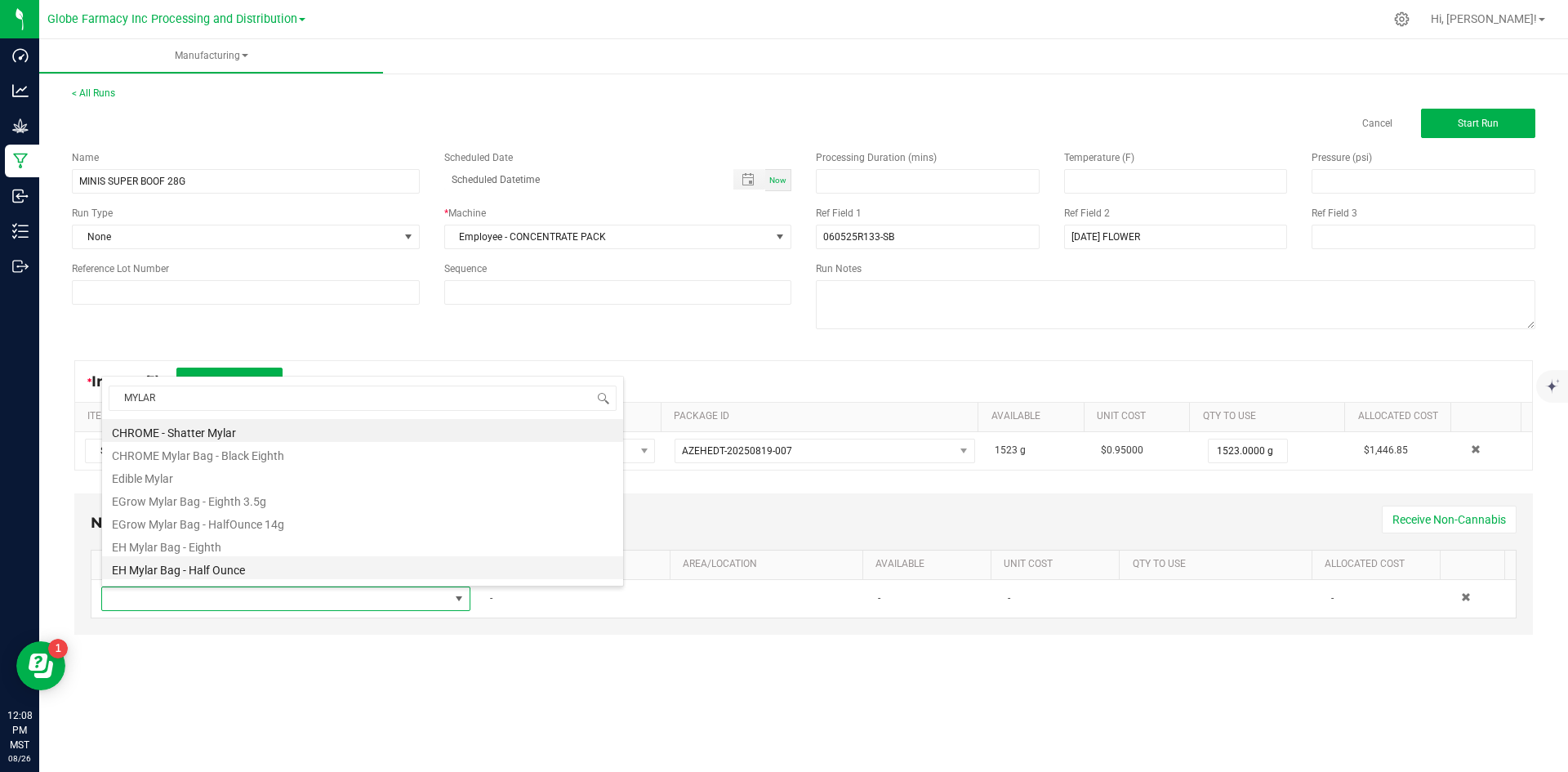
click at [228, 562] on li "EH Mylar Bag - Half Ounce" at bounding box center [363, 568] width 521 height 23
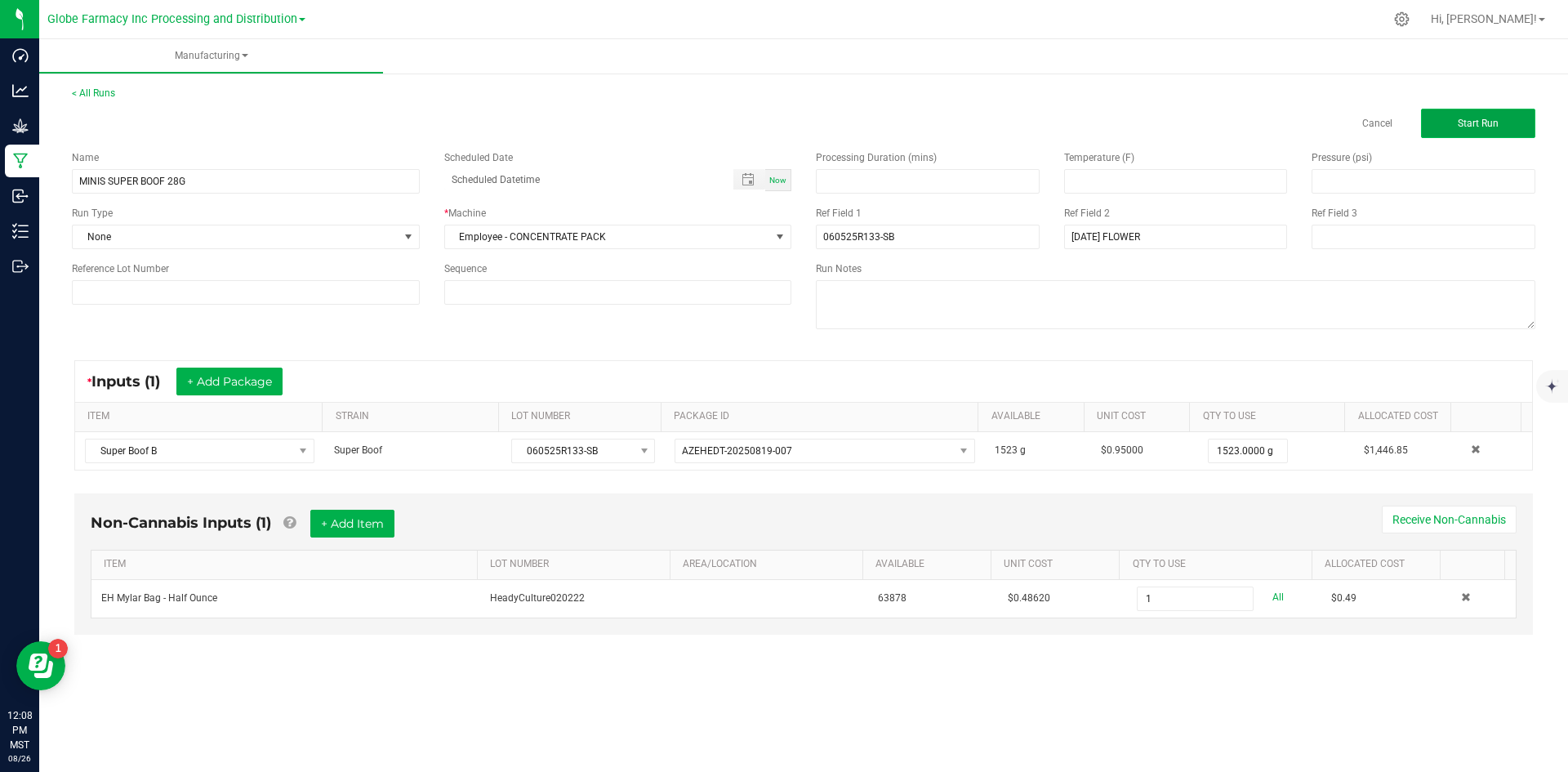
type input "1 ea"
click at [1518, 124] on button "Start Run" at bounding box center [1479, 124] width 115 height 29
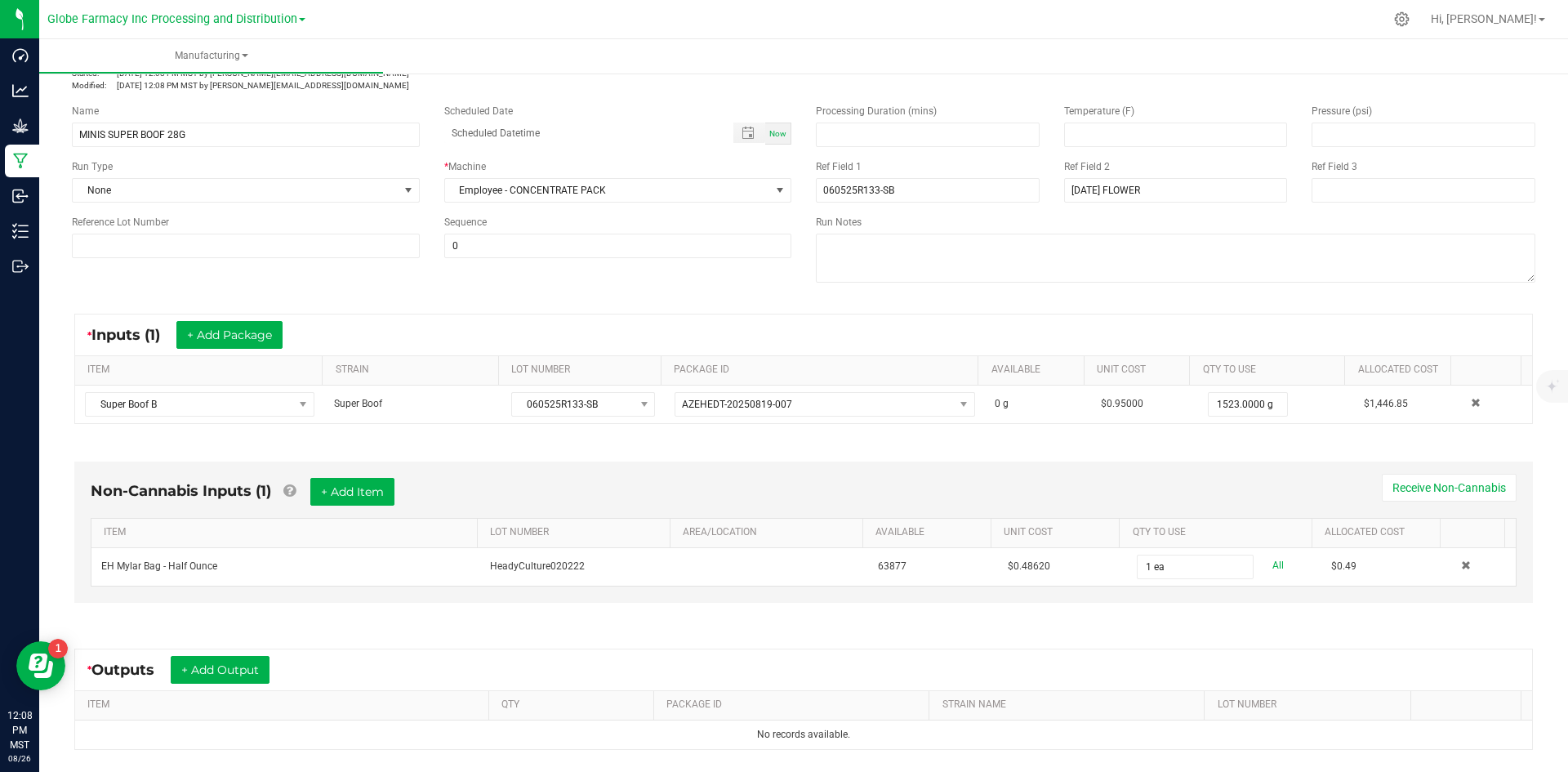
scroll to position [232, 0]
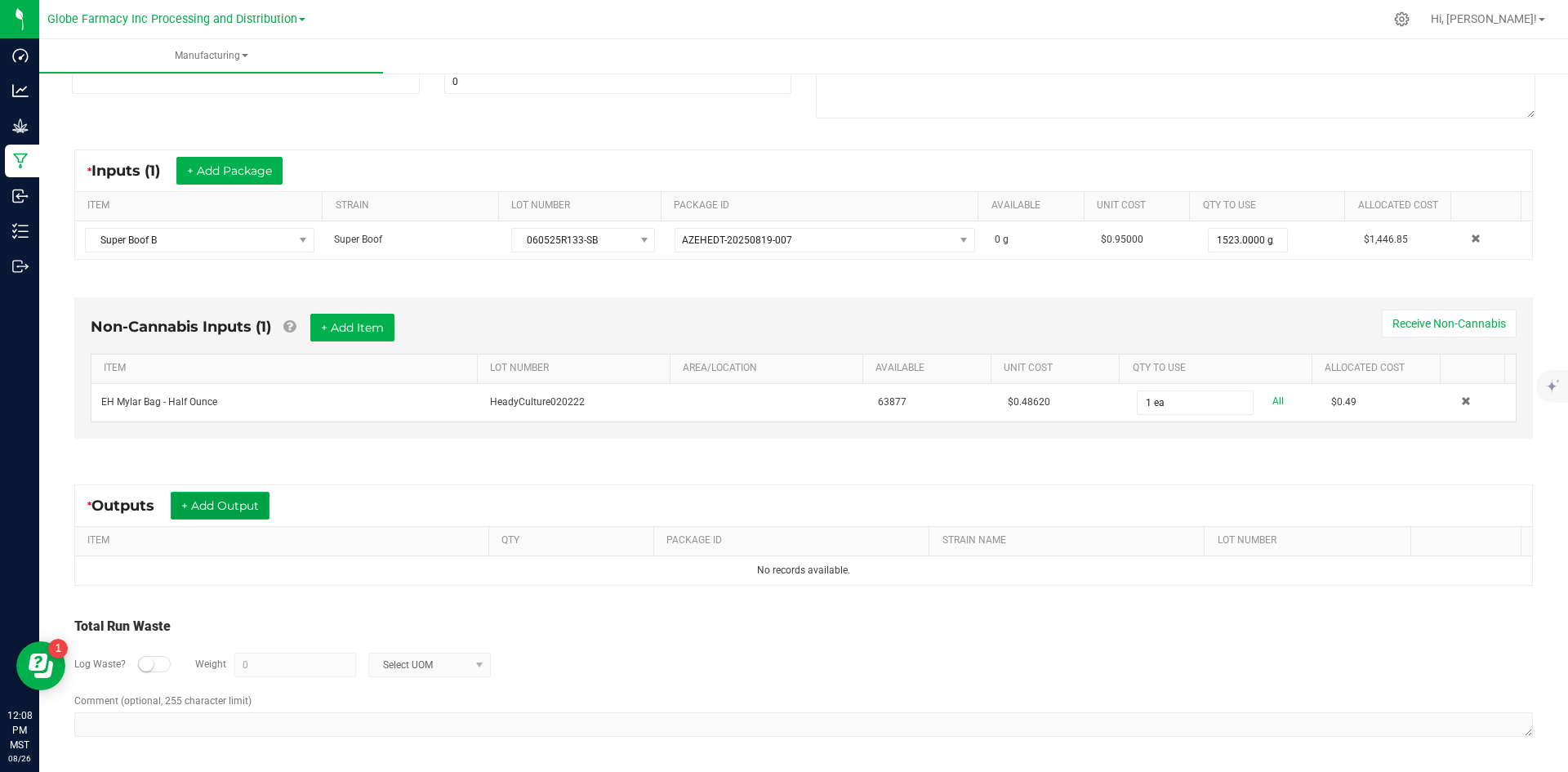
click at [228, 507] on button "+ Add Output" at bounding box center [220, 506] width 99 height 28
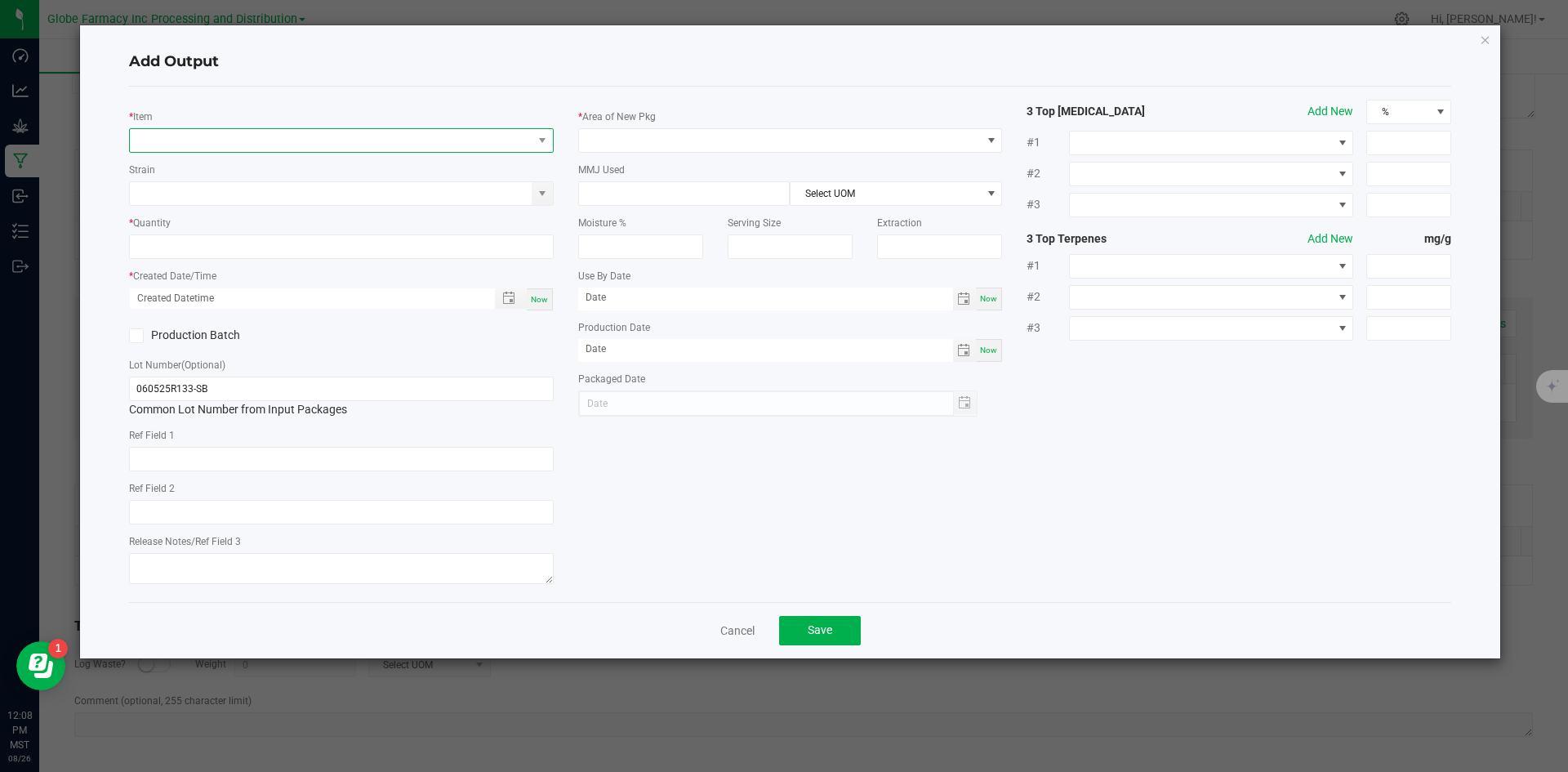
click at [336, 142] on span "NO DATA FOUND" at bounding box center [331, 141] width 403 height 23
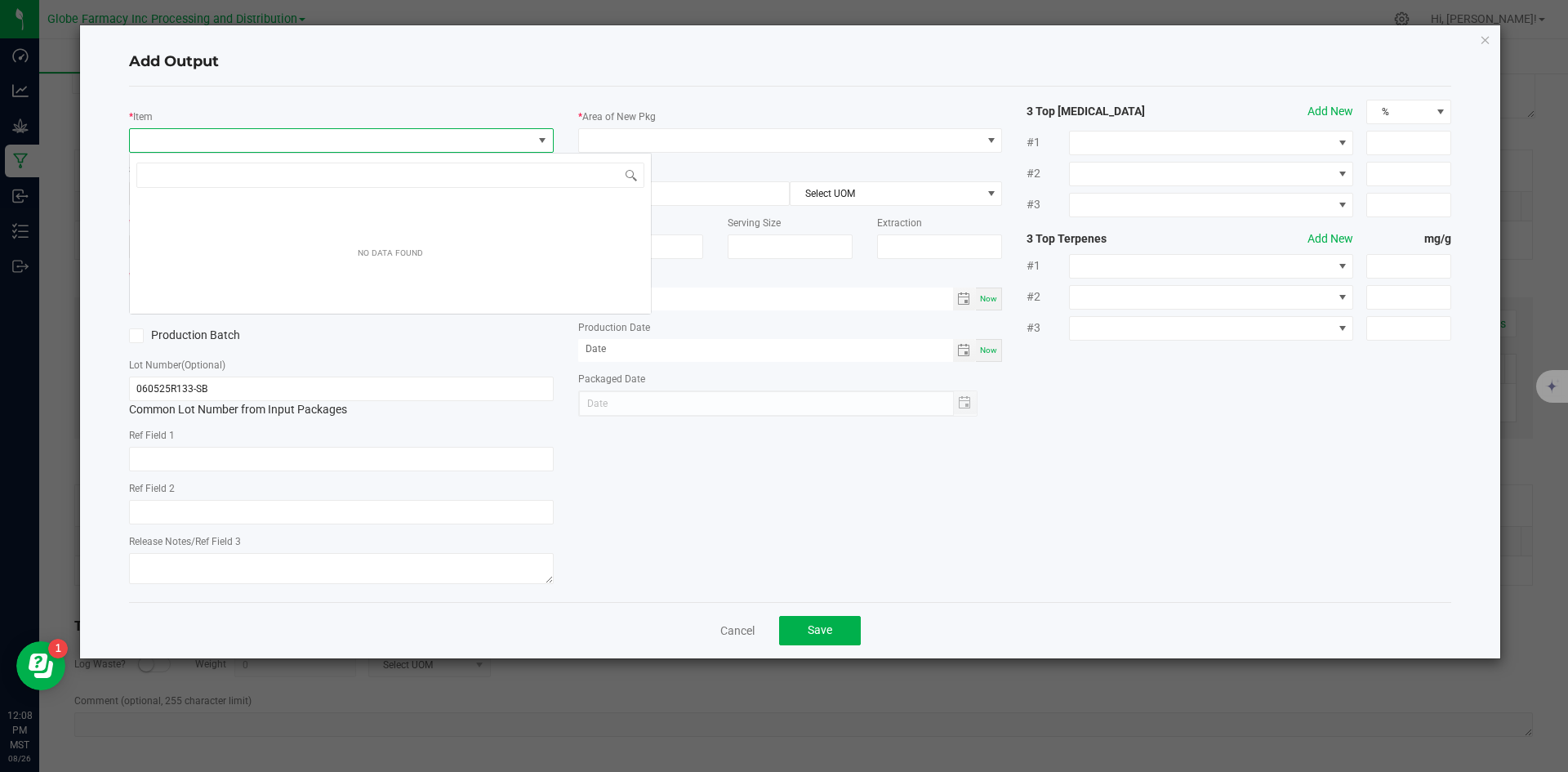
scroll to position [25, 425]
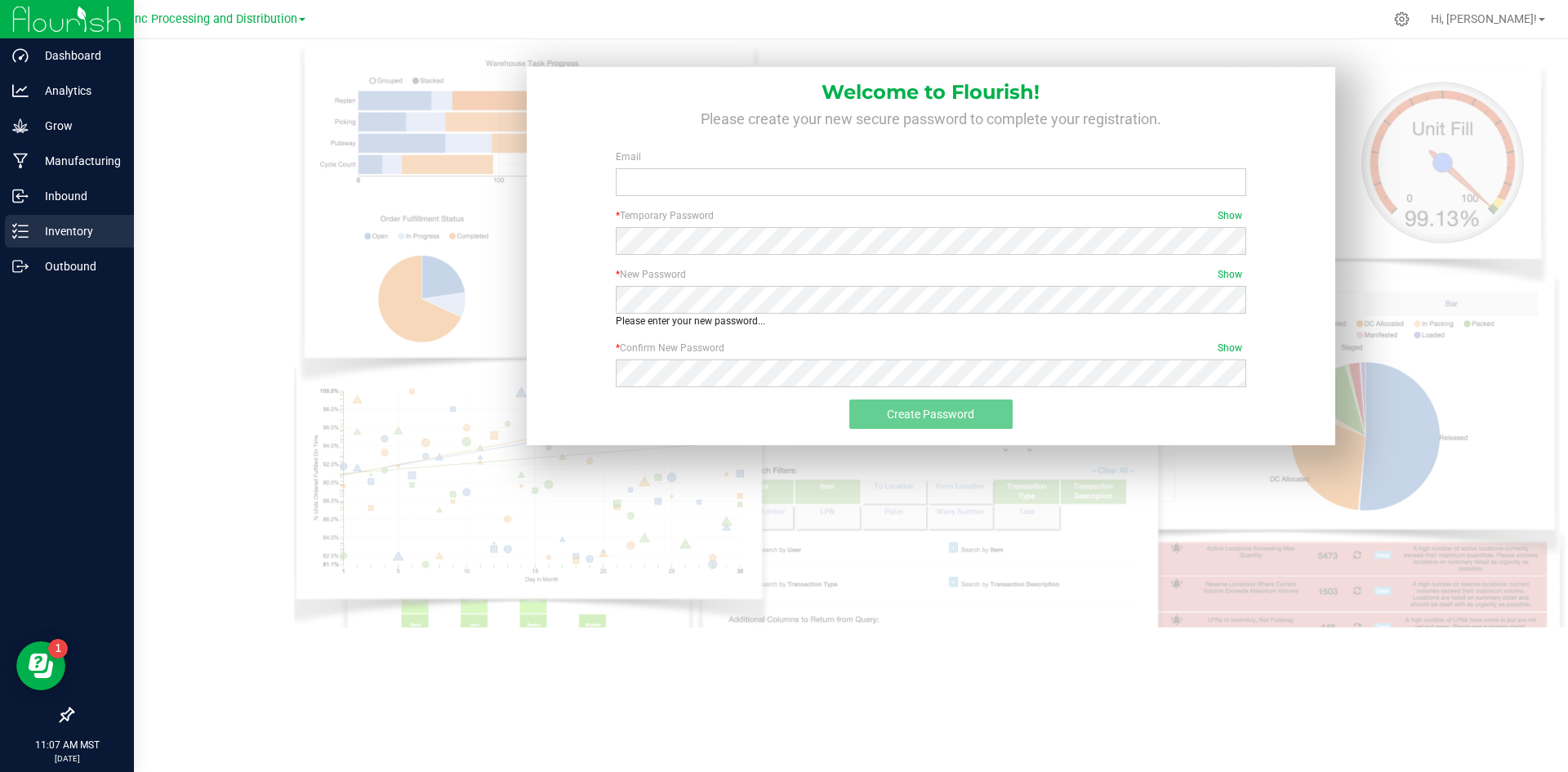
click at [60, 235] on p "Inventory" at bounding box center [78, 231] width 98 height 20
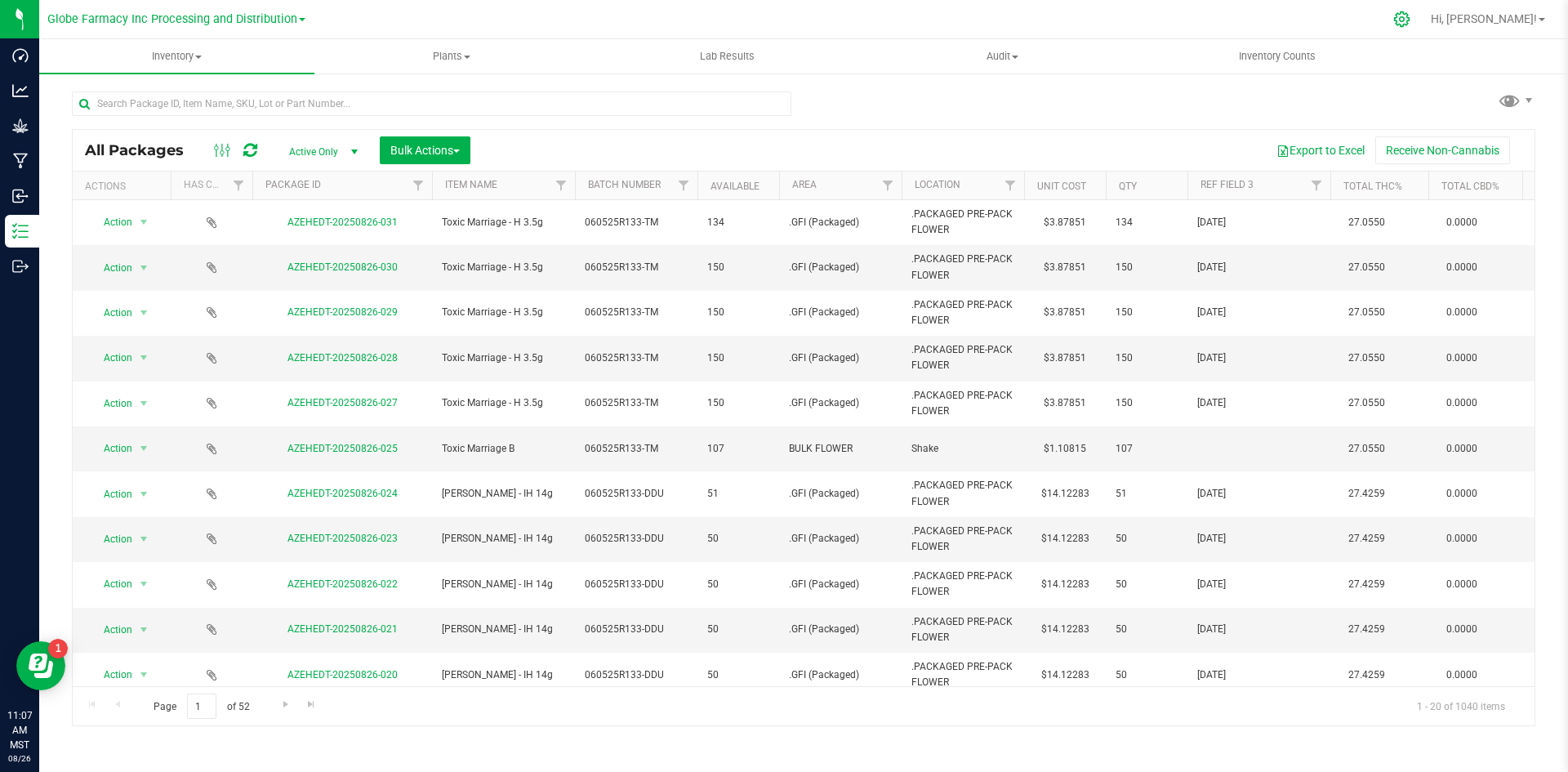
click at [1411, 17] on icon at bounding box center [1402, 19] width 17 height 17
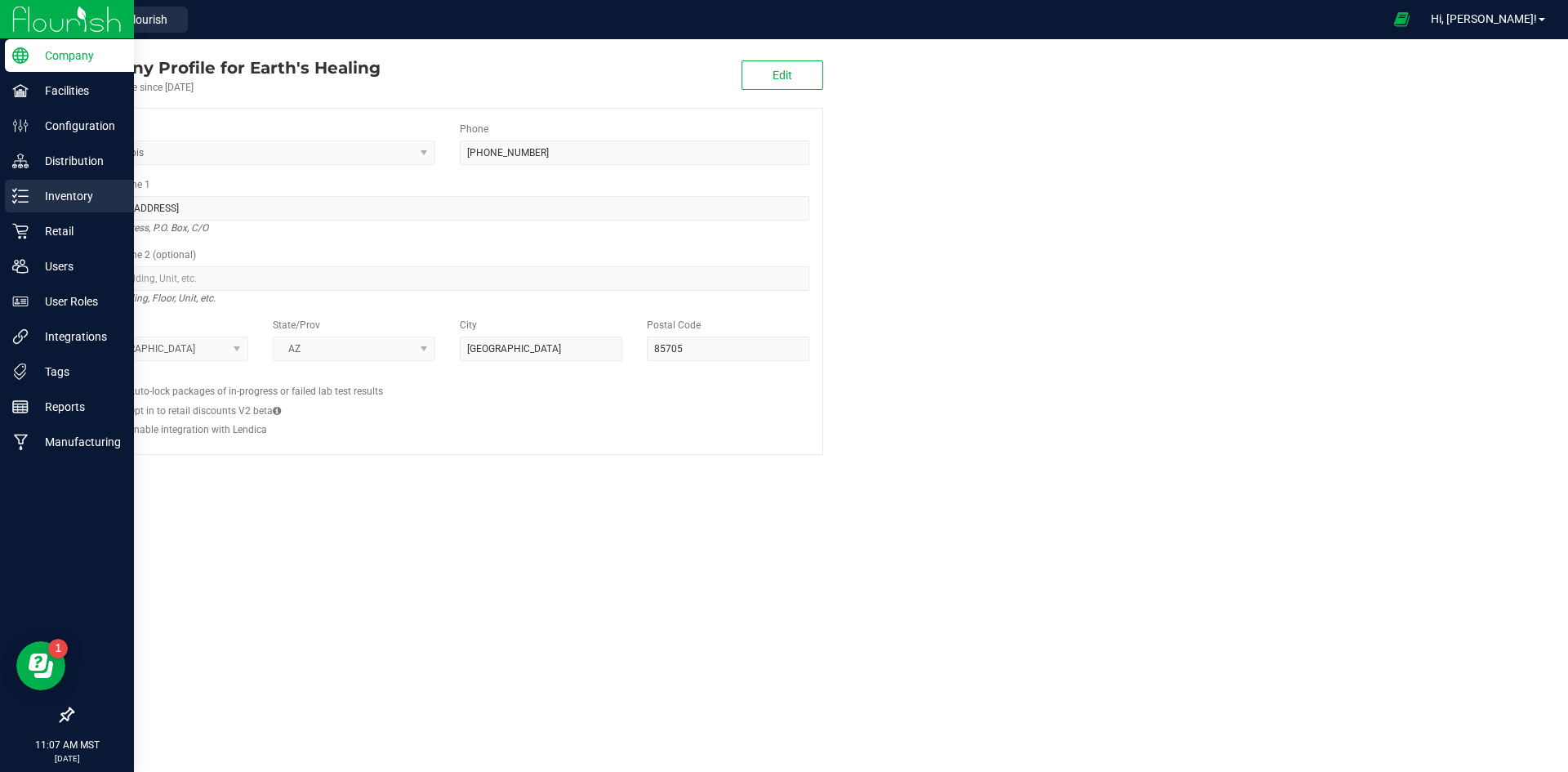
click at [65, 191] on p "Inventory" at bounding box center [78, 196] width 98 height 20
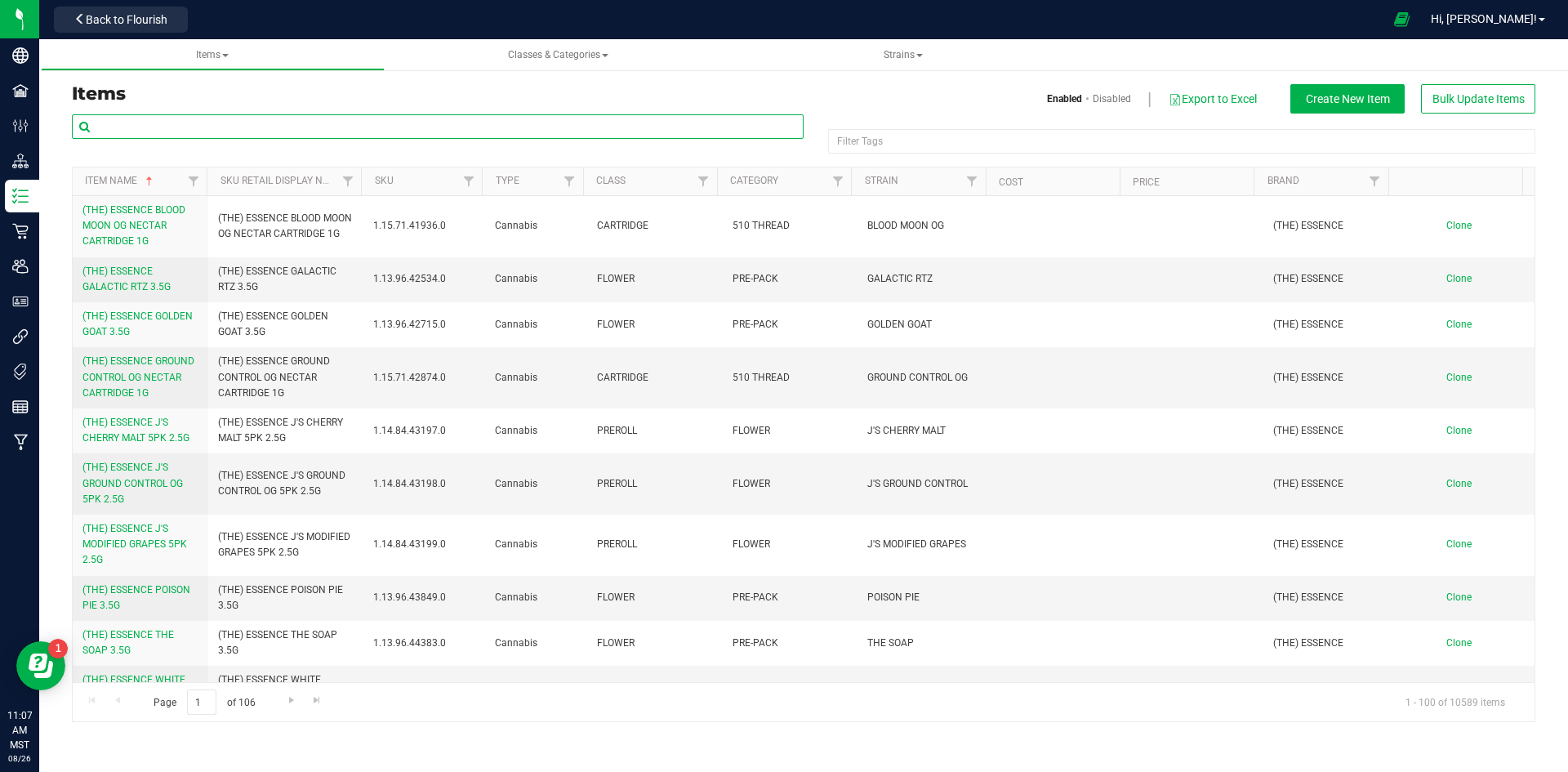
click at [221, 121] on input "text" at bounding box center [438, 127] width 732 height 25
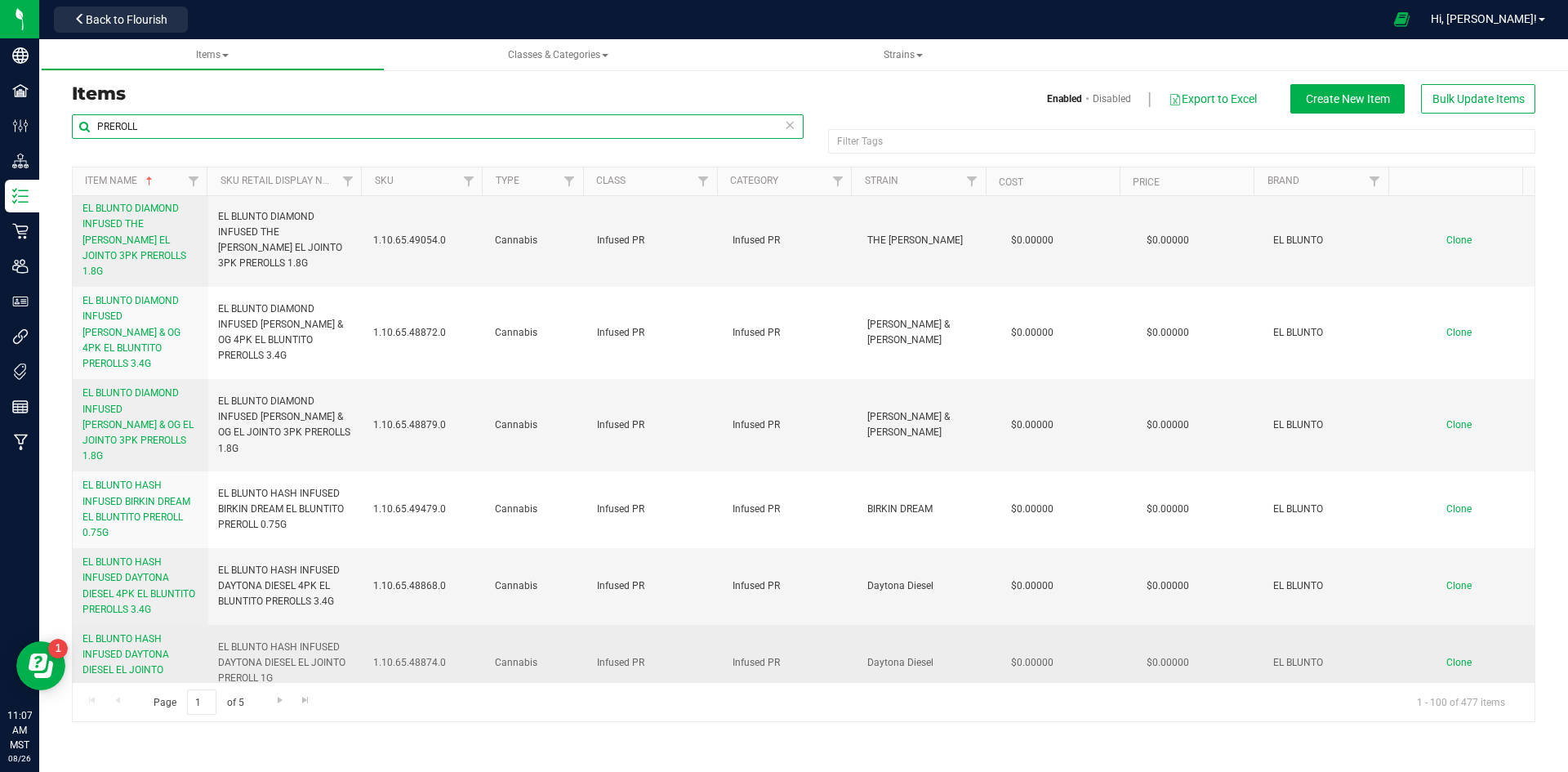
scroll to position [3350, 0]
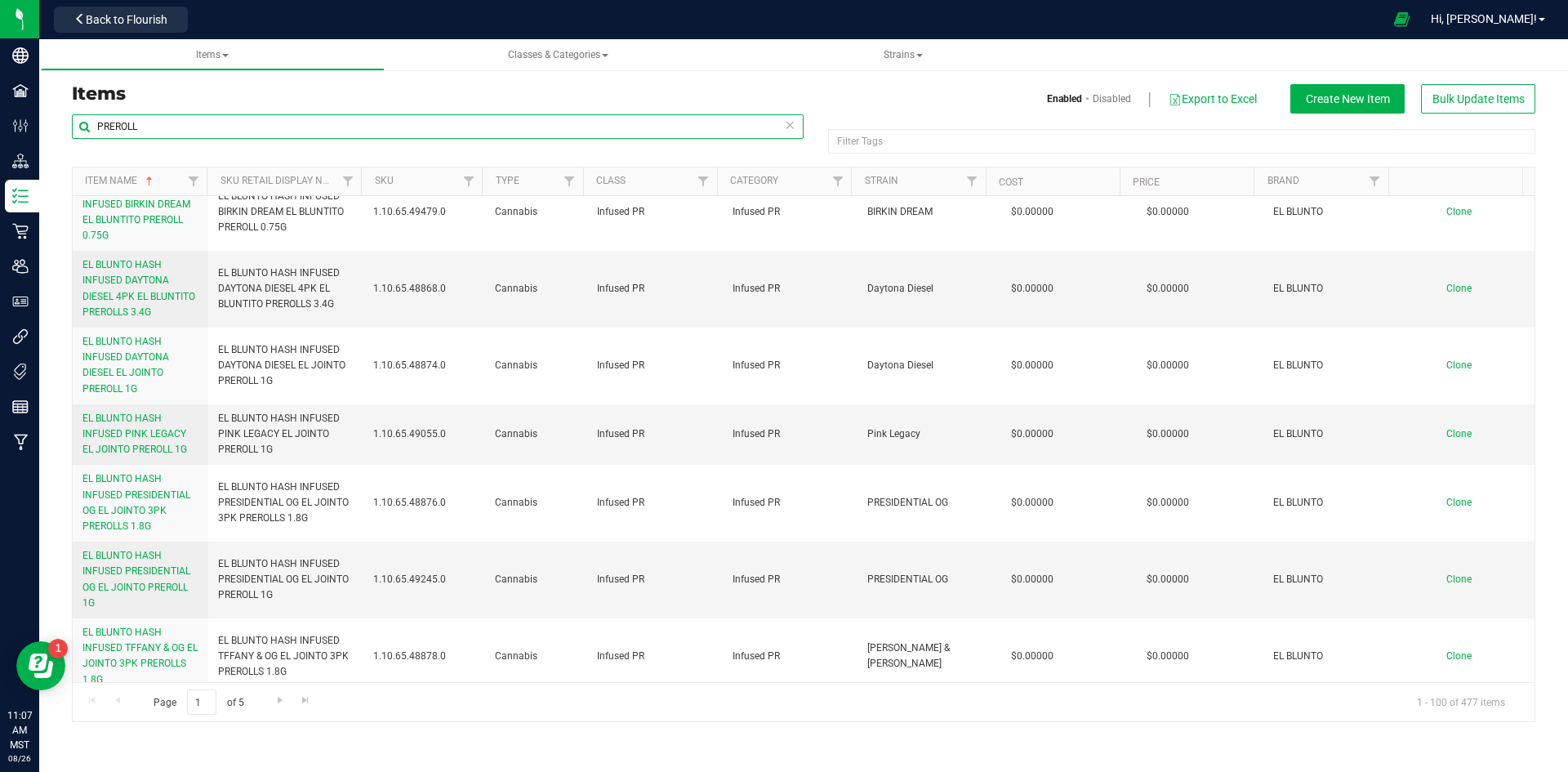
click at [255, 131] on input "PREROLL" at bounding box center [438, 127] width 732 height 25
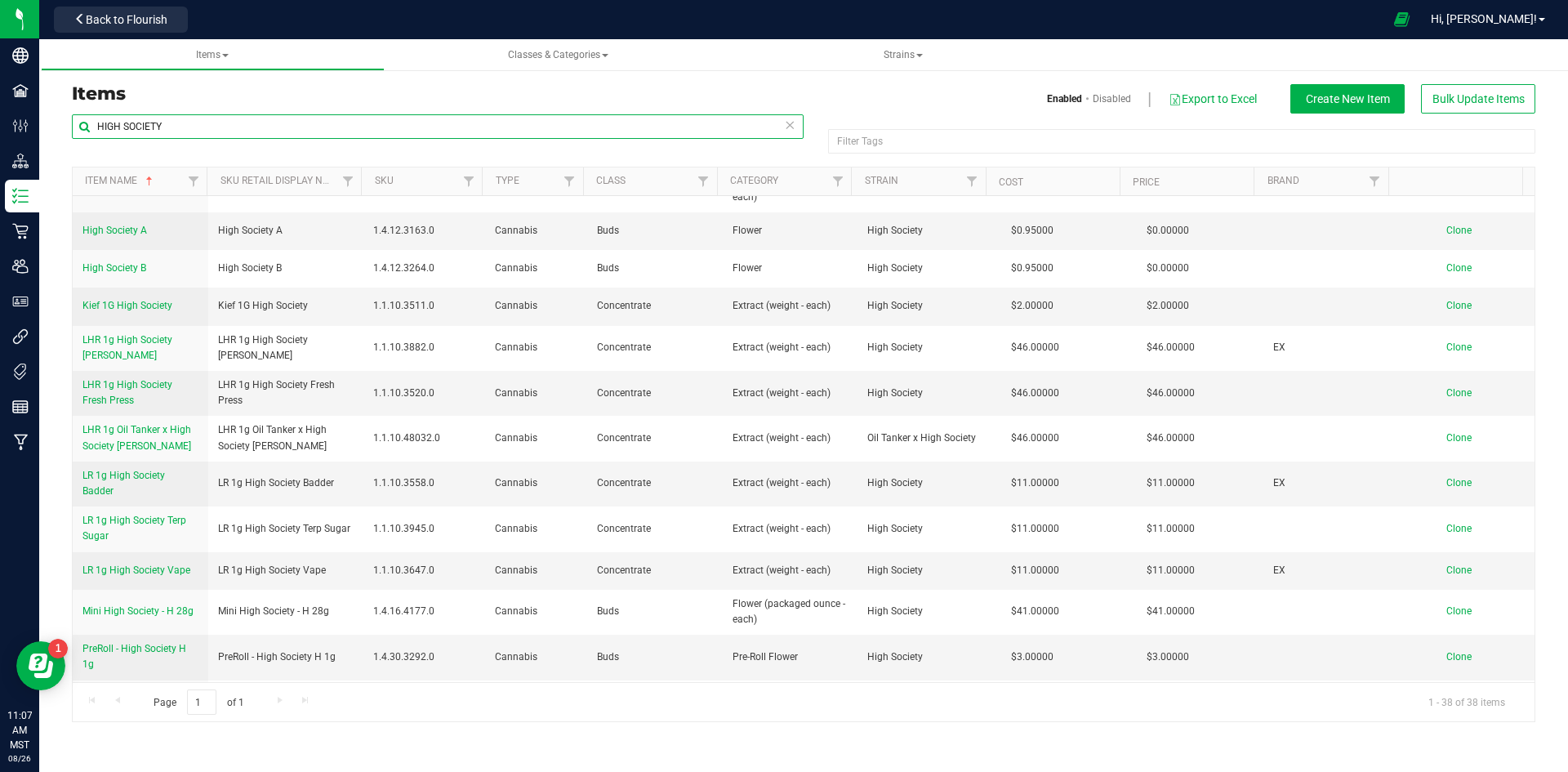
scroll to position [1144, 0]
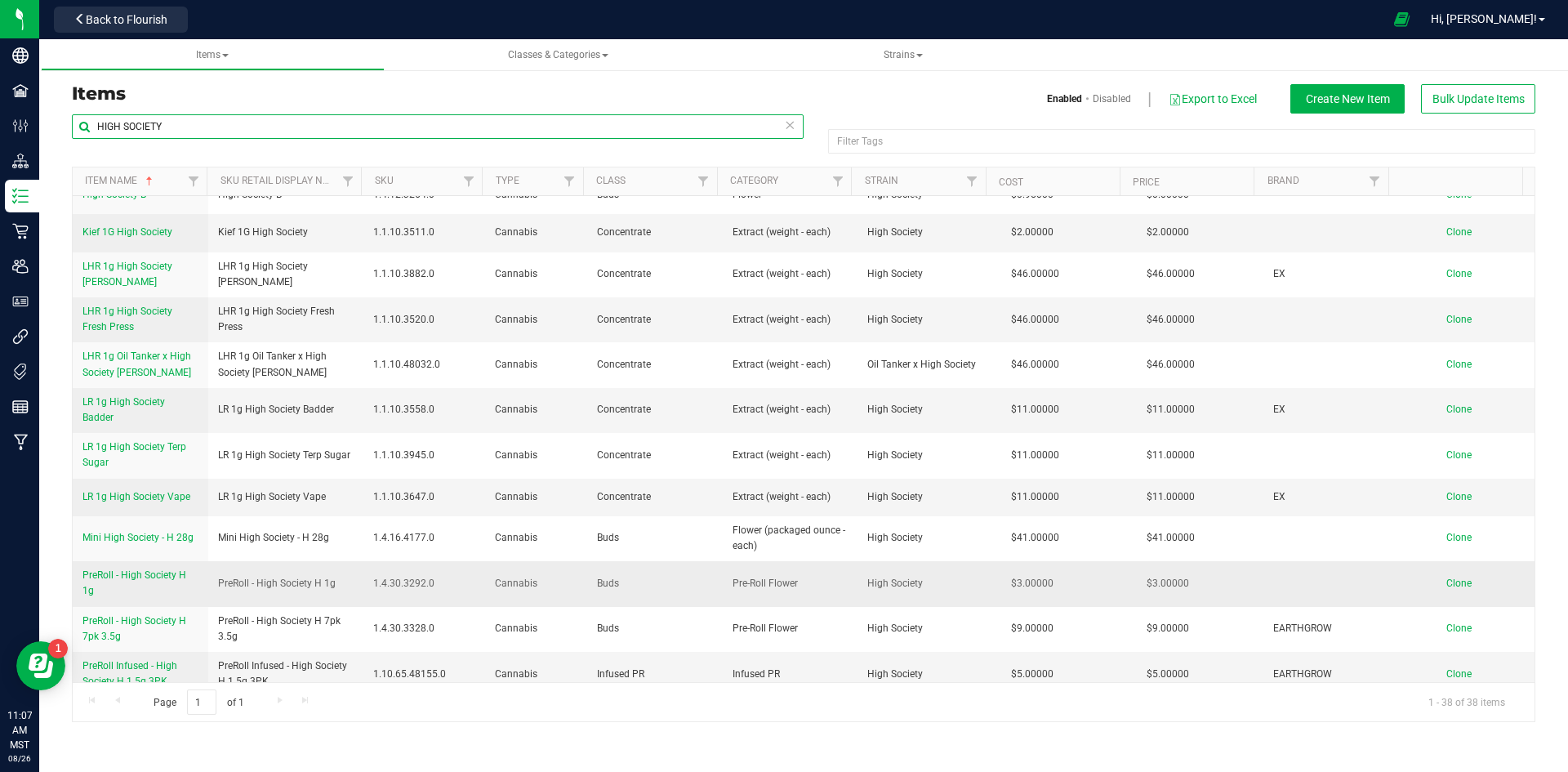
type input "HIGH SOCIETY"
drag, startPoint x: 209, startPoint y: 580, endPoint x: 352, endPoint y: 580, distance: 143.0
click at [352, 580] on td "PreRoll - High Society H 1g" at bounding box center [286, 584] width 156 height 45
copy span "PreRoll - High Society H 1g"
click at [1449, 580] on span "Clone" at bounding box center [1459, 584] width 25 height 11
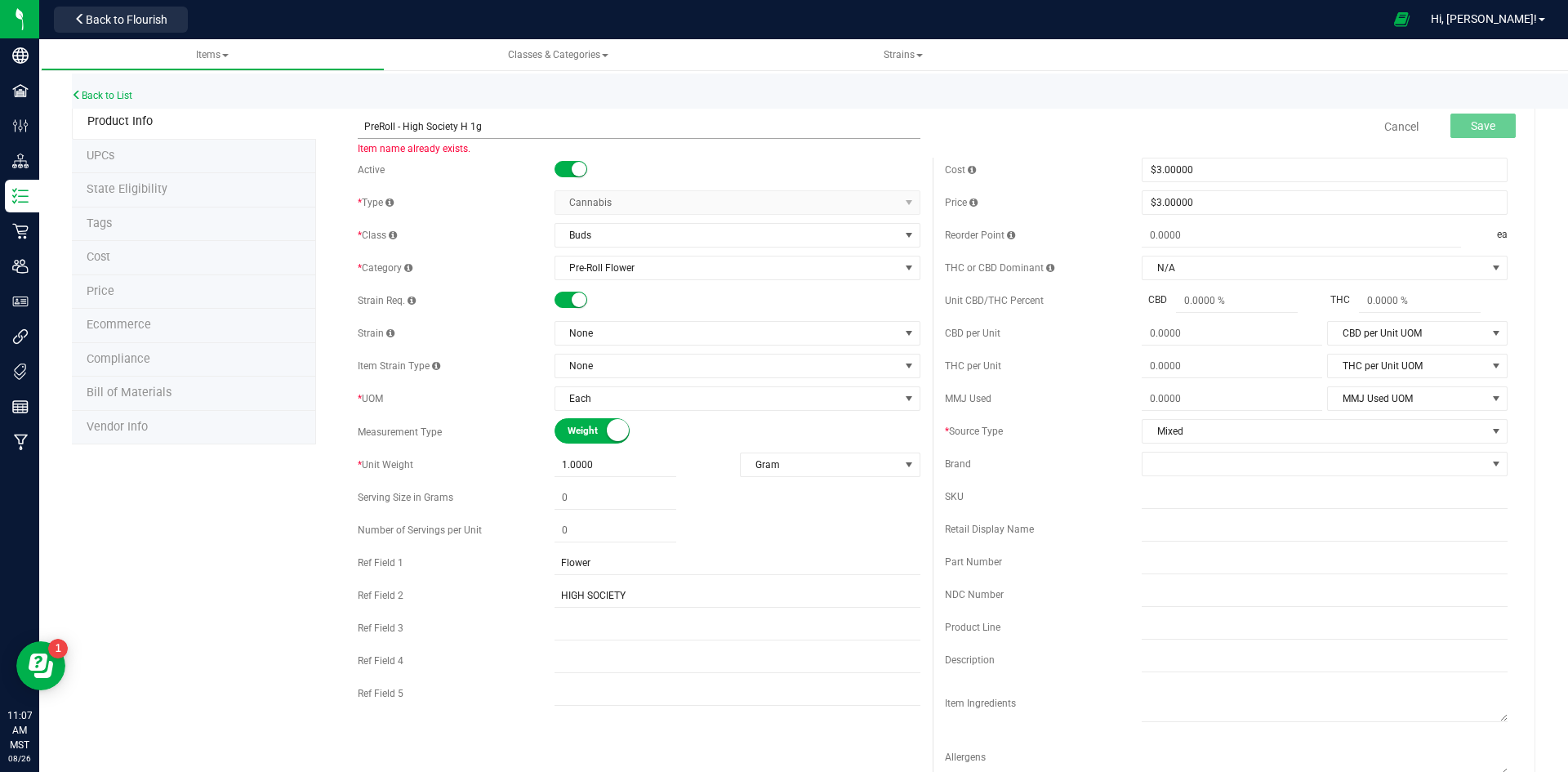
drag, startPoint x: 452, startPoint y: 123, endPoint x: 439, endPoint y: 125, distance: 13.2
click at [439, 125] on input "PreRoll - High Society H 1g" at bounding box center [639, 127] width 563 height 25
drag, startPoint x: 454, startPoint y: 125, endPoint x: 401, endPoint y: 129, distance: 53.2
click at [401, 129] on input "PreRoll - High Society H 1g" at bounding box center [639, 127] width 563 height 25
type input "PreRoll - VA Afghani H 1g"
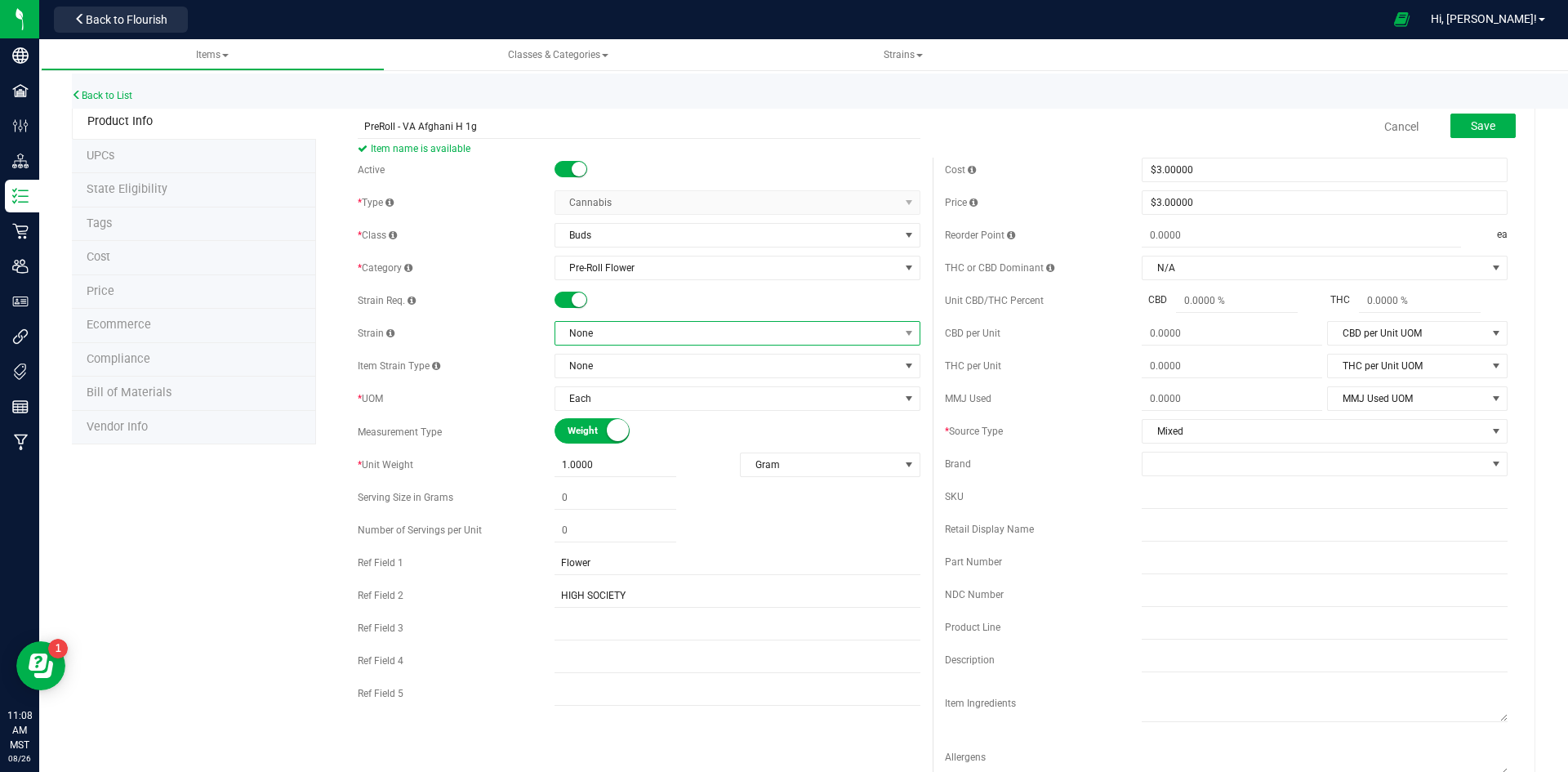
click at [726, 324] on span "None" at bounding box center [728, 333] width 344 height 23
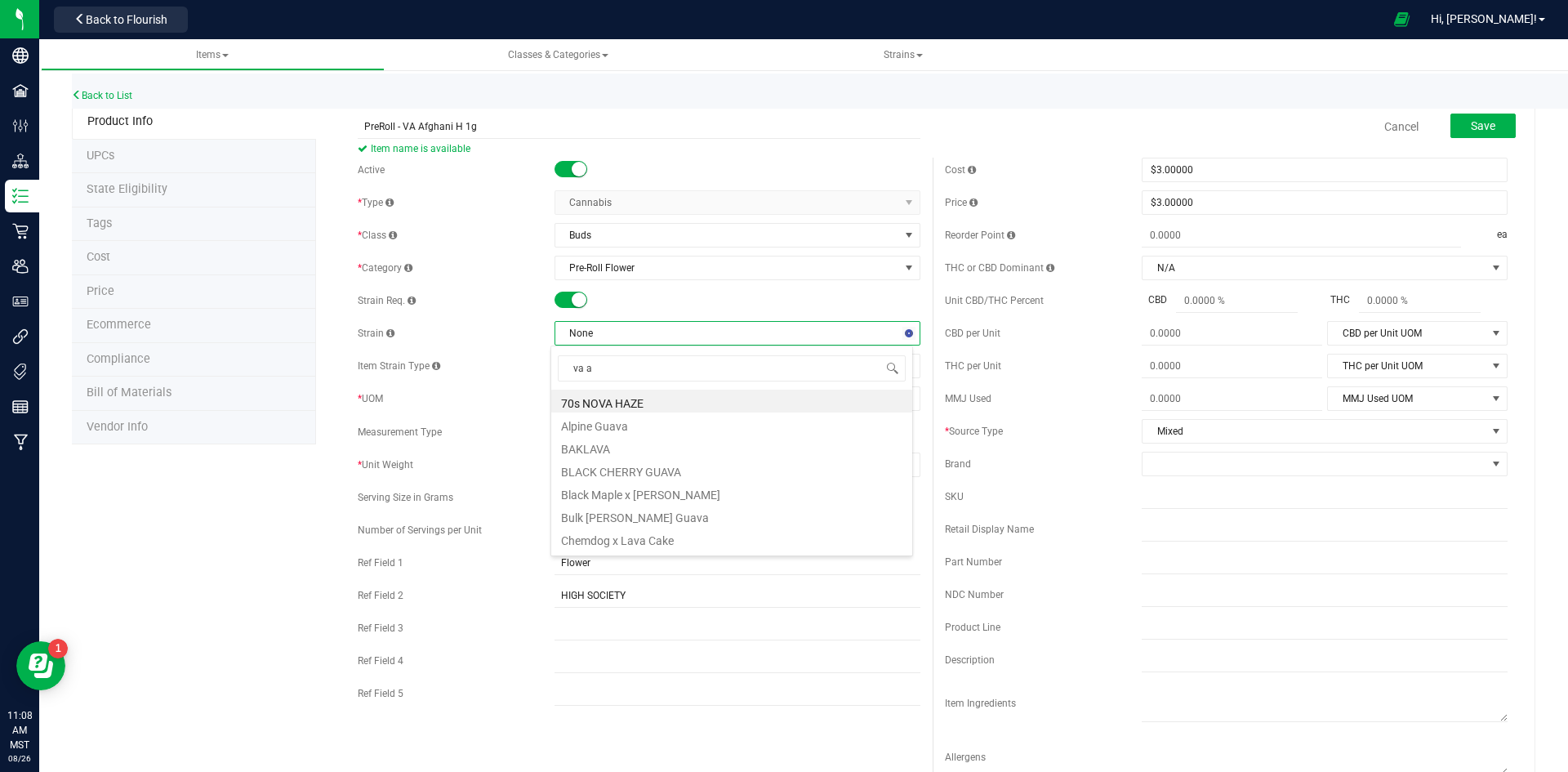
type input "va af"
click at [669, 404] on li "VA Afghani" at bounding box center [732, 401] width 361 height 23
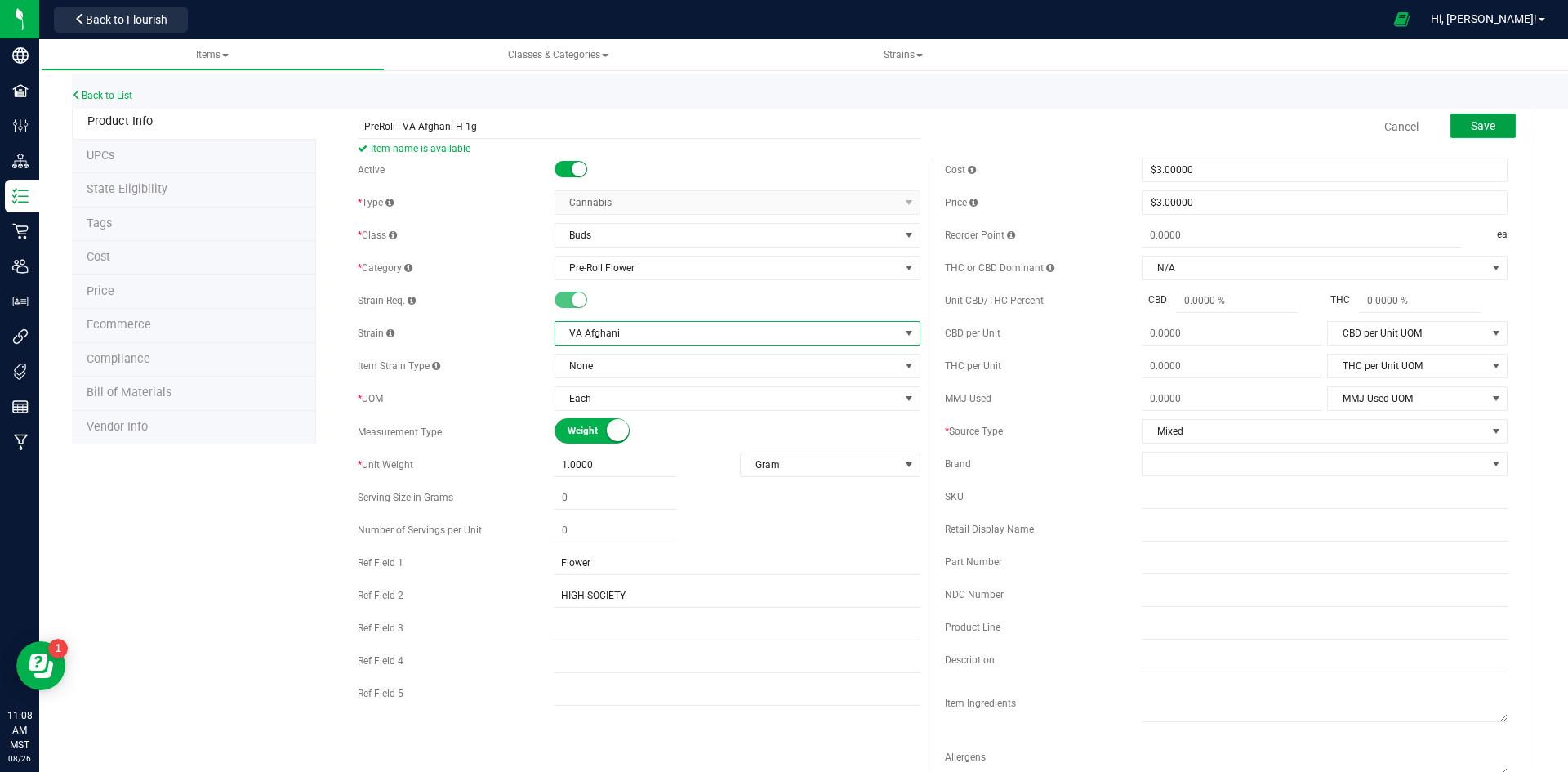
click at [1475, 125] on span "Save" at bounding box center [1484, 126] width 25 height 13
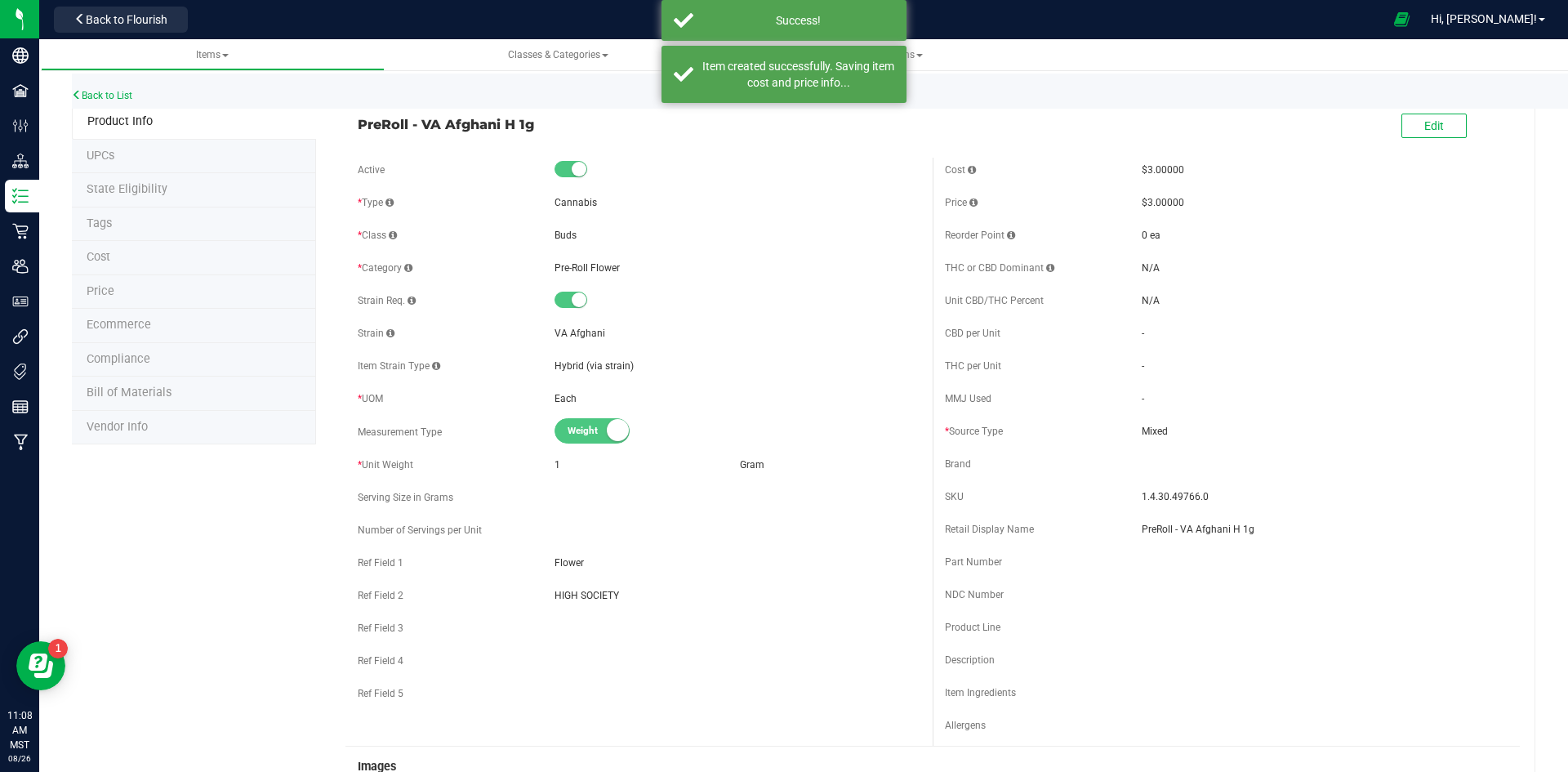
click at [125, 323] on span "Ecommerce" at bounding box center [119, 324] width 65 height 14
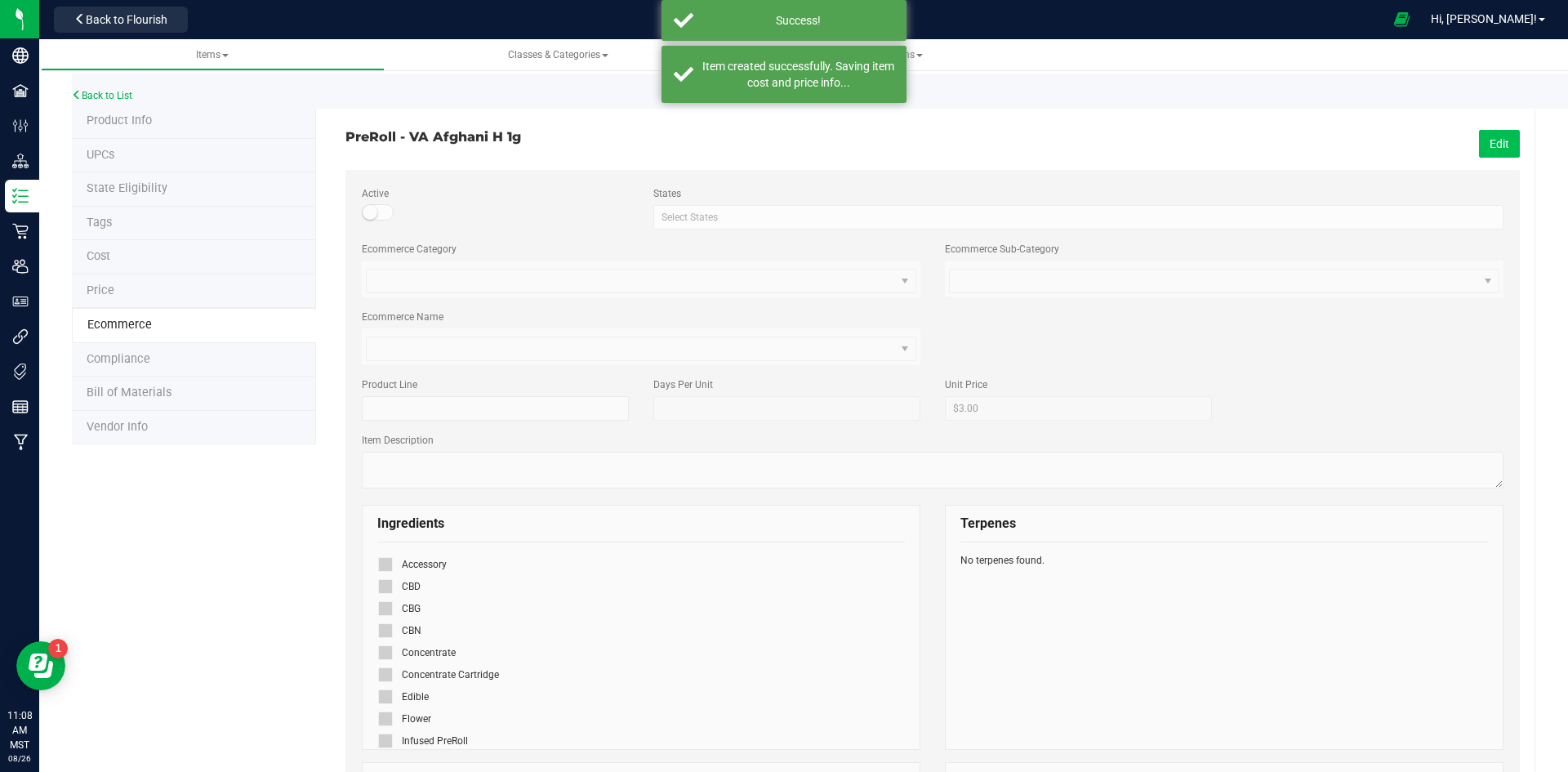
click at [1494, 151] on button "Edit" at bounding box center [1500, 144] width 41 height 28
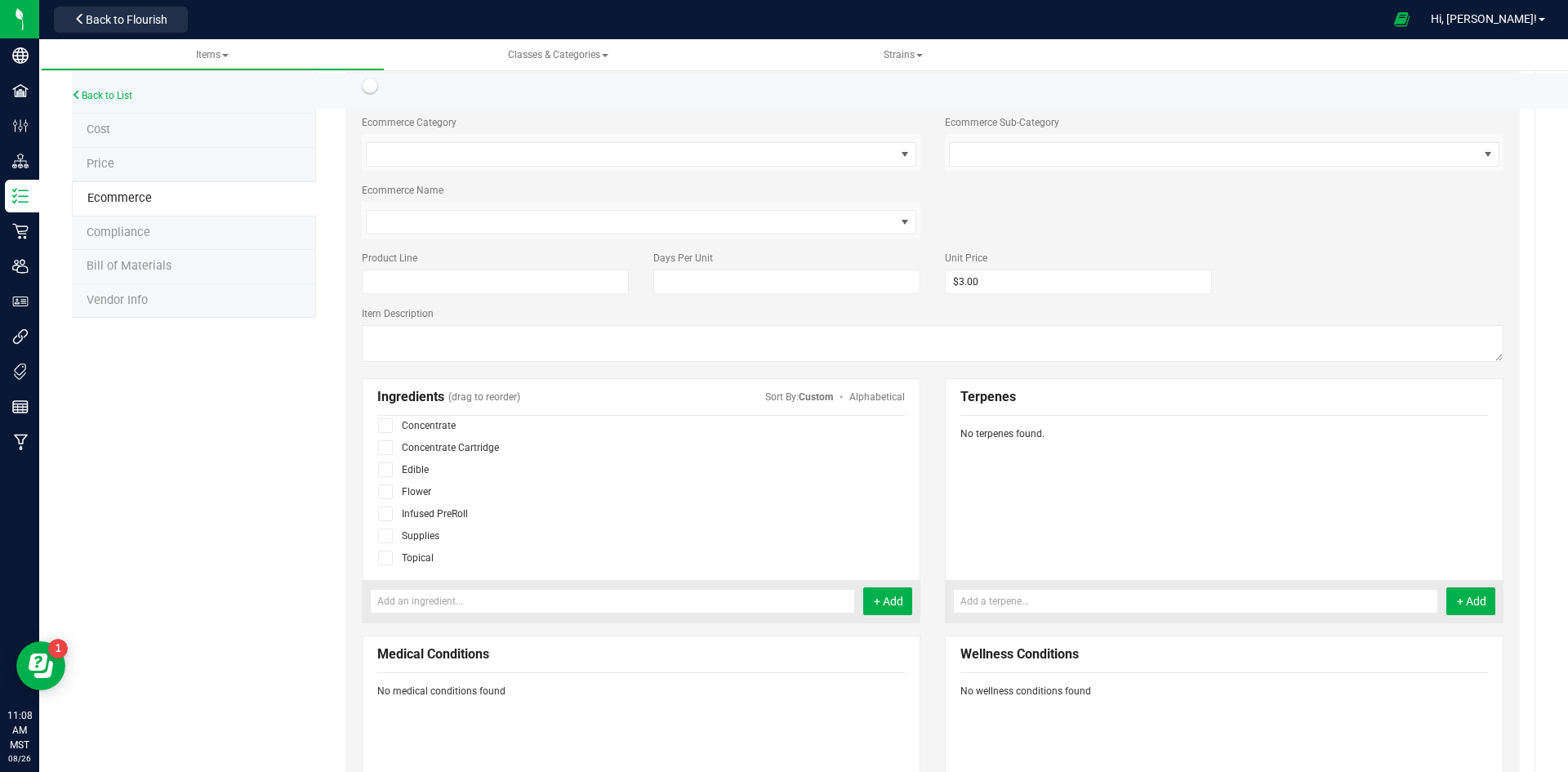
scroll to position [164, 0]
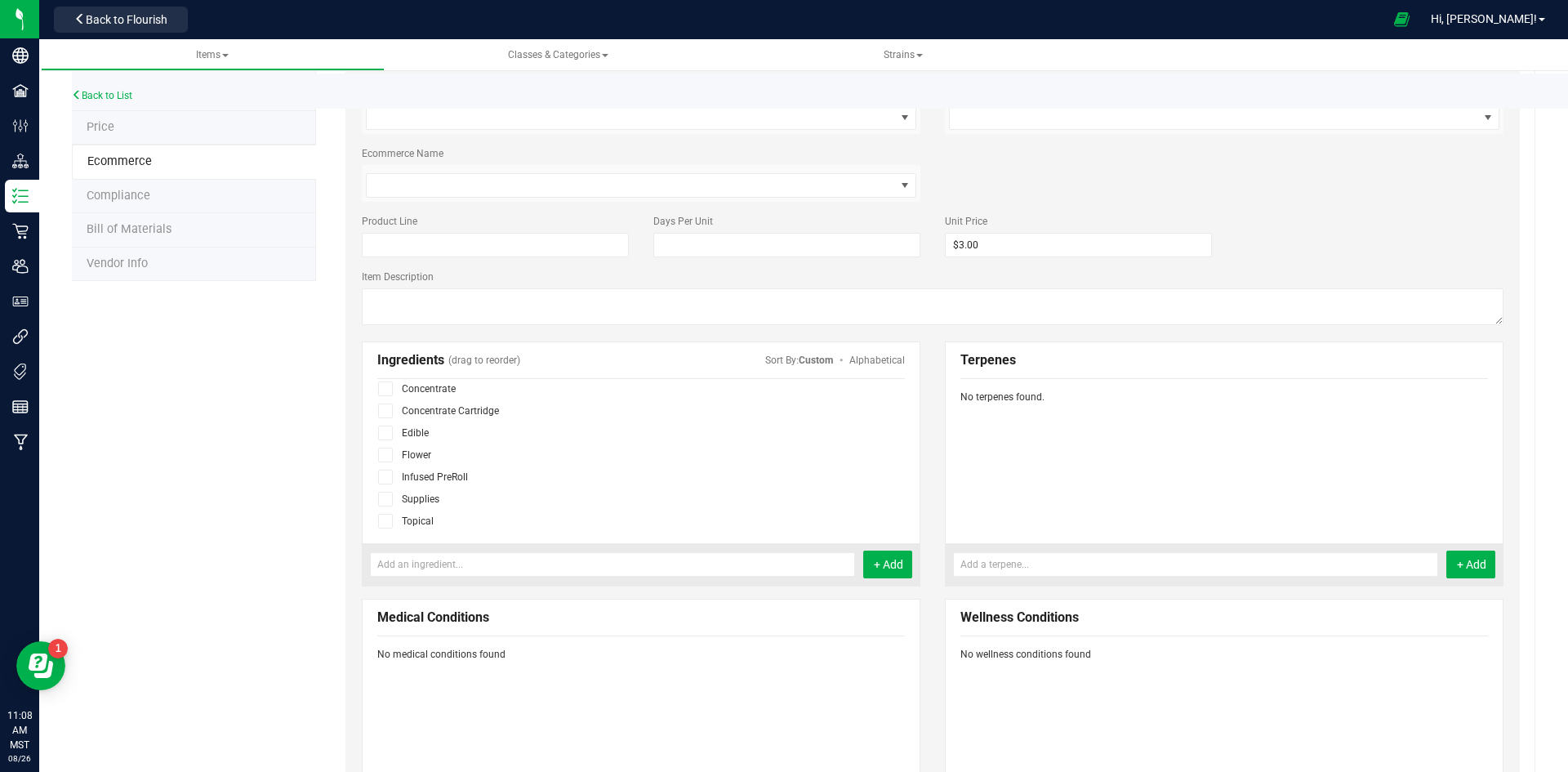
click at [390, 454] on span at bounding box center [385, 455] width 15 height 15
click at [0, 0] on input "checkbox" at bounding box center [0, 0] width 0 height 0
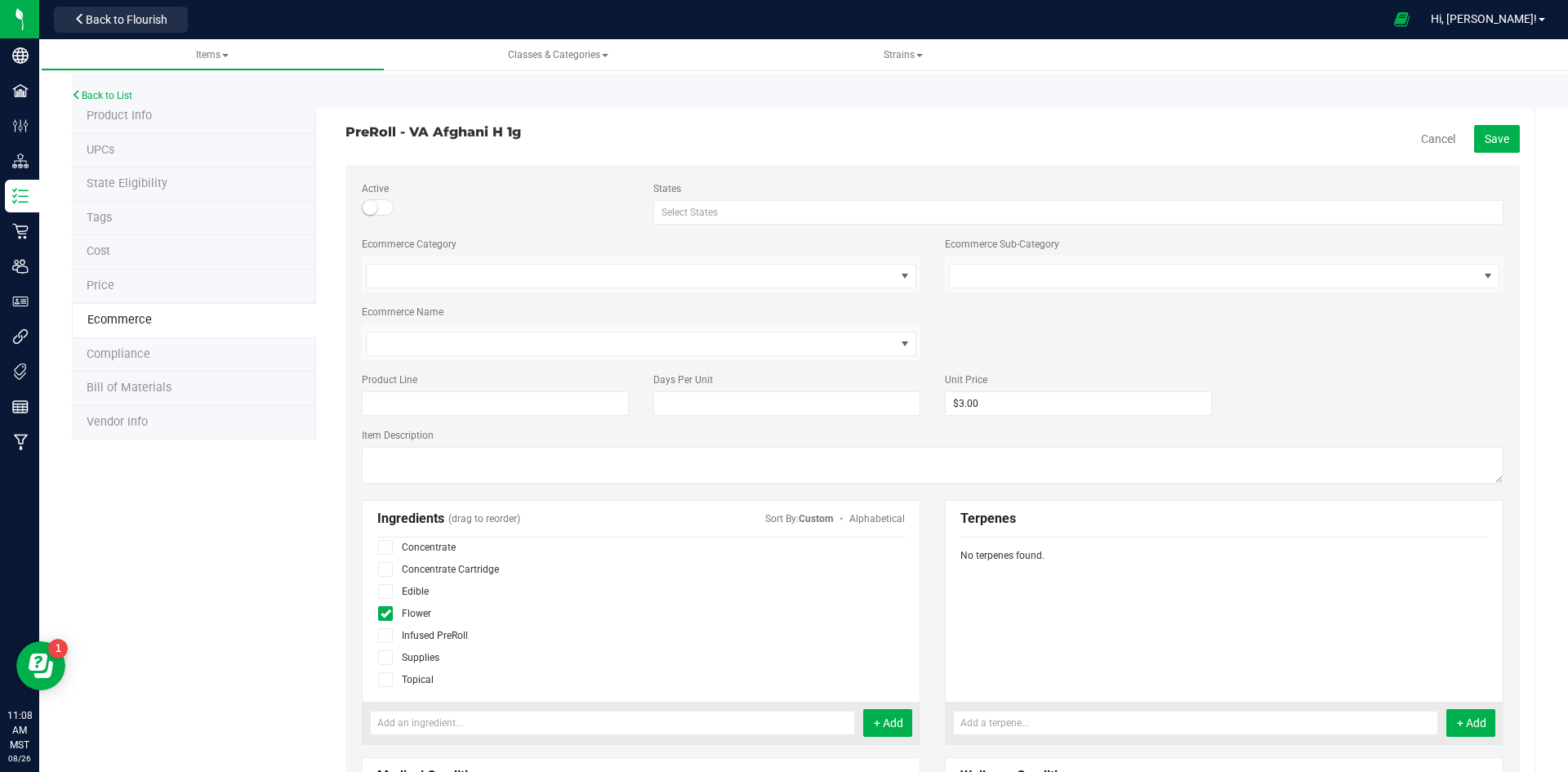
scroll to position [0, 0]
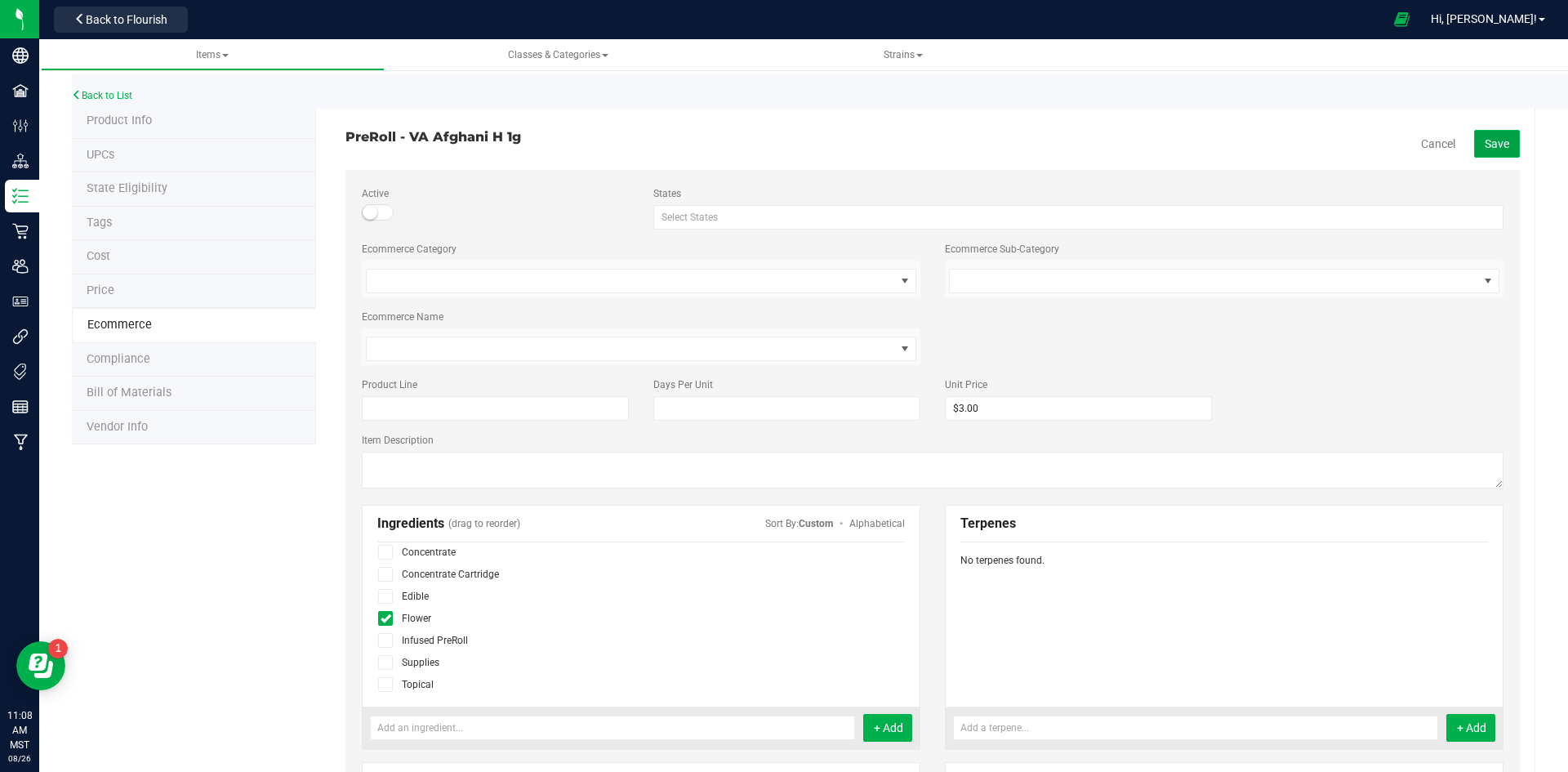
click at [1485, 146] on span "Save" at bounding box center [1498, 144] width 25 height 13
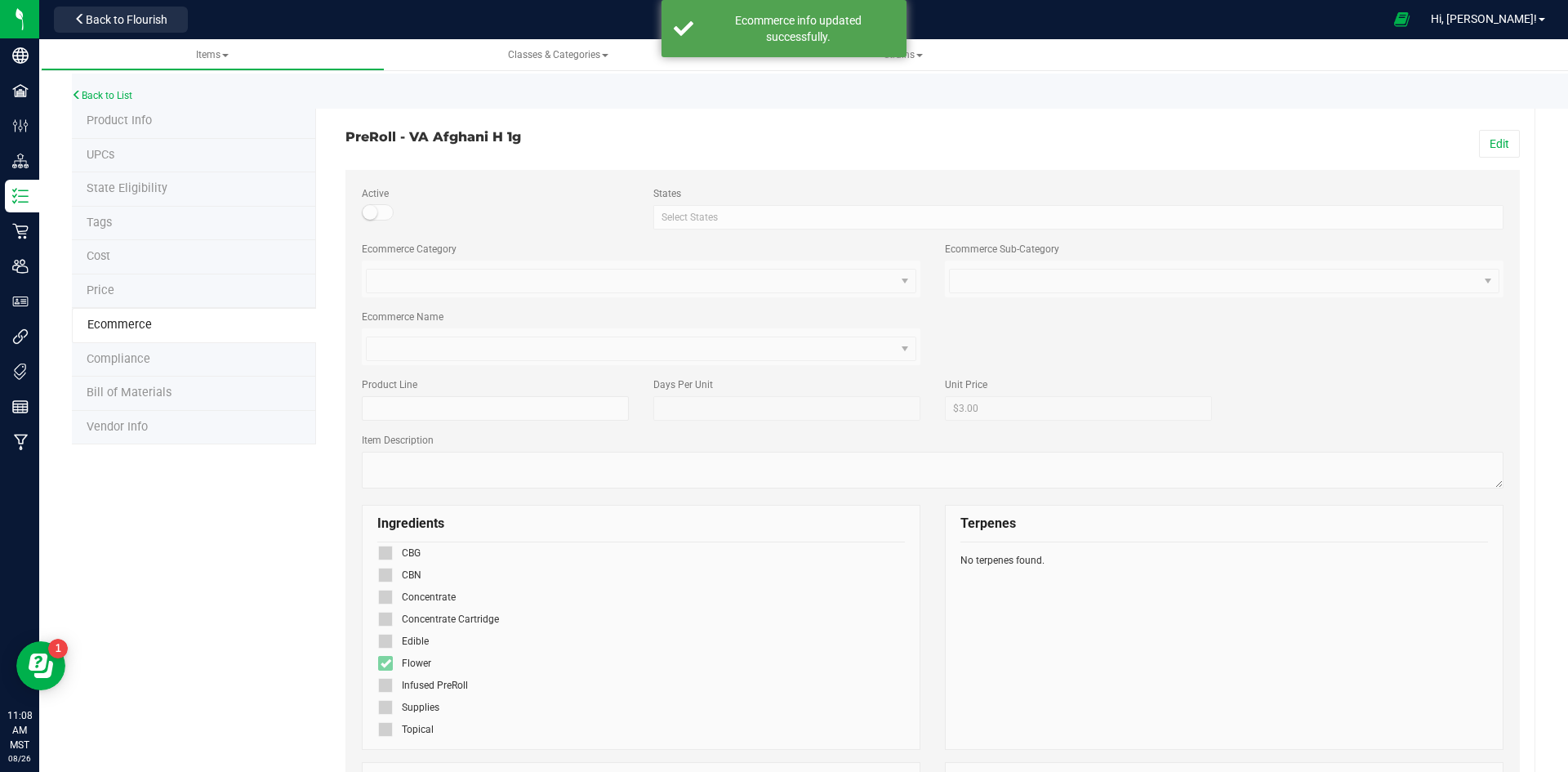
scroll to position [56, 0]
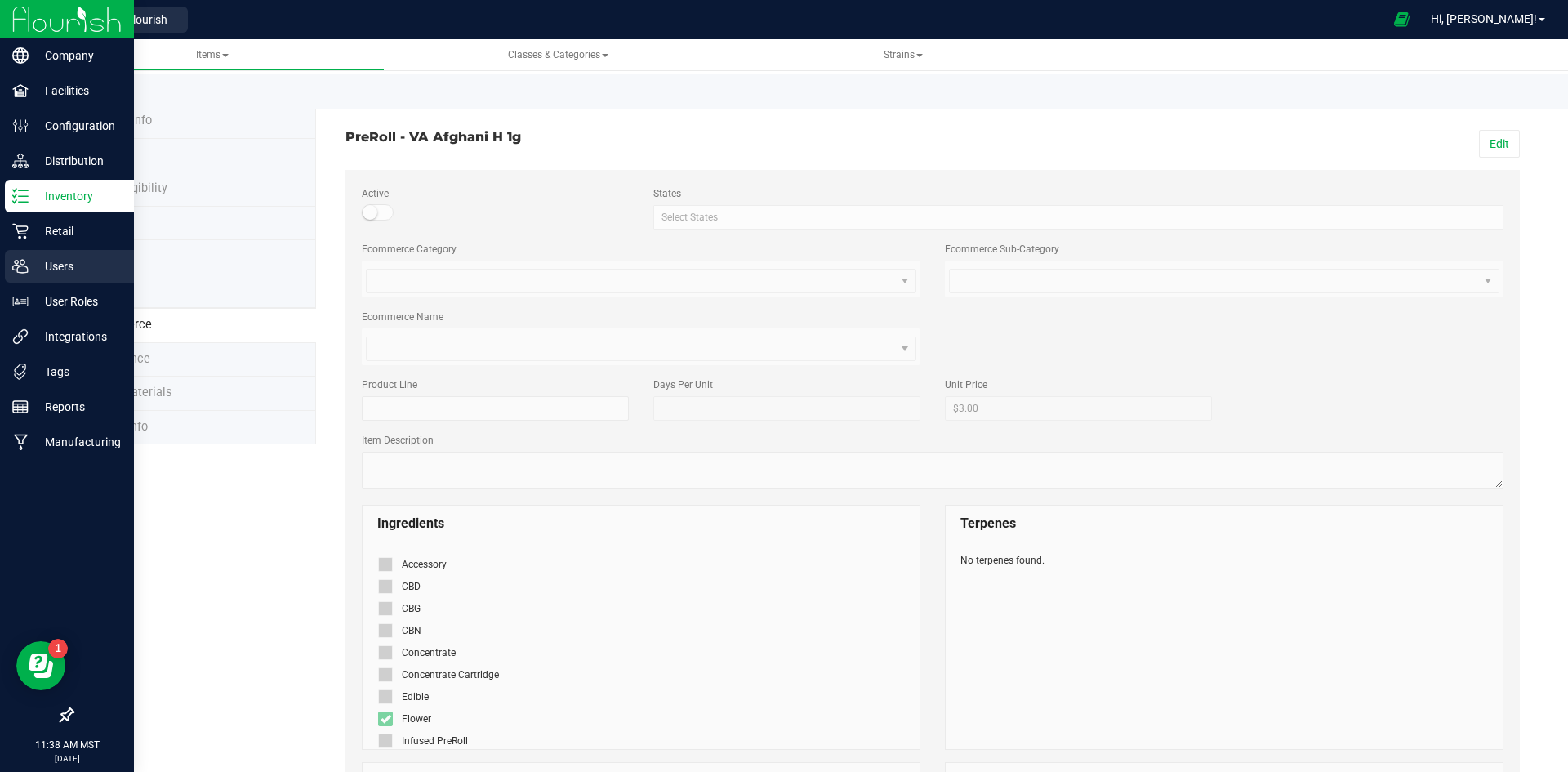
scroll to position [56, 0]
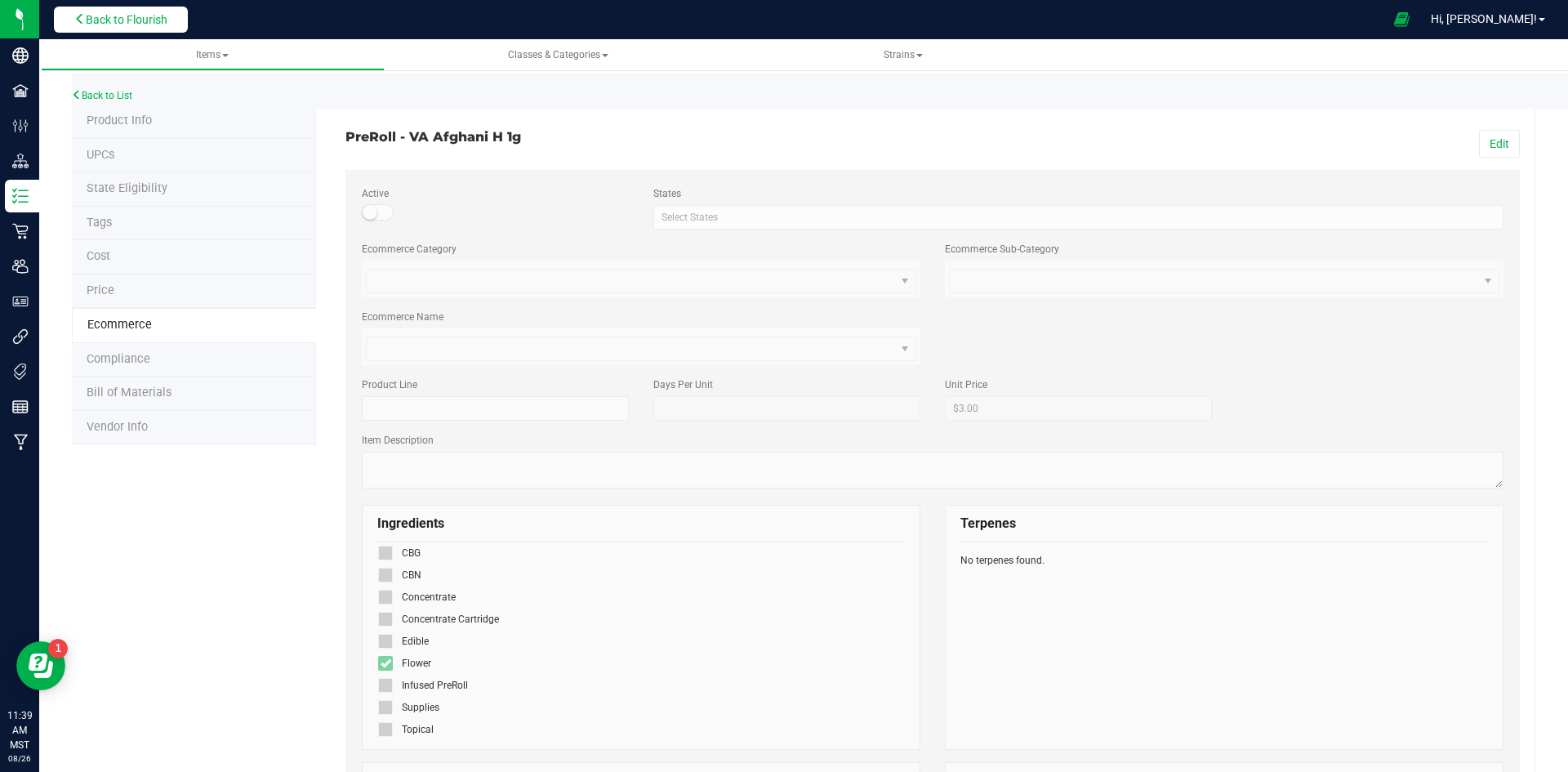
click at [103, 23] on span "Back to Flourish" at bounding box center [127, 20] width 82 height 13
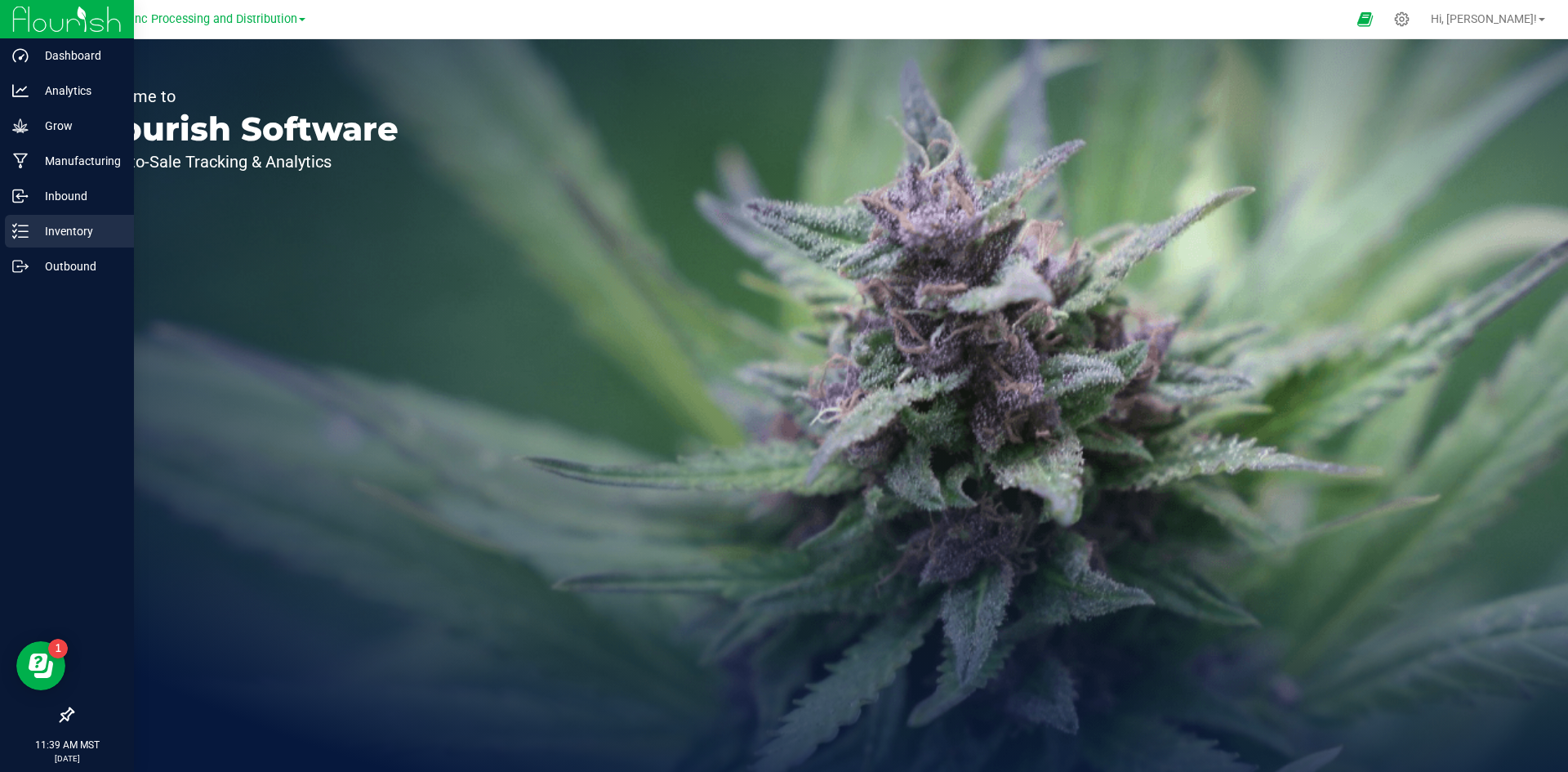
click at [58, 225] on p "Inventory" at bounding box center [78, 231] width 98 height 20
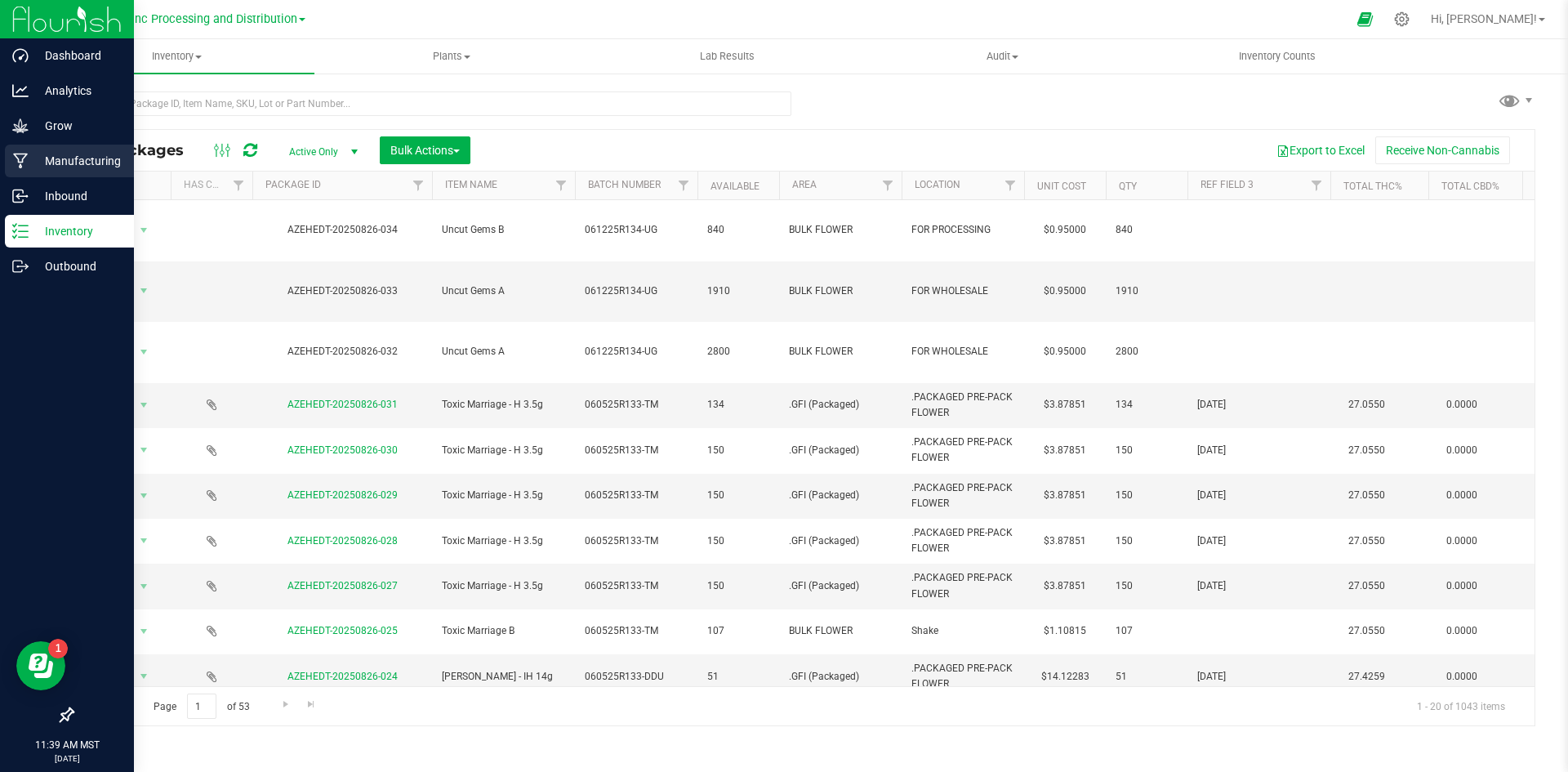
click at [65, 163] on p "Manufacturing" at bounding box center [78, 161] width 98 height 20
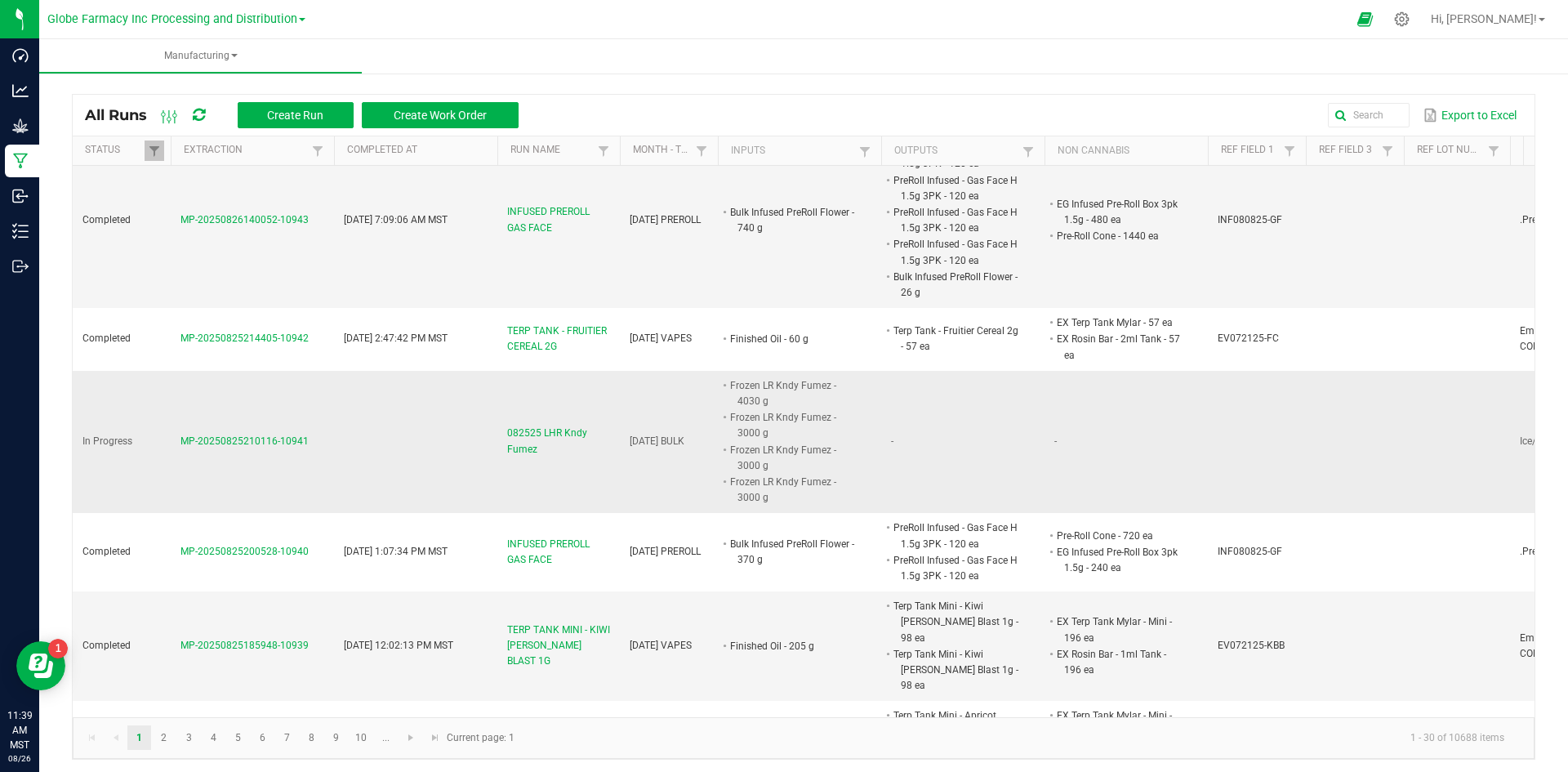
scroll to position [490, 0]
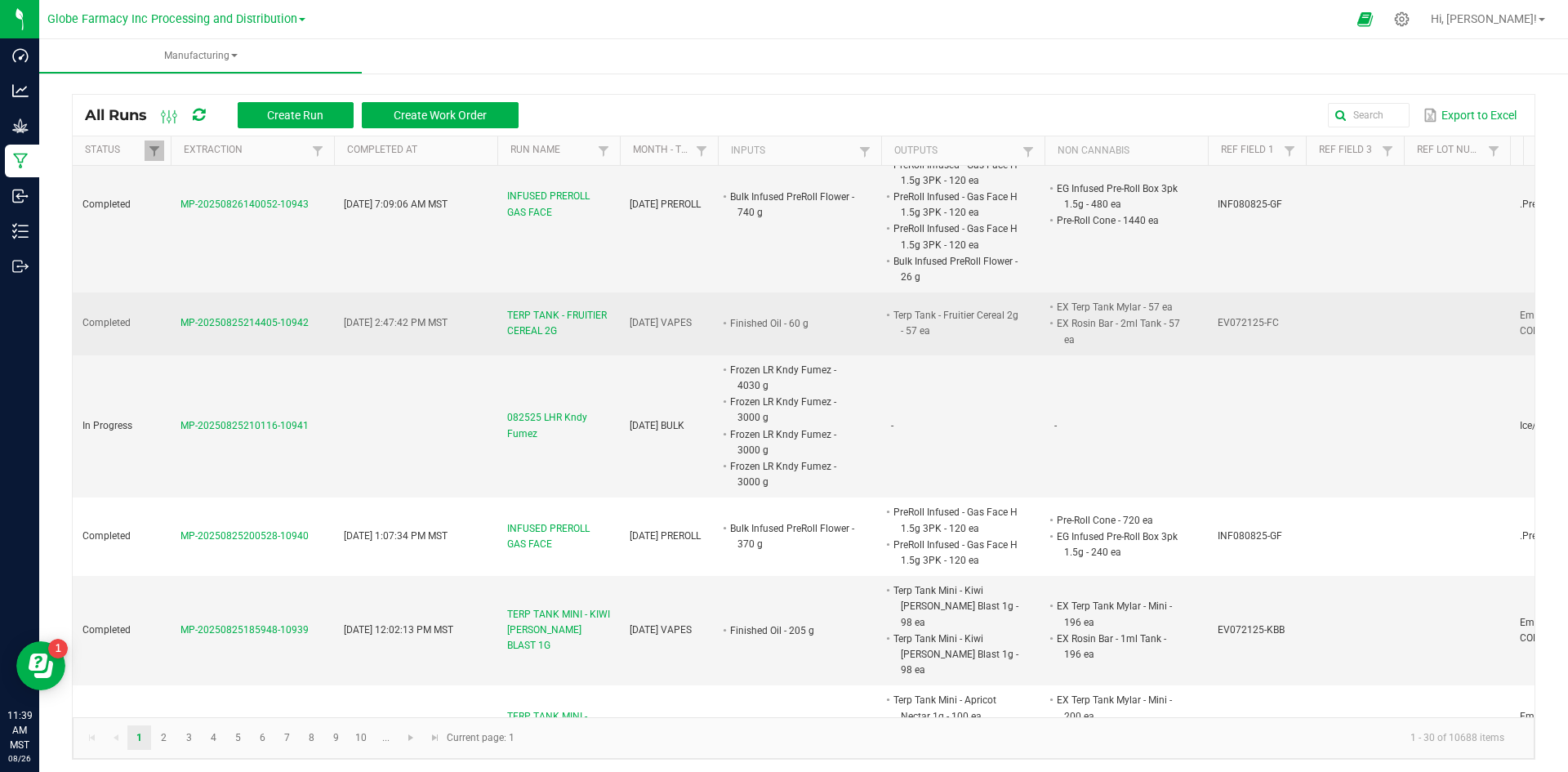
click at [542, 327] on span "TERP TANK - FRUITIER CEREAL 2G" at bounding box center [559, 323] width 103 height 31
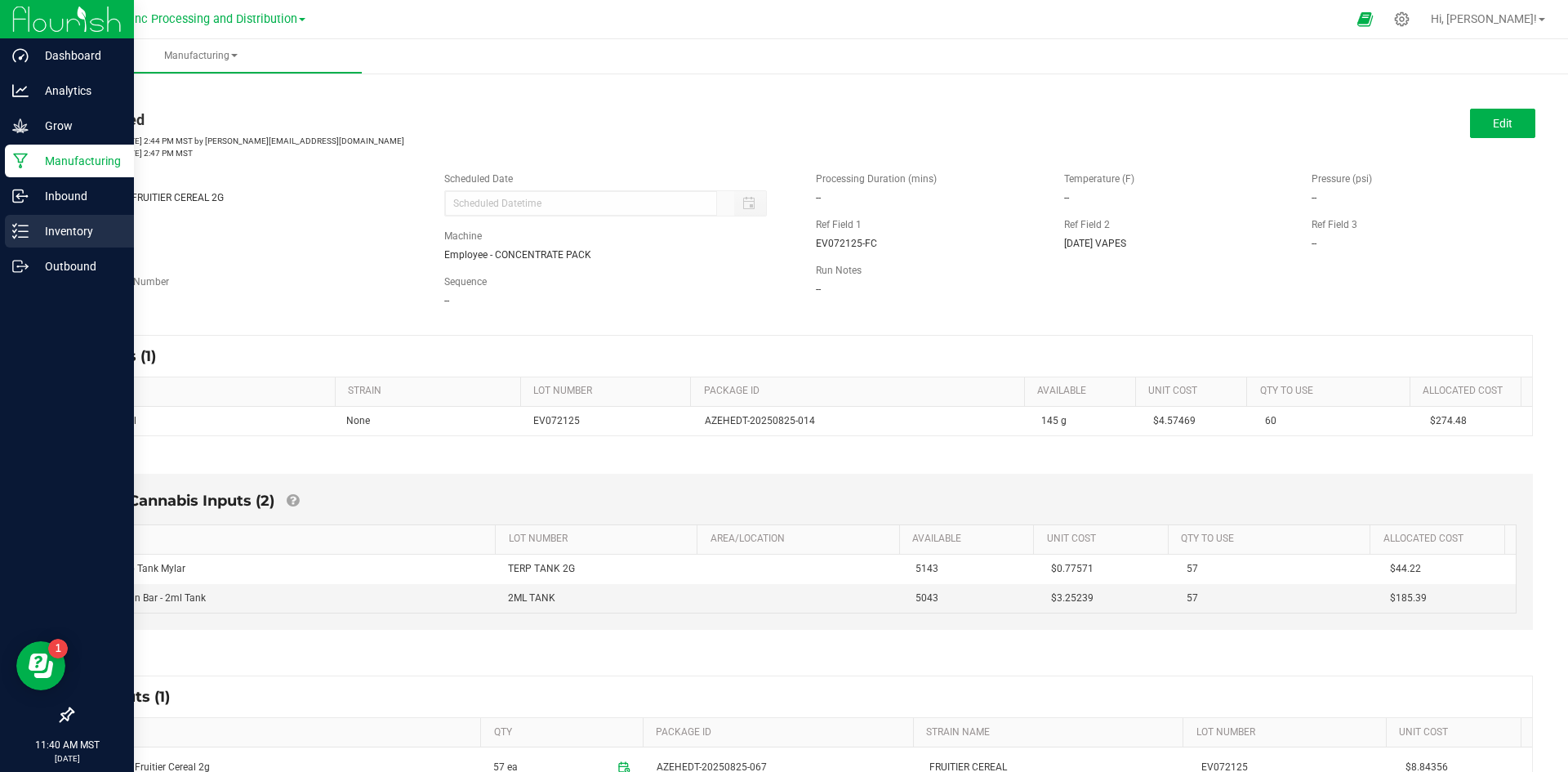
click at [47, 228] on p "Inventory" at bounding box center [78, 231] width 98 height 20
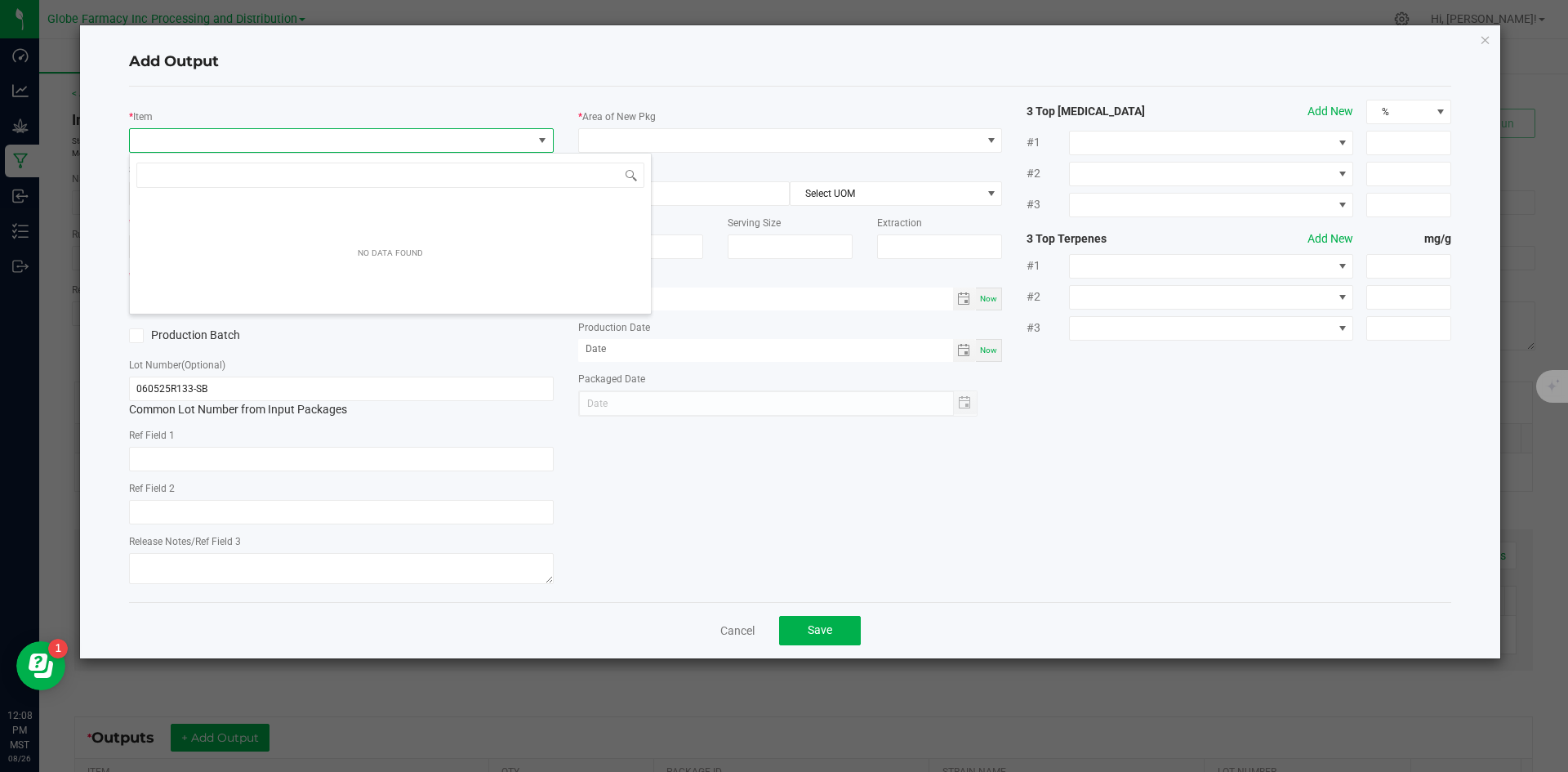
scroll to position [25, 425]
type input "SUPER BOOF B"
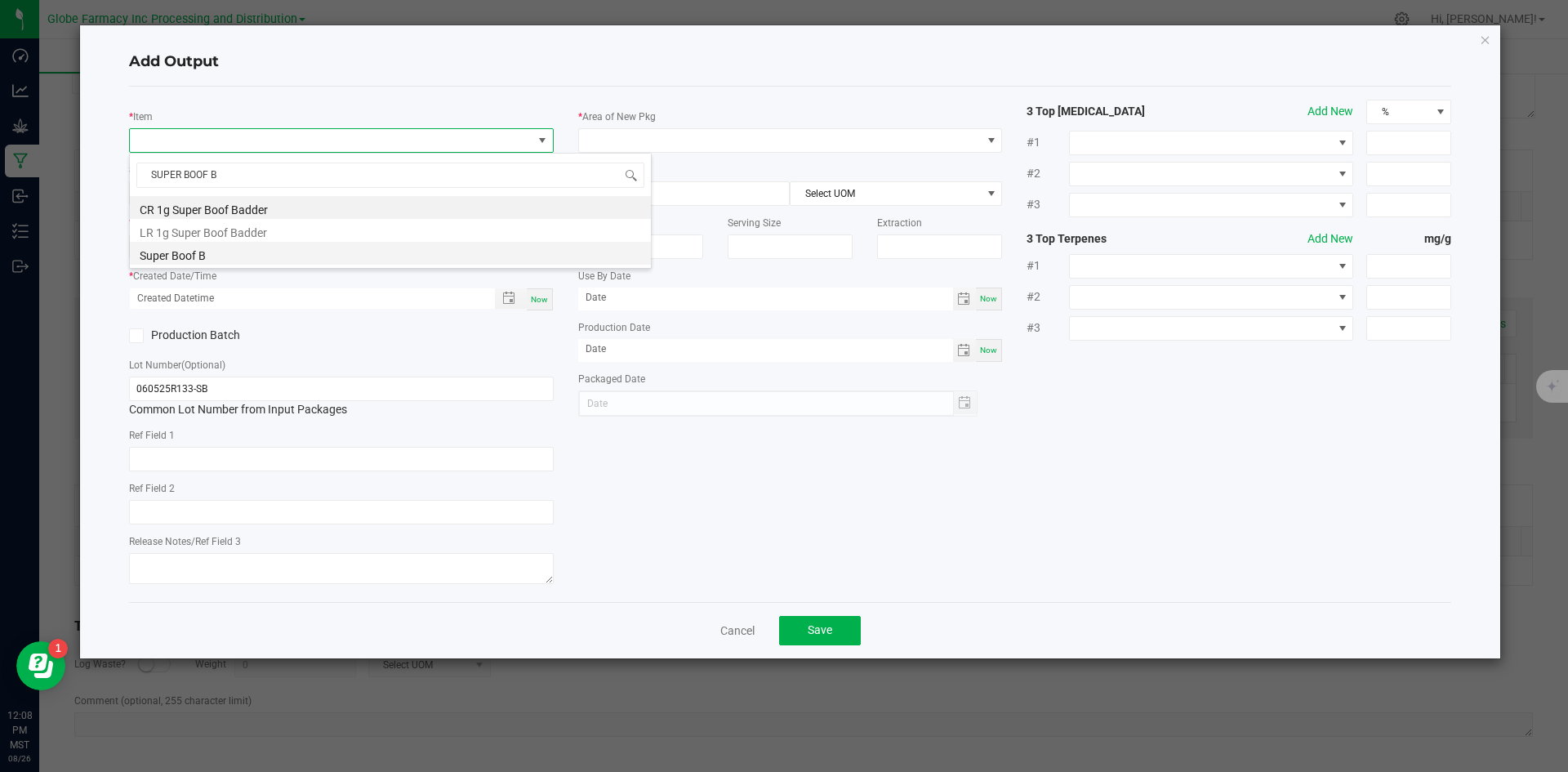
click at [215, 250] on li "Super Boof B" at bounding box center [390, 253] width 521 height 23
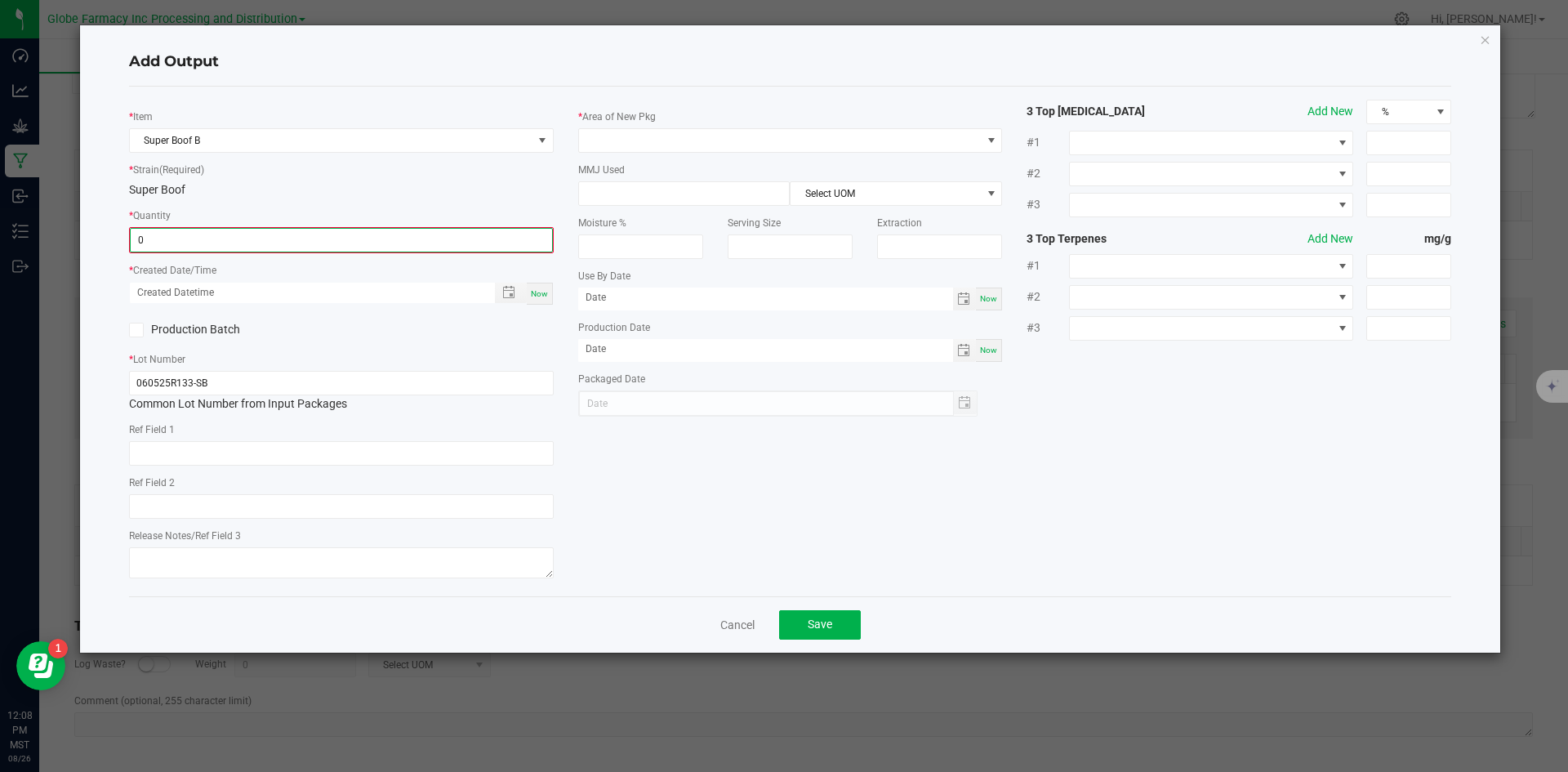
click at [406, 249] on input "0" at bounding box center [341, 240] width 421 height 23
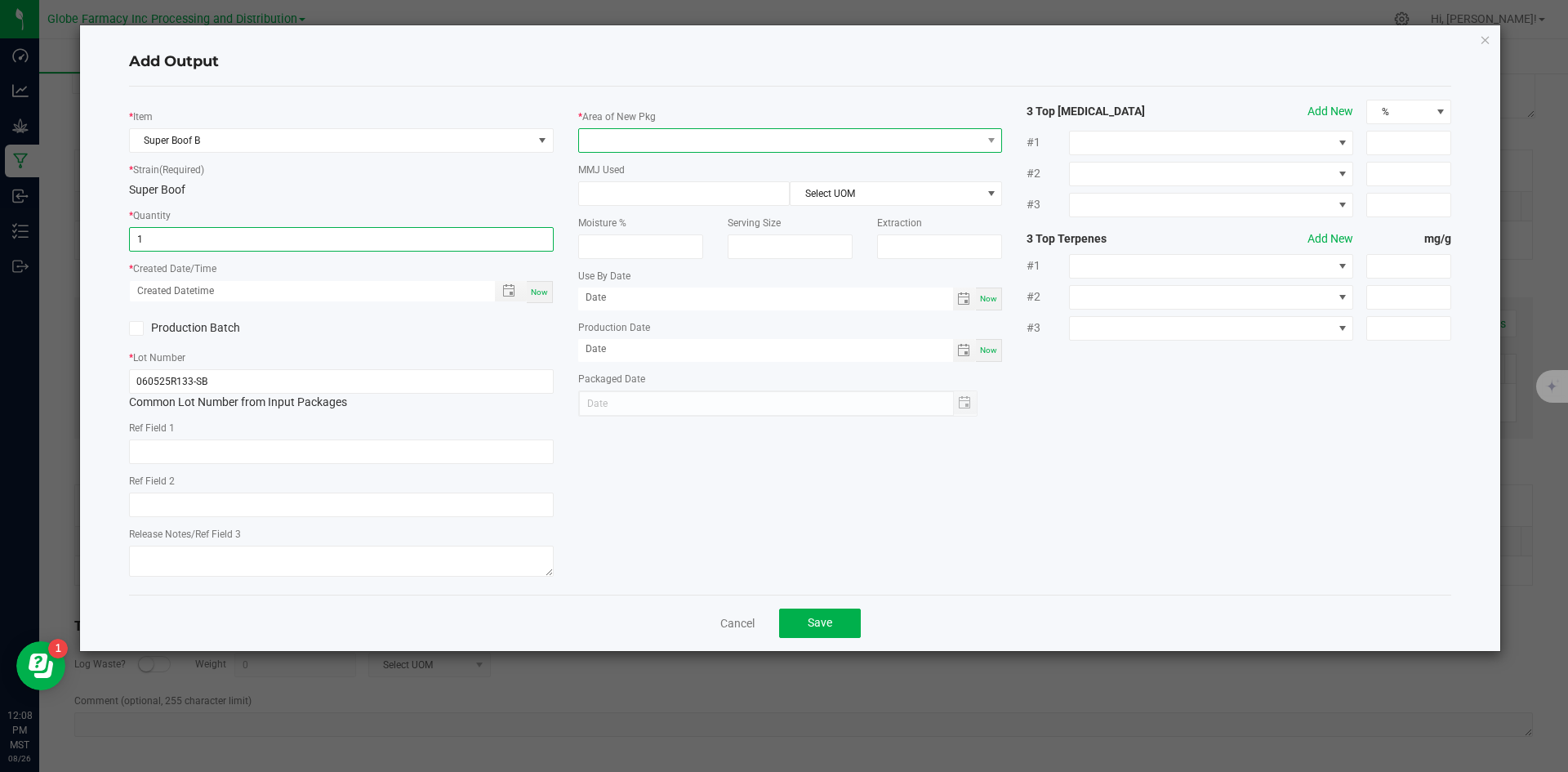
type input "1.0000 g"
click at [730, 147] on span at bounding box center [781, 141] width 403 height 23
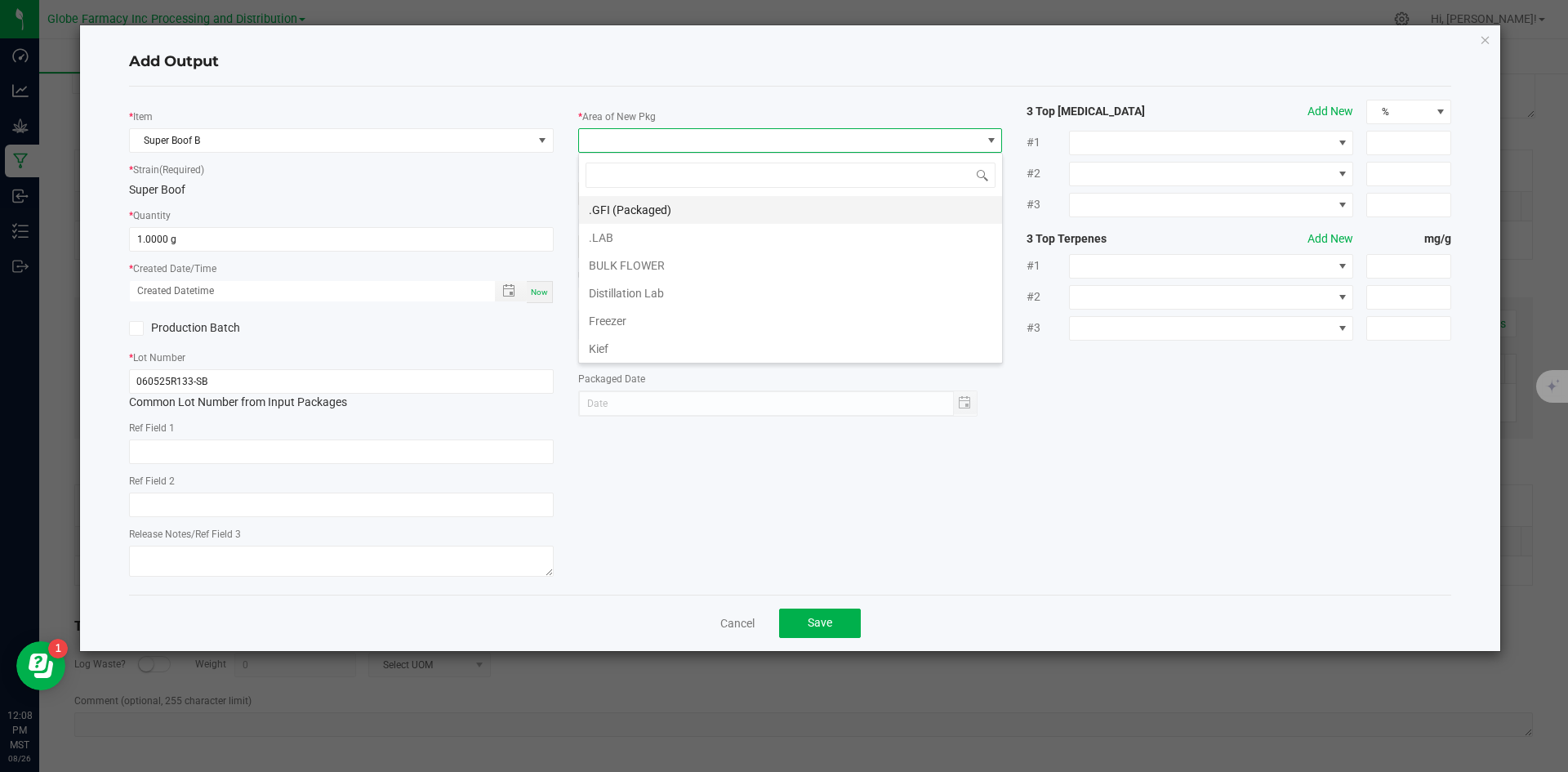
click at [629, 214] on li ".GFI (Packaged)" at bounding box center [791, 210] width 423 height 28
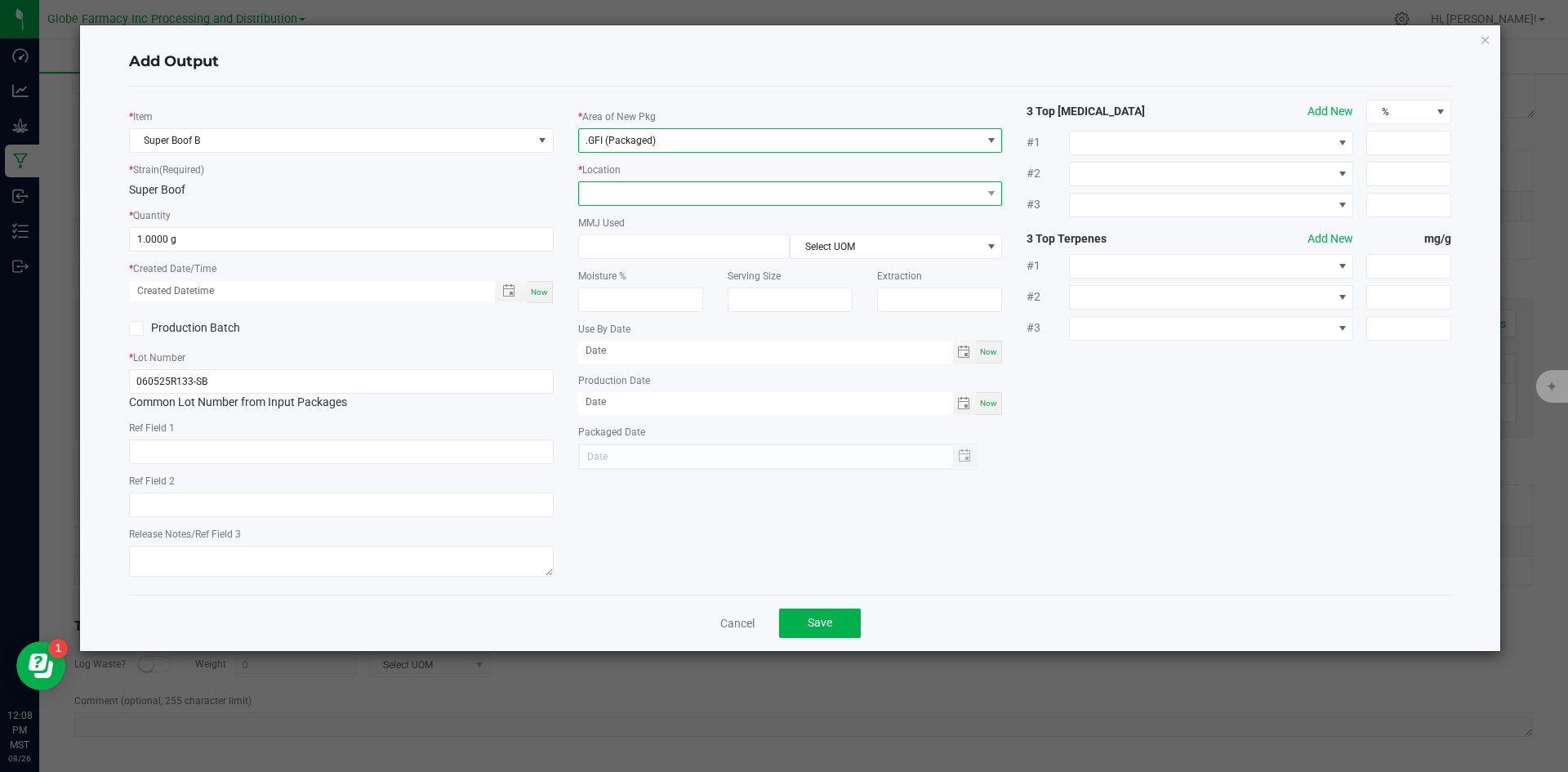
click at [626, 201] on span at bounding box center [781, 194] width 403 height 23
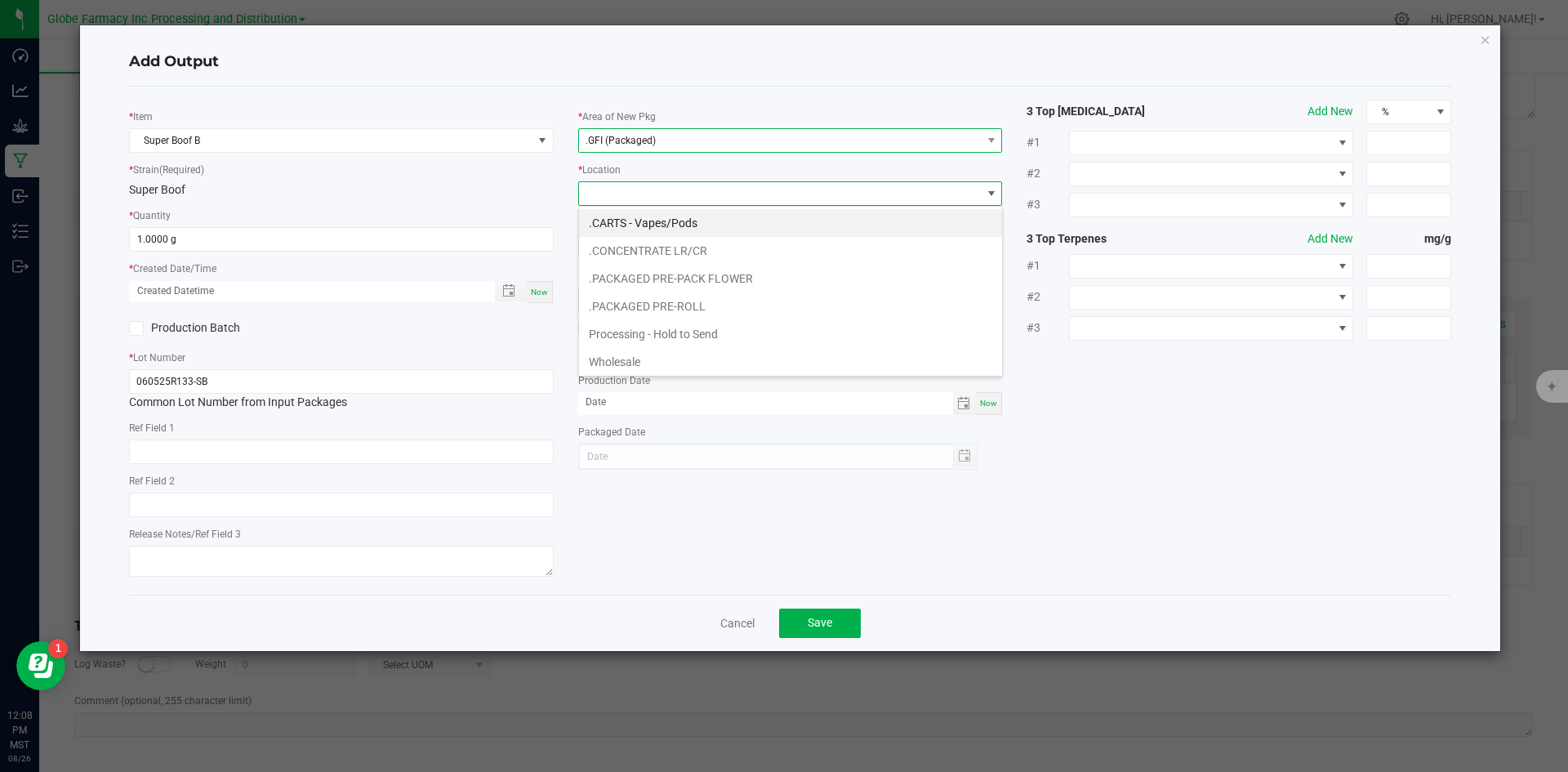
click at [643, 135] on span ".GFI (Packaged)" at bounding box center [621, 141] width 70 height 11
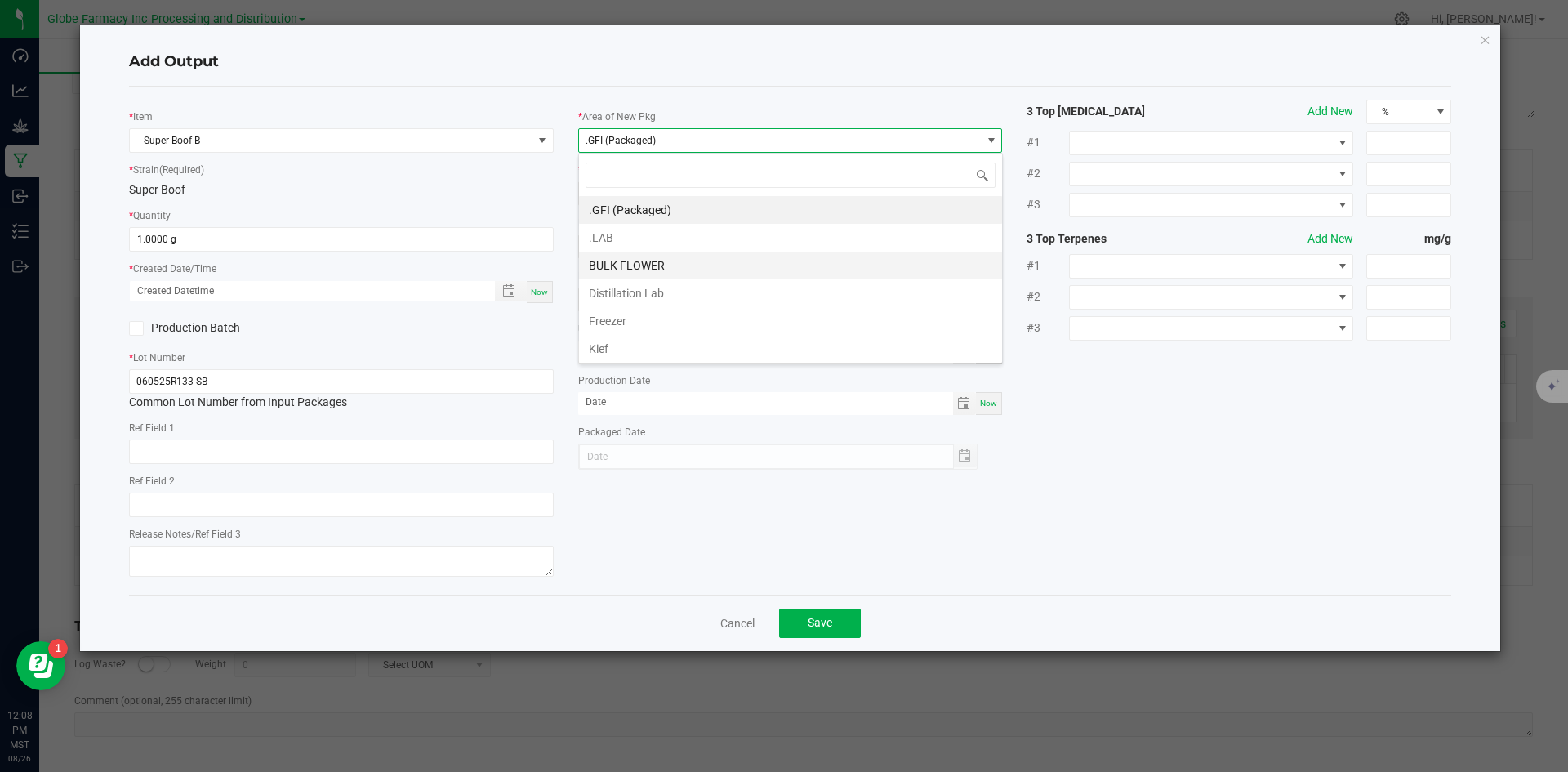
click at [638, 264] on li "BULK FLOWER" at bounding box center [791, 265] width 423 height 28
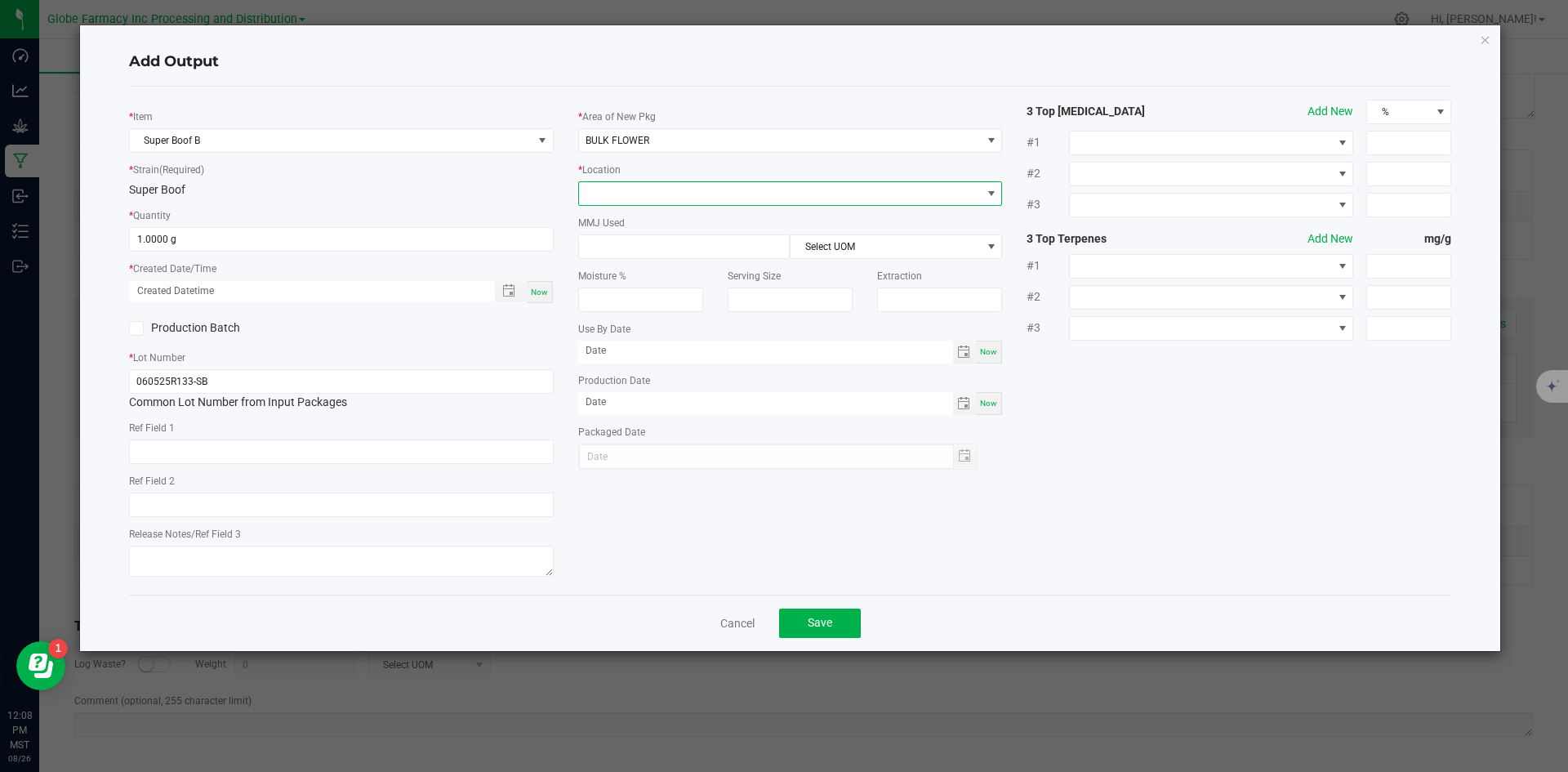
click at [633, 203] on span at bounding box center [781, 194] width 403 height 23
click at [650, 360] on li "Shake" at bounding box center [791, 362] width 423 height 28
click at [844, 619] on button "Save" at bounding box center [820, 624] width 82 height 29
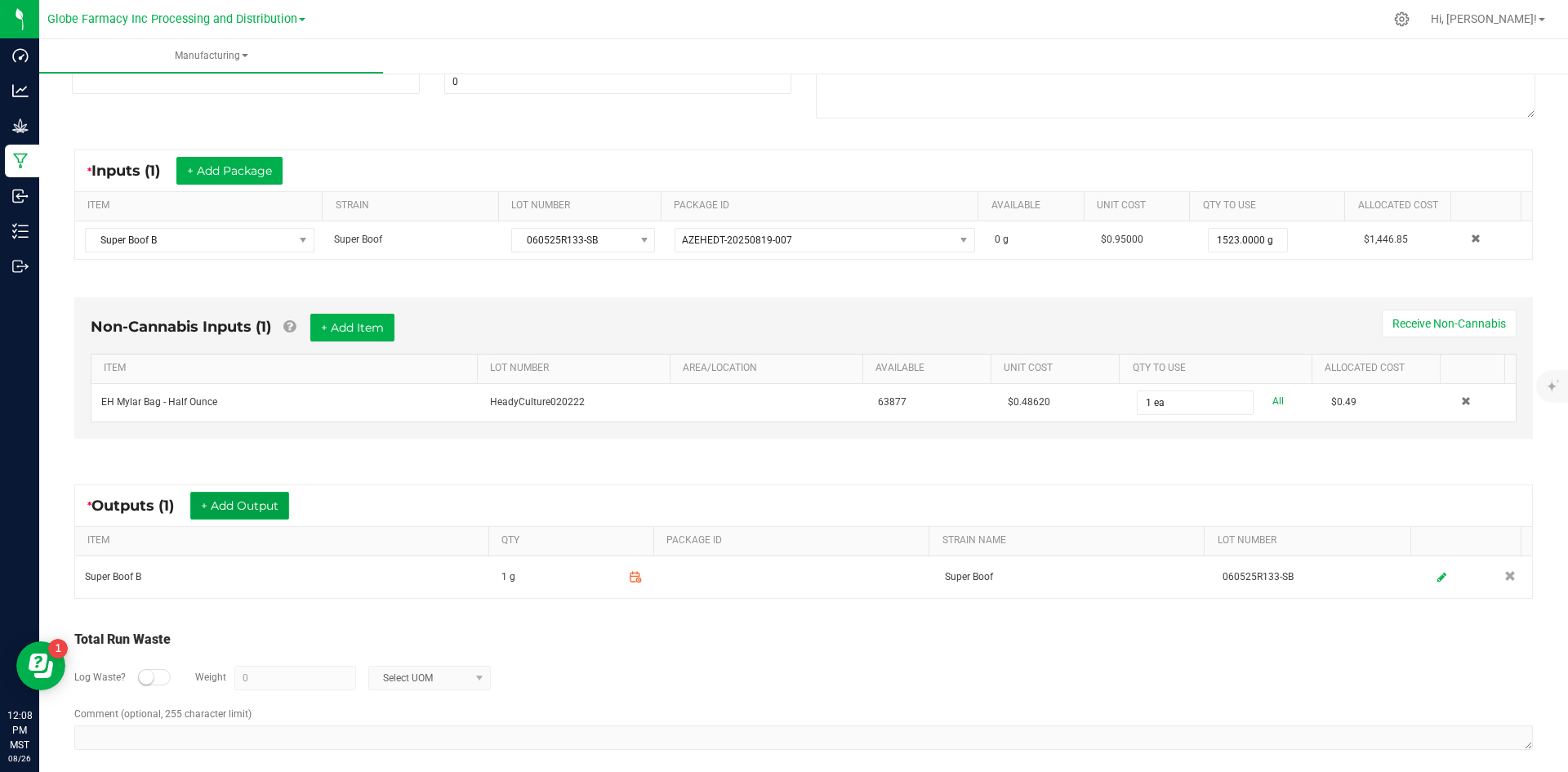
click at [245, 512] on button "+ Add Output" at bounding box center [240, 506] width 99 height 28
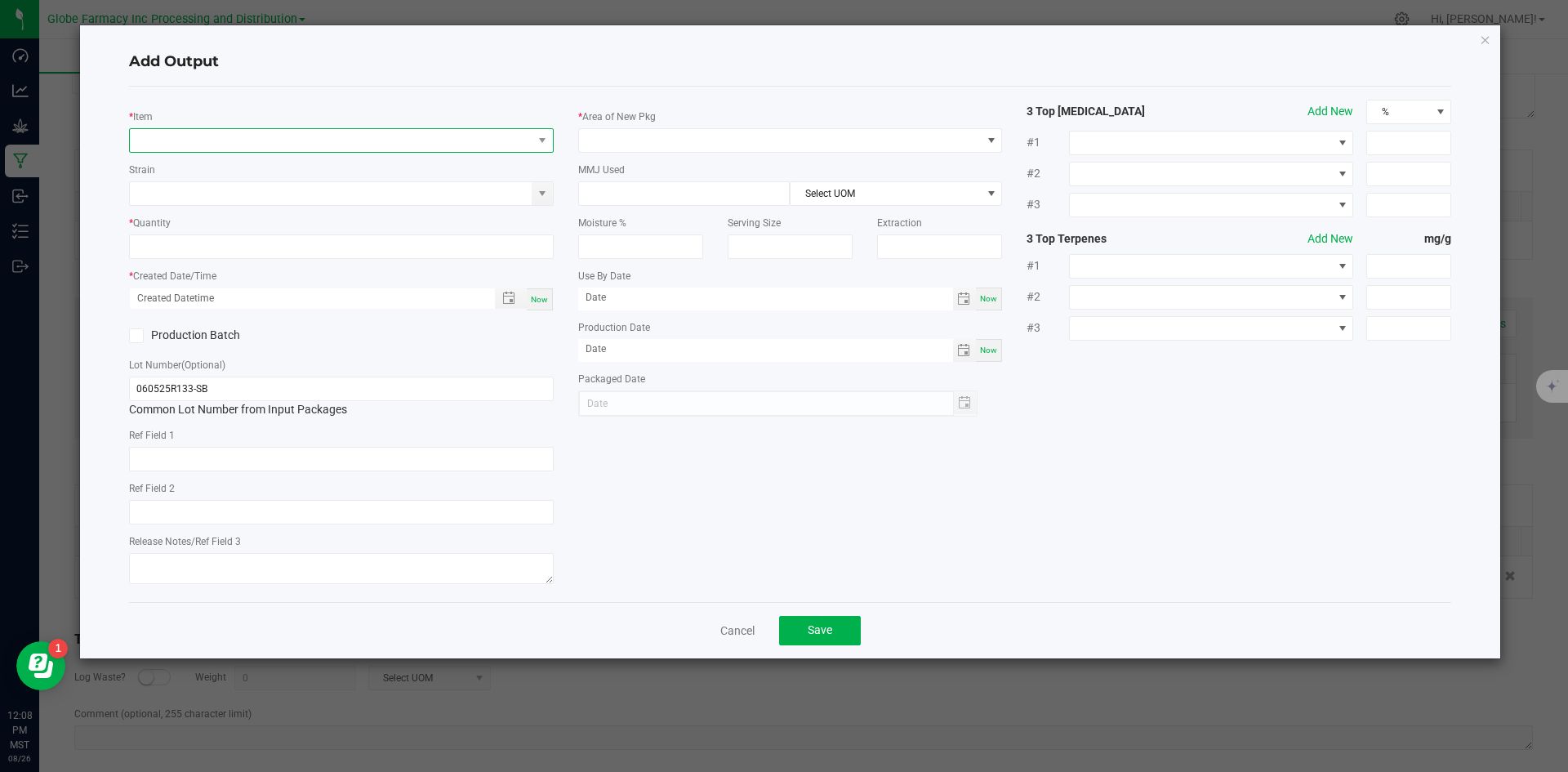
click at [262, 130] on span "NO DATA FOUND" at bounding box center [331, 141] width 403 height 23
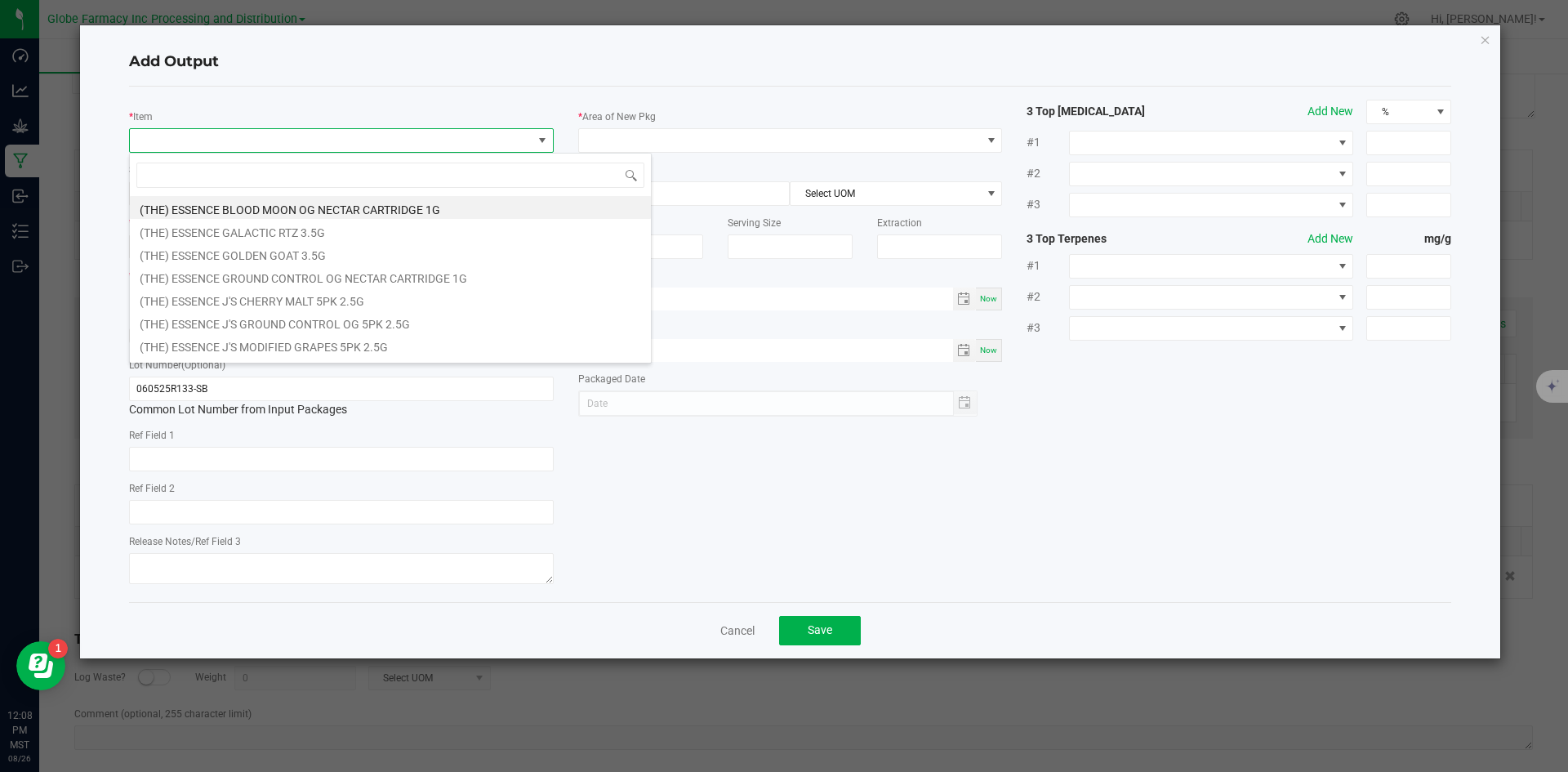
type input "S"
type input "H"
type input "MINI SU"
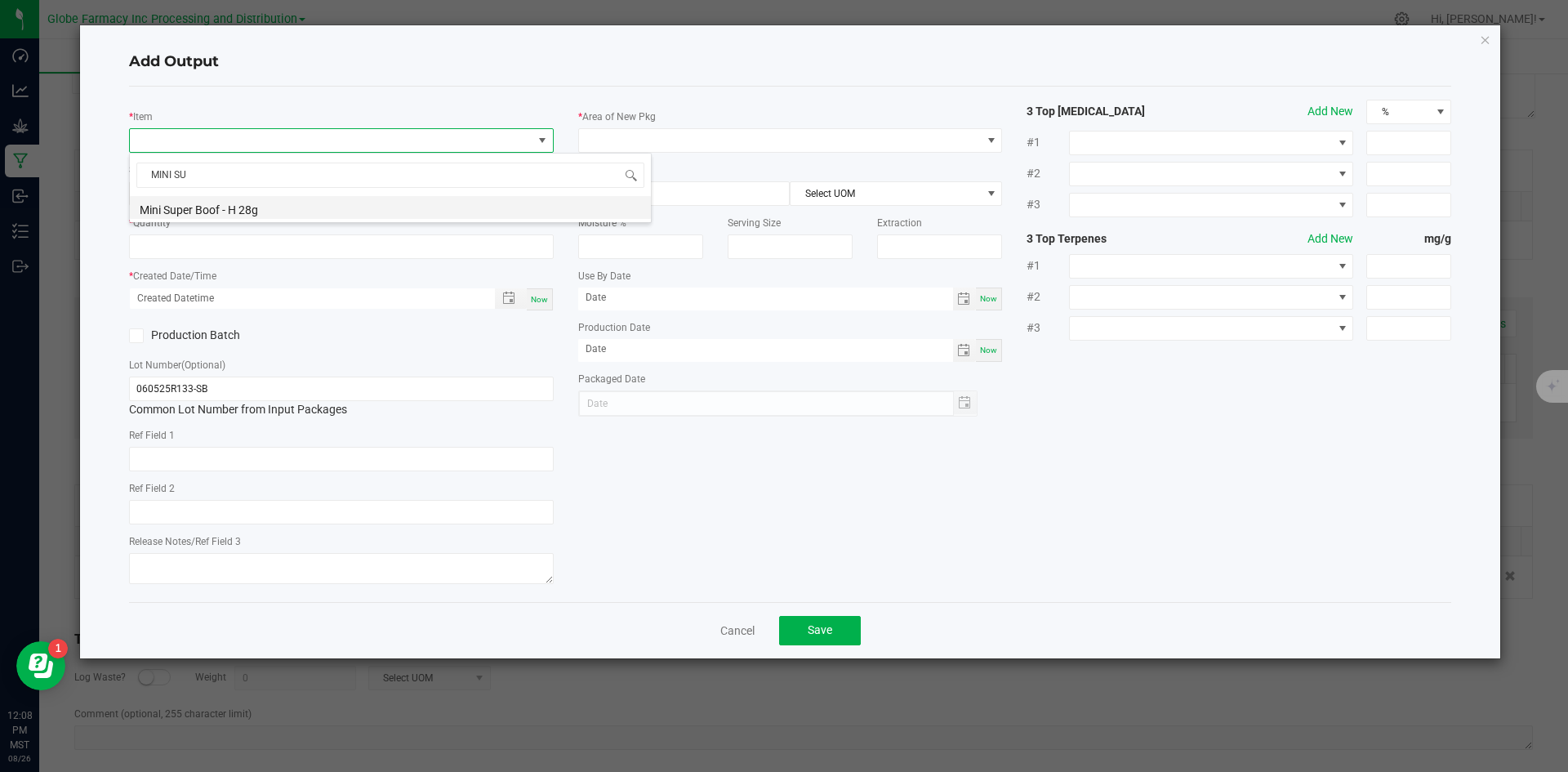
click at [268, 203] on li "Mini Super Boof - H 28g" at bounding box center [390, 208] width 521 height 23
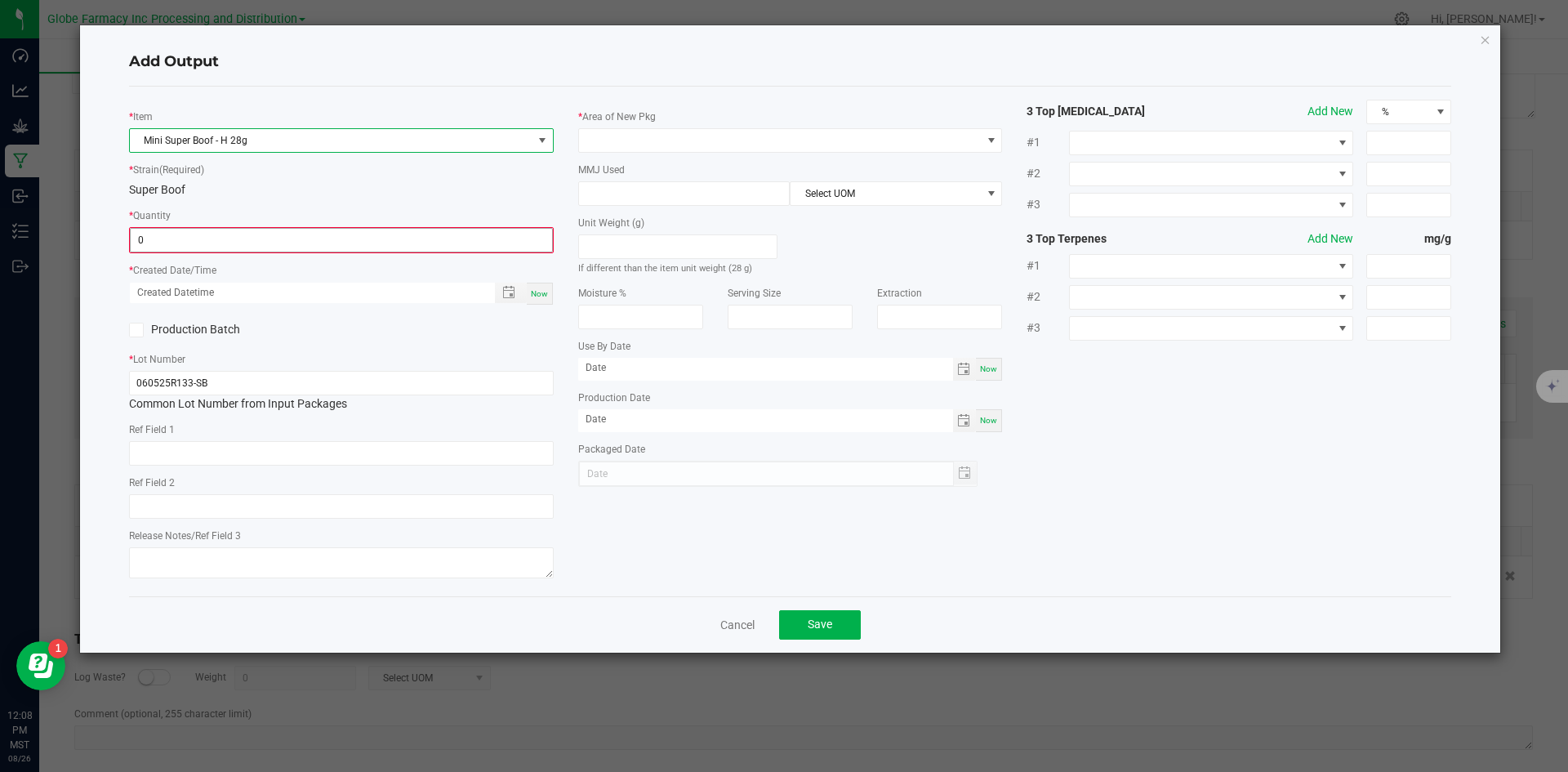
click at [249, 247] on input "0" at bounding box center [341, 240] width 421 height 23
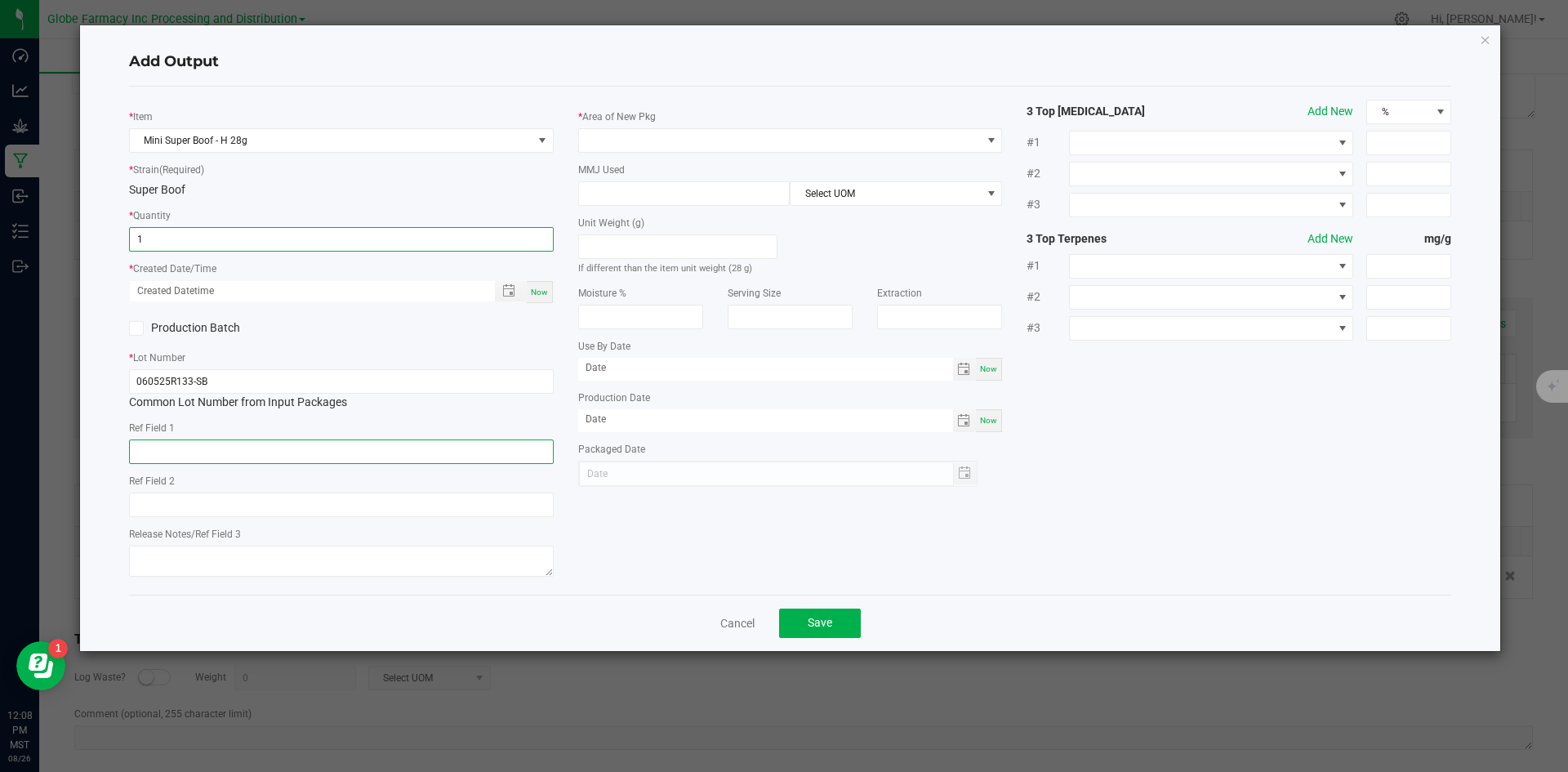
type input "1 ea"
click at [214, 460] on input "text" at bounding box center [341, 452] width 425 height 25
type input "FLOWER"
type input "SUPER BOOF"
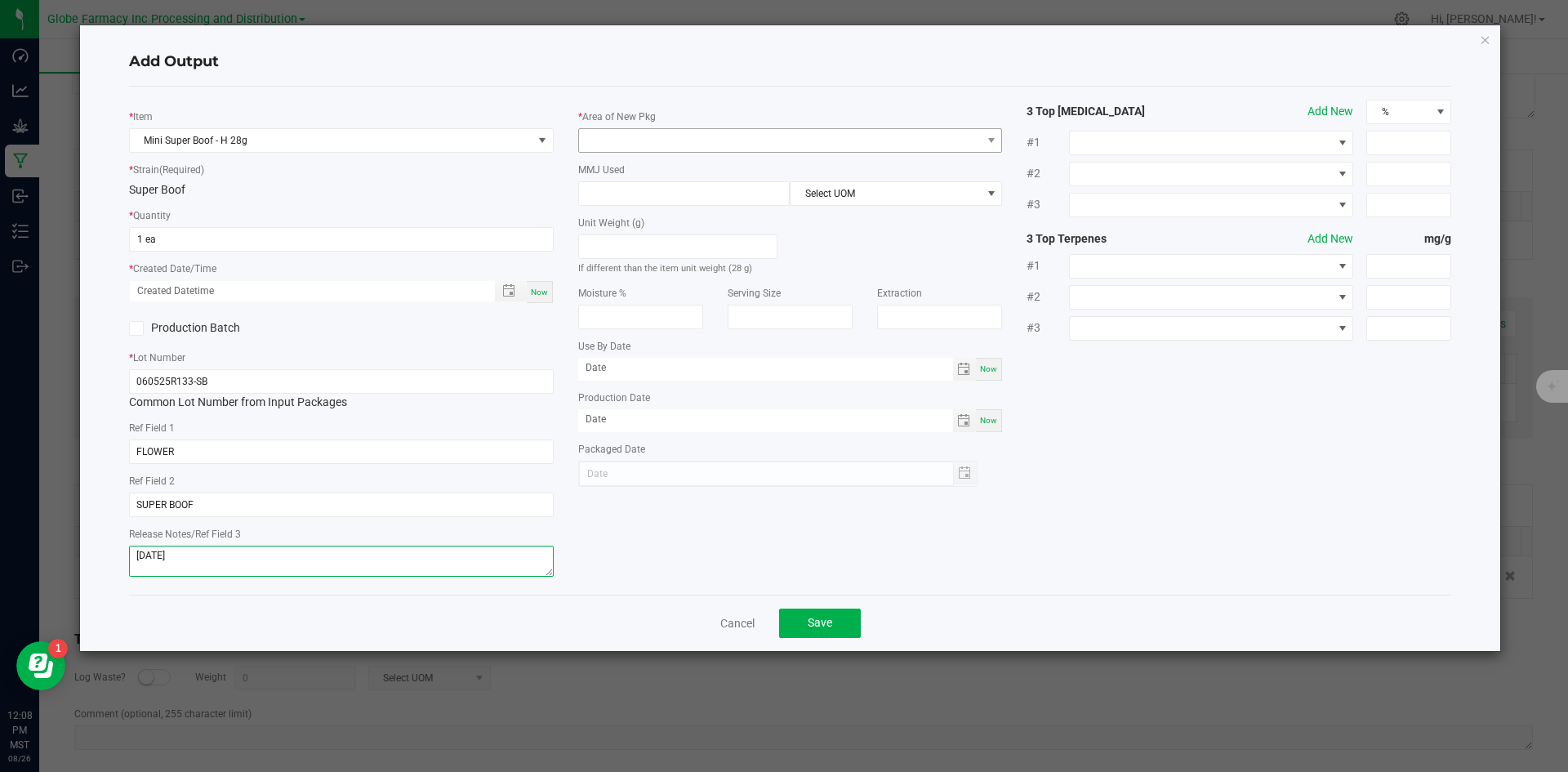
type textarea "06/05/2025"
click at [624, 143] on span at bounding box center [781, 141] width 403 height 23
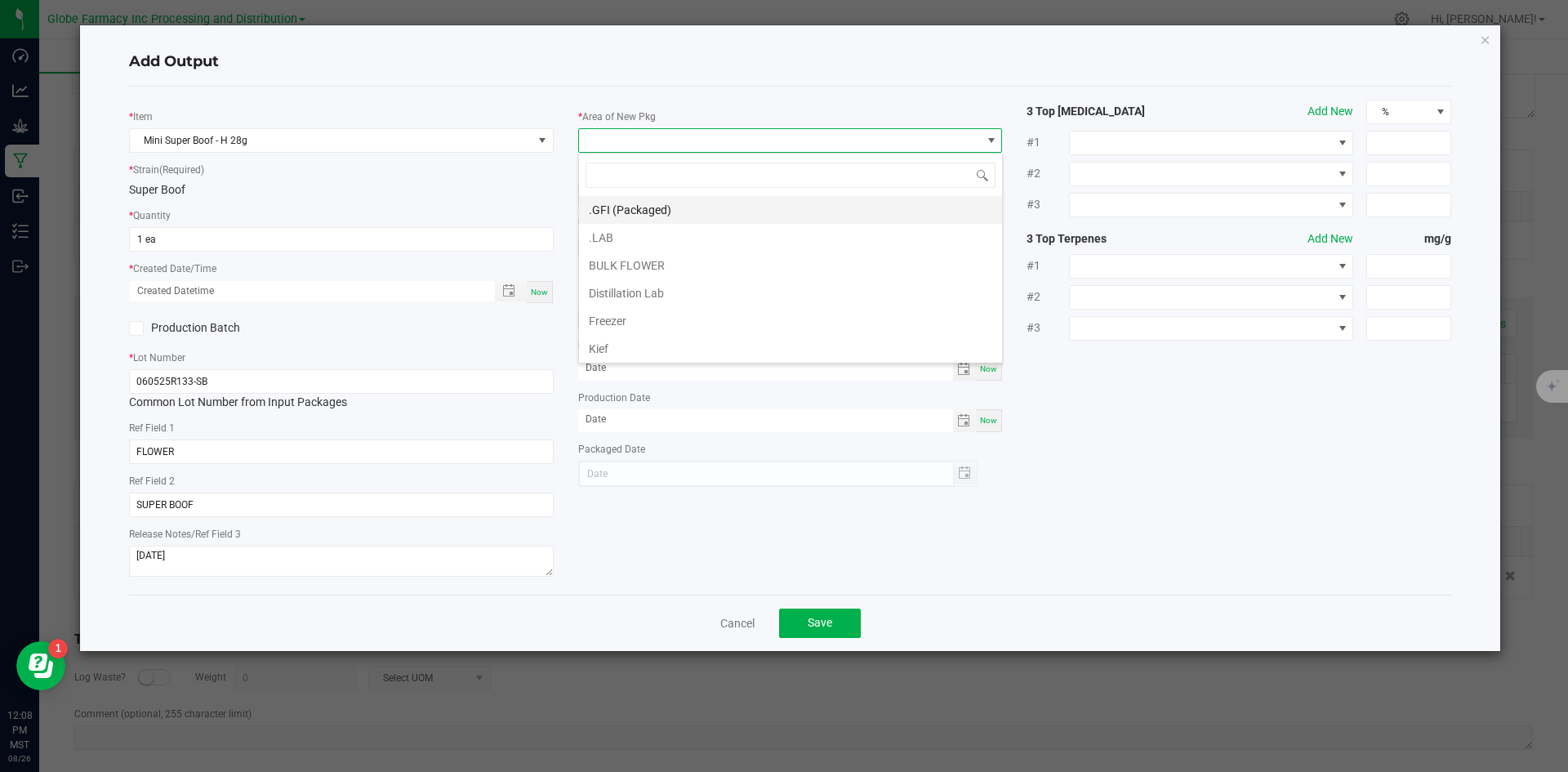
click at [633, 206] on li ".GFI (Packaged)" at bounding box center [791, 210] width 423 height 28
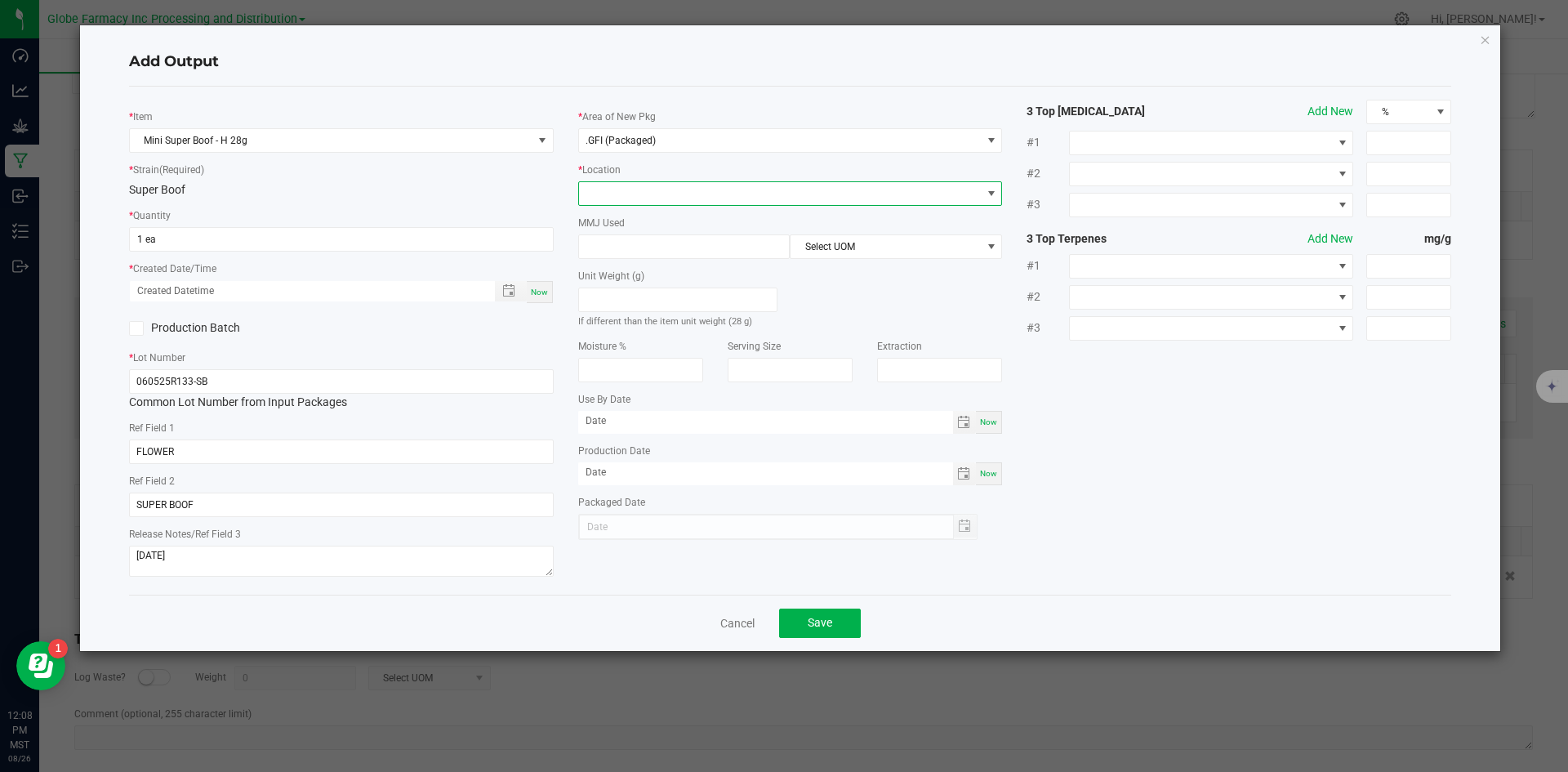
click at [633, 201] on span at bounding box center [781, 194] width 403 height 23
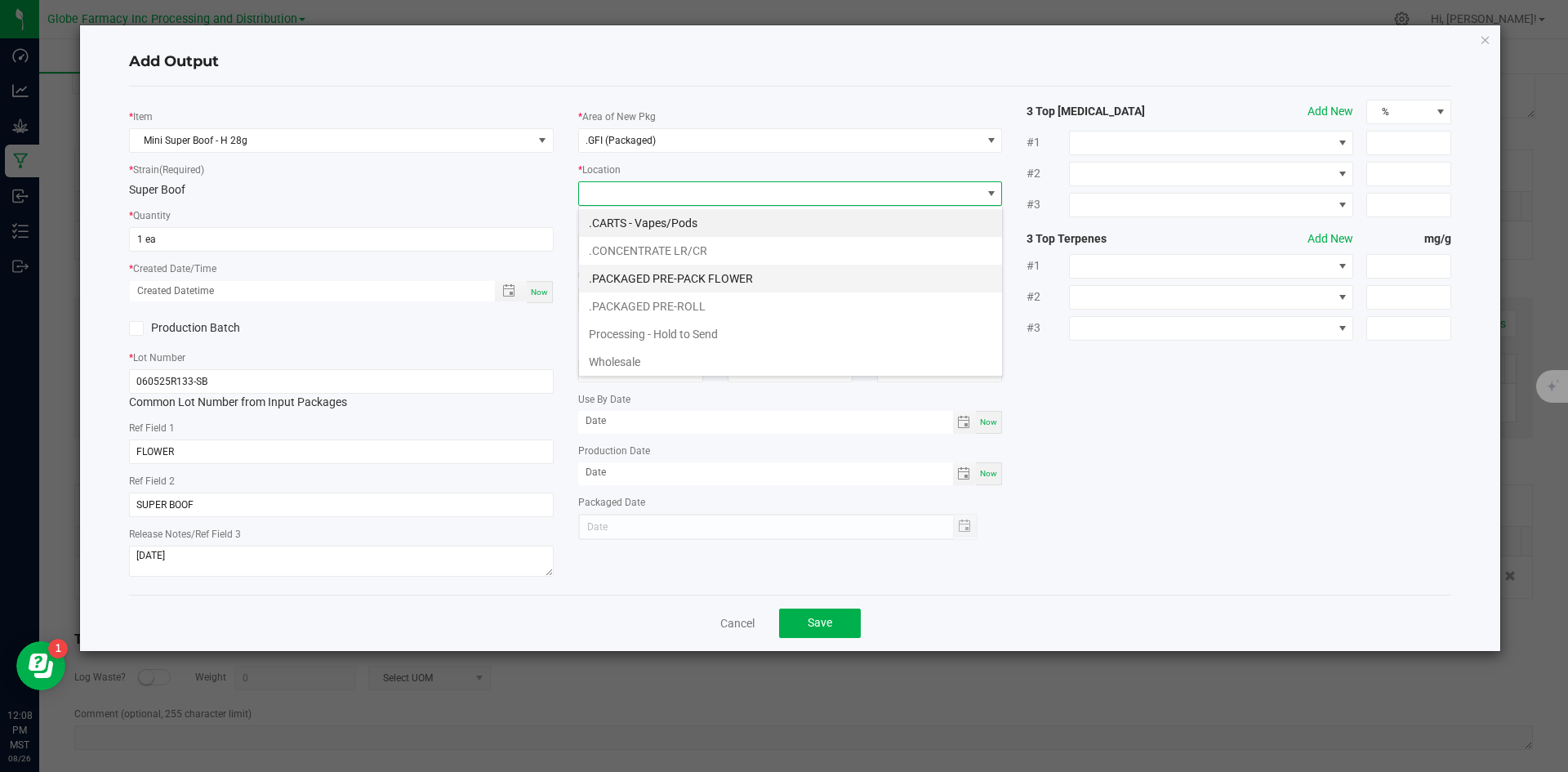
click at [676, 271] on li ".PACKAGED PRE-PACK FLOWER" at bounding box center [791, 278] width 423 height 28
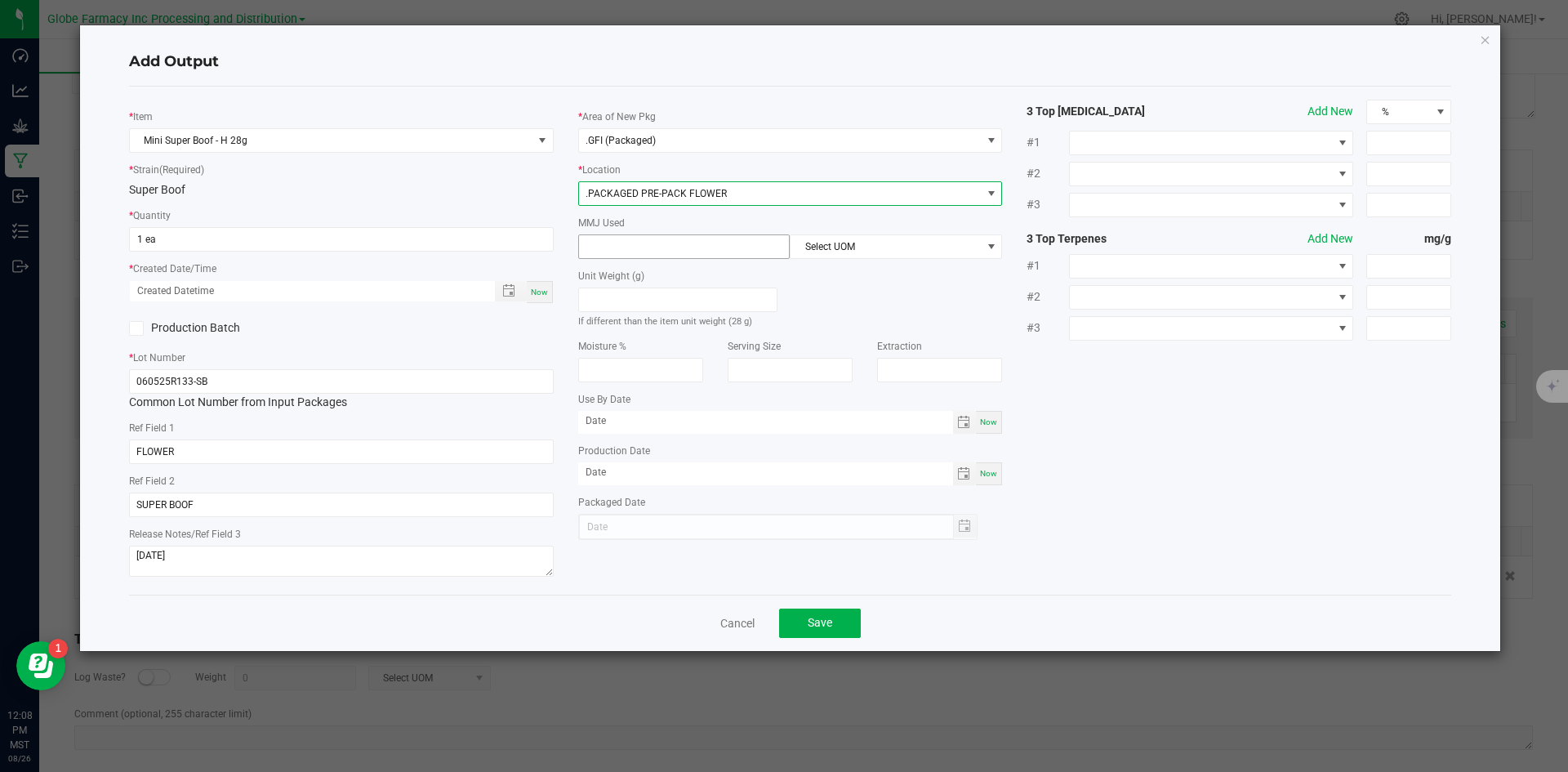
click at [665, 250] on input at bounding box center [685, 246] width 211 height 23
type input "28"
click at [825, 250] on span "Select UOM" at bounding box center [885, 246] width 191 height 23
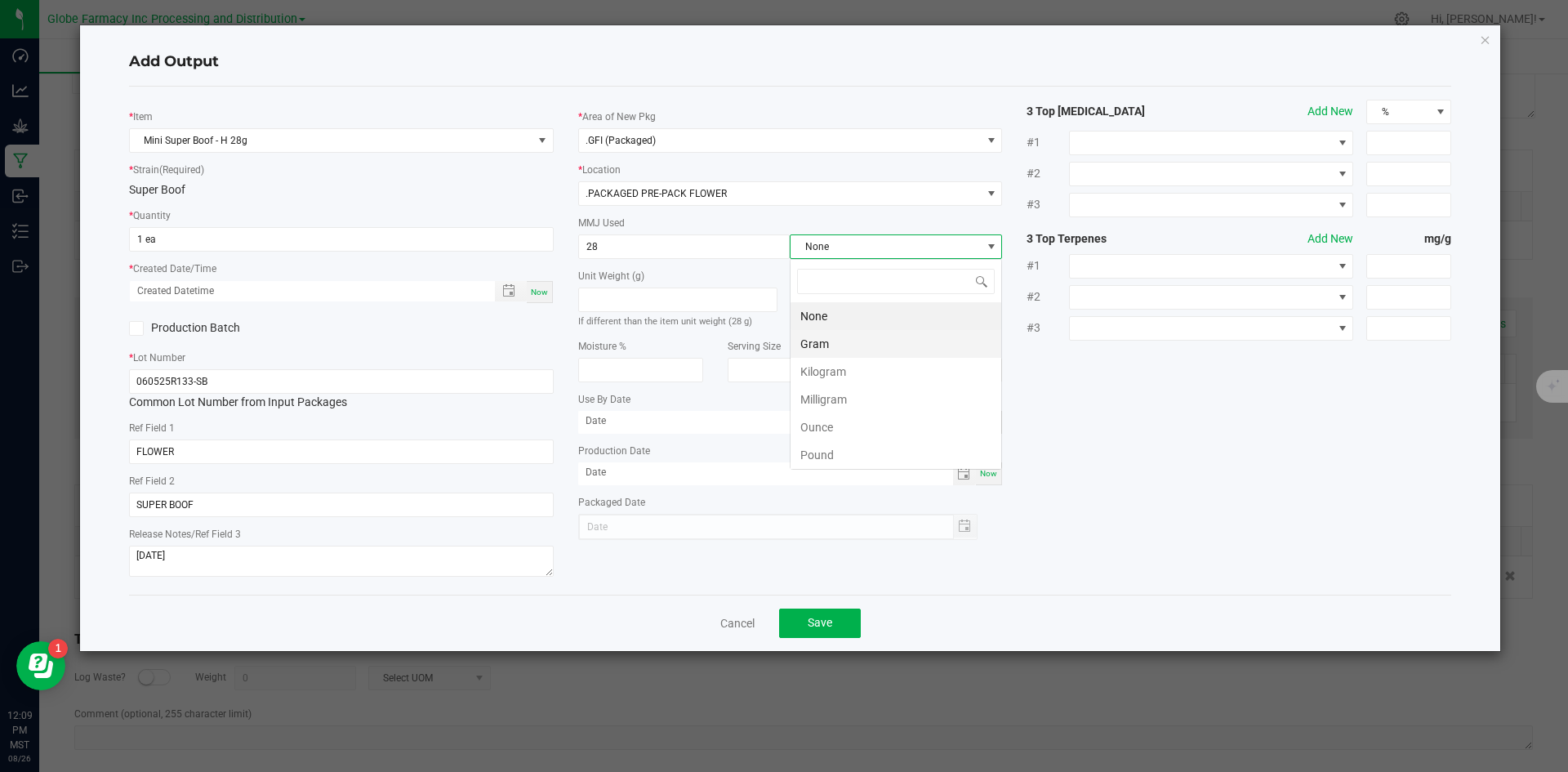
scroll to position [25, 213]
click at [853, 341] on li "Gram" at bounding box center [896, 344] width 211 height 28
click at [816, 609] on button "Save" at bounding box center [820, 624] width 82 height 29
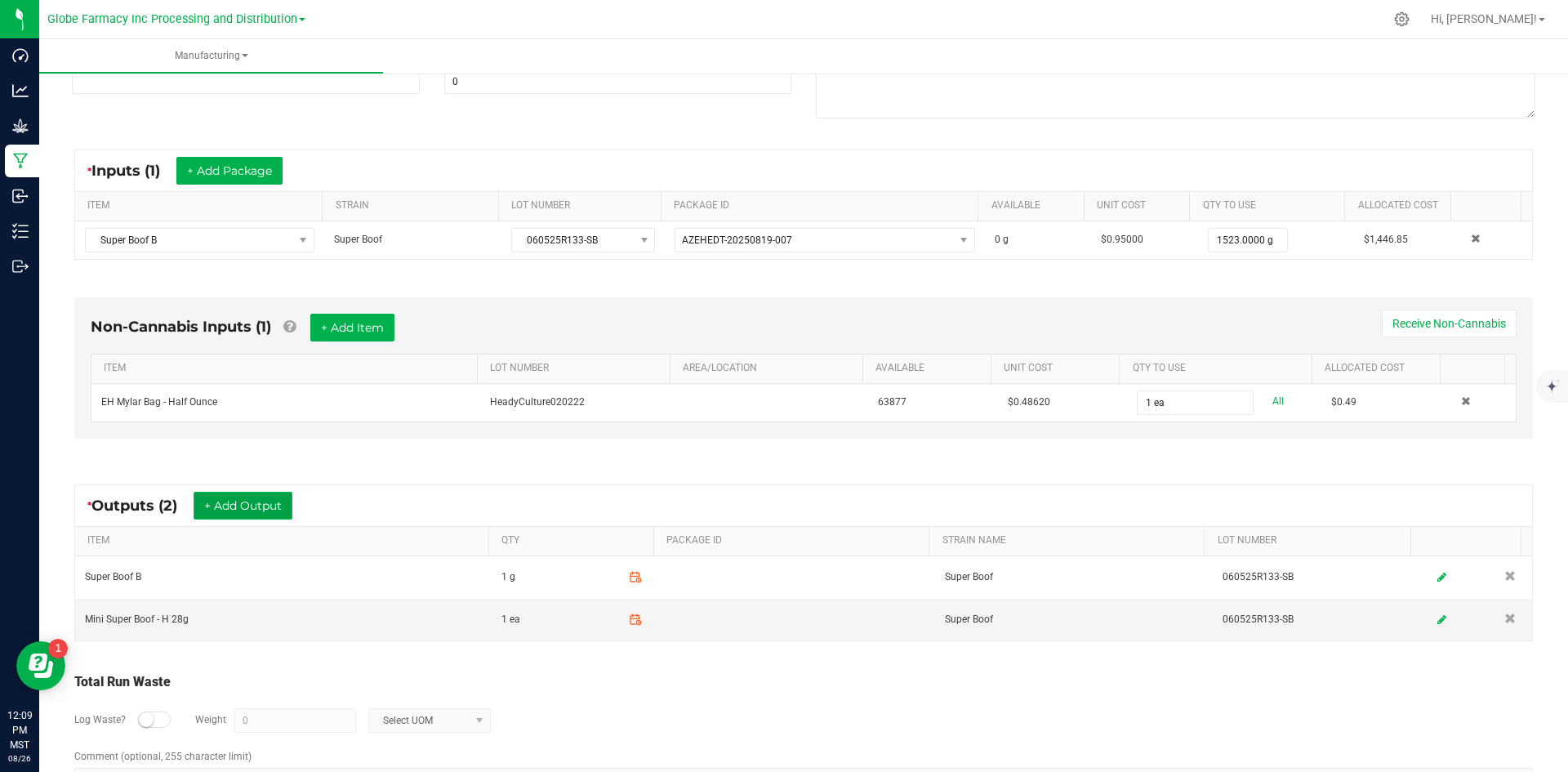
click at [232, 496] on button "+ Add Output" at bounding box center [243, 506] width 99 height 28
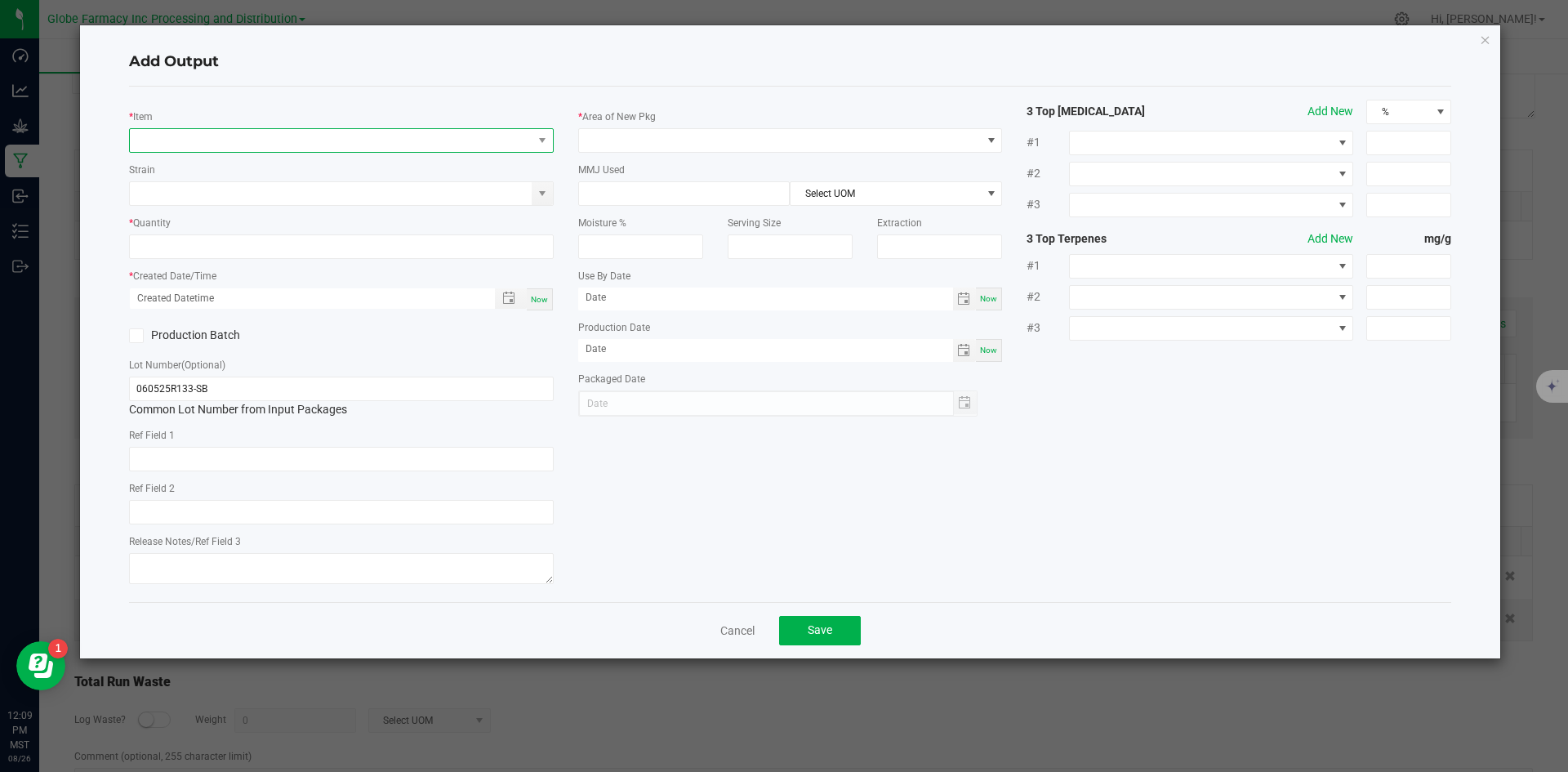
click at [228, 145] on span "NO DATA FOUND" at bounding box center [331, 141] width 403 height 23
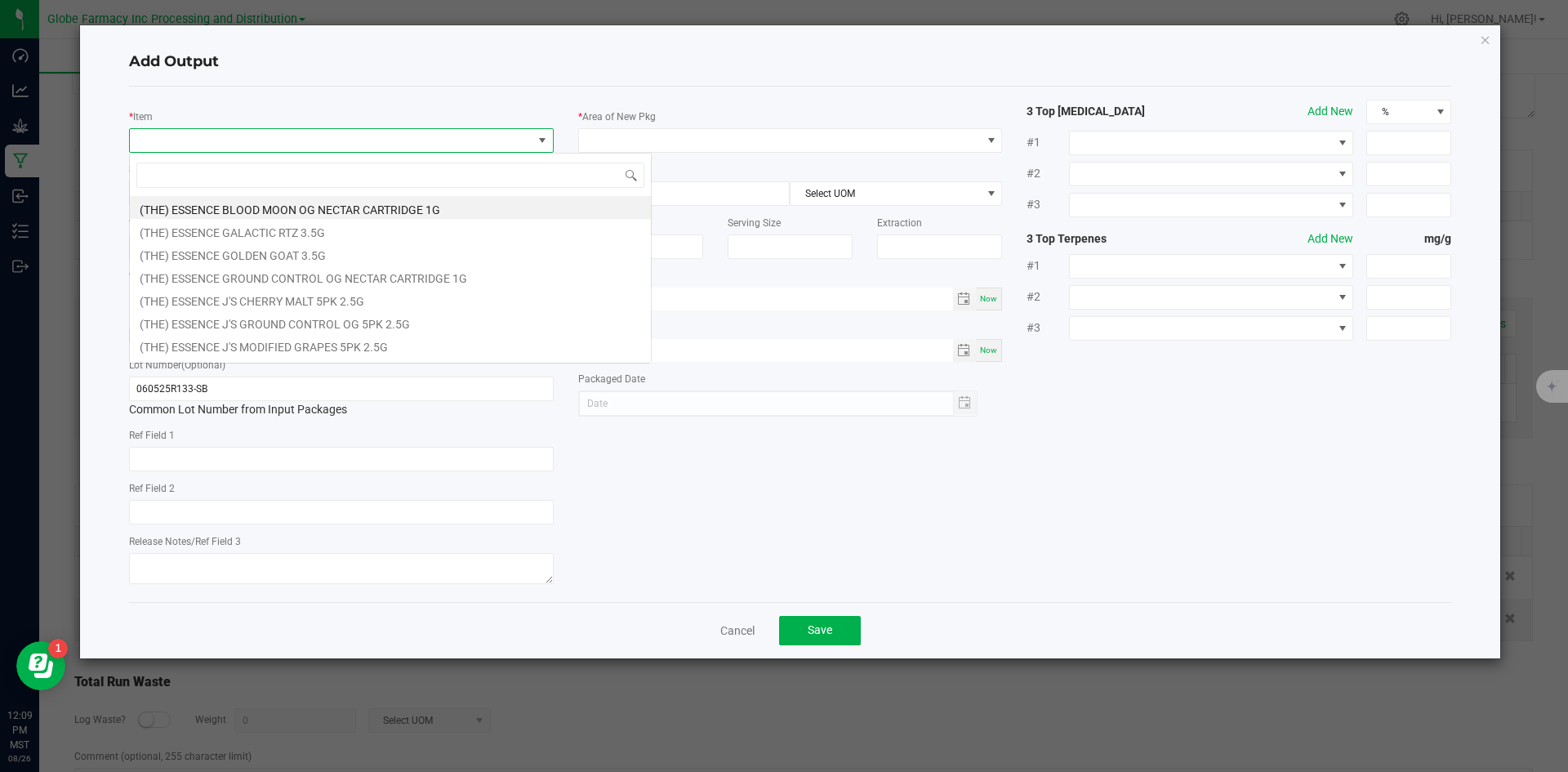
scroll to position [25, 425]
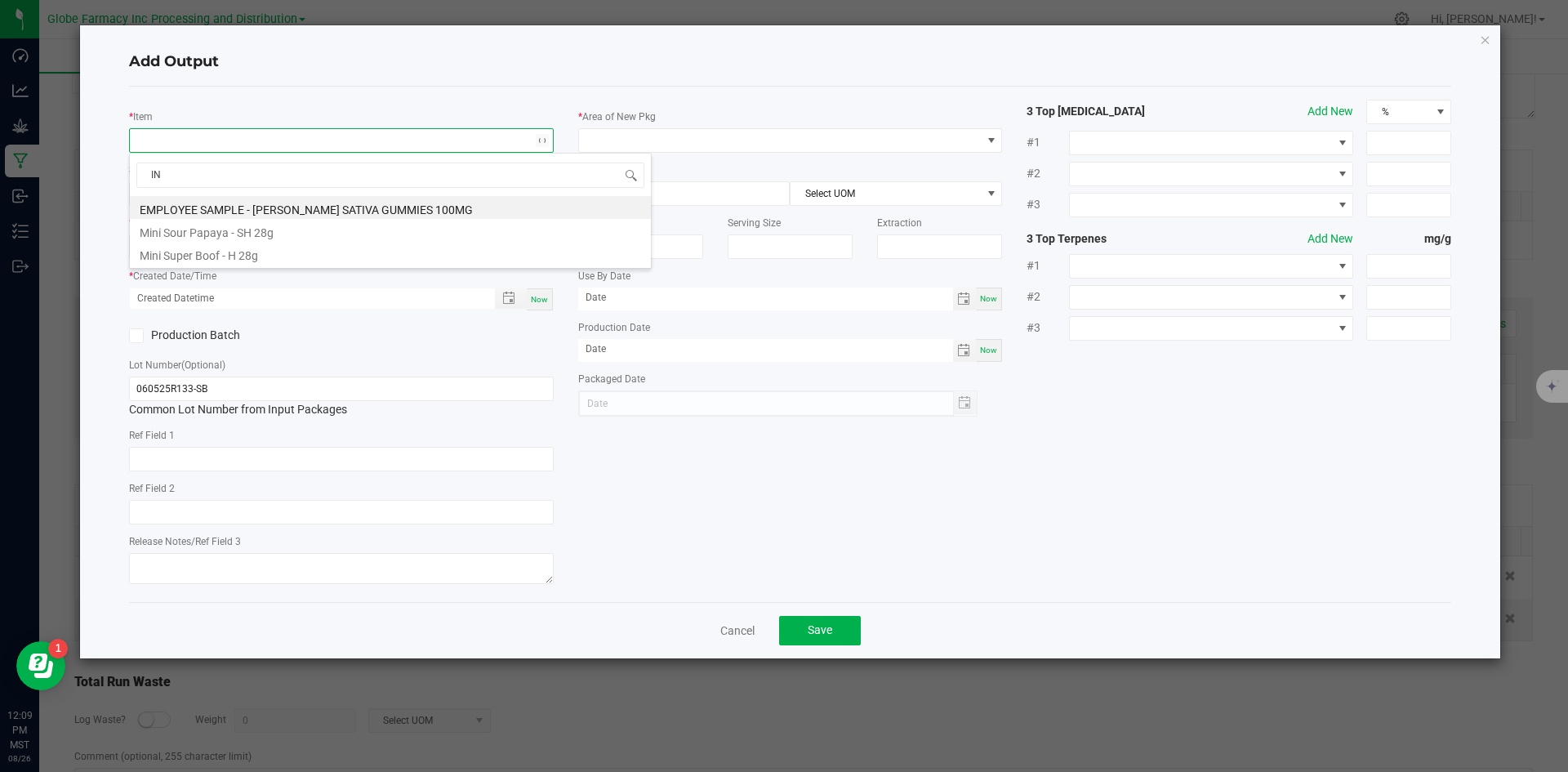
type input "I"
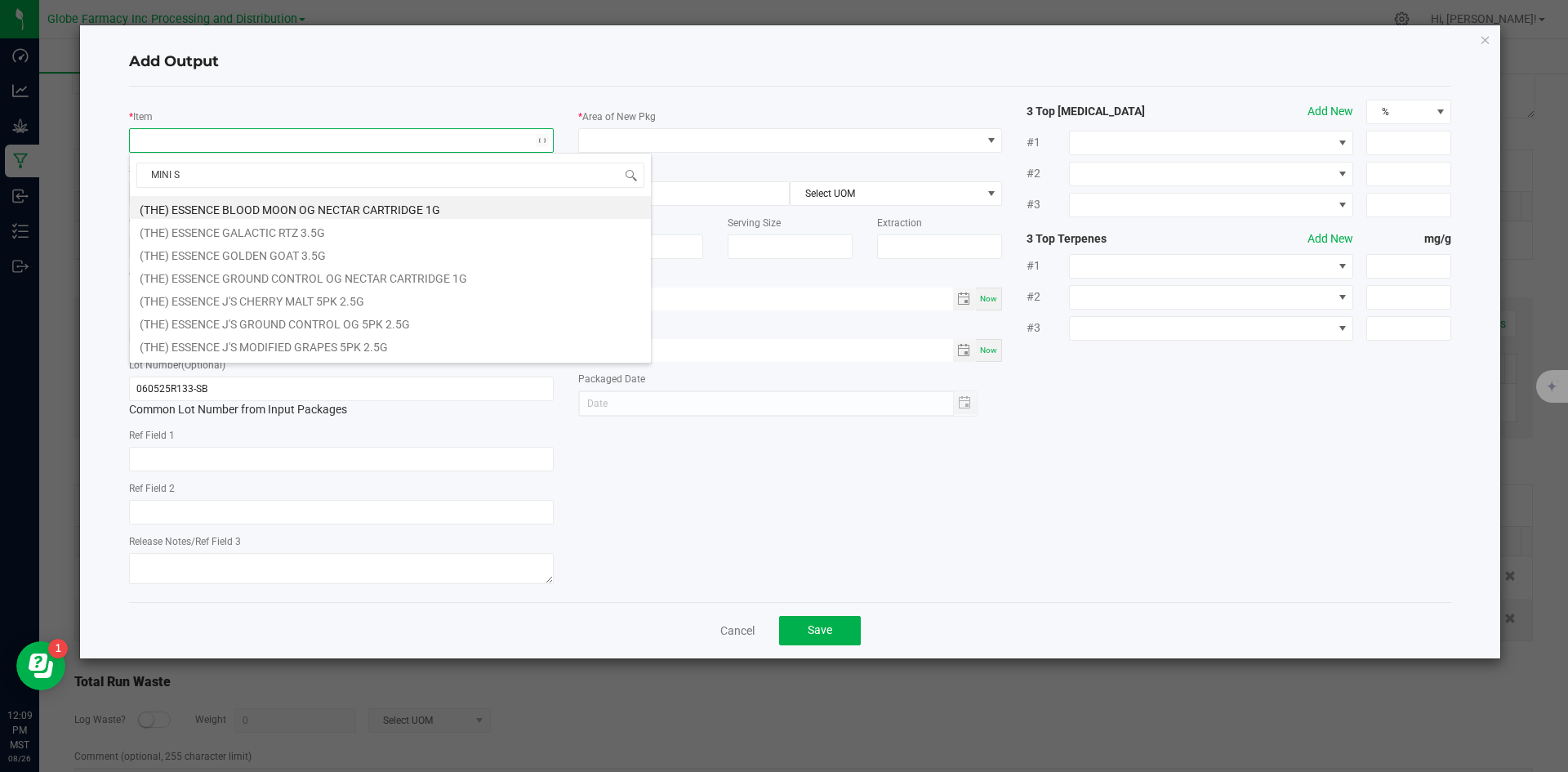
type input "MINI SU"
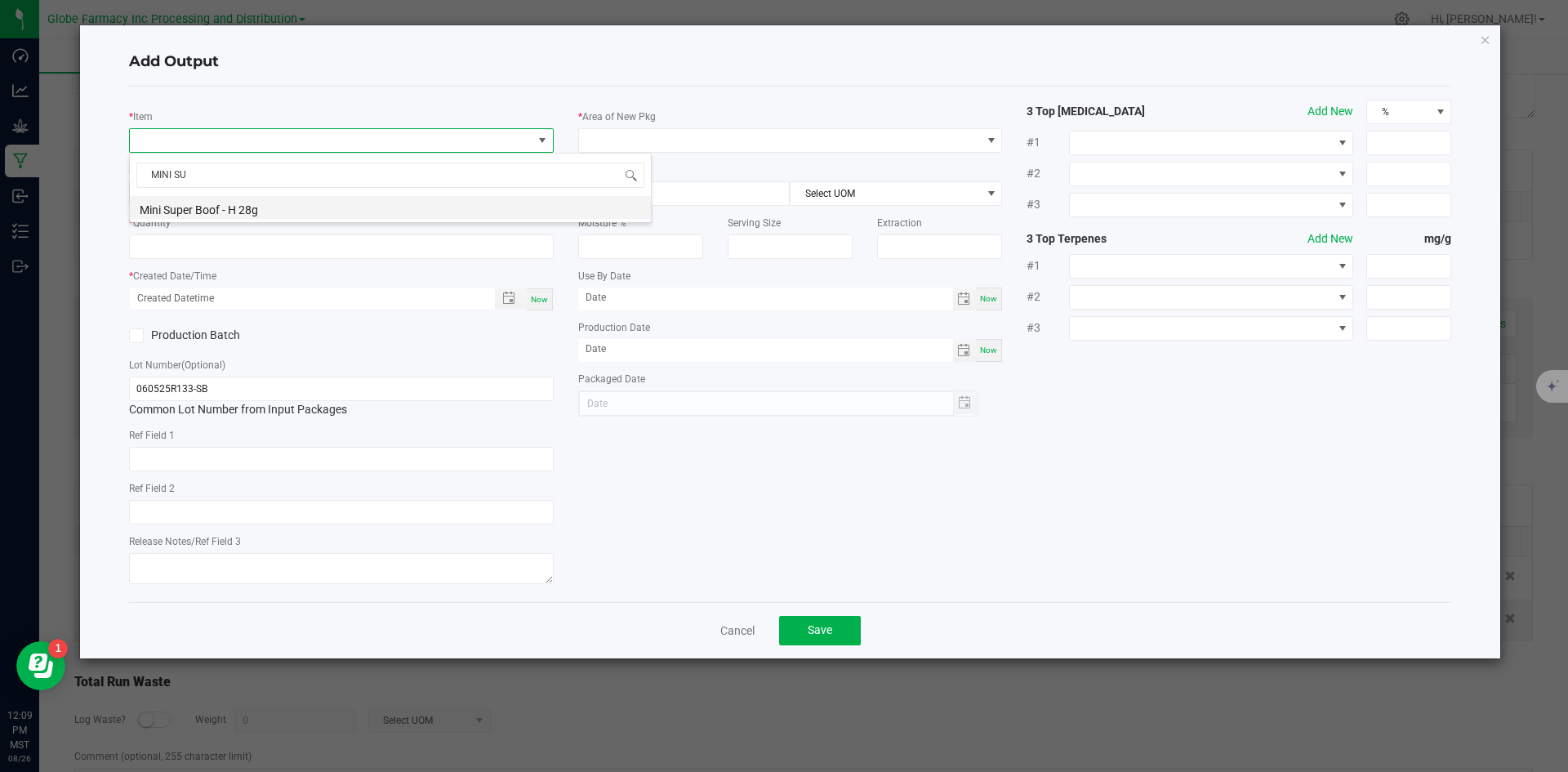
click at [199, 199] on li "Mini Super Boof - H 28g" at bounding box center [390, 208] width 521 height 23
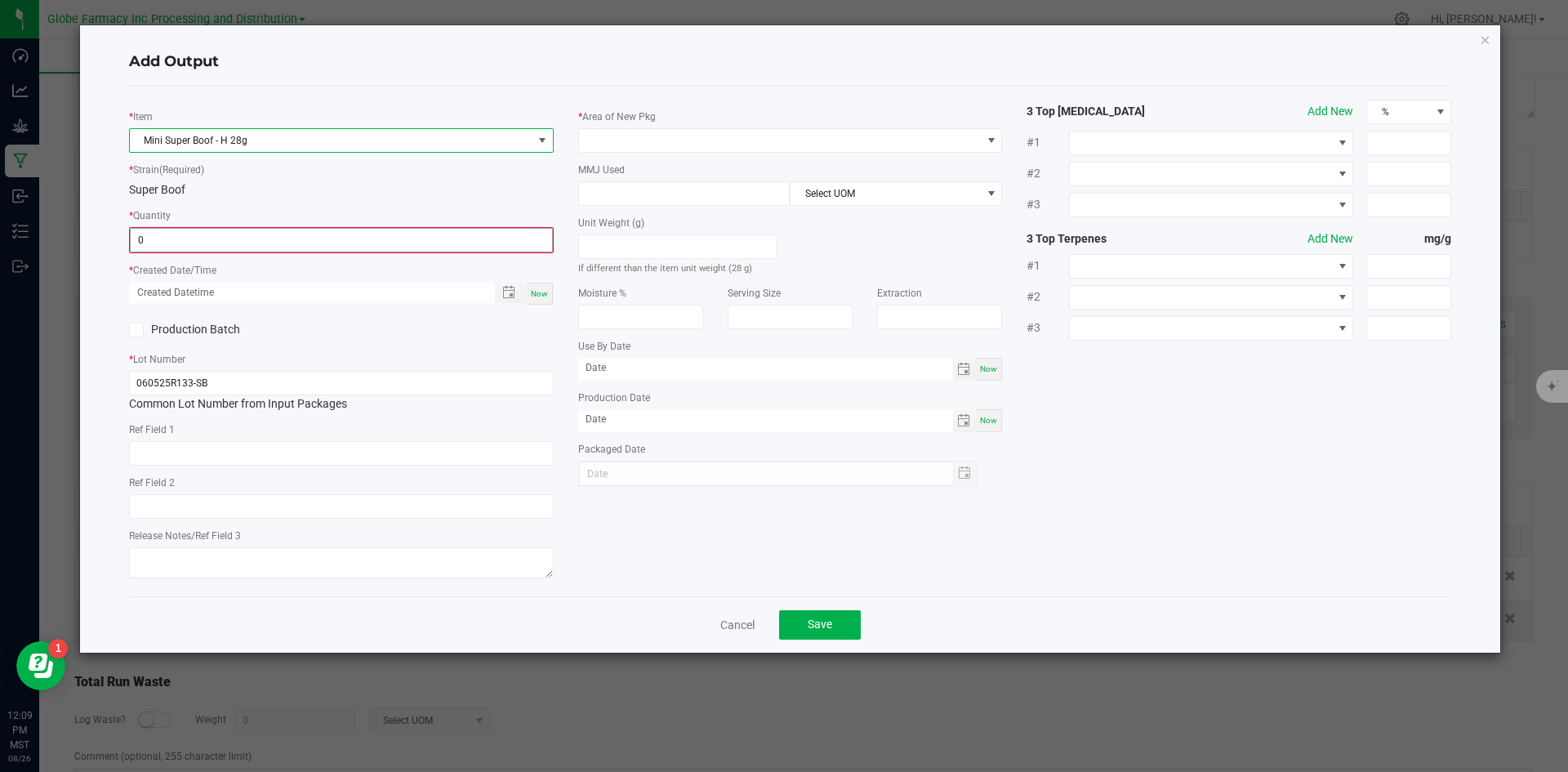
click at [155, 240] on input "0" at bounding box center [341, 240] width 421 height 23
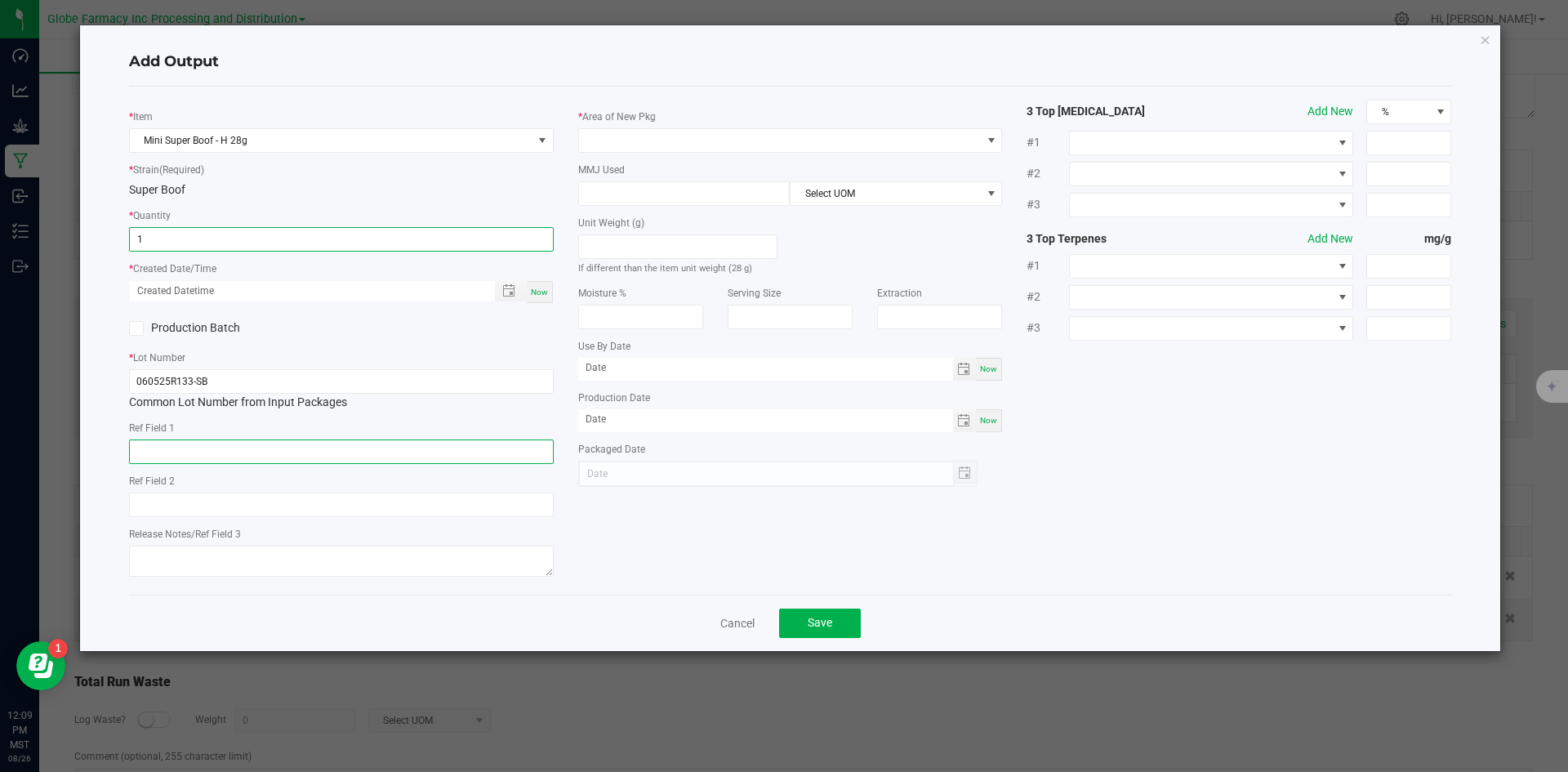
type input "1 ea"
click at [219, 463] on input "text" at bounding box center [341, 452] width 425 height 25
type input "FLOWER"
type input "SUPER BOOF"
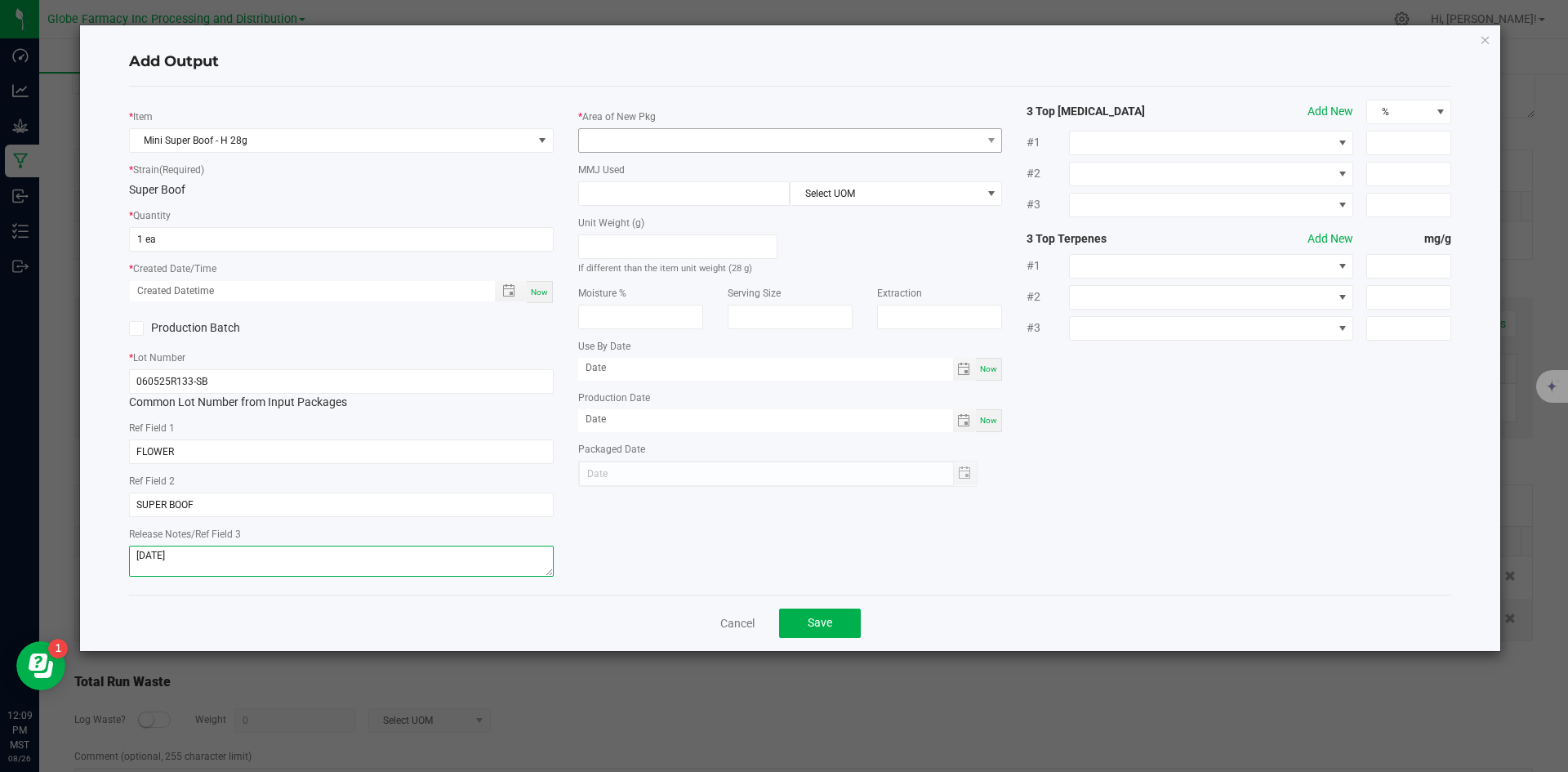
type textarea "06/05/2025"
click at [715, 151] on span at bounding box center [781, 141] width 403 height 23
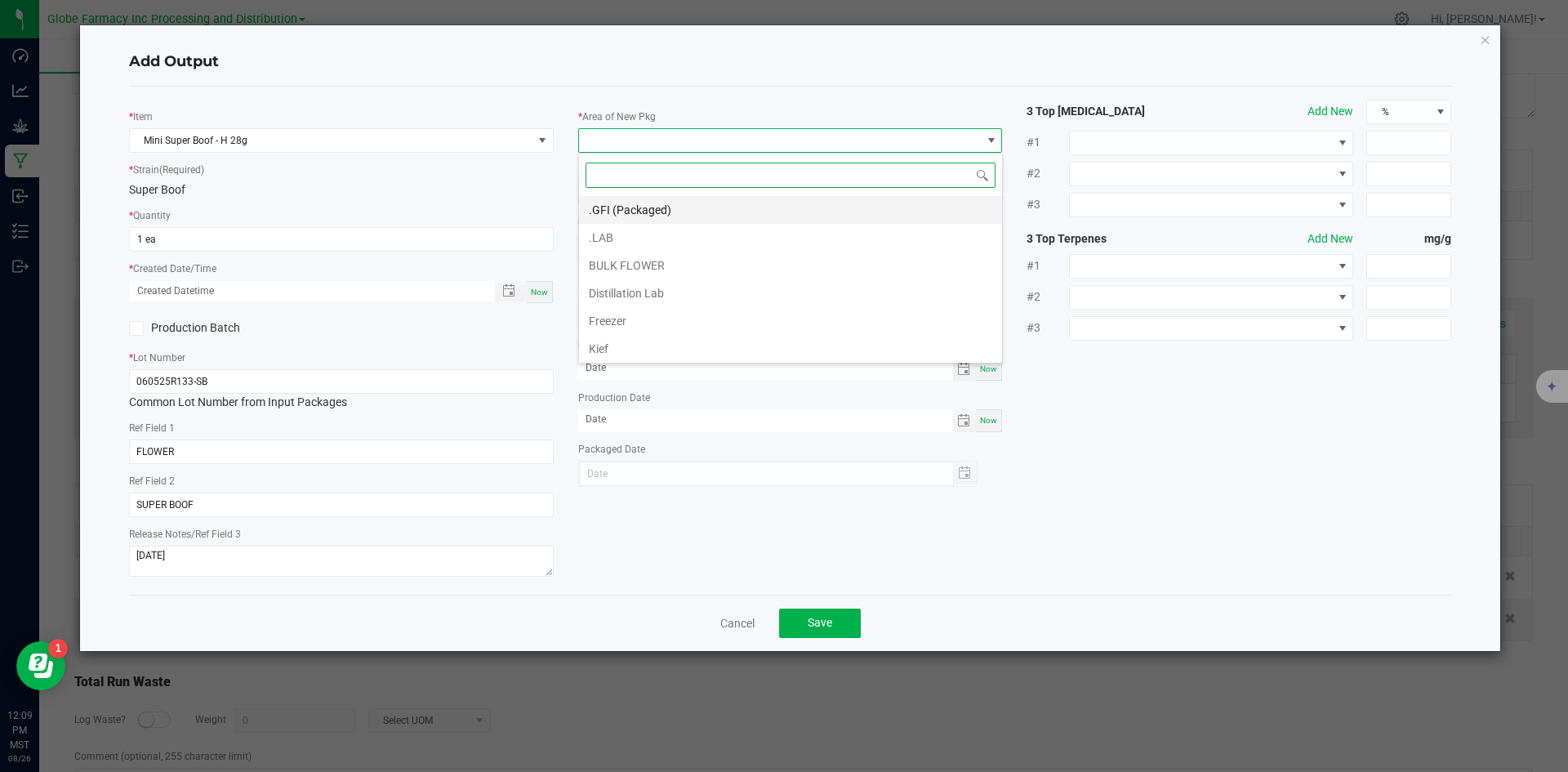
click at [712, 206] on li ".GFI (Packaged)" at bounding box center [791, 210] width 423 height 28
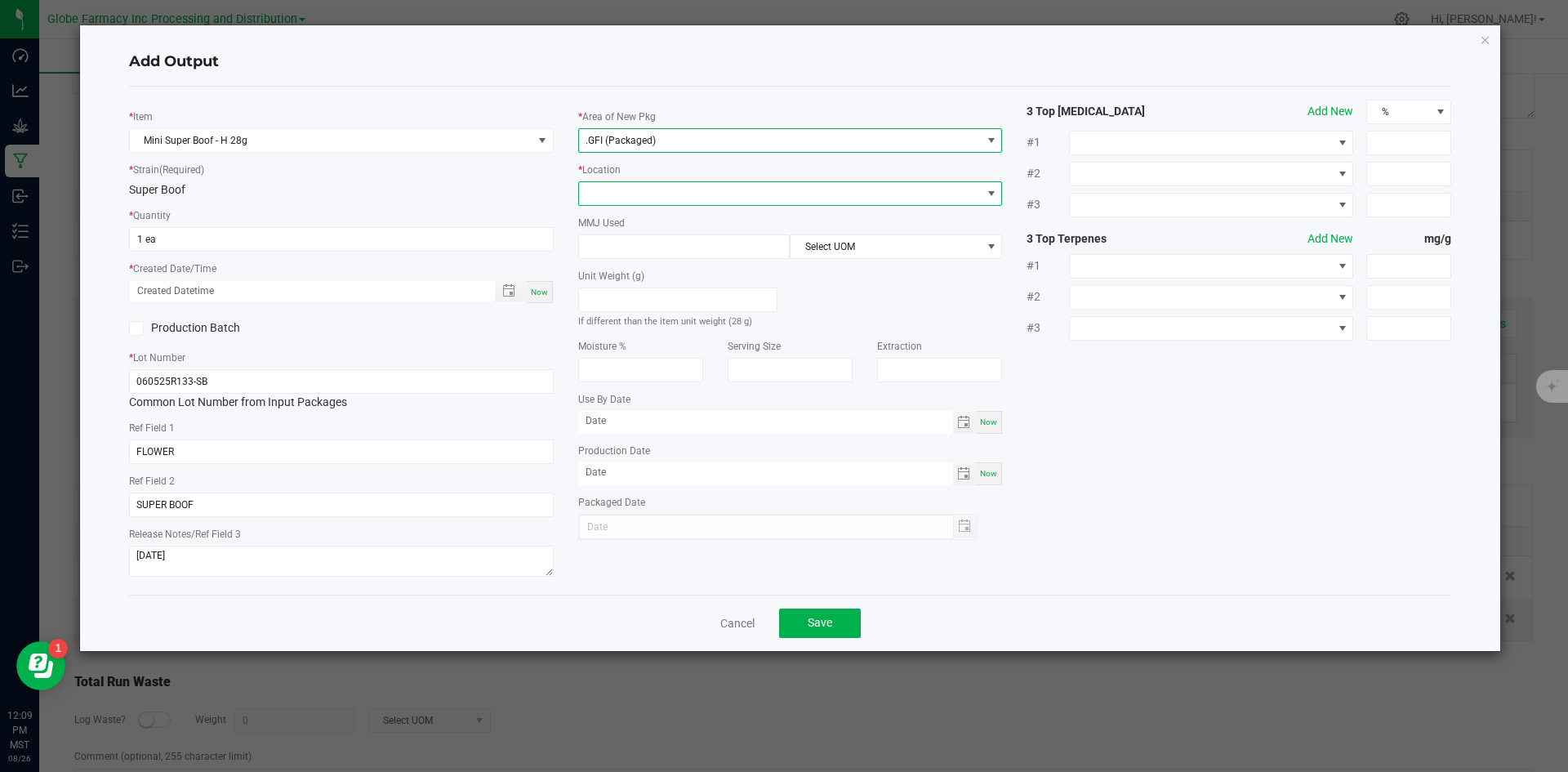
click at [664, 187] on span at bounding box center [781, 194] width 403 height 23
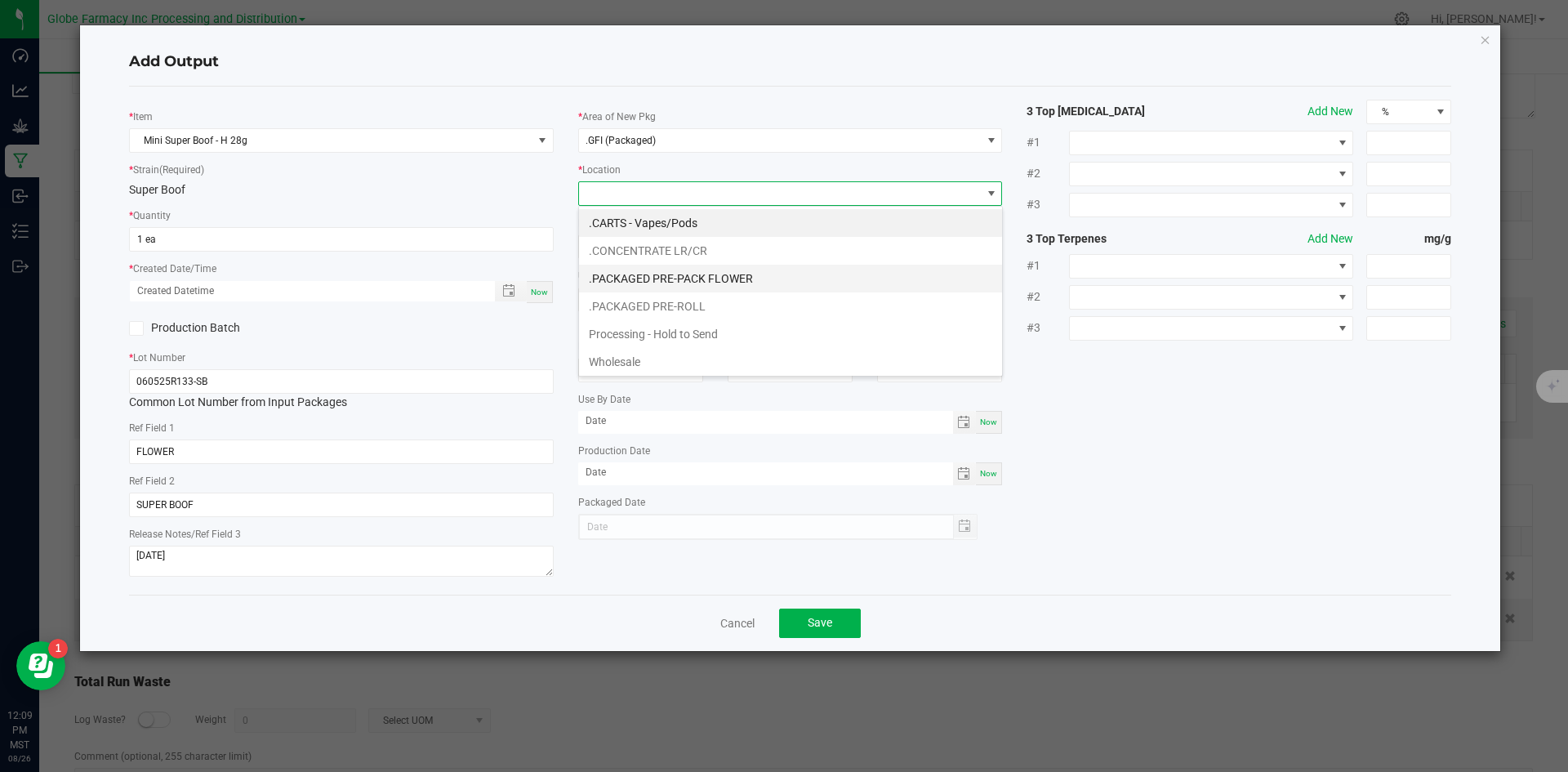
click at [692, 279] on li ".PACKAGED PRE-PACK FLOWER" at bounding box center [791, 278] width 423 height 28
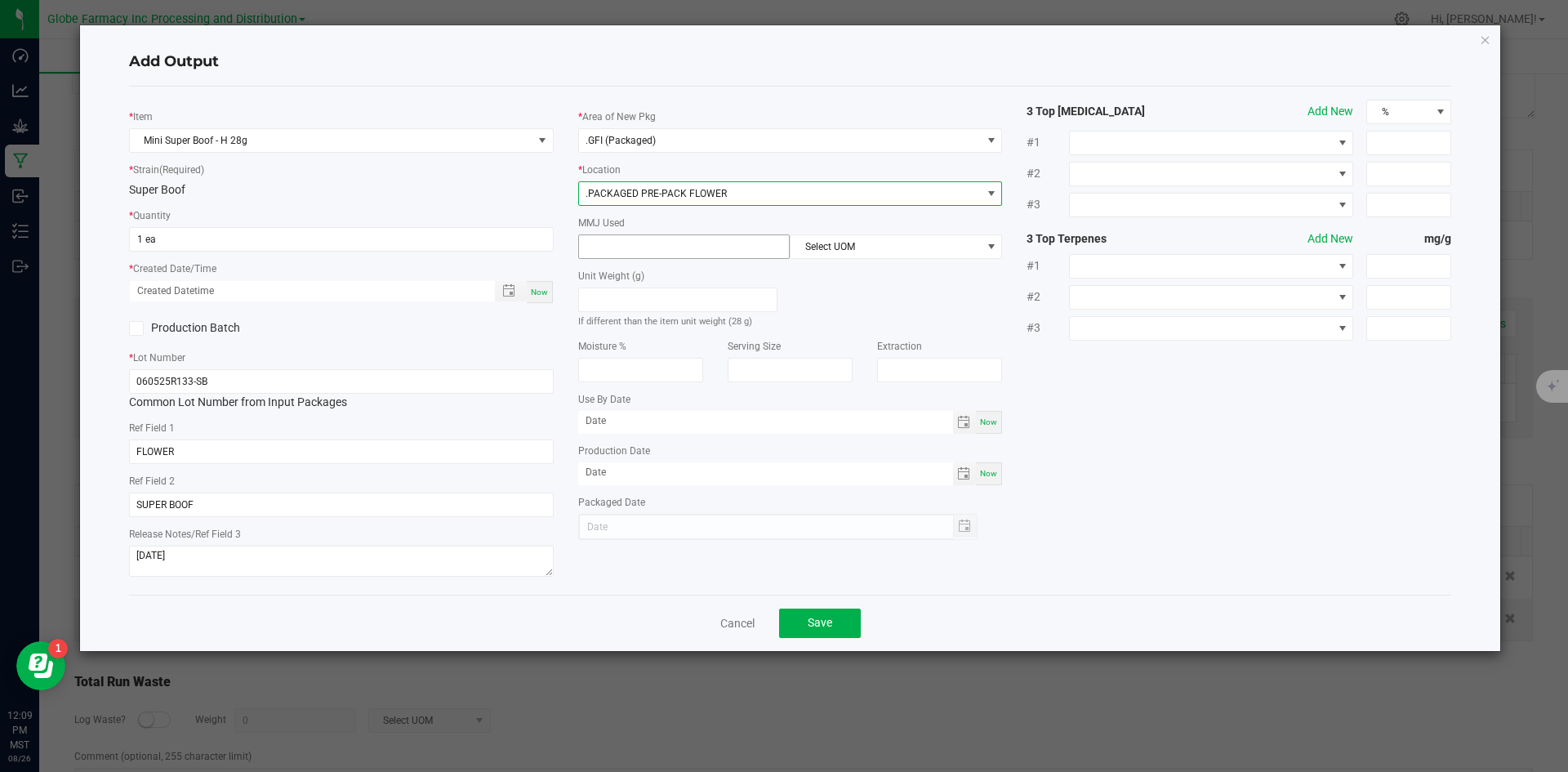
click at [634, 249] on input at bounding box center [685, 246] width 211 height 23
type input "28"
click at [807, 244] on span "Select UOM" at bounding box center [885, 246] width 191 height 23
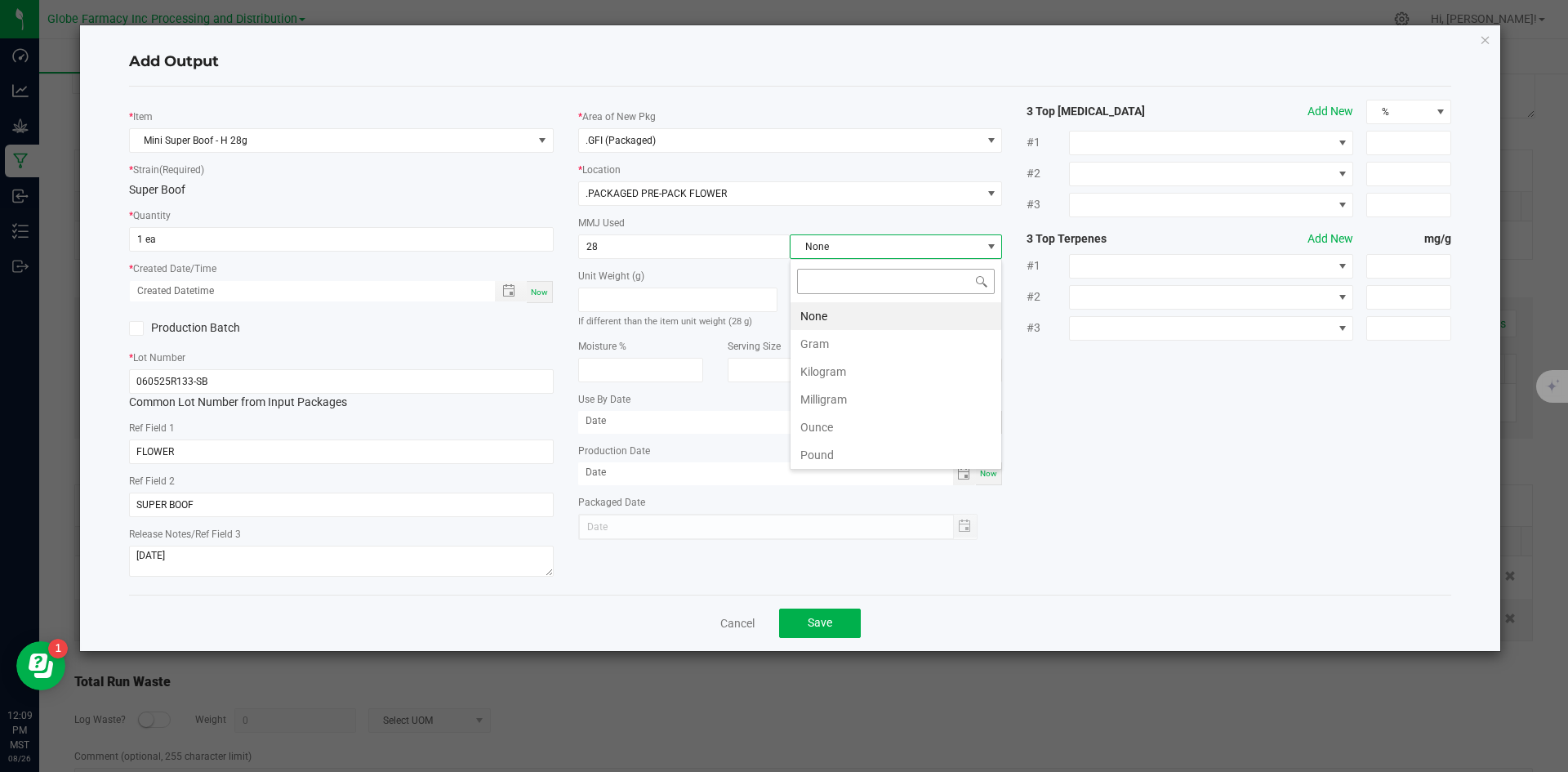
scroll to position [25, 213]
click at [818, 336] on li "Gram" at bounding box center [896, 344] width 211 height 28
click at [817, 628] on span "Save" at bounding box center [820, 623] width 25 height 13
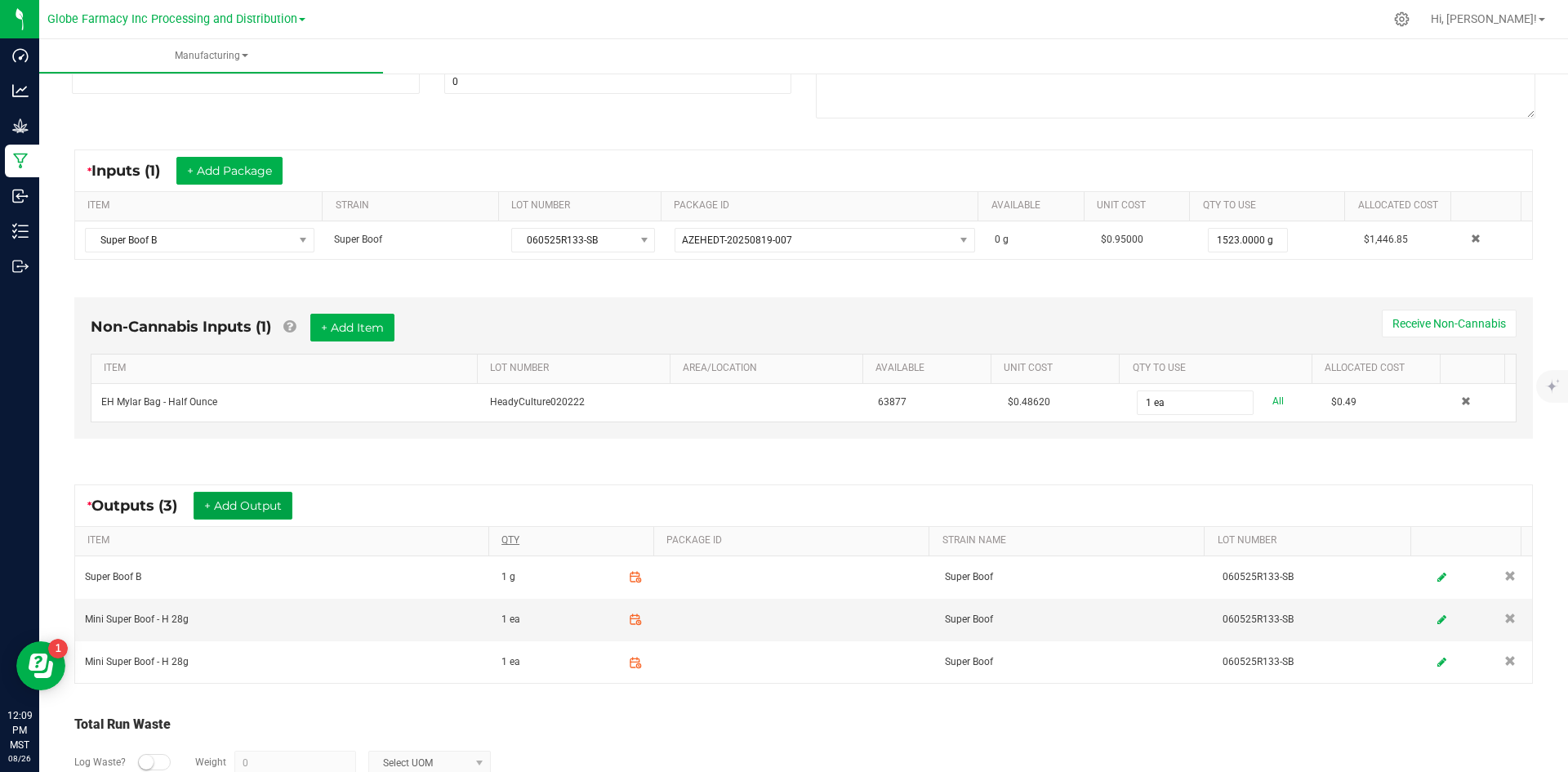
scroll to position [0, 0]
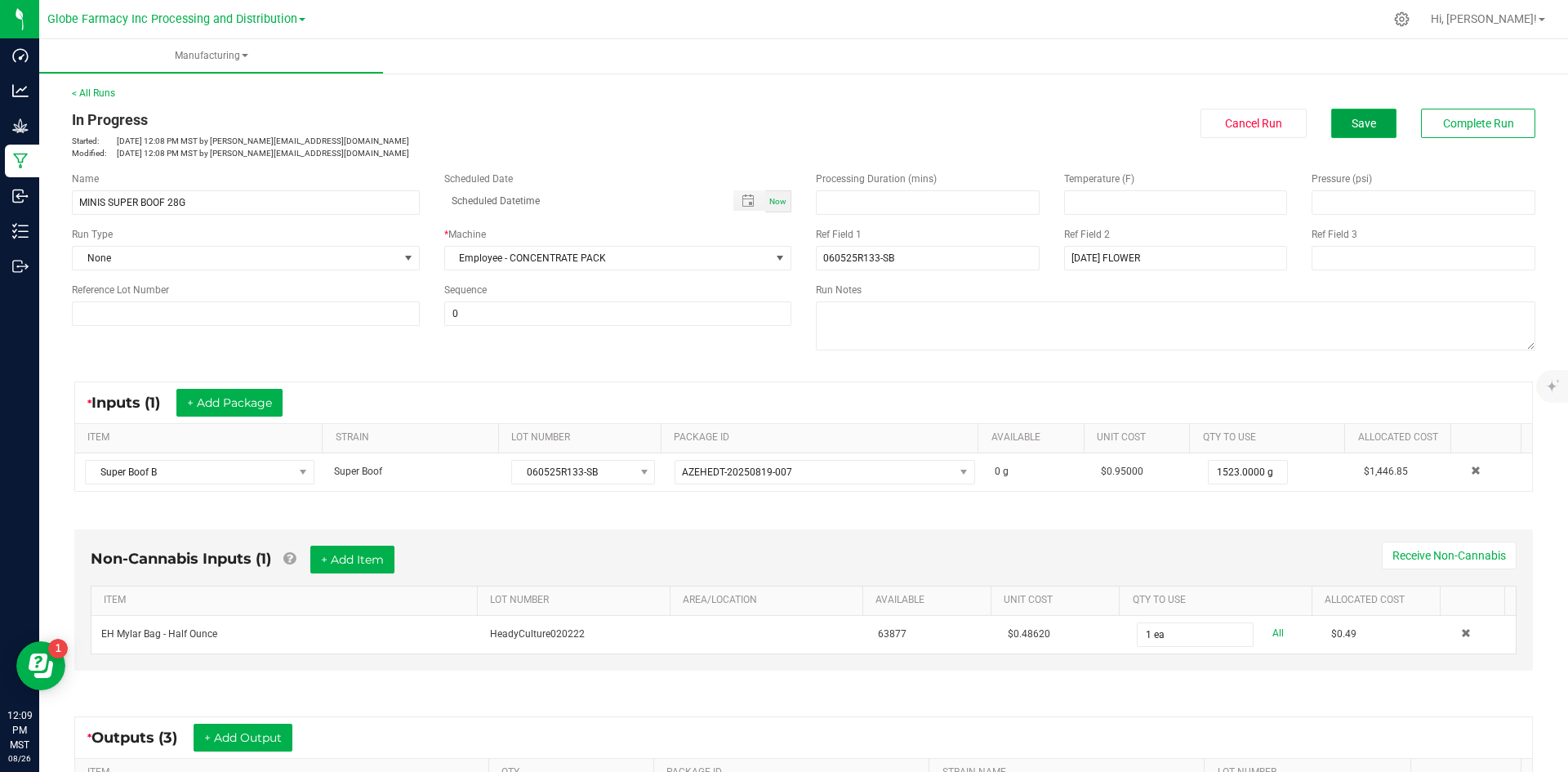
click at [1331, 133] on button "Save" at bounding box center [1364, 124] width 65 height 29
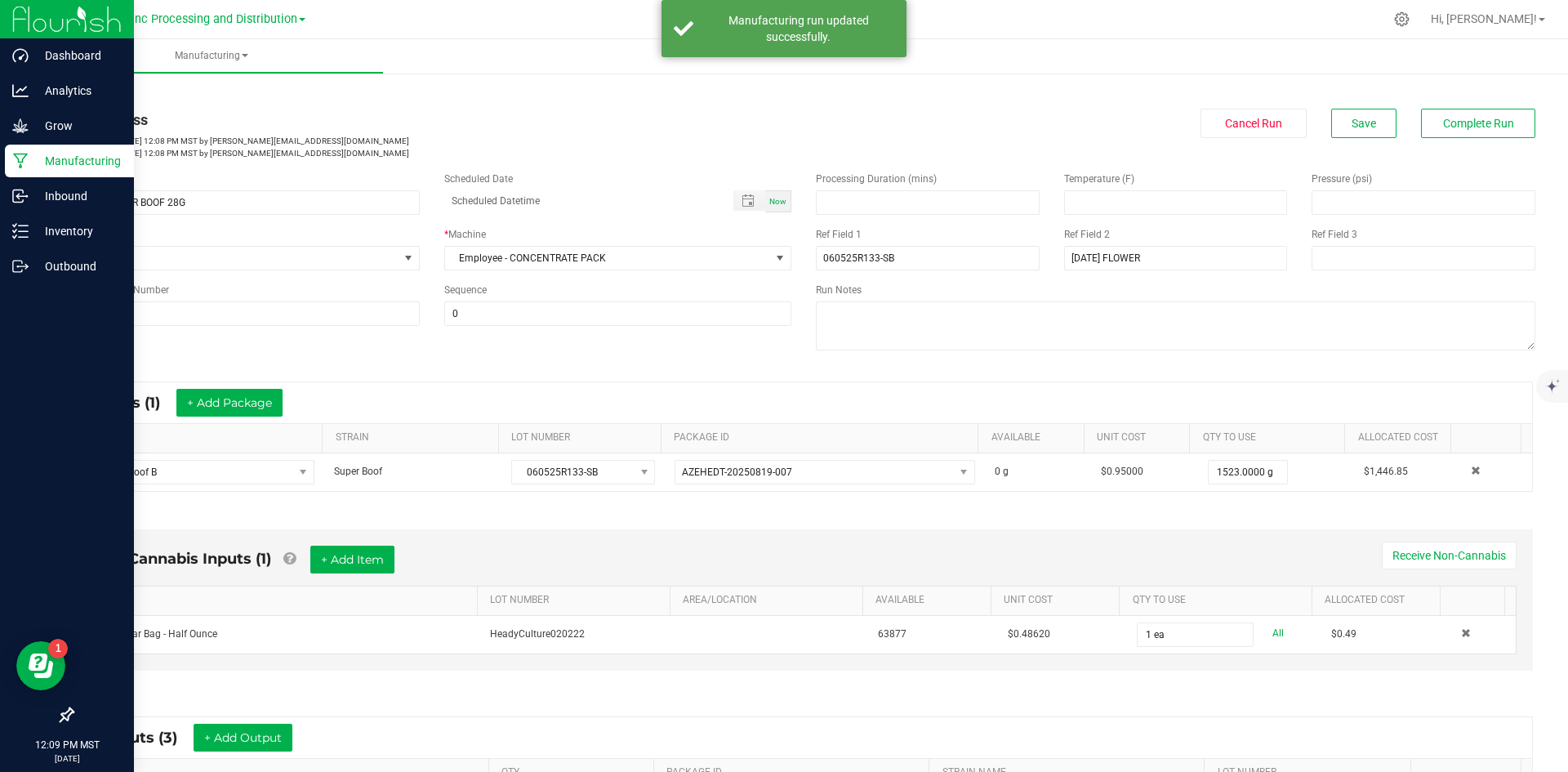
click at [72, 159] on p "Manufacturing" at bounding box center [78, 161] width 98 height 20
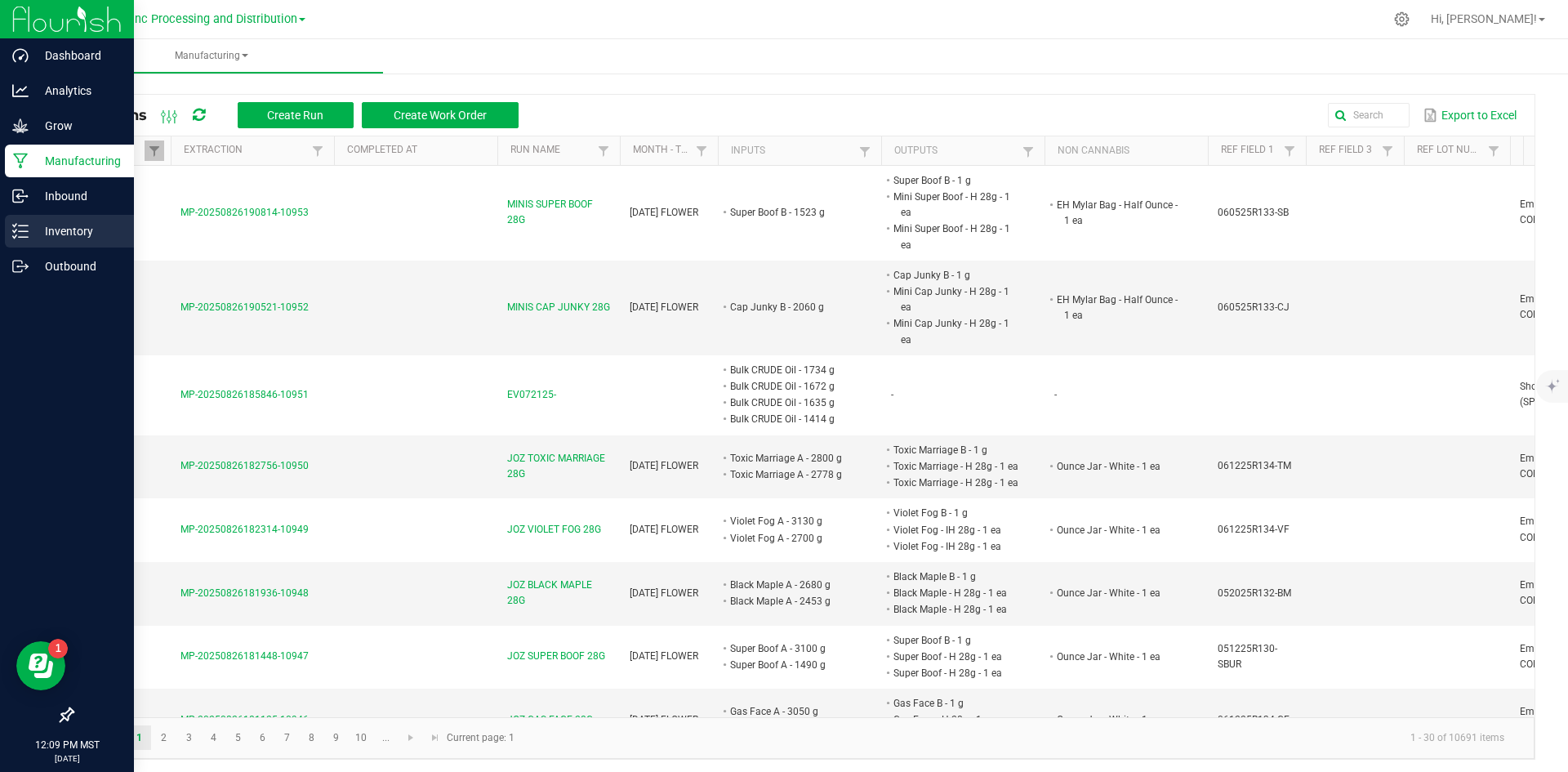
click at [76, 233] on p "Inventory" at bounding box center [78, 231] width 98 height 20
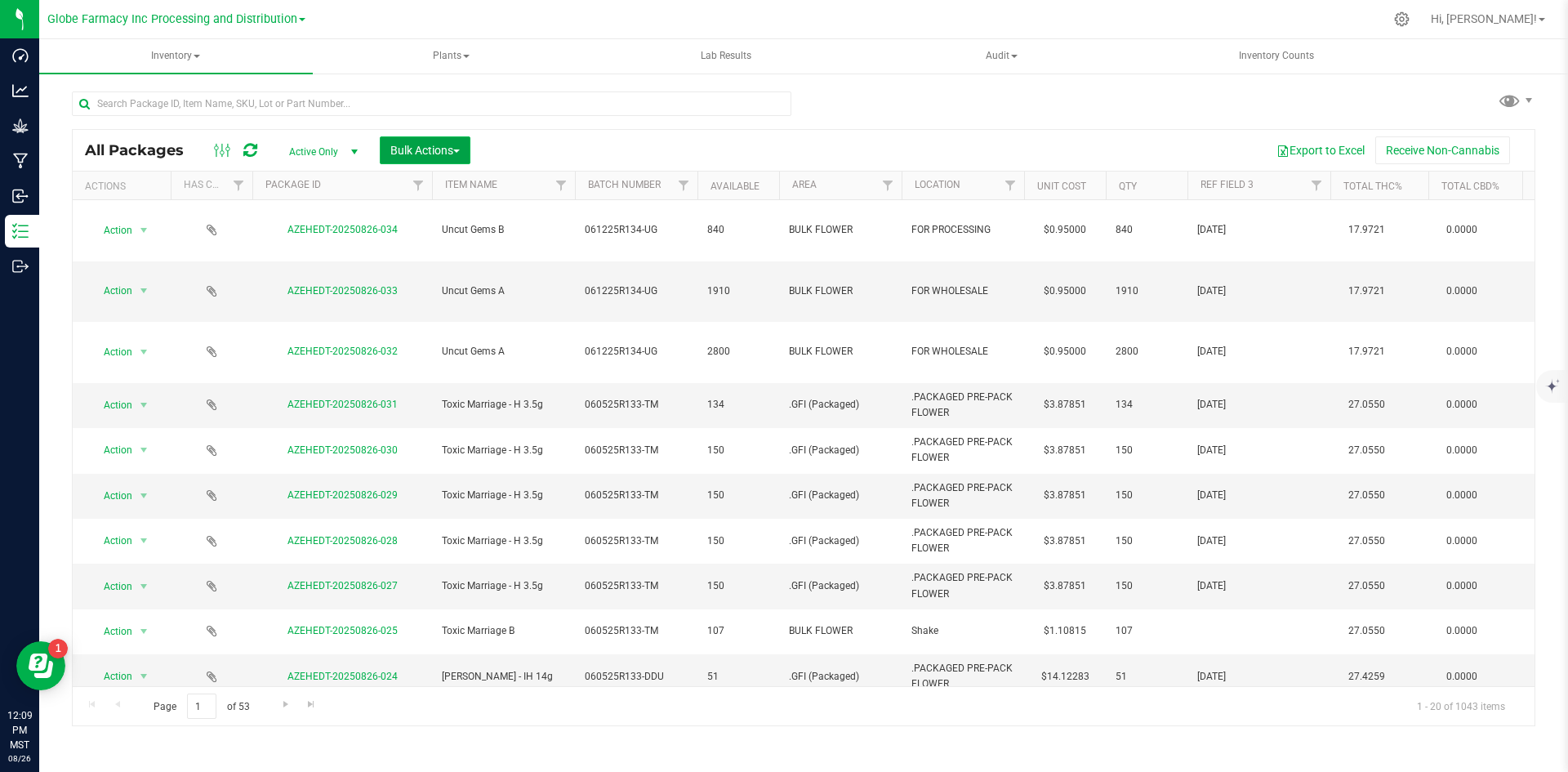
click at [442, 160] on button "Bulk Actions" at bounding box center [425, 151] width 91 height 28
click at [437, 186] on span "Add to manufacturing run" at bounding box center [451, 187] width 124 height 13
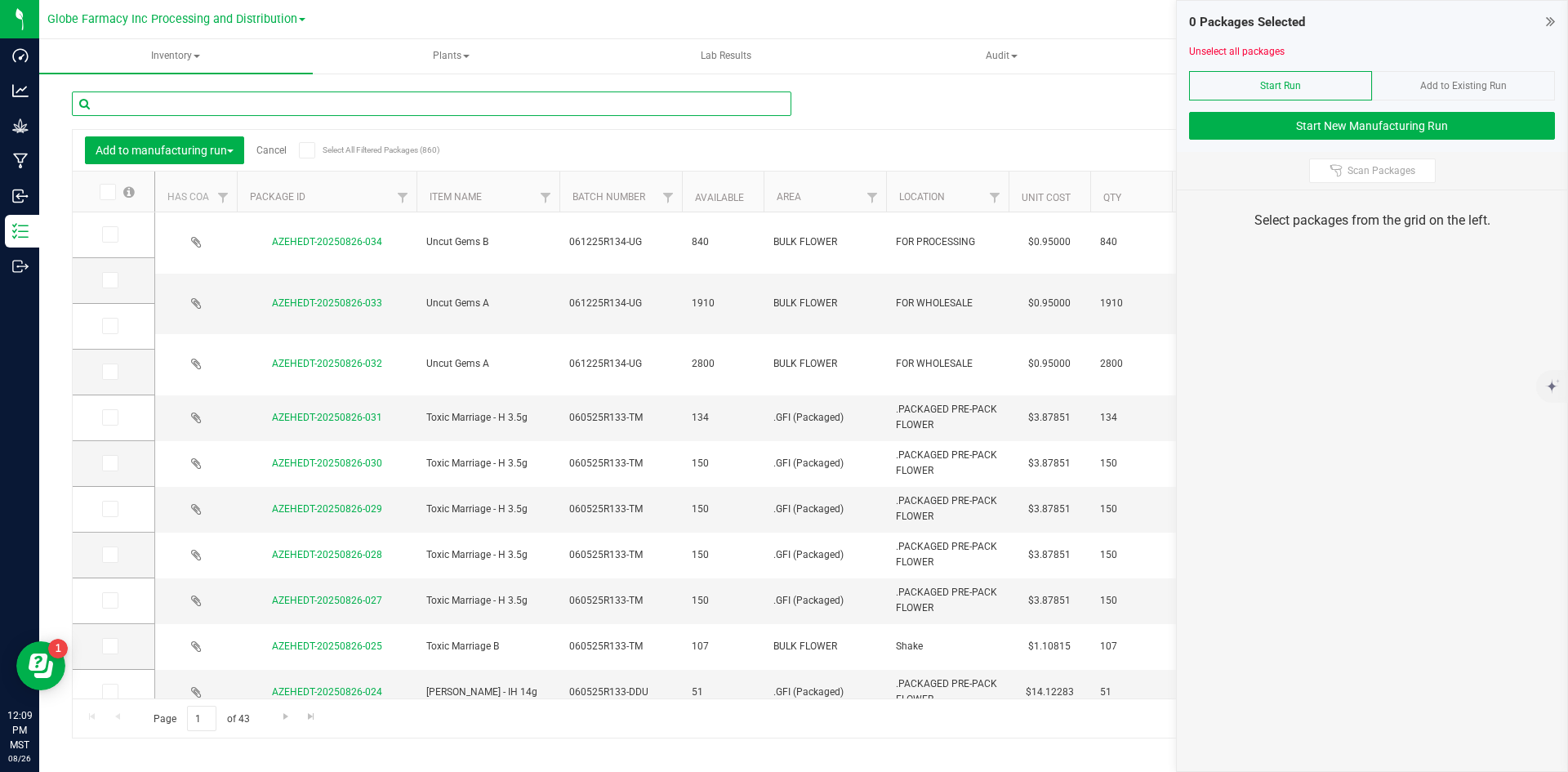
click at [396, 110] on input "text" at bounding box center [431, 104] width 719 height 25
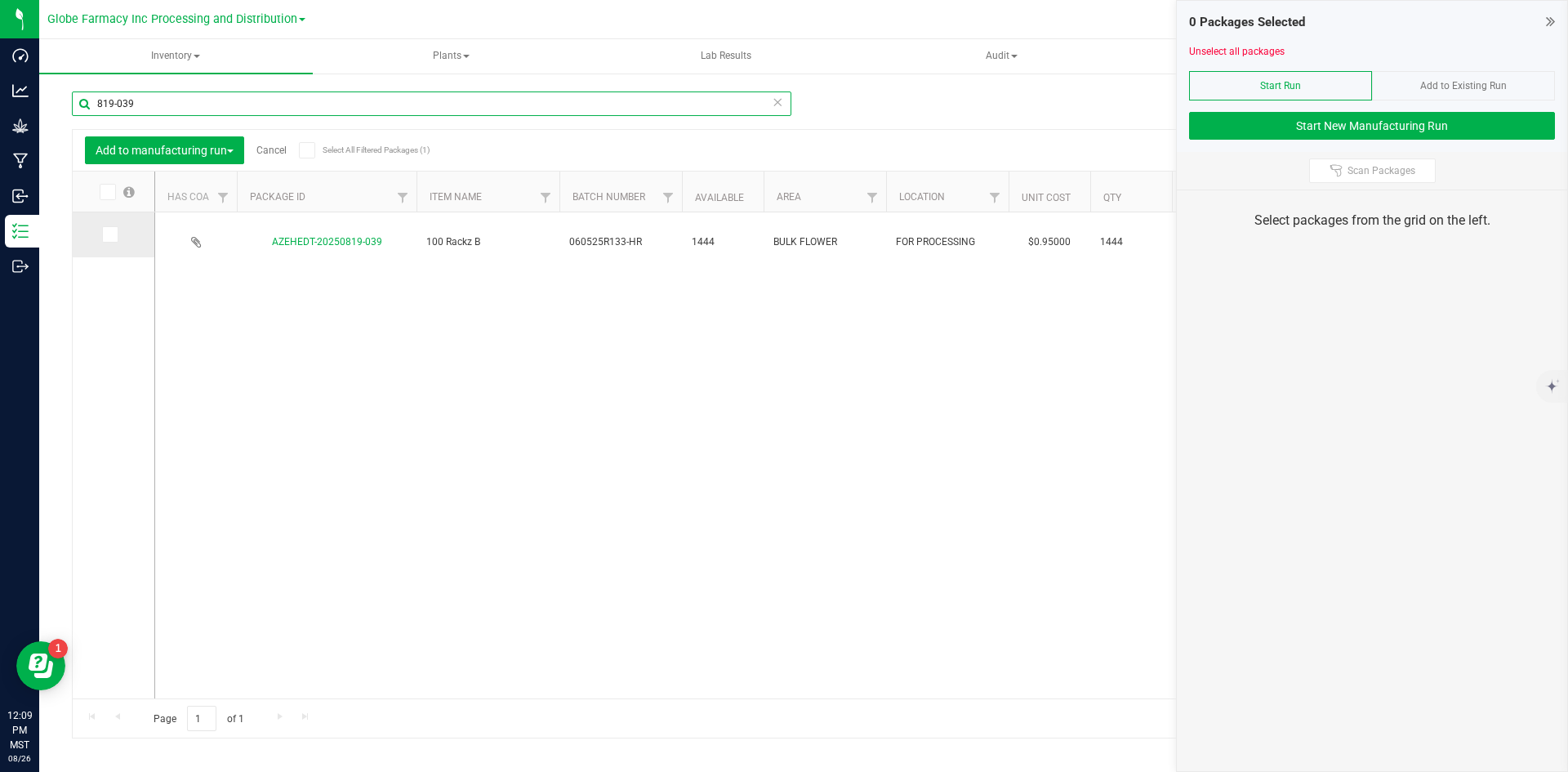
type input "819-039"
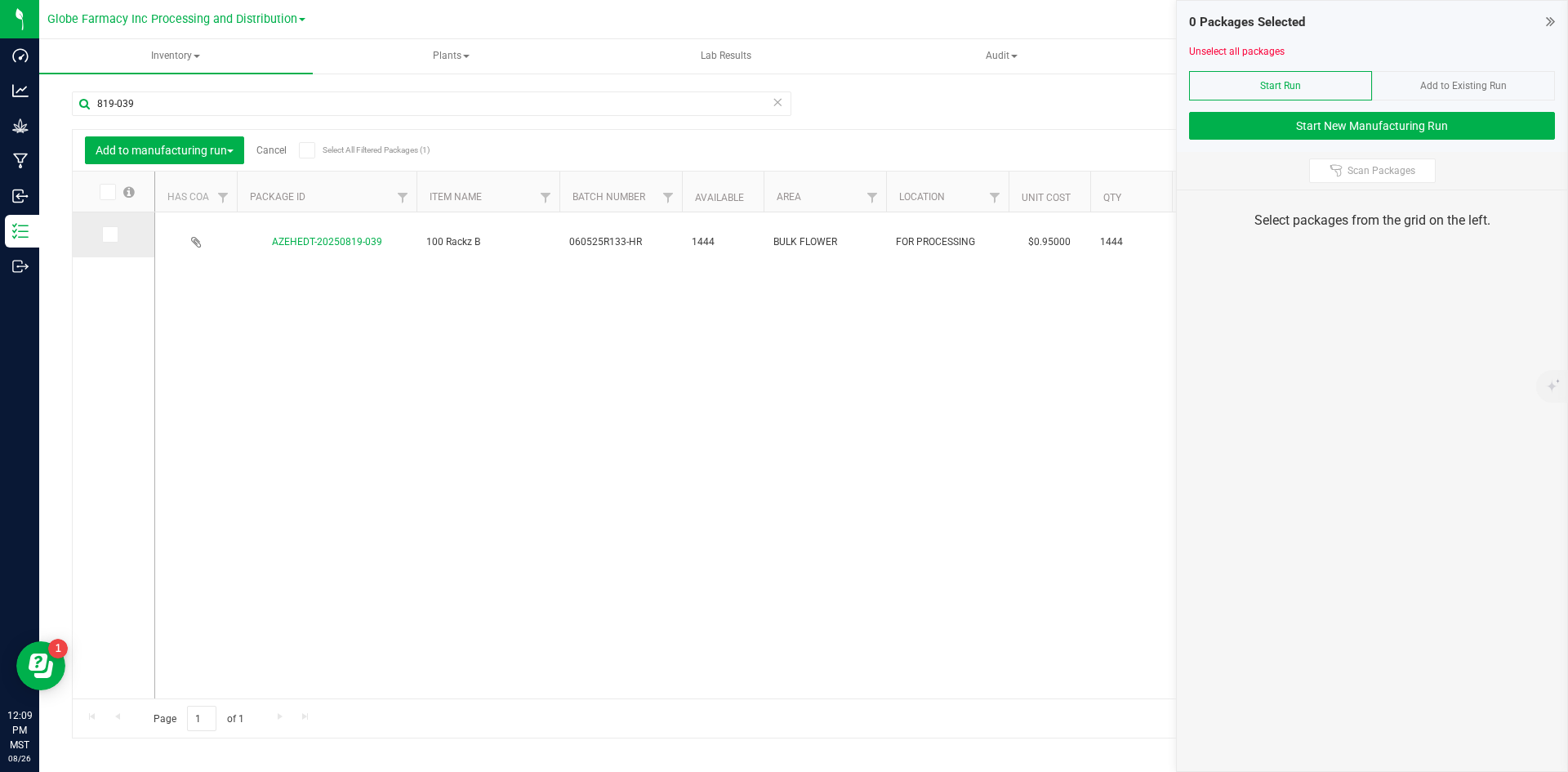
click at [124, 228] on label at bounding box center [114, 234] width 24 height 16
click at [0, 0] on input "checkbox" at bounding box center [0, 0] width 0 height 0
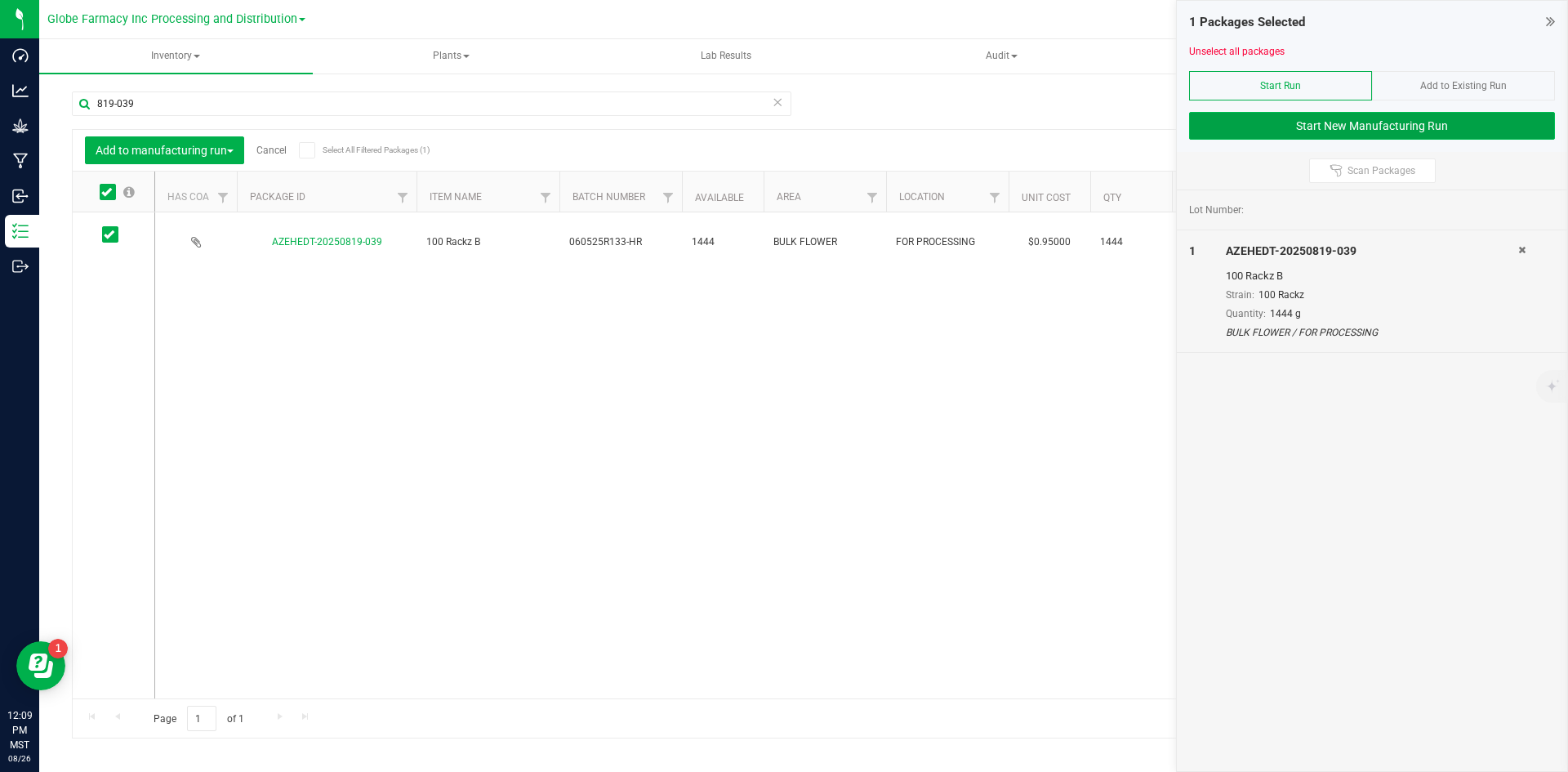
click at [1310, 113] on button "Start New Manufacturing Run" at bounding box center [1372, 126] width 366 height 28
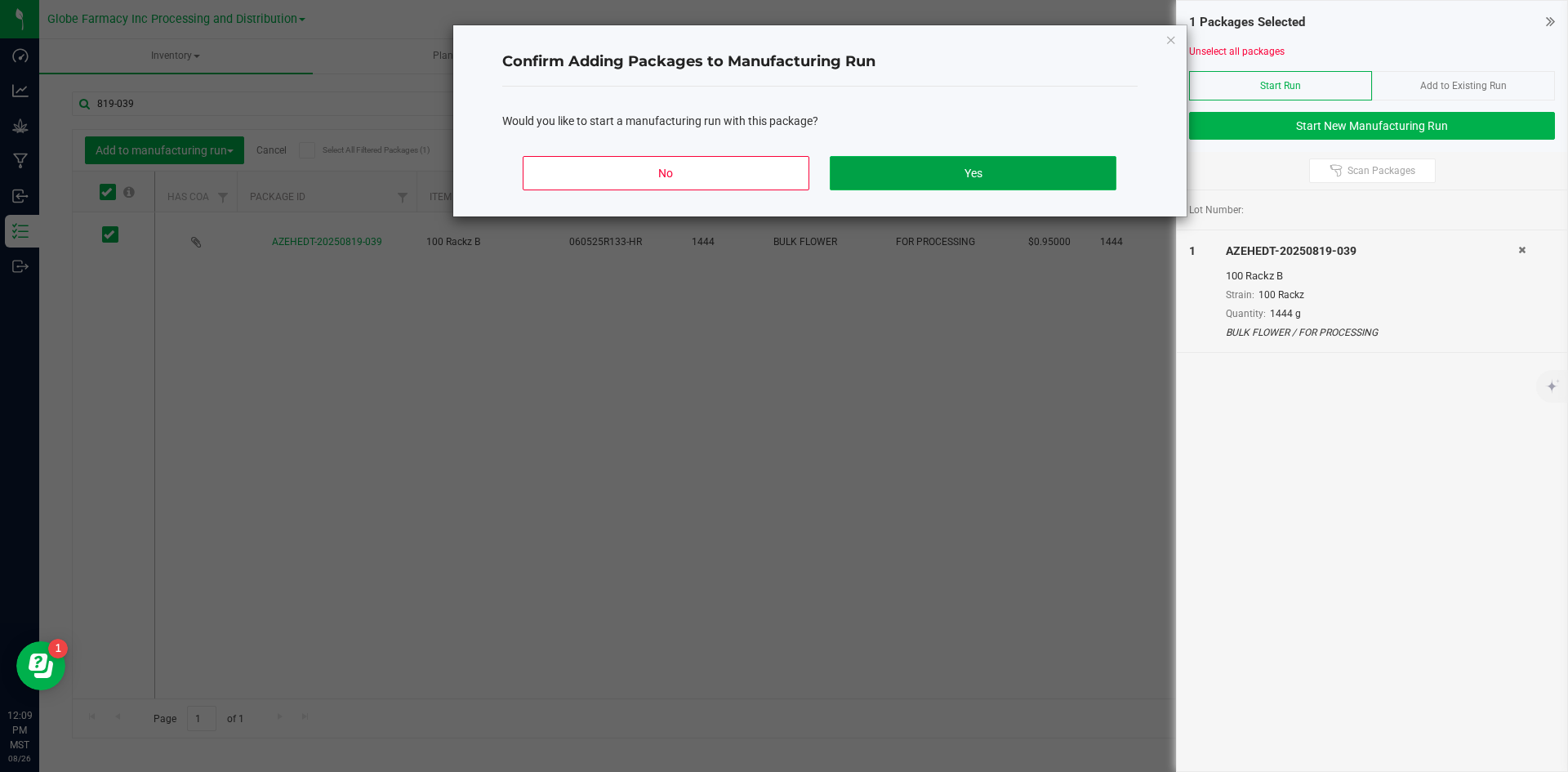
click at [962, 165] on button "Yes" at bounding box center [972, 174] width 286 height 34
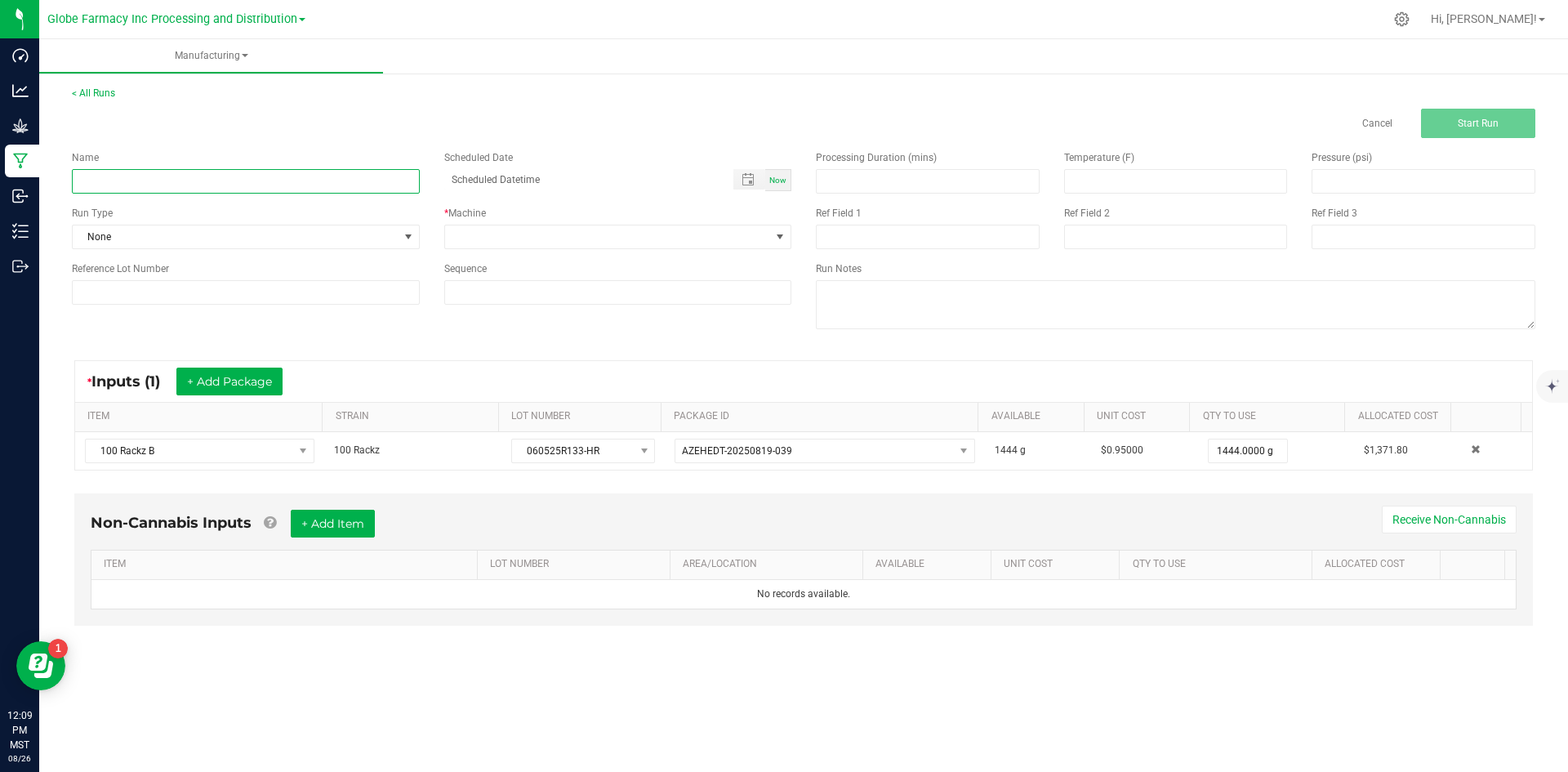
click at [143, 186] on input at bounding box center [246, 182] width 348 height 25
type input "I"
type input "MINIS 100 RACKZ 28G"
click at [596, 234] on span at bounding box center [608, 237] width 326 height 23
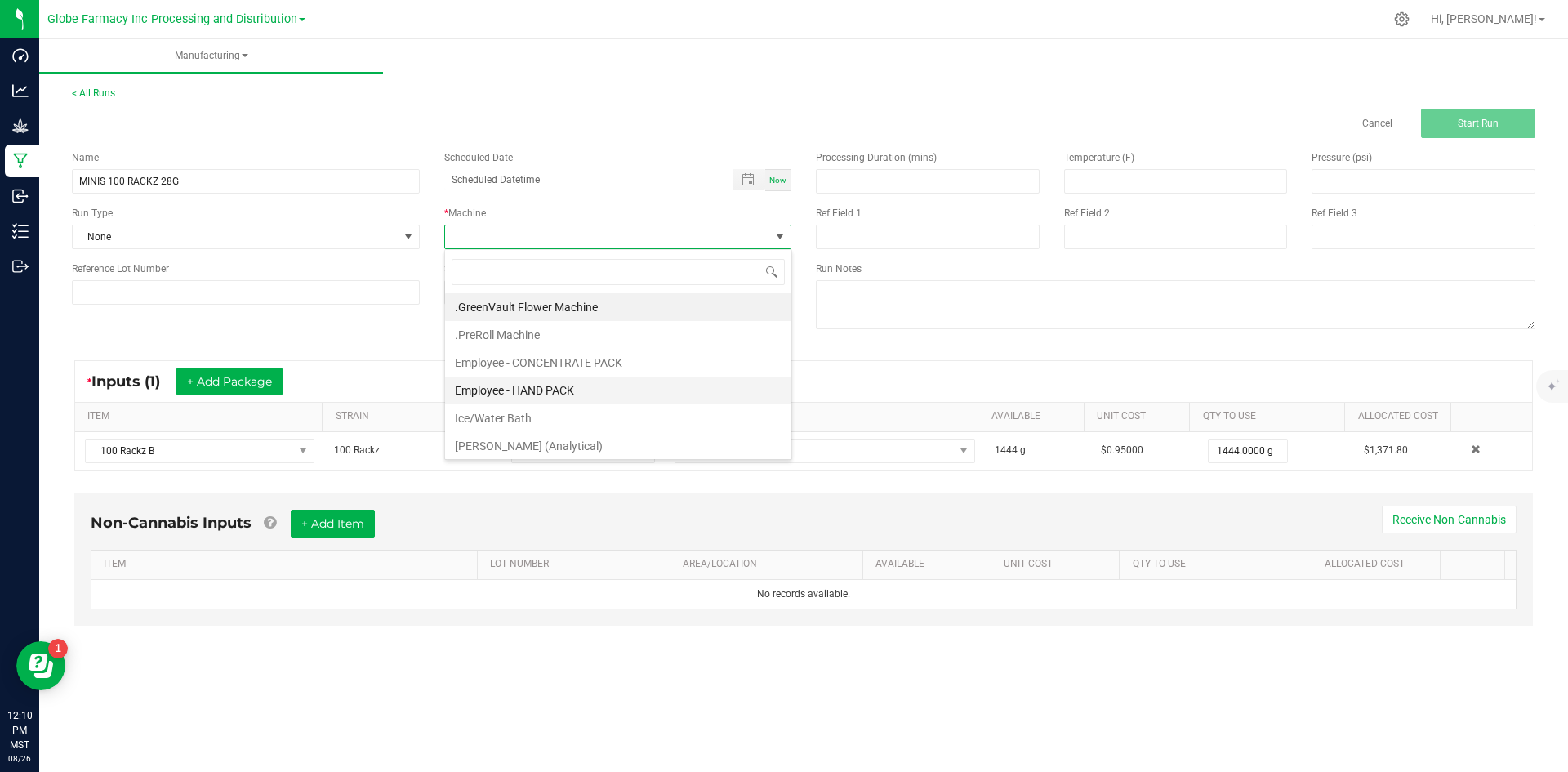
scroll to position [25, 347]
click at [533, 352] on li "Employee - CONCENTRATE PACK" at bounding box center [618, 363] width 346 height 28
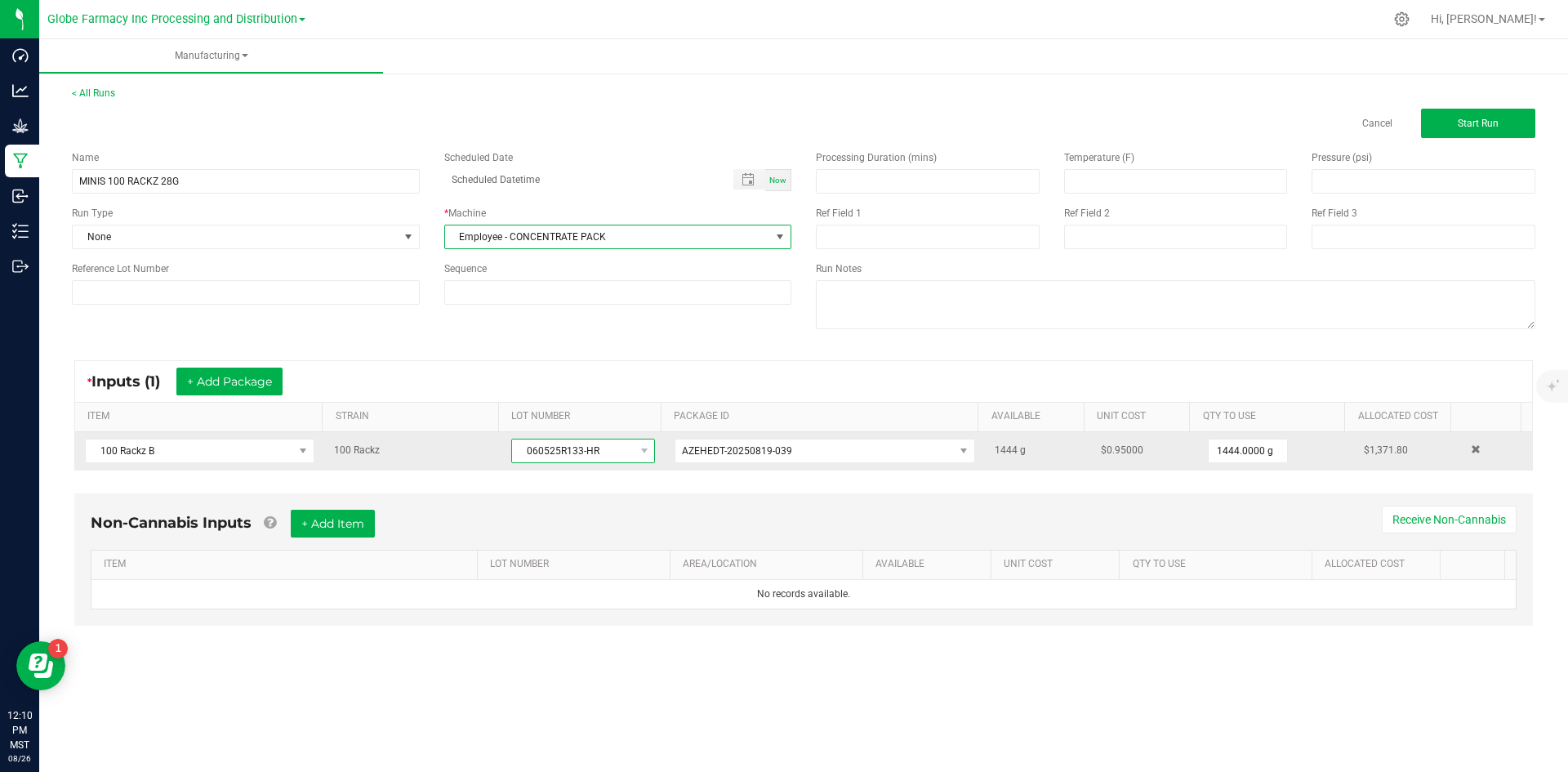
click at [512, 457] on span "060525R133-HR" at bounding box center [573, 451] width 122 height 23
drag, startPoint x: 517, startPoint y: 453, endPoint x: 625, endPoint y: 453, distance: 108.0
click at [625, 453] on span "060525R133-HR" at bounding box center [573, 451] width 122 height 23
copy span "060525R133-HR"
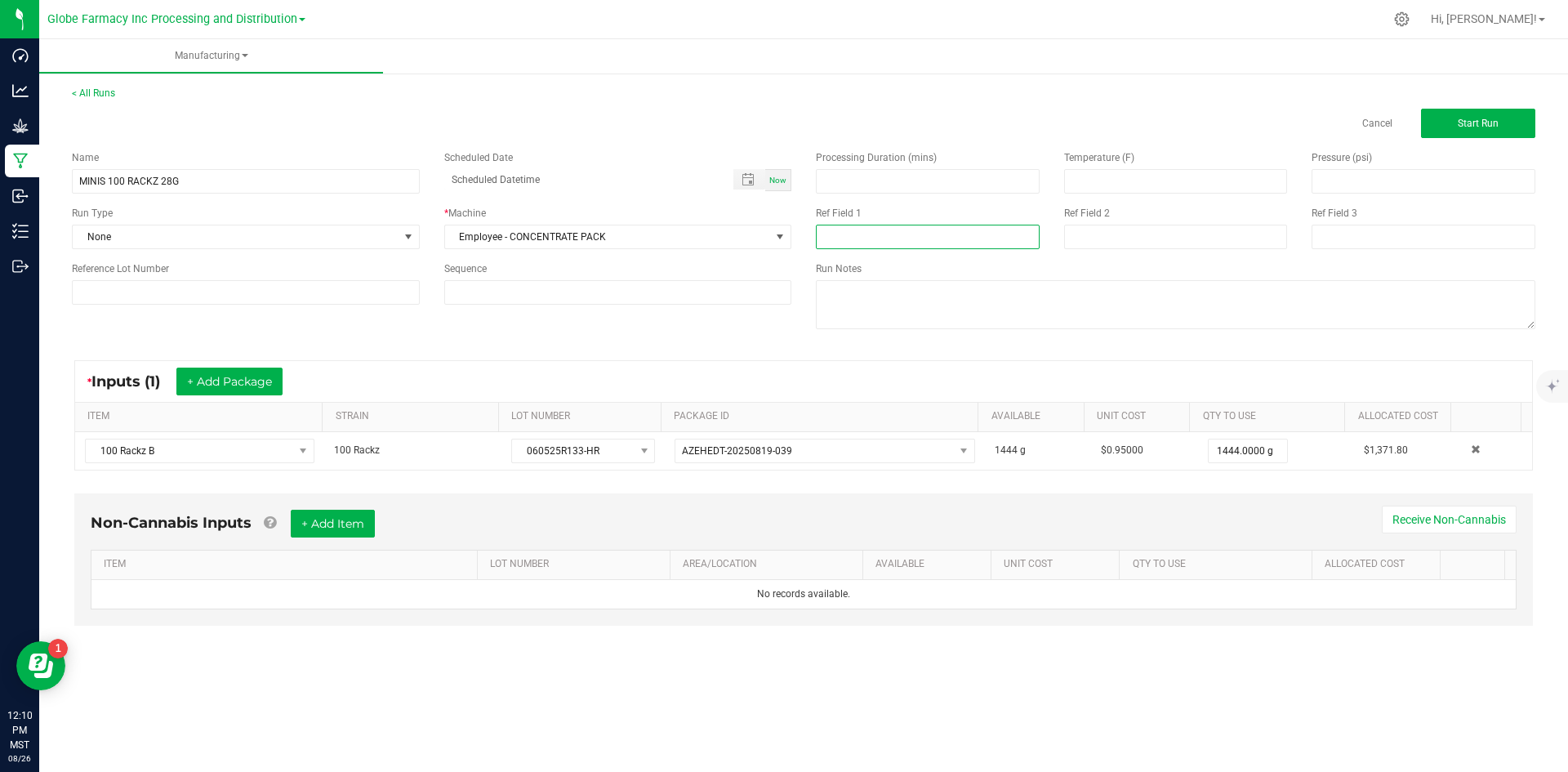
paste input "060525R133-HR"
type input "060525R133-HR"
click at [1082, 241] on input at bounding box center [1176, 237] width 223 height 25
type input "[DATE] FLOWER"
click at [308, 532] on button "+ Add Item" at bounding box center [332, 524] width 84 height 28
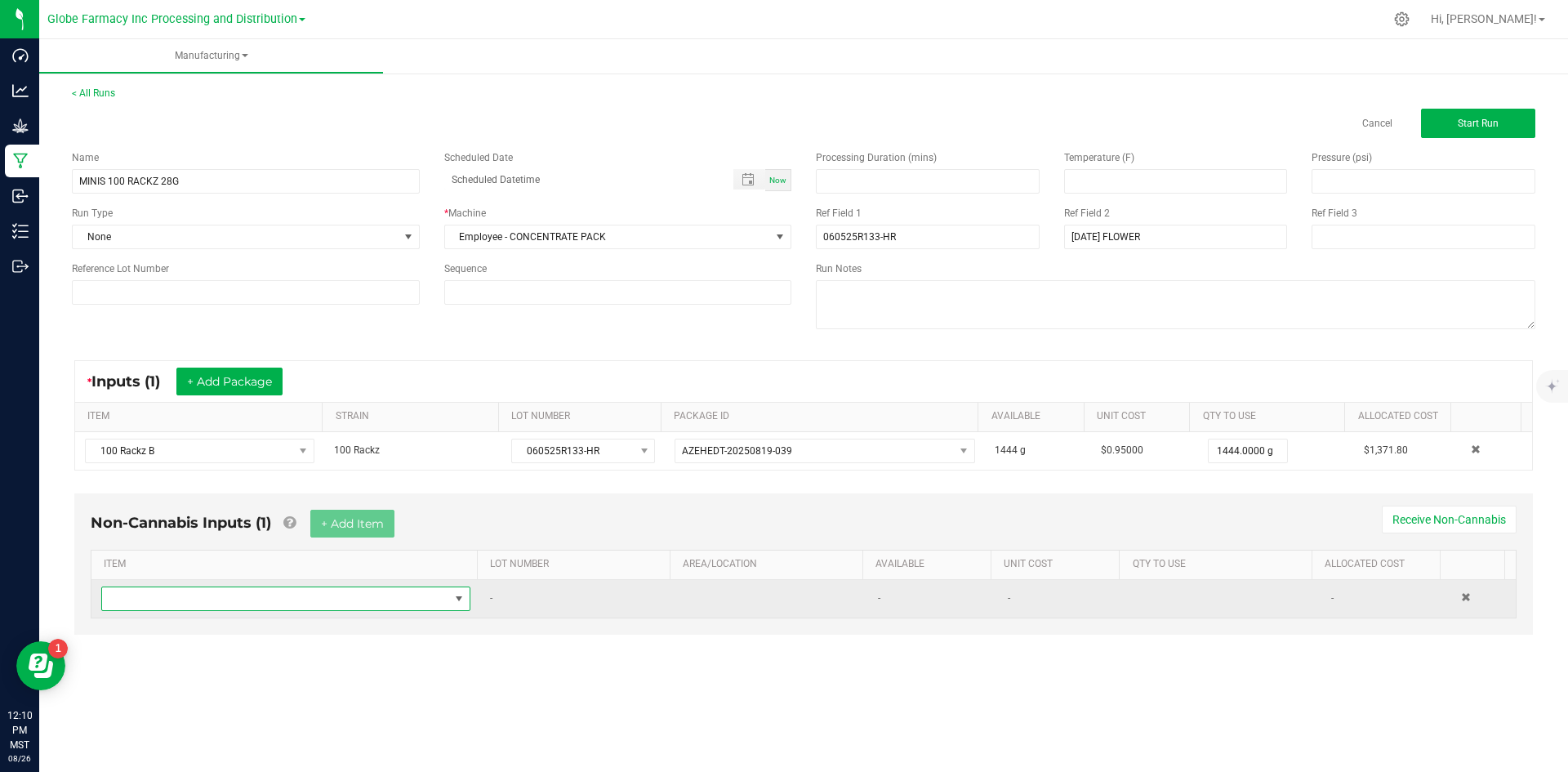
click at [313, 588] on span "NO DATA FOUND" at bounding box center [276, 599] width 347 height 23
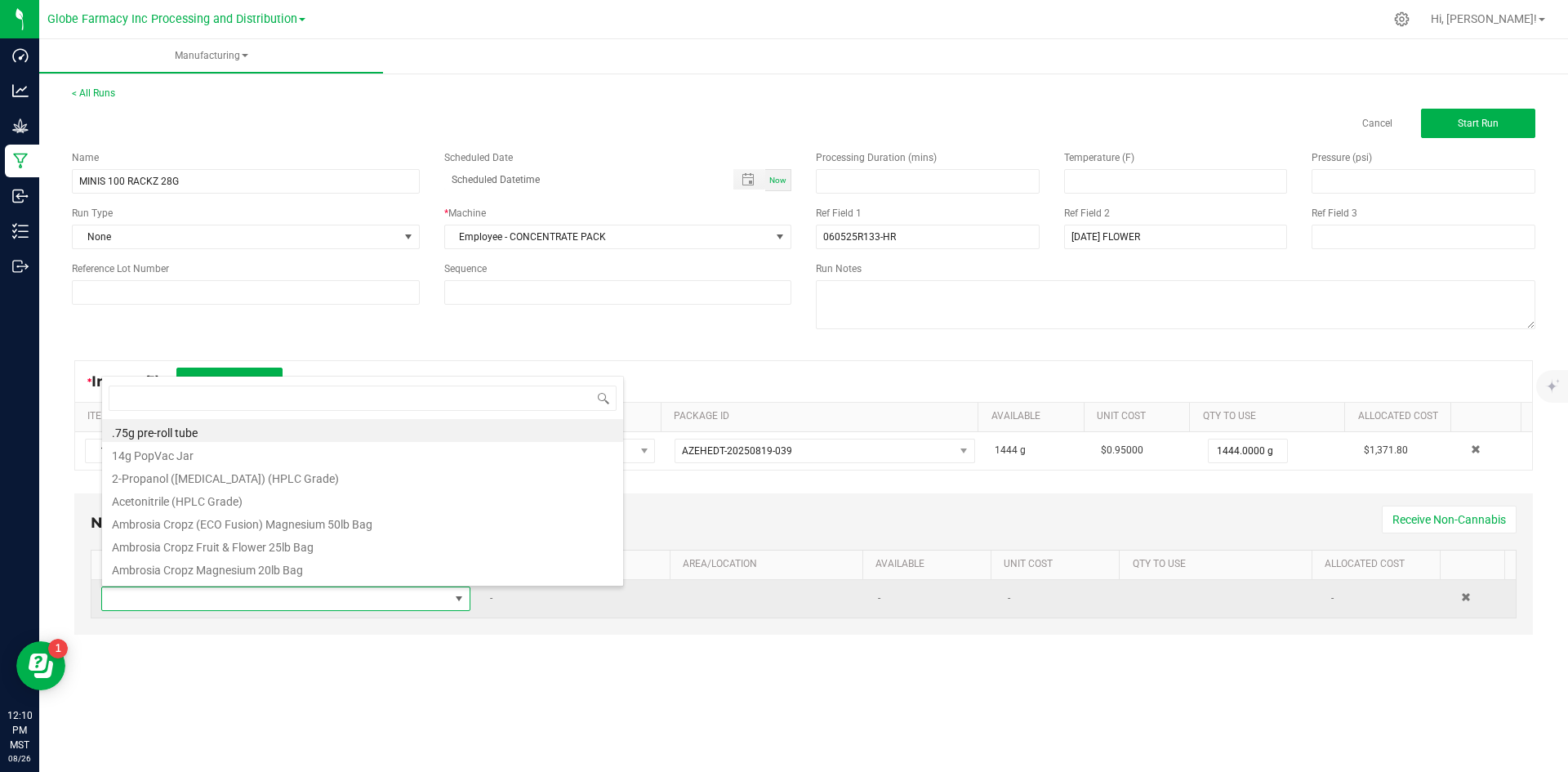
scroll to position [25, 363]
type input "MYLAR"
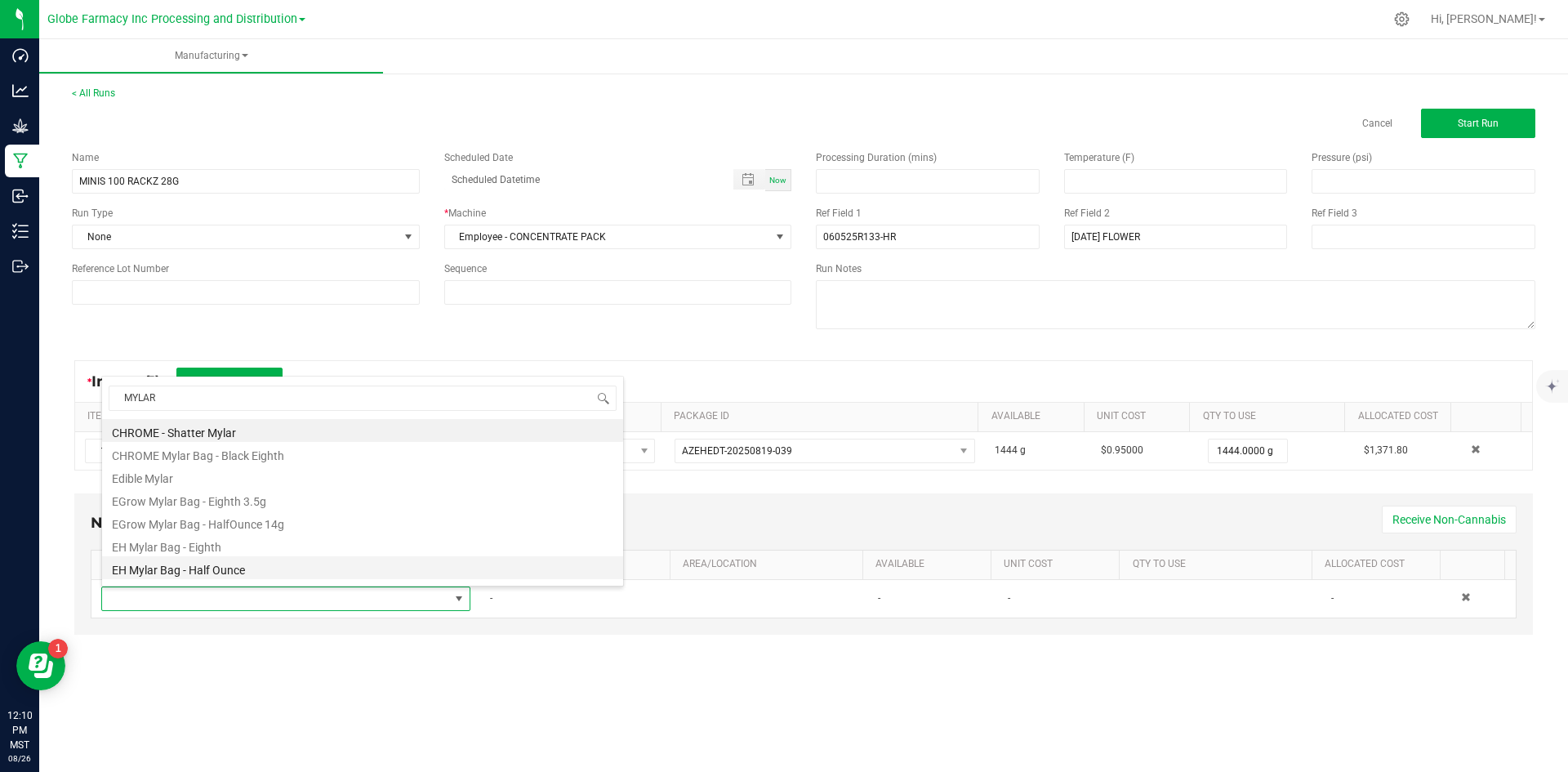
click at [241, 567] on li "EH Mylar Bag - Half Ounce" at bounding box center [363, 568] width 521 height 23
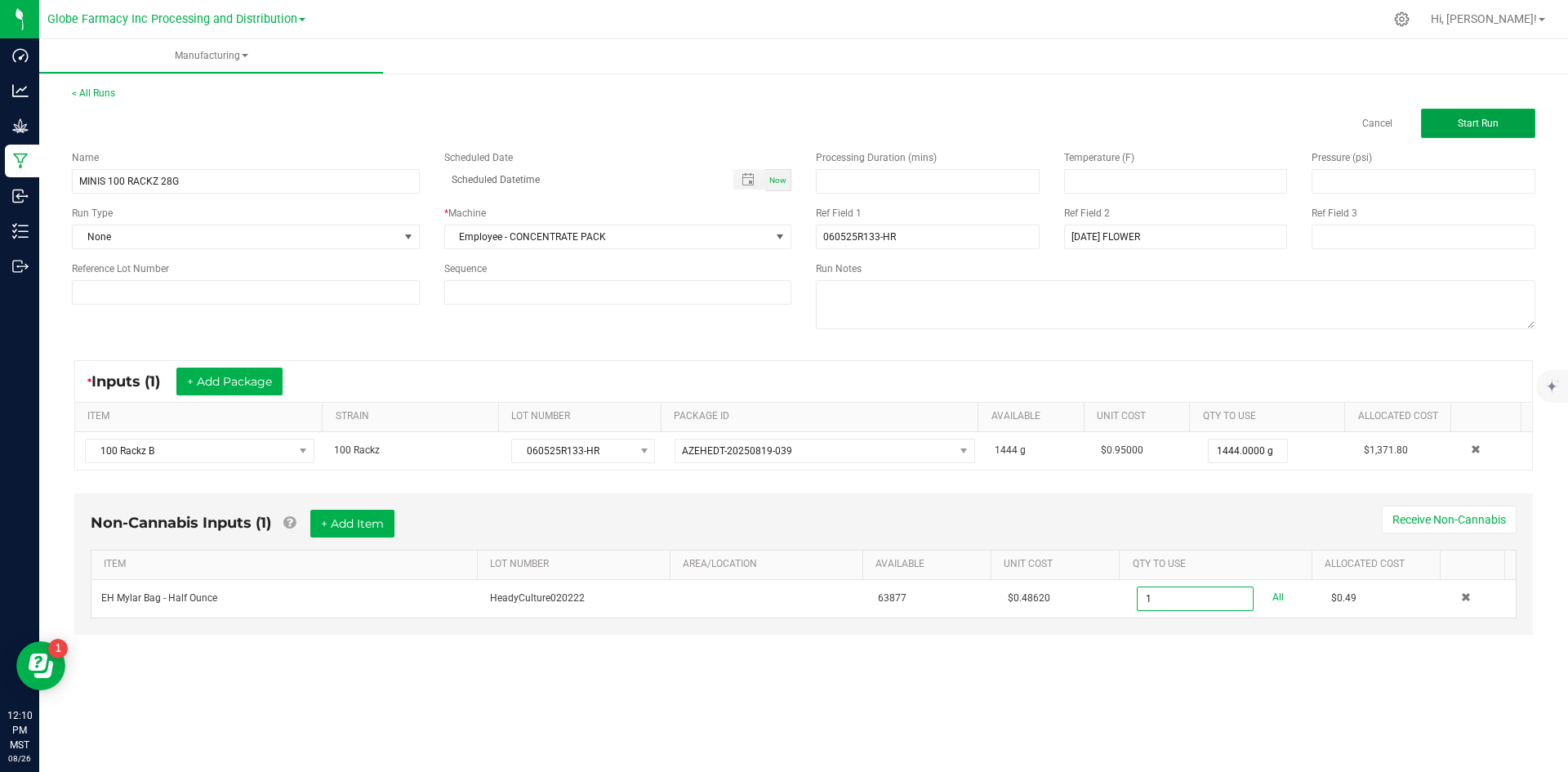
type input "1 ea"
click at [1483, 124] on span "Start Run" at bounding box center [1479, 124] width 41 height 11
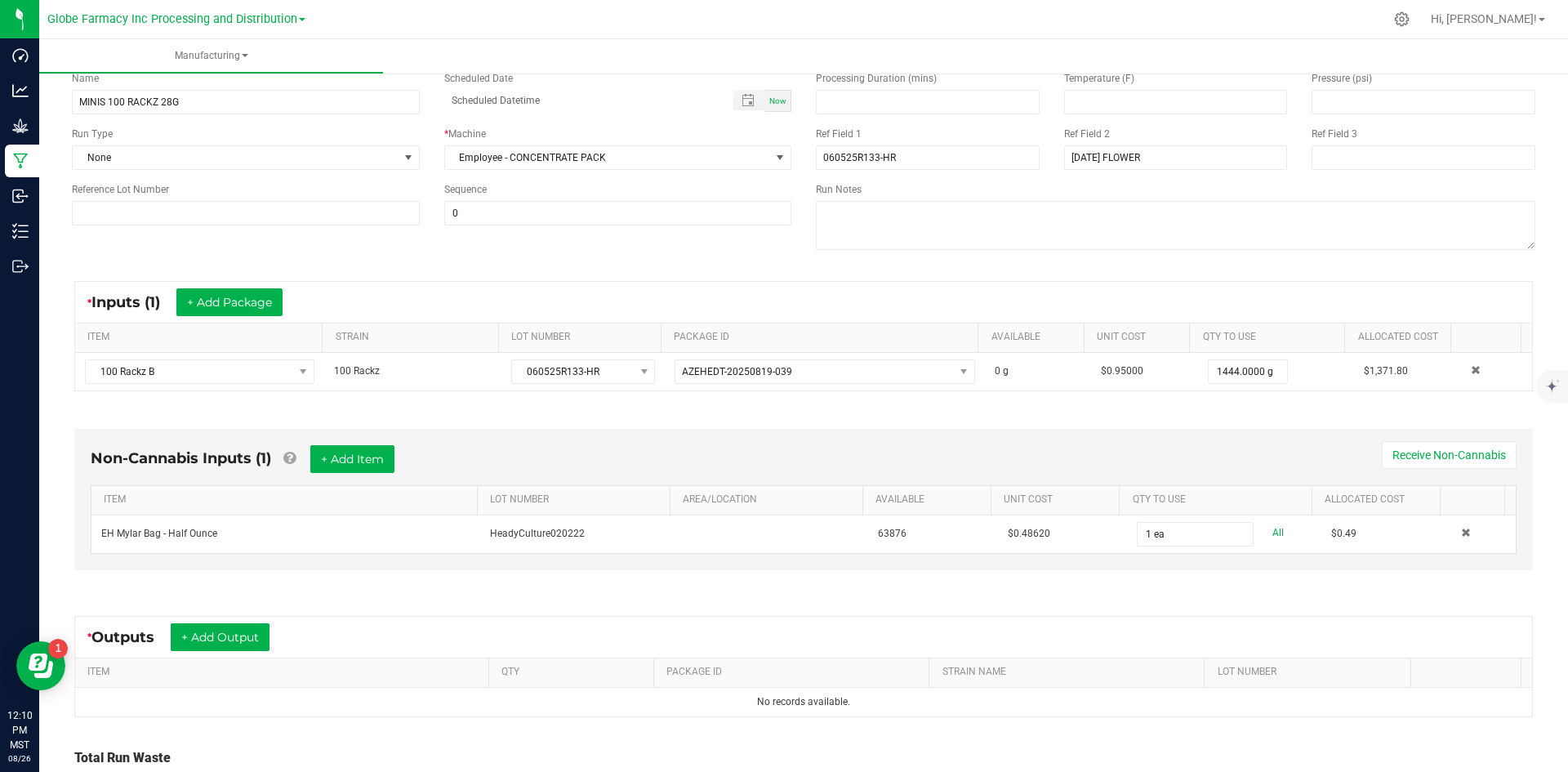
scroll to position [232, 0]
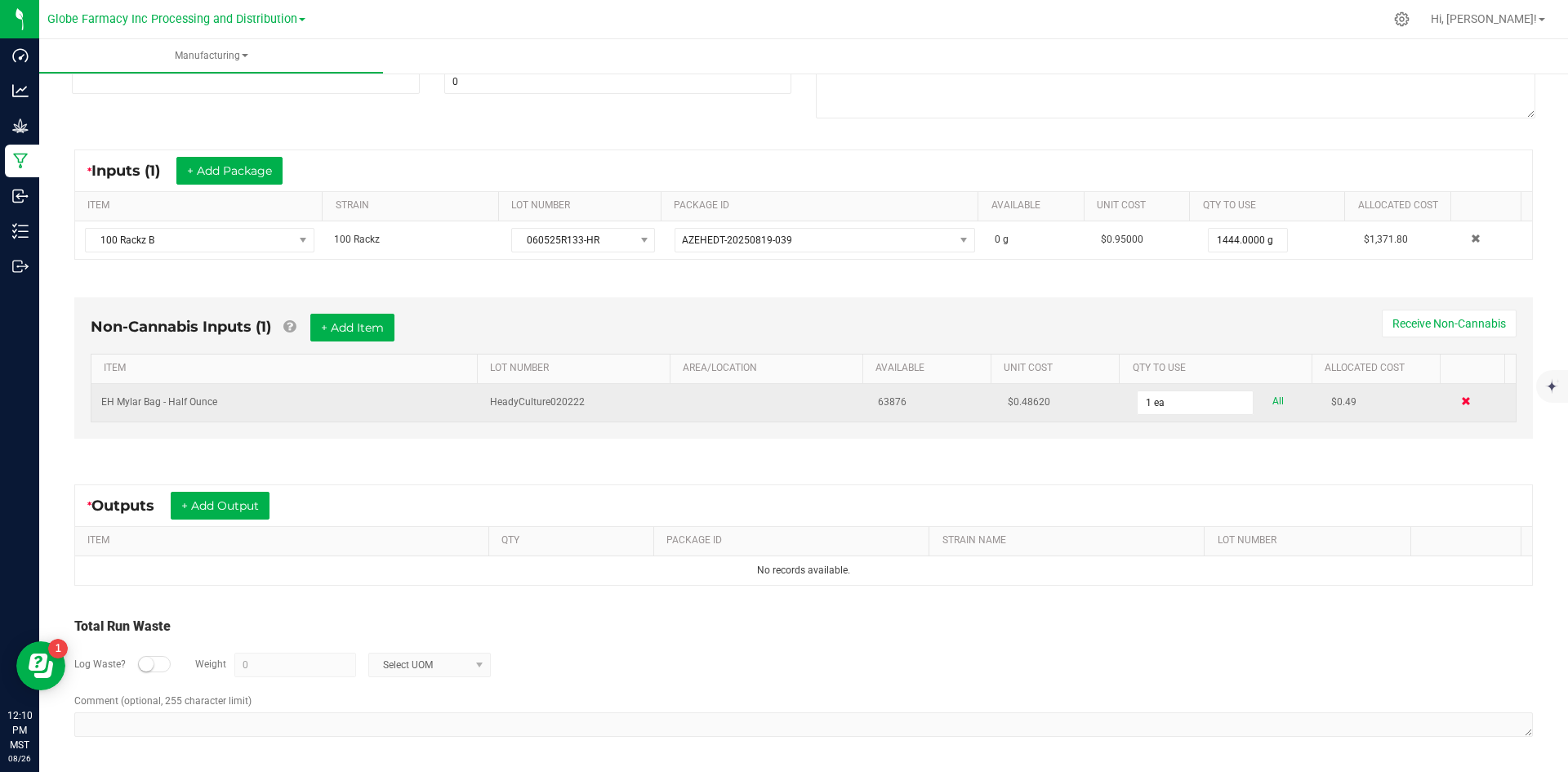
click at [1462, 403] on span at bounding box center [1467, 401] width 10 height 10
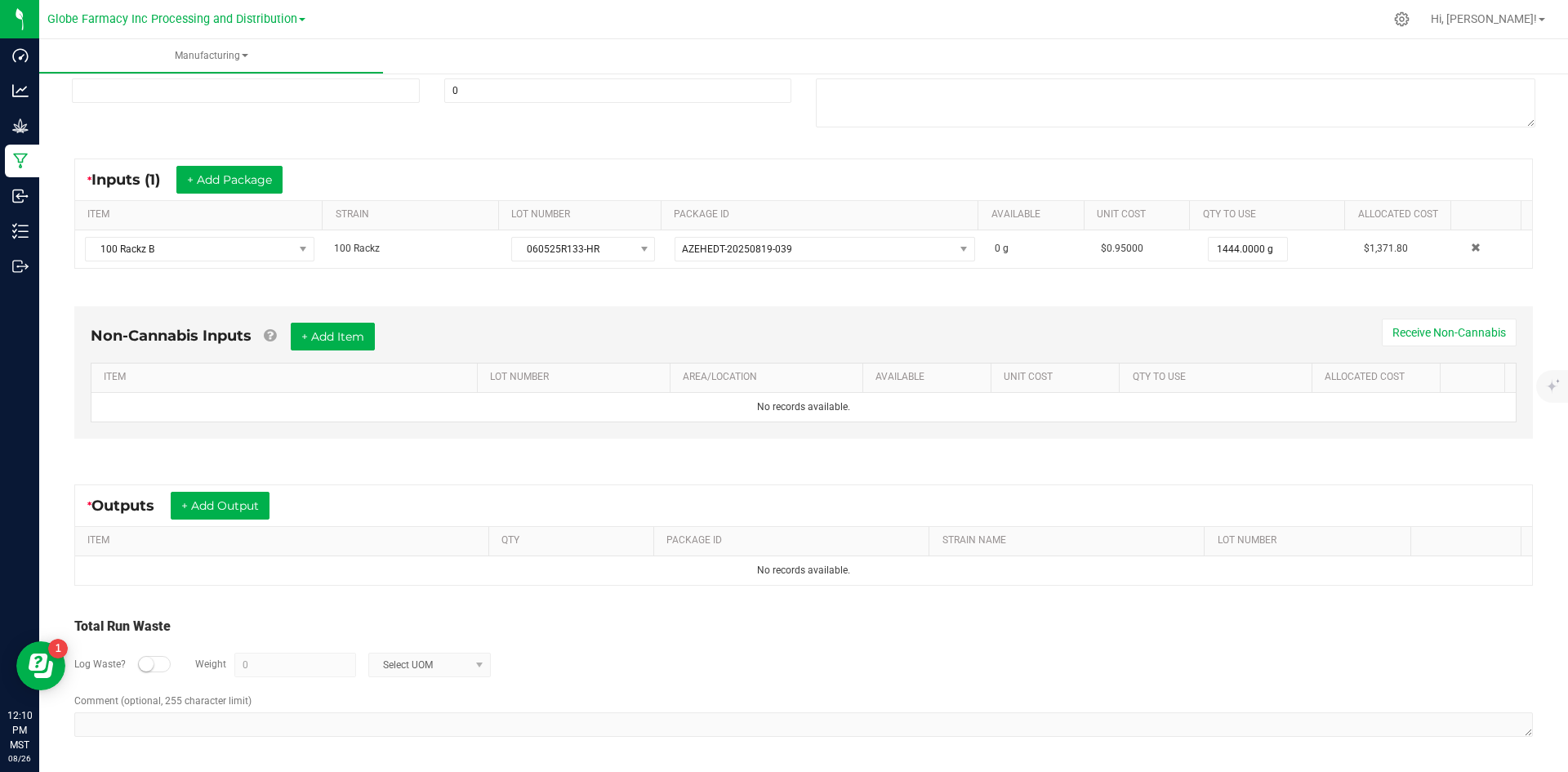
scroll to position [223, 0]
click at [314, 351] on div "Non-Cannabis Inputs + Add Item Receive Non-Cannabis" at bounding box center [804, 342] width 1426 height 40
click at [319, 344] on button "+ Add Item" at bounding box center [332, 336] width 84 height 28
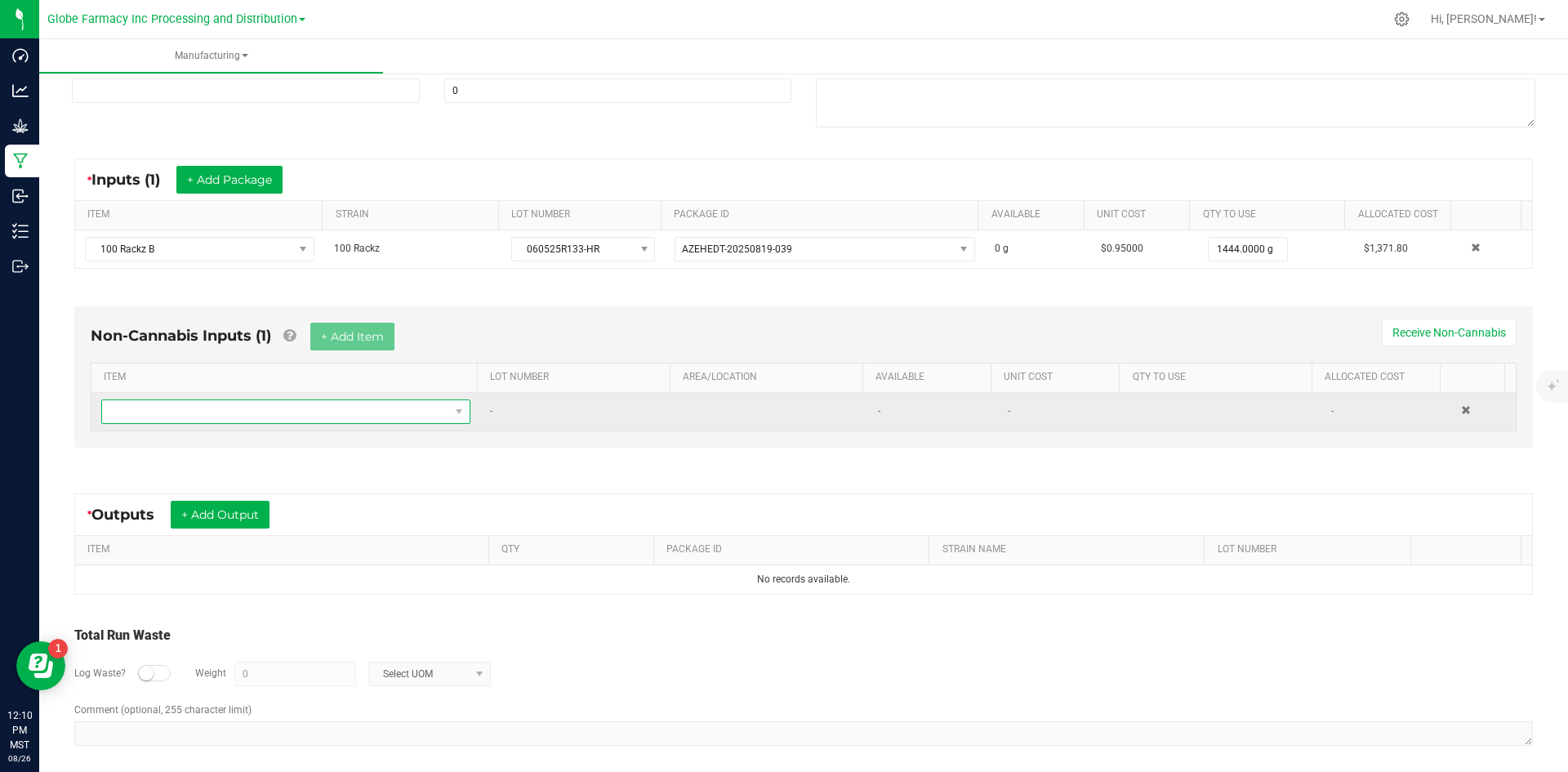
click at [269, 415] on span "NO DATA FOUND" at bounding box center [276, 412] width 347 height 23
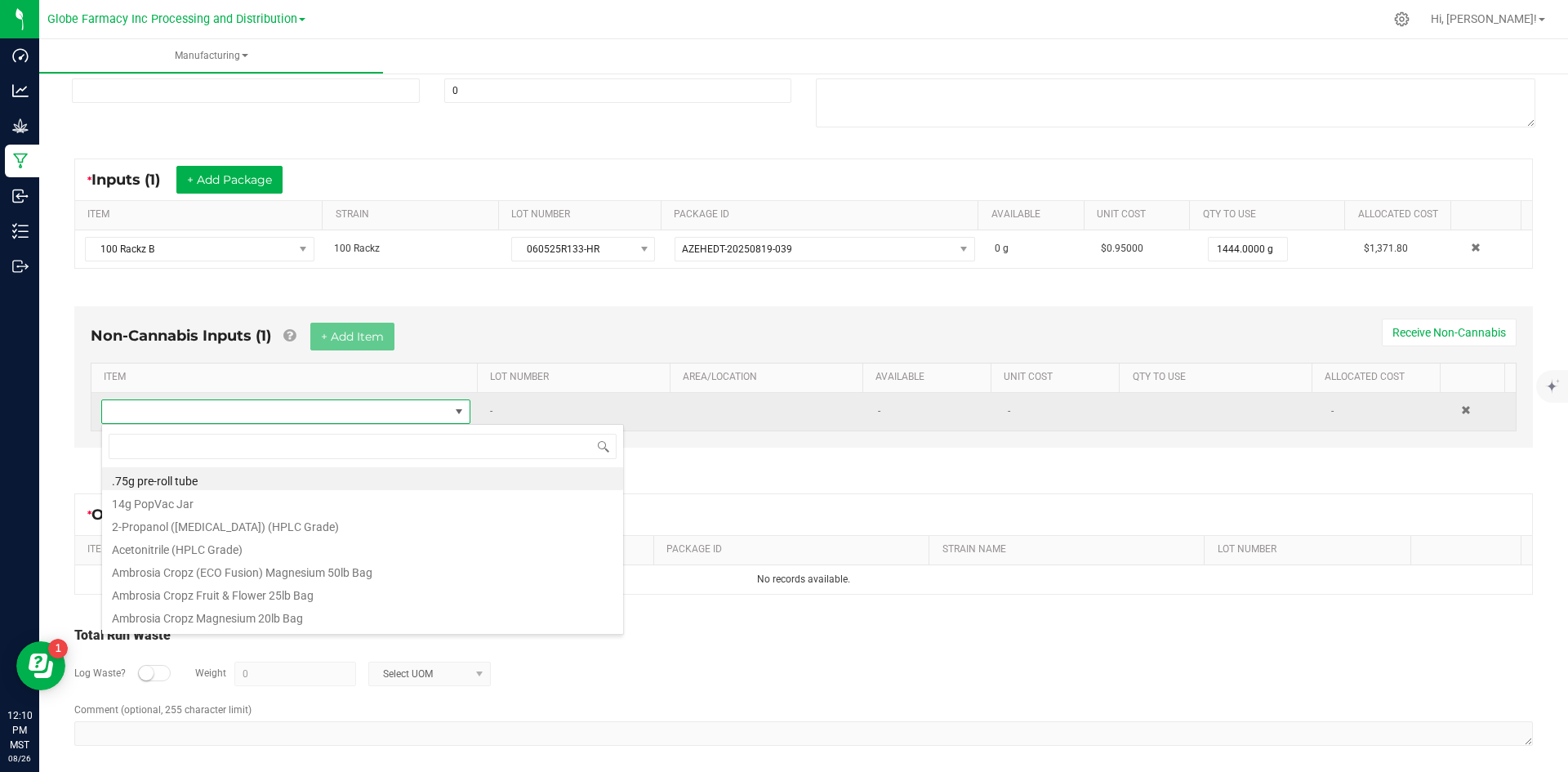
scroll to position [25, 363]
type input "MYLAR"
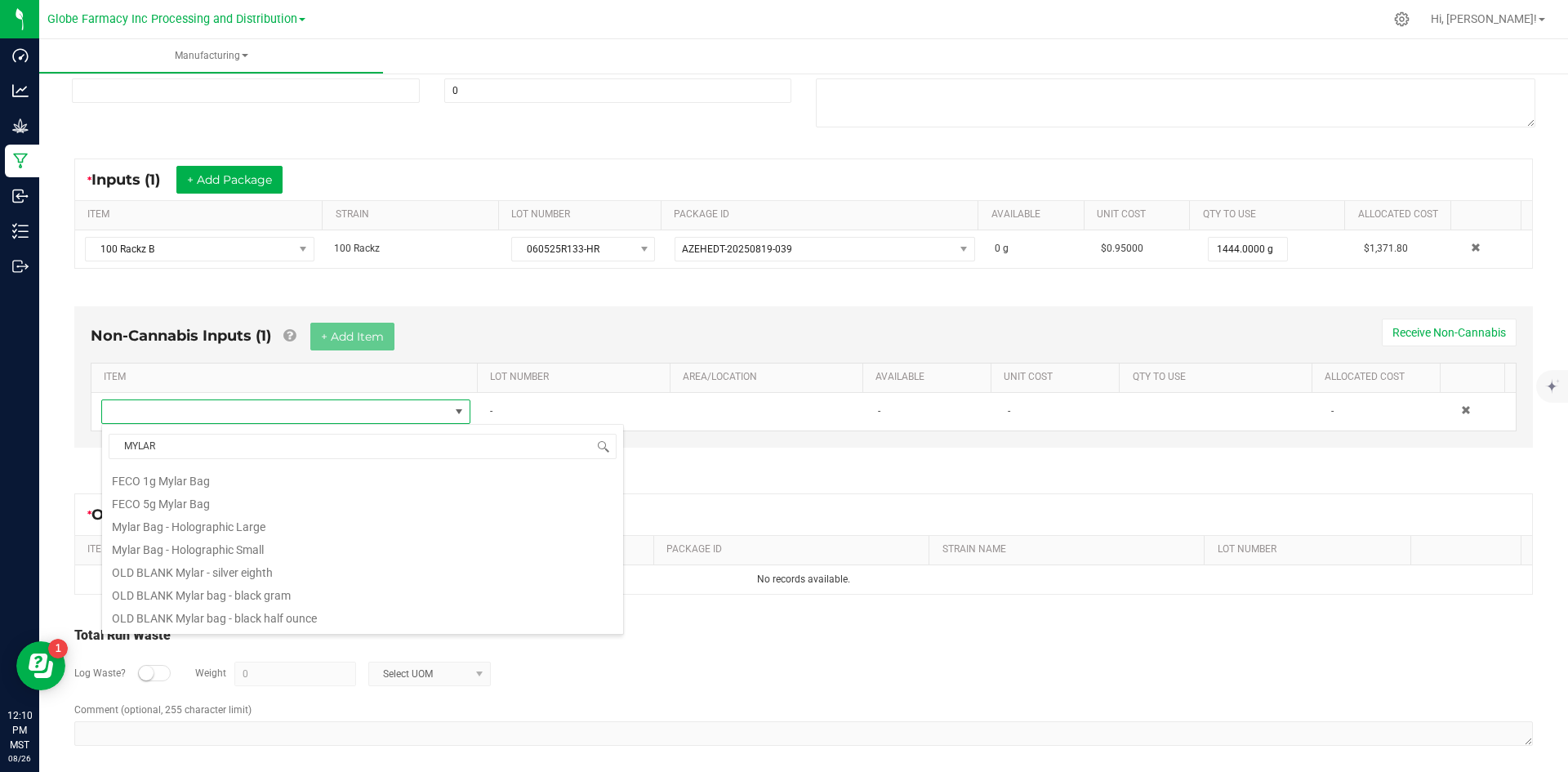
scroll to position [327, 0]
click at [277, 586] on li "OLD BLANK Mylar bag - black half ounce" at bounding box center [363, 587] width 521 height 23
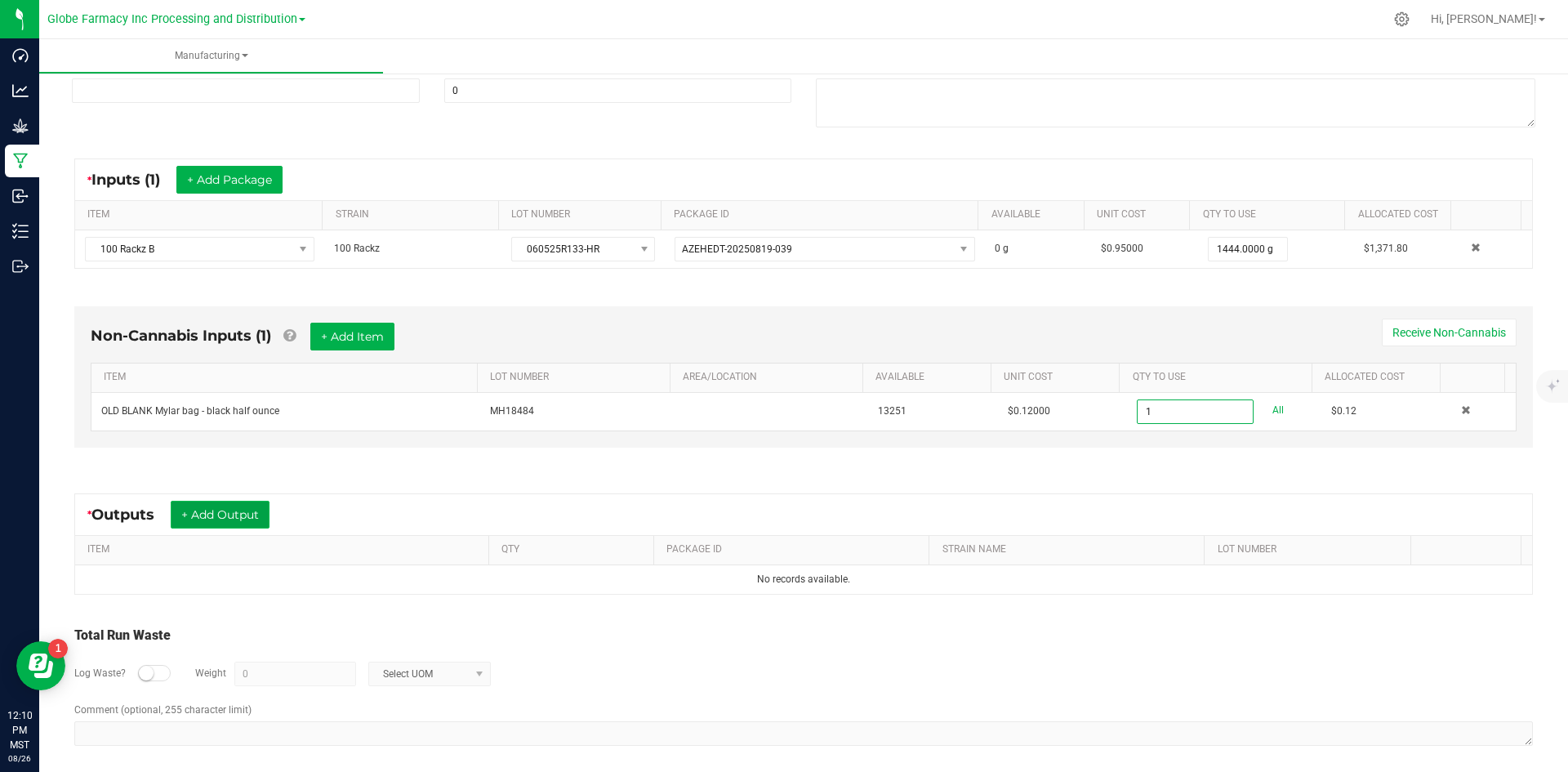
type input "1 ea"
click at [208, 526] on button "+ Add Output" at bounding box center [220, 515] width 99 height 28
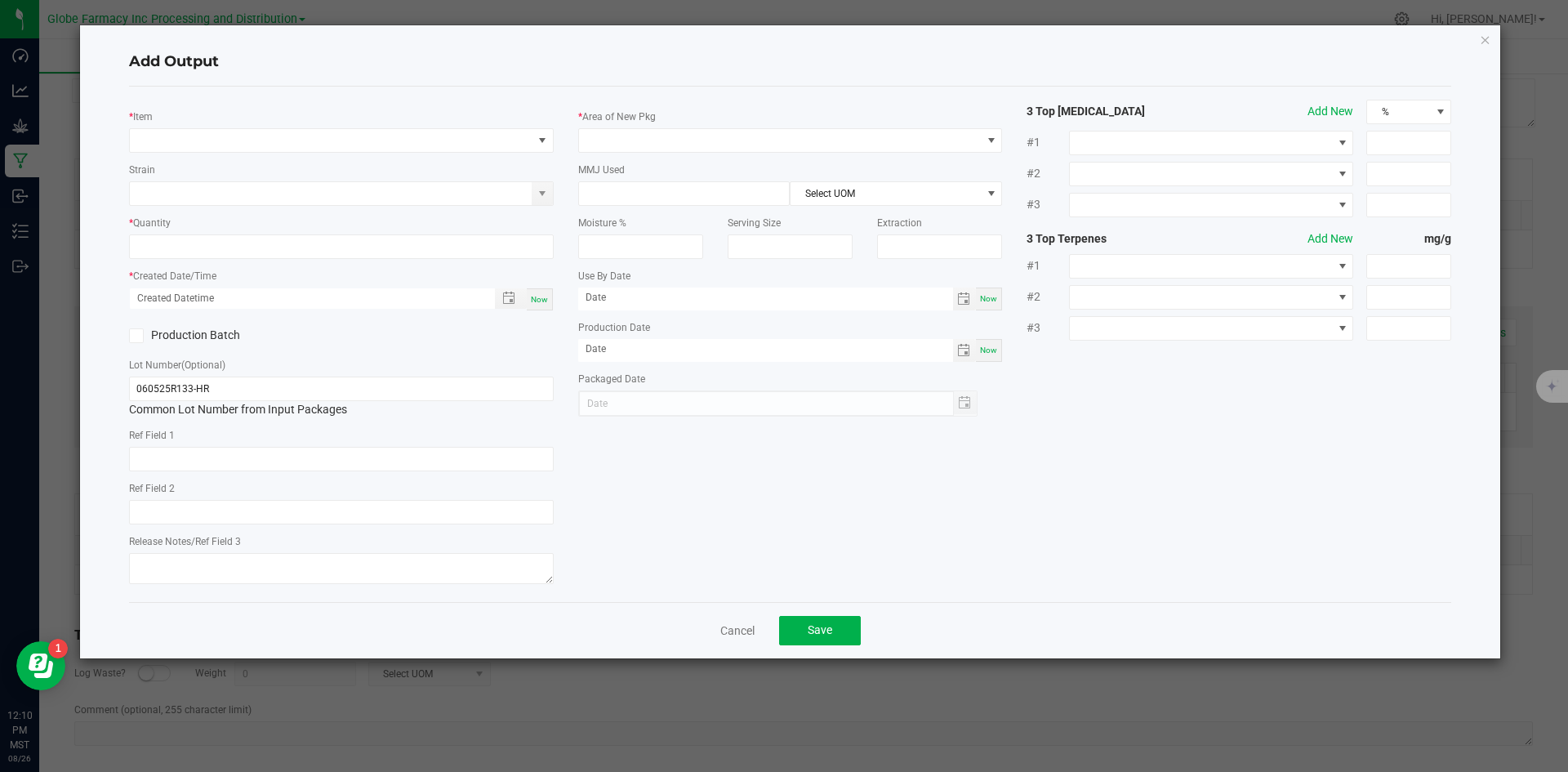
click at [188, 153] on div "* Item Strain * Quantity * Created Date/Time Now Production Batch Lot Number (O…" at bounding box center [341, 345] width 449 height 490
click at [168, 118] on div "* Item" at bounding box center [341, 130] width 425 height 45
click at [177, 145] on span "NO DATA FOUND" at bounding box center [331, 141] width 403 height 23
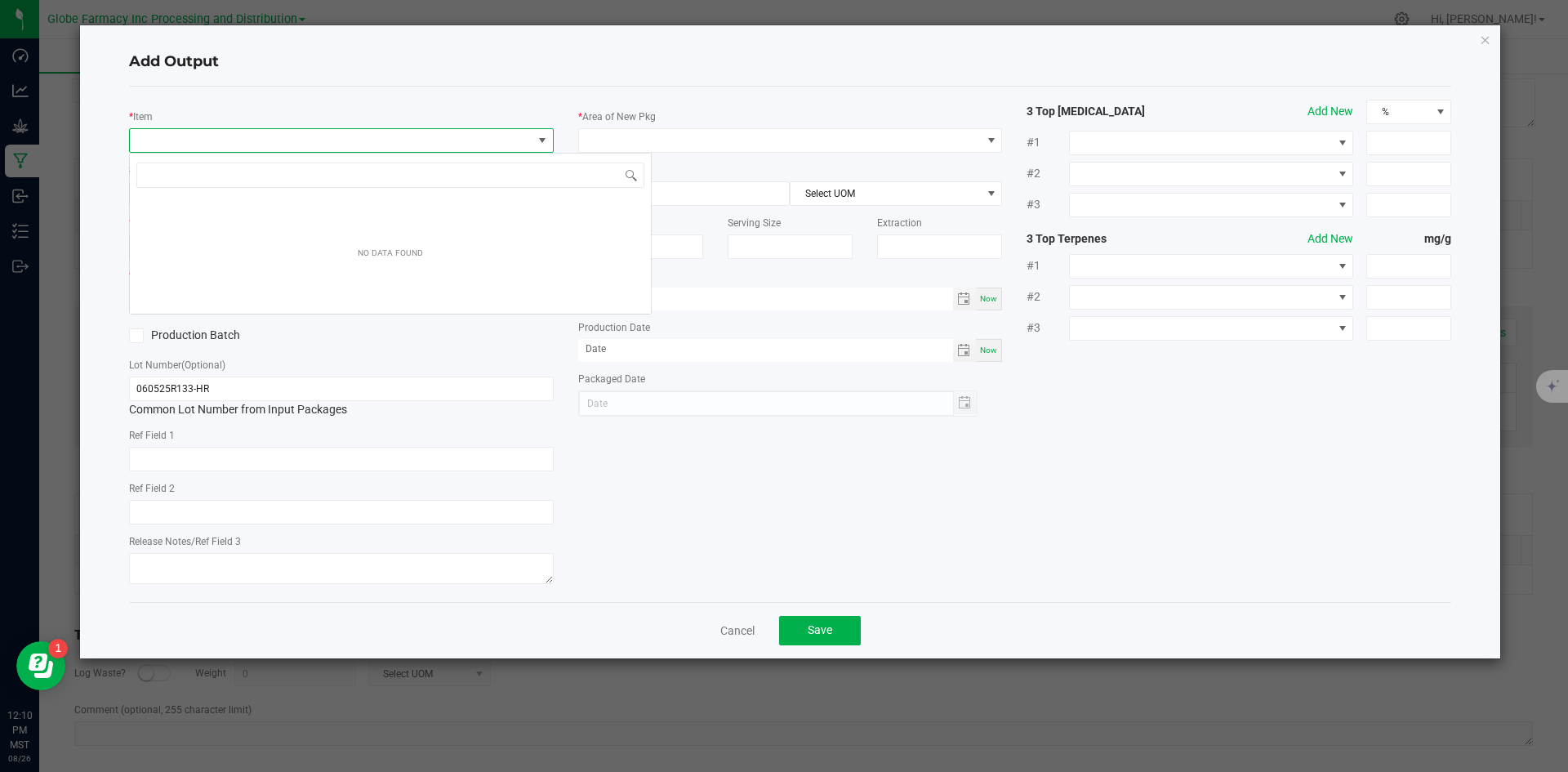
scroll to position [25, 425]
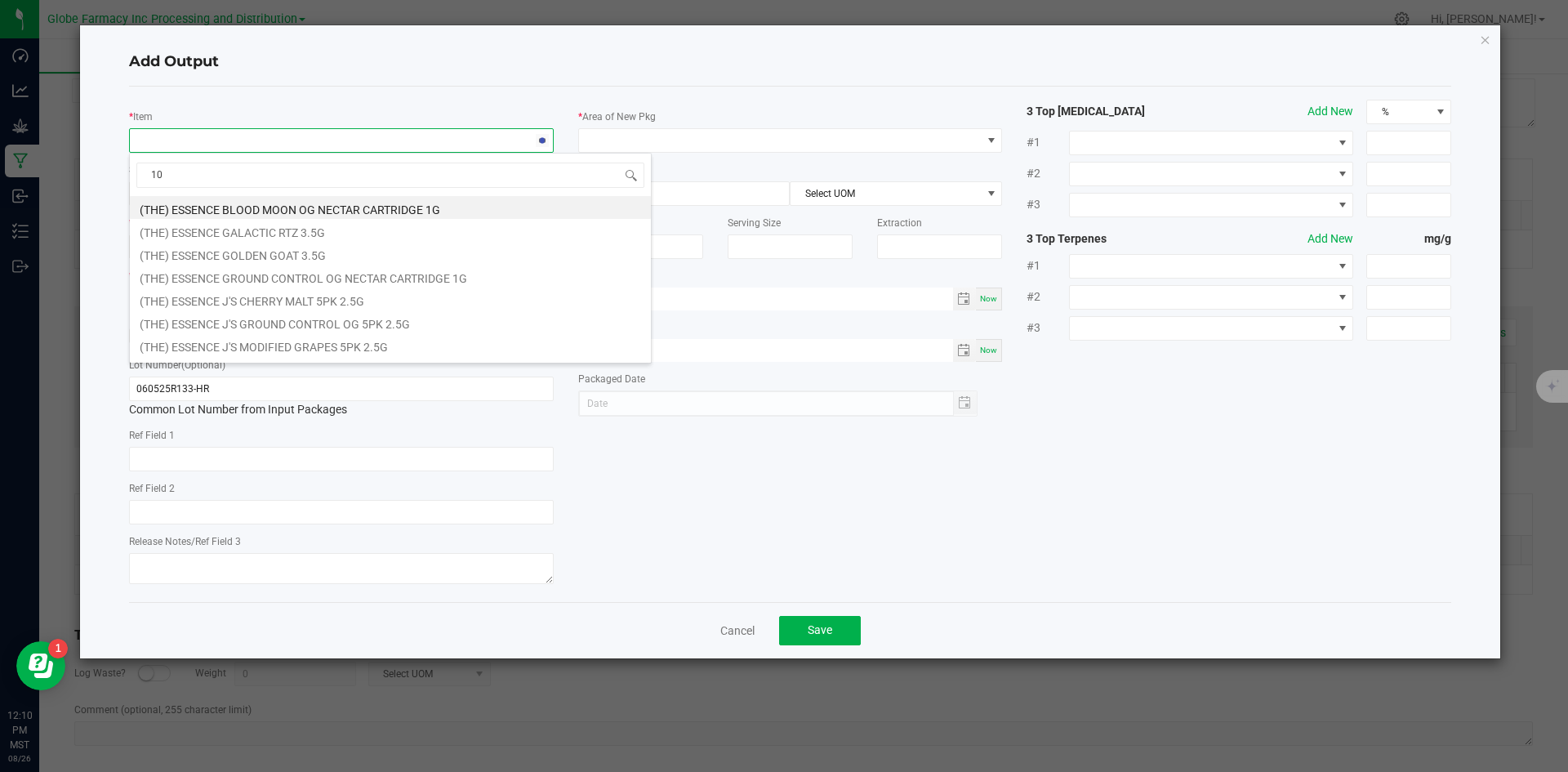
type input "100"
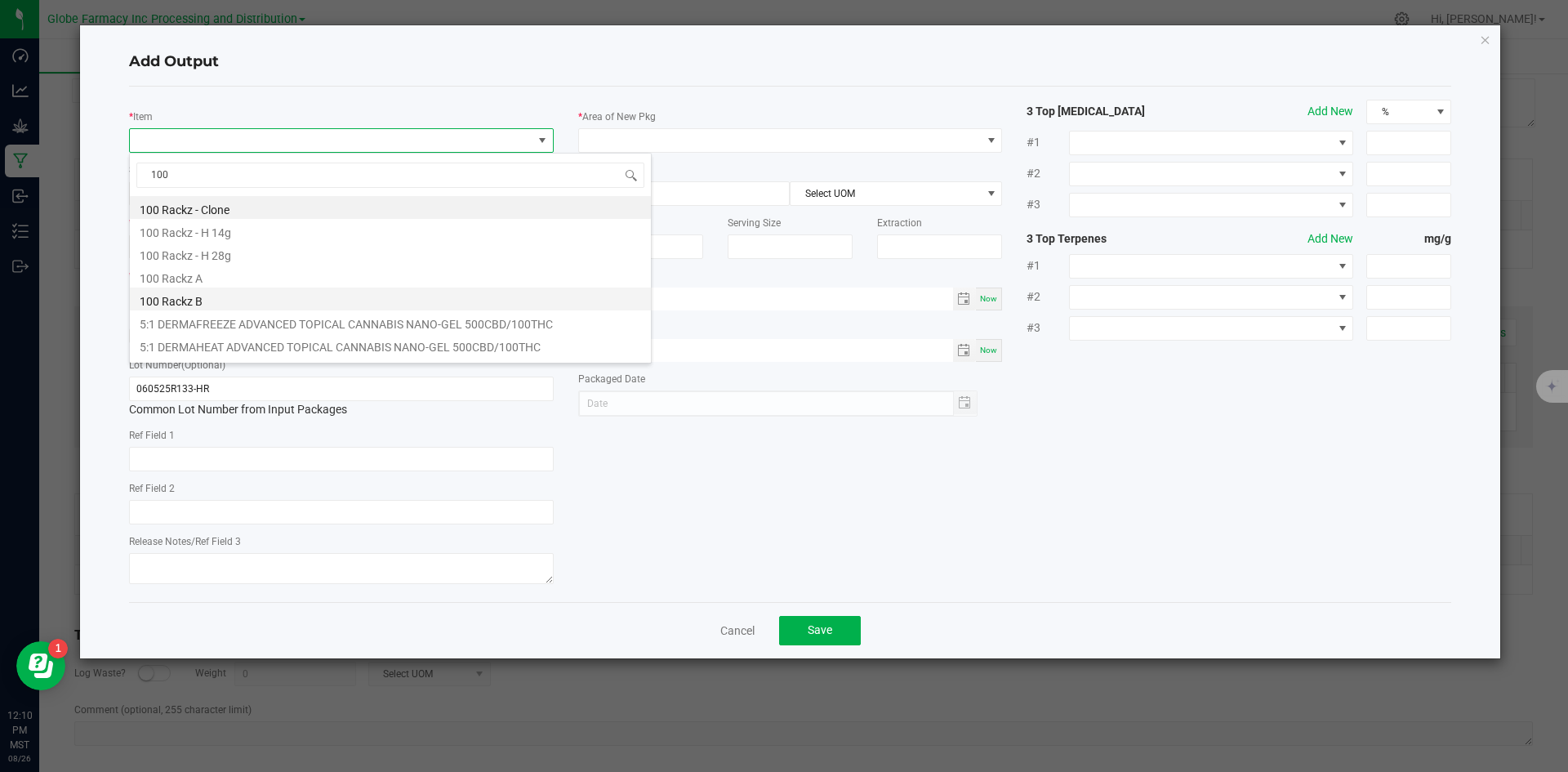
click at [192, 306] on li "100 Rackz B" at bounding box center [390, 299] width 521 height 23
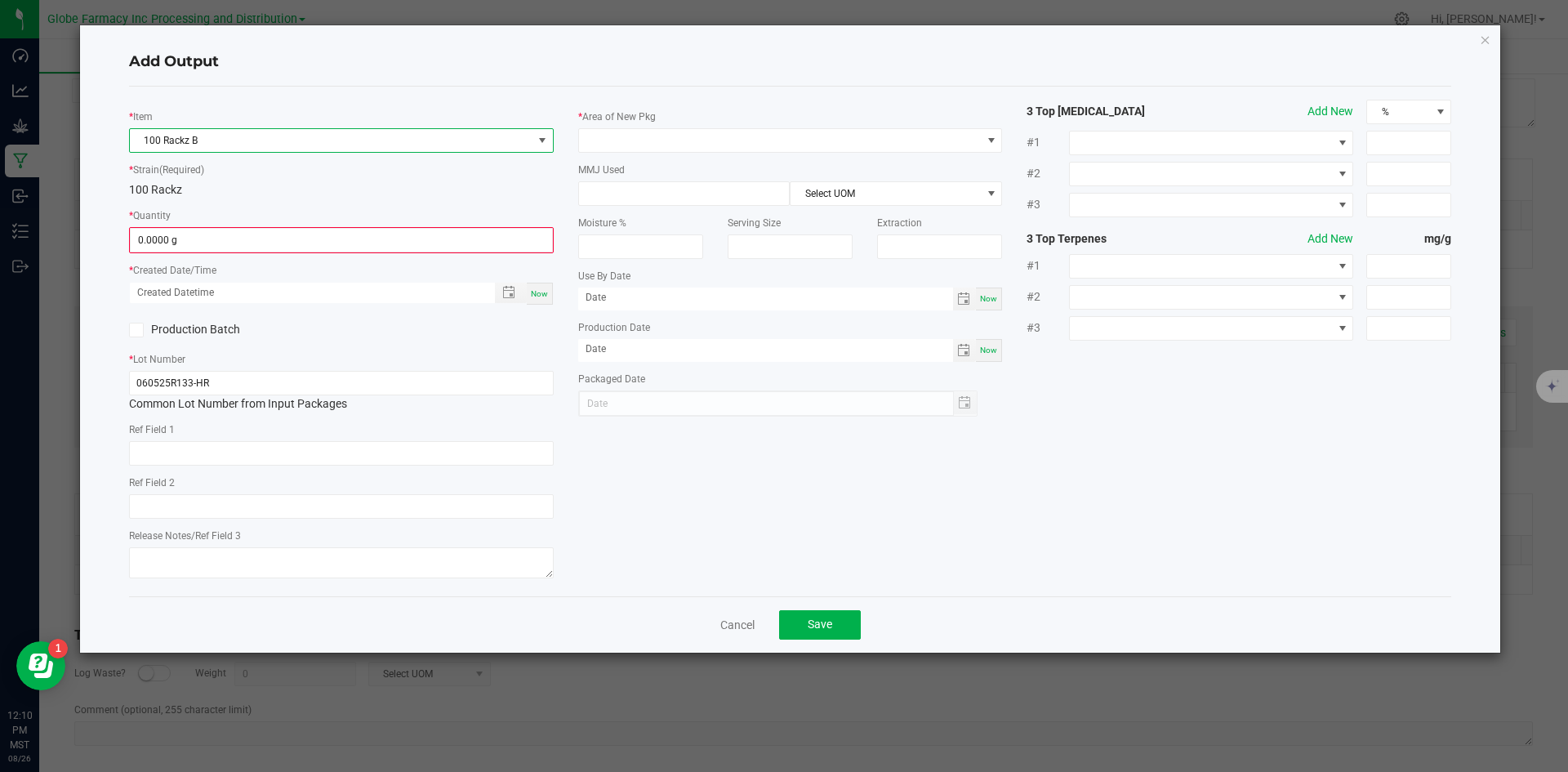
click at [251, 252] on kendo-numerictextbox "0.0000 g" at bounding box center [341, 240] width 425 height 26
click at [255, 245] on input "0" at bounding box center [341, 240] width 421 height 23
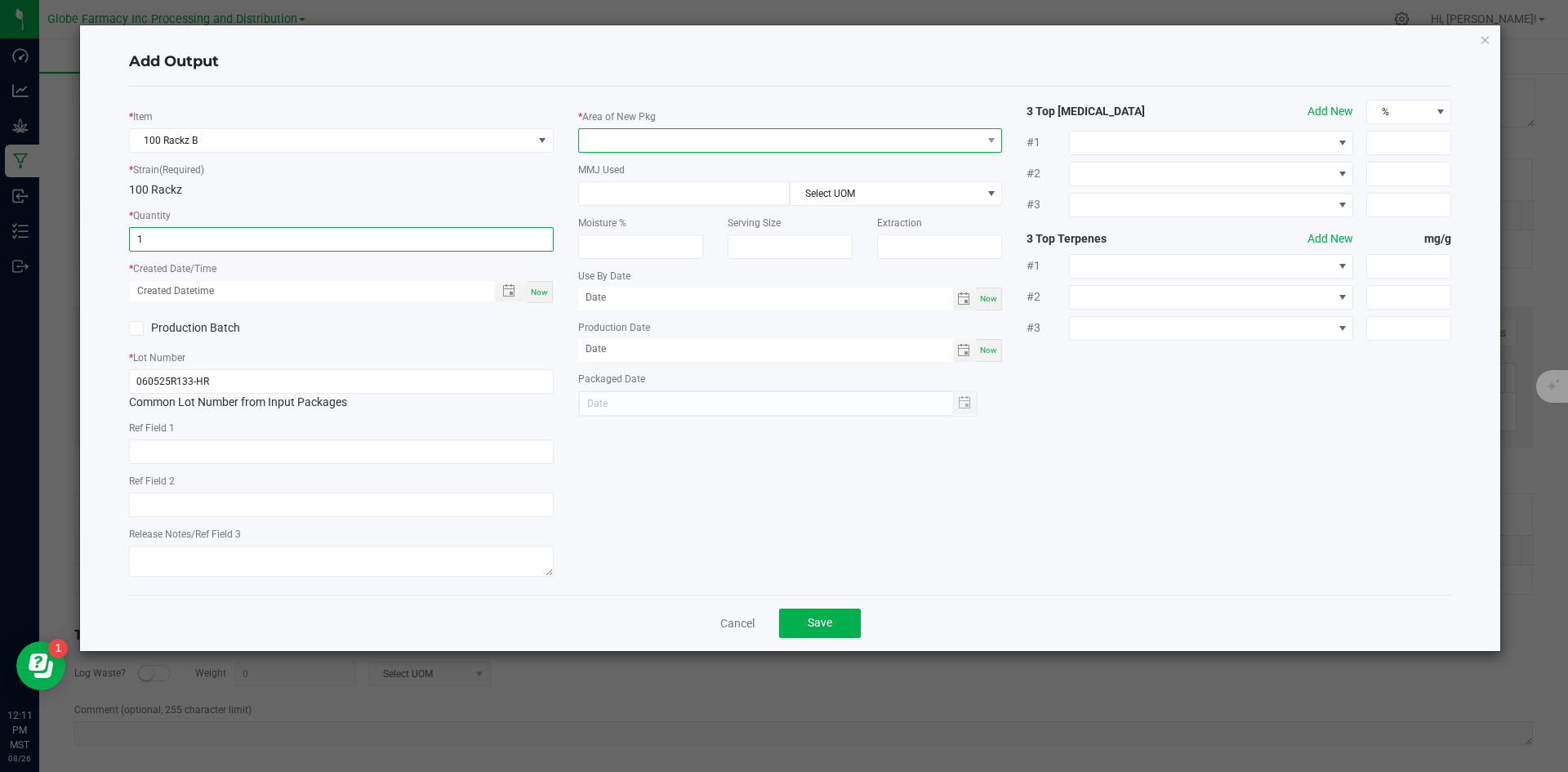
type input "1.0000 g"
click at [673, 145] on span at bounding box center [781, 141] width 403 height 23
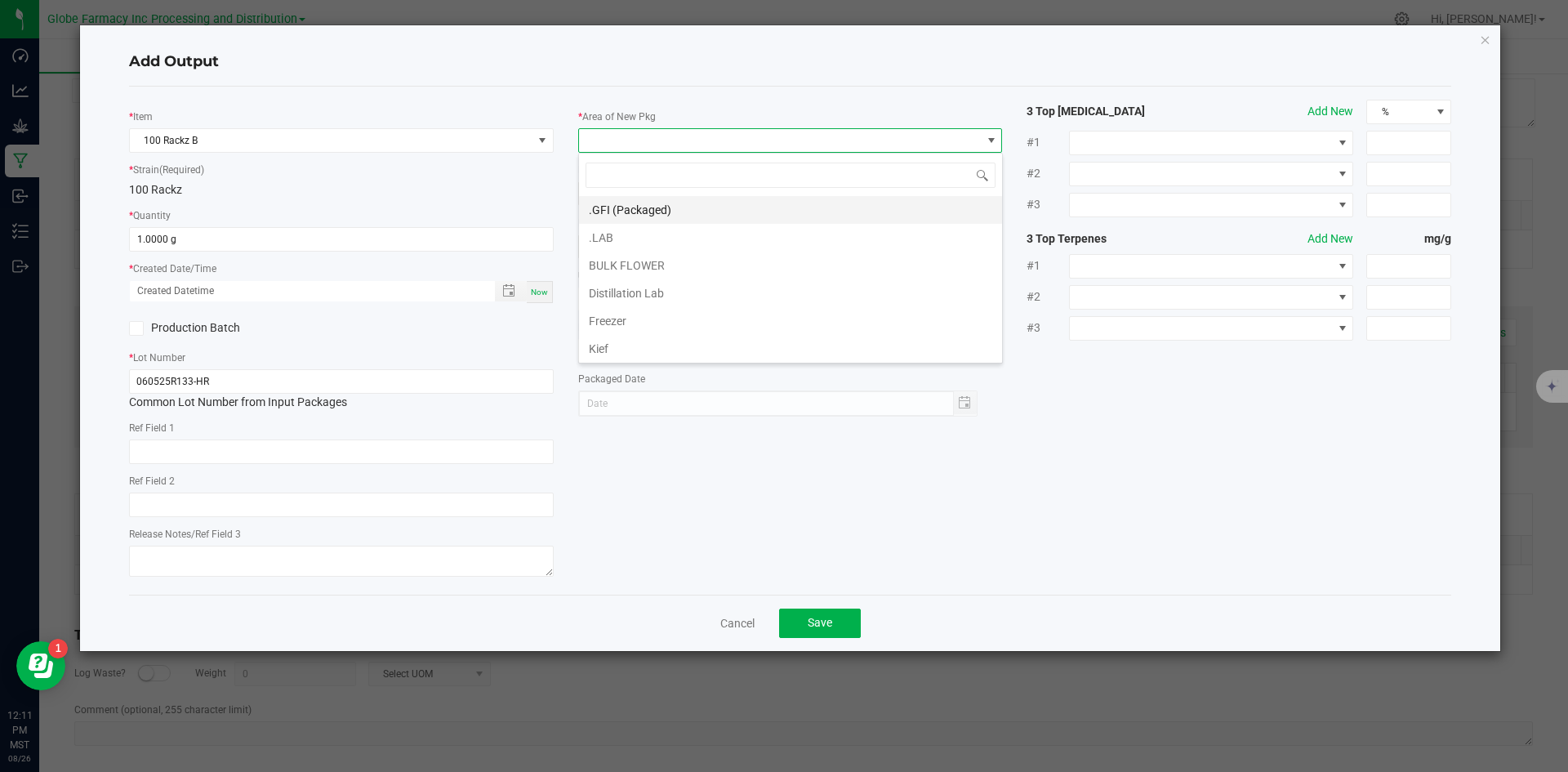
click at [650, 205] on li ".GFI (Packaged)" at bounding box center [791, 210] width 423 height 28
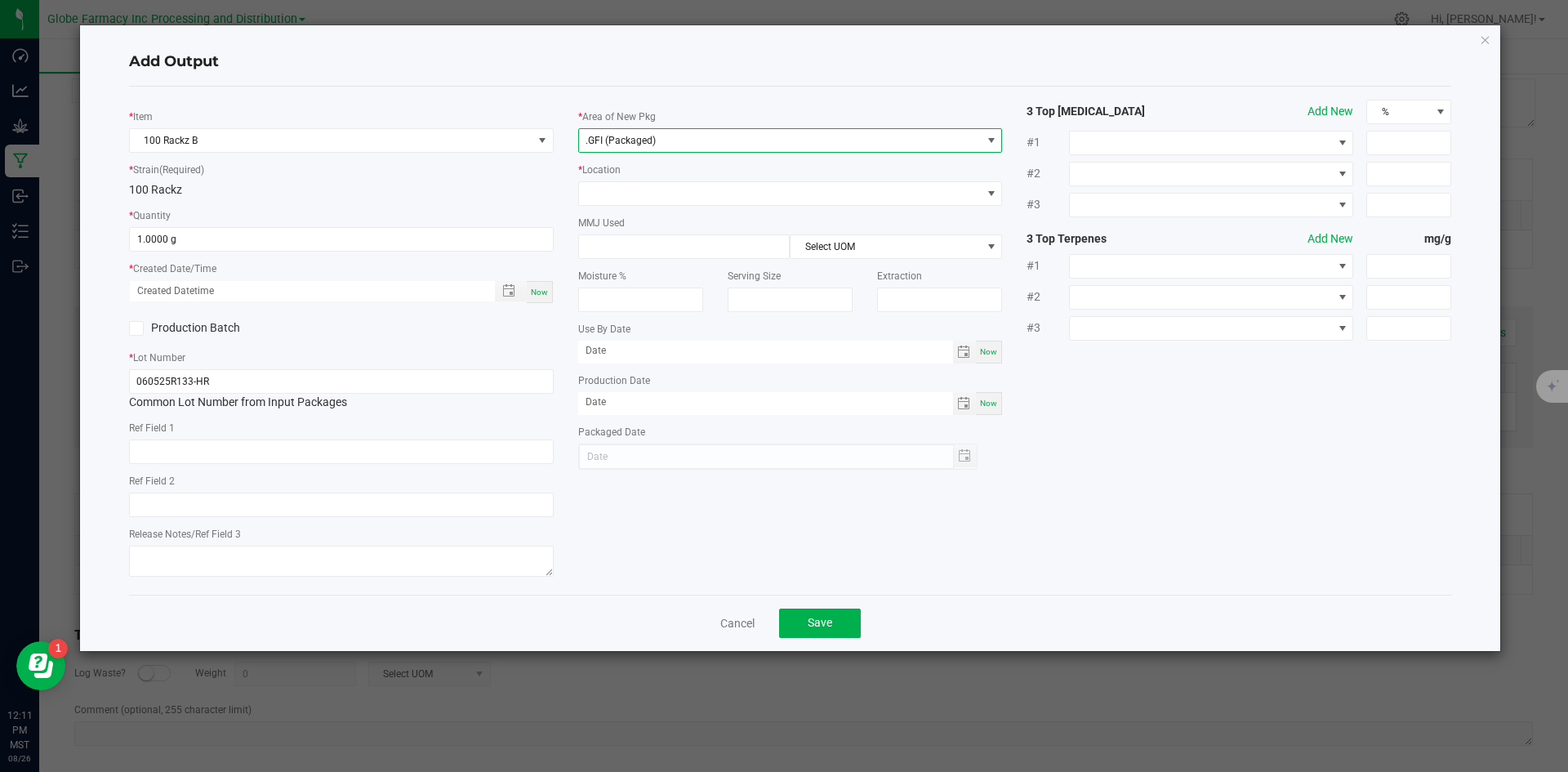
click at [642, 131] on span ".GFI (Packaged)" at bounding box center [781, 141] width 403 height 23
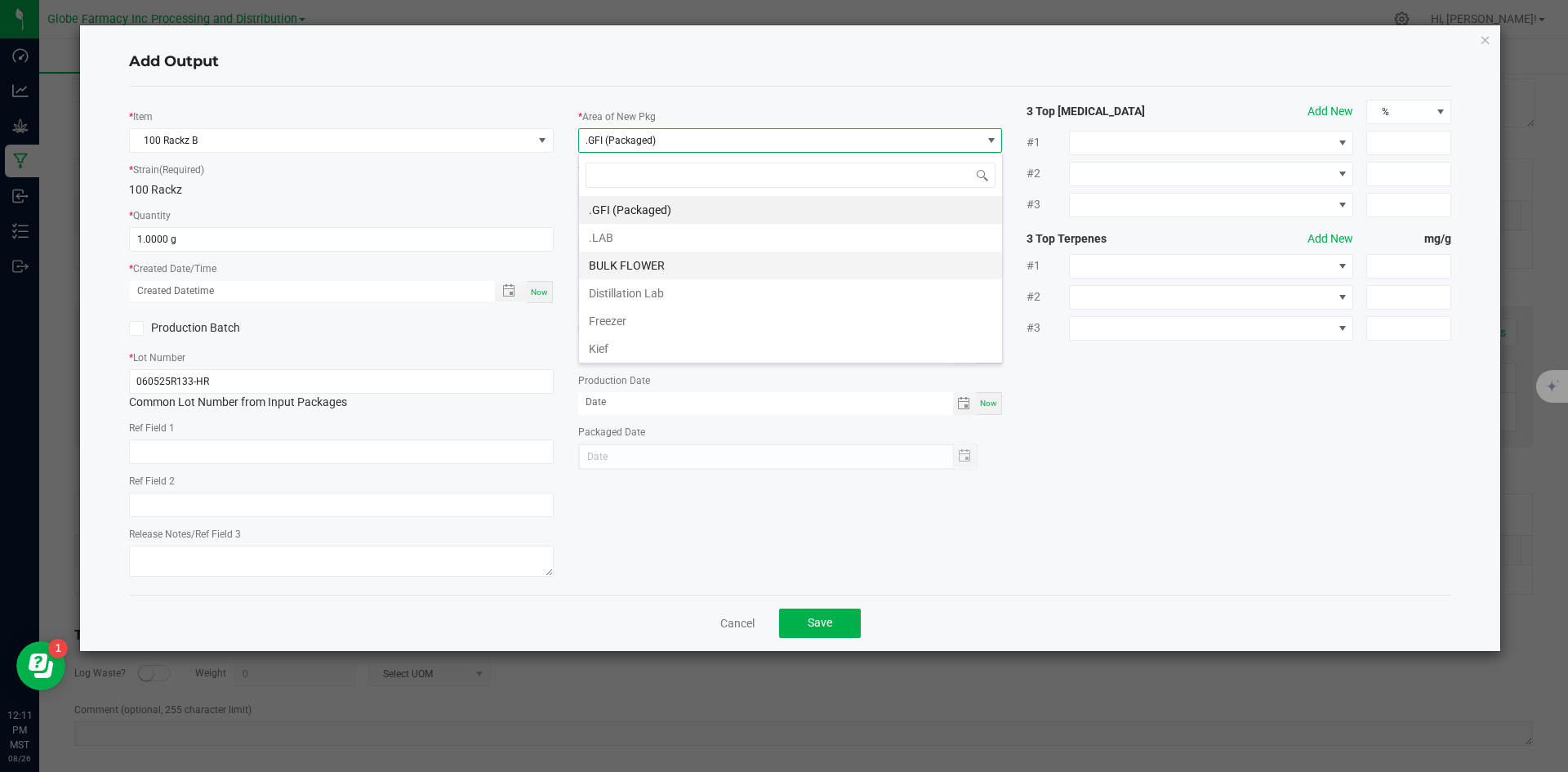
click at [645, 258] on li "BULK FLOWER" at bounding box center [791, 265] width 423 height 28
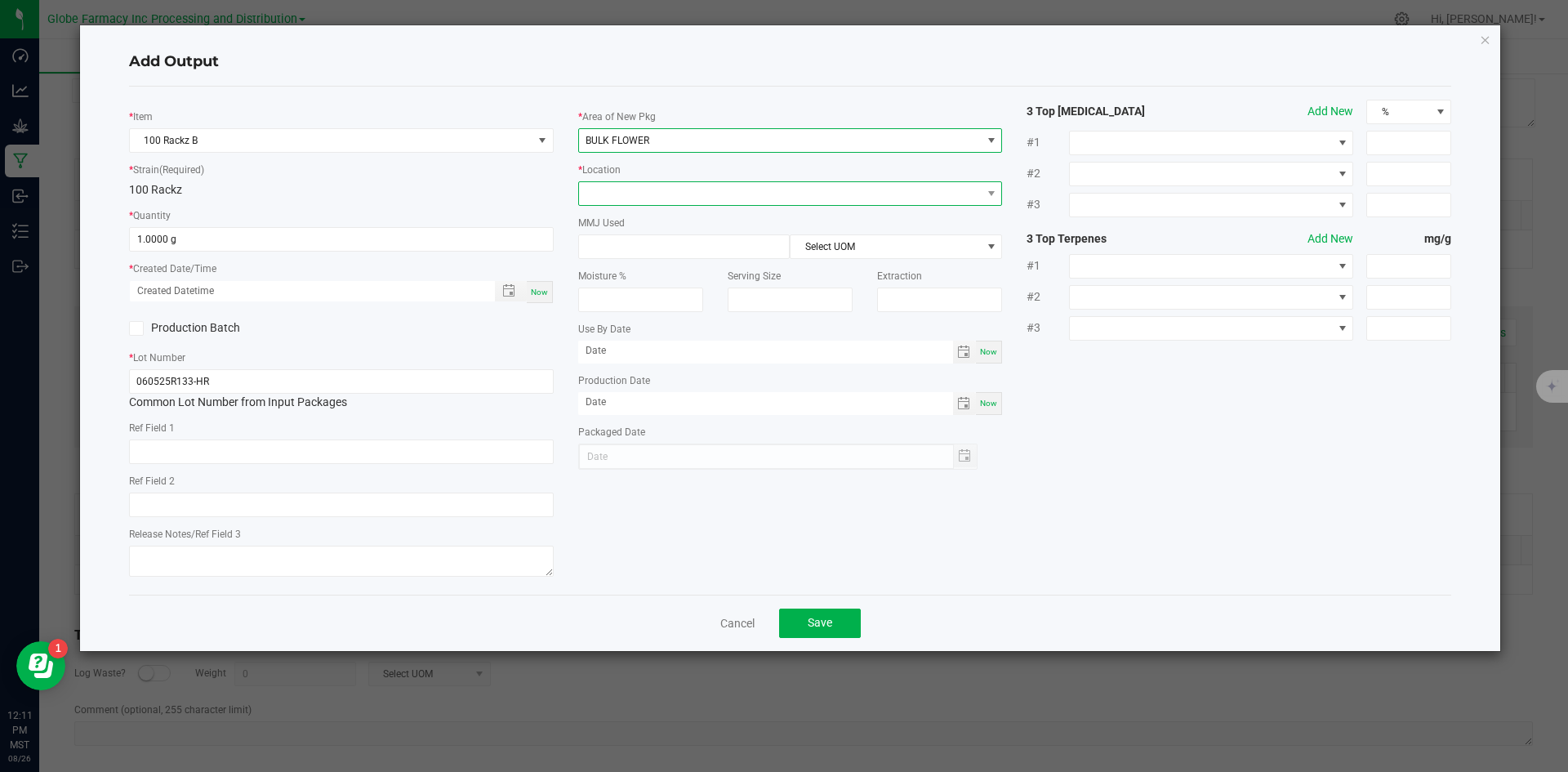
click at [651, 199] on span at bounding box center [781, 194] width 403 height 23
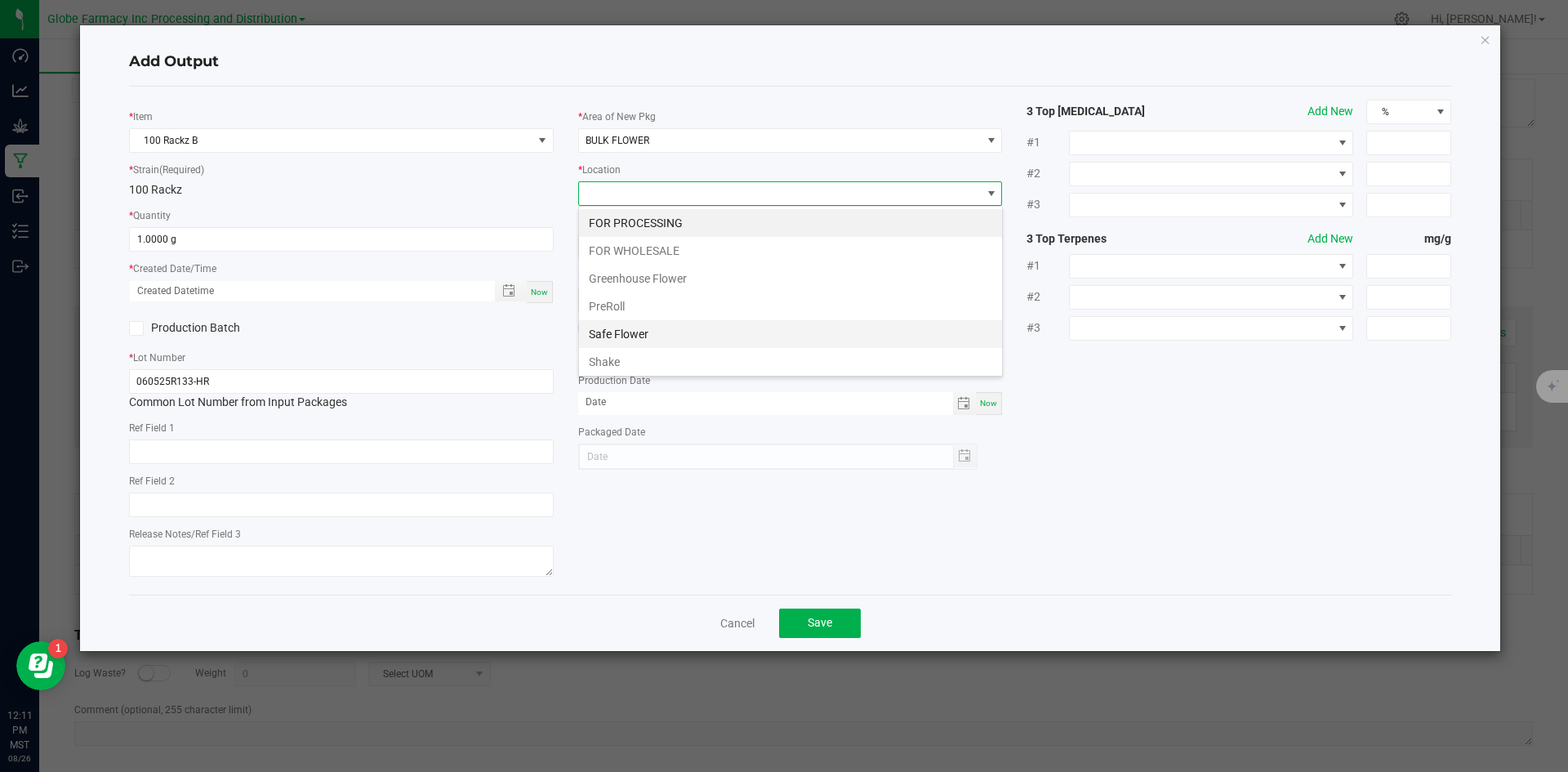
click at [656, 347] on li "Safe Flower" at bounding box center [791, 334] width 423 height 28
click at [643, 188] on span "Safe Flower" at bounding box center [781, 194] width 403 height 23
click at [646, 366] on li "Shake" at bounding box center [791, 362] width 423 height 28
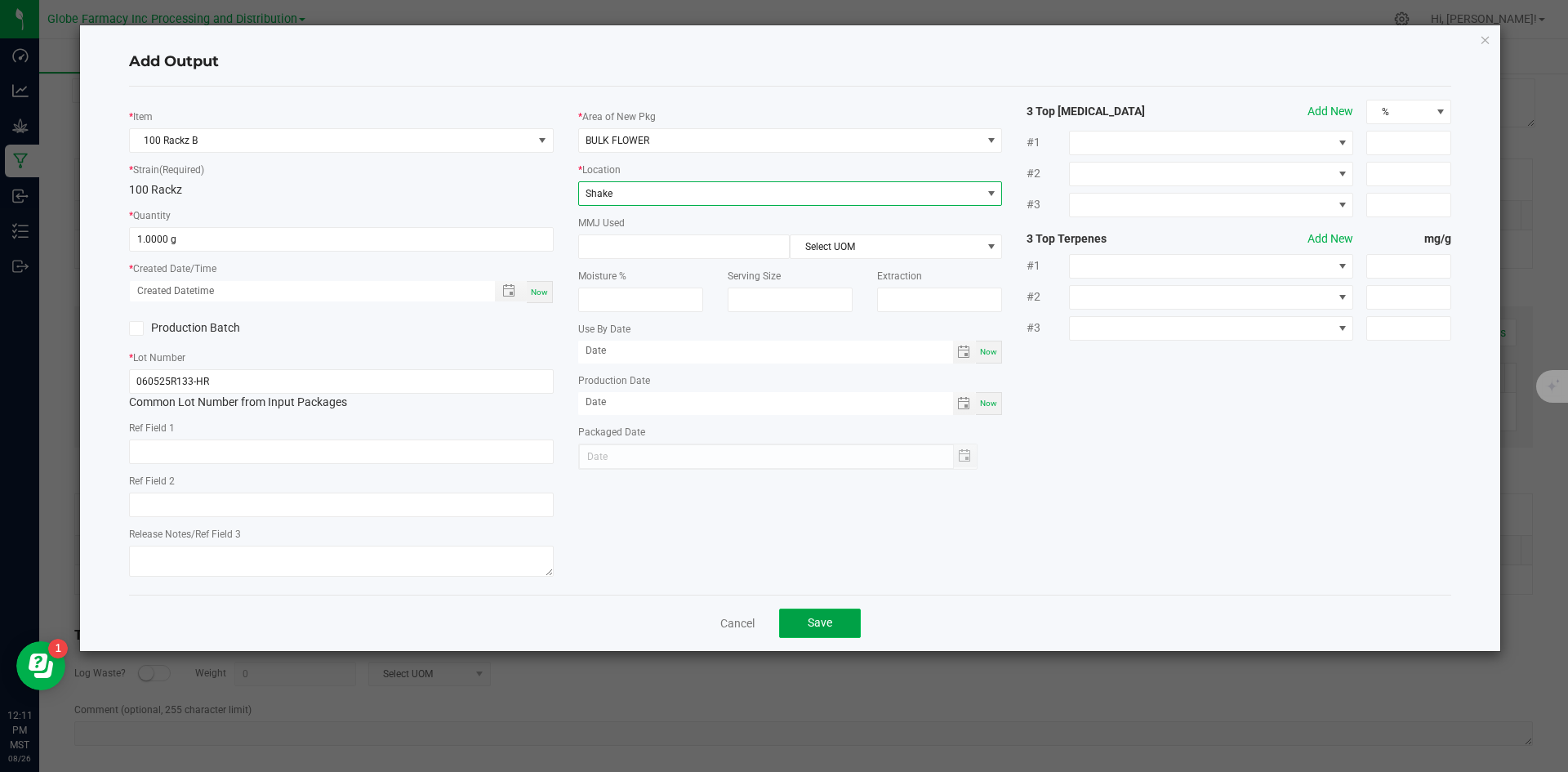
click at [812, 618] on span "Save" at bounding box center [820, 623] width 25 height 13
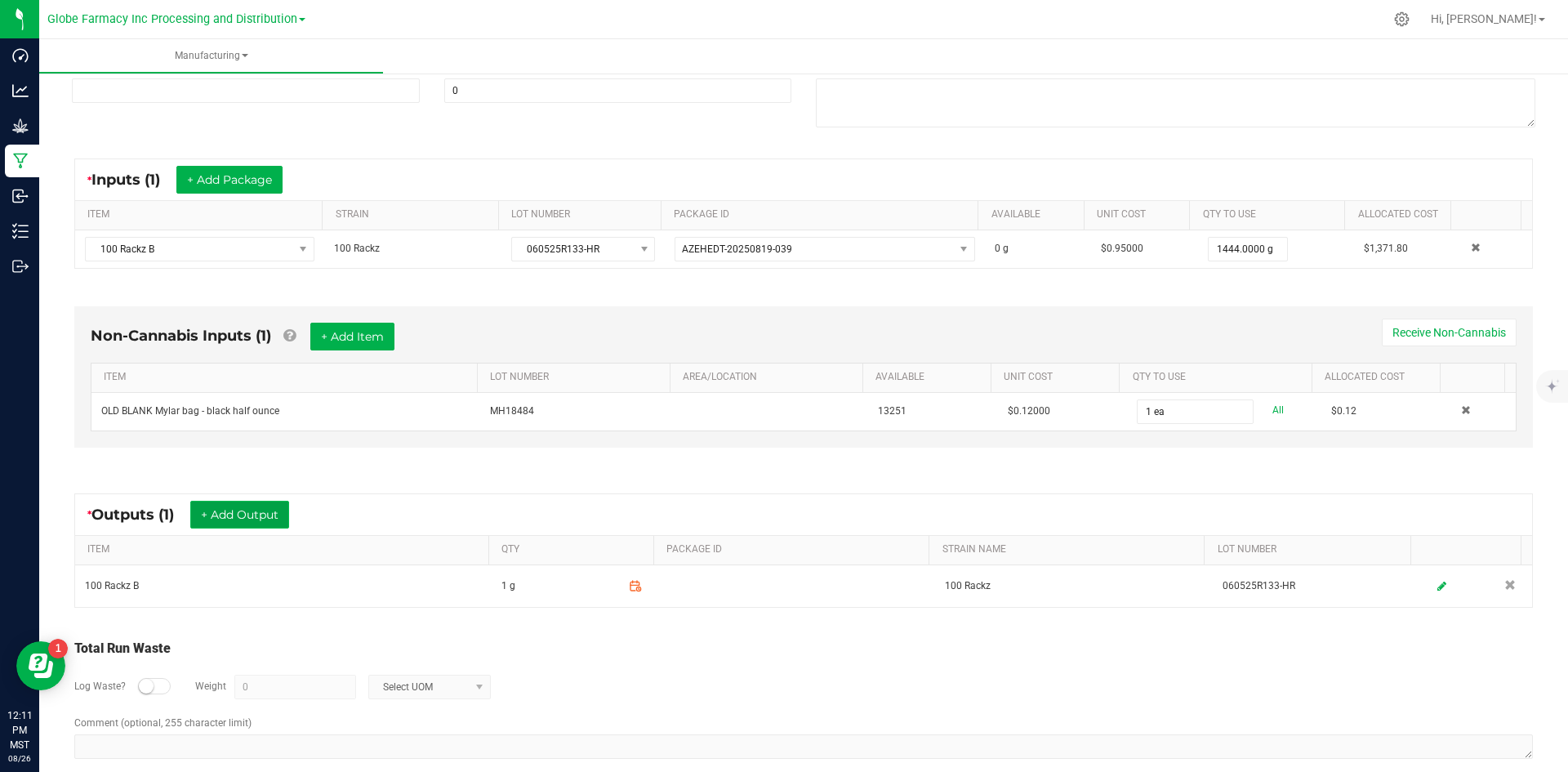
click at [255, 512] on button "+ Add Output" at bounding box center [240, 515] width 99 height 28
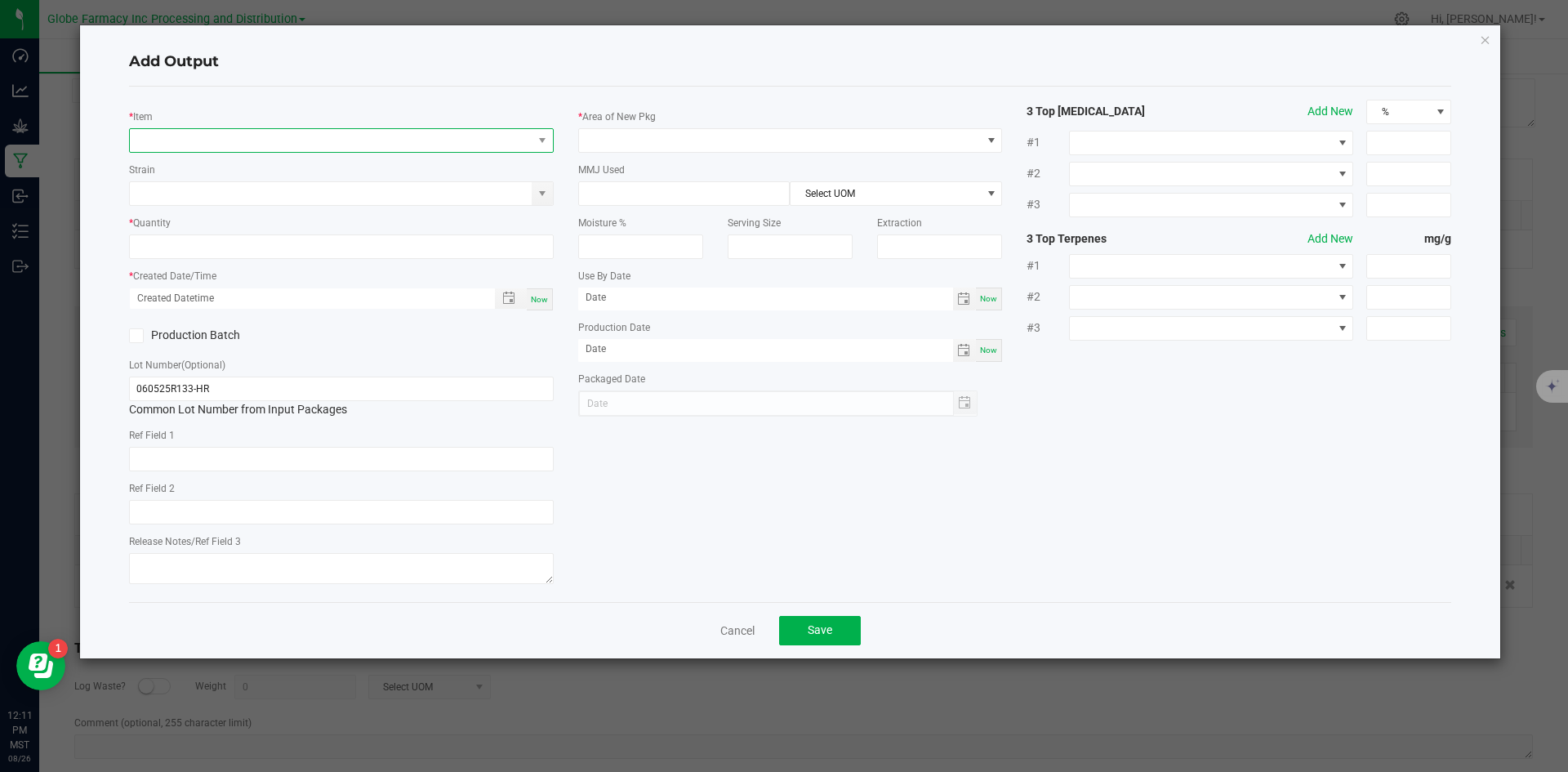
click at [277, 141] on span "NO DATA FOUND" at bounding box center [331, 141] width 403 height 23
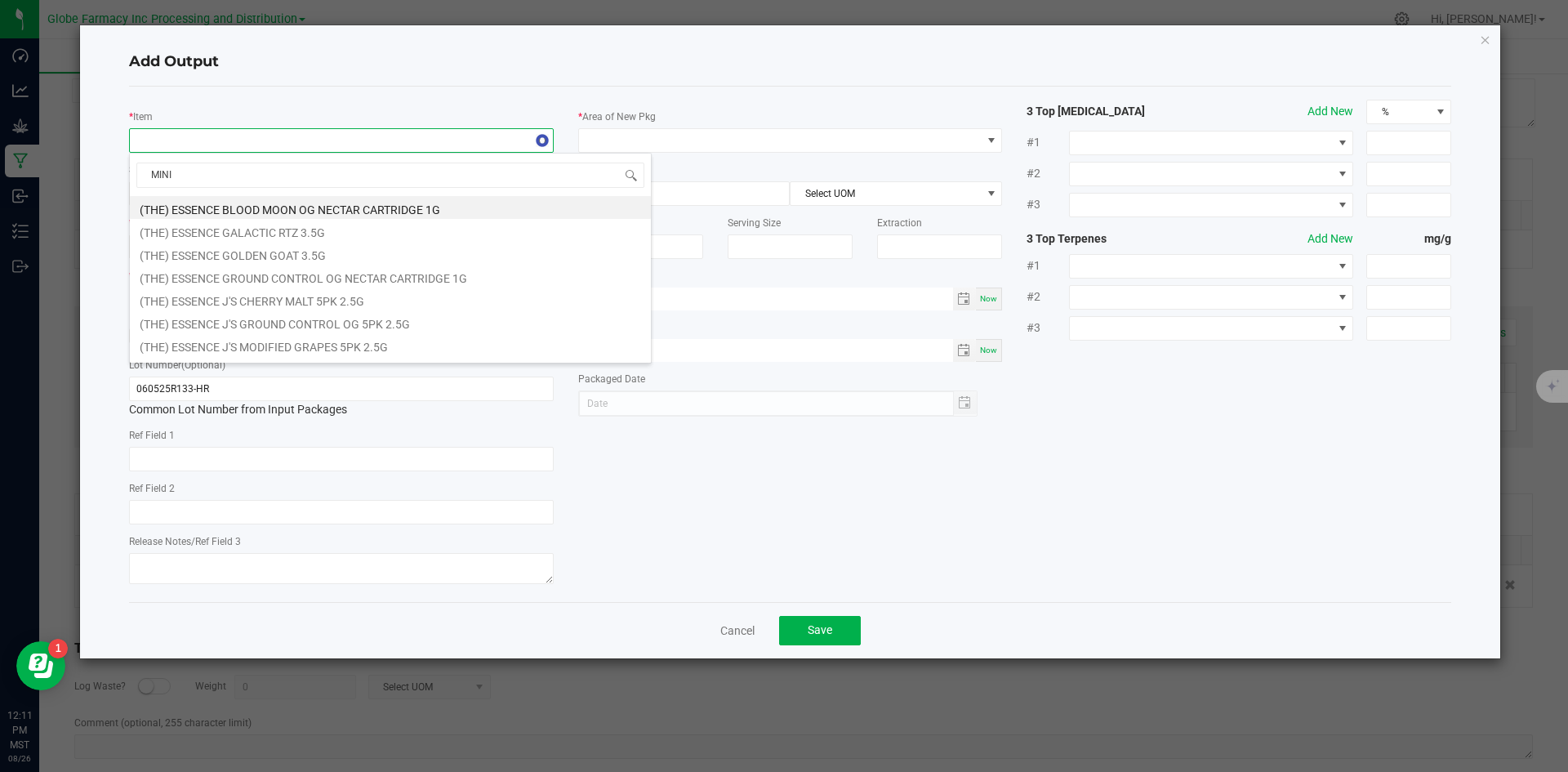
type input "MINI 1"
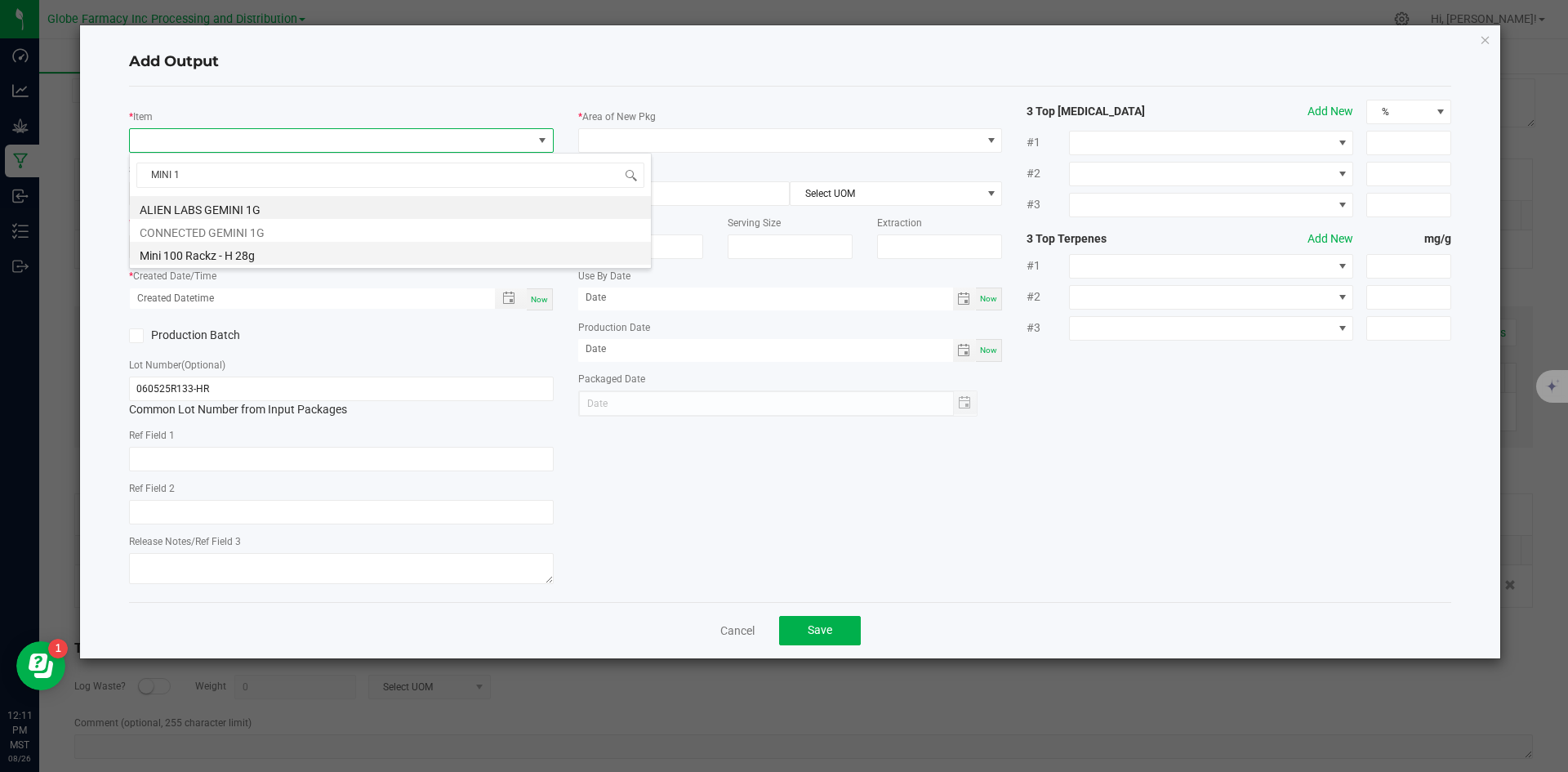
click at [310, 248] on li "Mini 100 Rackz - H 28g" at bounding box center [390, 253] width 521 height 23
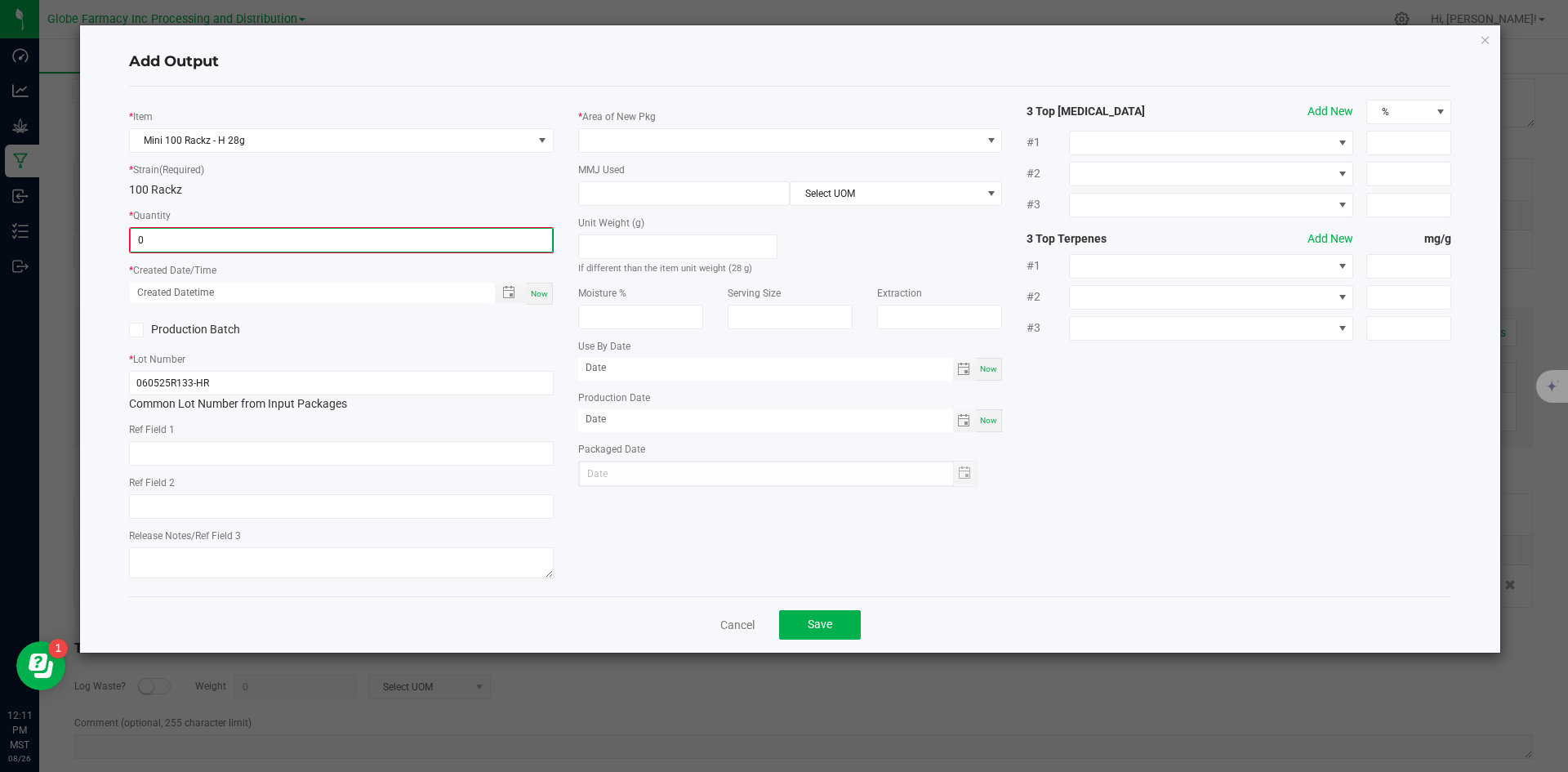
click at [269, 233] on input "0" at bounding box center [341, 240] width 421 height 23
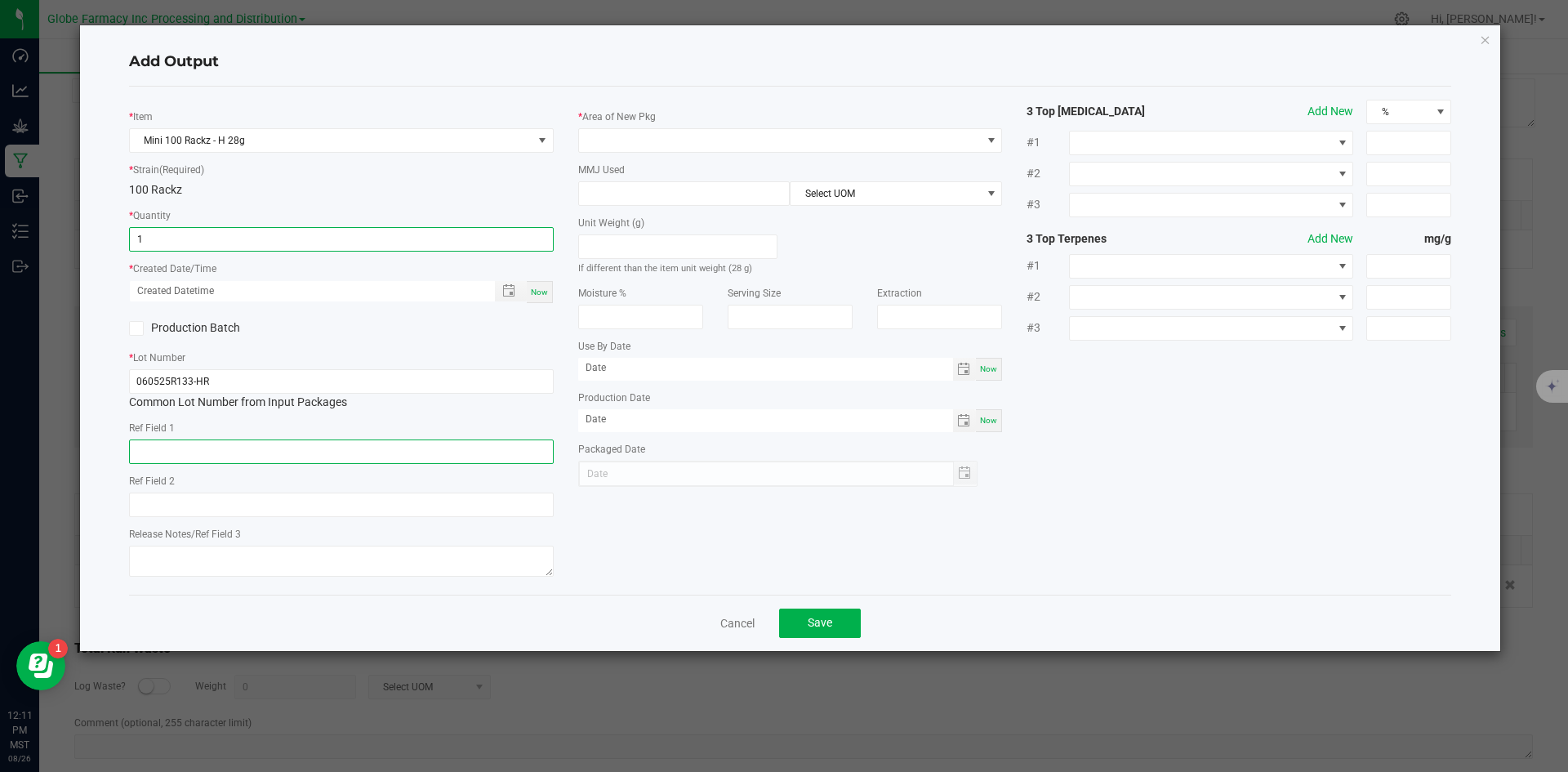
type input "1 ea"
click at [190, 463] on input "text" at bounding box center [341, 452] width 425 height 25
type input "FLOWER"
type input "100 RACKZ"
type textarea "6"
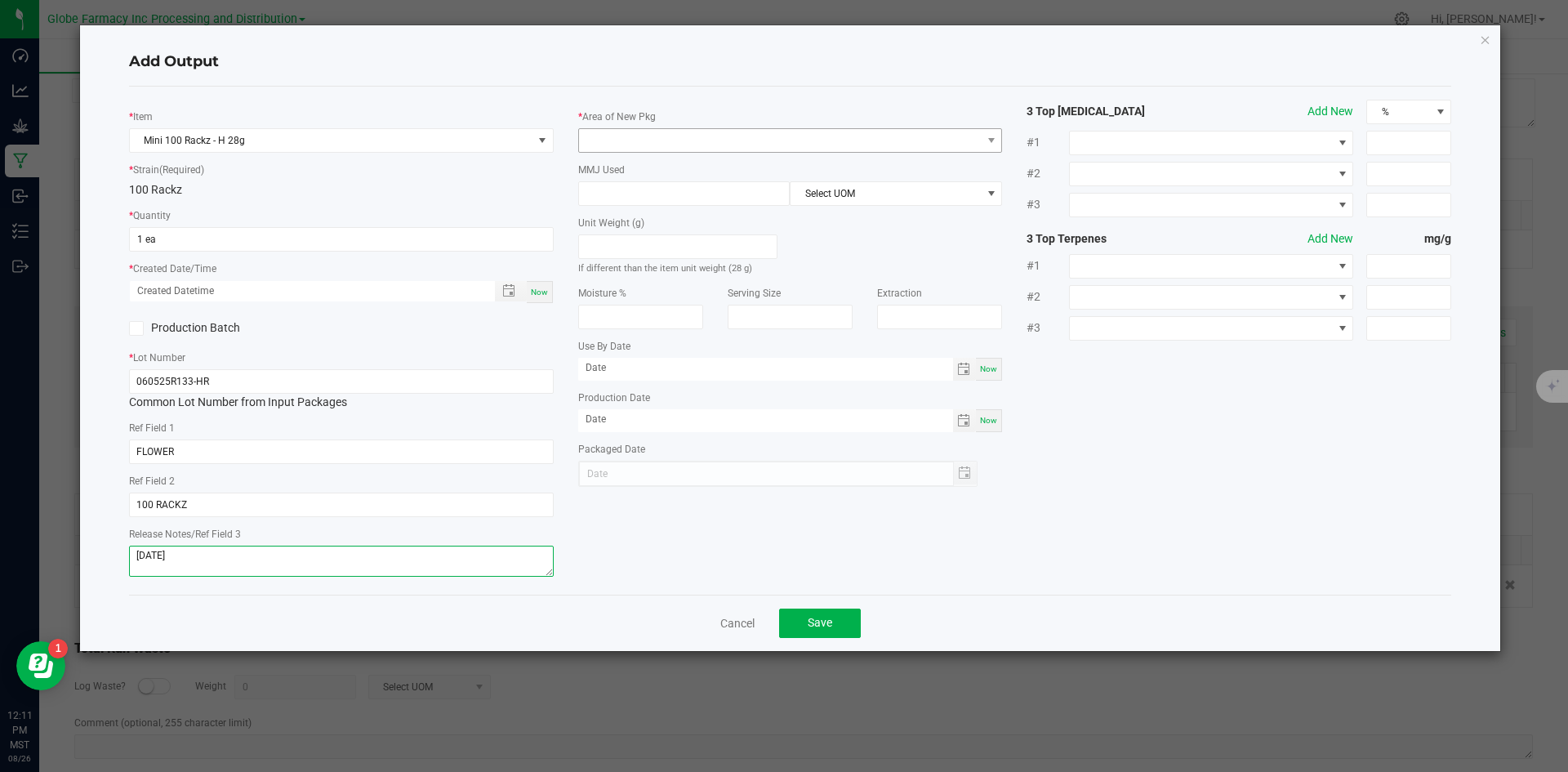
type textarea "[DATE]"
click at [728, 130] on span at bounding box center [781, 141] width 403 height 23
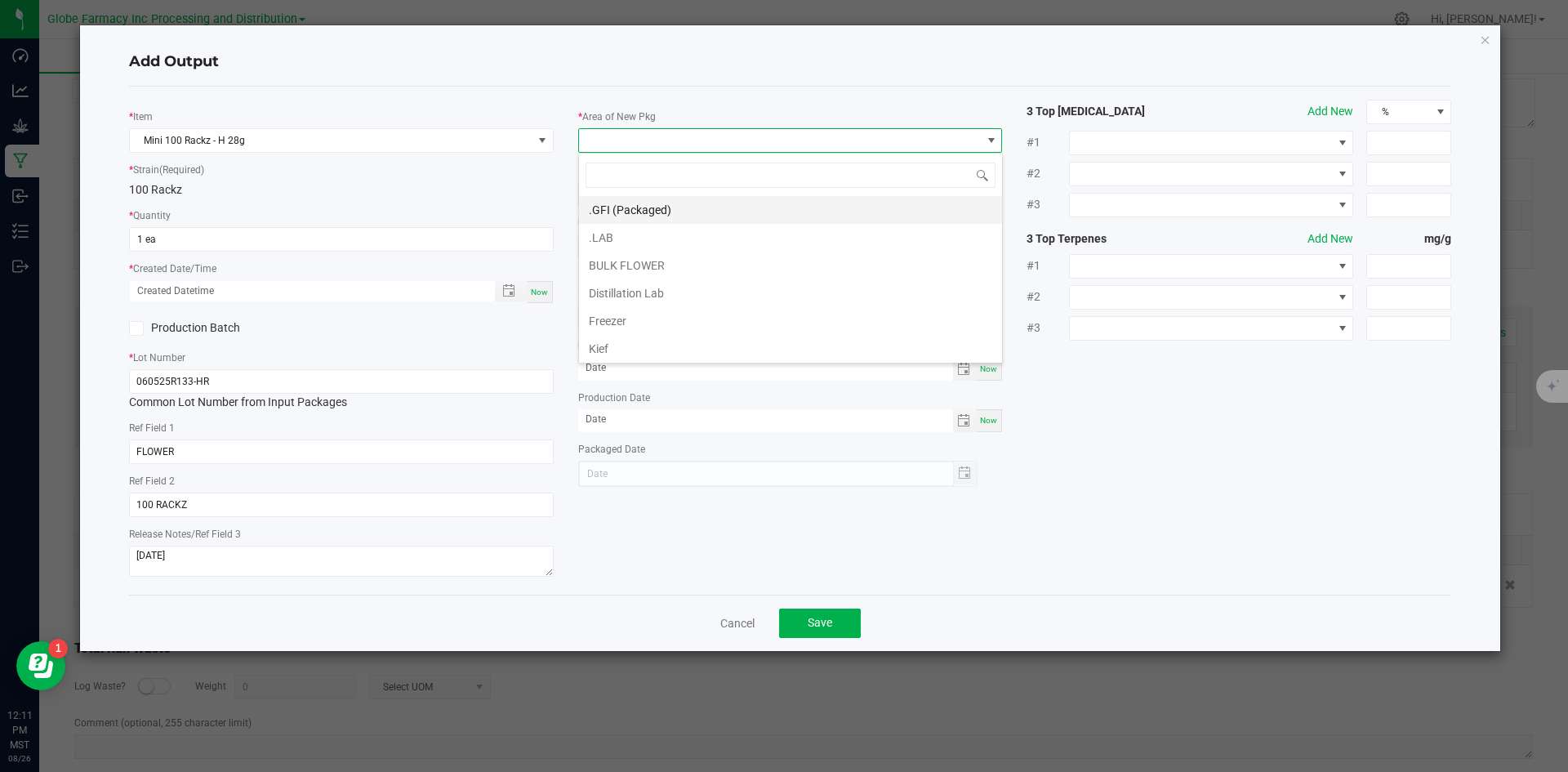
click at [637, 205] on li ".GFI (Packaged)" at bounding box center [791, 210] width 423 height 28
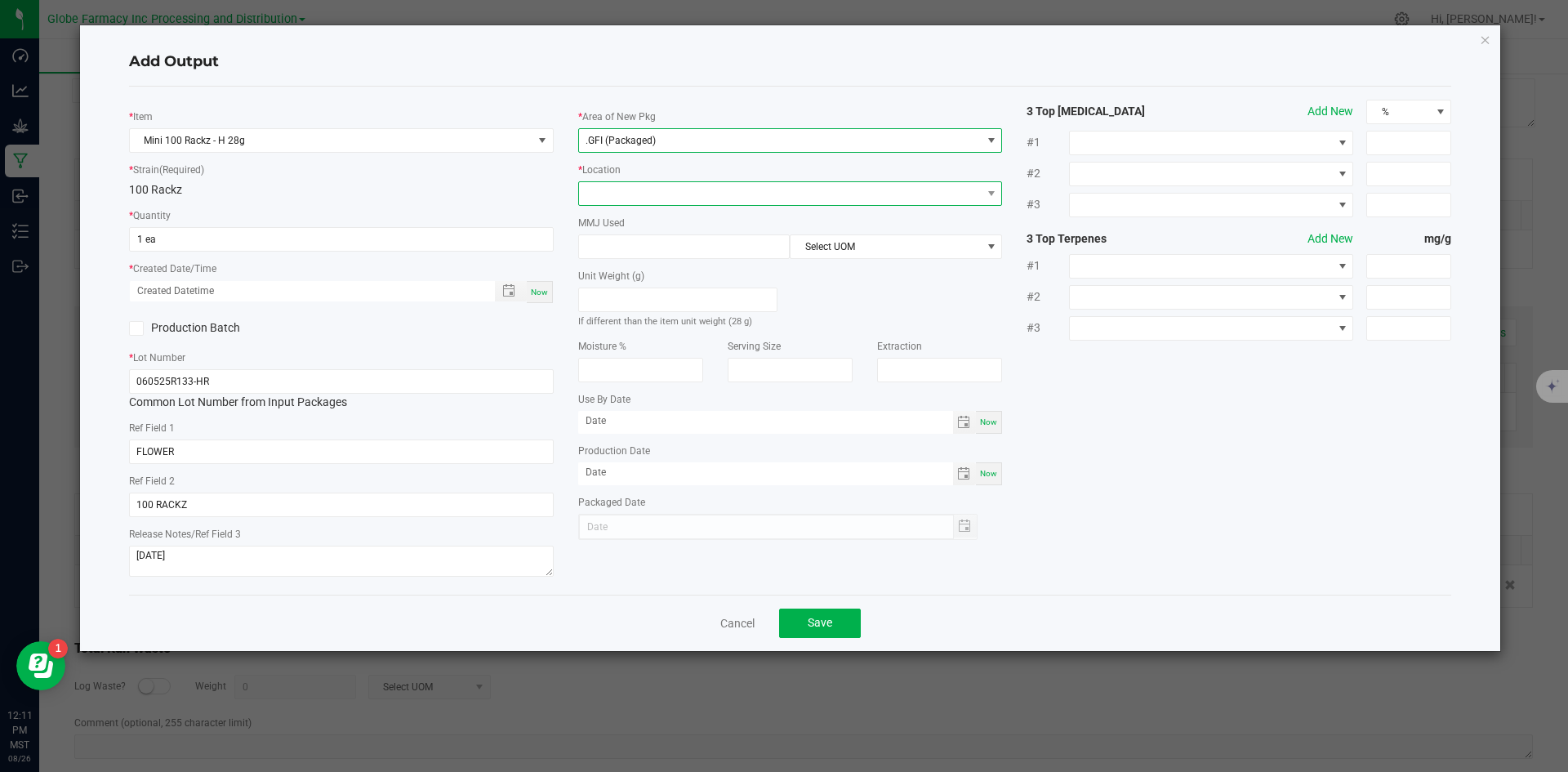
click at [626, 187] on span at bounding box center [781, 194] width 403 height 23
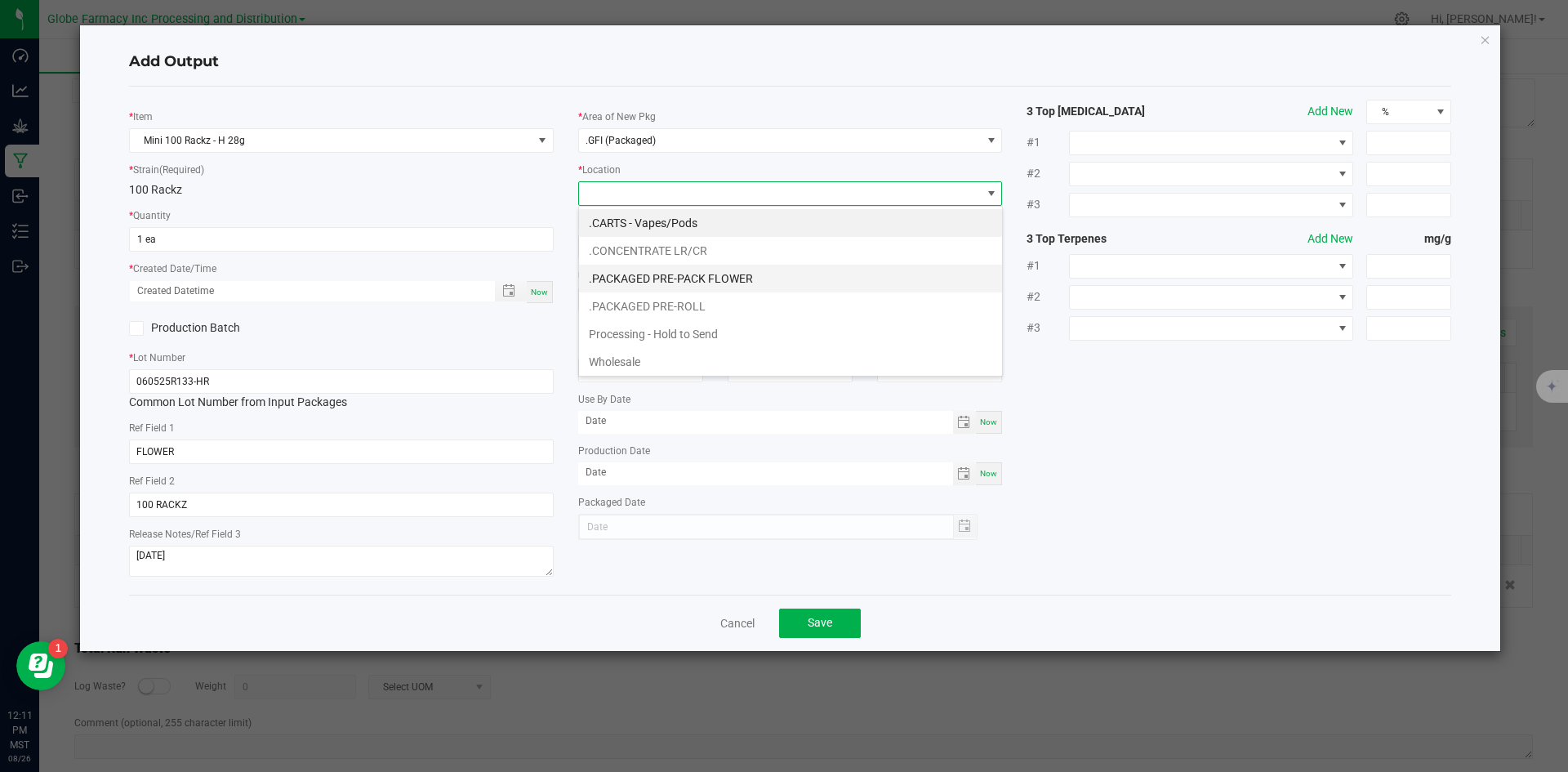
click at [678, 275] on li ".PACKAGED PRE-PACK FLOWER" at bounding box center [791, 278] width 423 height 28
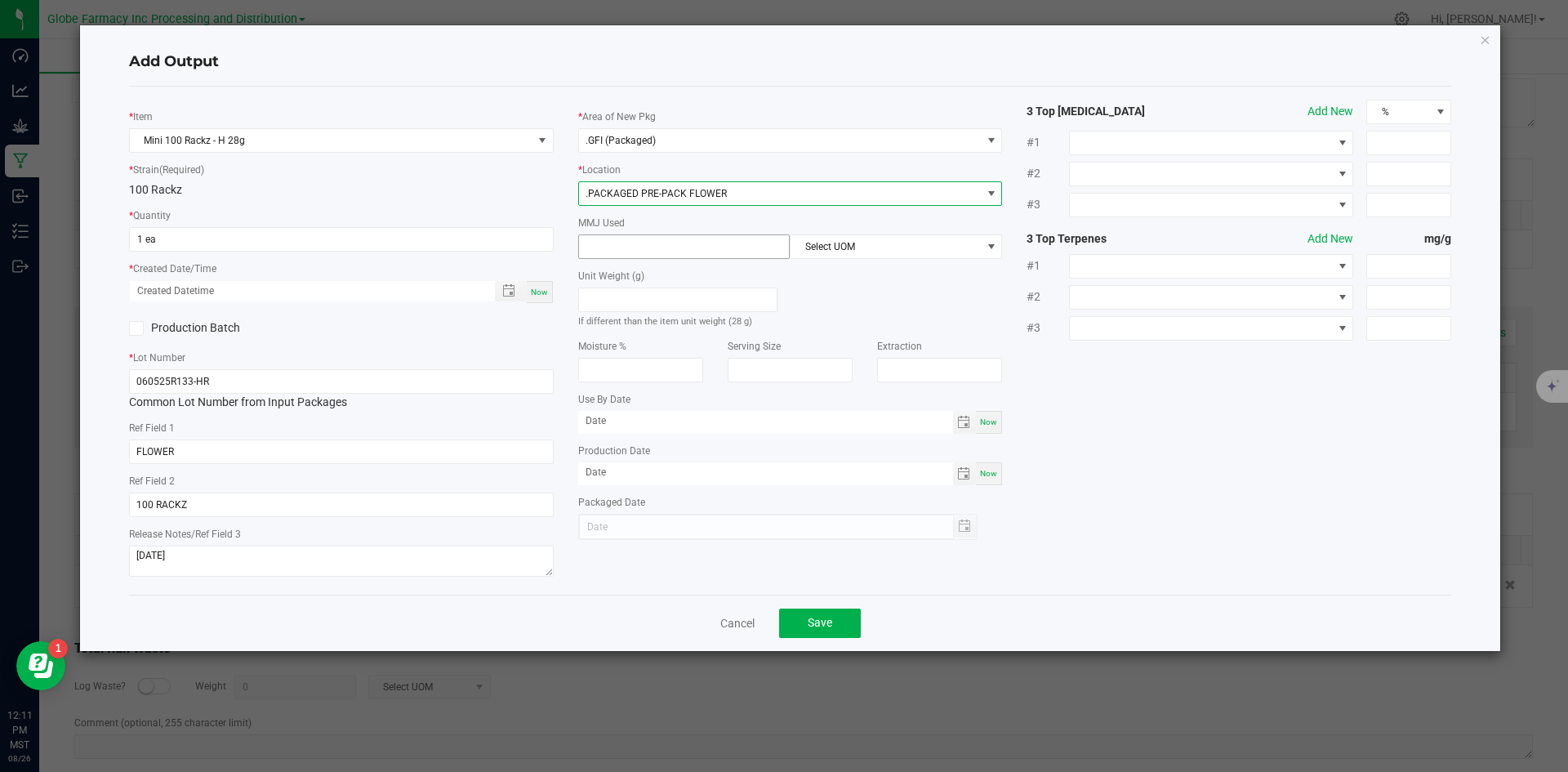
click at [663, 250] on input at bounding box center [685, 246] width 211 height 23
type input "28"
click at [820, 241] on span "Select UOM" at bounding box center [885, 246] width 191 height 23
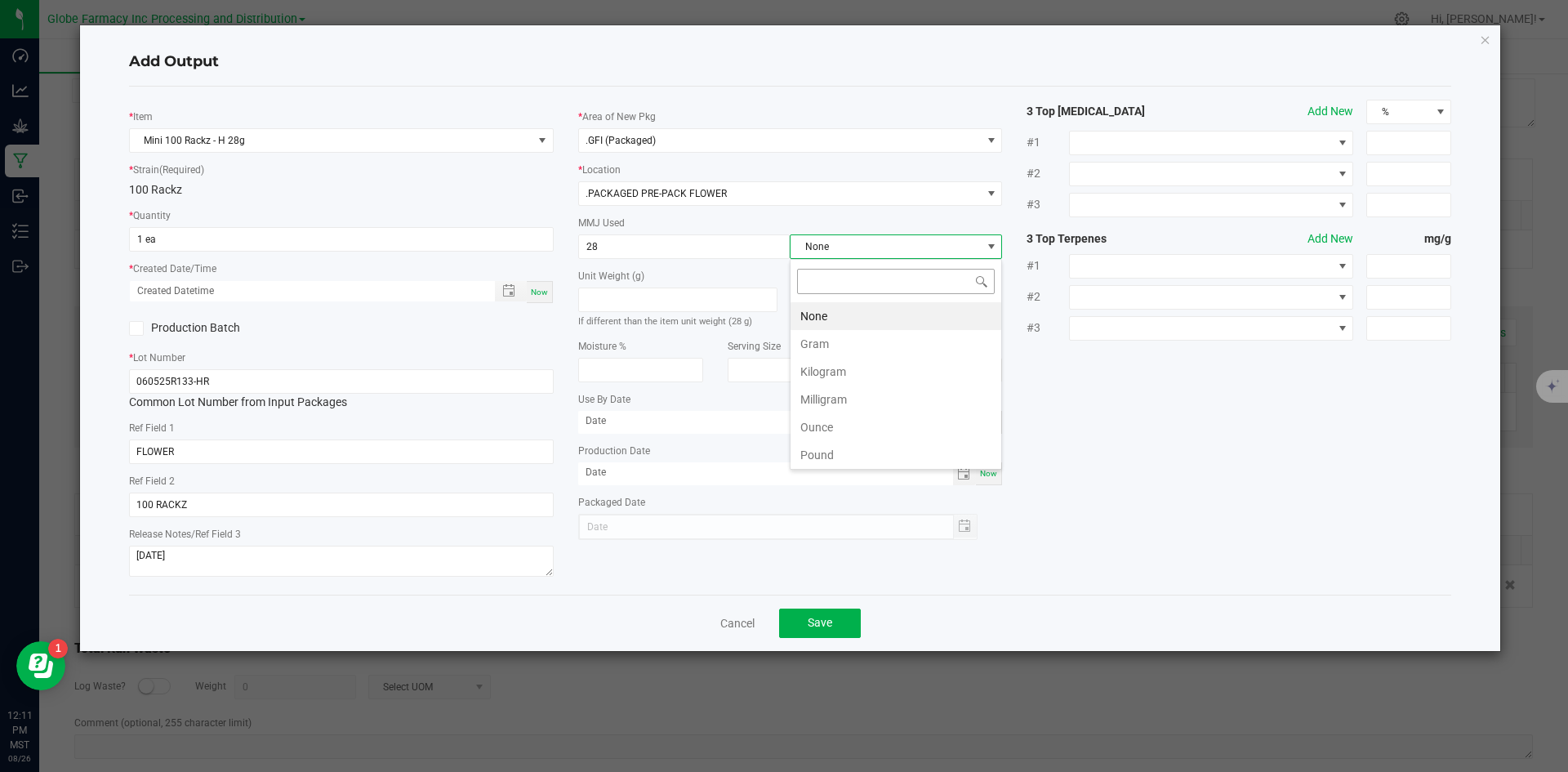
scroll to position [25, 213]
click at [813, 347] on li "Gram" at bounding box center [896, 344] width 211 height 28
click at [815, 639] on div "Cancel Save" at bounding box center [791, 623] width 1323 height 56
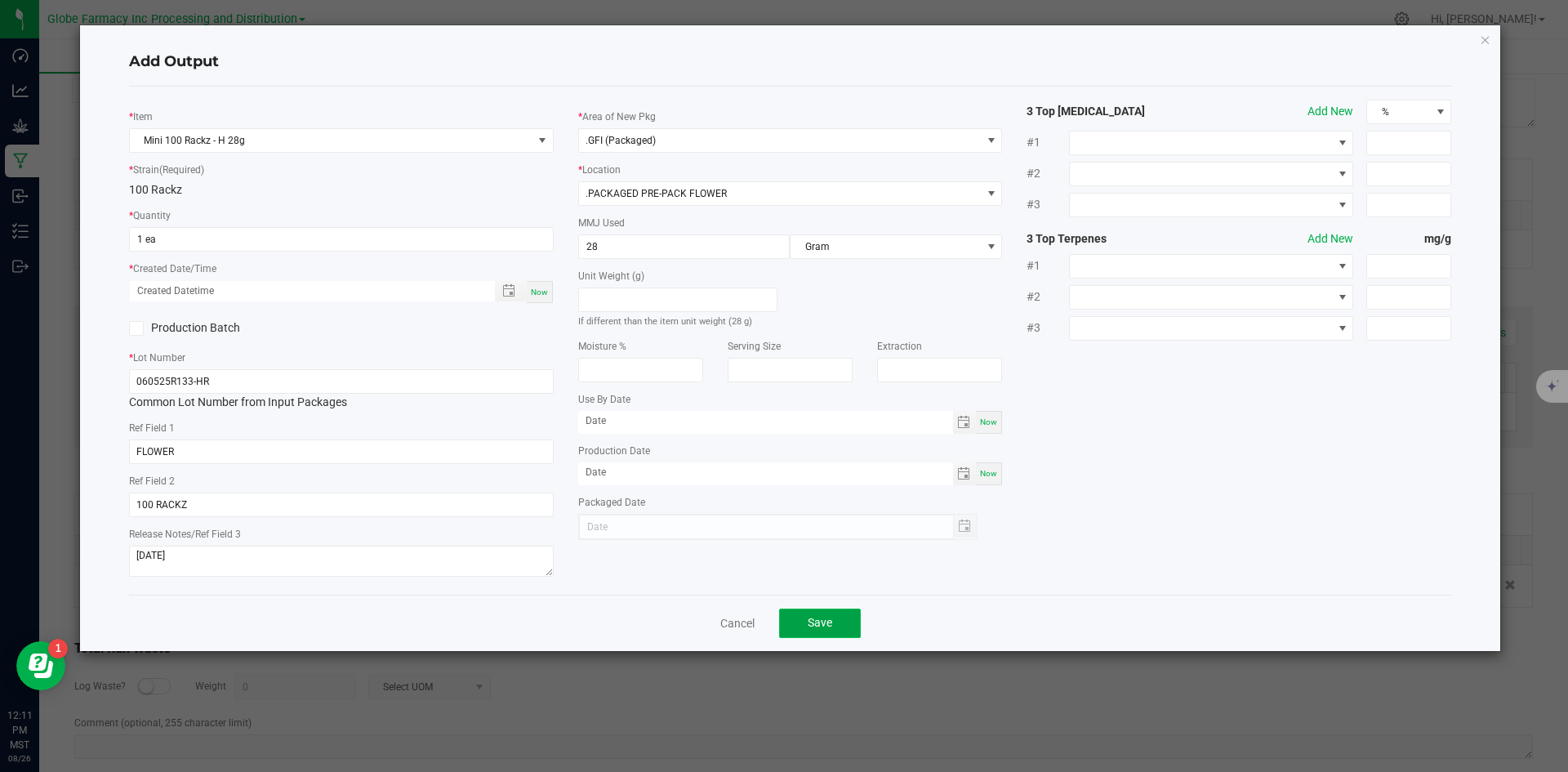
click at [815, 611] on button "Save" at bounding box center [820, 624] width 82 height 29
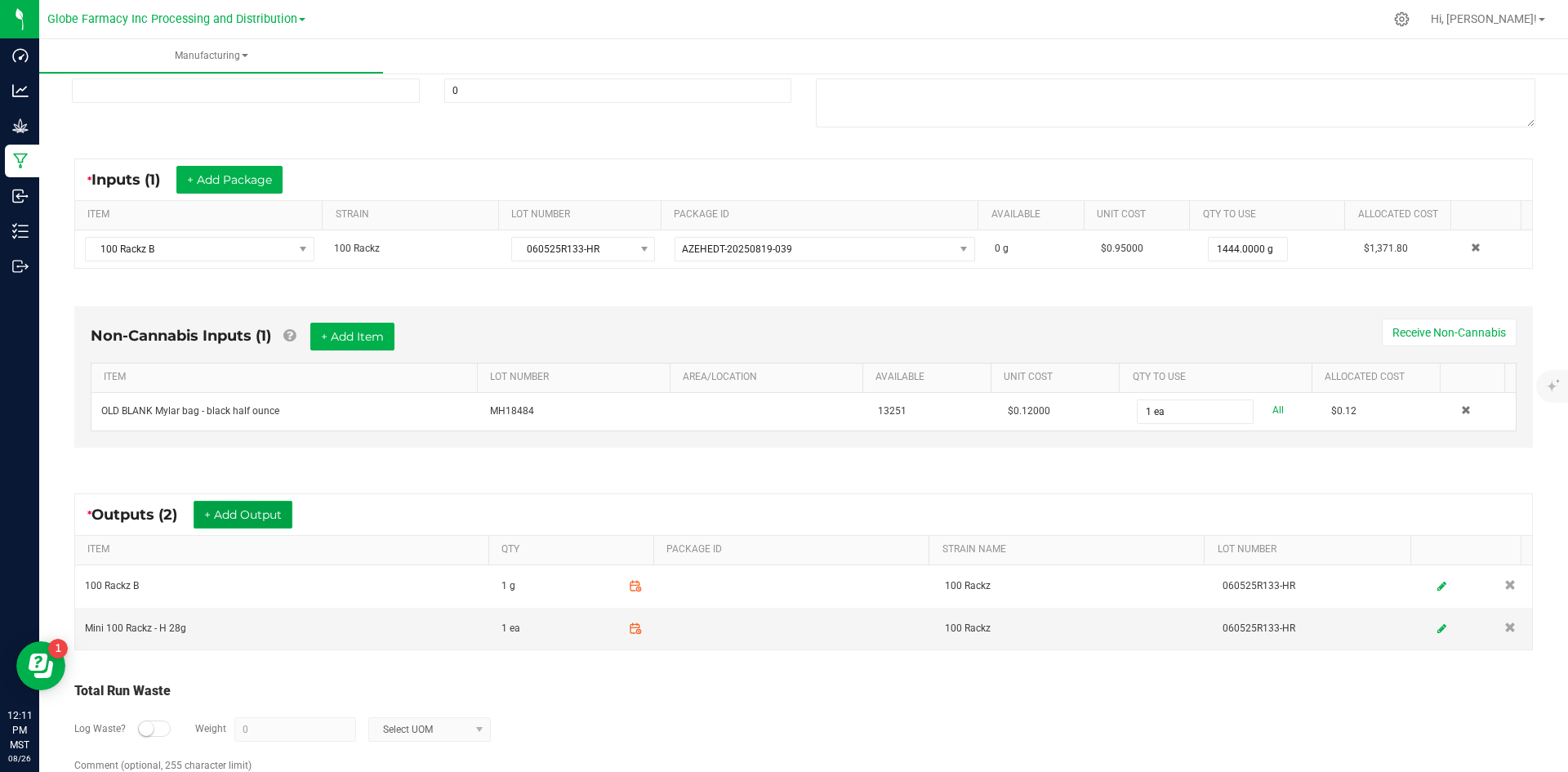
click at [201, 514] on button "+ Add Output" at bounding box center [243, 515] width 99 height 28
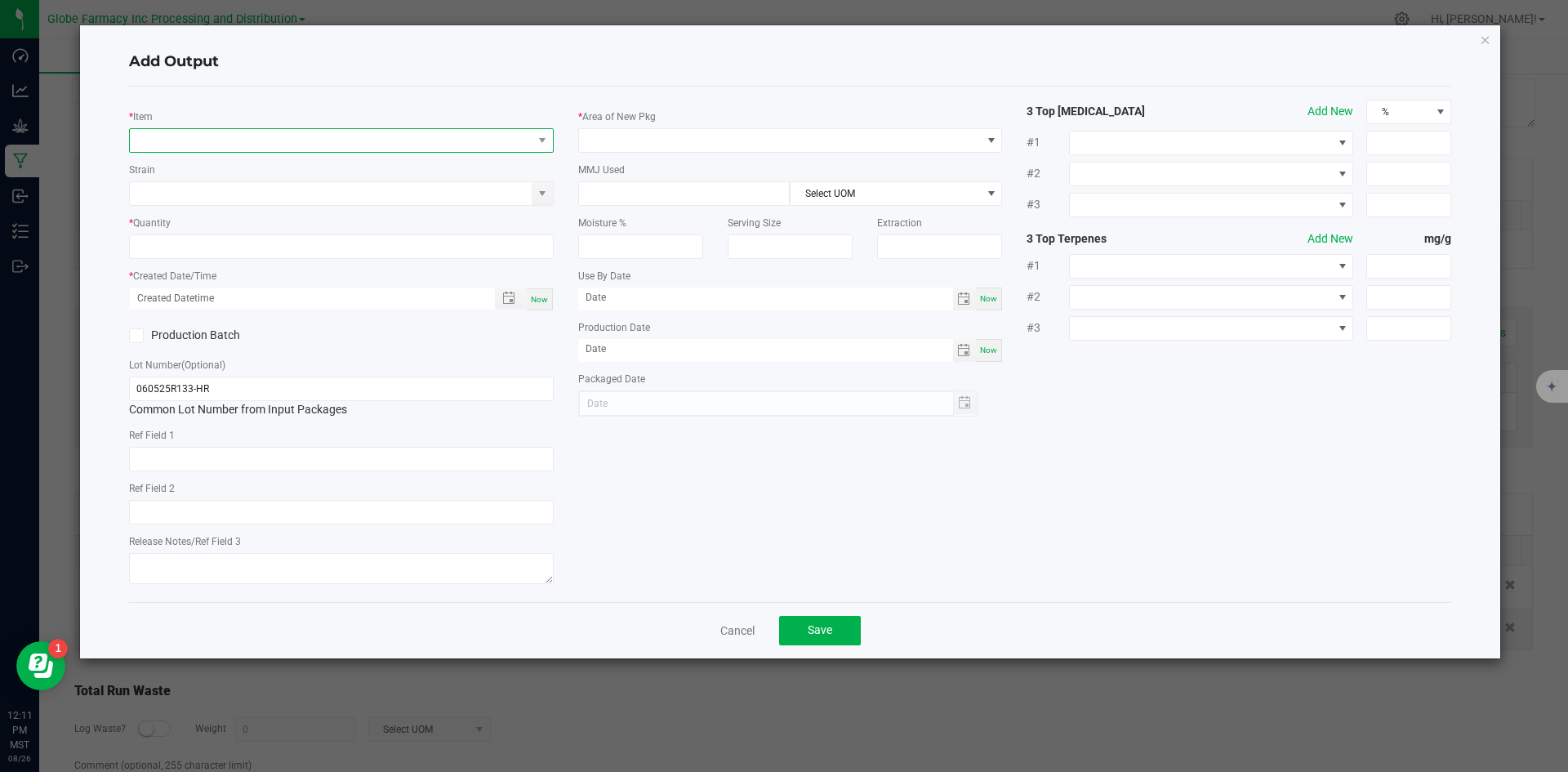
click at [240, 138] on span "NO DATA FOUND" at bounding box center [331, 141] width 403 height 23
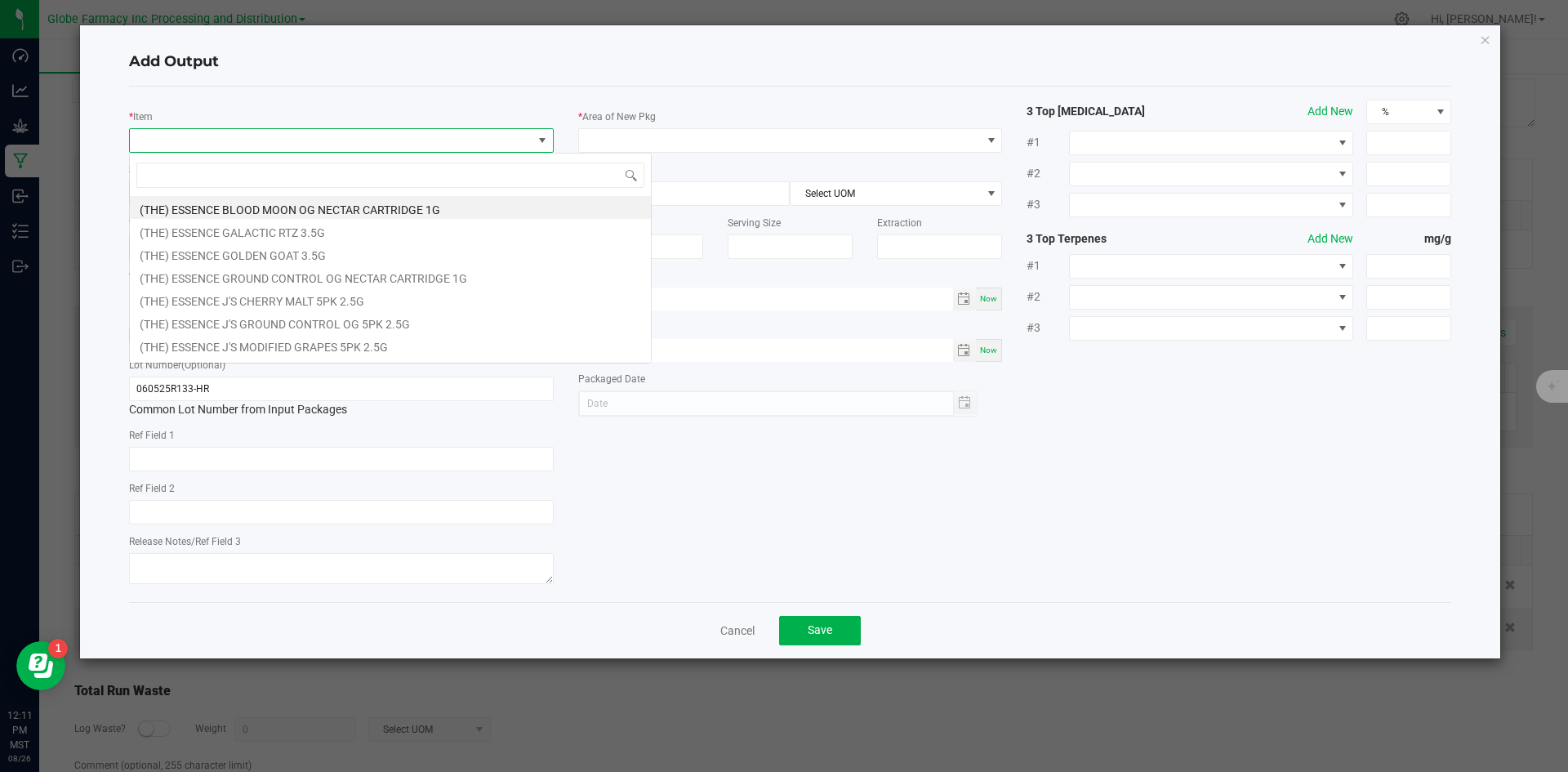
scroll to position [25, 425]
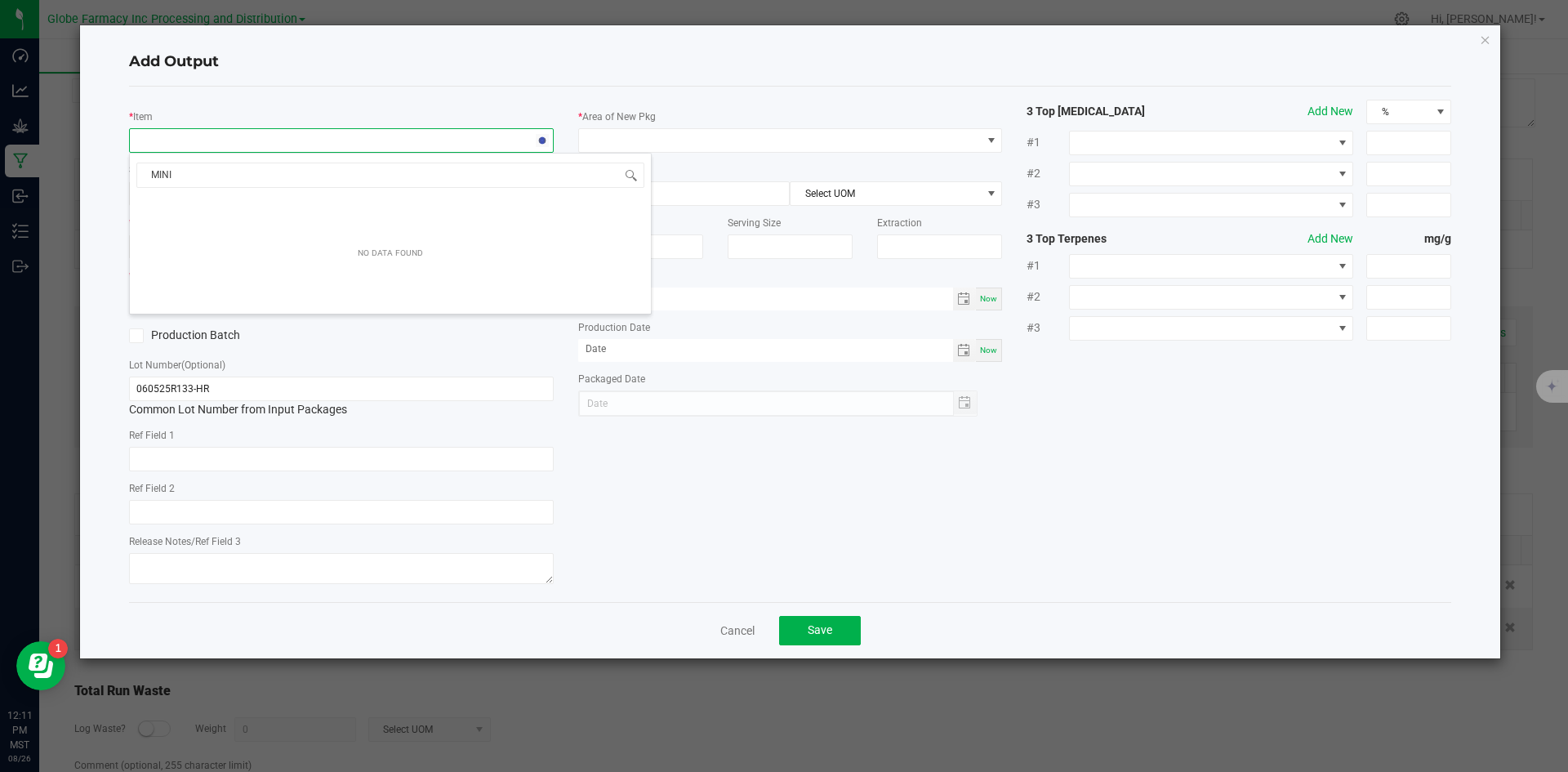
type input "MINI 1"
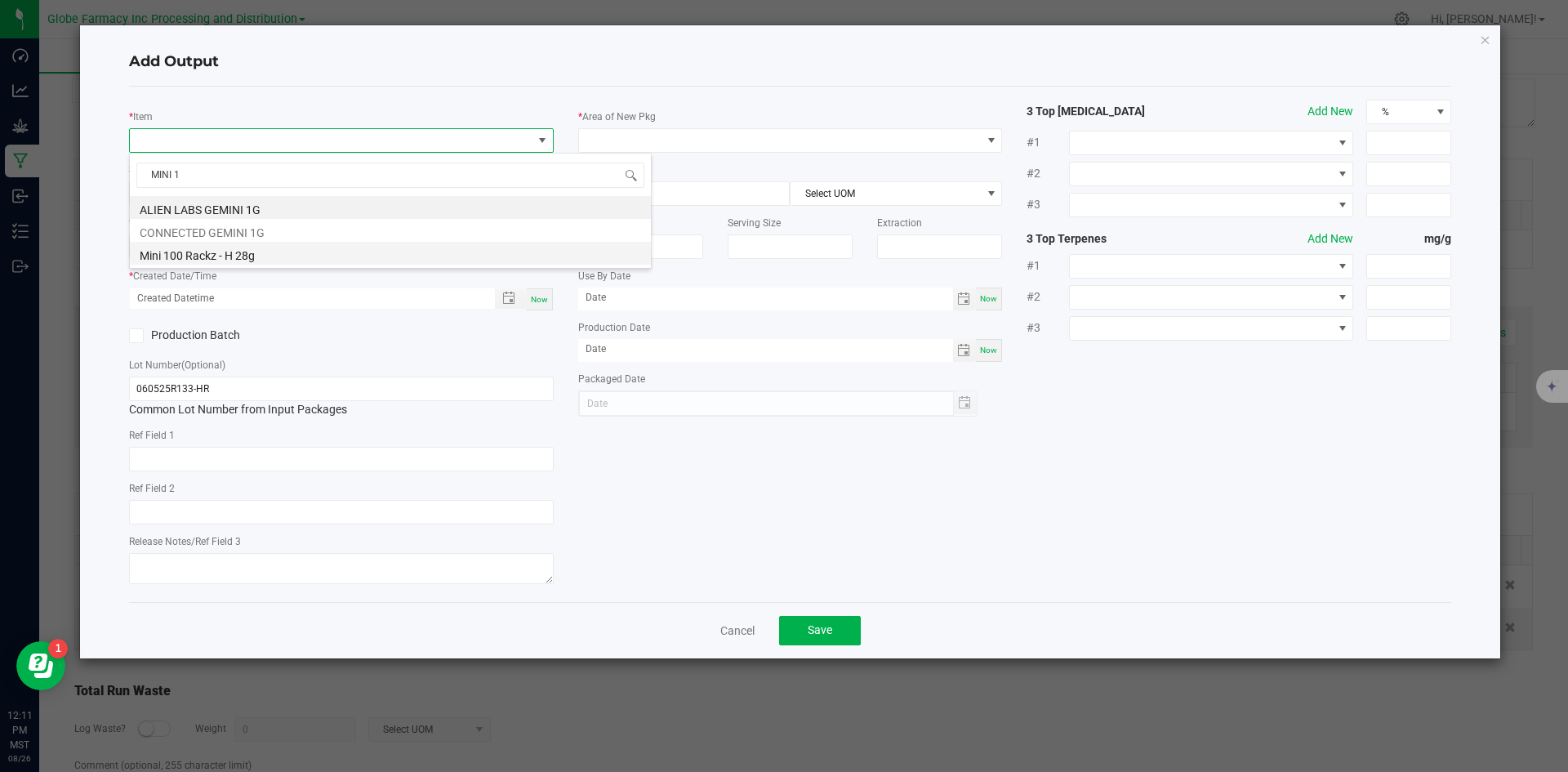
click at [217, 252] on li "Mini 100 Rackz - H 28g" at bounding box center [390, 253] width 521 height 23
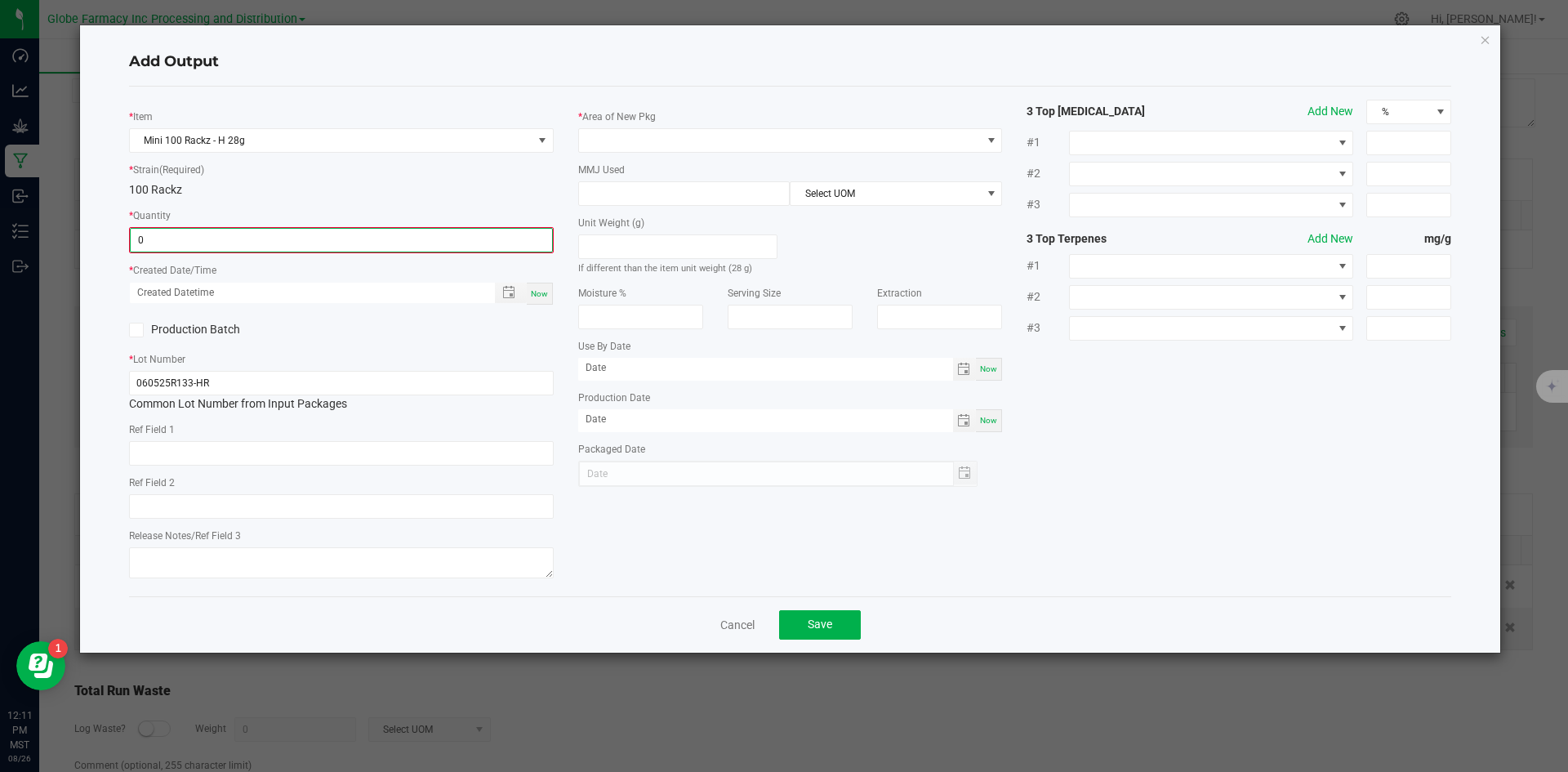
click at [205, 245] on input "0" at bounding box center [341, 240] width 421 height 23
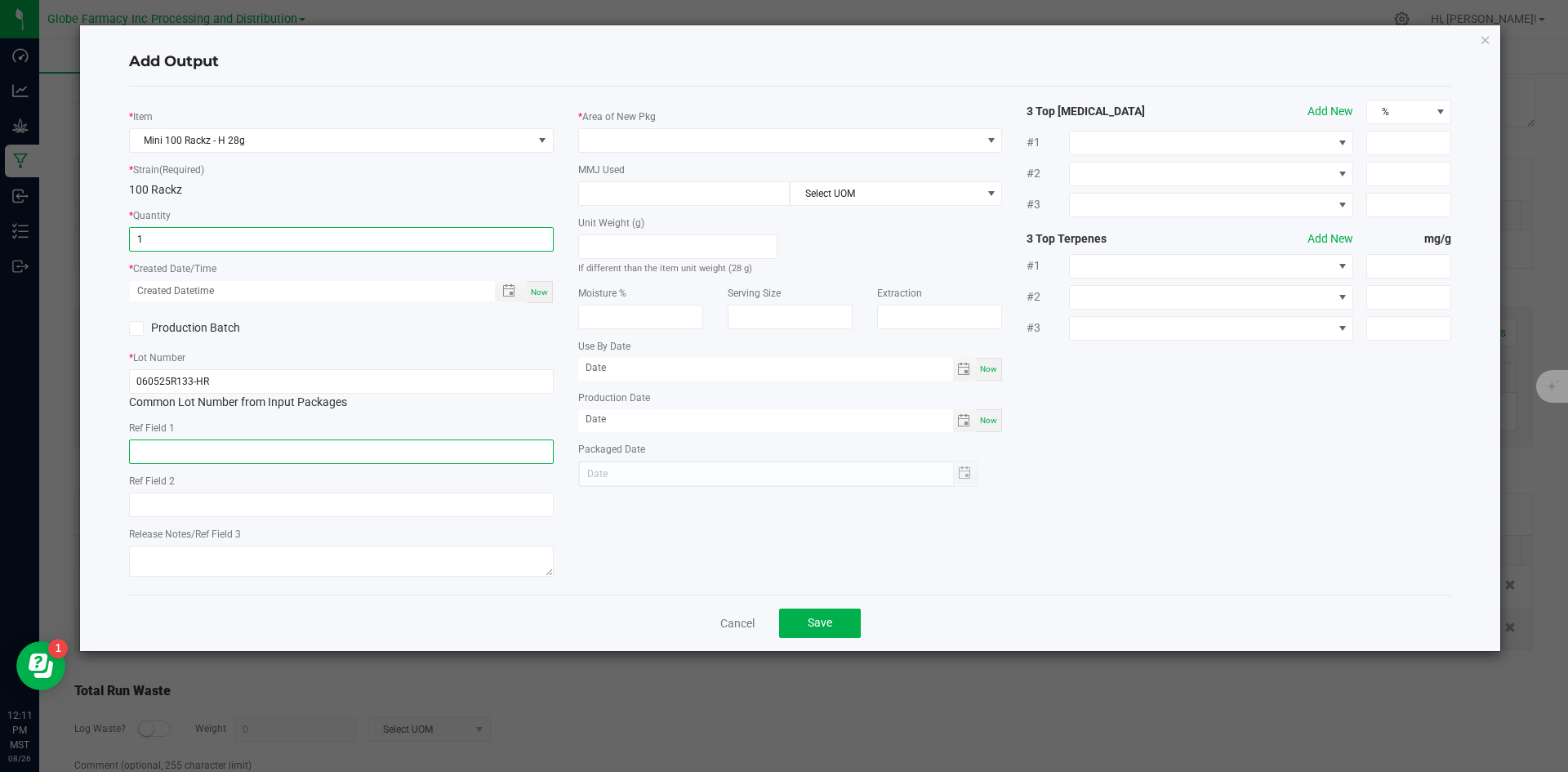
type input "1 ea"
click at [194, 447] on input "text" at bounding box center [341, 452] width 425 height 25
type input "FLOWER"
type input "100 RACKZ"
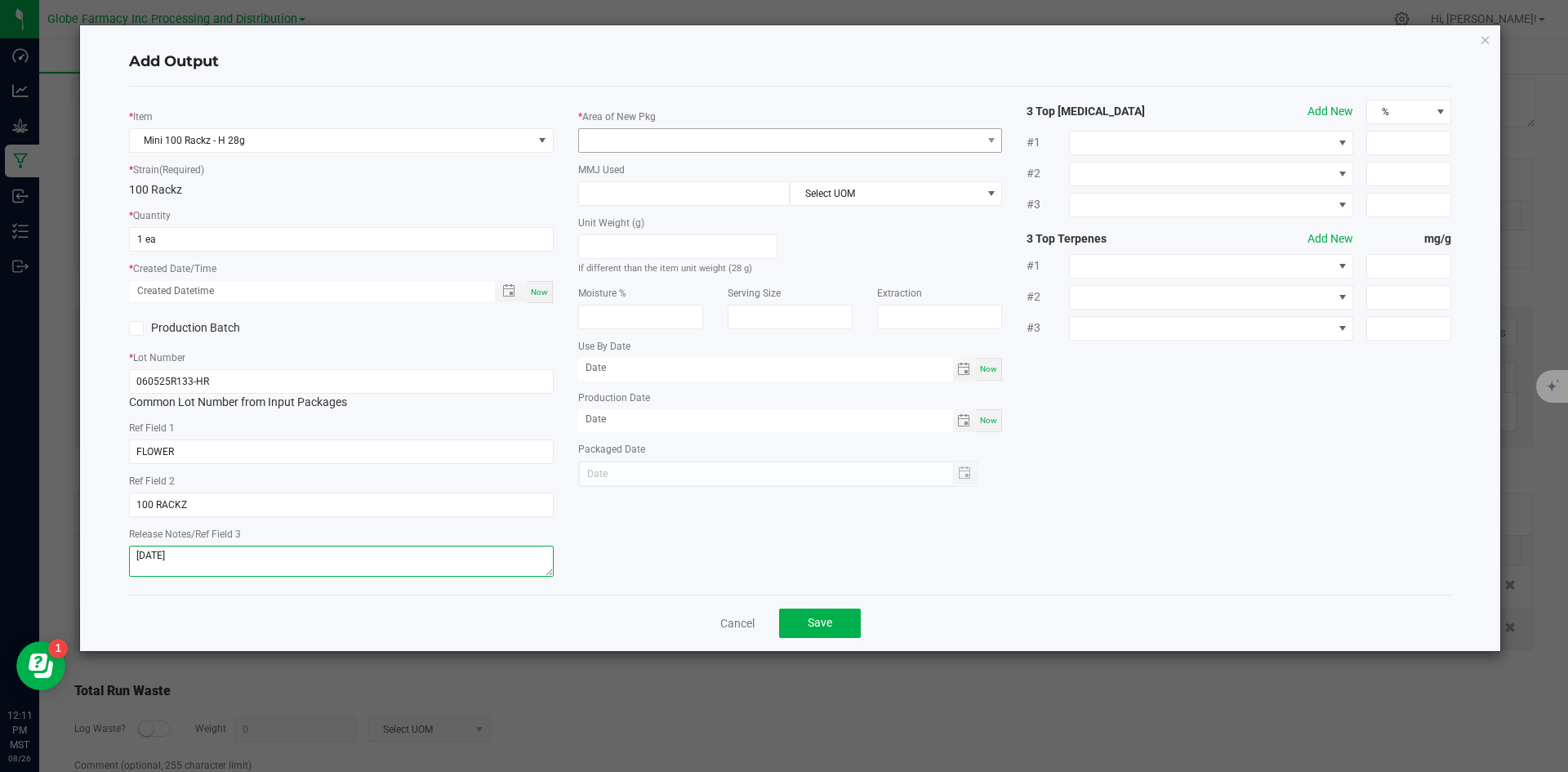
type textarea "[DATE]"
click at [663, 142] on span at bounding box center [781, 141] width 403 height 23
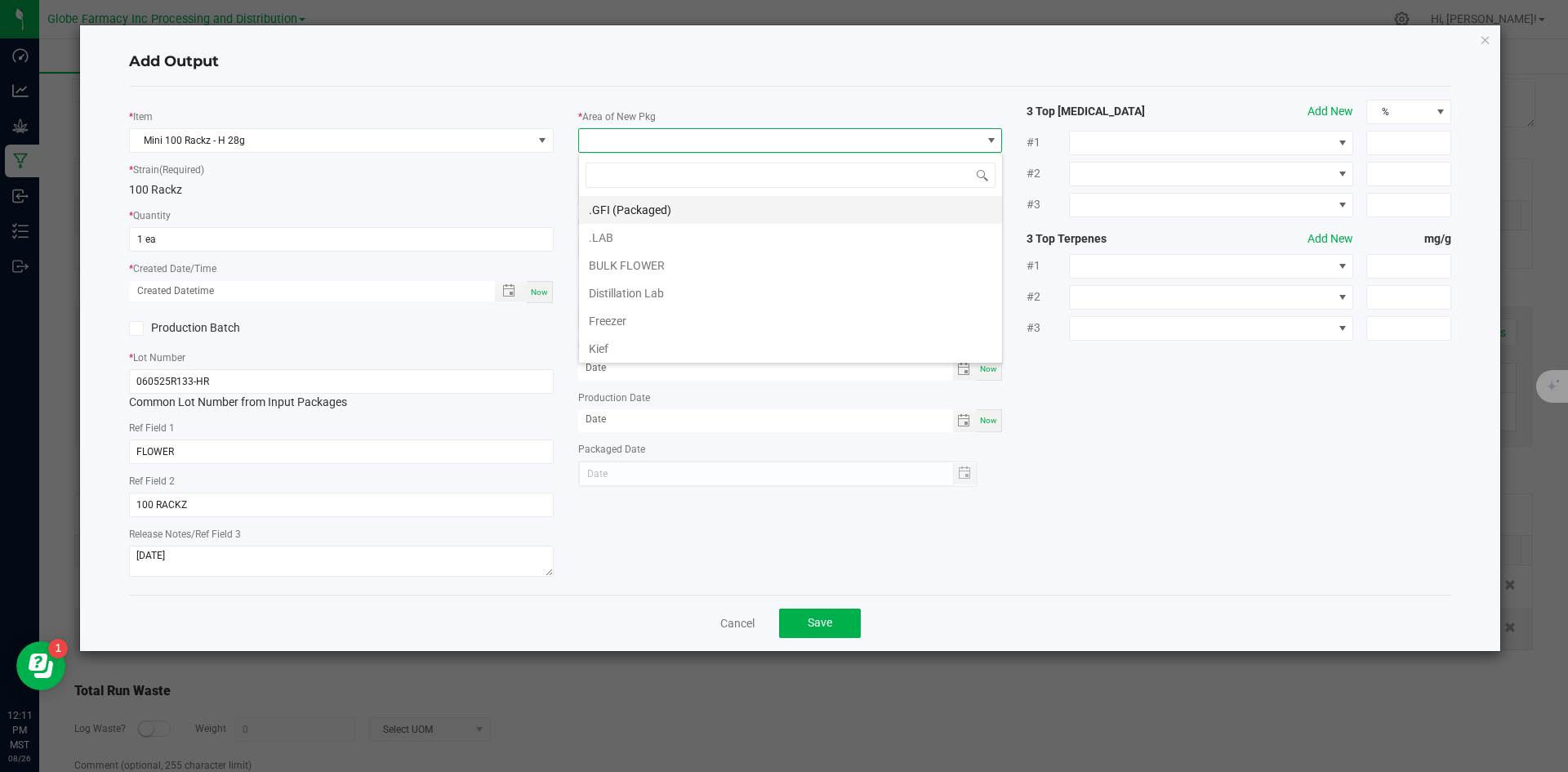
click at [621, 208] on li ".GFI (Packaged)" at bounding box center [791, 210] width 423 height 28
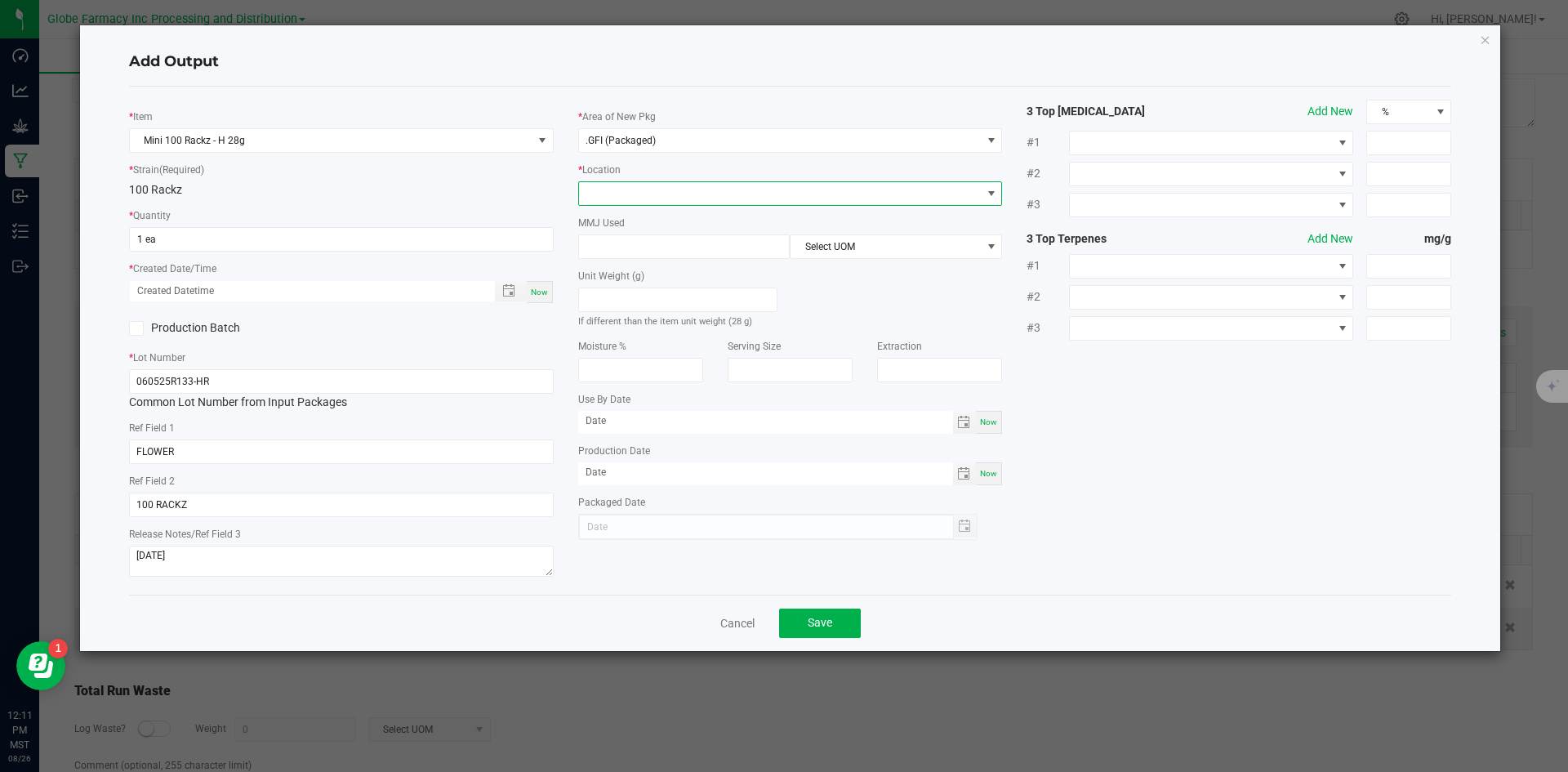
click at [612, 196] on span at bounding box center [781, 194] width 403 height 23
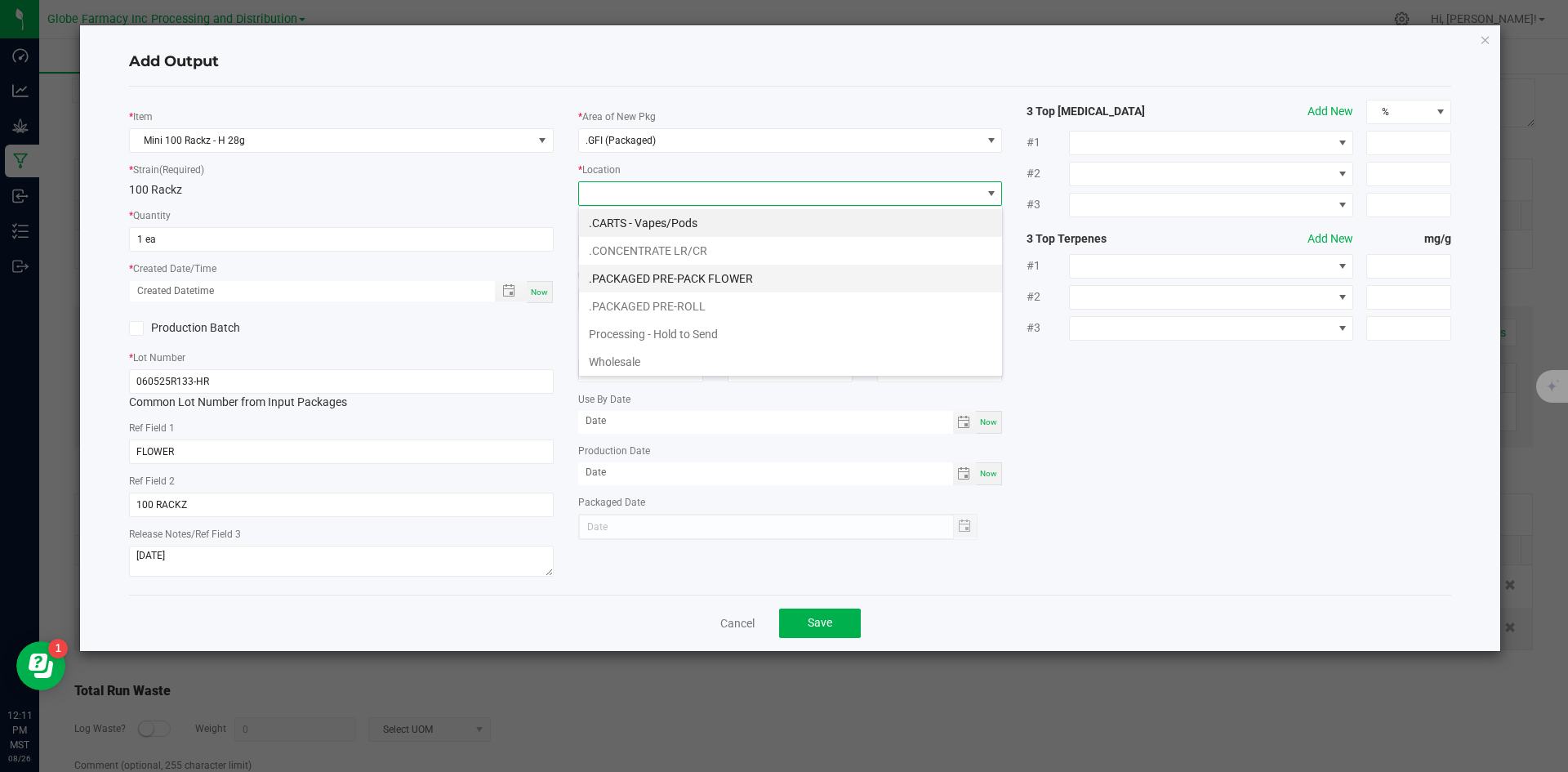
click at [650, 280] on li ".PACKAGED PRE-PACK FLOWER" at bounding box center [791, 278] width 423 height 28
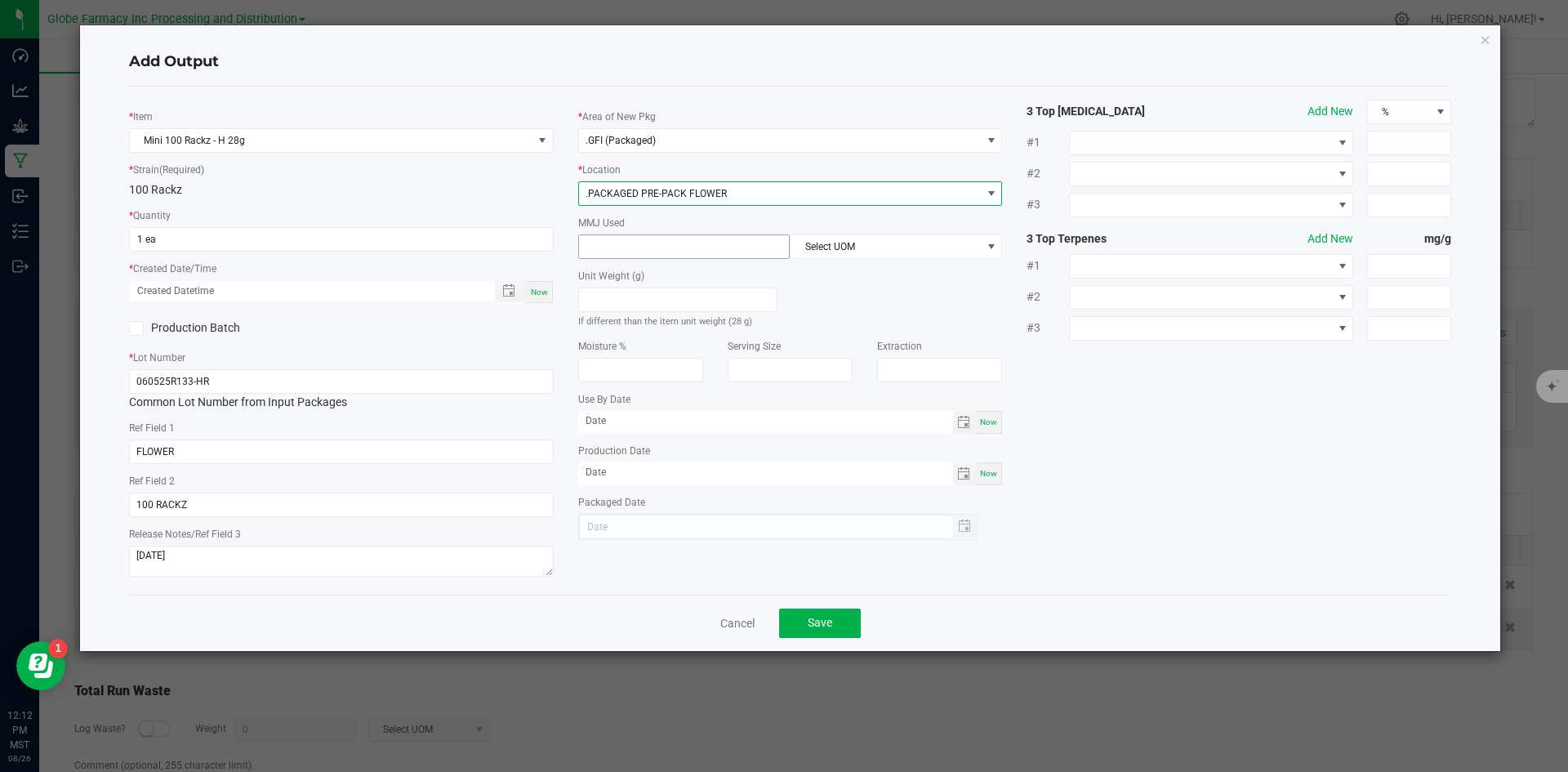
click at [669, 245] on input at bounding box center [685, 246] width 211 height 23
type input "28"
click at [860, 240] on span "Select UOM" at bounding box center [885, 246] width 191 height 23
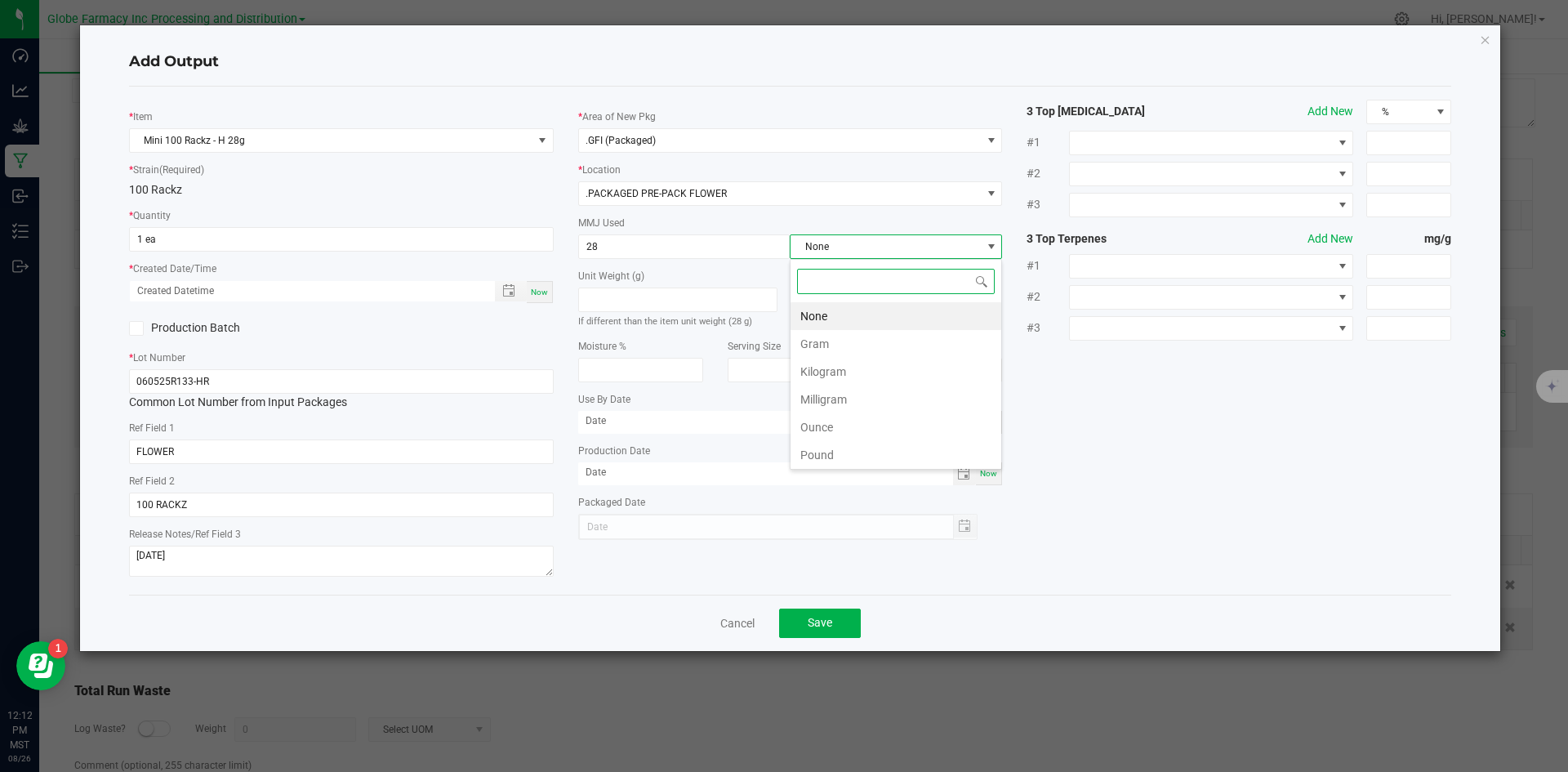
scroll to position [25, 213]
click at [797, 336] on li "Gram" at bounding box center [896, 344] width 211 height 28
click at [802, 630] on button "Save" at bounding box center [820, 624] width 82 height 29
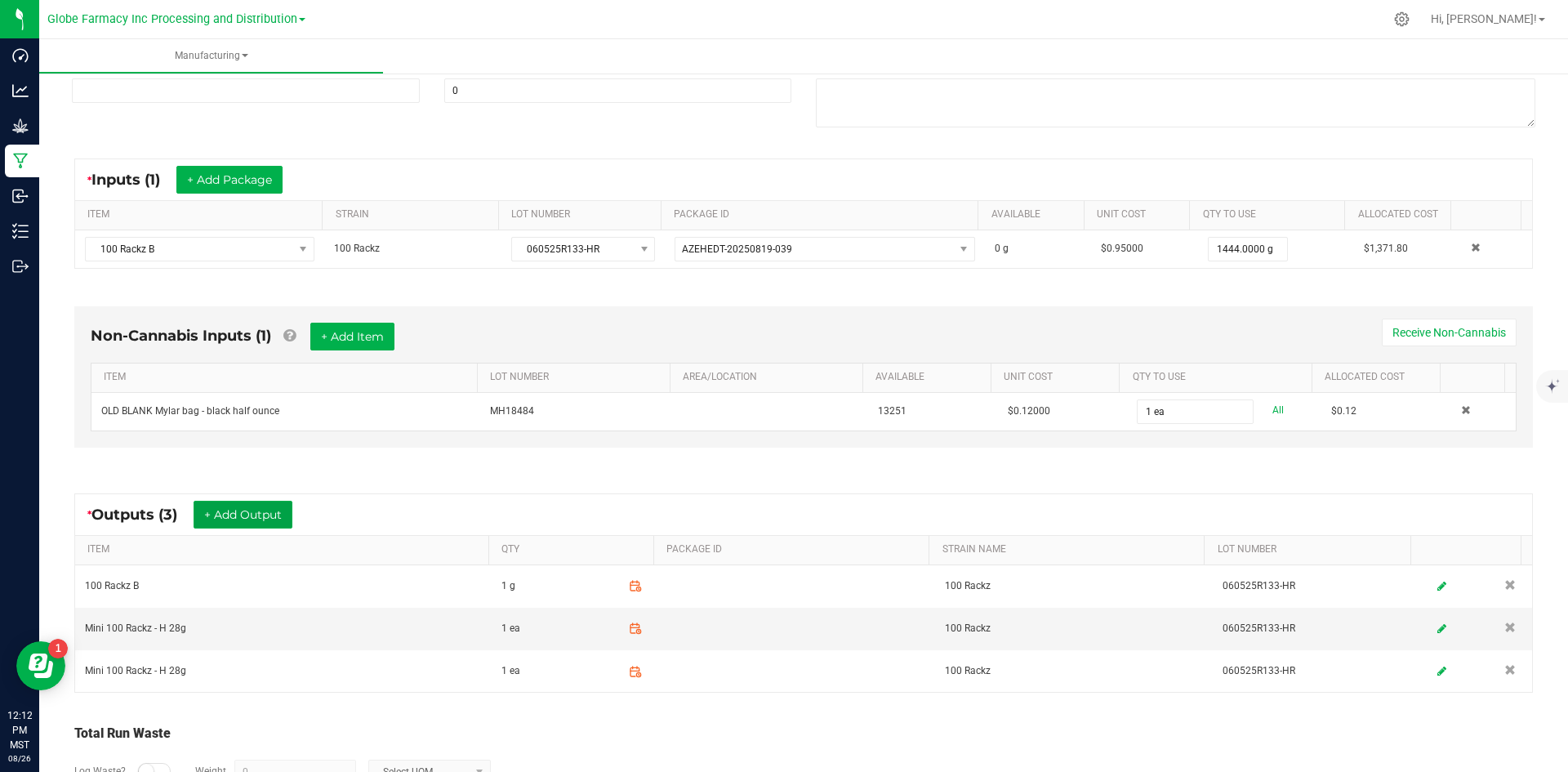
scroll to position [0, 0]
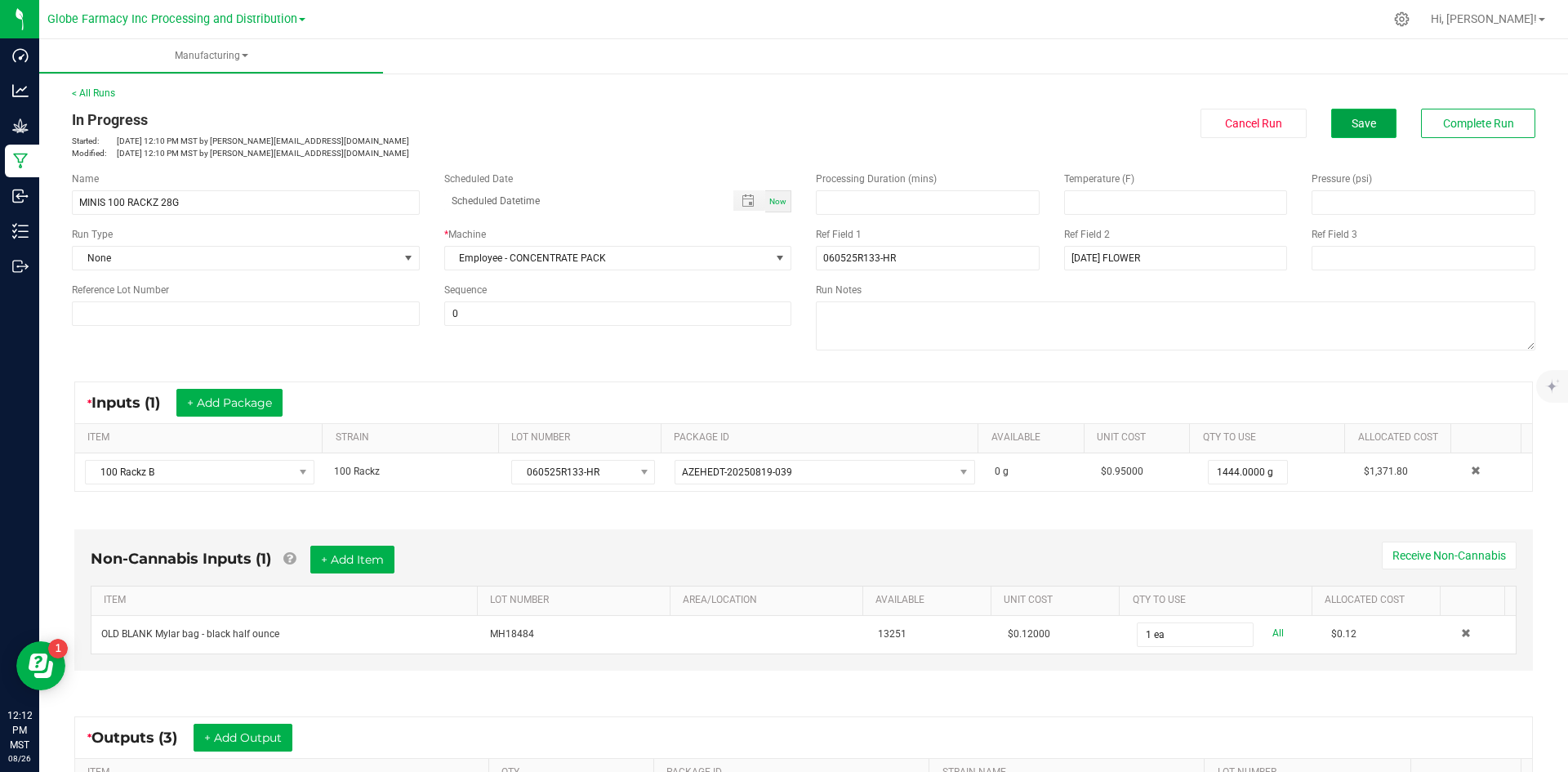
click at [1361, 133] on button "Save" at bounding box center [1364, 124] width 65 height 29
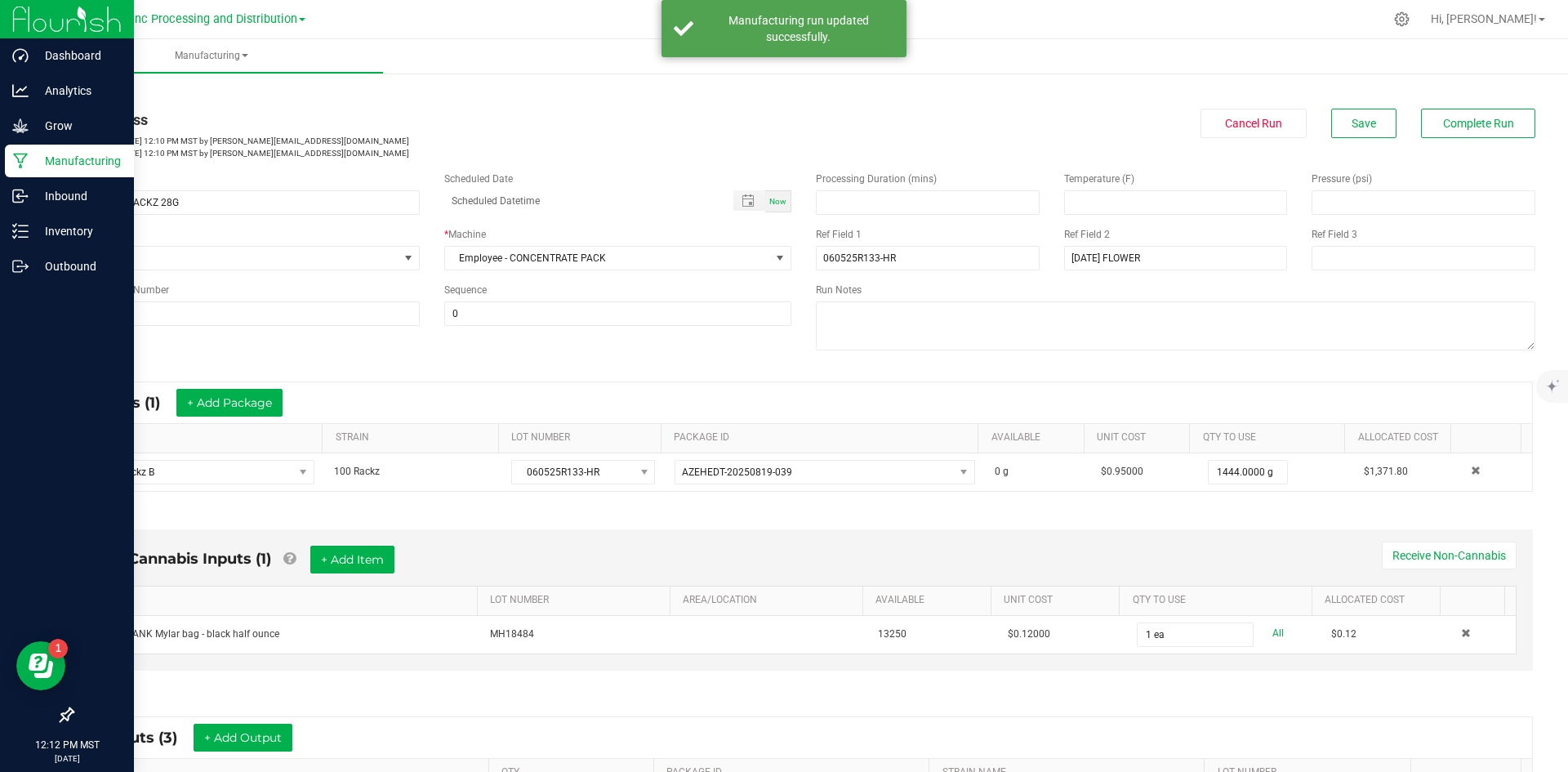
click at [46, 146] on div "Manufacturing" at bounding box center [70, 161] width 129 height 33
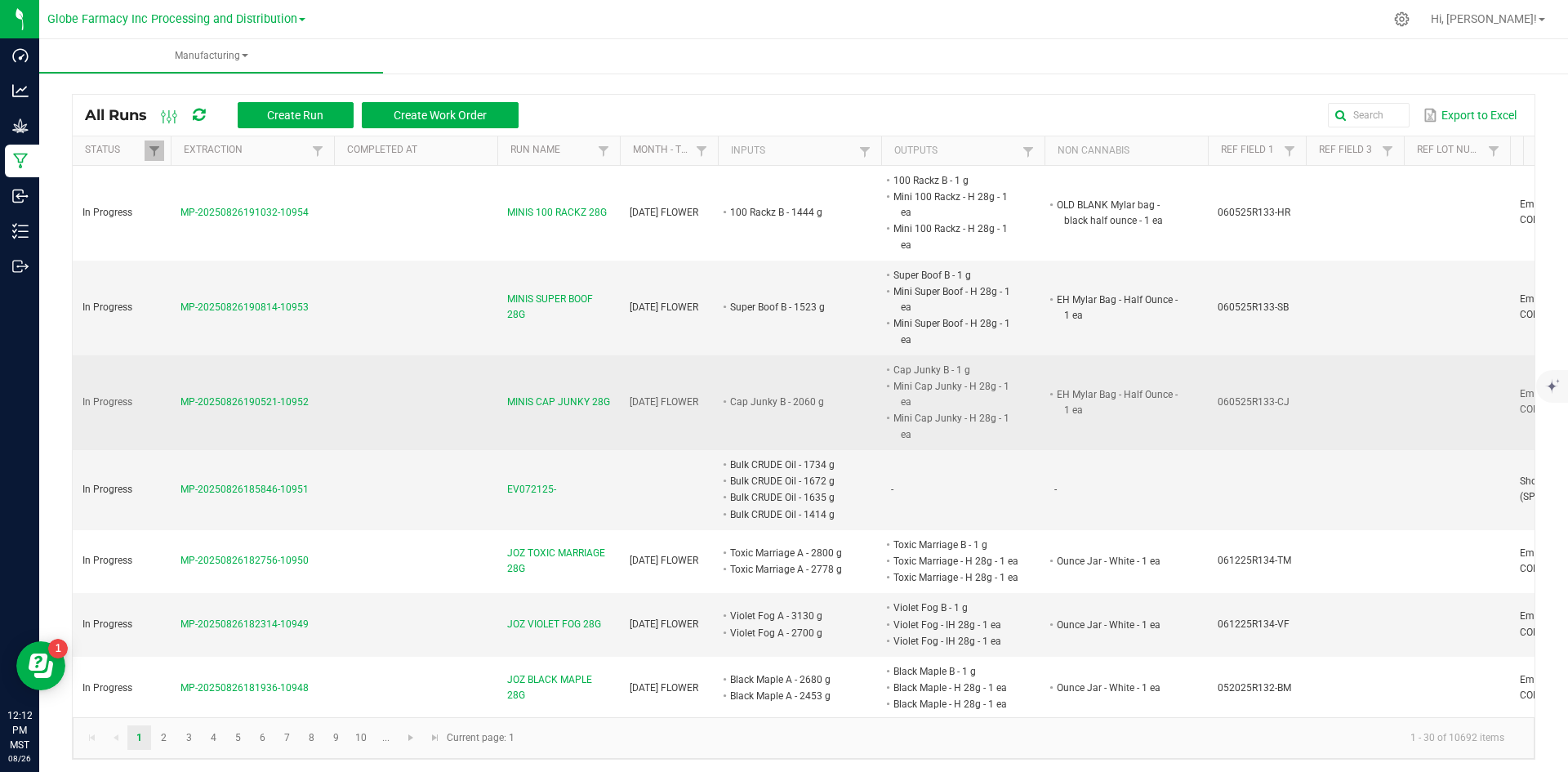
click at [515, 395] on span "MINIS CAP JUNKY 28G" at bounding box center [559, 402] width 103 height 16
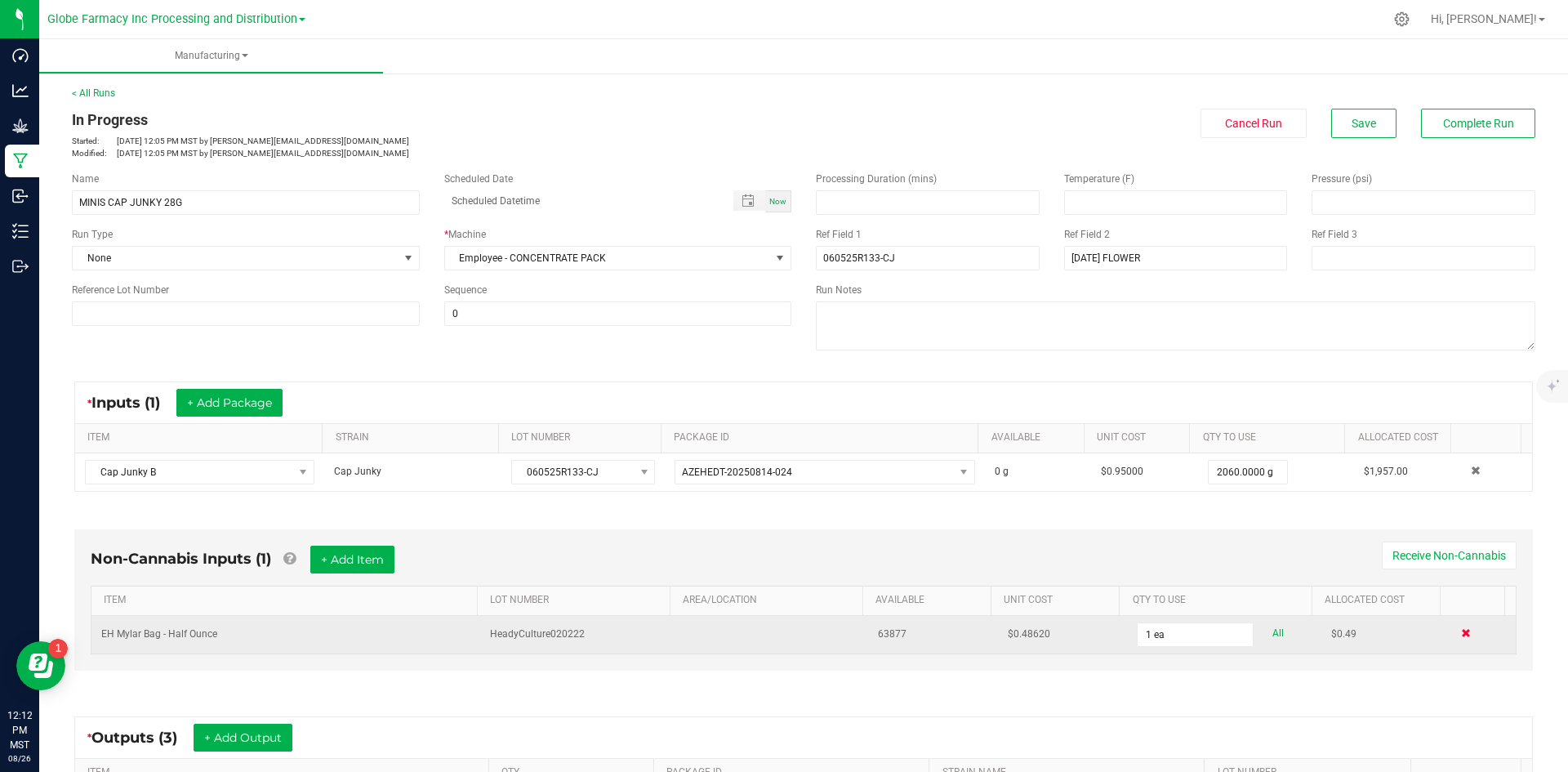
click at [1462, 631] on span at bounding box center [1467, 634] width 10 height 10
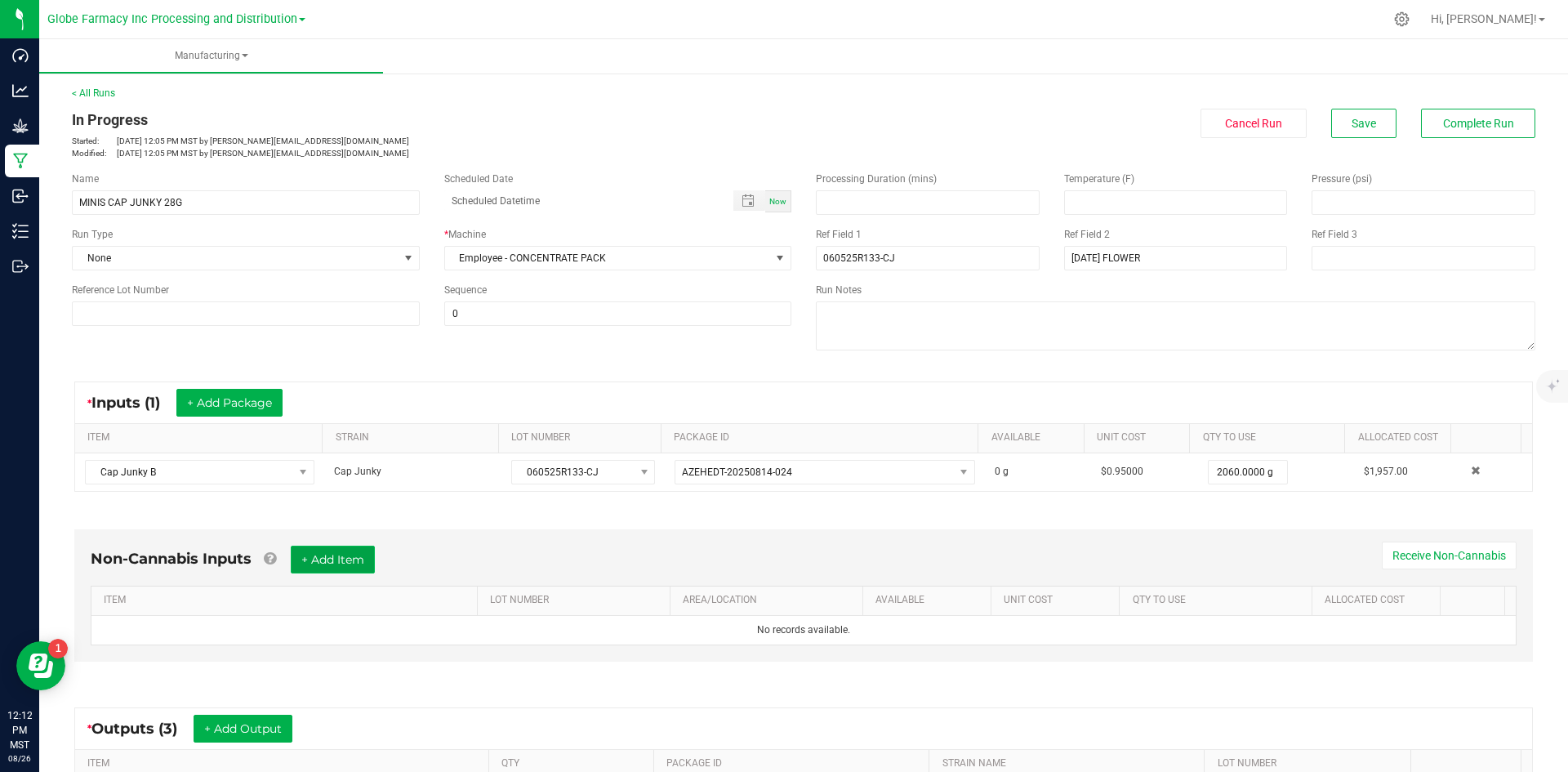
click at [319, 567] on button "+ Add Item" at bounding box center [332, 560] width 84 height 28
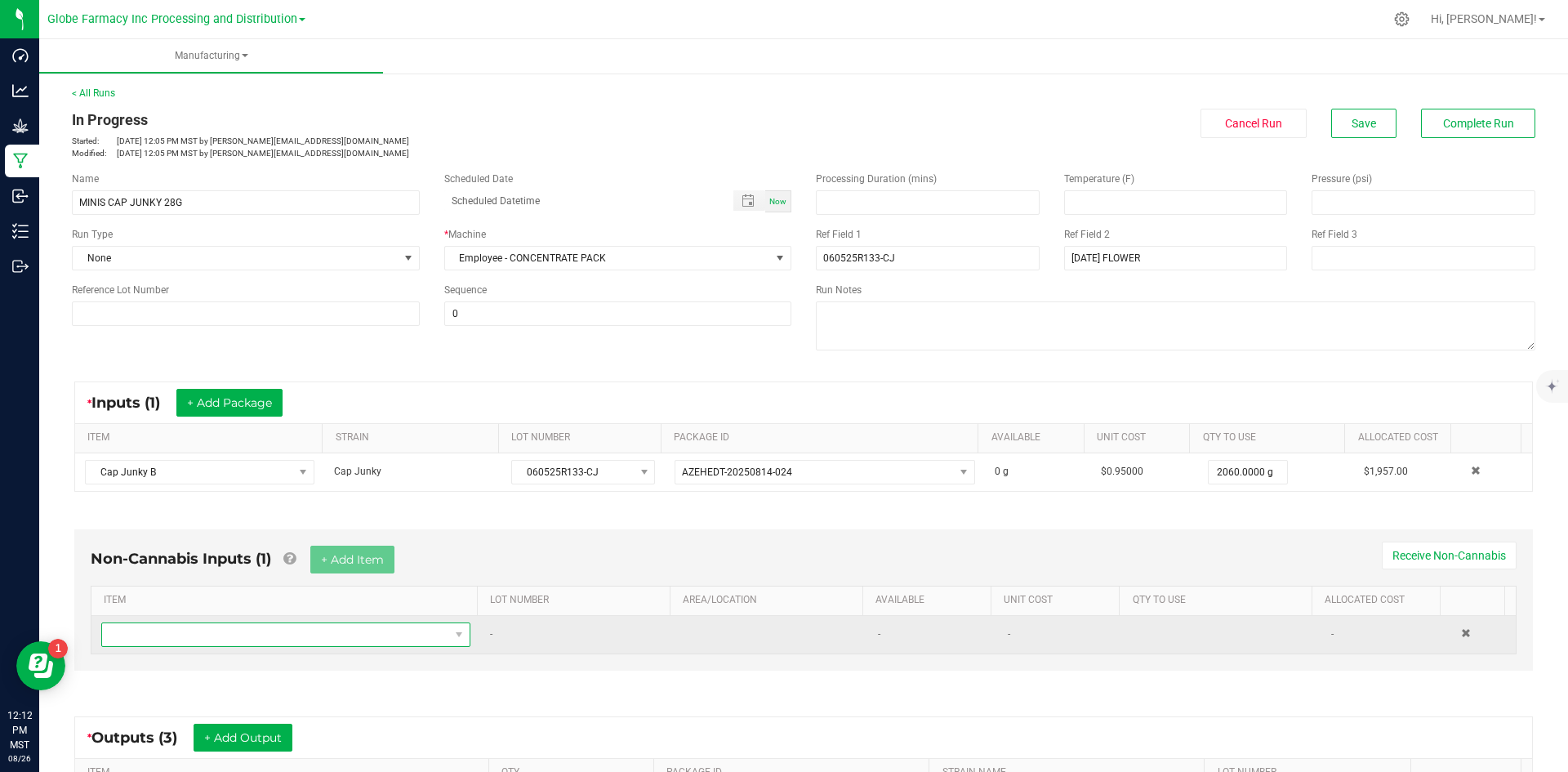
click at [262, 637] on span "NO DATA FOUND" at bounding box center [276, 635] width 347 height 23
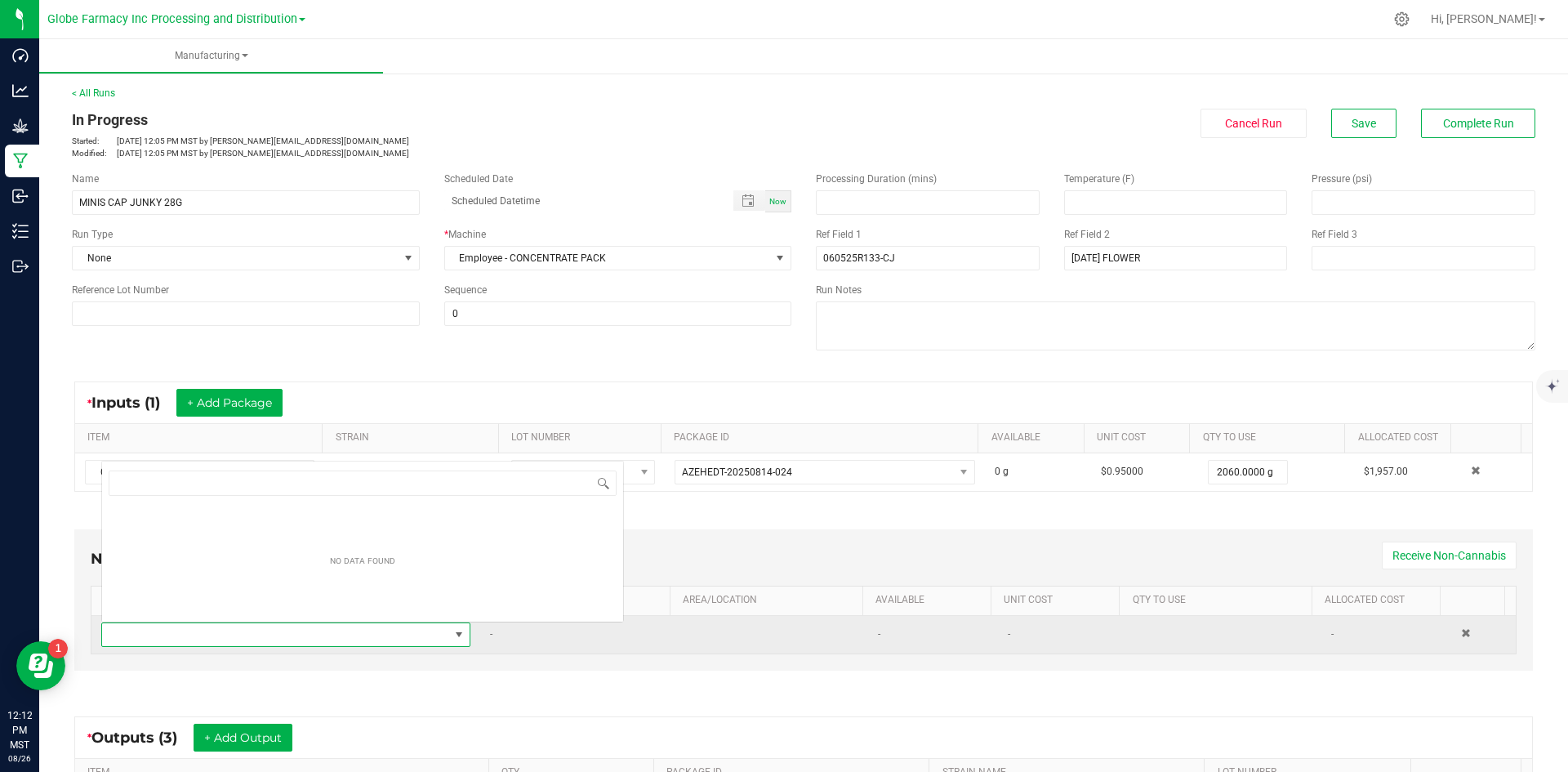
scroll to position [25, 359]
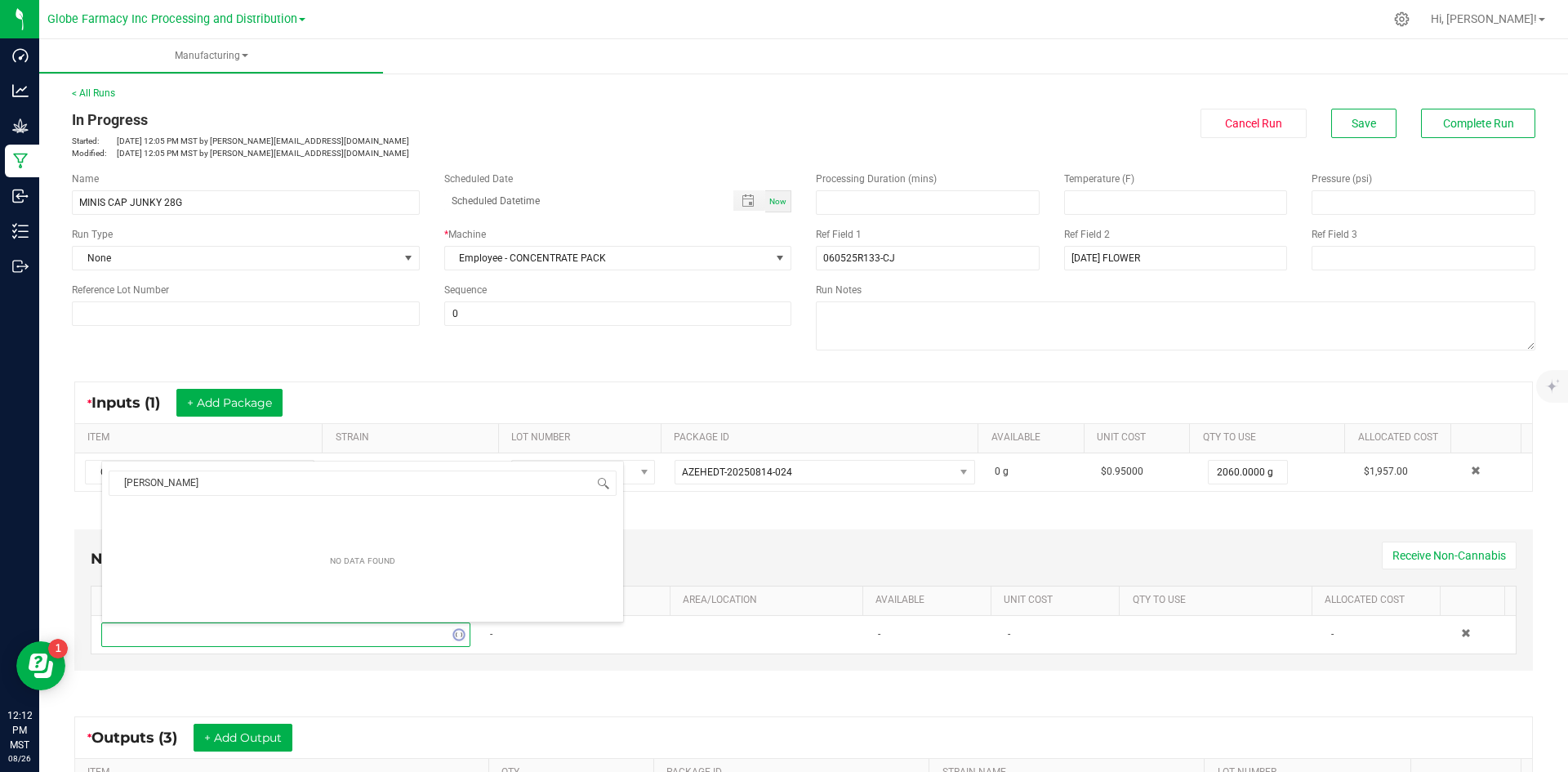
type input "MYLAR"
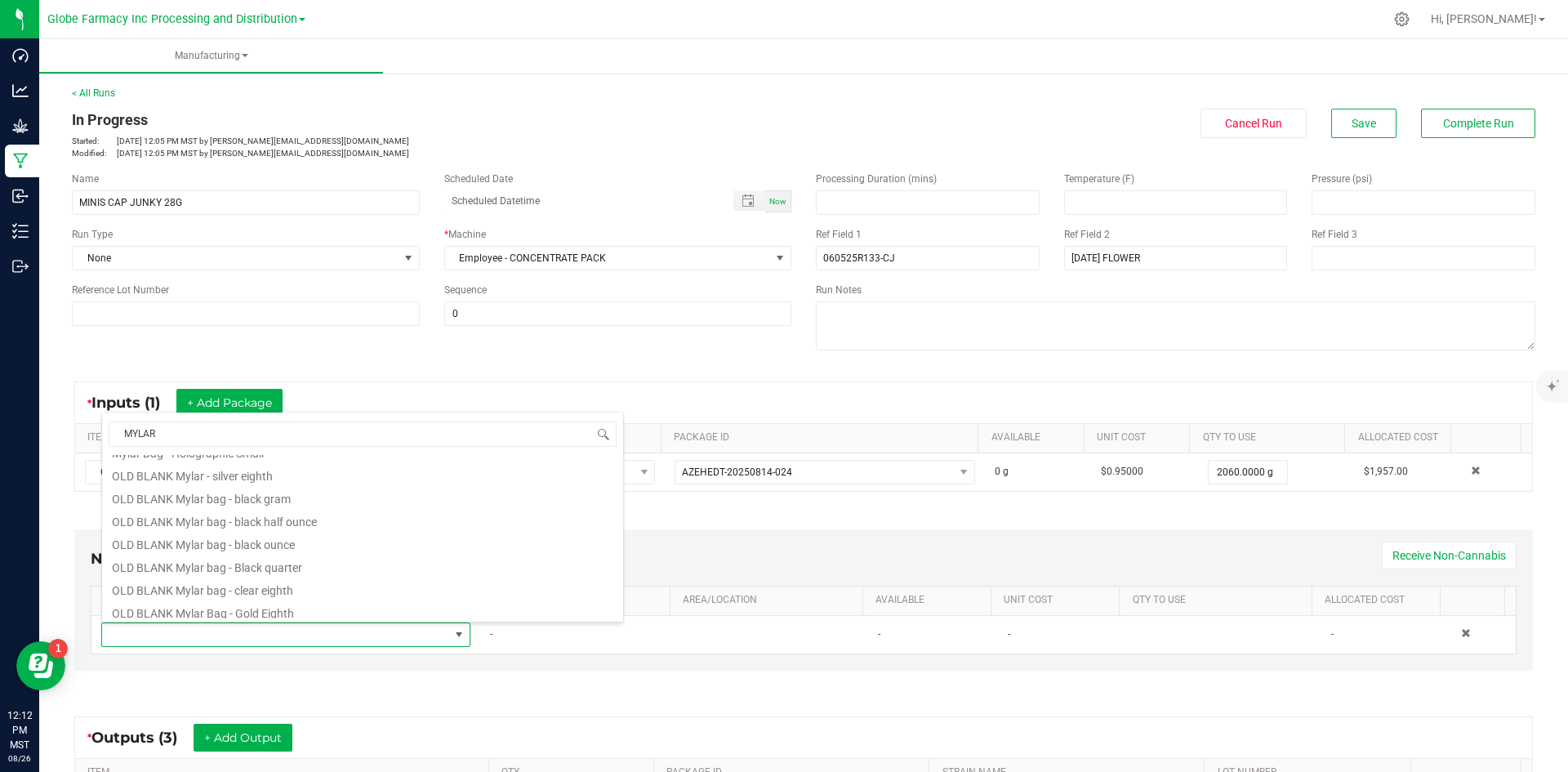
scroll to position [409, 0]
click at [318, 496] on li "OLD BLANK Mylar bag - black half ounce" at bounding box center [363, 493] width 521 height 23
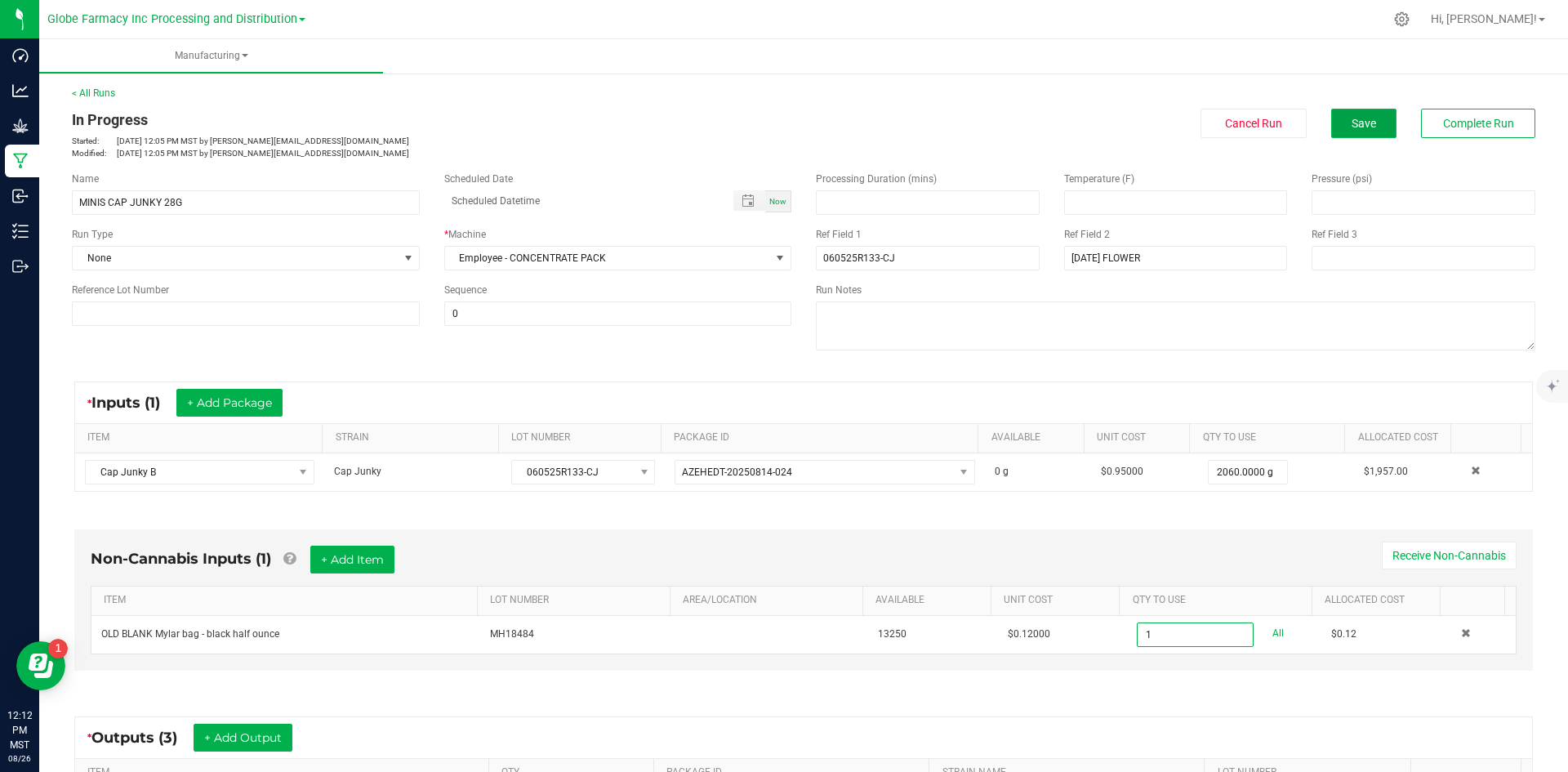
type input "1 ea"
click at [1337, 117] on button "Save" at bounding box center [1364, 124] width 65 height 29
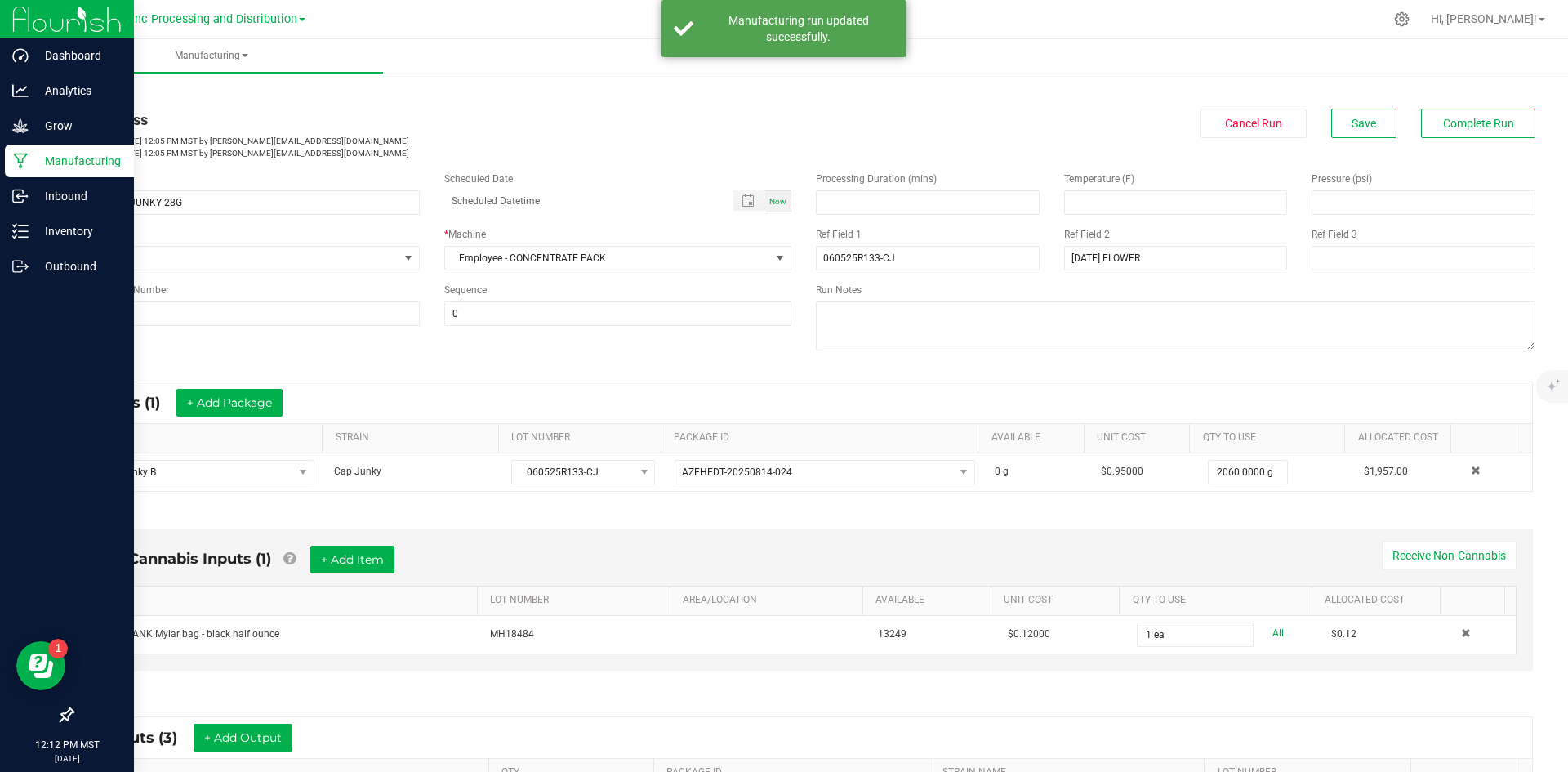
click at [65, 155] on p "Manufacturing" at bounding box center [78, 161] width 98 height 20
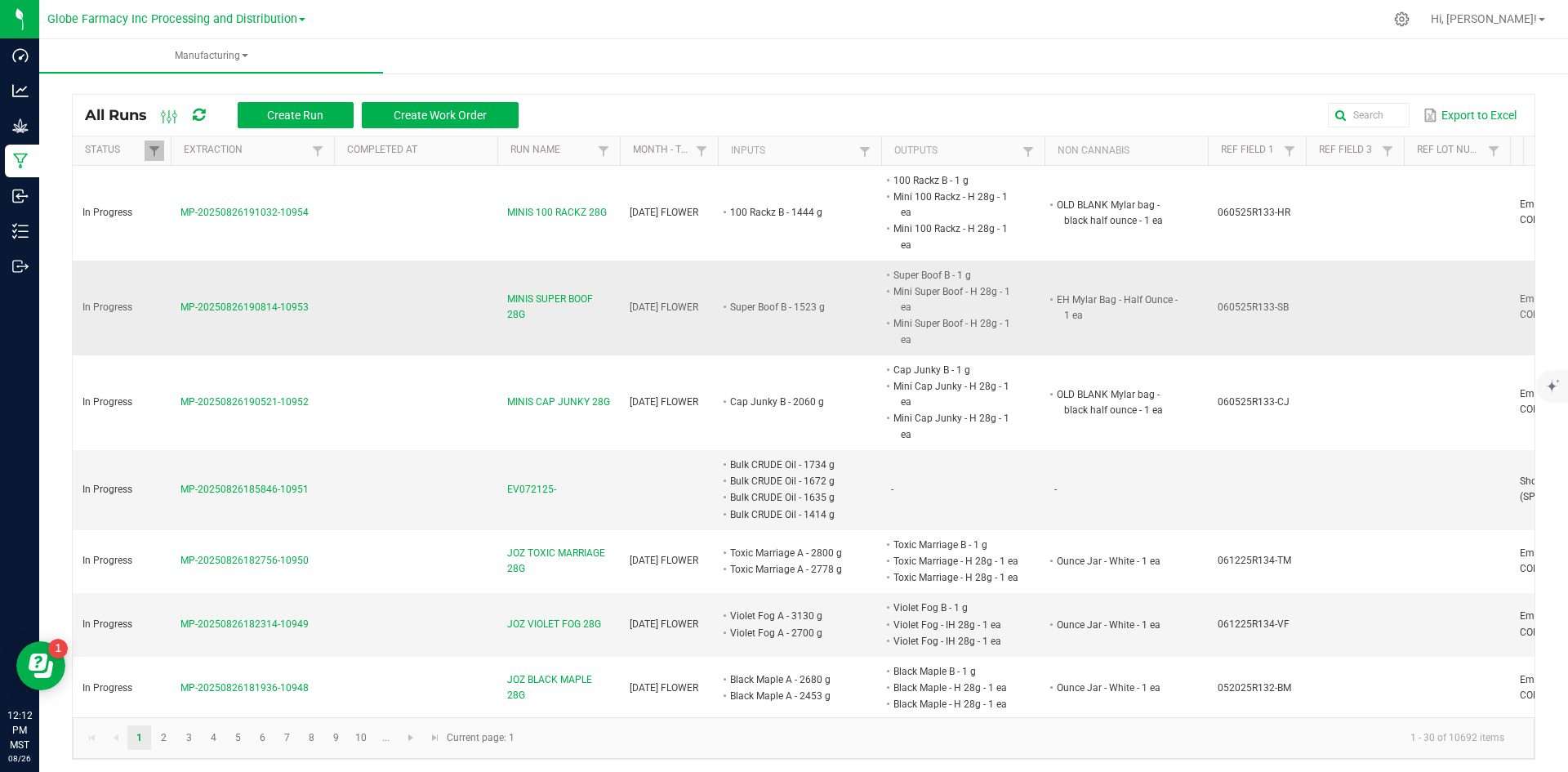
click at [537, 260] on td "MINIS SUPER BOOF 28G" at bounding box center [559, 308] width 123 height 95
click at [516, 291] on span "MINIS SUPER BOOF 28G" at bounding box center [559, 307] width 103 height 31
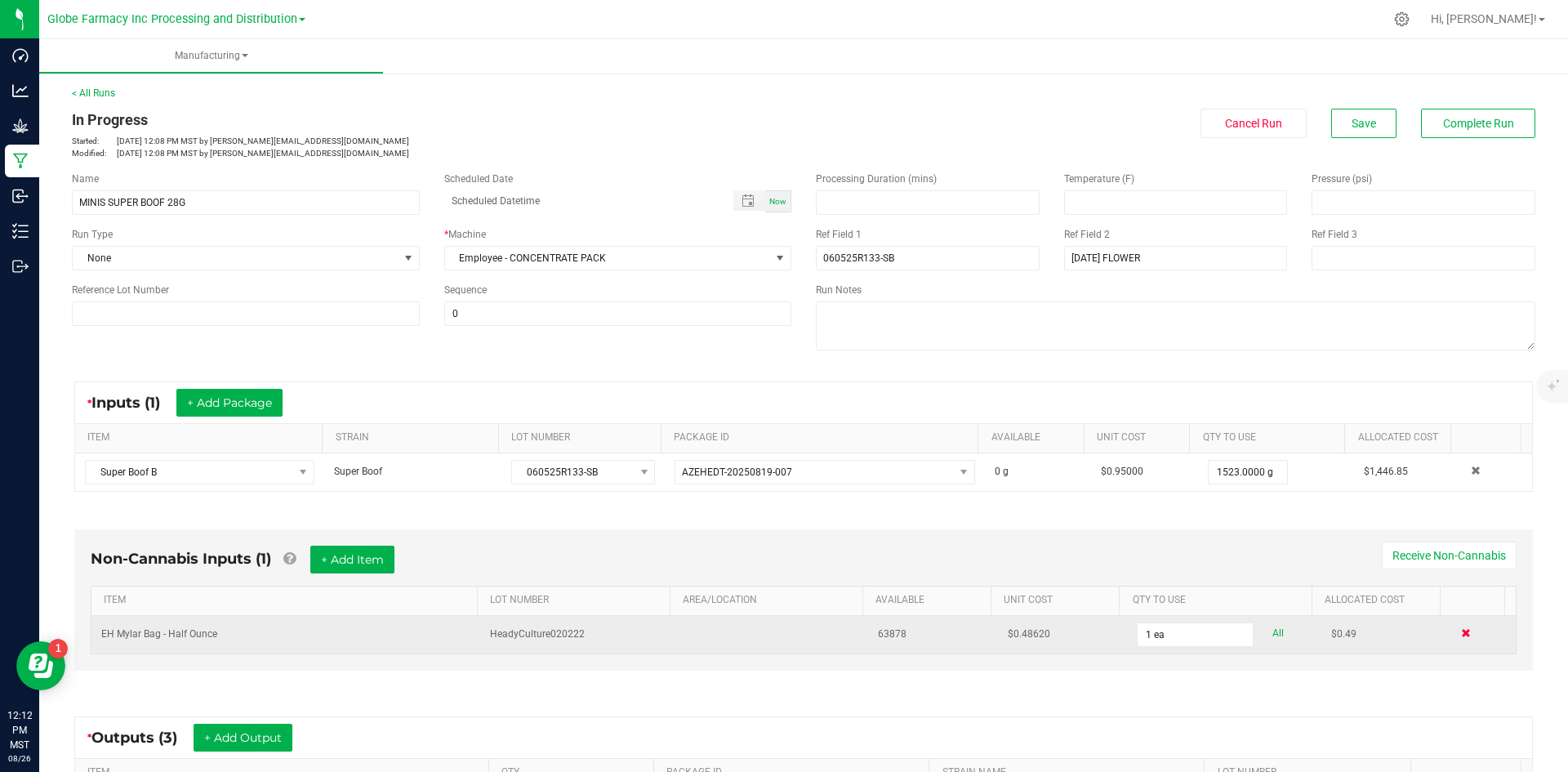
click at [1462, 633] on span at bounding box center [1467, 634] width 10 height 10
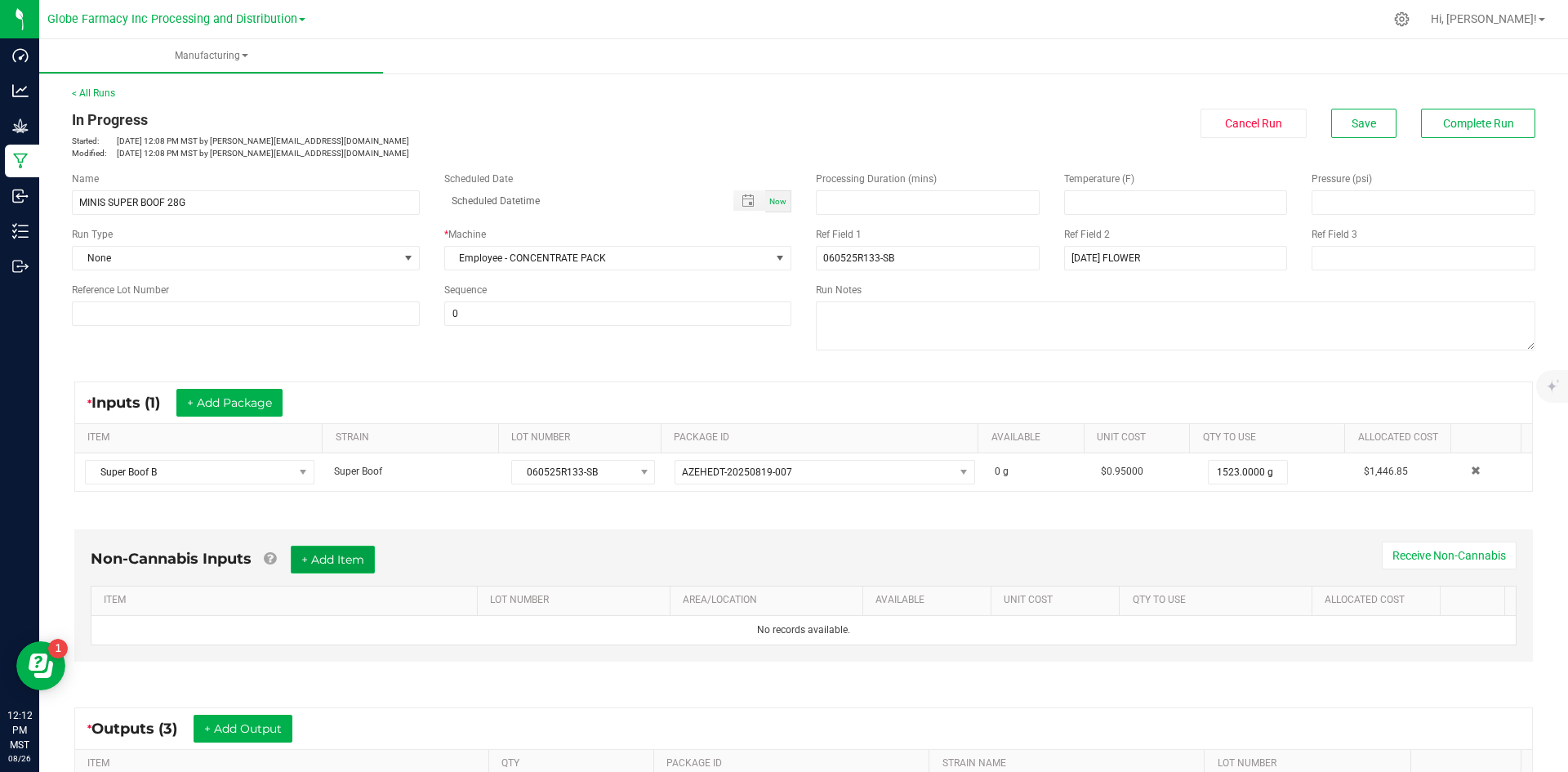
click at [332, 564] on button "+ Add Item" at bounding box center [332, 560] width 84 height 28
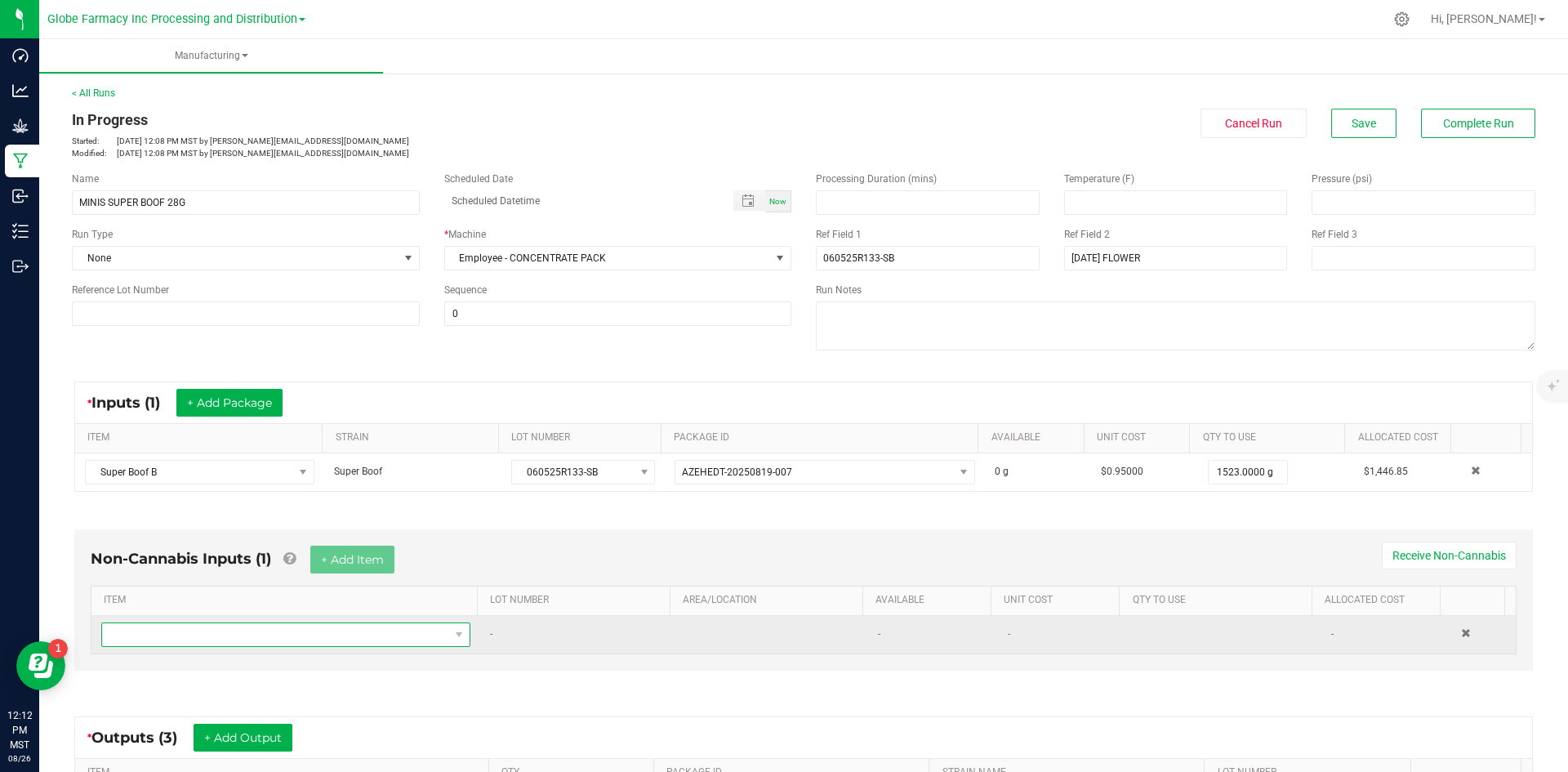
click at [300, 625] on span "NO DATA FOUND" at bounding box center [276, 635] width 347 height 23
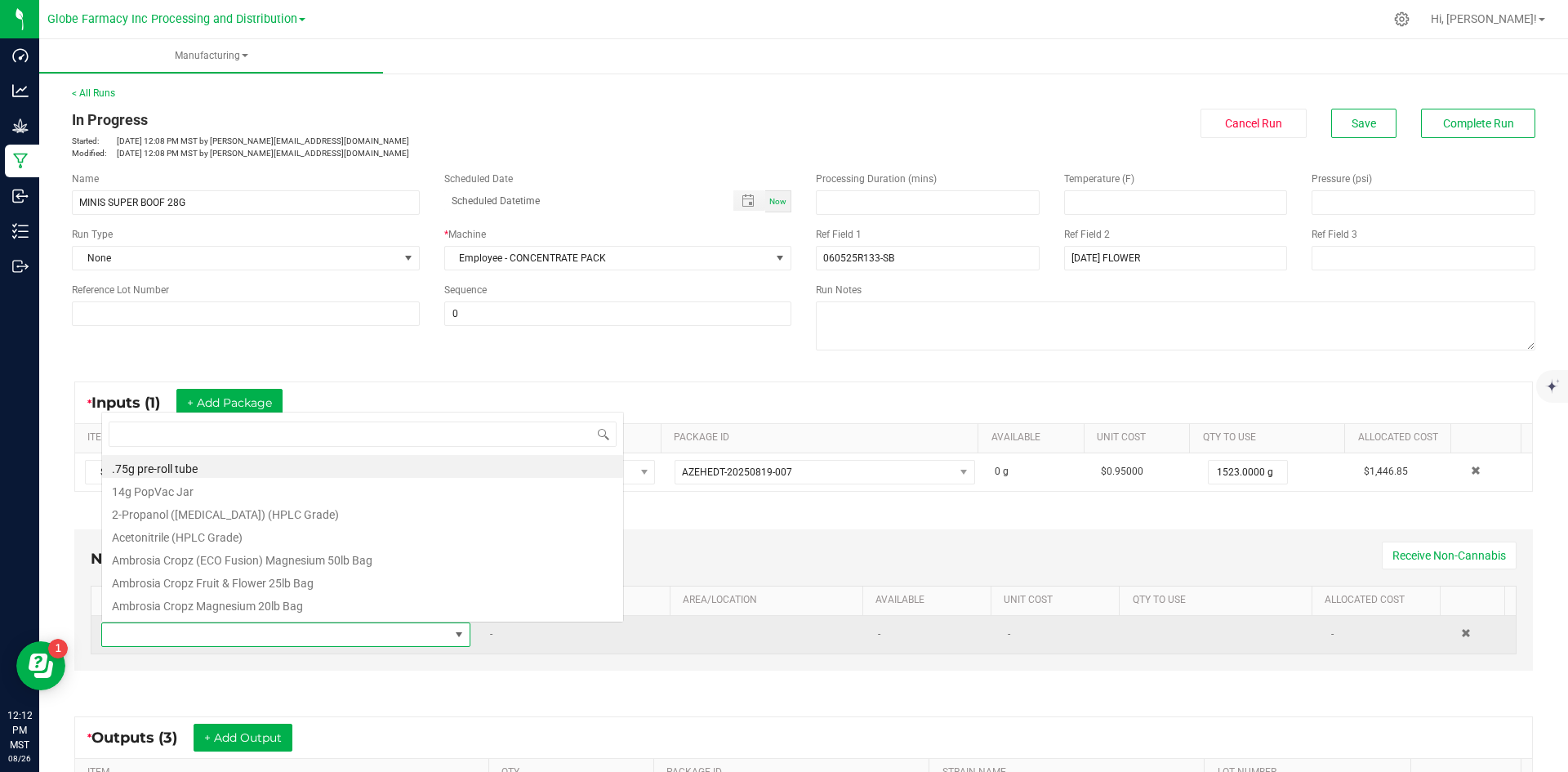
scroll to position [25, 359]
type input "Y"
type input "MYLAR"
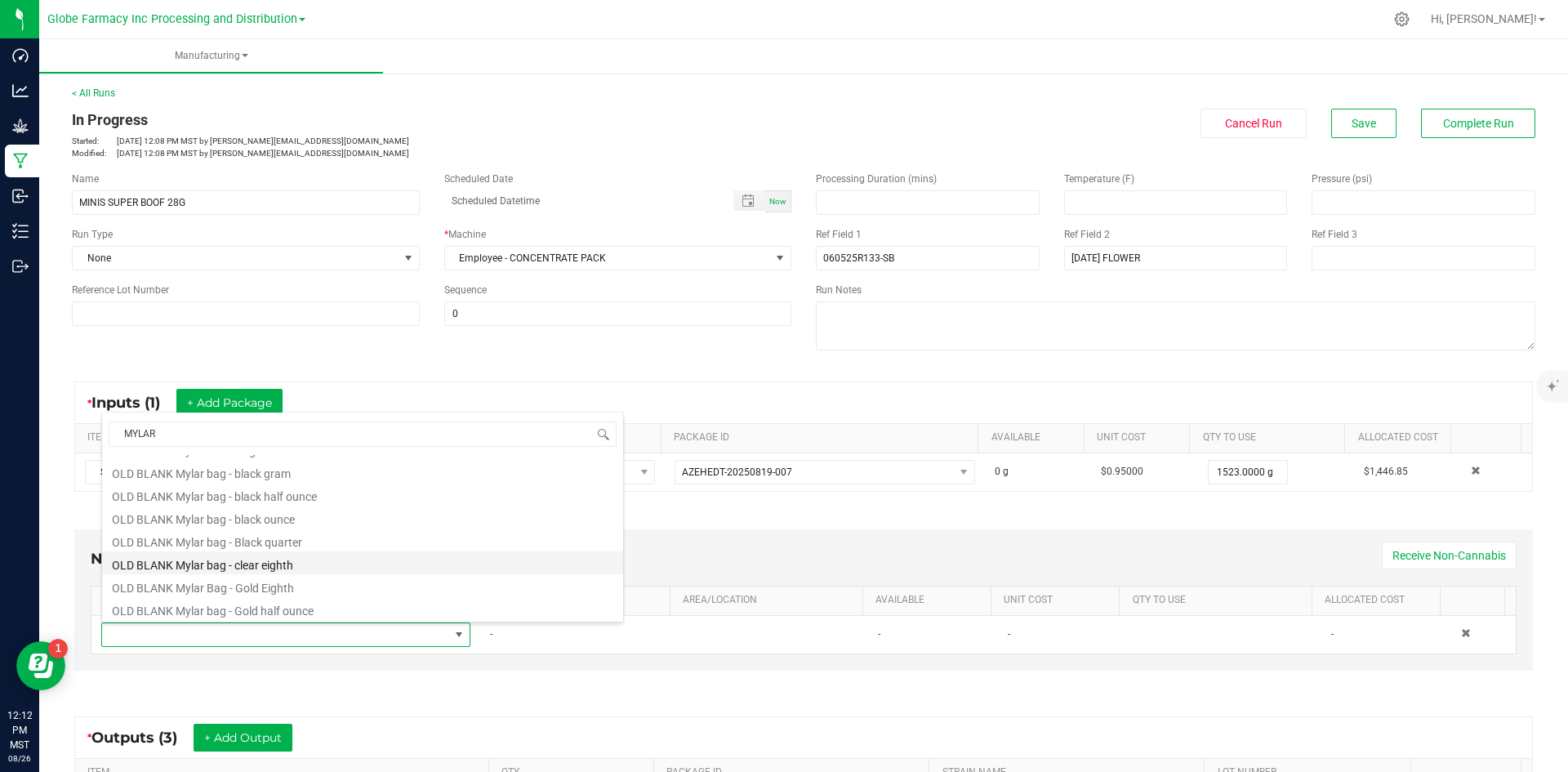
scroll to position [409, 0]
click at [338, 498] on li "OLD BLANK Mylar bag - black half ounce" at bounding box center [363, 493] width 521 height 23
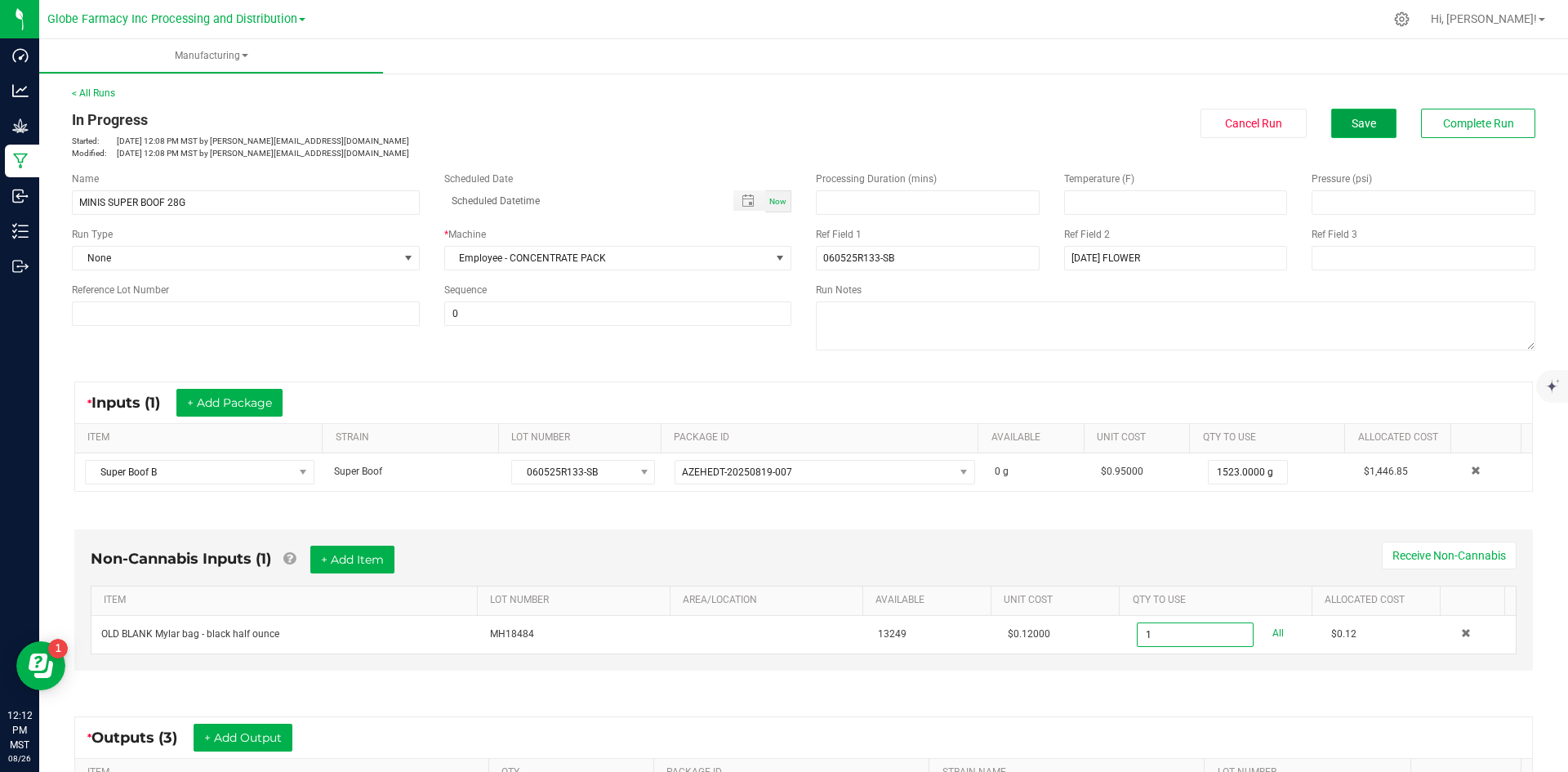
type input "1 ea"
click at [1351, 113] on button "Save" at bounding box center [1364, 124] width 65 height 29
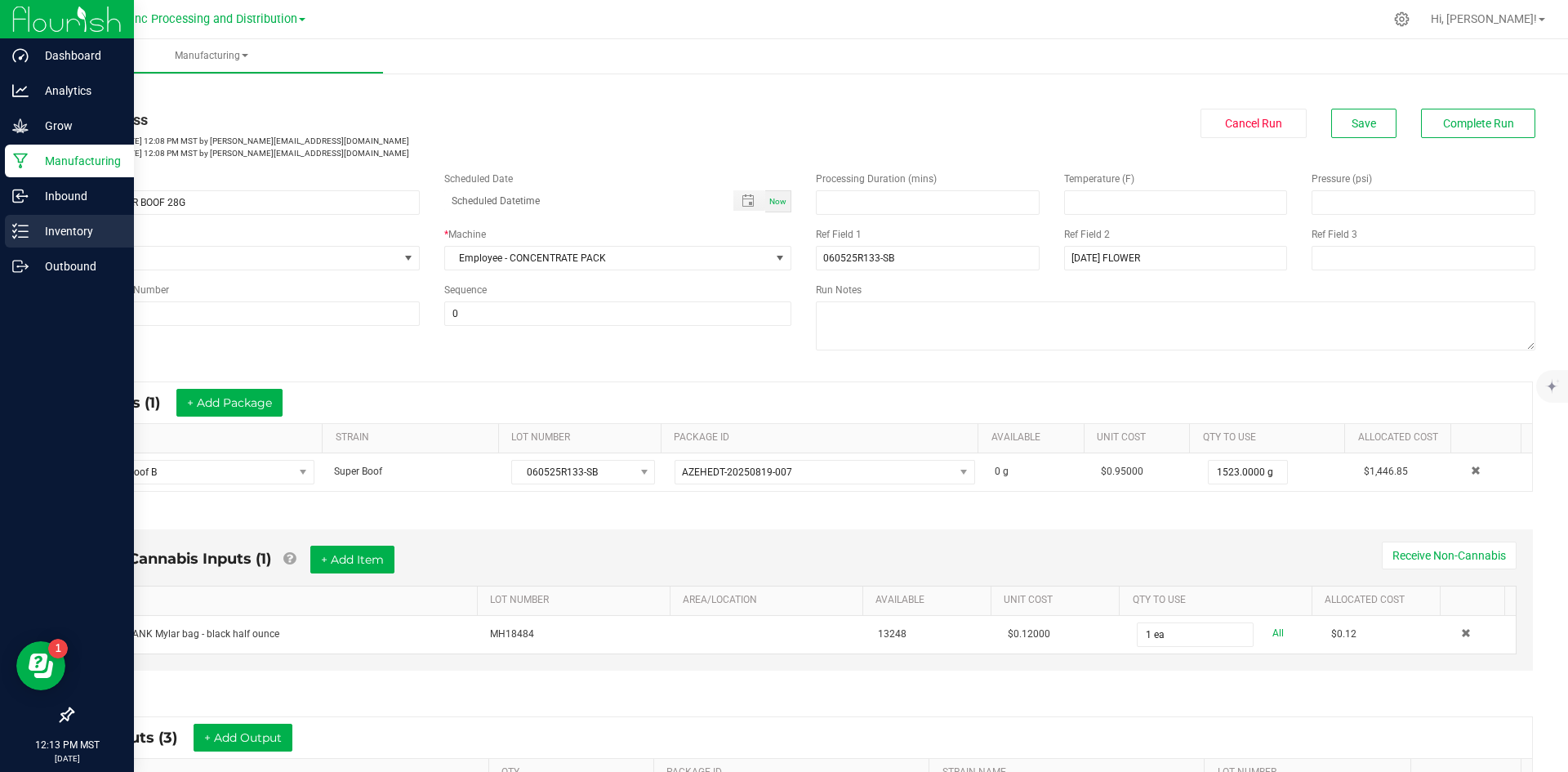
click at [56, 234] on p "Inventory" at bounding box center [78, 231] width 98 height 20
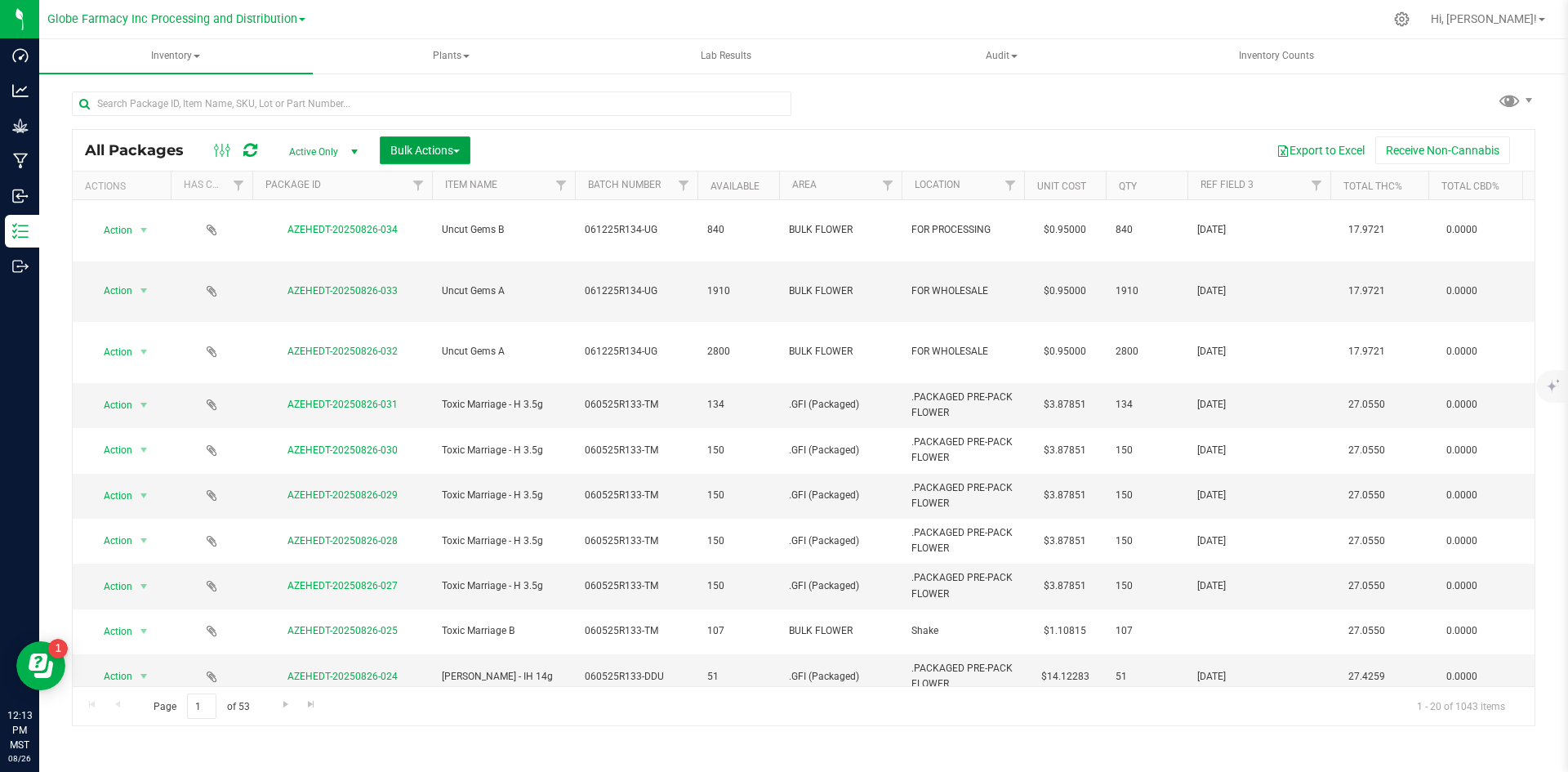
click at [425, 151] on span "Bulk Actions" at bounding box center [425, 151] width 70 height 13
click at [422, 183] on span "Add to manufacturing run" at bounding box center [451, 187] width 124 height 13
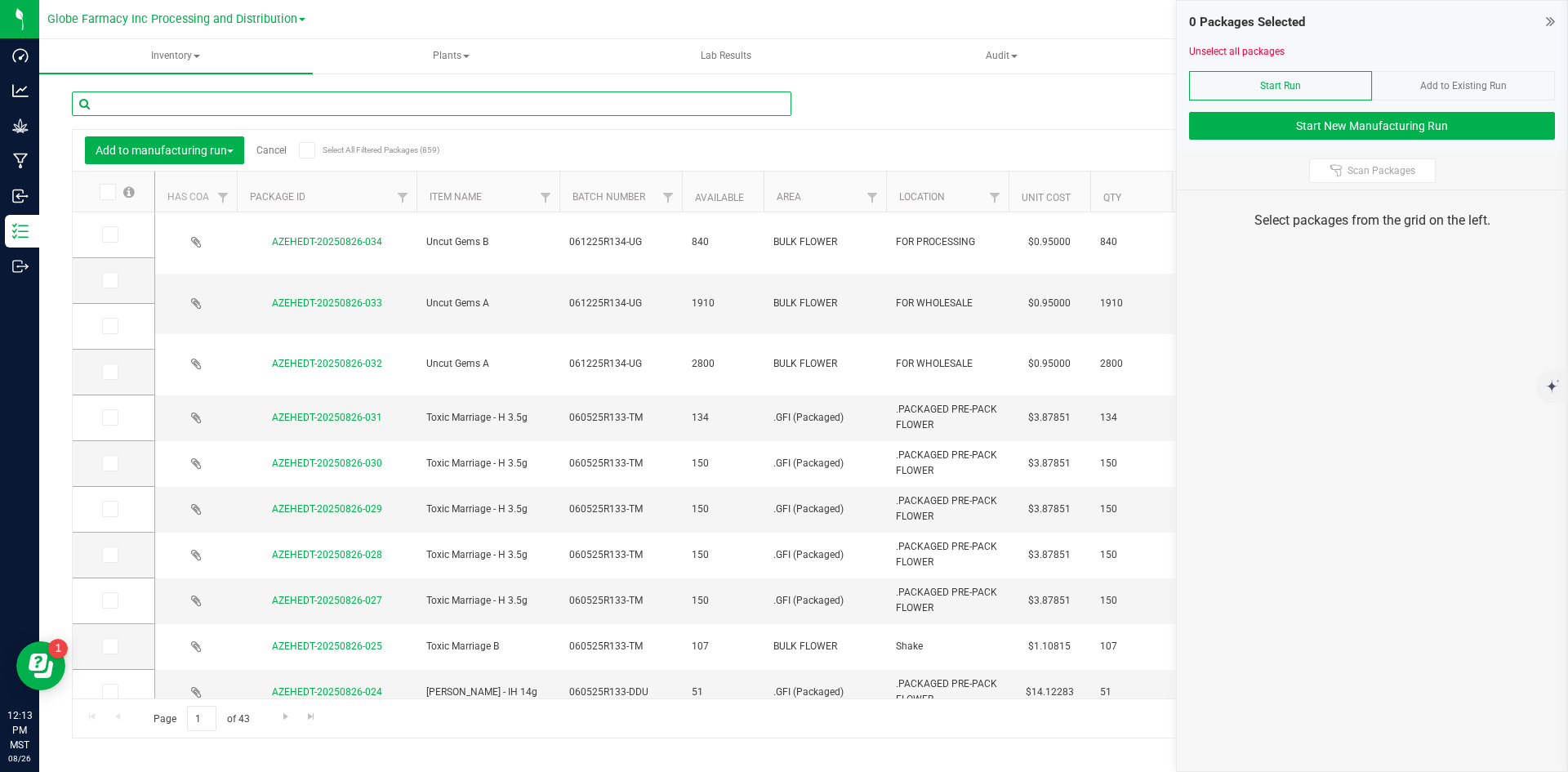
click at [334, 97] on input "text" at bounding box center [431, 104] width 719 height 25
type input "9"
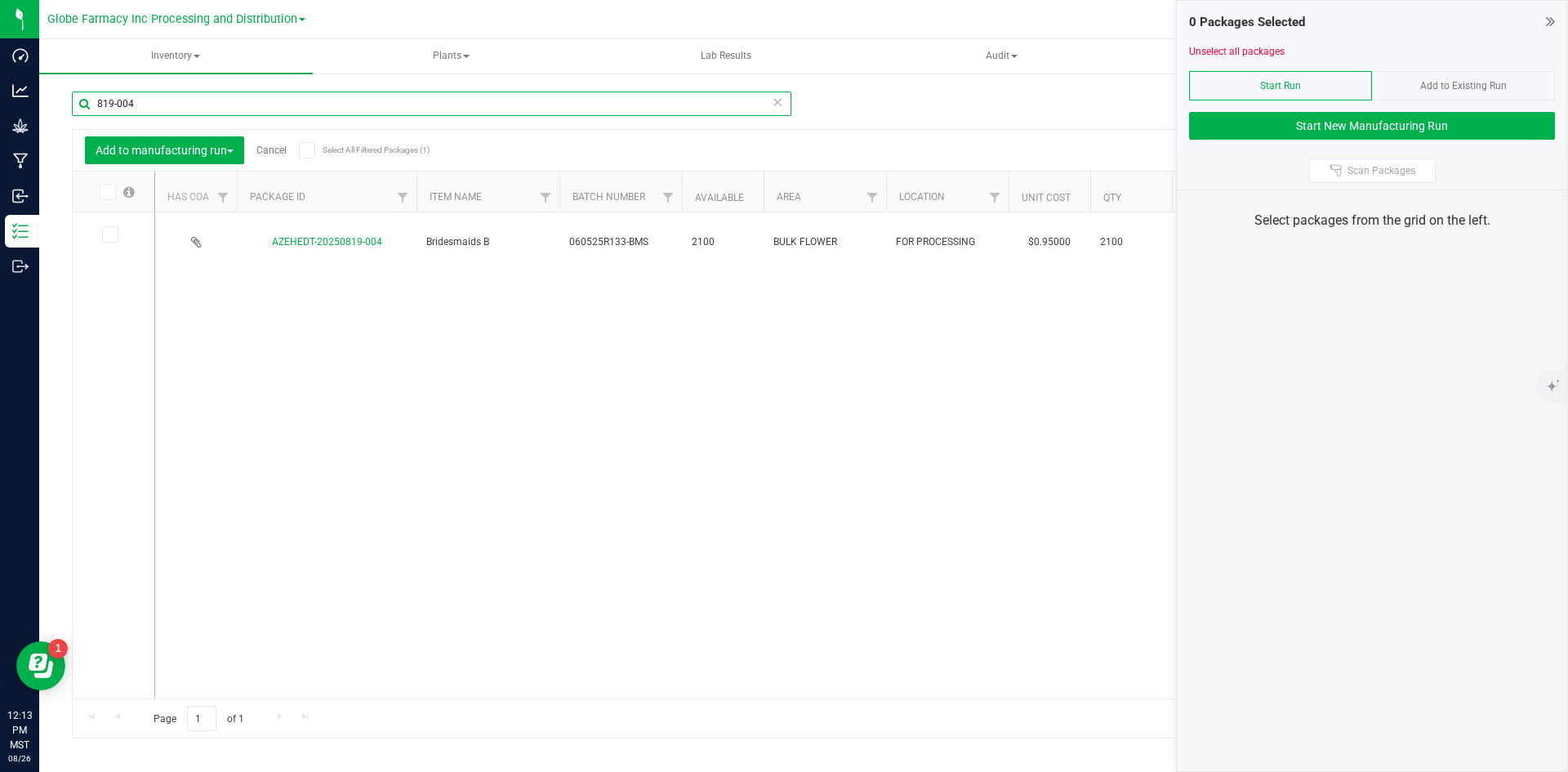
type input "819-004"
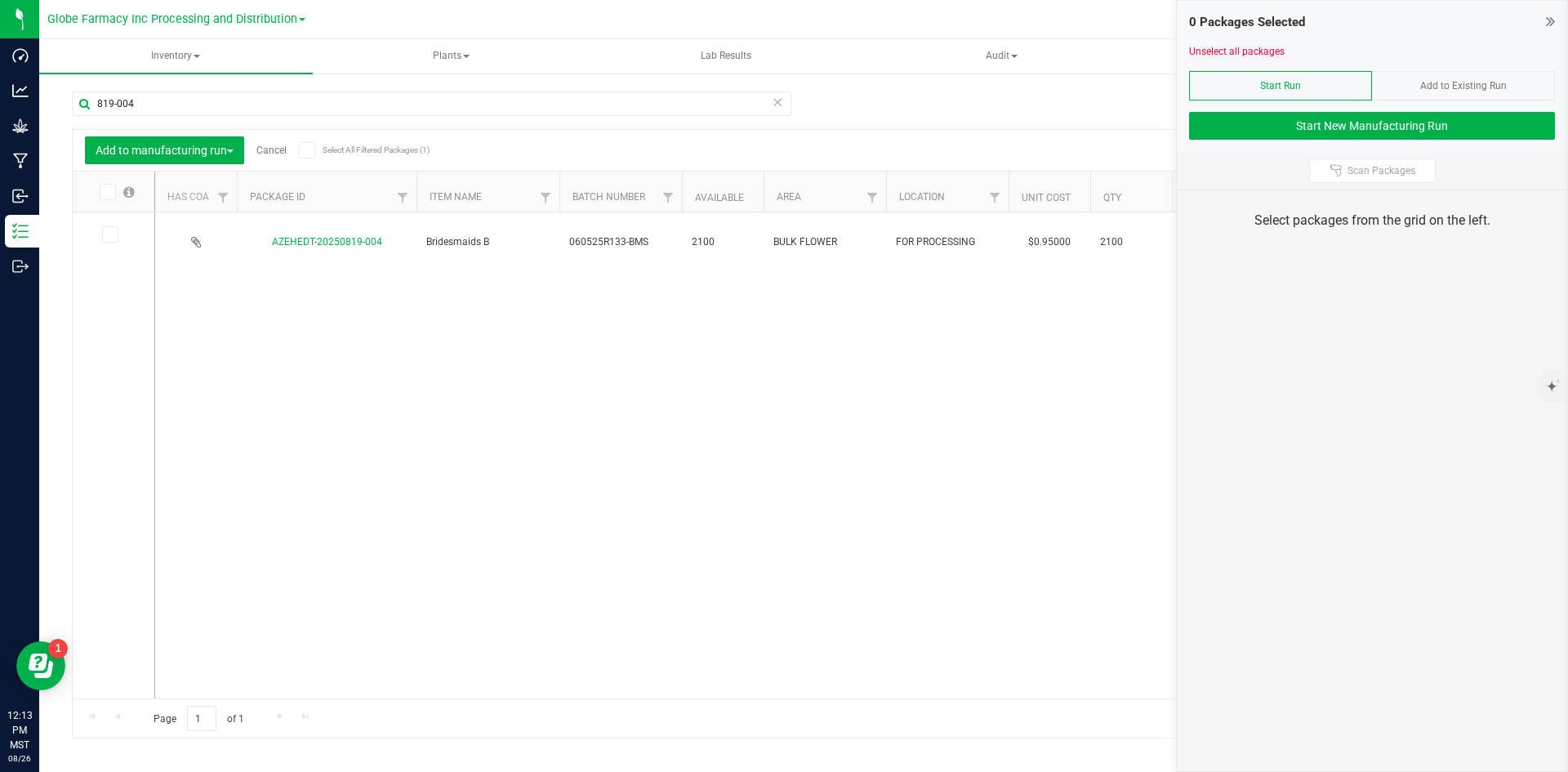
click at [109, 234] on icon at bounding box center [109, 234] width 11 height 0
click at [0, 0] on input "checkbox" at bounding box center [0, 0] width 0 height 0
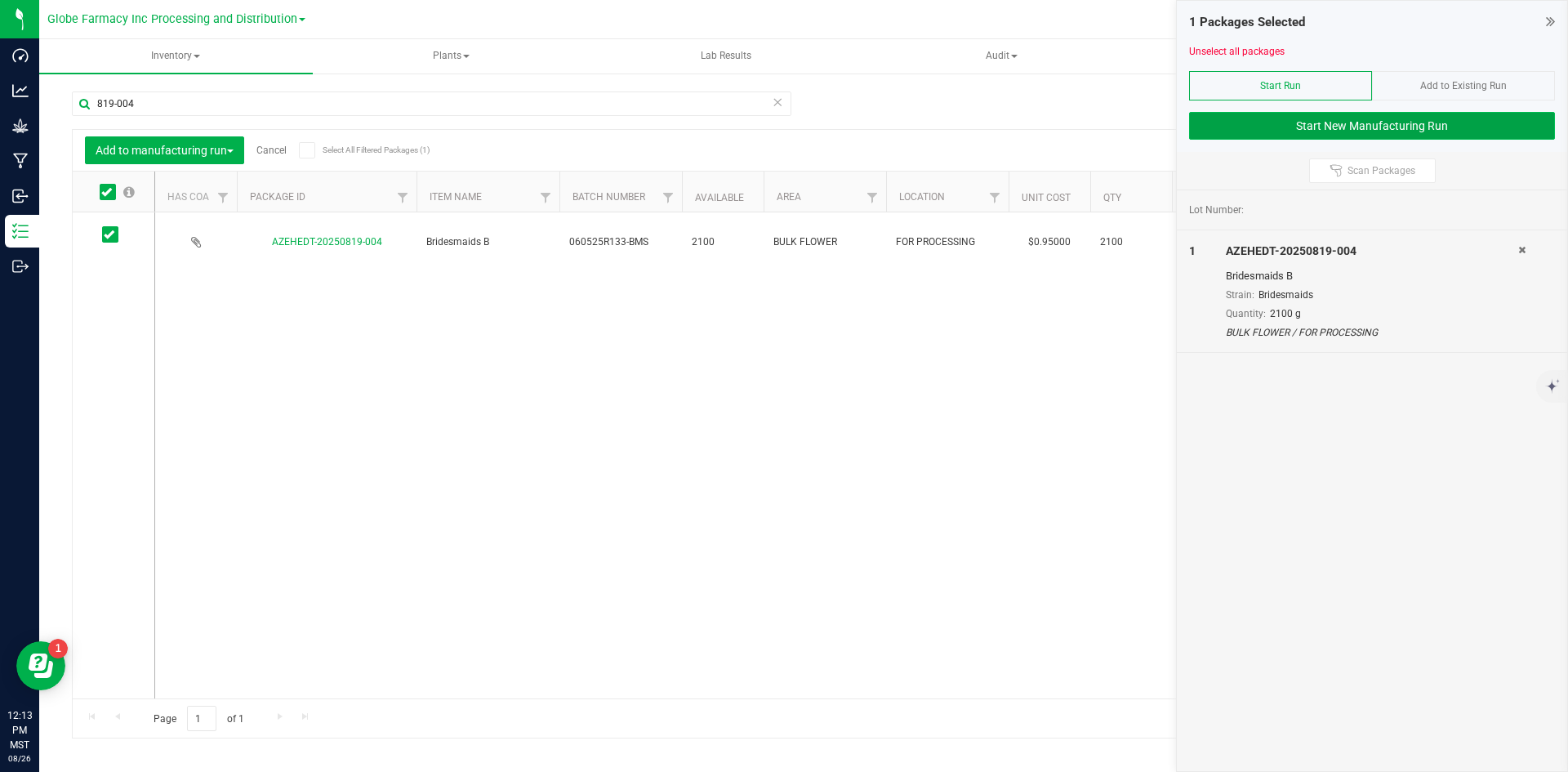
click at [1312, 135] on button "Start New Manufacturing Run" at bounding box center [1372, 126] width 366 height 28
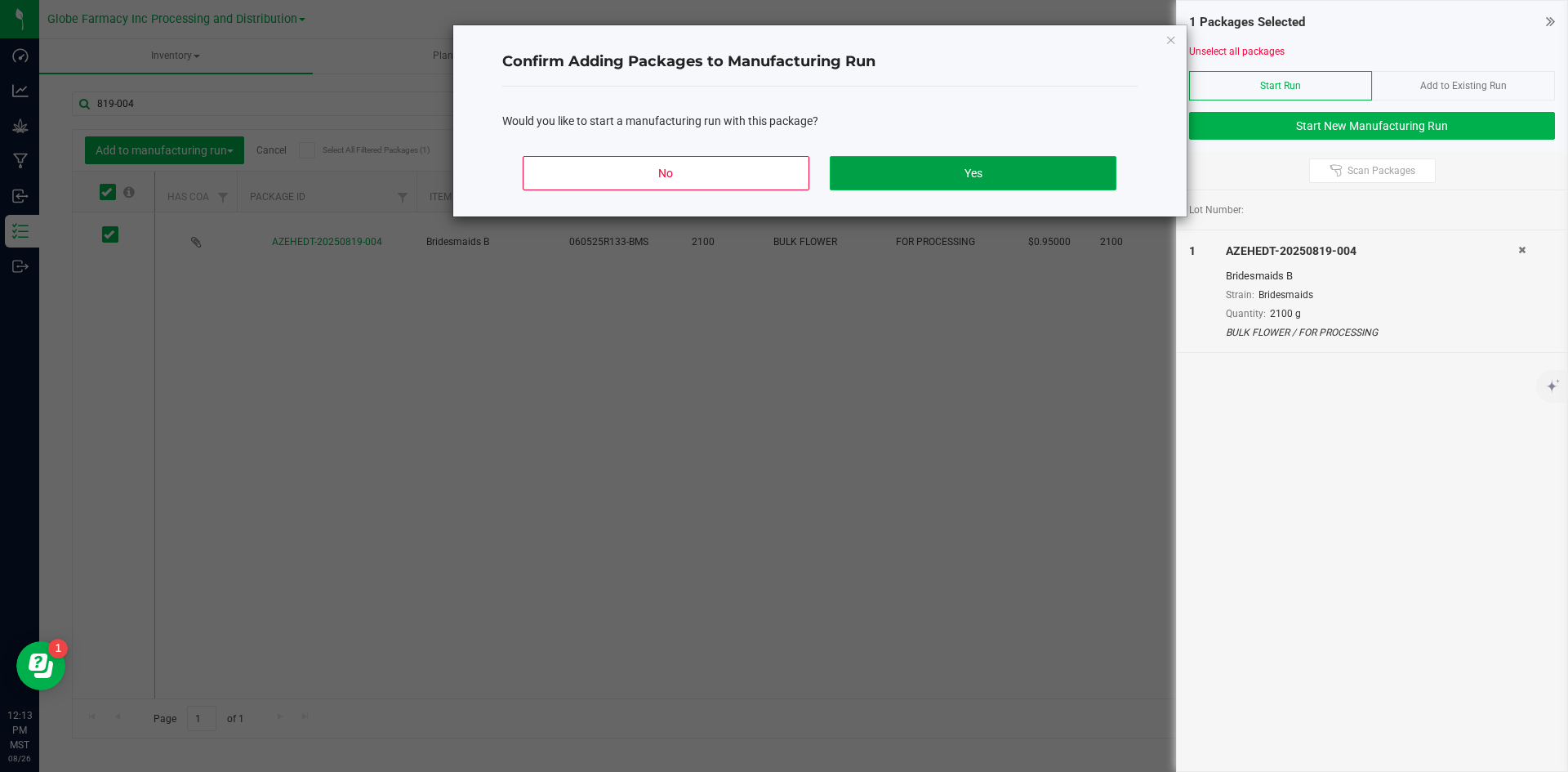
click at [936, 178] on button "Yes" at bounding box center [972, 174] width 286 height 34
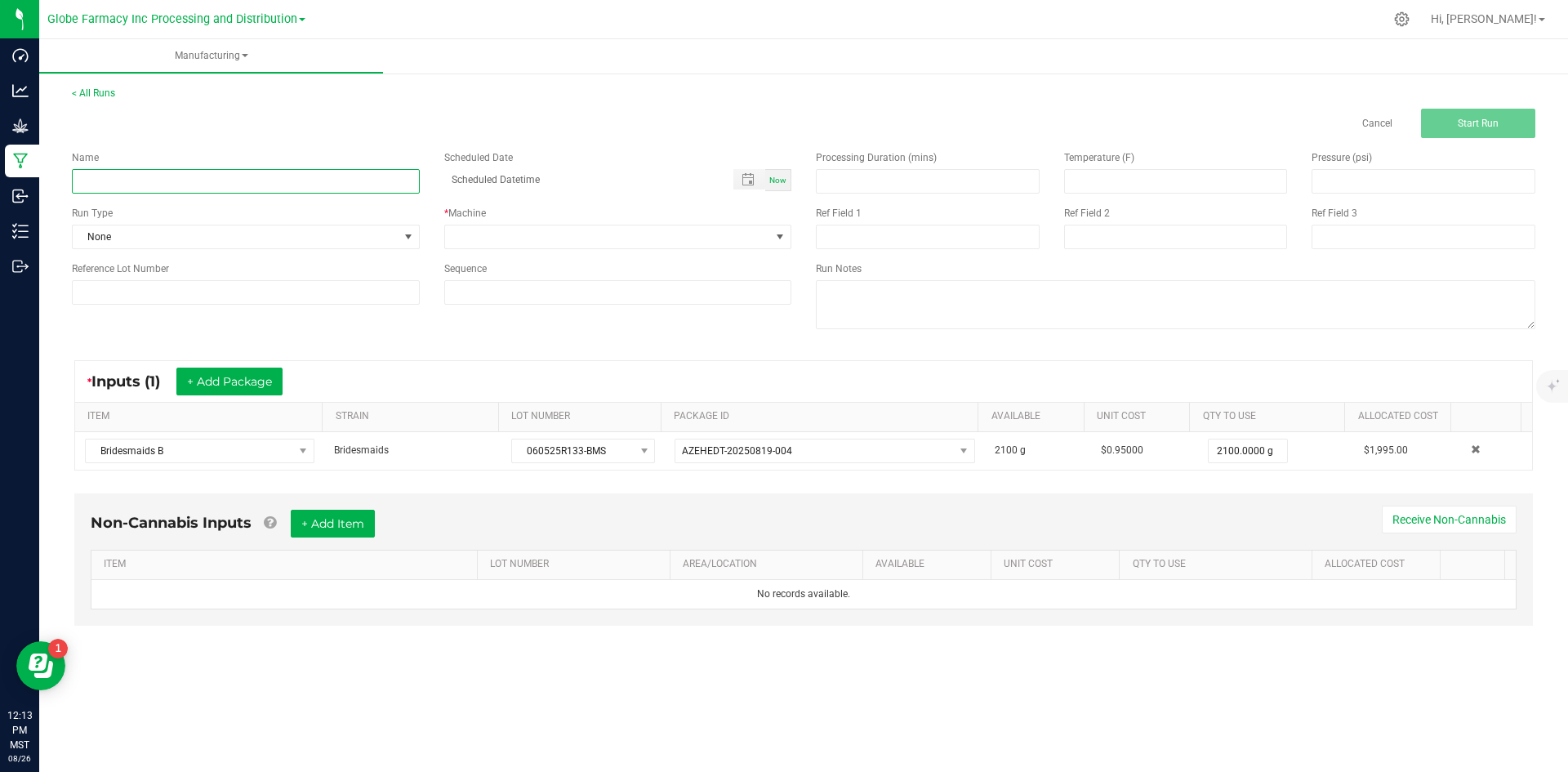
click at [273, 183] on input at bounding box center [246, 182] width 348 height 25
type input "B"
type input "MINIS BRIDESMAIDS 28G"
click at [556, 226] on span at bounding box center [608, 237] width 326 height 23
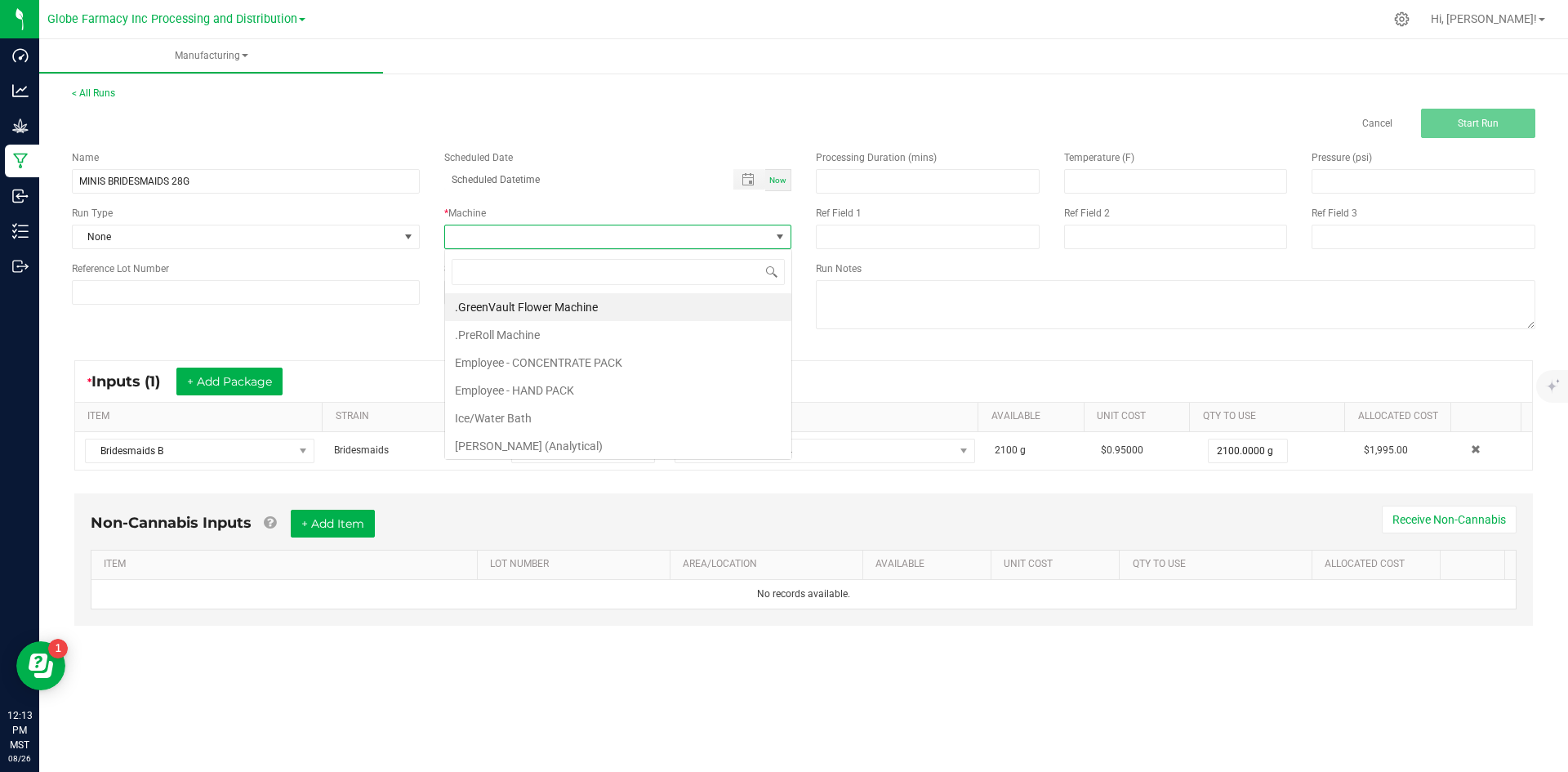
scroll to position [25, 347]
click at [552, 369] on li "Employee - CONCENTRATE PACK" at bounding box center [618, 363] width 346 height 28
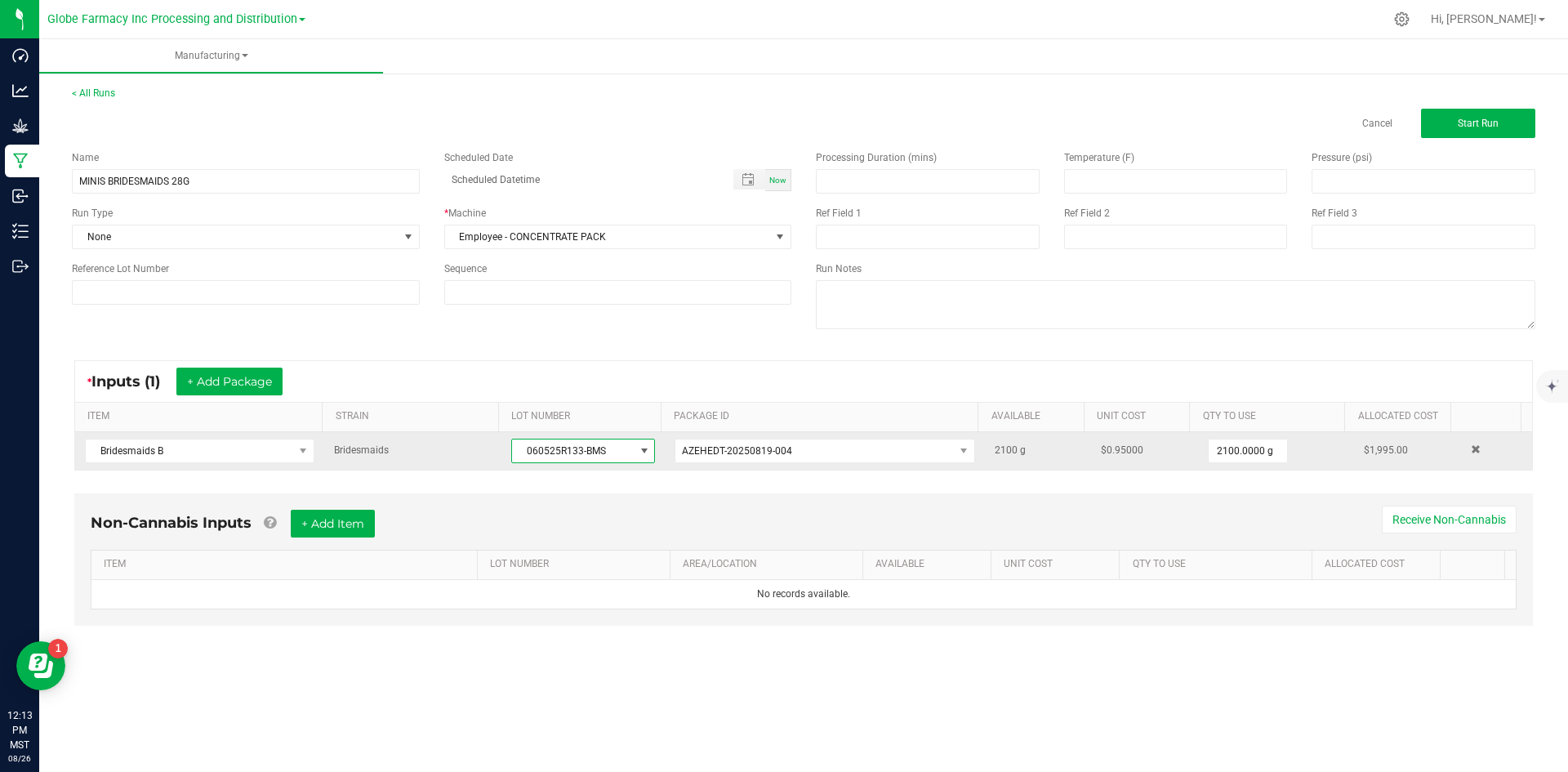
click at [520, 451] on span "060525R133-BMS" at bounding box center [573, 451] width 122 height 23
drag, startPoint x: 520, startPoint y: 451, endPoint x: 592, endPoint y: 449, distance: 72.0
click at [592, 449] on span "060525R133-BMS" at bounding box center [573, 451] width 122 height 23
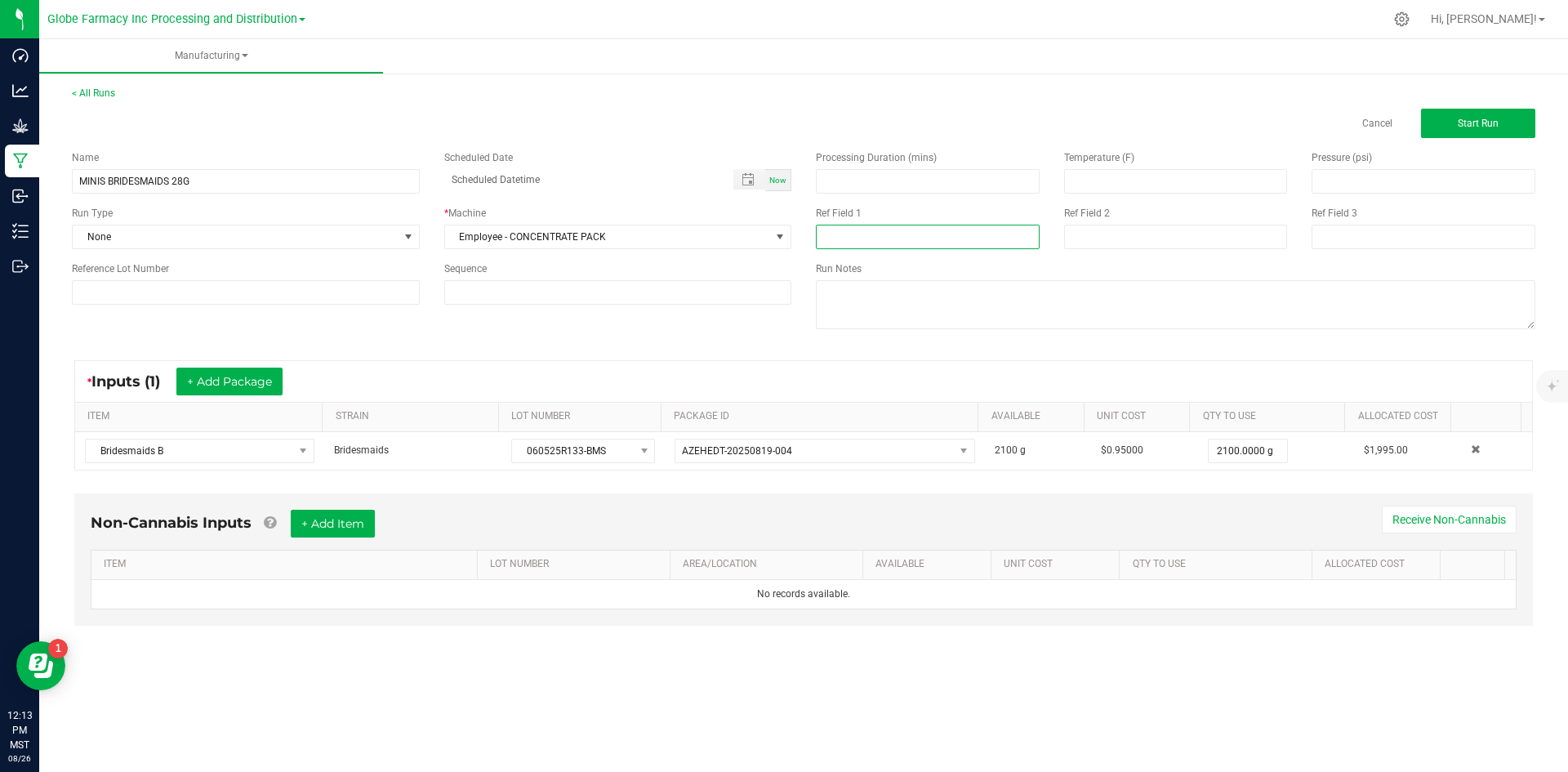
paste input "060525R133-BMS"
type input "060525R133-BMS"
click at [1121, 241] on input at bounding box center [1176, 237] width 223 height 25
type input "F"
type input "[DATE] FLOWER"
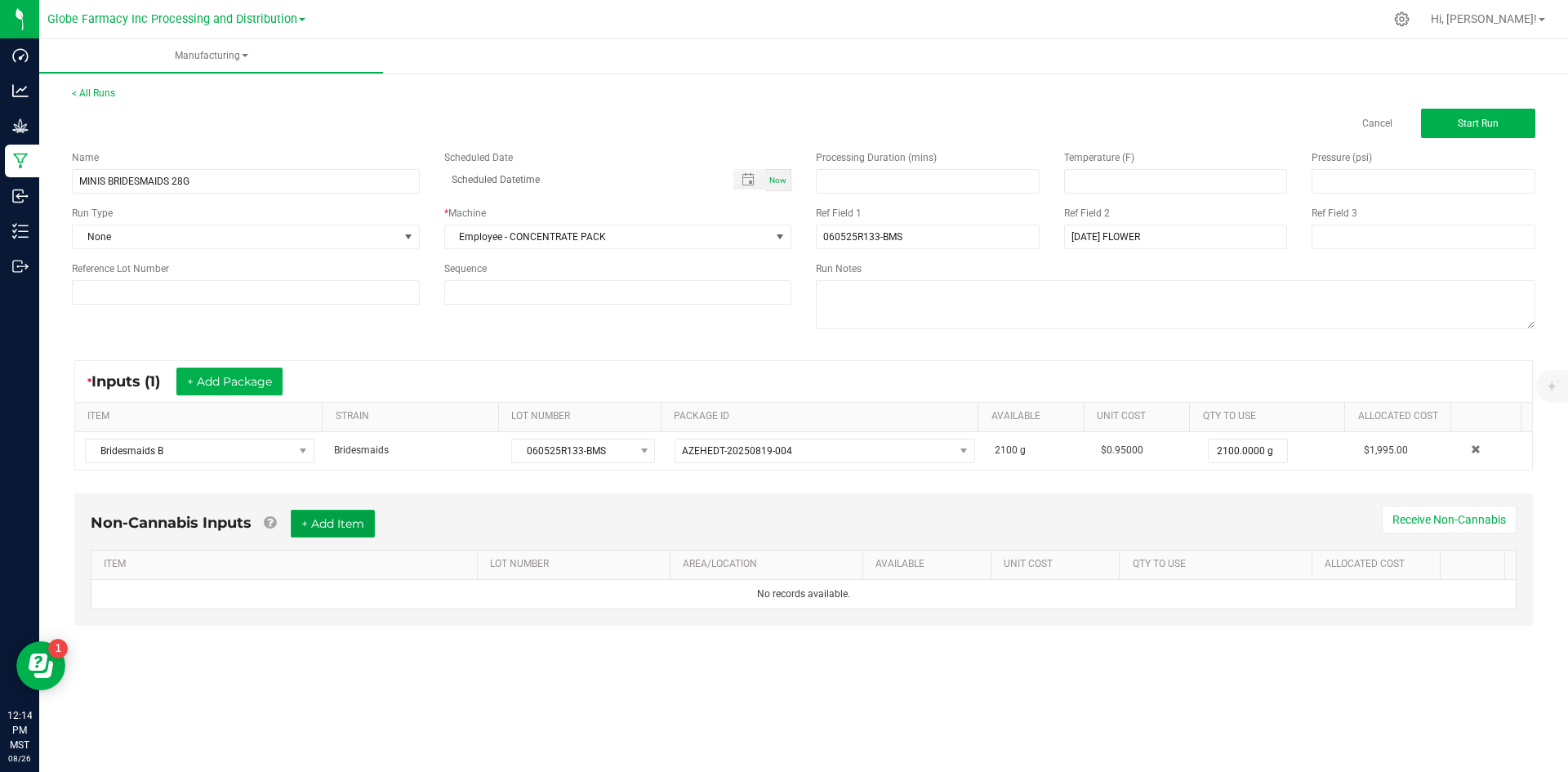
click at [308, 528] on button "+ Add Item" at bounding box center [332, 524] width 84 height 28
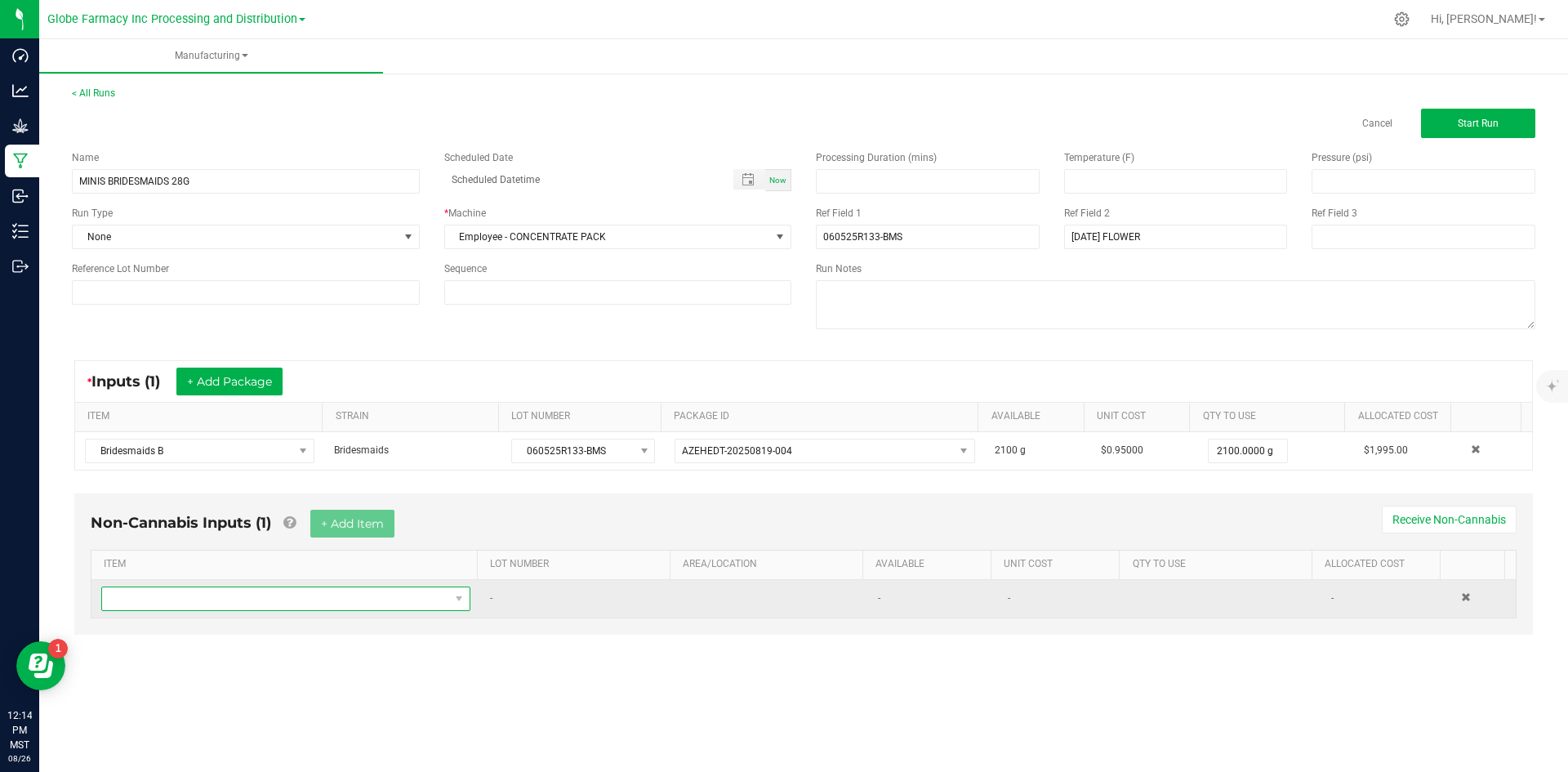
click at [290, 611] on span "NO DATA FOUND" at bounding box center [286, 599] width 369 height 25
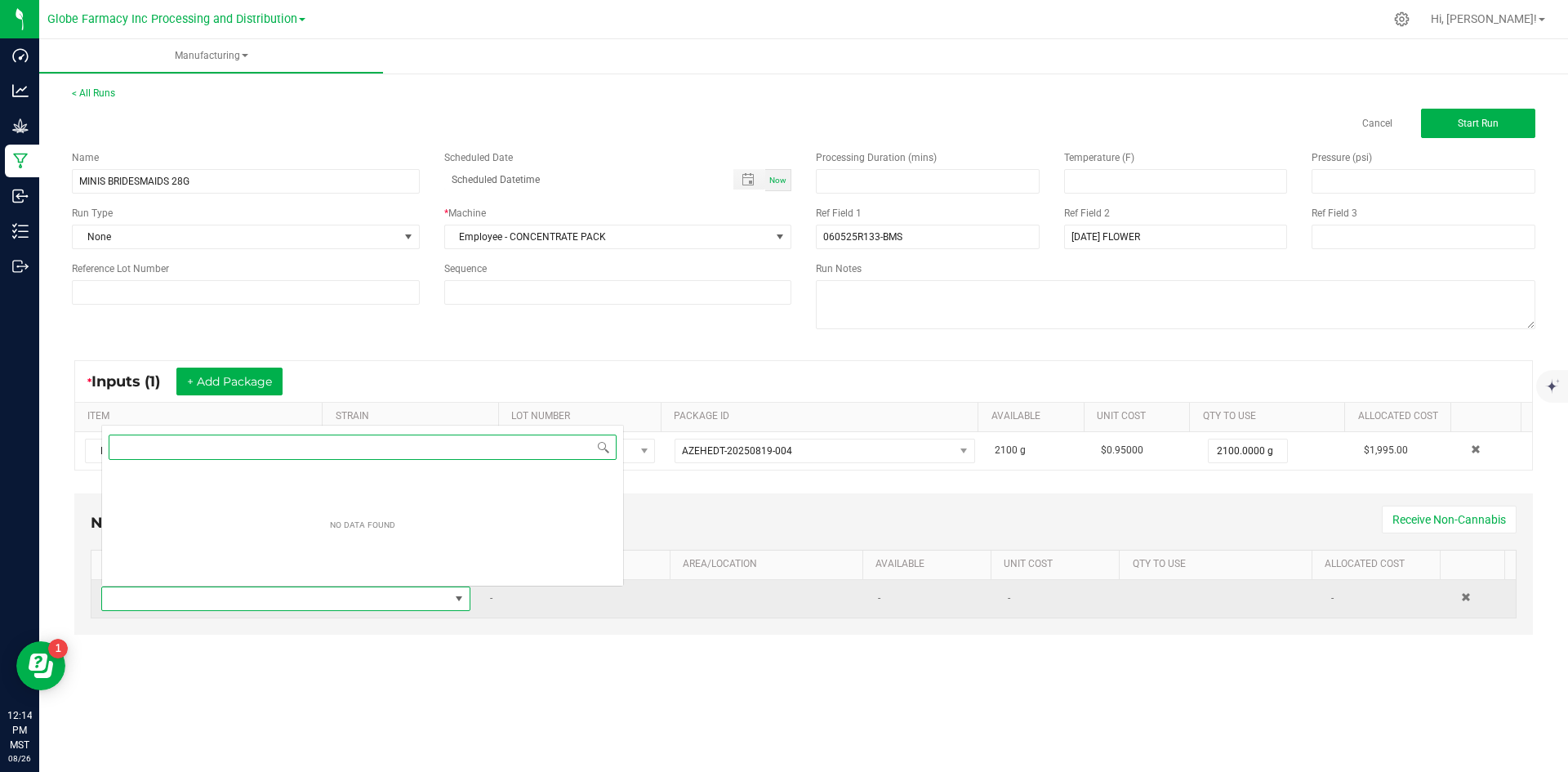
scroll to position [25, 363]
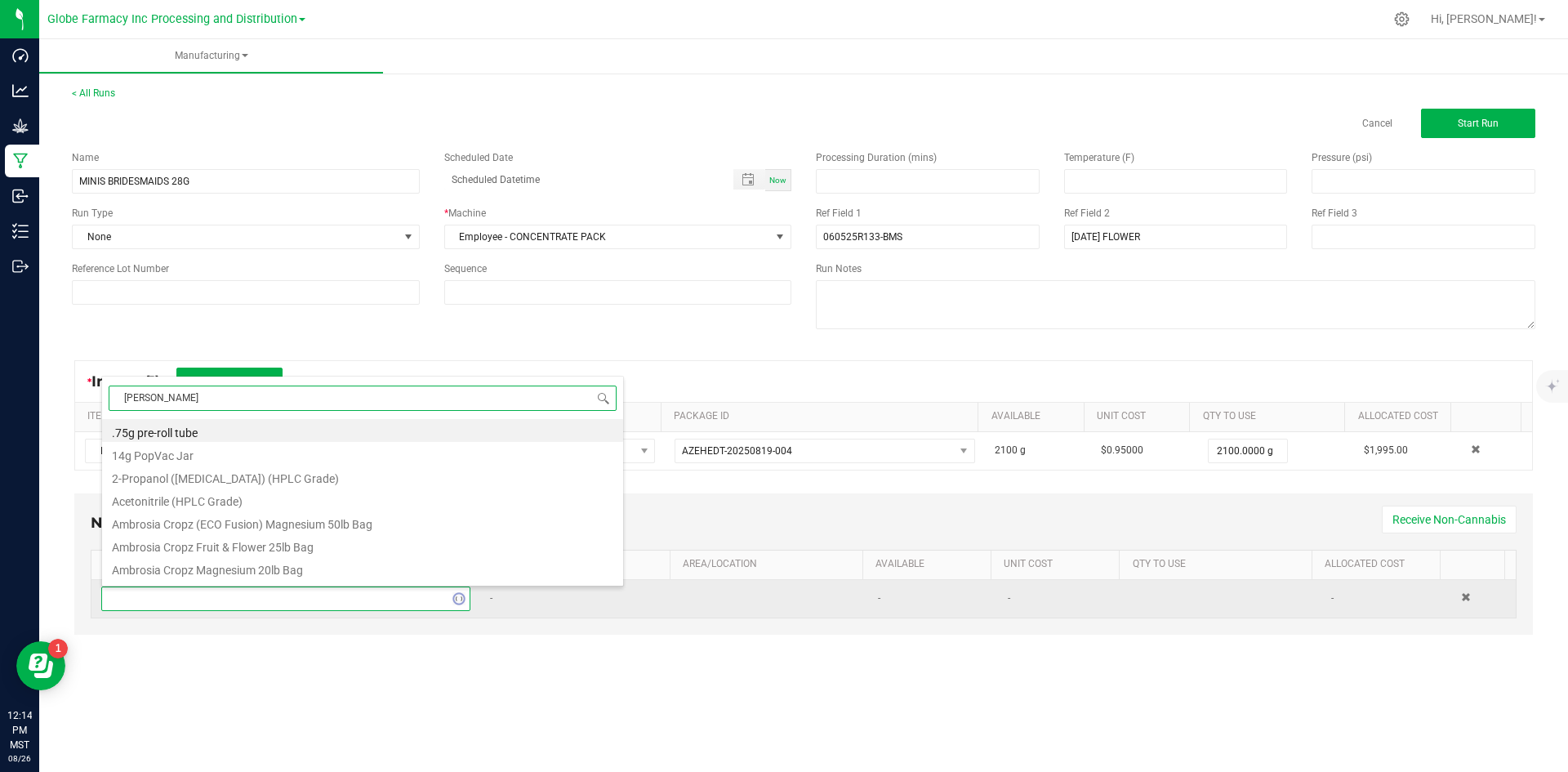
type input "MYLAR"
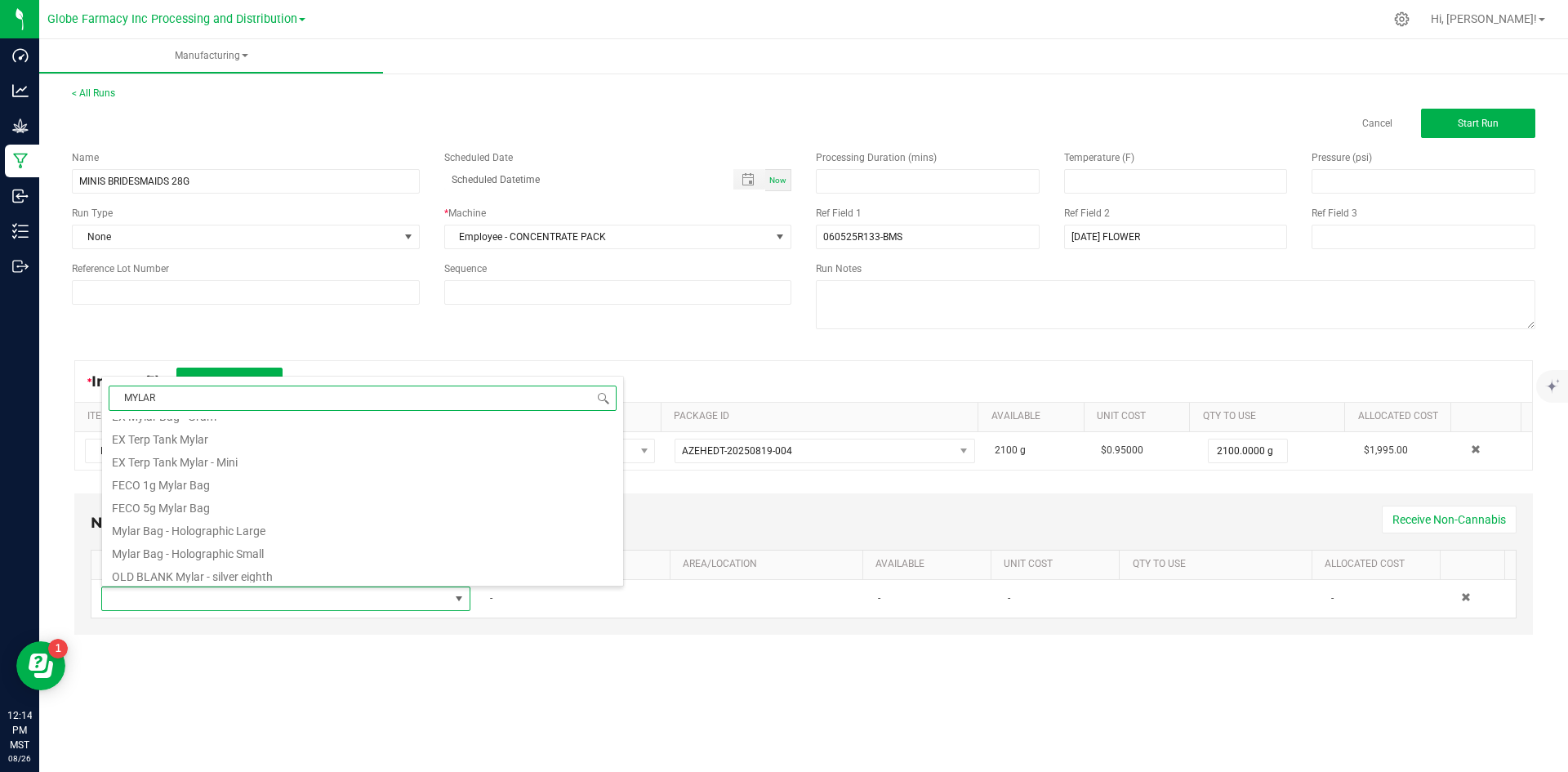
scroll to position [409, 0]
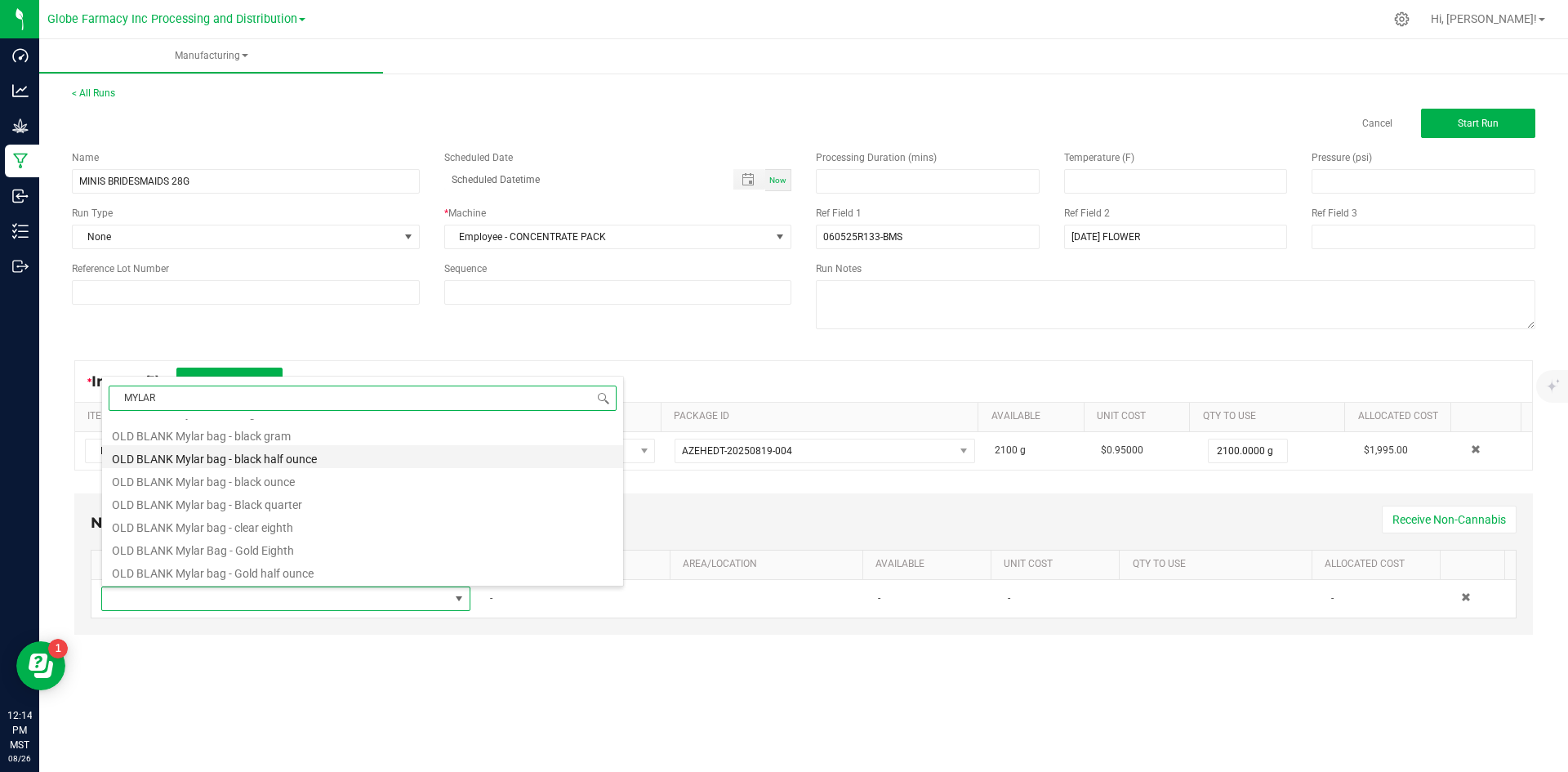
click at [315, 451] on li "OLD BLANK Mylar bag - black half ounce" at bounding box center [363, 457] width 521 height 23
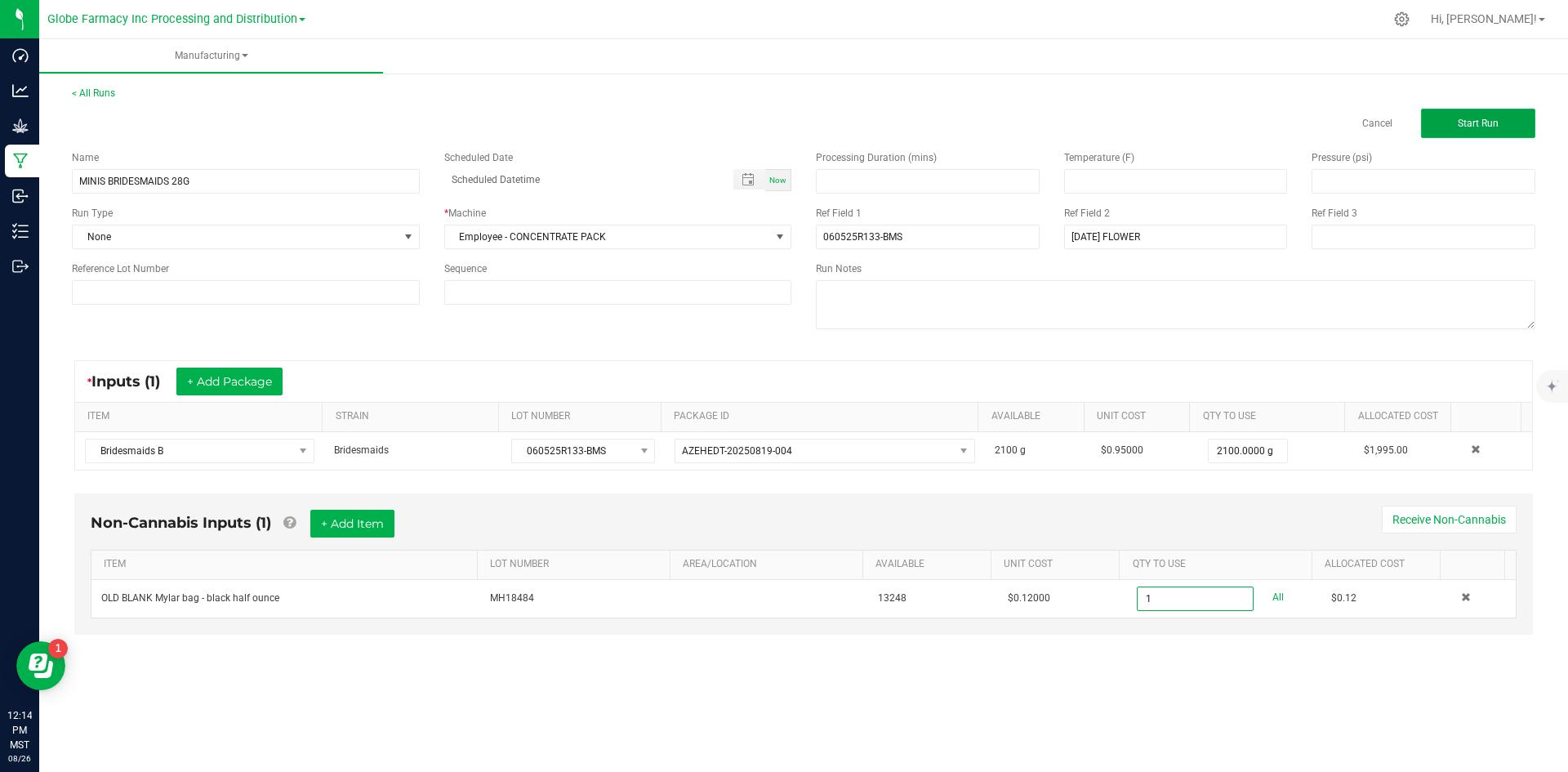
type input "1 ea"
click at [1478, 125] on span "Start Run" at bounding box center [1479, 124] width 41 height 11
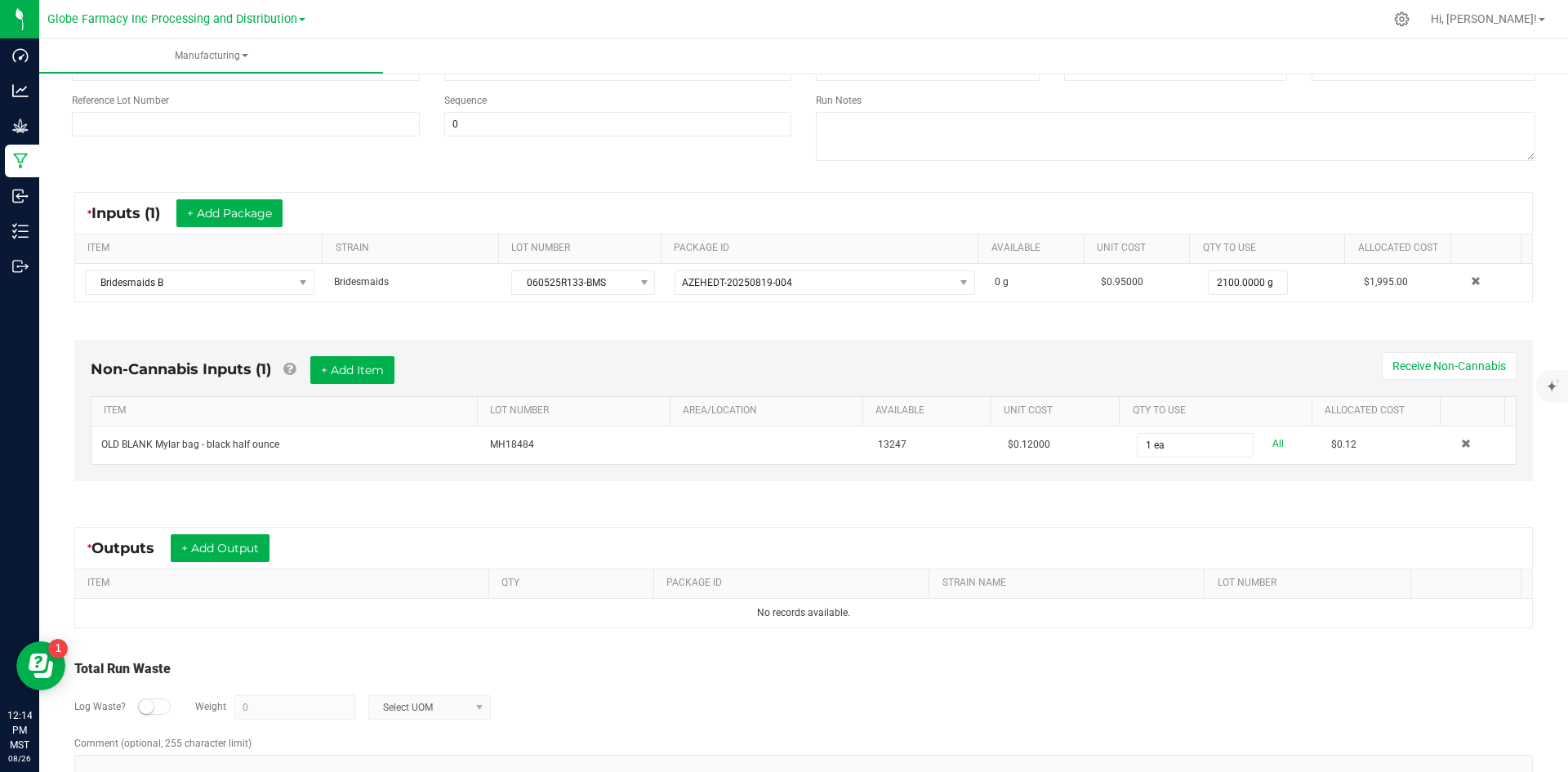
scroll to position [232, 0]
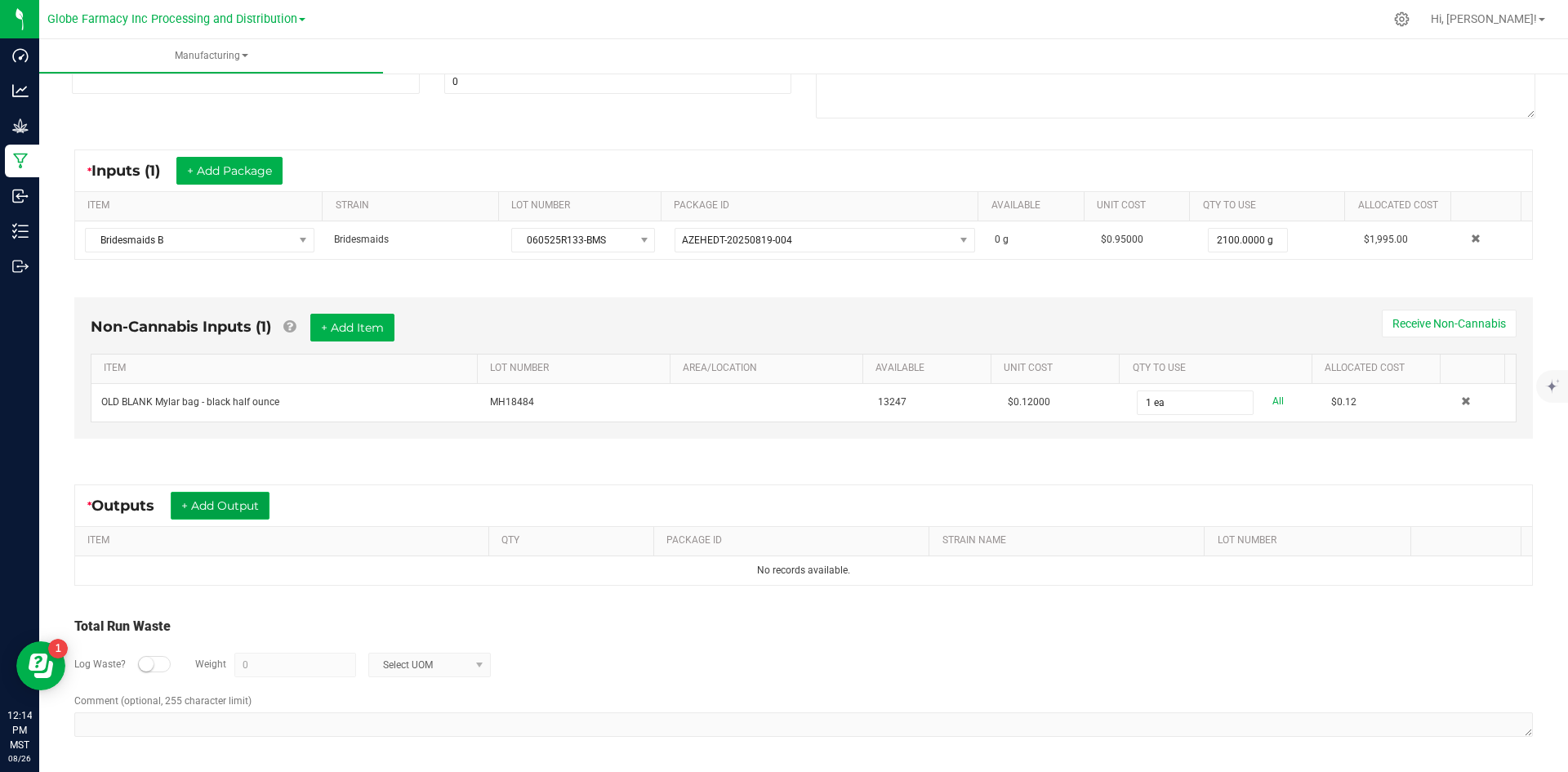
click at [267, 508] on button "+ Add Output" at bounding box center [220, 506] width 99 height 28
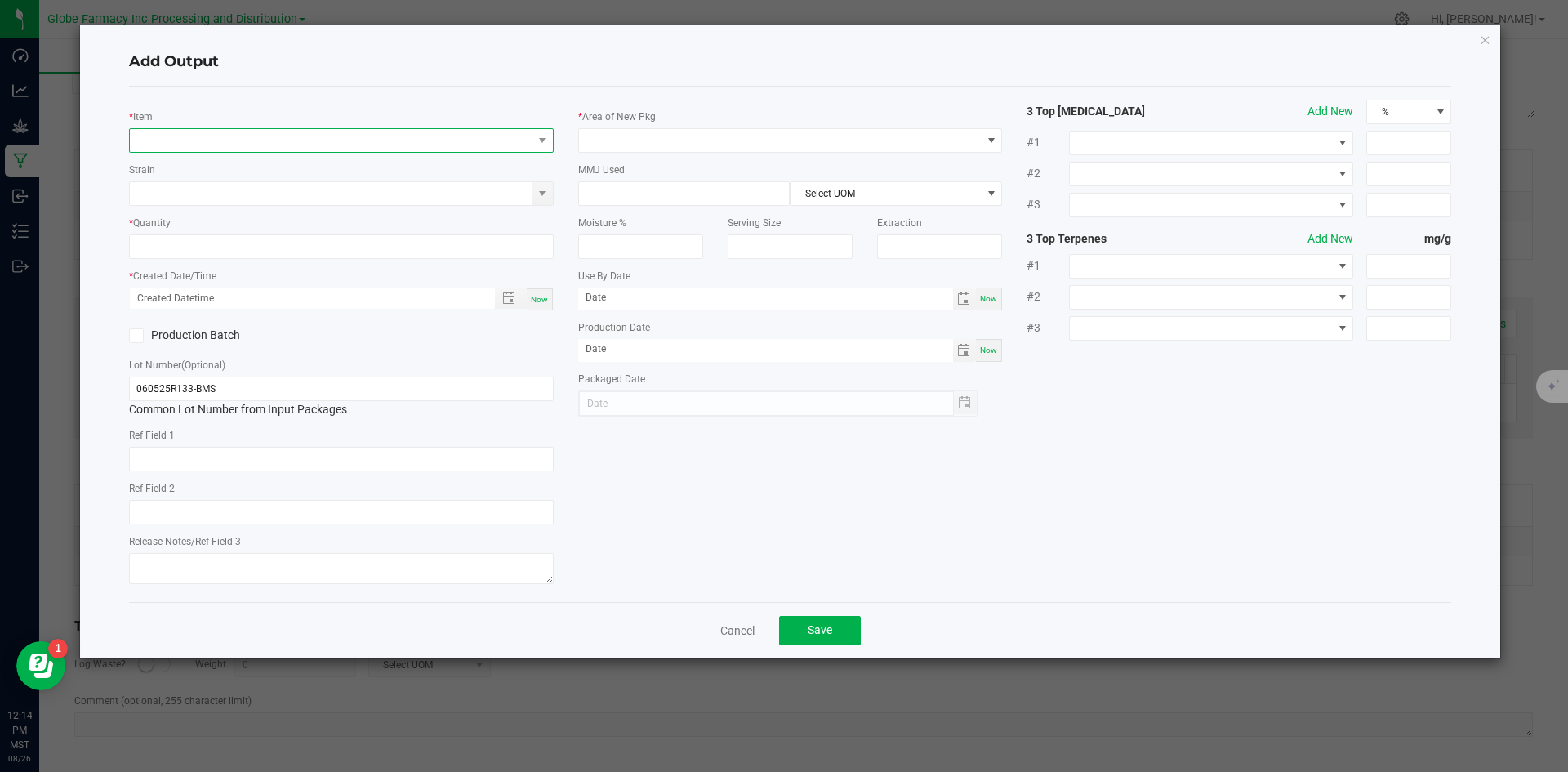
click at [349, 142] on span "NO DATA FOUND" at bounding box center [331, 141] width 403 height 23
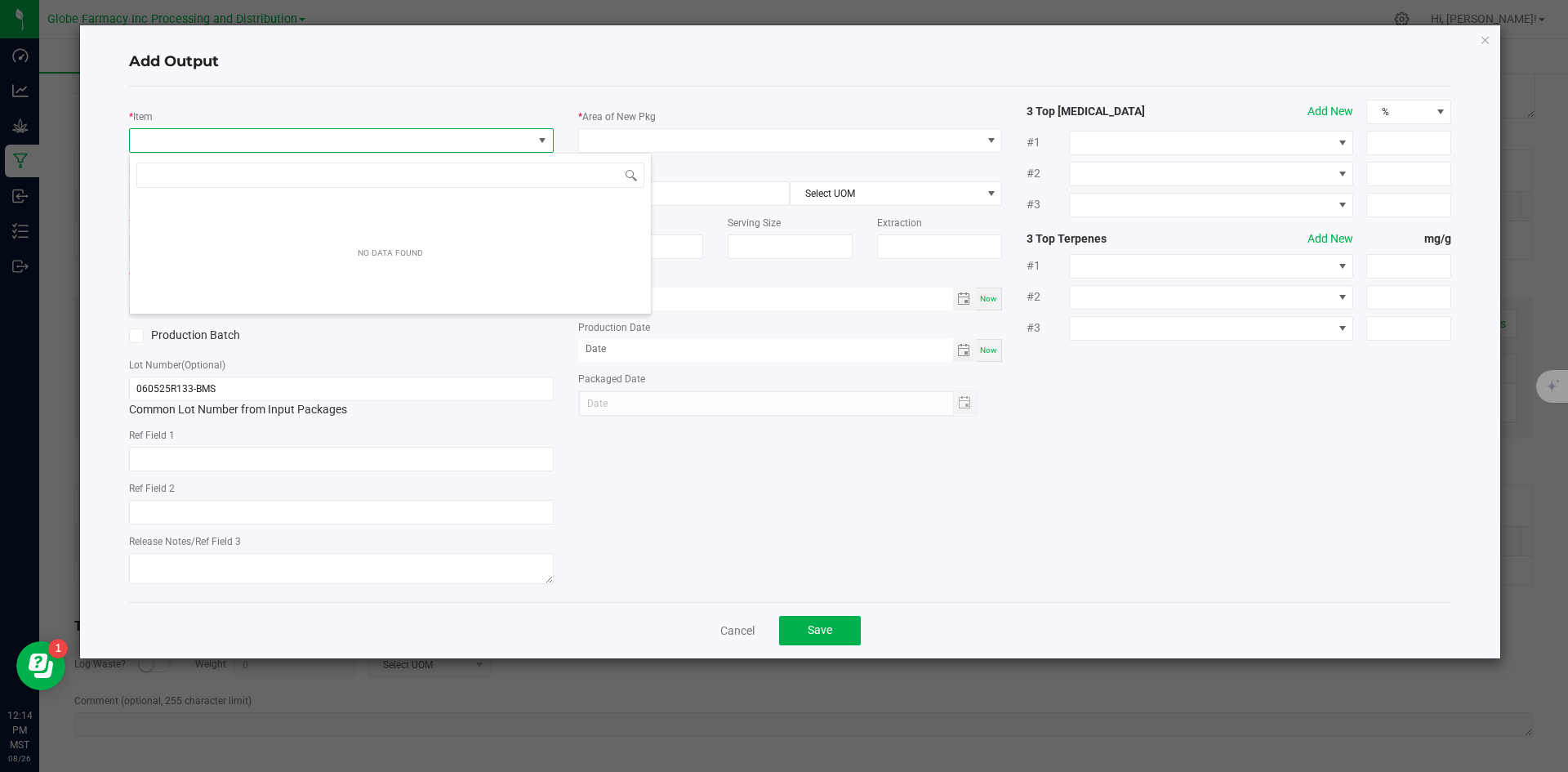
scroll to position [25, 425]
type input "BRIDESMAIDS B"
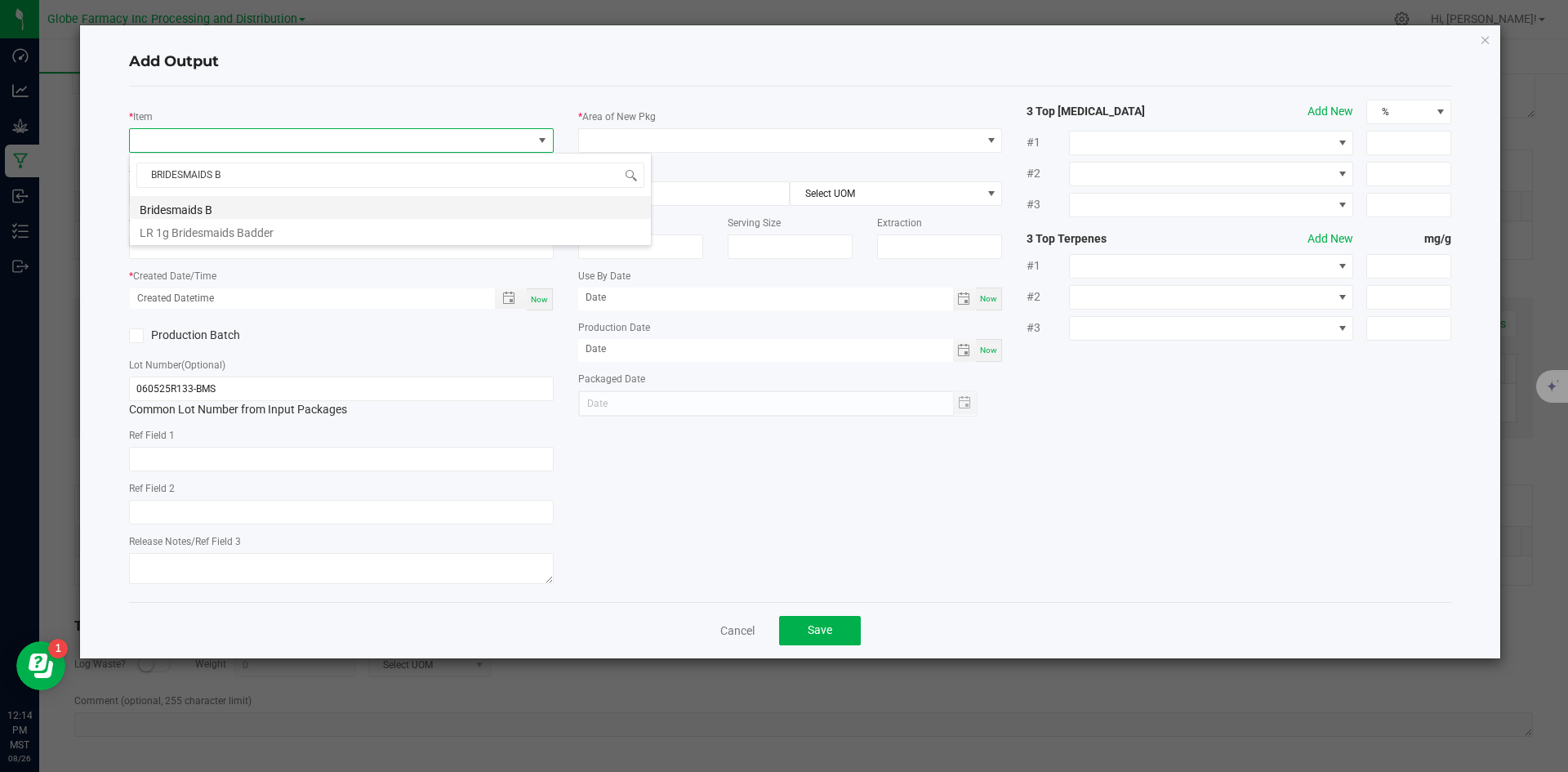
click at [191, 202] on li "Bridesmaids B" at bounding box center [390, 208] width 521 height 23
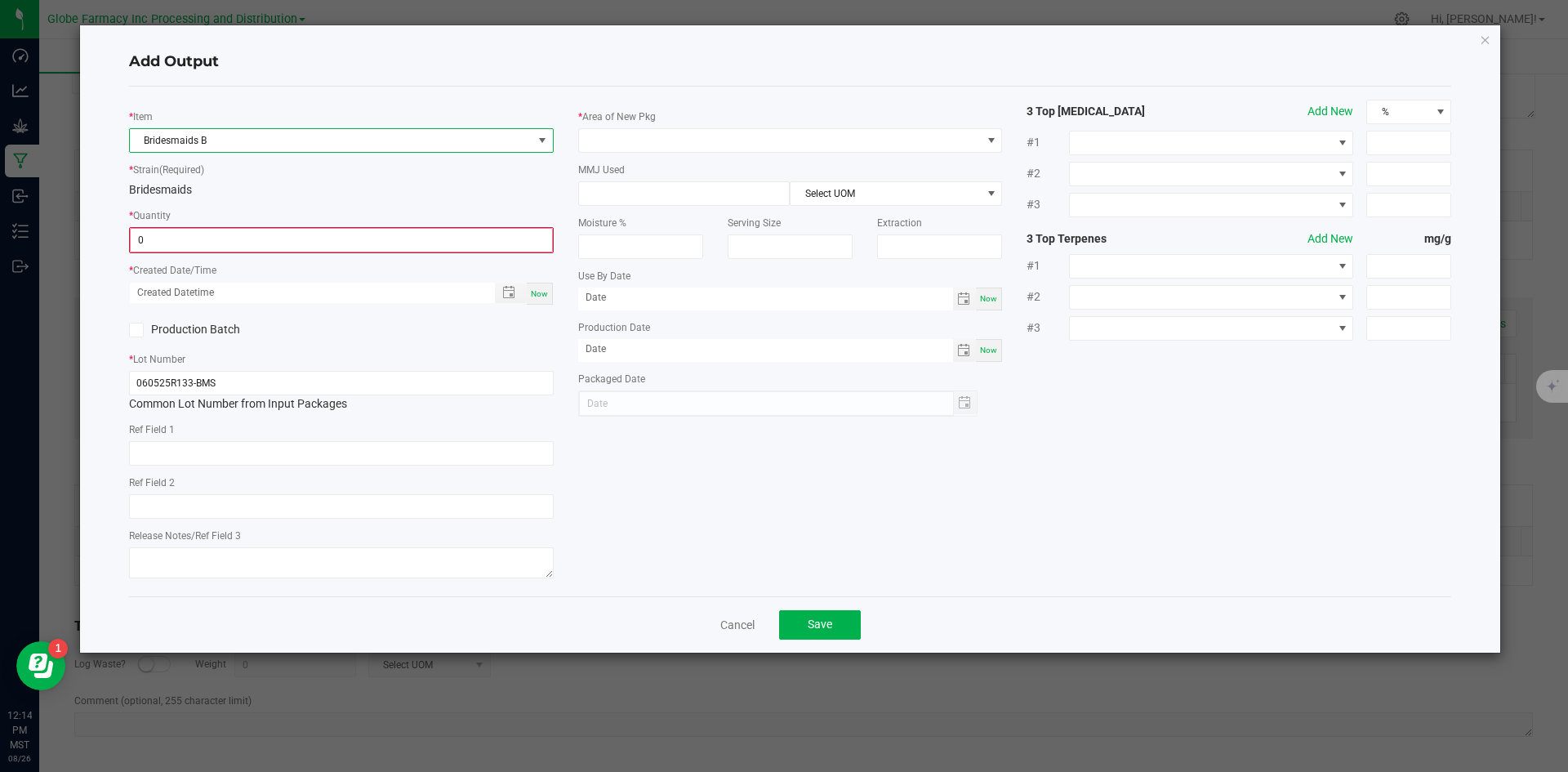
click at [173, 239] on input "0" at bounding box center [341, 240] width 421 height 23
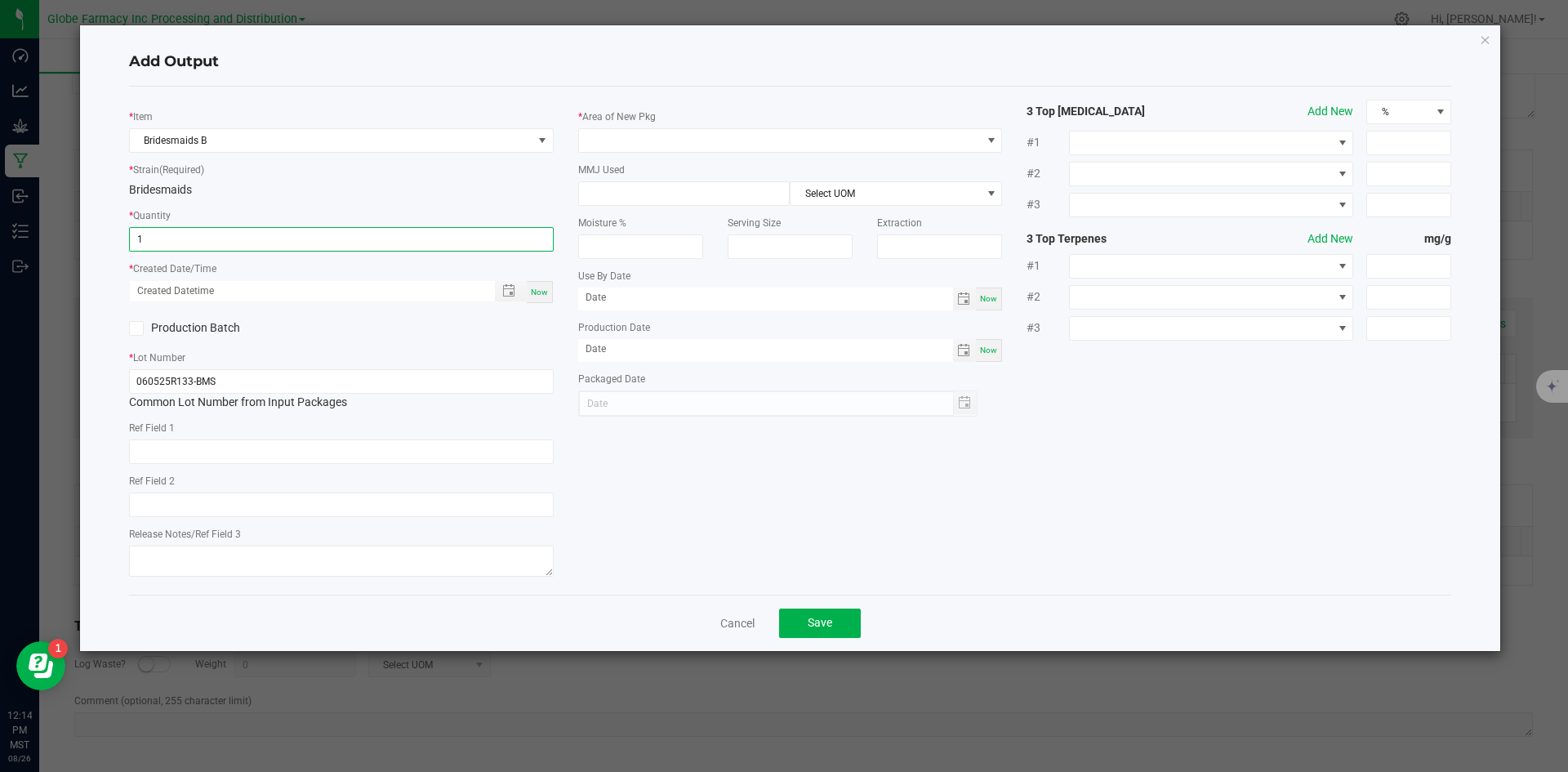
type input "1.0000 g"
click at [631, 157] on div "* Area of New Pkg MMJ Used Select UOM Moisture % Serving Size Extraction Use By…" at bounding box center [791, 258] width 449 height 317
click at [639, 142] on span at bounding box center [781, 141] width 403 height 23
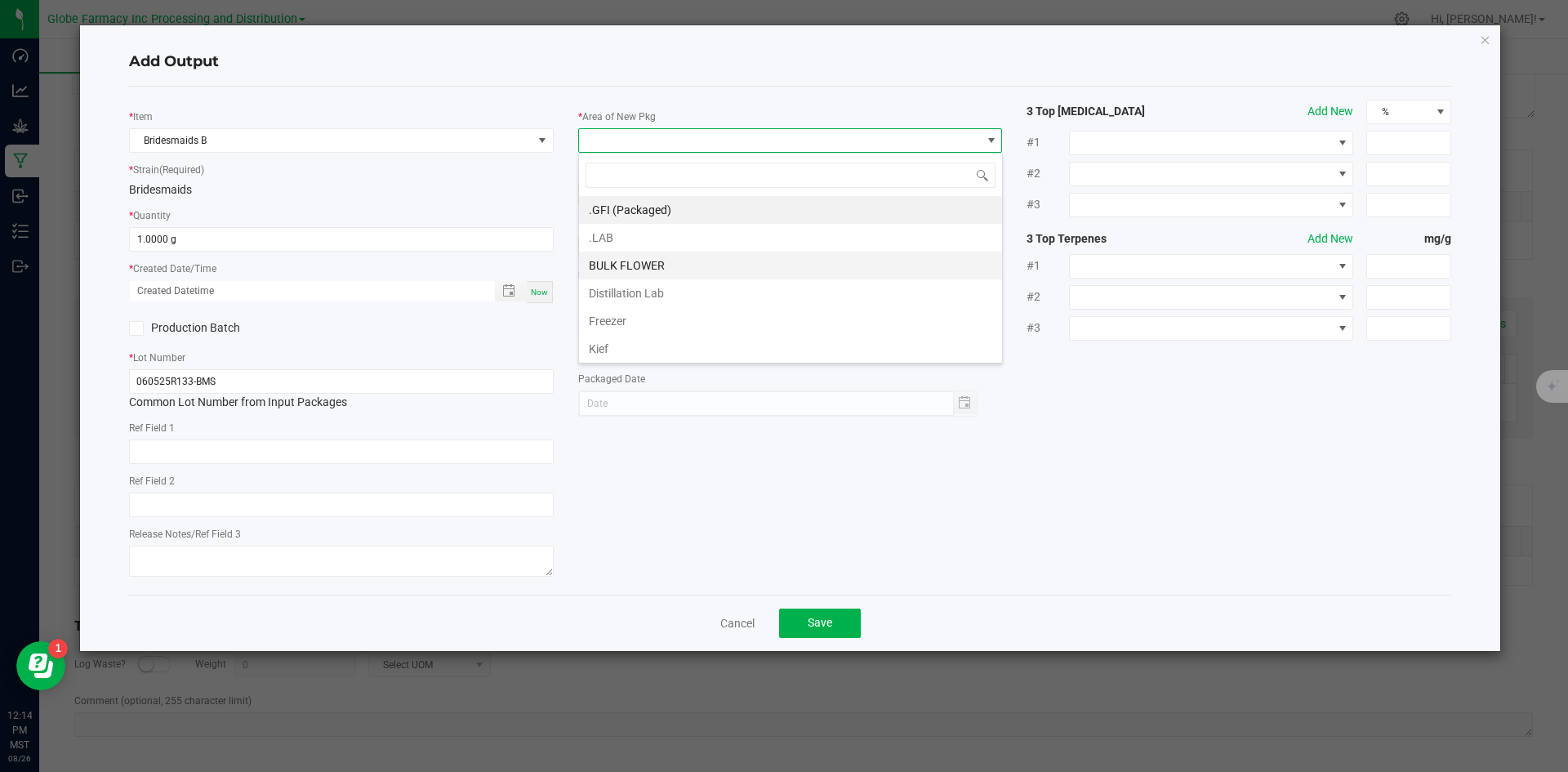
click at [663, 251] on li "BULK FLOWER" at bounding box center [791, 265] width 423 height 28
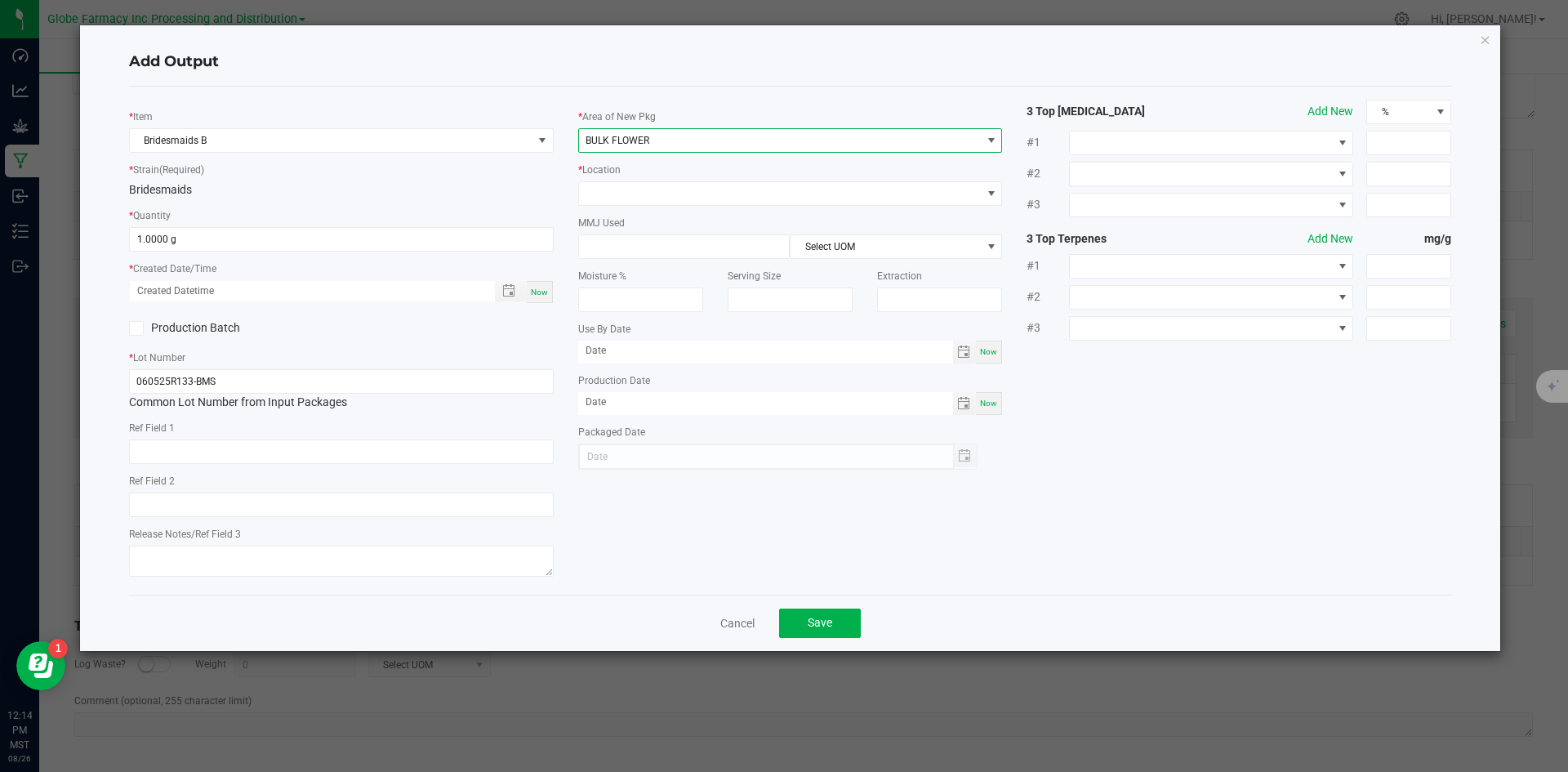
click at [661, 209] on div "* Area of New Pkg BULK FLOWER * Location MMJ Used Select UOM Moisture % Serving…" at bounding box center [791, 285] width 449 height 370
click at [660, 199] on span at bounding box center [781, 194] width 403 height 23
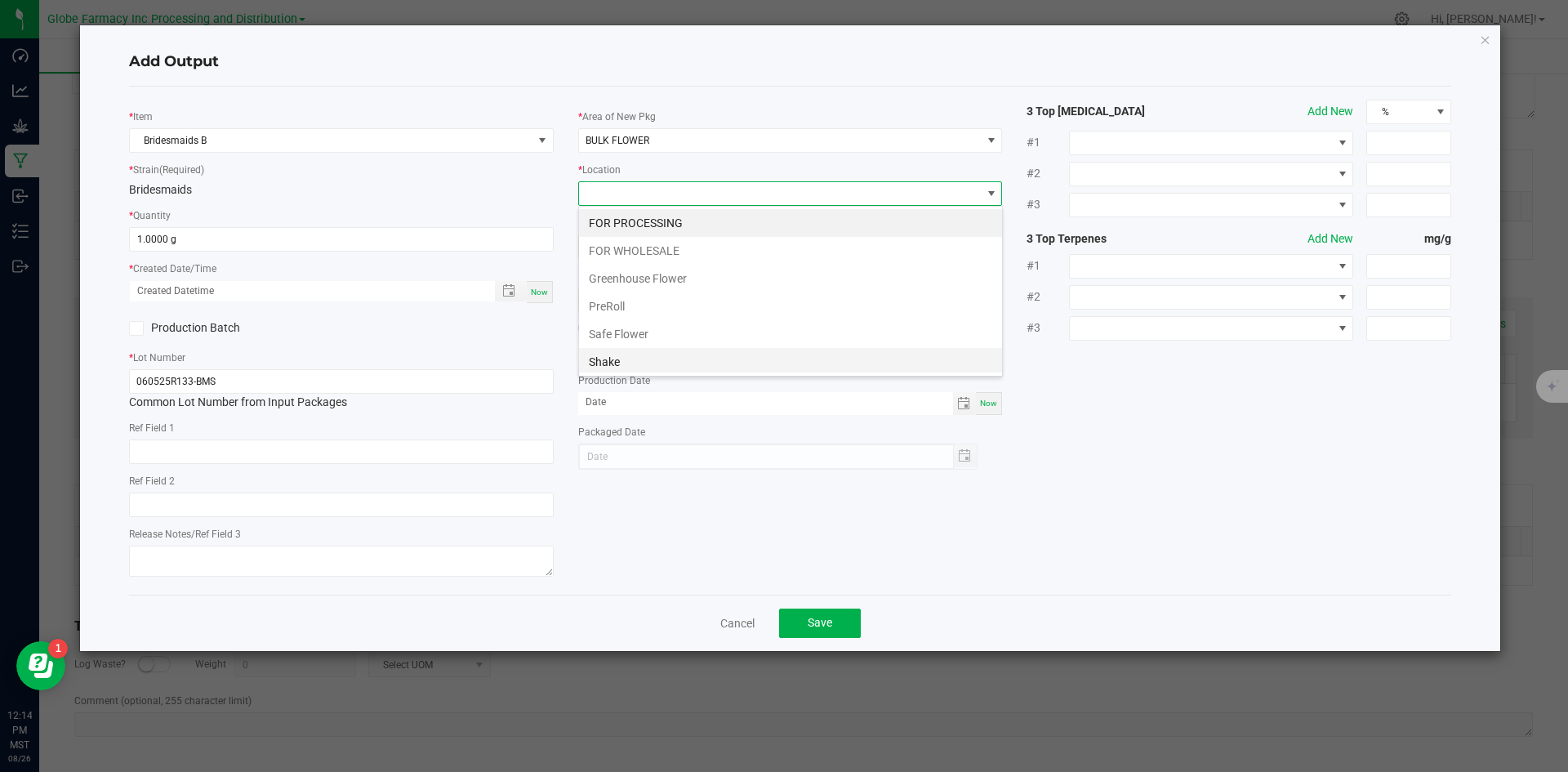
click at [656, 354] on li "Shake" at bounding box center [791, 362] width 423 height 28
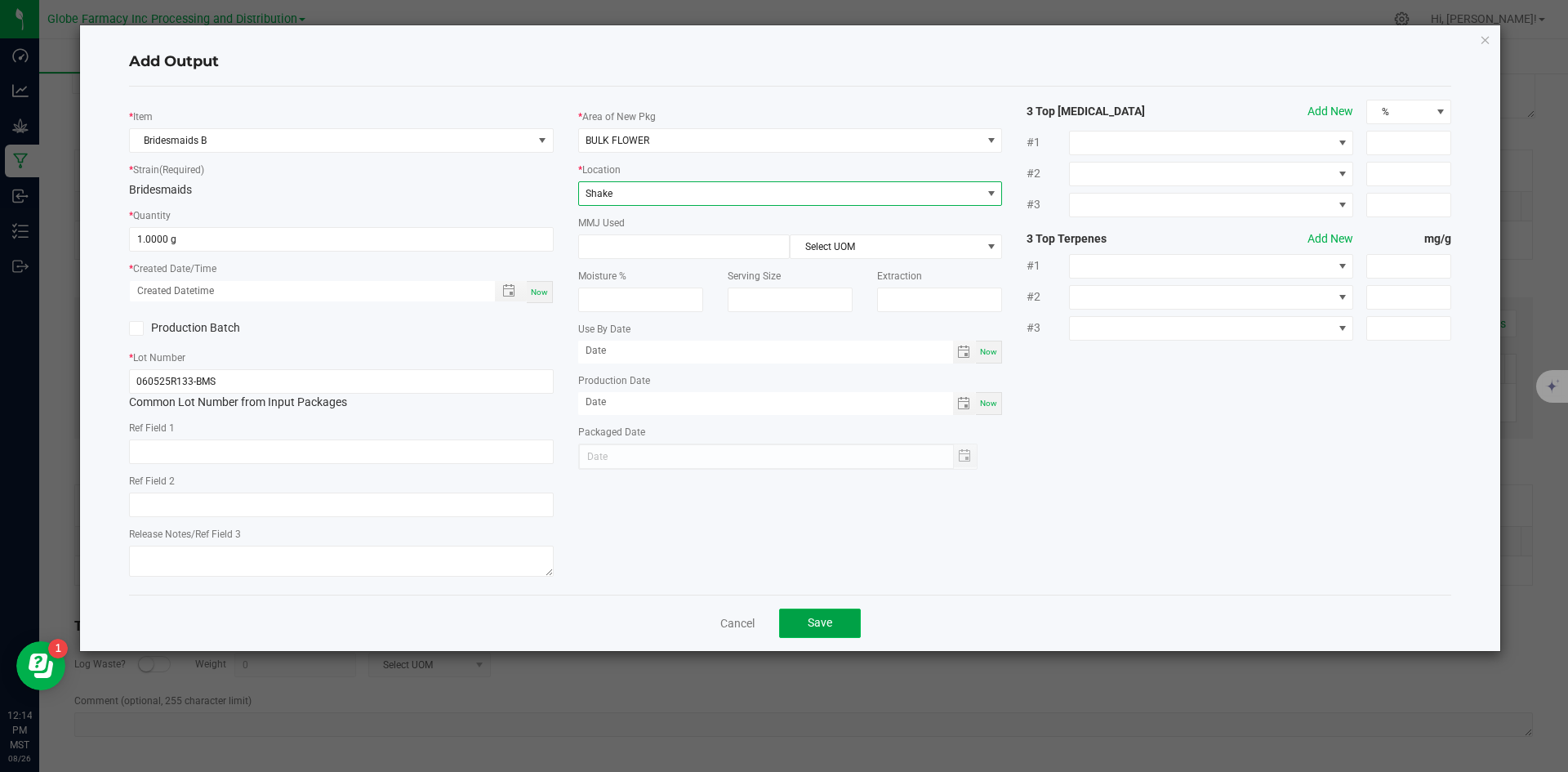
click at [801, 616] on button "Save" at bounding box center [820, 624] width 82 height 29
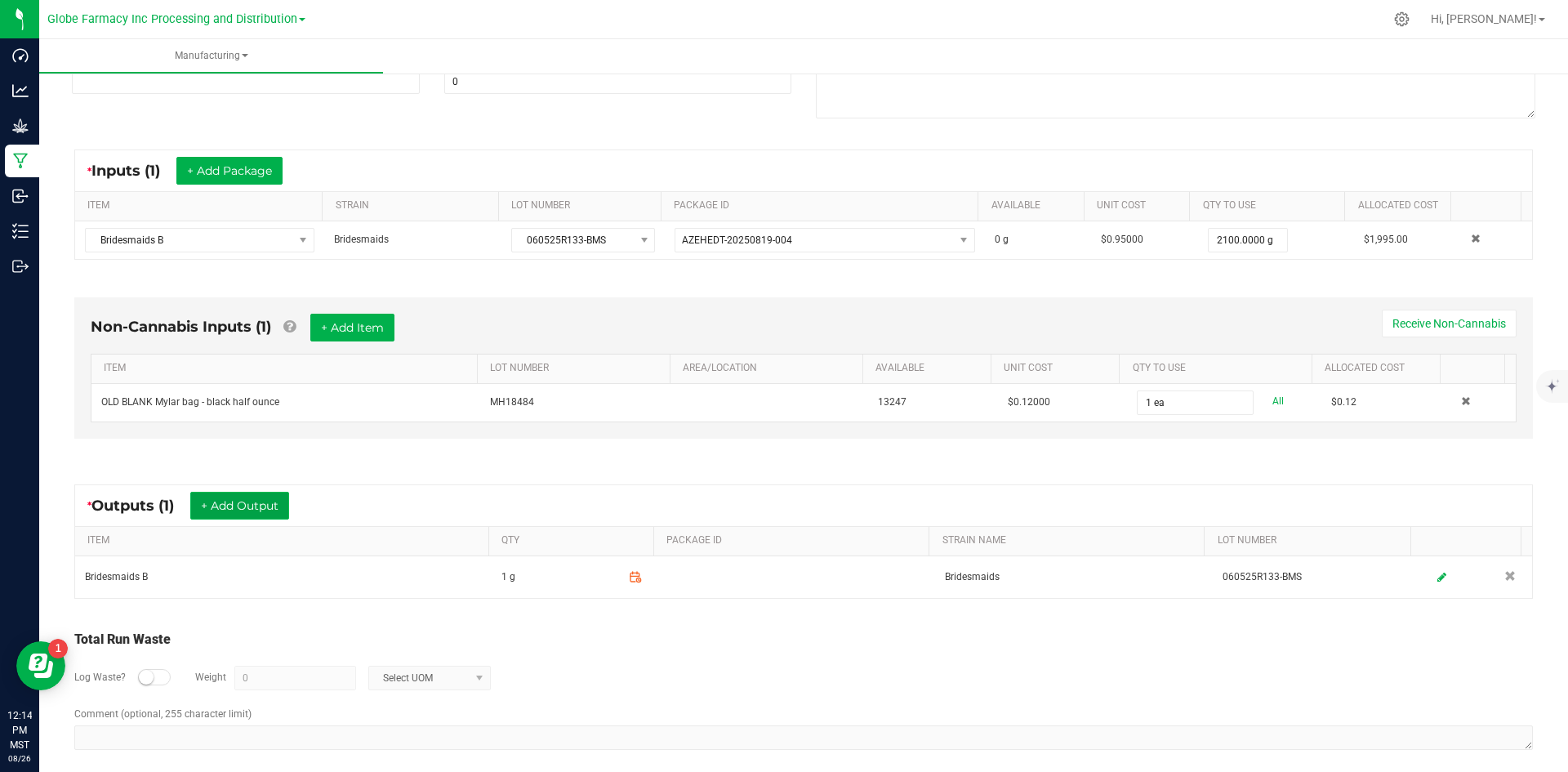
click at [253, 505] on button "+ Add Output" at bounding box center [240, 506] width 99 height 28
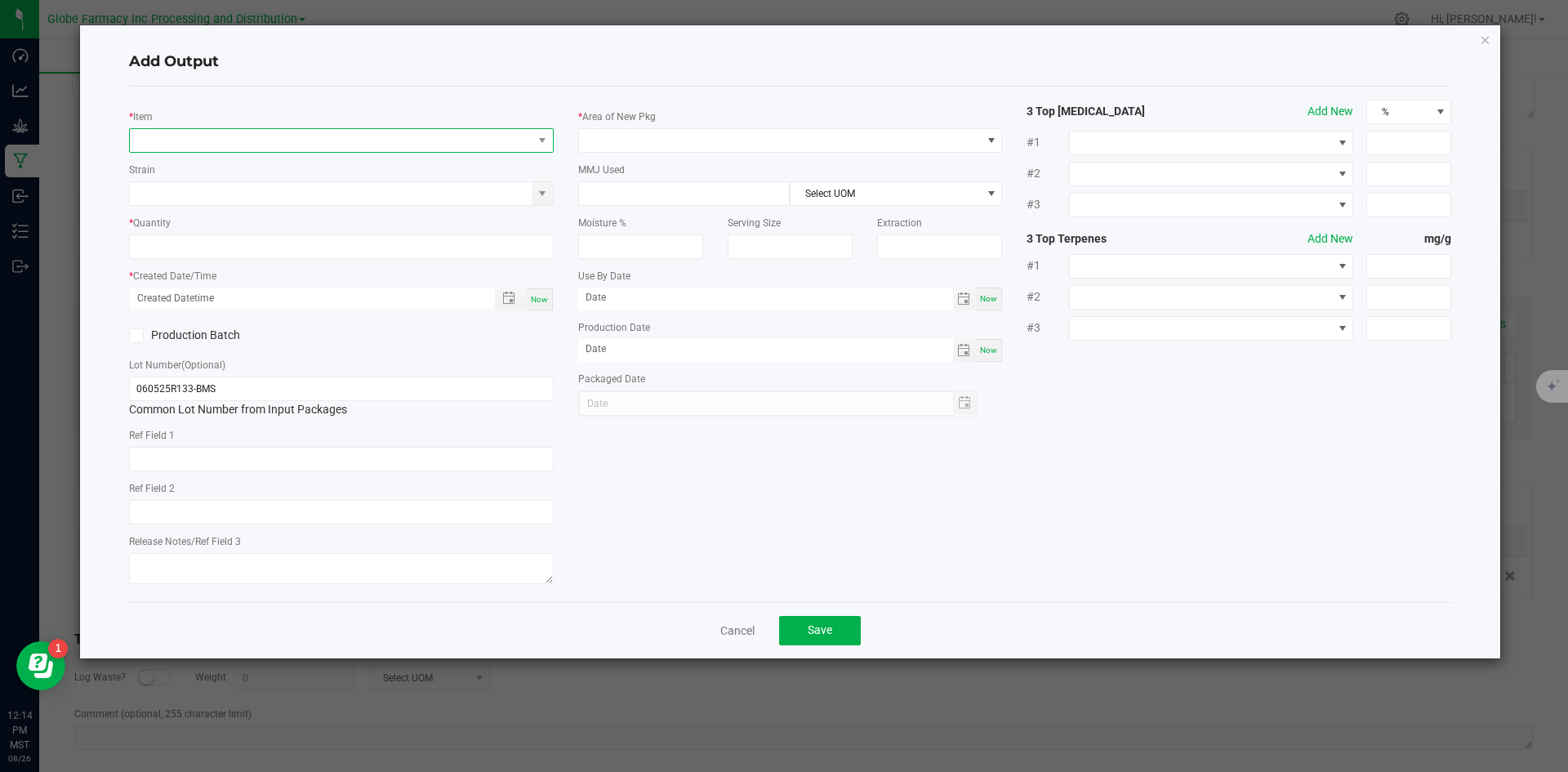
click at [264, 132] on span "NO DATA FOUND" at bounding box center [331, 141] width 403 height 23
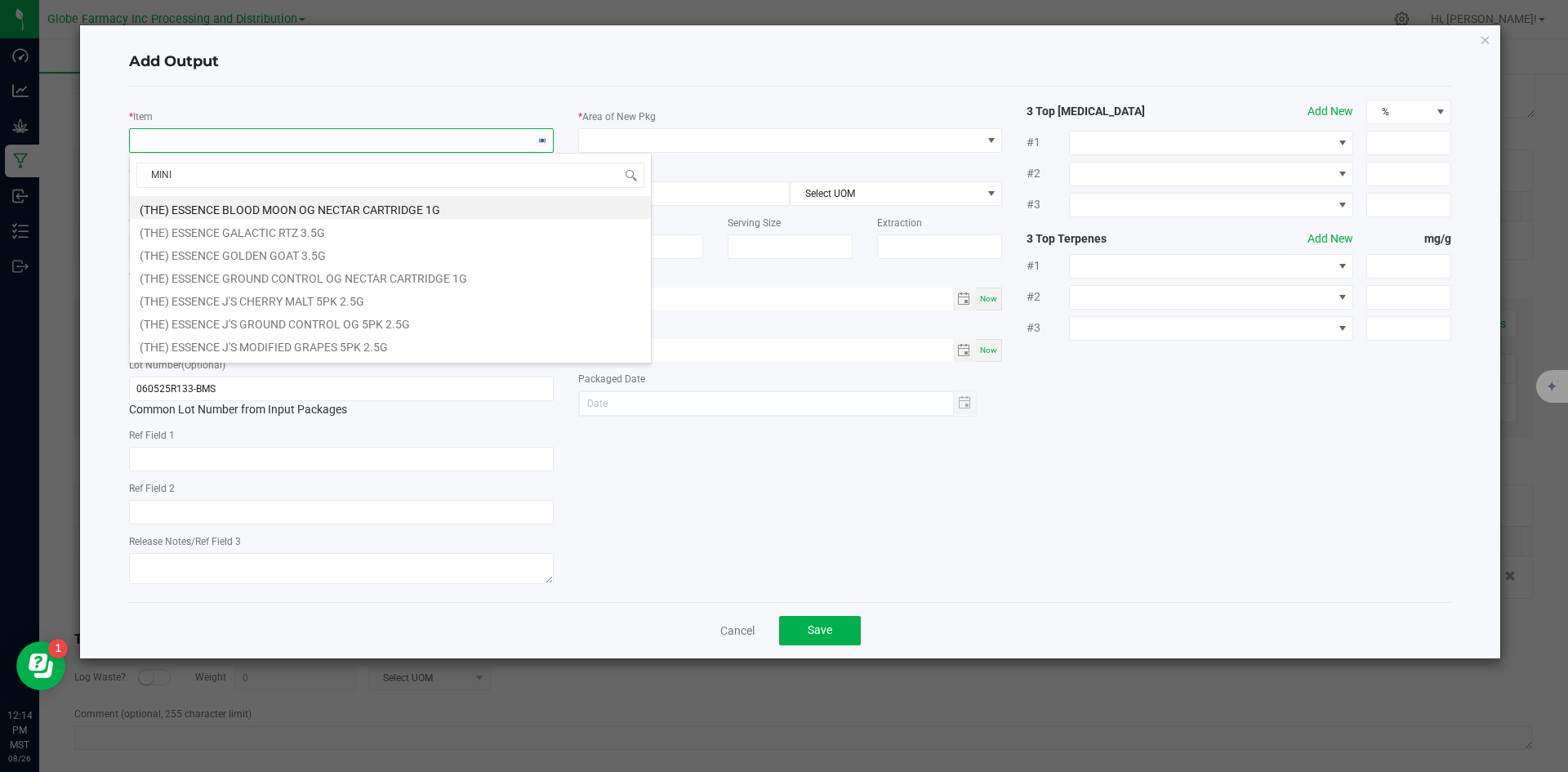
type input "MINI B"
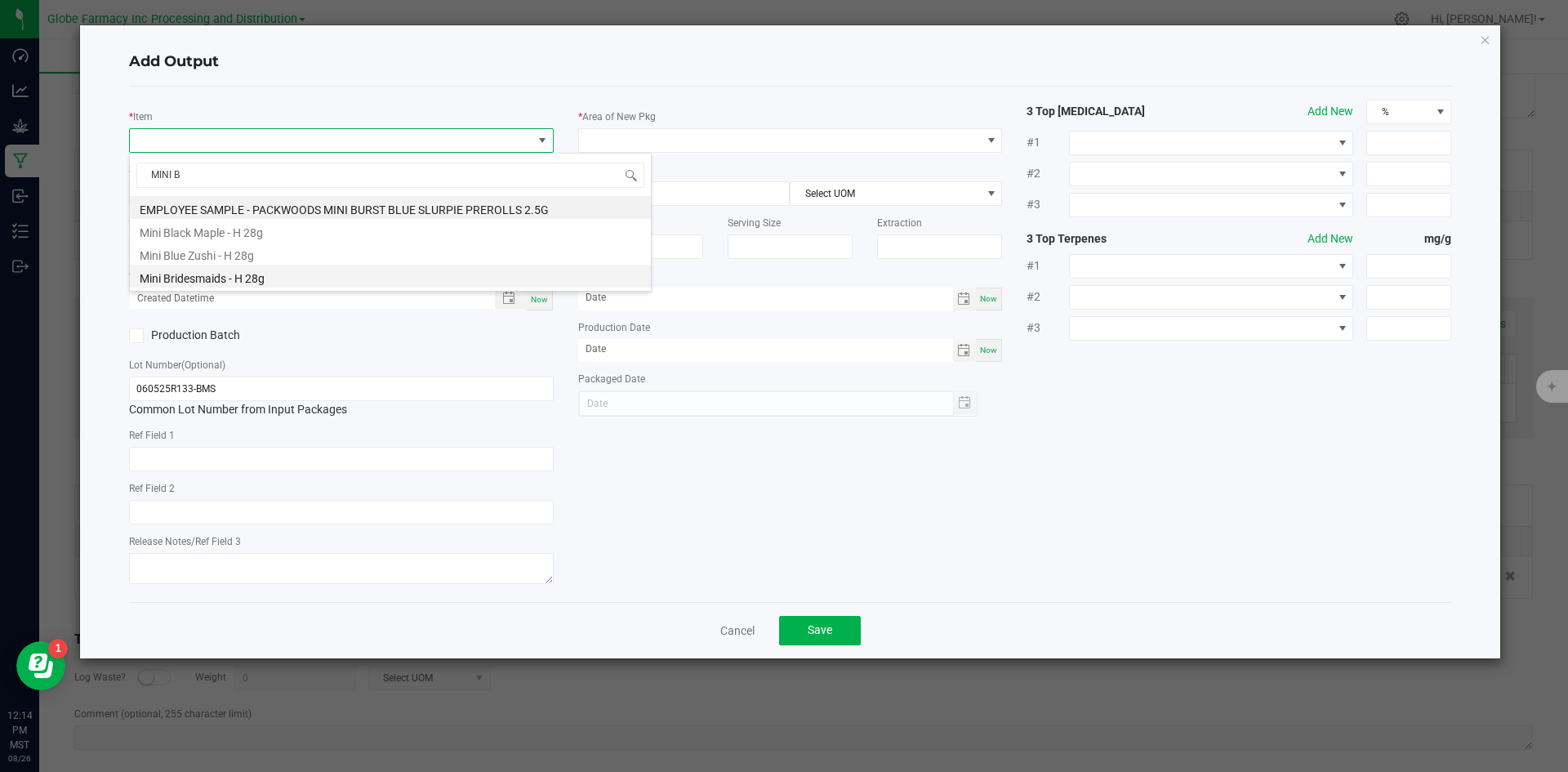
click at [241, 281] on li "Mini Bridesmaids - H 28g" at bounding box center [390, 276] width 521 height 23
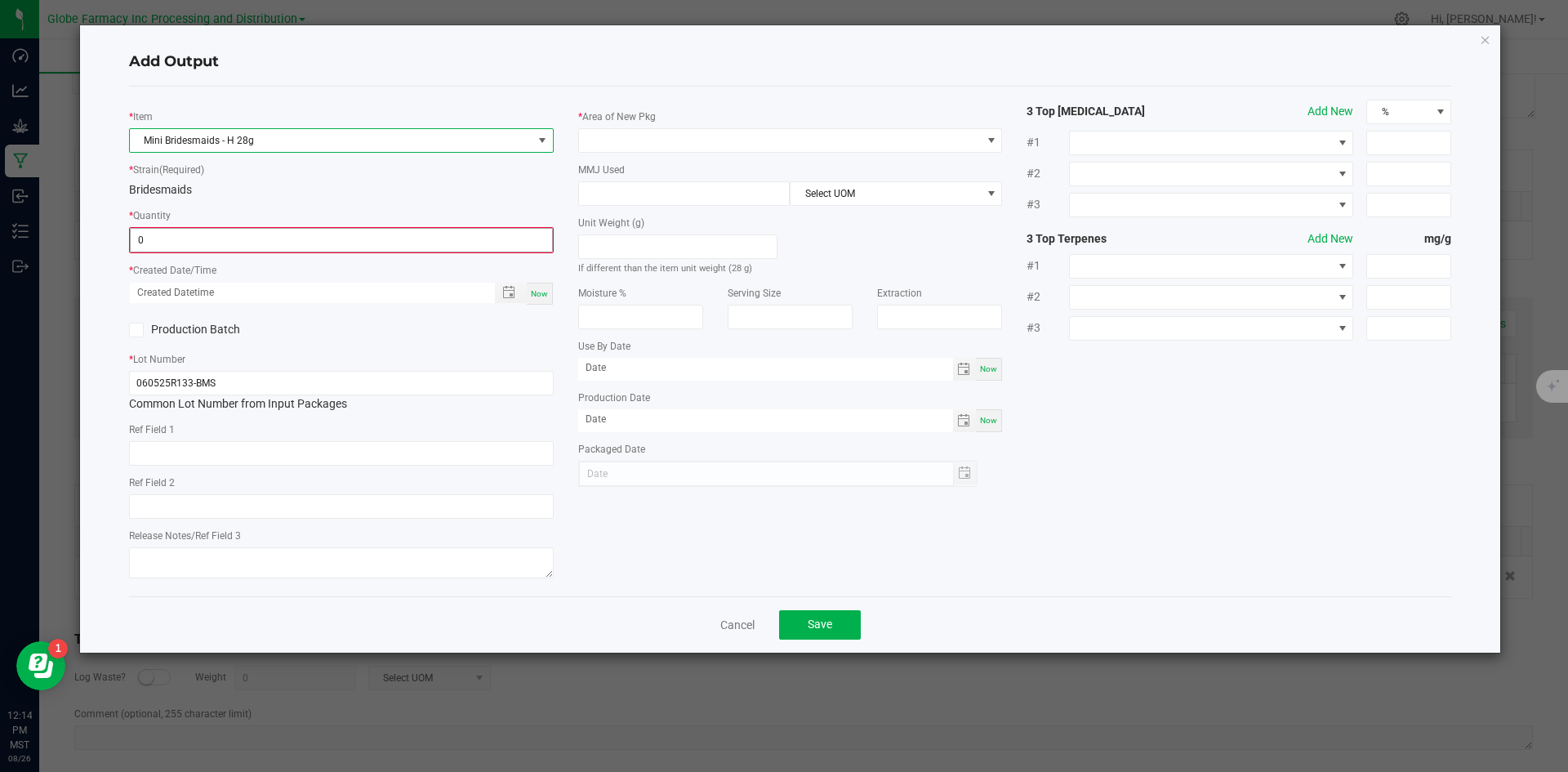
click at [232, 247] on input "0" at bounding box center [341, 240] width 421 height 23
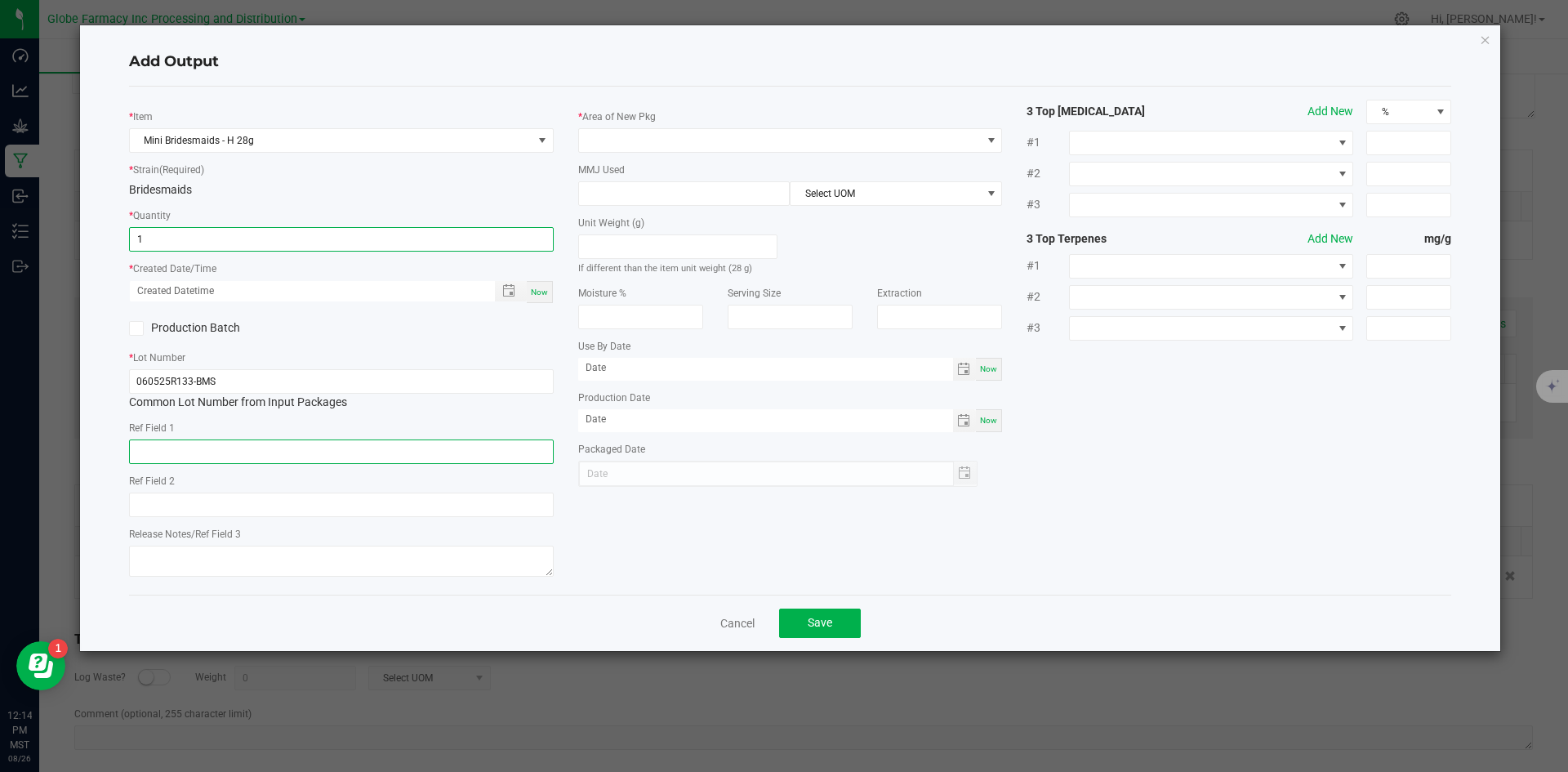
type input "1 ea"
click at [301, 446] on input "text" at bounding box center [341, 452] width 425 height 25
type input "FLOWER"
type input "BRIDESMAIDS"
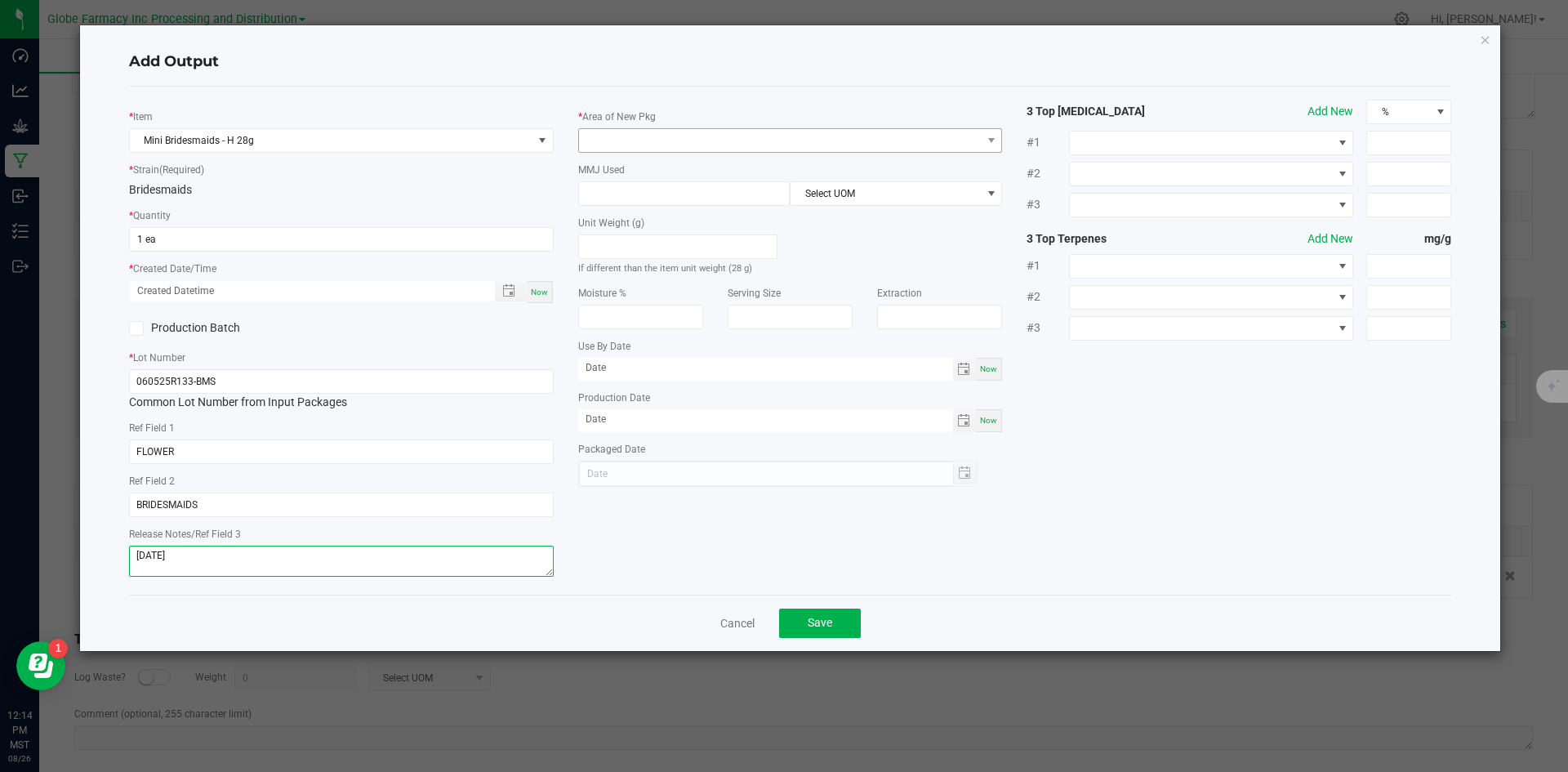
type textarea "[DATE]"
click at [609, 139] on span at bounding box center [781, 141] width 403 height 23
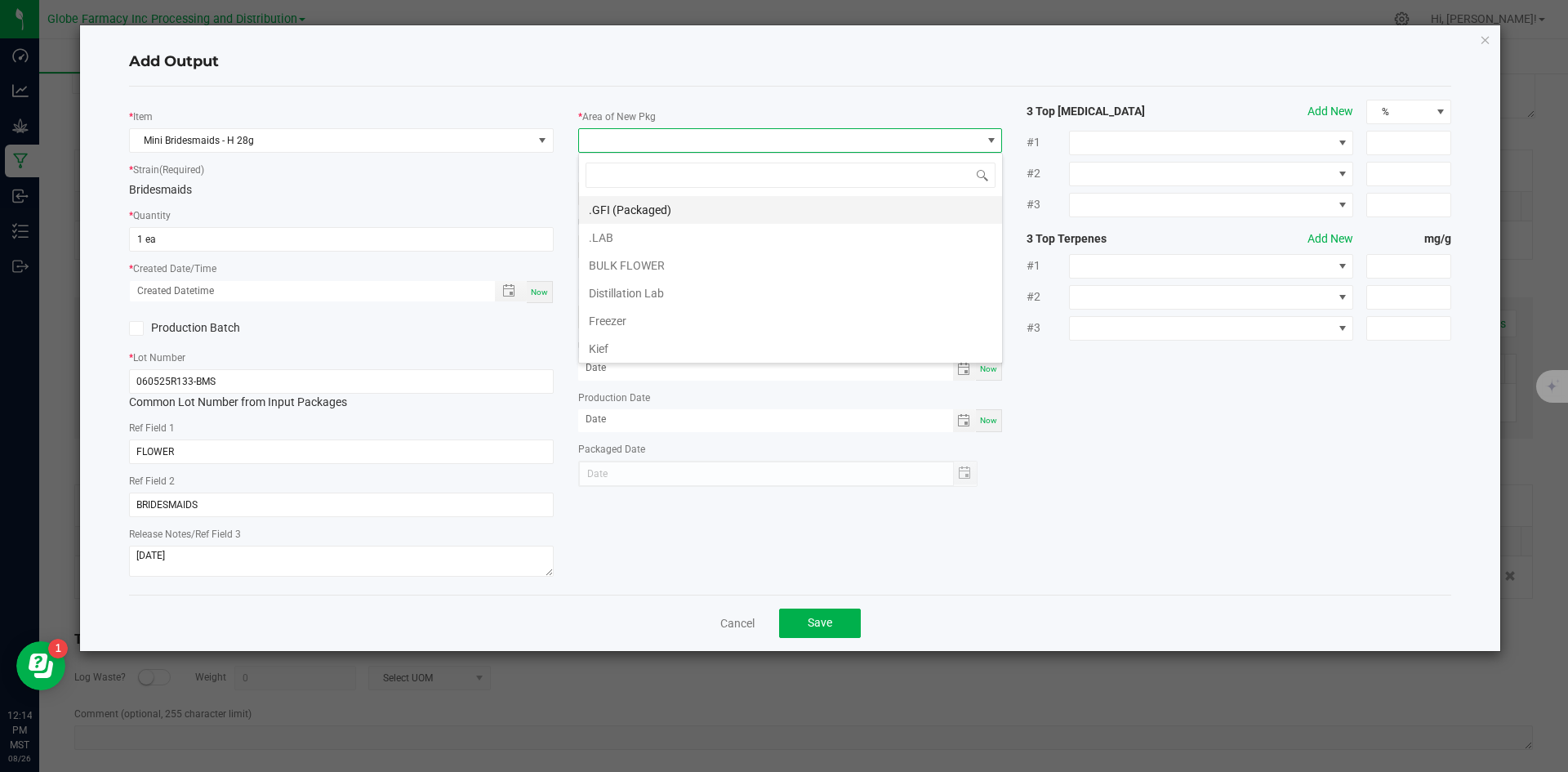
click at [609, 203] on li ".GFI (Packaged)" at bounding box center [791, 210] width 423 height 28
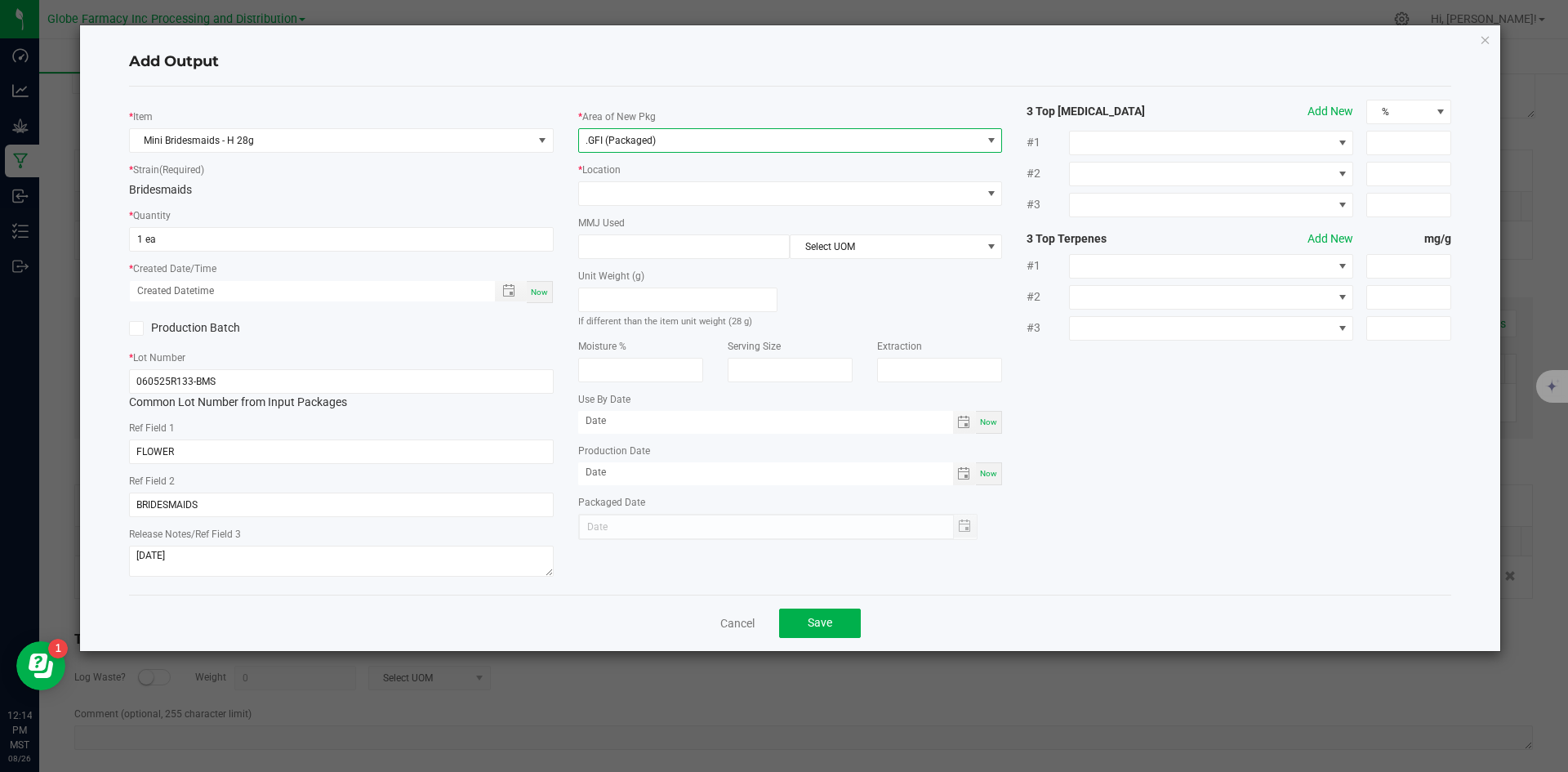
click at [609, 174] on label "Location" at bounding box center [602, 170] width 38 height 15
click at [602, 205] on span at bounding box center [781, 194] width 403 height 23
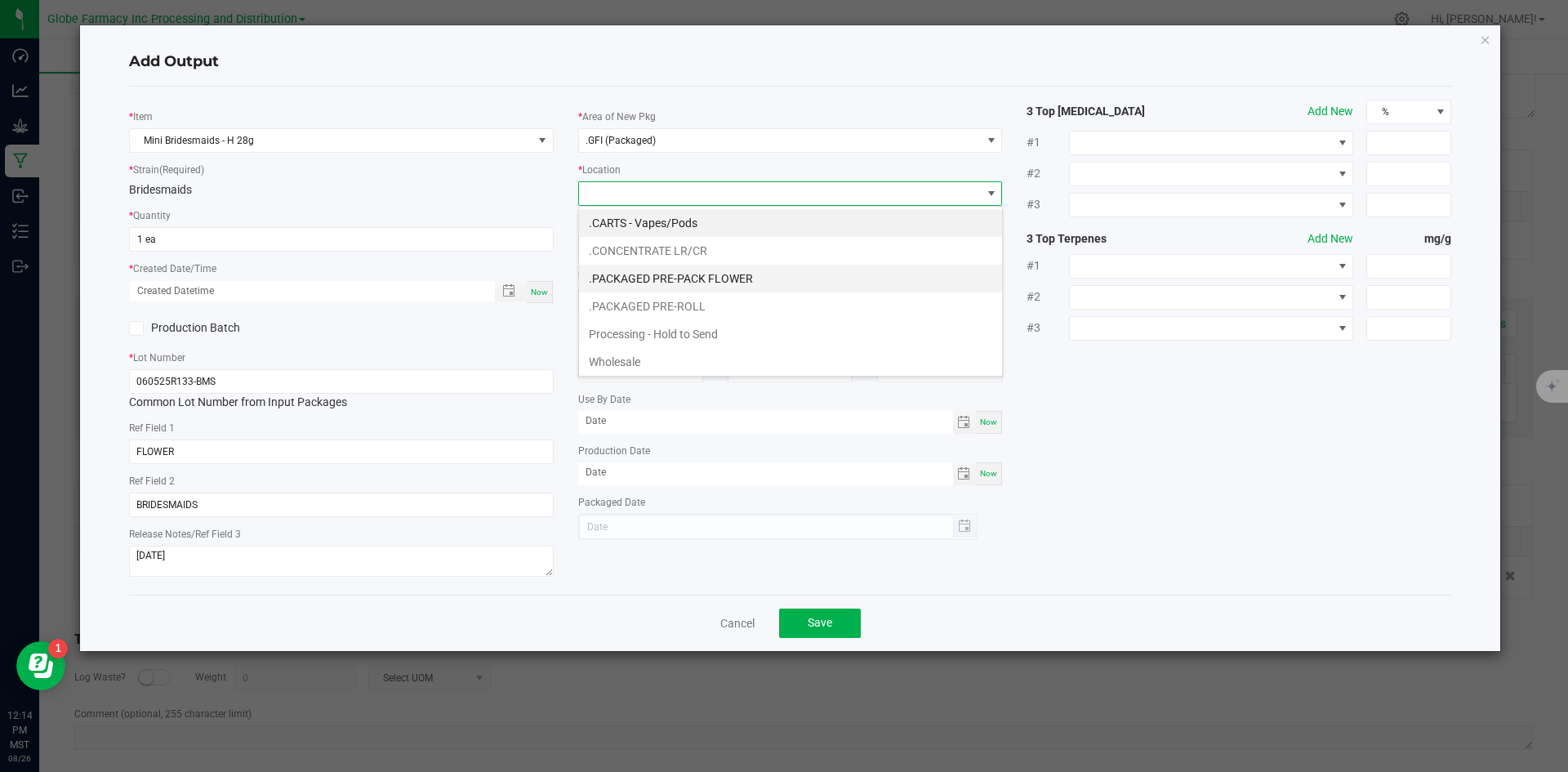
click at [669, 274] on li ".PACKAGED PRE-PACK FLOWER" at bounding box center [791, 278] width 423 height 28
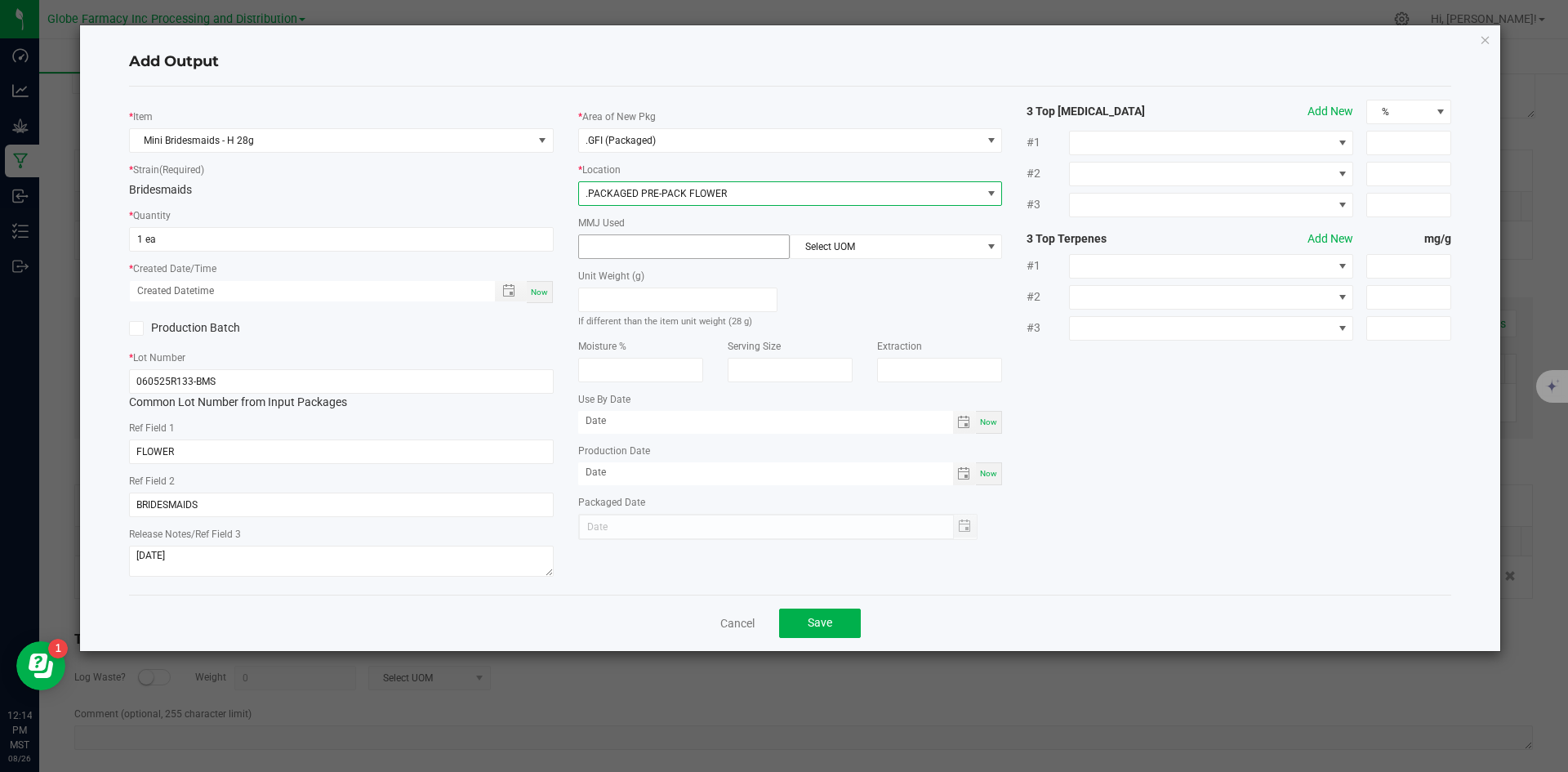
click at [651, 244] on input at bounding box center [685, 246] width 211 height 23
type input "28"
click at [862, 240] on span "Select UOM" at bounding box center [885, 246] width 191 height 23
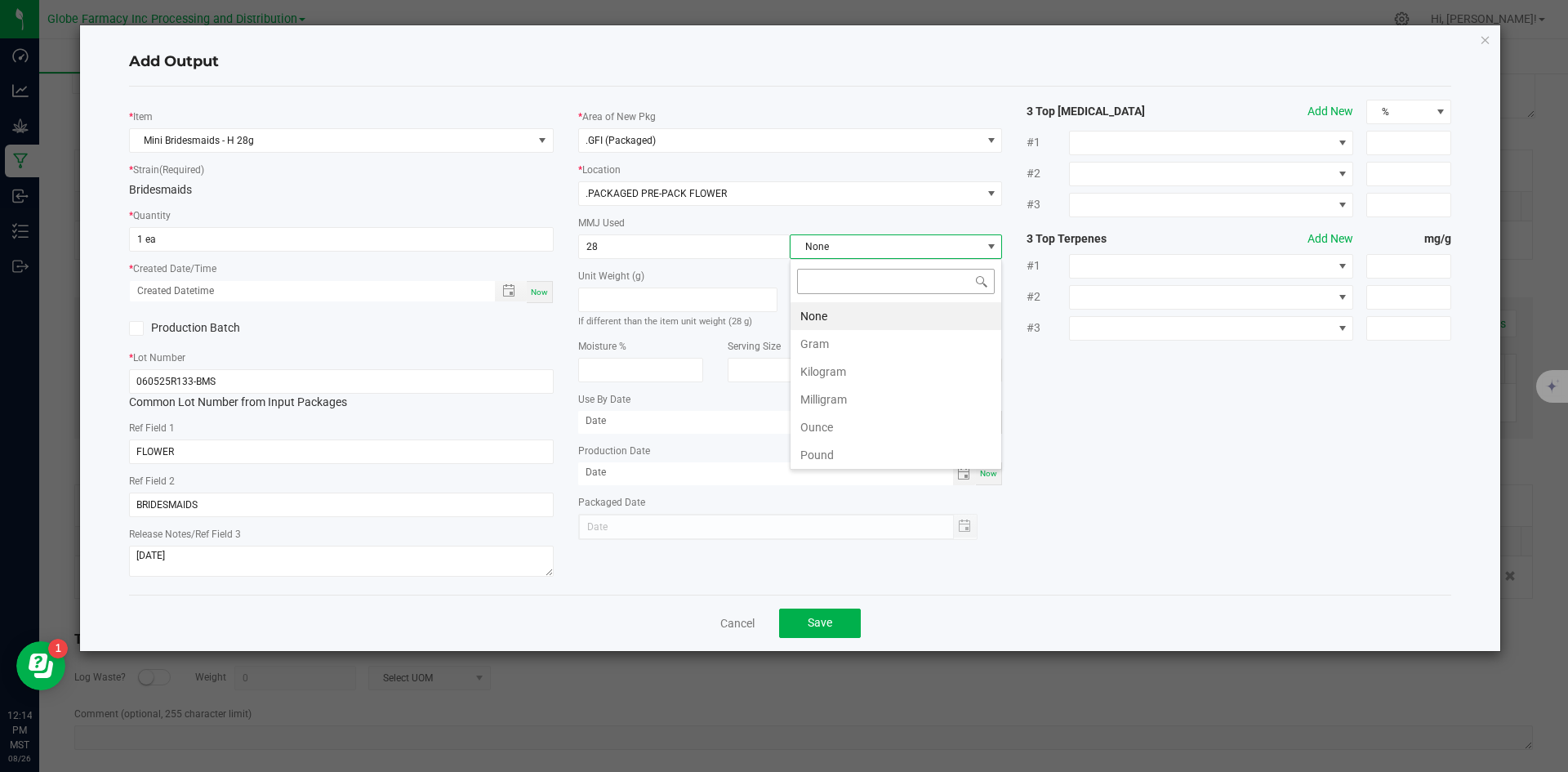
scroll to position [25, 213]
click at [843, 351] on li "Gram" at bounding box center [896, 344] width 211 height 28
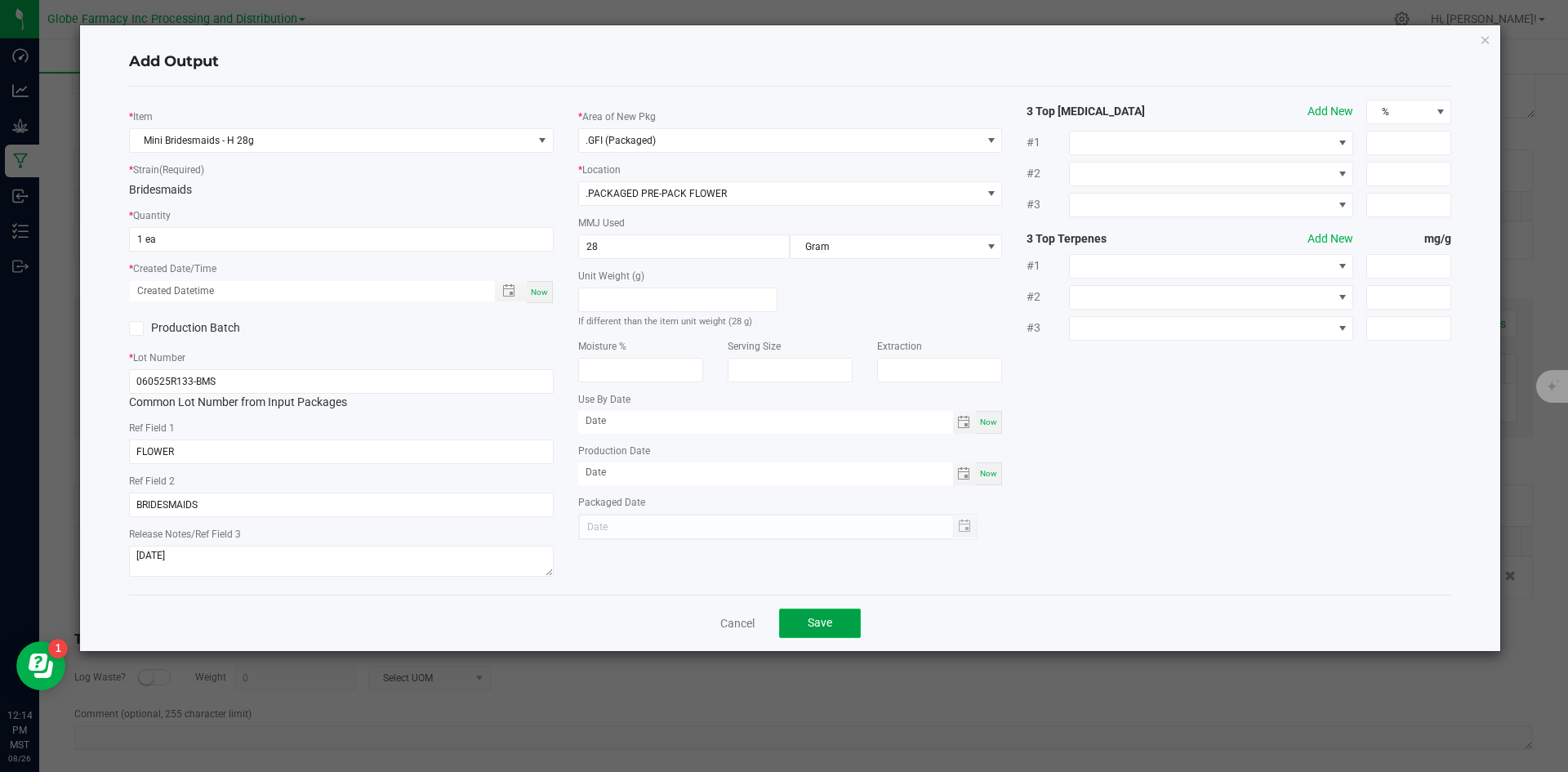
click at [821, 616] on span "Save" at bounding box center [820, 623] width 25 height 13
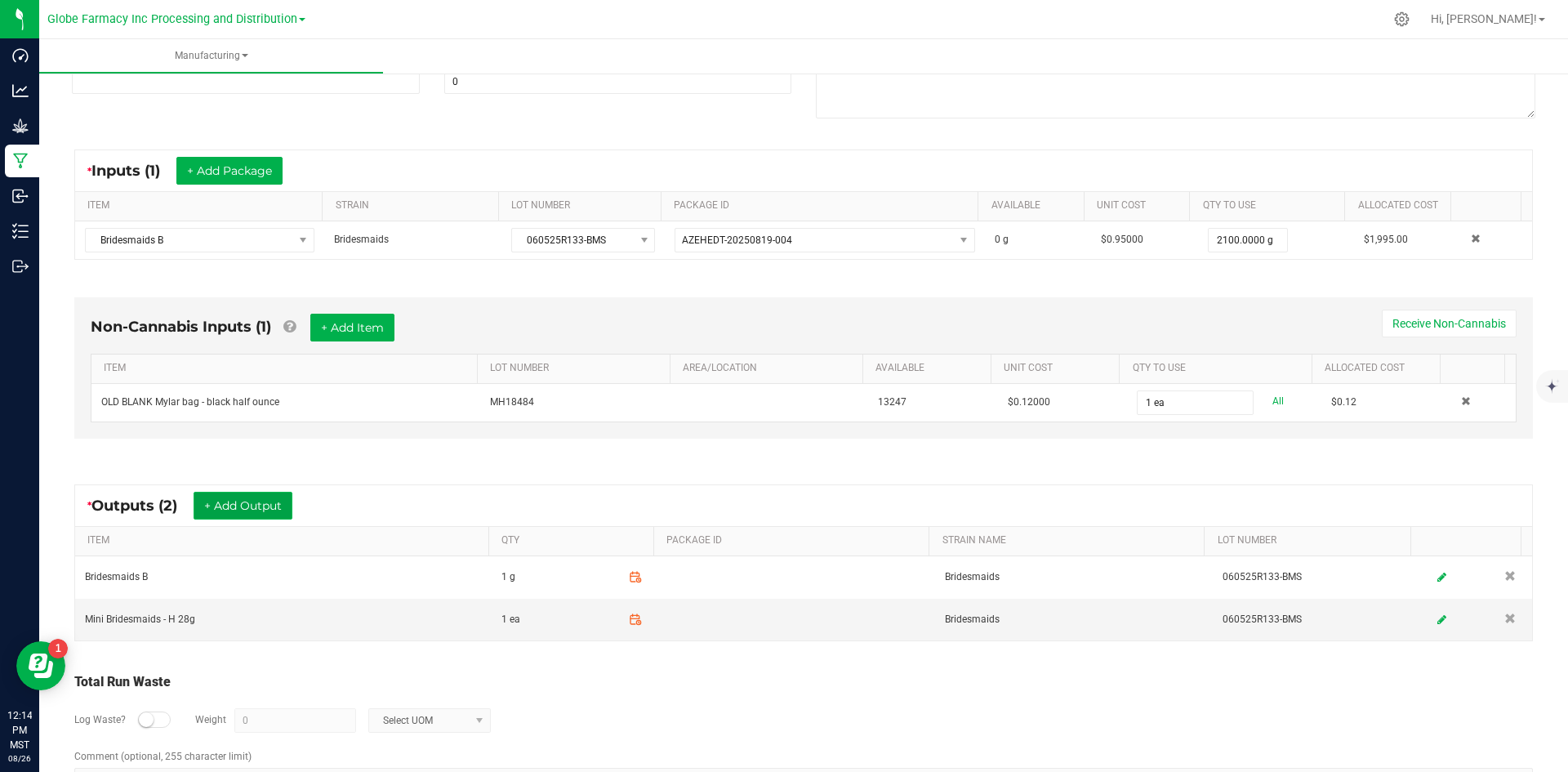
click at [233, 503] on button "+ Add Output" at bounding box center [243, 506] width 99 height 28
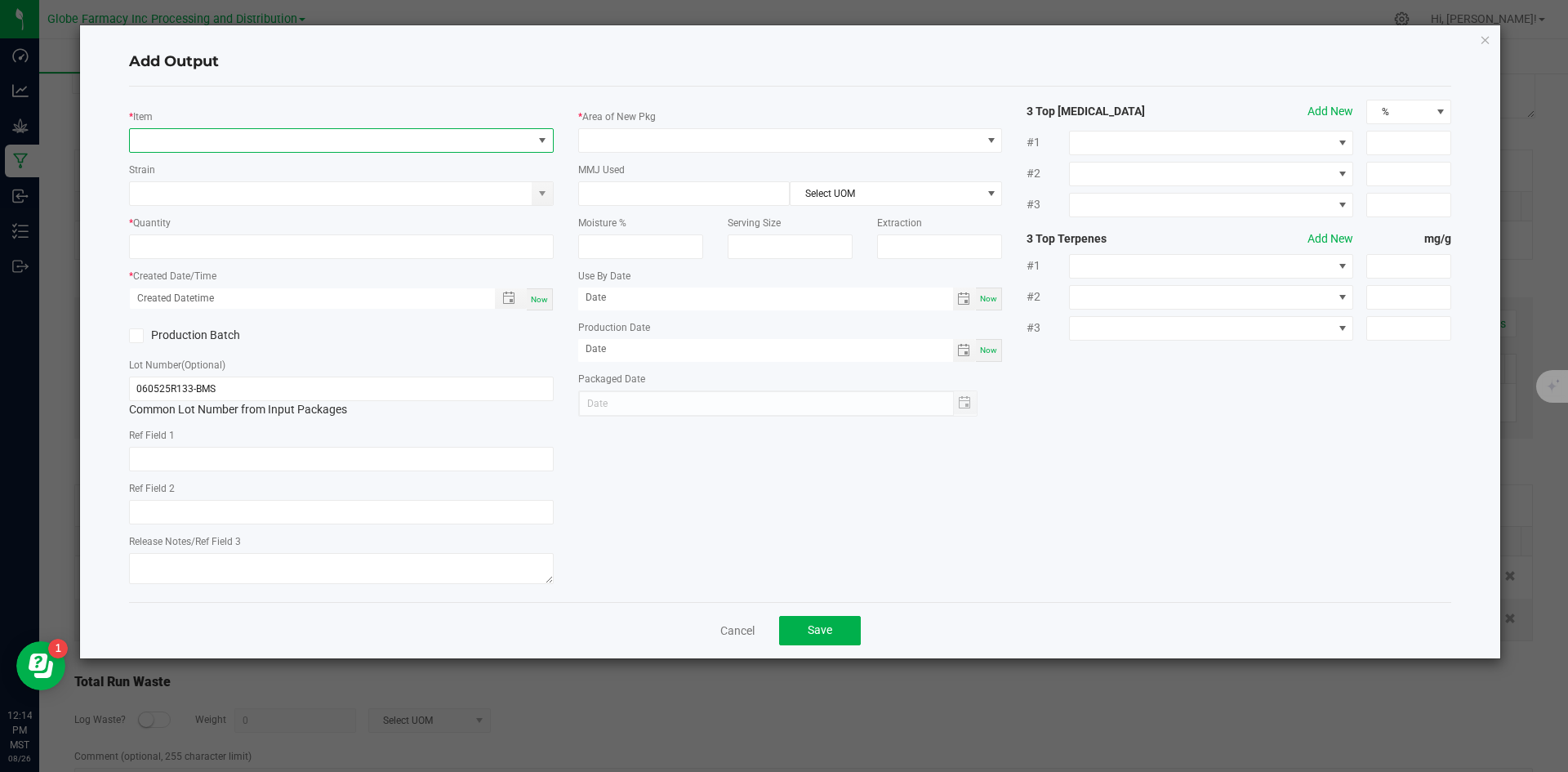
click at [234, 144] on span "NO DATA FOUND" at bounding box center [331, 141] width 403 height 23
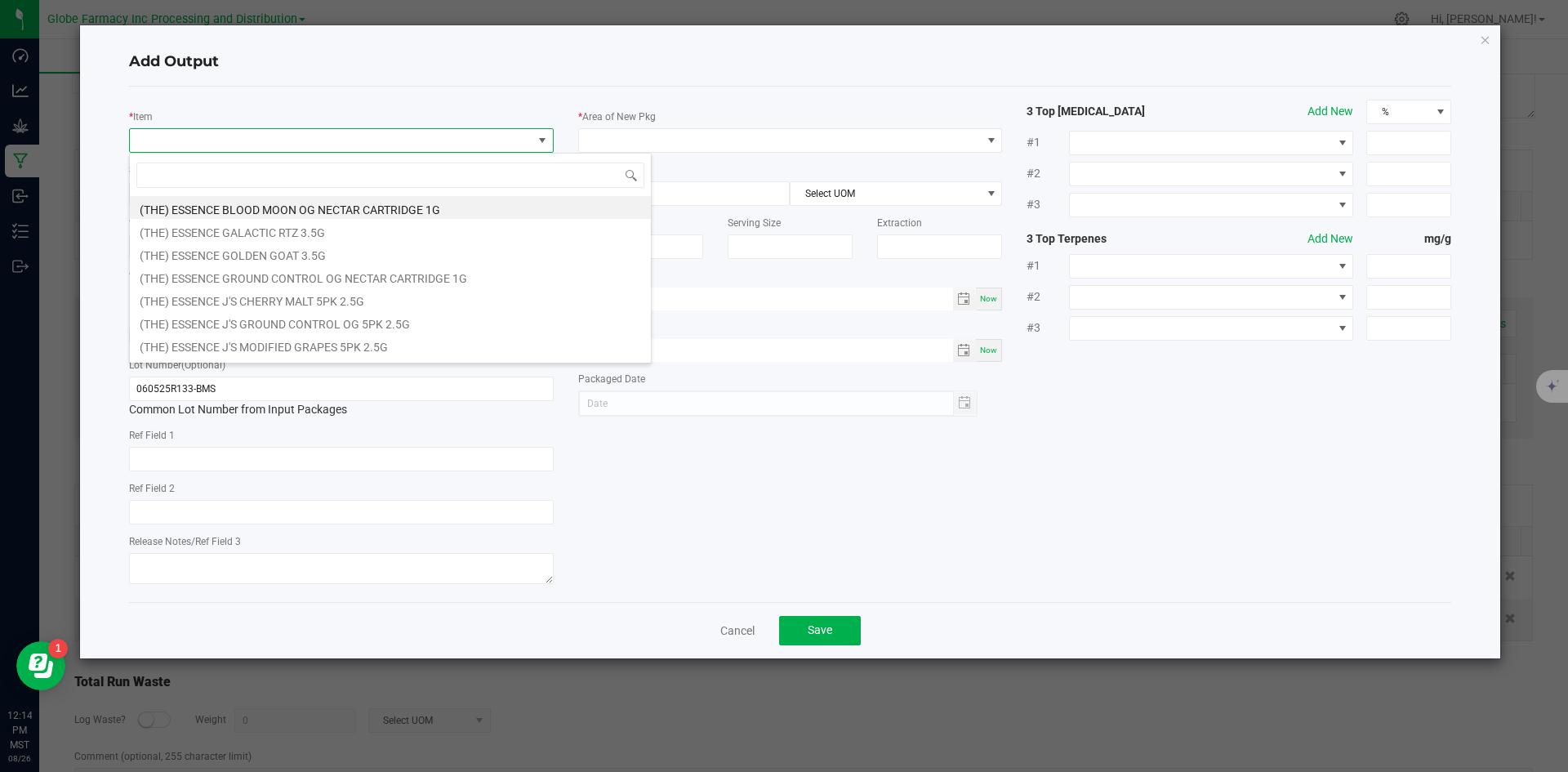
scroll to position [25, 425]
type input "MINI BRIDES"
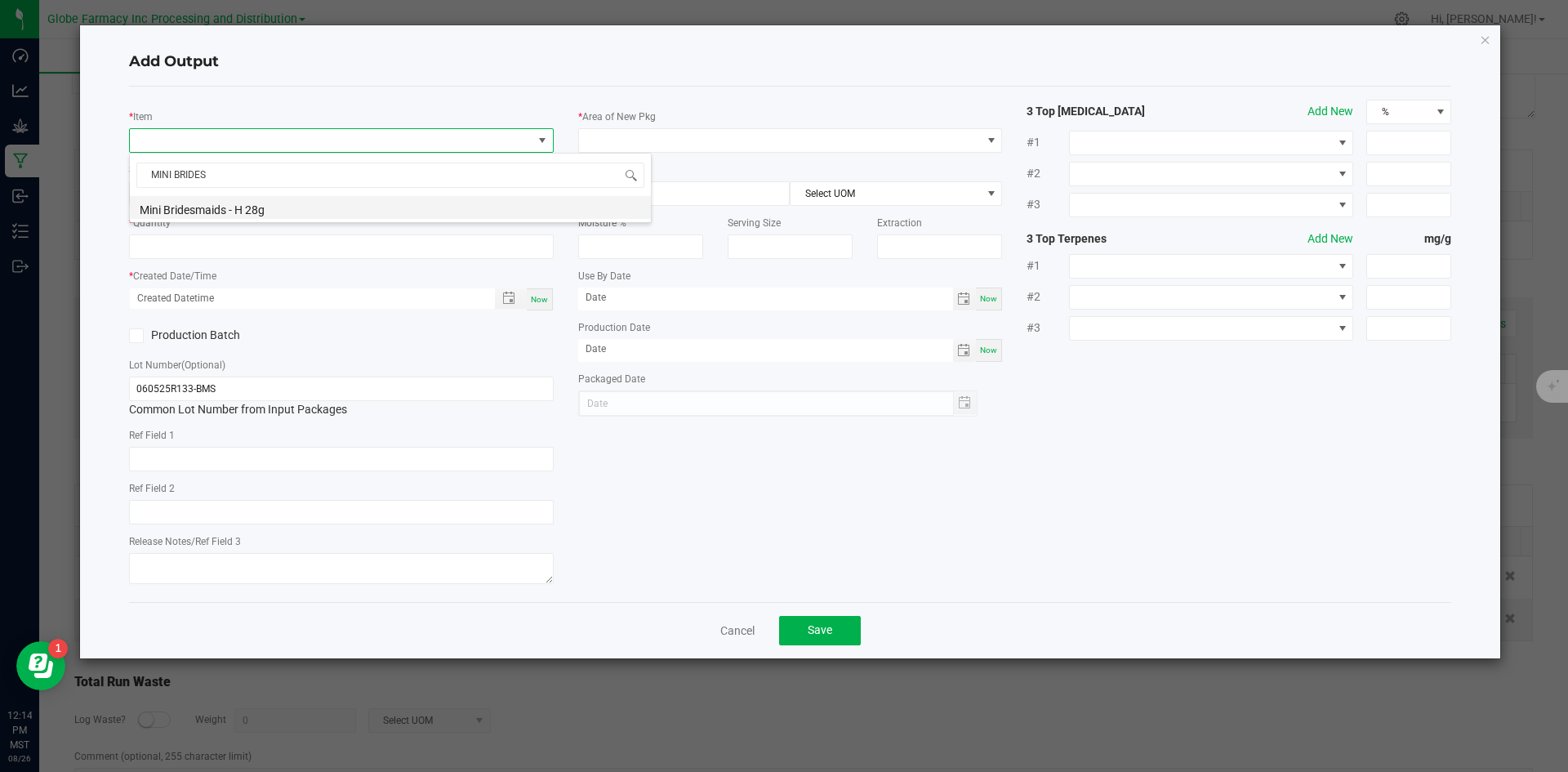
click at [228, 200] on li "Mini Bridesmaids - H 28g" at bounding box center [390, 208] width 521 height 23
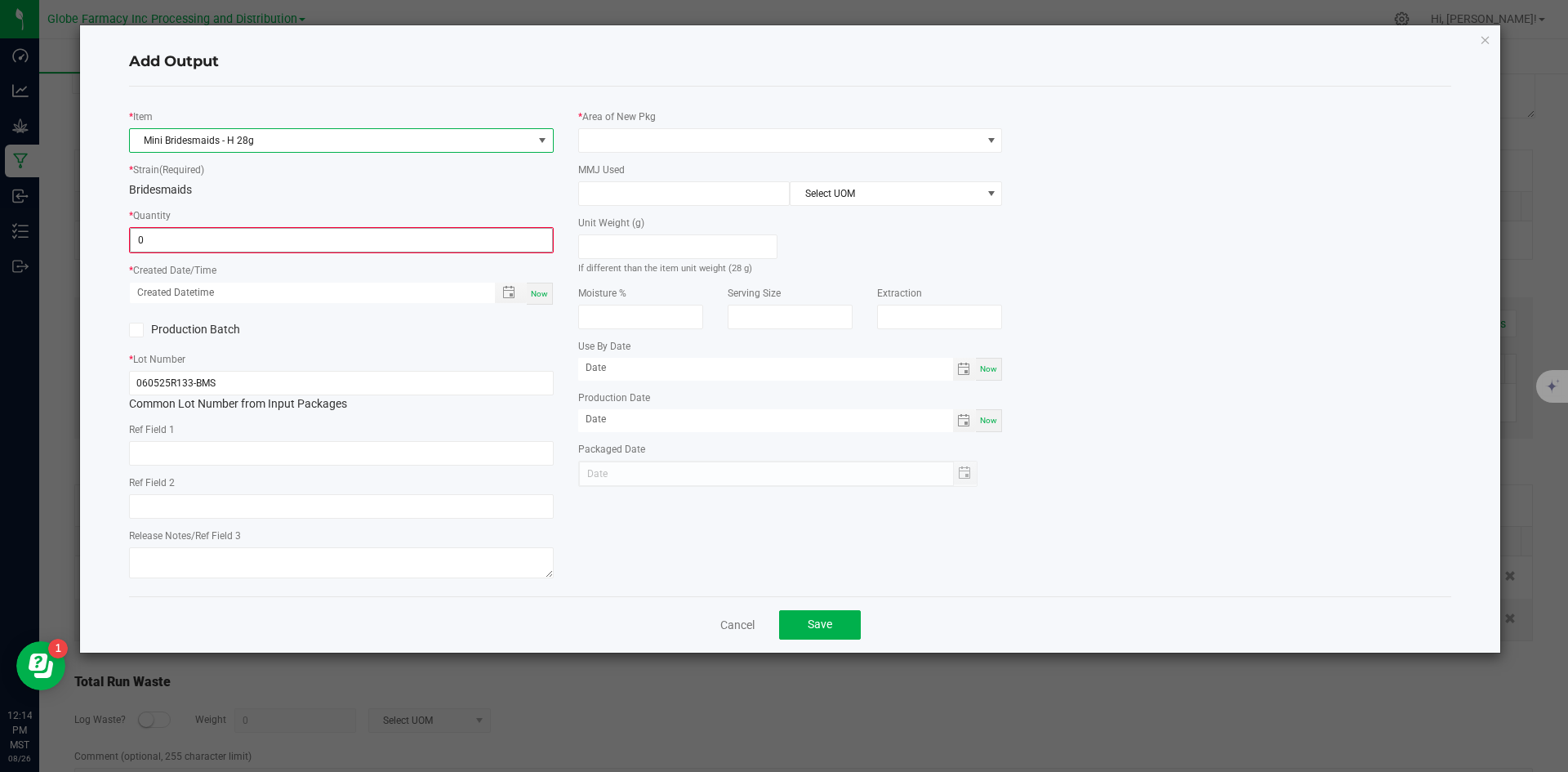
click at [210, 234] on input "0" at bounding box center [341, 240] width 421 height 23
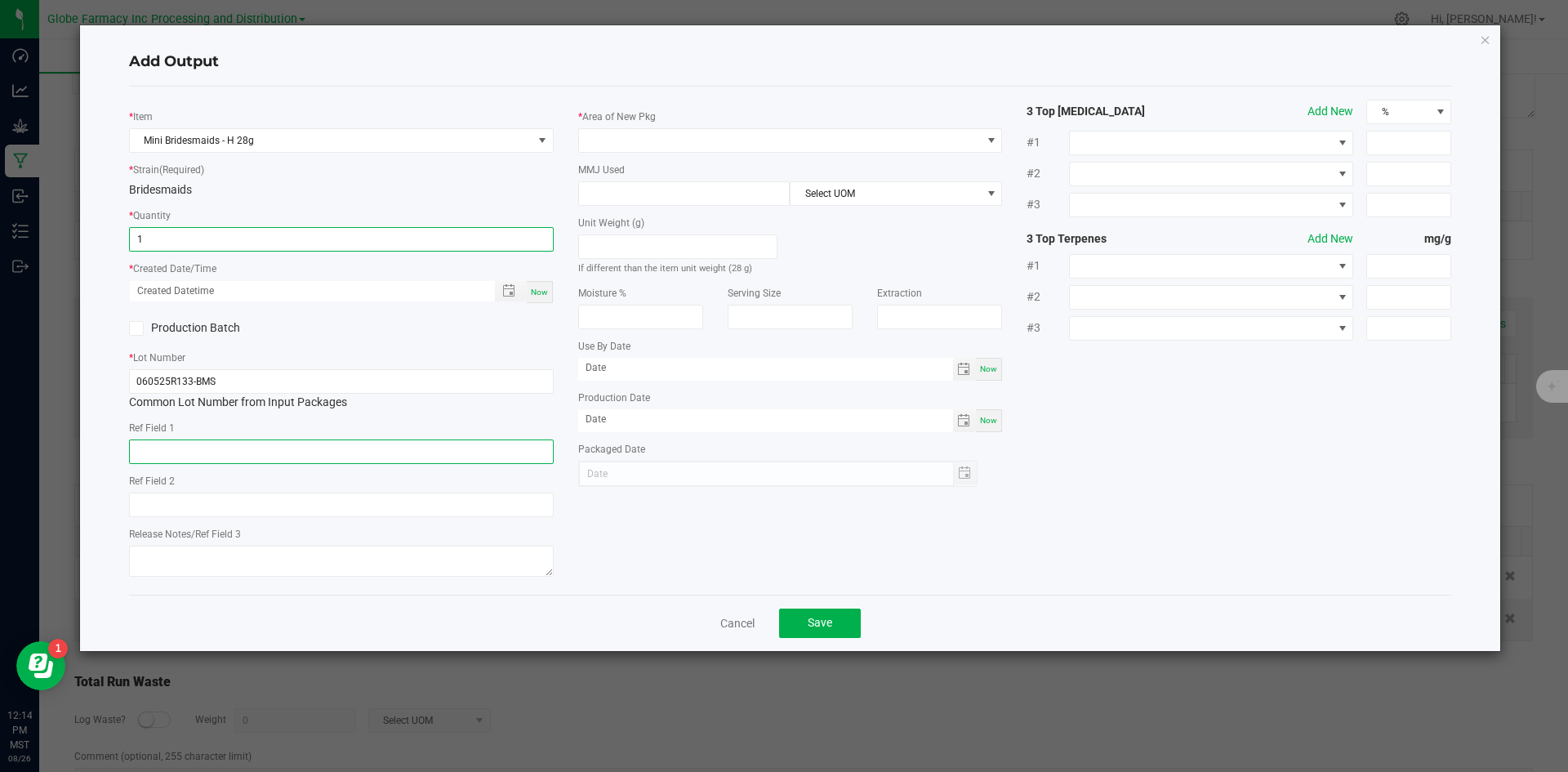
type input "1 ea"
click at [217, 463] on input "text" at bounding box center [341, 452] width 425 height 25
type input "FLOWER"
type input "BRIDESMAIDS"
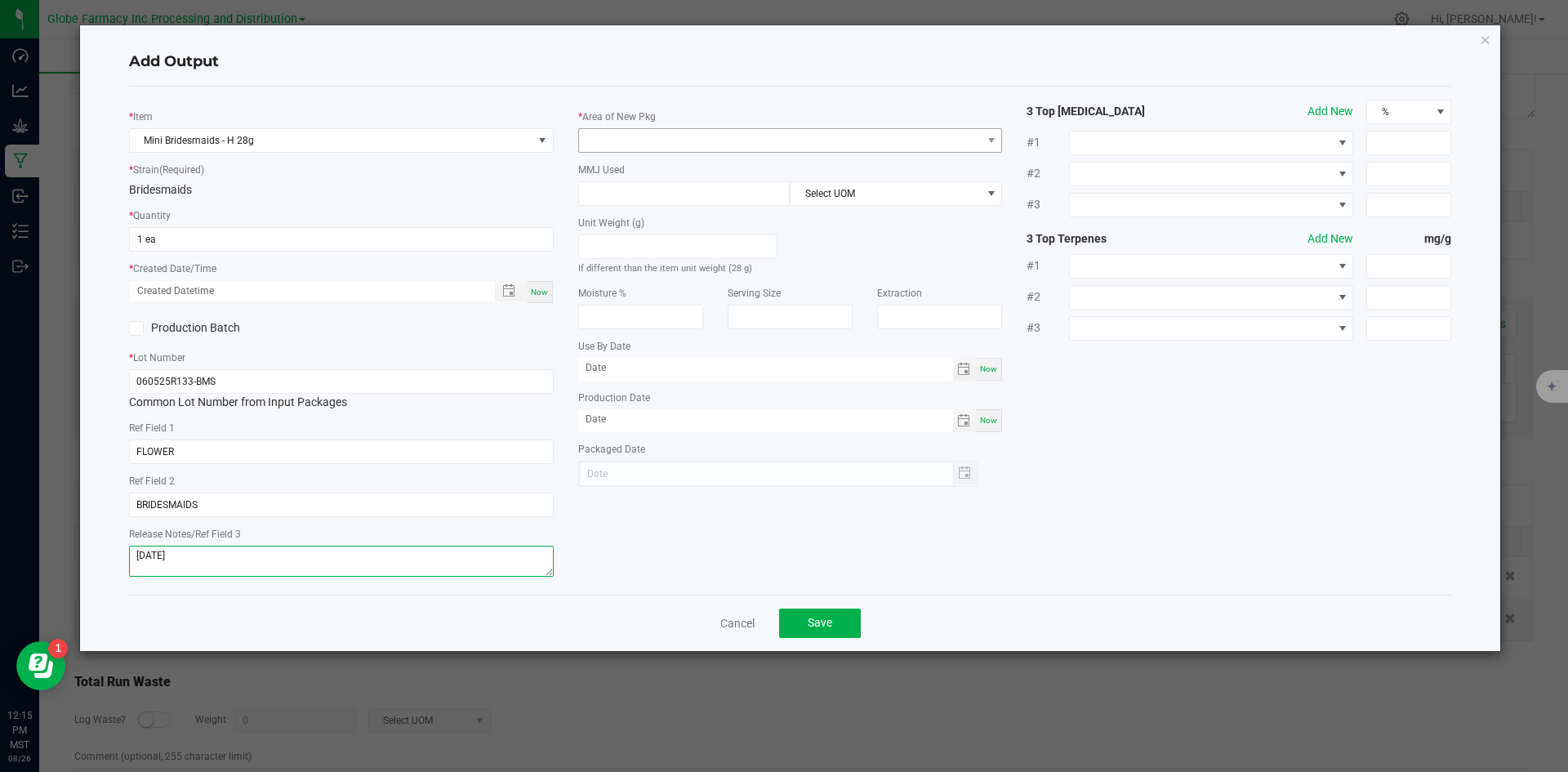
type textarea "[DATE]"
click at [755, 139] on span at bounding box center [781, 141] width 403 height 23
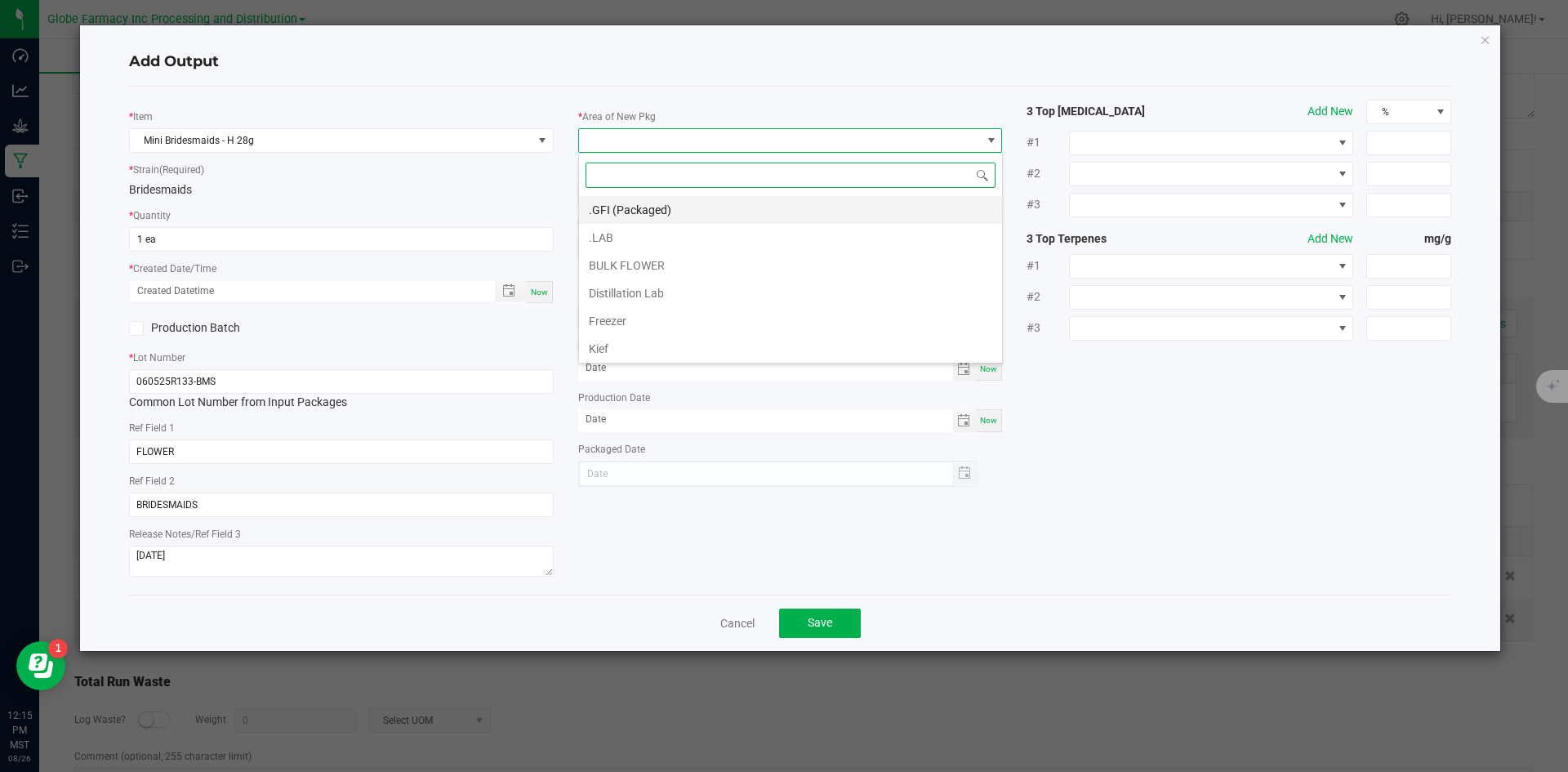
click at [641, 208] on li ".GFI (Packaged)" at bounding box center [791, 210] width 423 height 28
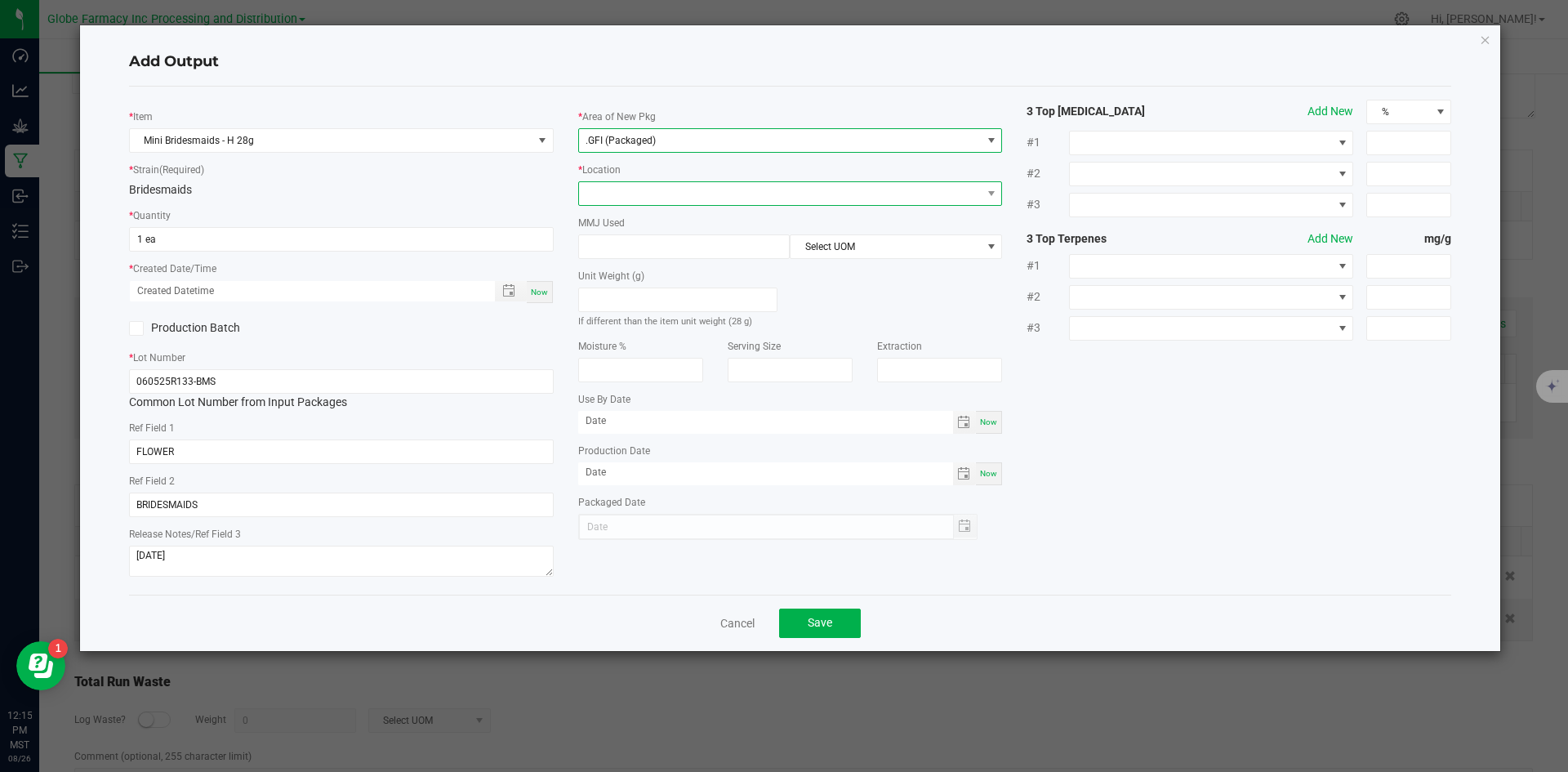
click at [627, 192] on span at bounding box center [781, 194] width 403 height 23
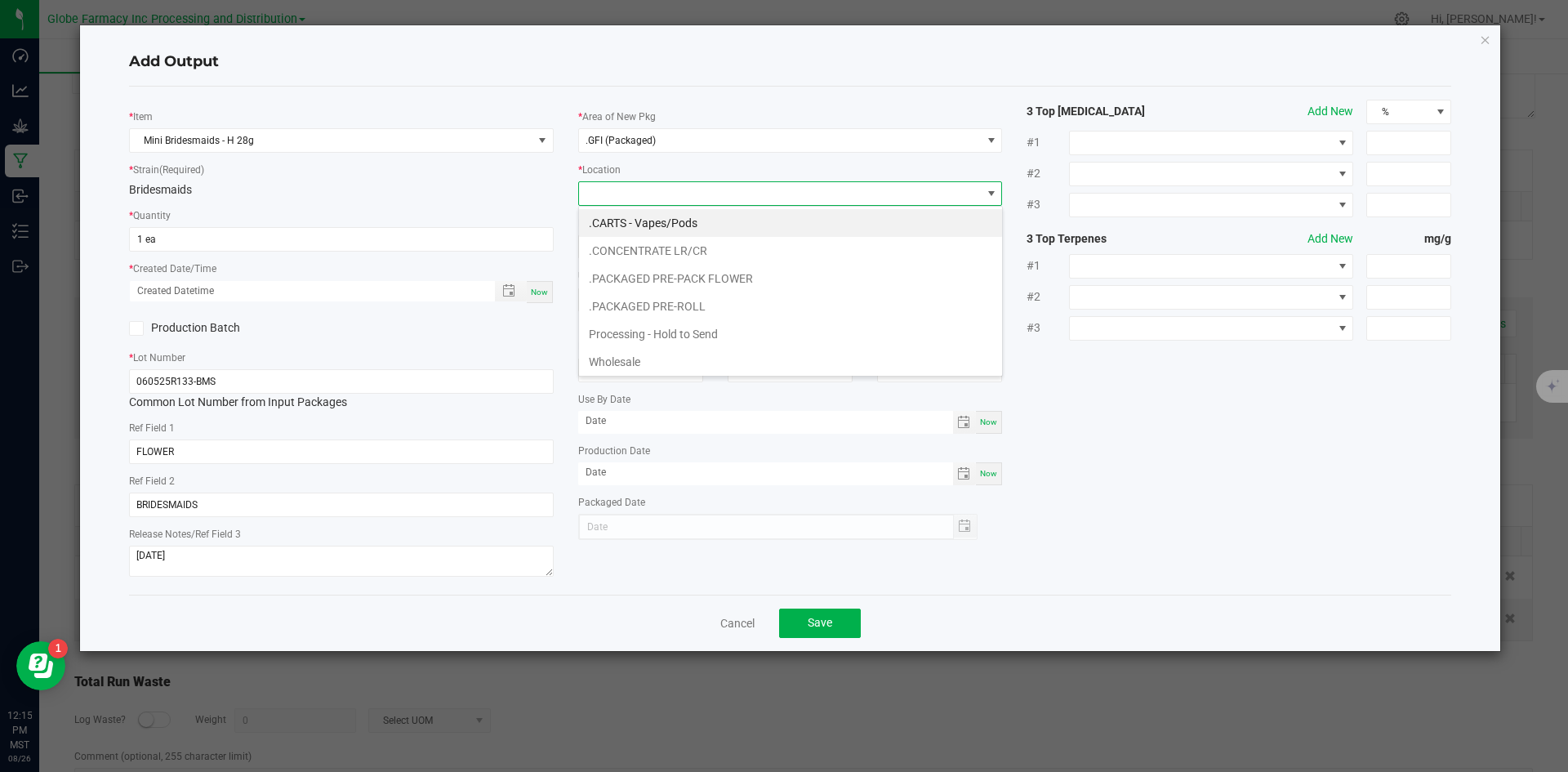
click at [651, 280] on li ".PACKAGED PRE-PACK FLOWER" at bounding box center [791, 278] width 423 height 28
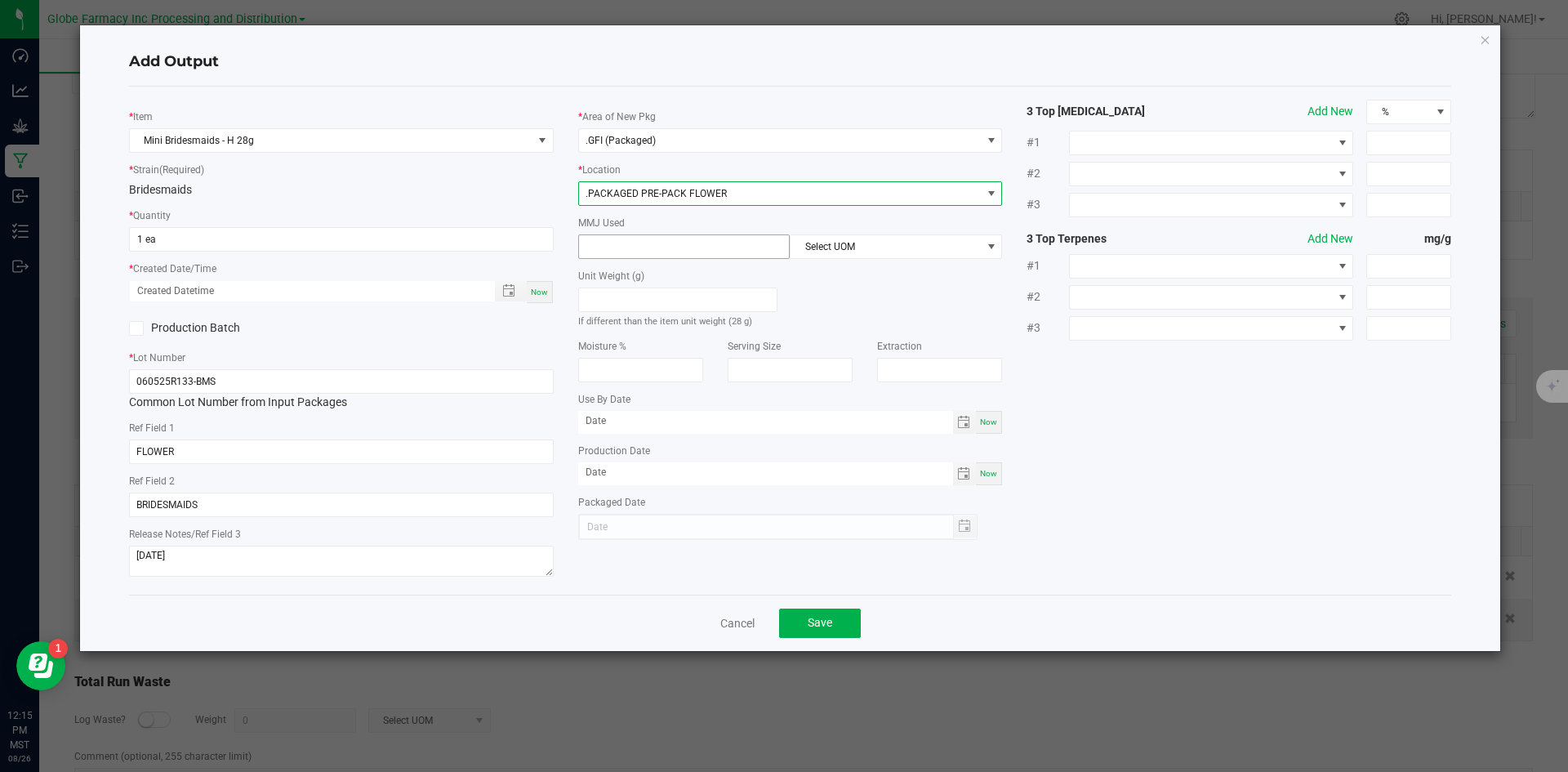
click at [674, 238] on input at bounding box center [685, 246] width 211 height 23
type input "5"
type input "28"
click at [867, 257] on span "Select UOM" at bounding box center [885, 246] width 191 height 23
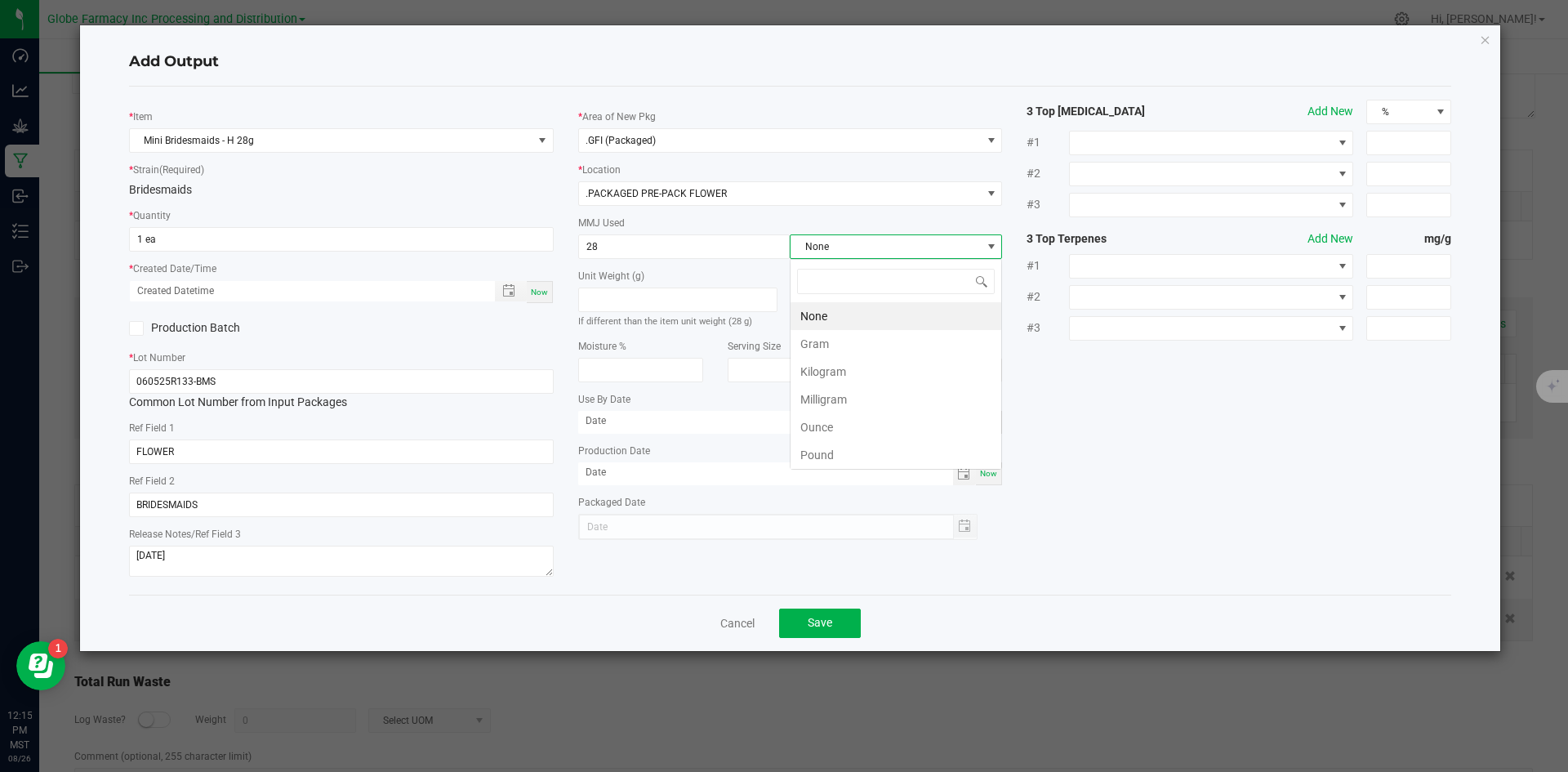
scroll to position [25, 213]
click at [838, 345] on li "Gram" at bounding box center [896, 344] width 211 height 28
click at [840, 633] on button "Save" at bounding box center [820, 624] width 82 height 29
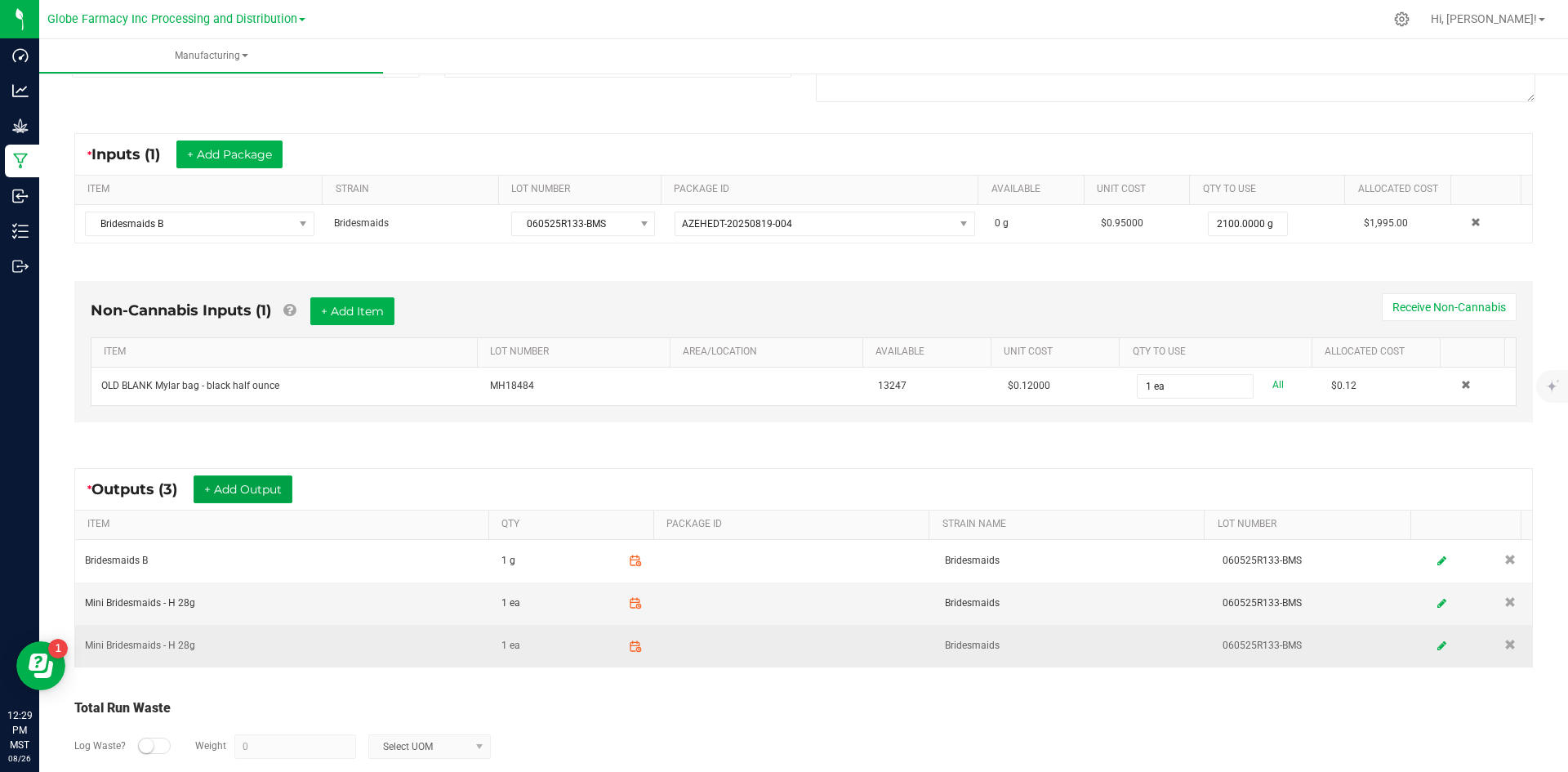
scroll to position [0, 0]
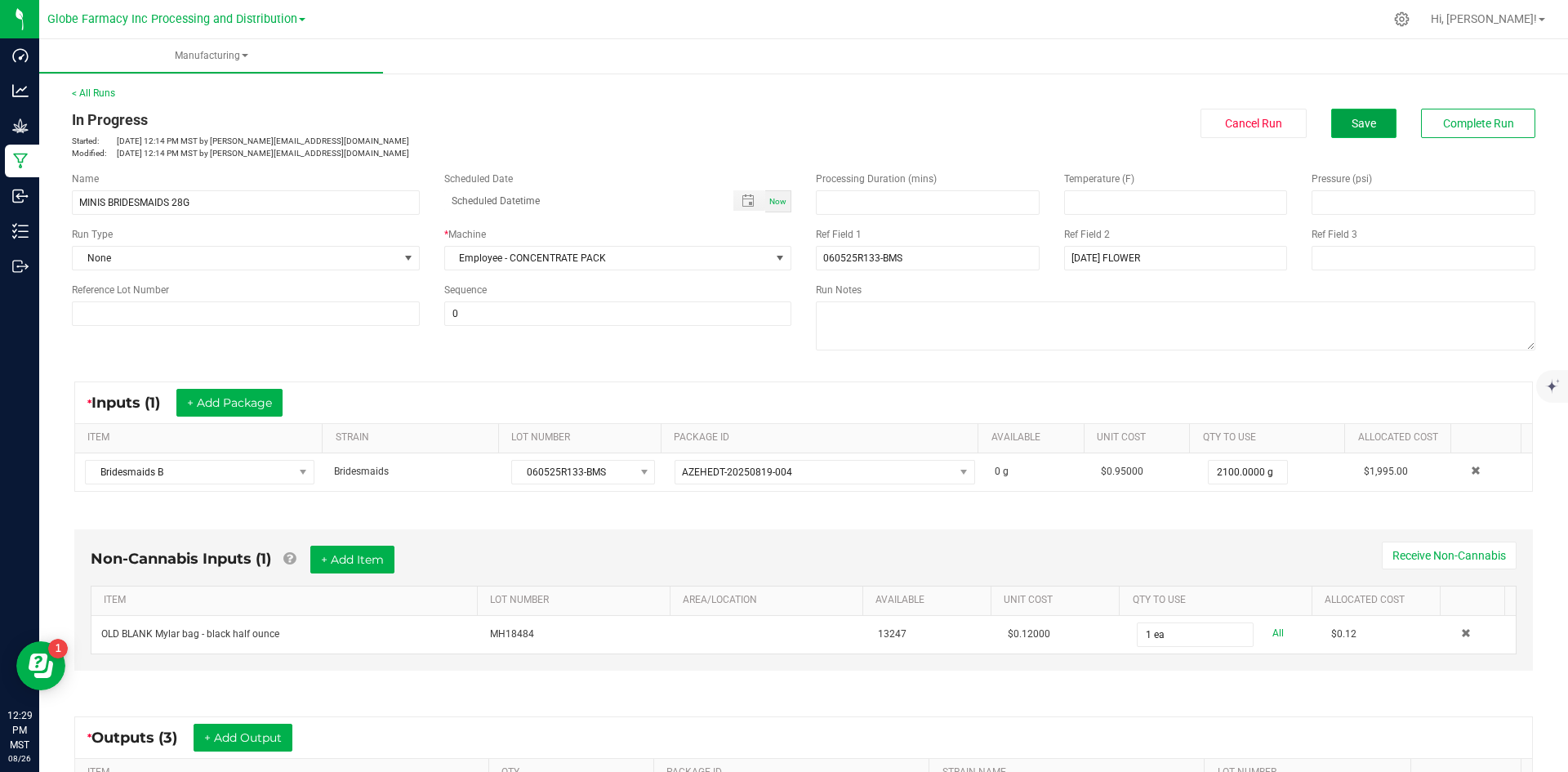
click at [1338, 119] on button "Save" at bounding box center [1364, 124] width 65 height 29
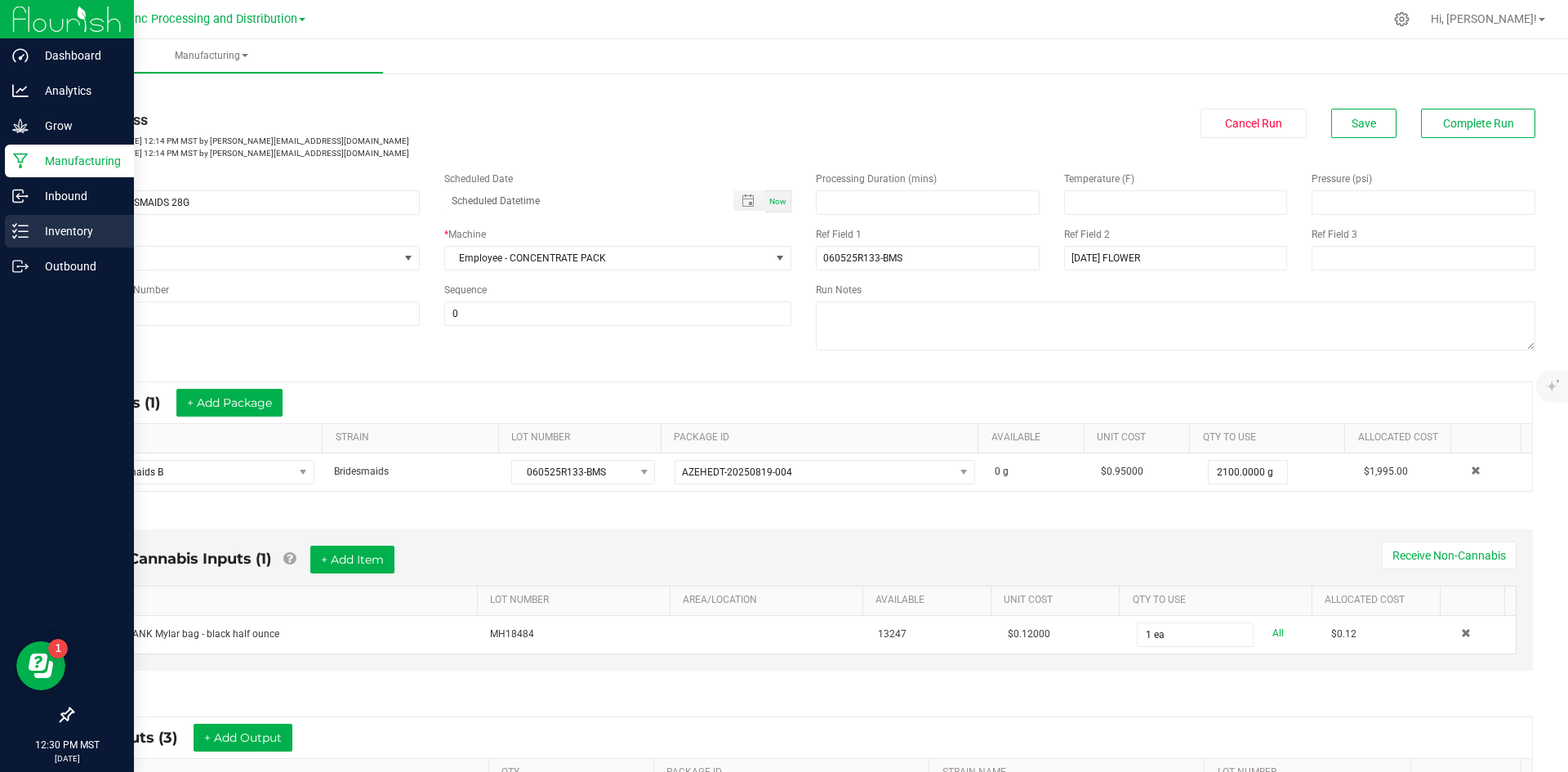
click at [88, 233] on p "Inventory" at bounding box center [78, 231] width 98 height 20
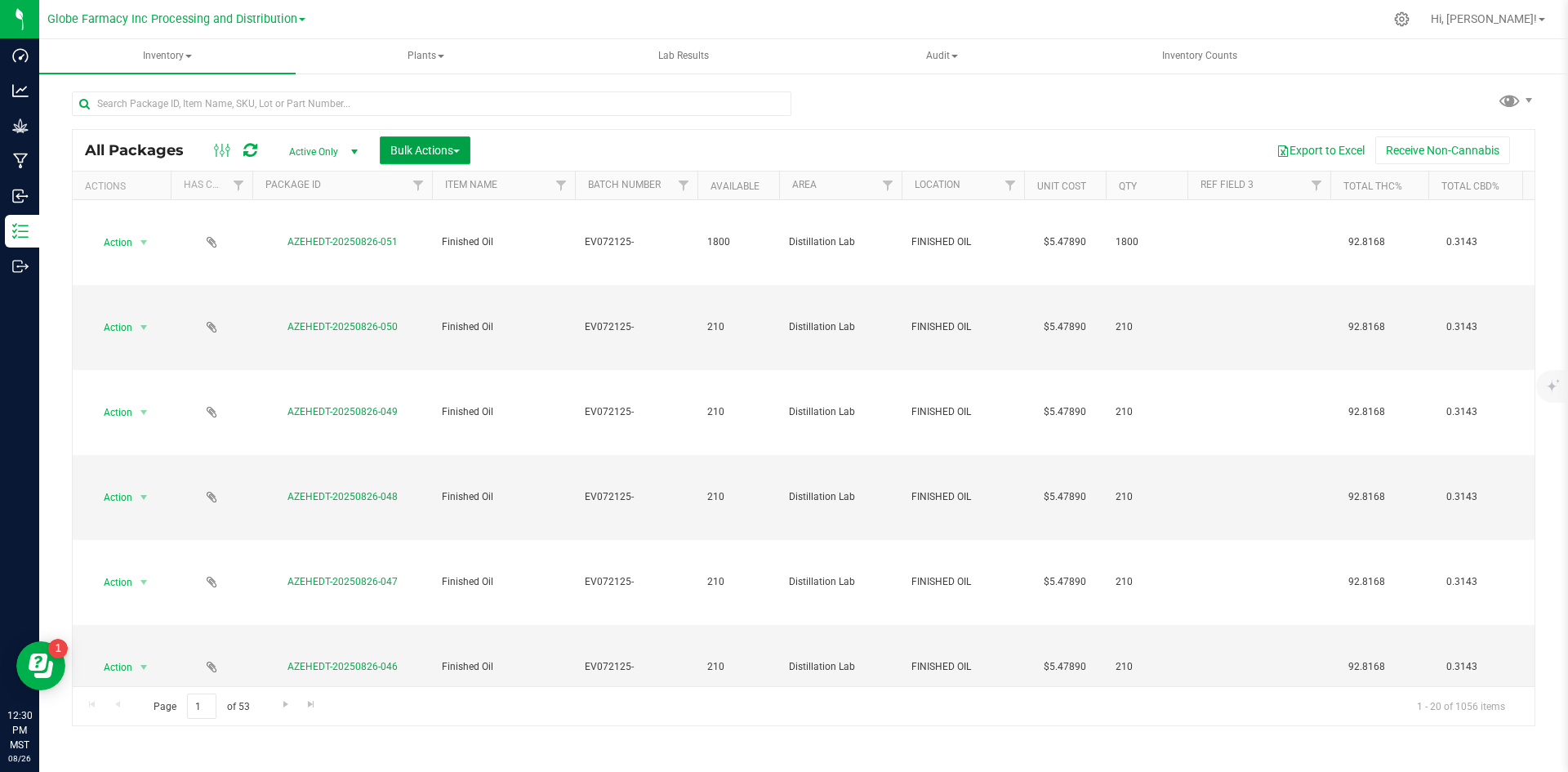
click at [469, 151] on button "Bulk Actions" at bounding box center [425, 151] width 91 height 28
click at [457, 198] on div "Add to manufacturing run" at bounding box center [462, 190] width 146 height 26
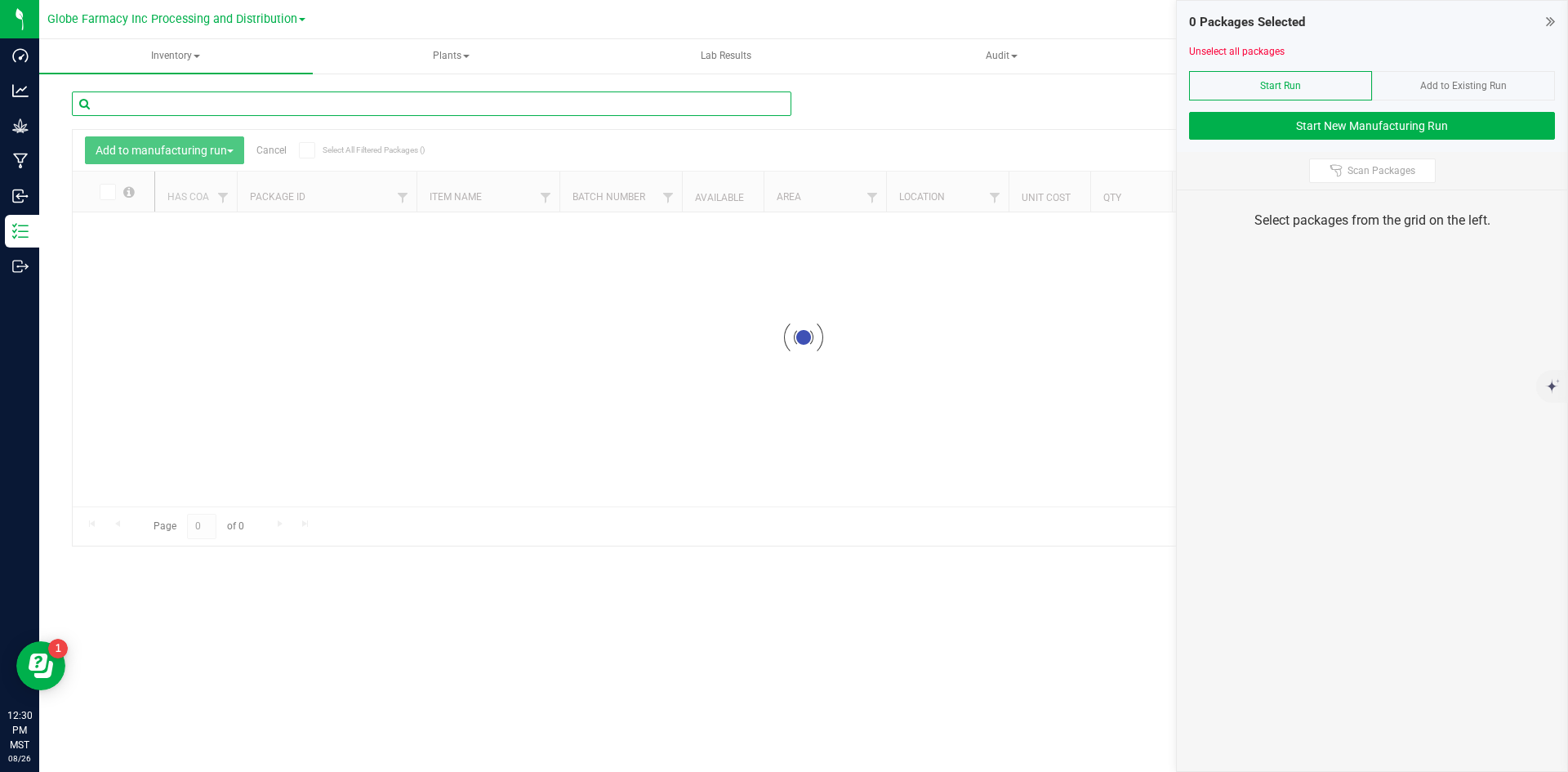
click at [370, 99] on input "text" at bounding box center [431, 104] width 719 height 25
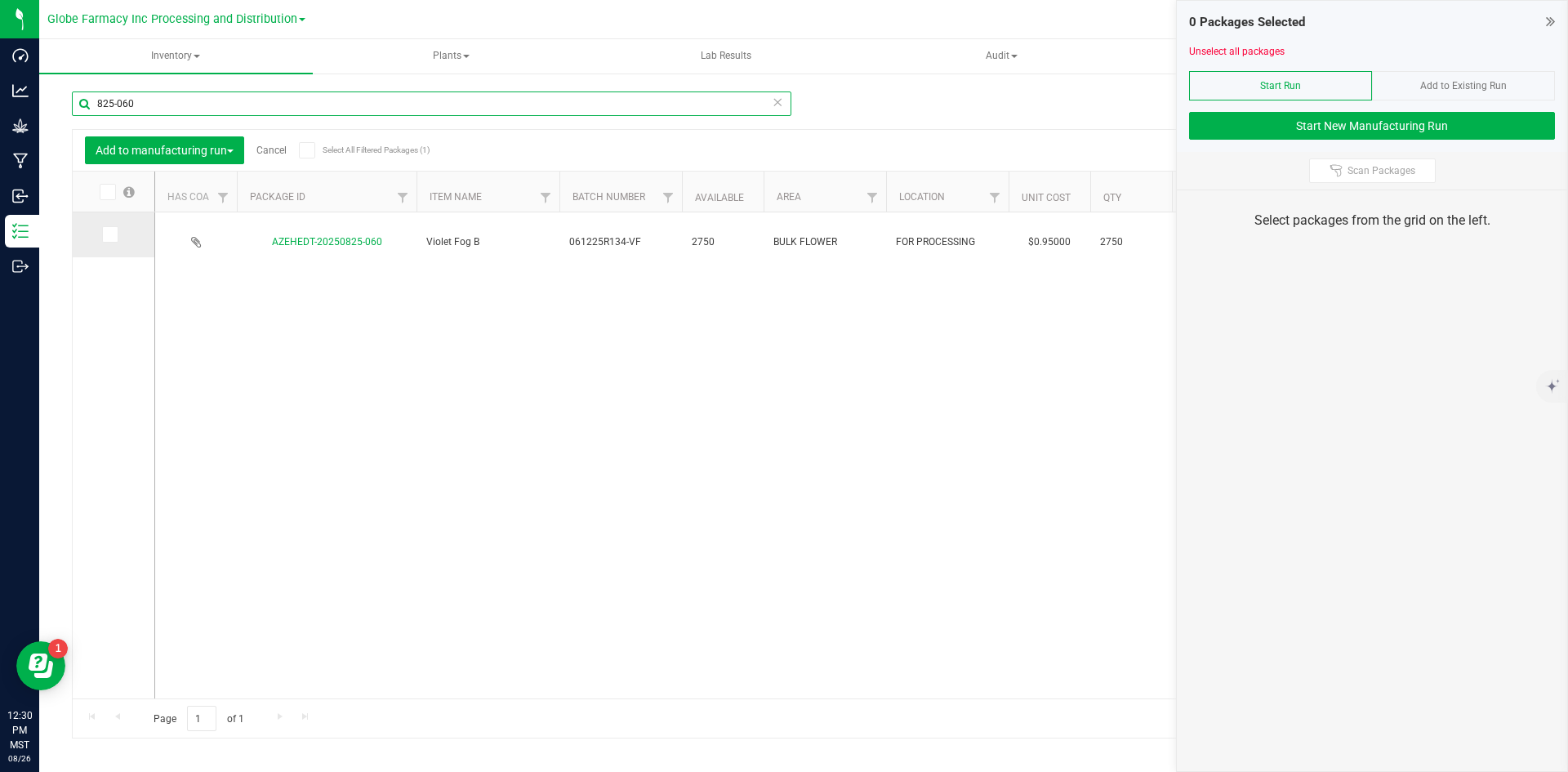
type input "825-060"
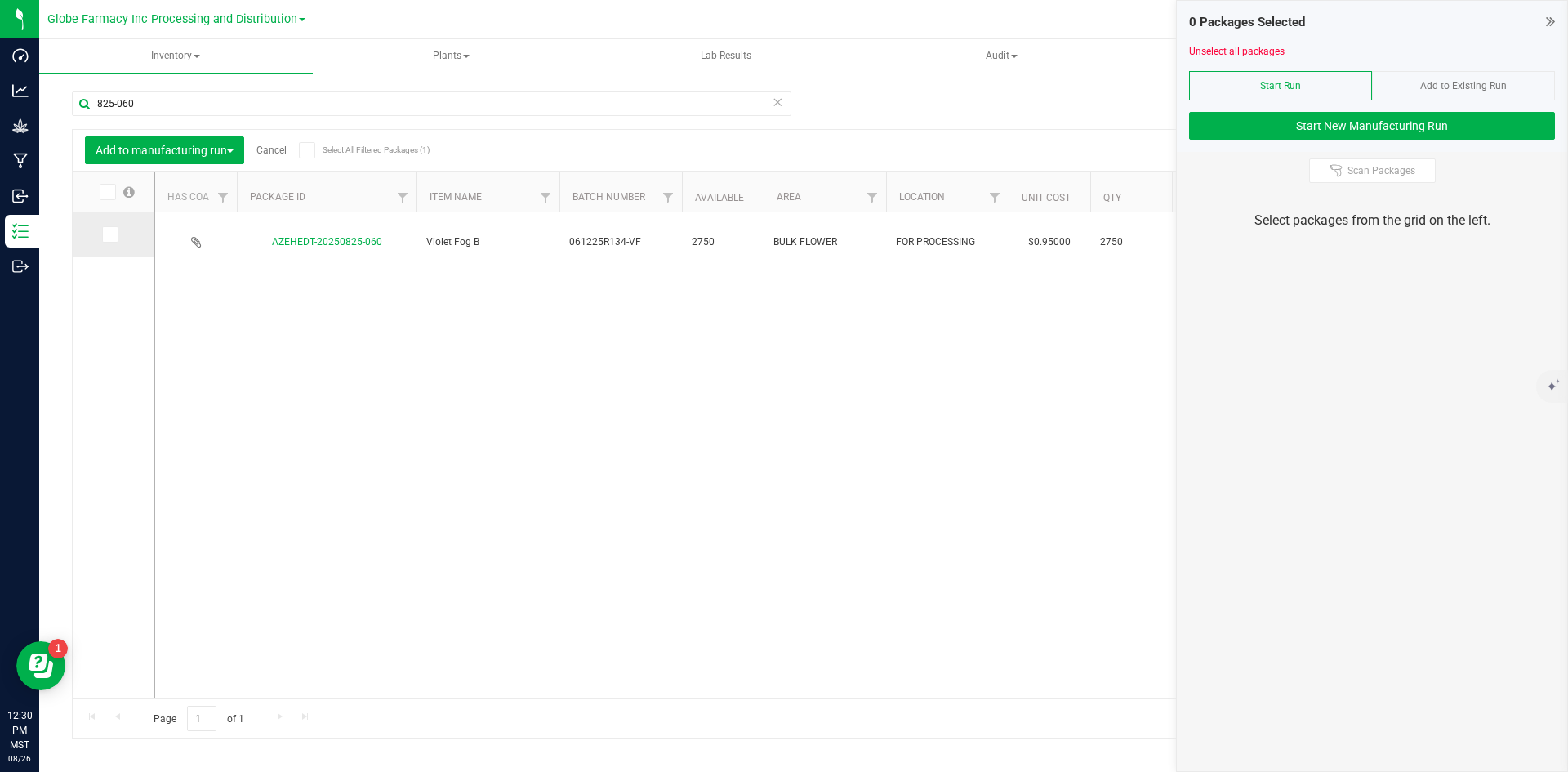
click at [115, 237] on span at bounding box center [110, 234] width 16 height 16
click at [0, 0] on input "checkbox" at bounding box center [0, 0] width 0 height 0
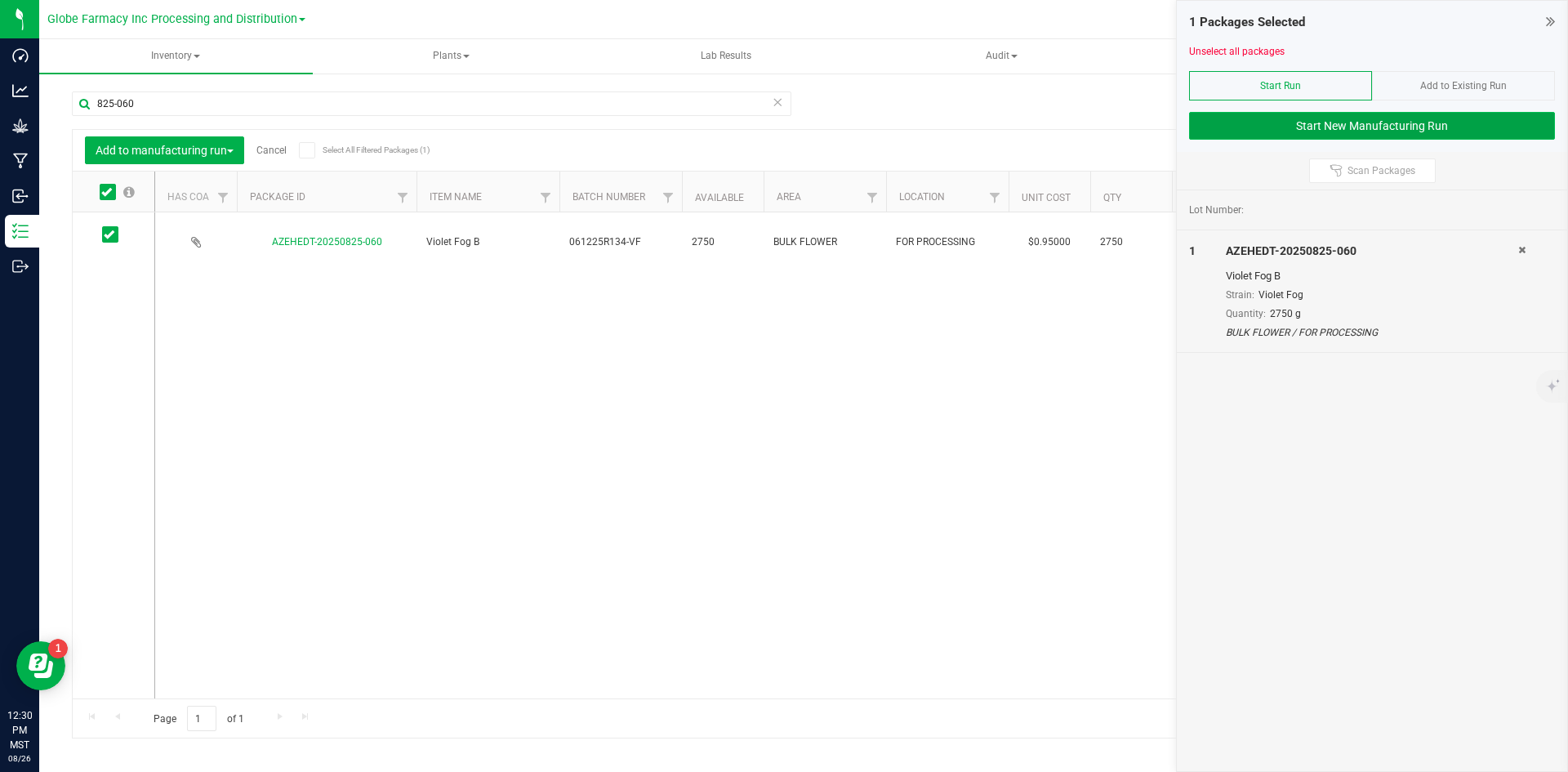
click at [1379, 127] on button "Start New Manufacturing Run" at bounding box center [1372, 126] width 366 height 28
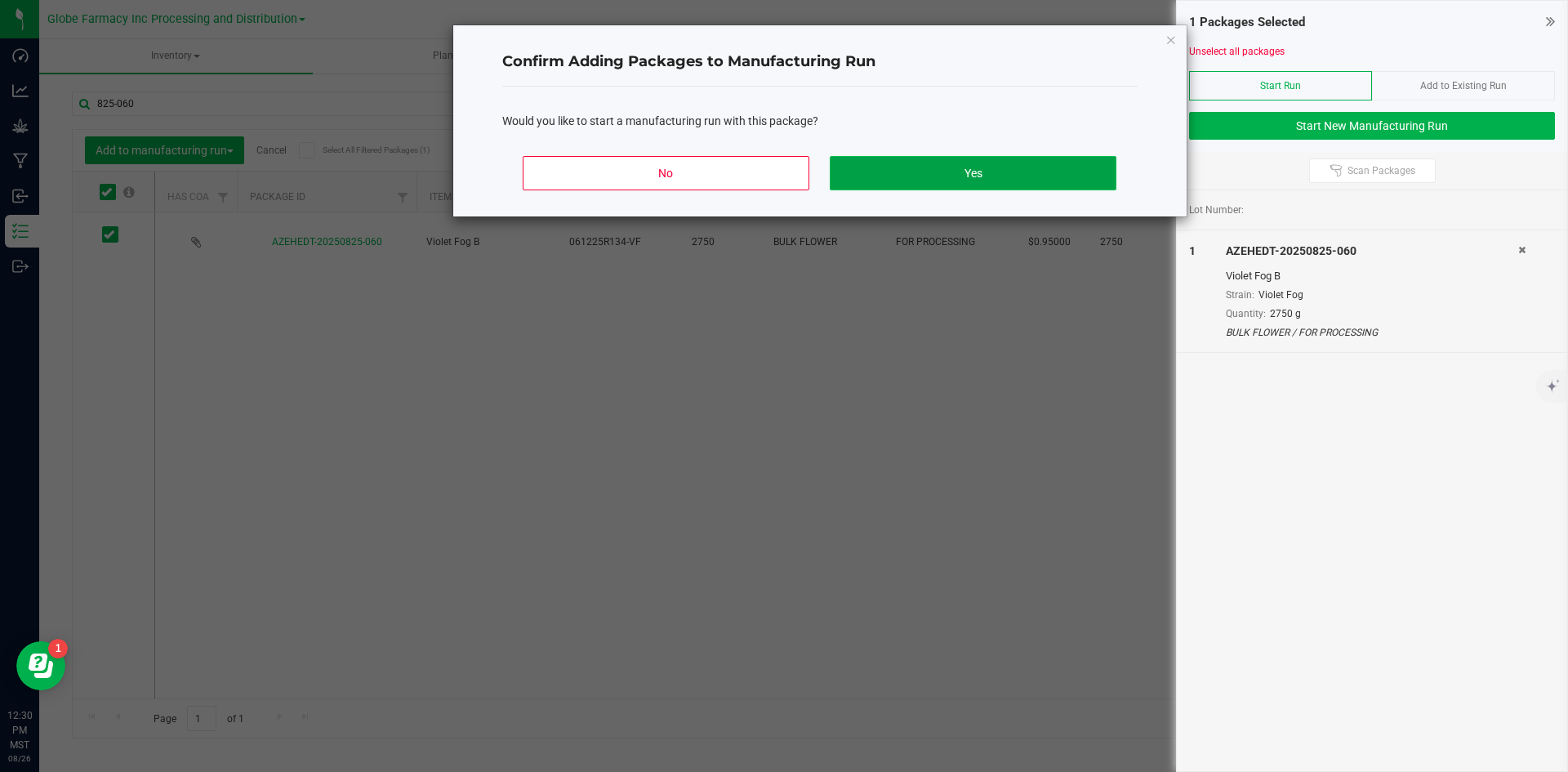
click at [923, 174] on button "Yes" at bounding box center [972, 174] width 286 height 34
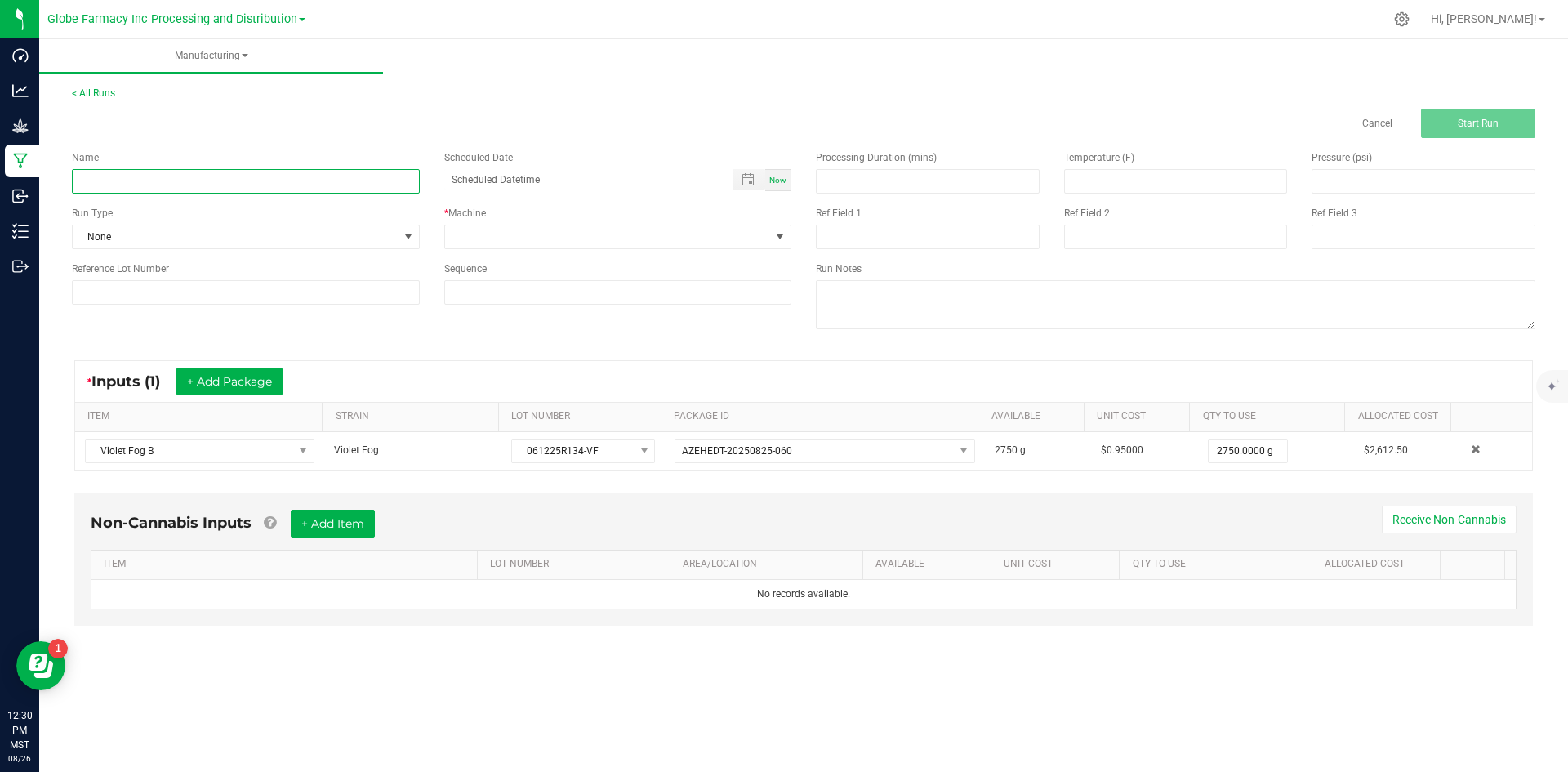
click at [203, 176] on input at bounding box center [246, 182] width 348 height 25
type input "MINIS VIOLET FOG 28G"
drag, startPoint x: 619, startPoint y: 229, endPoint x: 617, endPoint y: 241, distance: 12.2
click at [618, 229] on span at bounding box center [608, 237] width 326 height 23
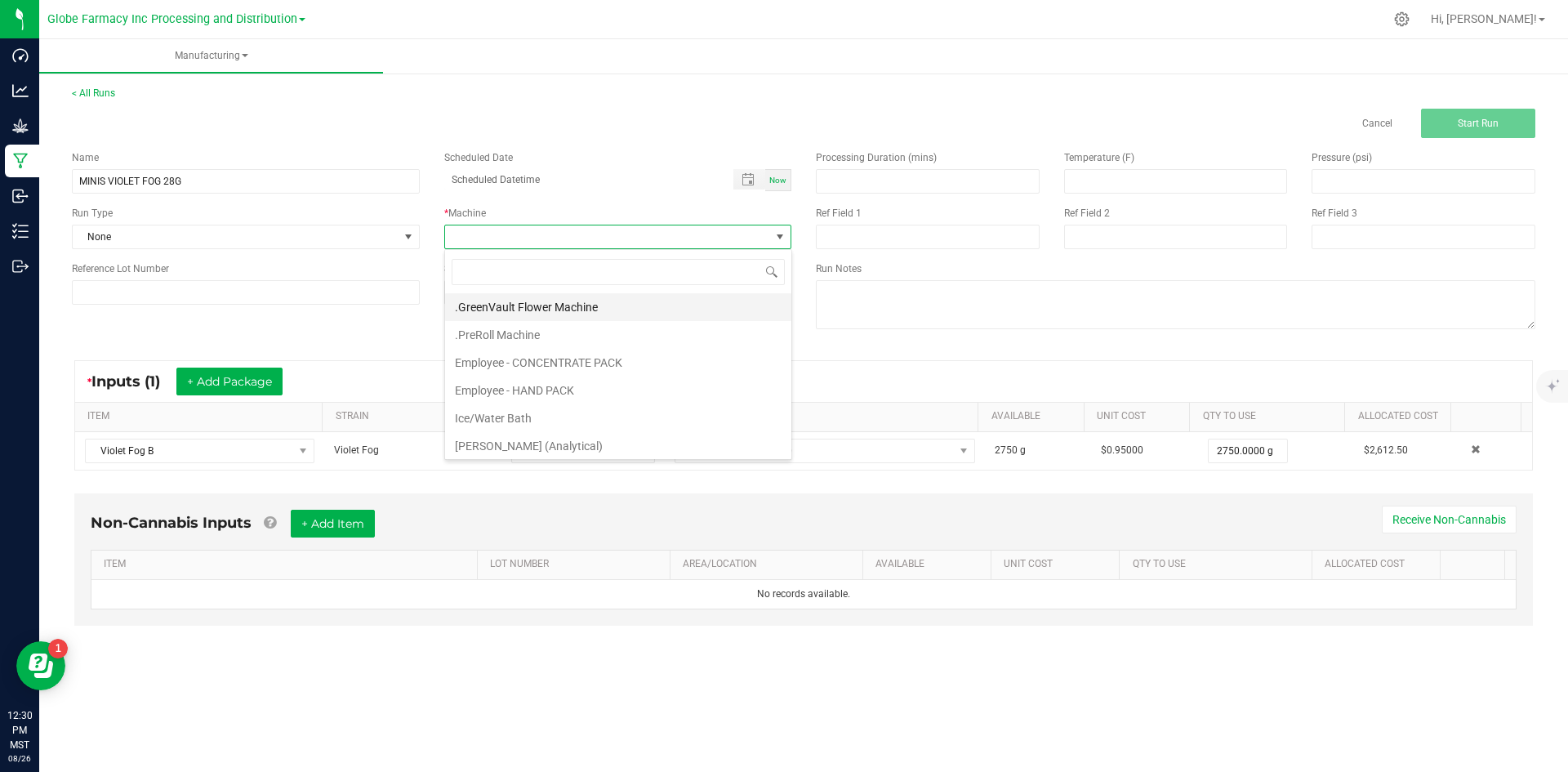
scroll to position [25, 347]
click at [525, 359] on li "Employee - CONCENTRATE PACK" at bounding box center [618, 363] width 346 height 28
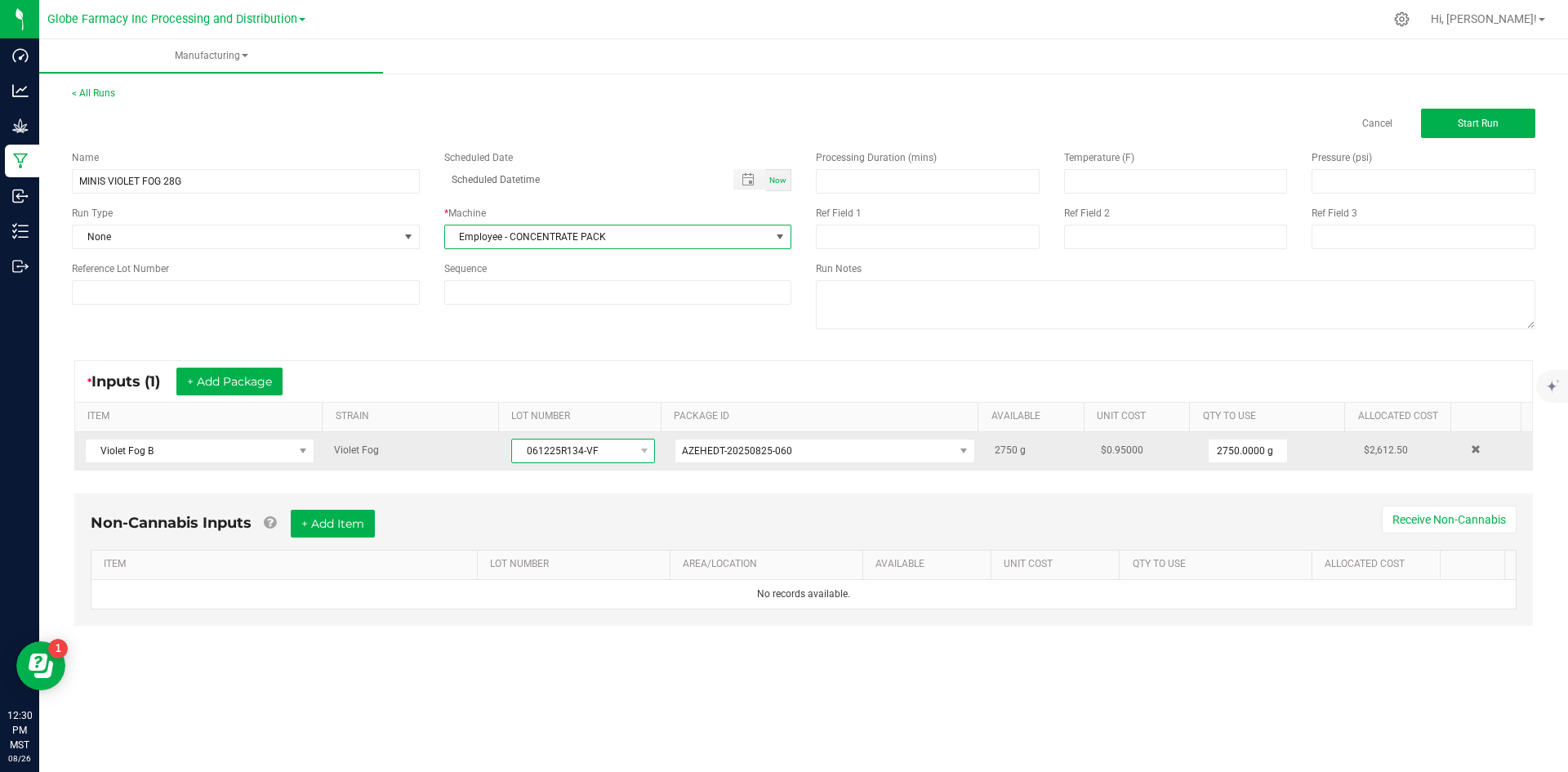
click at [519, 454] on span "061225R134-VF" at bounding box center [573, 451] width 122 height 23
drag, startPoint x: 517, startPoint y: 446, endPoint x: 647, endPoint y: 442, distance: 130.1
click at [647, 442] on span "061225R134-VF" at bounding box center [583, 451] width 144 height 25
copy span "061225R134-VF"
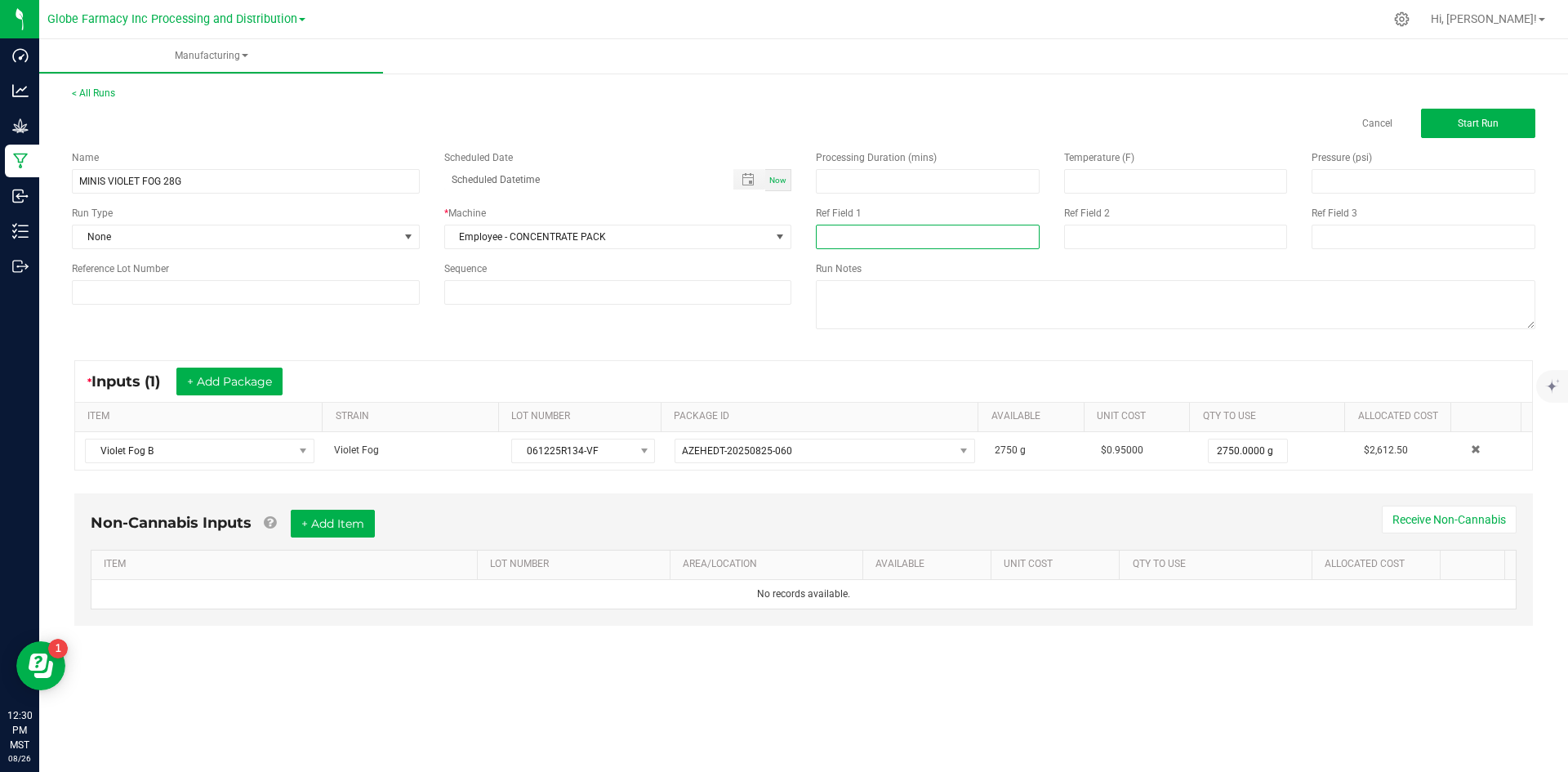
paste input "061225R134-VF"
type input "061225R134-VF"
click at [1109, 231] on input at bounding box center [1176, 237] width 223 height 25
type input "[DATE] FLOWER"
click at [354, 530] on button "+ Add Item" at bounding box center [332, 524] width 84 height 28
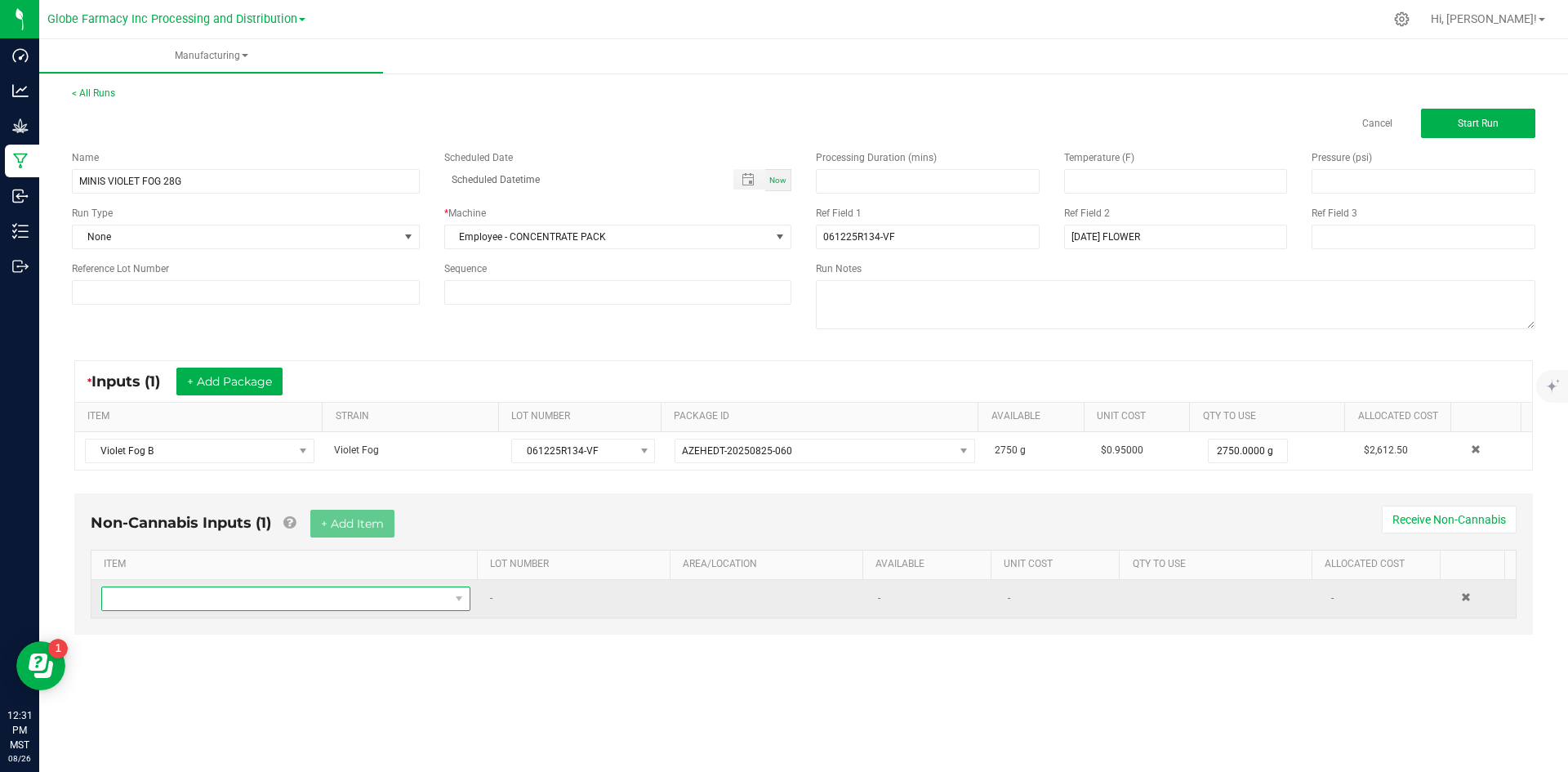
click at [318, 608] on span "NO DATA FOUND" at bounding box center [276, 599] width 347 height 23
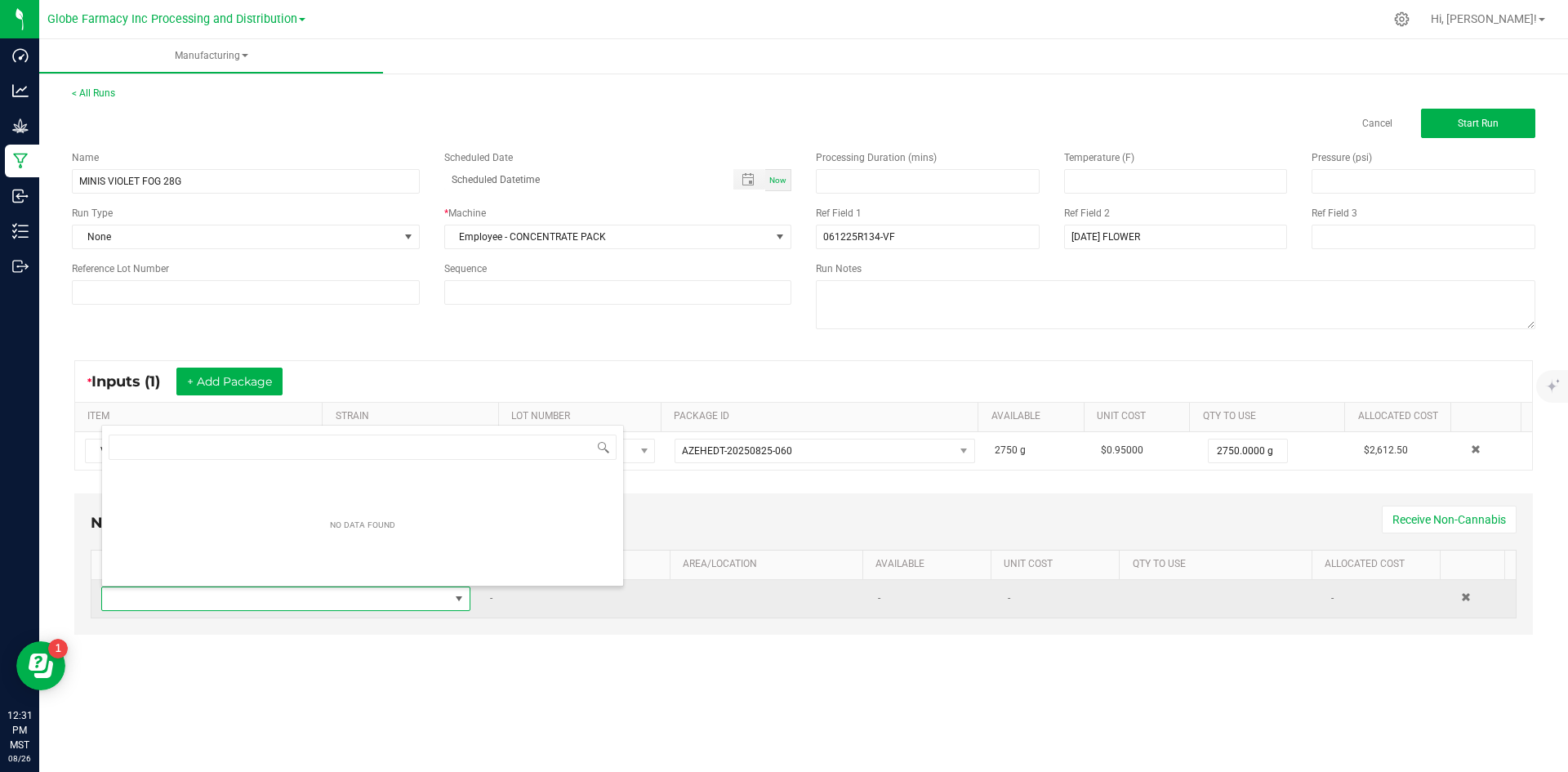
scroll to position [25, 363]
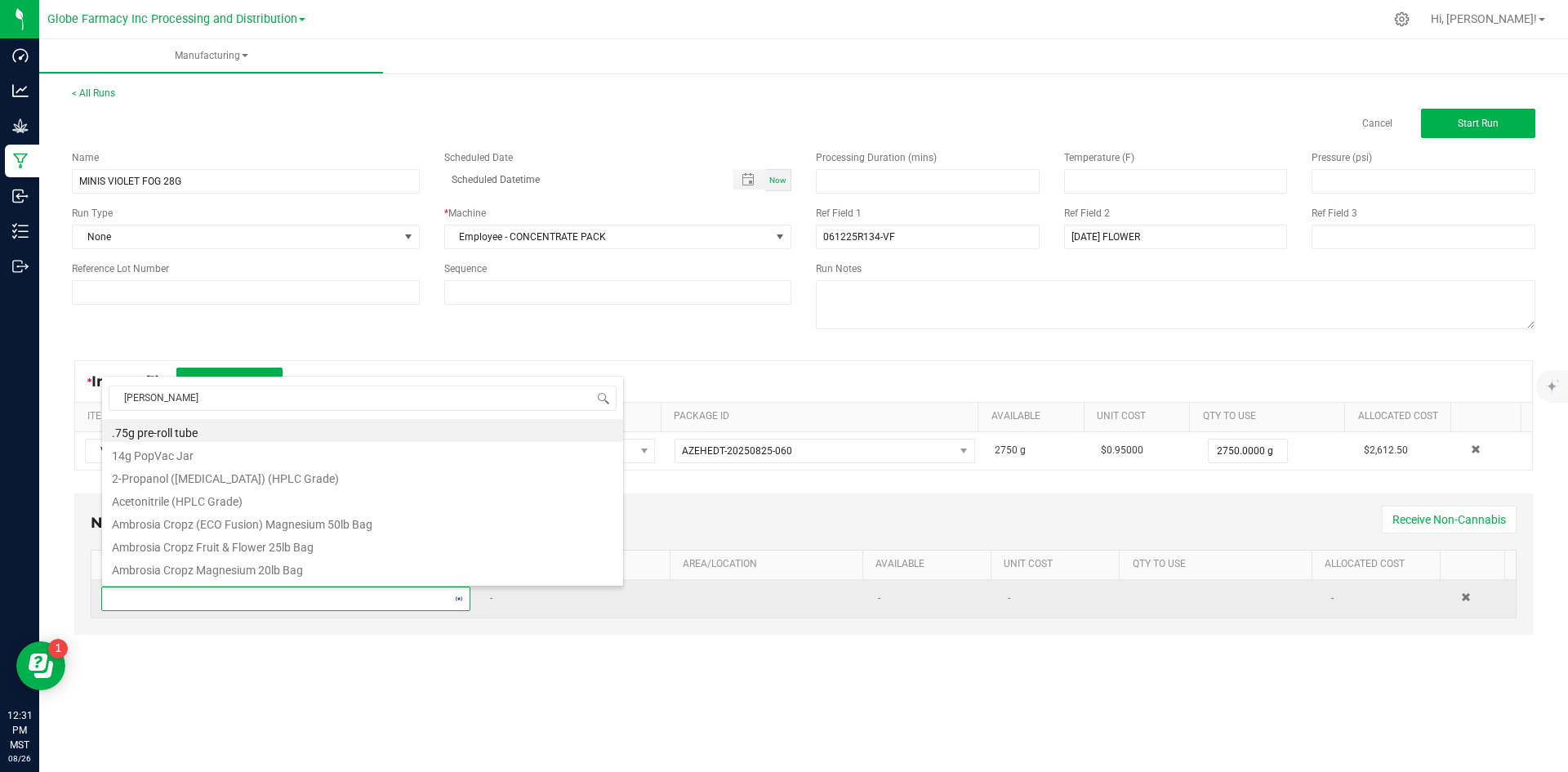
type input "MYLAR"
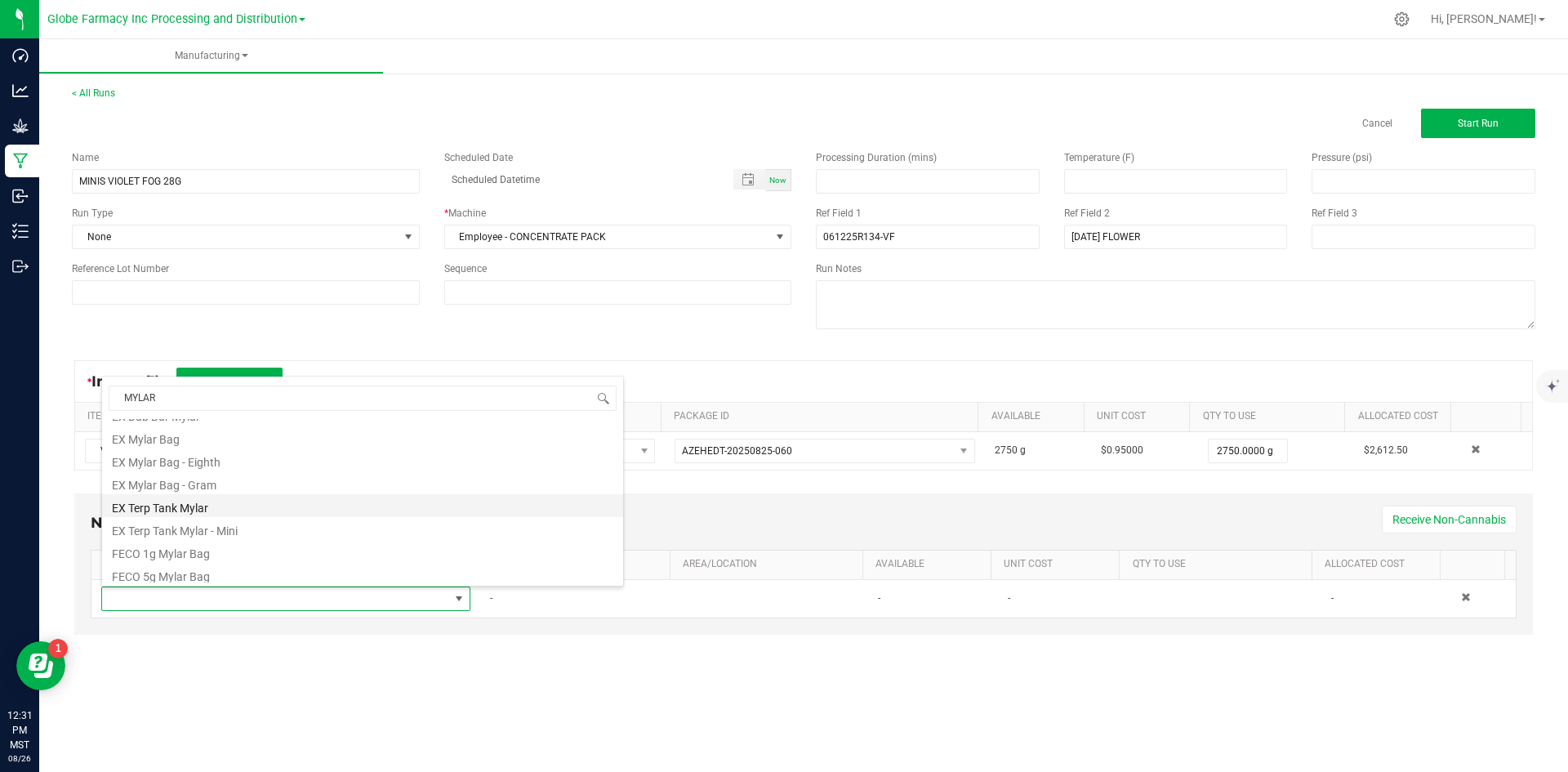
scroll to position [327, 0]
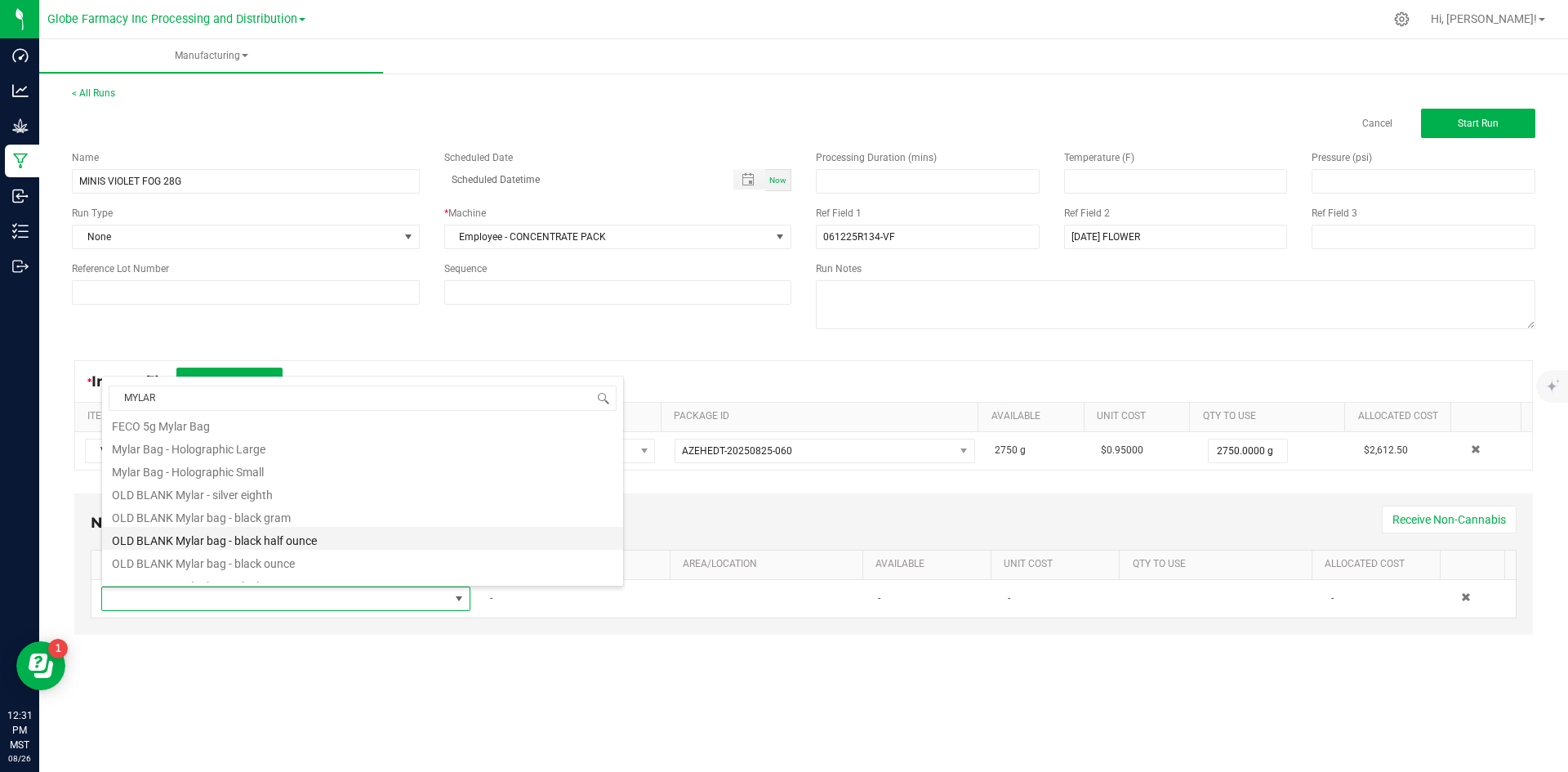
click at [310, 536] on li "OLD BLANK Mylar bag - black half ounce" at bounding box center [363, 539] width 521 height 23
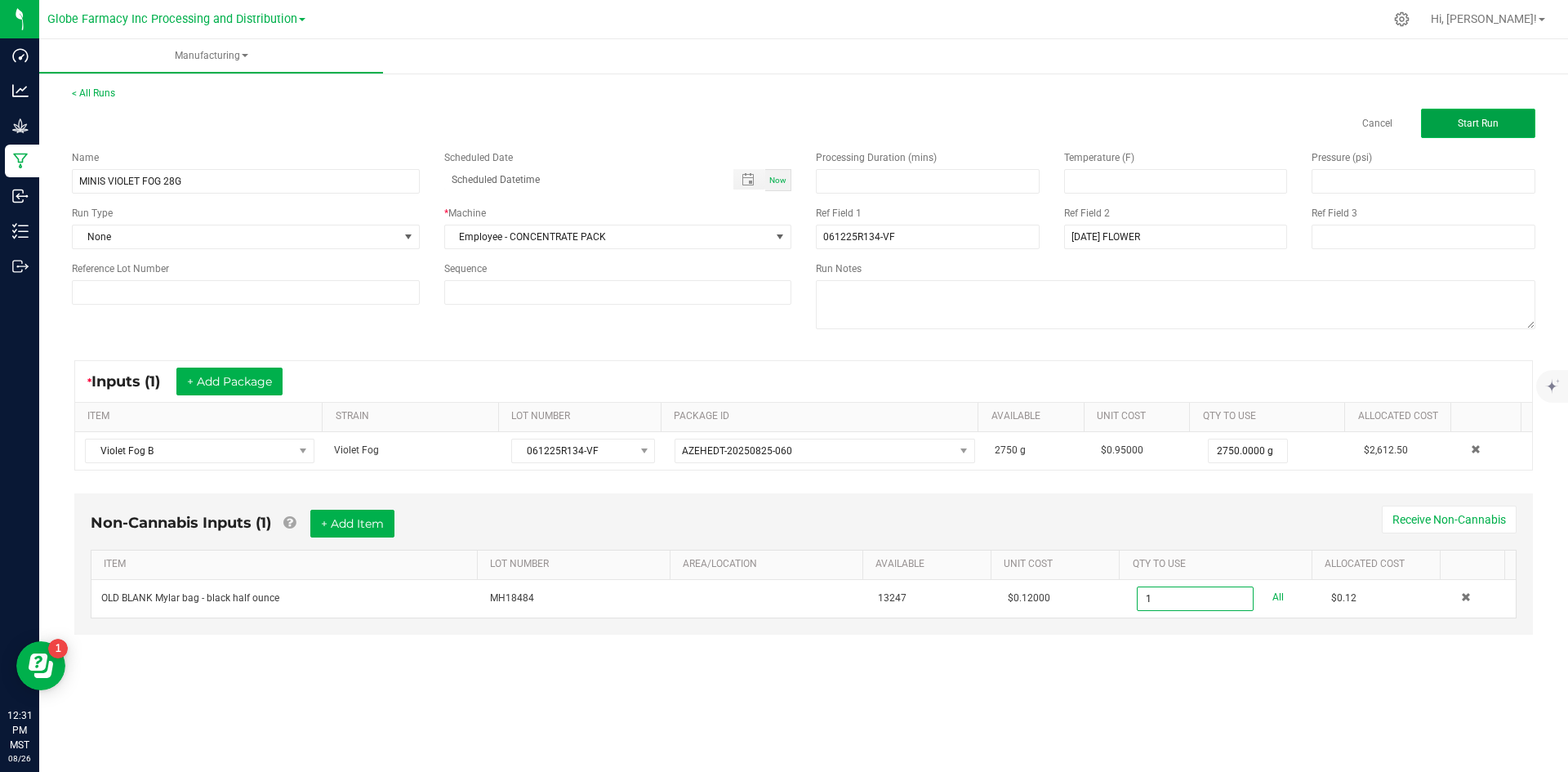
type input "1 ea"
click at [1433, 111] on button "Start Run" at bounding box center [1479, 124] width 115 height 29
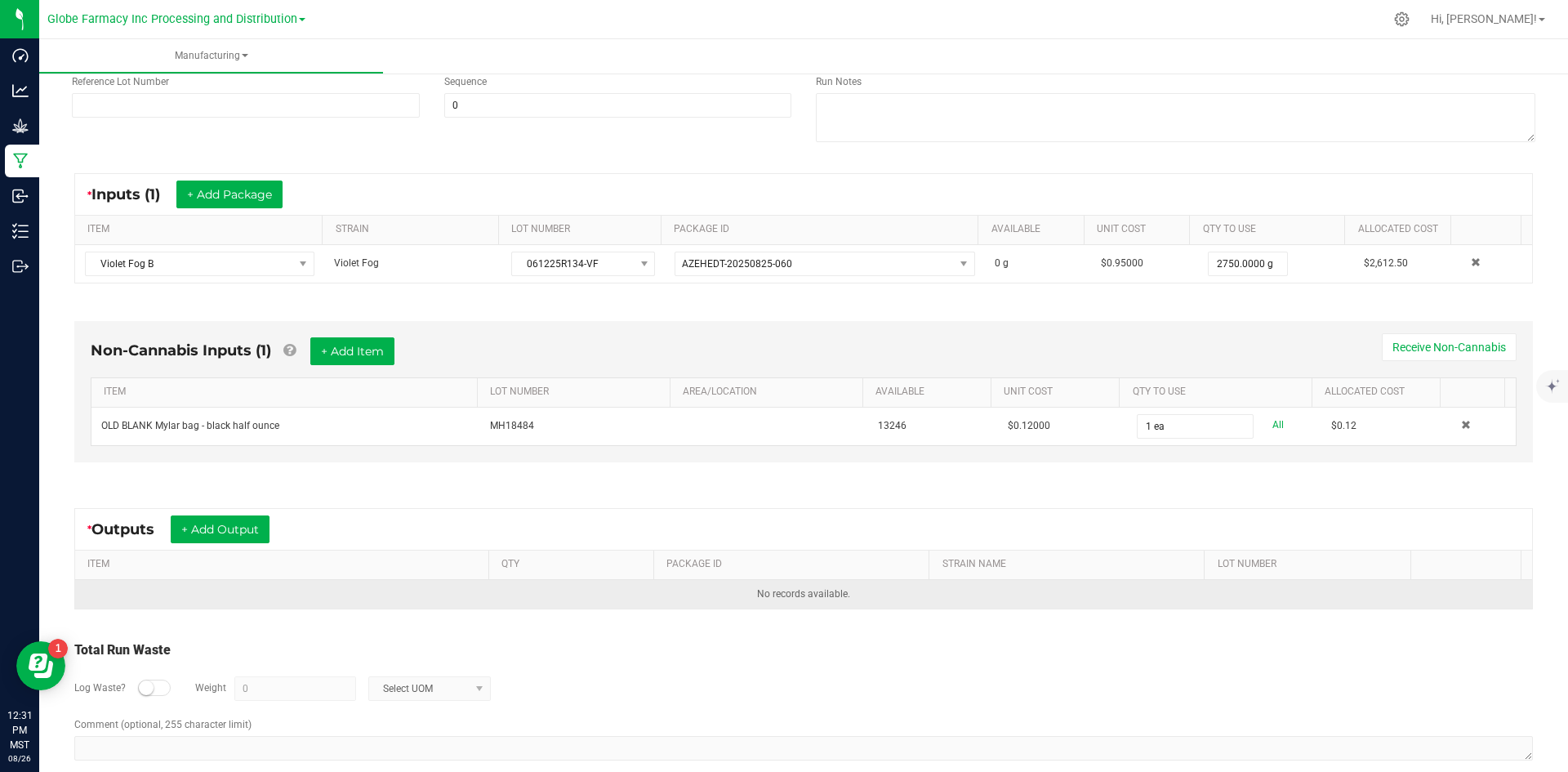
scroll to position [232, 0]
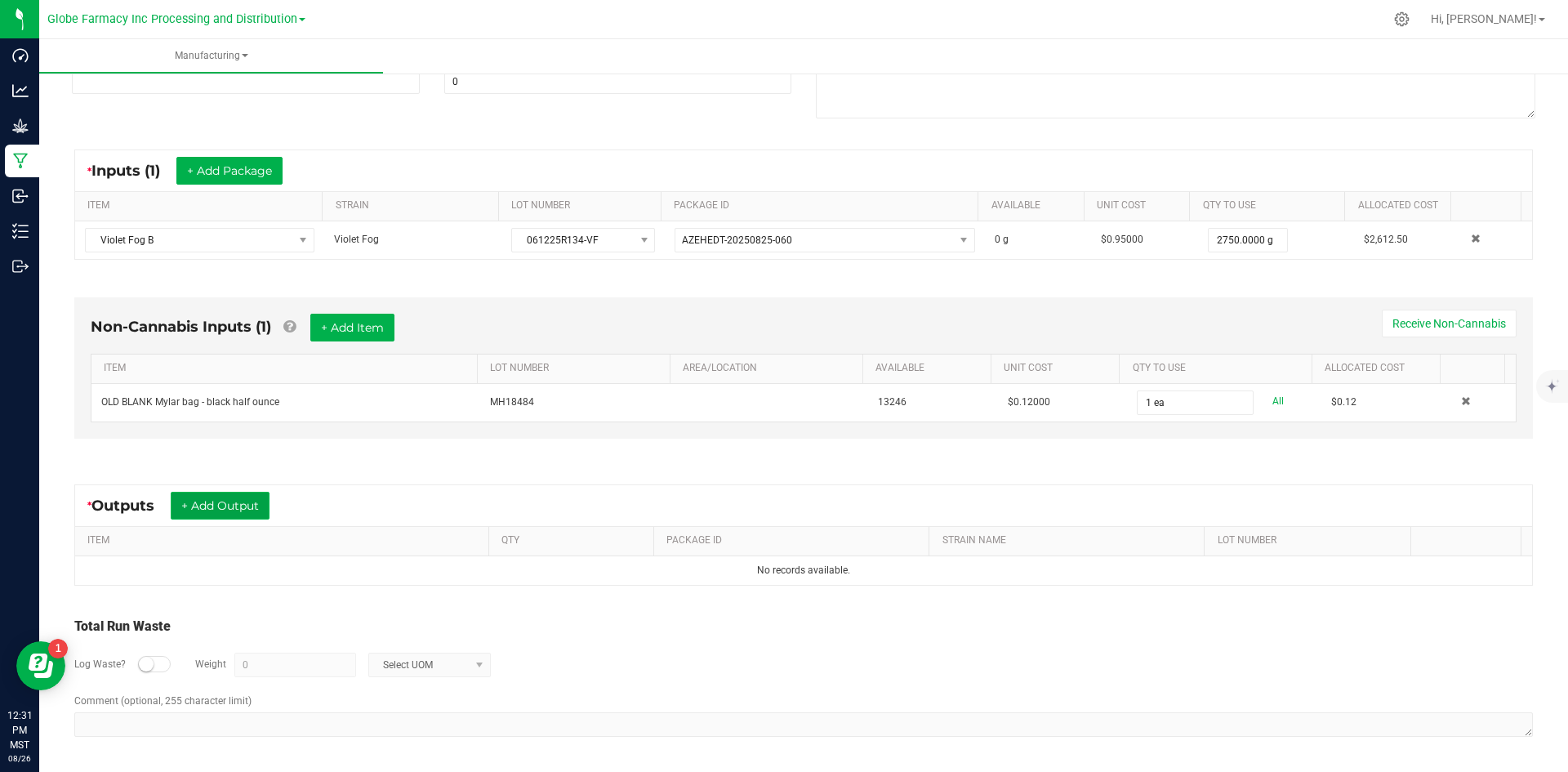
click at [228, 514] on button "+ Add Output" at bounding box center [220, 506] width 99 height 28
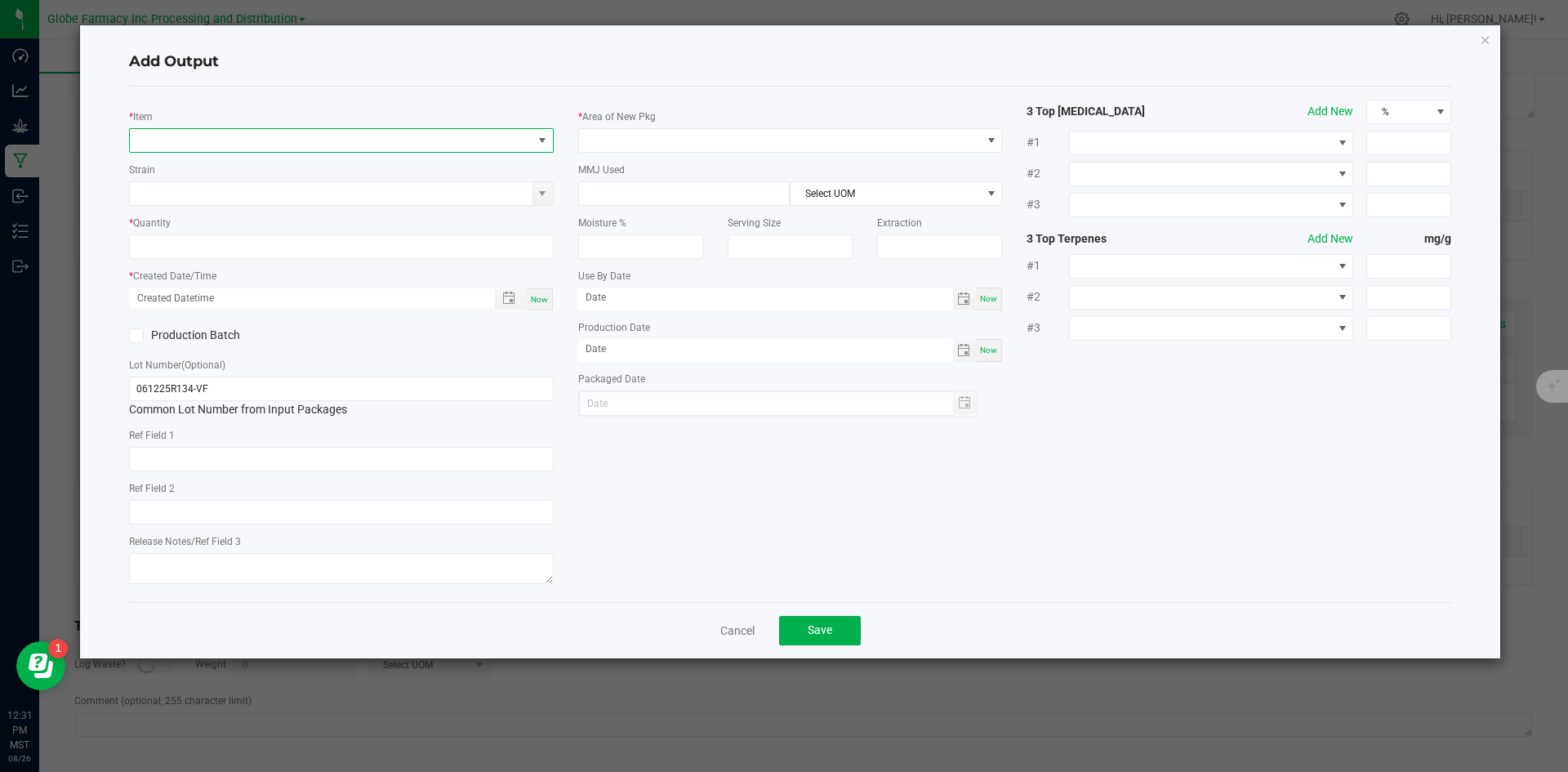
click at [319, 144] on span "NO DATA FOUND" at bounding box center [331, 141] width 403 height 23
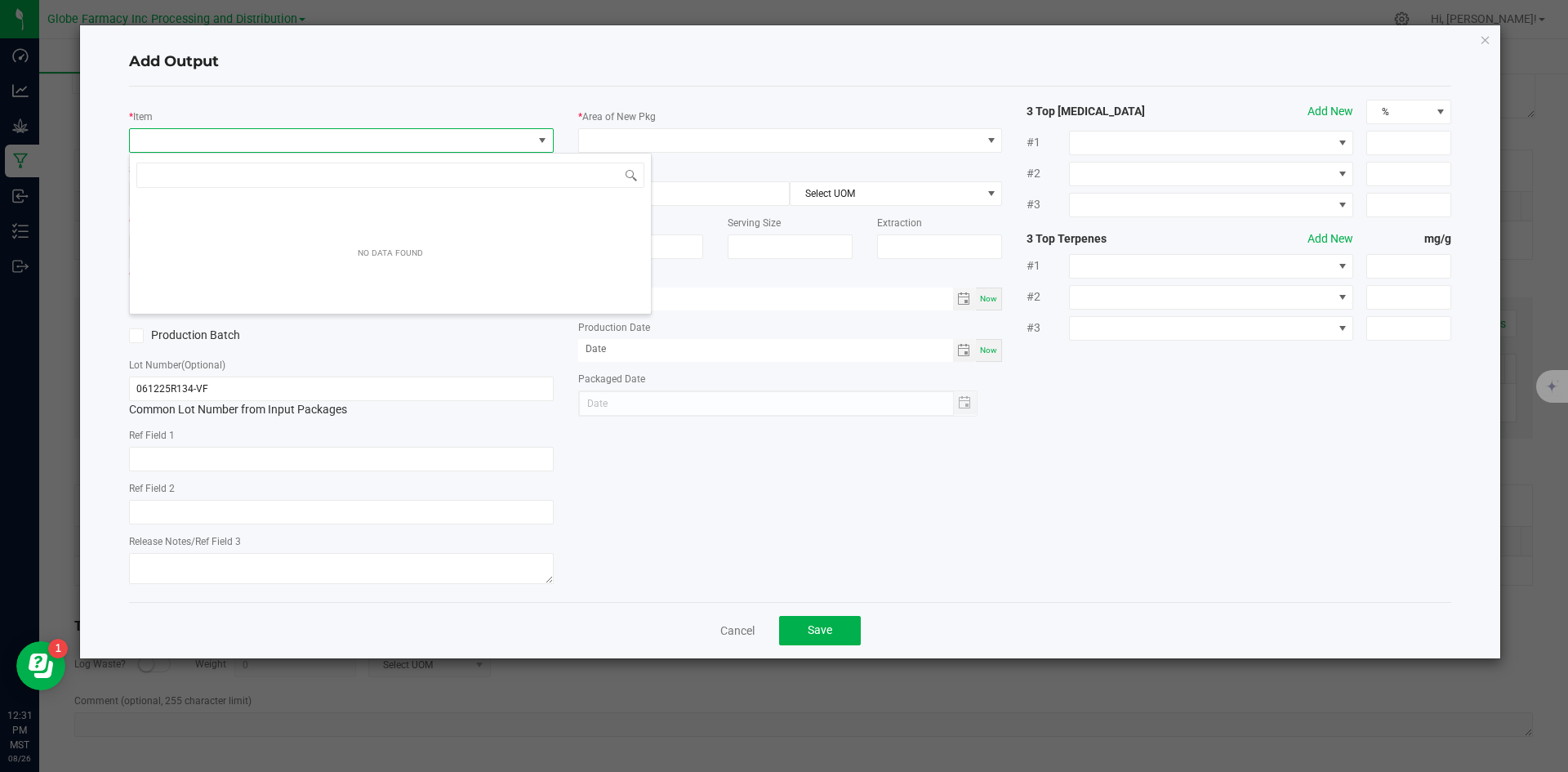
scroll to position [25, 425]
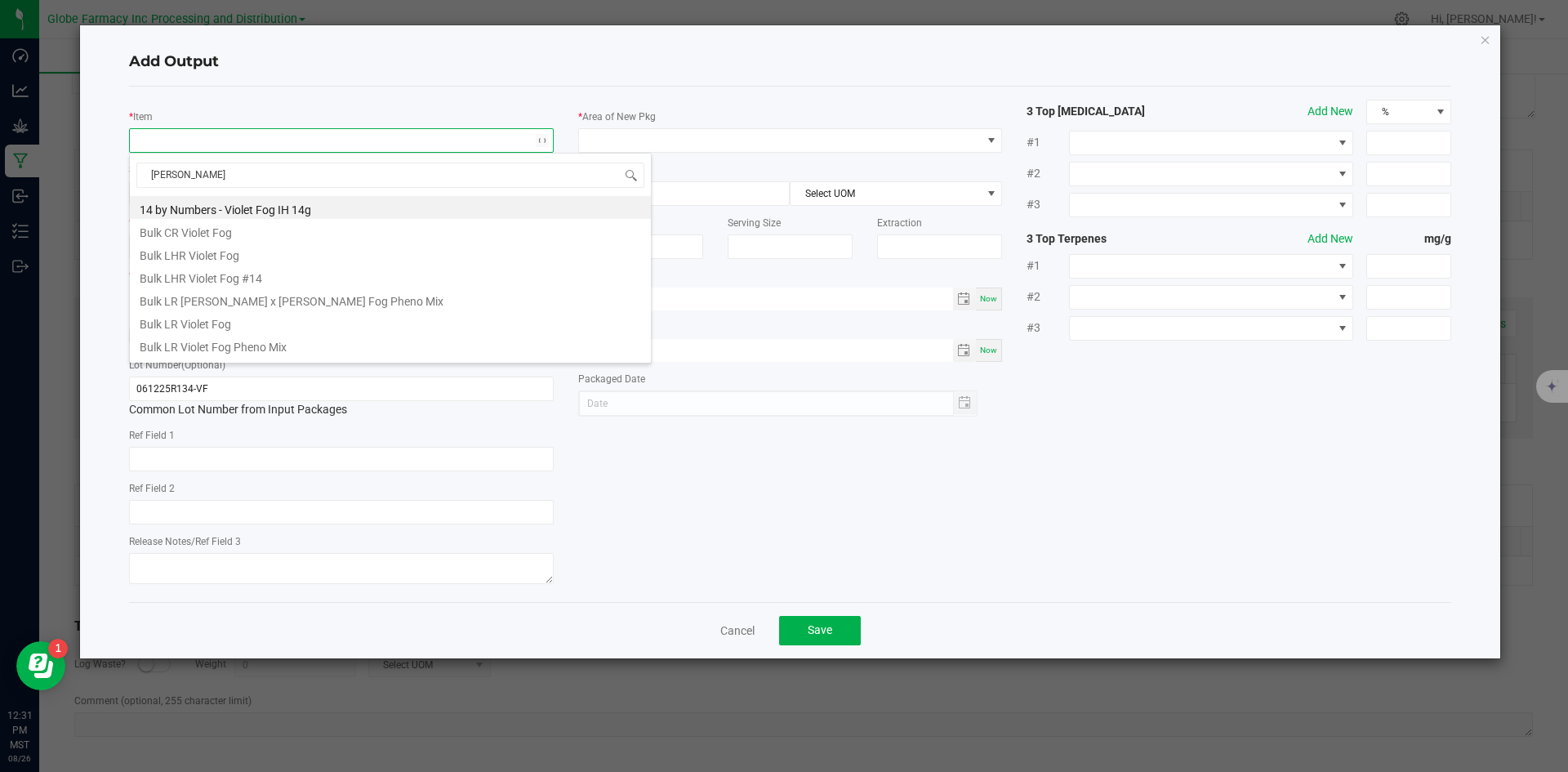
type input "VIOLET FOG B"
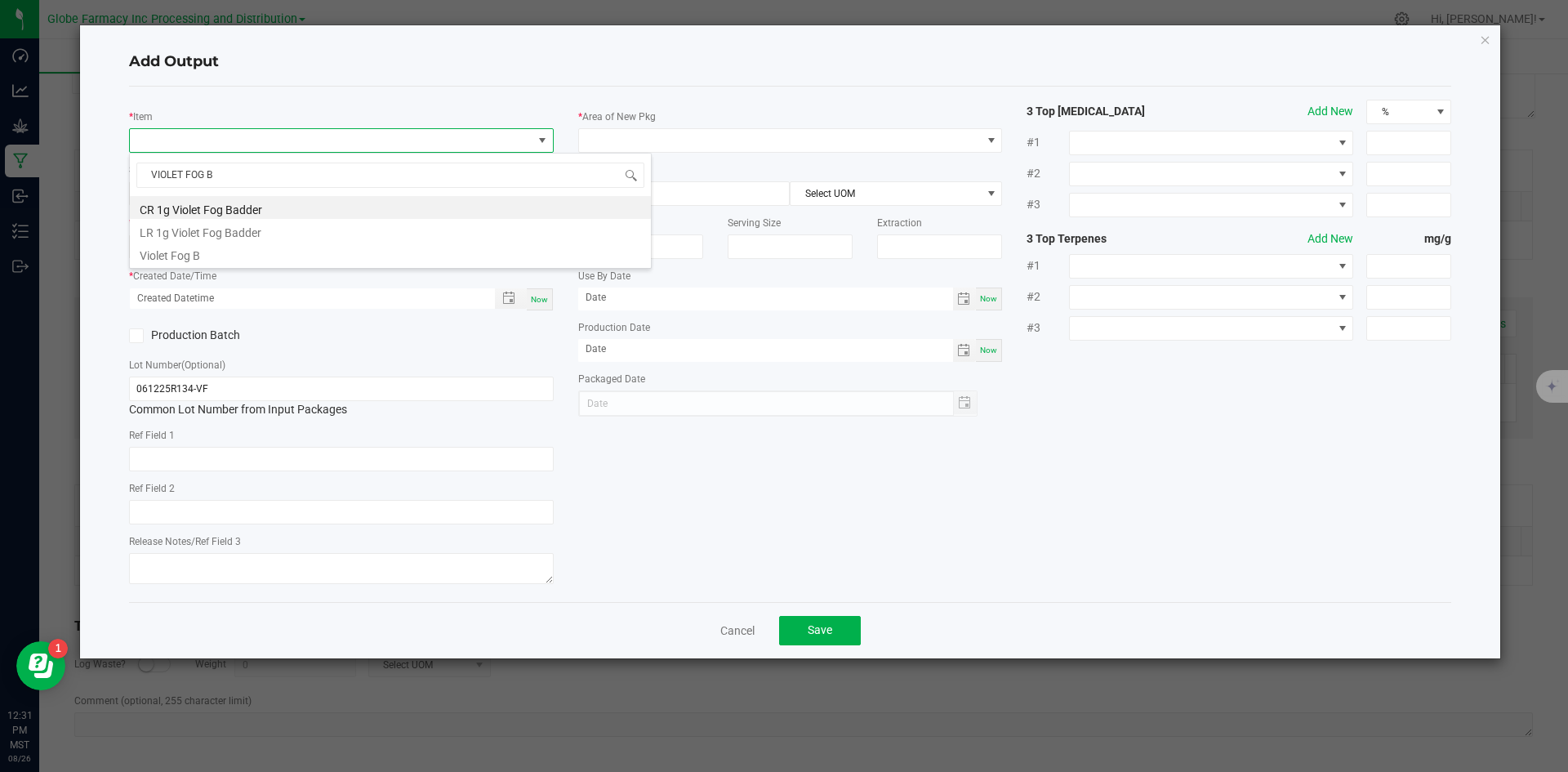
click at [227, 252] on li "Violet Fog B" at bounding box center [390, 253] width 521 height 23
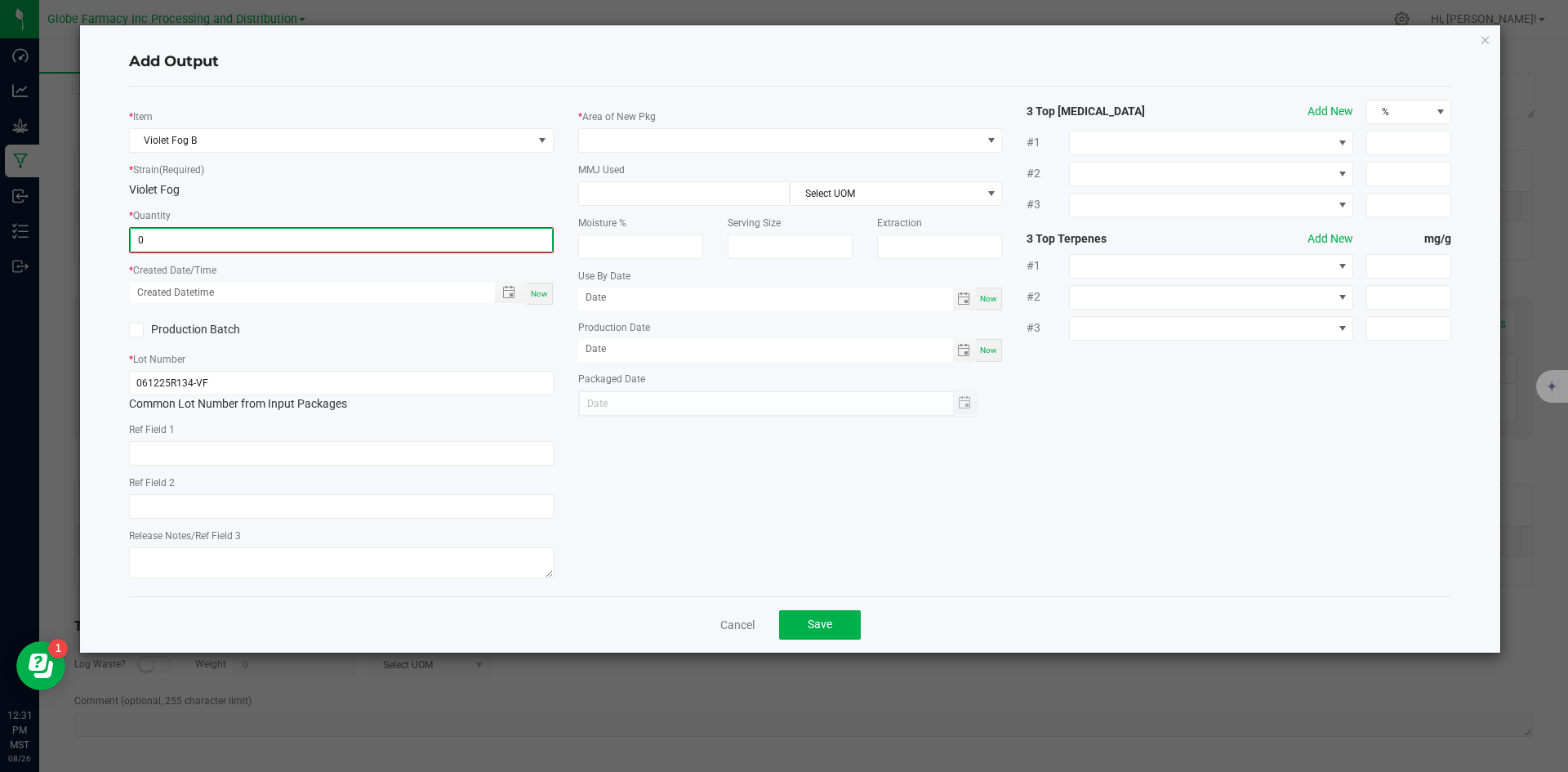
click at [206, 238] on input "0" at bounding box center [341, 240] width 421 height 23
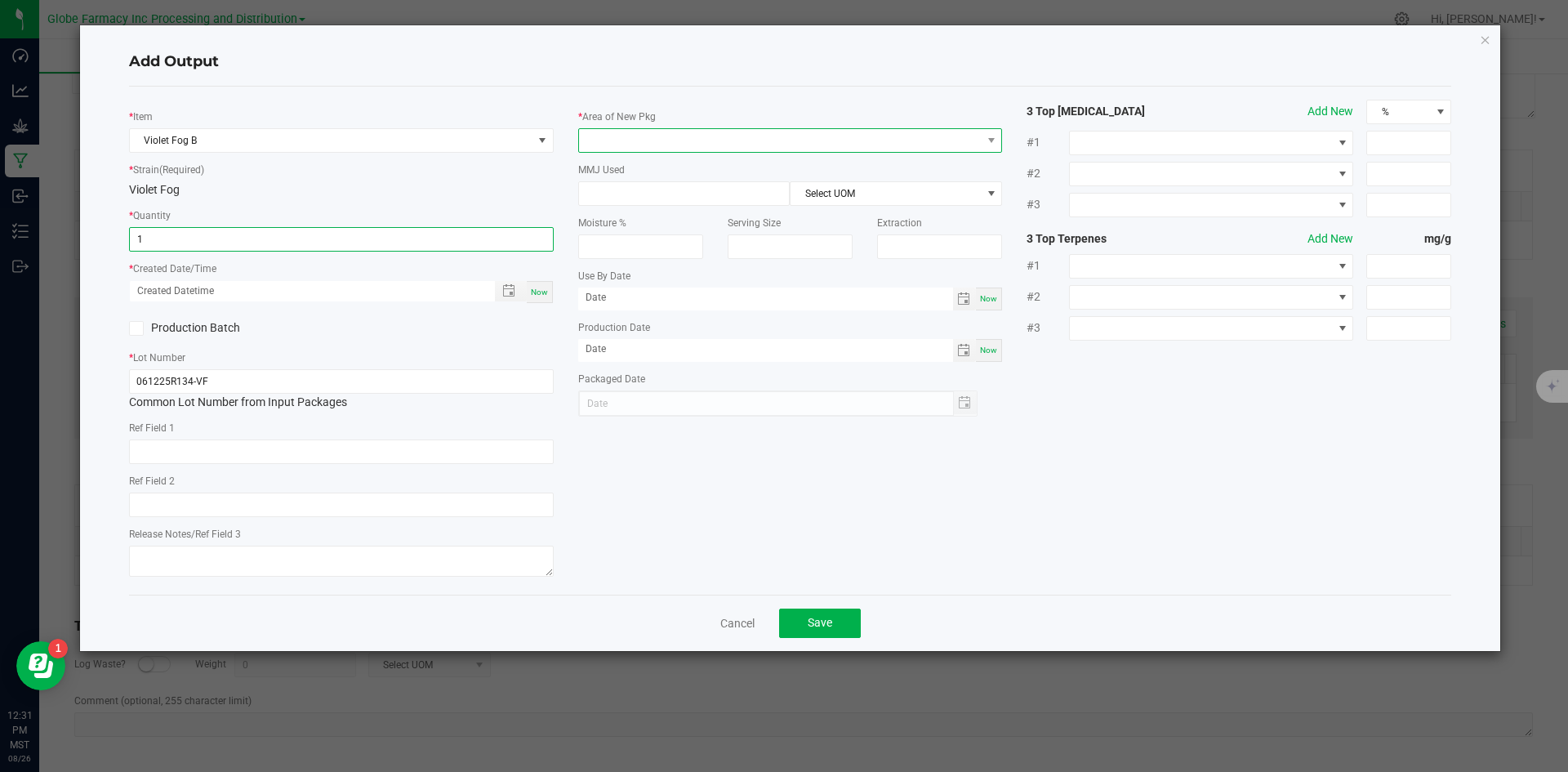
type input "1.0000 g"
click at [681, 131] on span at bounding box center [781, 141] width 403 height 23
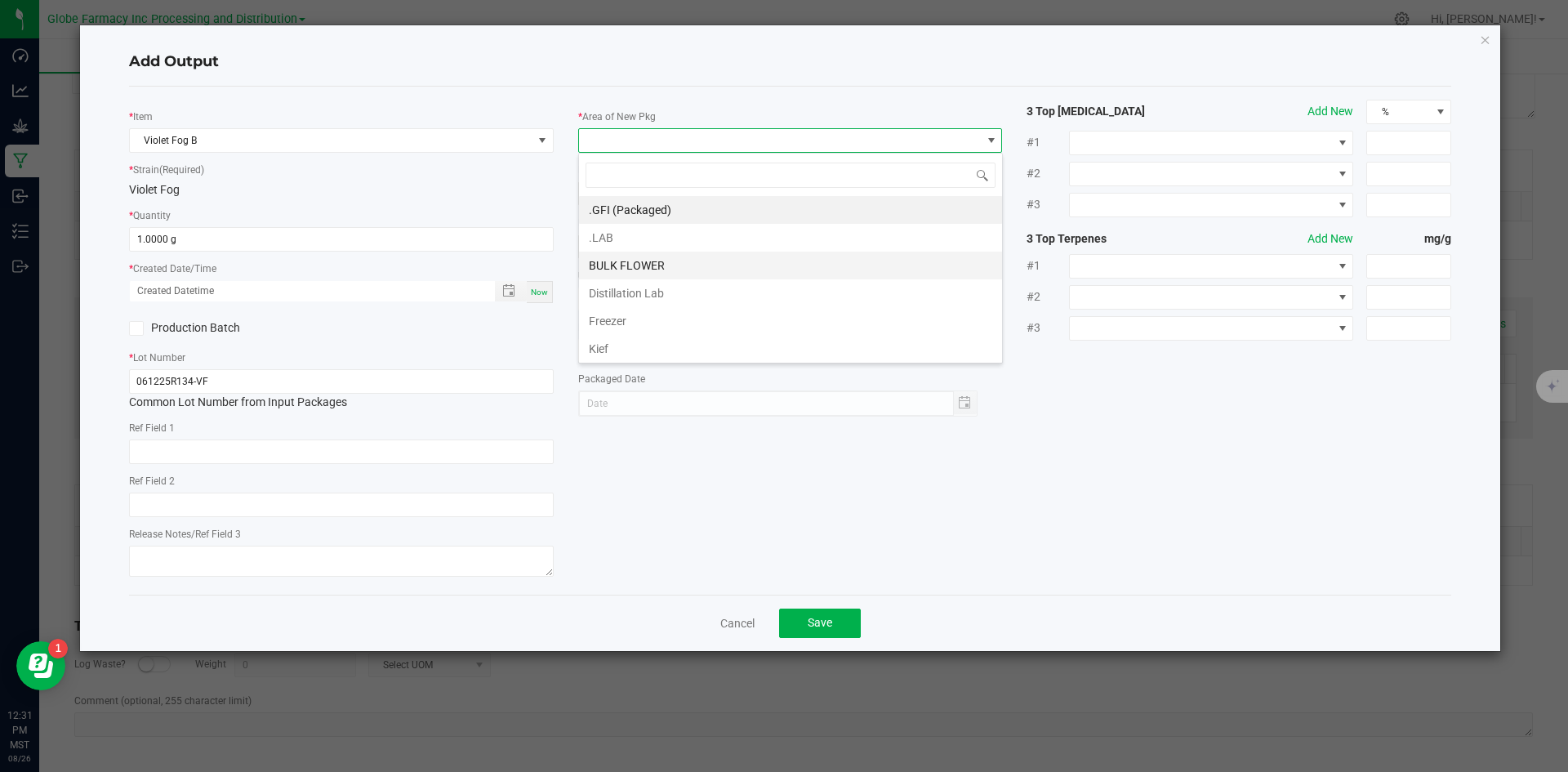
click at [671, 266] on li "BULK FLOWER" at bounding box center [791, 265] width 423 height 28
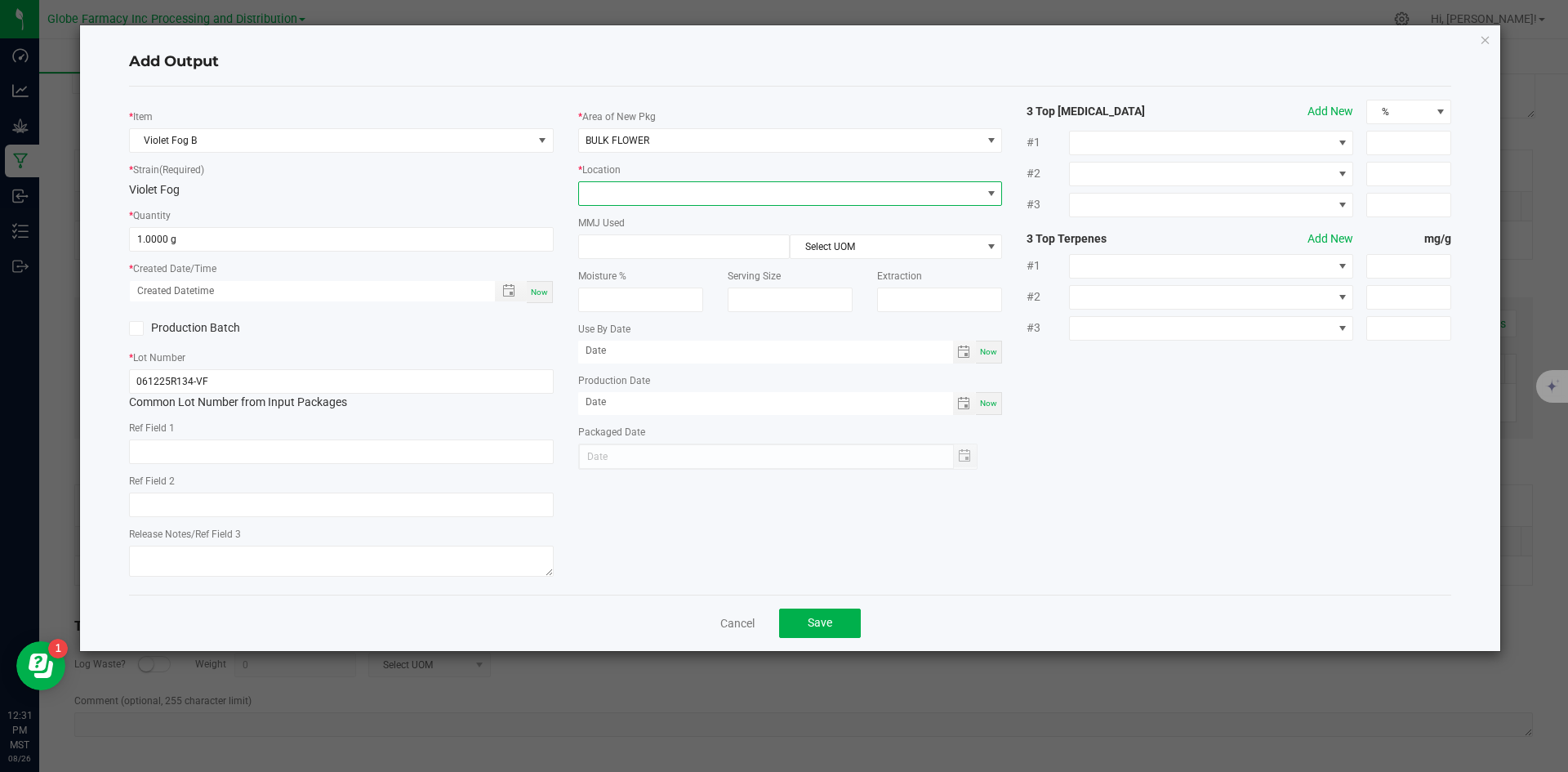
click at [669, 184] on span at bounding box center [781, 194] width 403 height 23
click at [683, 351] on li "Shake" at bounding box center [791, 362] width 423 height 28
click at [813, 607] on div "Cancel Save" at bounding box center [791, 623] width 1323 height 56
click at [814, 617] on span "Save" at bounding box center [820, 623] width 25 height 13
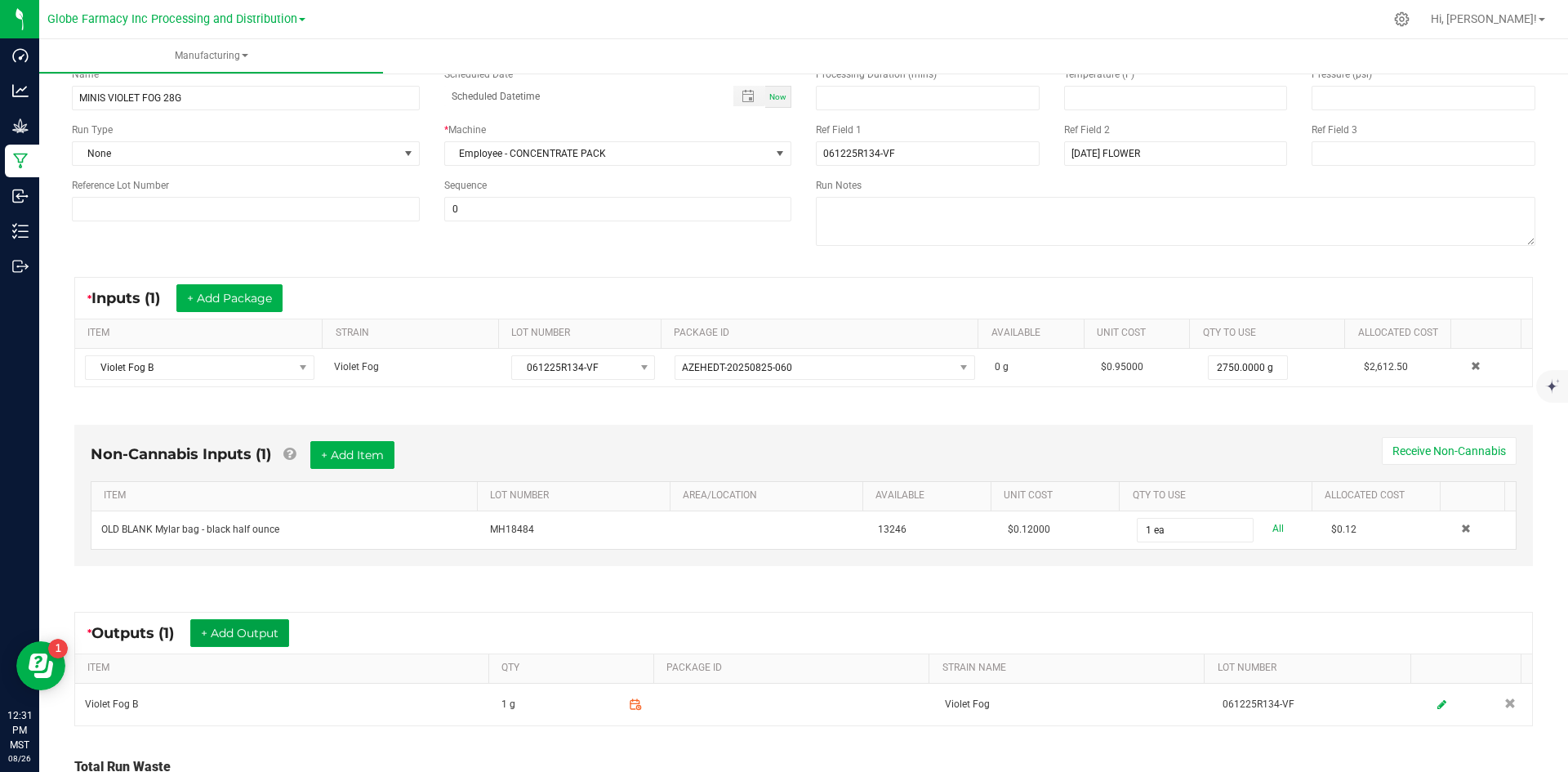
scroll to position [0, 0]
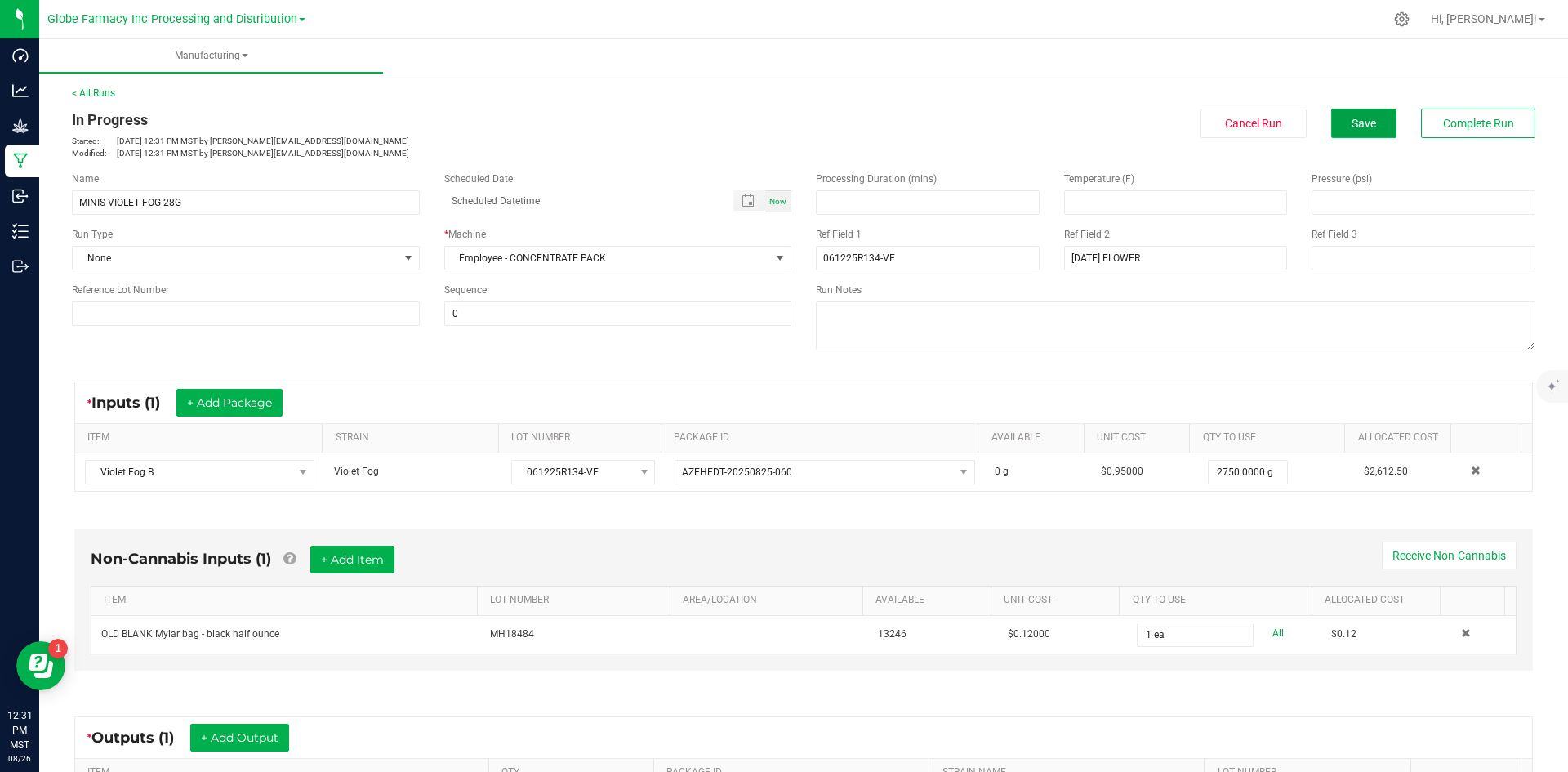
click at [1372, 125] on button "Save" at bounding box center [1364, 124] width 65 height 29
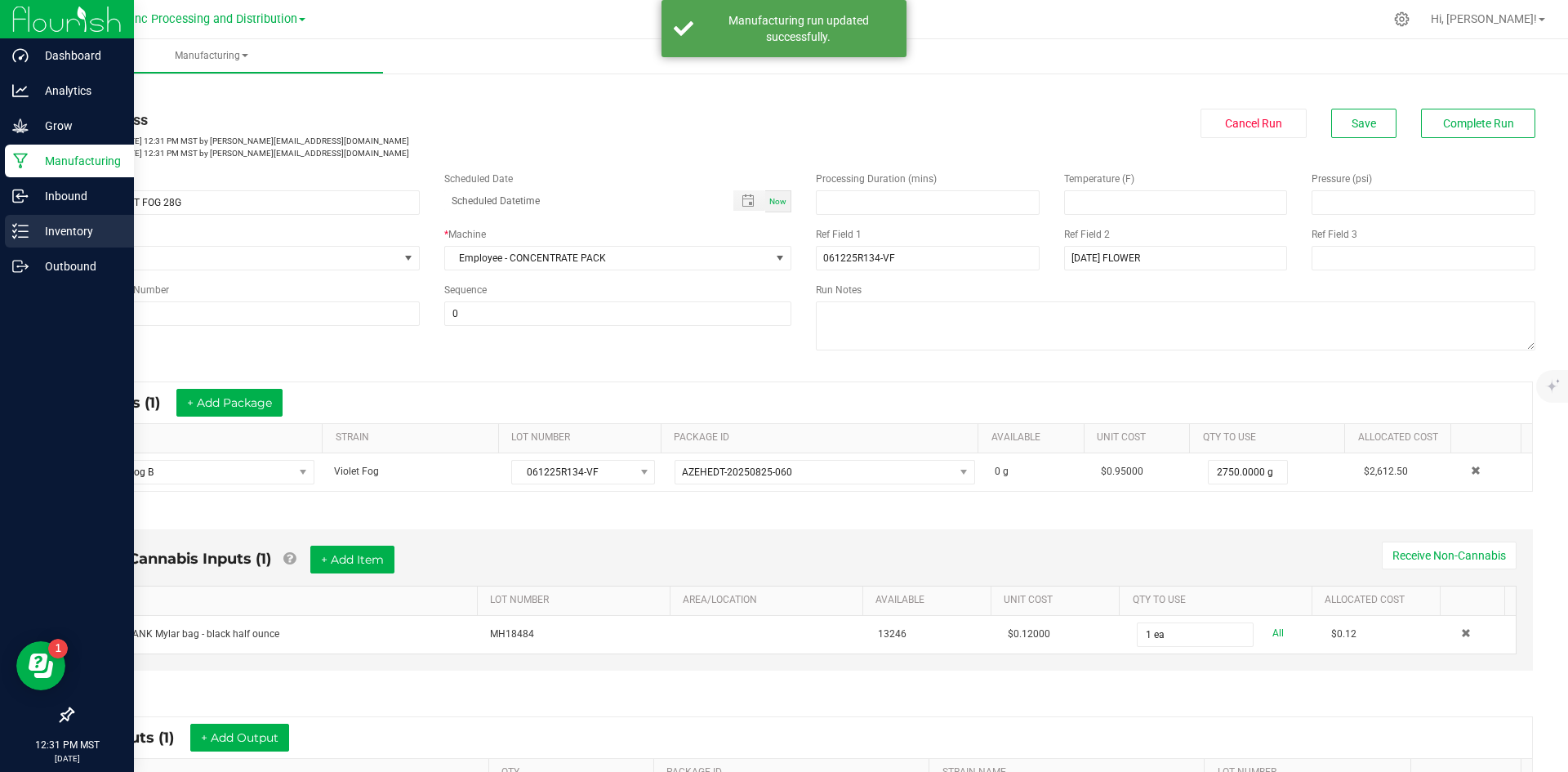
click at [74, 225] on p "Inventory" at bounding box center [78, 231] width 98 height 20
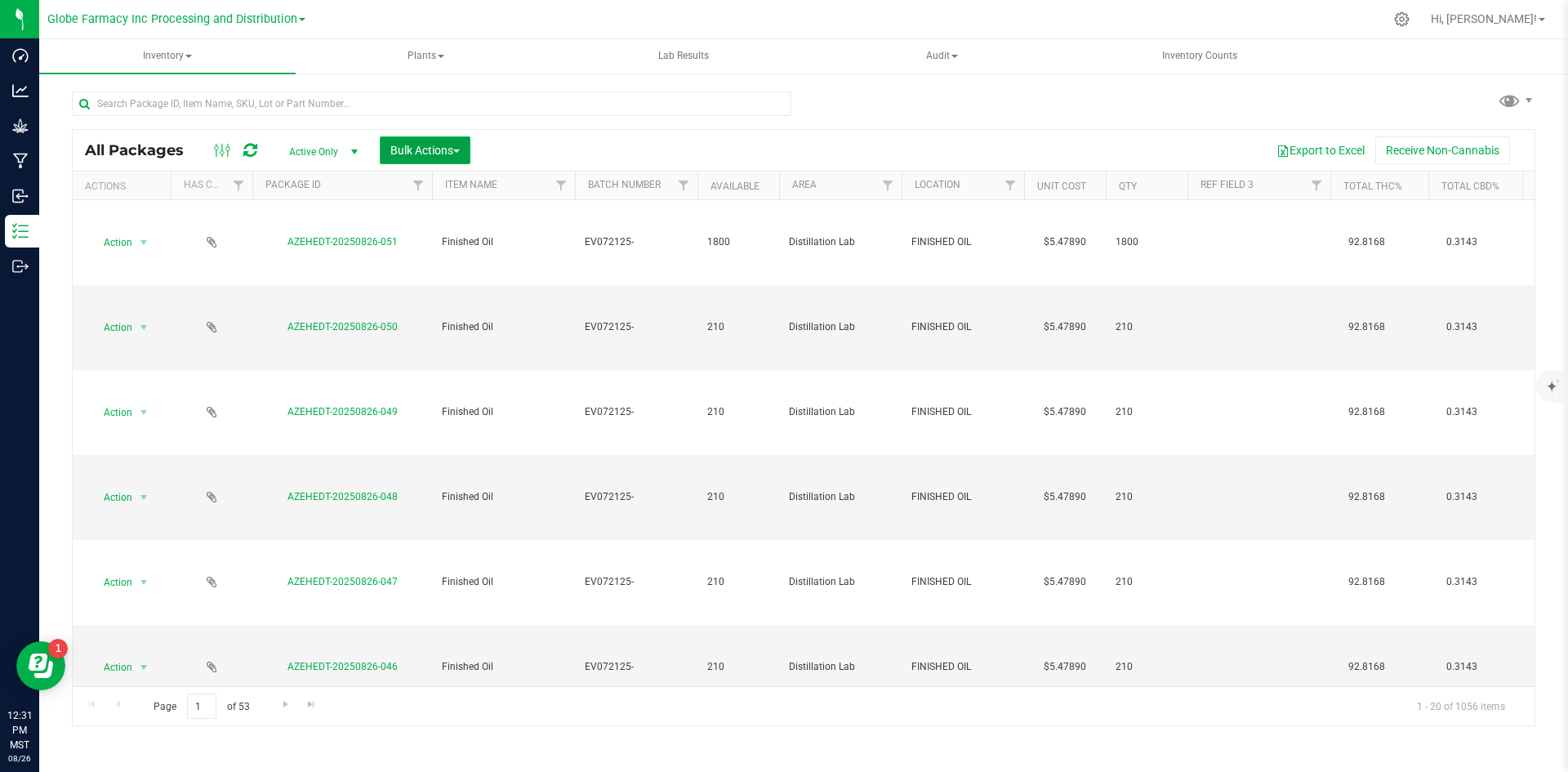
click at [408, 147] on span "Bulk Actions" at bounding box center [425, 151] width 70 height 13
click at [422, 187] on span "Add to manufacturing run" at bounding box center [451, 187] width 124 height 13
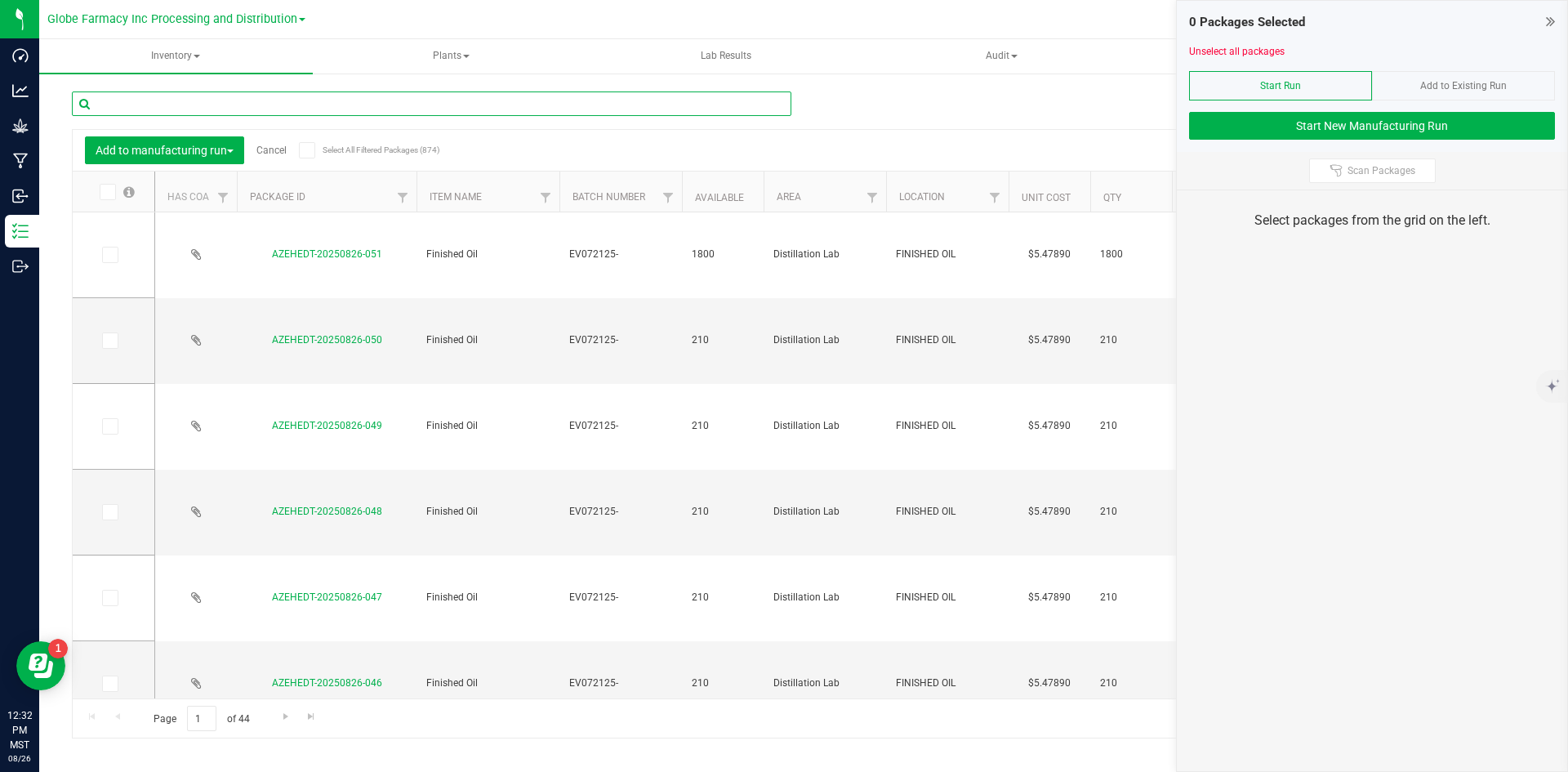
click at [309, 99] on input "text" at bounding box center [431, 104] width 719 height 25
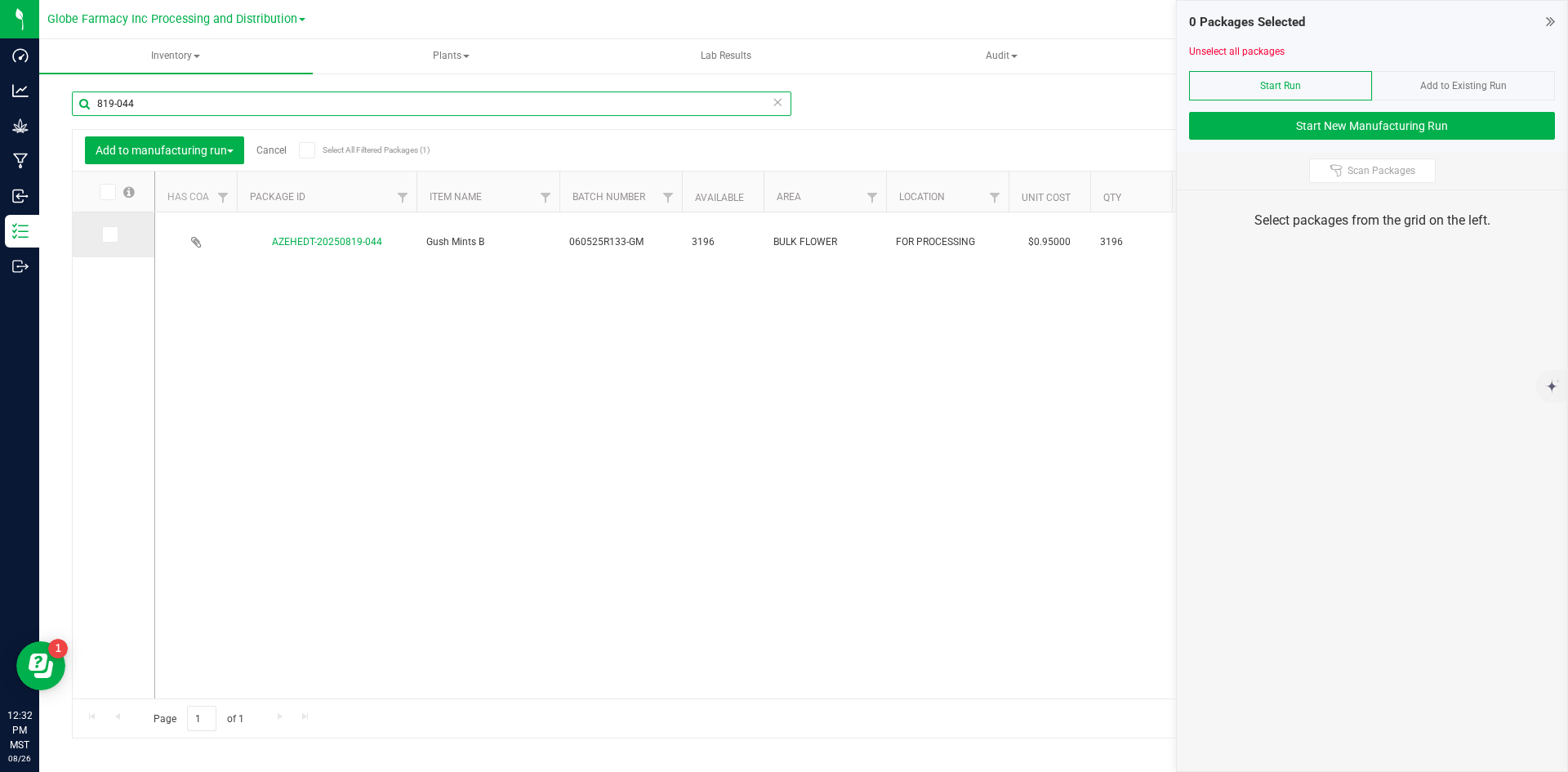
type input "819-044"
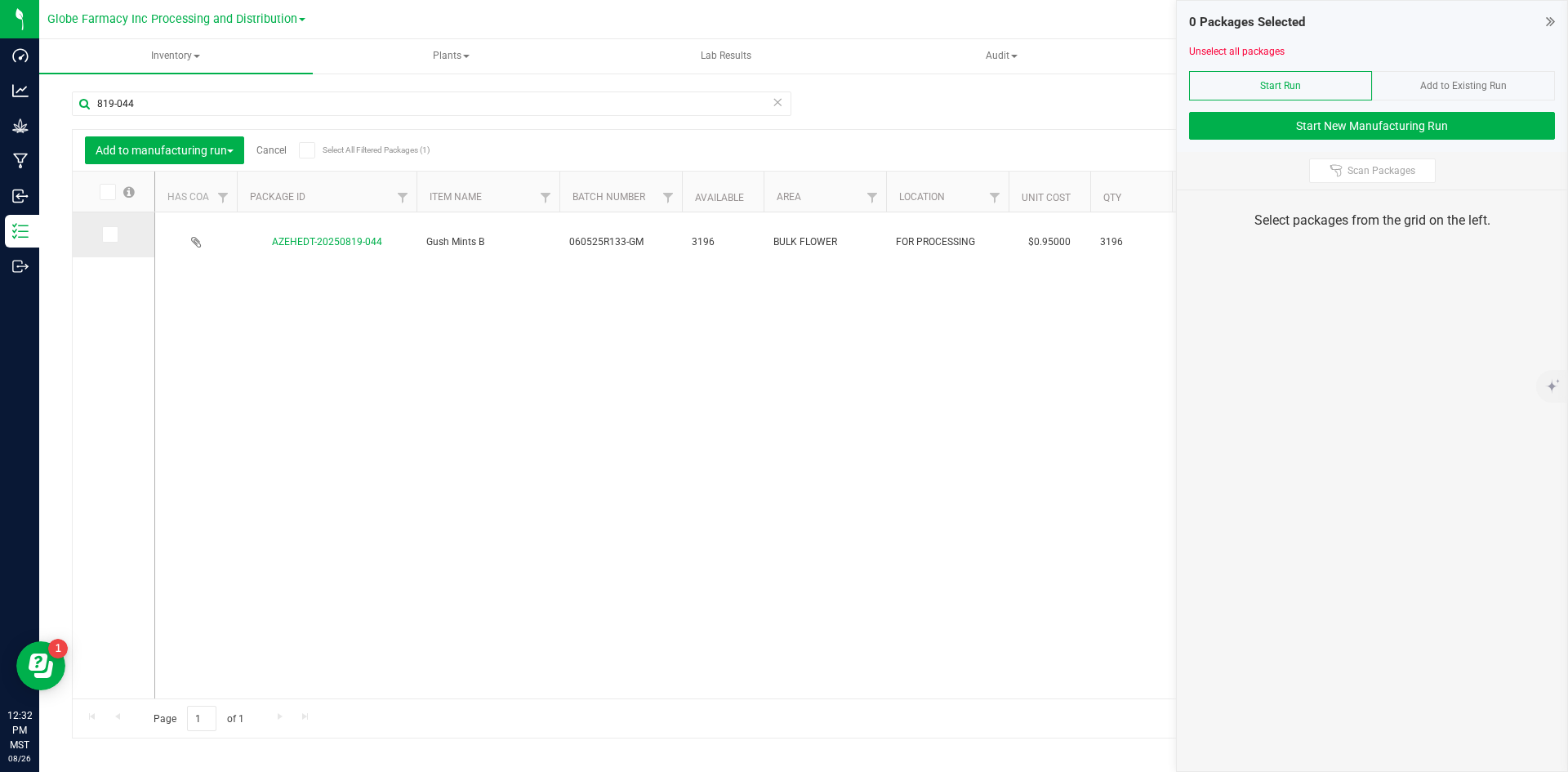
click at [102, 240] on span at bounding box center [110, 234] width 16 height 16
click at [0, 0] on input "checkbox" at bounding box center [0, 0] width 0 height 0
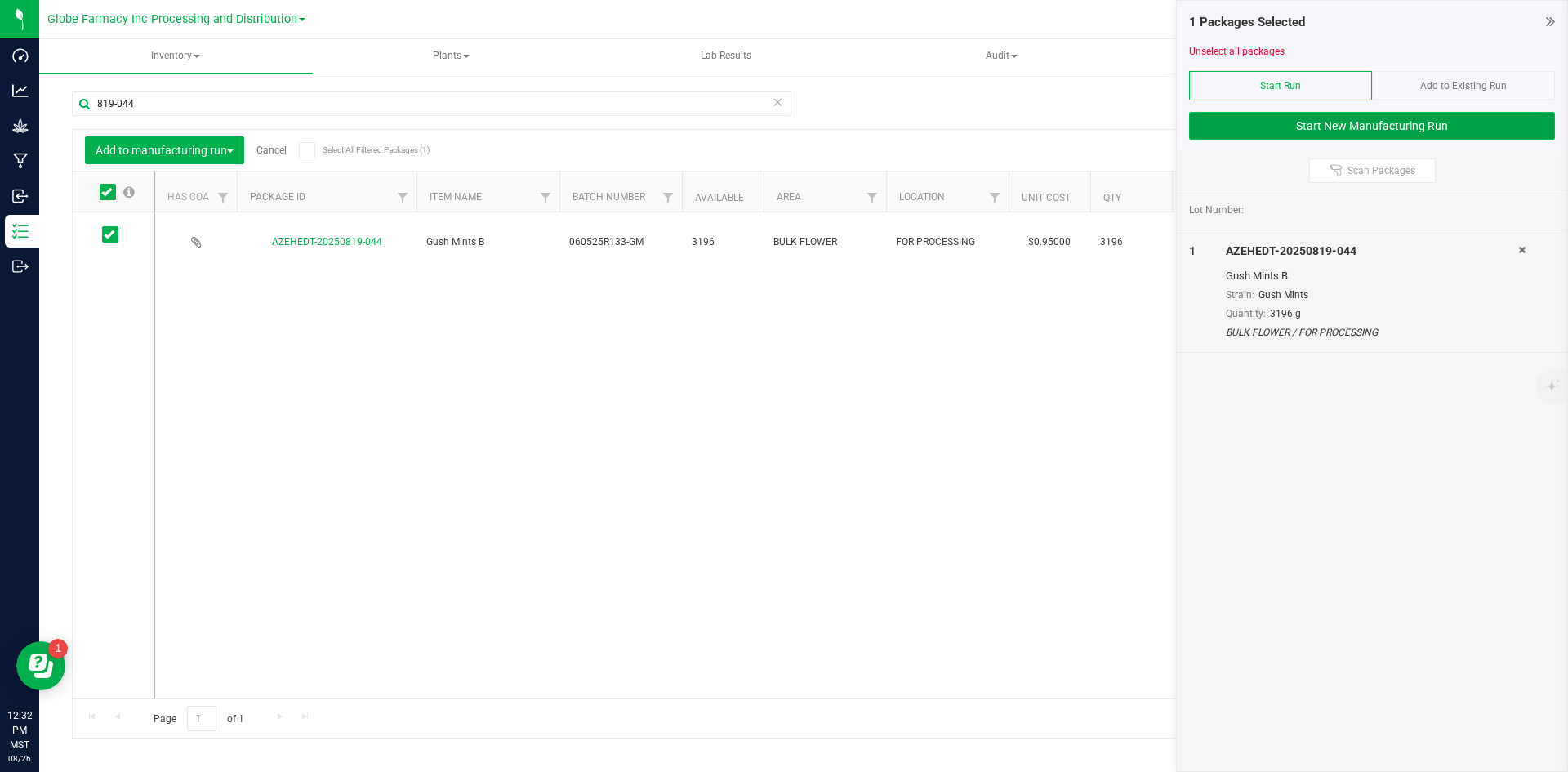
click at [1245, 129] on button "Start New Manufacturing Run" at bounding box center [1372, 126] width 366 height 28
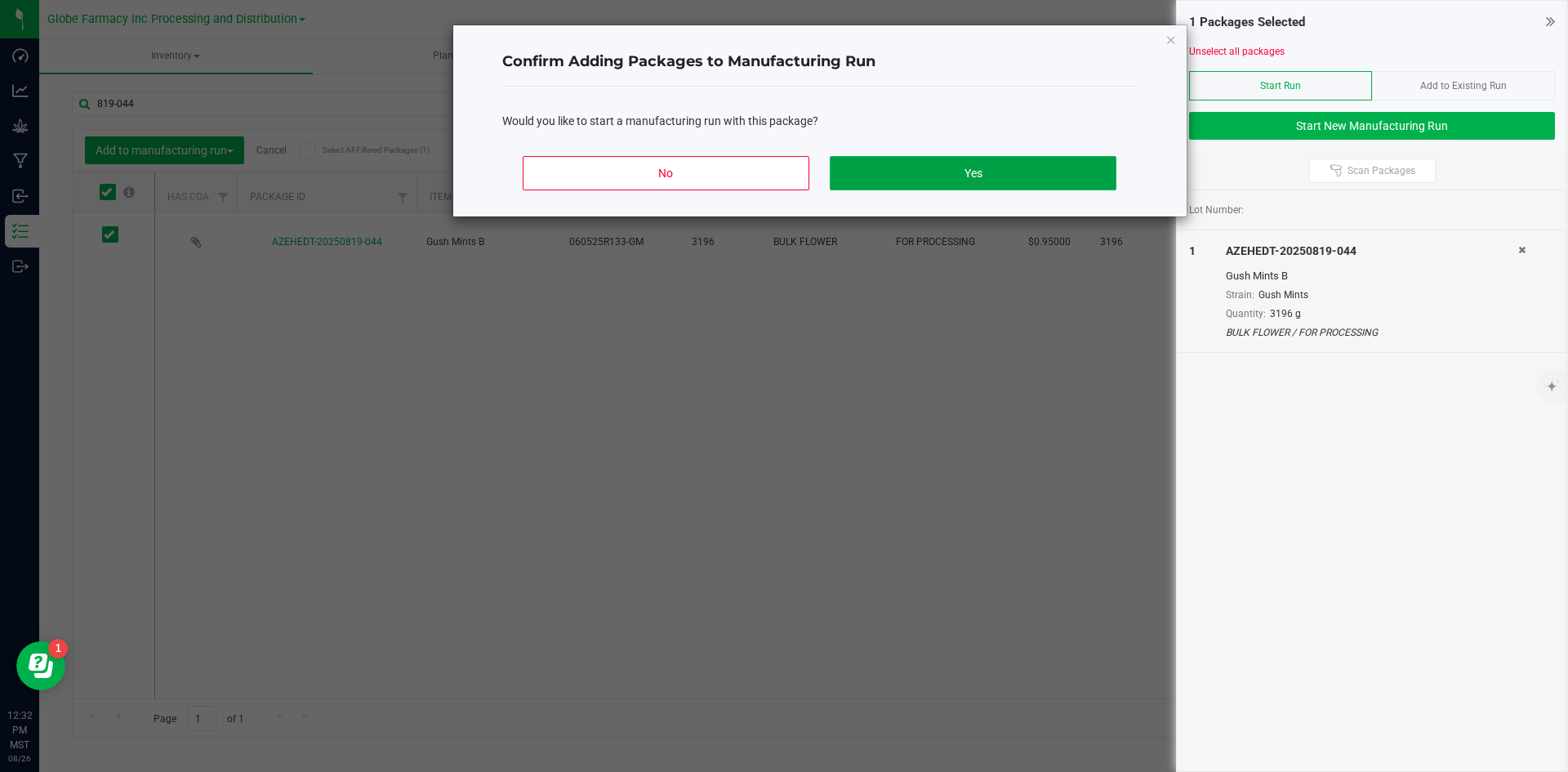
click at [902, 185] on button "Yes" at bounding box center [972, 174] width 286 height 34
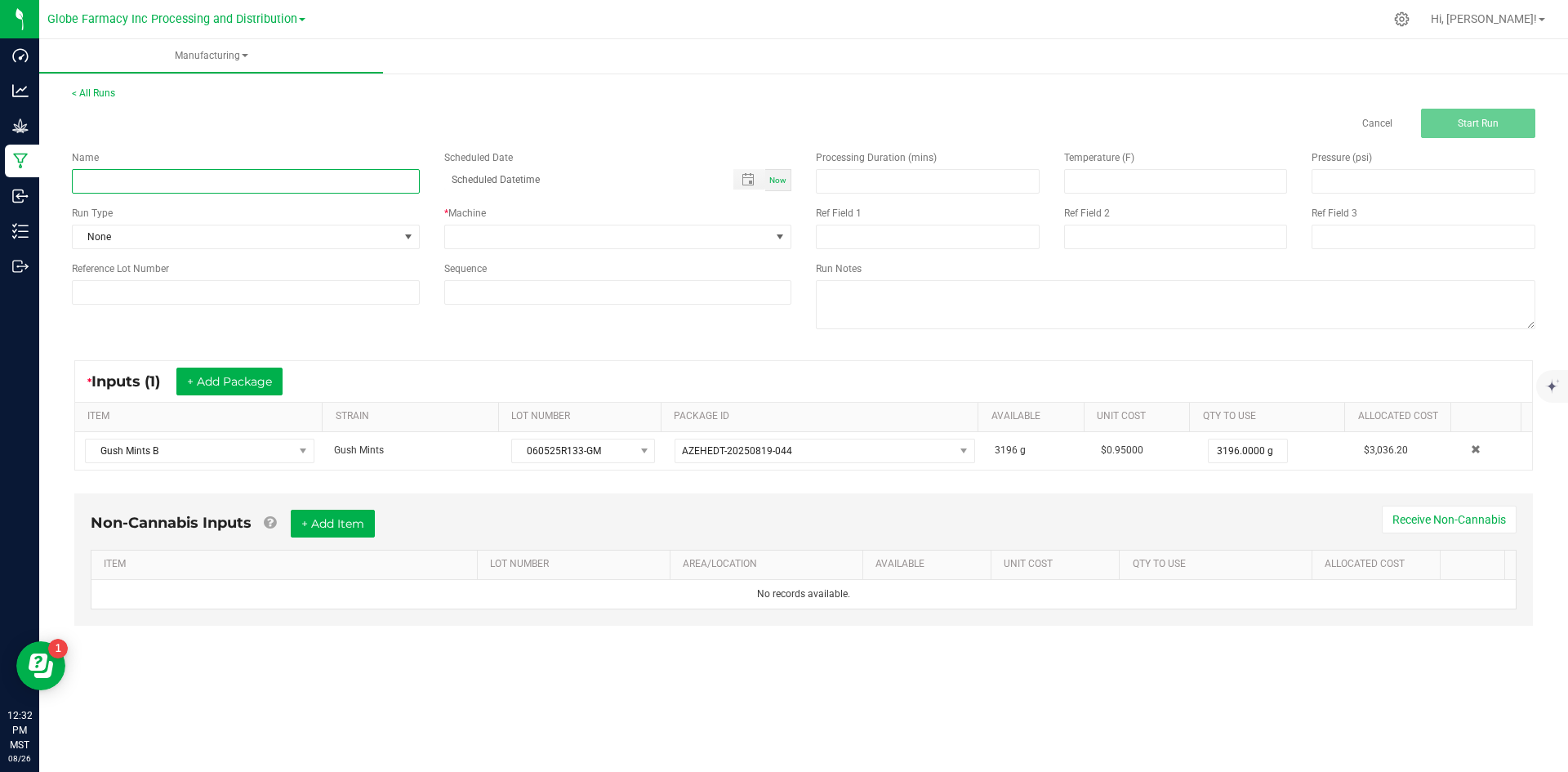
click at [288, 182] on input at bounding box center [246, 182] width 348 height 25
type input "MINIS GUSH MINTS 28G"
click at [494, 226] on span at bounding box center [608, 237] width 326 height 23
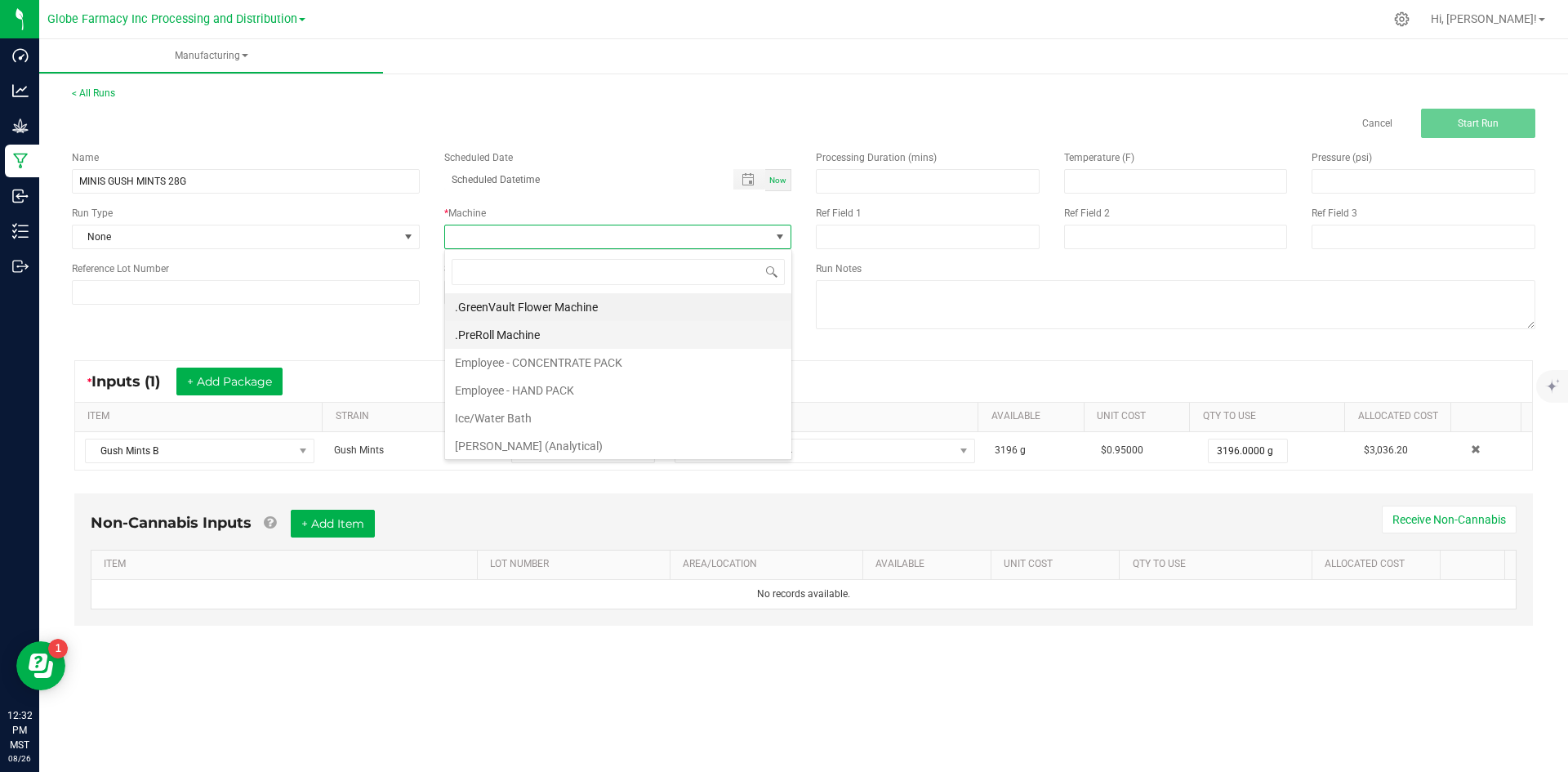
scroll to position [25, 347]
click at [520, 364] on li "Employee - CONCENTRATE PACK" at bounding box center [618, 363] width 346 height 28
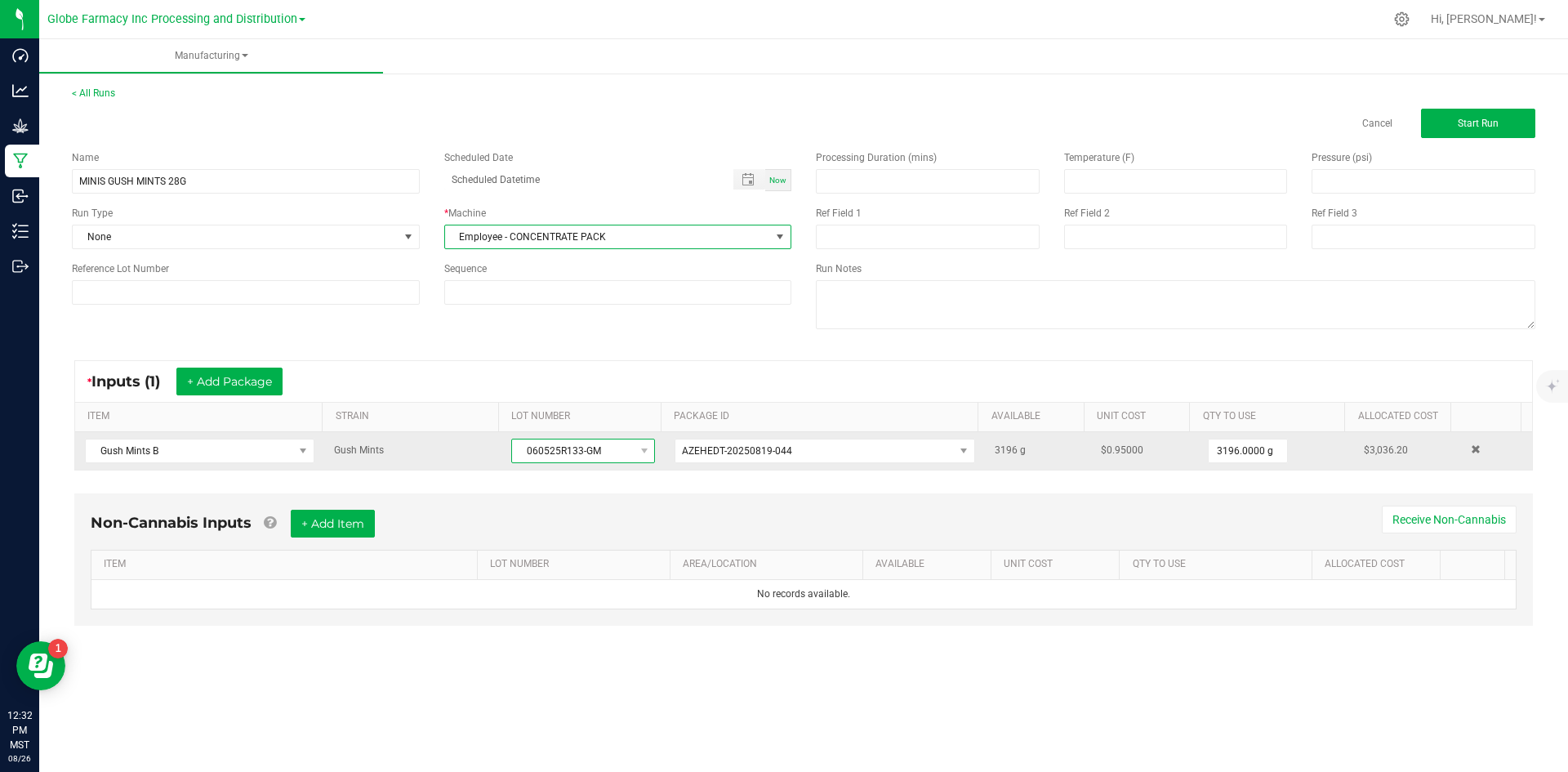
click at [520, 445] on span "060525R133-GM" at bounding box center [573, 451] width 122 height 23
drag, startPoint x: 520, startPoint y: 452, endPoint x: 610, endPoint y: 443, distance: 90.4
click at [610, 443] on span "060525R133-GM" at bounding box center [573, 451] width 122 height 23
copy span "060525R133-GM"
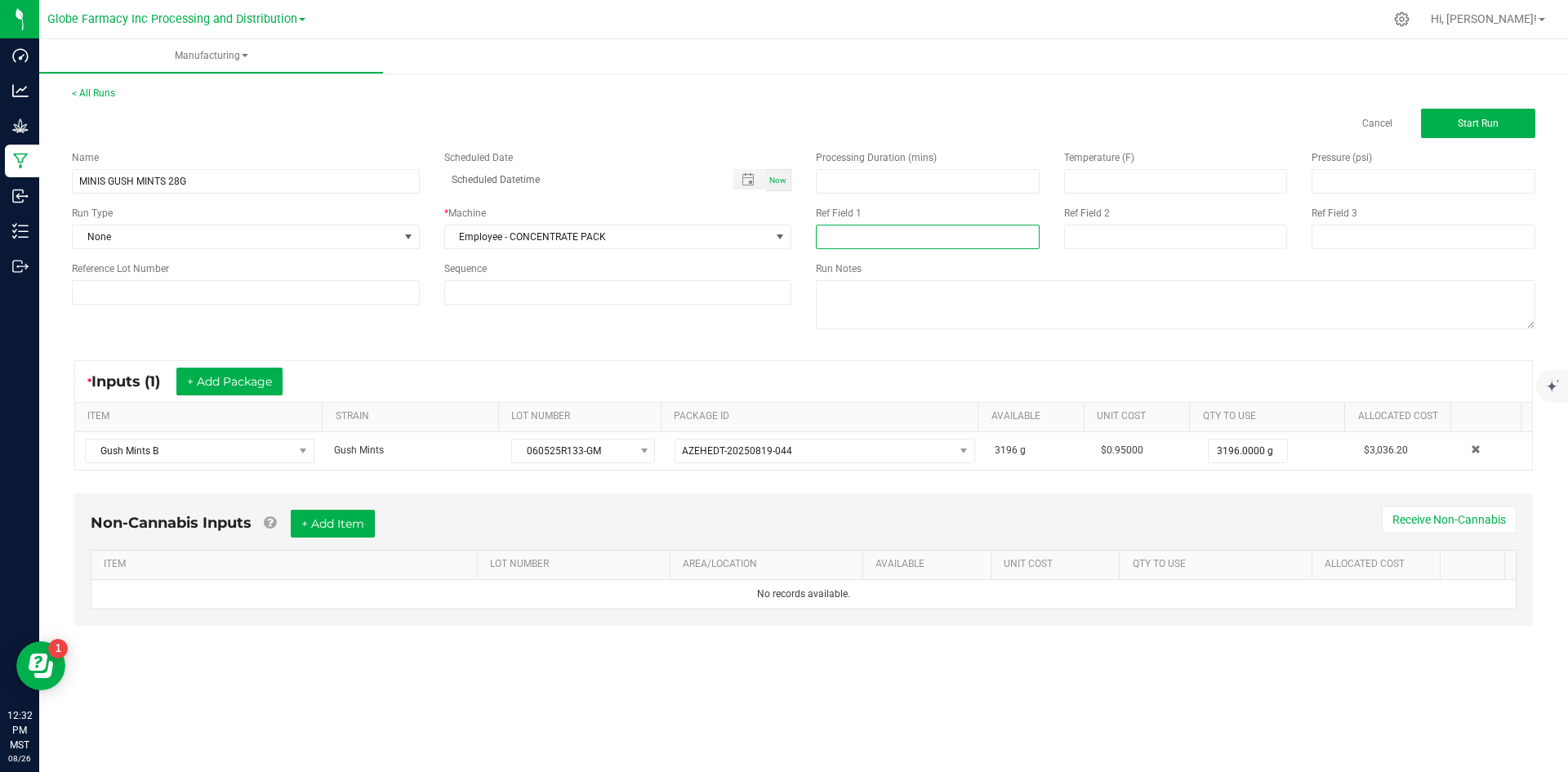
paste input "060525R133-GM"
type input "060525R133-GM"
click at [1103, 236] on input at bounding box center [1176, 237] width 223 height 25
type input "[DATE] FLOWER"
click at [300, 534] on button "+ Add Item" at bounding box center [332, 524] width 84 height 28
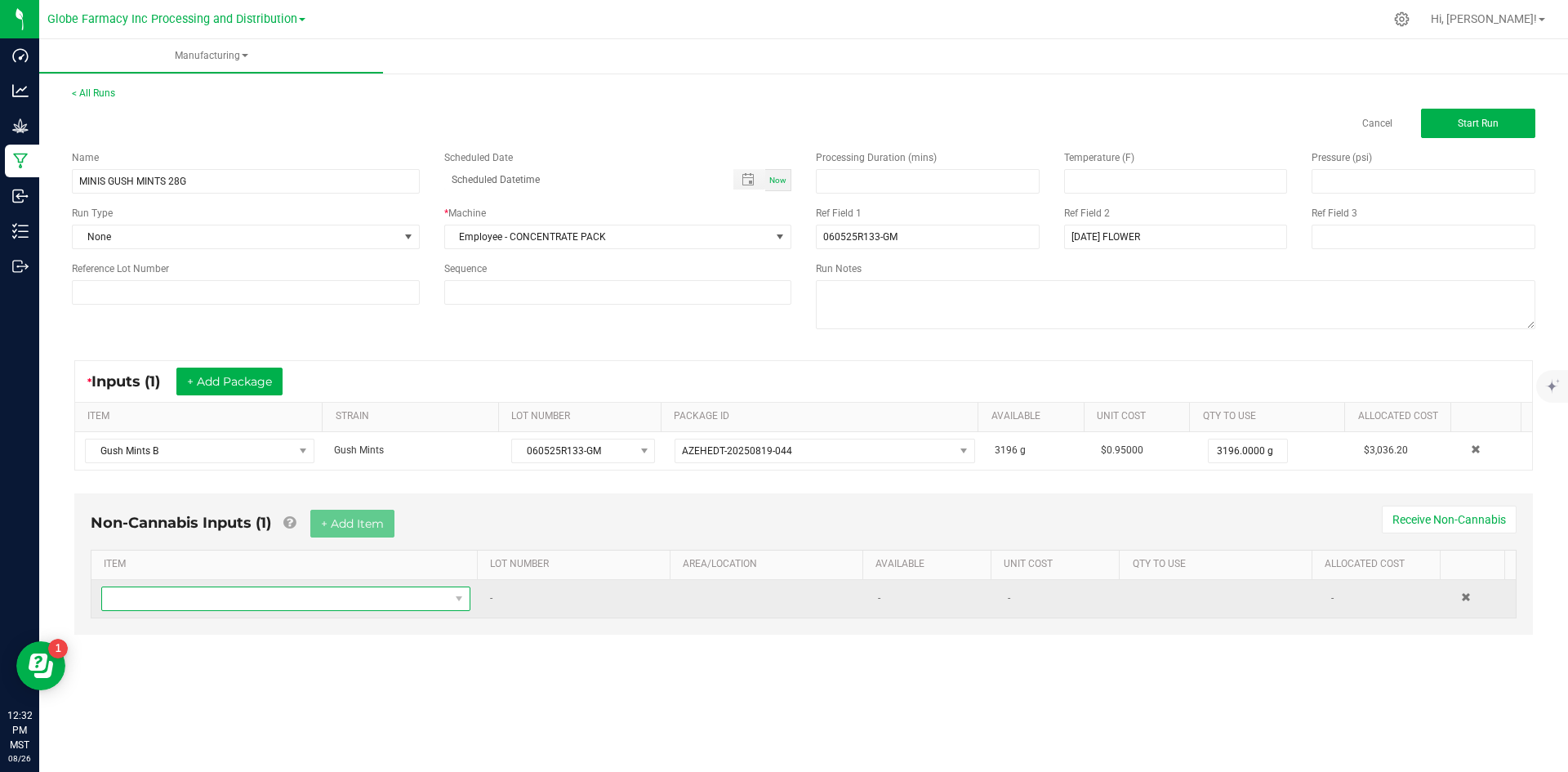
click at [332, 609] on span "NO DATA FOUND" at bounding box center [276, 599] width 347 height 23
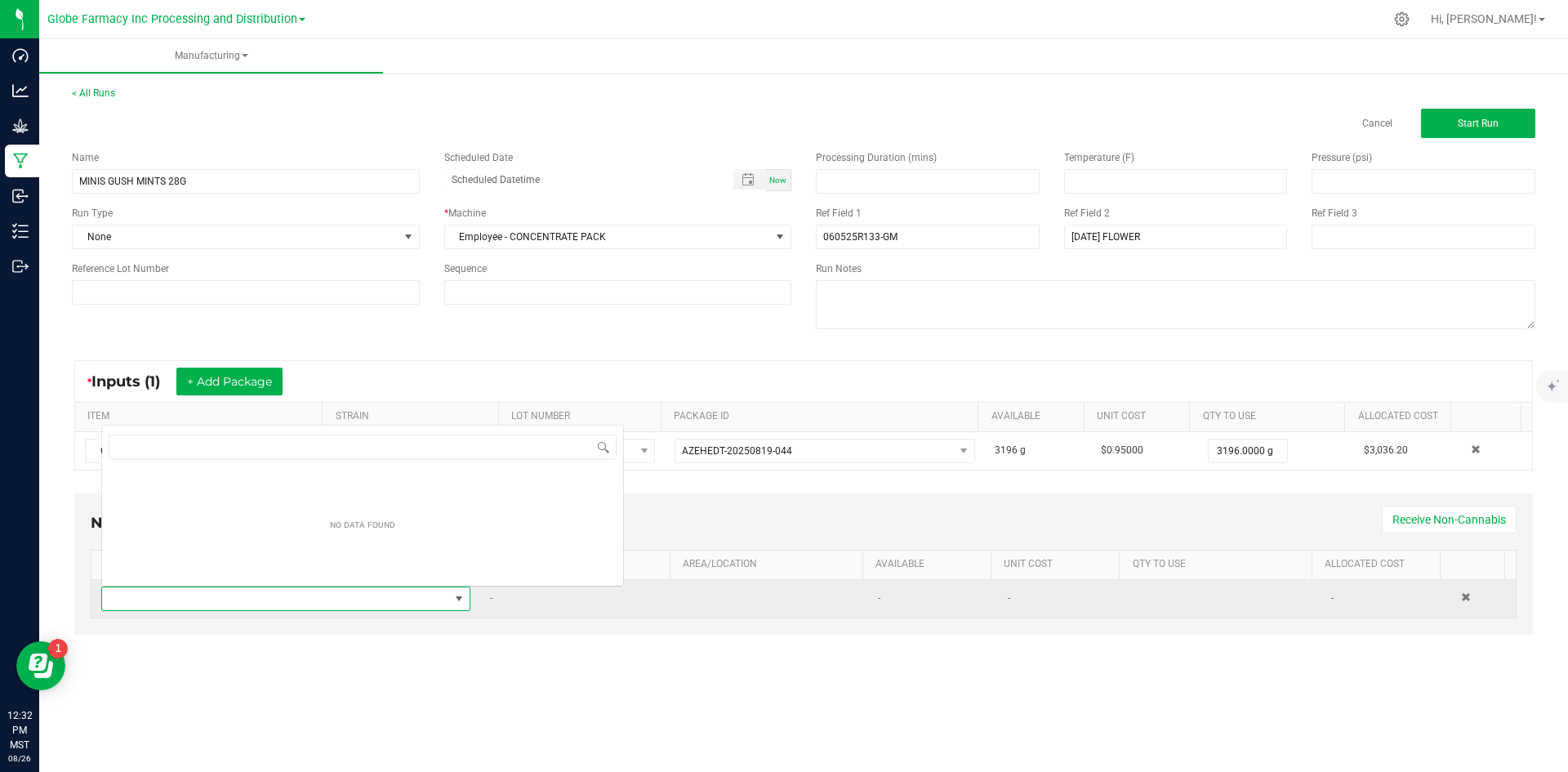
scroll to position [25, 363]
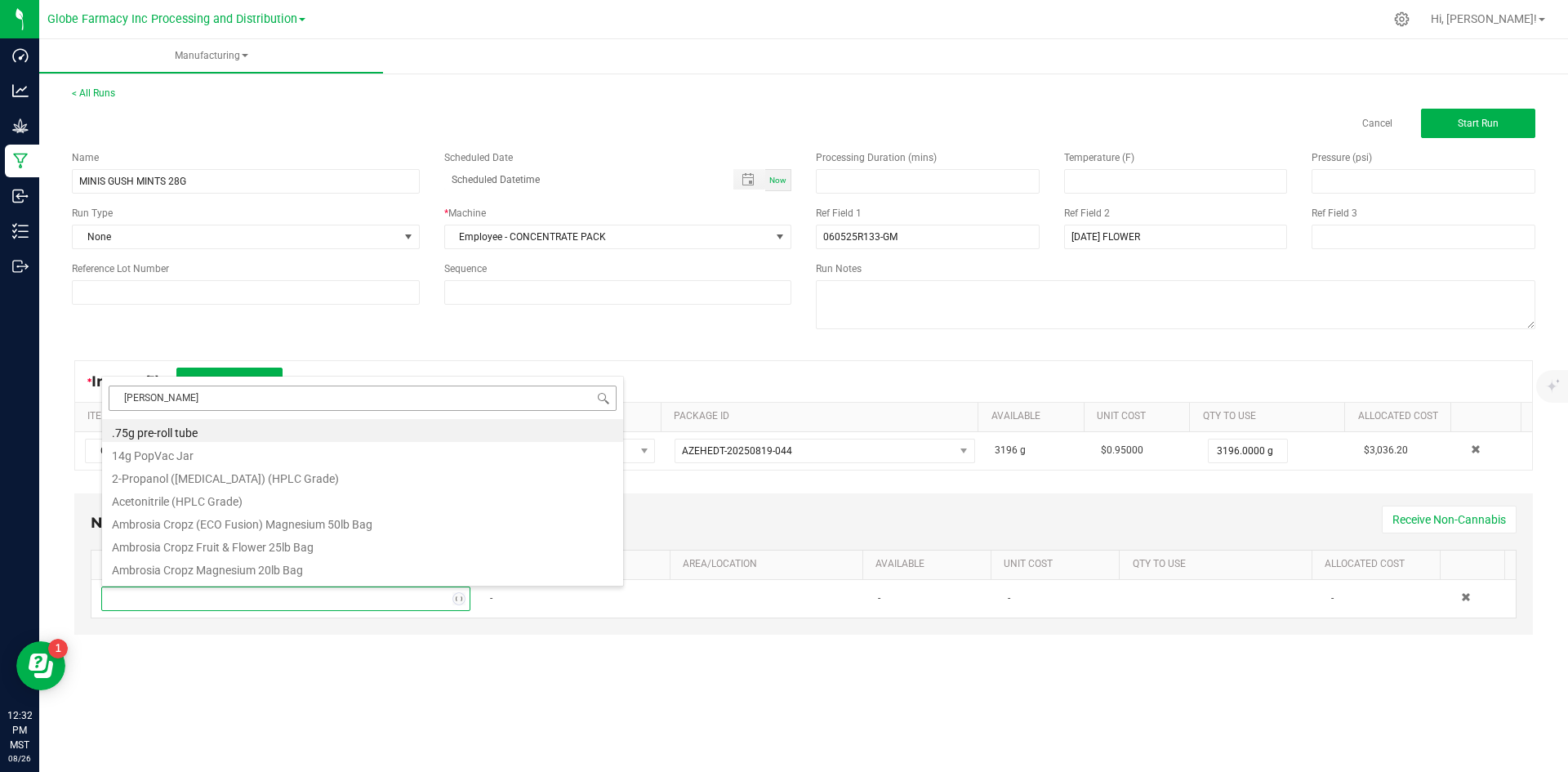
type input "MYLAR"
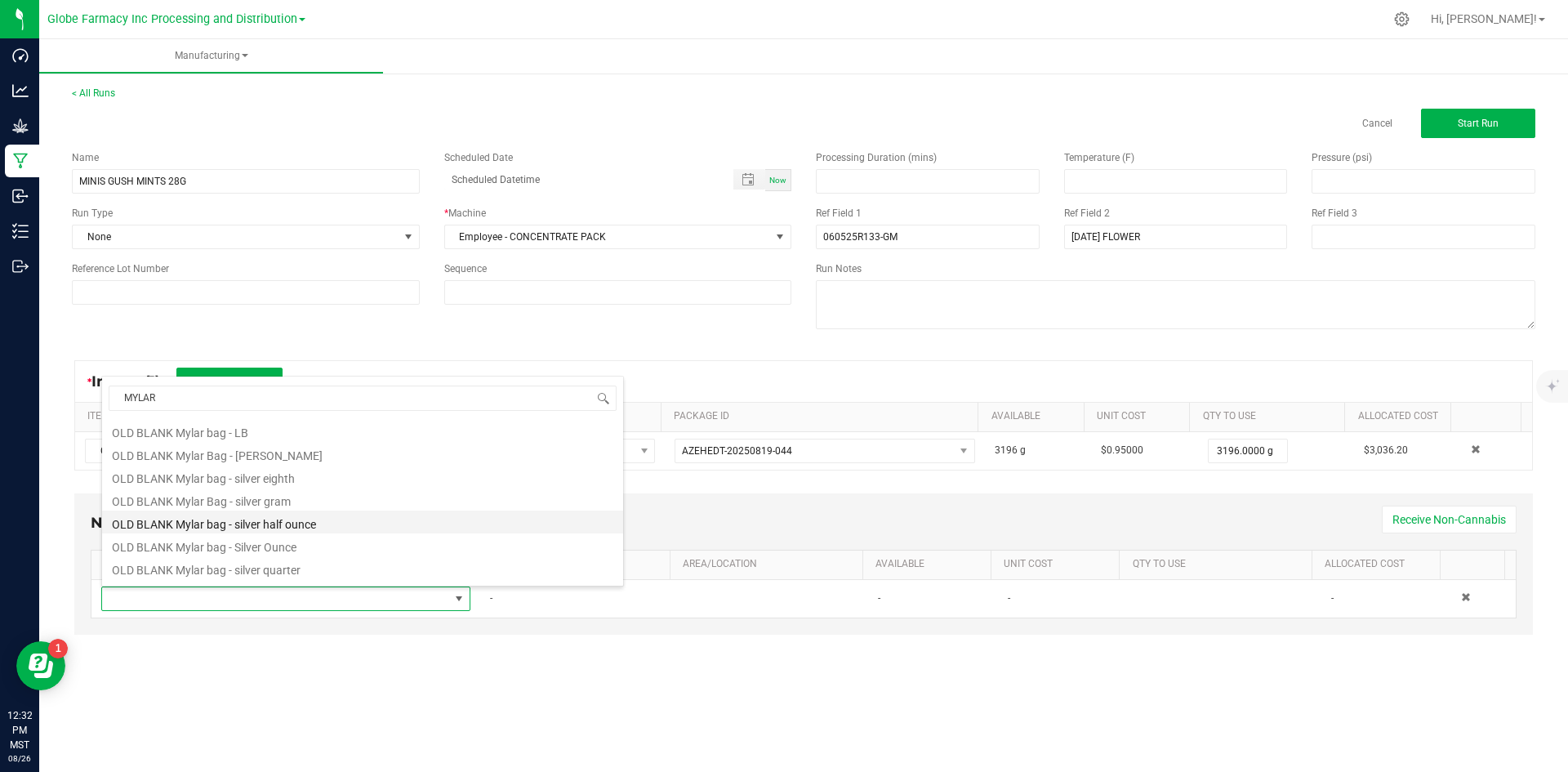
click at [300, 513] on li "OLD BLANK Mylar bag - silver half ounce" at bounding box center [363, 522] width 521 height 23
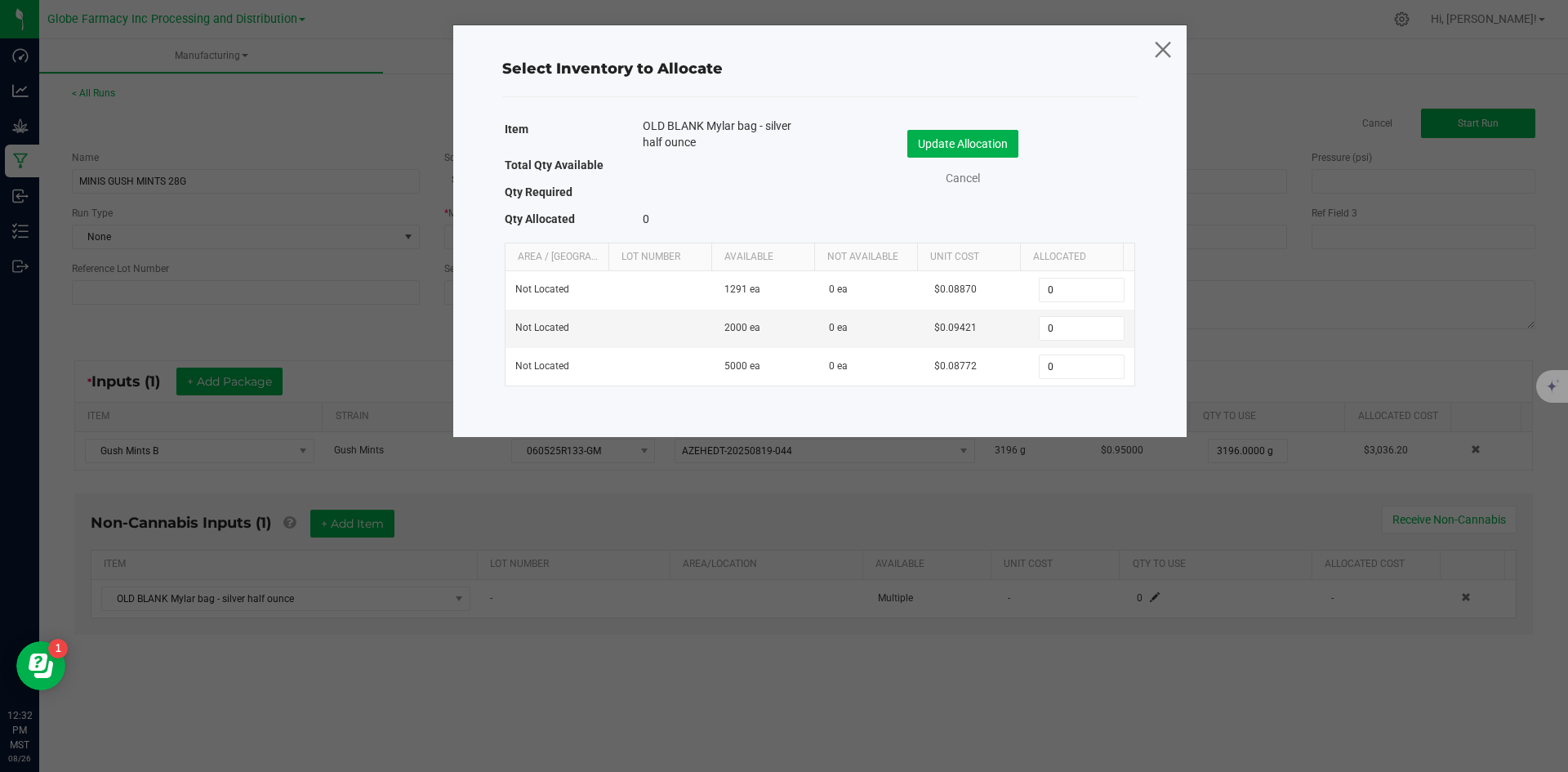
click at [1159, 57] on icon at bounding box center [1162, 49] width 22 height 39
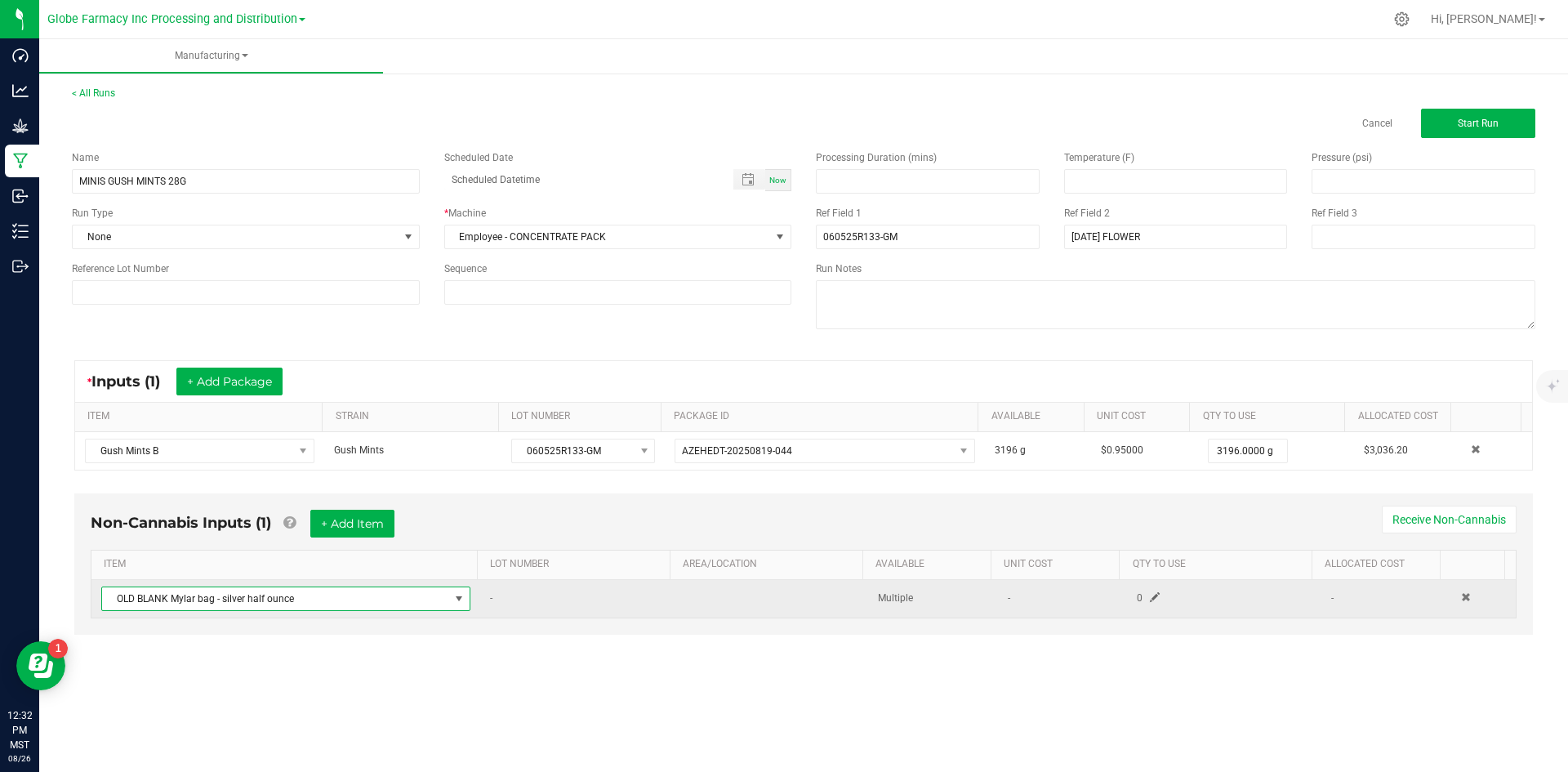
click at [280, 594] on span "OLD BLANK Mylar bag - silver half ounce" at bounding box center [276, 599] width 347 height 23
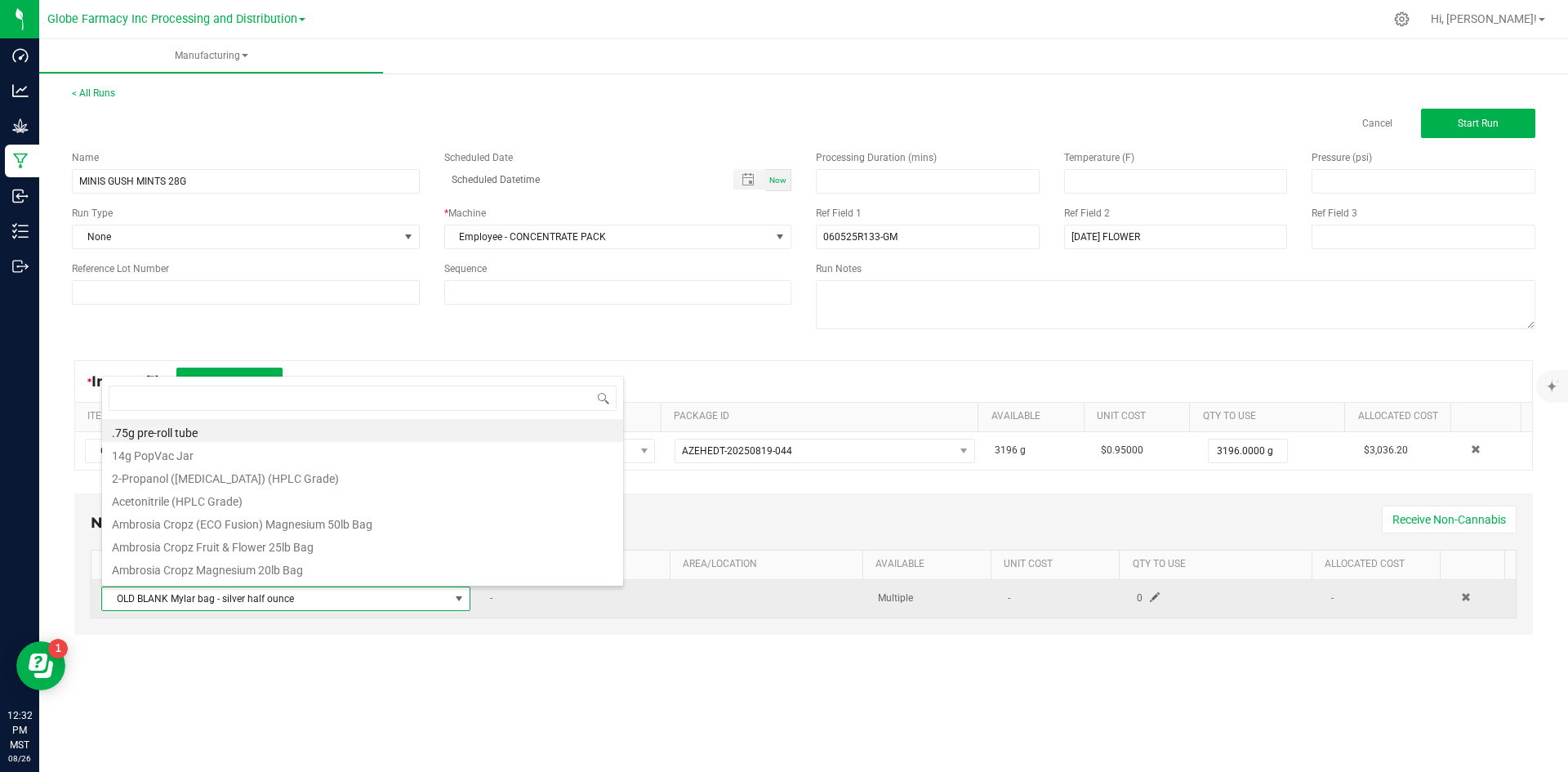
scroll to position [25, 363]
type input "MYLAR"
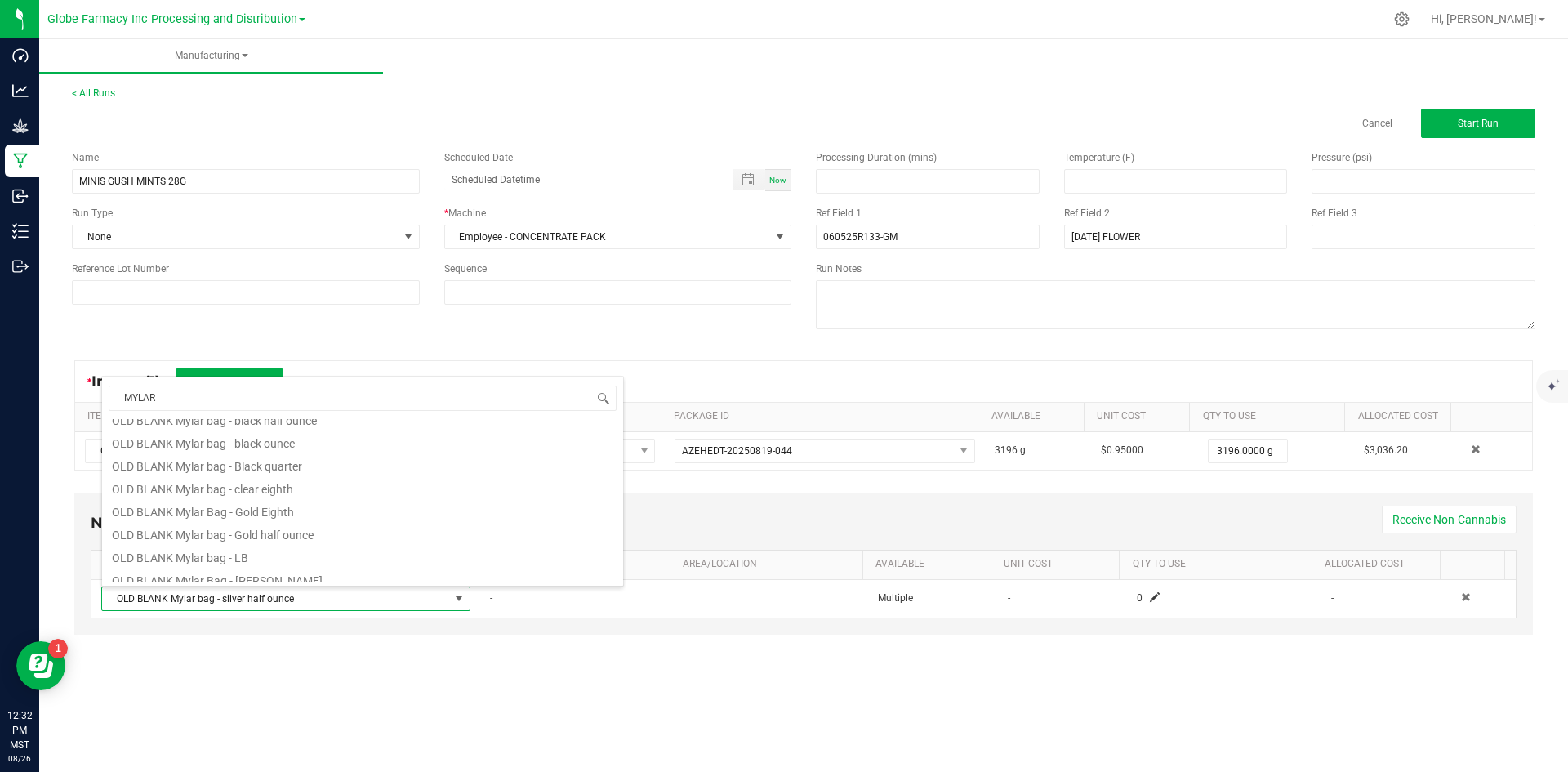
scroll to position [438, 0]
click at [333, 435] on li "OLD BLANK Mylar bag - black half ounce" at bounding box center [363, 427] width 521 height 23
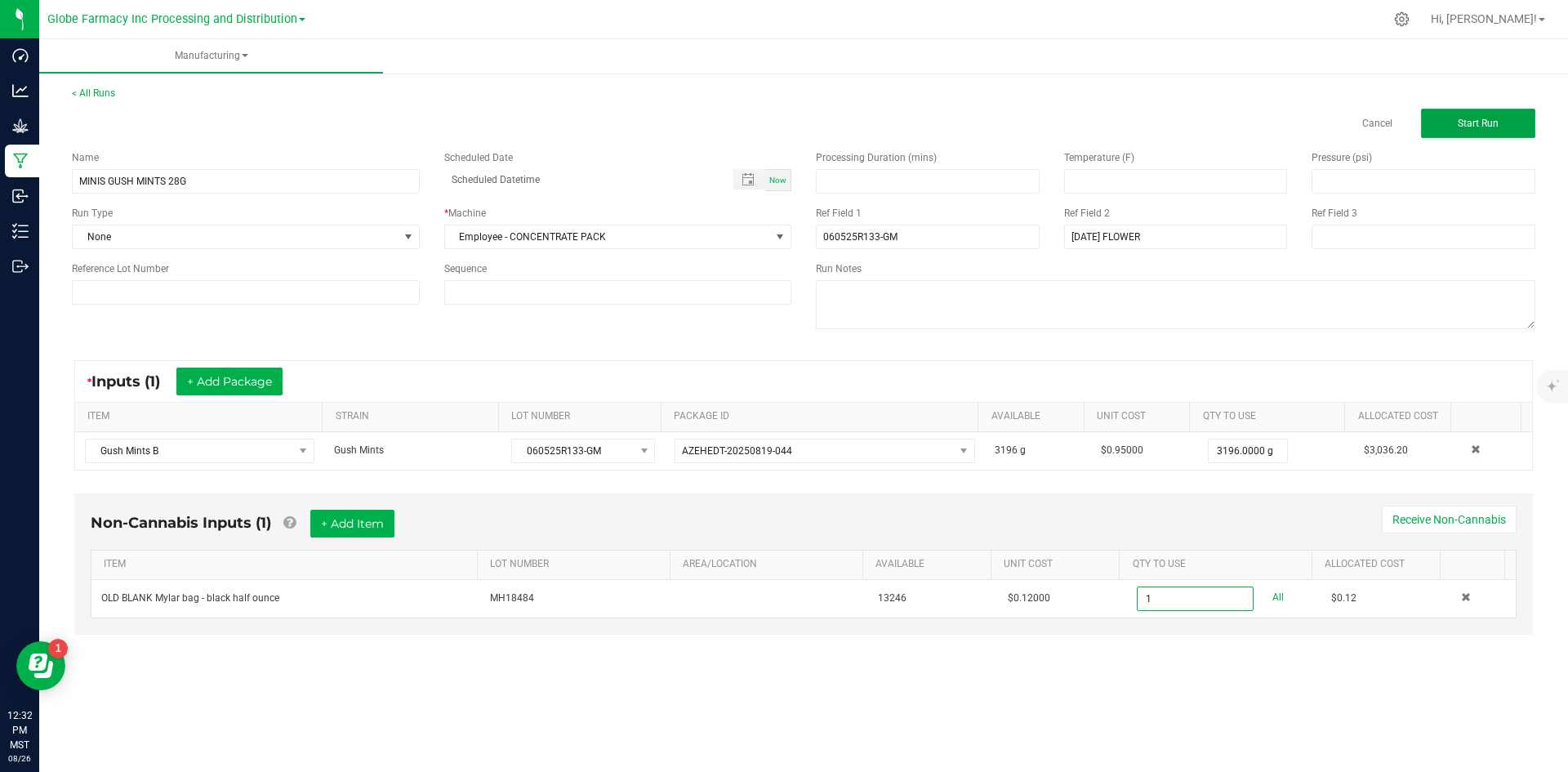
type input "1 ea"
click at [1491, 120] on span "Start Run" at bounding box center [1479, 124] width 41 height 11
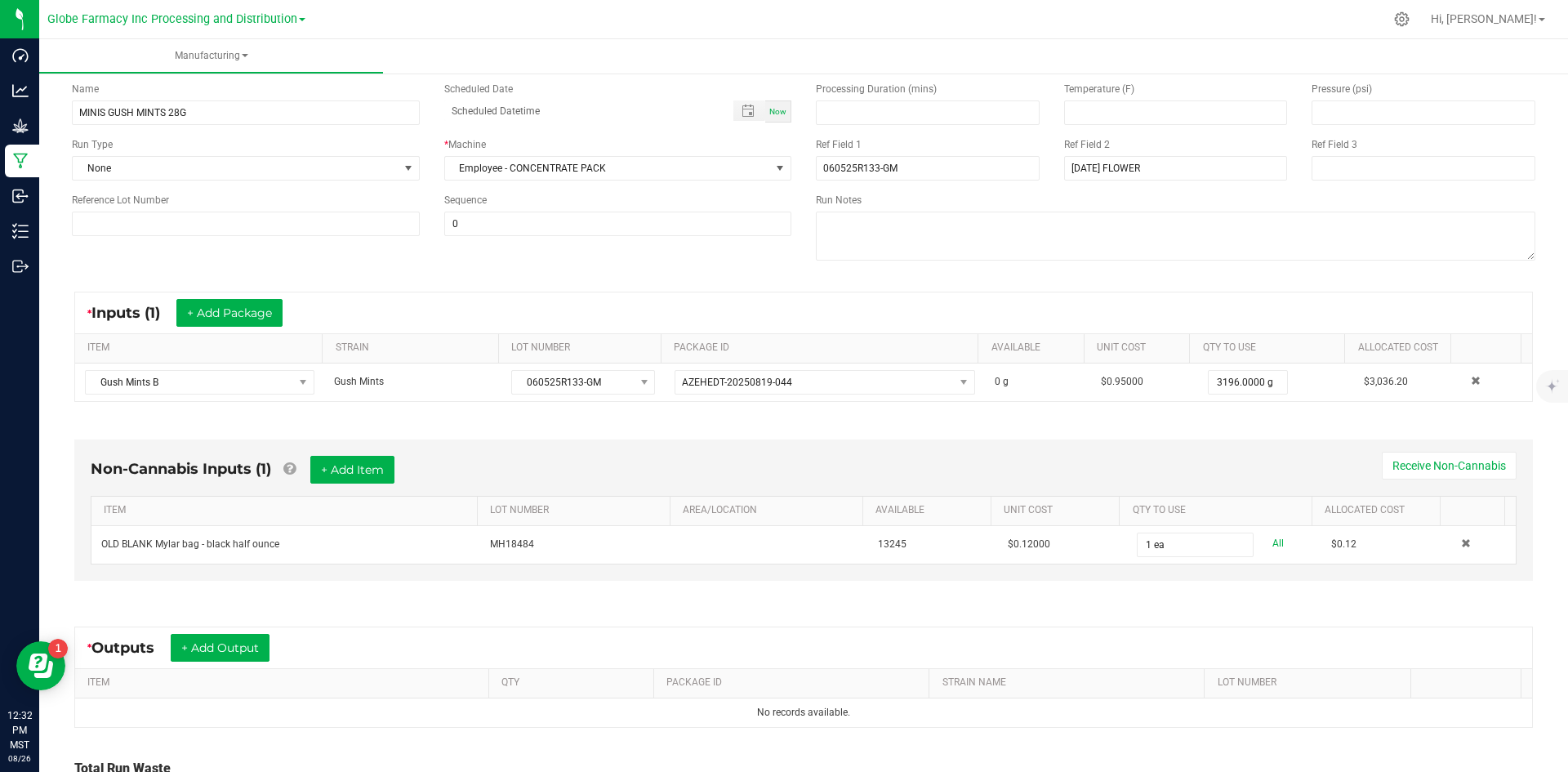
scroll to position [232, 0]
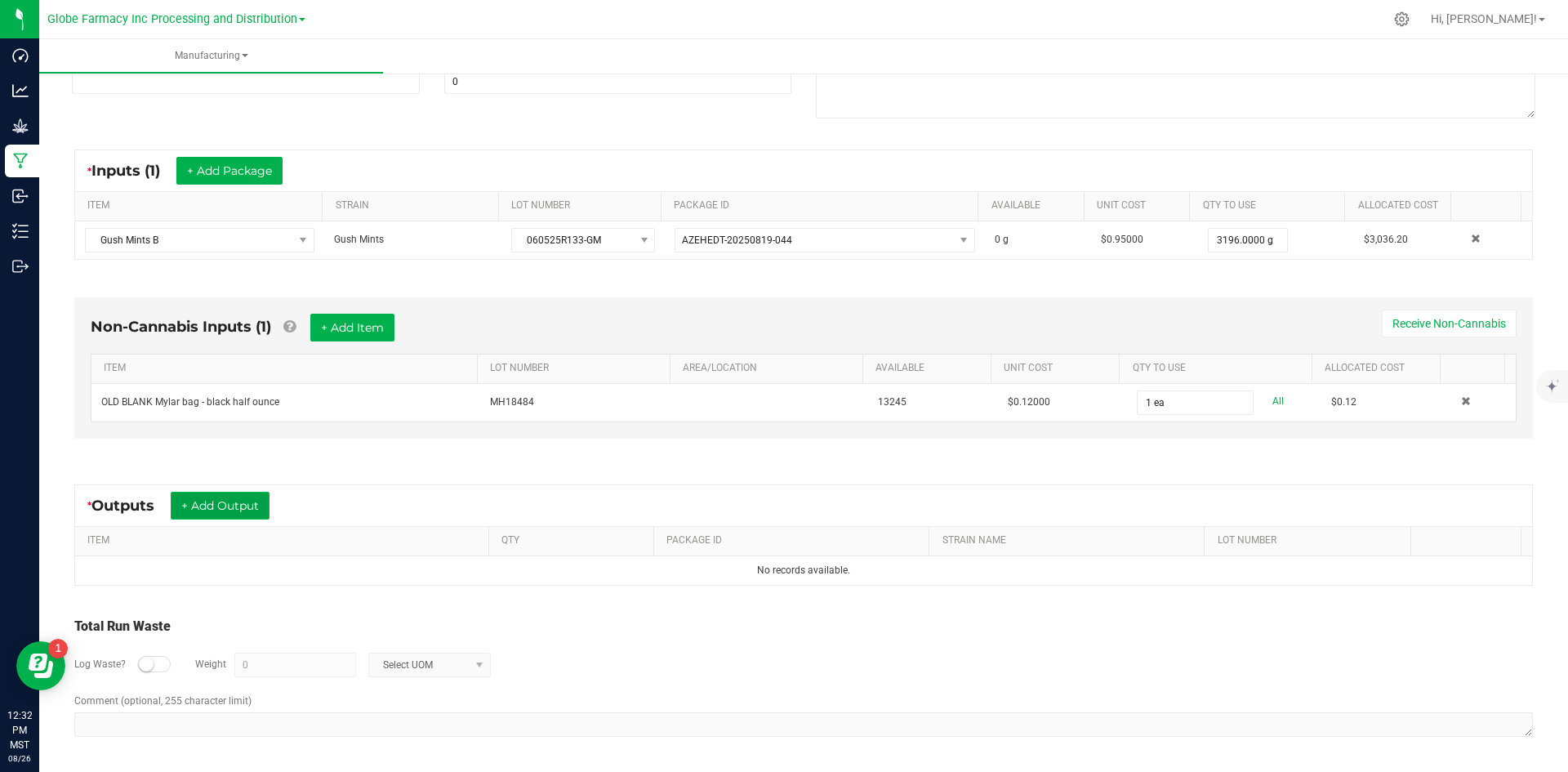
click at [255, 507] on button "+ Add Output" at bounding box center [220, 506] width 99 height 28
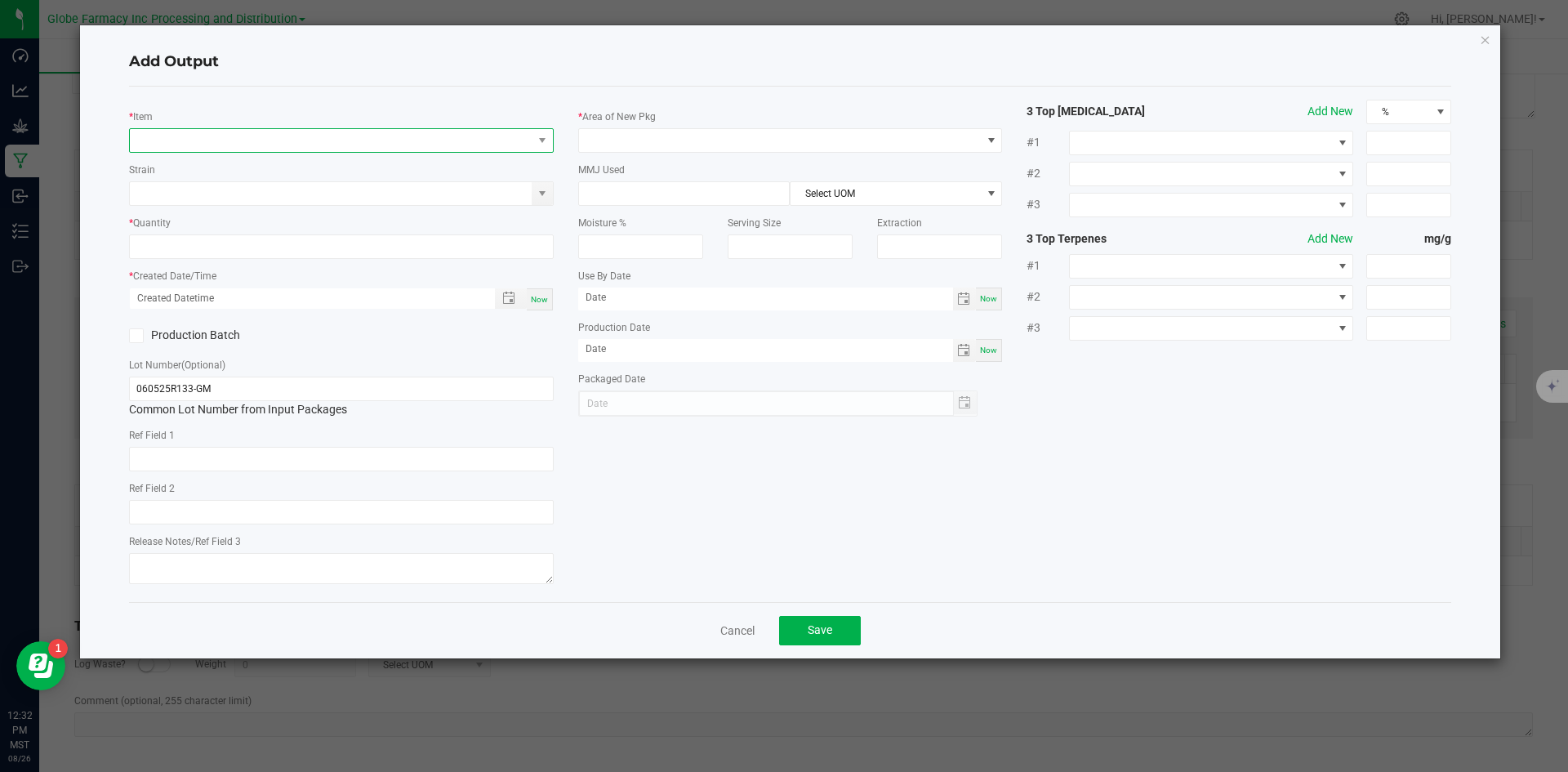
click at [291, 141] on span "NO DATA FOUND" at bounding box center [331, 141] width 403 height 23
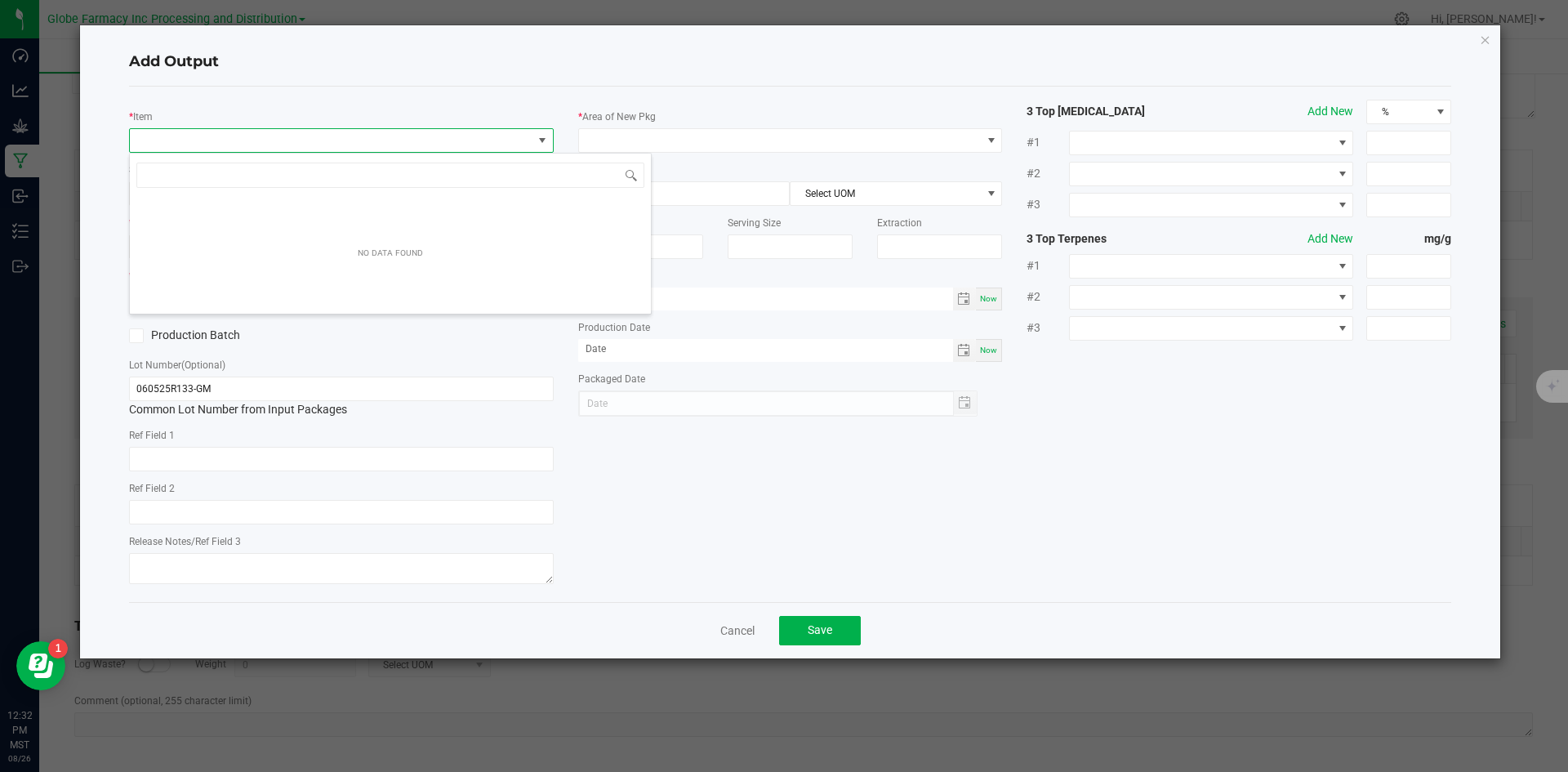
scroll to position [25, 425]
type input "GUSH MINTS B"
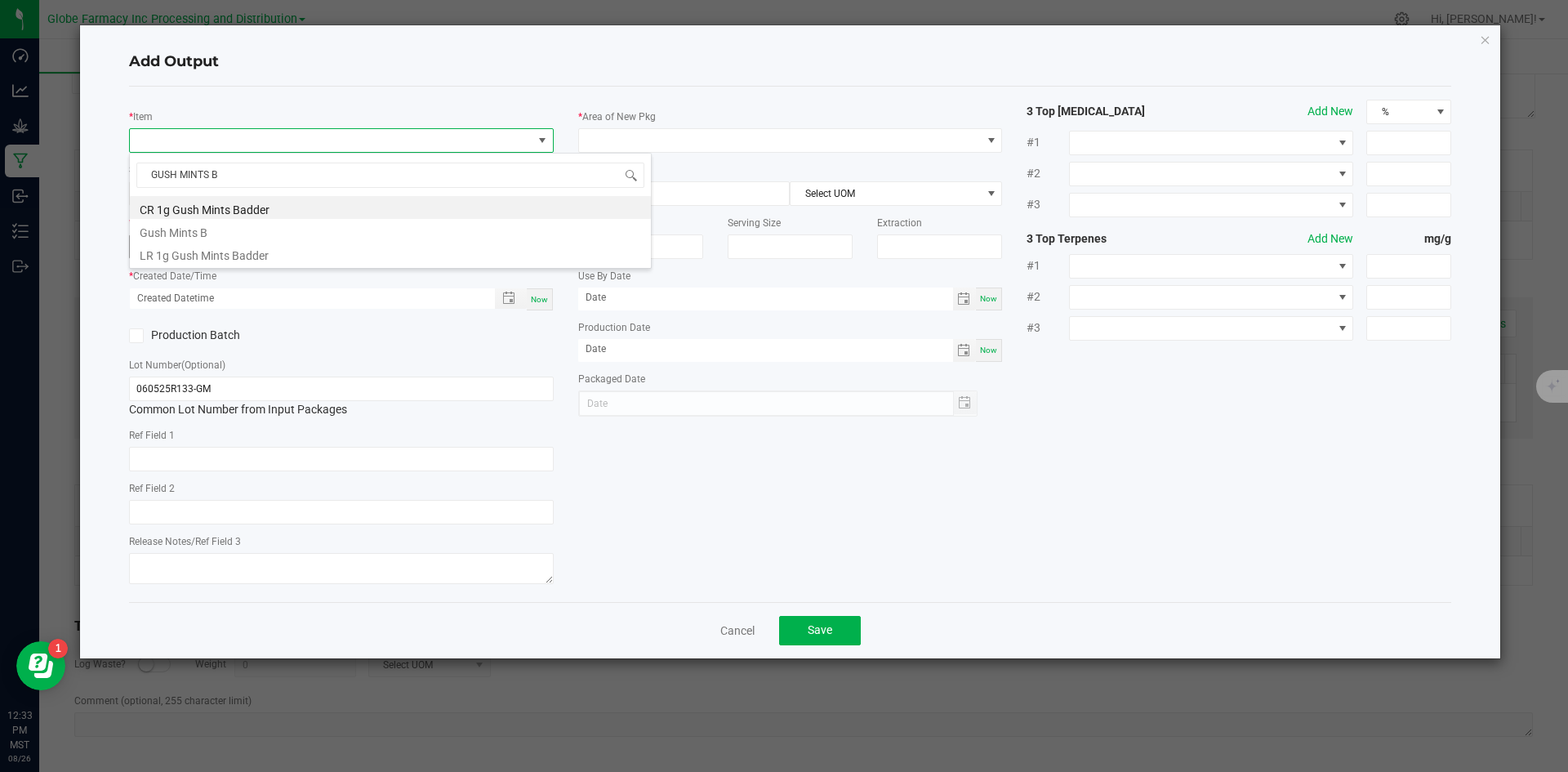
click at [210, 237] on li "Gush Mints B" at bounding box center [390, 230] width 521 height 23
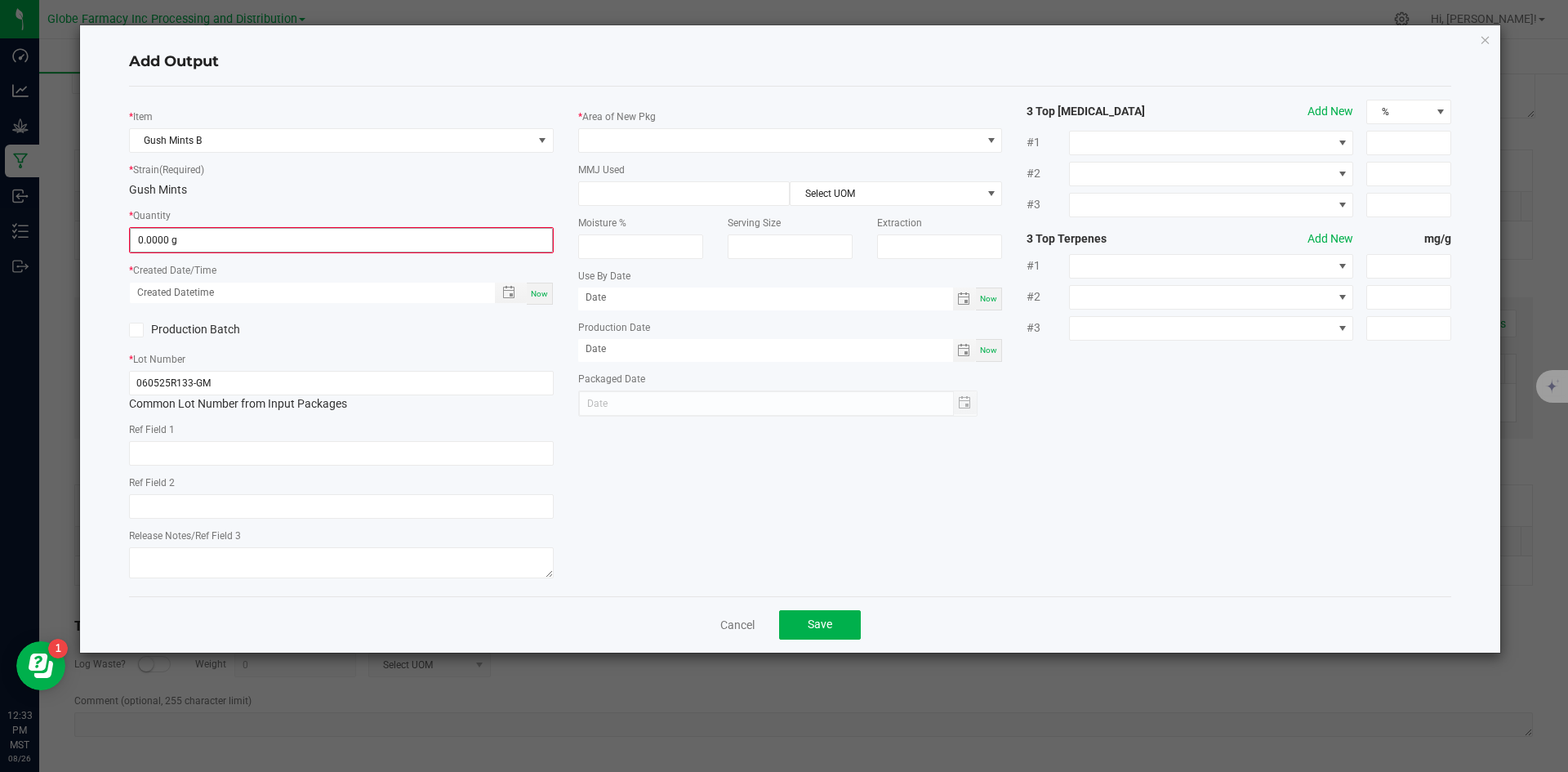
drag, startPoint x: 460, startPoint y: 225, endPoint x: 457, endPoint y: 240, distance: 15.3
click at [459, 226] on div "* Quantity 0.0000 g" at bounding box center [341, 230] width 425 height 47
click at [457, 240] on input "0" at bounding box center [341, 240] width 421 height 23
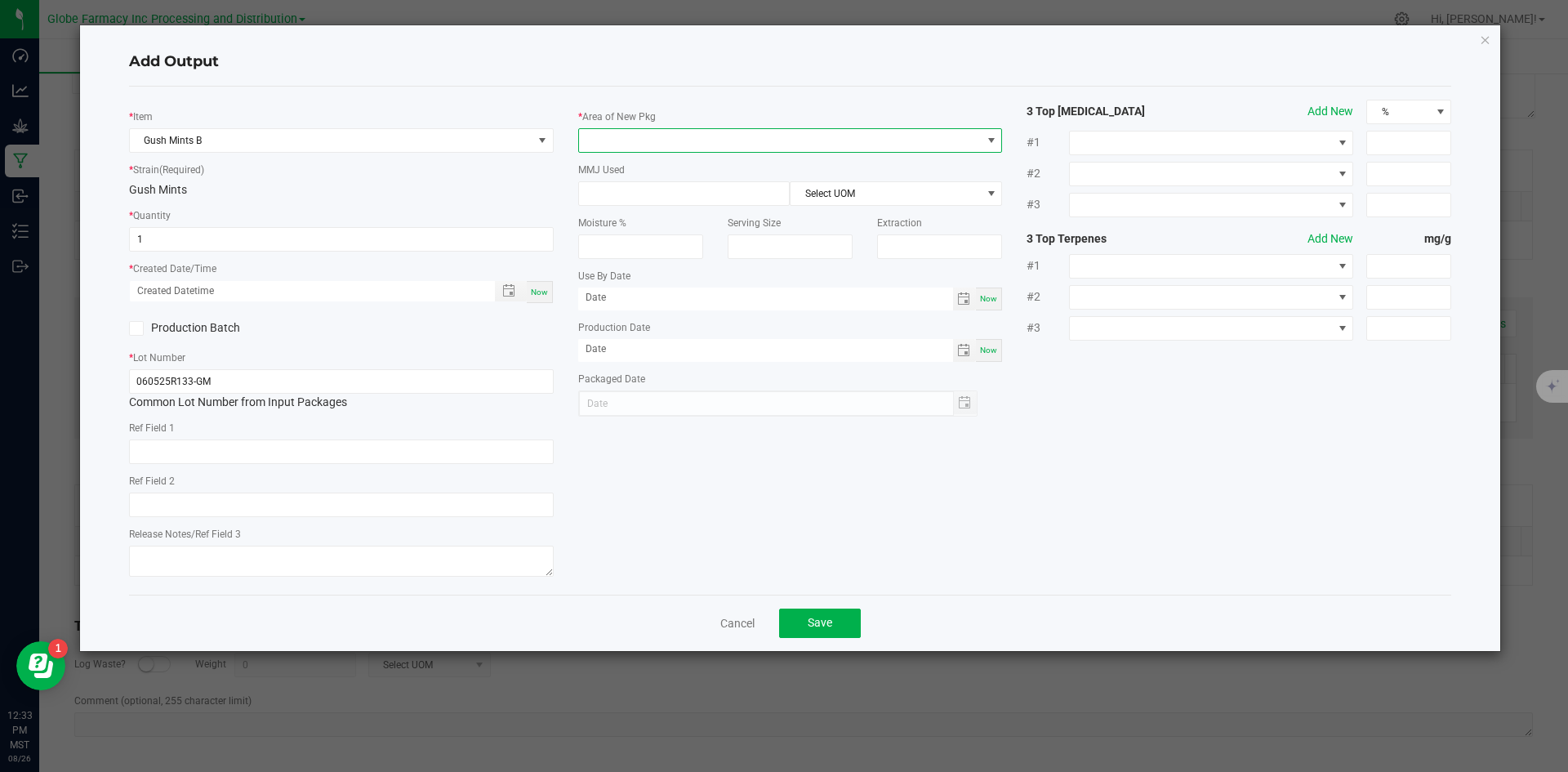
type input "1.0000 g"
click at [631, 132] on span at bounding box center [781, 141] width 403 height 23
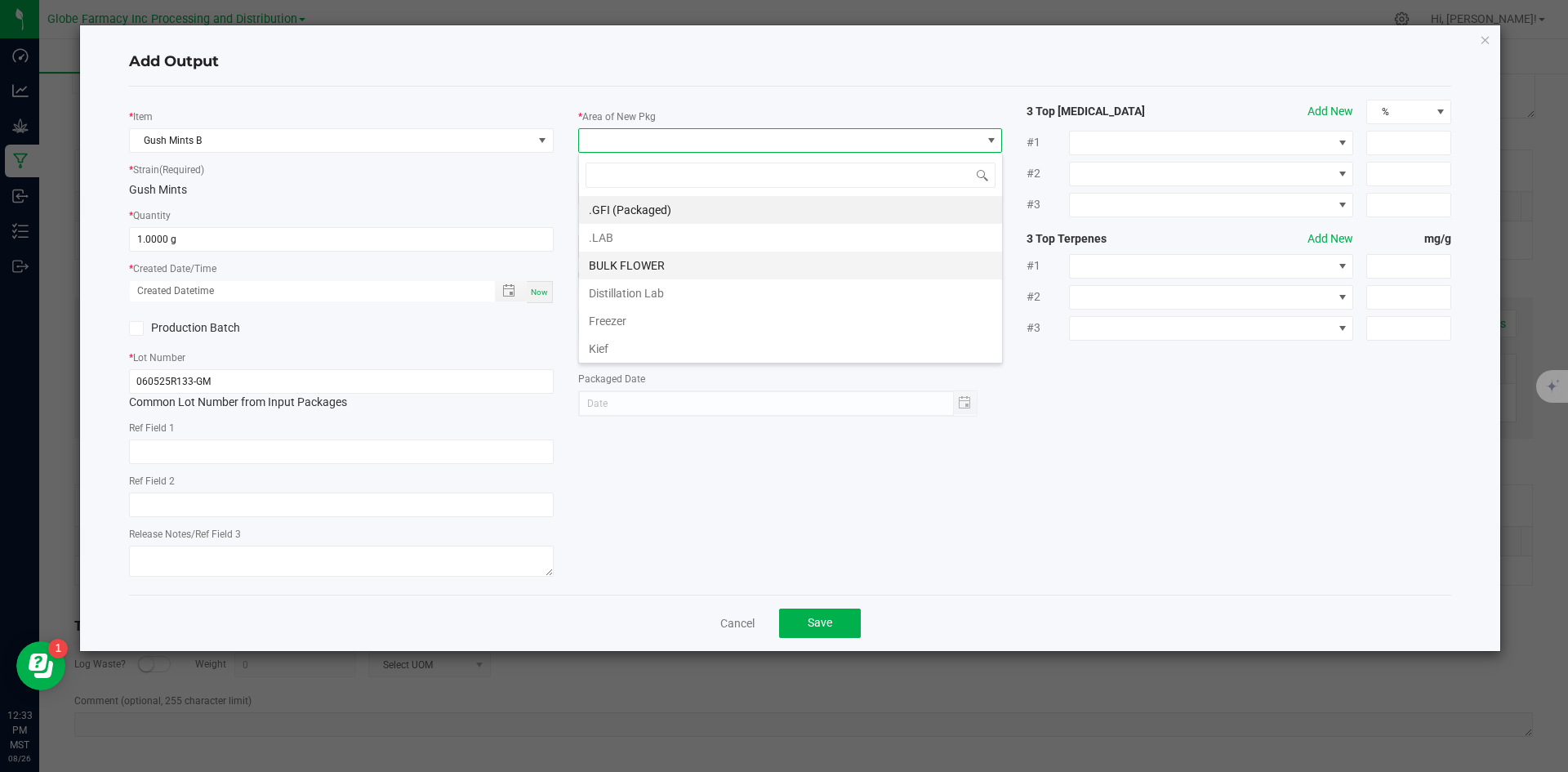
click at [629, 259] on li "BULK FLOWER" at bounding box center [791, 265] width 423 height 28
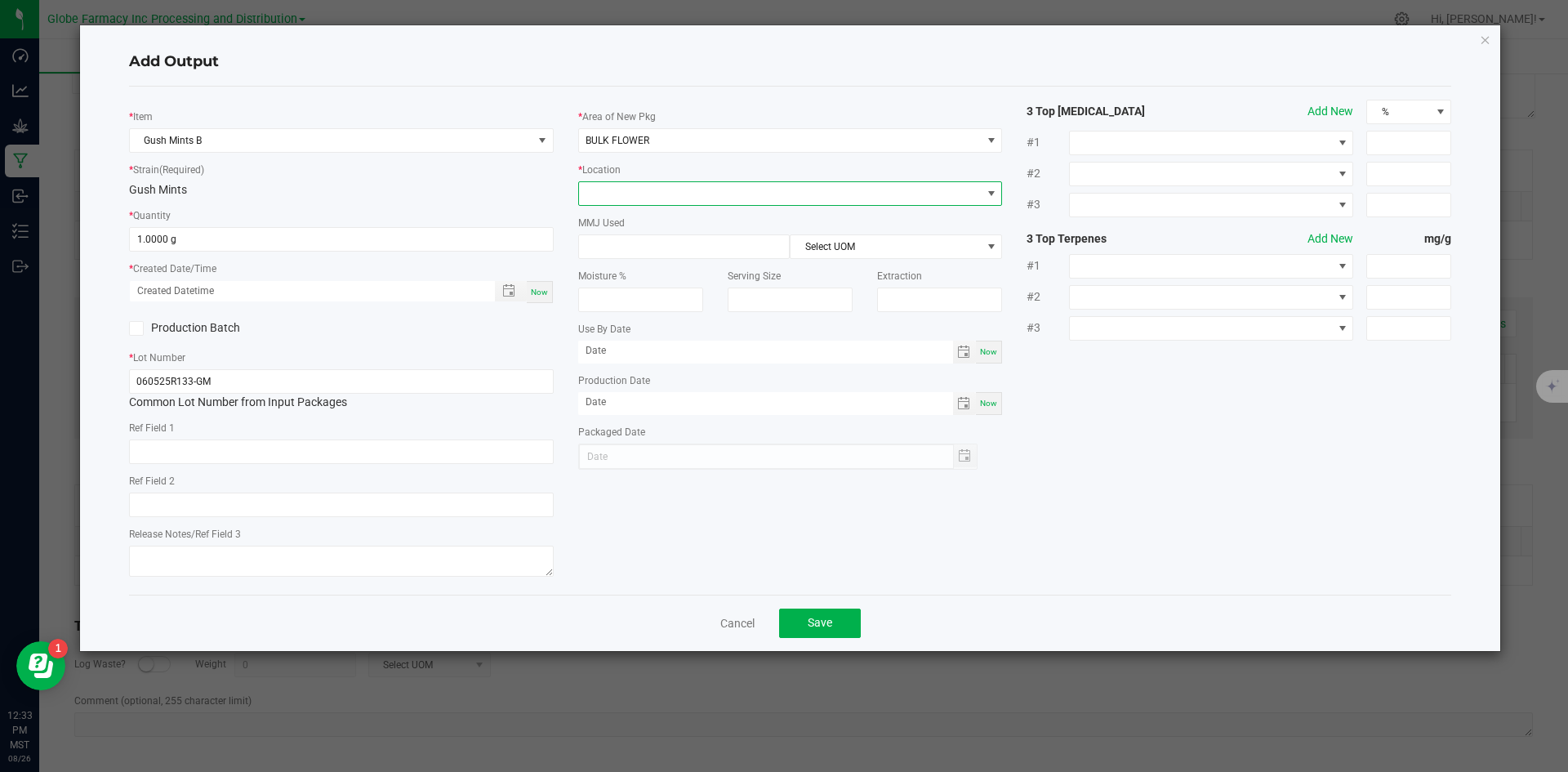
click at [624, 201] on span at bounding box center [781, 194] width 403 height 23
click at [654, 359] on li "Shake" at bounding box center [791, 362] width 423 height 28
click at [798, 629] on button "Save" at bounding box center [820, 624] width 82 height 29
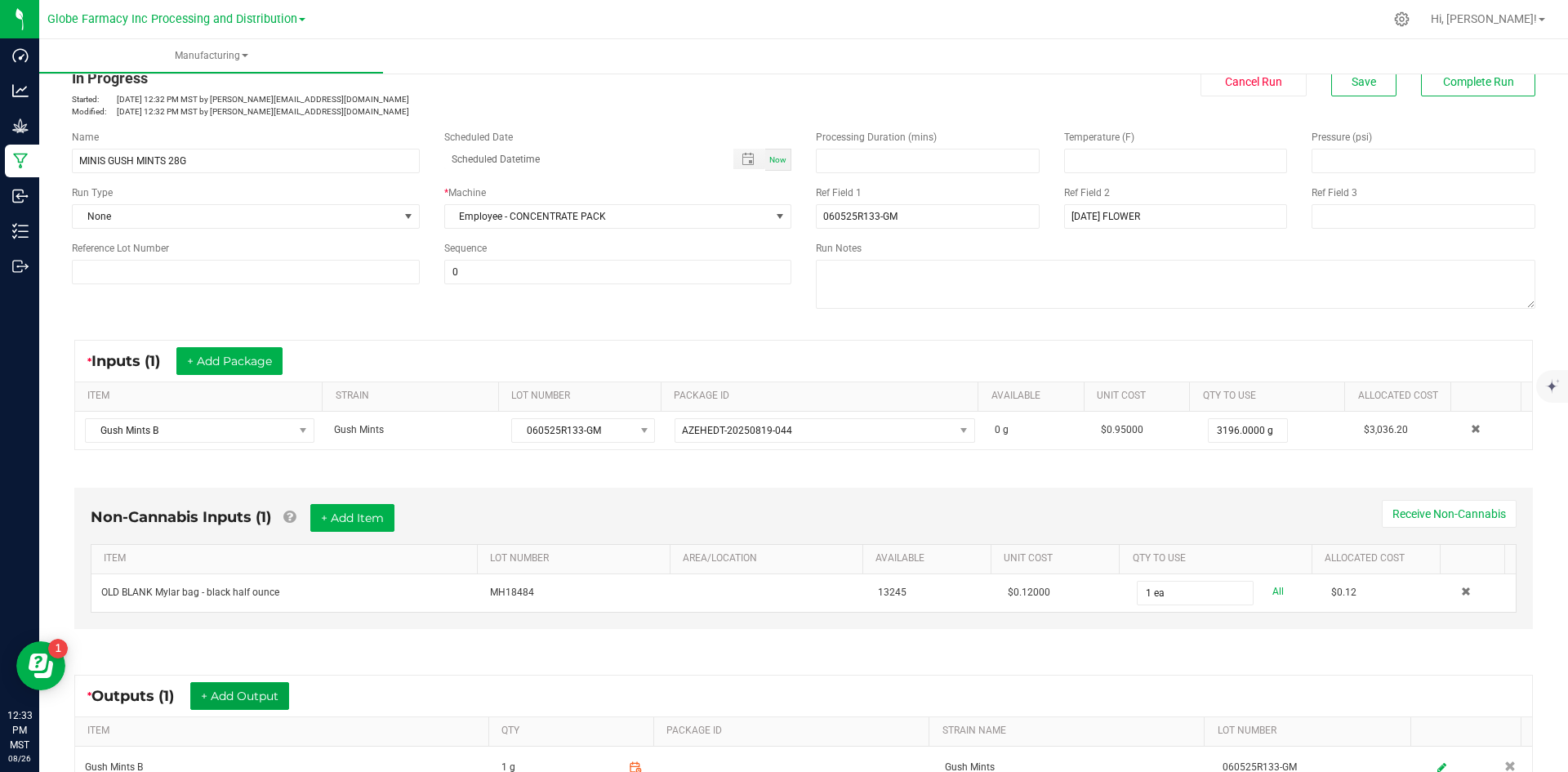
scroll to position [0, 0]
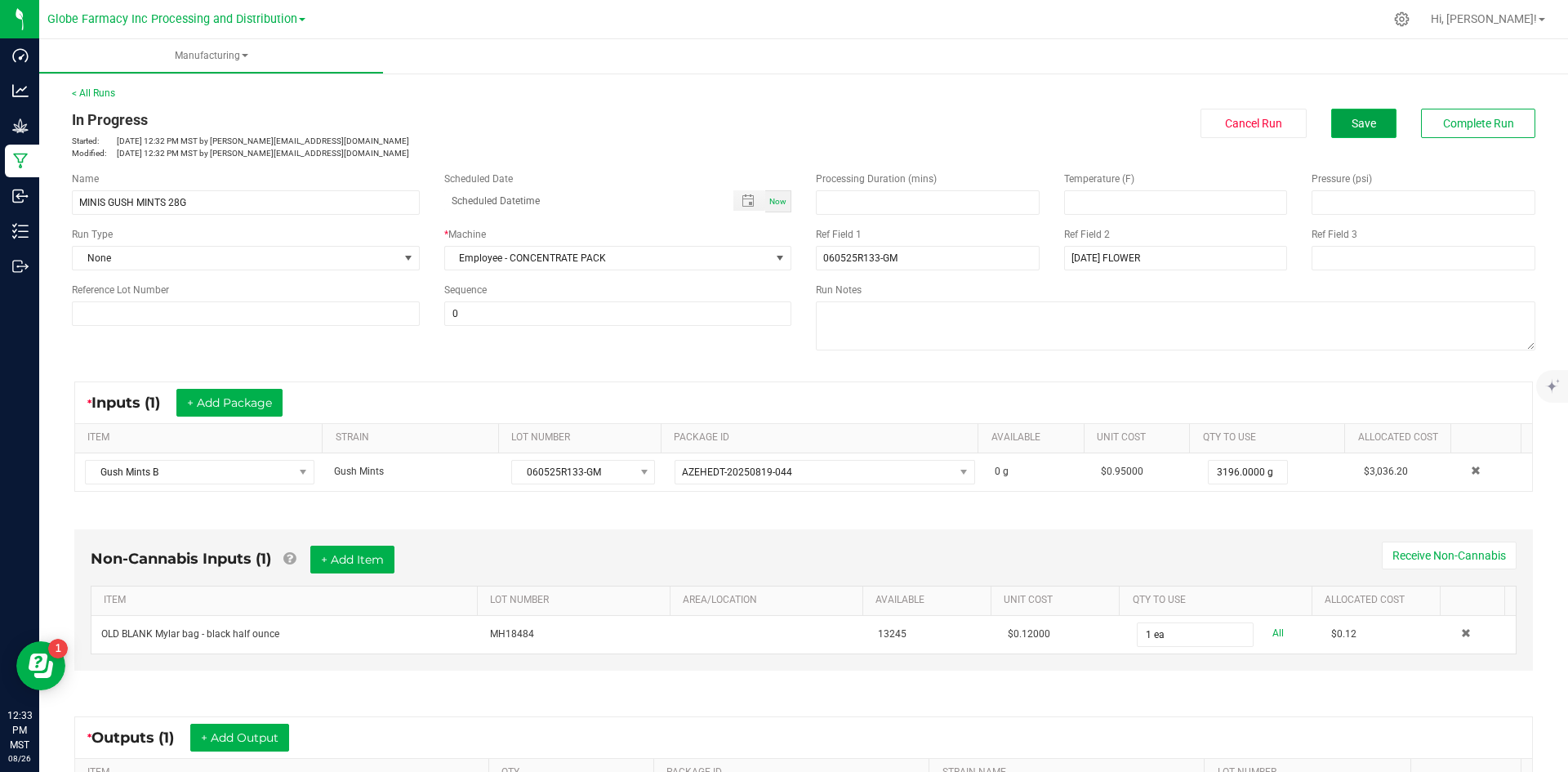
click at [1362, 133] on button "Save" at bounding box center [1364, 124] width 65 height 29
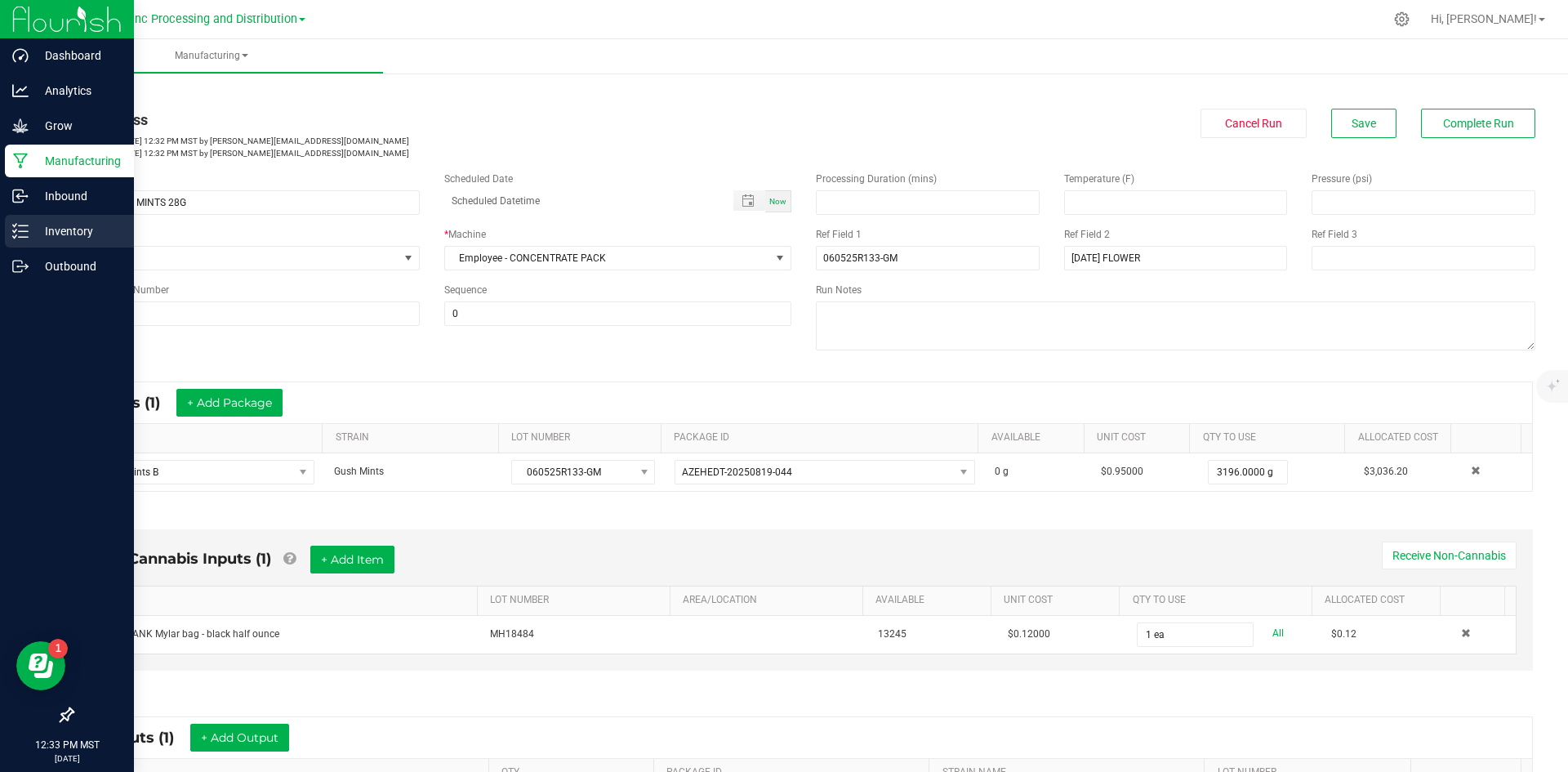
click at [19, 225] on line at bounding box center [23, 225] width 9 height 0
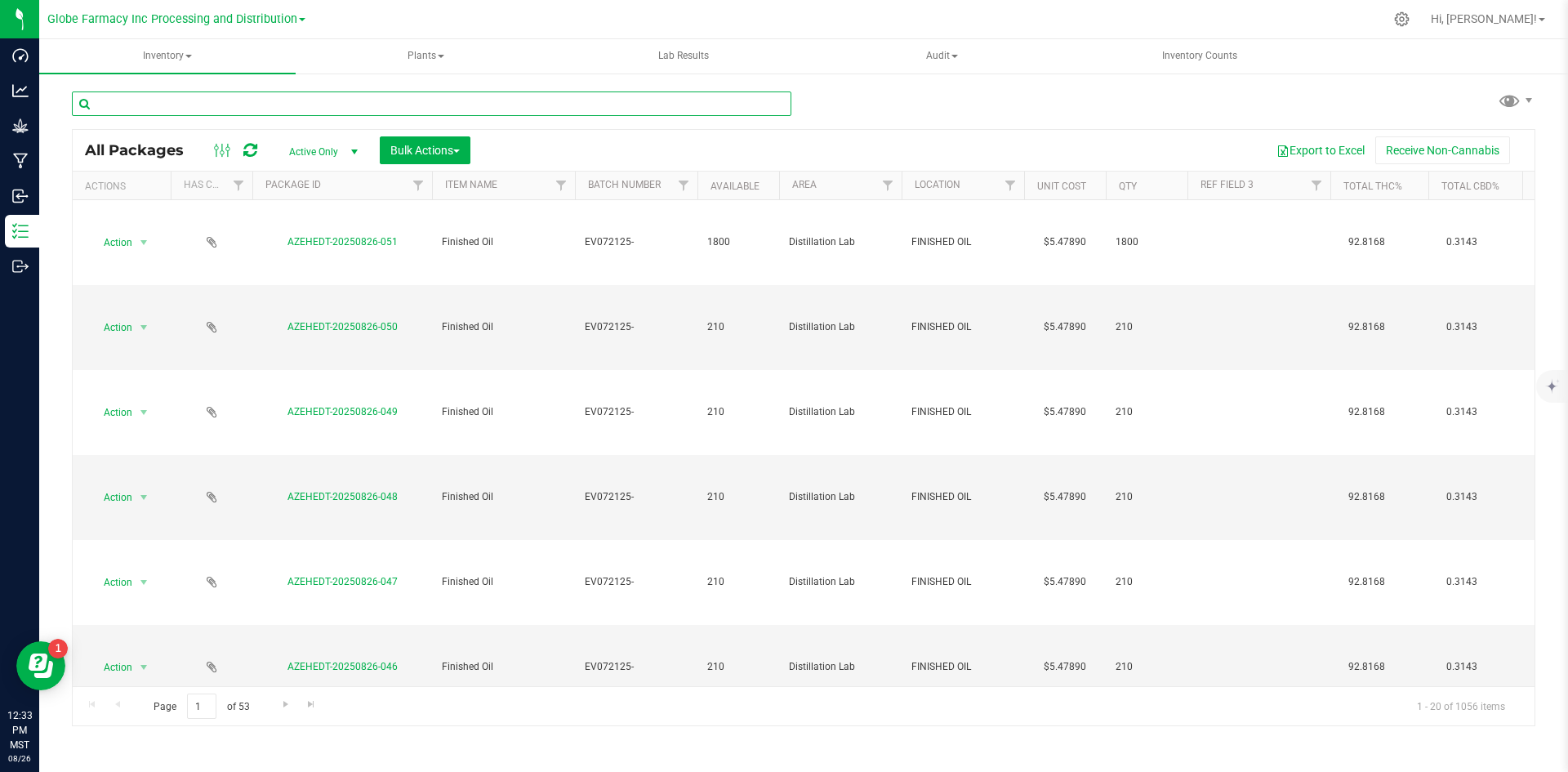
click at [351, 99] on input "text" at bounding box center [431, 104] width 719 height 25
click at [453, 151] on span "Bulk Actions" at bounding box center [425, 151] width 70 height 13
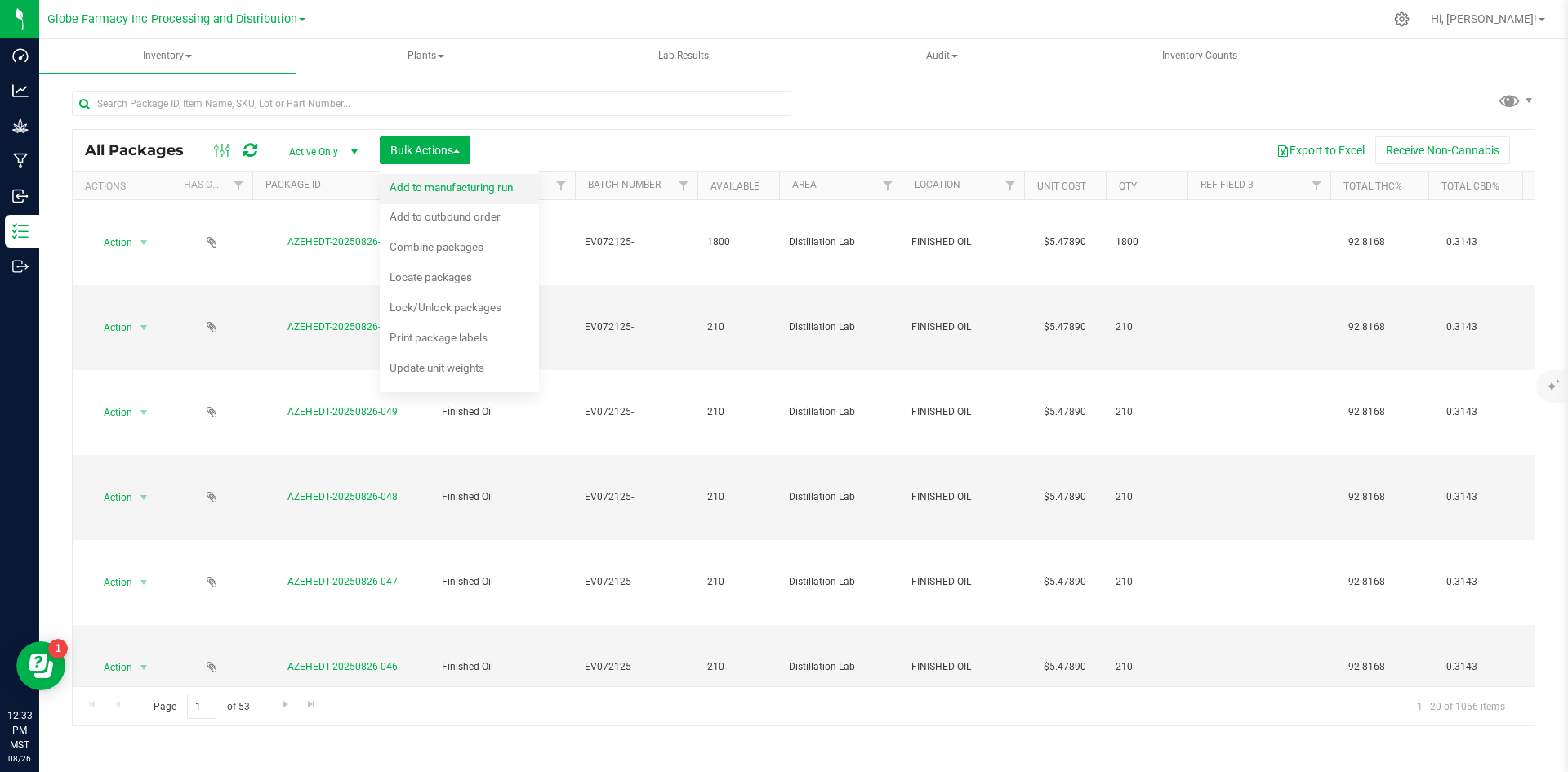
click at [453, 181] on span "Add to manufacturing run" at bounding box center [451, 187] width 124 height 13
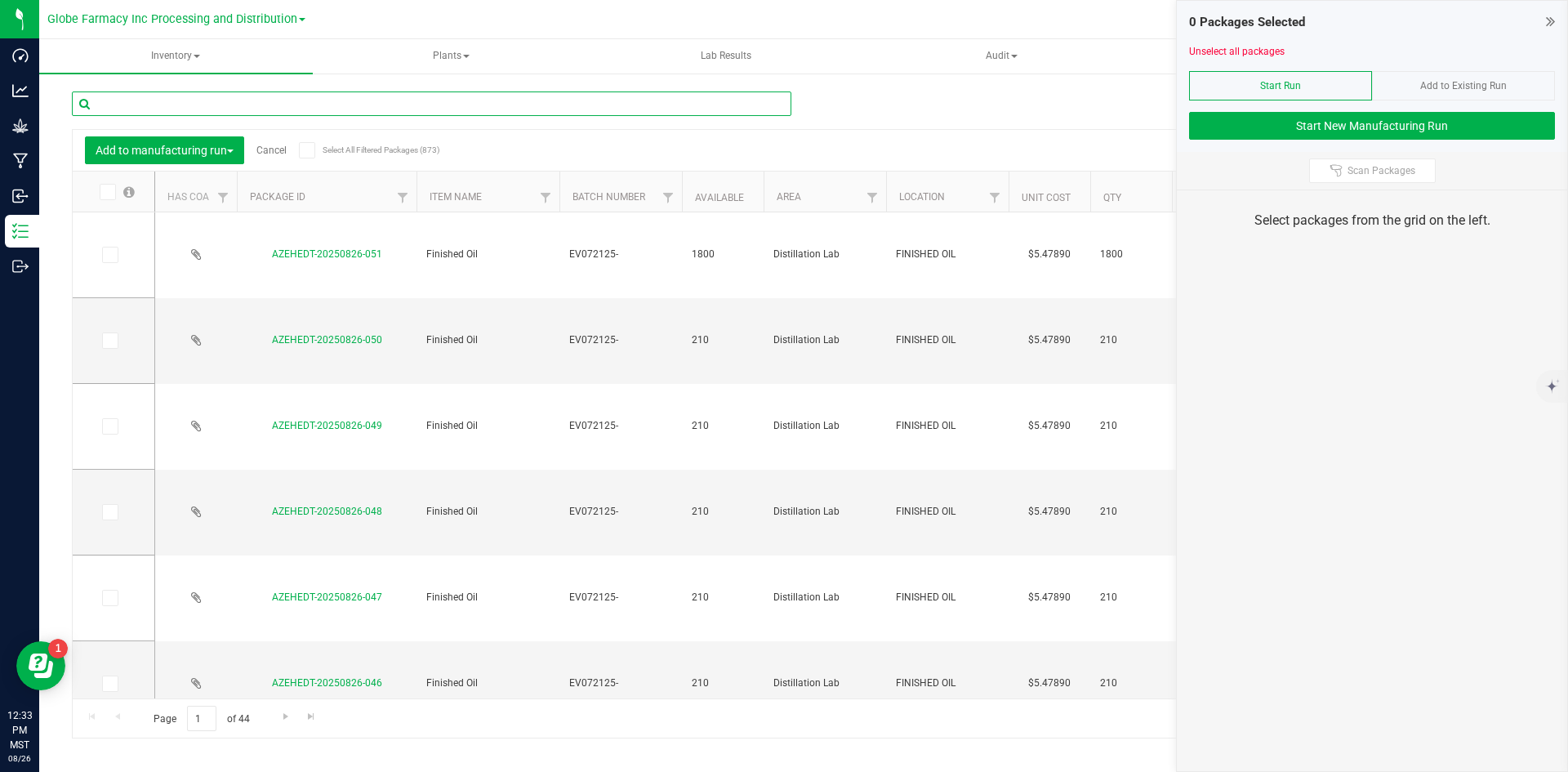
click at [476, 99] on input "text" at bounding box center [431, 104] width 719 height 25
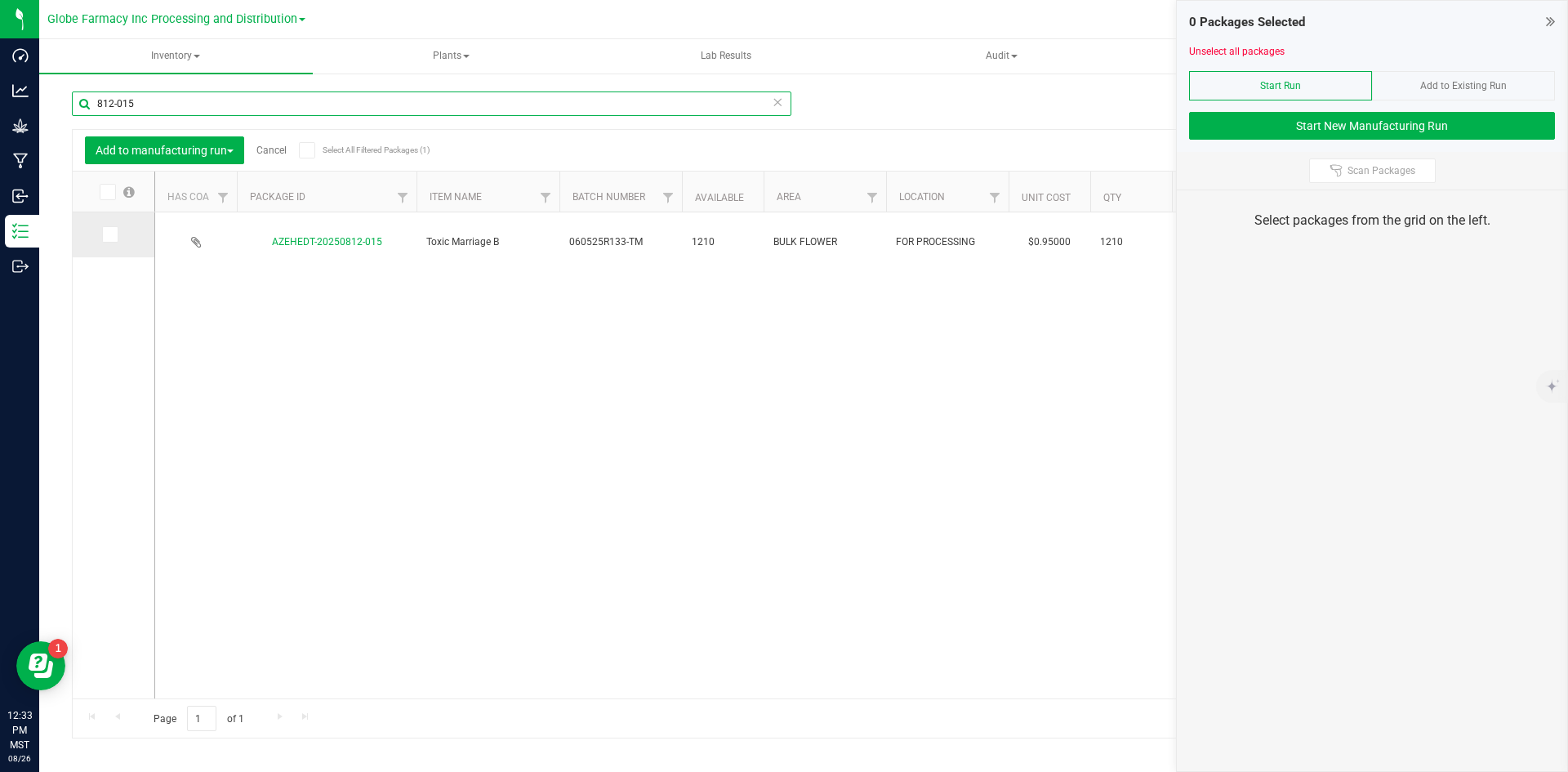
type input "812-015"
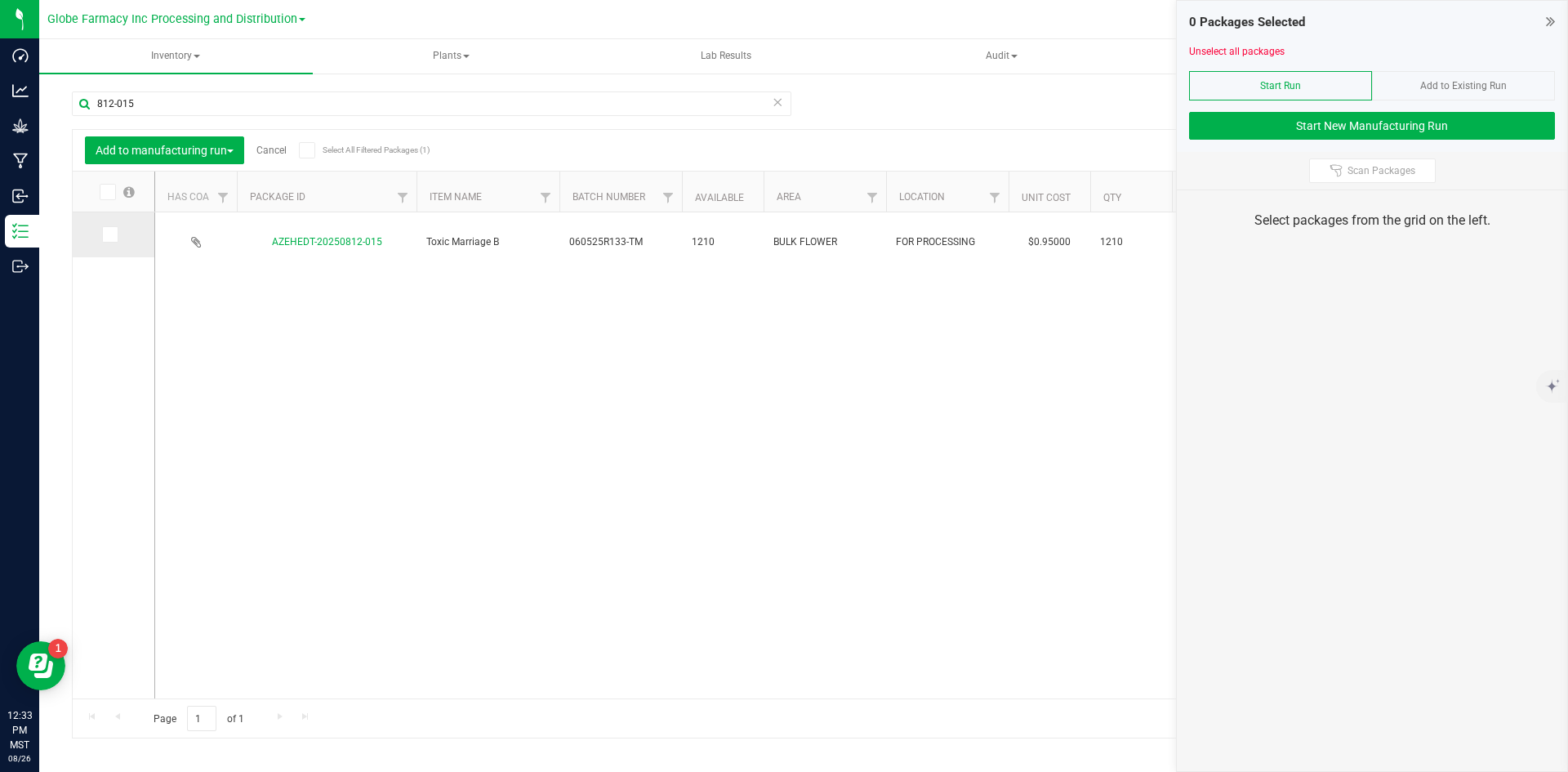
click at [110, 234] on icon at bounding box center [109, 234] width 11 height 0
click at [0, 0] on input "checkbox" at bounding box center [0, 0] width 0 height 0
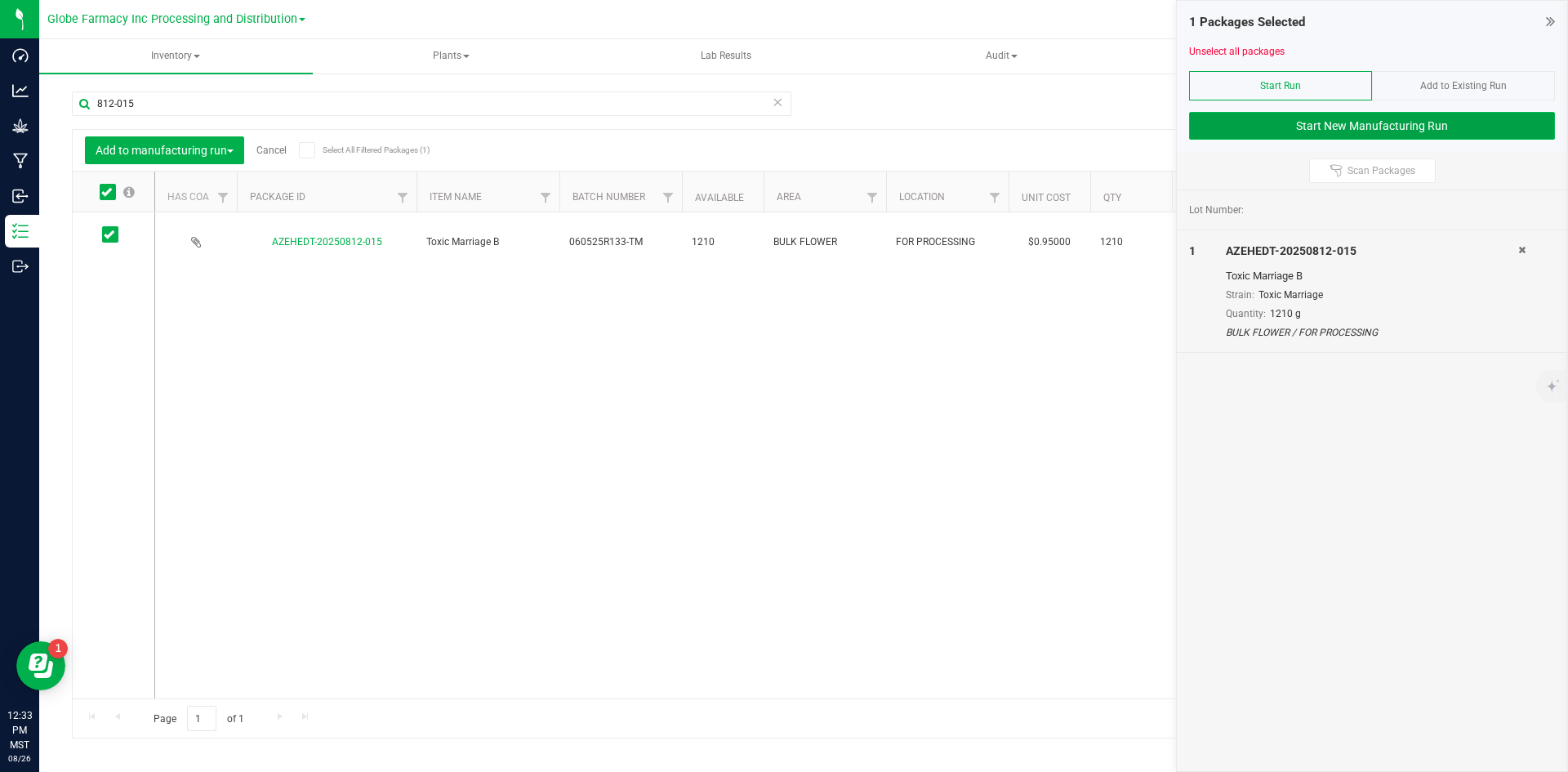
click at [1436, 123] on button "Start New Manufacturing Run" at bounding box center [1372, 126] width 366 height 28
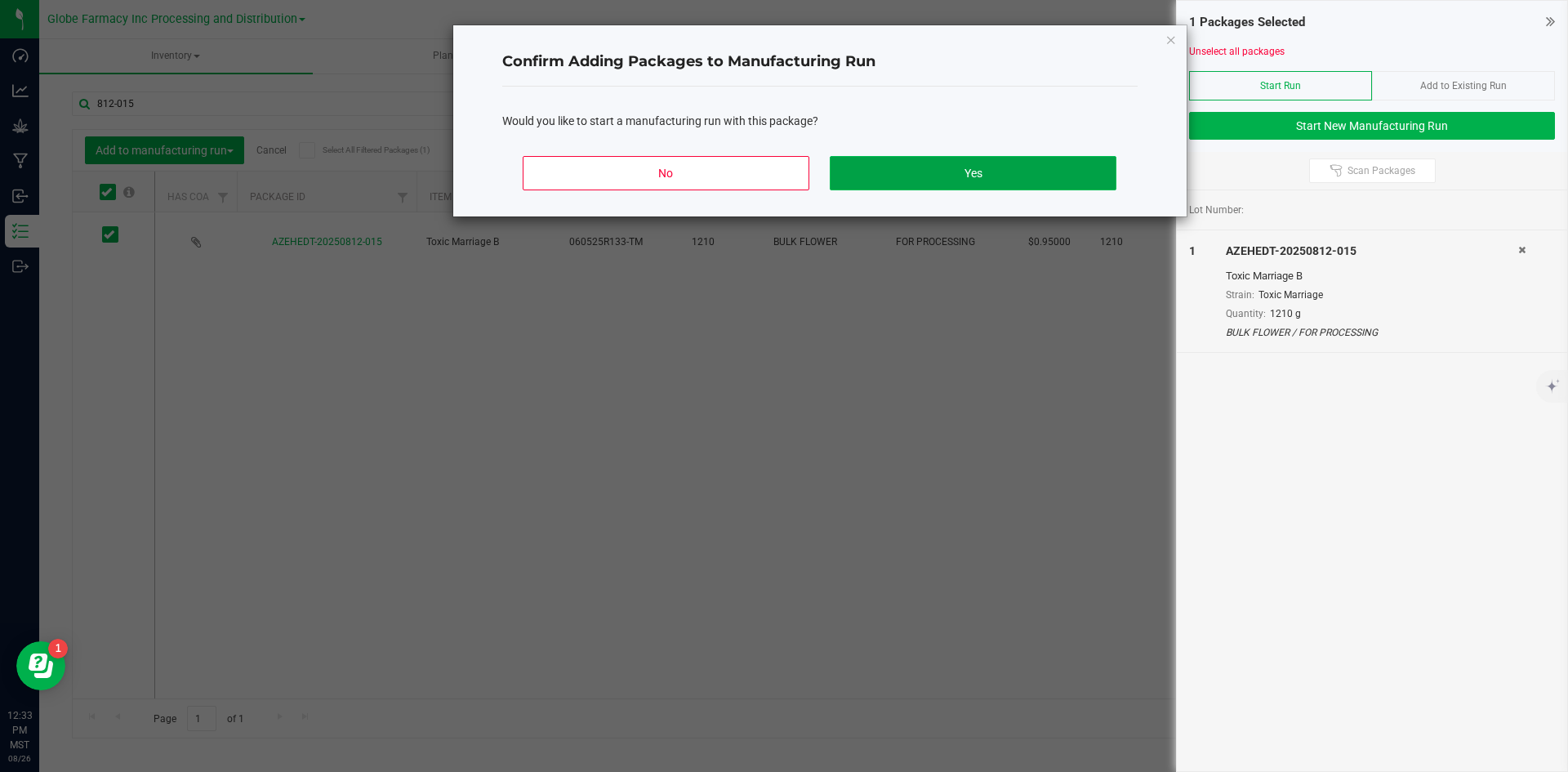
click at [936, 165] on button "Yes" at bounding box center [972, 174] width 286 height 34
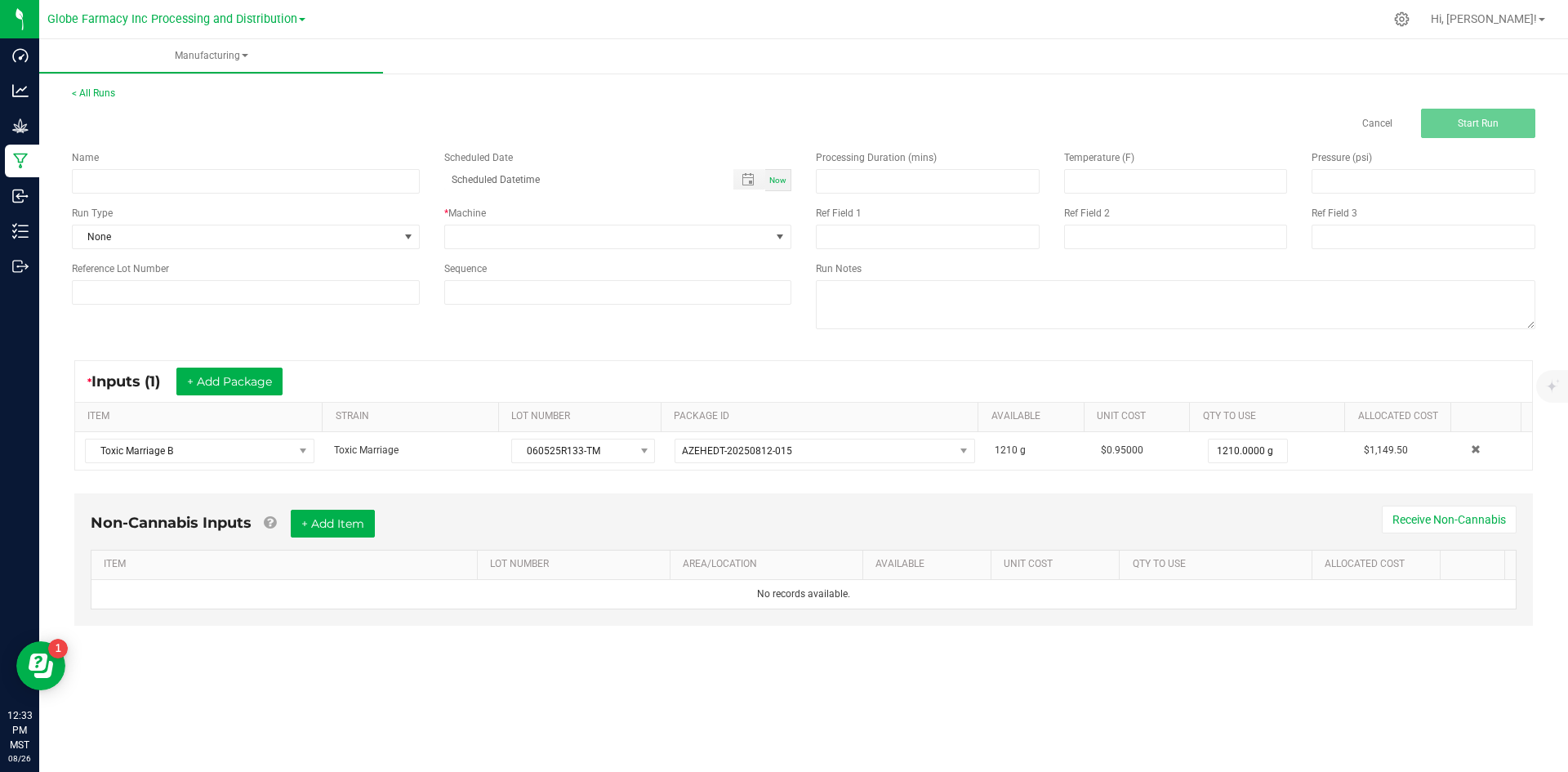
click at [376, 169] on div "Name" at bounding box center [246, 172] width 372 height 43
click at [372, 173] on input at bounding box center [246, 182] width 348 height 25
type input "MINIS TOXIC MARRIAGE 28G"
click at [587, 244] on span at bounding box center [608, 237] width 326 height 23
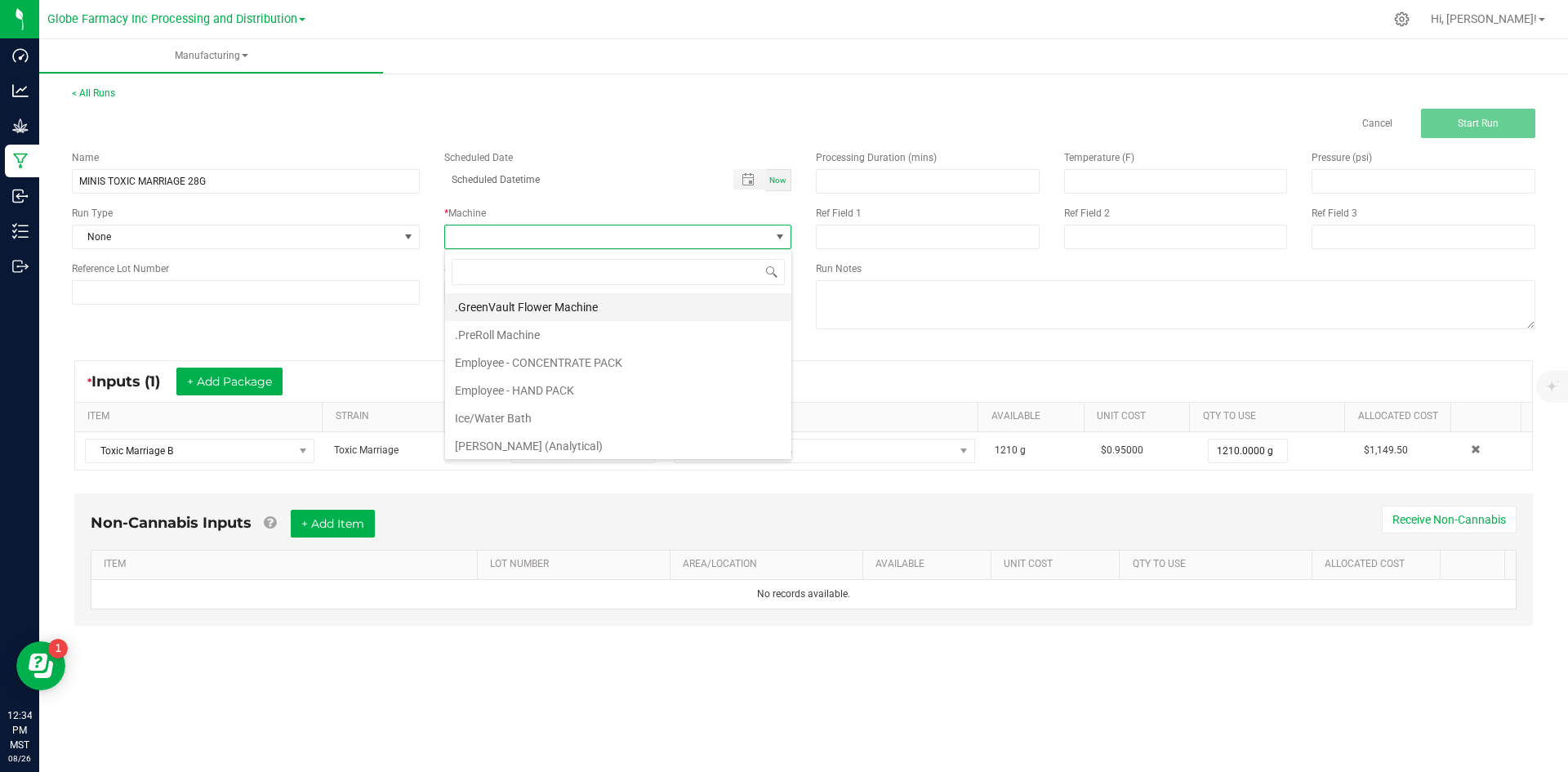
scroll to position [25, 347]
click at [553, 359] on li "Employee - CONCENTRATE PACK" at bounding box center [618, 363] width 346 height 28
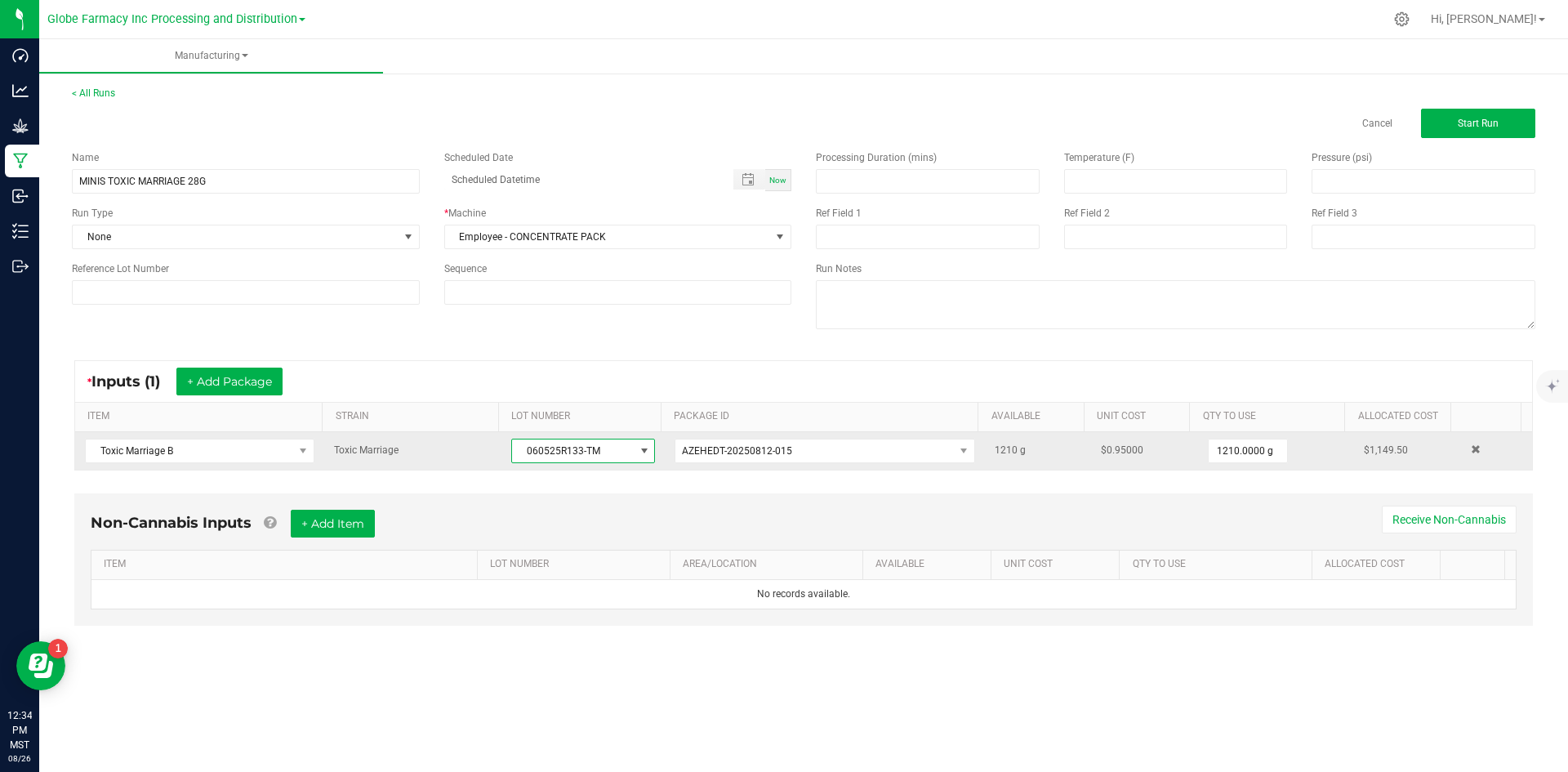
click at [521, 446] on span "060525R133-TM" at bounding box center [573, 451] width 122 height 23
drag, startPoint x: 519, startPoint y: 453, endPoint x: 600, endPoint y: 454, distance: 81.0
click at [600, 454] on span "060525R133-TM" at bounding box center [573, 451] width 122 height 23
copy span "060525R133-TM"
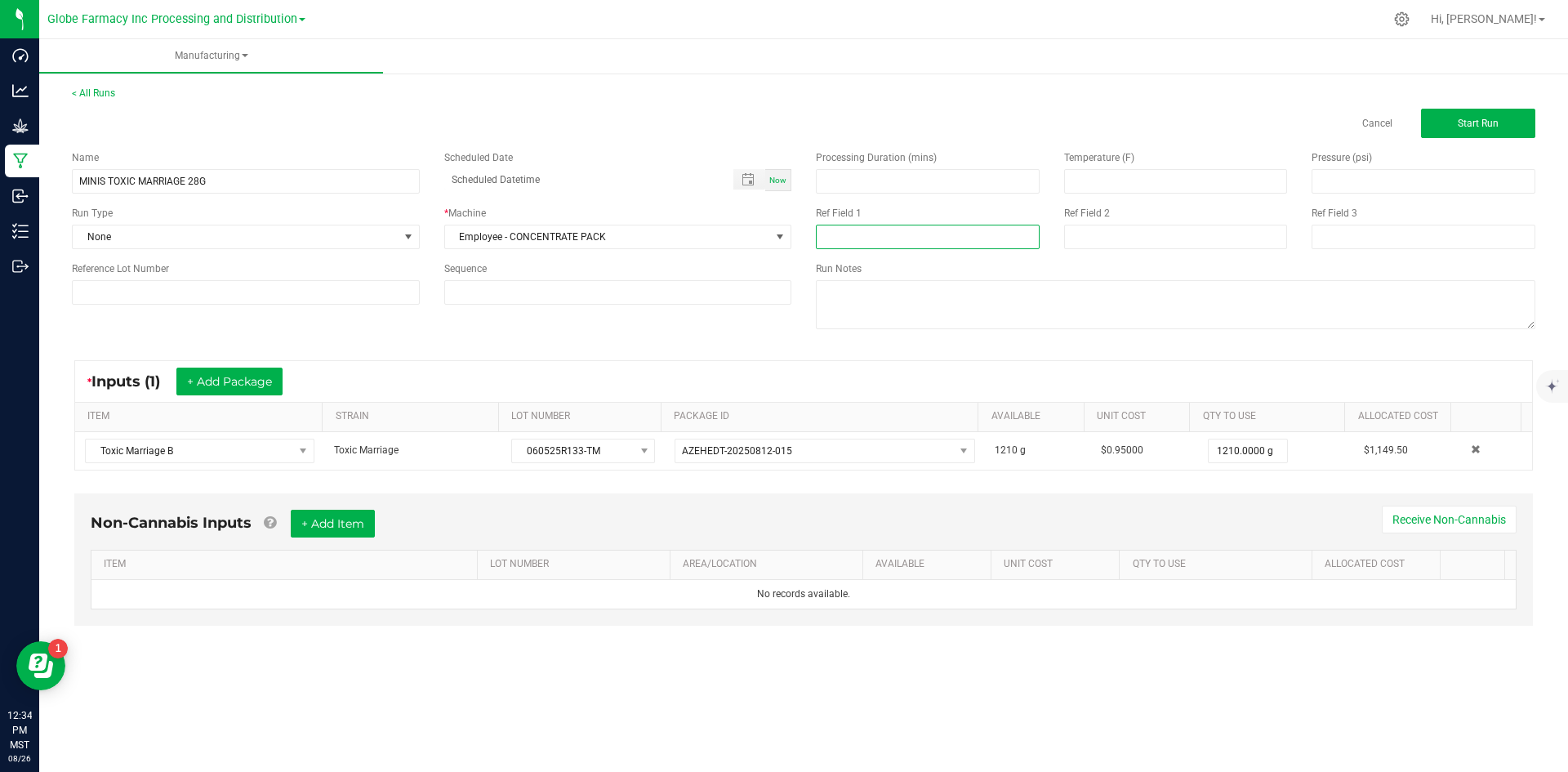
paste input "060525R133-TM"
type input "060525R133-TM"
click at [1120, 235] on input at bounding box center [1176, 237] width 223 height 25
type input "[DATE] FLOWER"
click at [308, 516] on button "+ Add Item" at bounding box center [332, 524] width 84 height 28
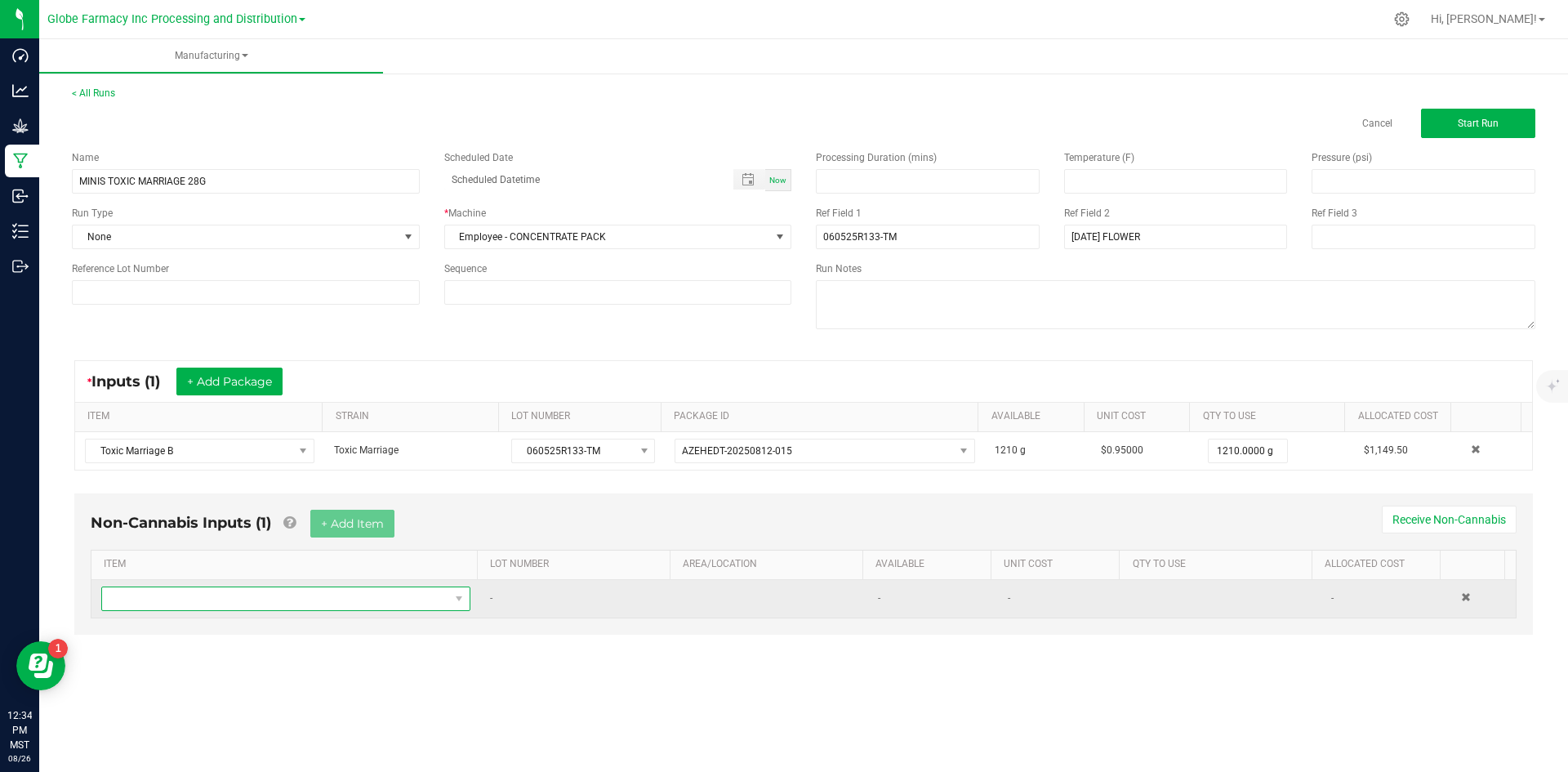
click at [299, 595] on span "NO DATA FOUND" at bounding box center [276, 599] width 347 height 23
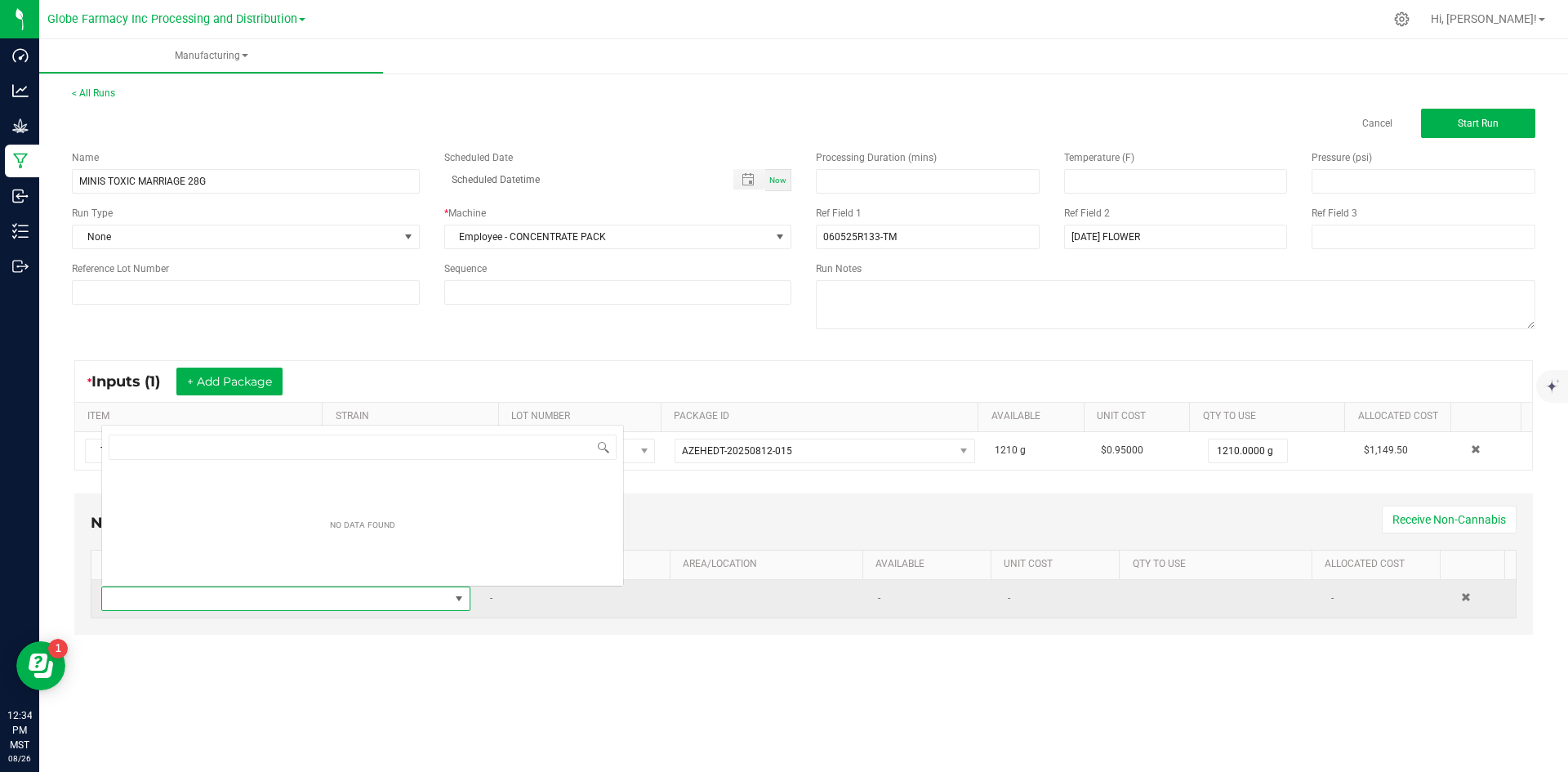
scroll to position [25, 363]
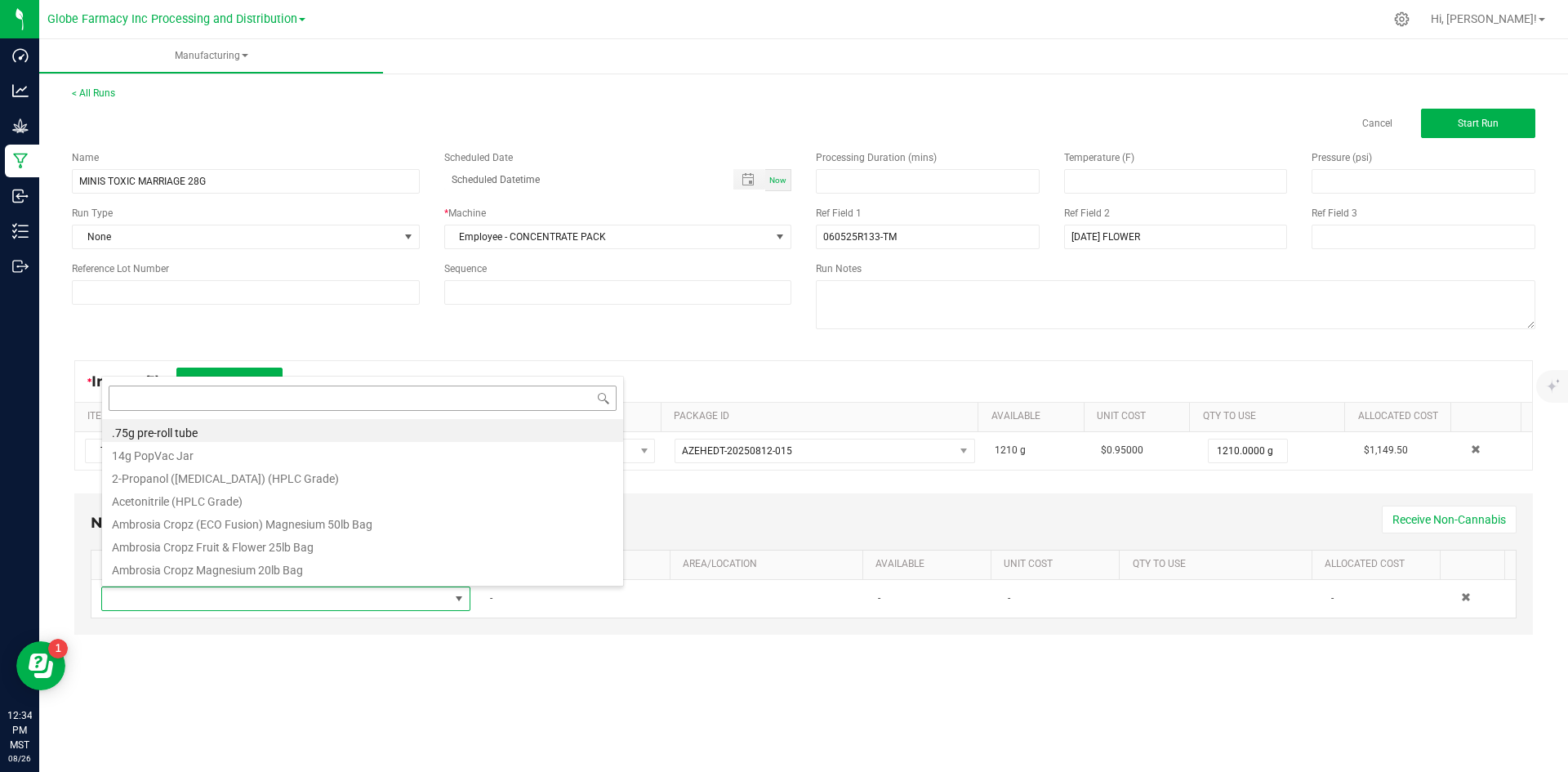
click at [296, 395] on input at bounding box center [363, 398] width 508 height 25
type input "MYLAR"
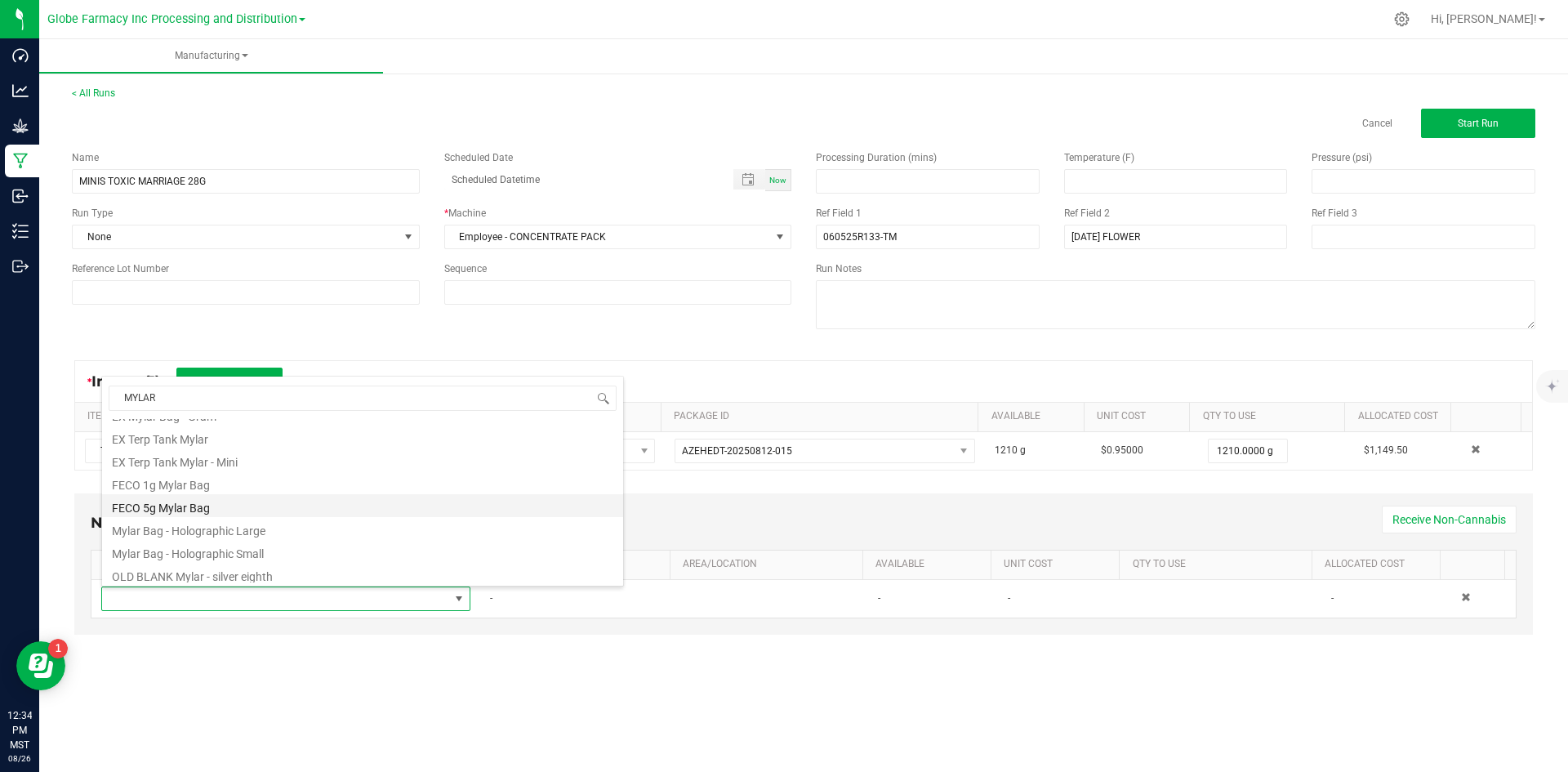
scroll to position [327, 0]
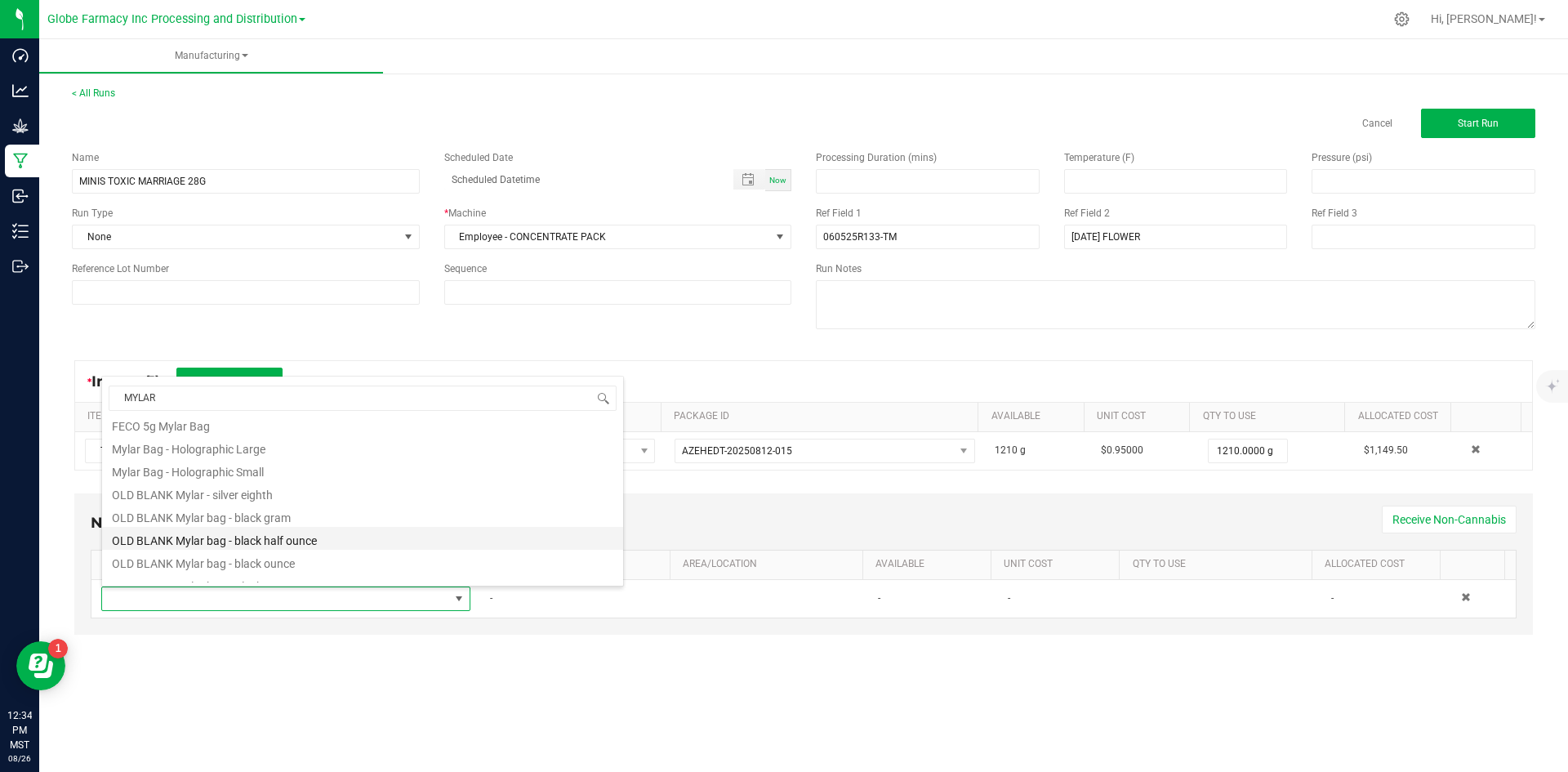
click at [327, 534] on li "OLD BLANK Mylar bag - black half ounce" at bounding box center [363, 539] width 521 height 23
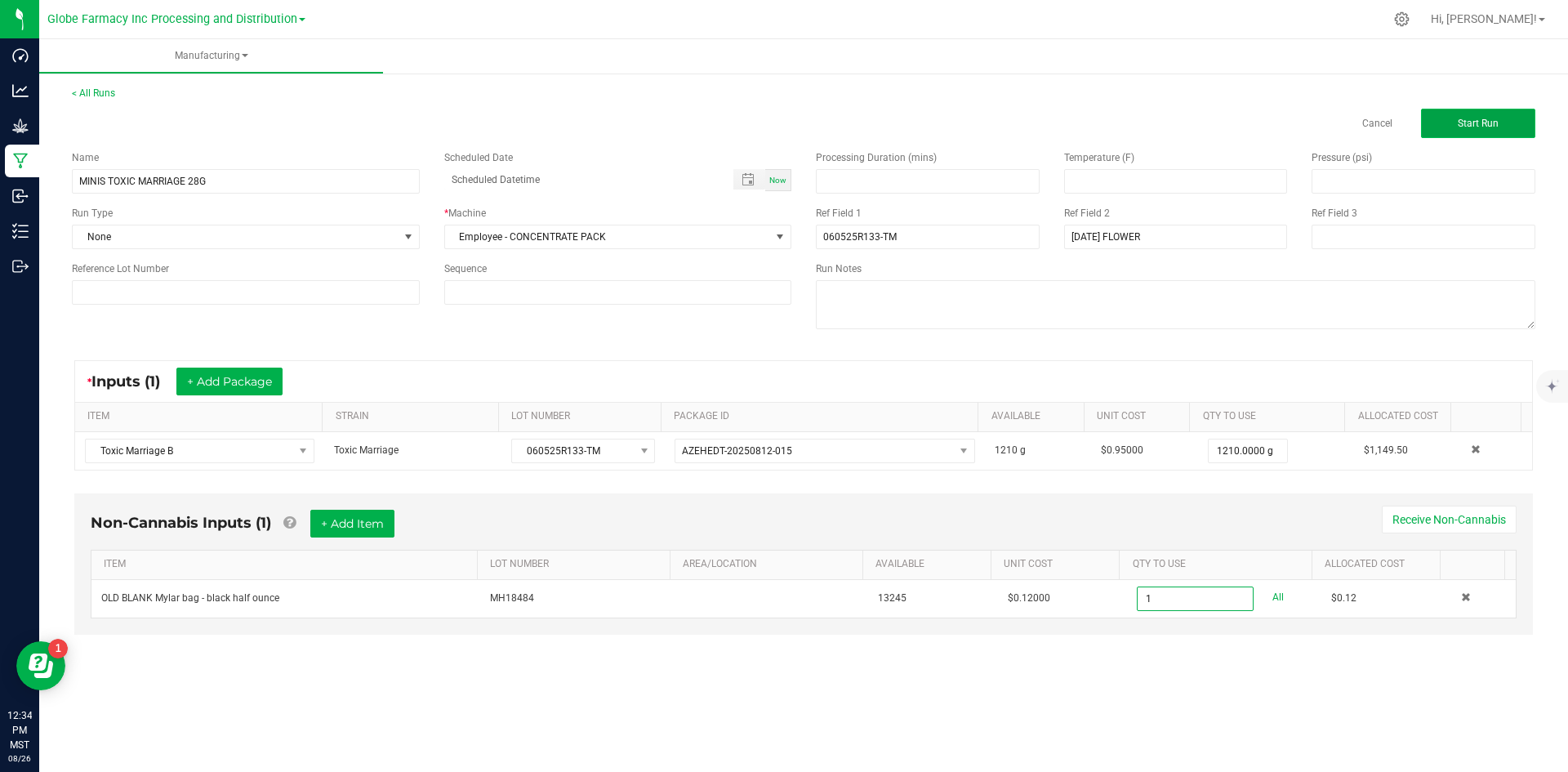
type input "1 ea"
click at [1484, 128] on span "Start Run" at bounding box center [1479, 124] width 41 height 11
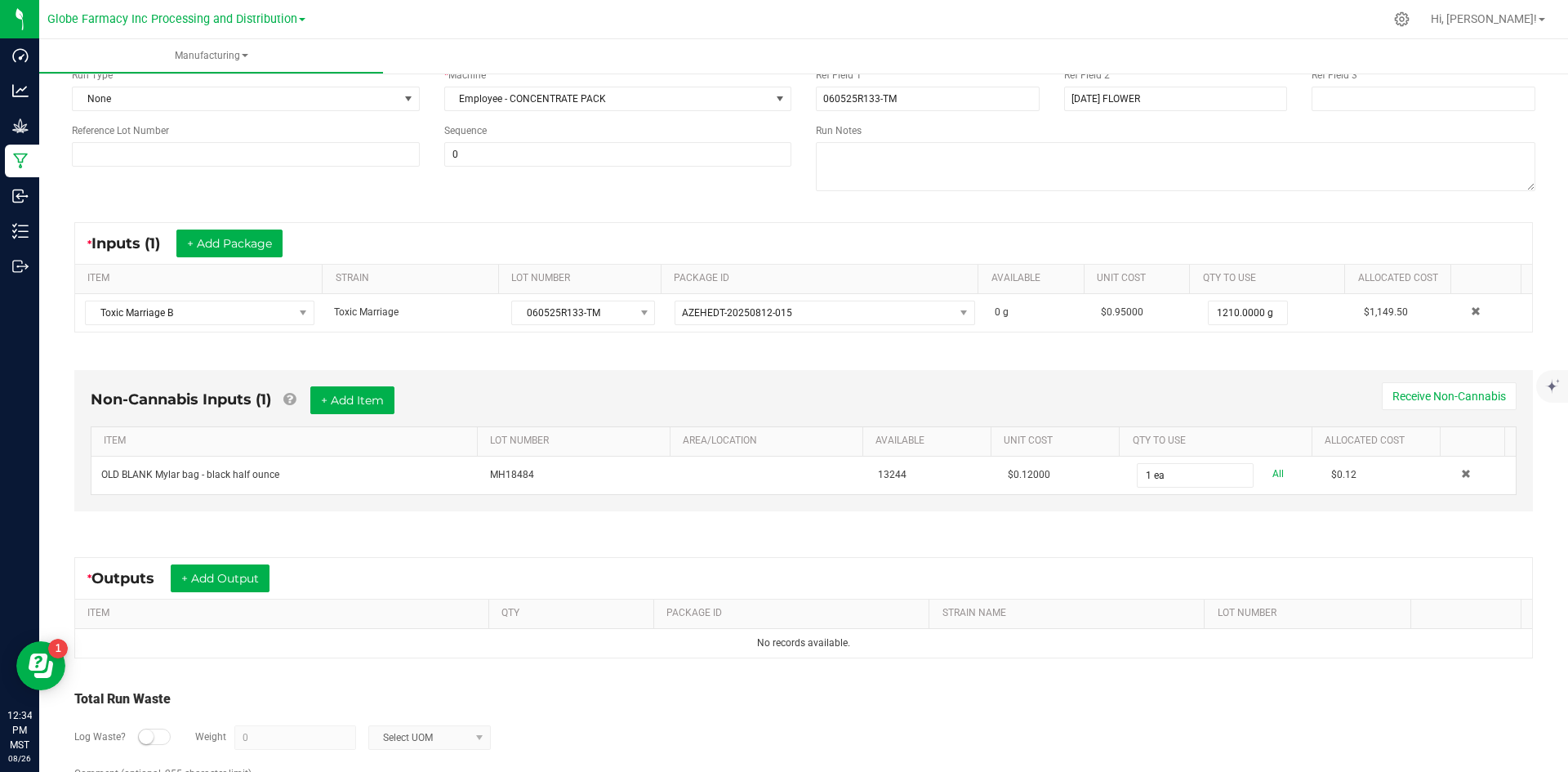
scroll to position [164, 0]
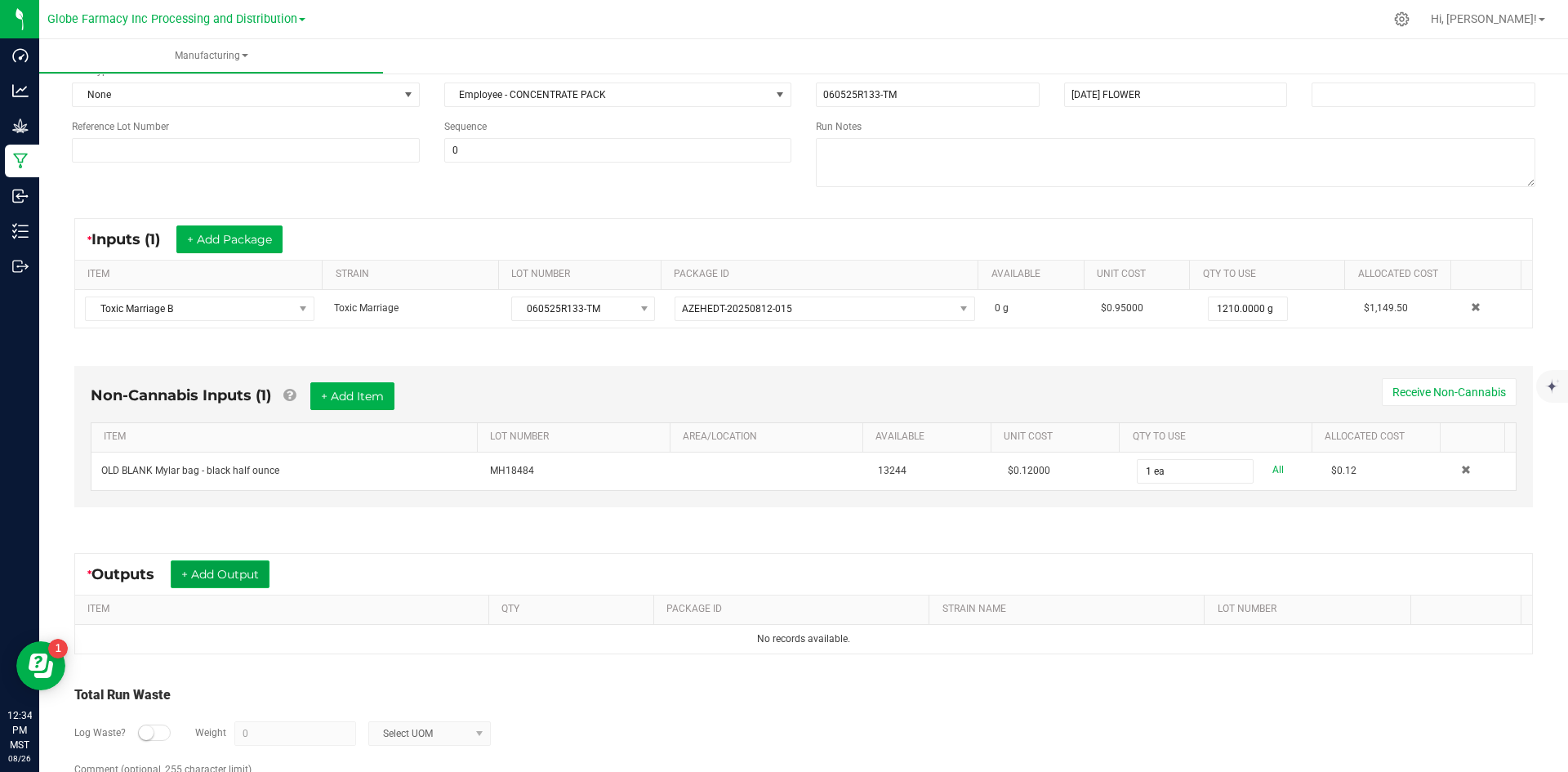
click at [207, 575] on button "+ Add Output" at bounding box center [220, 575] width 99 height 28
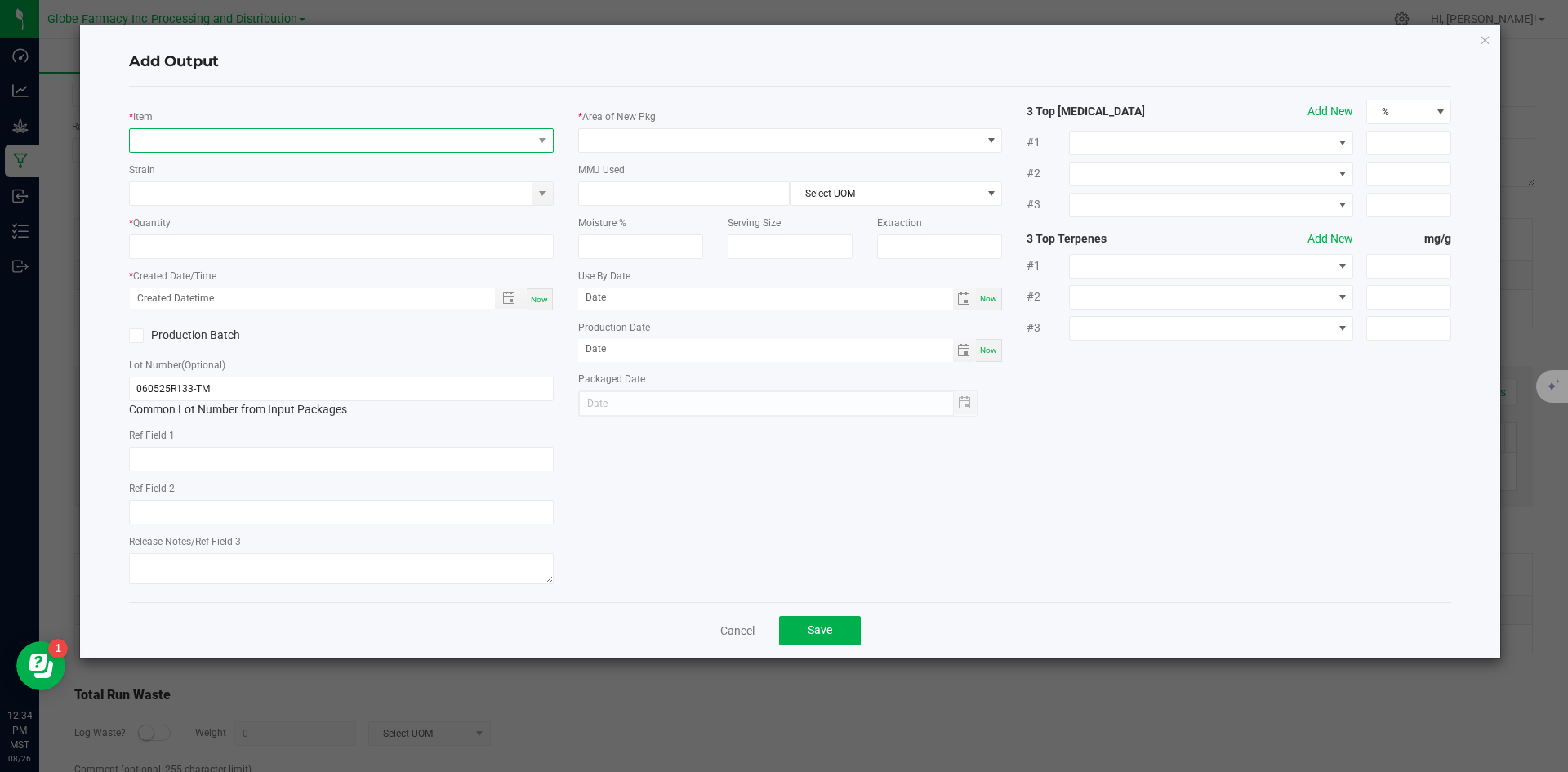
click at [254, 142] on span "NO DATA FOUND" at bounding box center [331, 141] width 403 height 23
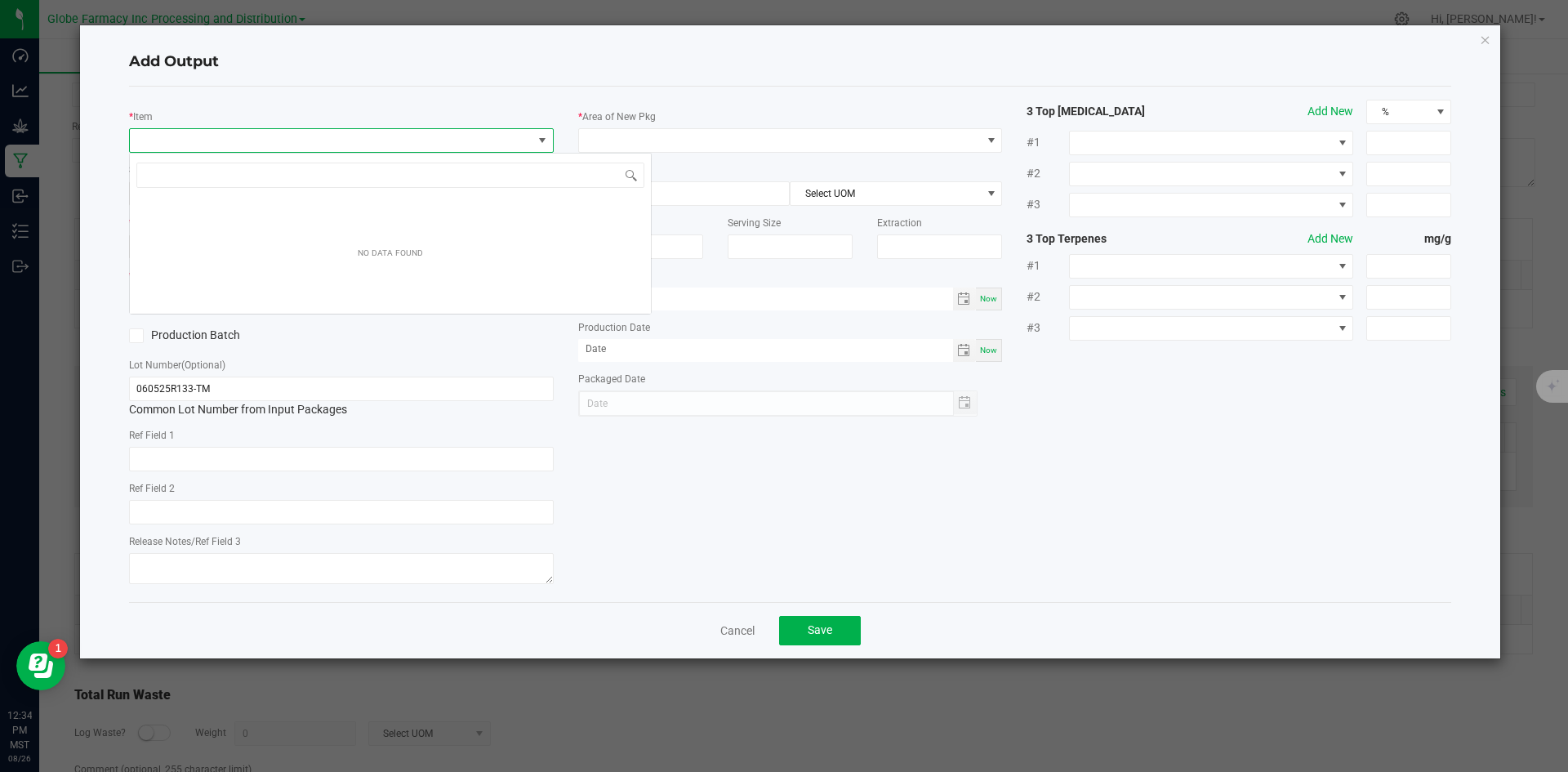
scroll to position [25, 425]
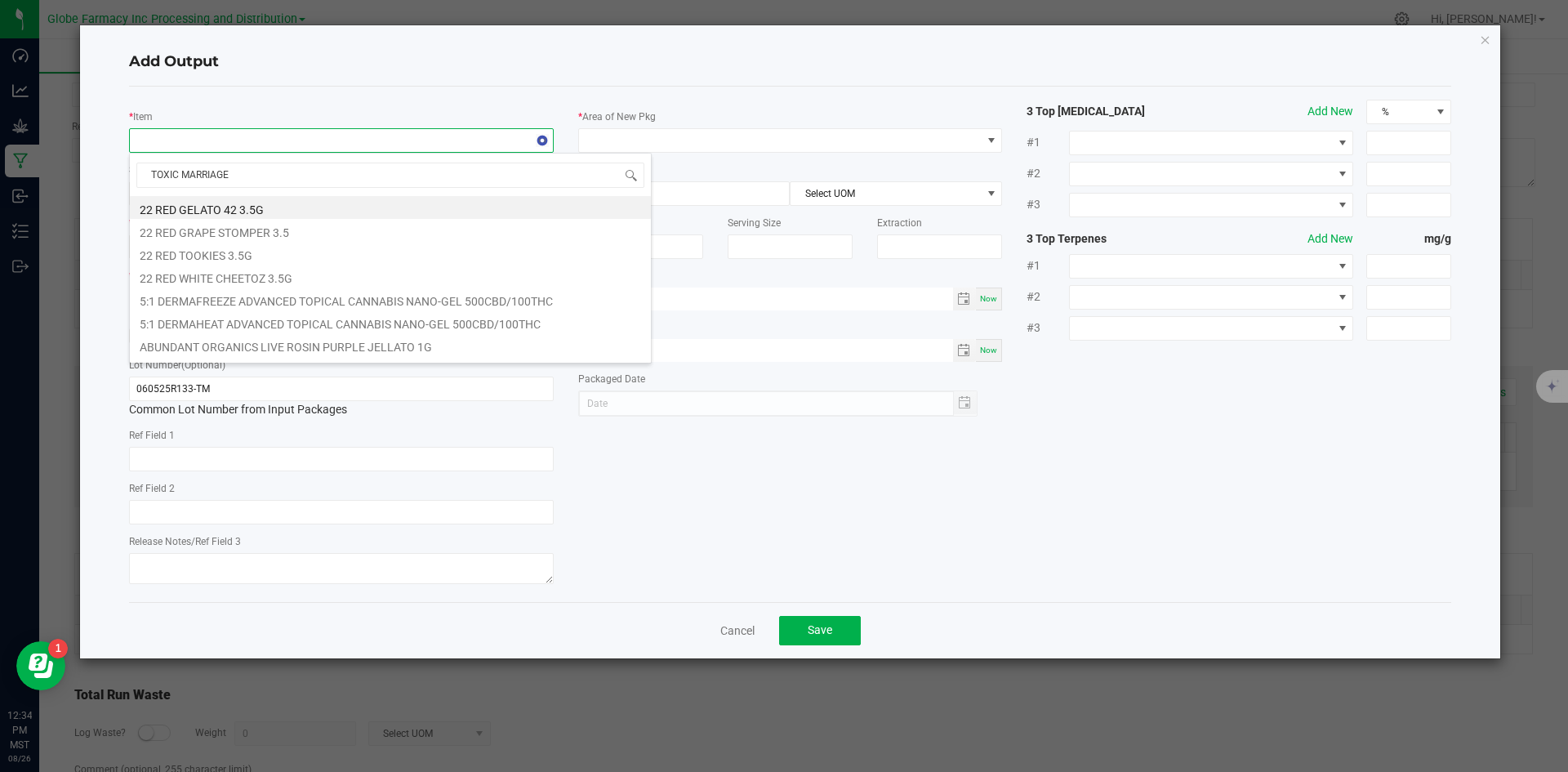
type input "TOXIC MARRIAGE B"
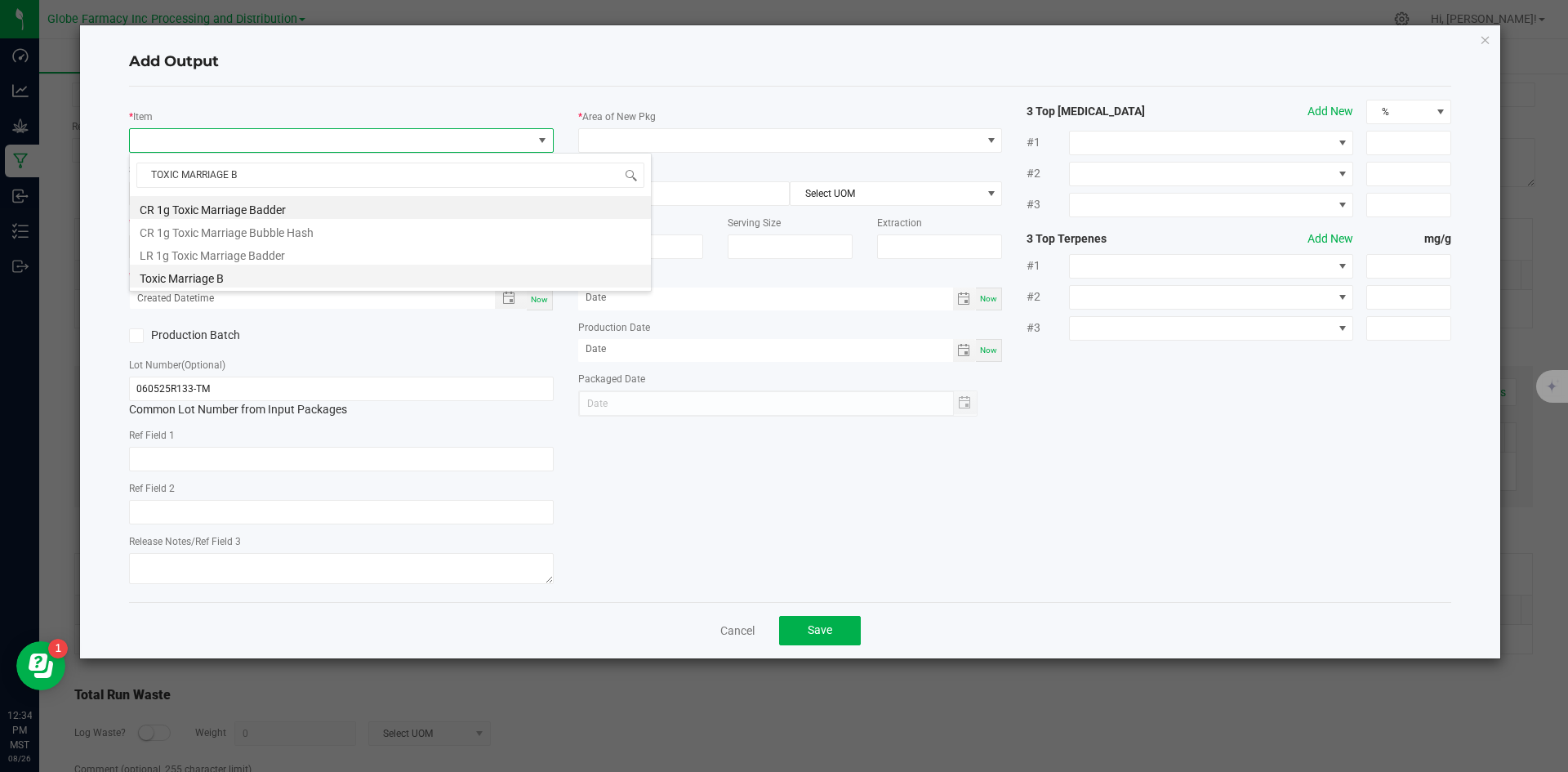
click at [218, 284] on li "Toxic Marriage B" at bounding box center [390, 276] width 521 height 23
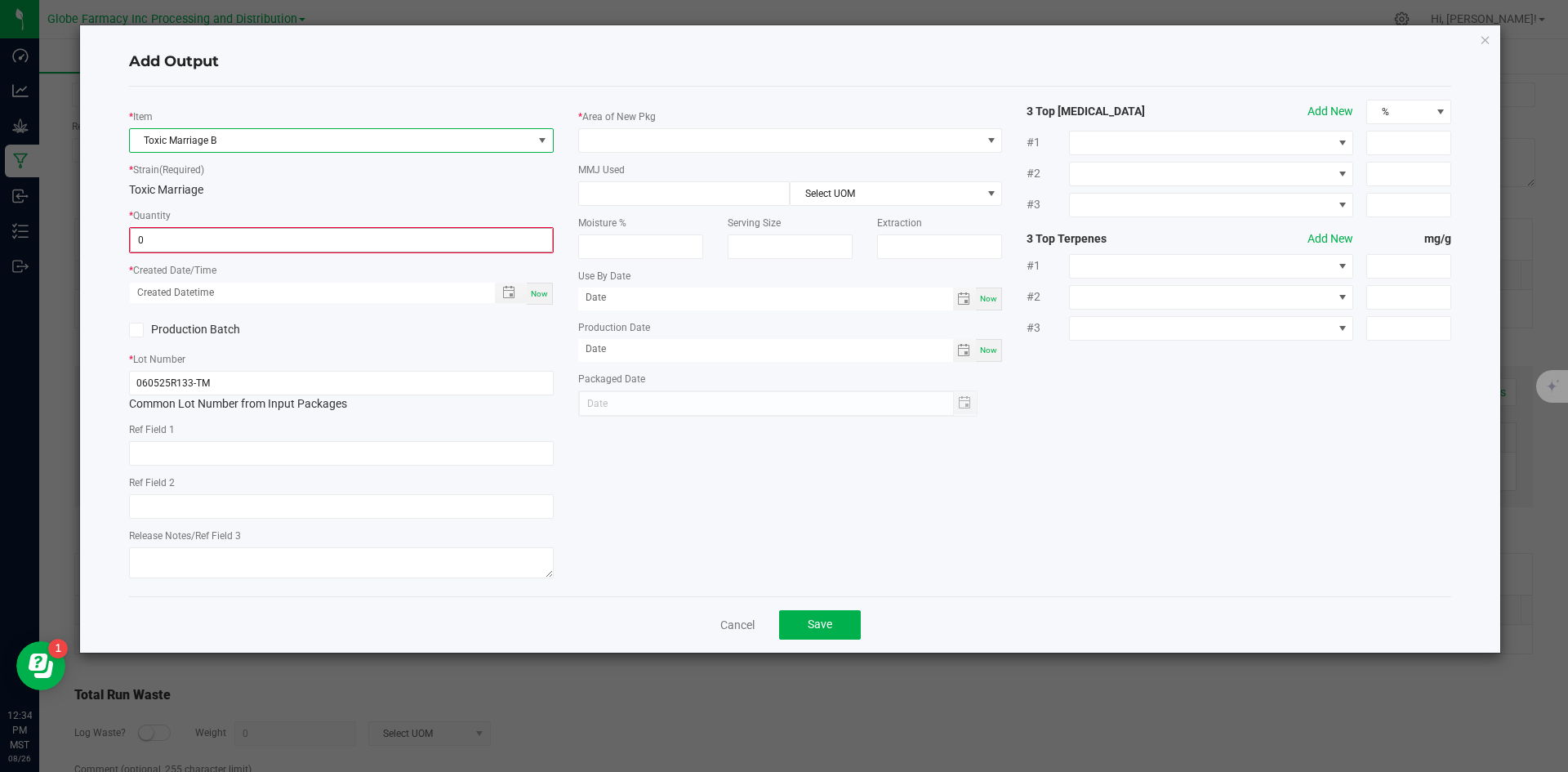
click at [216, 233] on input "0" at bounding box center [341, 240] width 421 height 23
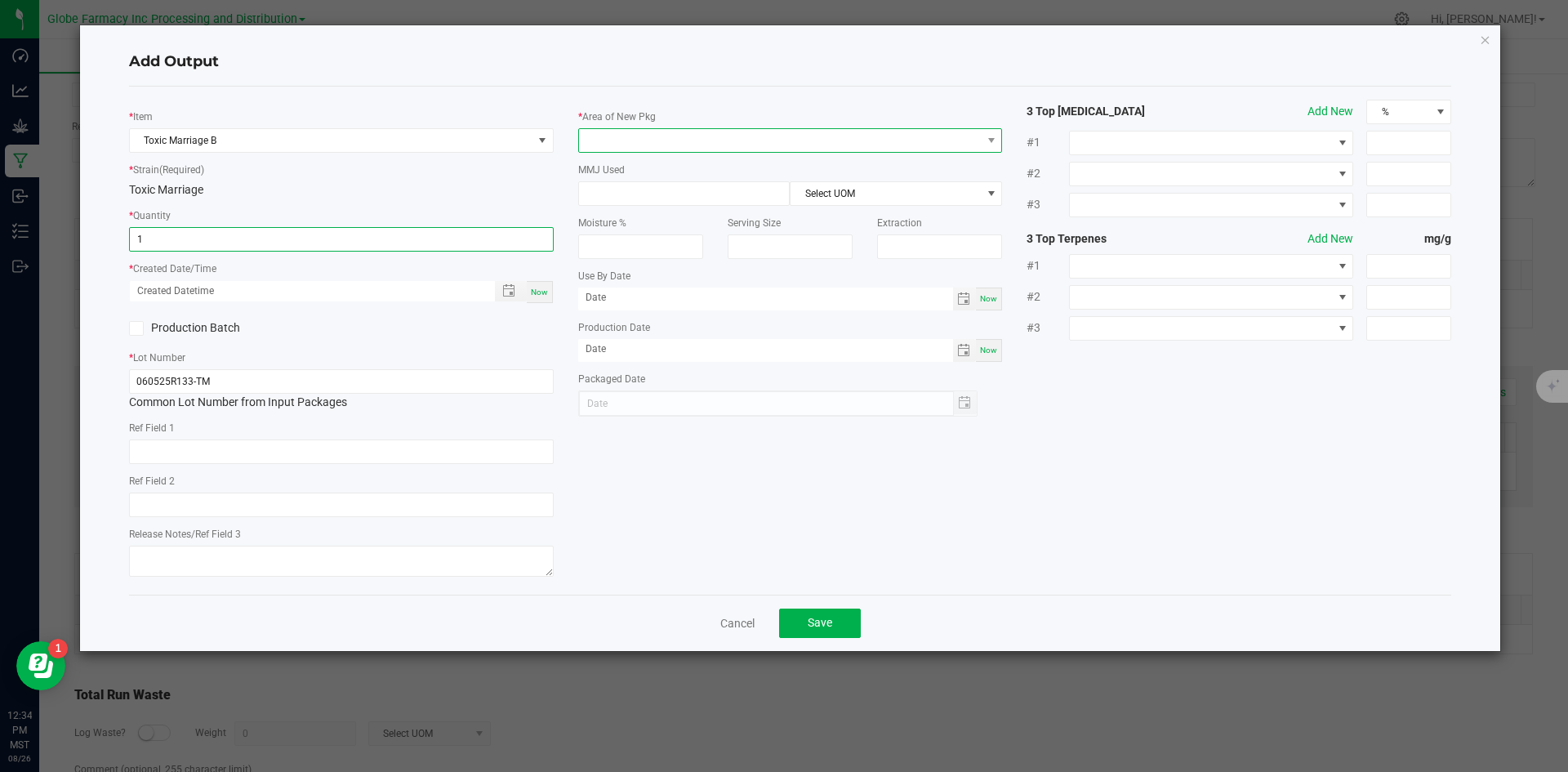
type input "1.0000 g"
click at [615, 139] on span at bounding box center [781, 141] width 403 height 23
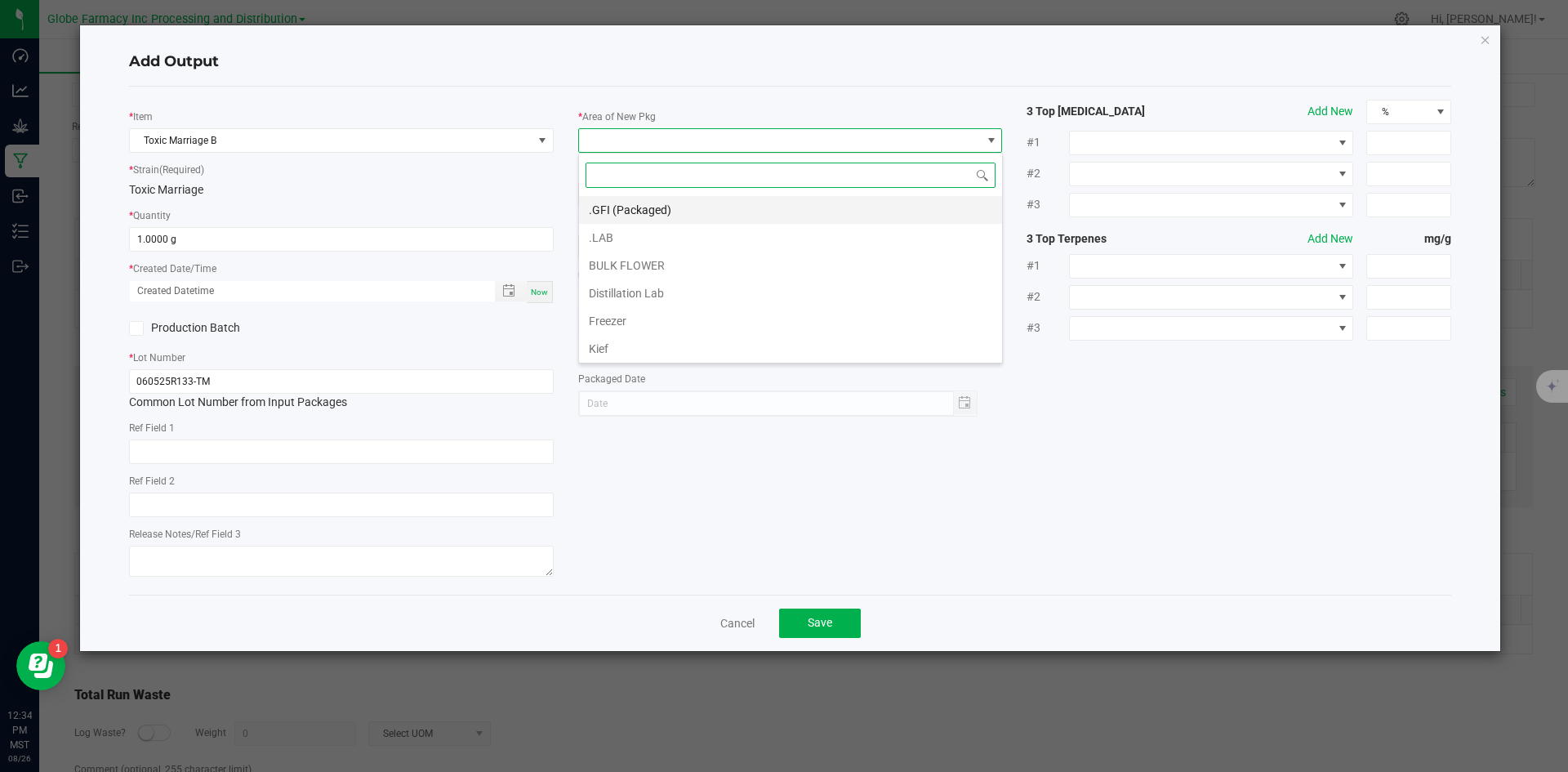
click at [650, 205] on li ".GFI (Packaged)" at bounding box center [791, 210] width 423 height 28
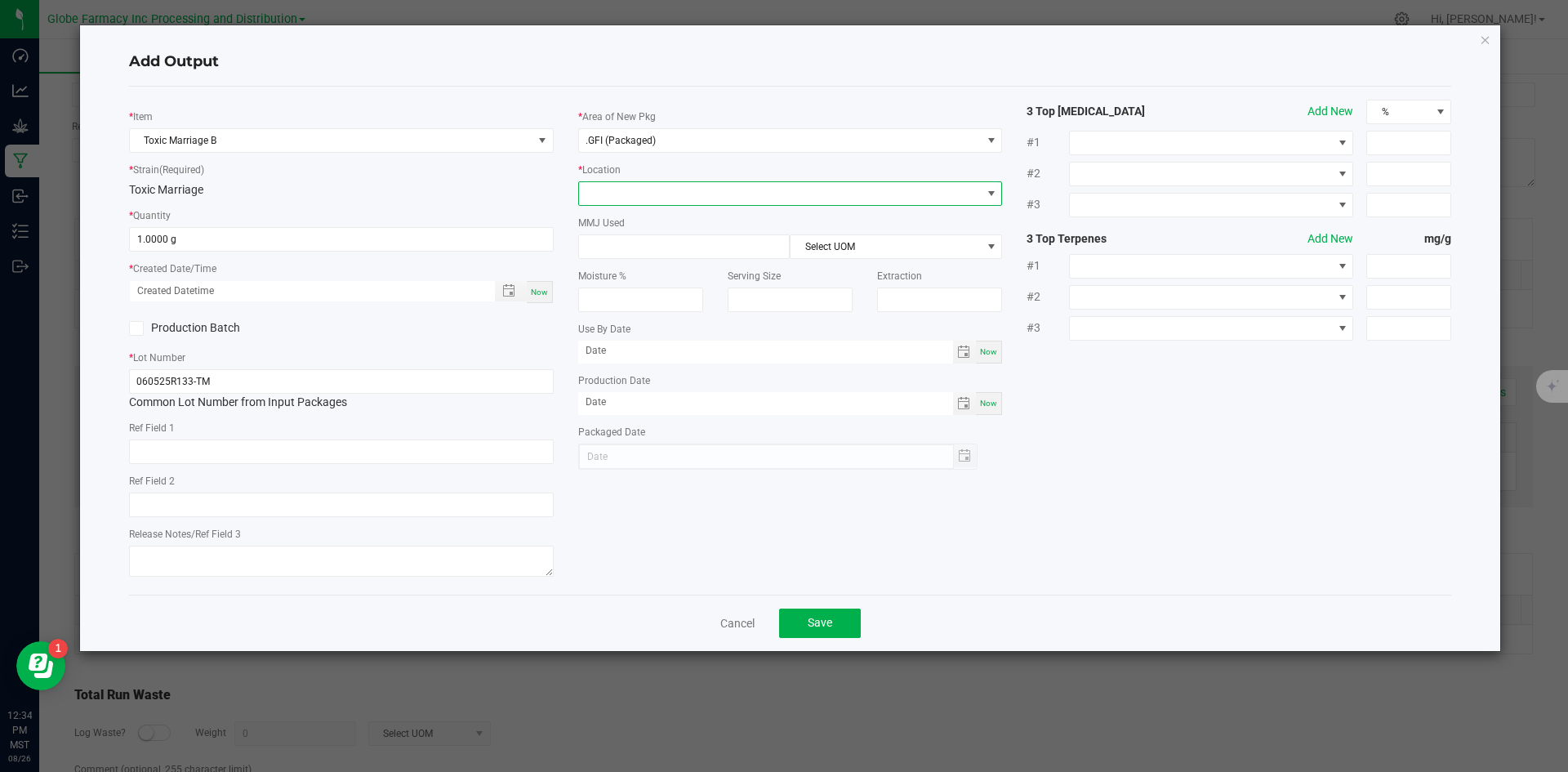
click at [650, 192] on span at bounding box center [781, 194] width 403 height 23
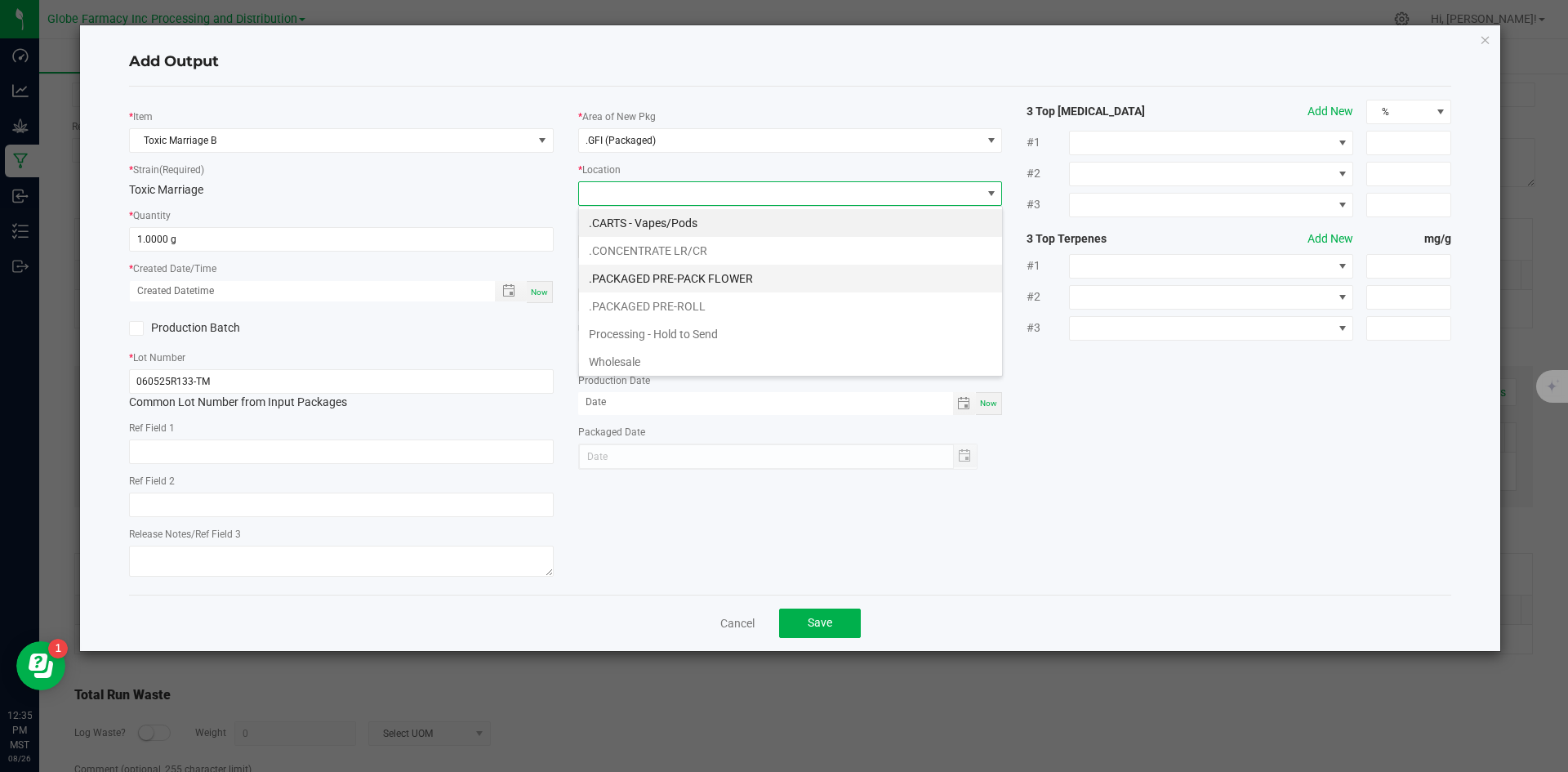
click at [708, 276] on li ".PACKAGED PRE-PACK FLOWER" at bounding box center [791, 278] width 423 height 28
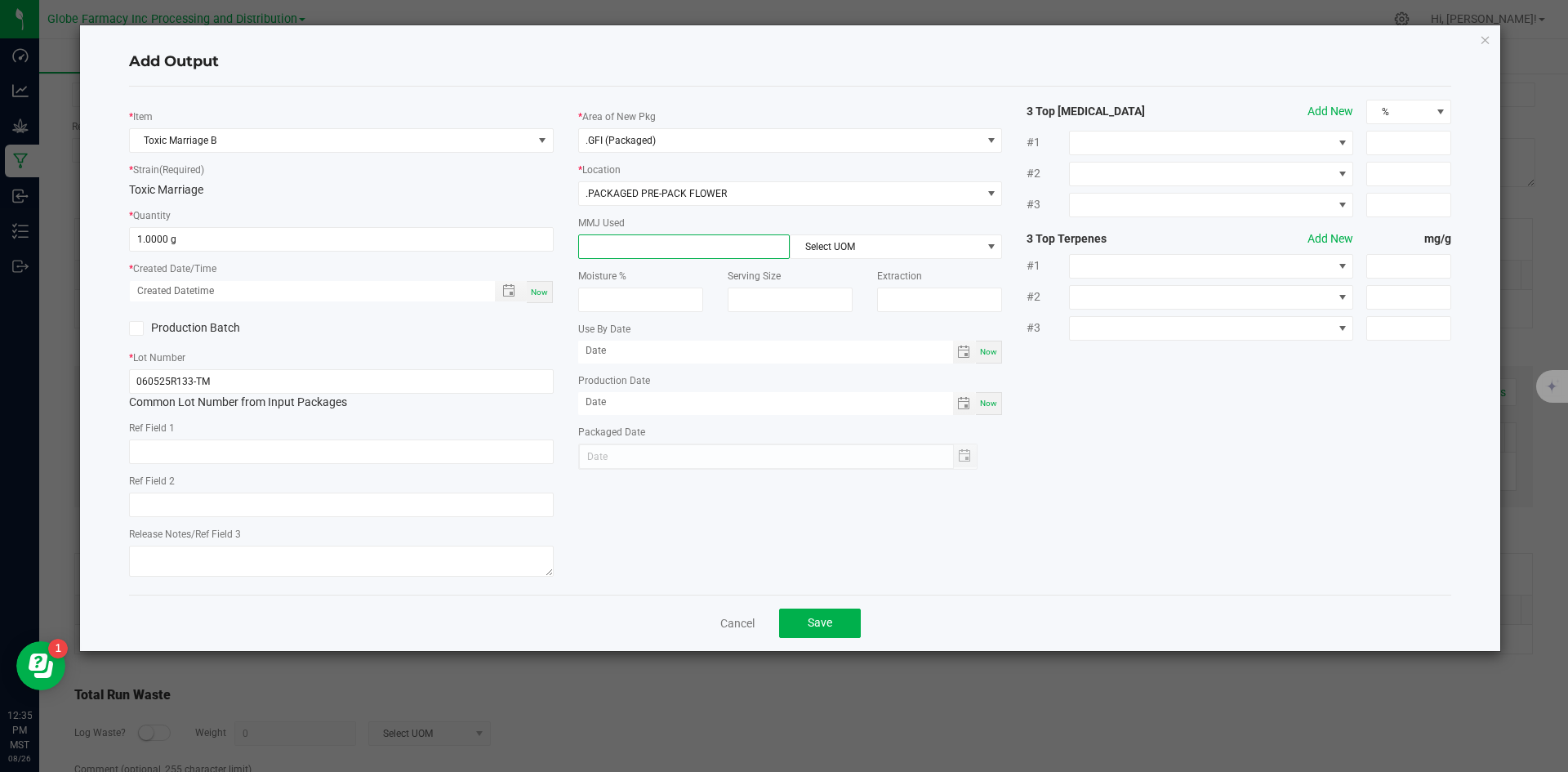
click at [718, 257] on input at bounding box center [685, 246] width 211 height 23
click at [685, 147] on span ".GFI (Packaged)" at bounding box center [781, 141] width 403 height 23
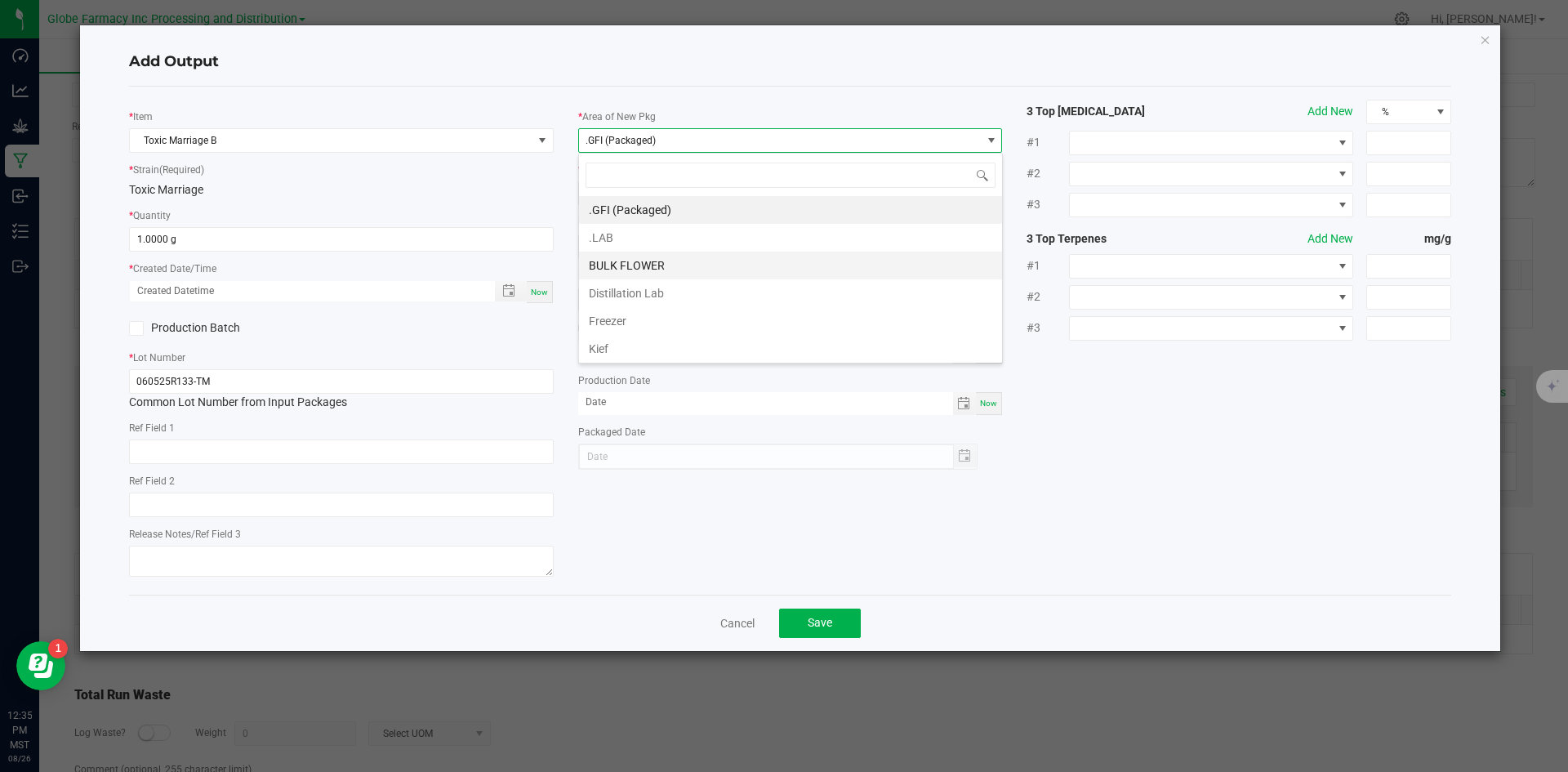
click at [677, 269] on li "BULK FLOWER" at bounding box center [791, 265] width 423 height 28
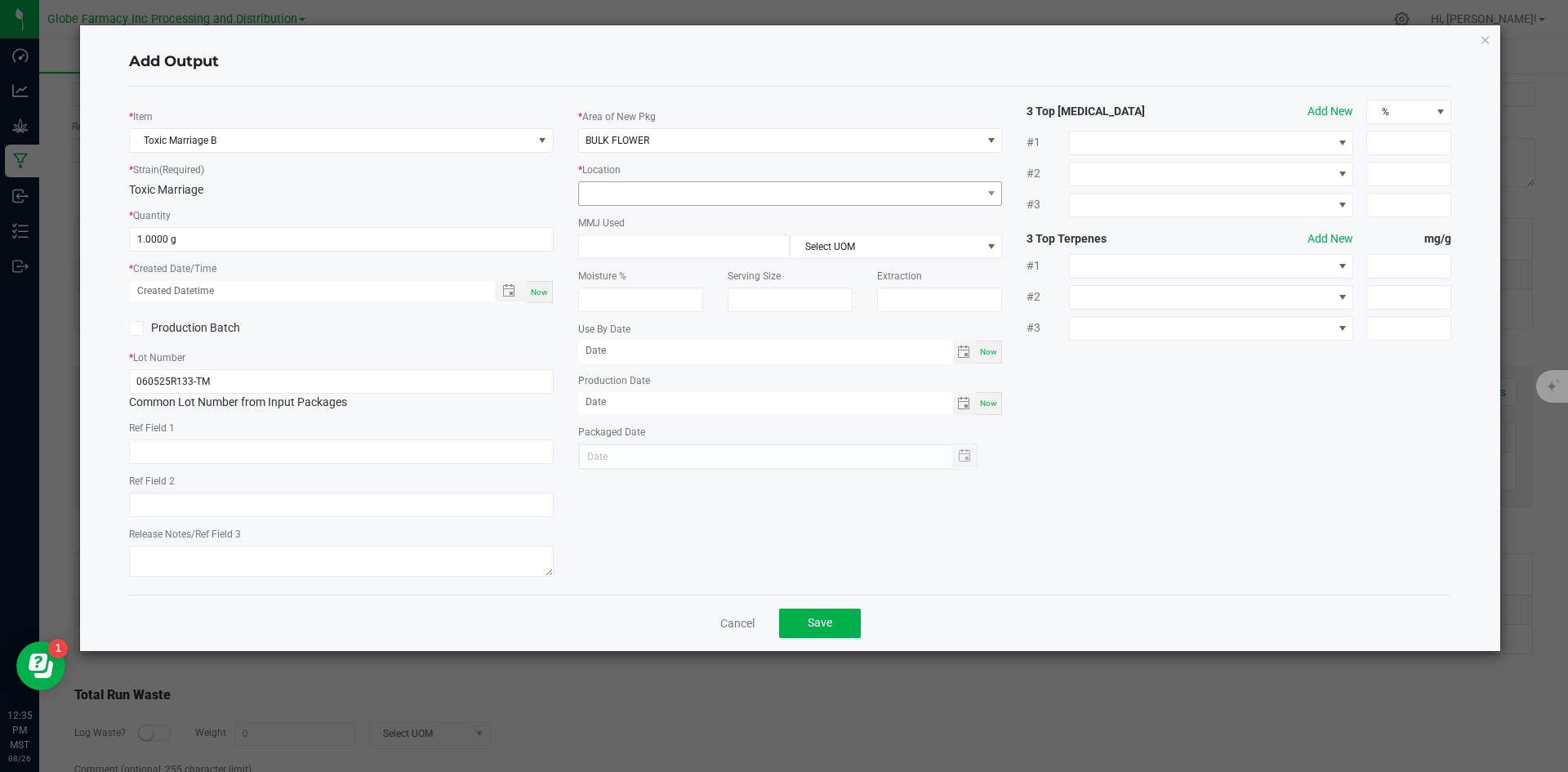
drag, startPoint x: 665, startPoint y: 206, endPoint x: 665, endPoint y: 189, distance: 17.0
click at [665, 202] on div "* Area of New Pkg BULK FLOWER * Location MMJ Used Select UOM Moisture % Serving…" at bounding box center [791, 285] width 449 height 370
click at [671, 201] on span at bounding box center [781, 194] width 403 height 23
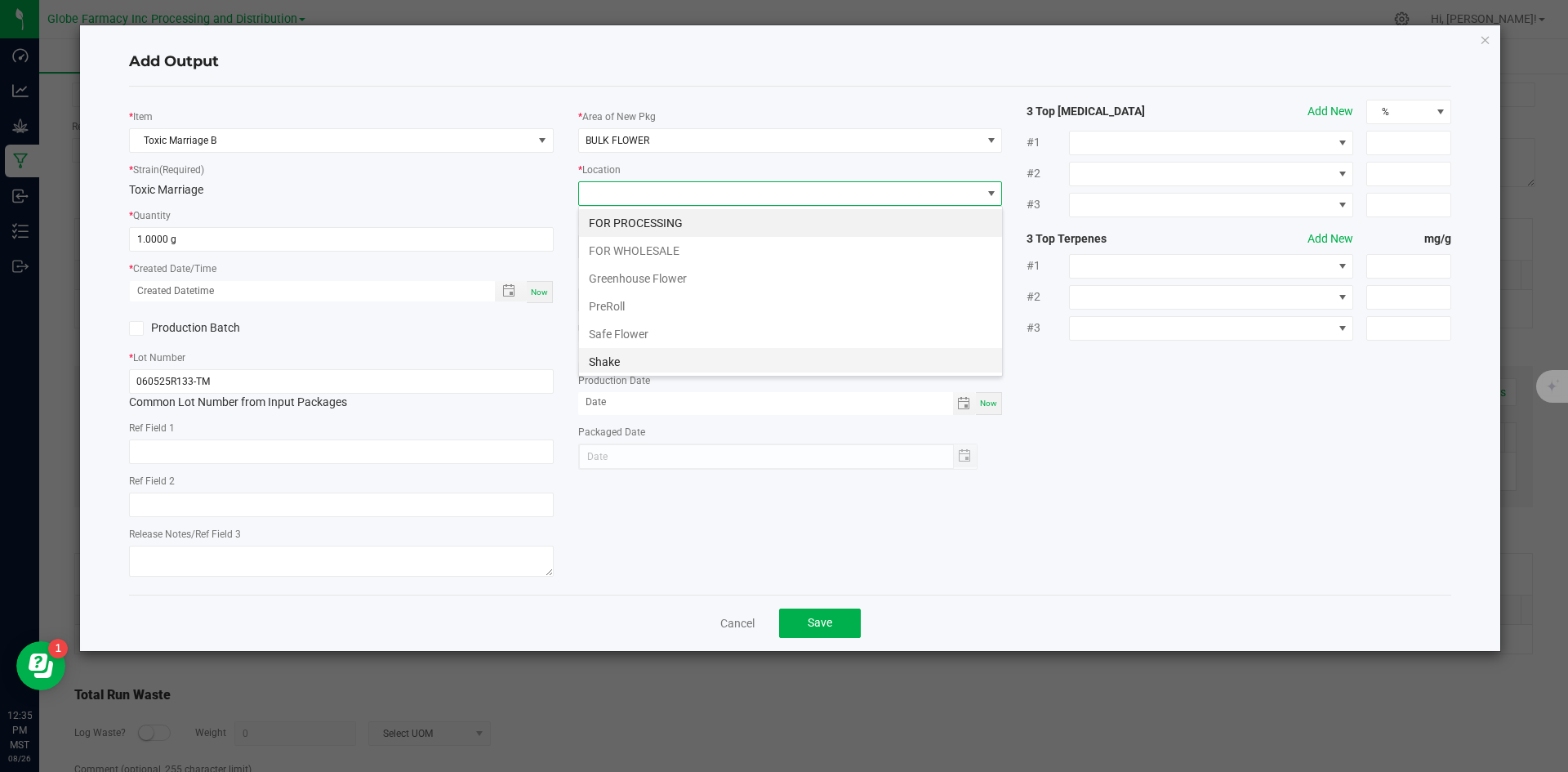
click at [657, 359] on li "Shake" at bounding box center [791, 362] width 423 height 28
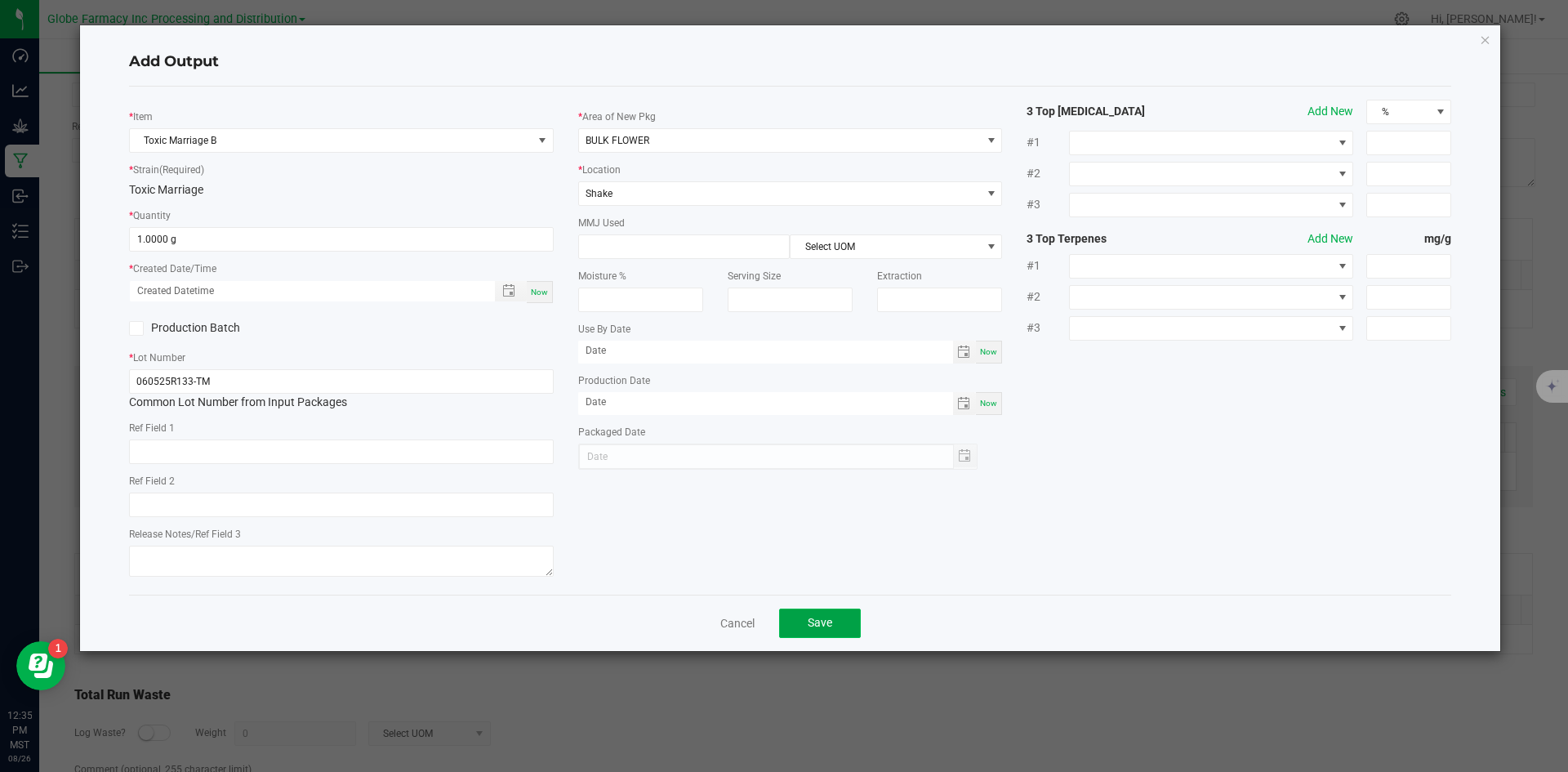
click at [838, 614] on button "Save" at bounding box center [820, 624] width 82 height 29
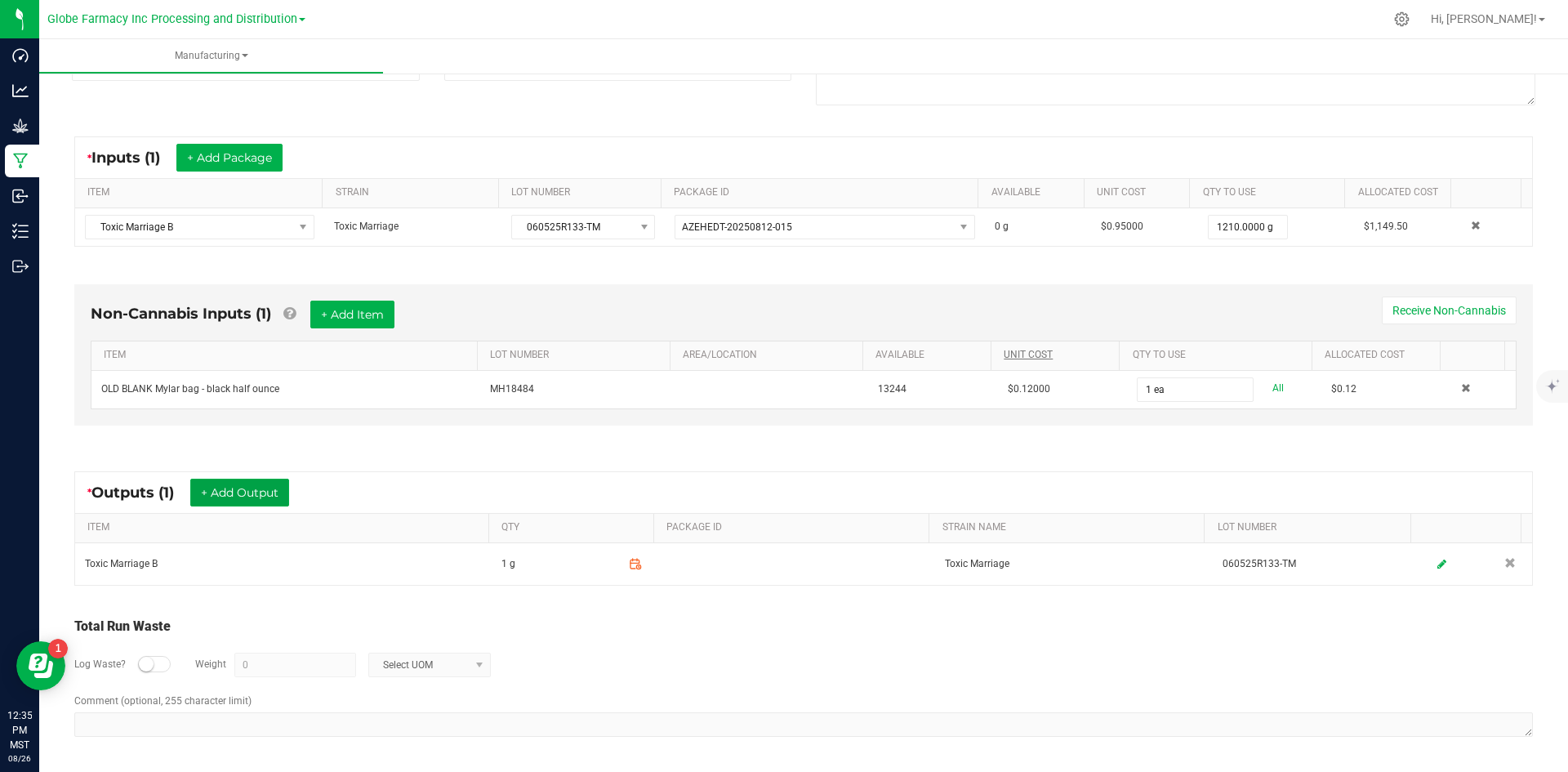
scroll to position [0, 0]
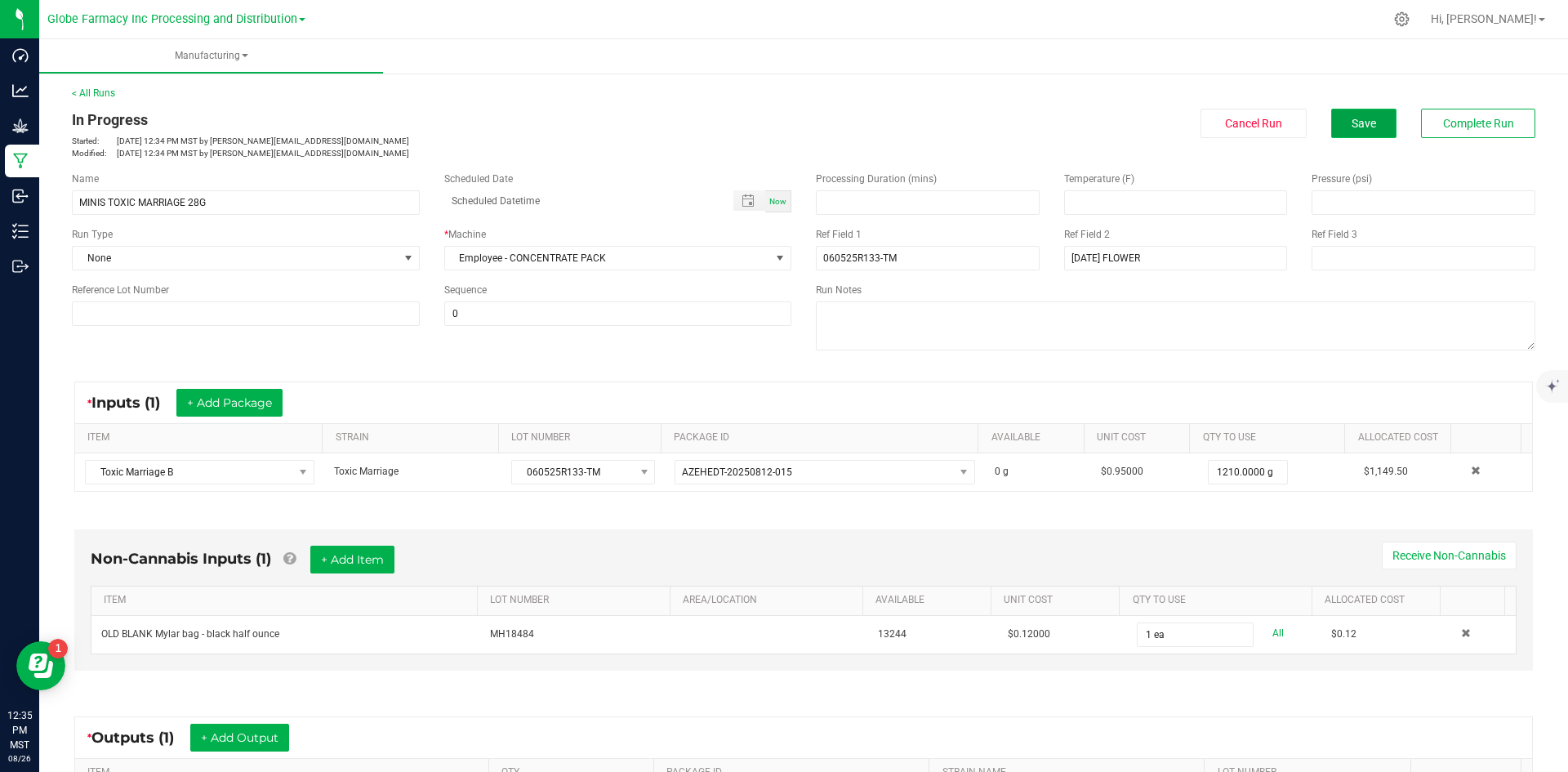
click at [1337, 123] on button "Save" at bounding box center [1364, 124] width 65 height 29
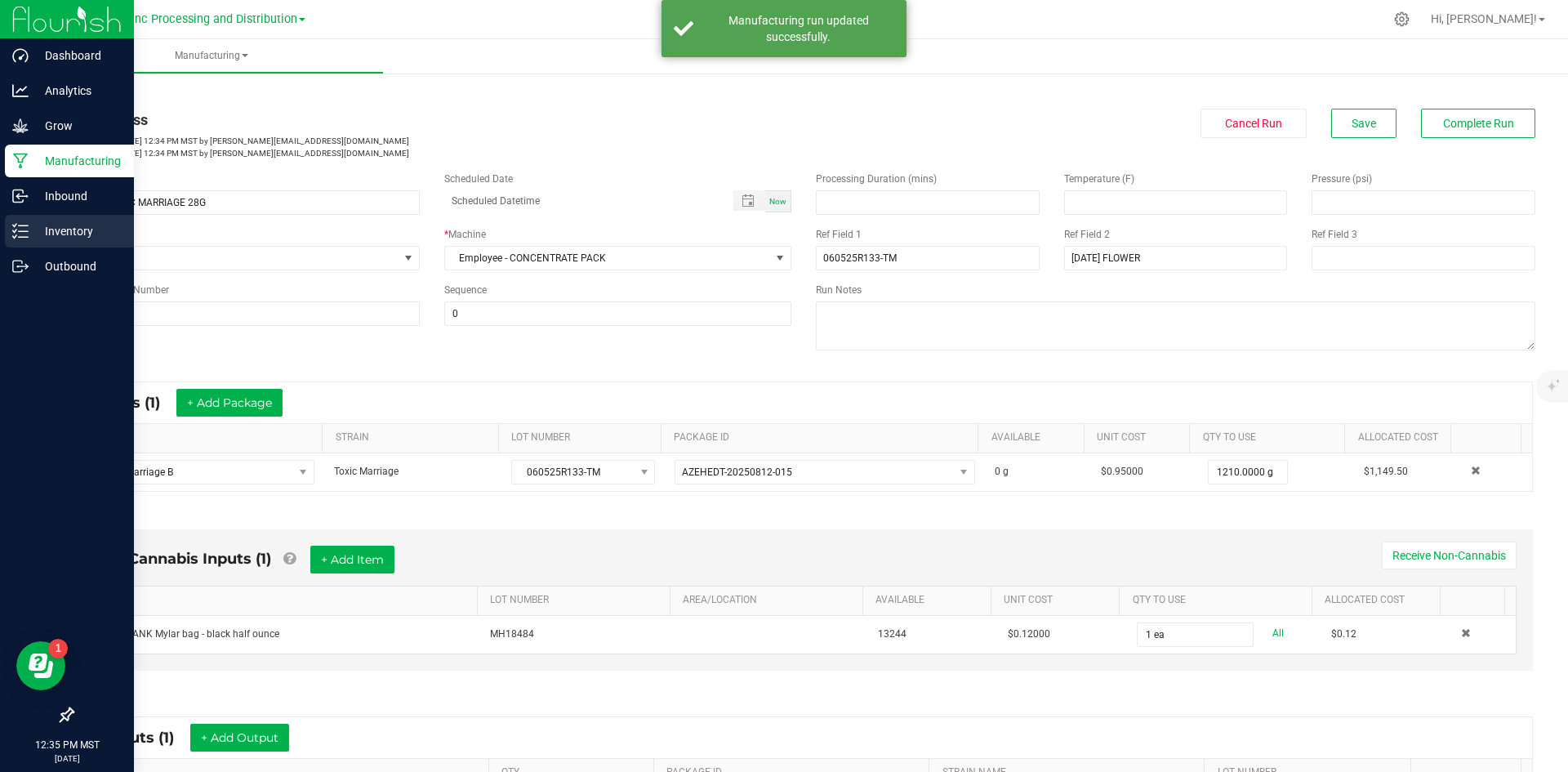
click at [57, 227] on p "Inventory" at bounding box center [78, 231] width 98 height 20
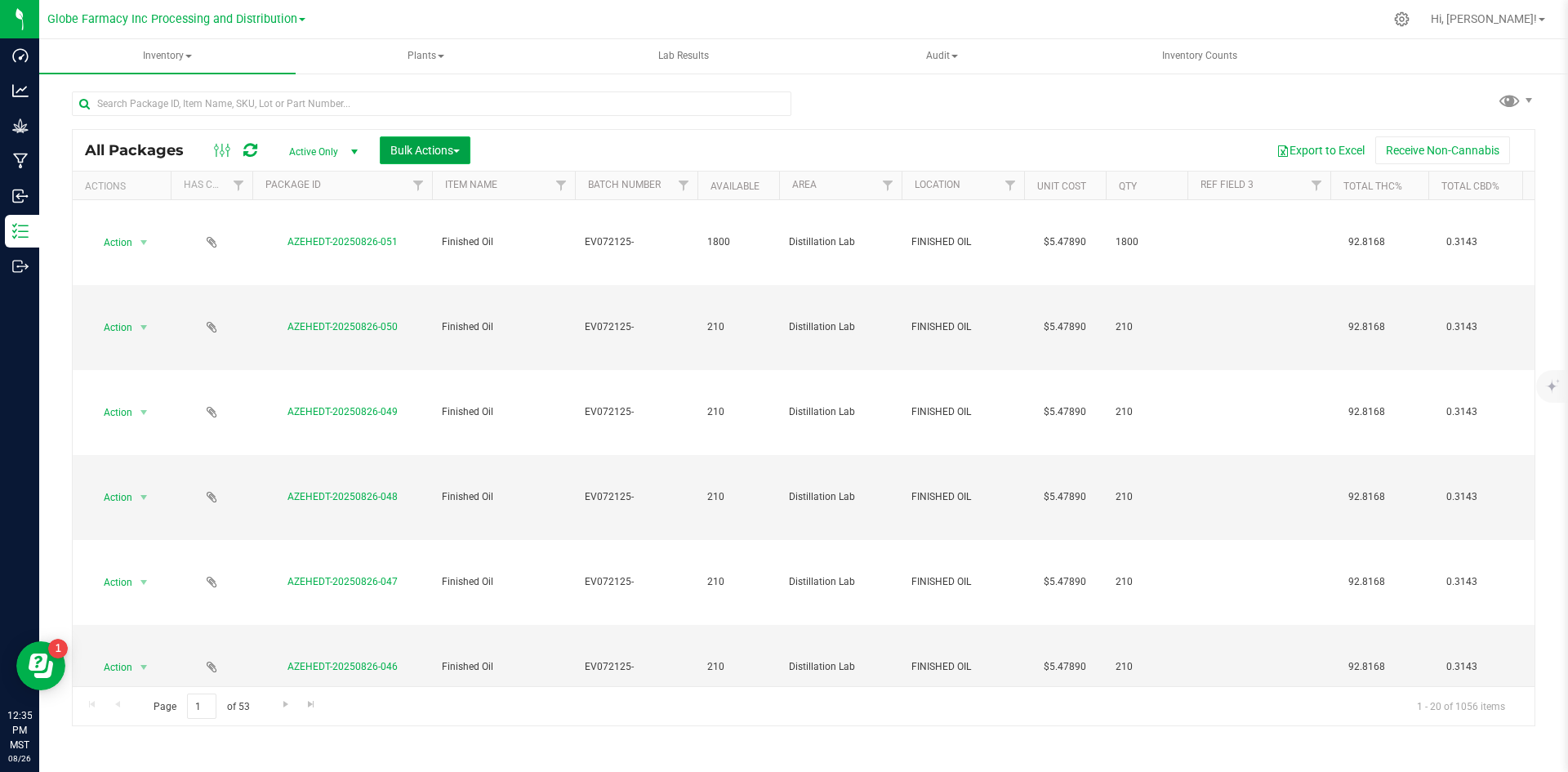
click at [457, 144] on span "Bulk Actions" at bounding box center [425, 151] width 70 height 13
click at [457, 191] on span "Add to manufacturing run" at bounding box center [451, 187] width 124 height 13
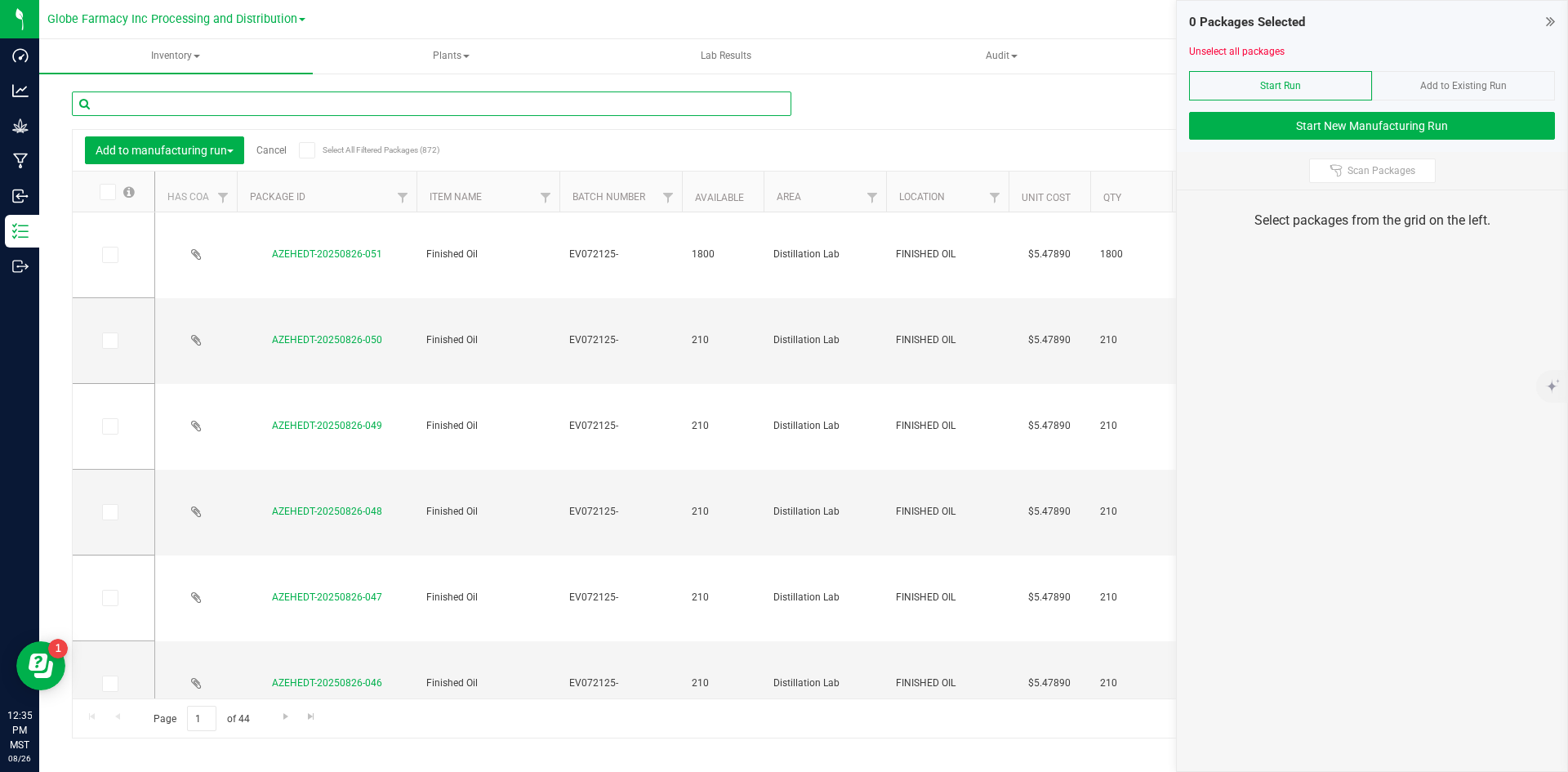
click at [330, 98] on input "text" at bounding box center [431, 104] width 719 height 25
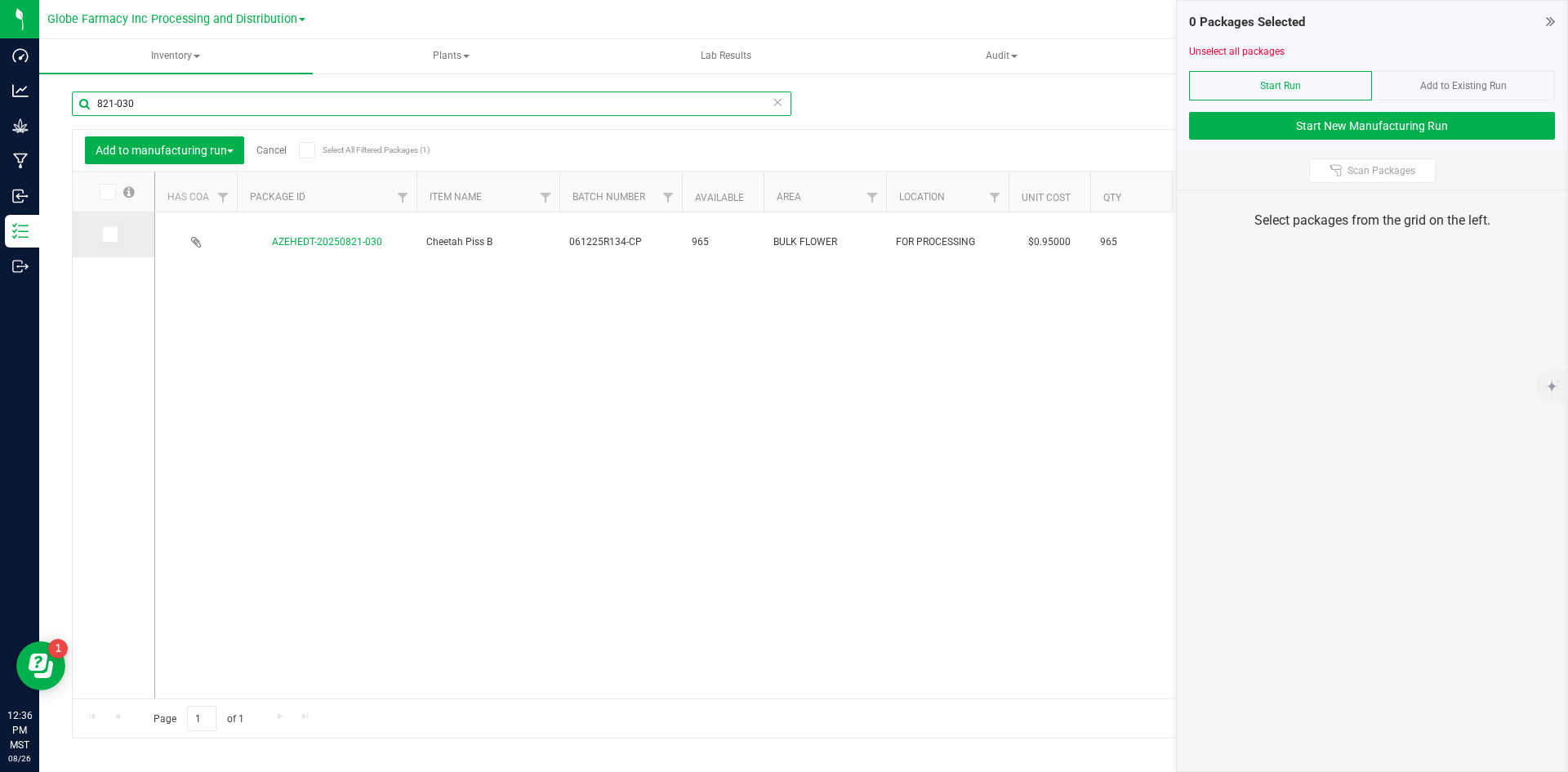
type input "821-030"
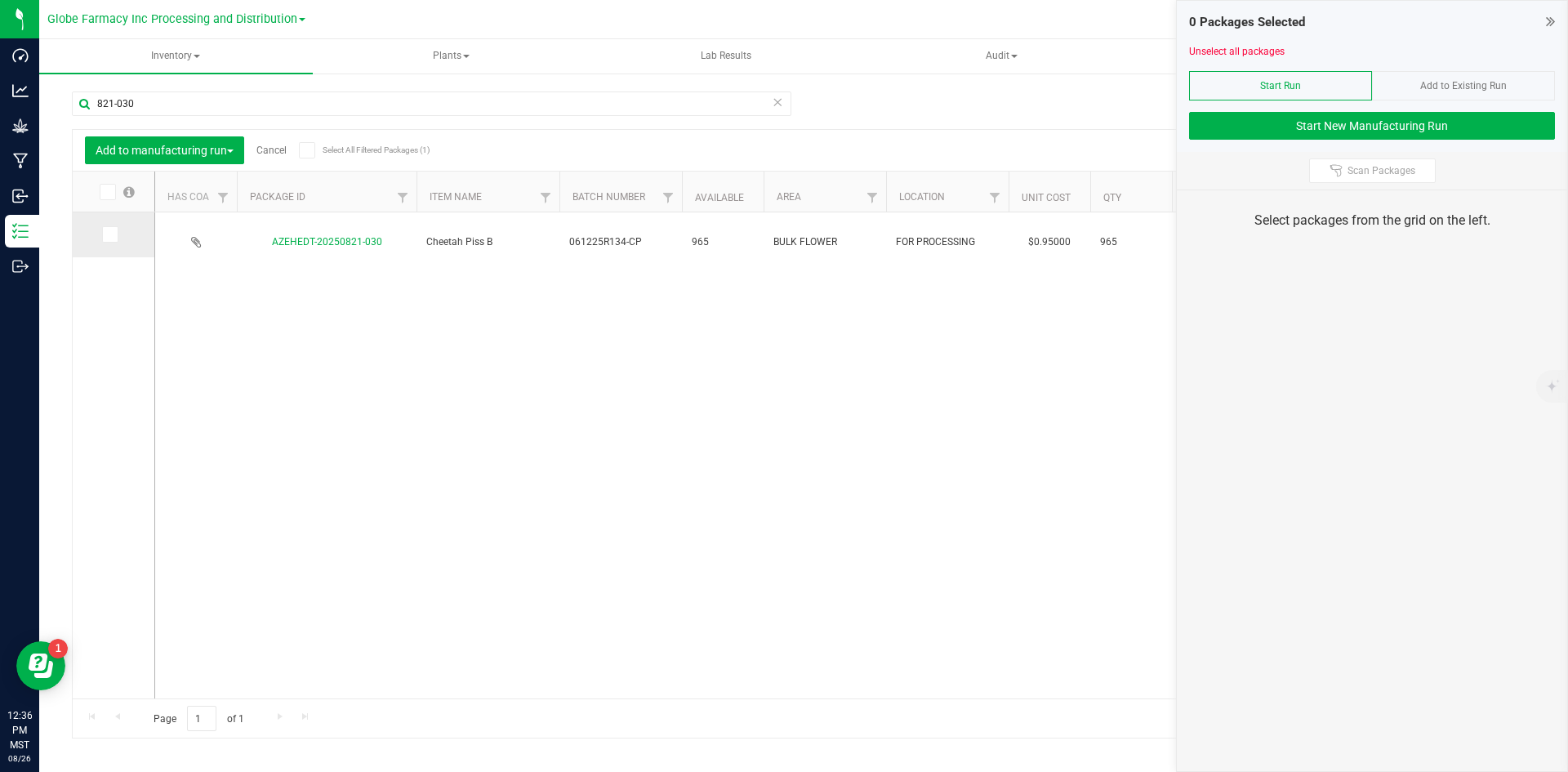
click at [115, 236] on span at bounding box center [110, 234] width 16 height 16
click at [0, 0] on input "checkbox" at bounding box center [0, 0] width 0 height 0
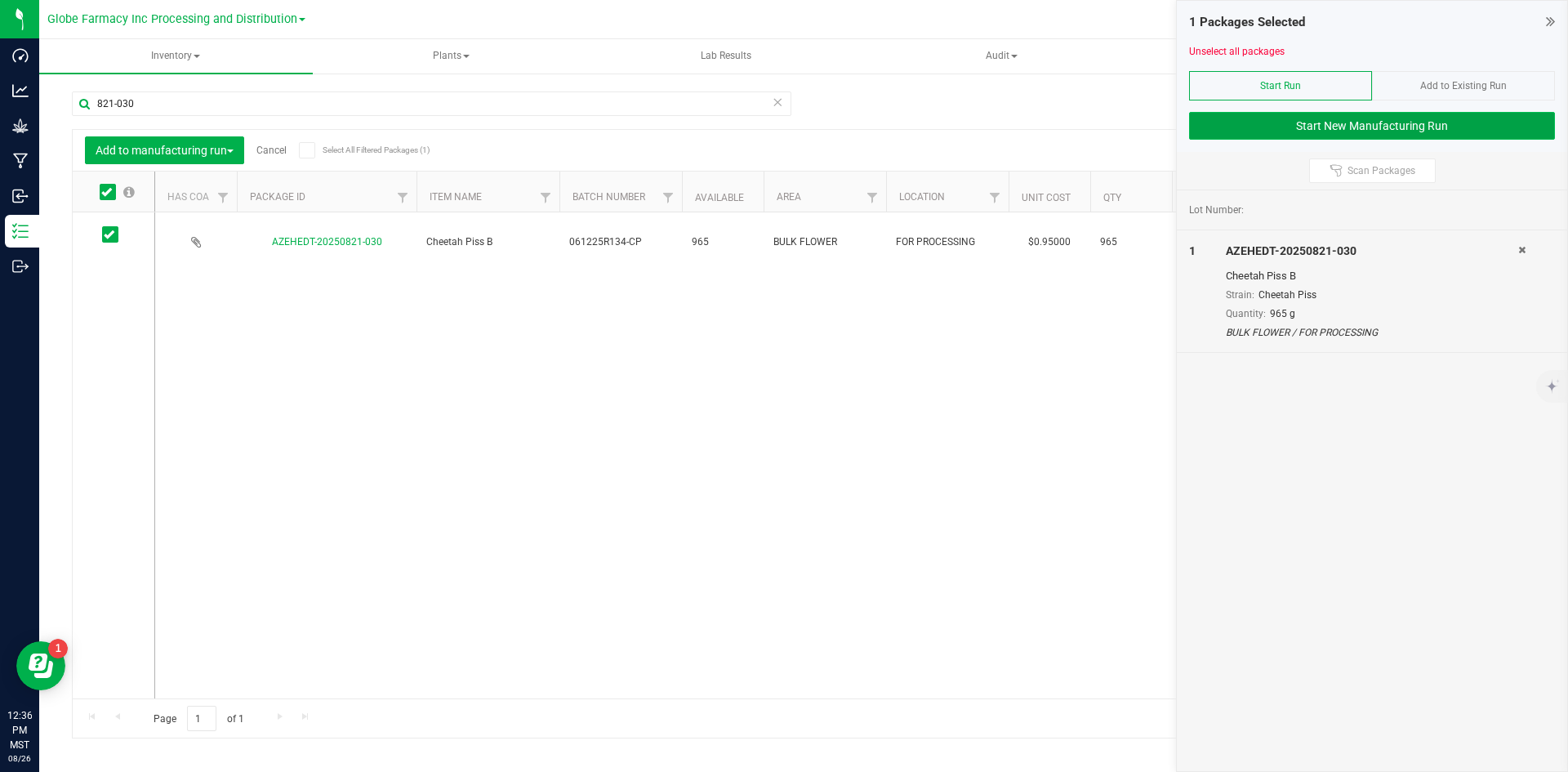
click at [1313, 133] on button "Start New Manufacturing Run" at bounding box center [1372, 126] width 366 height 28
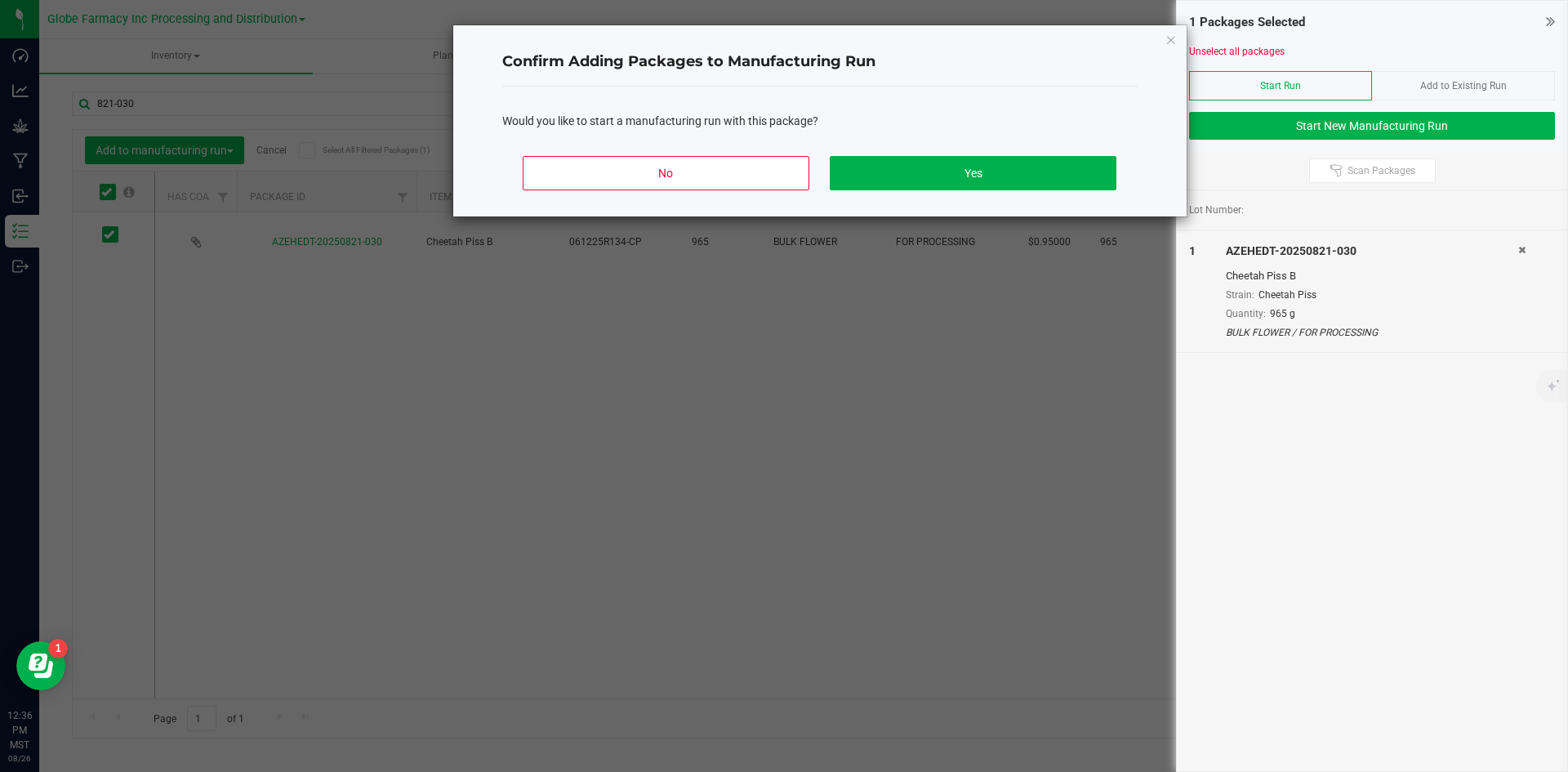
click at [882, 154] on div "No Yes" at bounding box center [820, 180] width 636 height 74
click at [860, 178] on button "Yes" at bounding box center [972, 174] width 286 height 34
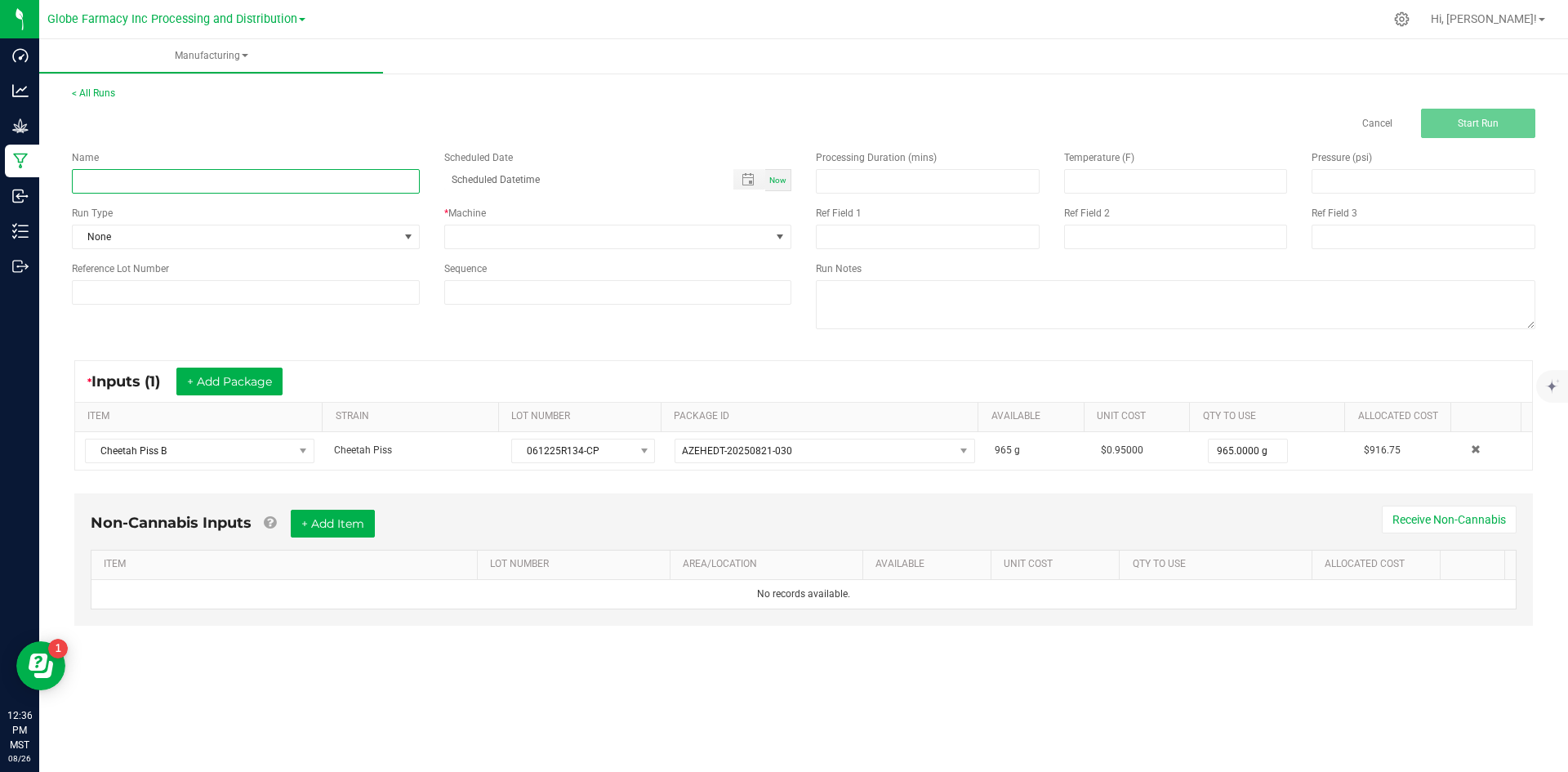
click at [277, 179] on input at bounding box center [246, 182] width 348 height 25
type input "MINIS CHEETAH PISS 28G"
click at [515, 238] on span at bounding box center [608, 237] width 326 height 23
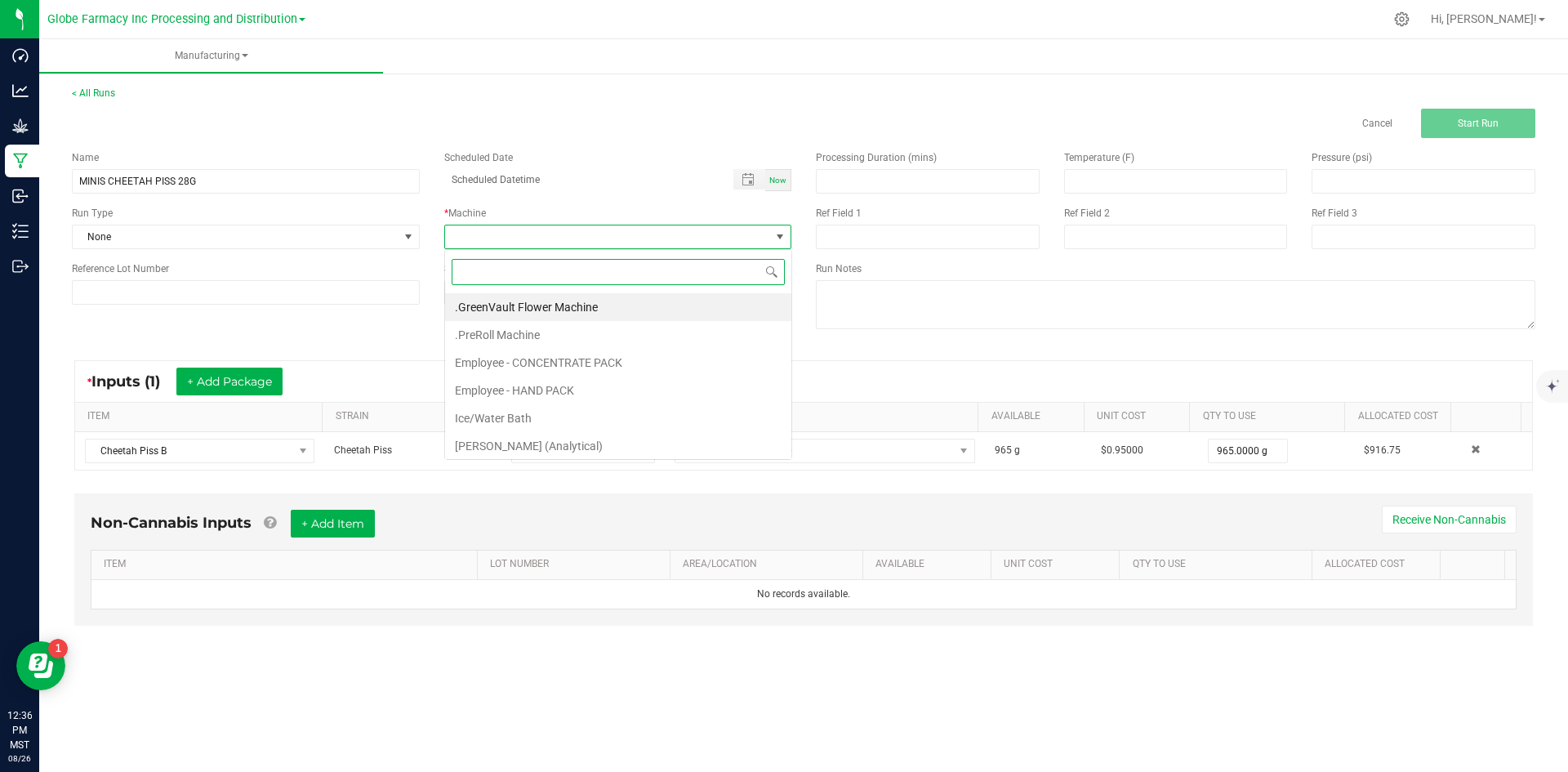
scroll to position [25, 347]
click at [471, 357] on li "Employee - CONCENTRATE PACK" at bounding box center [618, 363] width 346 height 28
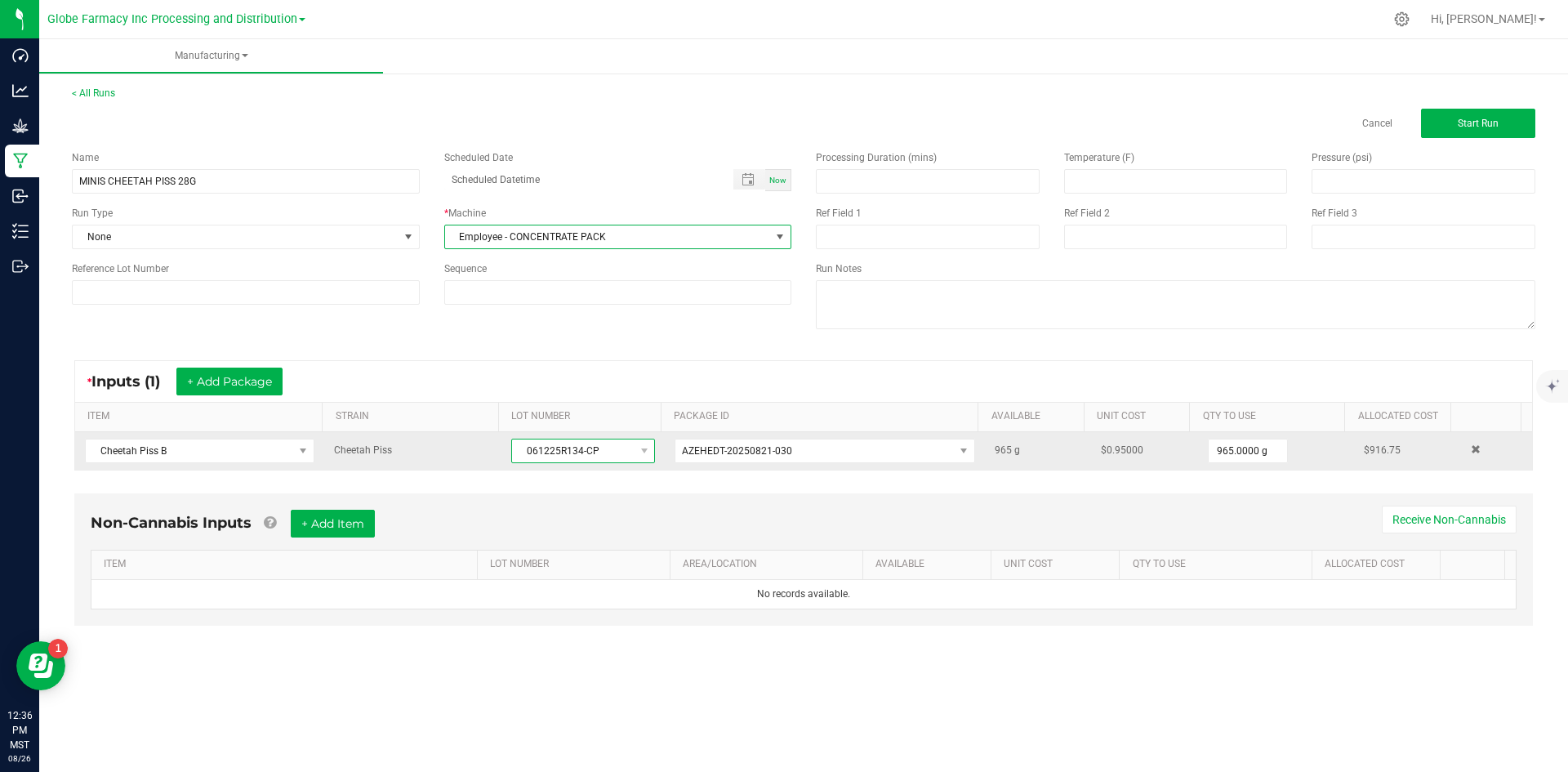
click at [513, 456] on span "061225R134-CP" at bounding box center [573, 451] width 122 height 23
drag, startPoint x: 514, startPoint y: 450, endPoint x: 616, endPoint y: 449, distance: 102.0
click at [616, 449] on span "061225R134-CP" at bounding box center [573, 451] width 122 height 23
copy span "061225R134-CP"
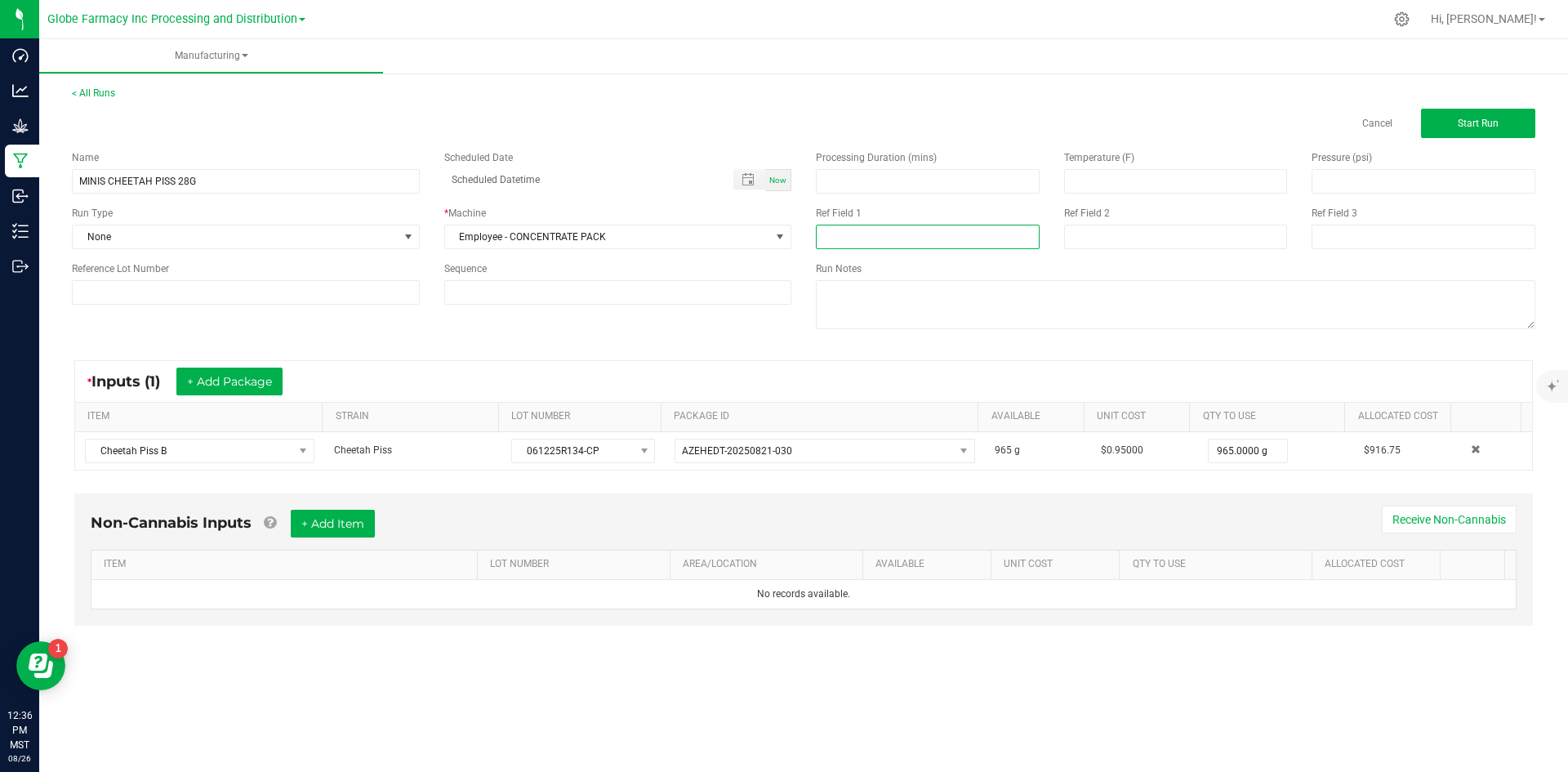
drag, startPoint x: 881, startPoint y: 223, endPoint x: 862, endPoint y: 238, distance: 24.2
paste input "061225R134-CP"
type input "061225R134-CP"
click at [1106, 239] on input at bounding box center [1176, 237] width 223 height 25
type input "[DATE] FLOWER"
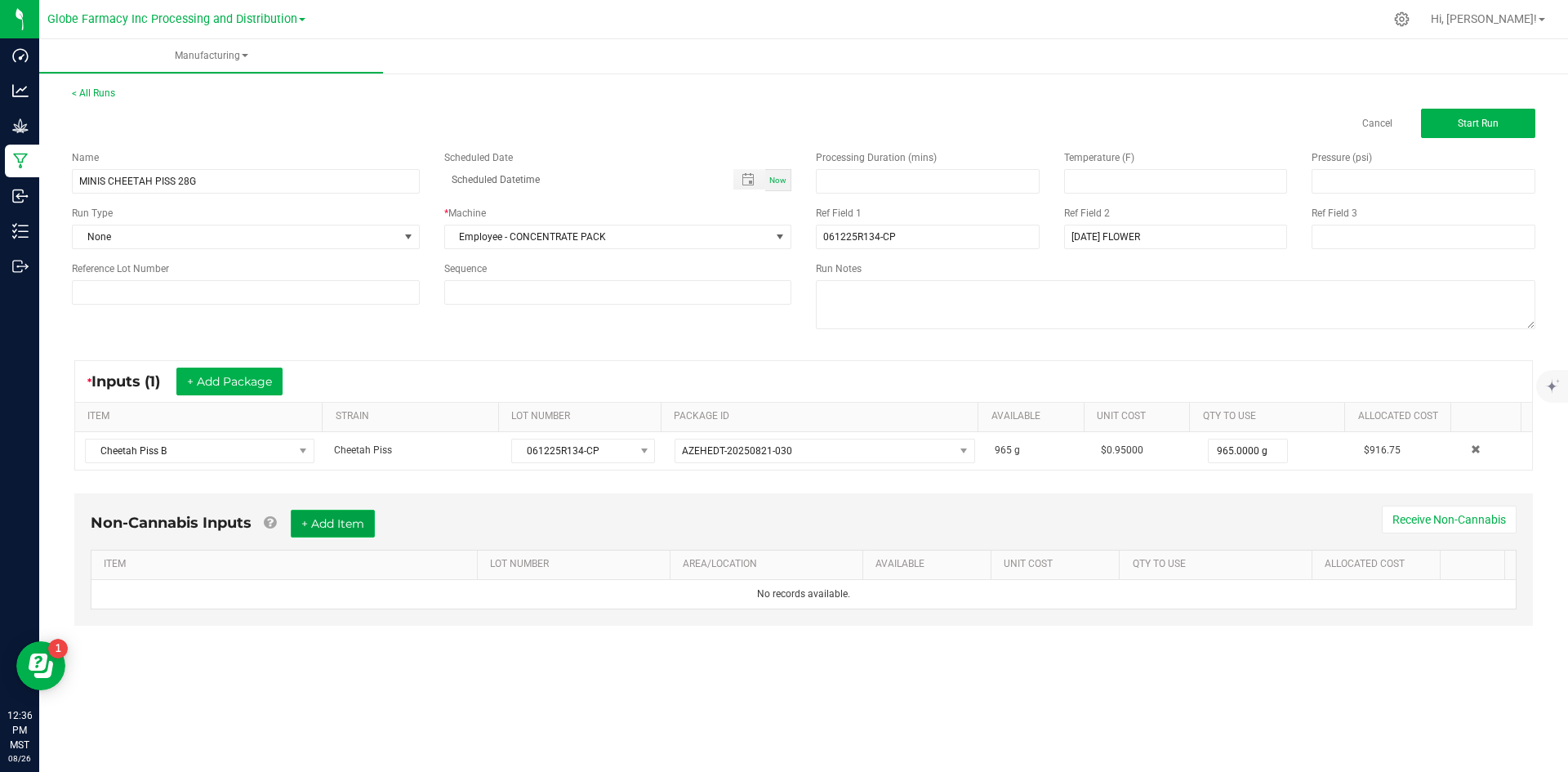
click at [348, 528] on button "+ Add Item" at bounding box center [332, 524] width 84 height 28
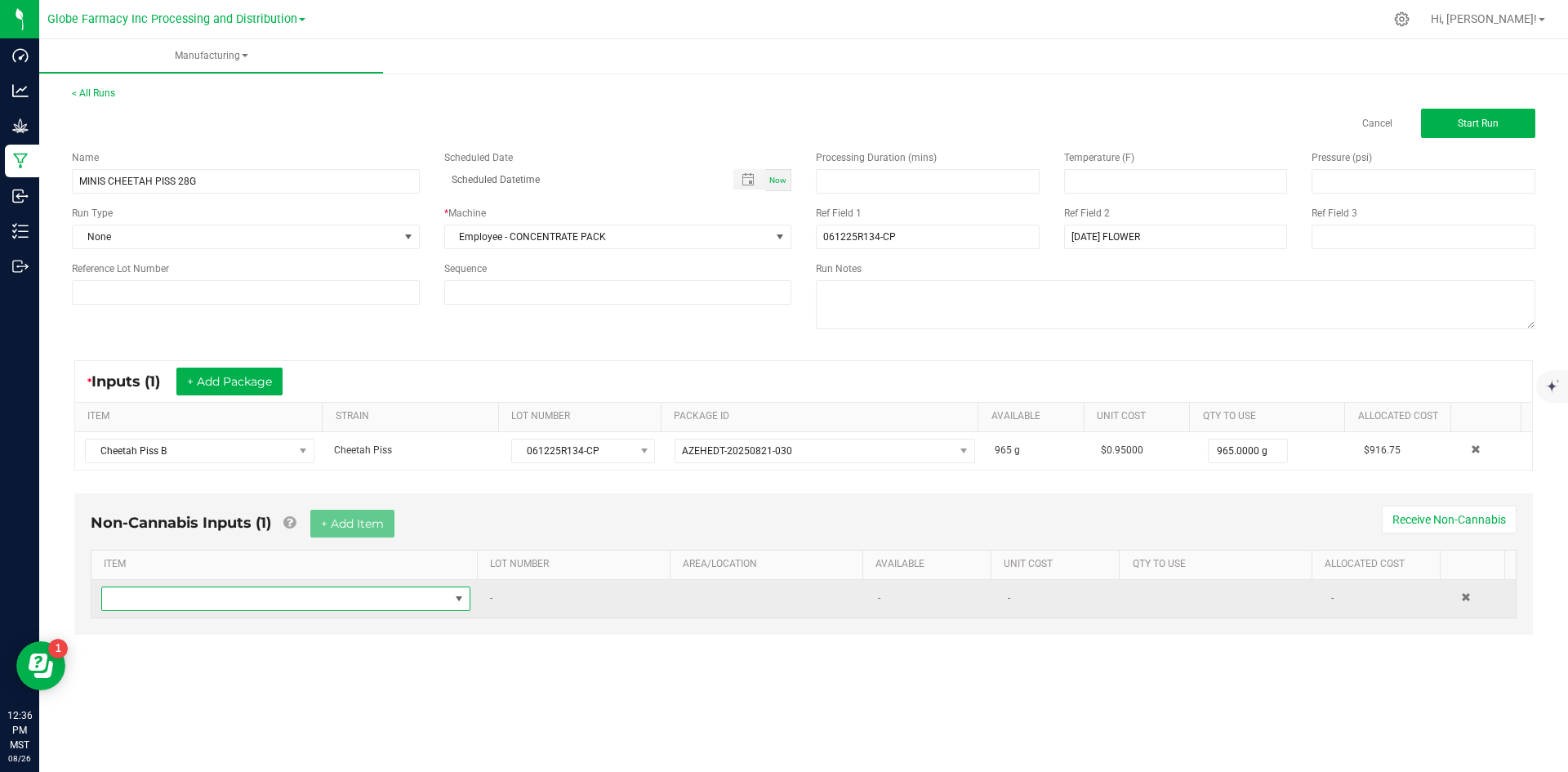
click at [337, 603] on span "NO DATA FOUND" at bounding box center [276, 599] width 347 height 23
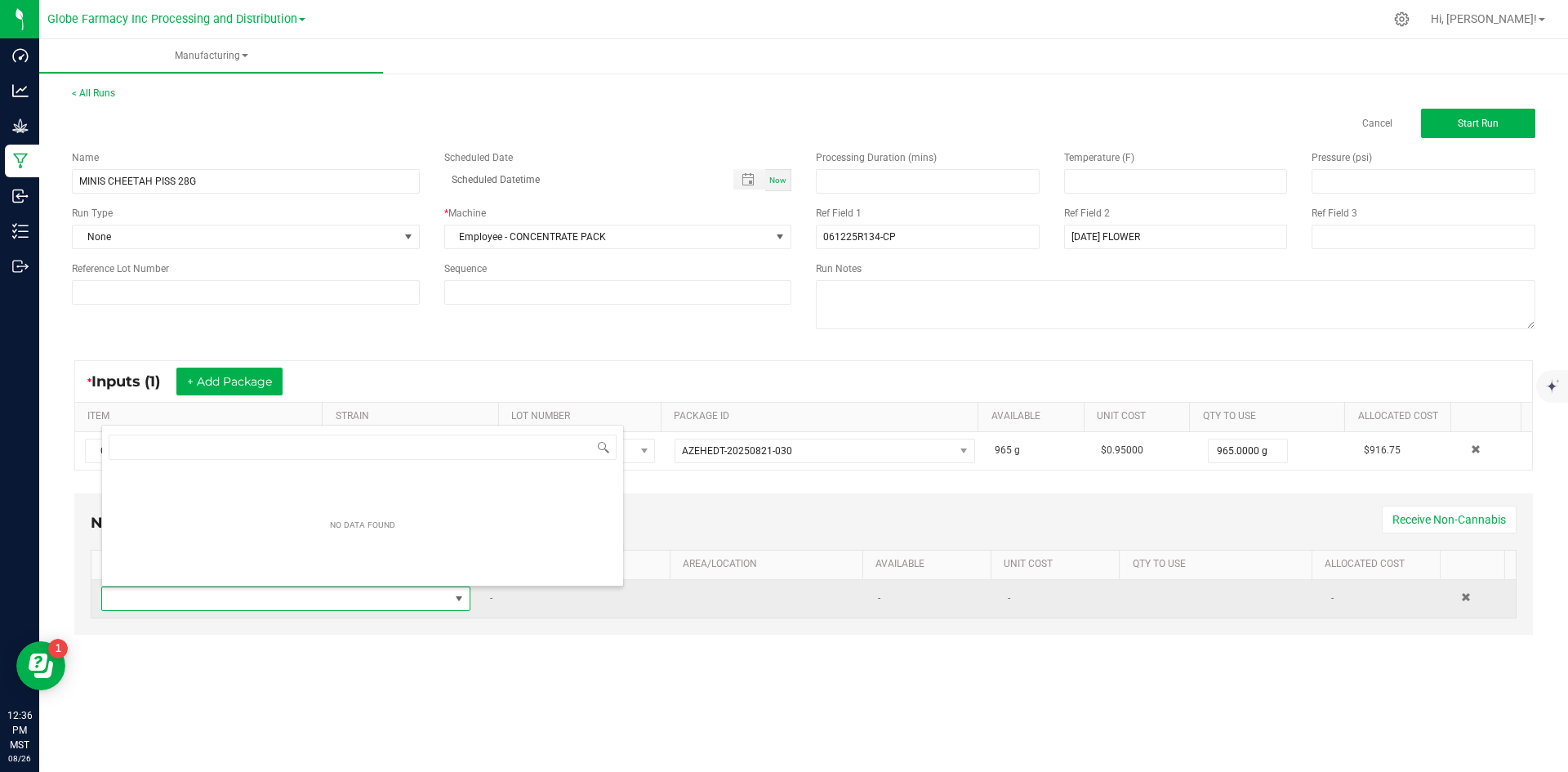
scroll to position [25, 363]
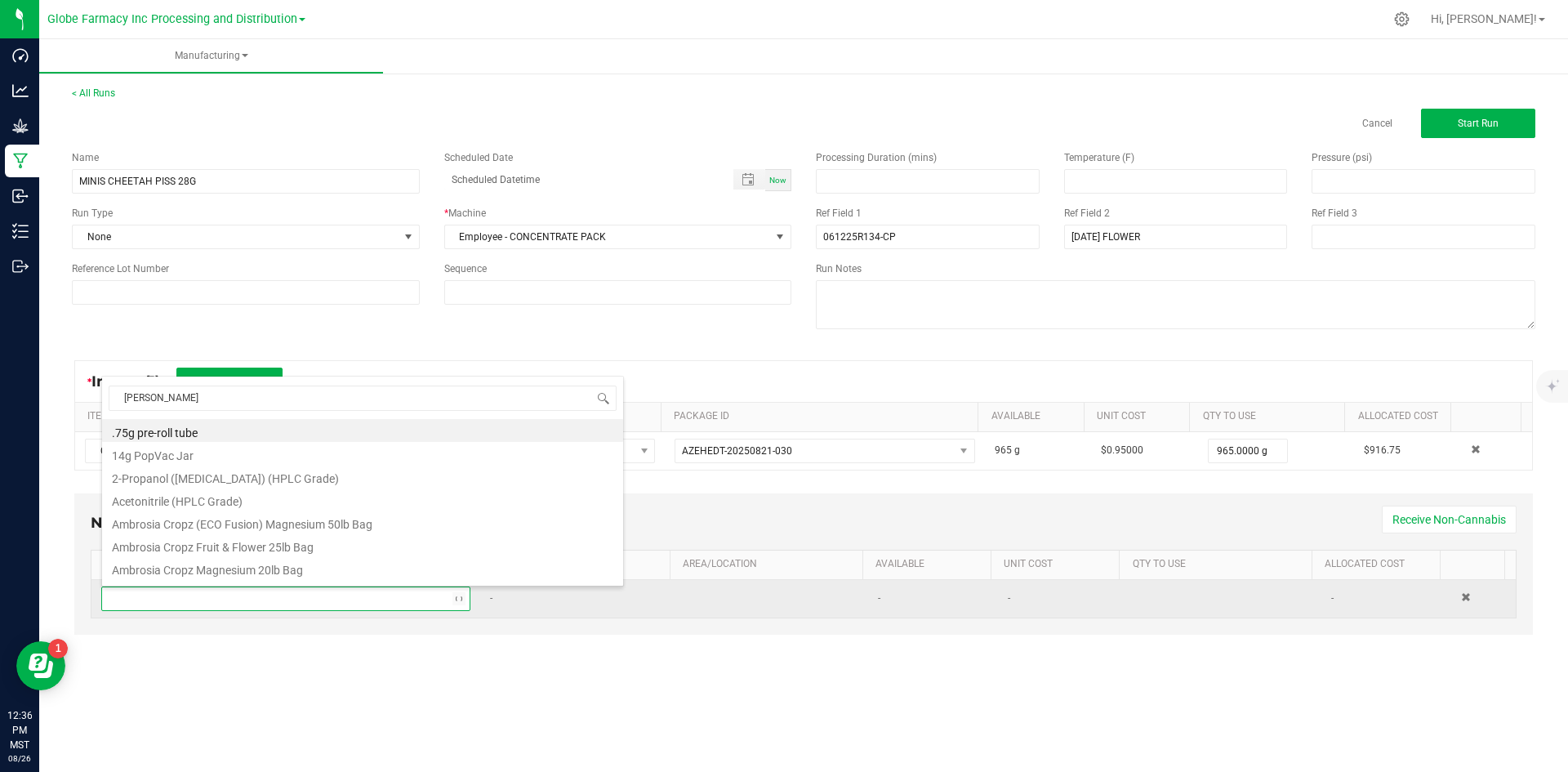
type input "MYLAR"
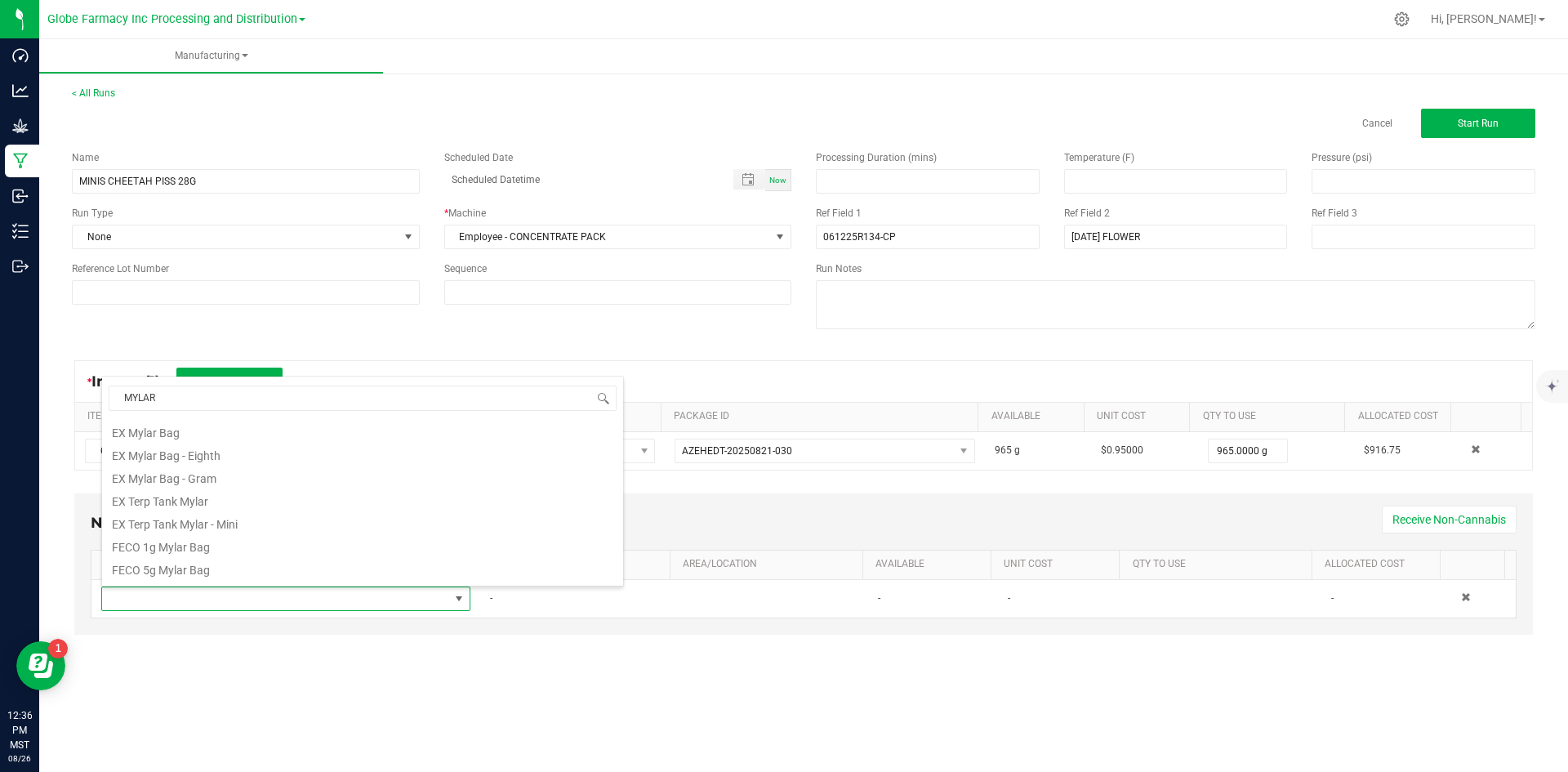
scroll to position [327, 0]
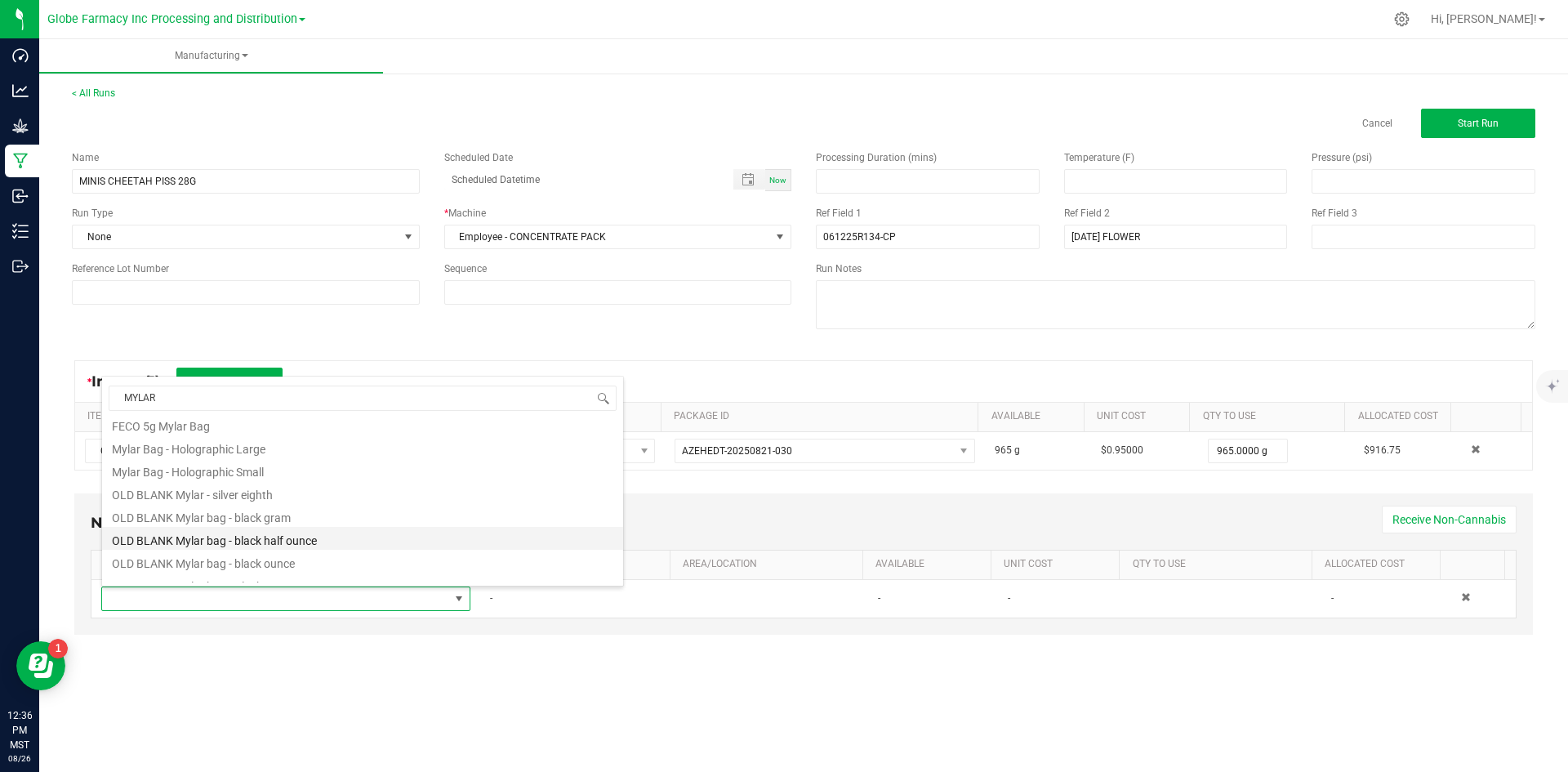
click at [316, 537] on li "OLD BLANK Mylar bag - black half ounce" at bounding box center [363, 539] width 521 height 23
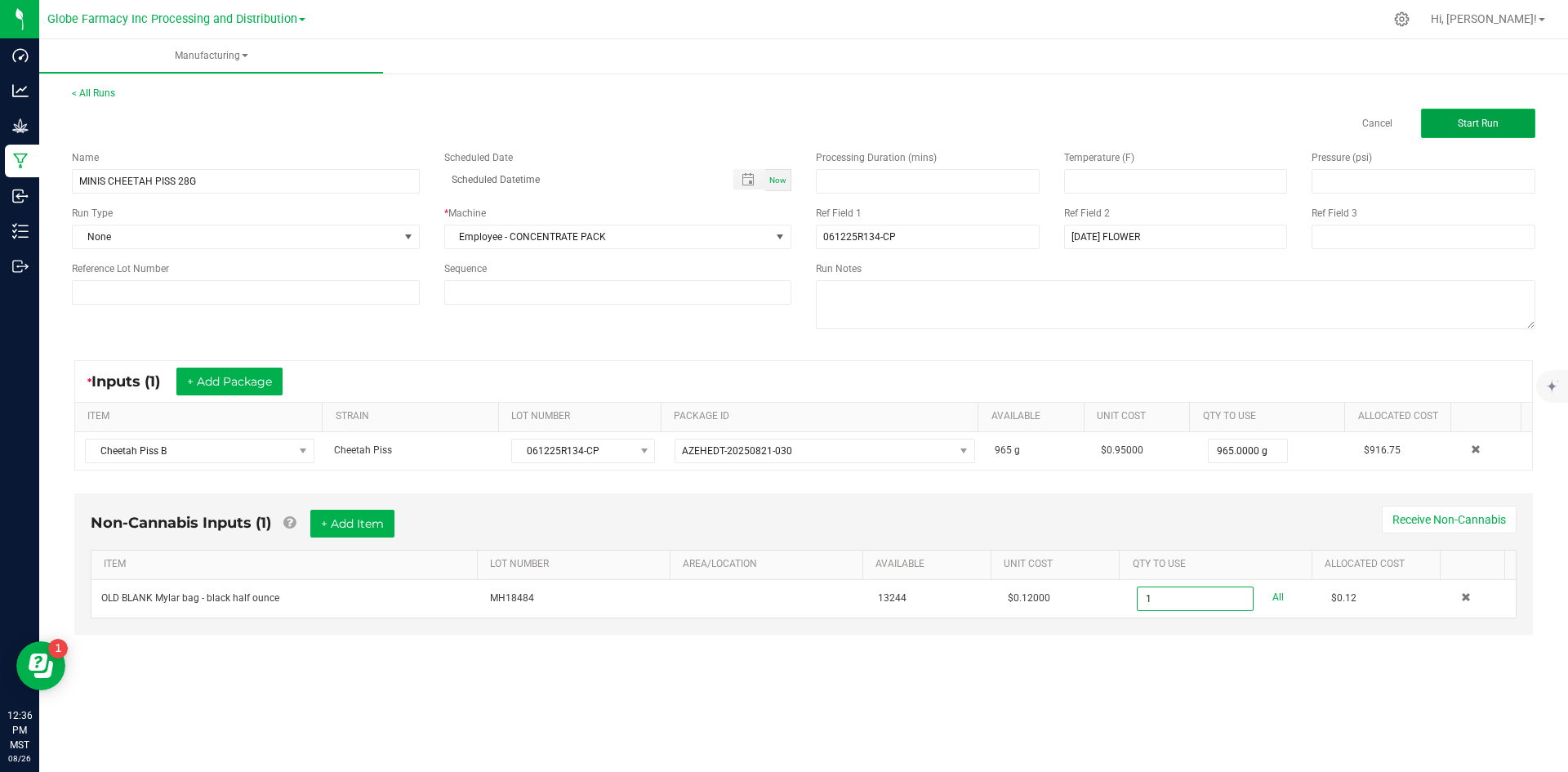
type input "1 ea"
click at [1479, 120] on span "Start Run" at bounding box center [1479, 124] width 41 height 11
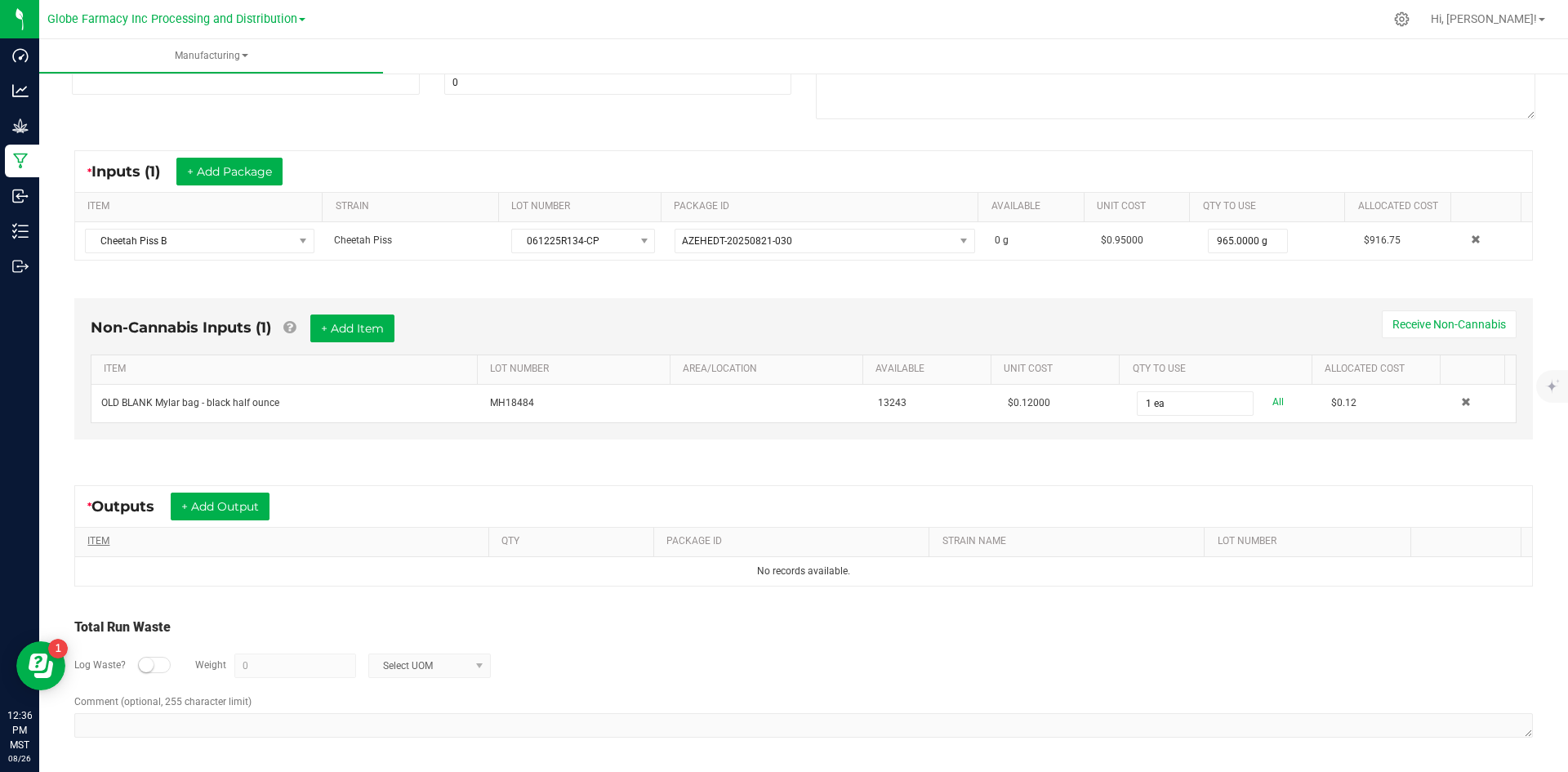
scroll to position [232, 0]
click at [264, 506] on button "+ Add Output" at bounding box center [220, 506] width 99 height 28
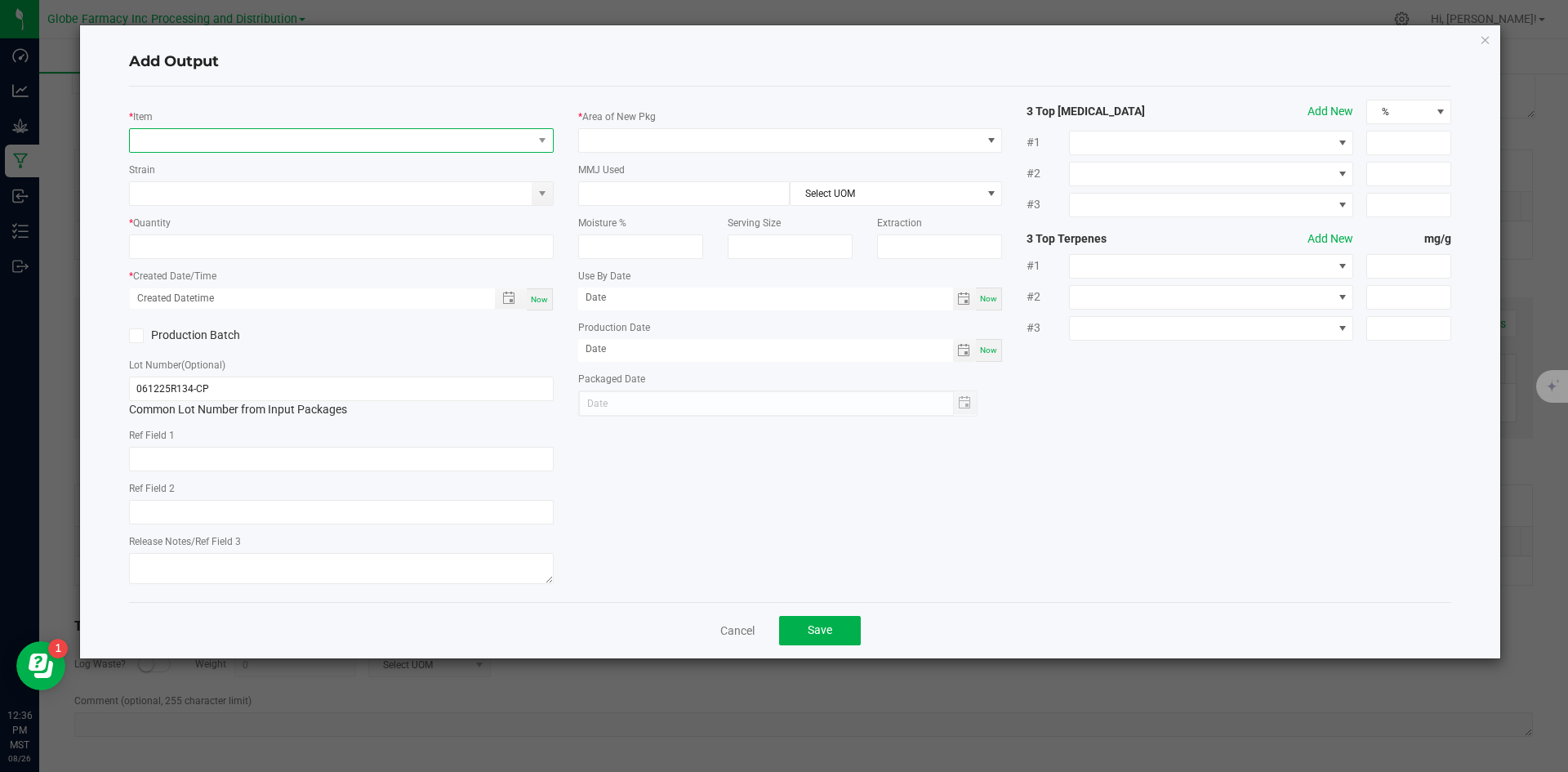
click at [365, 145] on span "NO DATA FOUND" at bounding box center [331, 141] width 403 height 23
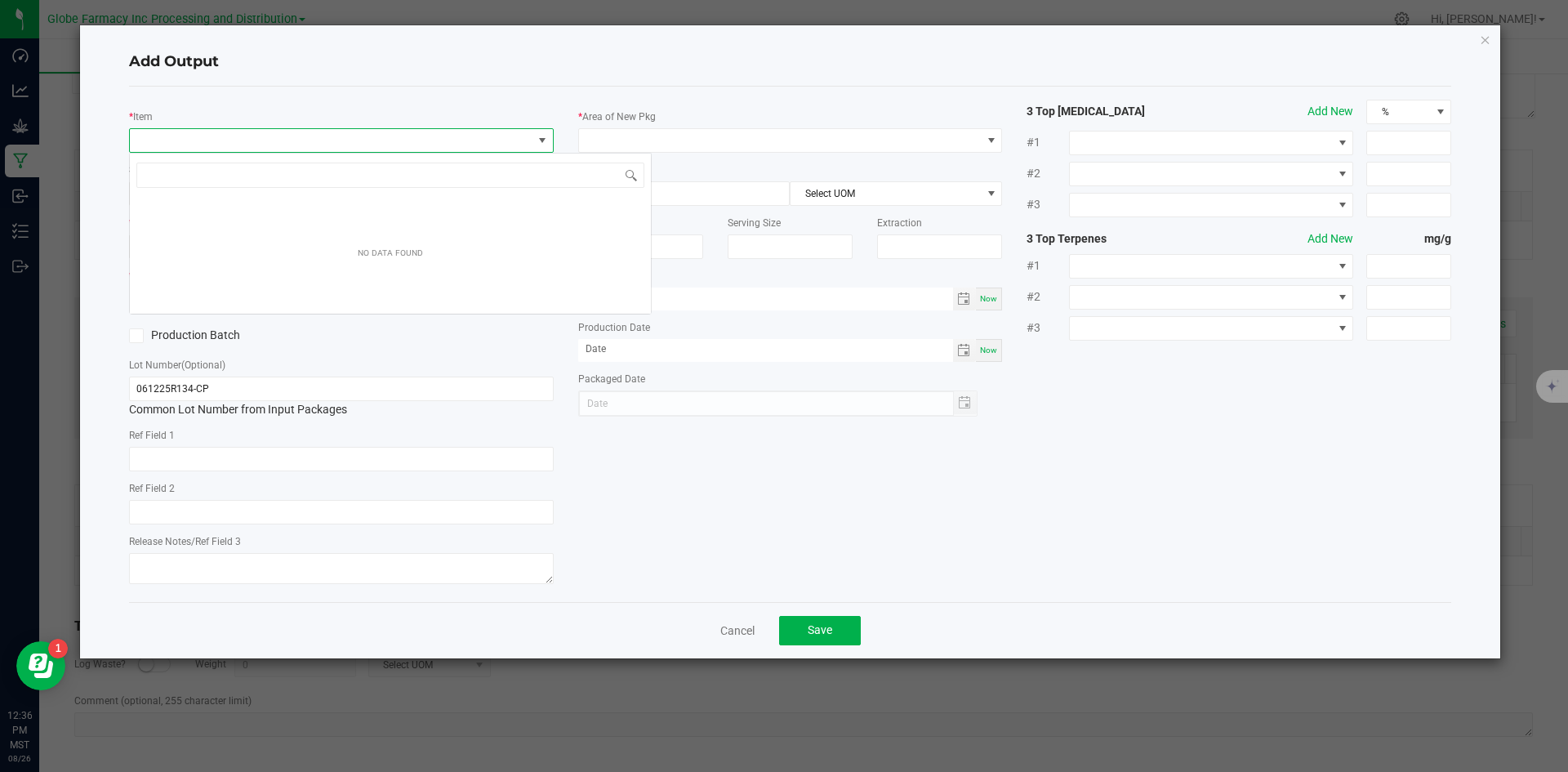
scroll to position [25, 425]
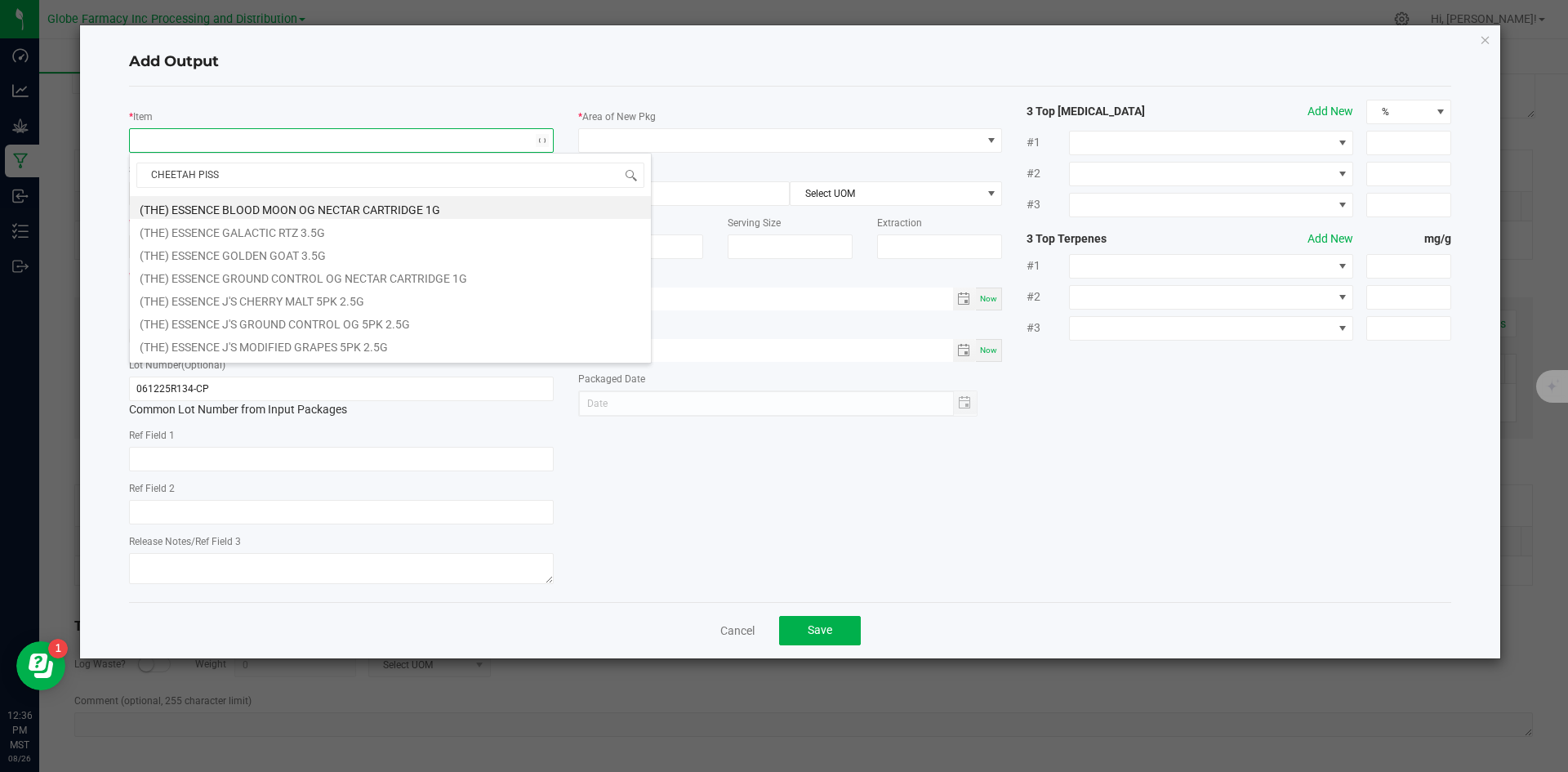
type input "CHEETAH PISS B"
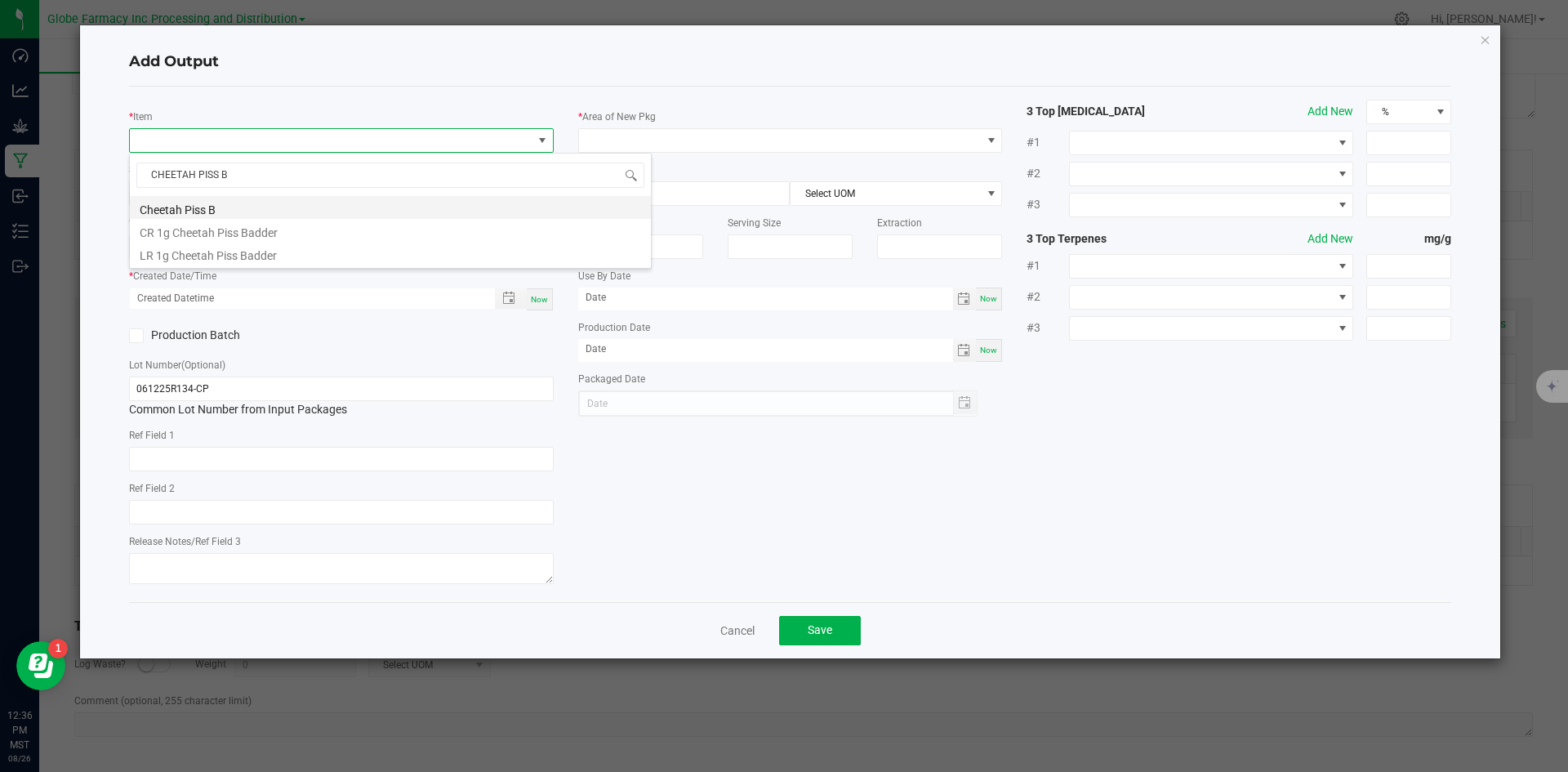
click at [282, 204] on li "Cheetah Piss B" at bounding box center [390, 208] width 521 height 23
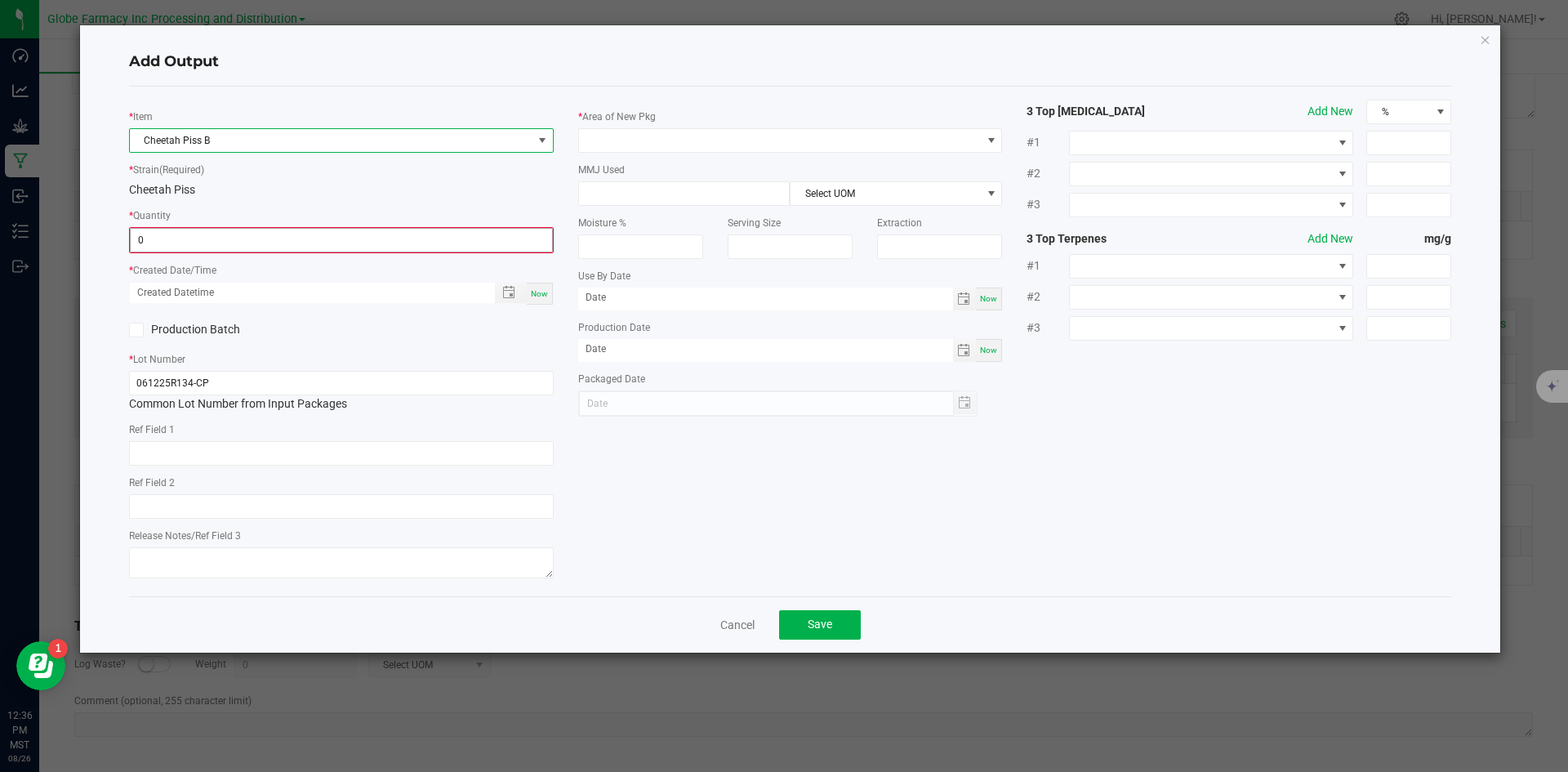
click at [431, 245] on input "0" at bounding box center [341, 240] width 421 height 23
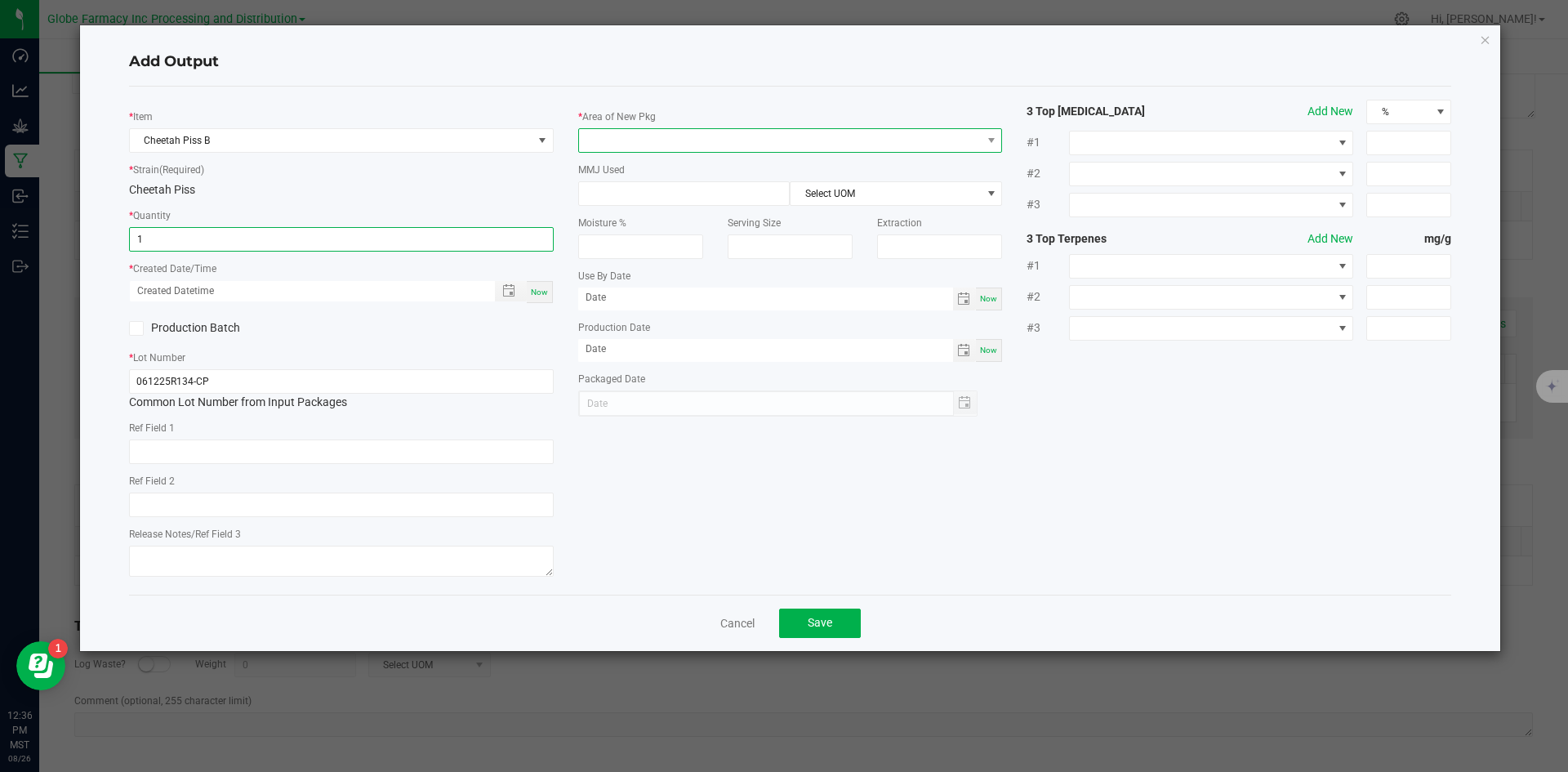
type input "1.0000 g"
click at [633, 139] on span at bounding box center [781, 141] width 403 height 23
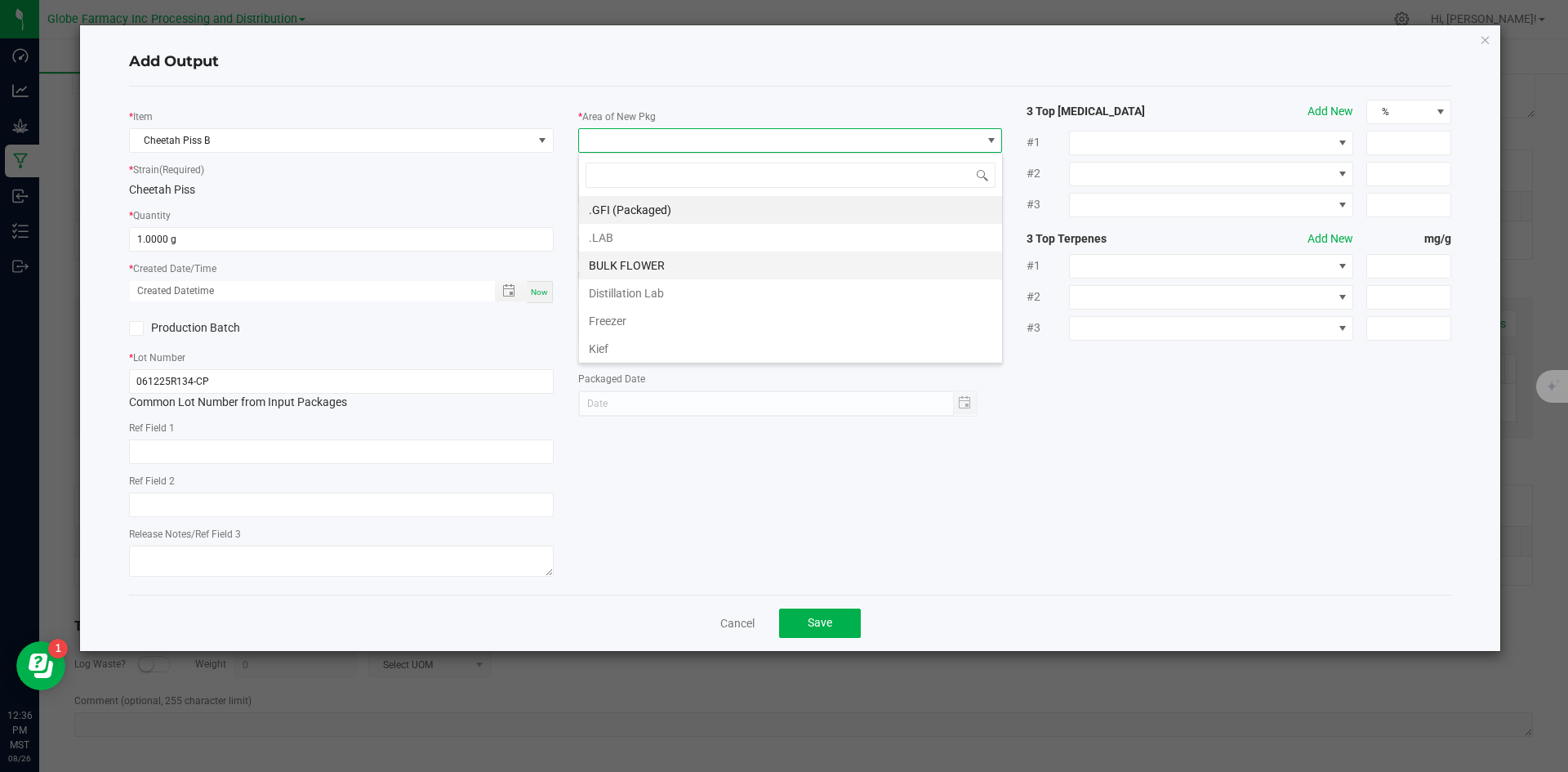
click at [670, 273] on li "BULK FLOWER" at bounding box center [791, 265] width 423 height 28
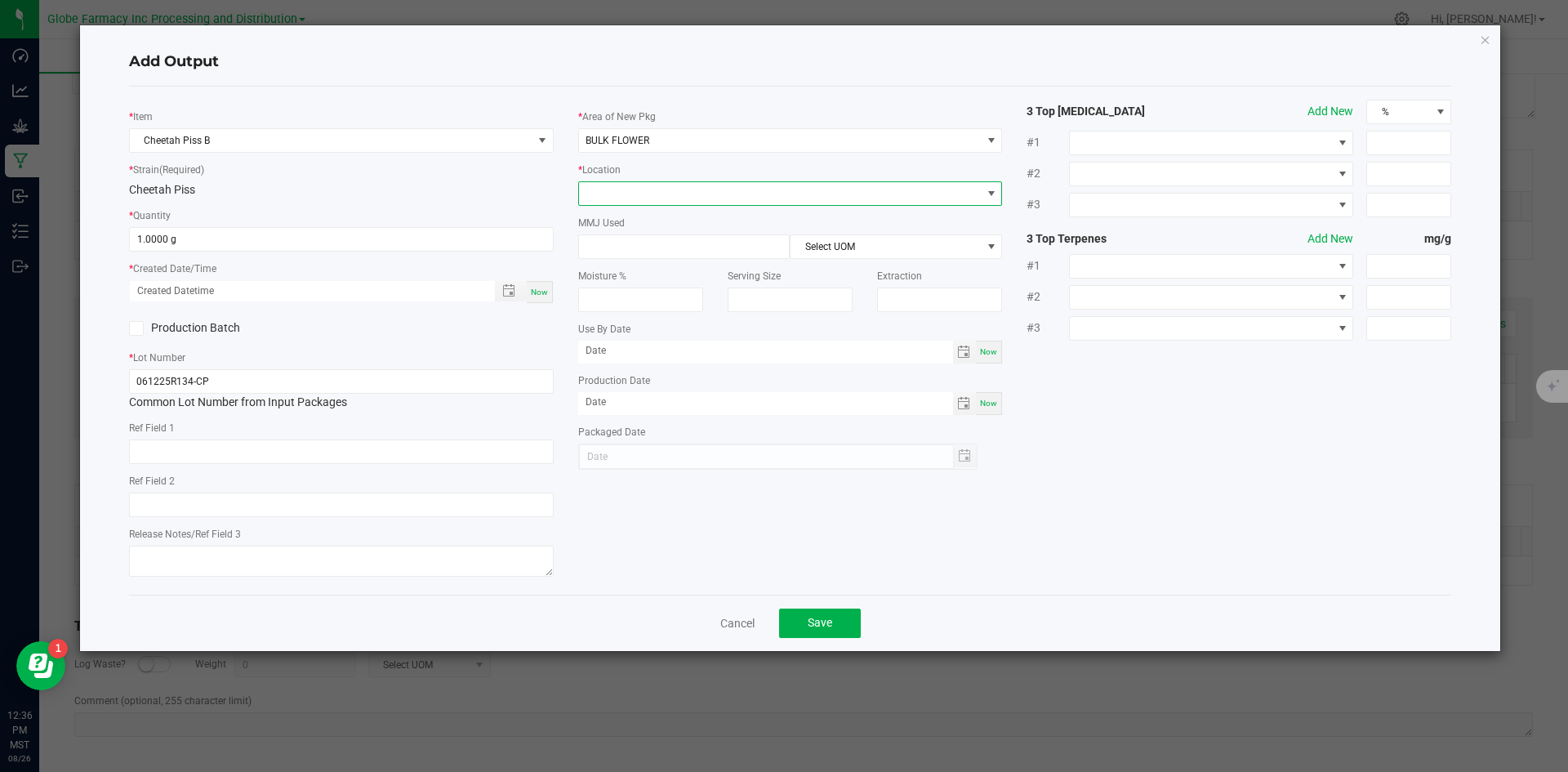
click at [638, 183] on span at bounding box center [781, 194] width 403 height 23
click at [656, 354] on li "Shake" at bounding box center [791, 362] width 423 height 28
click at [819, 614] on button "Save" at bounding box center [820, 624] width 82 height 29
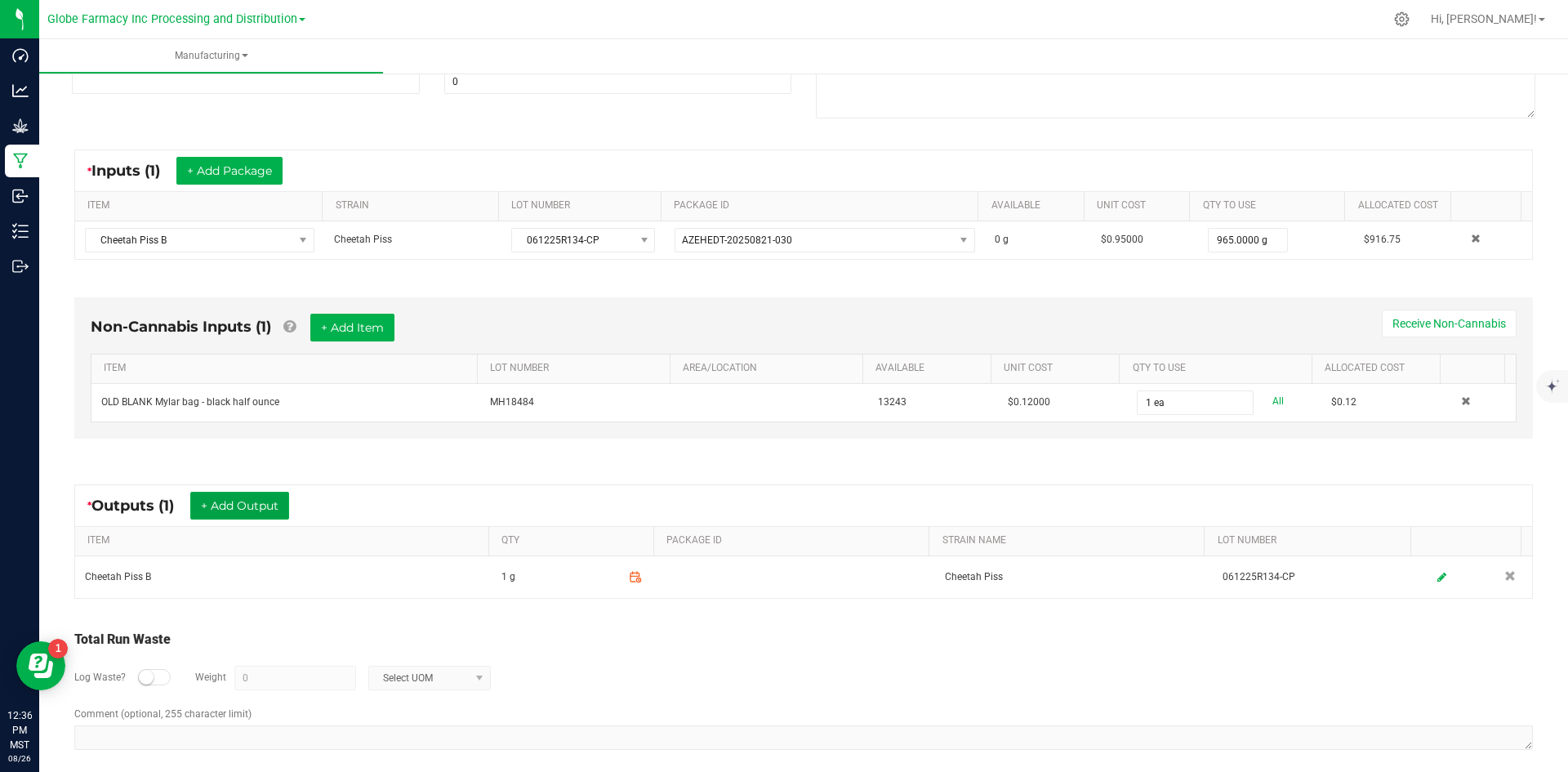
scroll to position [0, 0]
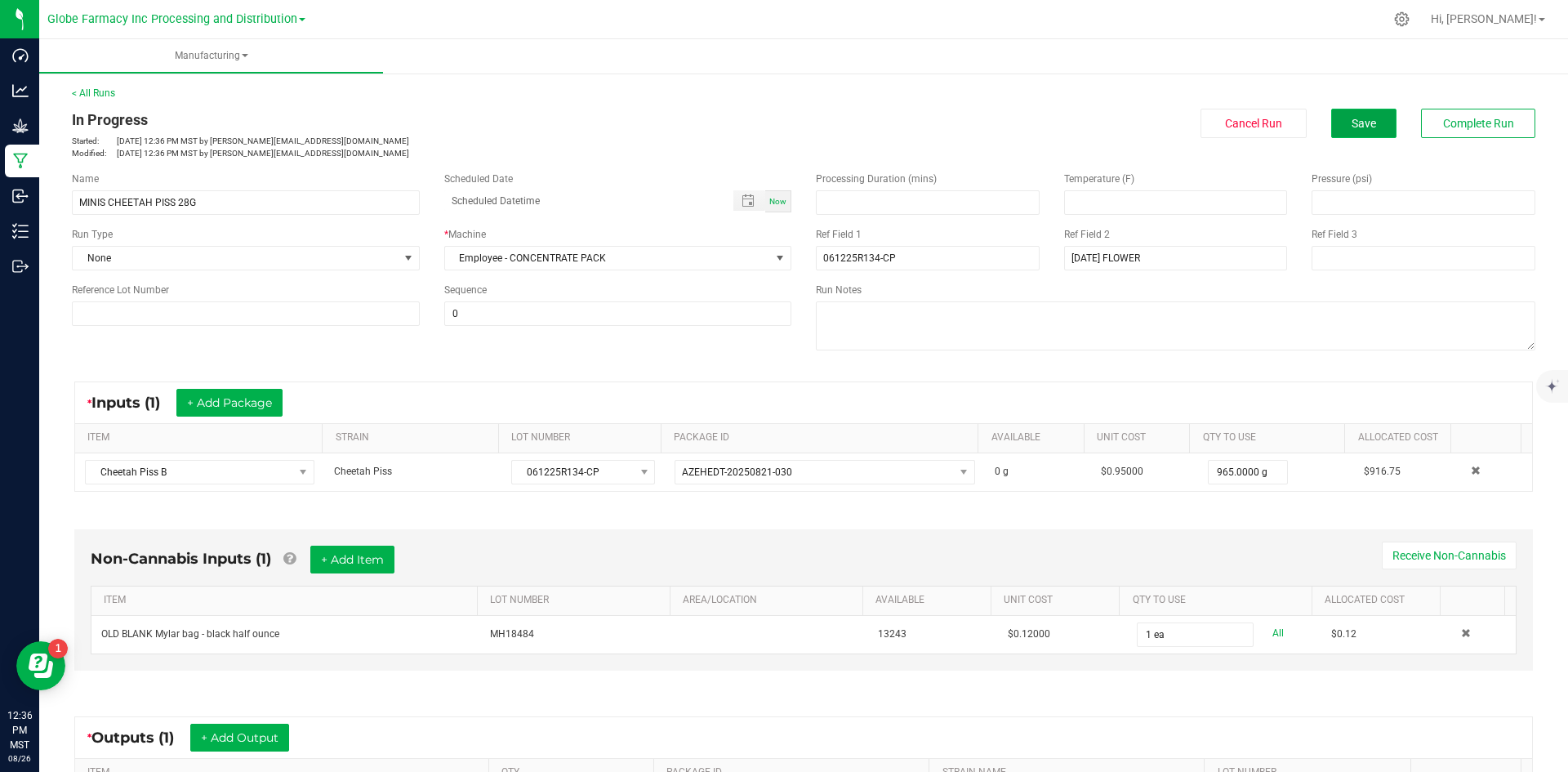
click at [1352, 135] on button "Save" at bounding box center [1364, 124] width 65 height 29
click at [1352, 130] on span "Save" at bounding box center [1364, 124] width 25 height 13
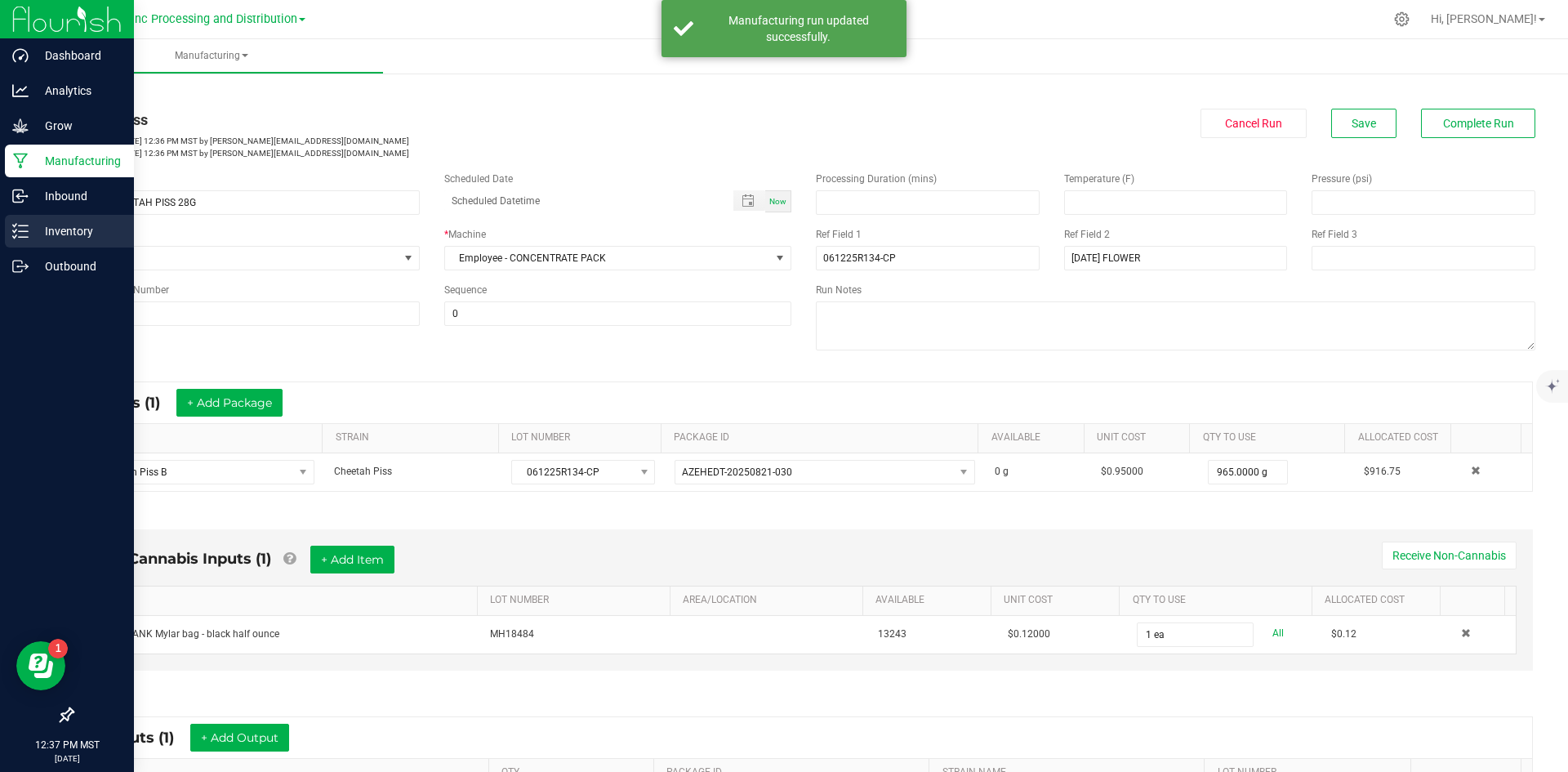
click at [36, 225] on p "Inventory" at bounding box center [78, 231] width 98 height 20
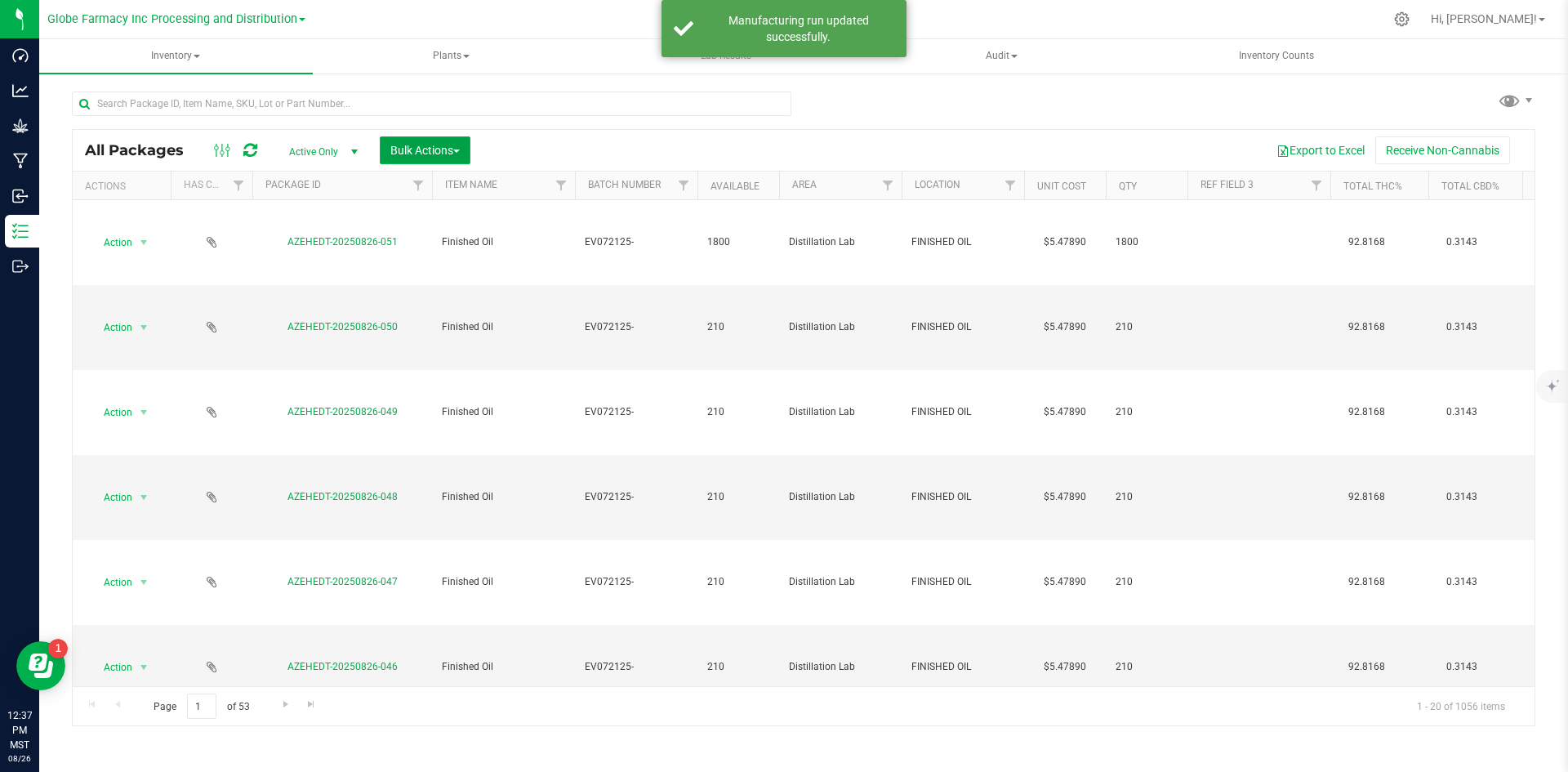
click at [418, 156] on button "Bulk Actions" at bounding box center [425, 151] width 91 height 28
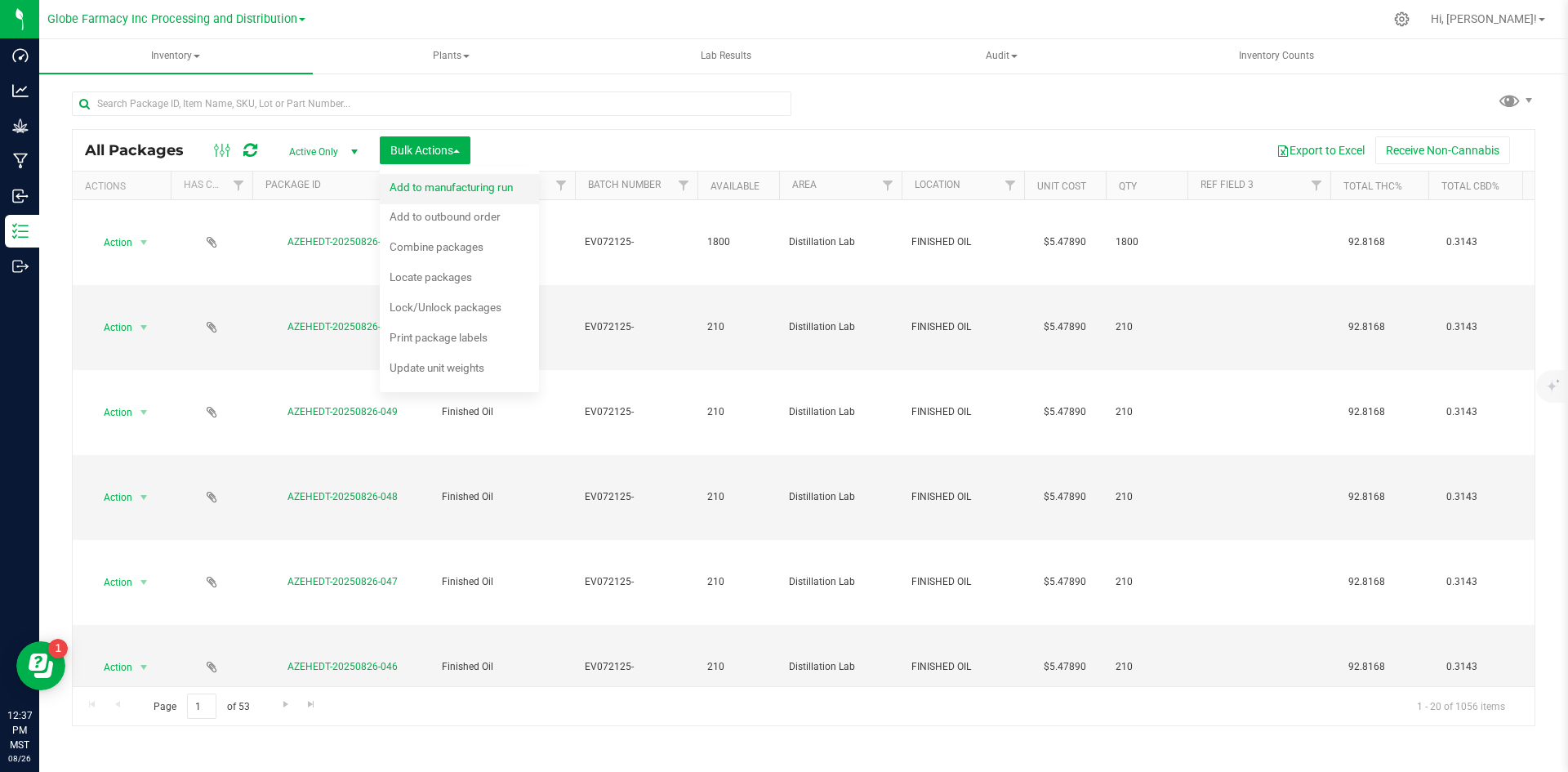
click at [422, 187] on span "Add to manufacturing run" at bounding box center [451, 187] width 124 height 13
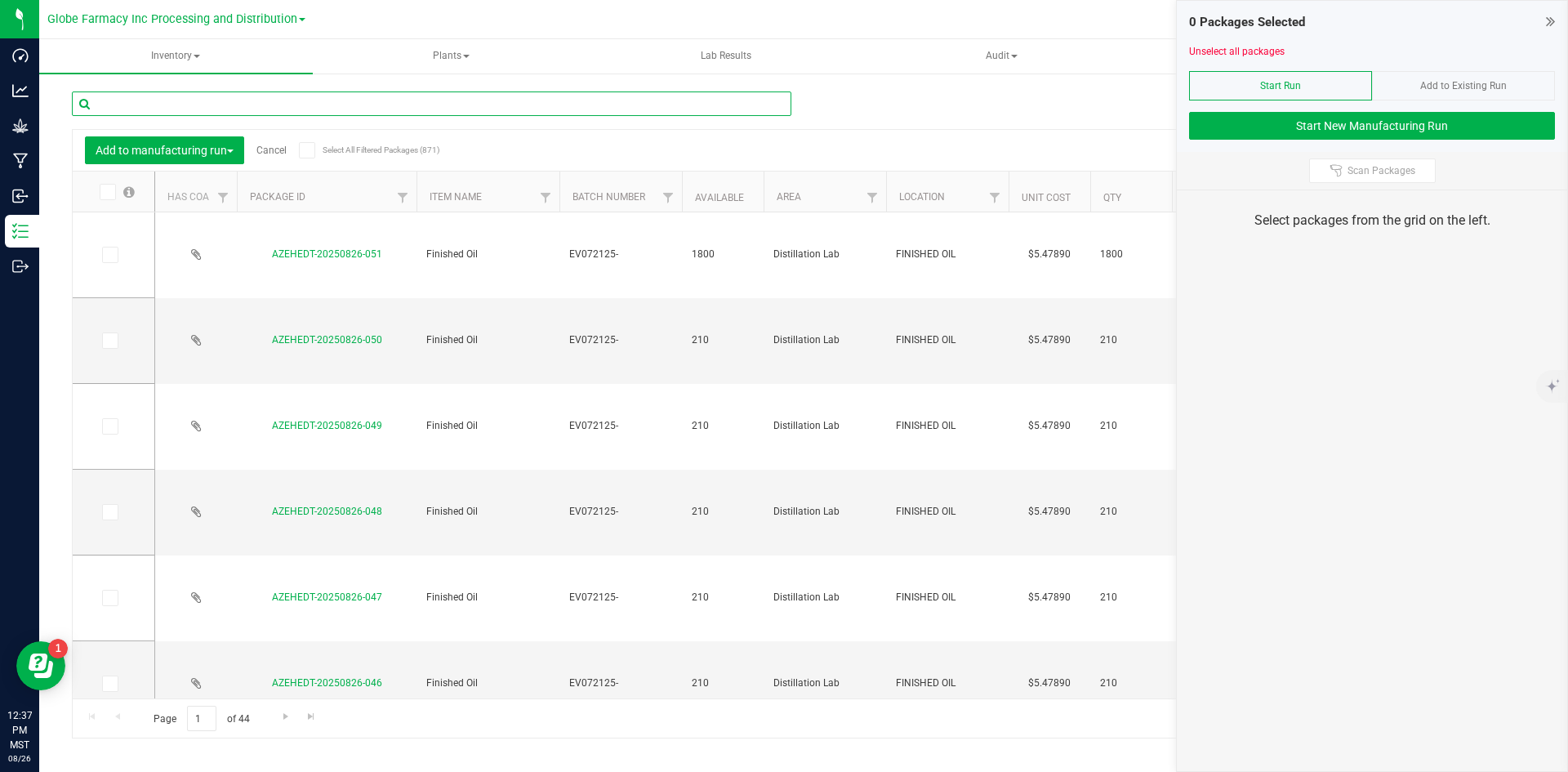
click at [297, 111] on input "text" at bounding box center [431, 104] width 719 height 25
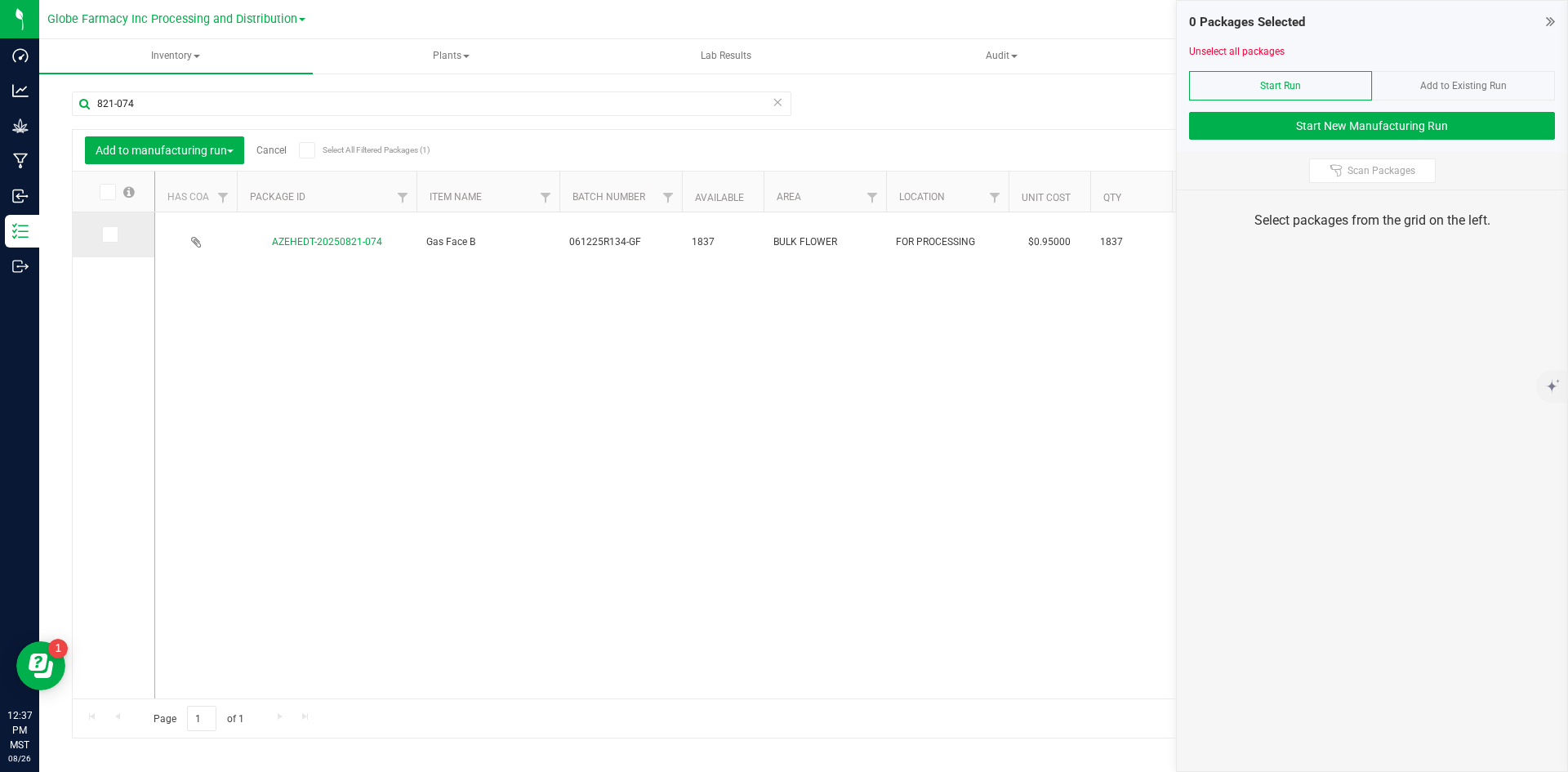
click at [114, 234] on icon at bounding box center [109, 234] width 11 height 0
click at [0, 0] on input "checkbox" at bounding box center [0, 0] width 0 height 0
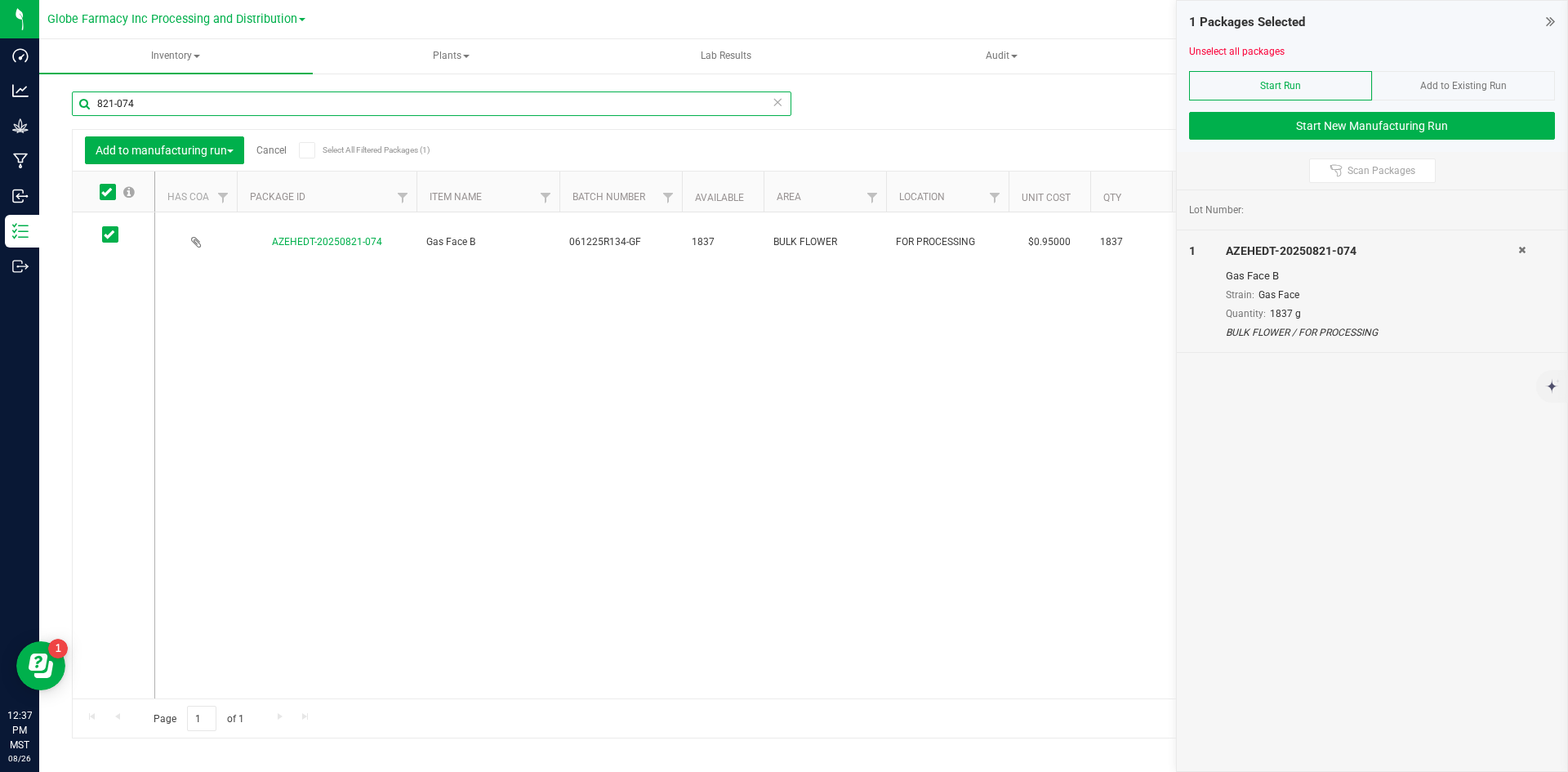
click at [202, 97] on input "821-074" at bounding box center [431, 104] width 719 height 25
type input "821-073"
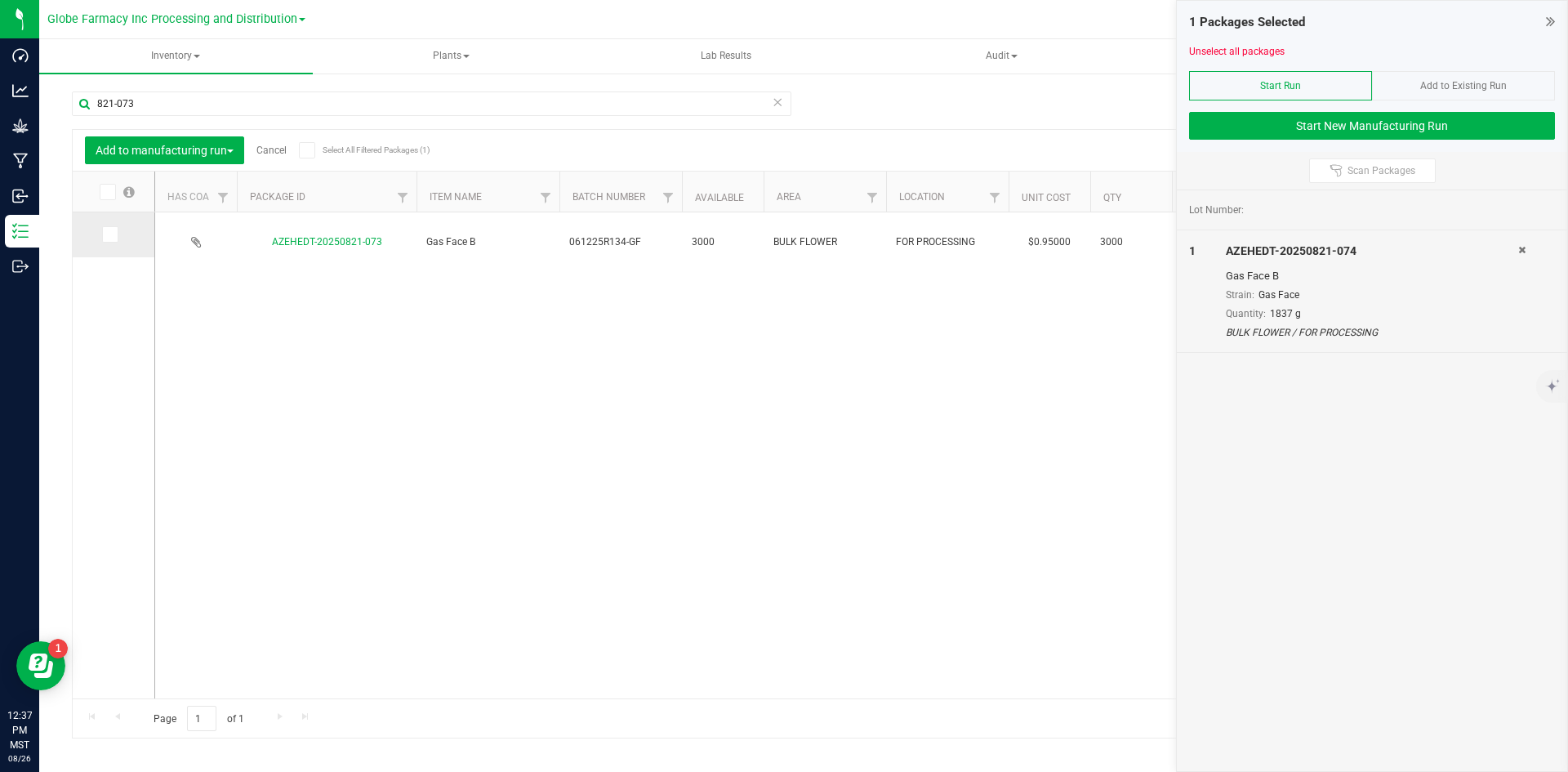
click at [102, 235] on span at bounding box center [110, 234] width 16 height 16
click at [110, 234] on icon at bounding box center [109, 234] width 11 height 0
click at [0, 0] on input "checkbox" at bounding box center [0, 0] width 0 height 0
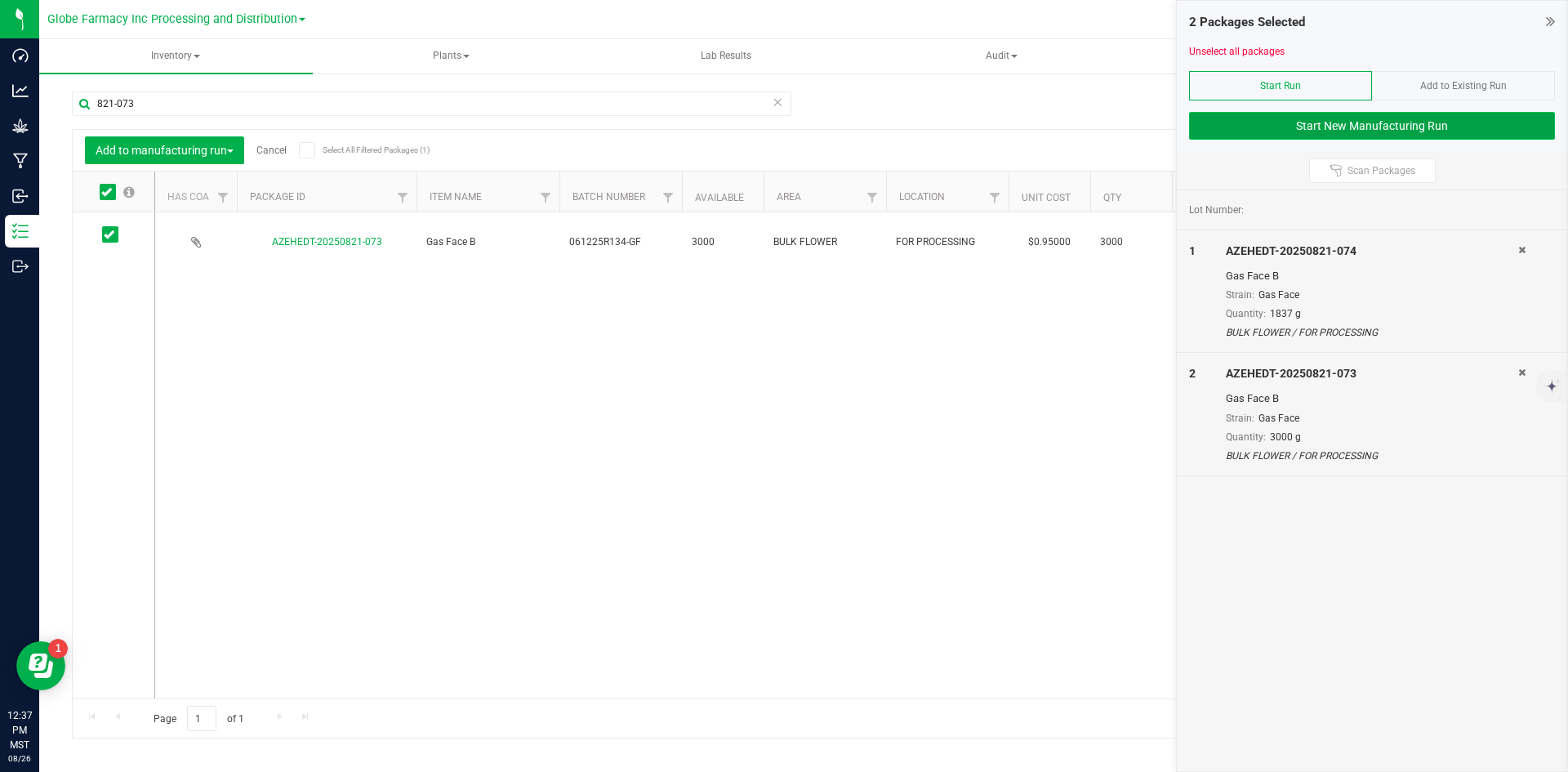
click at [1286, 131] on button "Start New Manufacturing Run" at bounding box center [1372, 126] width 366 height 28
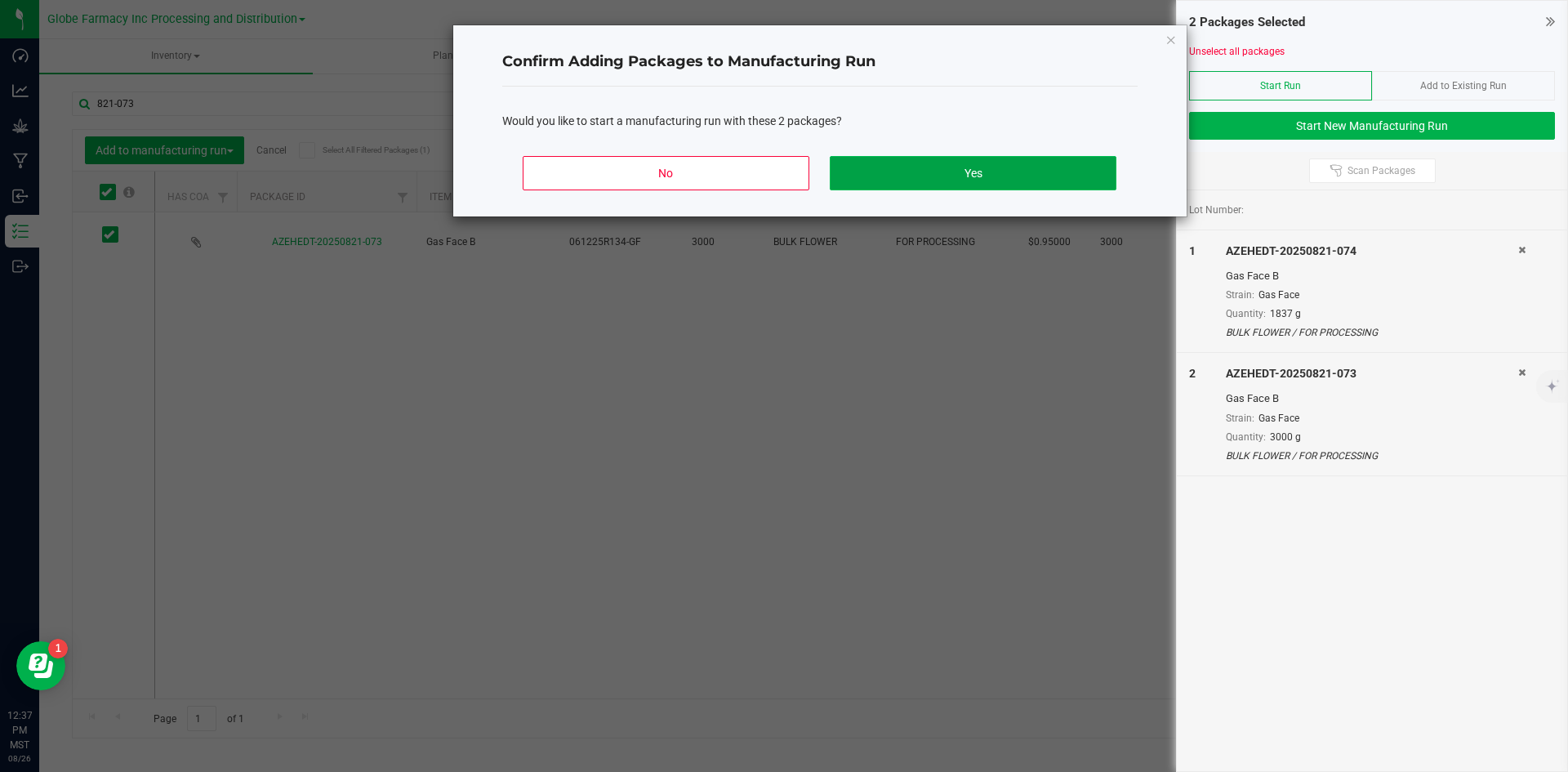
click at [906, 181] on button "Yes" at bounding box center [972, 174] width 286 height 34
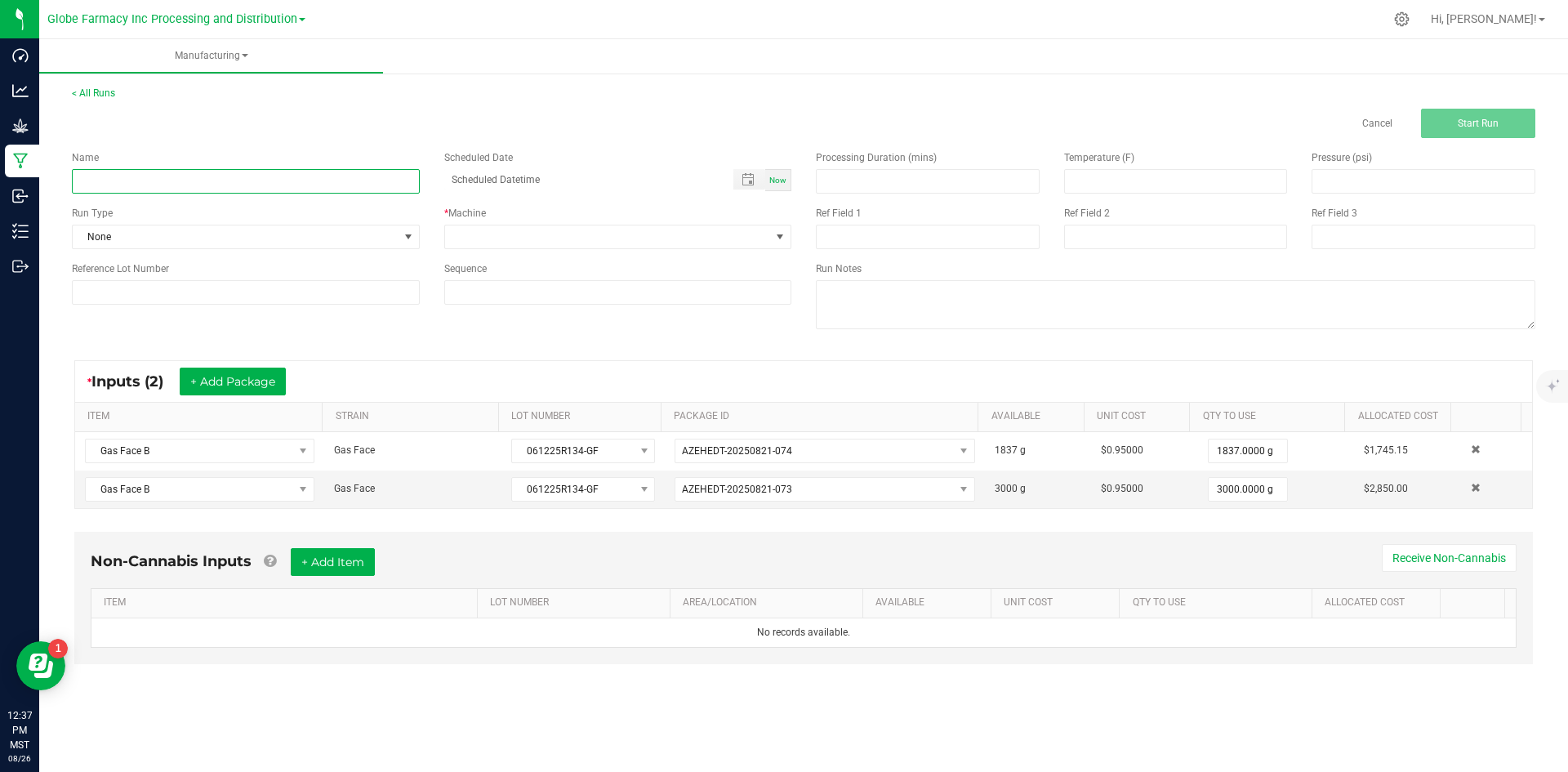
click at [187, 173] on input at bounding box center [246, 182] width 348 height 25
type input "MINIS GAS FACE 28G"
click at [458, 229] on span at bounding box center [608, 237] width 326 height 23
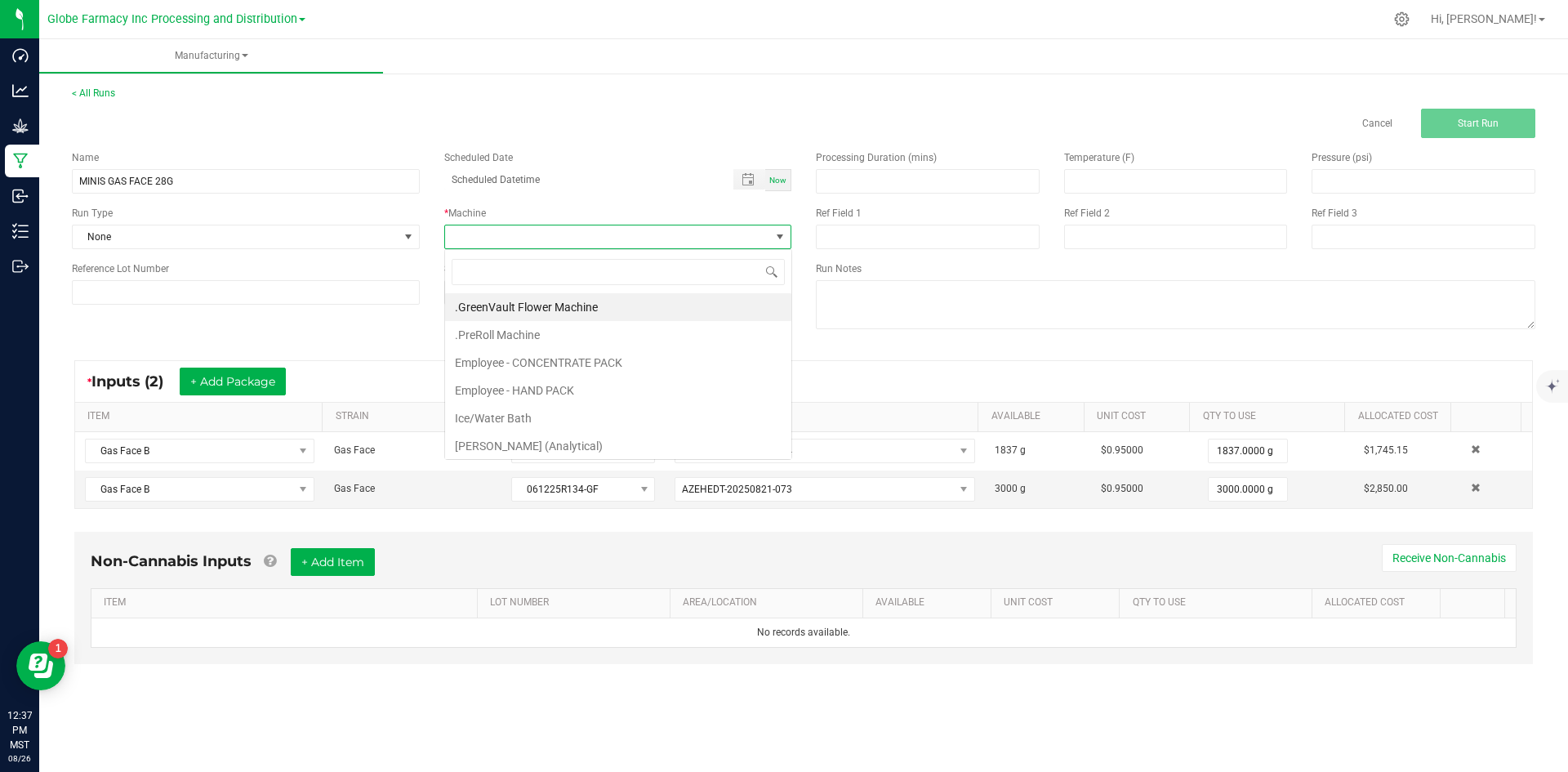
scroll to position [25, 347]
click at [489, 364] on li "Employee - CONCENTRATE PACK" at bounding box center [618, 363] width 346 height 28
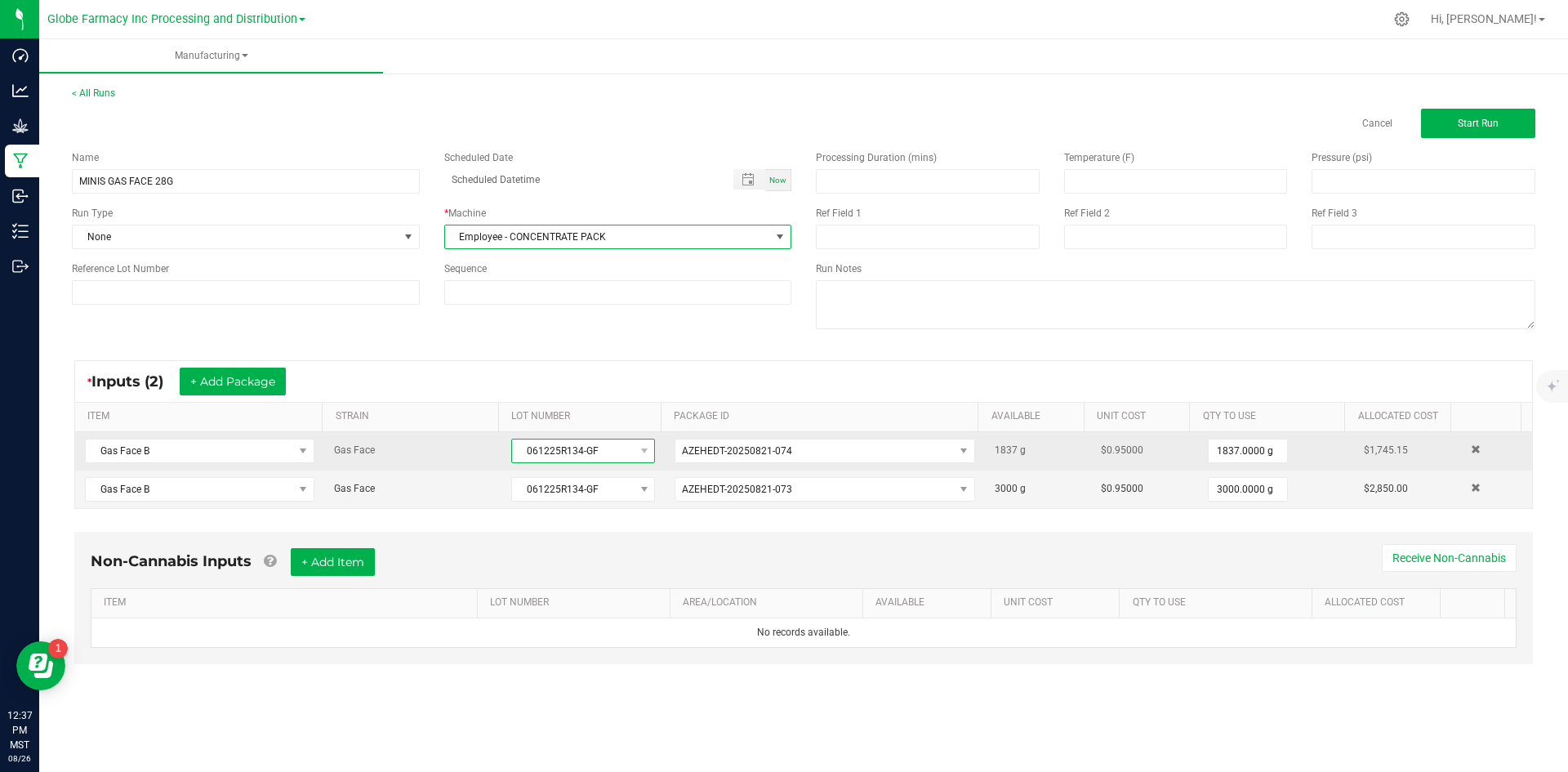
click at [519, 458] on span "061225R134-GF" at bounding box center [573, 451] width 122 height 23
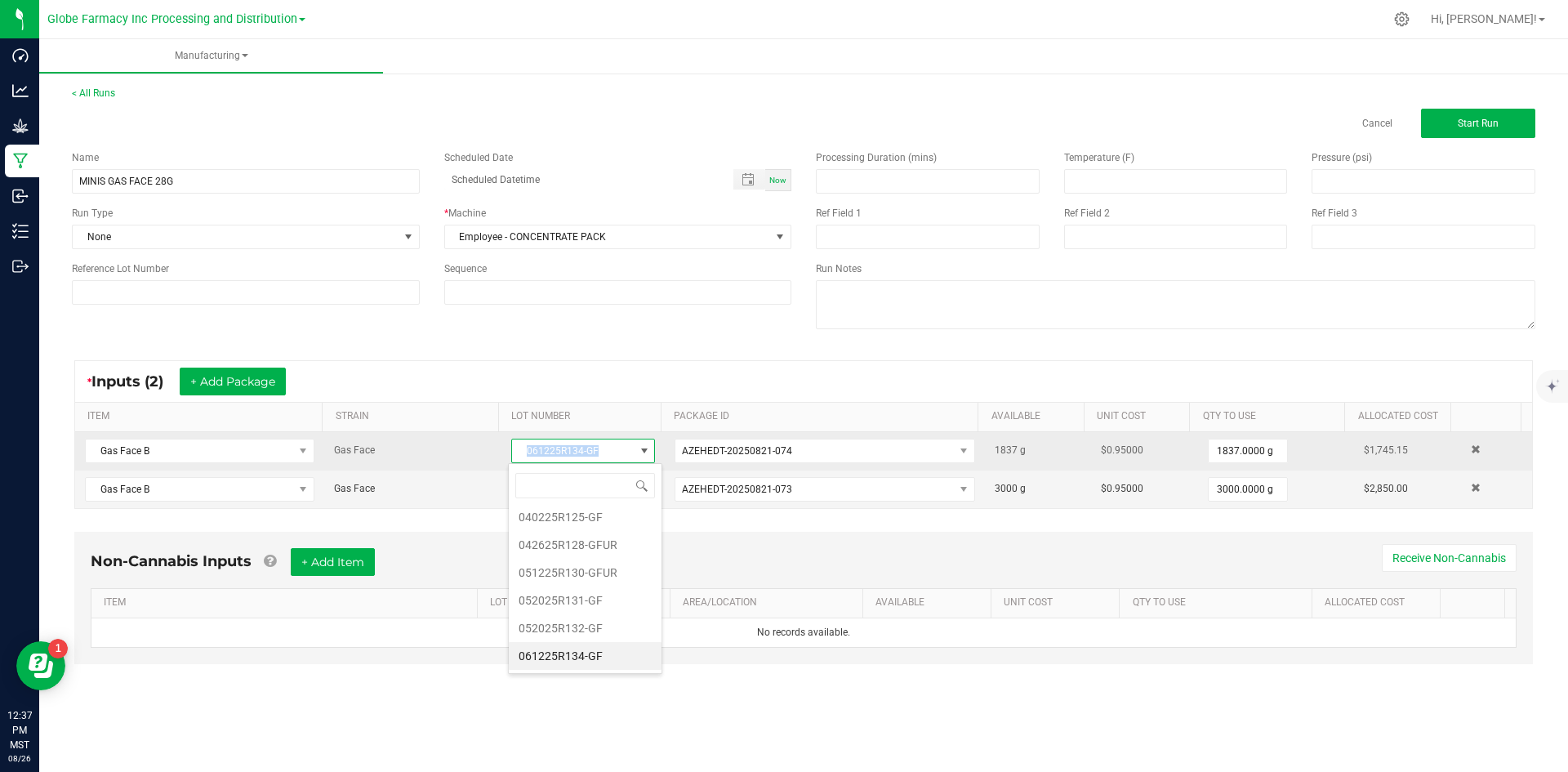
drag, startPoint x: 516, startPoint y: 453, endPoint x: 602, endPoint y: 453, distance: 86.0
click at [602, 453] on span "061225R134-GF" at bounding box center [573, 451] width 122 height 23
copy span "061225R134-GF"
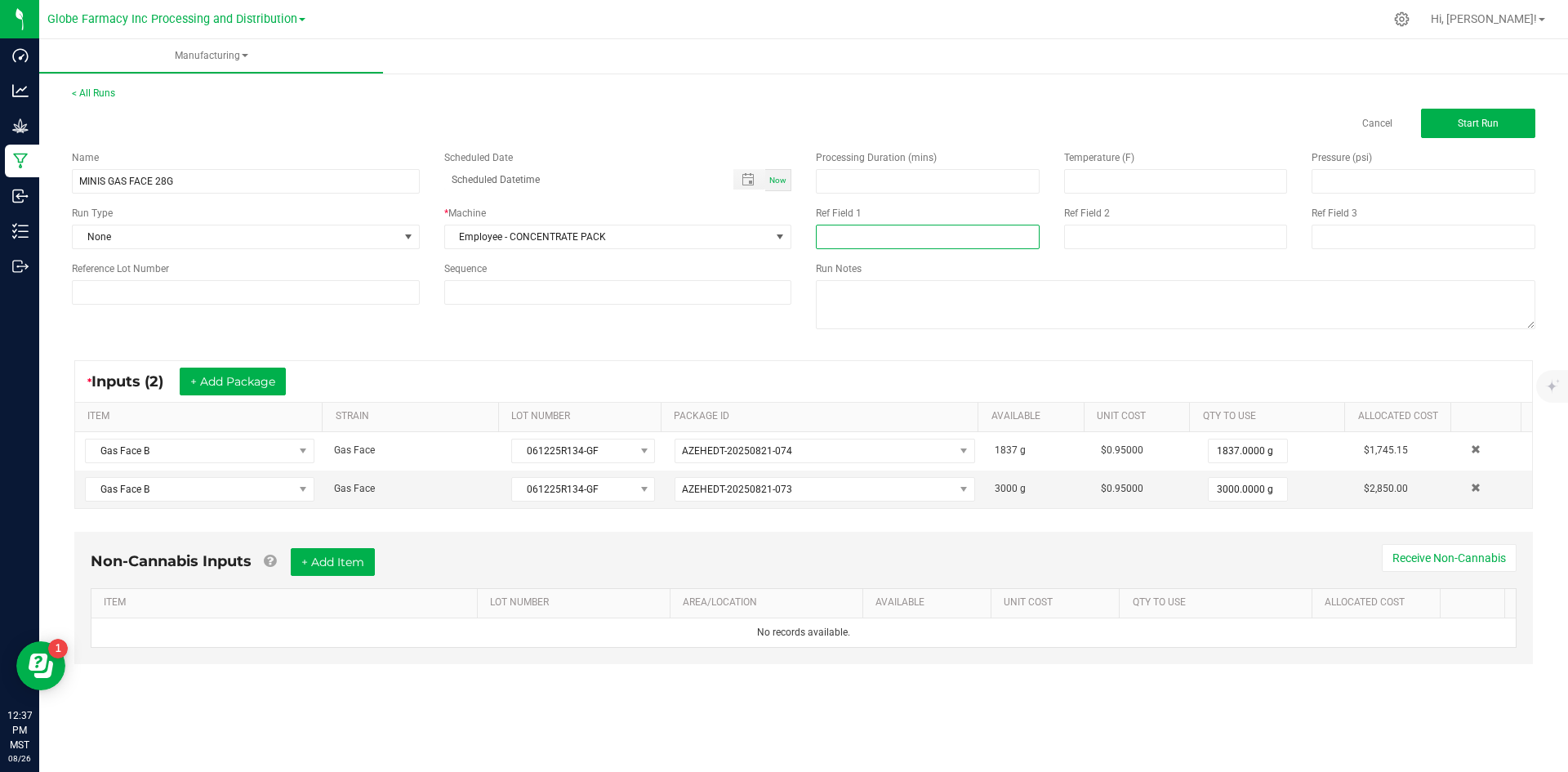
paste input "061225R134-GF"
type input "061225R134-GF"
click at [1135, 241] on input at bounding box center [1176, 237] width 223 height 25
type input "[DATE] FLOWER"
click at [326, 574] on button "+ Add Item" at bounding box center [332, 562] width 84 height 28
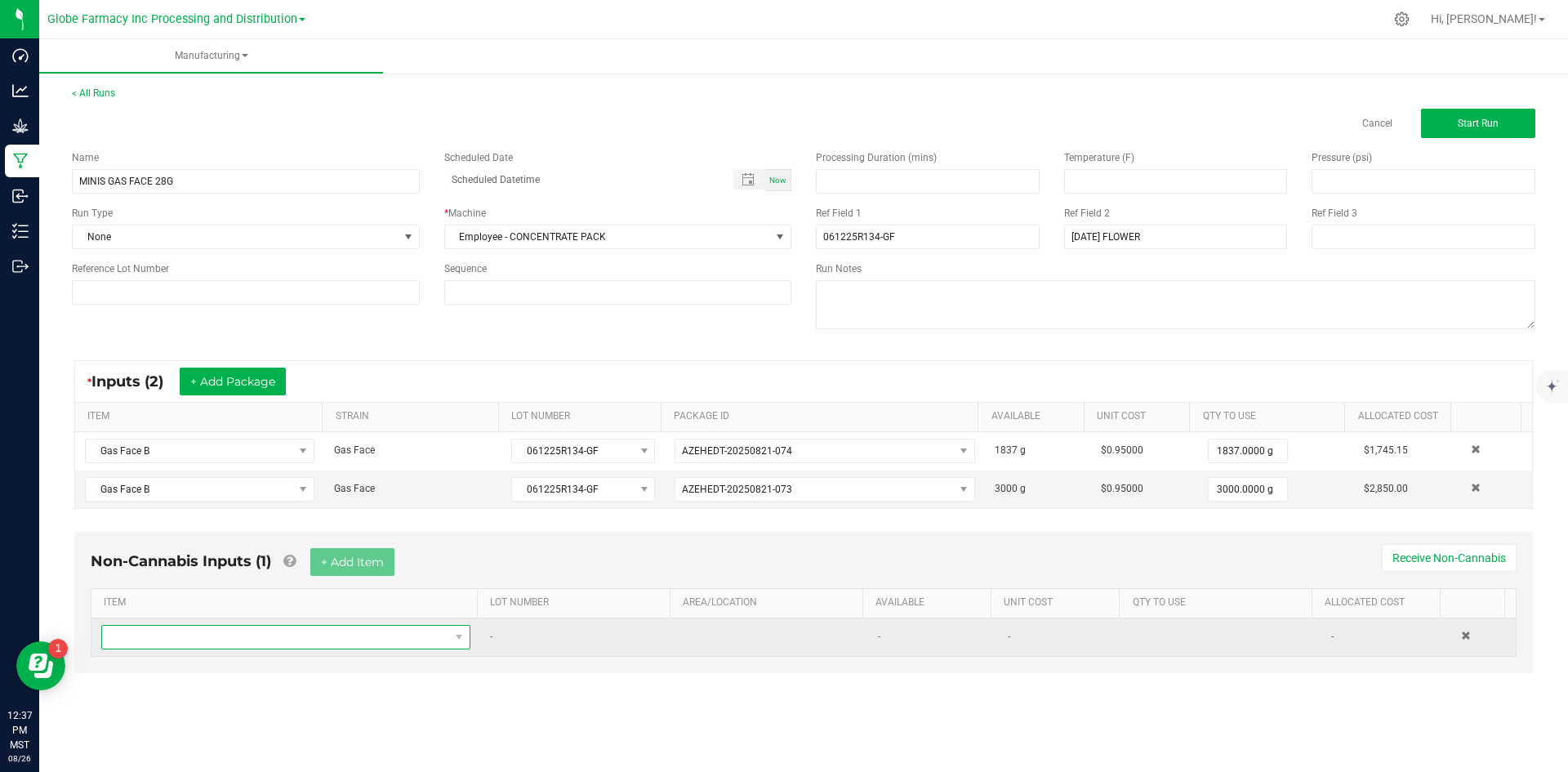
click at [340, 634] on span "NO DATA FOUND" at bounding box center [276, 638] width 347 height 23
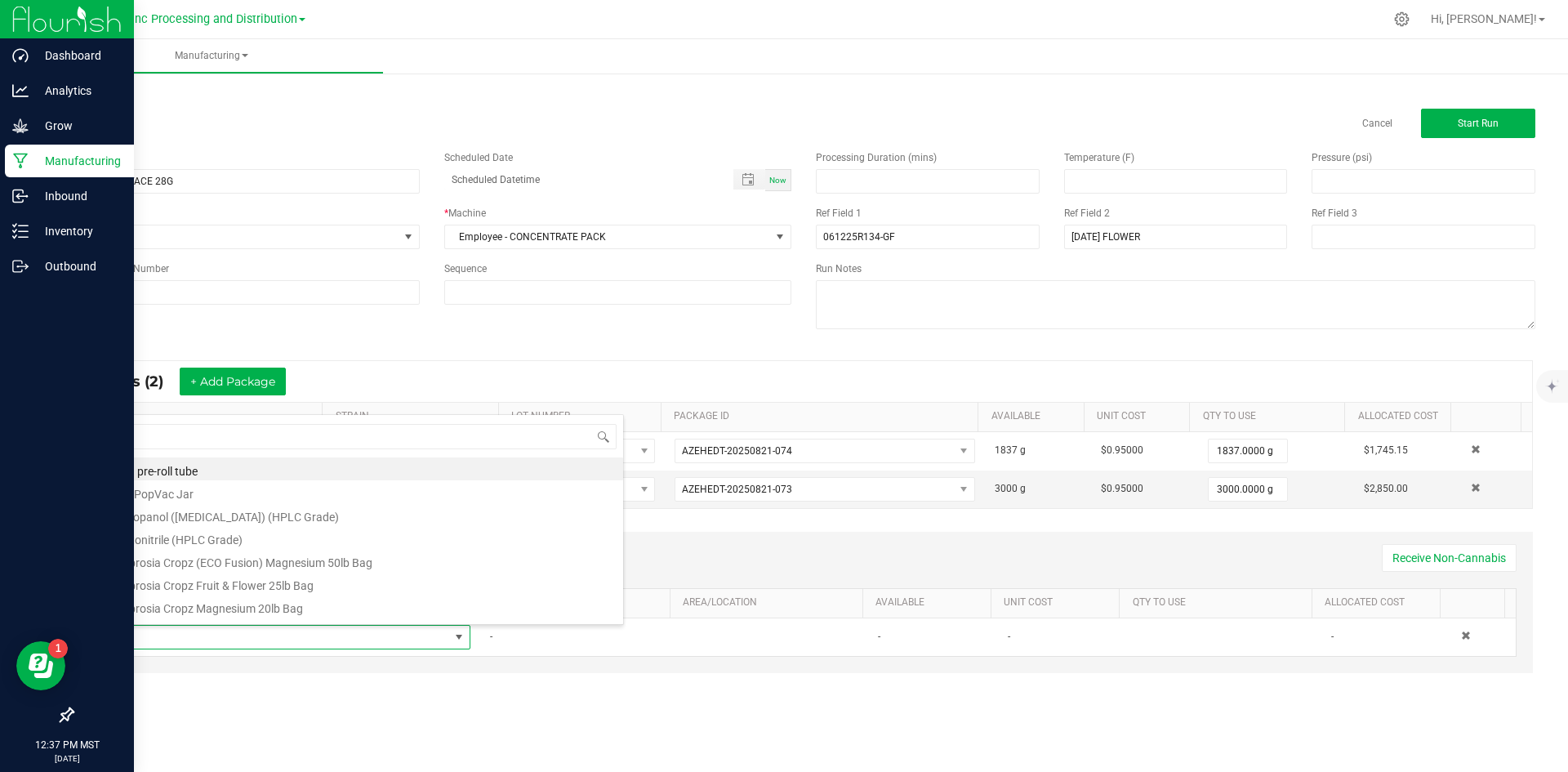
scroll to position [25, 363]
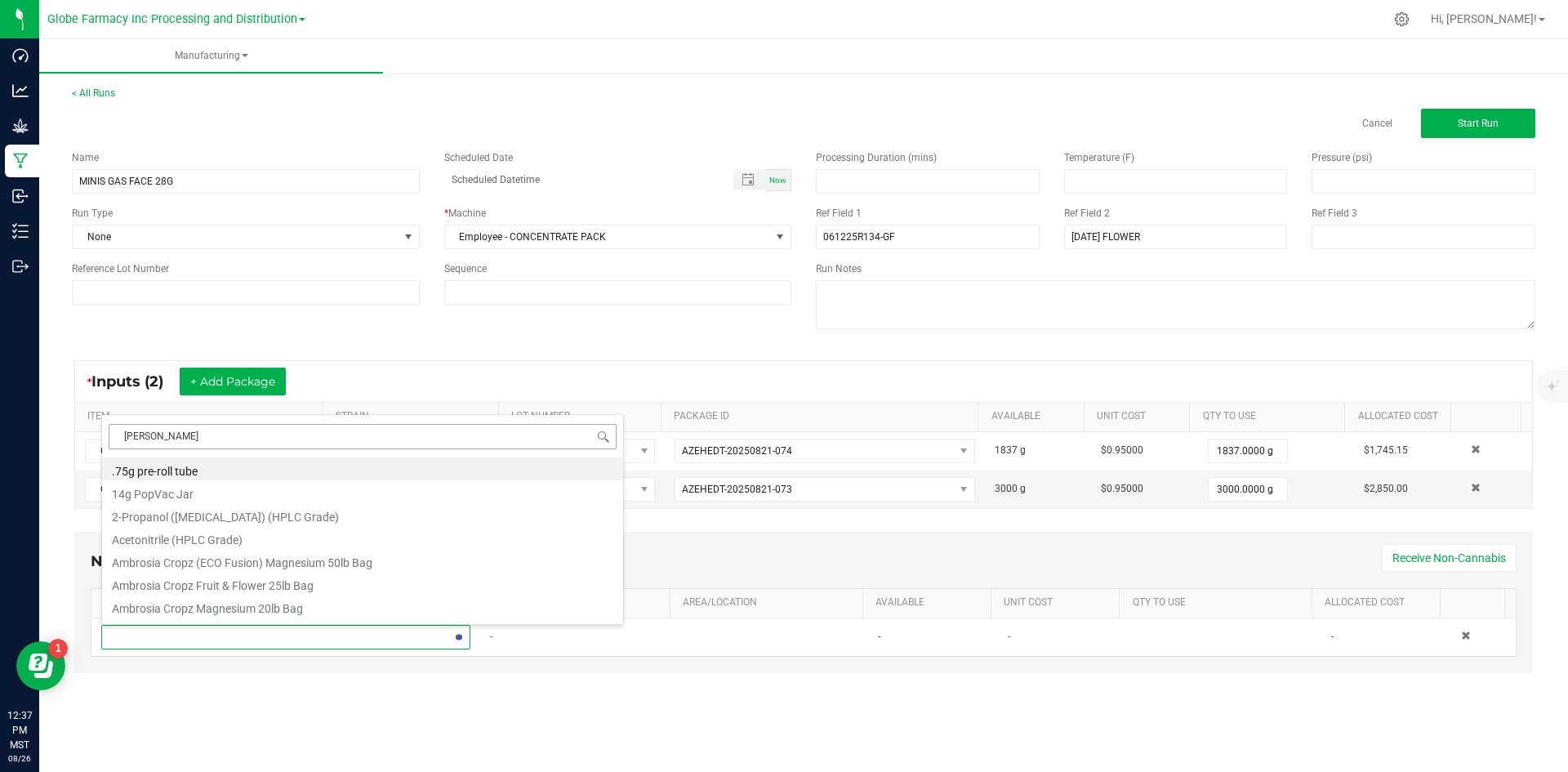
type input "MYLAR"
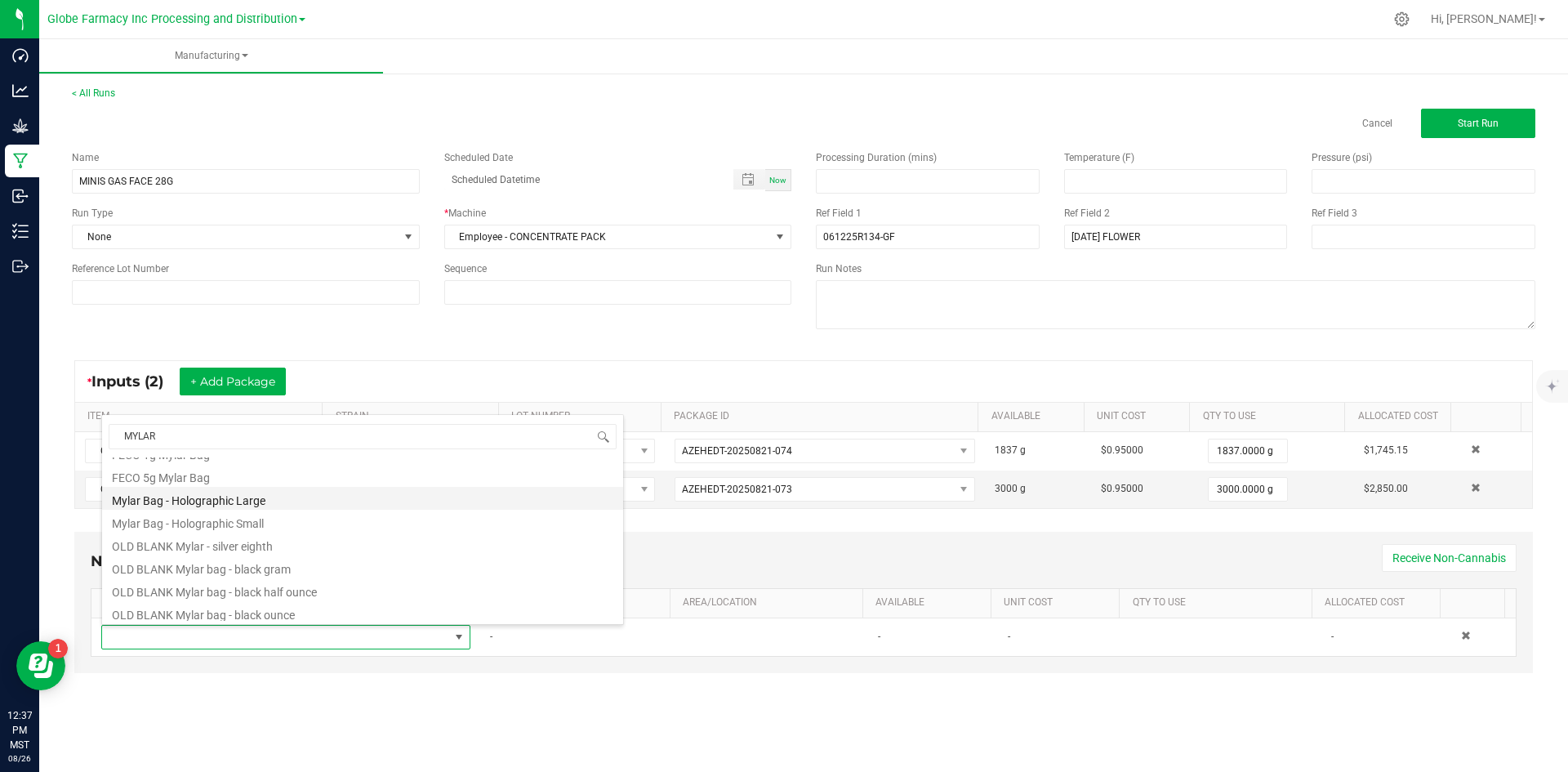
scroll to position [409, 0]
click at [304, 494] on li "OLD BLANK Mylar bag - black half ounce" at bounding box center [363, 495] width 521 height 23
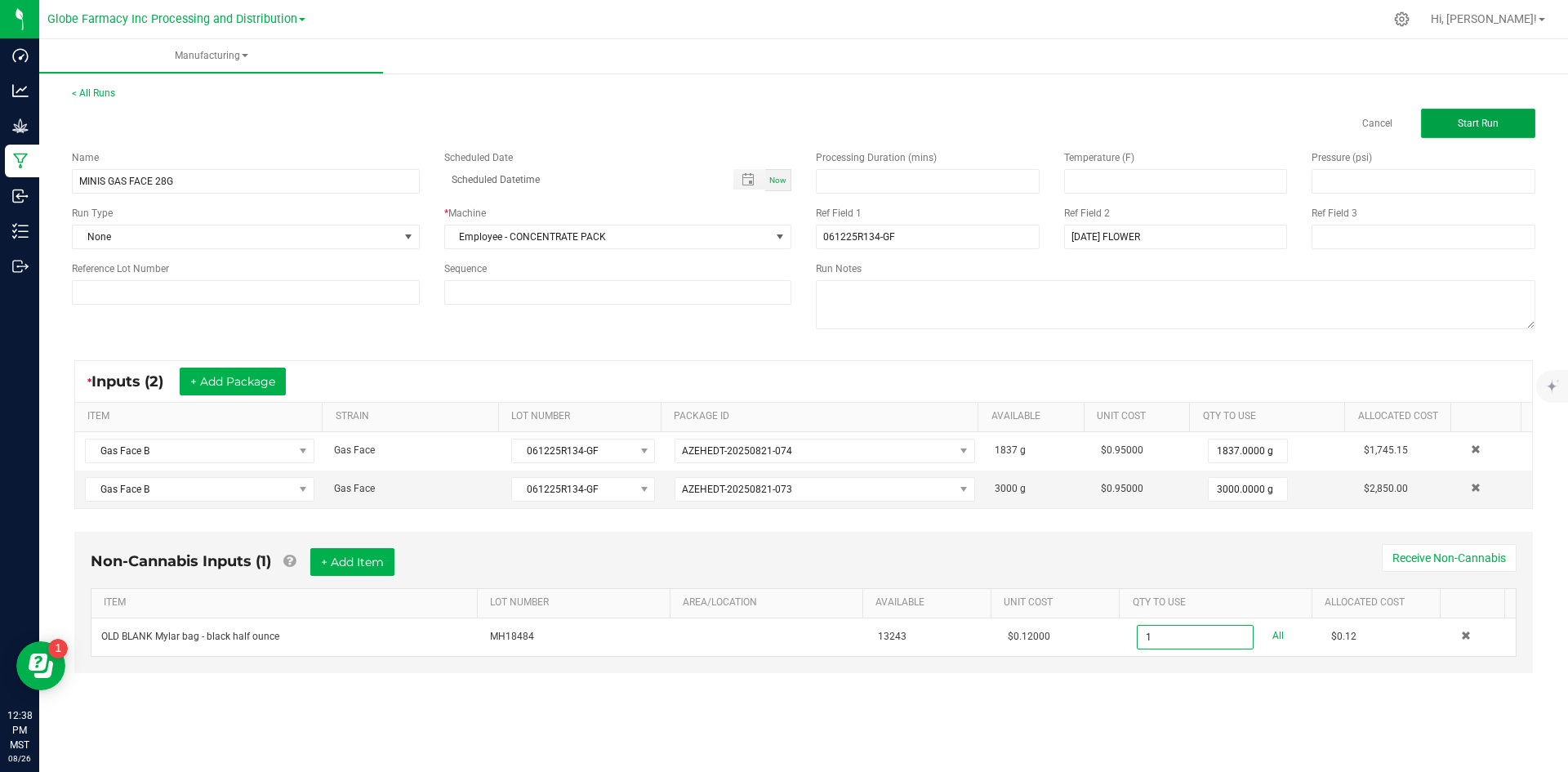
type input "1 ea"
click at [1451, 115] on button "Start Run" at bounding box center [1479, 124] width 115 height 29
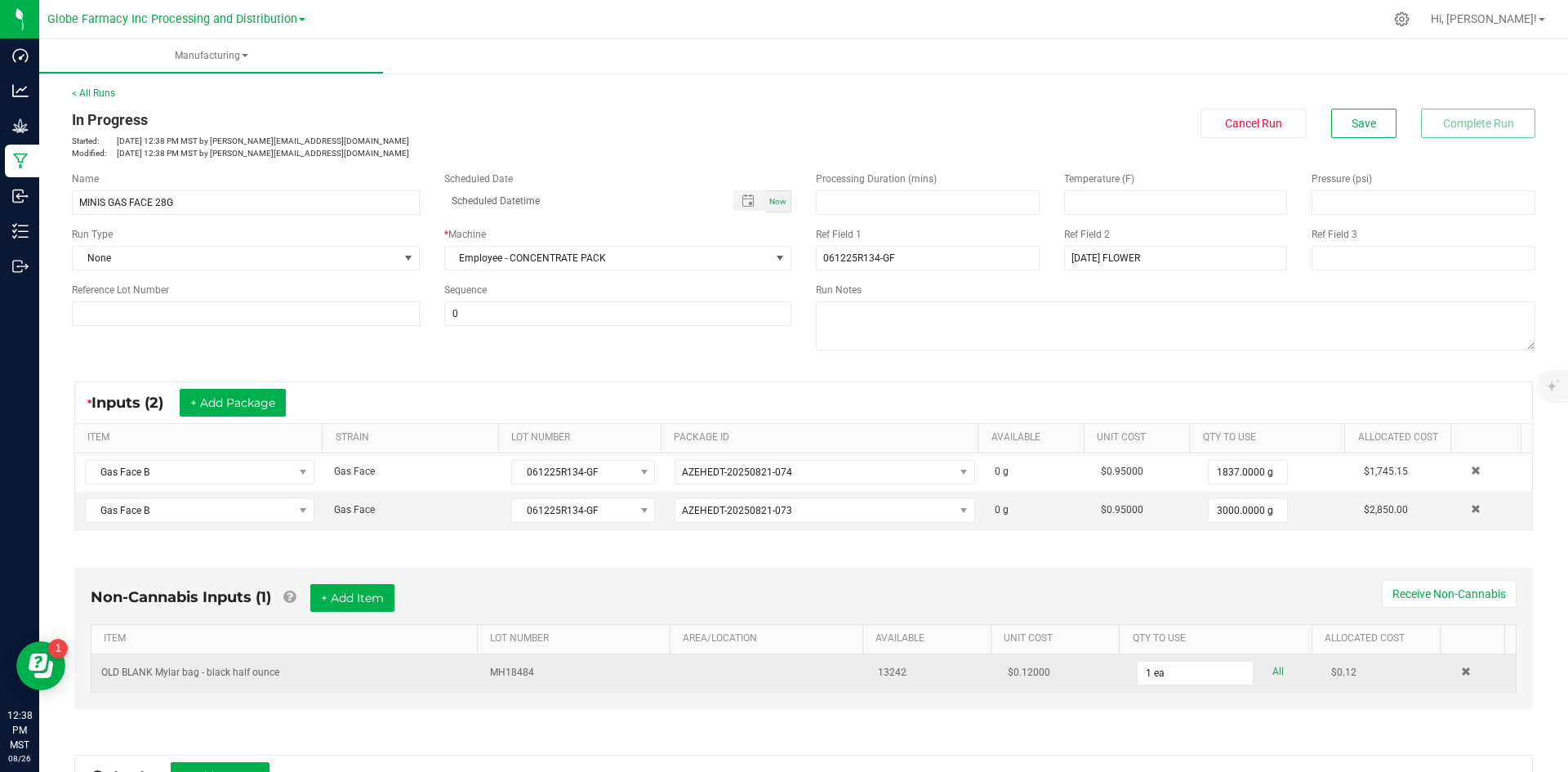
scroll to position [245, 0]
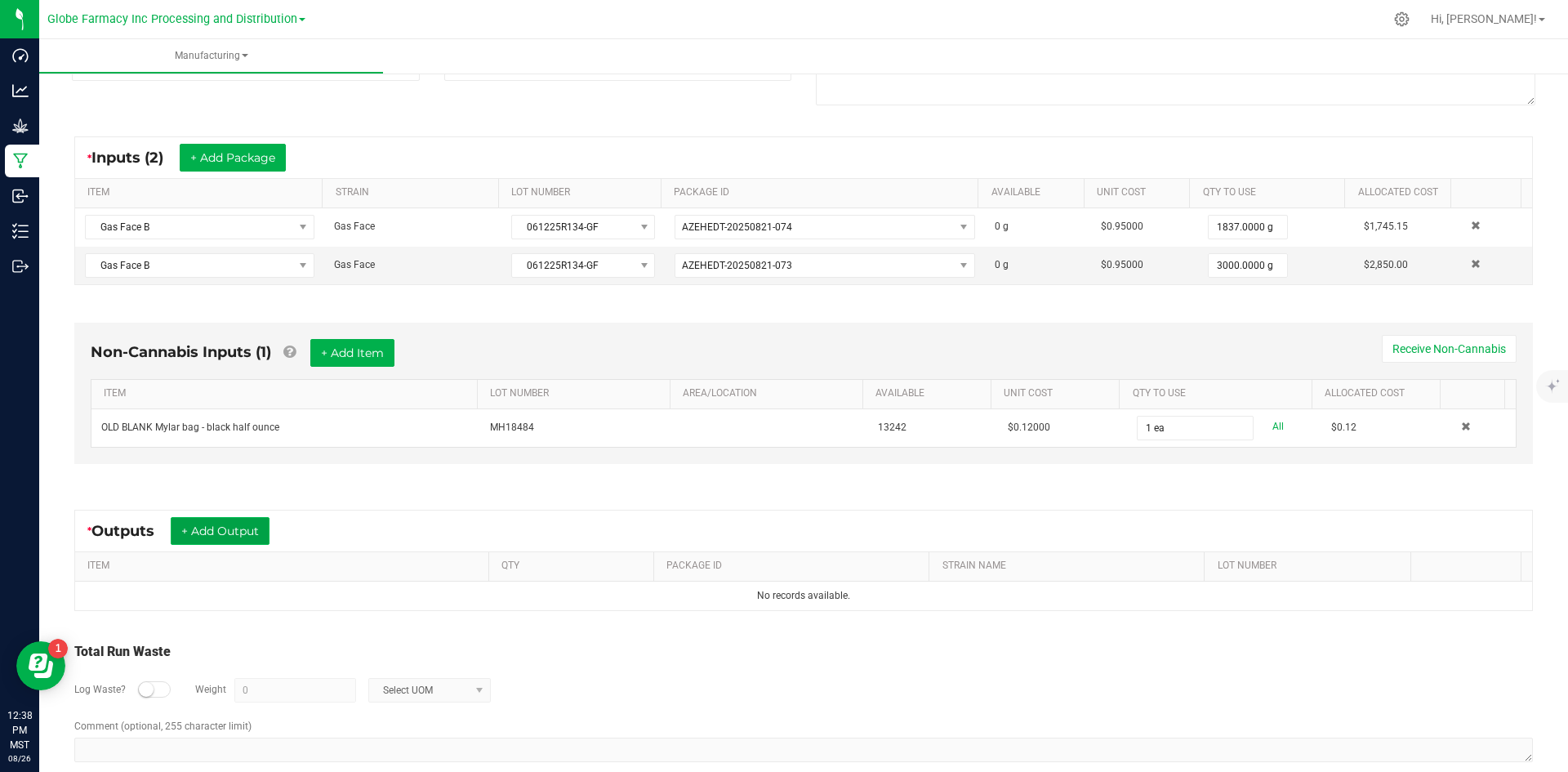
click at [229, 530] on button "+ Add Output" at bounding box center [220, 531] width 99 height 28
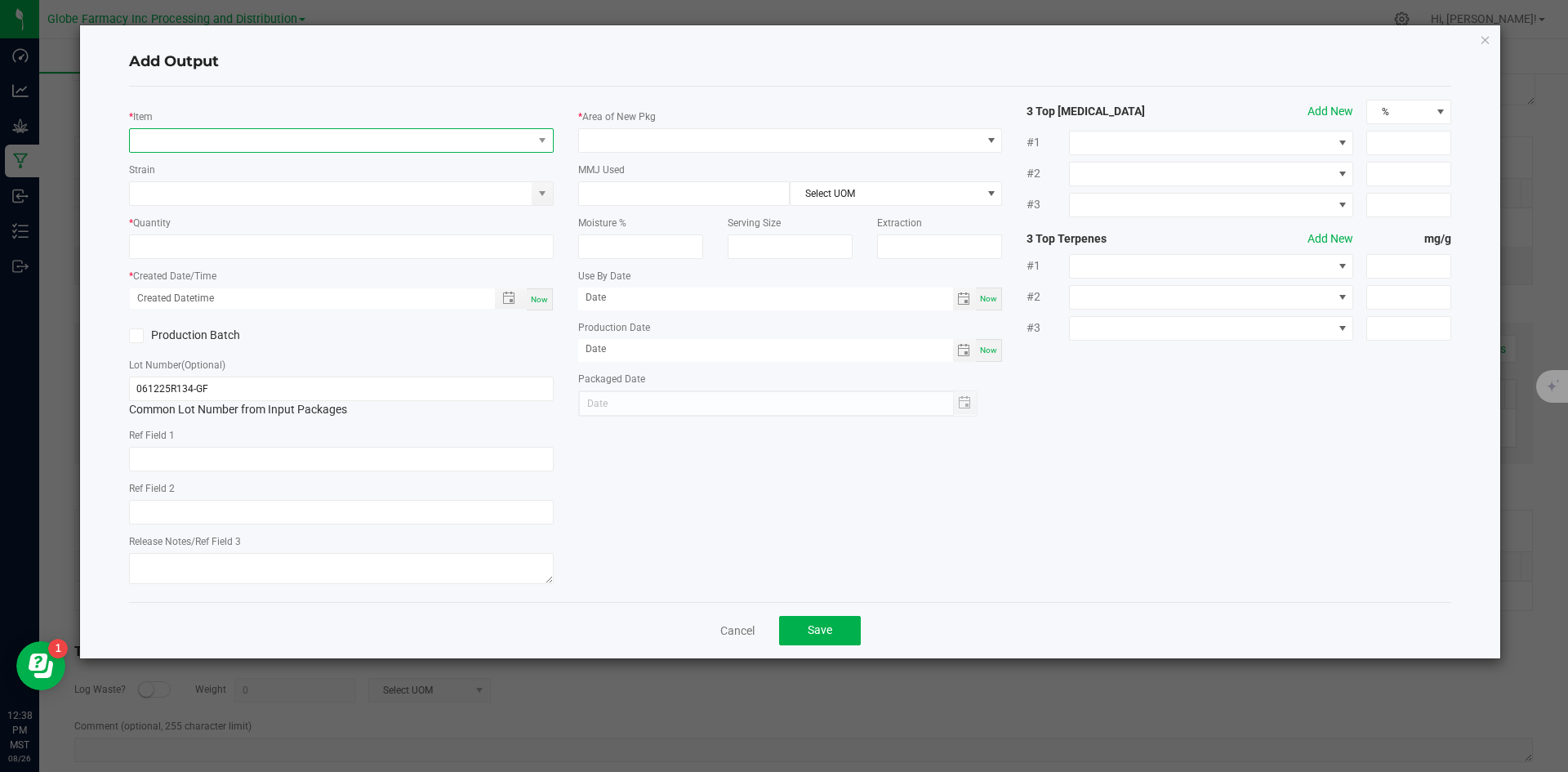
click at [276, 129] on span "NO DATA FOUND" at bounding box center [331, 141] width 403 height 23
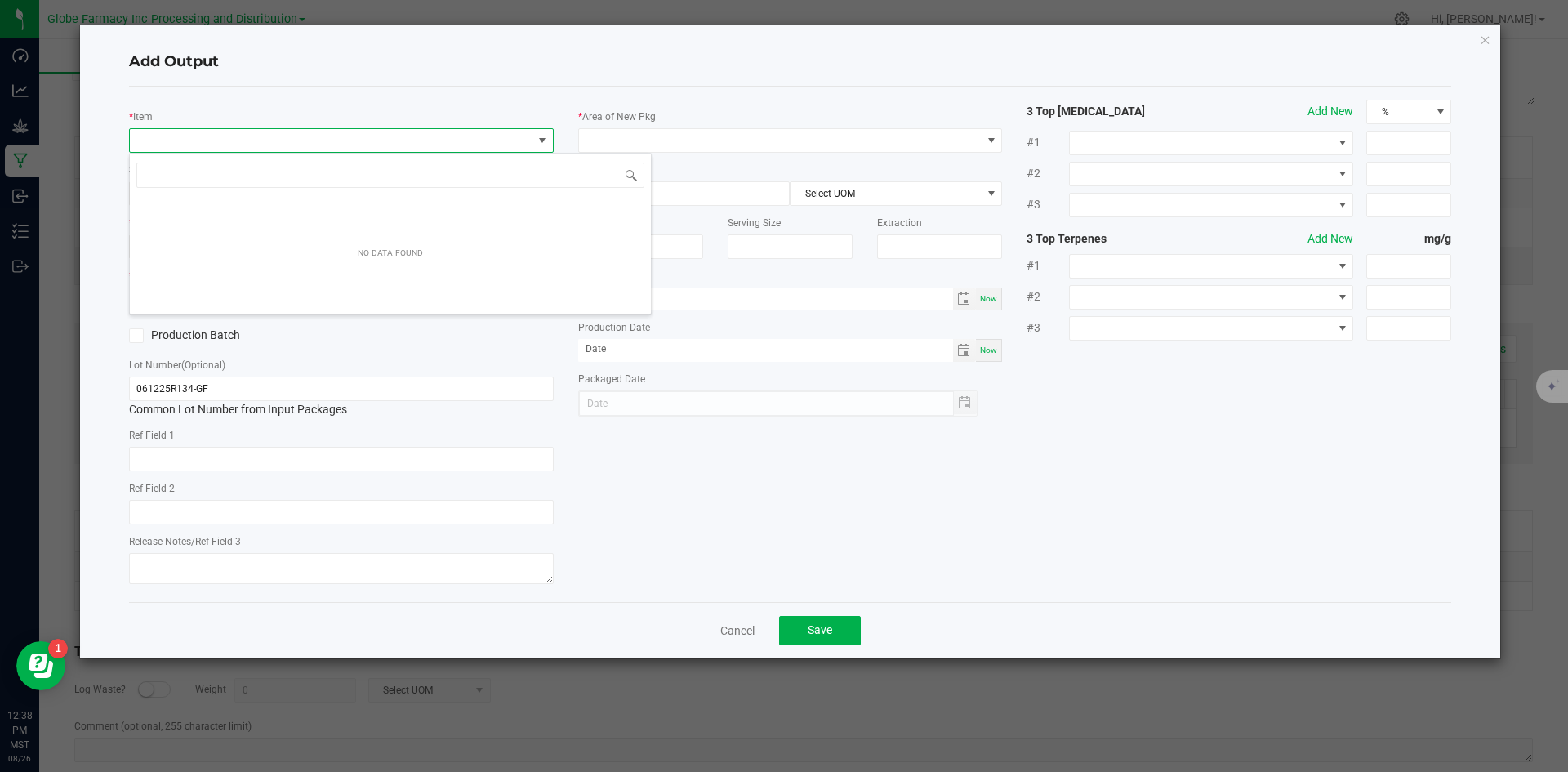
scroll to position [25, 425]
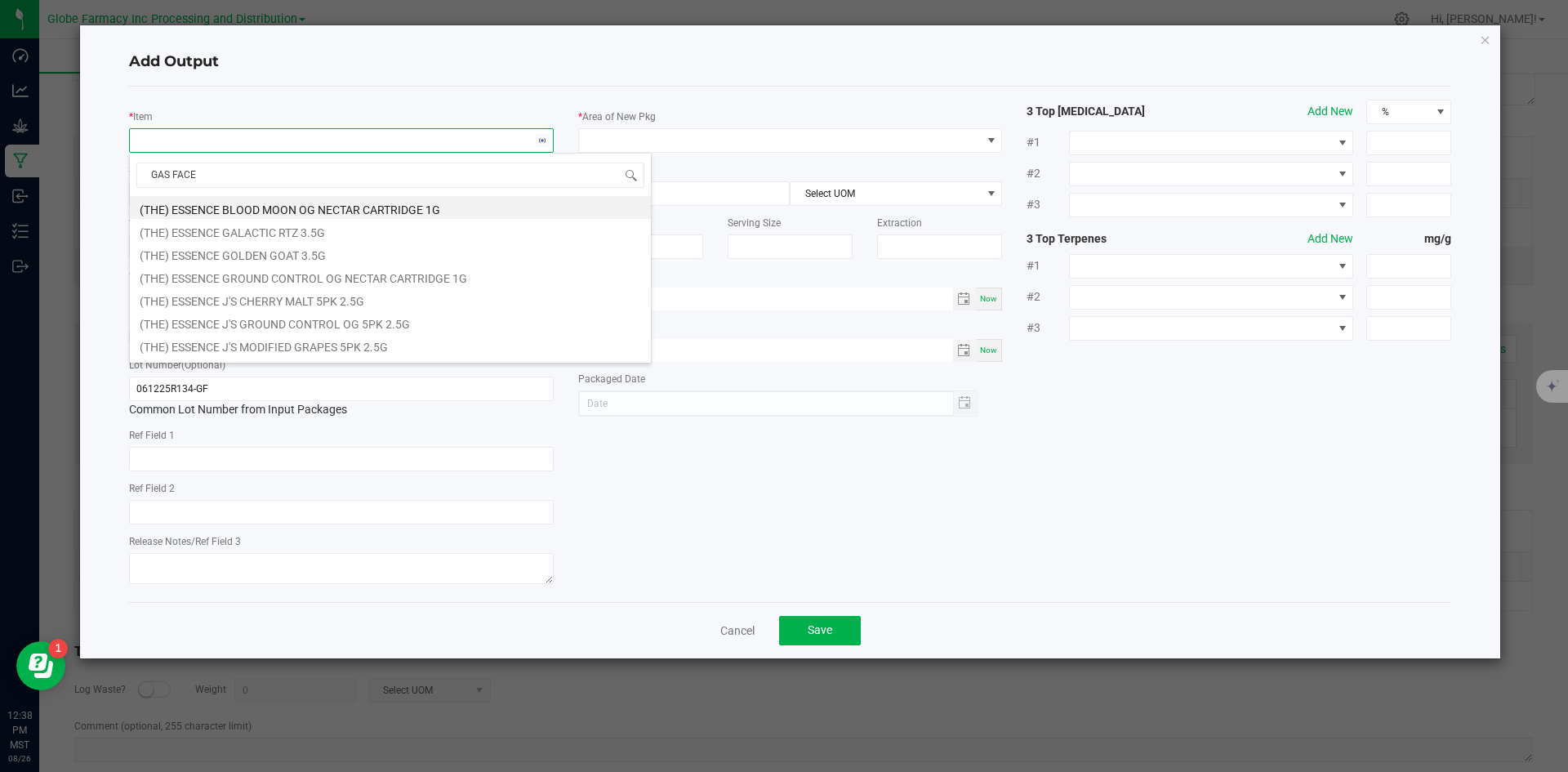
type input "GAS FACE B"
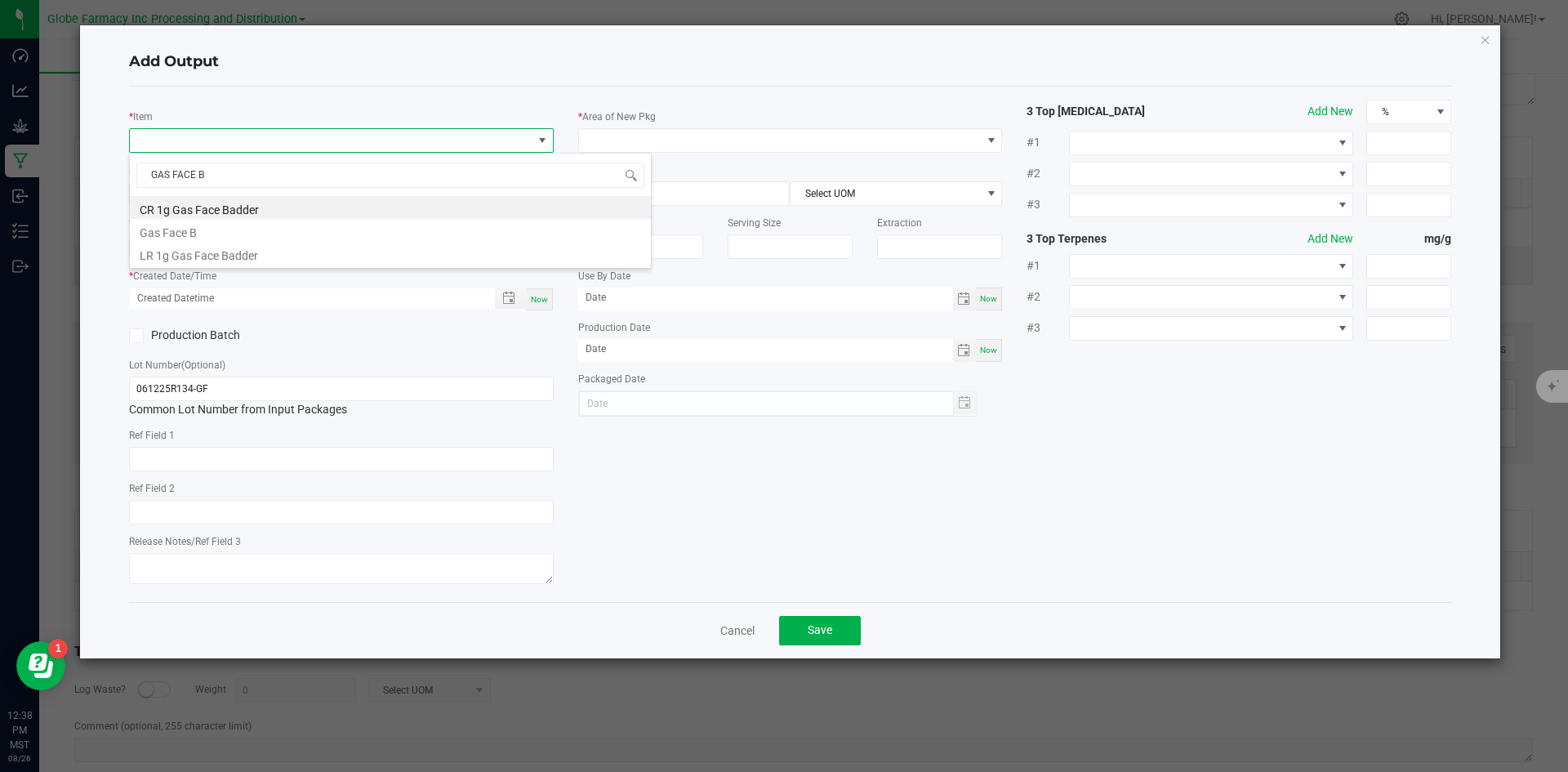
click at [229, 226] on li "Gas Face B" at bounding box center [390, 230] width 521 height 23
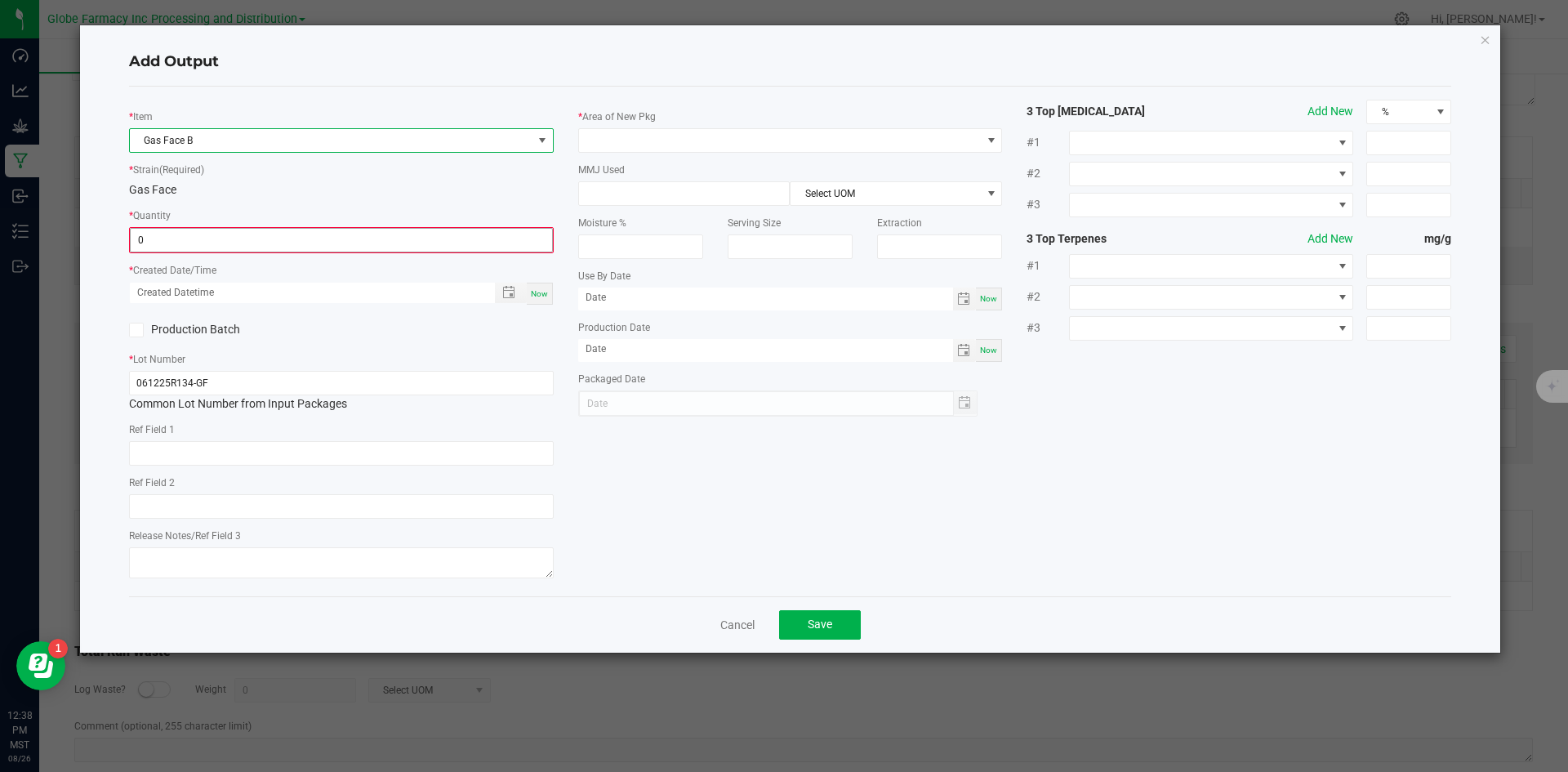
click at [436, 235] on input "0" at bounding box center [341, 240] width 421 height 23
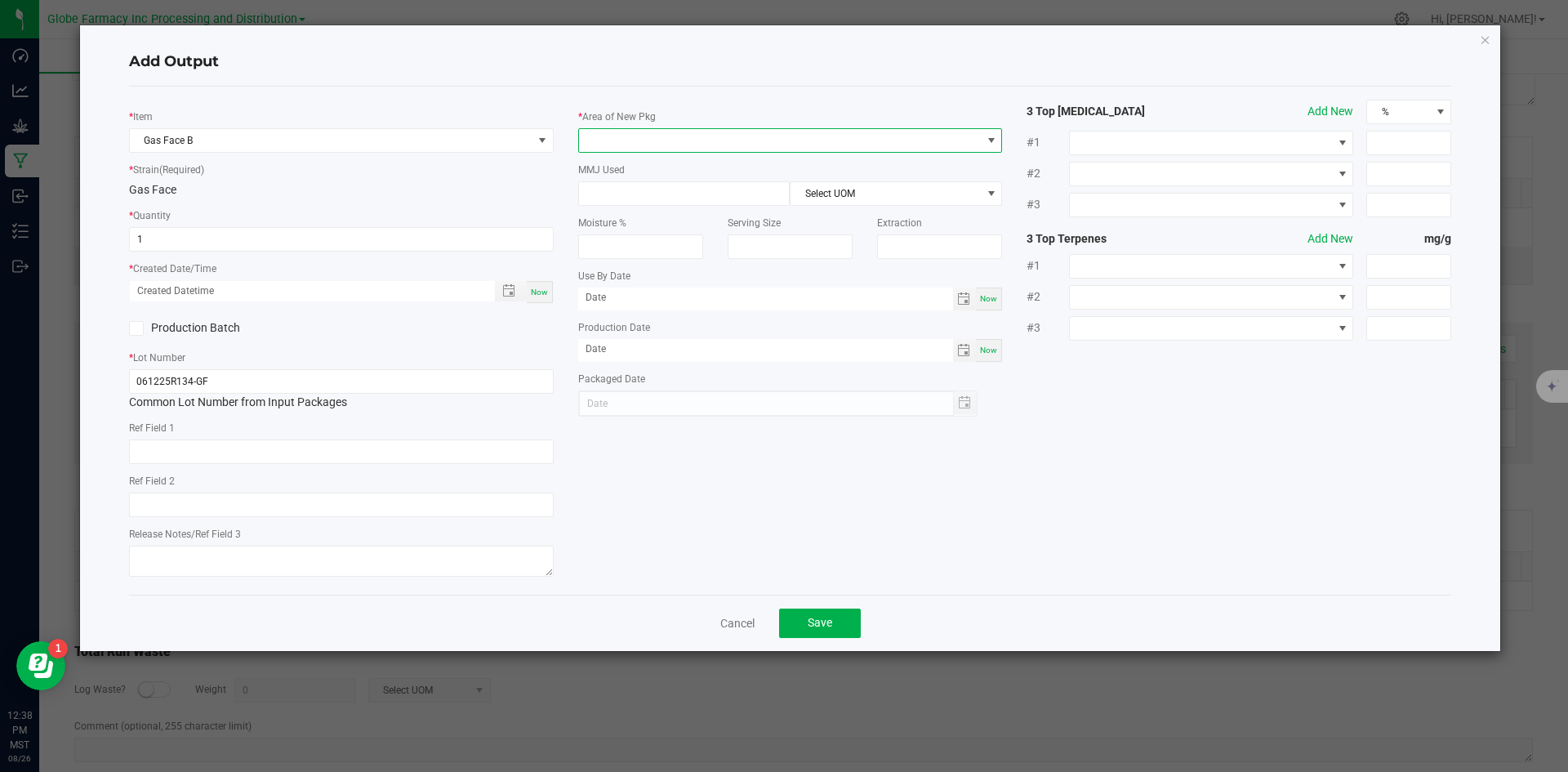
type input "1.0000 g"
click at [617, 135] on span at bounding box center [781, 141] width 403 height 23
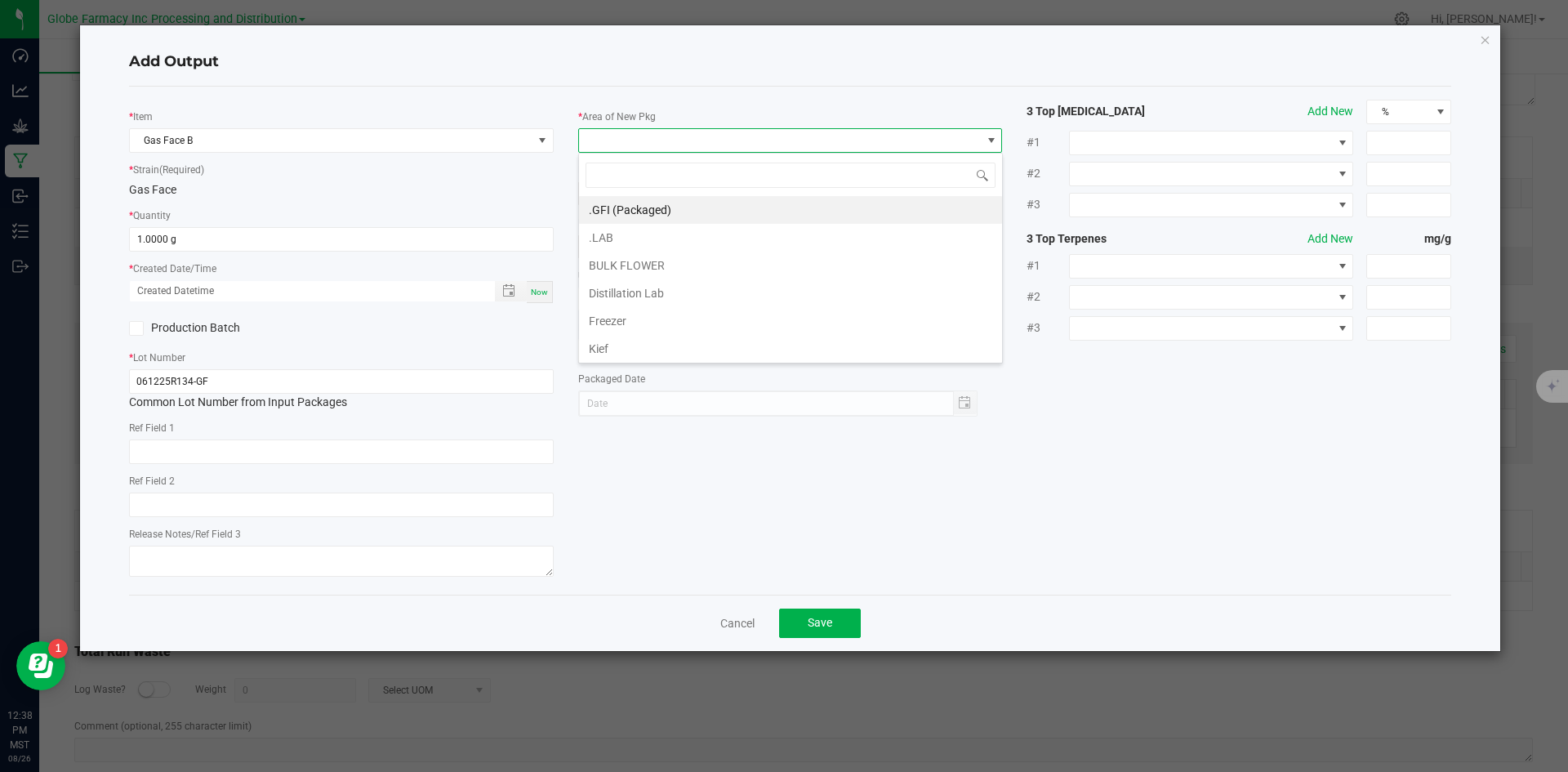
click at [601, 262] on li "BULK FLOWER" at bounding box center [791, 265] width 423 height 28
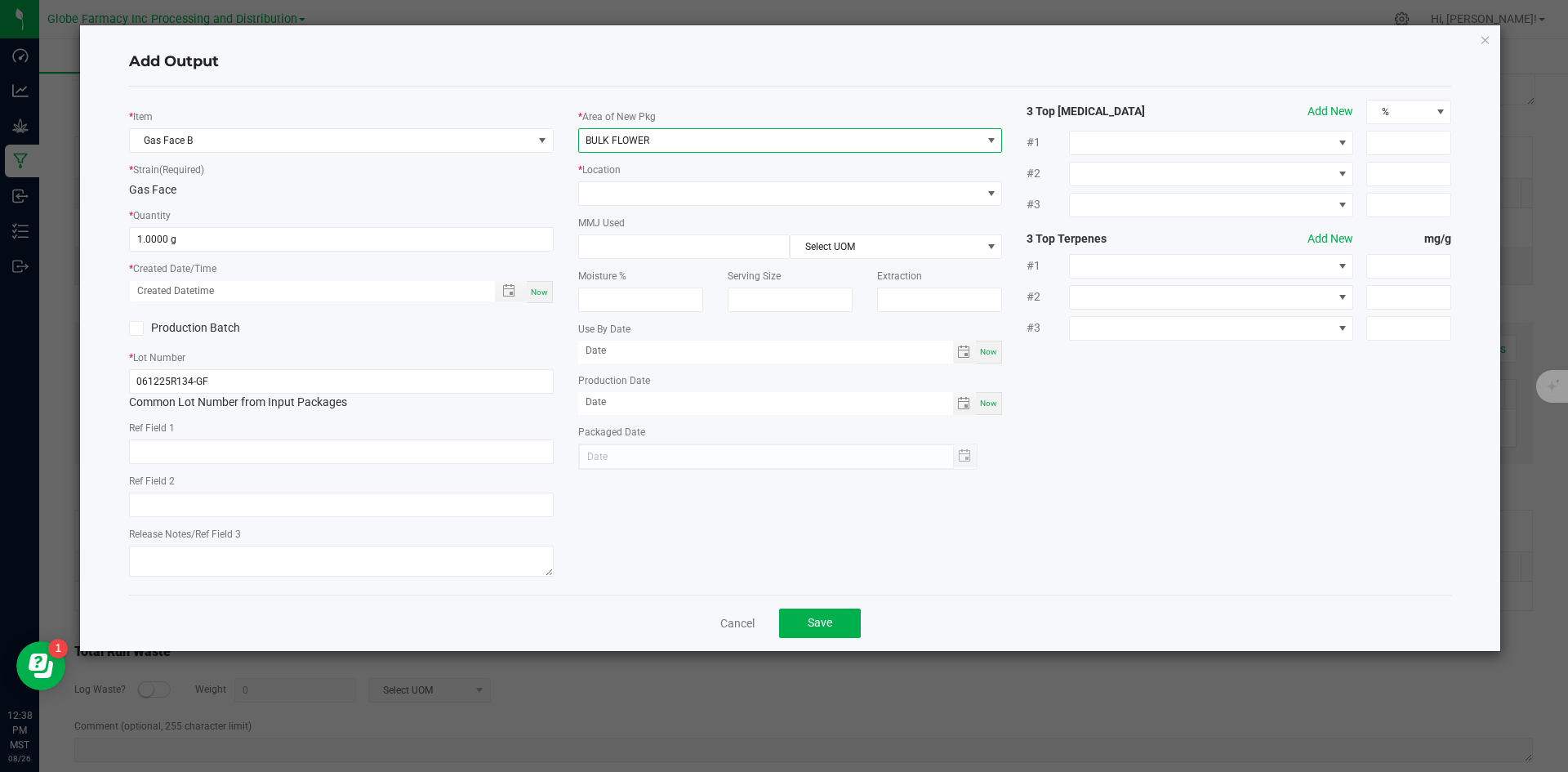
click at [607, 212] on div "* Area of New Pkg BULK FLOWER * Location MMJ Used Select UOM Moisture % Serving…" at bounding box center [791, 285] width 449 height 370
click at [606, 193] on span at bounding box center [781, 194] width 403 height 23
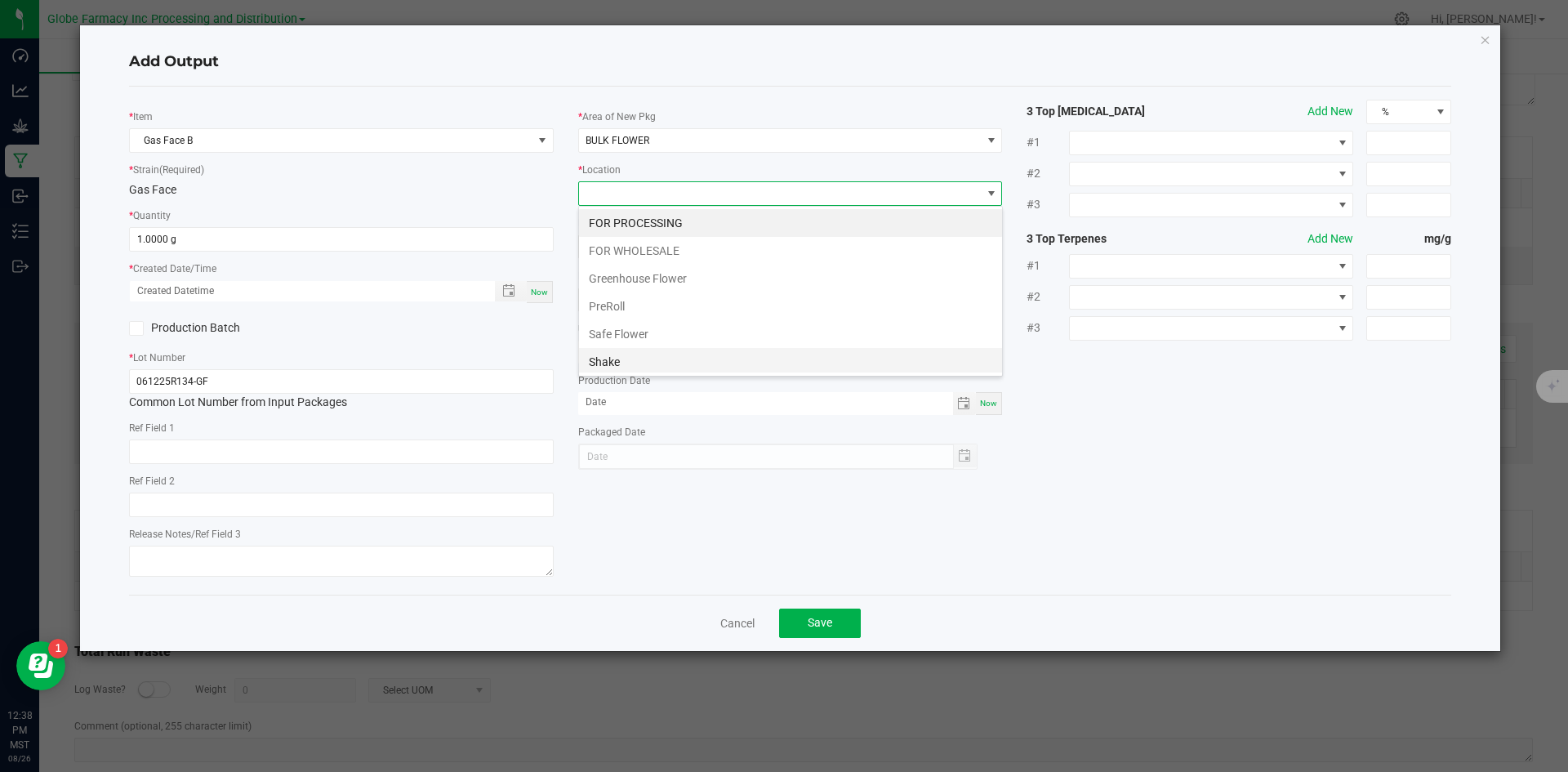
click at [660, 363] on li "Shake" at bounding box center [791, 362] width 423 height 28
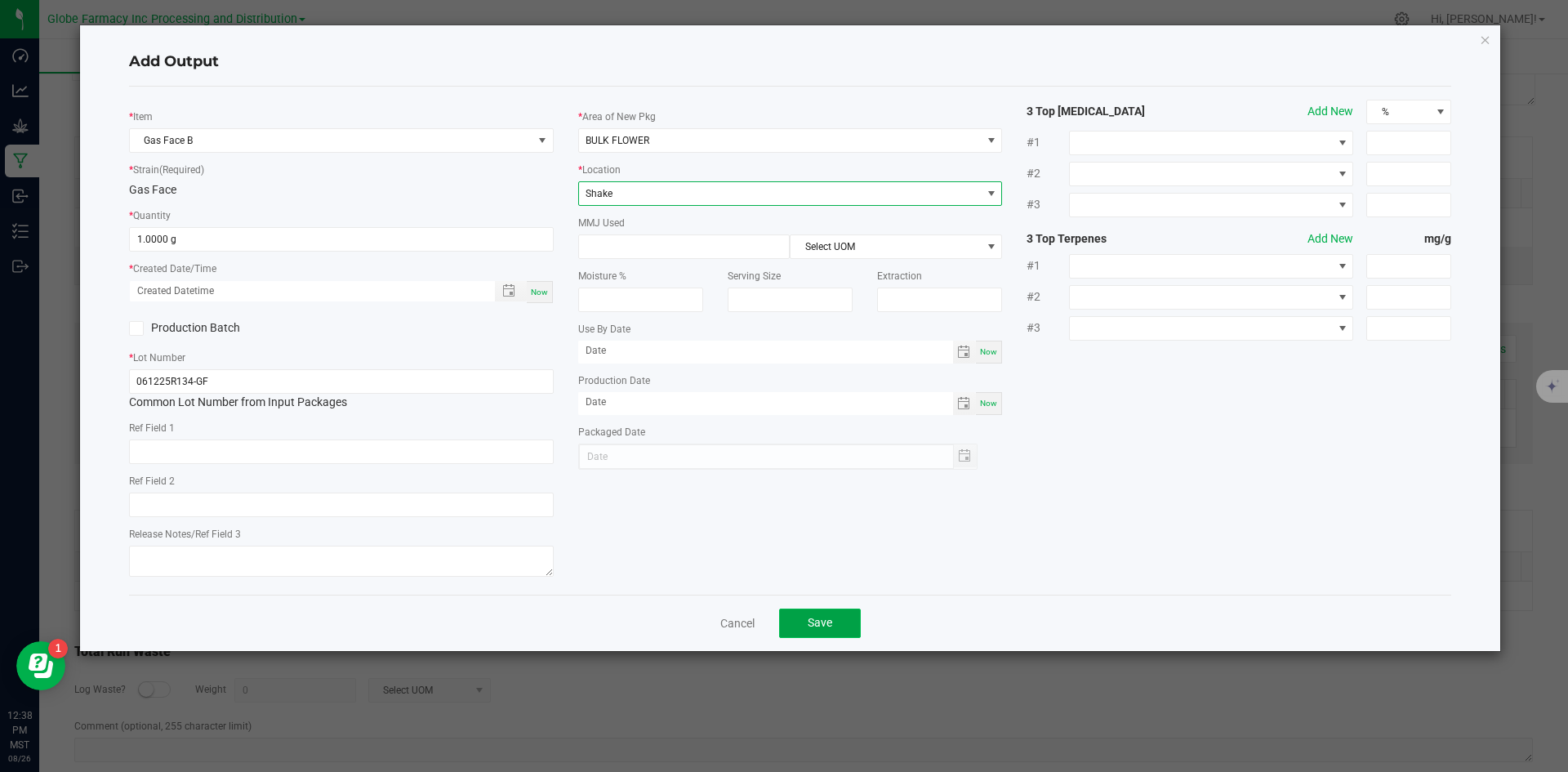
click at [816, 624] on span "Save" at bounding box center [820, 623] width 25 height 13
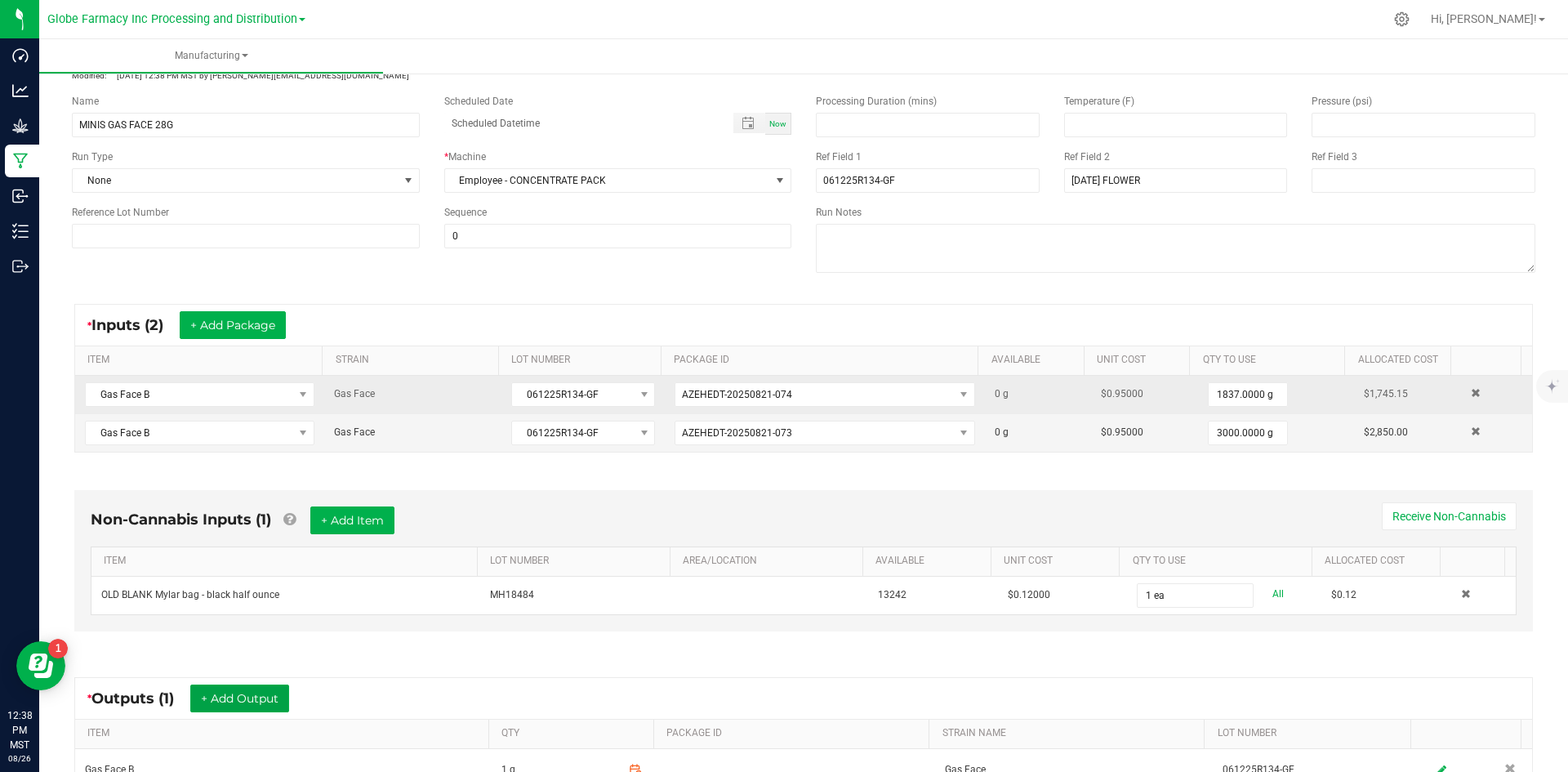
scroll to position [0, 0]
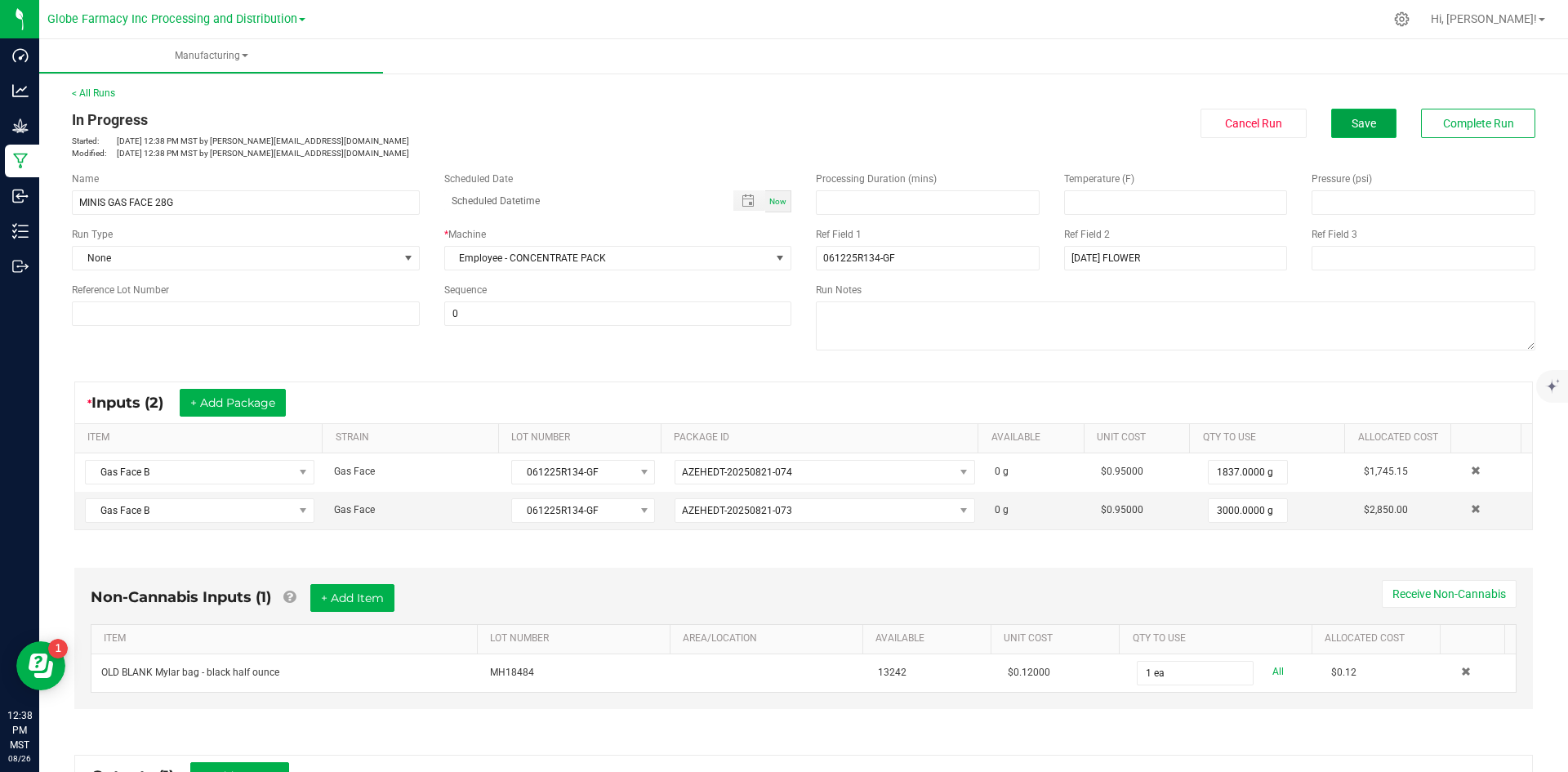
click at [1355, 122] on span "Save" at bounding box center [1364, 124] width 25 height 13
click at [0, 0] on p "Inventory" at bounding box center [0, 0] width 0 height 0
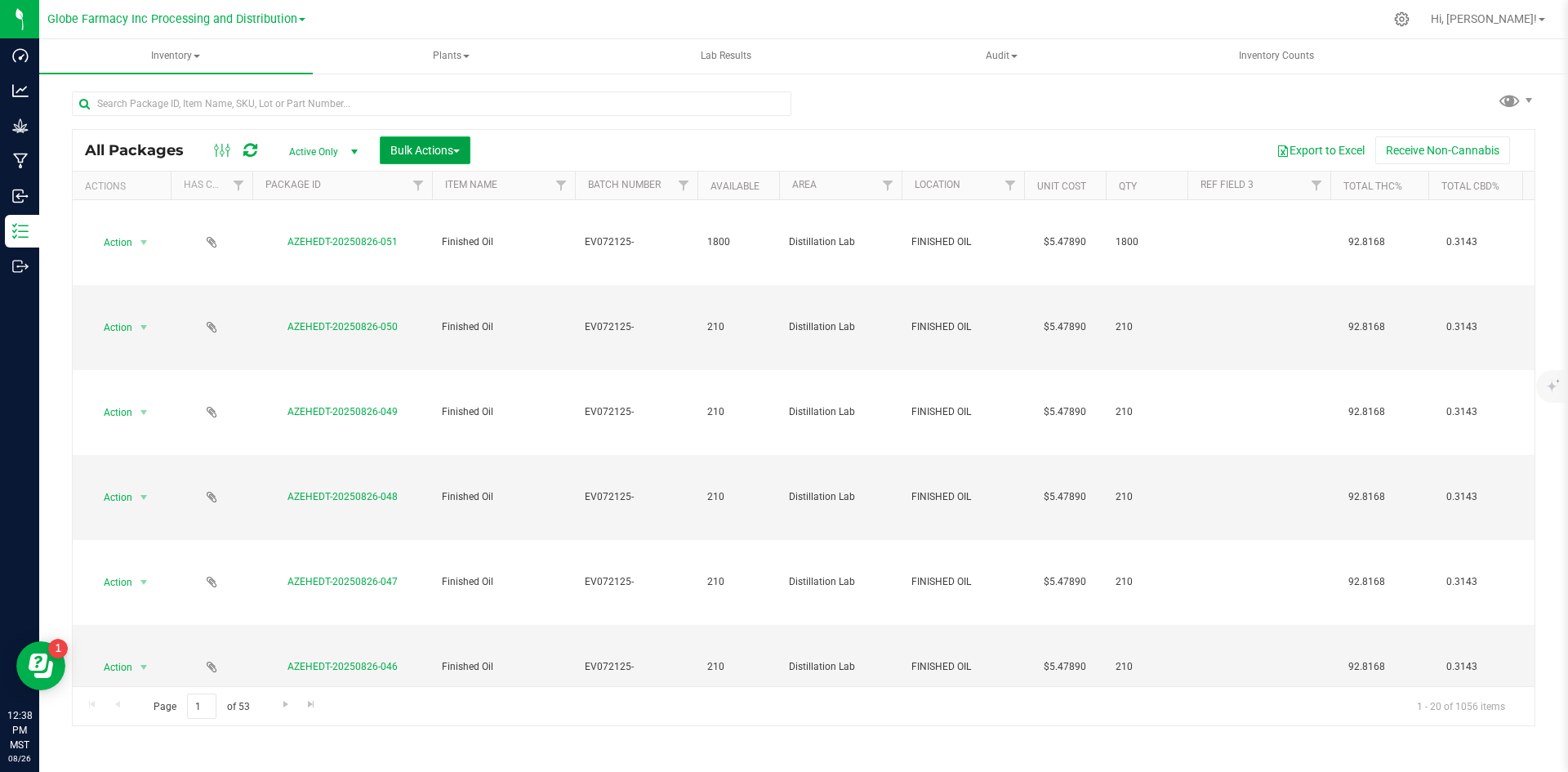
drag, startPoint x: 444, startPoint y: 127, endPoint x: 421, endPoint y: 147, distance: 30.5
click at [421, 147] on span "Bulk Actions" at bounding box center [425, 151] width 70 height 13
click at [437, 332] on span "Print package labels" at bounding box center [439, 337] width 98 height 13
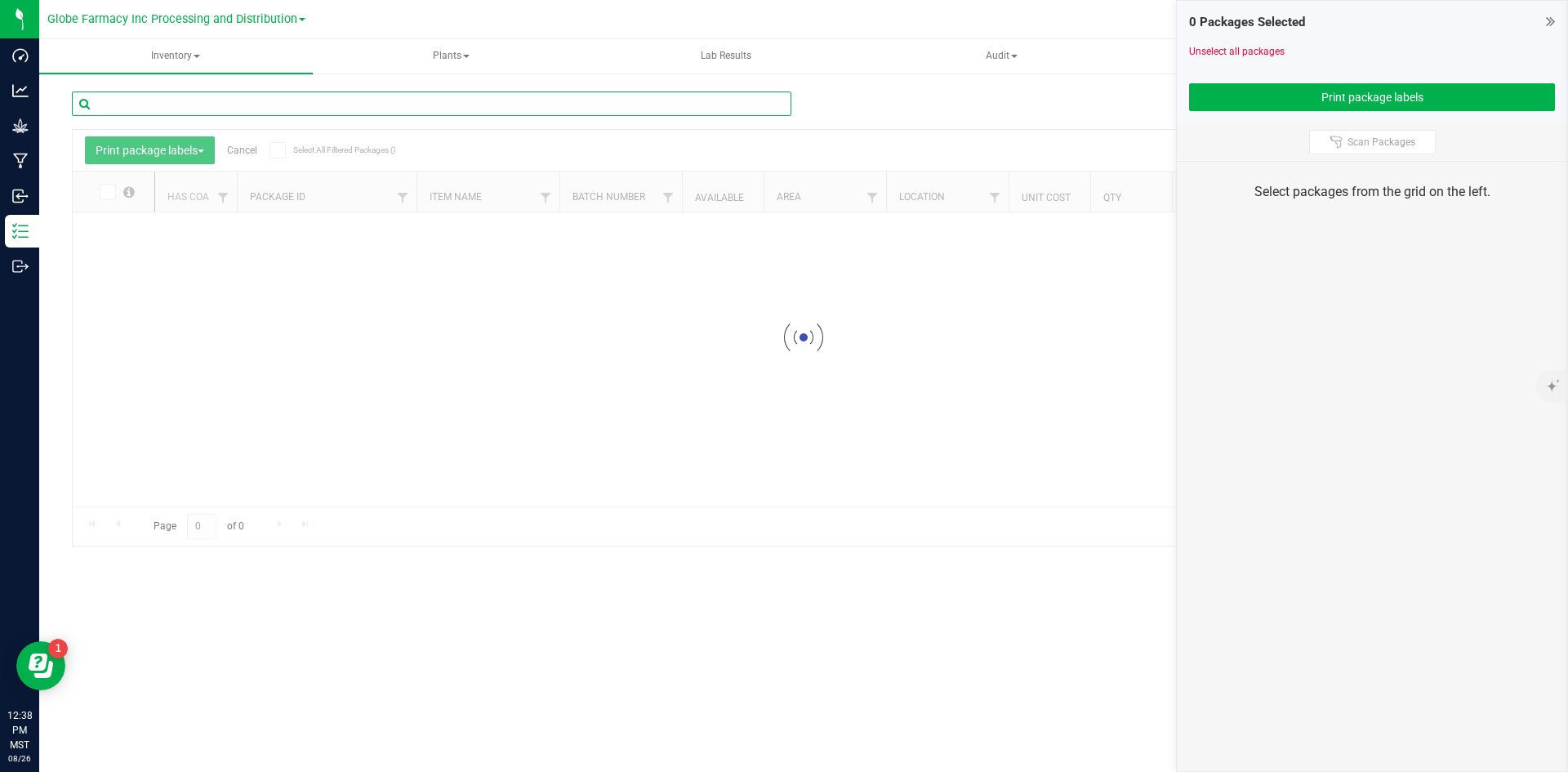
click at [393, 104] on input "text" at bounding box center [431, 104] width 719 height 25
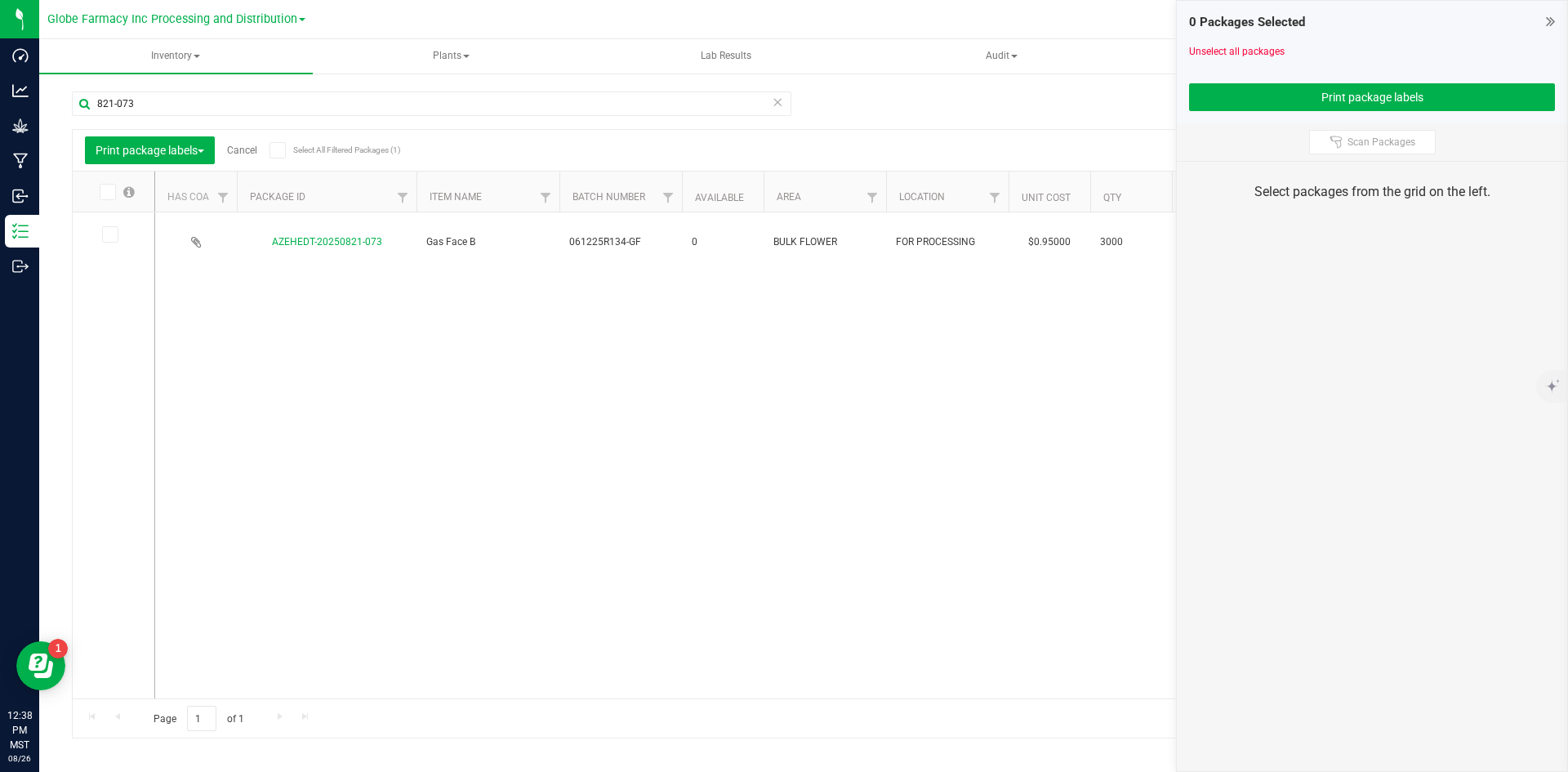
click at [109, 226] on span at bounding box center [110, 234] width 16 height 16
click at [0, 0] on input "checkbox" at bounding box center [0, 0] width 0 height 0
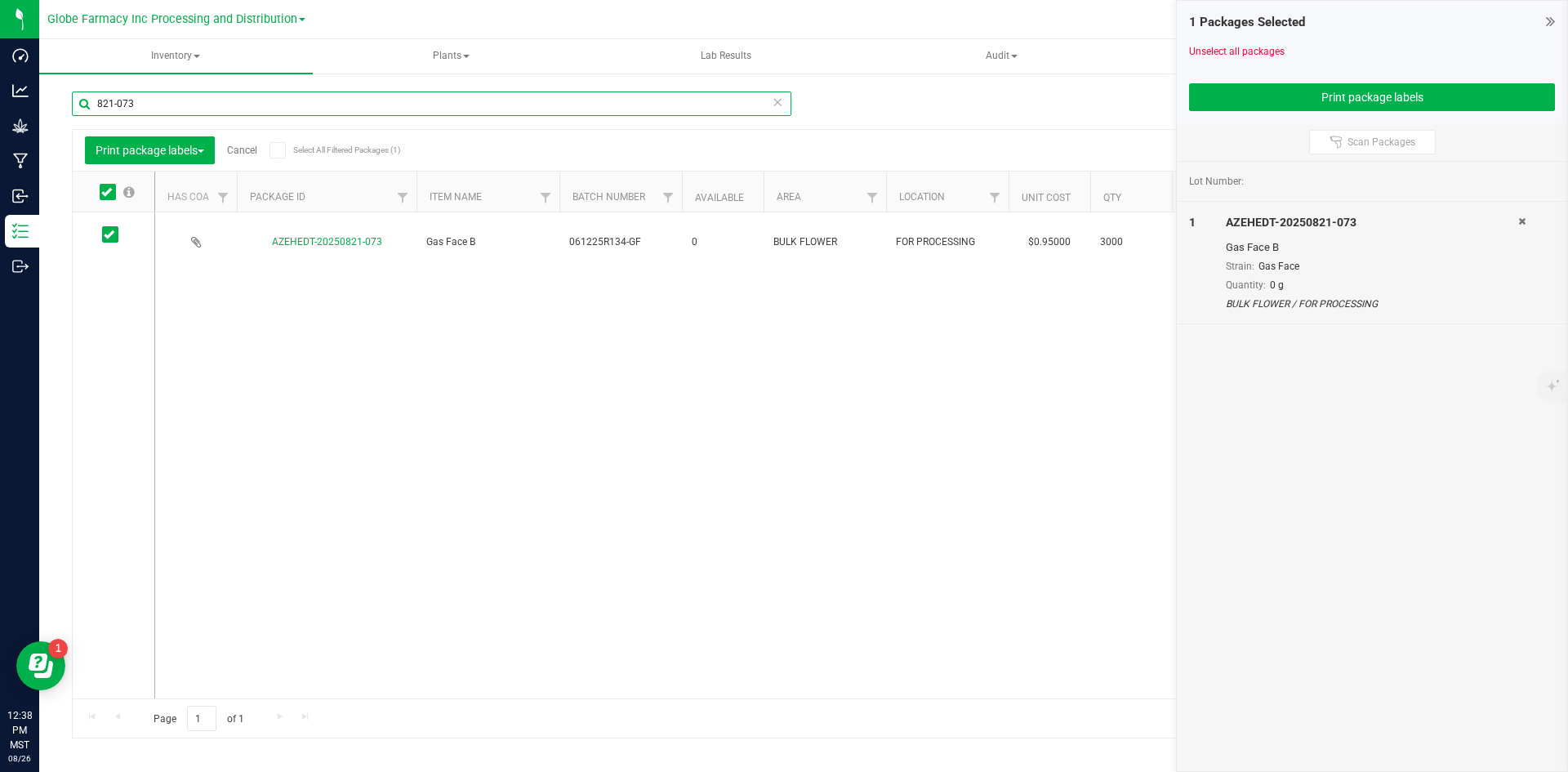
click at [178, 97] on input "821-073" at bounding box center [431, 104] width 719 height 25
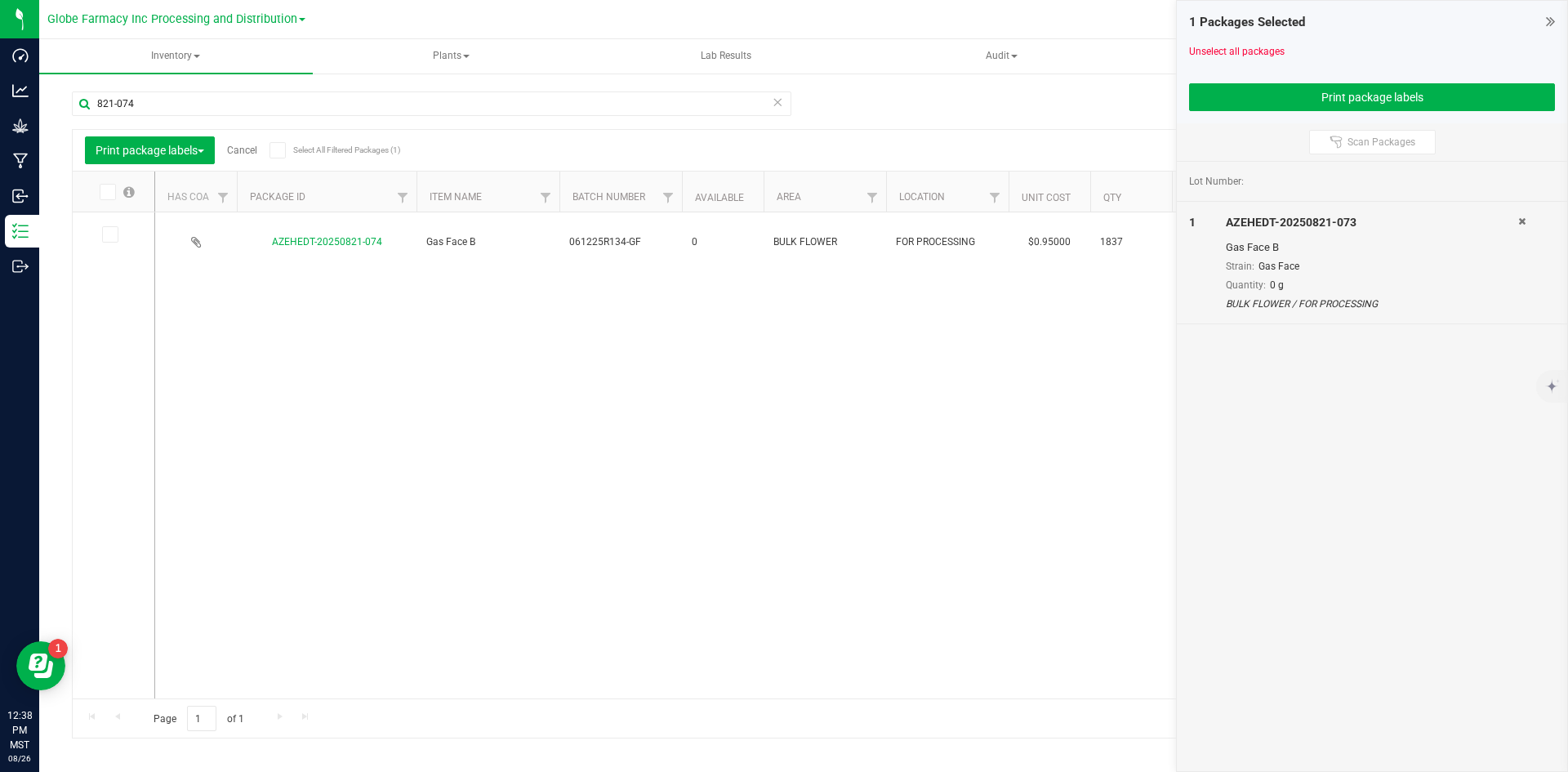
click at [112, 234] on icon at bounding box center [109, 234] width 11 height 0
click at [0, 0] on input "checkbox" at bounding box center [0, 0] width 0 height 0
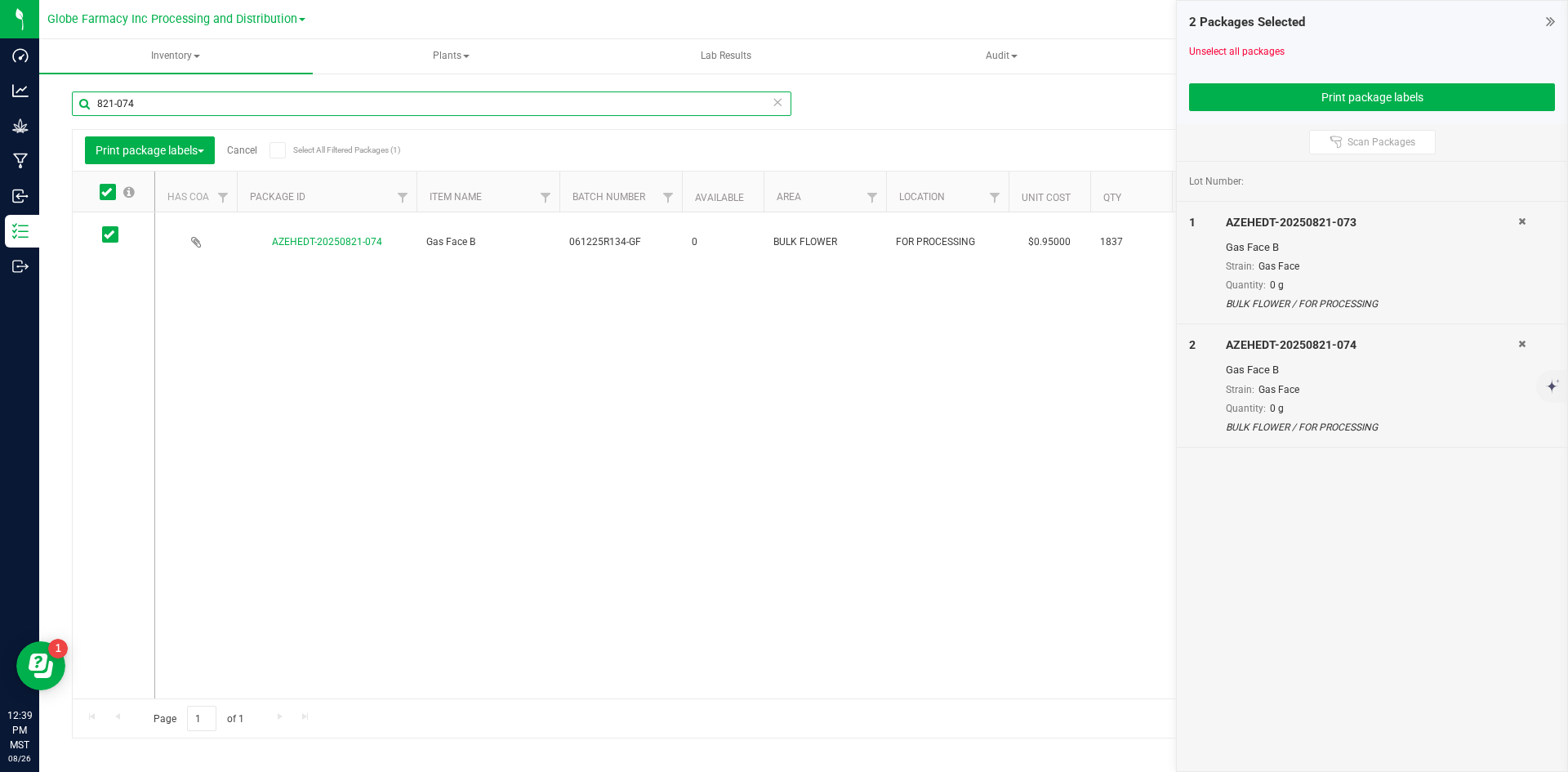
click at [162, 94] on input "821-074" at bounding box center [431, 104] width 719 height 25
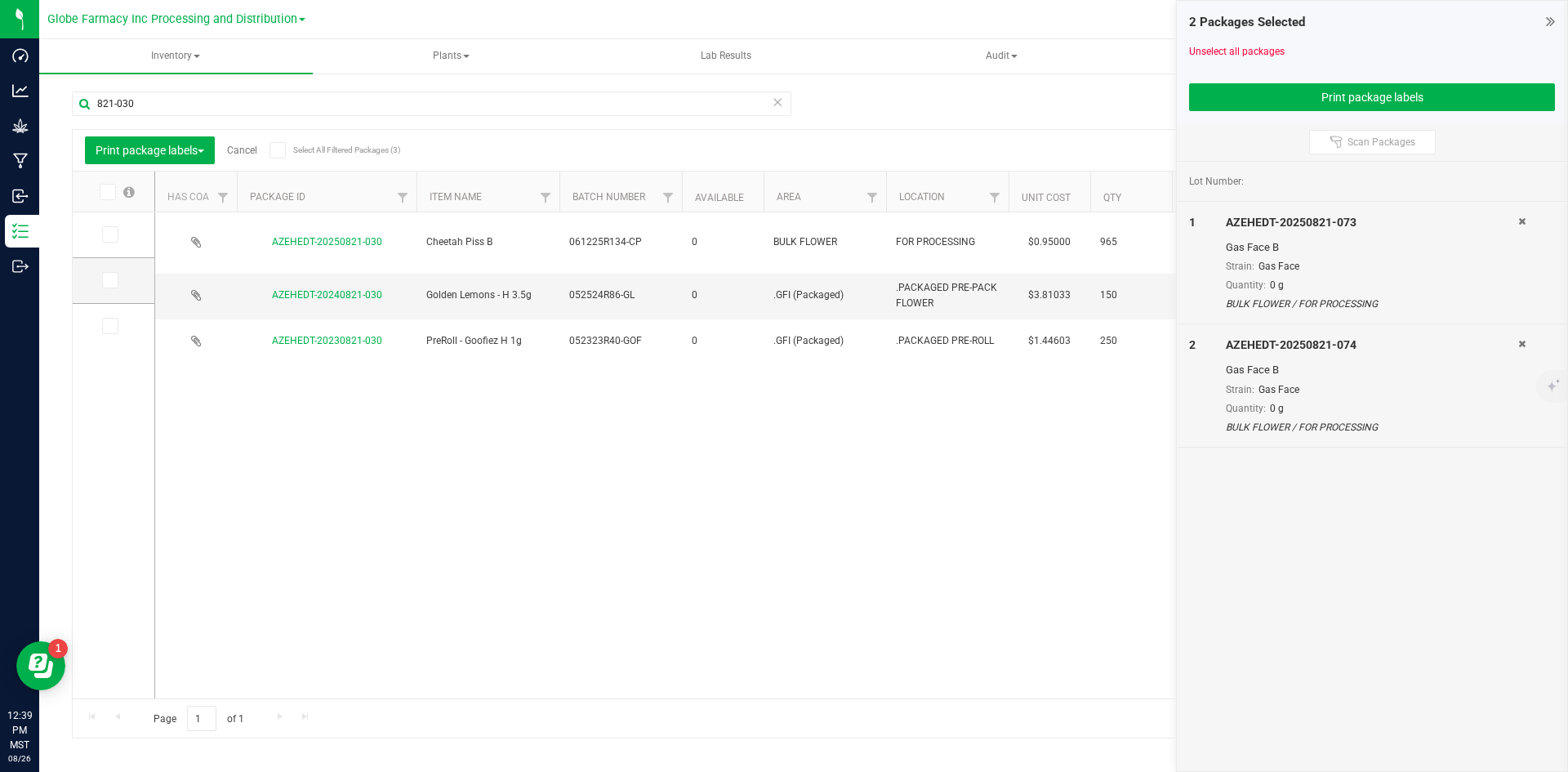
click at [110, 234] on icon at bounding box center [109, 234] width 11 height 0
click at [0, 0] on input "checkbox" at bounding box center [0, 0] width 0 height 0
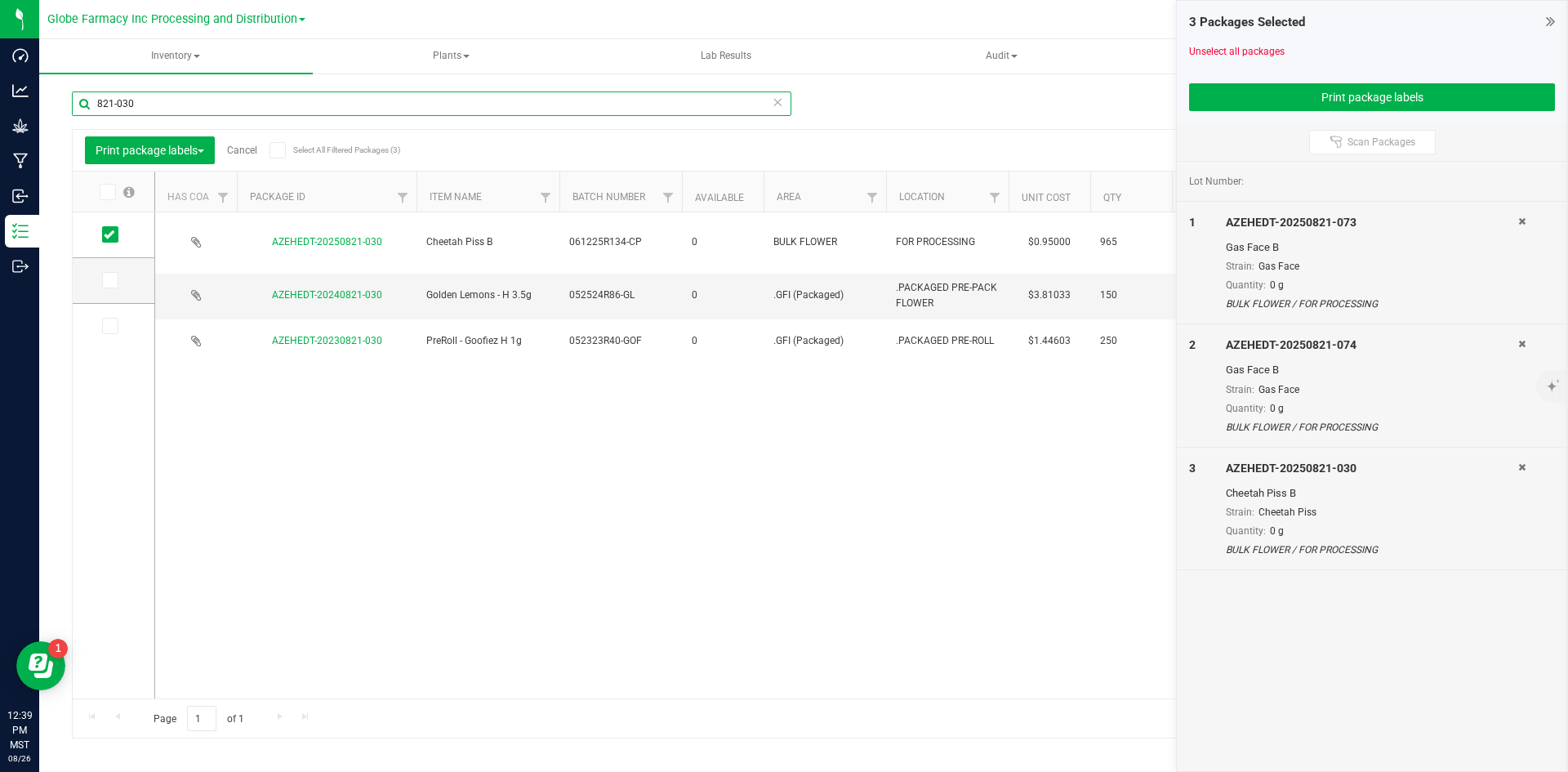
click at [125, 102] on input "821-030" at bounding box center [431, 104] width 719 height 25
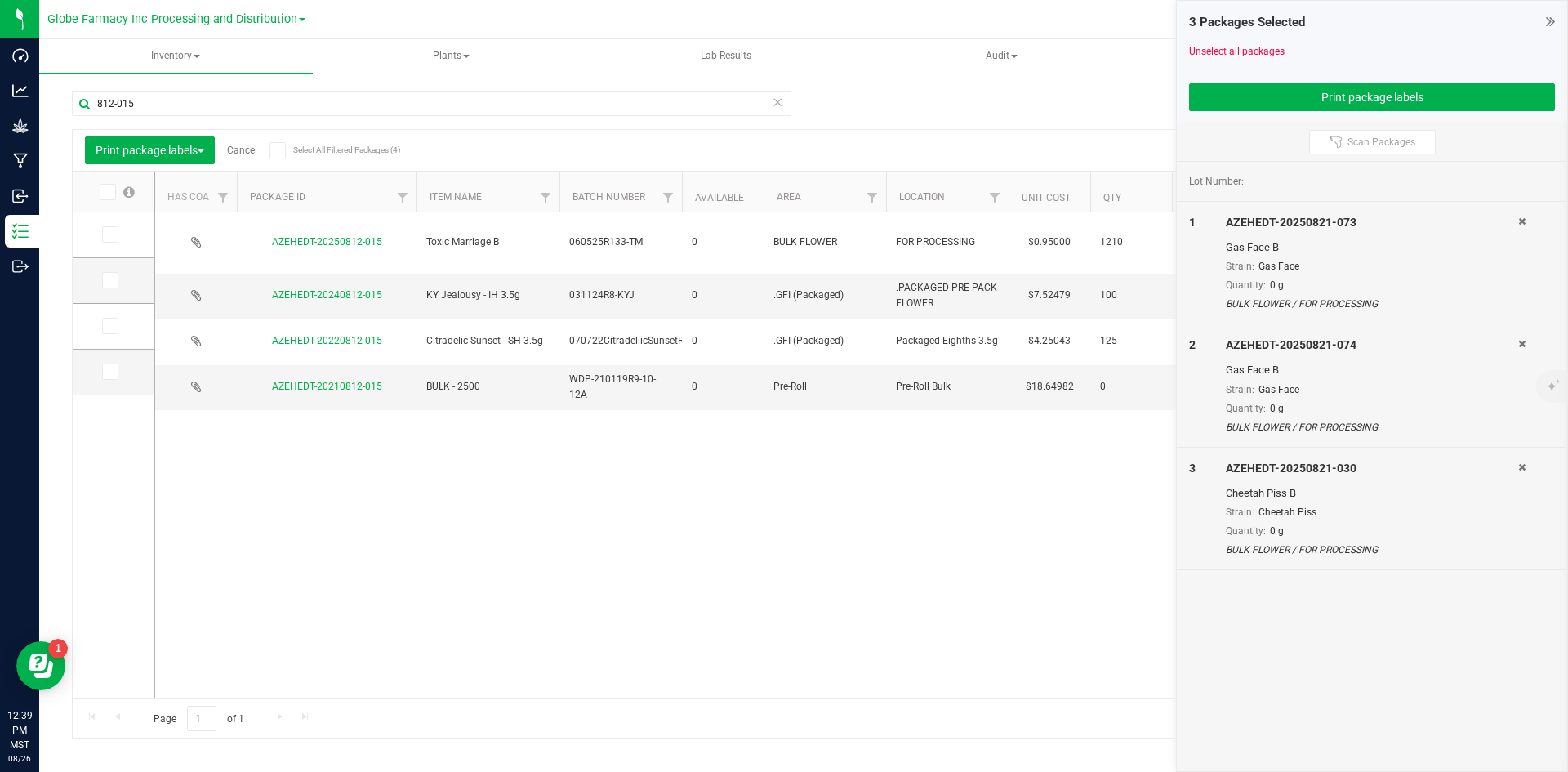
click at [112, 234] on icon at bounding box center [109, 234] width 11 height 0
click at [0, 0] on input "checkbox" at bounding box center [0, 0] width 0 height 0
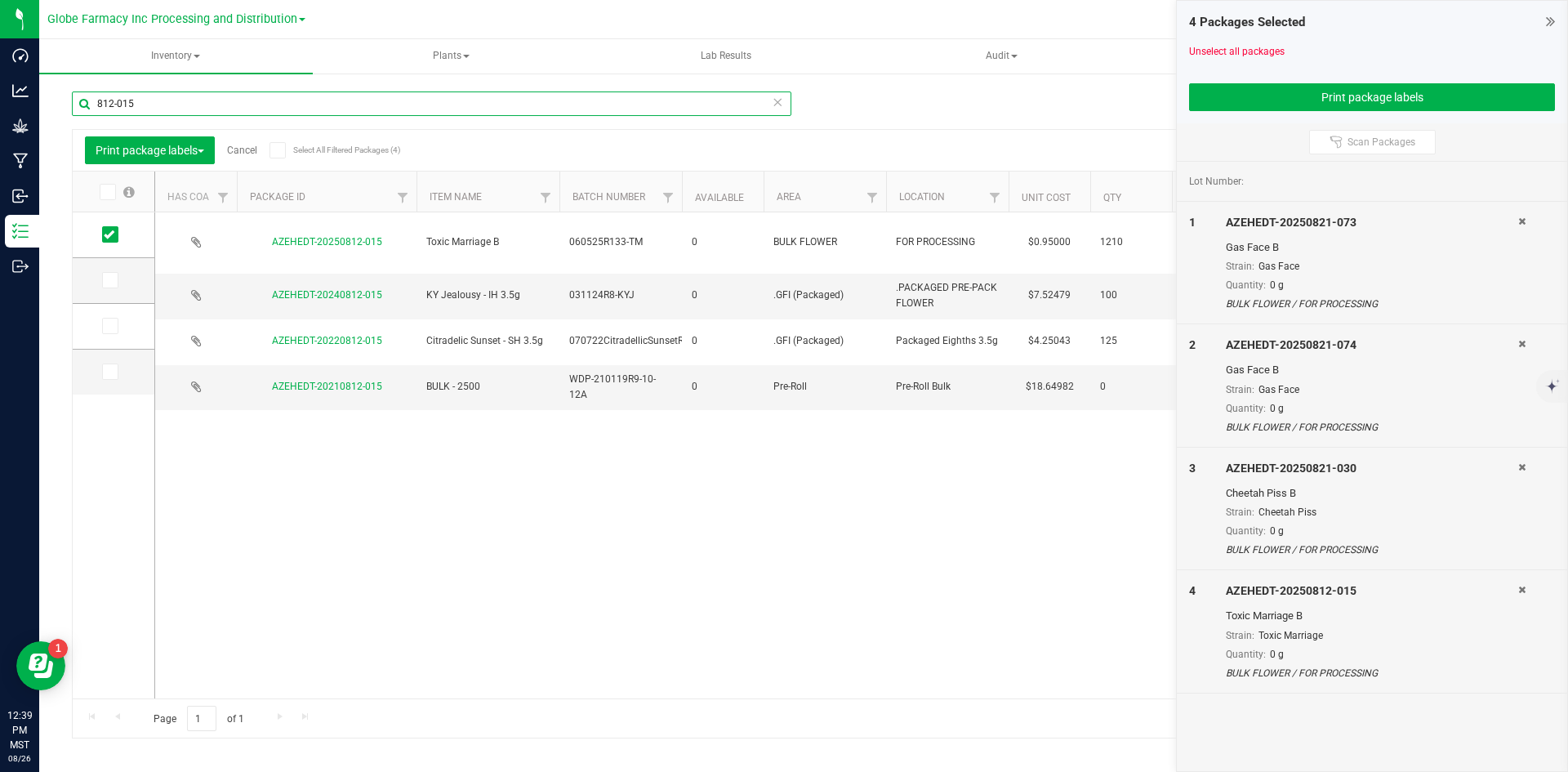
click at [125, 97] on input "812-015" at bounding box center [431, 104] width 719 height 25
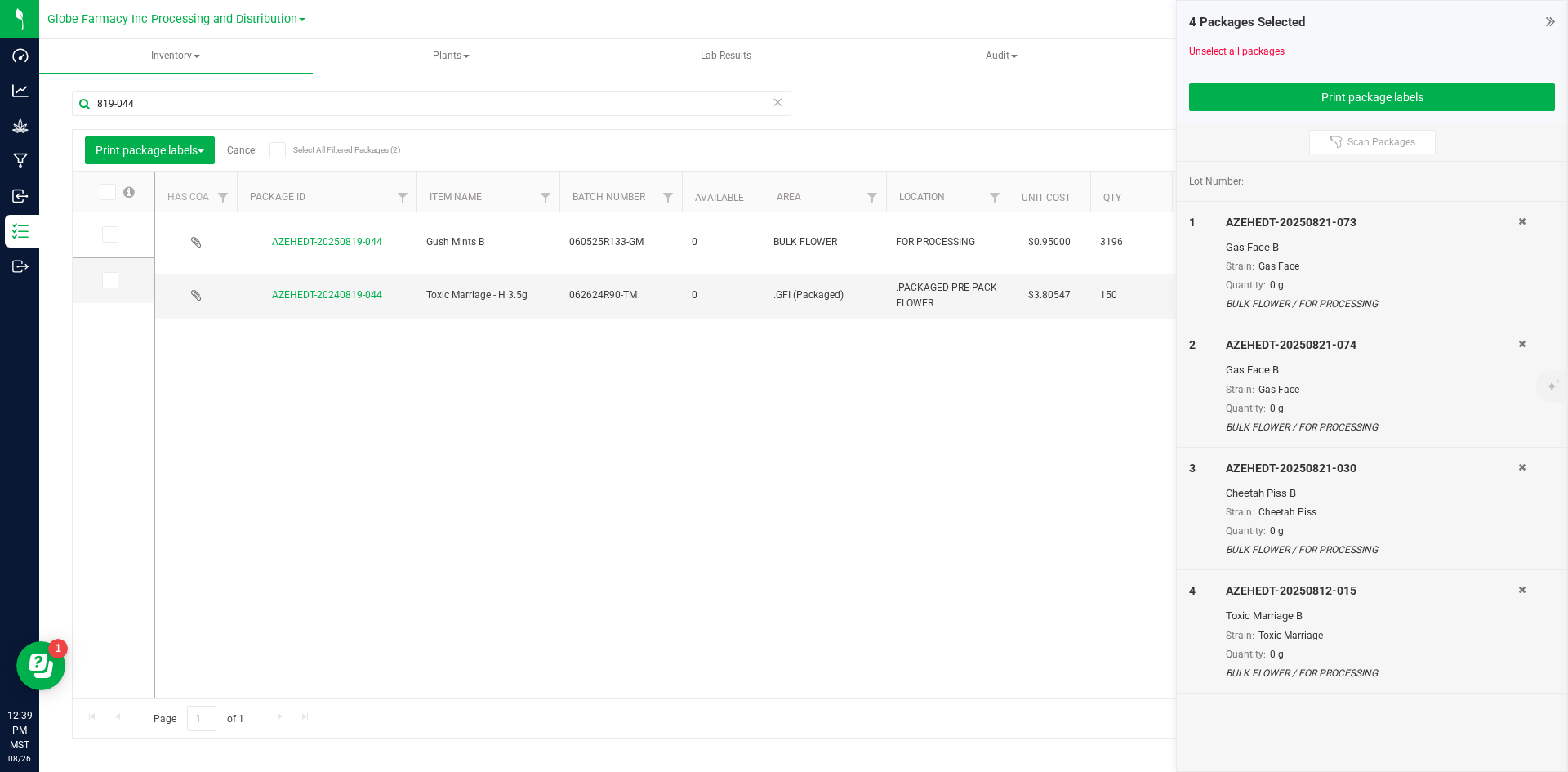
click at [113, 234] on icon at bounding box center [109, 234] width 11 height 0
click at [0, 0] on input "checkbox" at bounding box center [0, 0] width 0 height 0
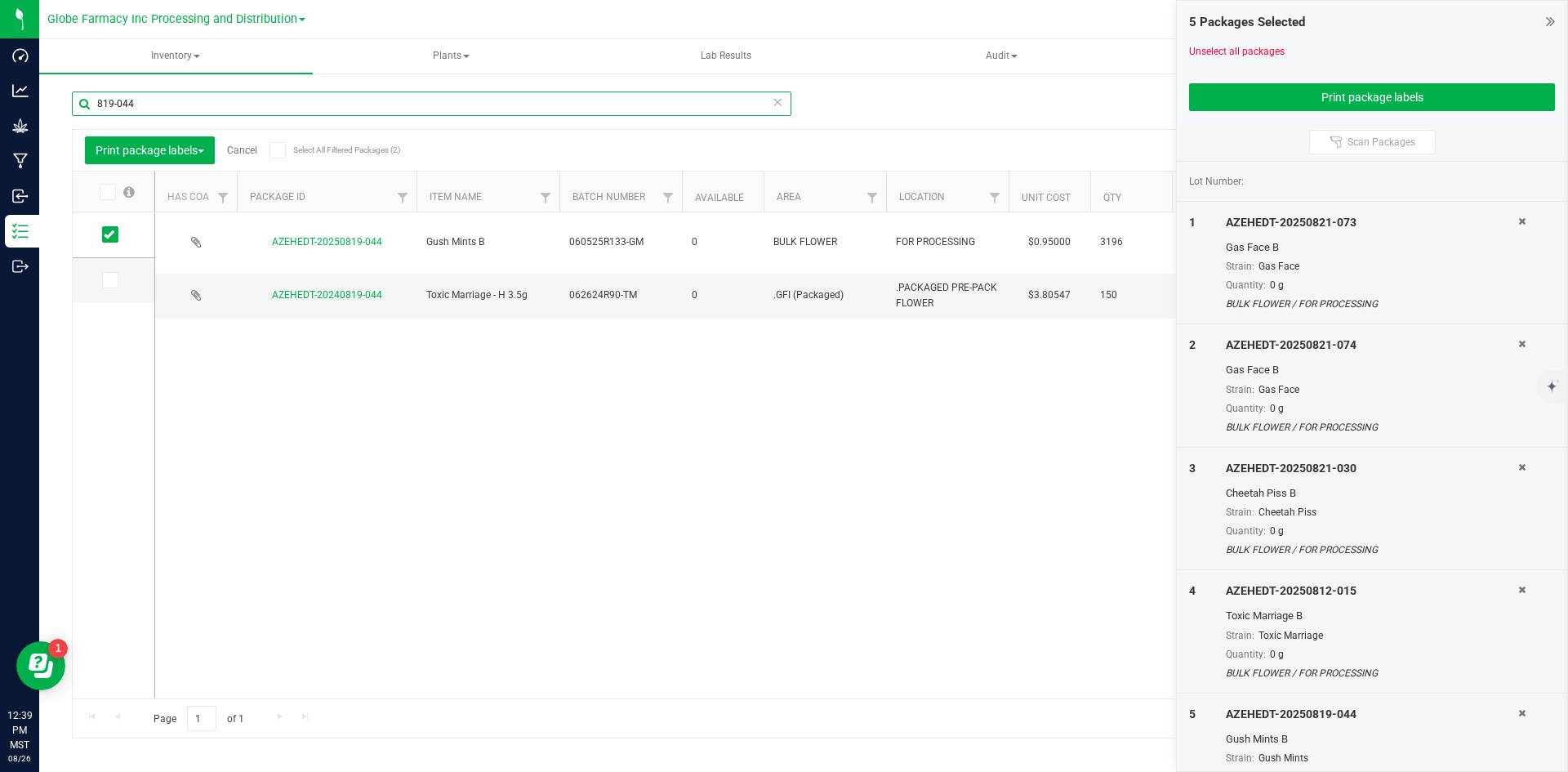
click at [162, 102] on input "819-044" at bounding box center [431, 104] width 719 height 25
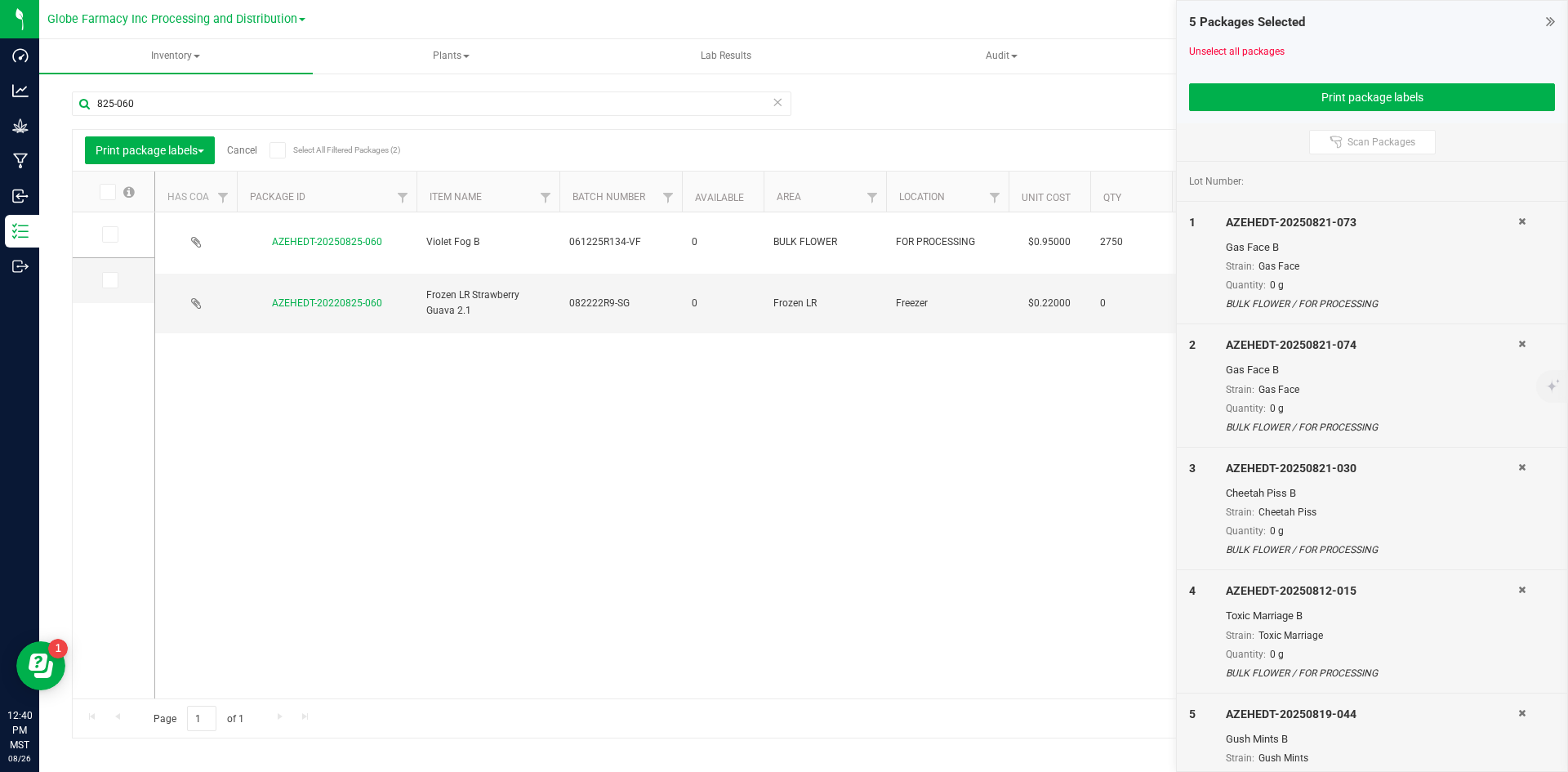
click at [107, 234] on icon at bounding box center [109, 234] width 11 height 0
click at [0, 0] on input "checkbox" at bounding box center [0, 0] width 0 height 0
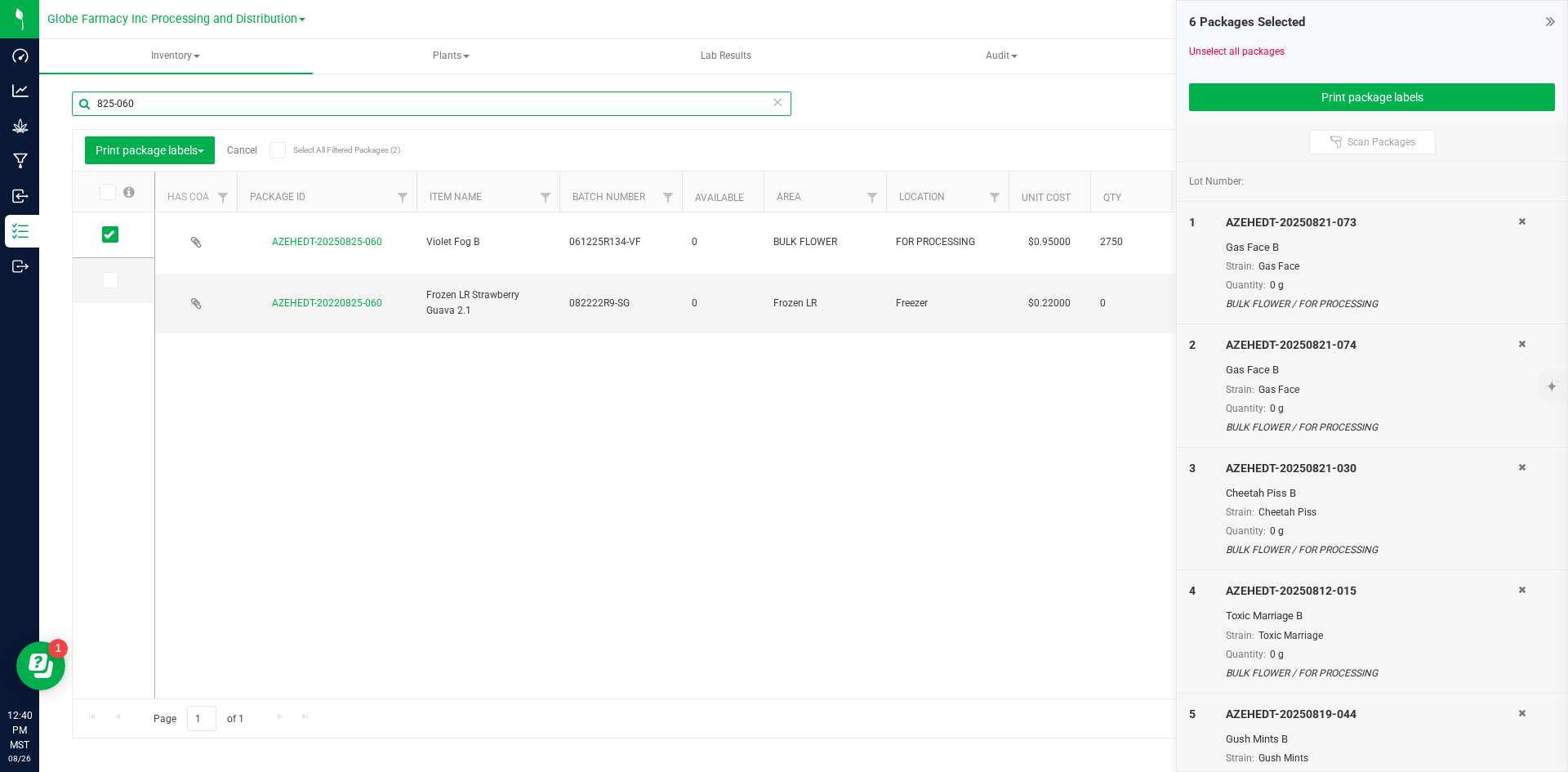
click at [119, 97] on input "825-060" at bounding box center [431, 104] width 719 height 25
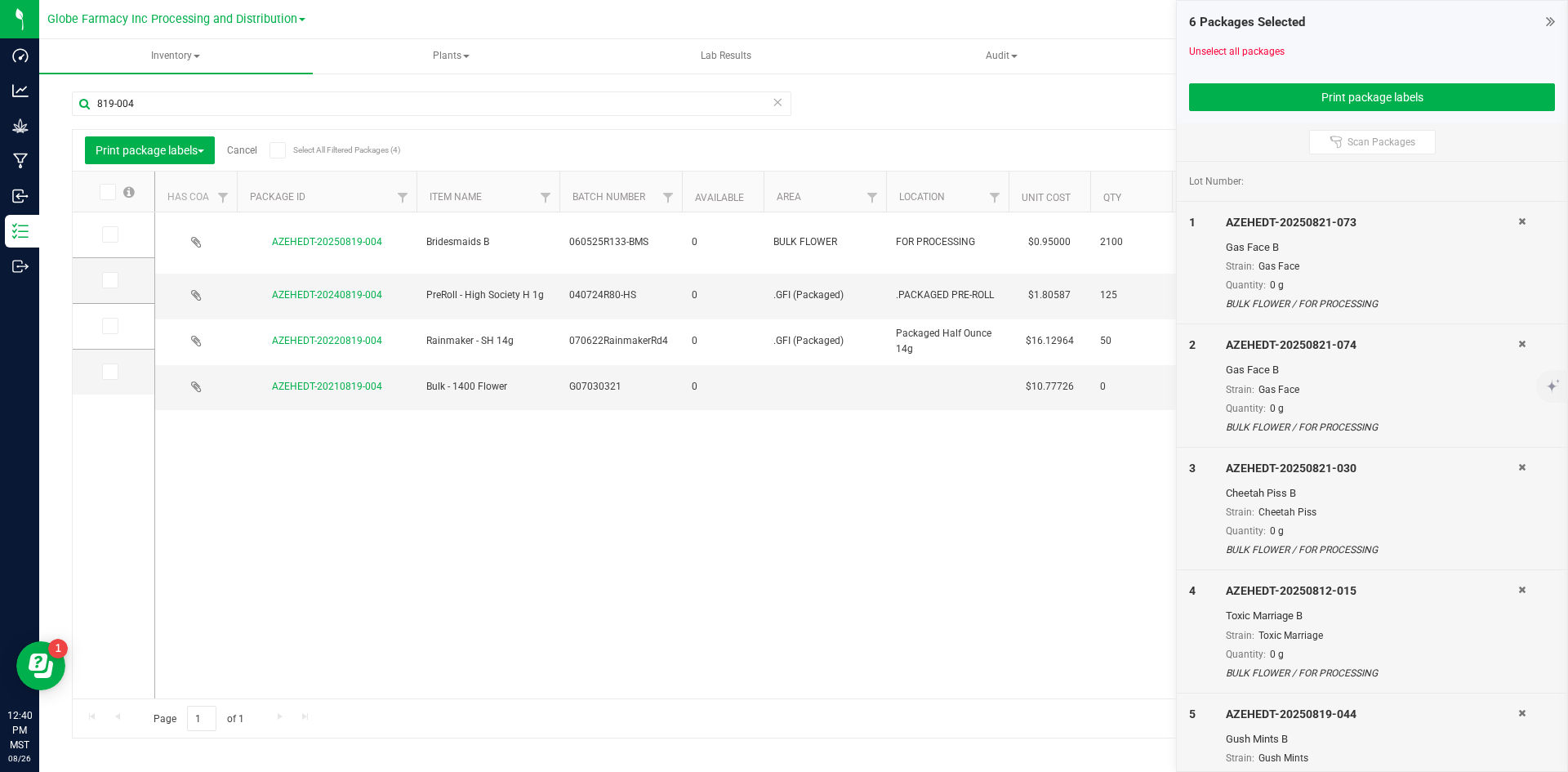
click at [105, 234] on icon at bounding box center [109, 234] width 11 height 0
click at [0, 0] on input "checkbox" at bounding box center [0, 0] width 0 height 0
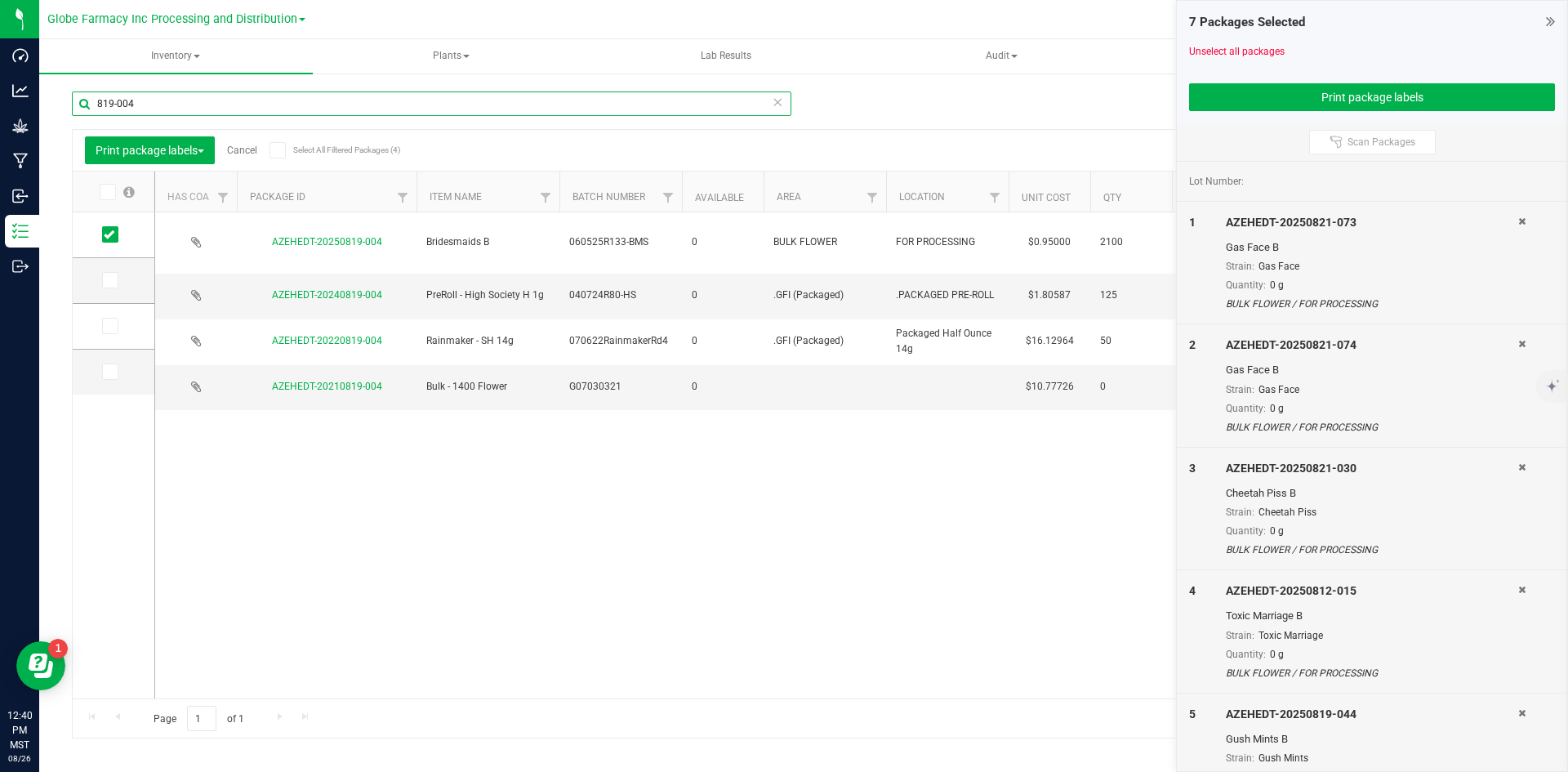
click at [192, 105] on input "819-004" at bounding box center [431, 104] width 719 height 25
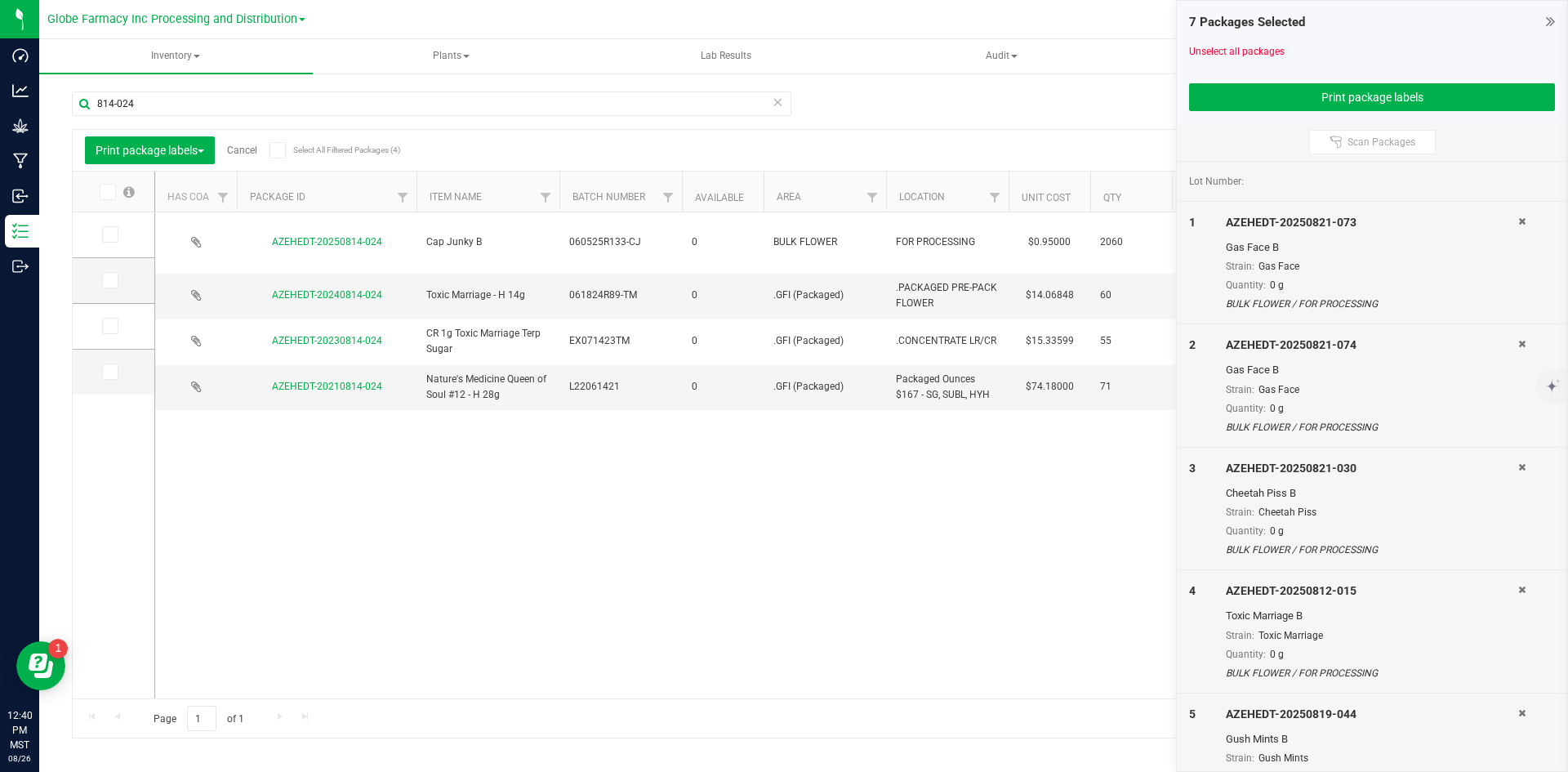
click at [110, 234] on icon at bounding box center [109, 234] width 11 height 0
click at [0, 0] on input "checkbox" at bounding box center [0, 0] width 0 height 0
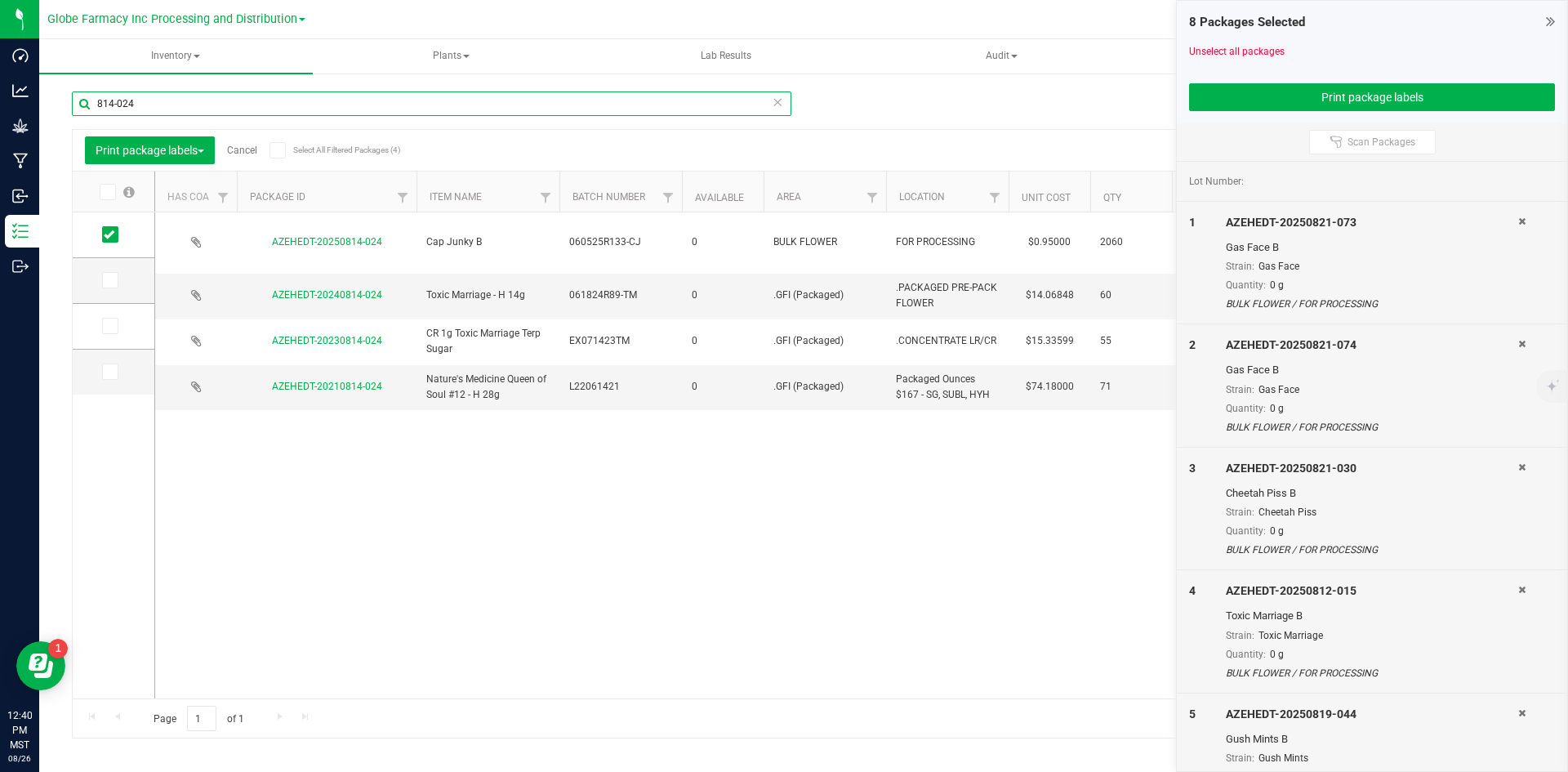
click at [155, 107] on input "814-024" at bounding box center [431, 104] width 719 height 25
click at [192, 96] on input "814-024" at bounding box center [431, 104] width 719 height 25
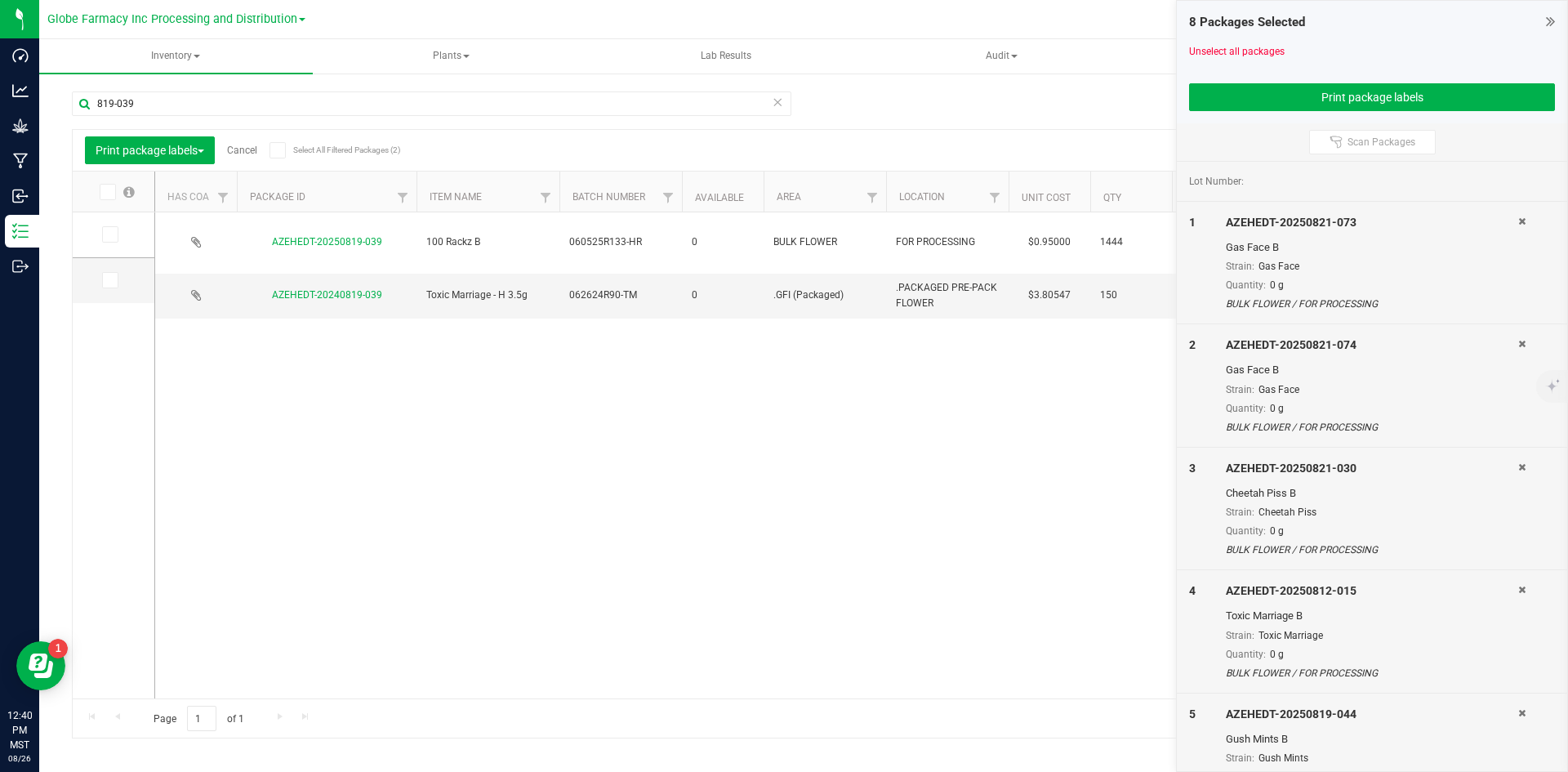
click at [112, 234] on icon at bounding box center [109, 234] width 11 height 0
click at [0, 0] on input "checkbox" at bounding box center [0, 0] width 0 height 0
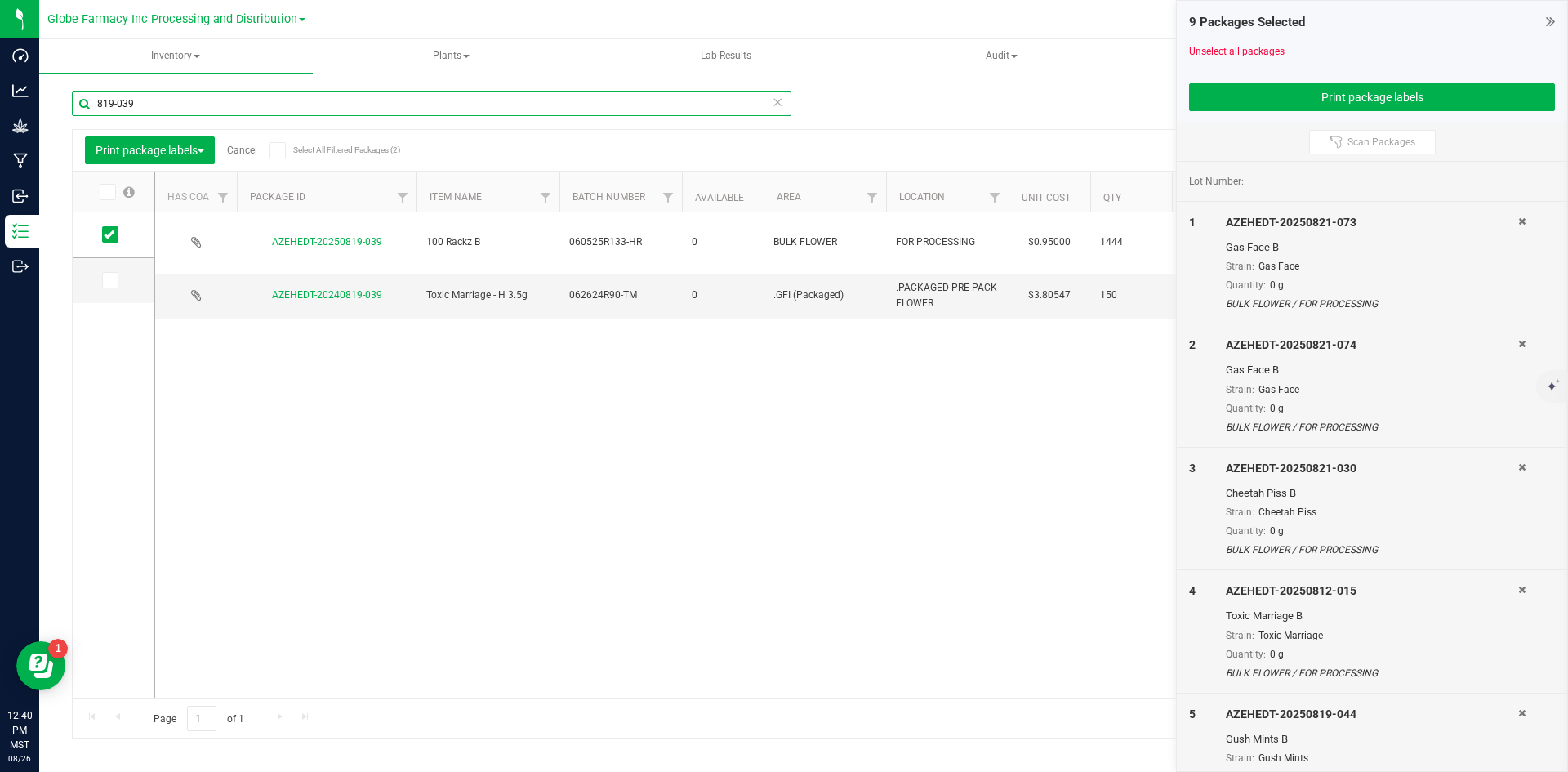
click at [150, 93] on input "819-039" at bounding box center [431, 104] width 719 height 25
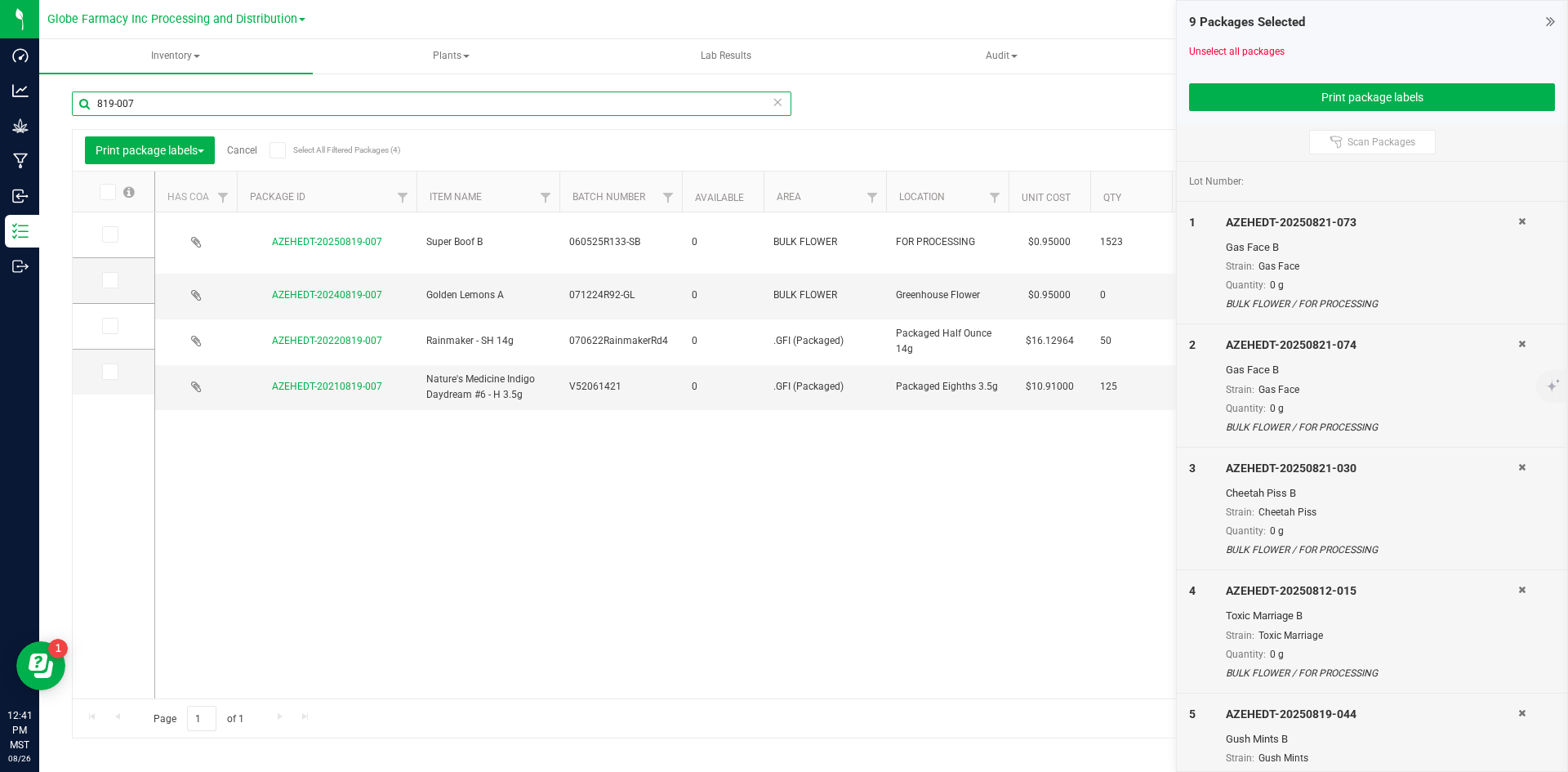
type input "819-007"
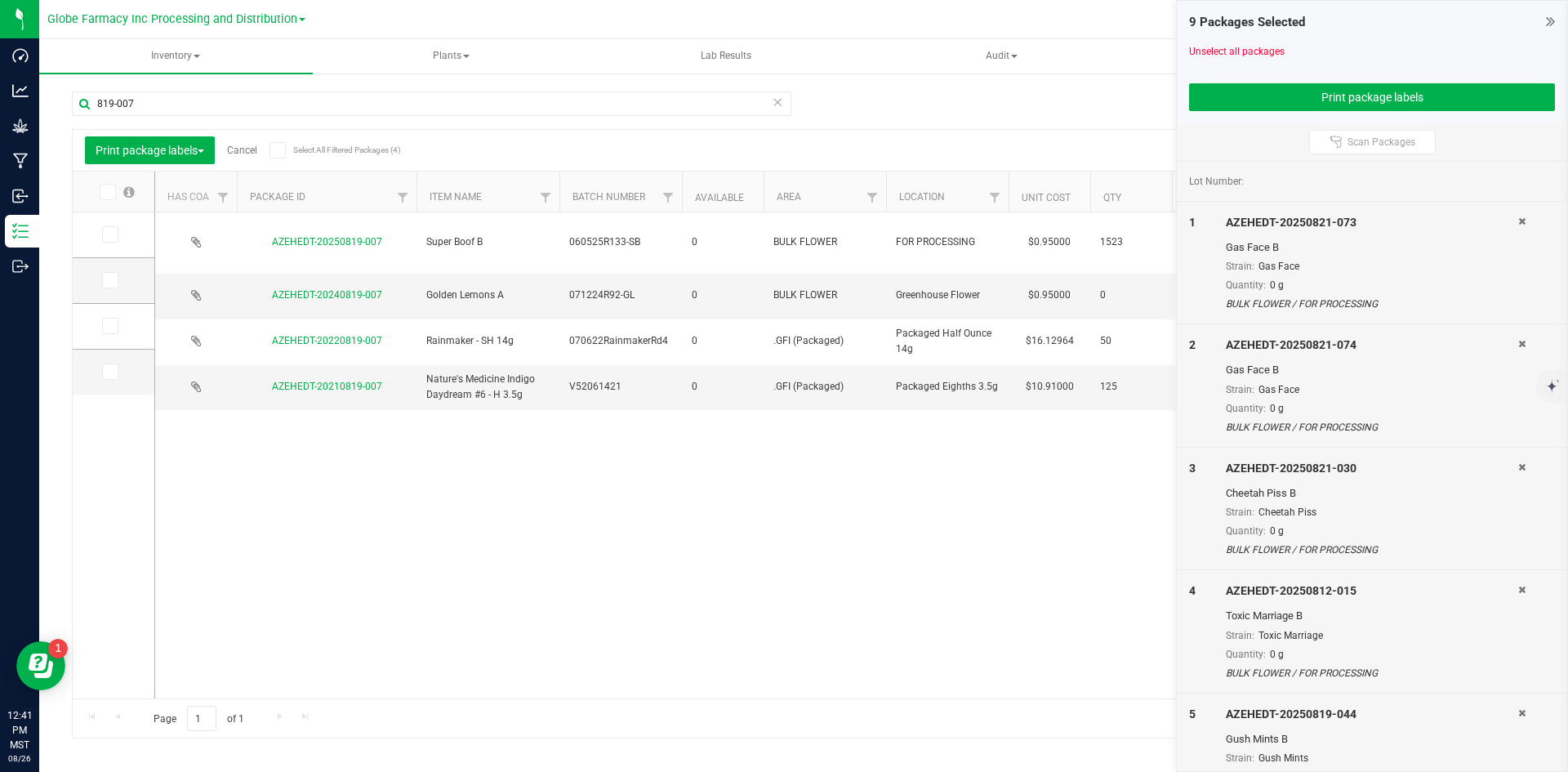
click at [113, 234] on icon at bounding box center [109, 234] width 11 height 0
click at [0, 0] on input "checkbox" at bounding box center [0, 0] width 0 height 0
click at [1369, 91] on button "Print package labels" at bounding box center [1372, 97] width 366 height 28
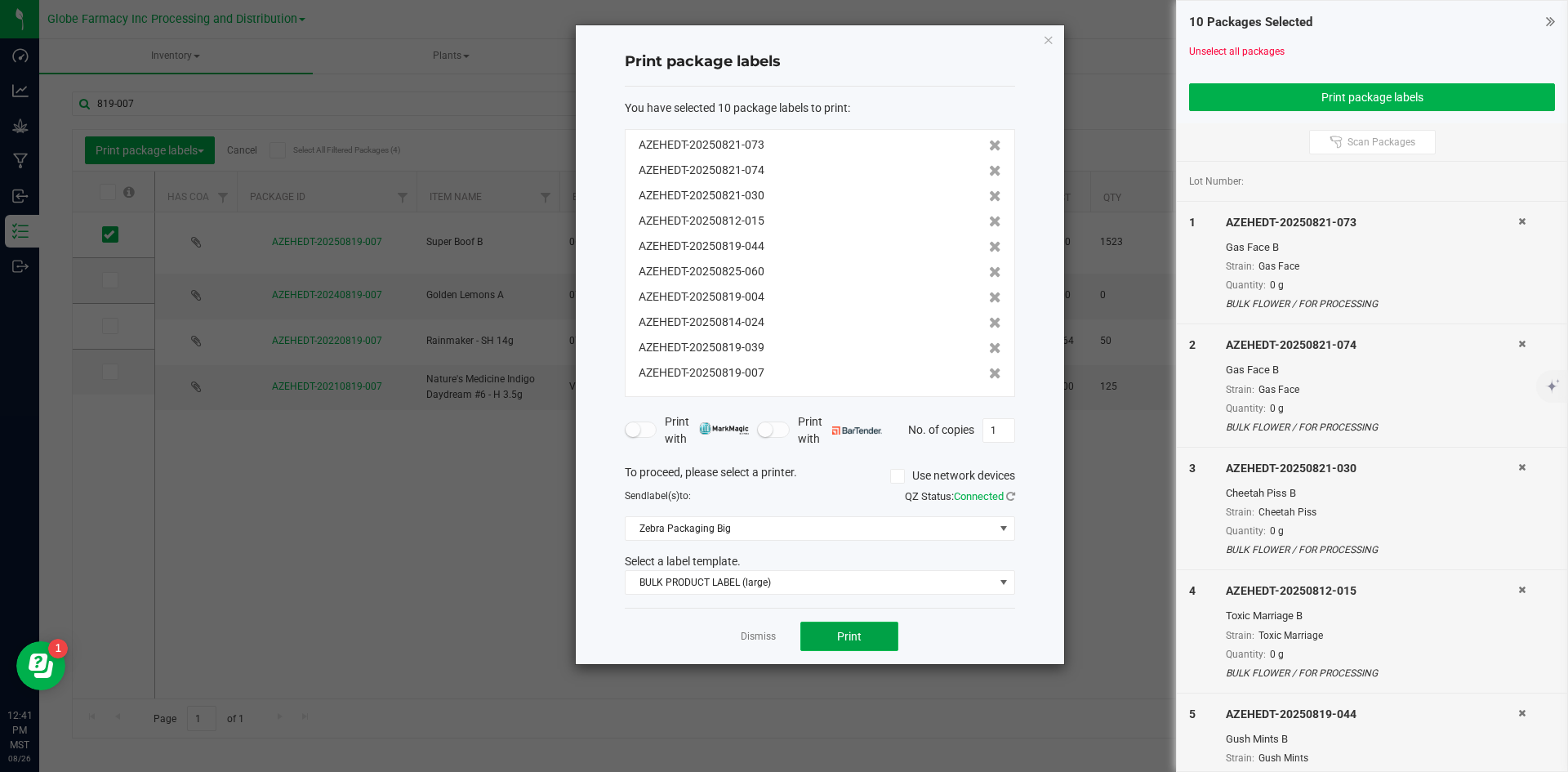
click at [858, 634] on span "Print" at bounding box center [849, 637] width 25 height 13
click at [770, 633] on link "Dismiss" at bounding box center [758, 637] width 35 height 14
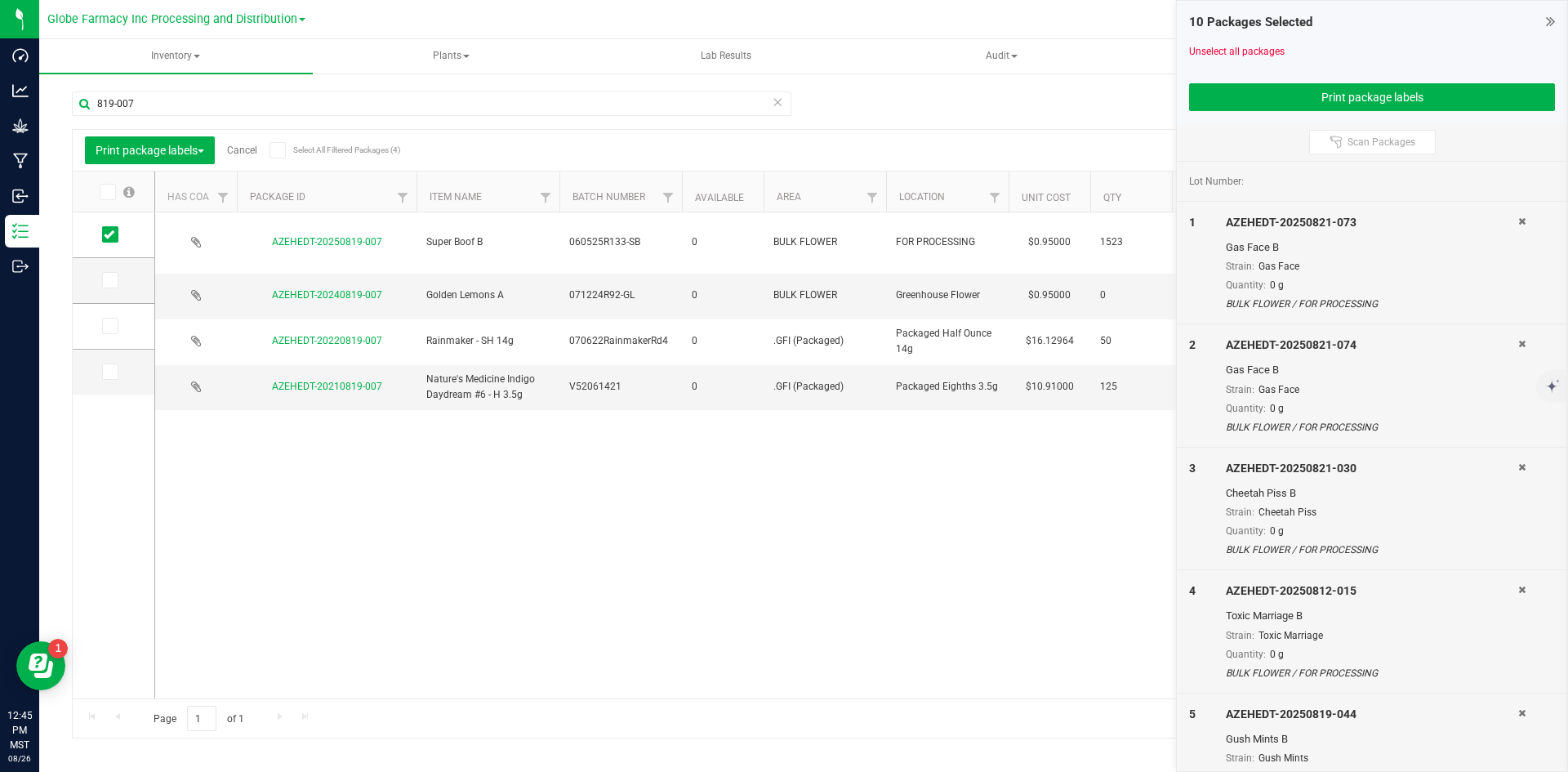
click at [246, 153] on link "Cancel" at bounding box center [241, 151] width 30 height 11
